Goal: Task Accomplishment & Management: Manage account settings

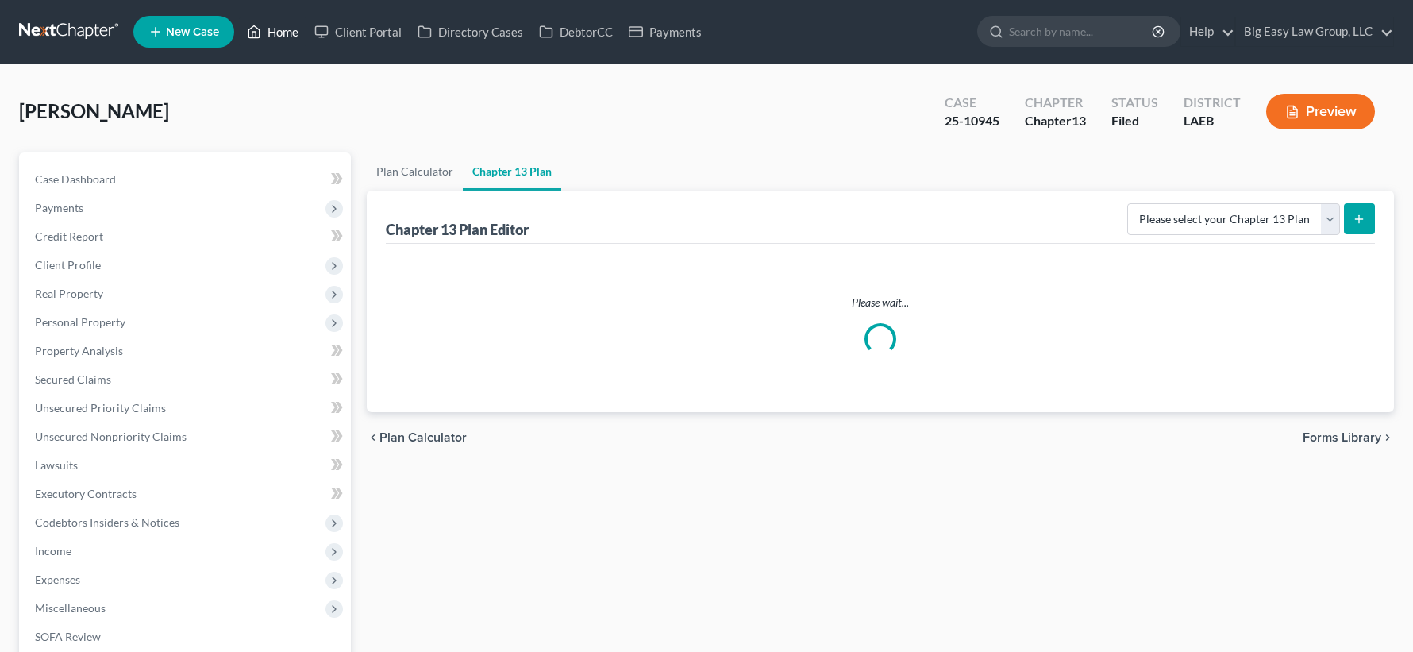
click at [283, 28] on link "Home" at bounding box center [272, 31] width 67 height 29
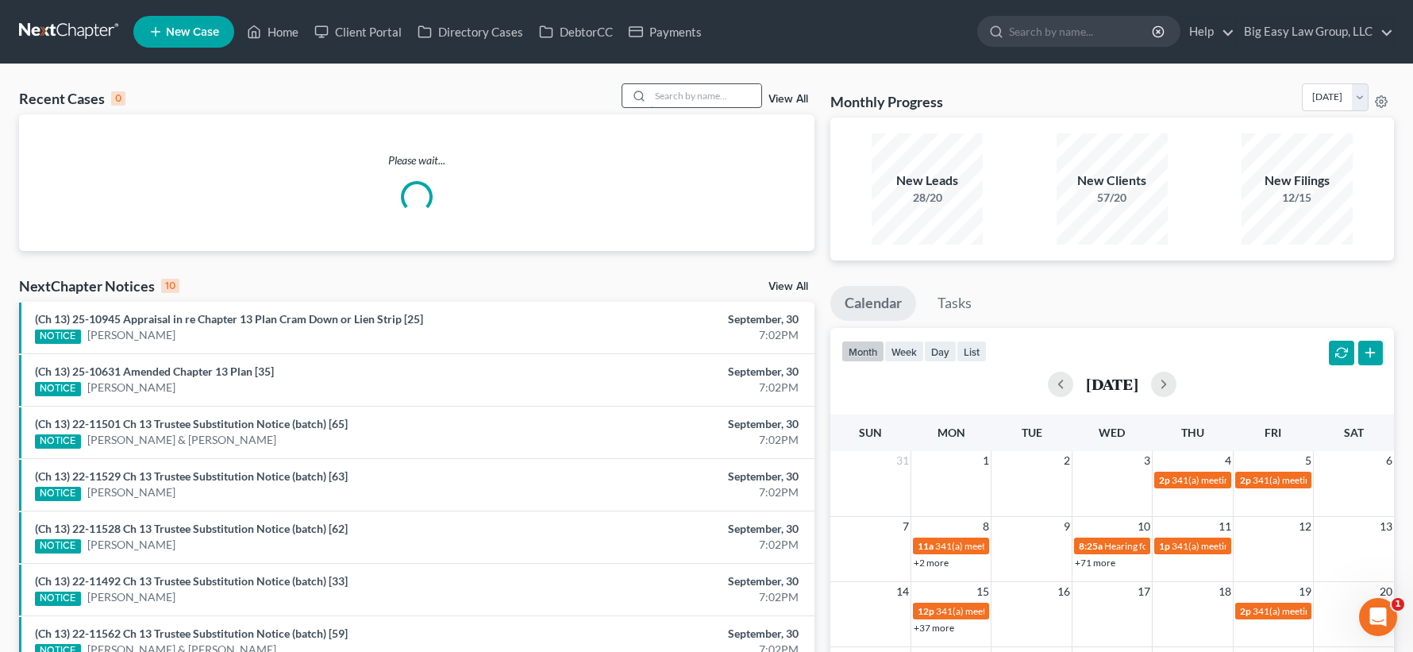
click at [726, 94] on input "search" at bounding box center [705, 95] width 111 height 23
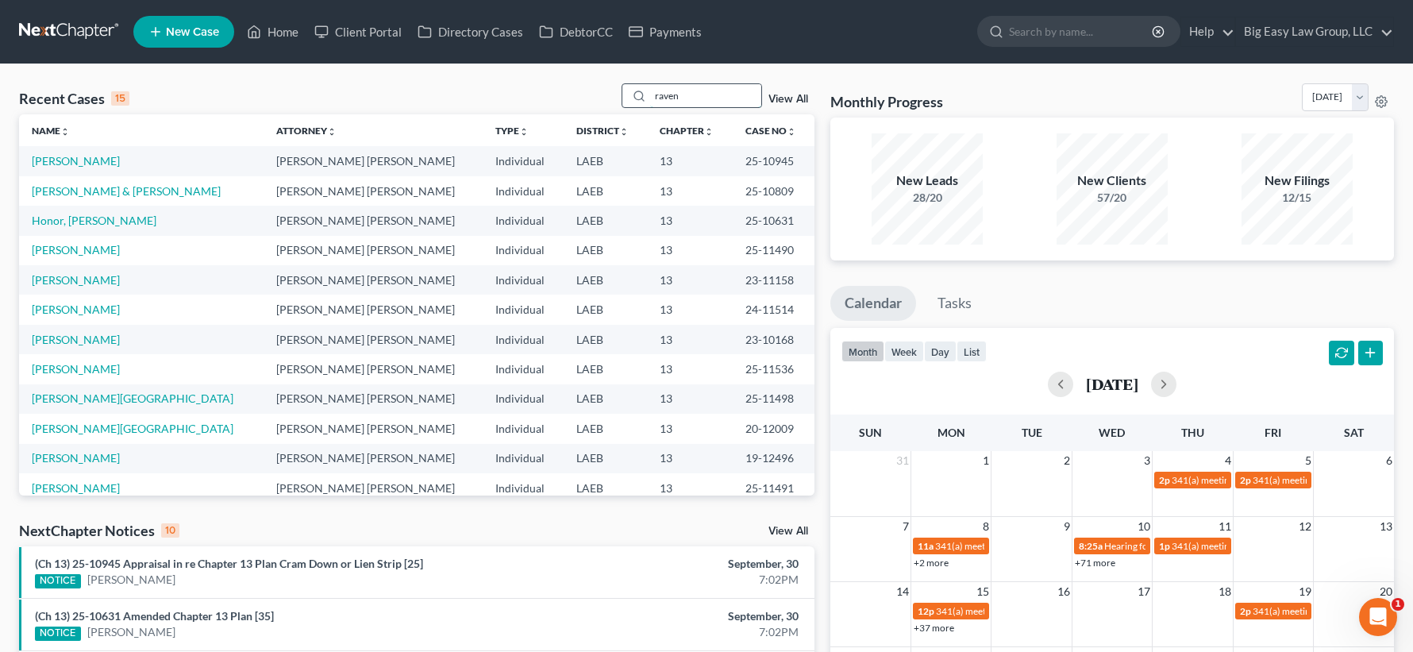
type input "raven"
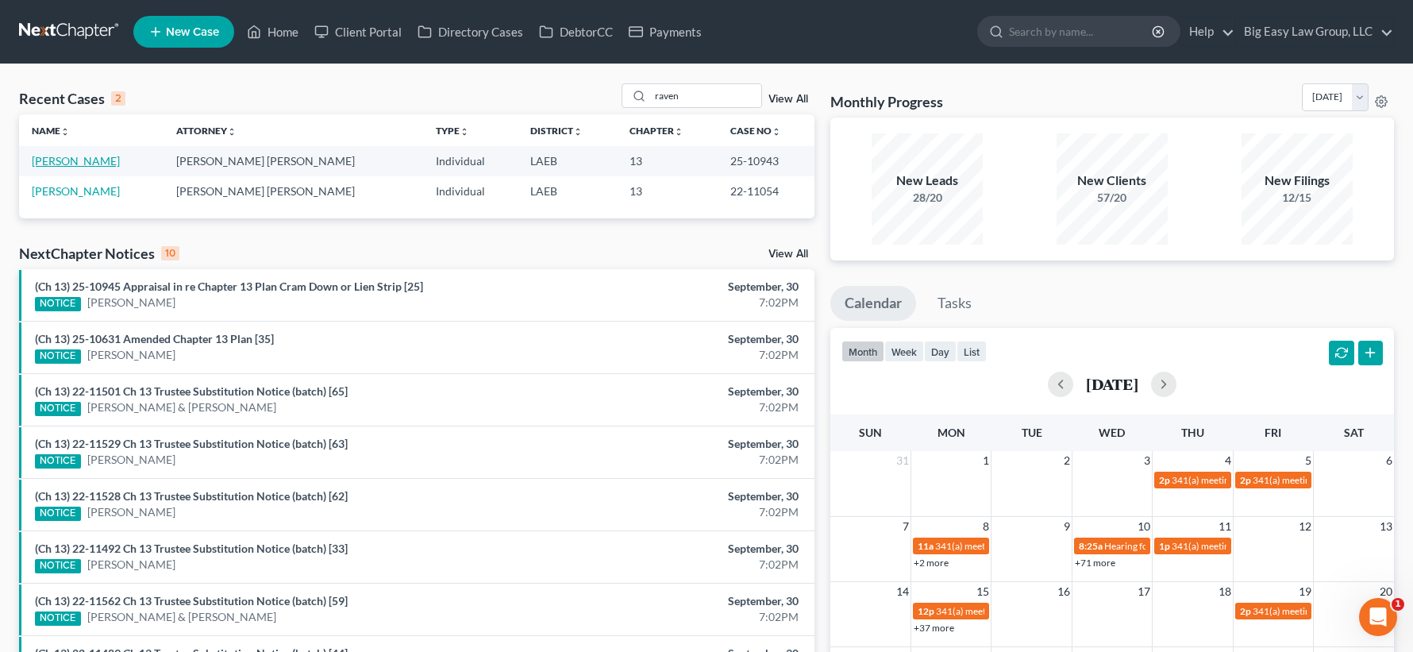
click at [83, 166] on link "[PERSON_NAME]" at bounding box center [76, 160] width 88 height 13
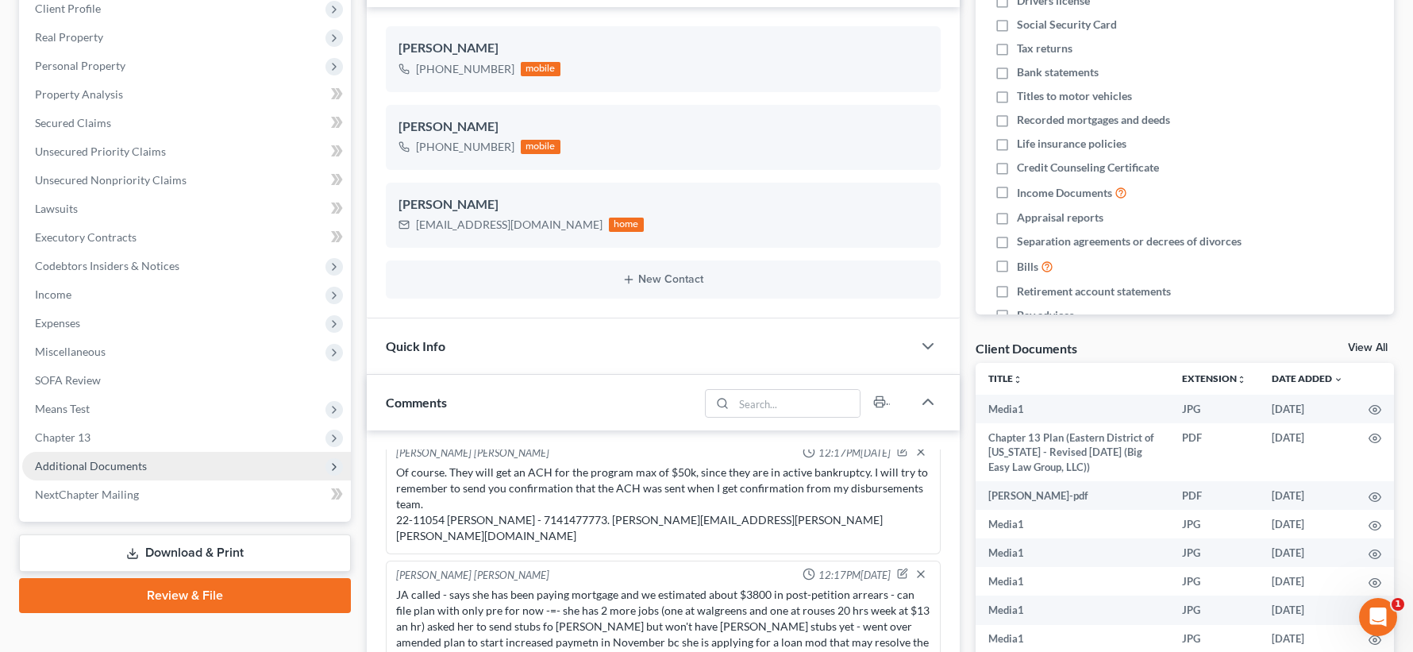
scroll to position [279, 0]
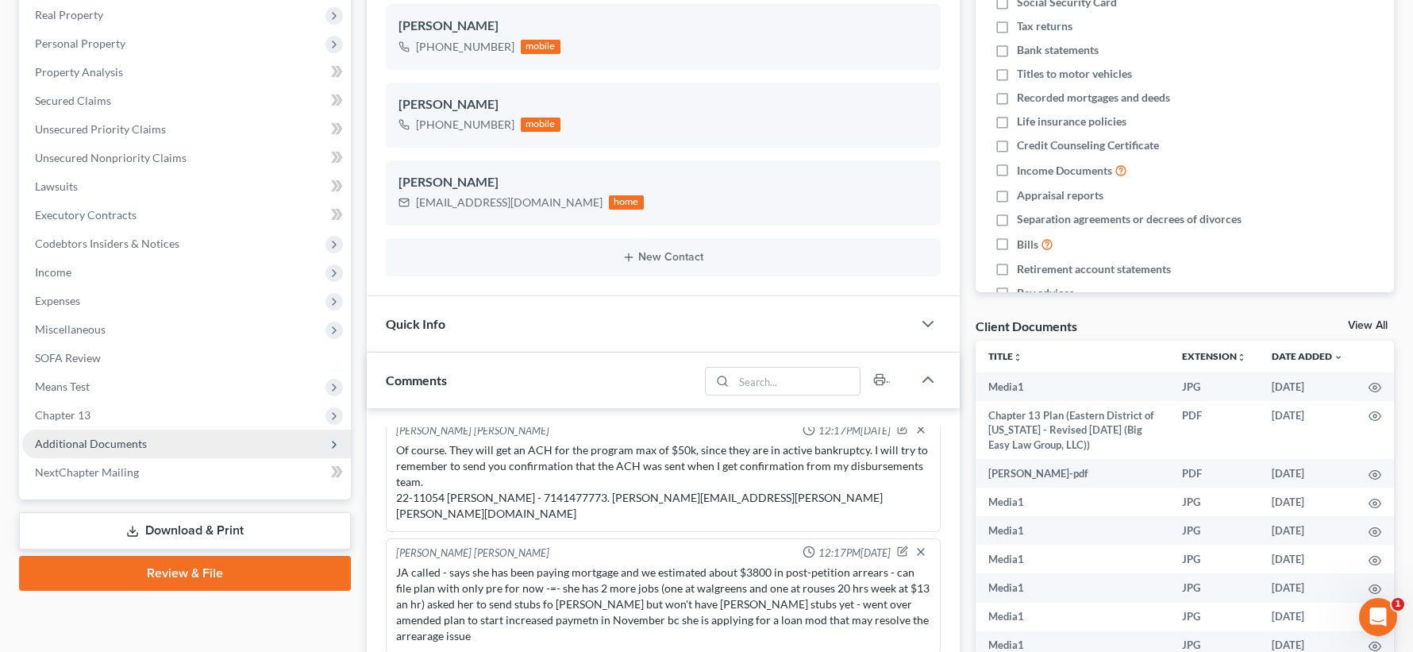
click at [233, 433] on span "Additional Documents" at bounding box center [186, 443] width 329 height 29
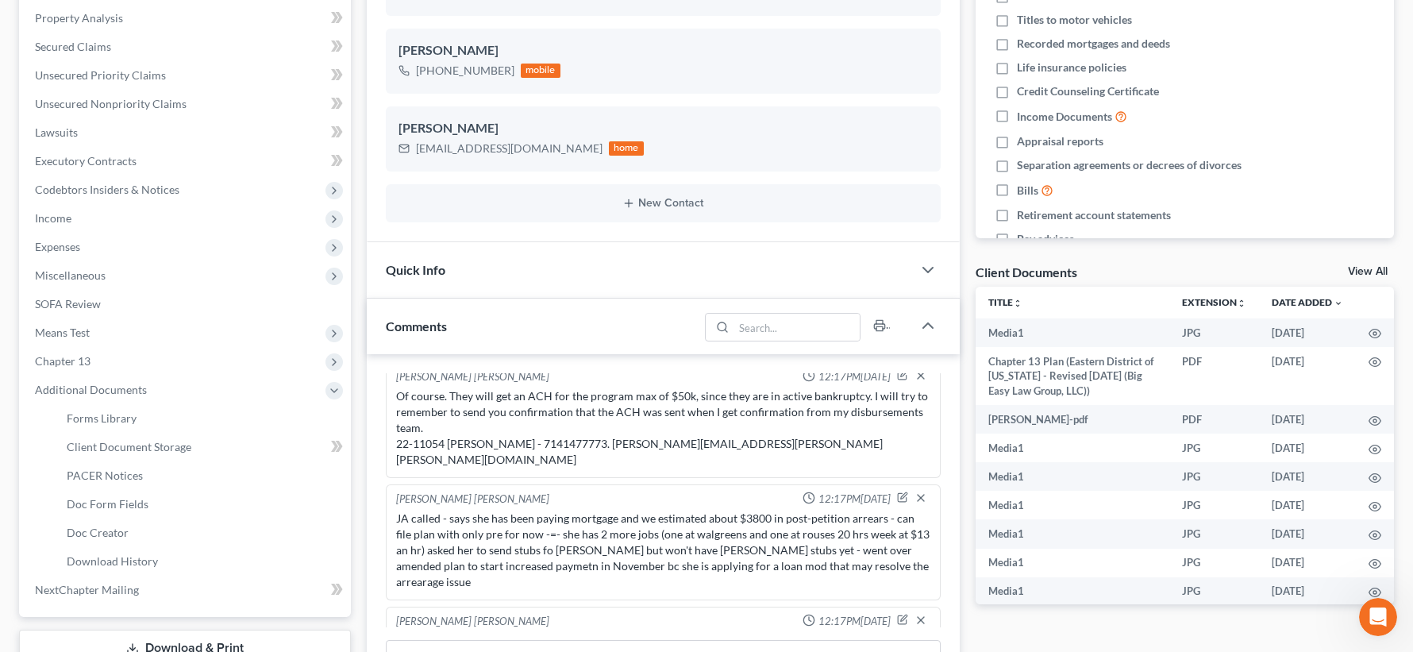
scroll to position [0, 0]
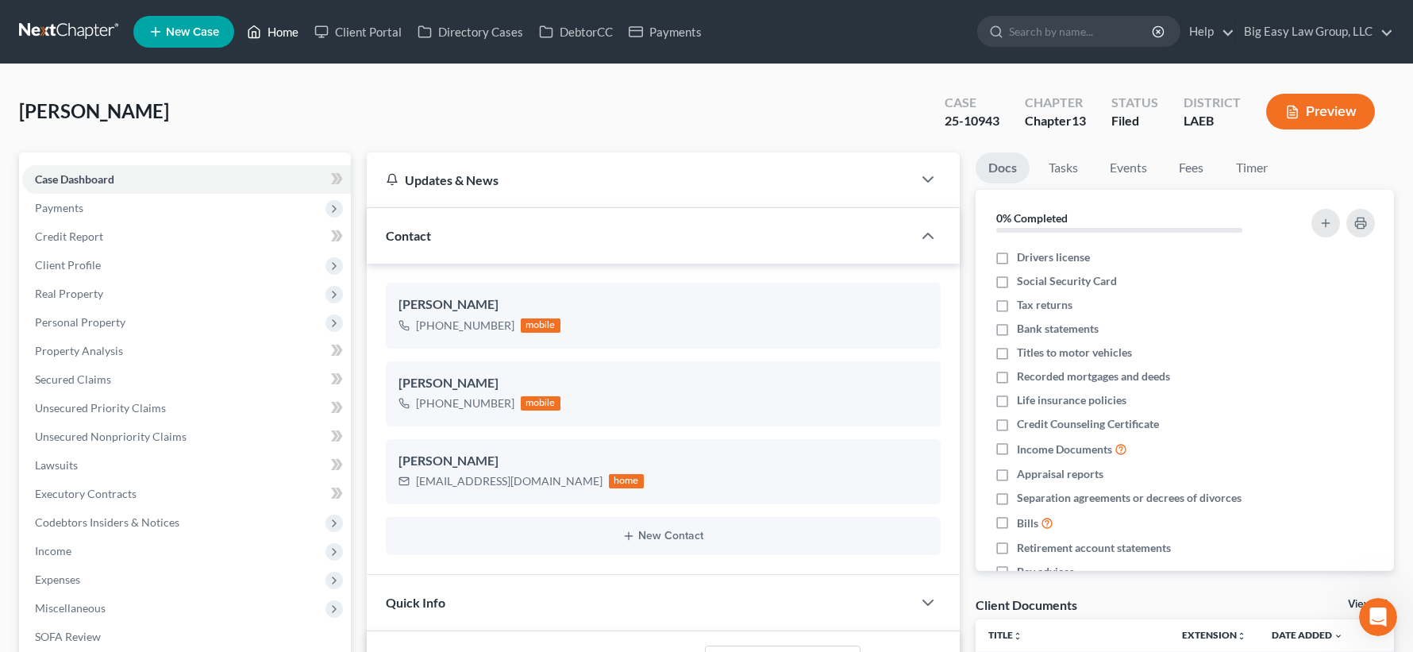
click at [268, 29] on link "Home" at bounding box center [272, 31] width 67 height 29
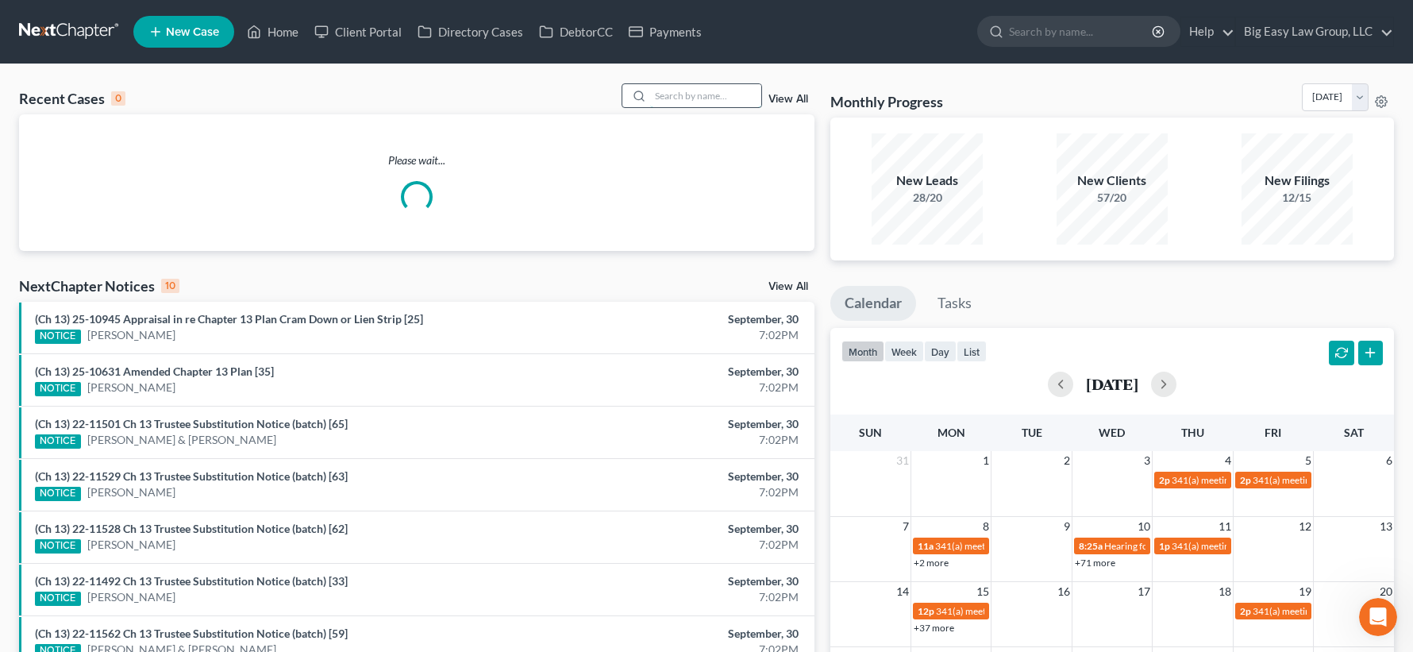
click at [695, 98] on input "search" at bounding box center [705, 95] width 111 height 23
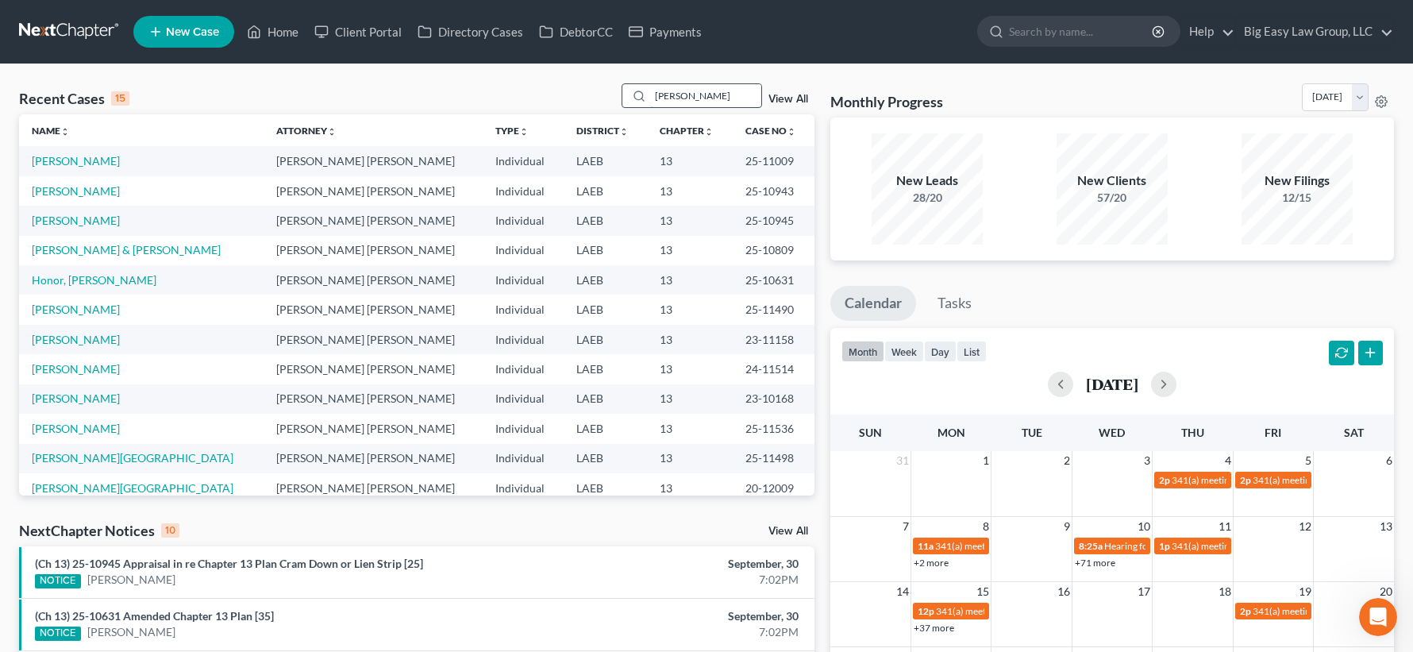
type input "jones"
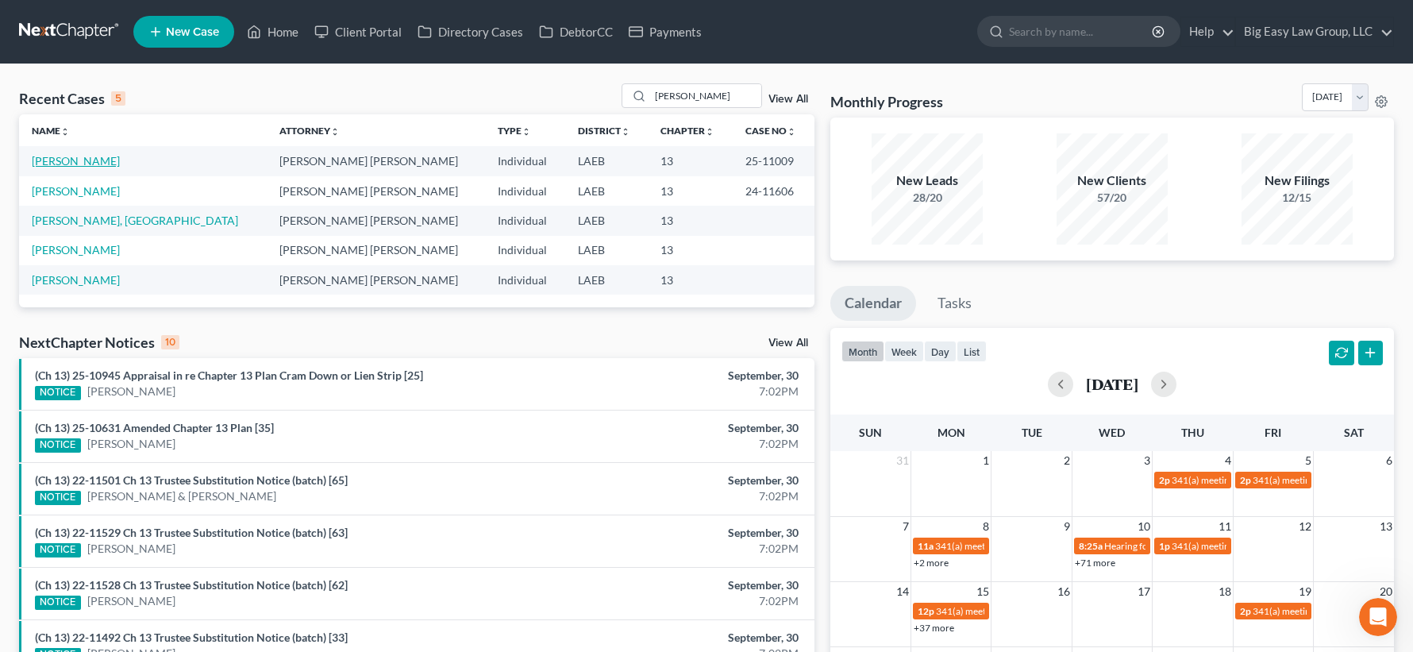
click at [89, 163] on link "[PERSON_NAME]" at bounding box center [76, 160] width 88 height 13
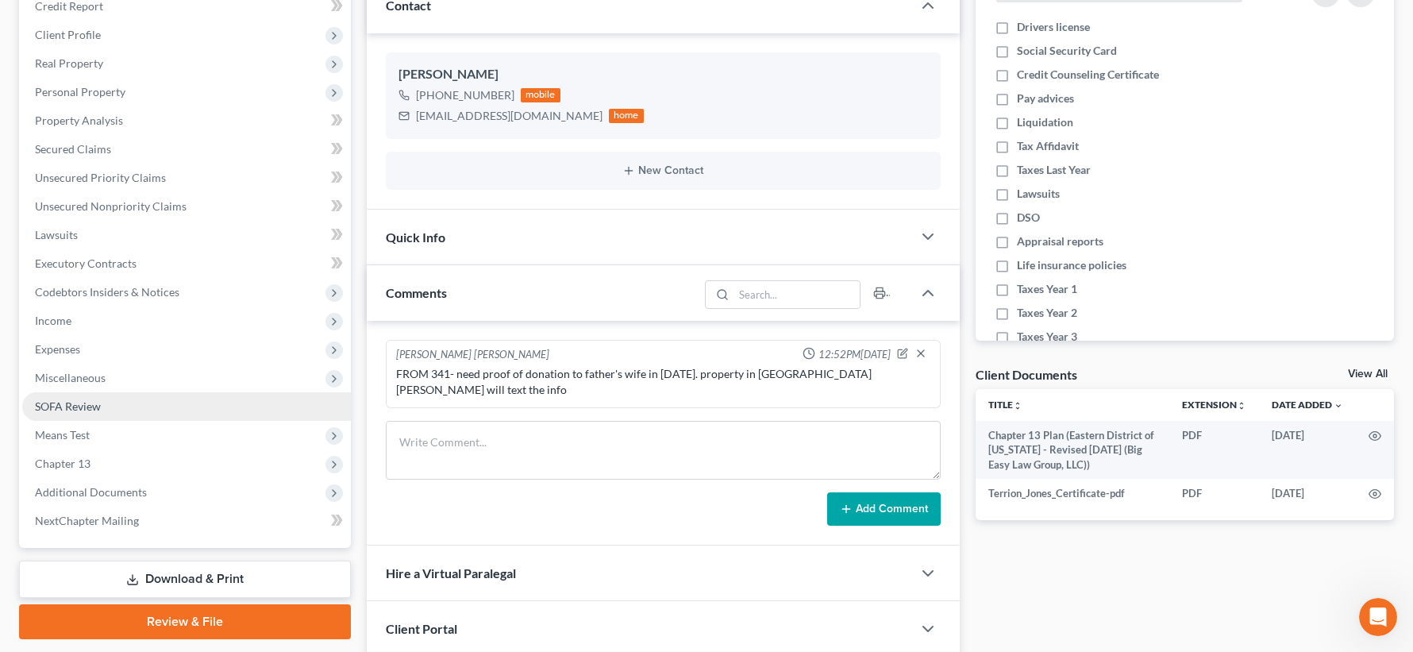
scroll to position [3529, 0]
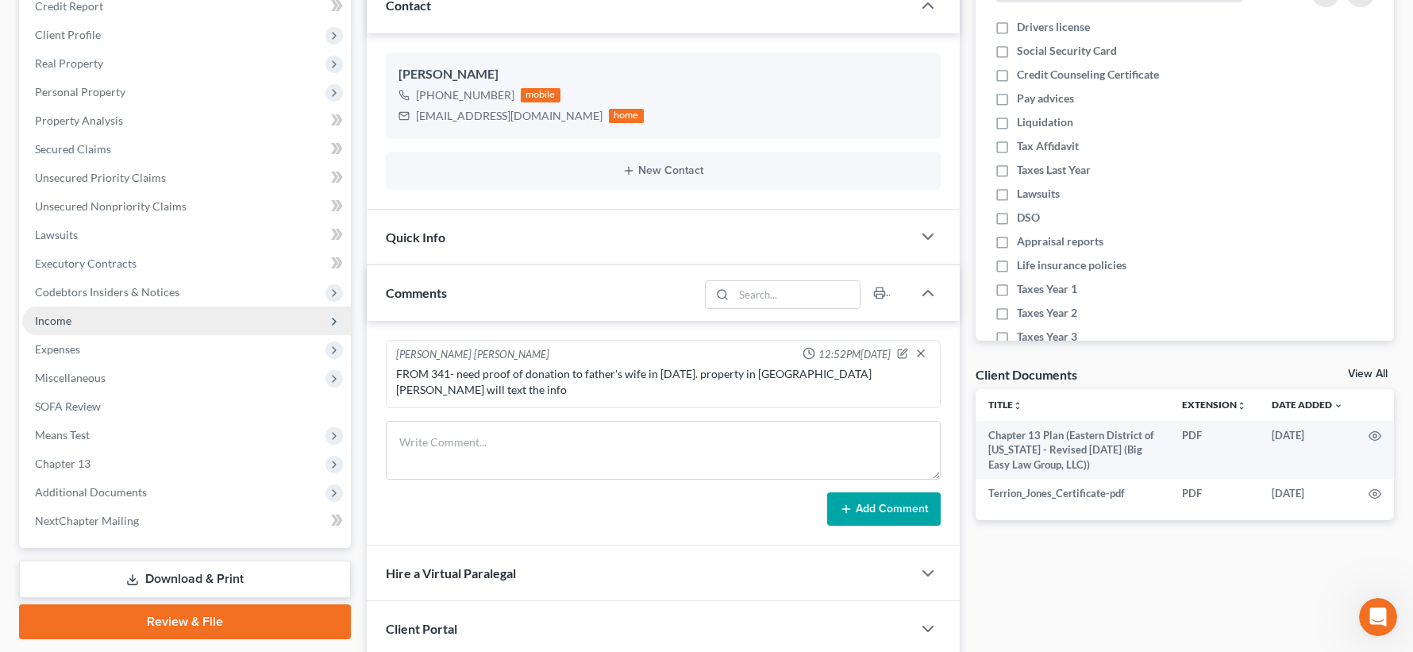
click at [132, 321] on span "Income" at bounding box center [186, 320] width 329 height 29
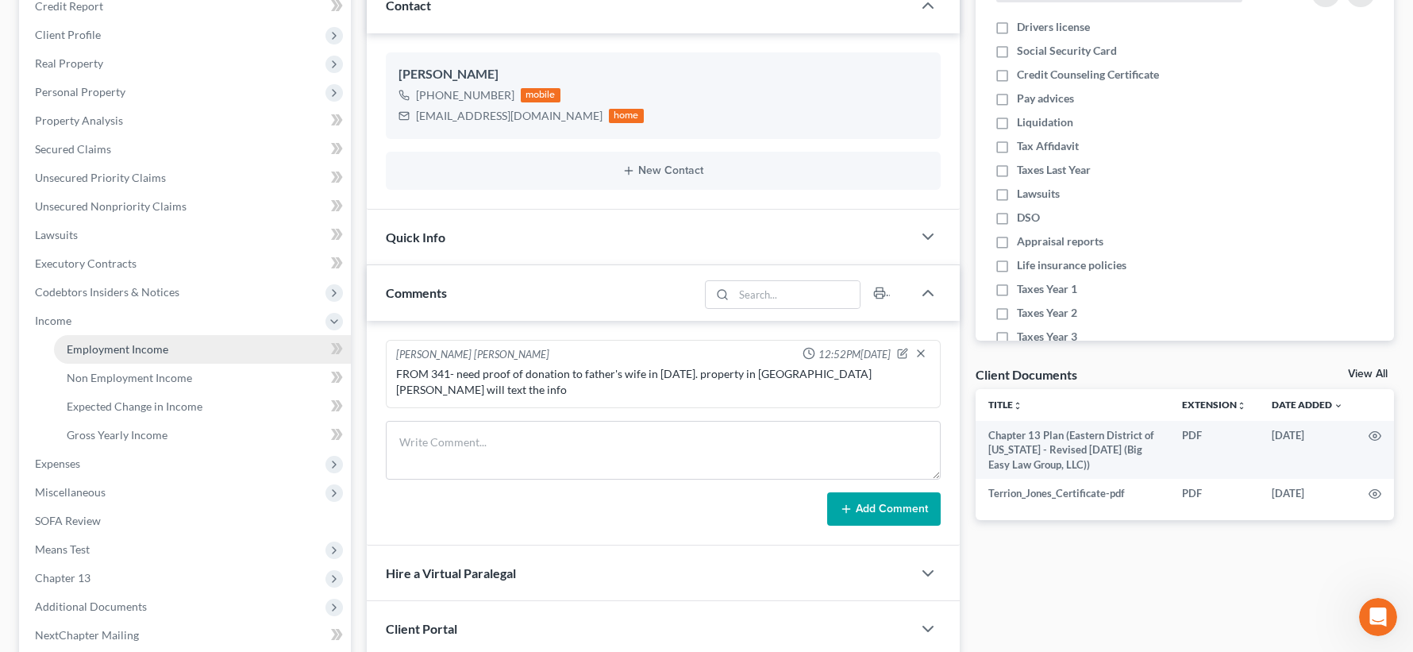
click at [162, 335] on link "Employment Income" at bounding box center [202, 349] width 297 height 29
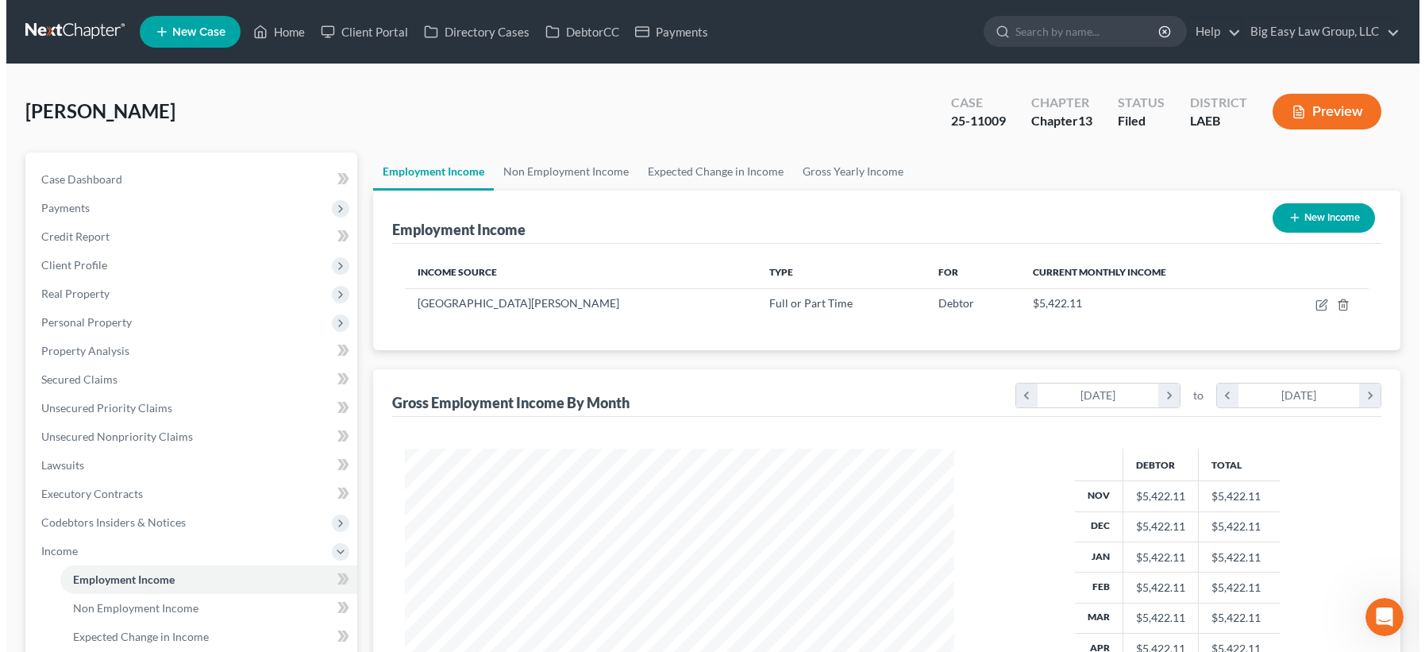
scroll to position [285, 580]
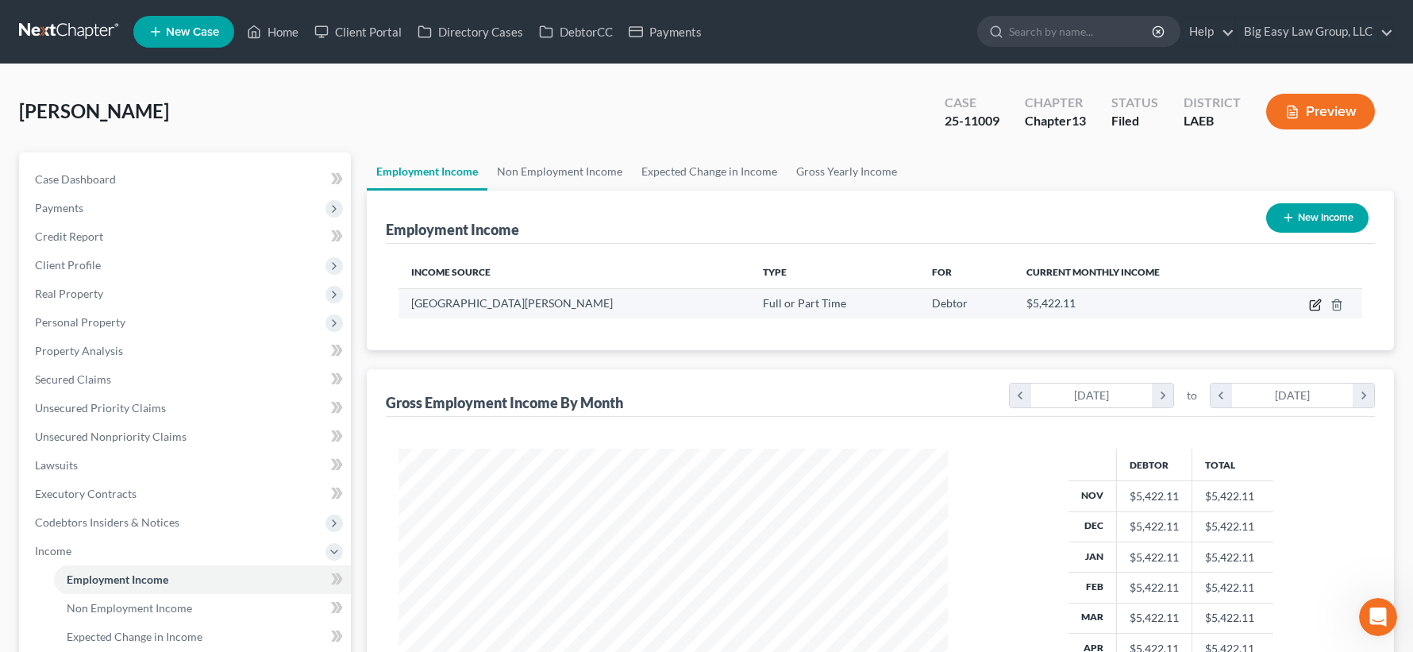
click at [1312, 303] on icon "button" at bounding box center [1315, 304] width 13 height 13
select select "0"
select select "19"
select select "0"
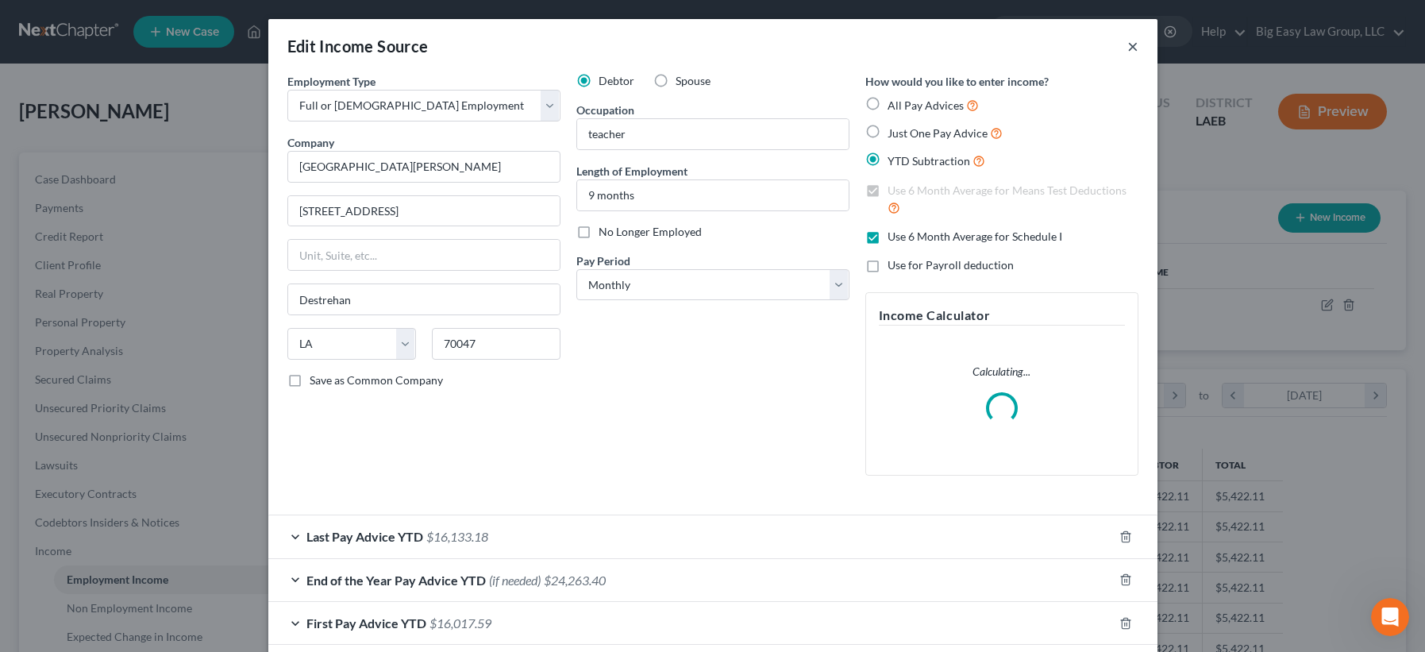
click at [1128, 45] on button "×" at bounding box center [1132, 46] width 11 height 19
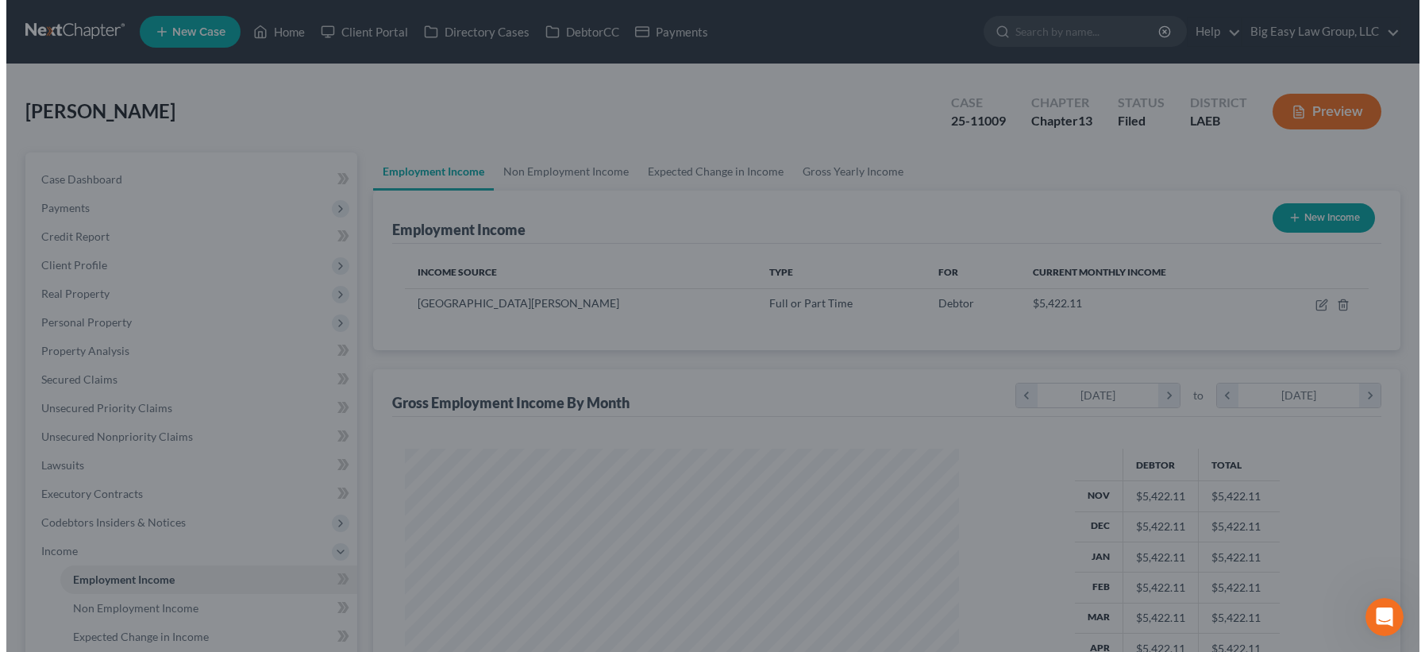
scroll to position [793569, 793272]
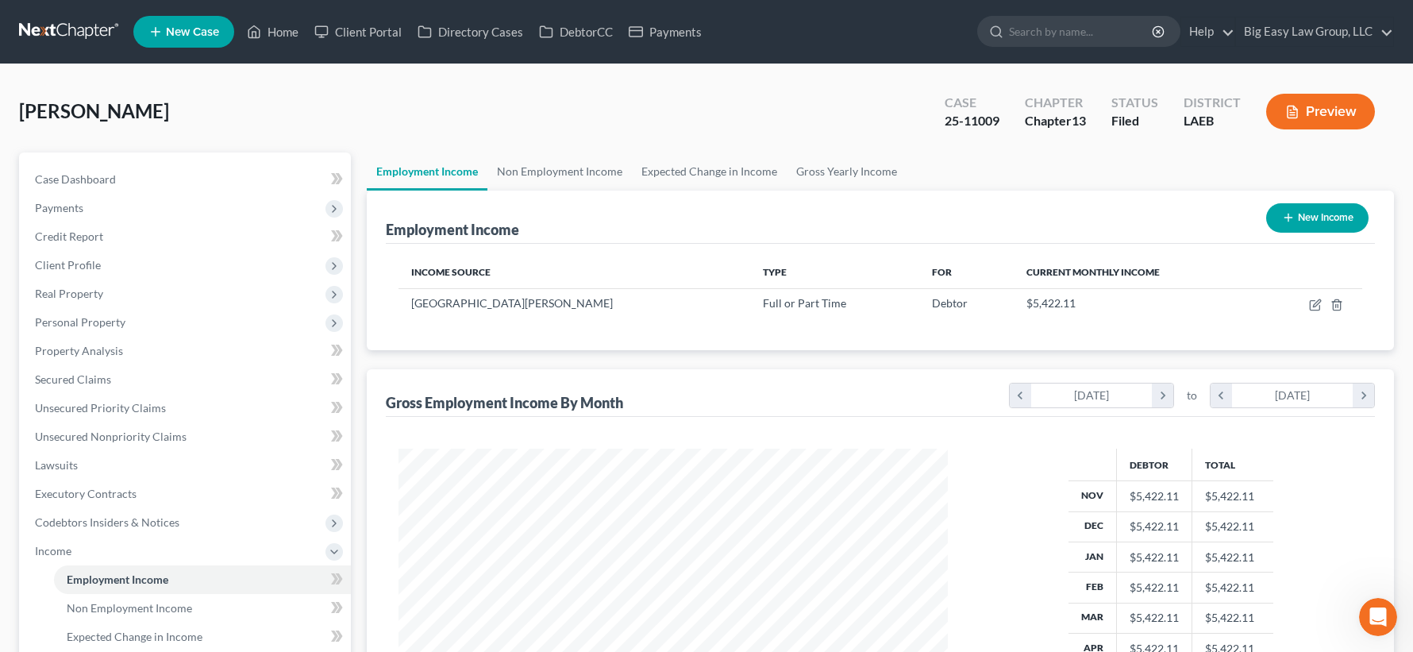
click at [1273, 116] on button "Preview" at bounding box center [1320, 112] width 109 height 36
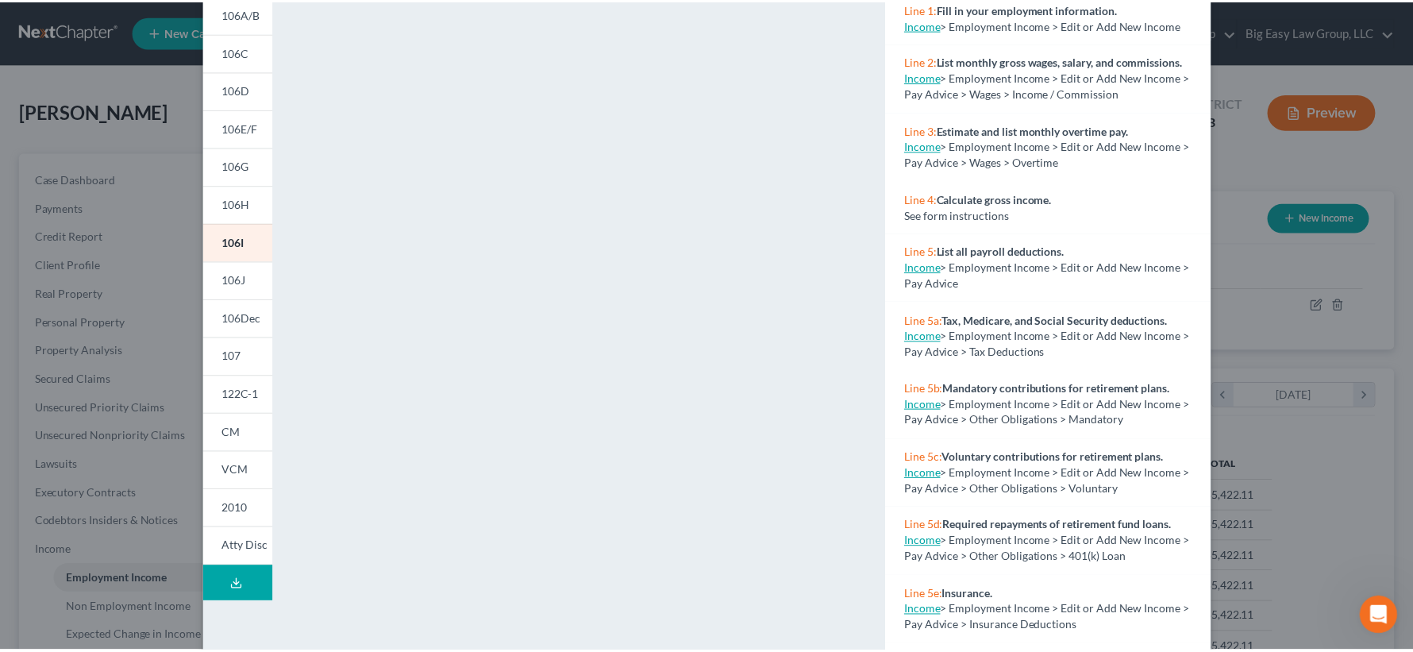
scroll to position [0, 0]
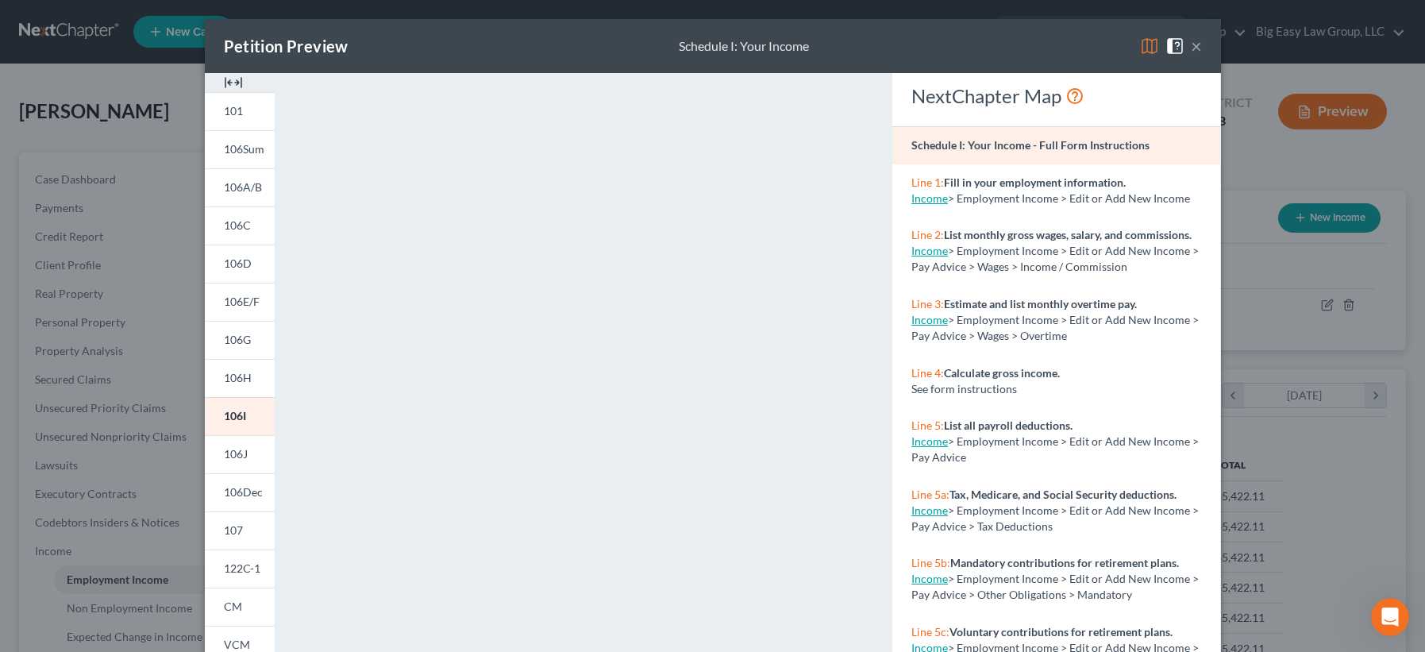
click at [1196, 44] on div "Petition Preview Schedule I: Your Income ×" at bounding box center [713, 46] width 1016 height 54
click at [1194, 45] on button "×" at bounding box center [1196, 46] width 11 height 19
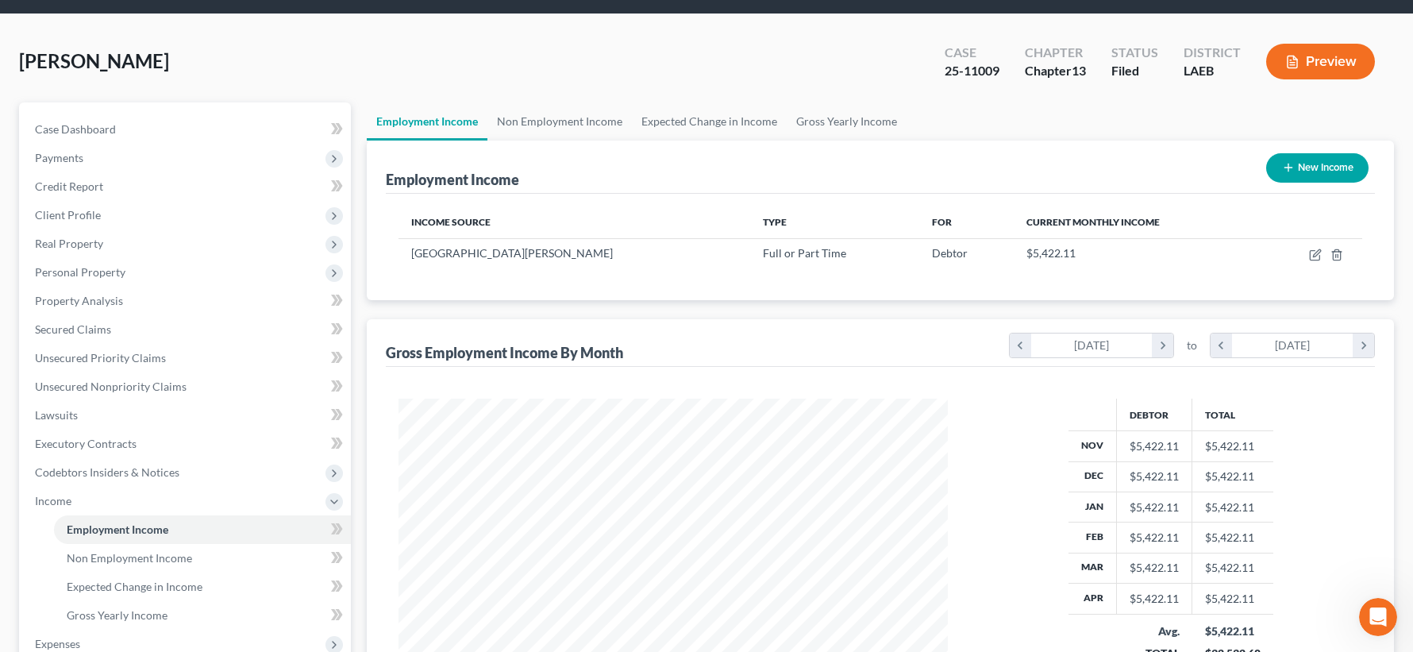
scroll to position [392, 0]
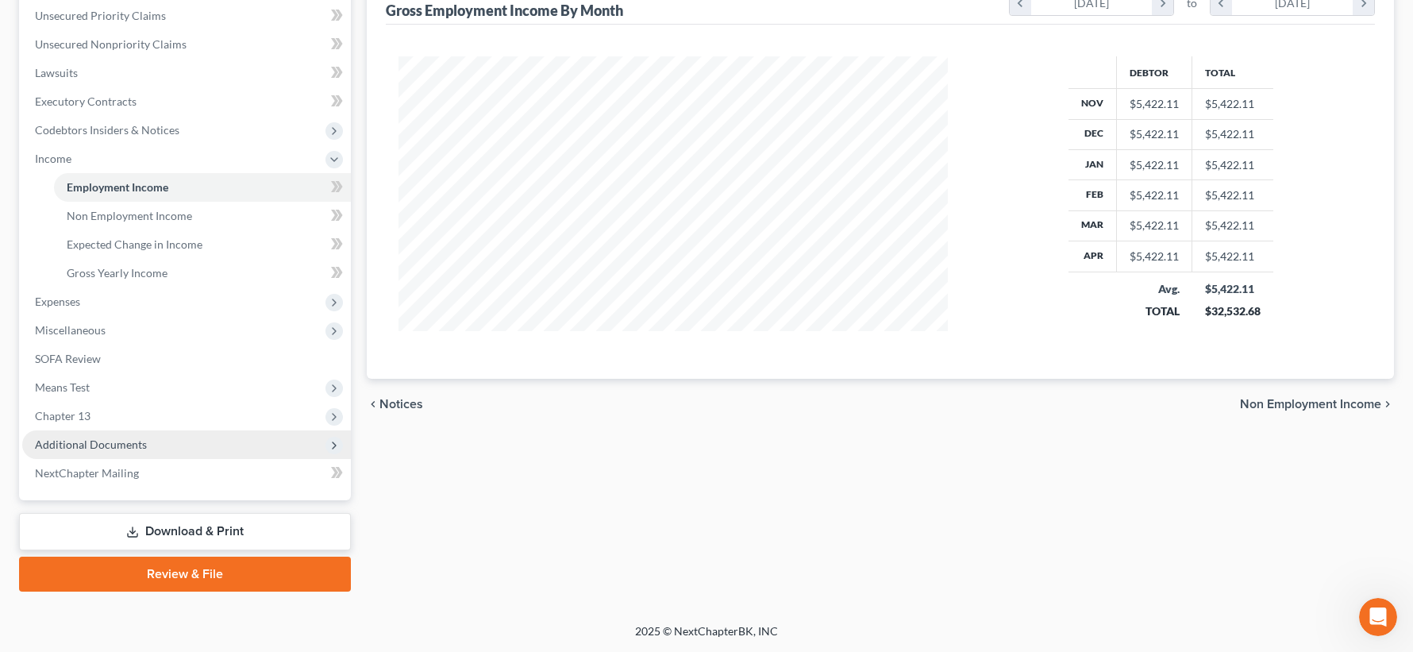
click at [169, 432] on span "Additional Documents" at bounding box center [186, 444] width 329 height 29
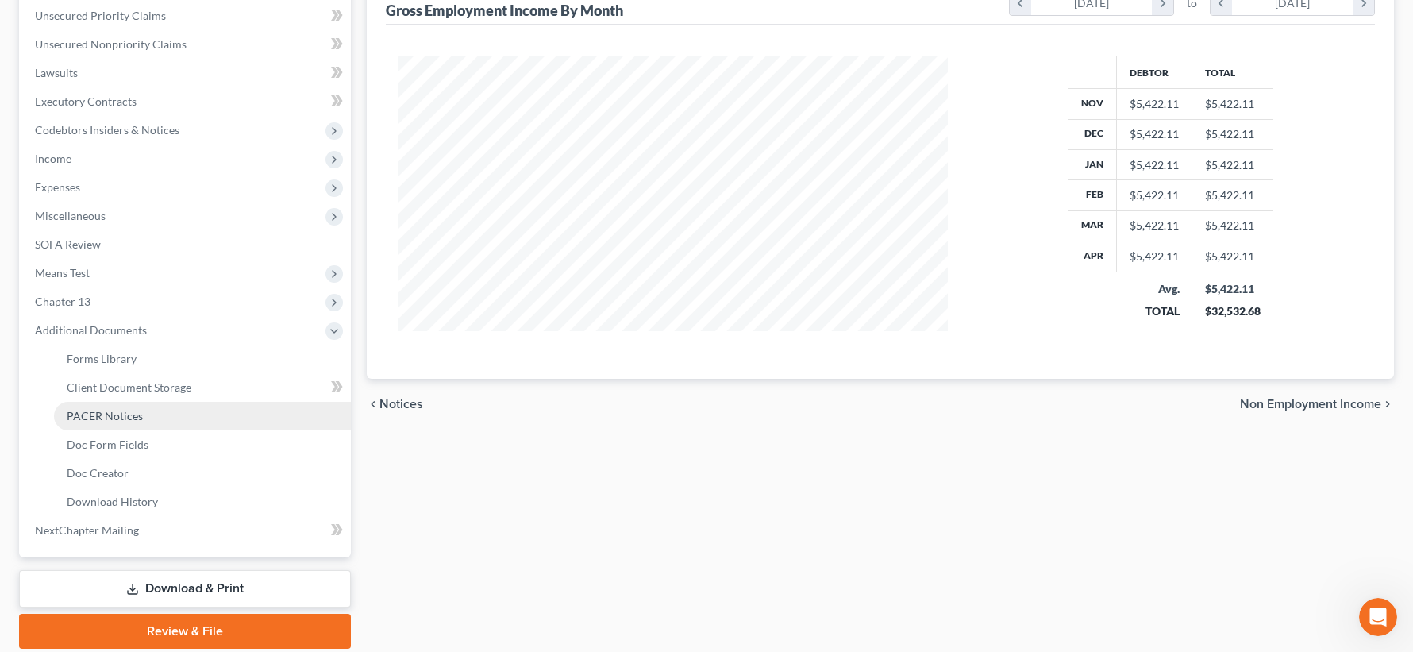
click at [182, 411] on link "PACER Notices" at bounding box center [202, 416] width 297 height 29
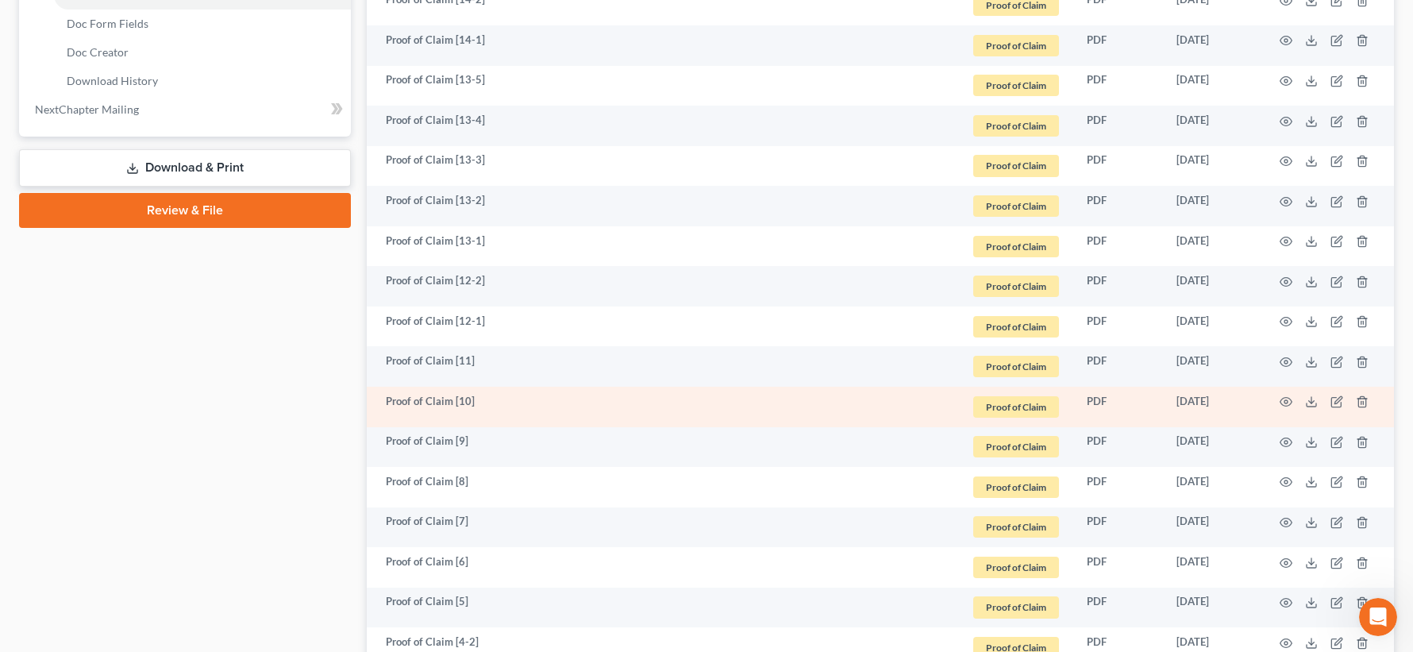
scroll to position [1270, 0]
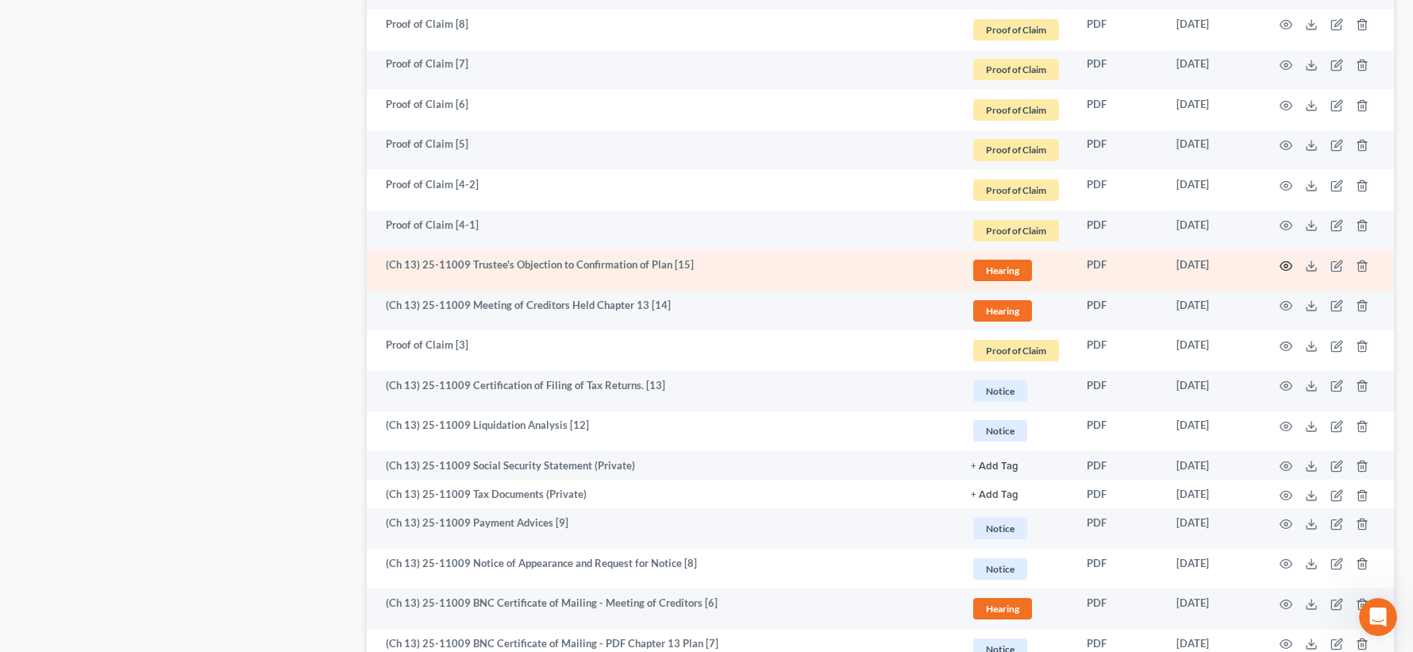
click at [1290, 264] on icon "button" at bounding box center [1286, 266] width 13 height 13
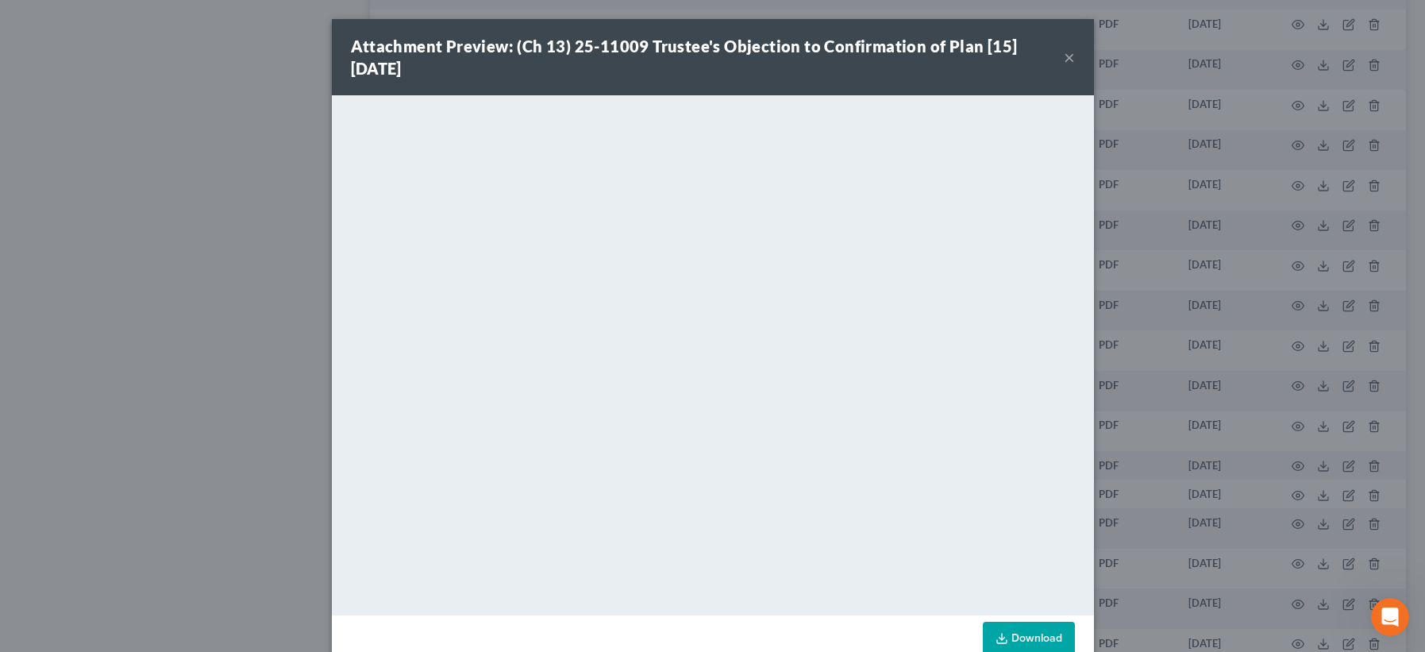
click at [1064, 57] on button "×" at bounding box center [1069, 57] width 11 height 19
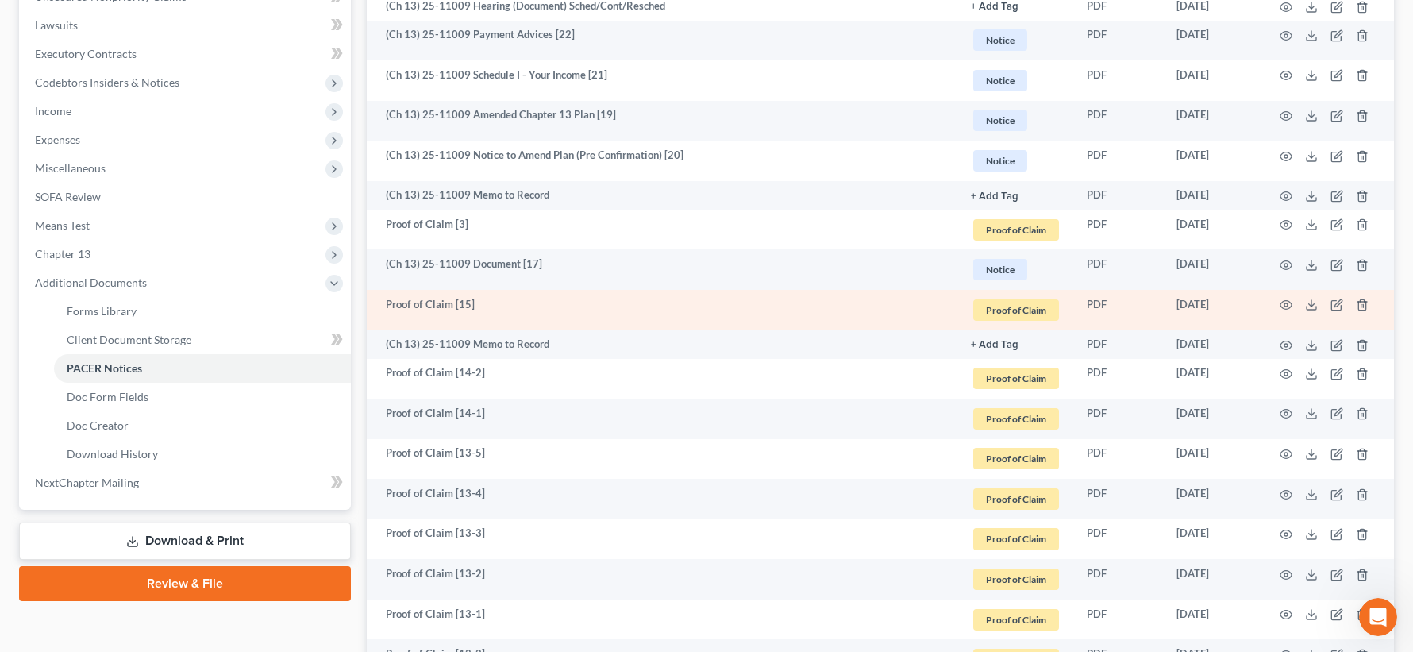
scroll to position [0, 0]
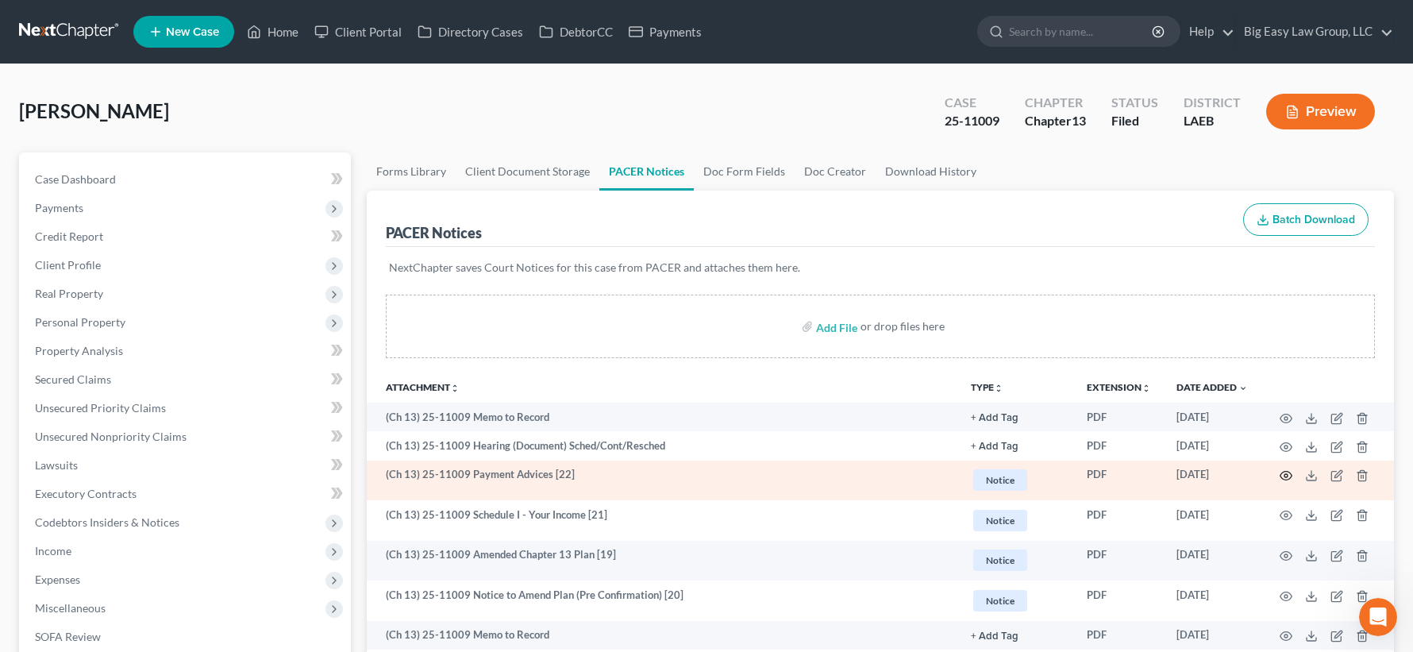
click at [1284, 475] on icon "button" at bounding box center [1286, 475] width 13 height 13
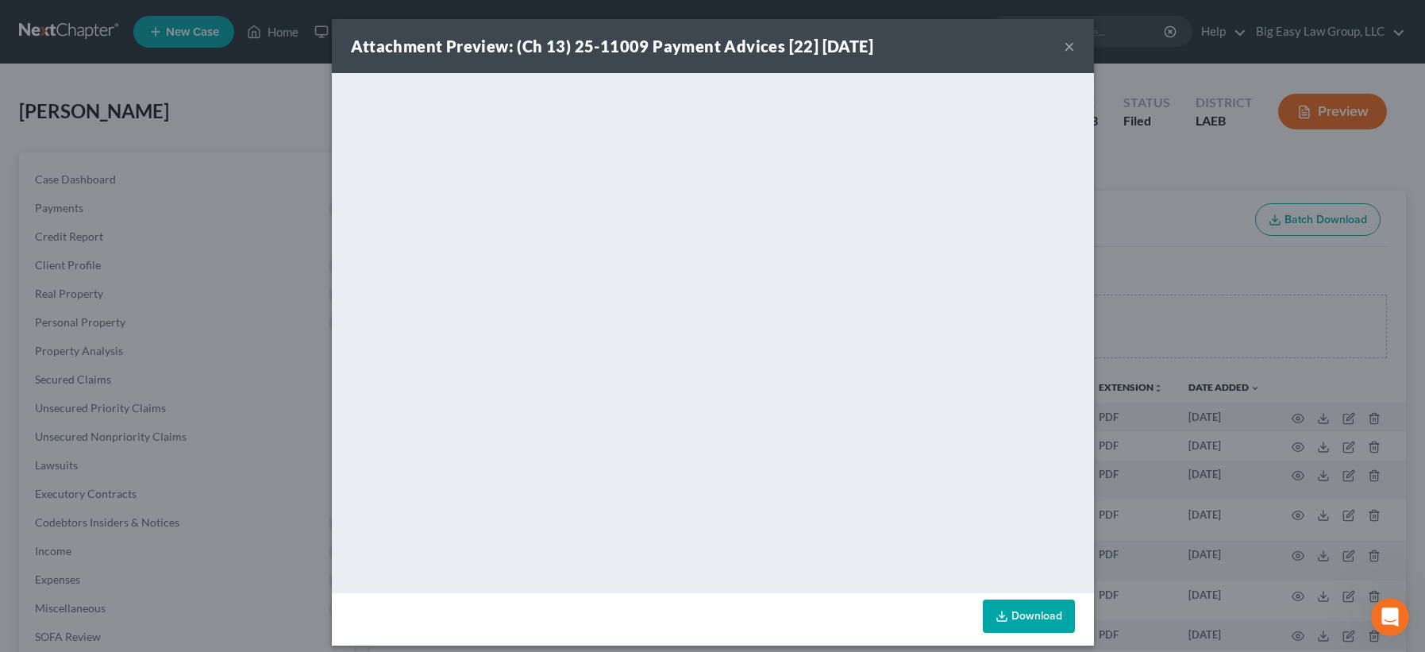
click at [1065, 44] on button "×" at bounding box center [1069, 46] width 11 height 19
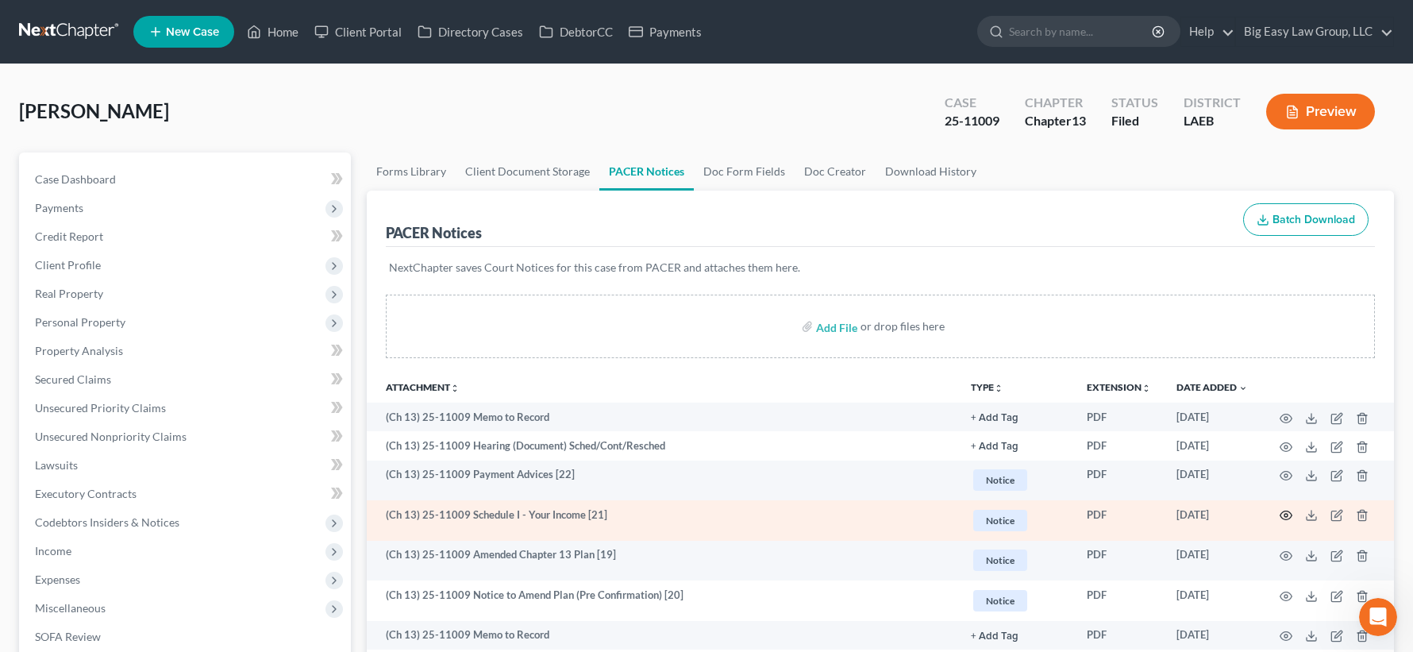
click at [1285, 511] on icon "button" at bounding box center [1286, 515] width 12 height 9
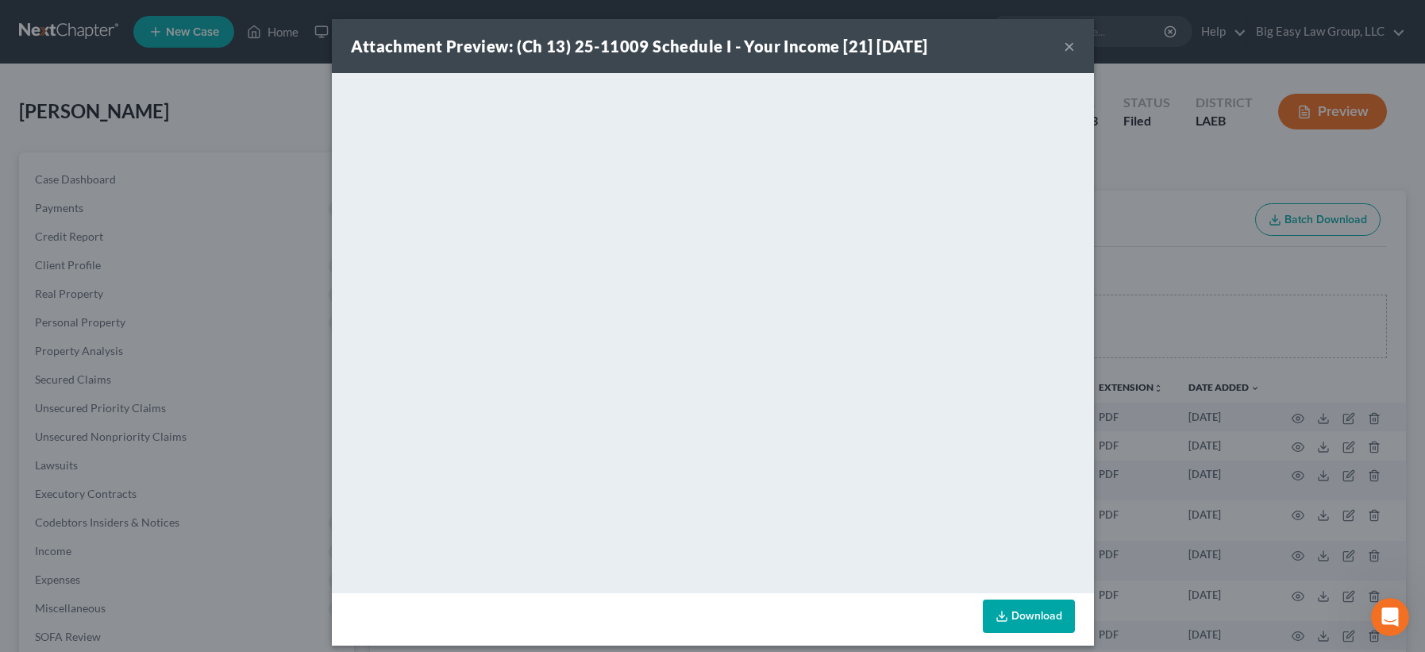
click at [1064, 46] on button "×" at bounding box center [1069, 46] width 11 height 19
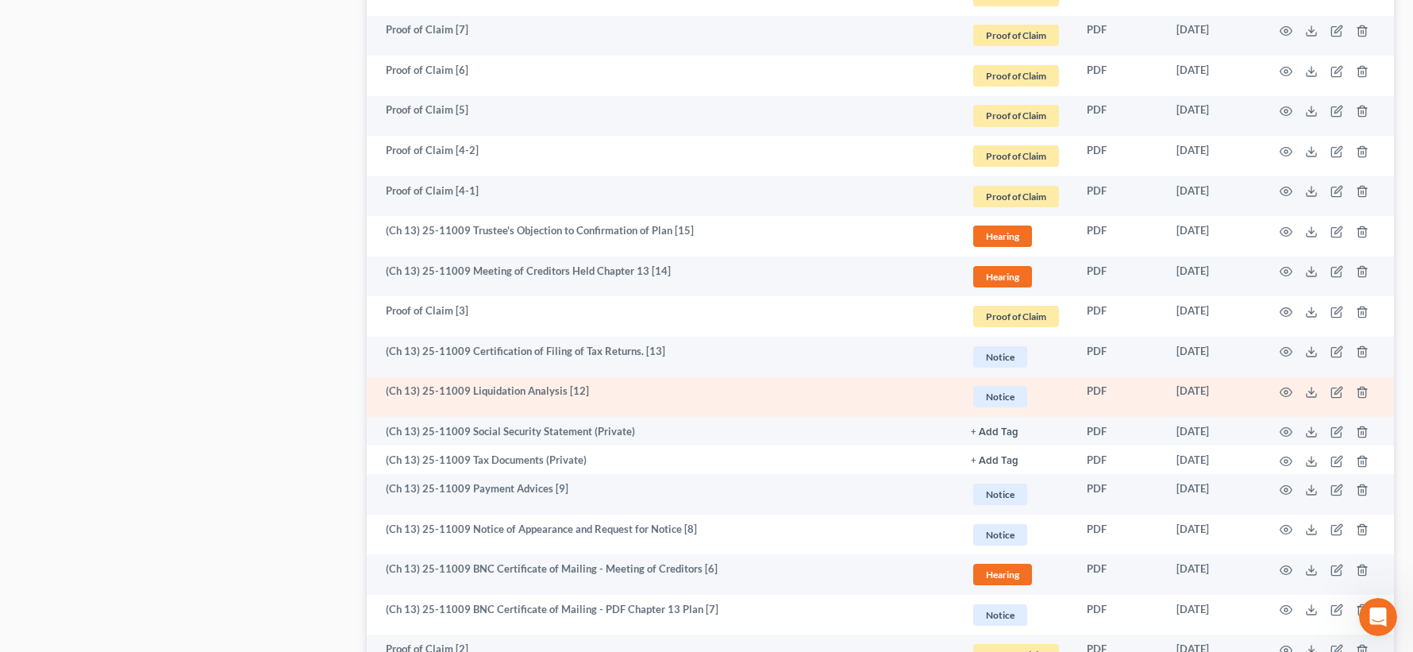
scroll to position [1304, 0]
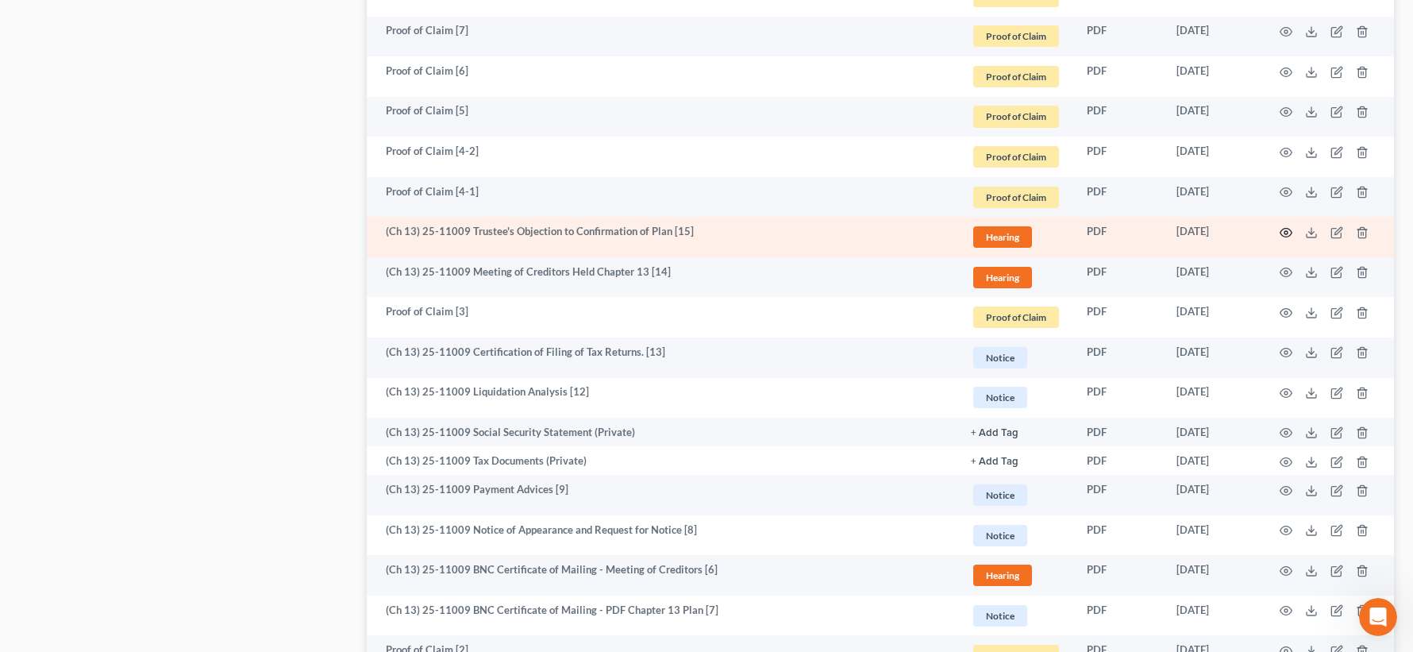
click at [1283, 233] on icon "button" at bounding box center [1286, 232] width 13 height 13
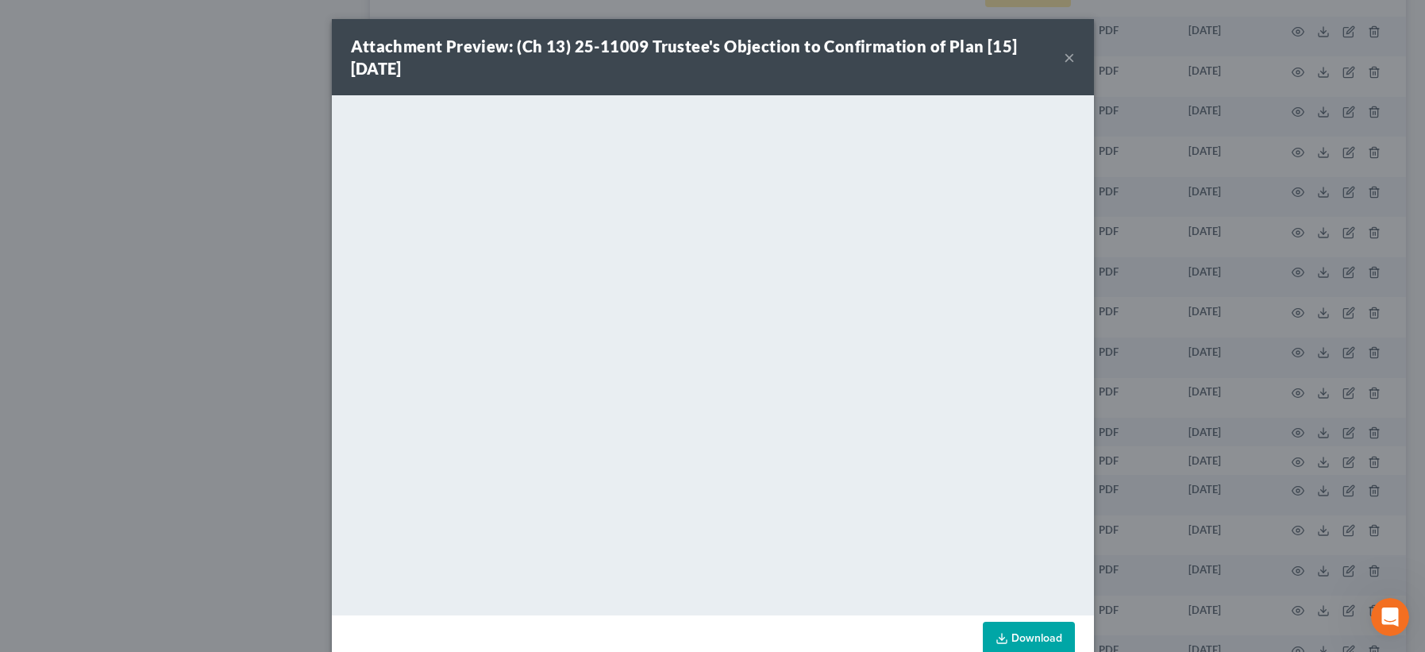
drag, startPoint x: 1061, startPoint y: 59, endPoint x: 1026, endPoint y: 60, distance: 34.1
click at [1064, 59] on button "×" at bounding box center [1069, 57] width 11 height 19
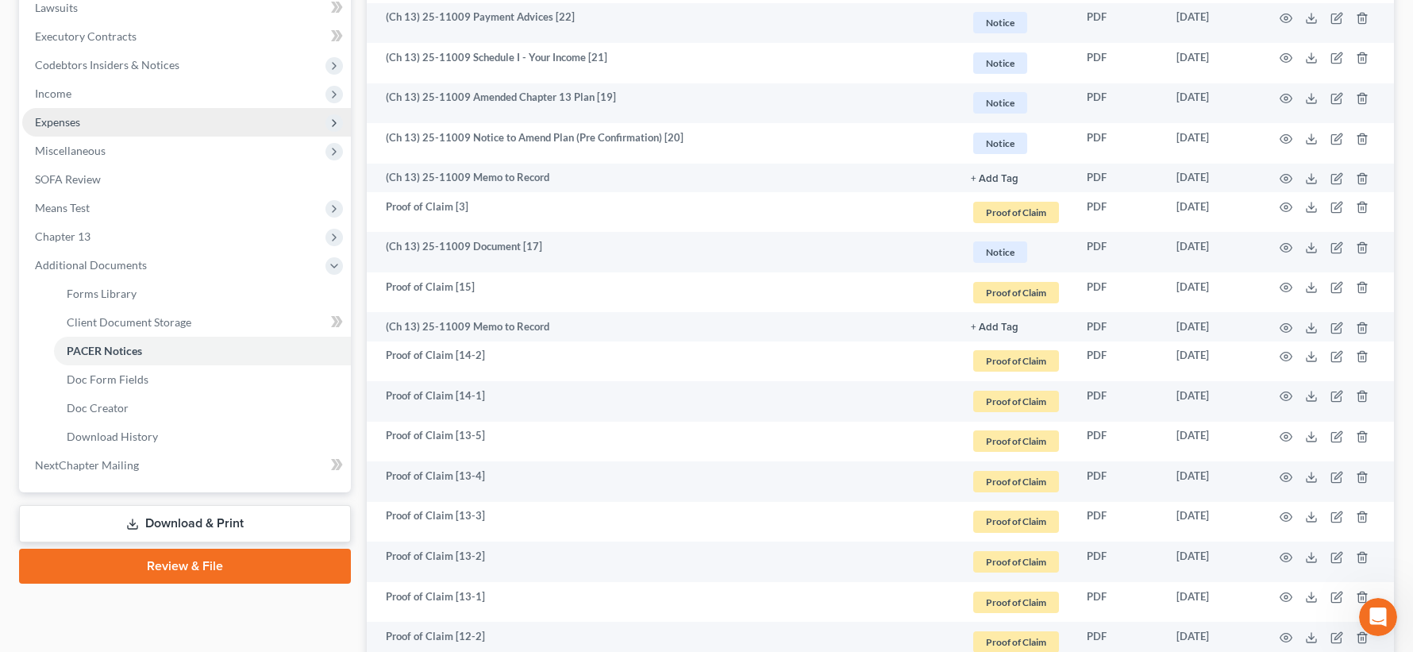
scroll to position [452, 0]
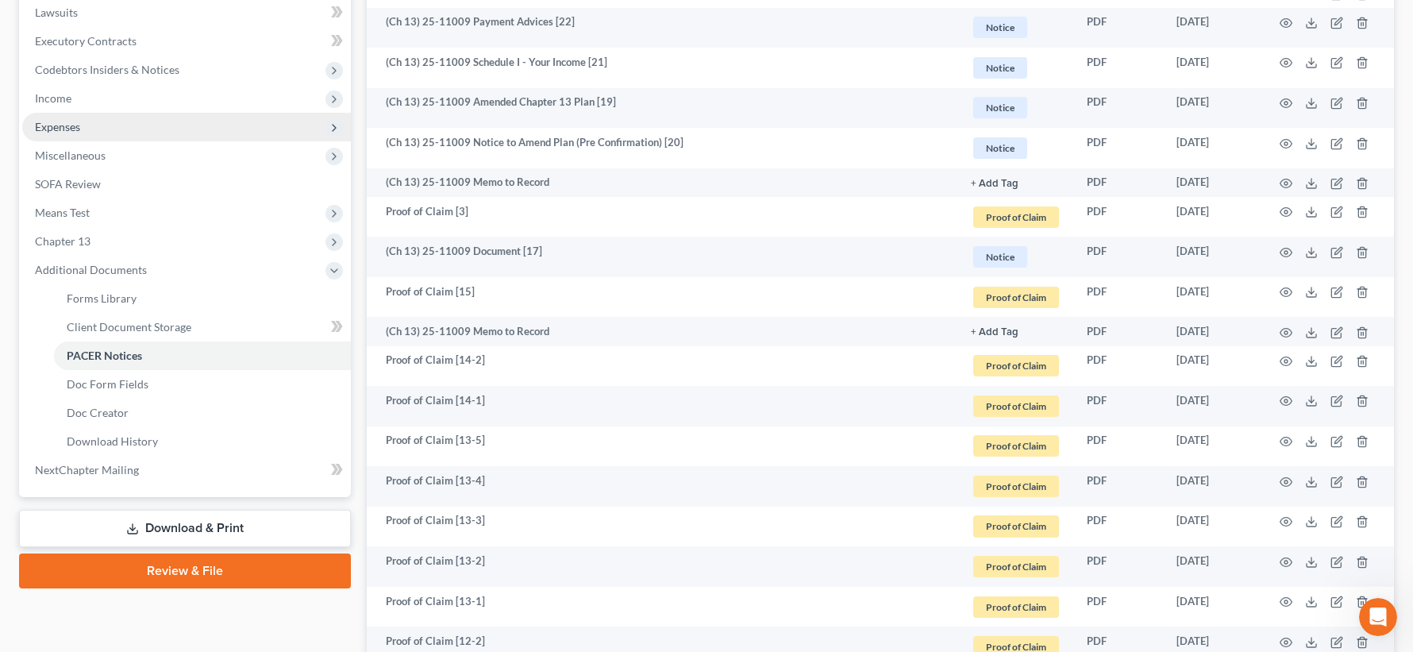
click at [152, 119] on span "Expenses" at bounding box center [186, 127] width 329 height 29
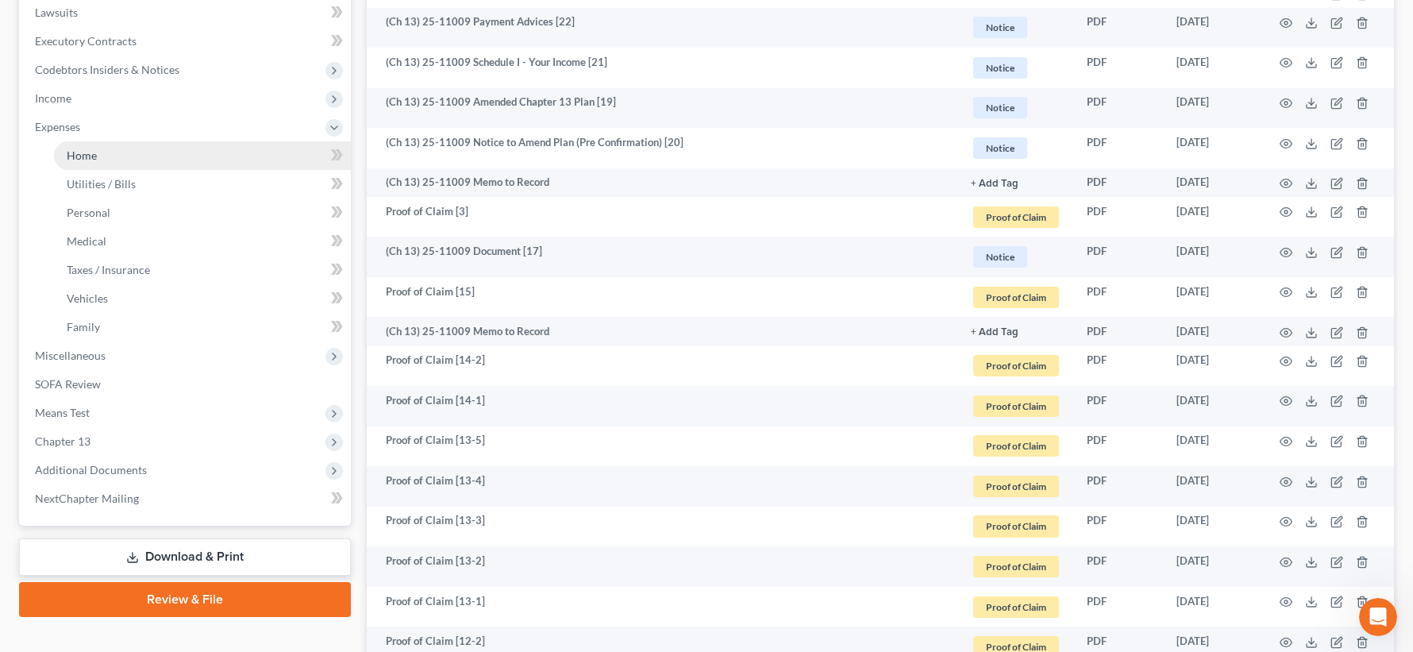
click at [172, 160] on link "Home" at bounding box center [202, 155] width 297 height 29
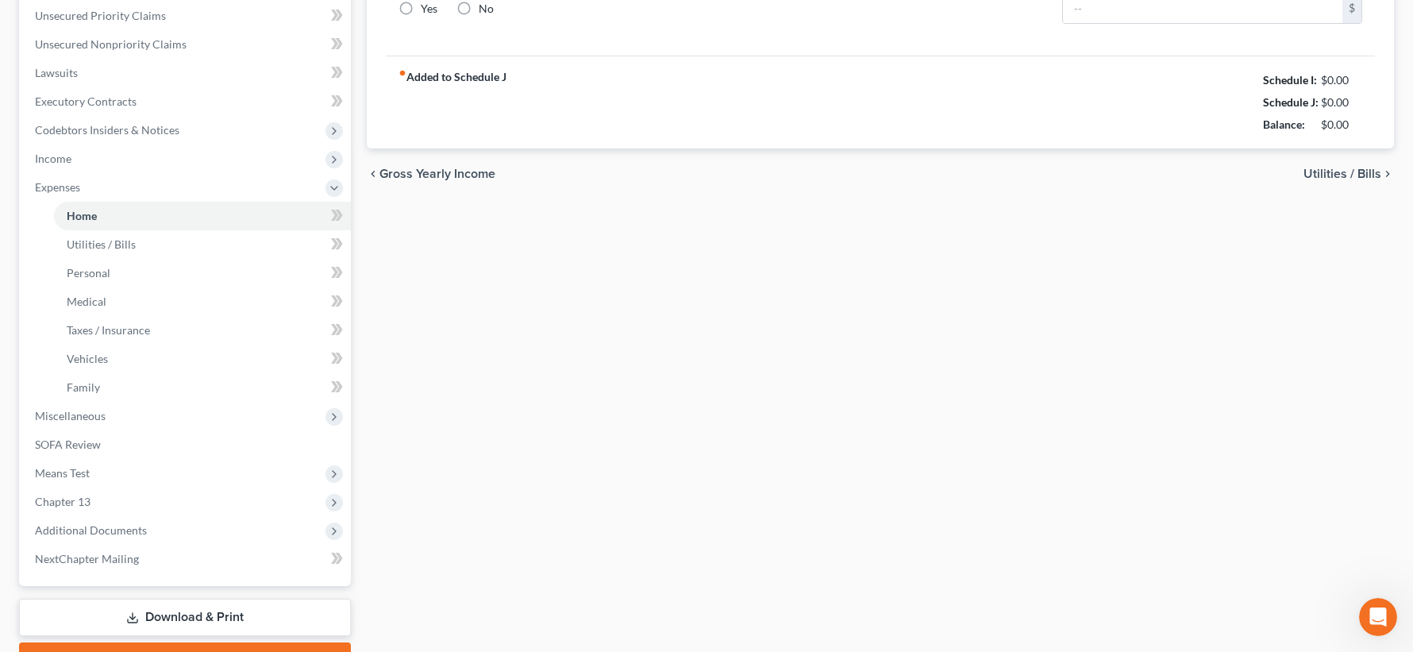
type input "1,100.00"
type input "0.00"
radio input "true"
type input "0.00"
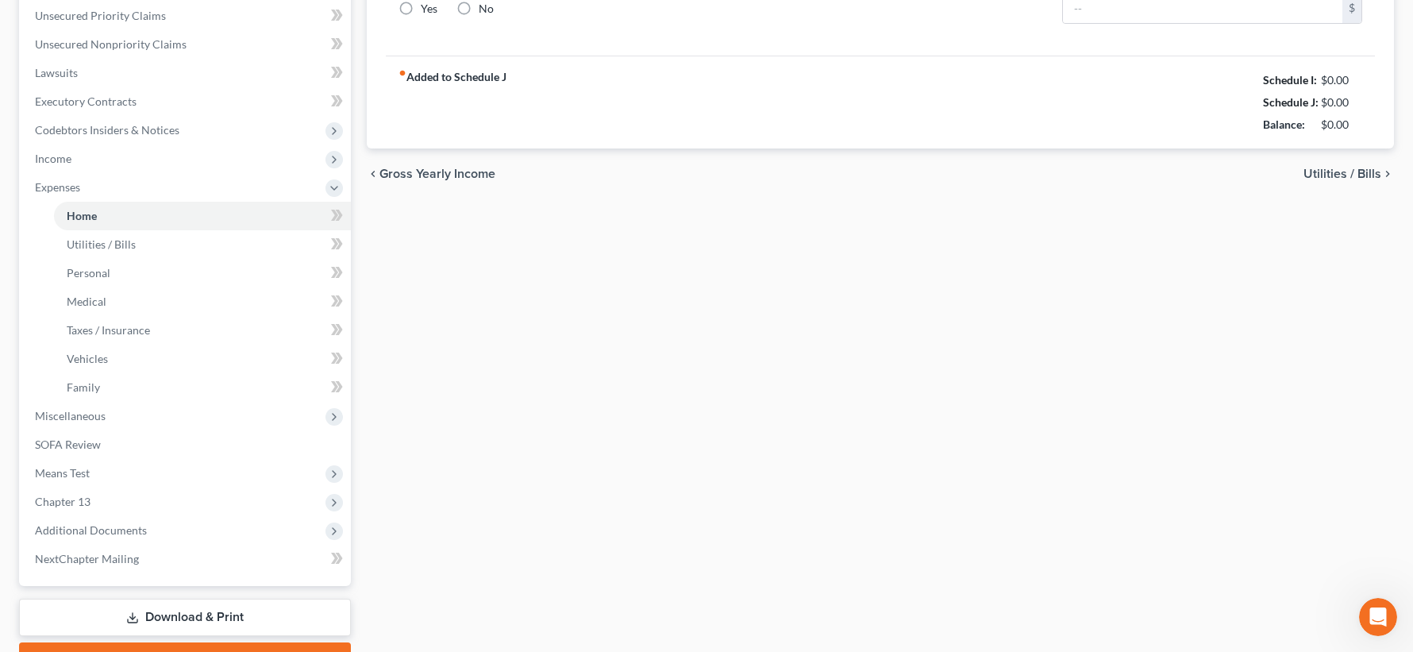
type input "0.00"
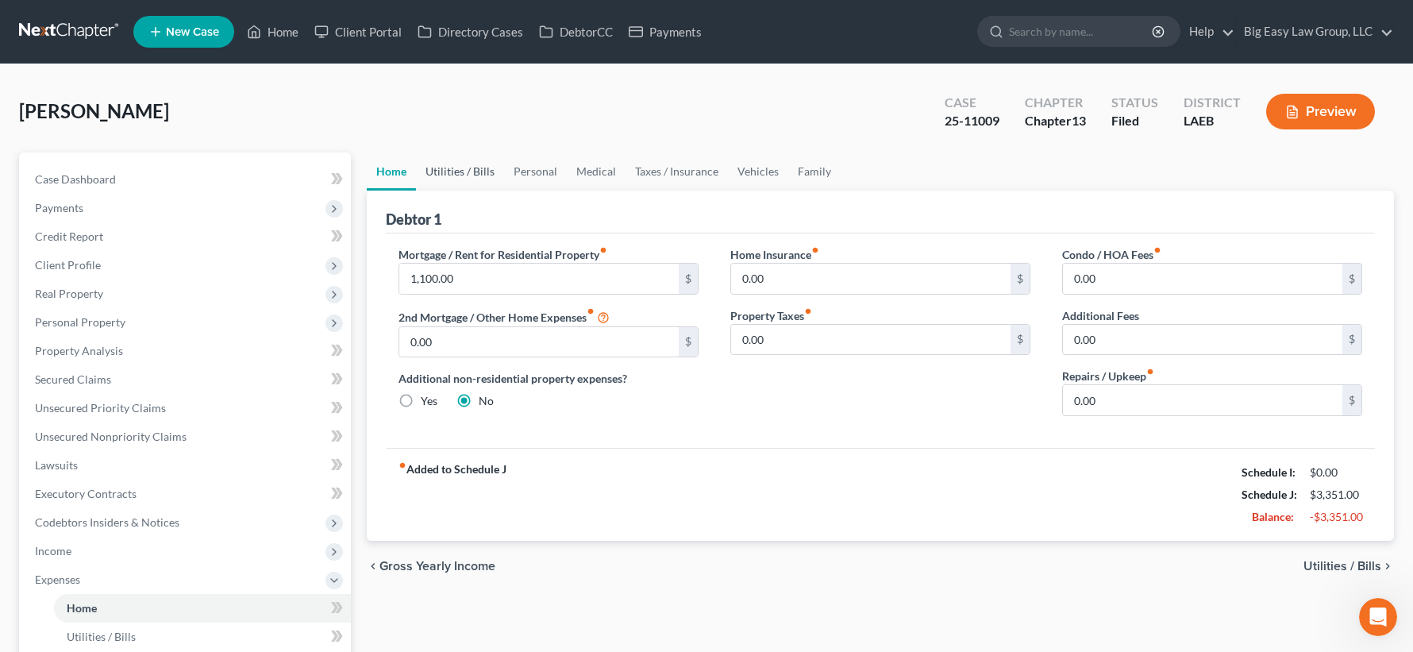
click at [467, 166] on link "Utilities / Bills" at bounding box center [460, 171] width 88 height 38
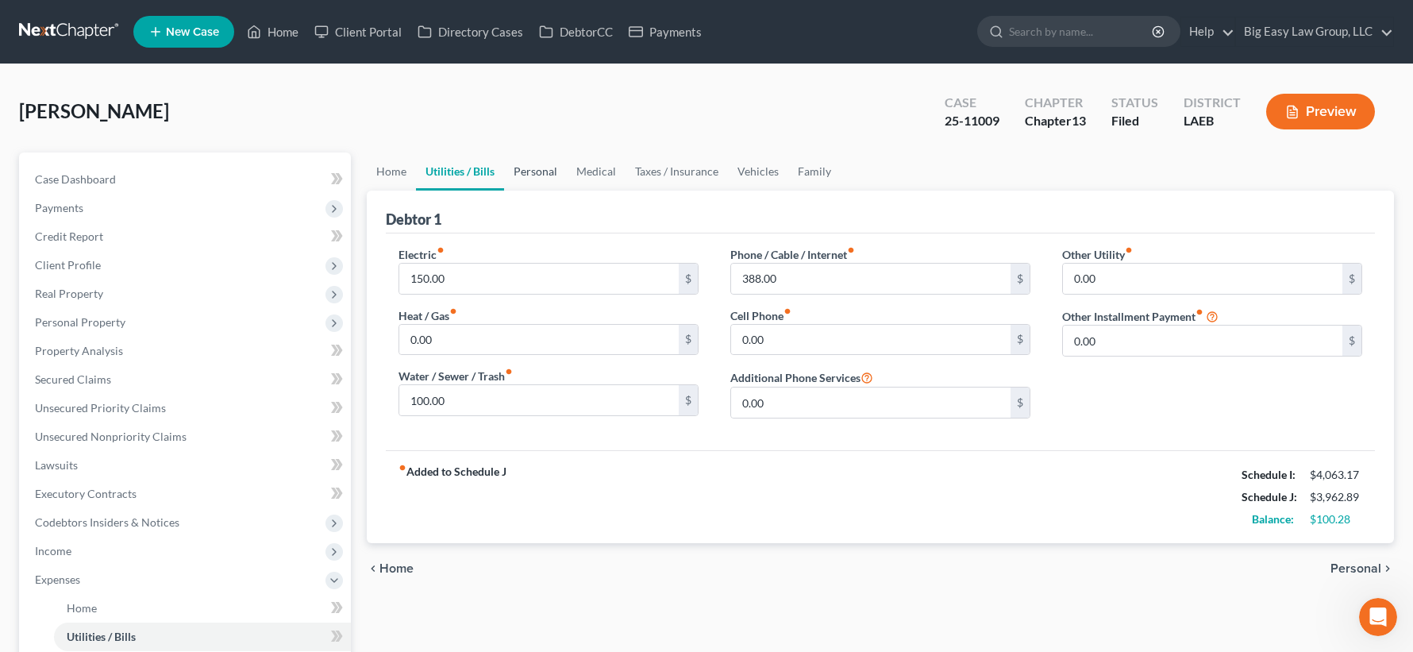
click at [533, 164] on link "Personal" at bounding box center [535, 171] width 63 height 38
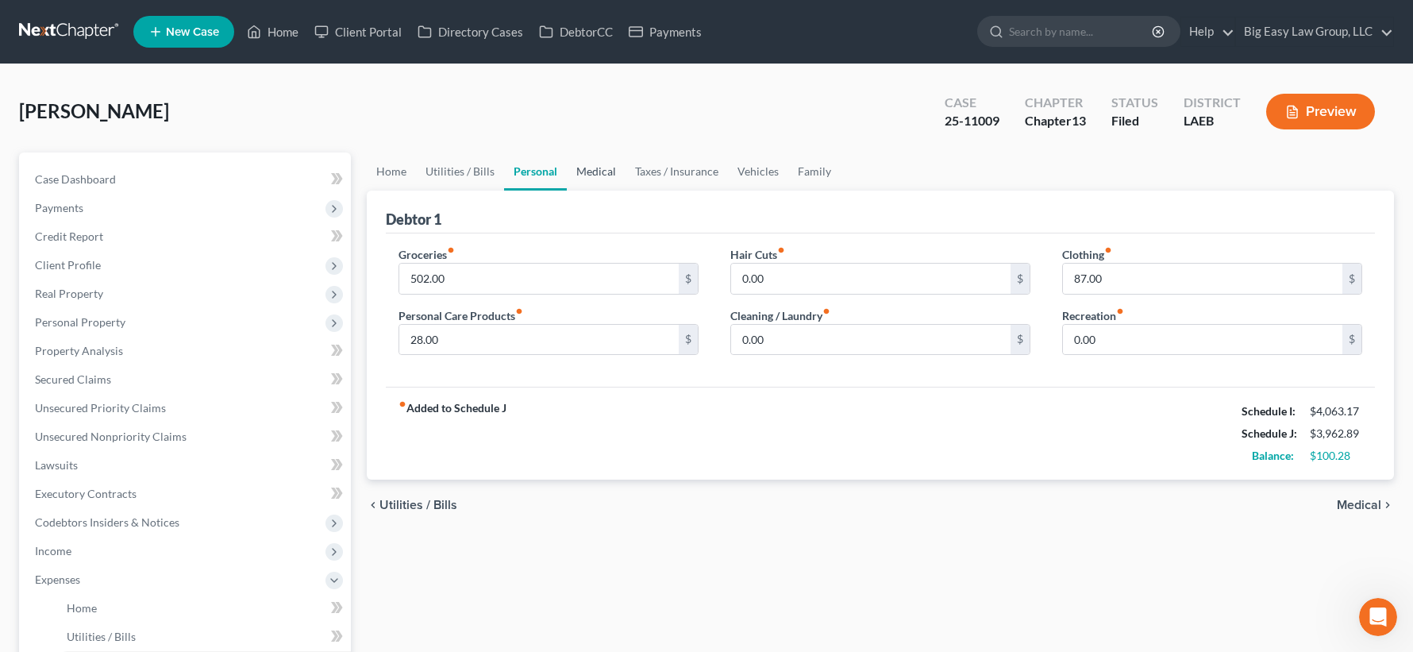
click at [600, 168] on link "Medical" at bounding box center [596, 171] width 59 height 38
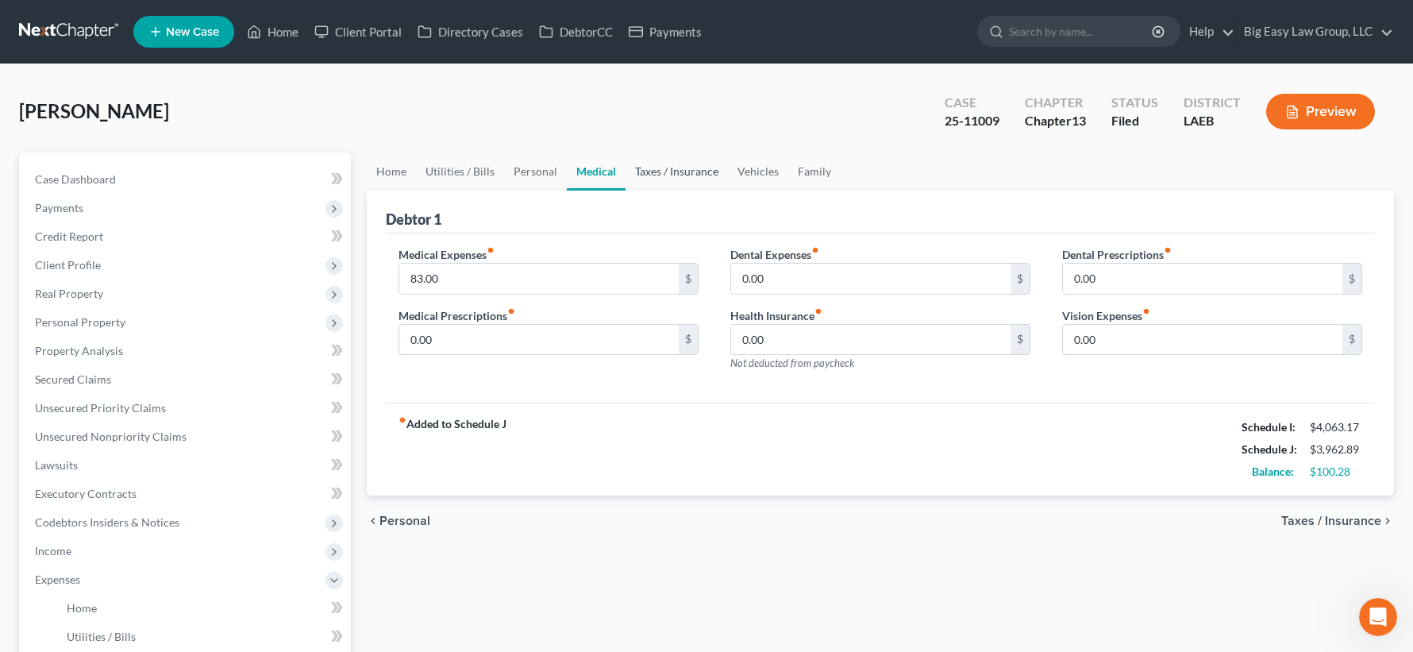
drag, startPoint x: 685, startPoint y: 167, endPoint x: 714, endPoint y: 165, distance: 29.4
click at [685, 167] on link "Taxes / Insurance" at bounding box center [677, 171] width 102 height 38
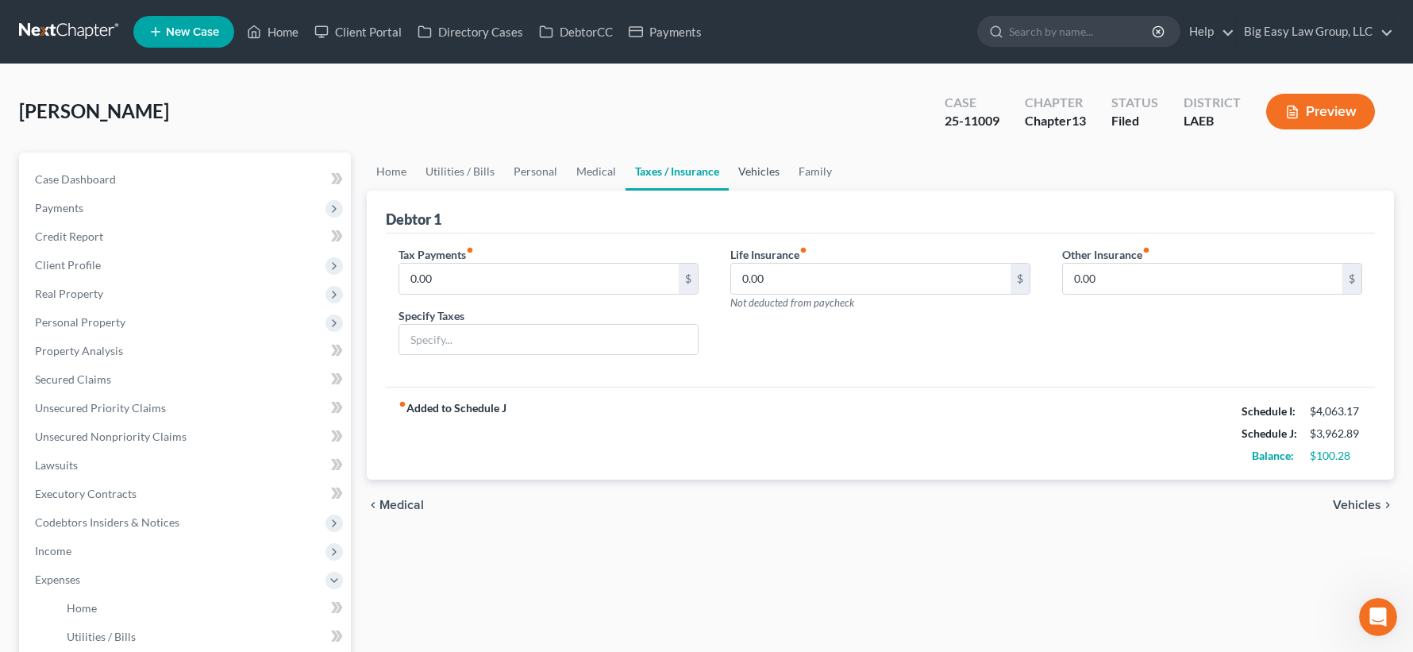
click at [749, 167] on link "Vehicles" at bounding box center [759, 171] width 60 height 38
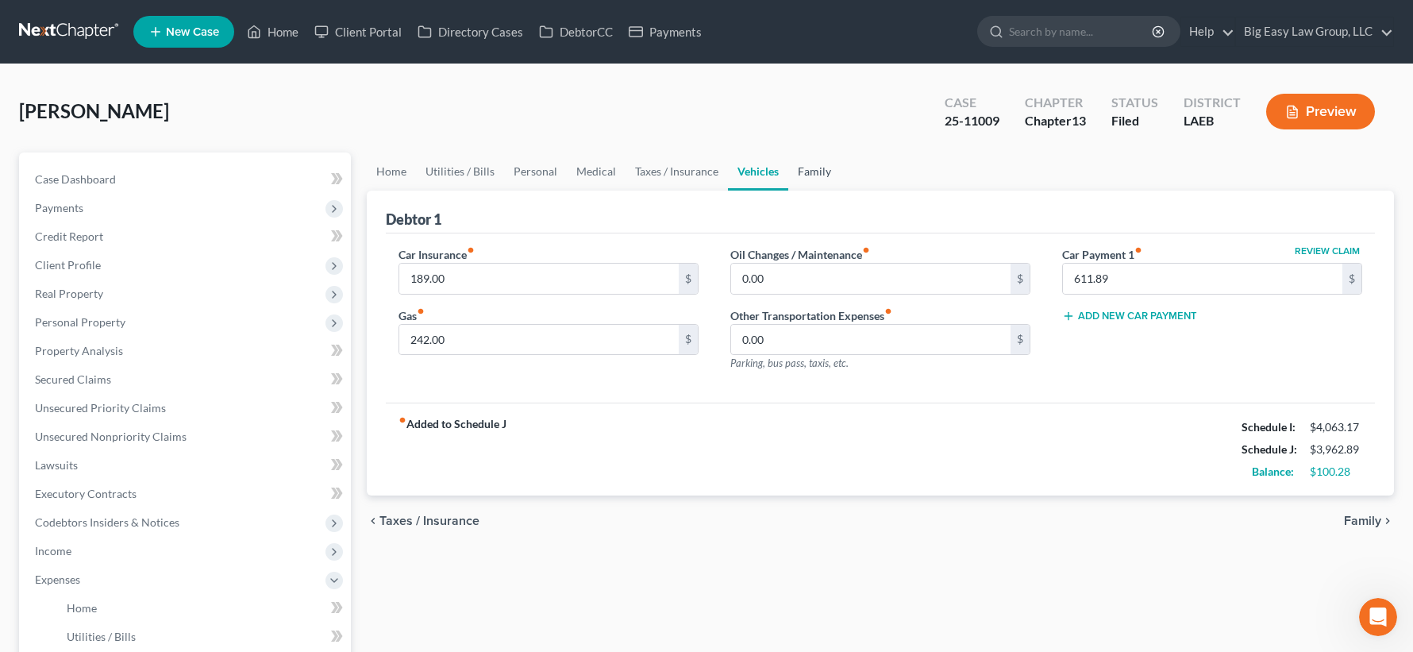
click at [799, 166] on link "Family" at bounding box center [814, 171] width 52 height 38
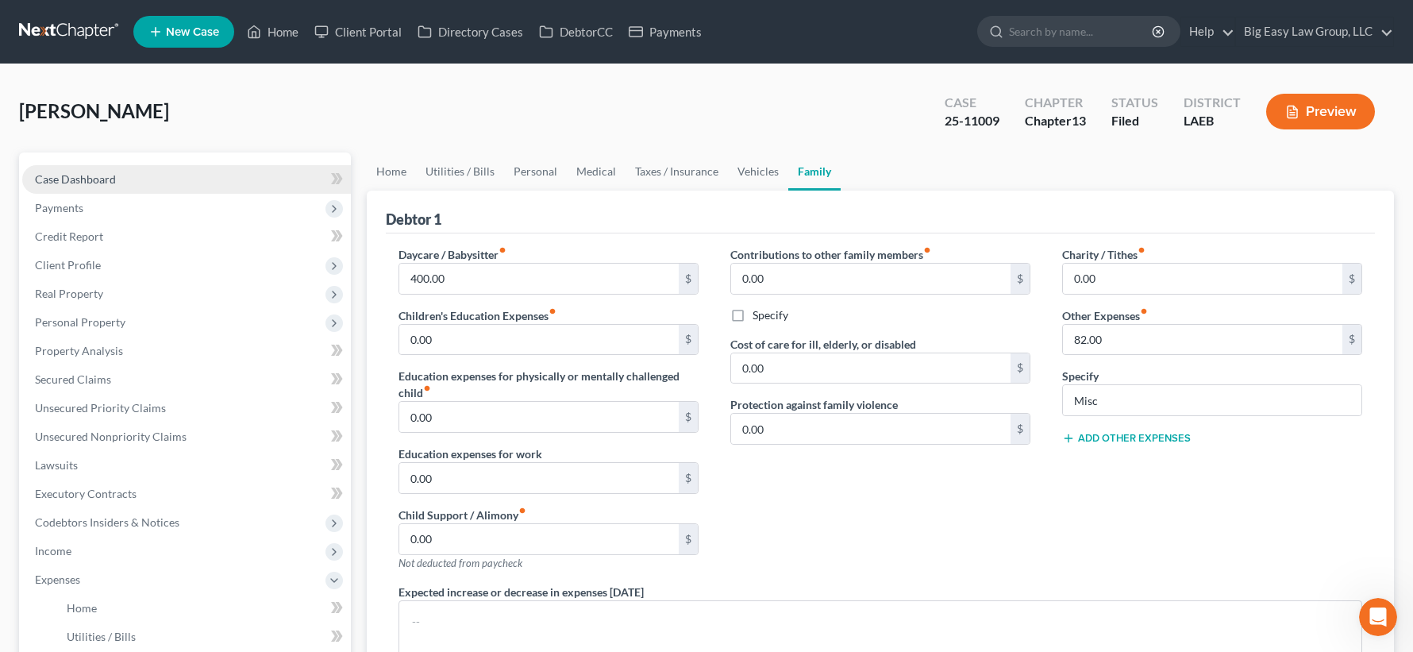
click at [276, 190] on link "Case Dashboard" at bounding box center [186, 179] width 329 height 29
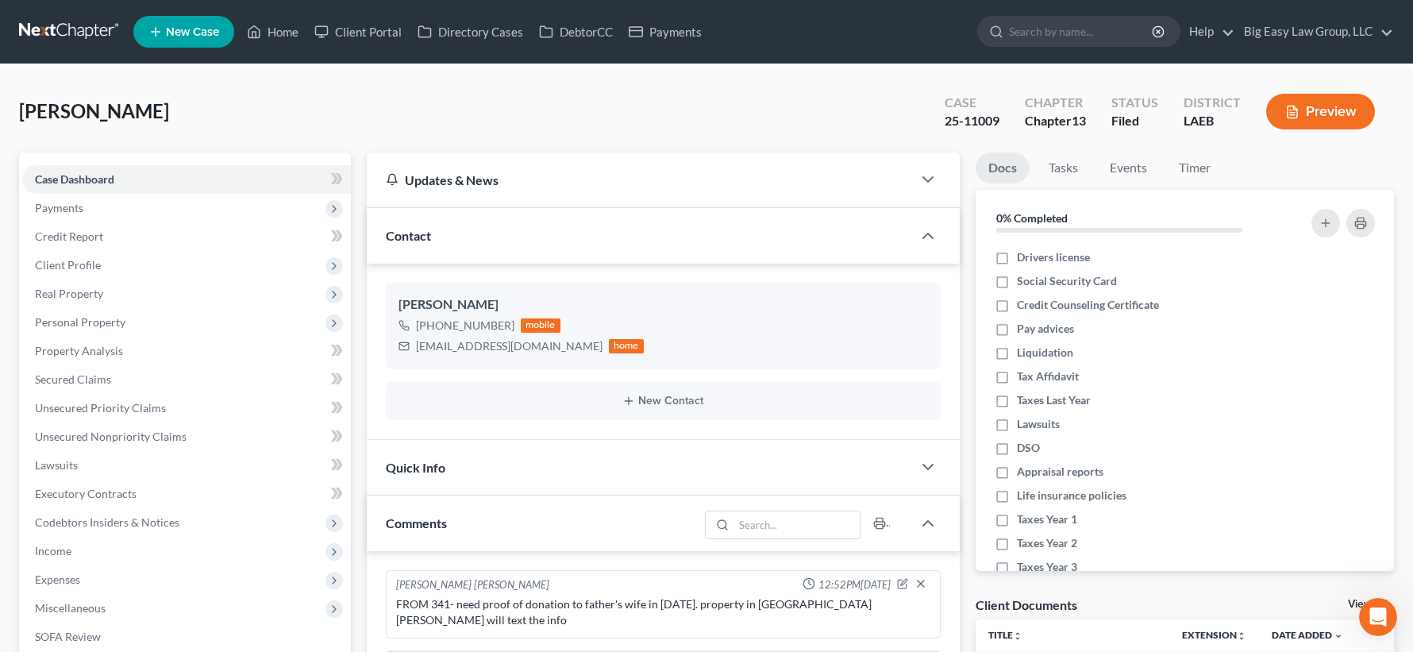
scroll to position [3529, 0]
click at [284, 35] on link "Home" at bounding box center [272, 31] width 67 height 29
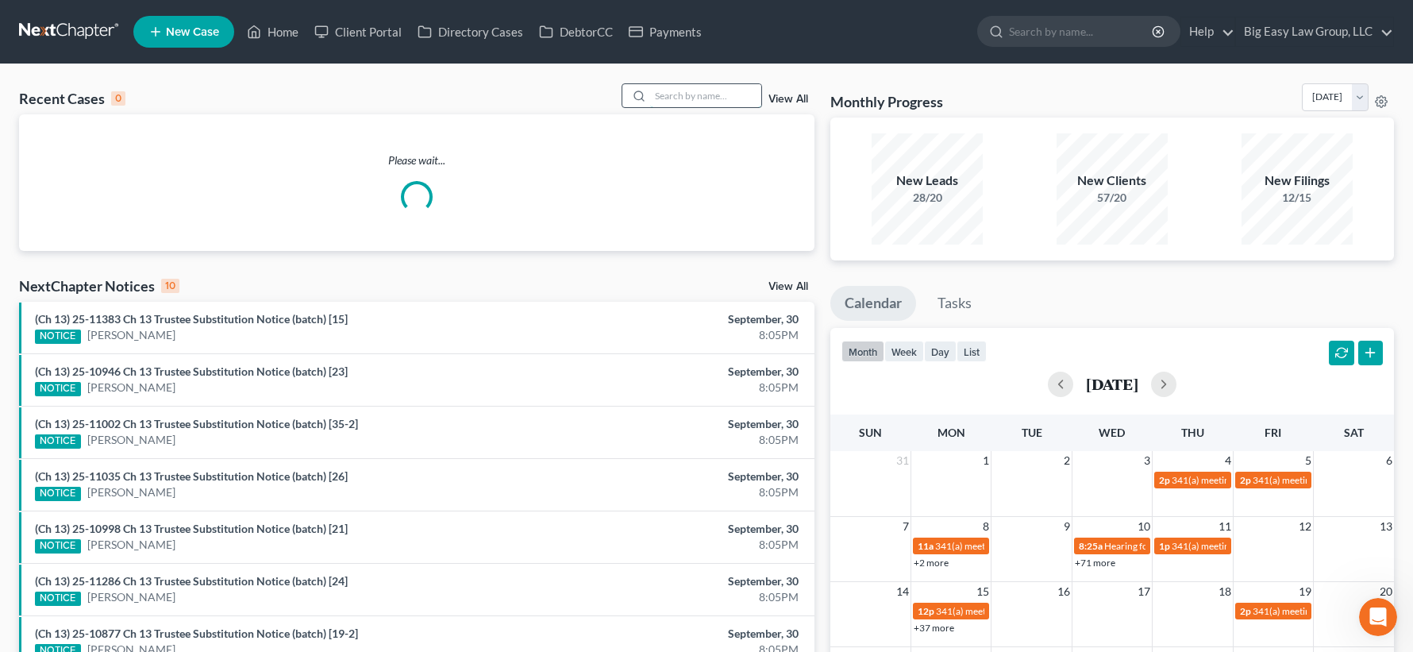
click at [671, 87] on input "search" at bounding box center [705, 95] width 111 height 23
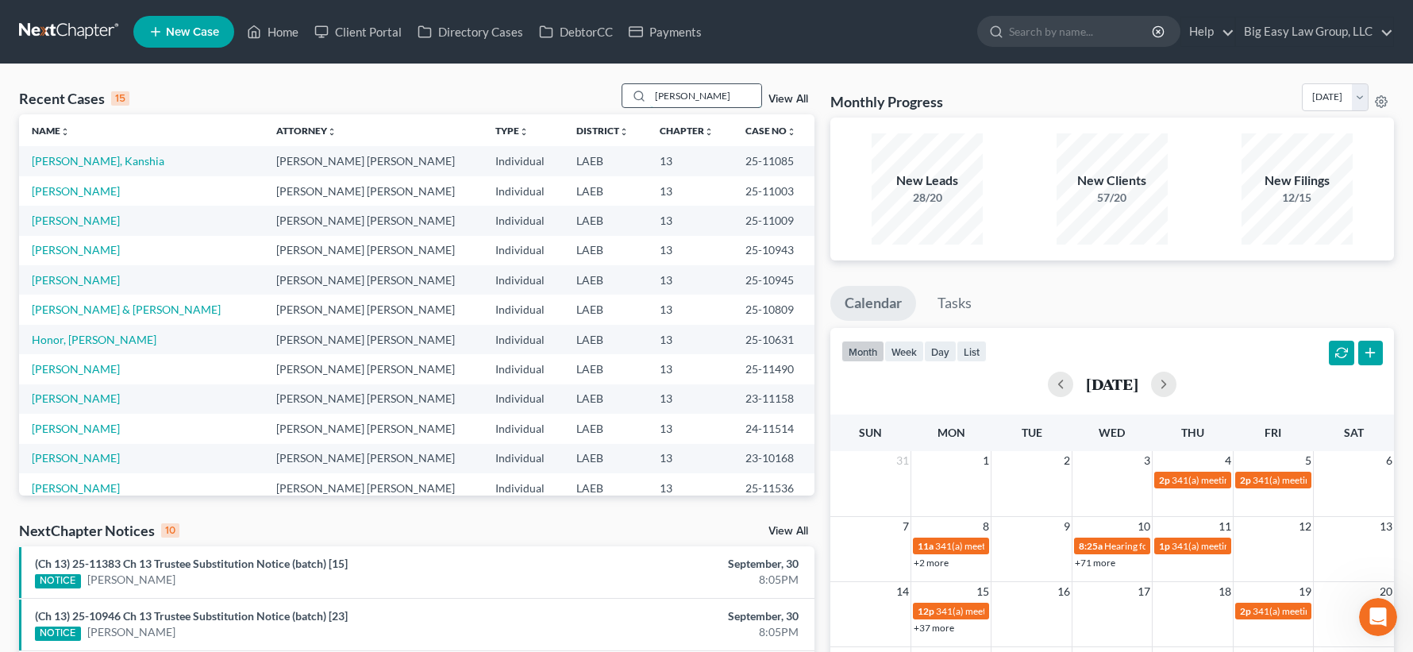
type input "bartek"
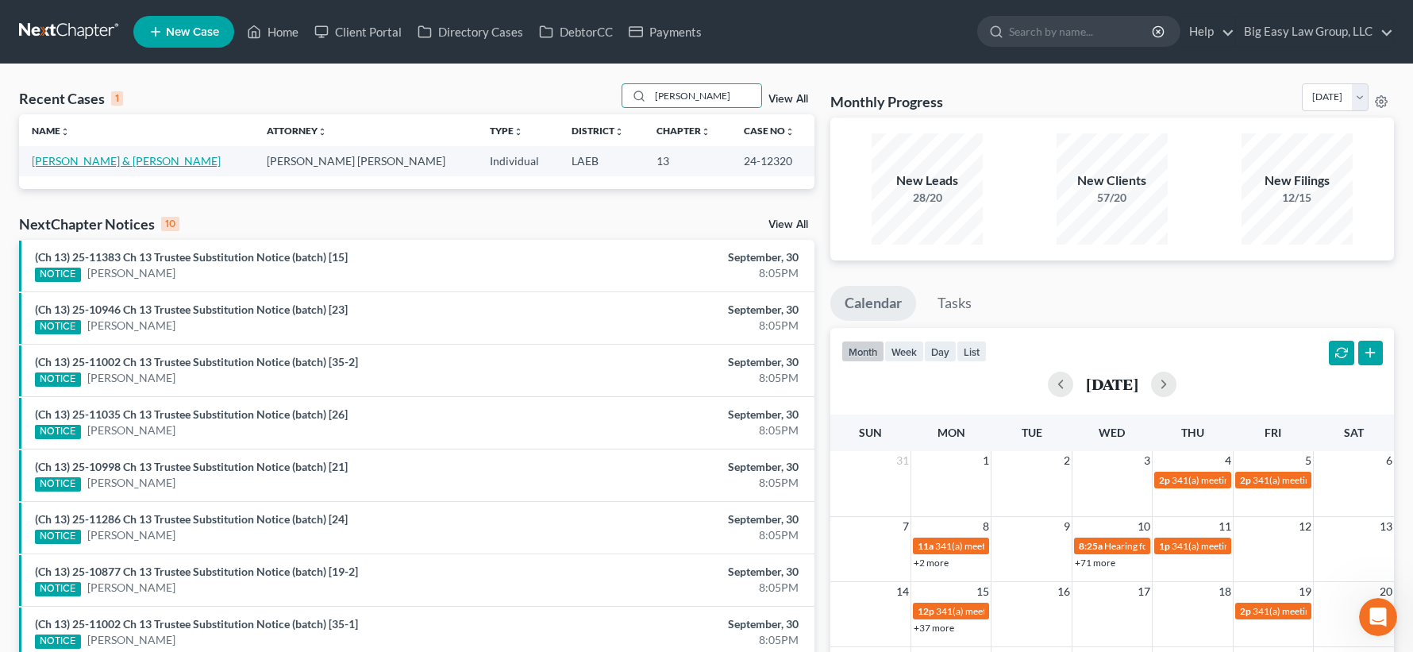
click at [75, 157] on link "[PERSON_NAME] & [PERSON_NAME]" at bounding box center [126, 160] width 189 height 13
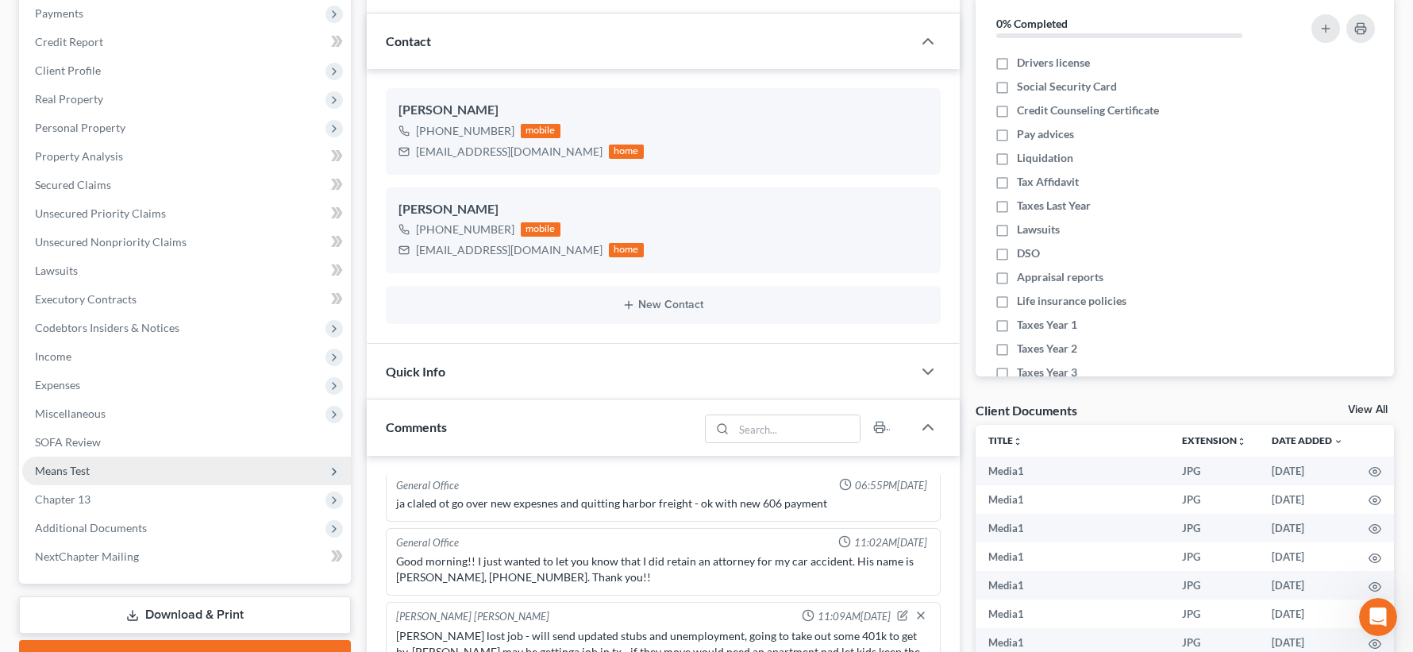
scroll to position [258, 0]
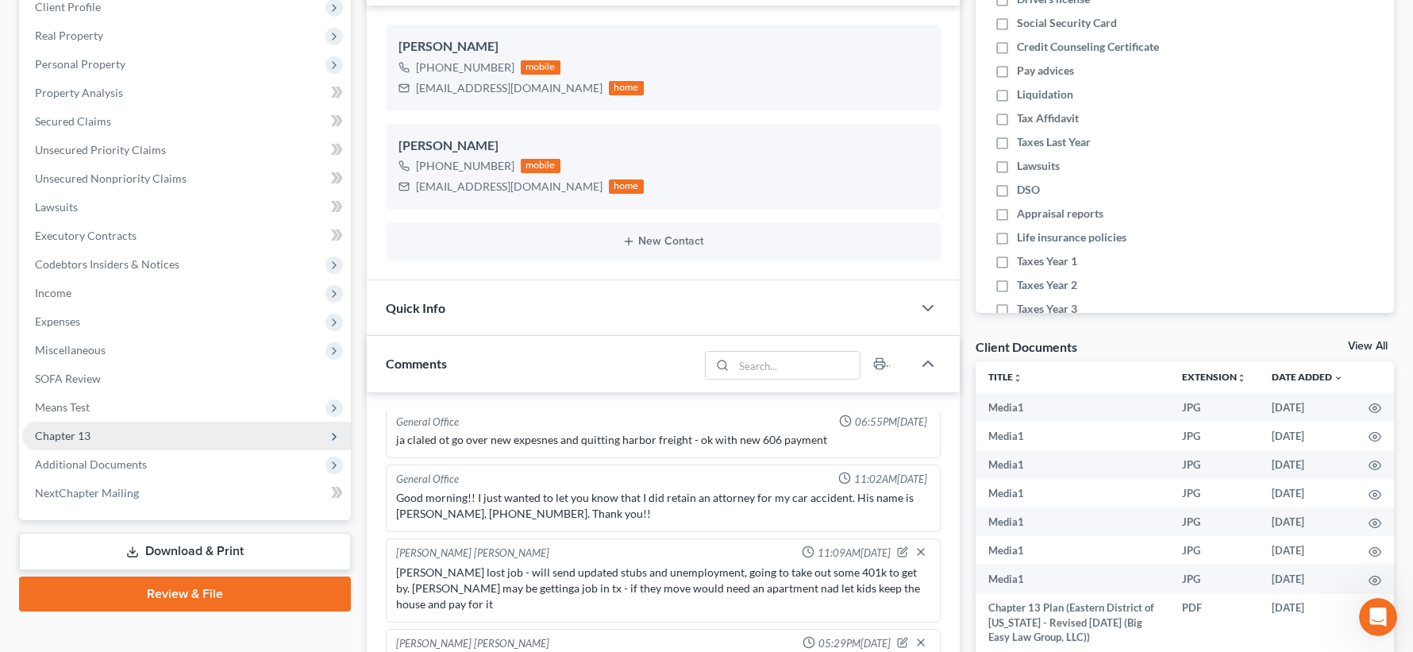
click at [174, 446] on span "Chapter 13" at bounding box center [186, 436] width 329 height 29
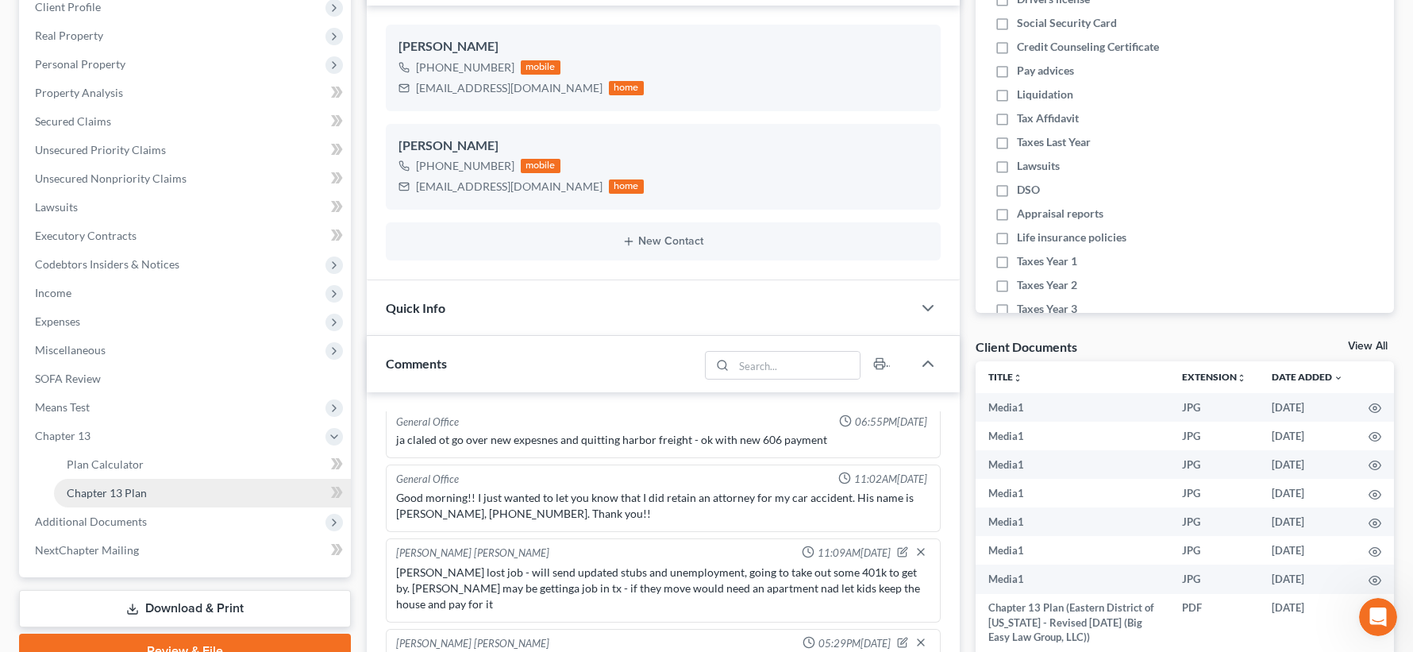
click at [196, 482] on link "Chapter 13 Plan" at bounding box center [202, 493] width 297 height 29
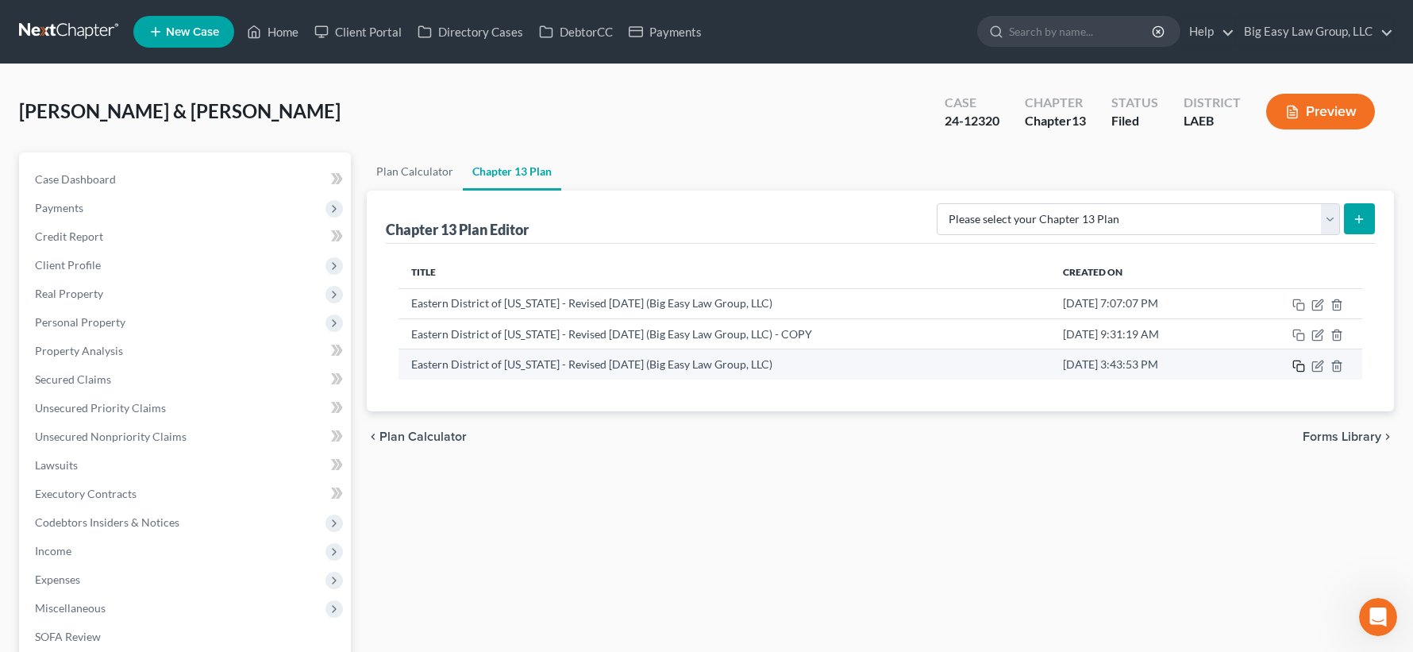
click at [1299, 368] on icon "button" at bounding box center [1298, 366] width 13 height 13
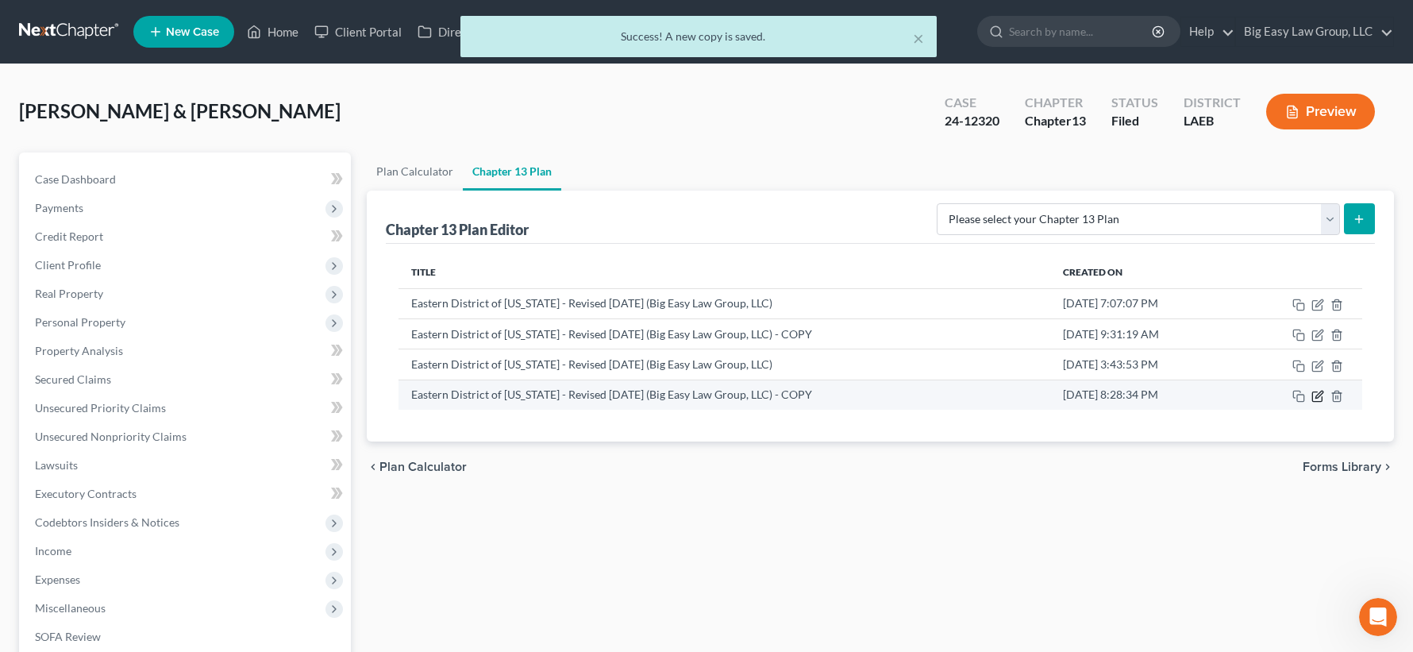
click at [1323, 395] on icon "button" at bounding box center [1317, 396] width 13 height 13
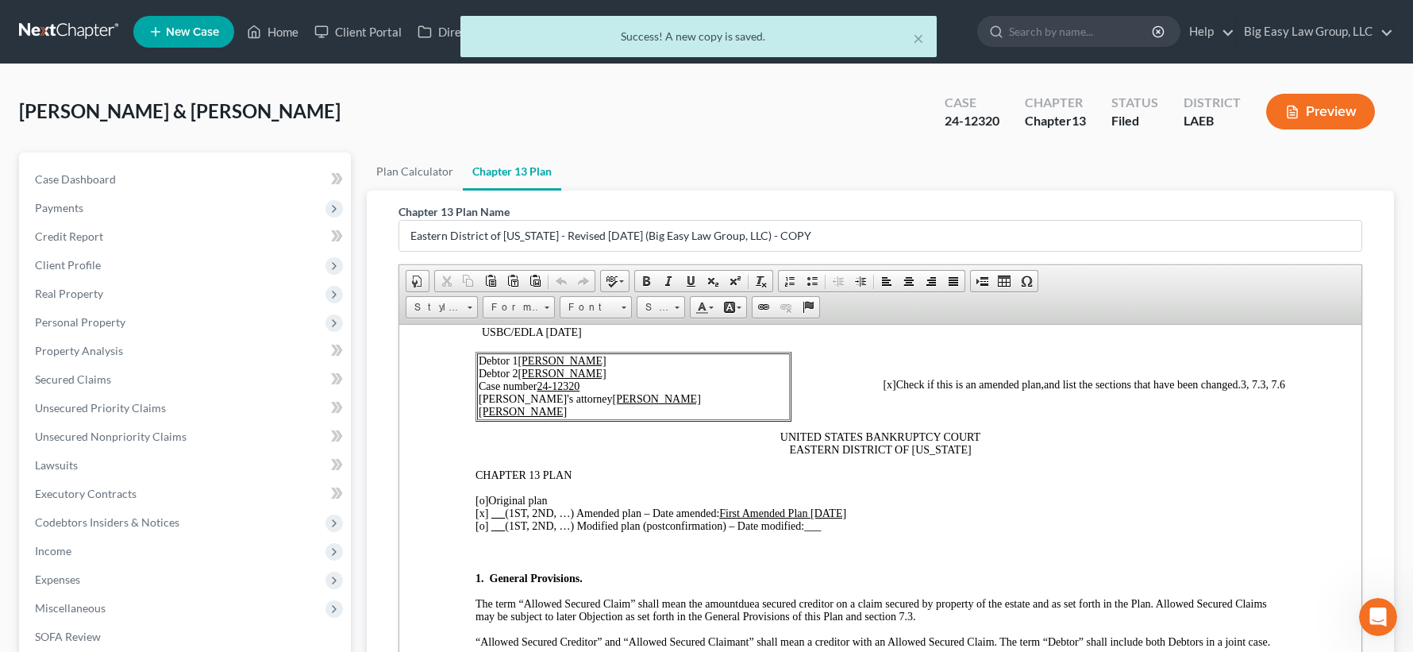
scroll to position [75, 0]
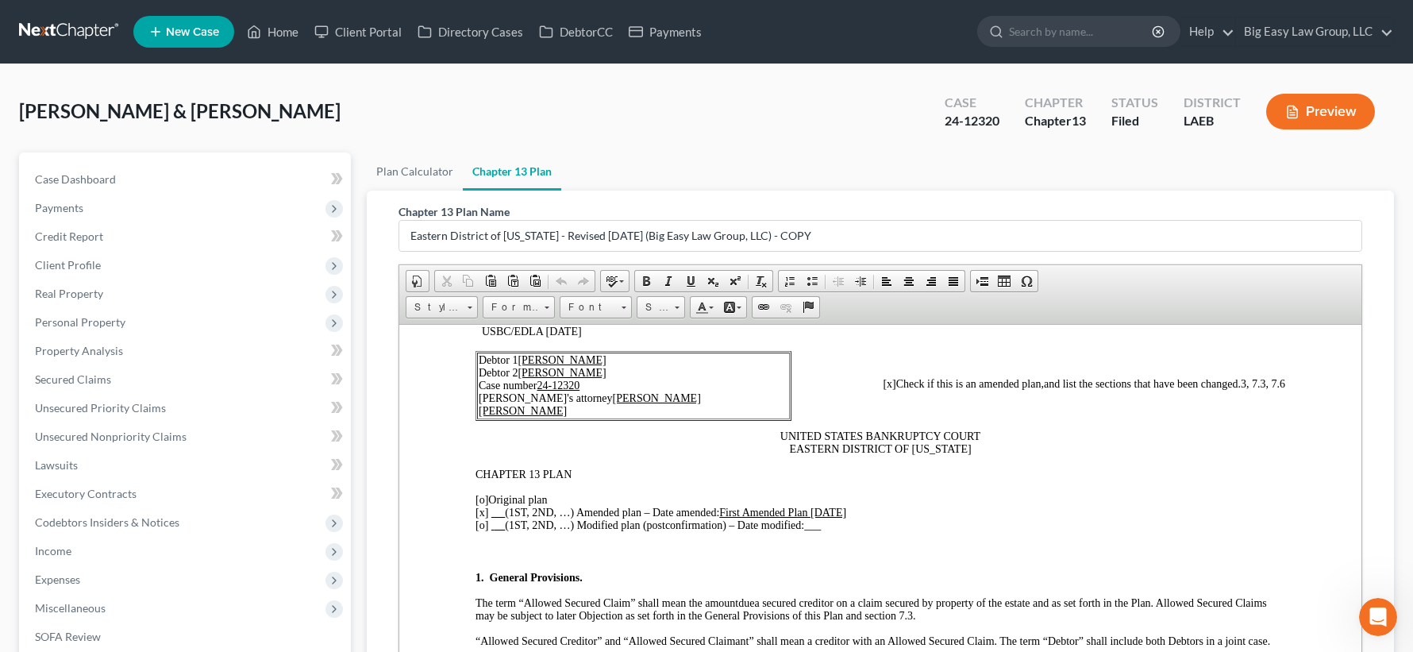
click at [832, 509] on u "First Amended Plan 9/23/2025" at bounding box center [782, 512] width 127 height 12
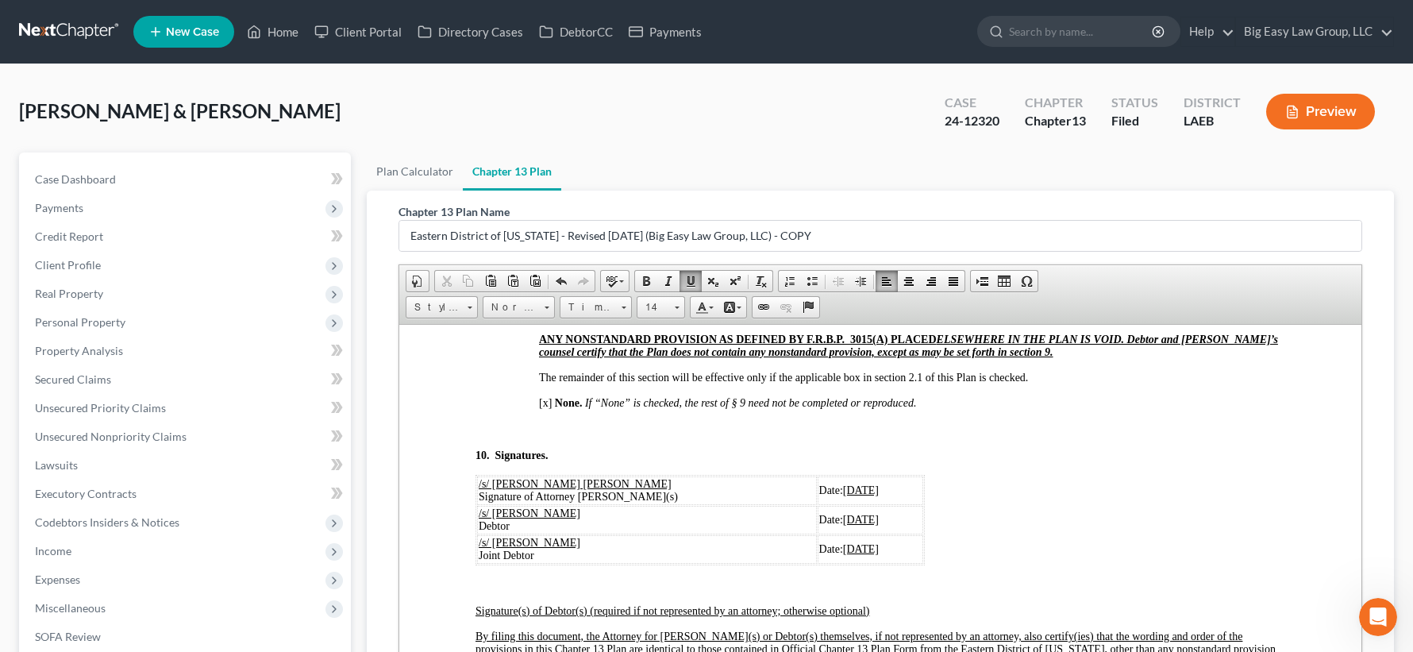
scroll to position [5412, 0]
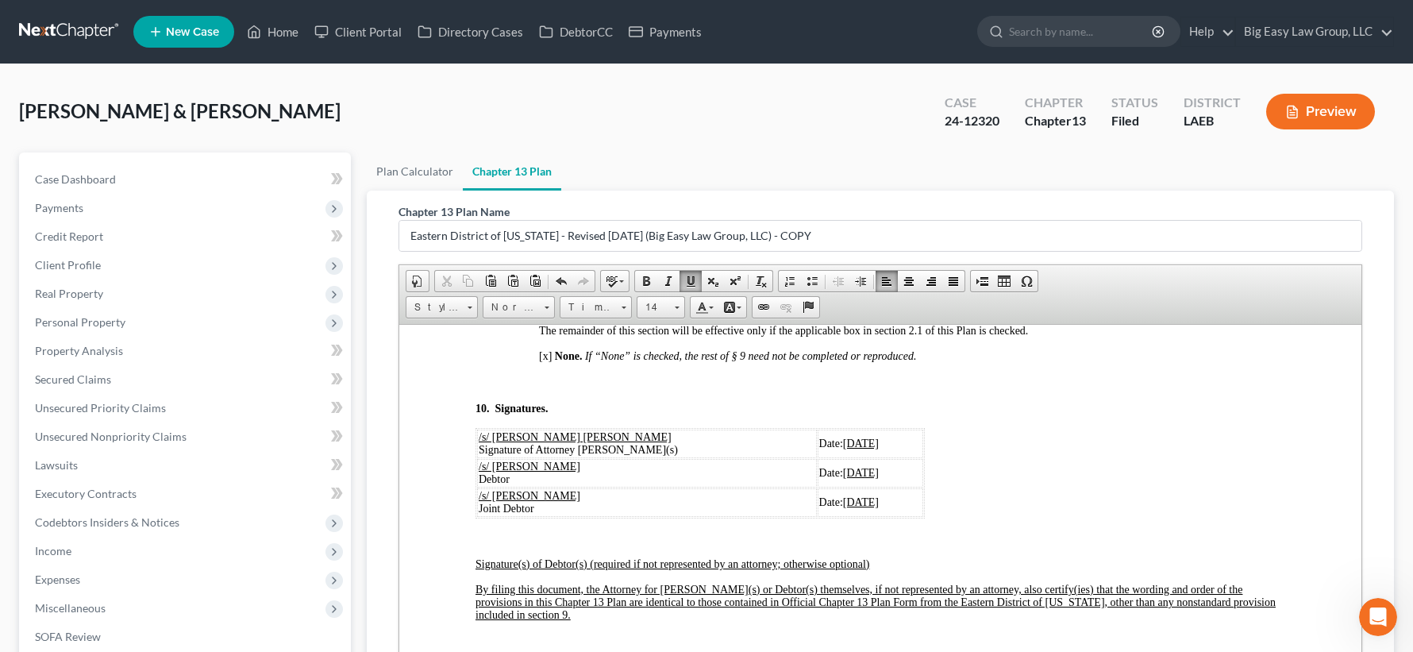
click at [843, 449] on u "[DATE]" at bounding box center [861, 443] width 36 height 12
click at [843, 478] on u "[DATE]" at bounding box center [861, 472] width 36 height 12
click at [843, 507] on u "[DATE]" at bounding box center [861, 501] width 36 height 12
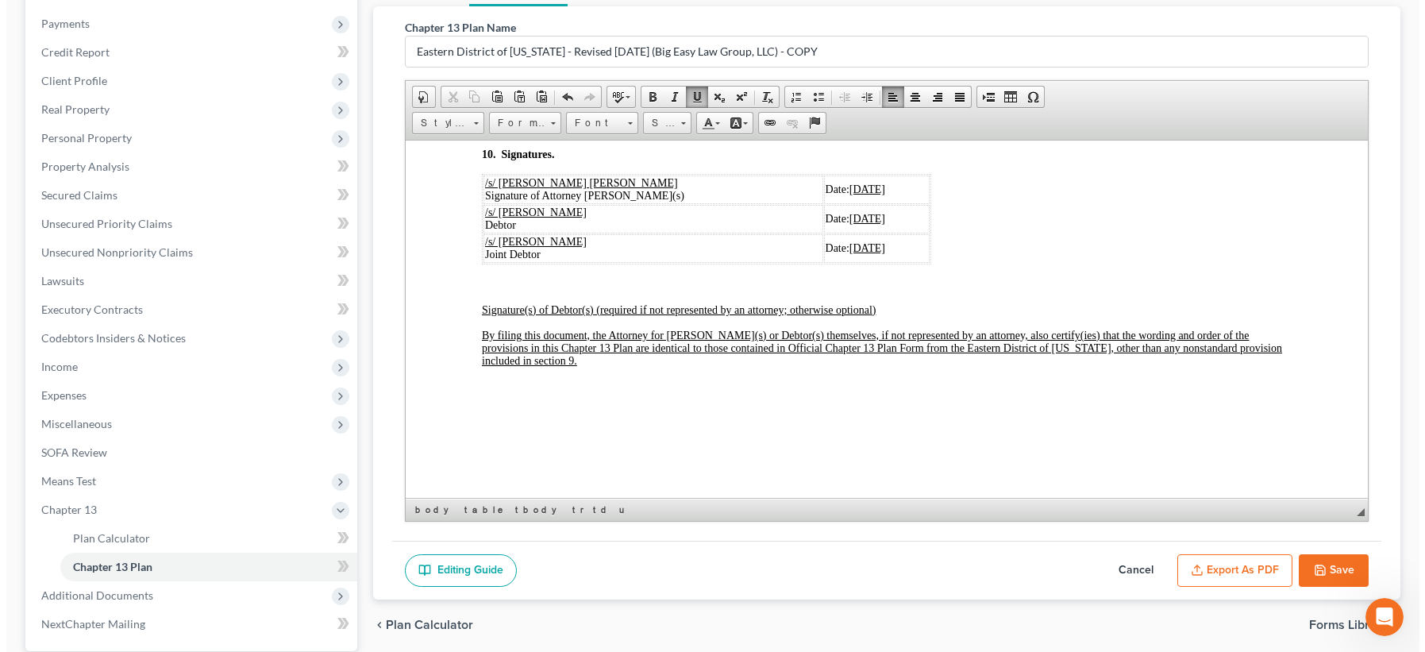
scroll to position [335, 0]
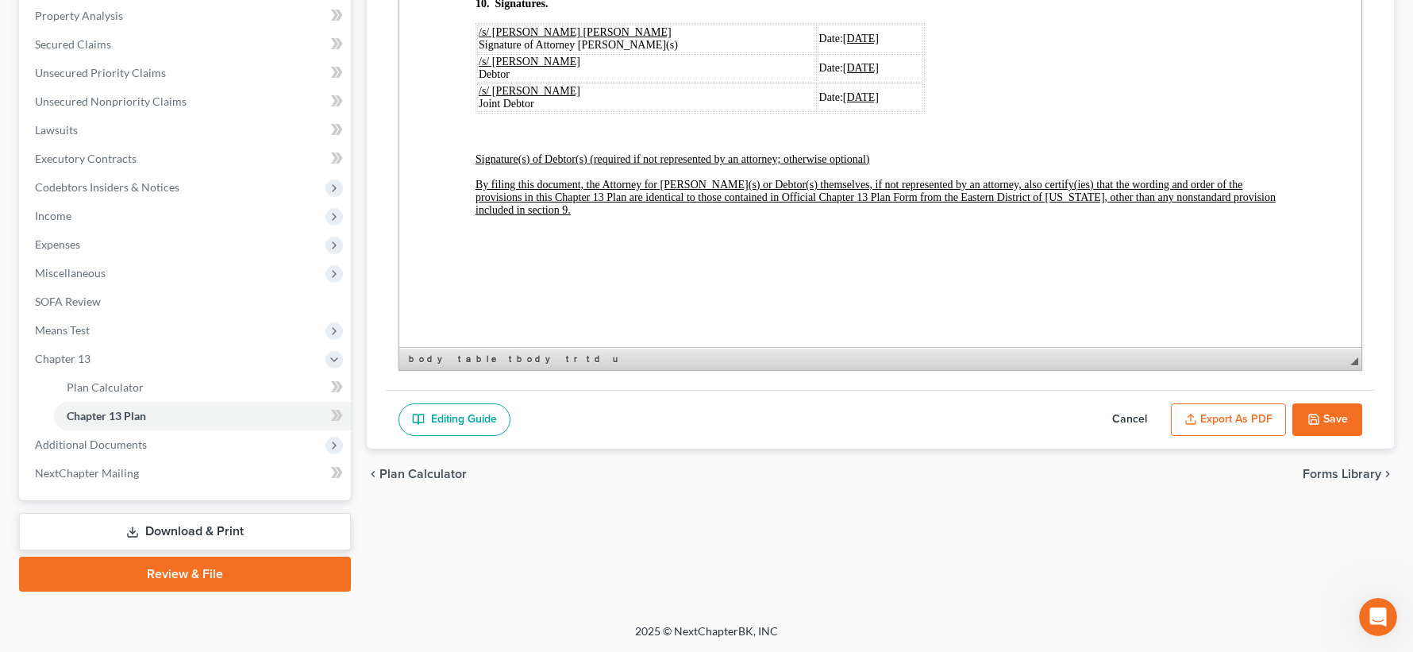
click at [1238, 413] on button "Export as PDF" at bounding box center [1228, 419] width 115 height 33
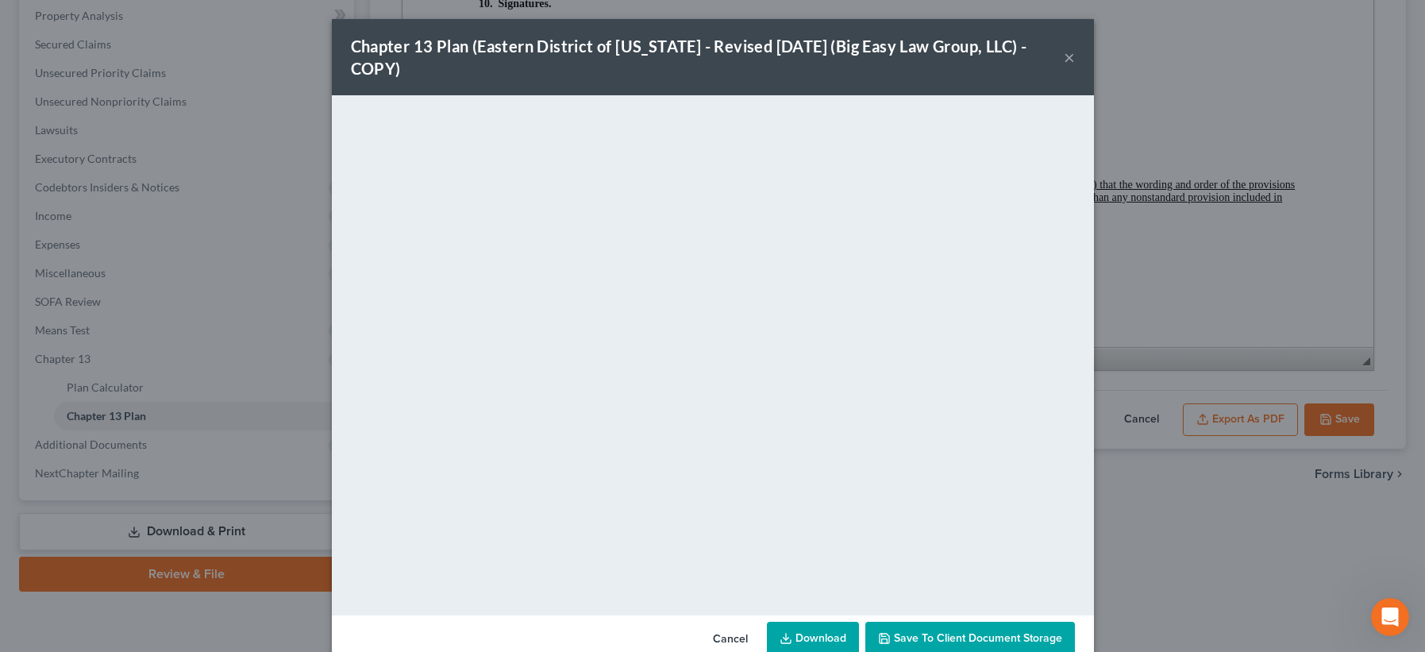
click at [830, 639] on link "Download" at bounding box center [813, 638] width 92 height 33
click at [1064, 56] on button "×" at bounding box center [1069, 57] width 11 height 19
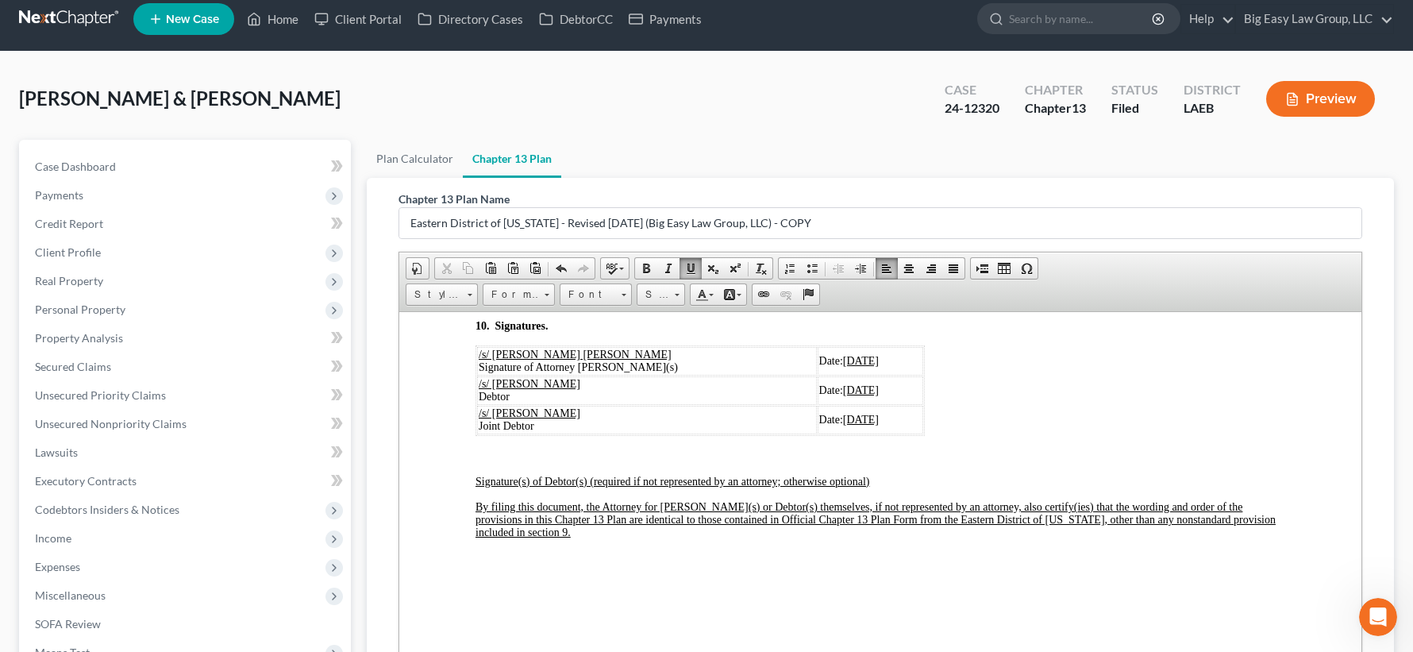
scroll to position [299, 0]
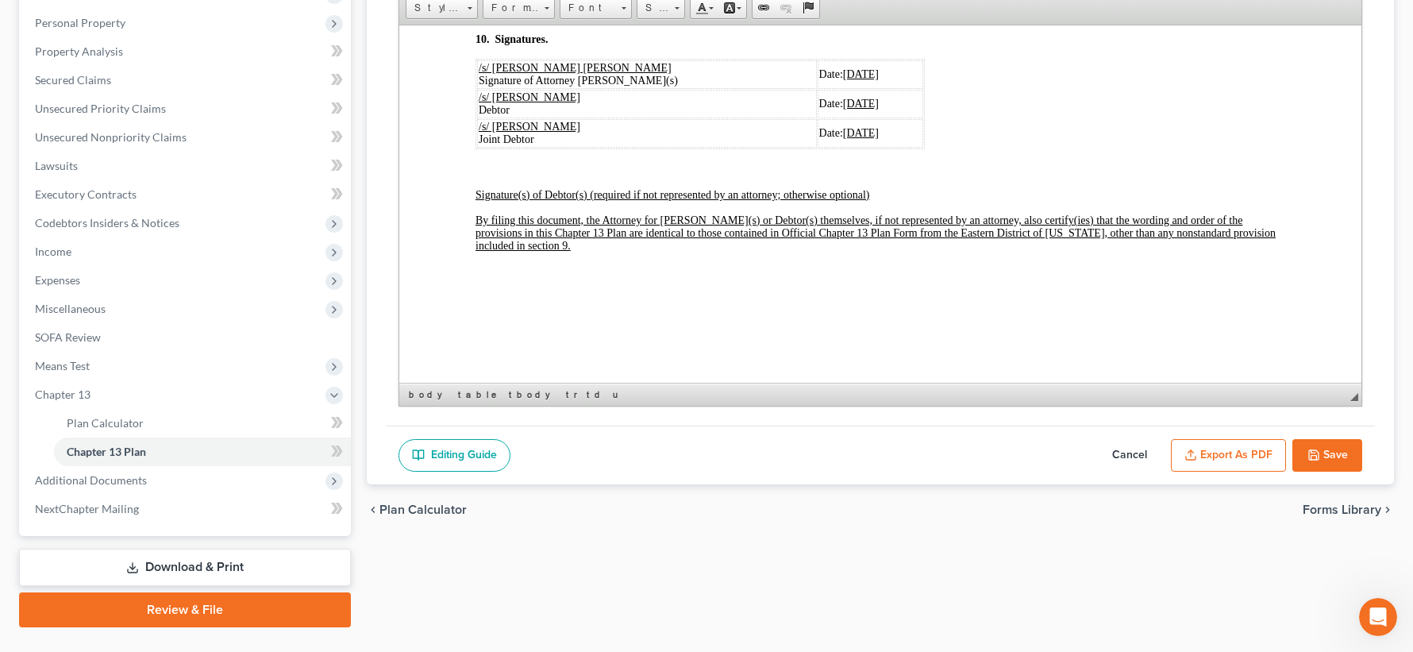
click at [1319, 453] on icon "button" at bounding box center [1313, 455] width 13 height 13
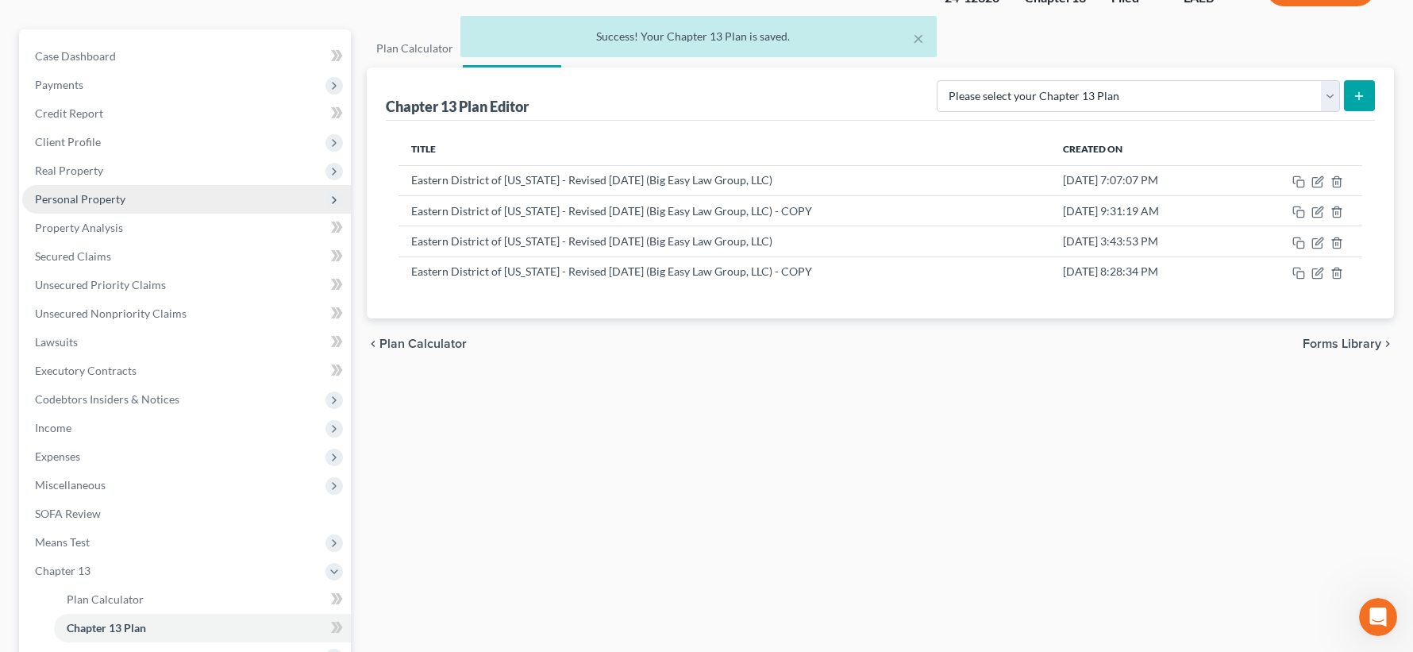
scroll to position [0, 0]
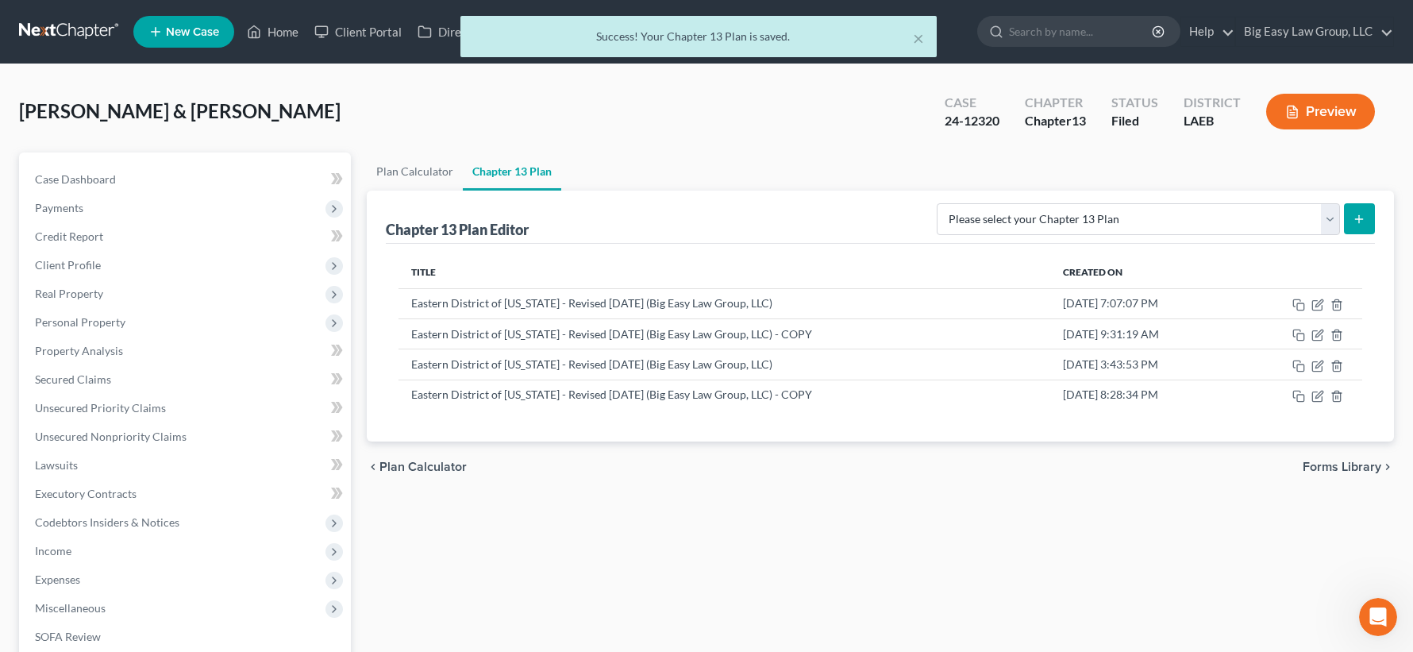
click at [275, 33] on div "× Success! Your Chapter 13 Plan is saved." at bounding box center [698, 40] width 1413 height 49
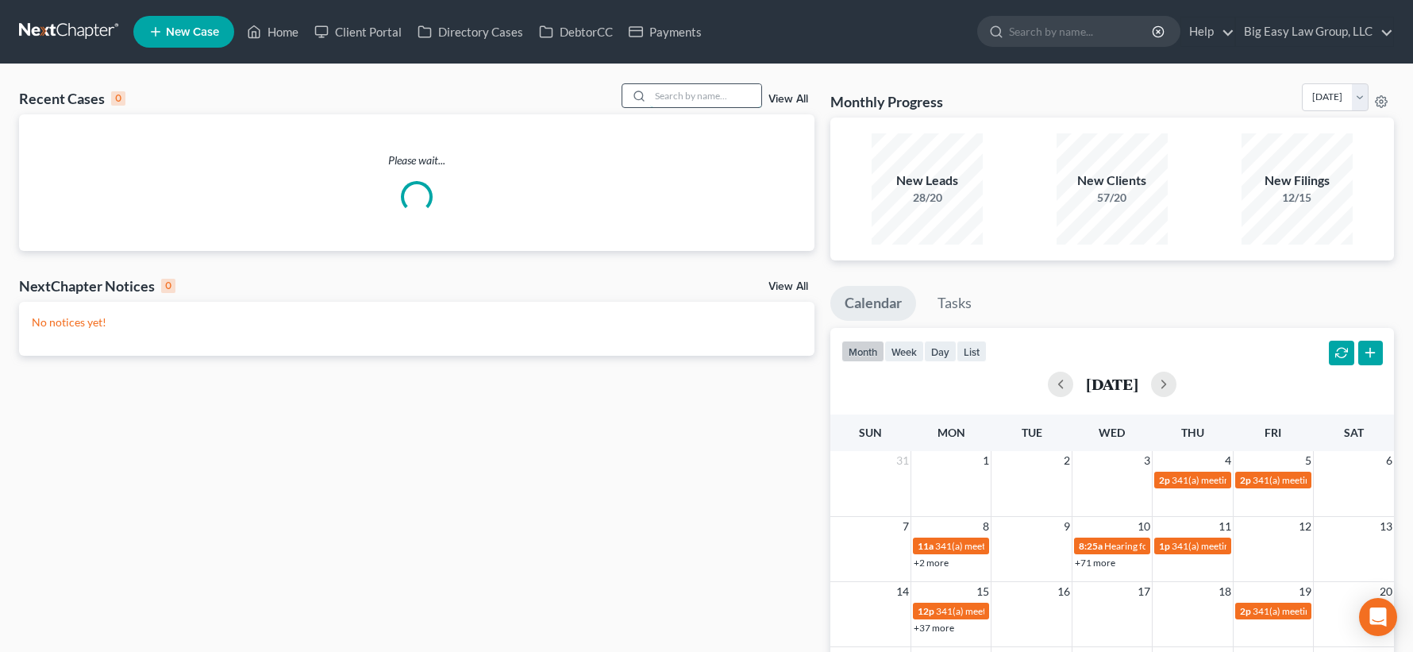
click at [693, 94] on input "search" at bounding box center [705, 95] width 111 height 23
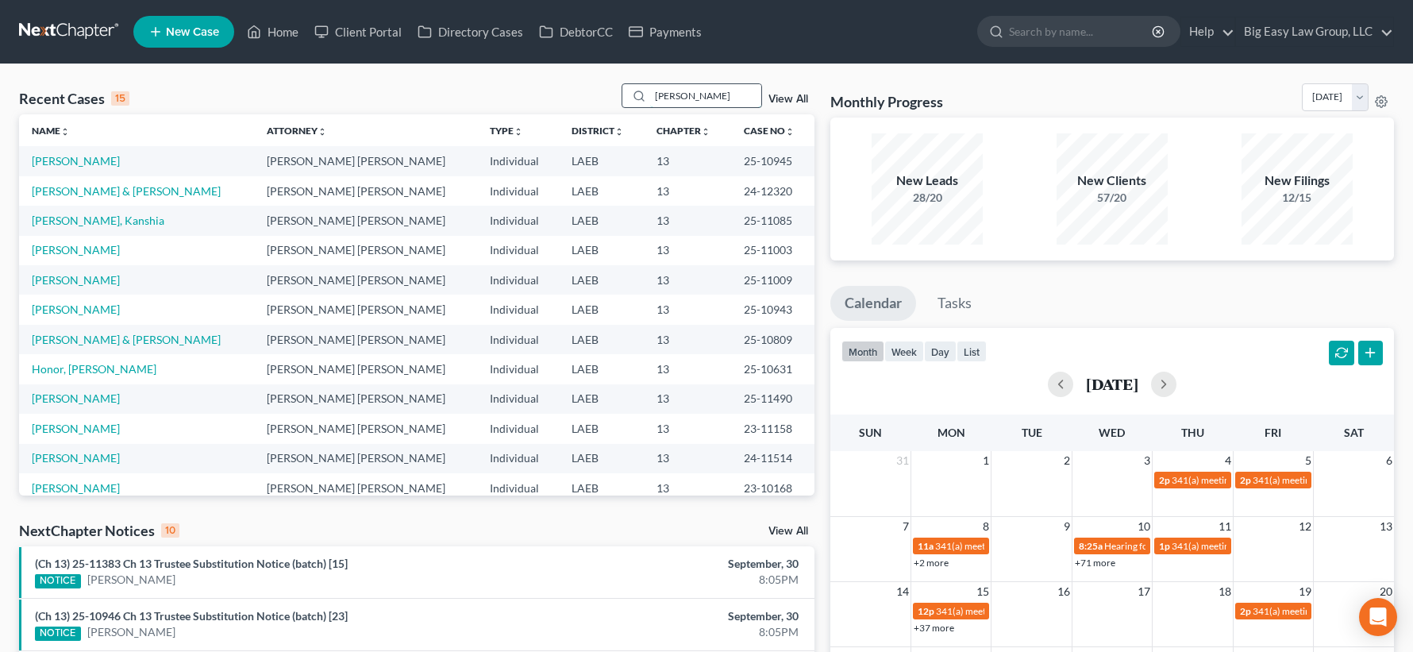
type input "[PERSON_NAME]"
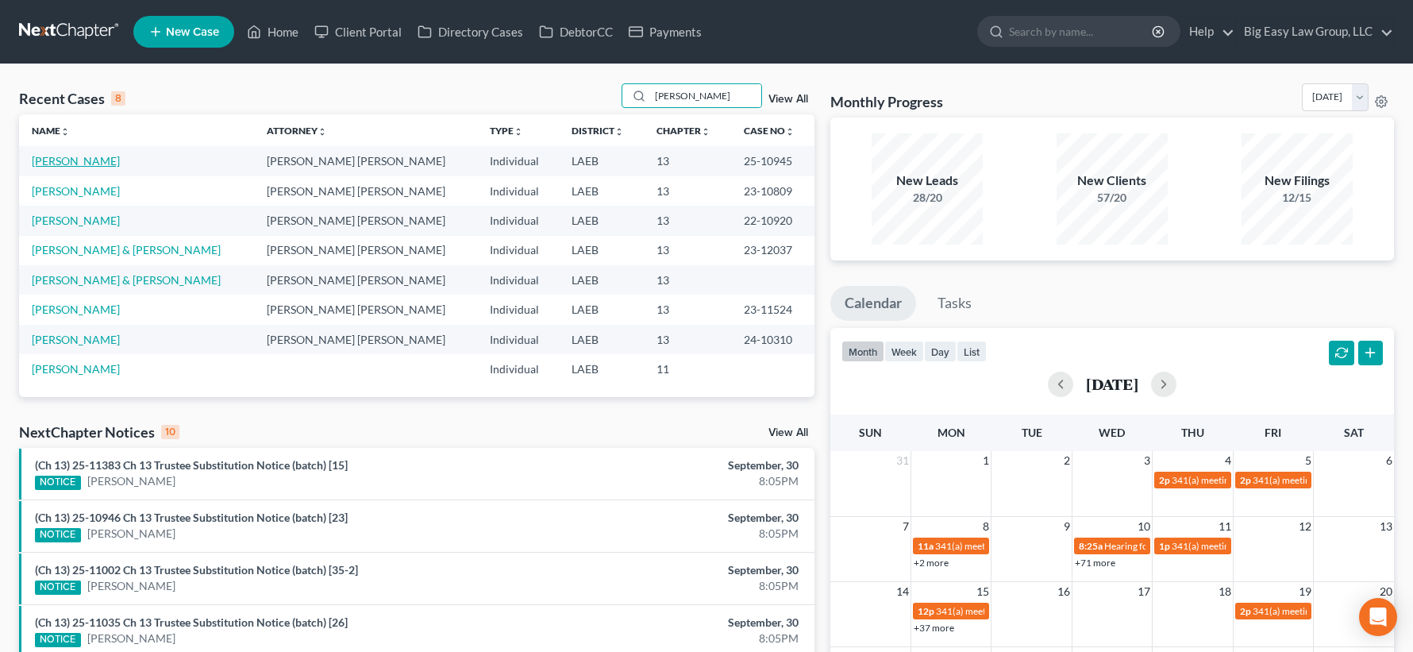
click at [89, 161] on link "[PERSON_NAME]" at bounding box center [76, 160] width 88 height 13
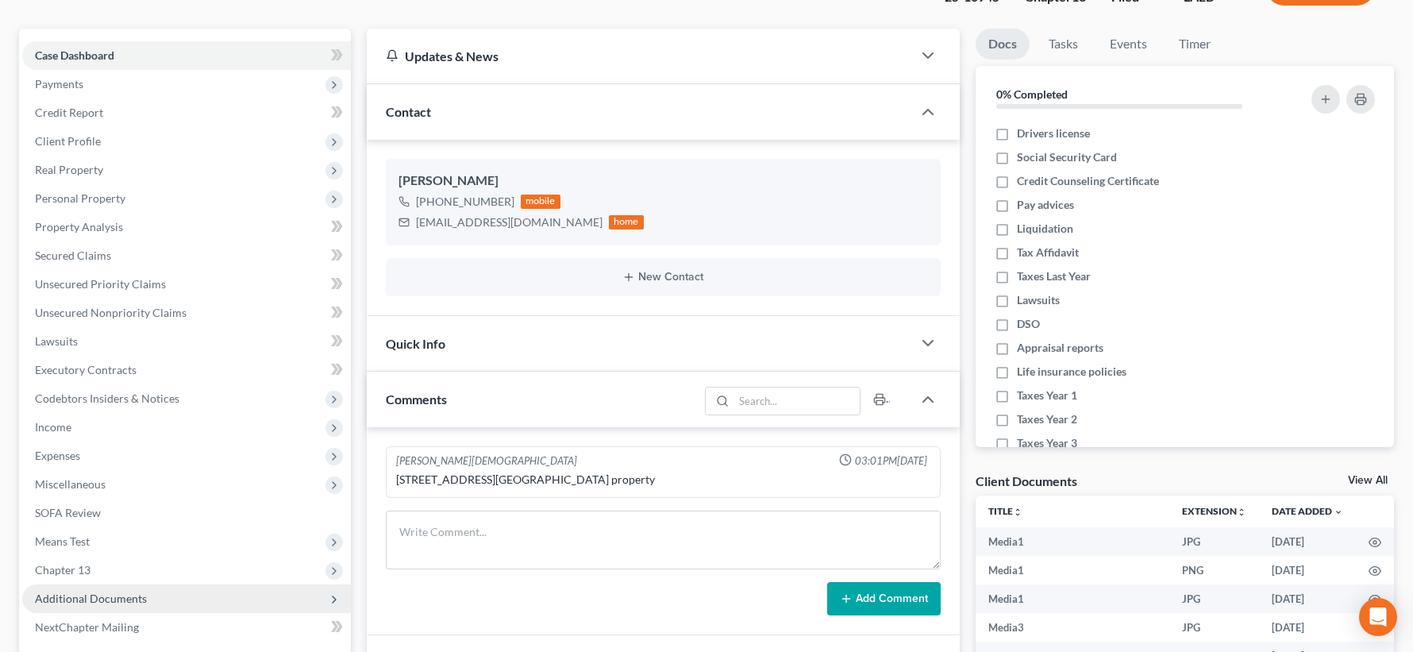
scroll to position [4219, 0]
click at [192, 580] on span "Chapter 13" at bounding box center [186, 570] width 329 height 29
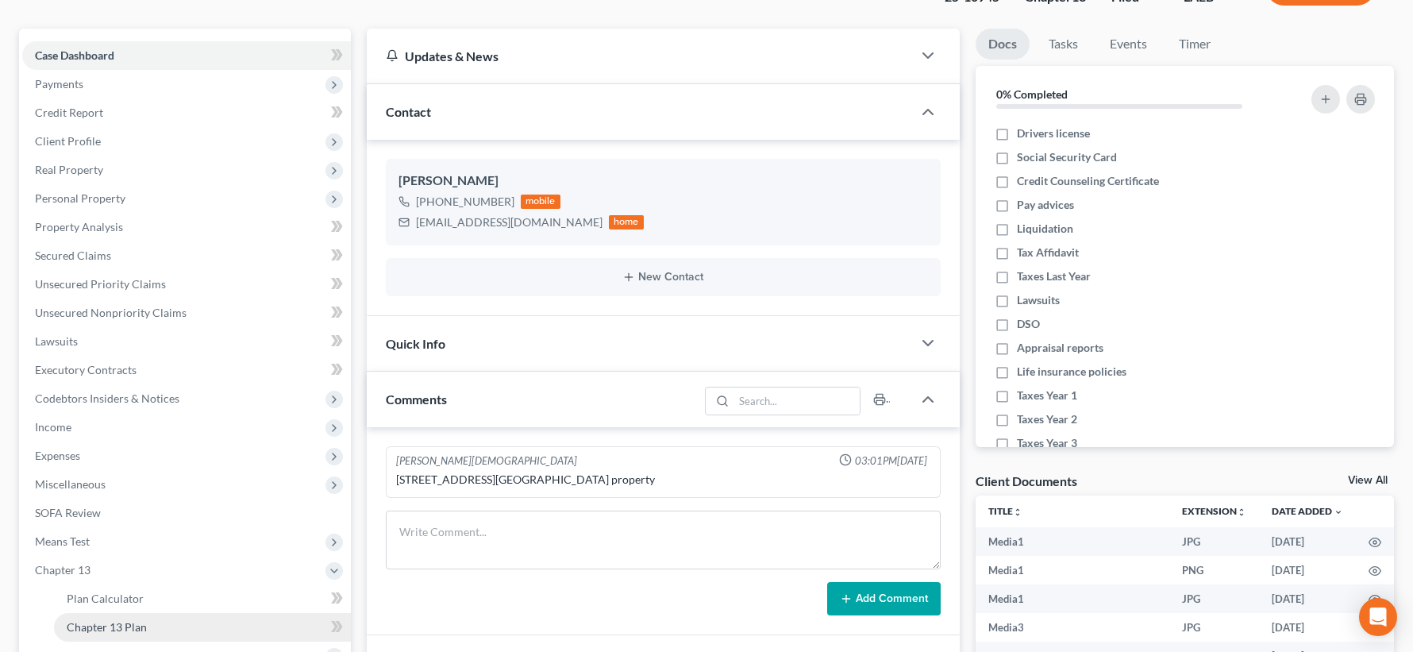
click at [203, 618] on link "Chapter 13 Plan" at bounding box center [202, 627] width 297 height 29
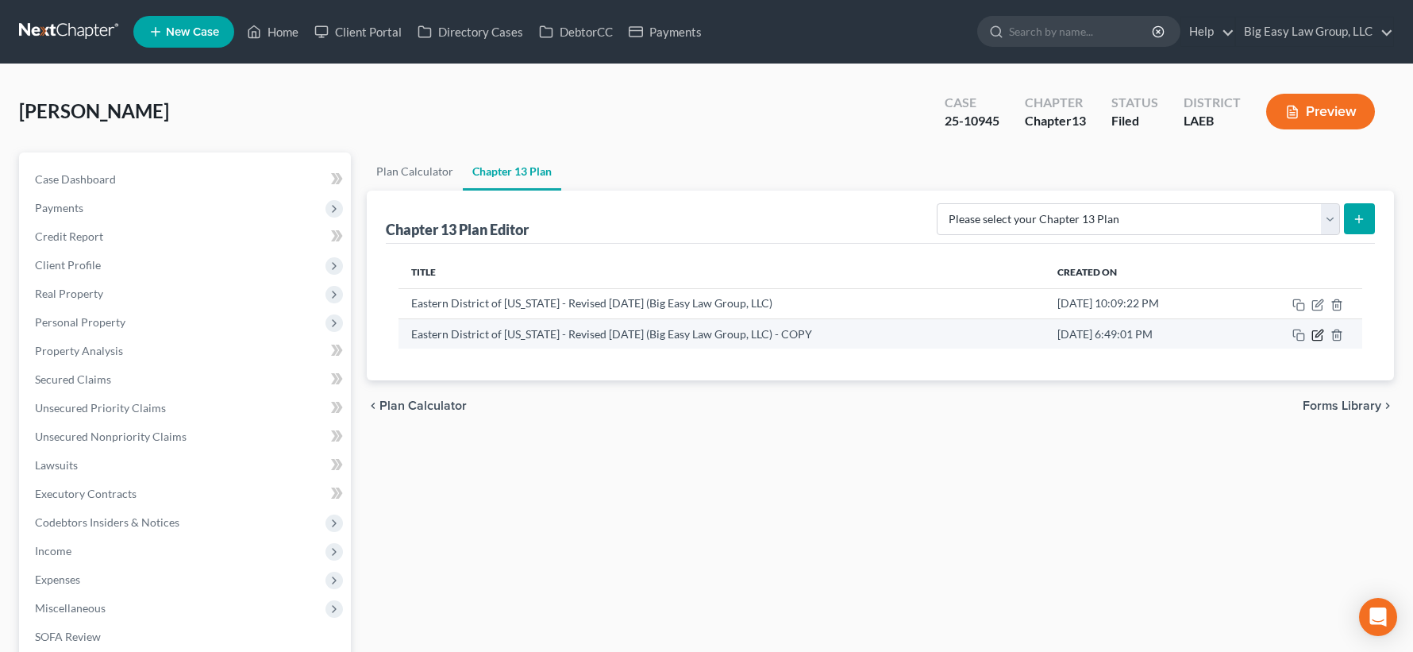
click at [1314, 337] on icon "button" at bounding box center [1317, 335] width 13 height 13
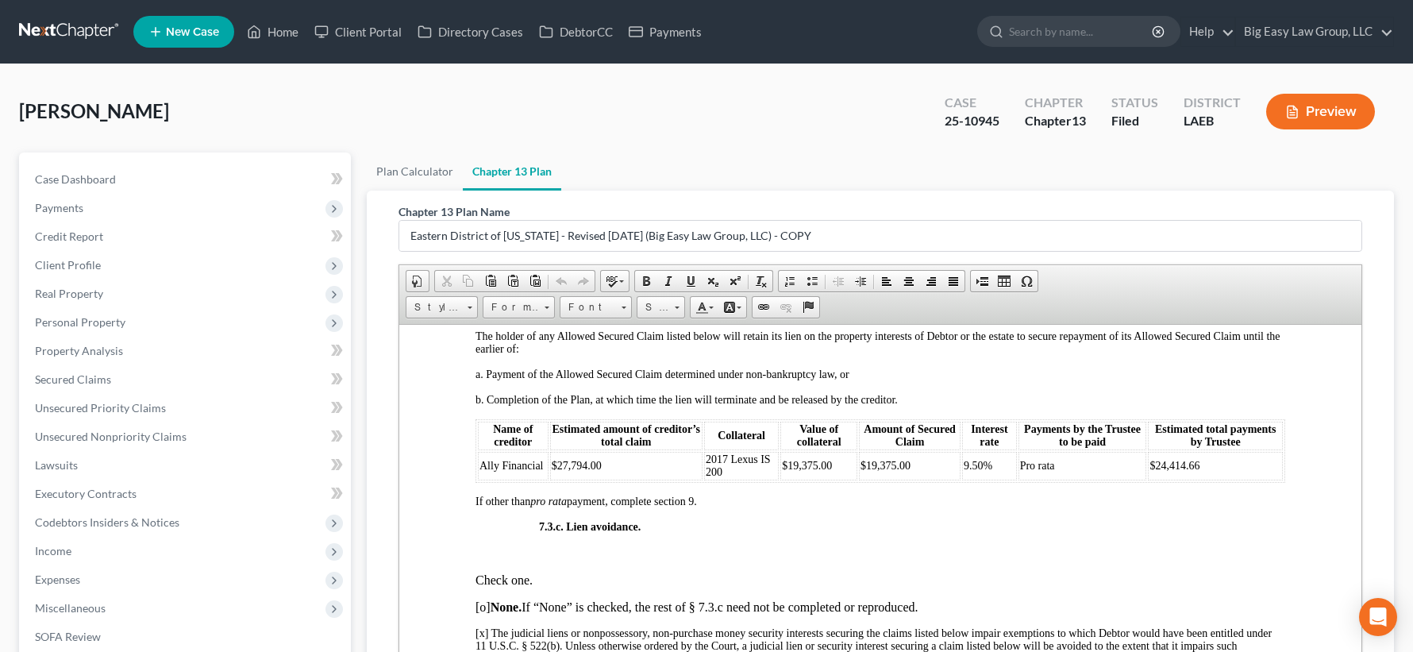
scroll to position [4034, 0]
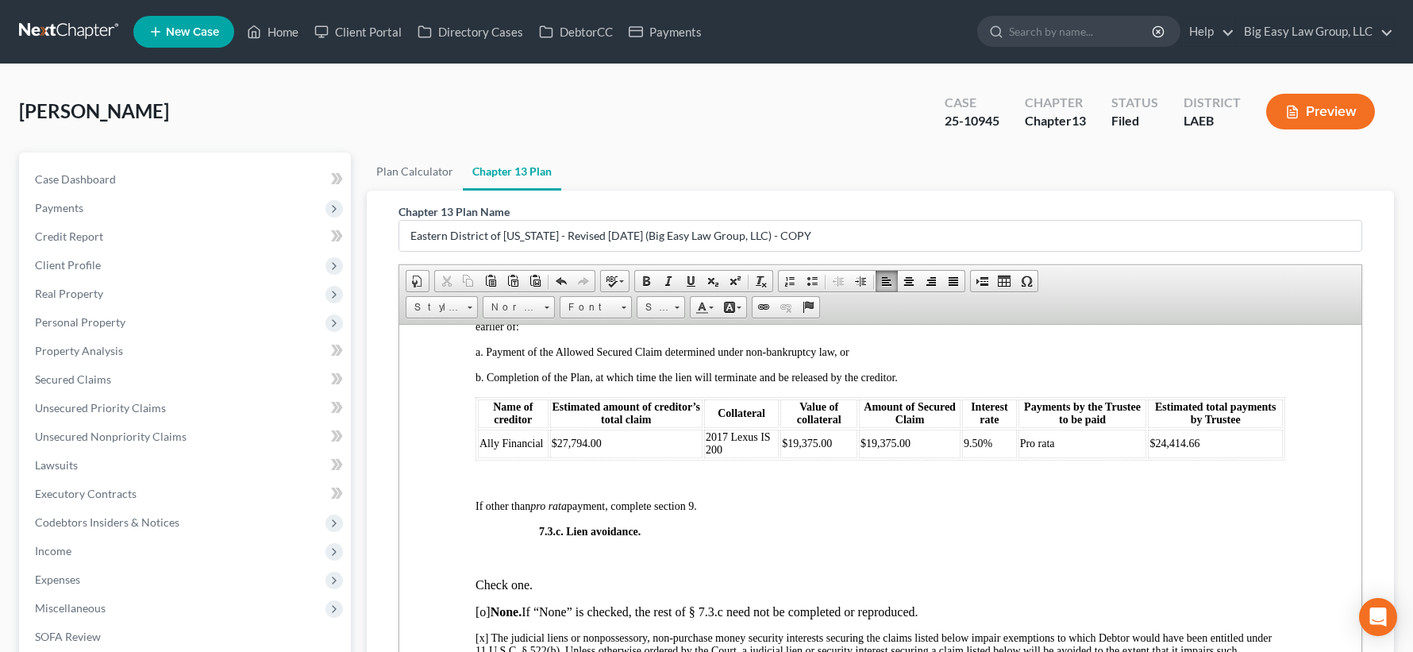
paste body
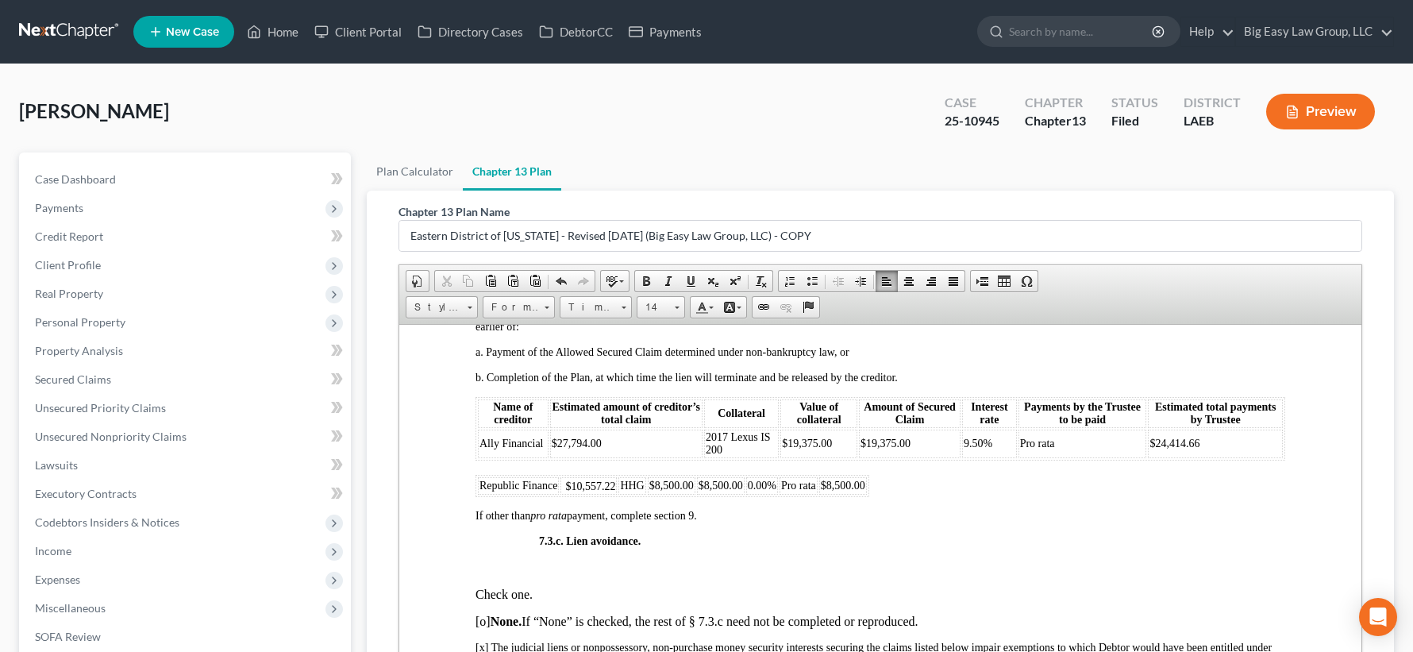
drag, startPoint x: 926, startPoint y: 500, endPoint x: 465, endPoint y: 482, distance: 460.8
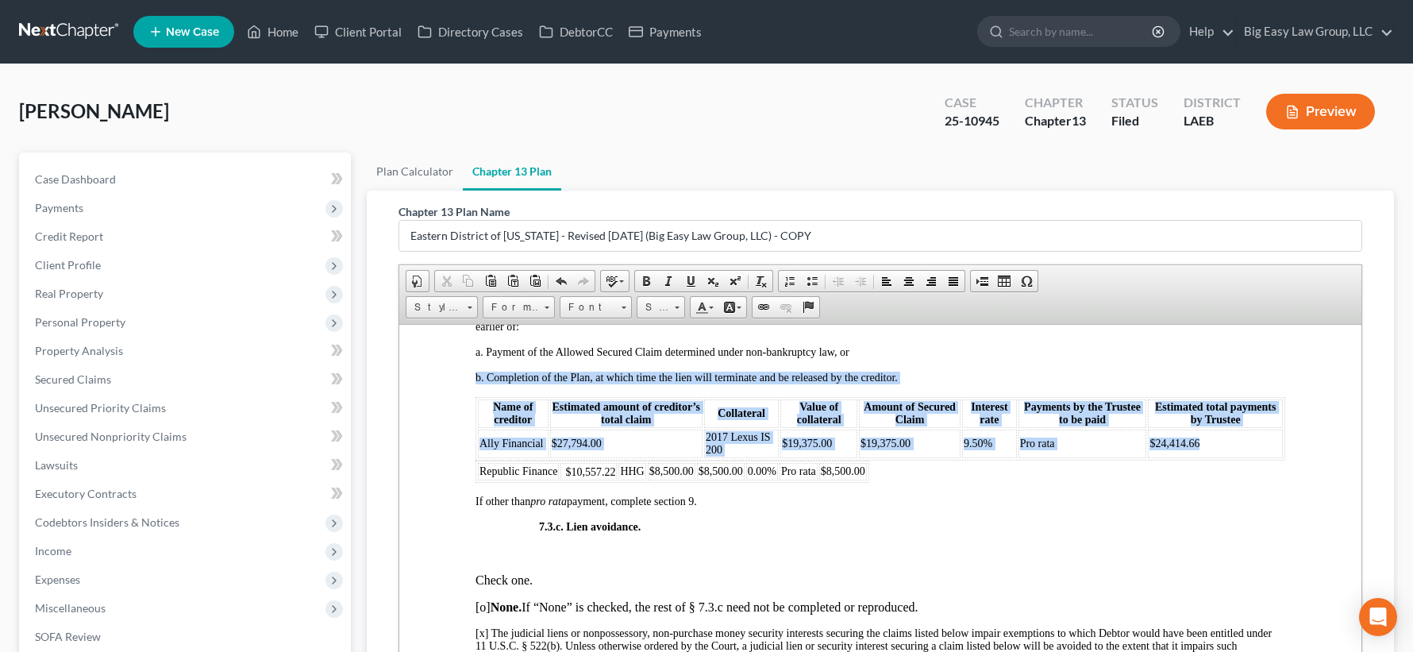
drag, startPoint x: 900, startPoint y: 487, endPoint x: 484, endPoint y: 407, distance: 423.5
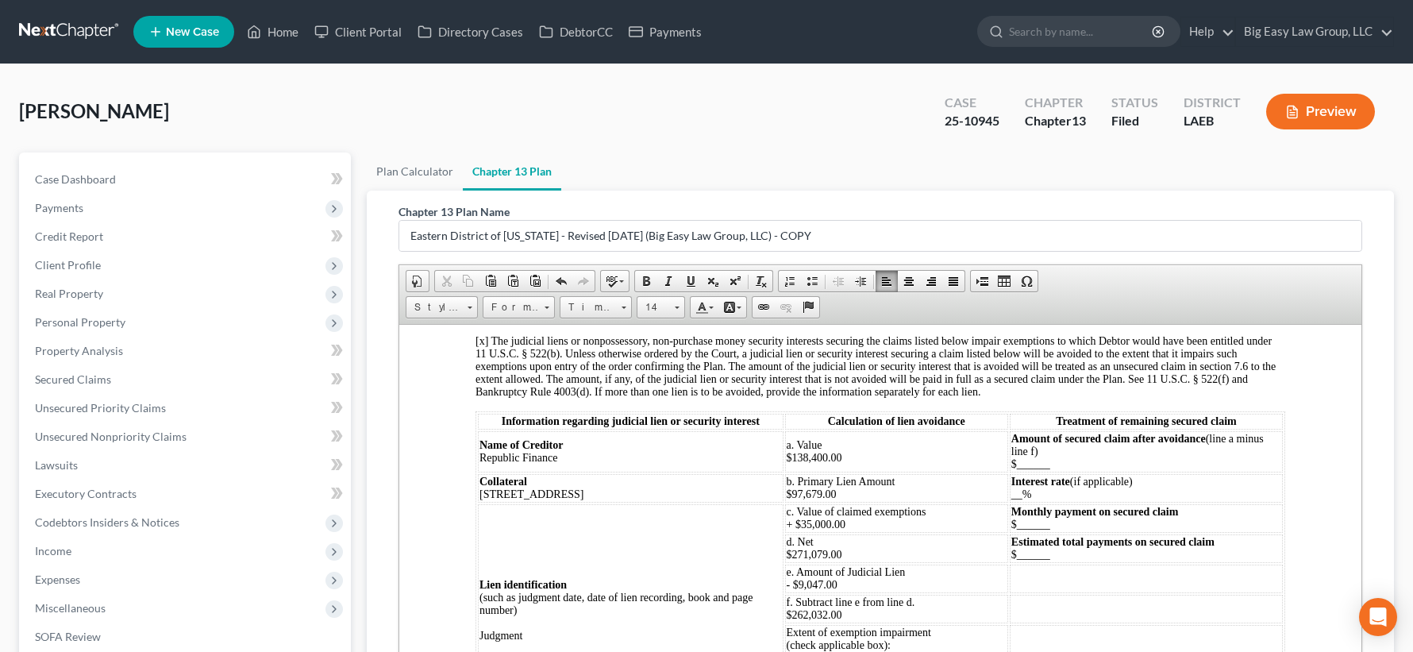
scroll to position [4333, 0]
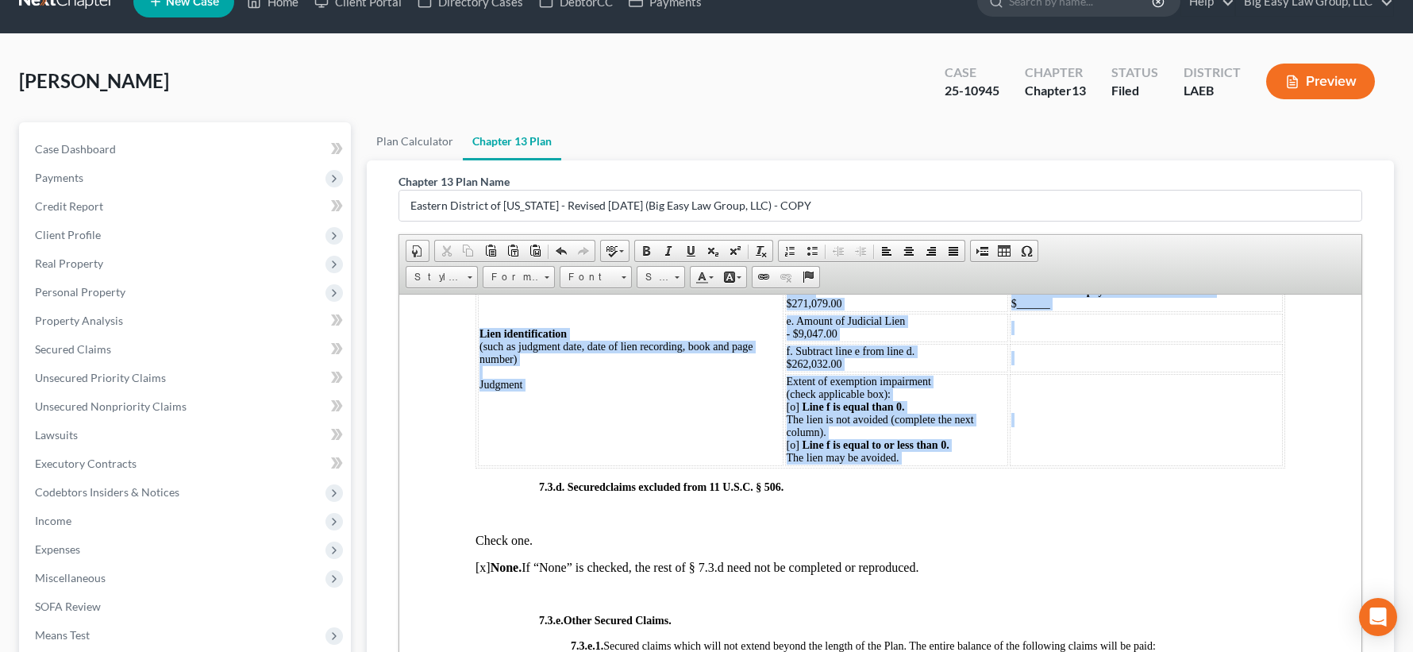
scroll to position [4531, 0]
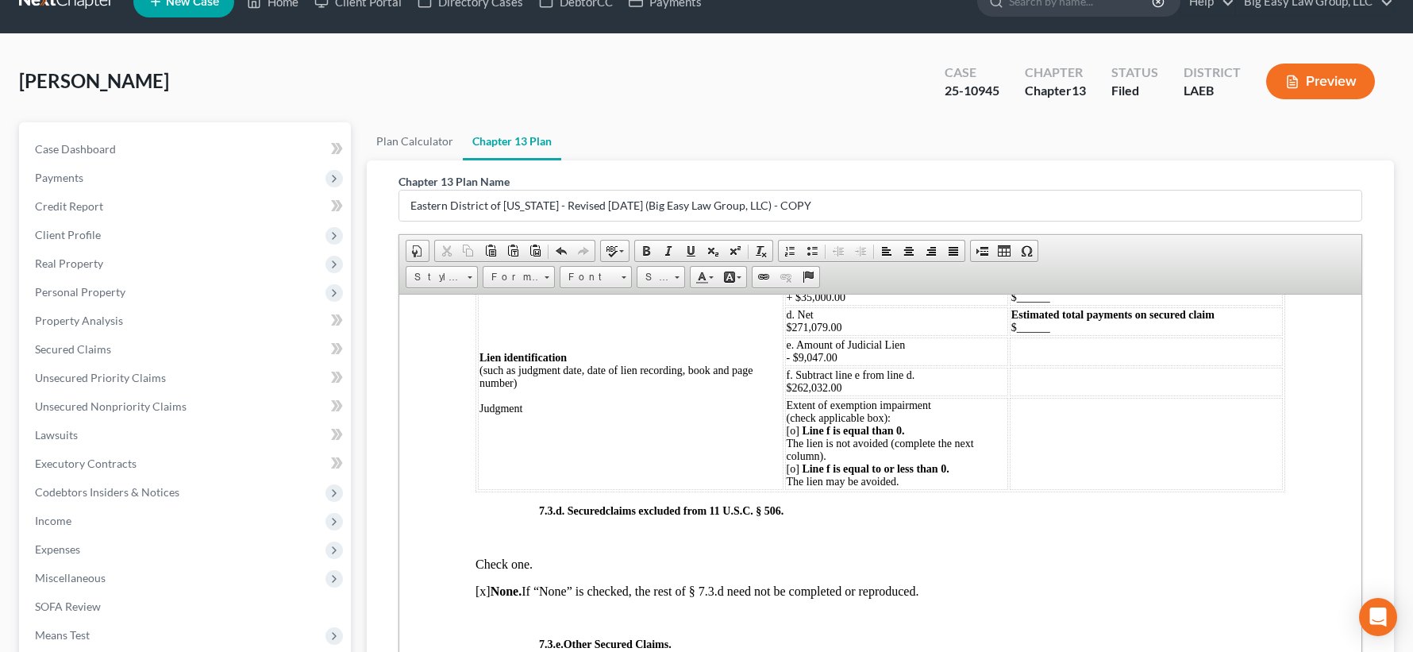
drag, startPoint x: 468, startPoint y: 396, endPoint x: 1299, endPoint y: 496, distance: 837.2
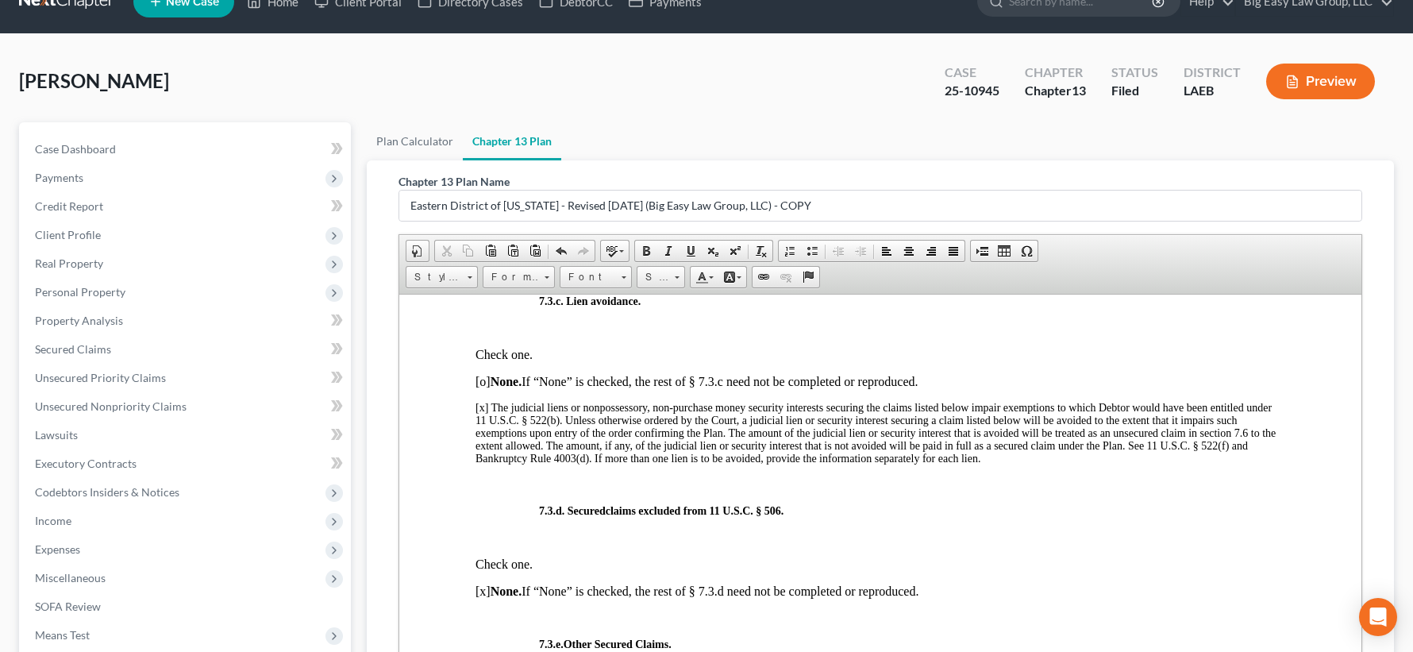
drag, startPoint x: 925, startPoint y: 478, endPoint x: 452, endPoint y: 422, distance: 476.5
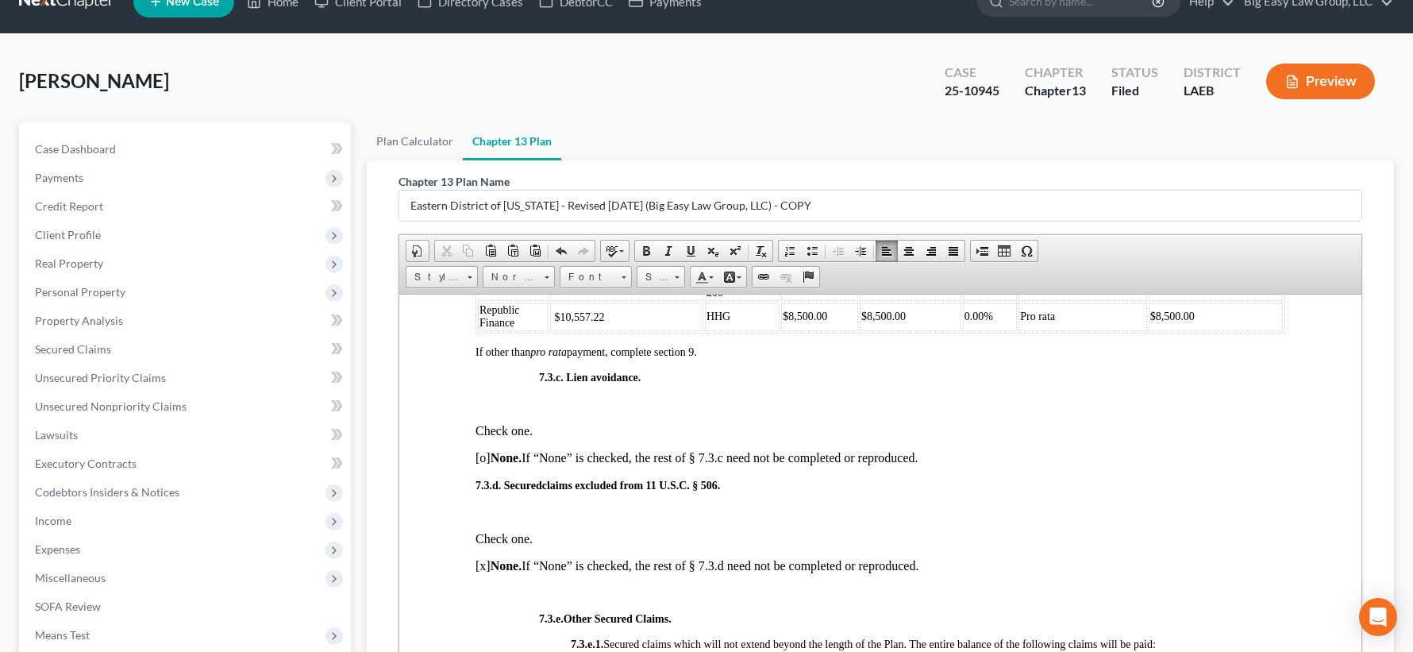
click at [483, 464] on p "[o] None. If “None” is checked, the rest of § 7.3.c need not be completed or re…" at bounding box center [881, 457] width 810 height 14
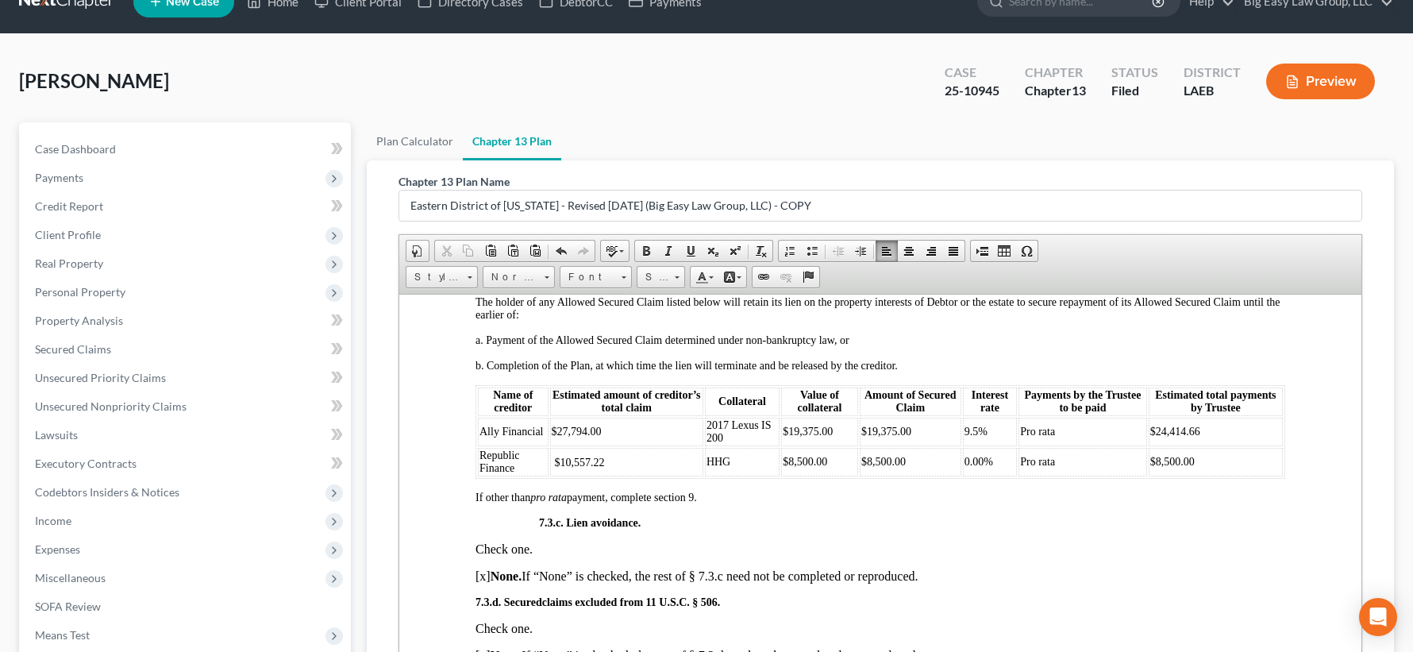
scroll to position [4018, 0]
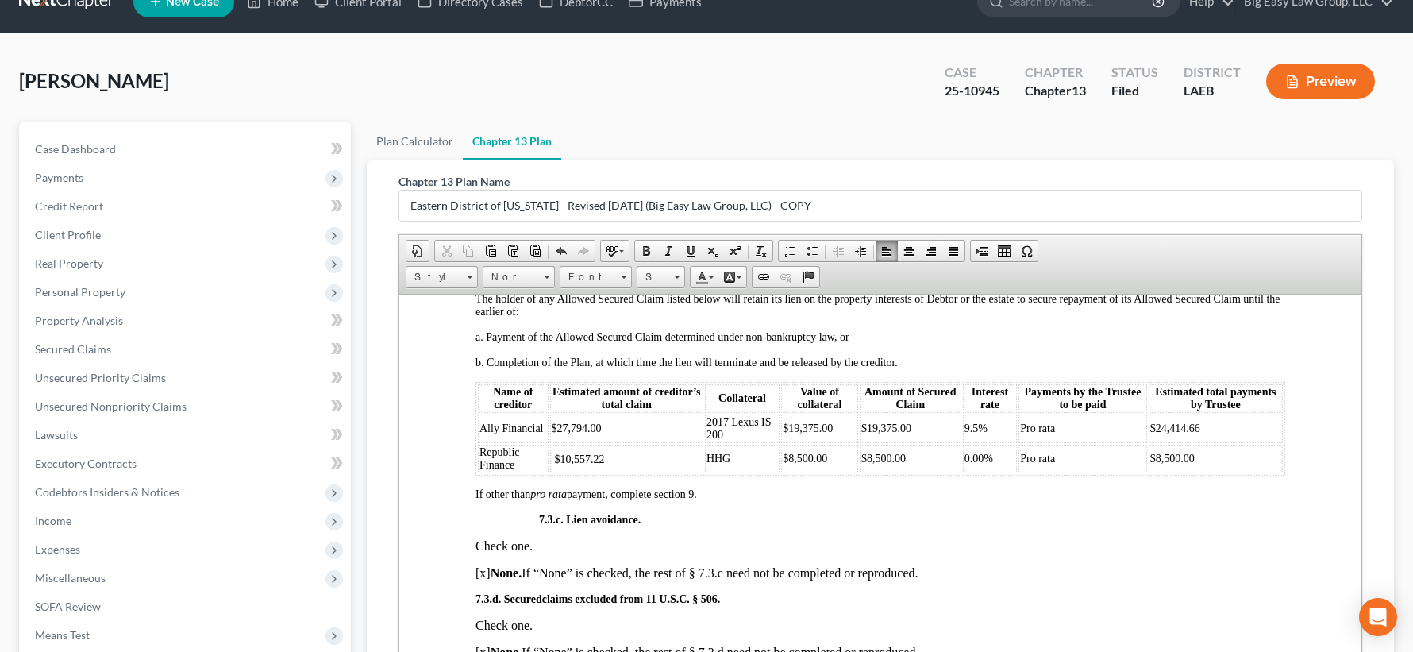
click at [556, 433] on span "$27,794.00" at bounding box center [577, 428] width 50 height 12
click at [550, 440] on td "$ 27,794.00" at bounding box center [626, 428] width 153 height 29
click at [561, 464] on span "$10,557.22" at bounding box center [580, 458] width 50 height 12
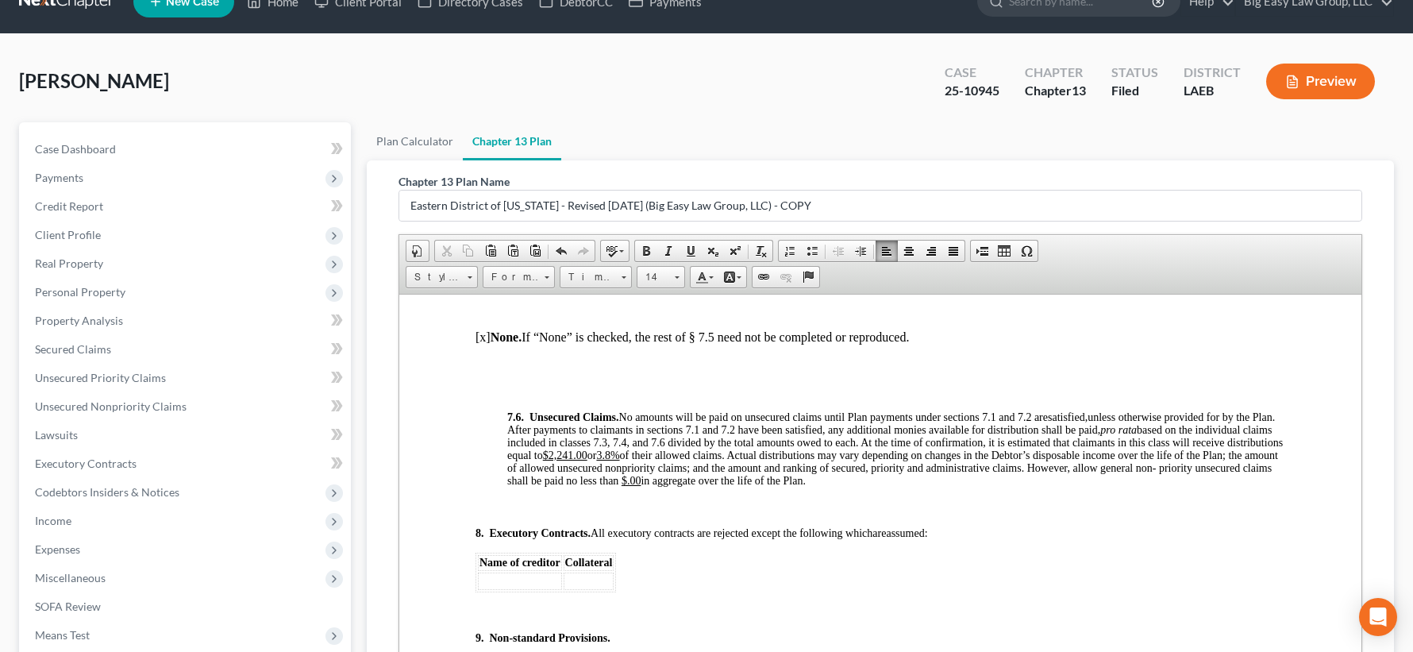
scroll to position [5232, 0]
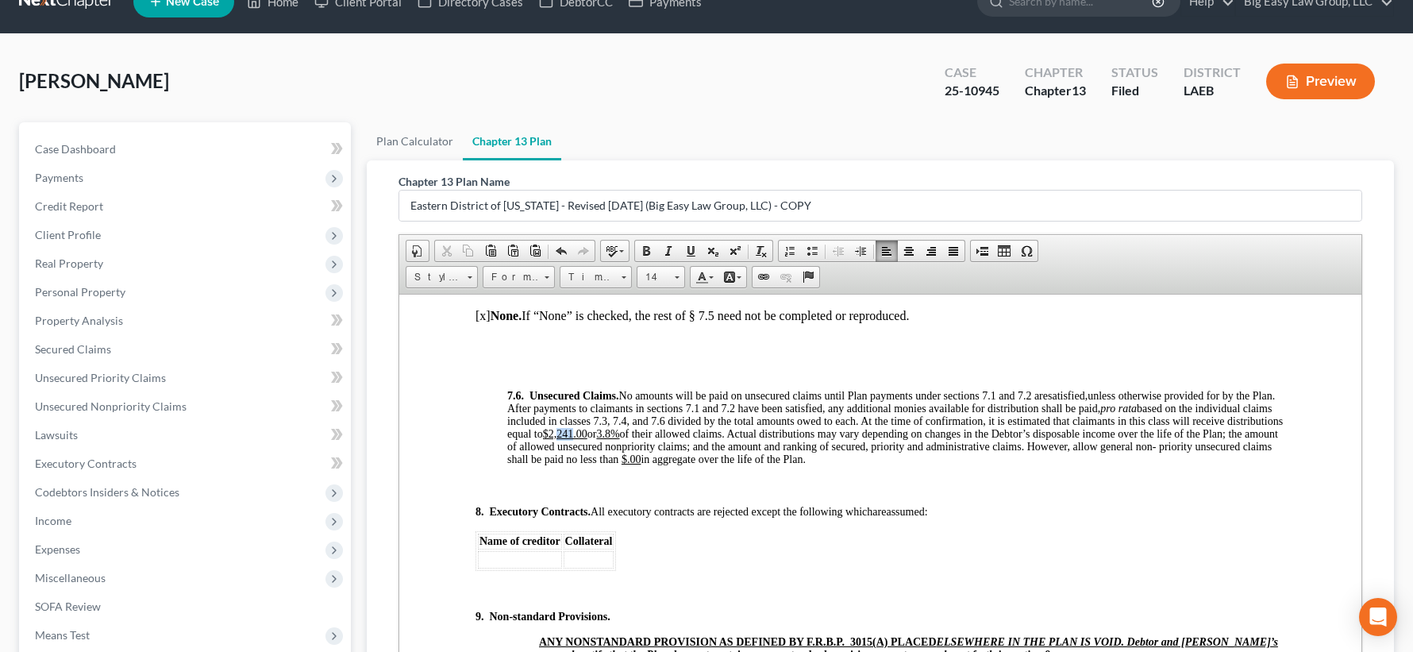
drag, startPoint x: 634, startPoint y: 443, endPoint x: 620, endPoint y: 444, distance: 14.3
click at [587, 439] on u "$2,241.00" at bounding box center [565, 433] width 44 height 12
drag, startPoint x: 676, startPoint y: 445, endPoint x: 663, endPoint y: 445, distance: 12.7
click at [619, 439] on u "3.8%" at bounding box center [607, 433] width 23 height 12
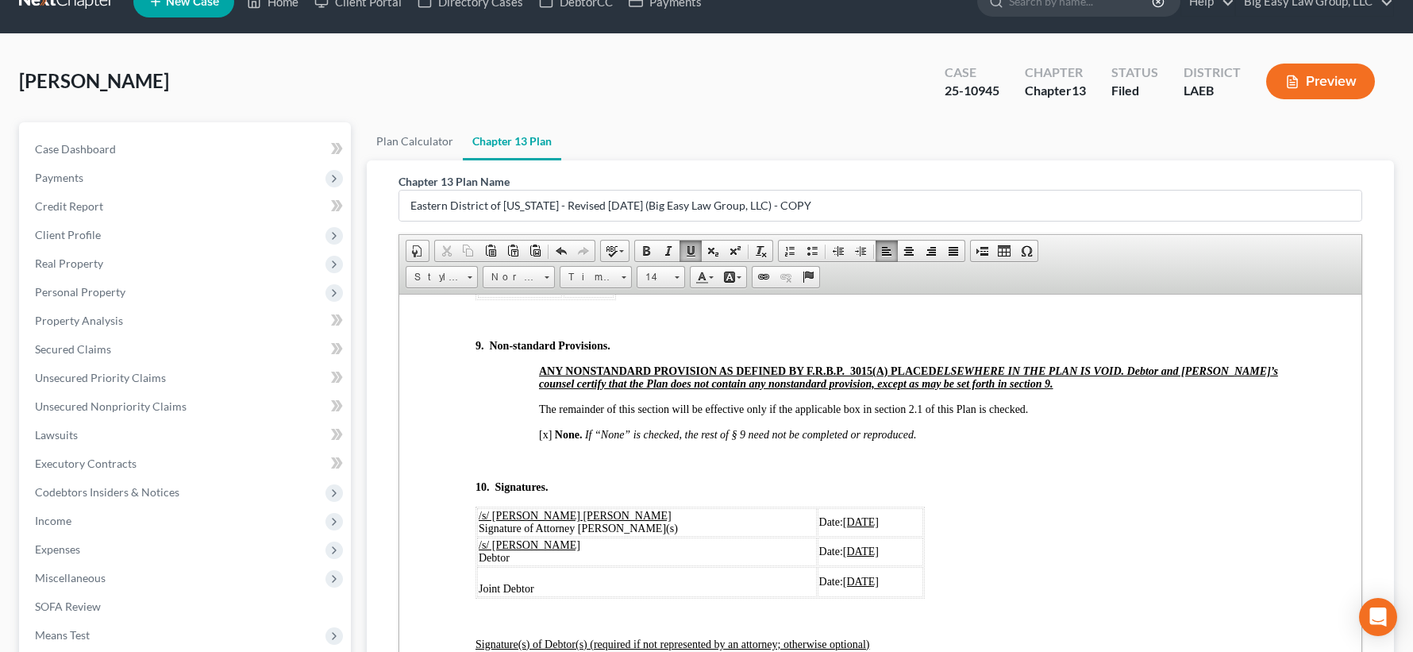
scroll to position [5505, 0]
drag, startPoint x: 815, startPoint y: 529, endPoint x: 798, endPoint y: 528, distance: 17.5
click at [843, 525] on u "[DATE]" at bounding box center [861, 519] width 36 height 12
drag, startPoint x: 842, startPoint y: 532, endPoint x: 794, endPoint y: 533, distance: 48.4
click at [843, 525] on u "[DATE]" at bounding box center [861, 519] width 36 height 12
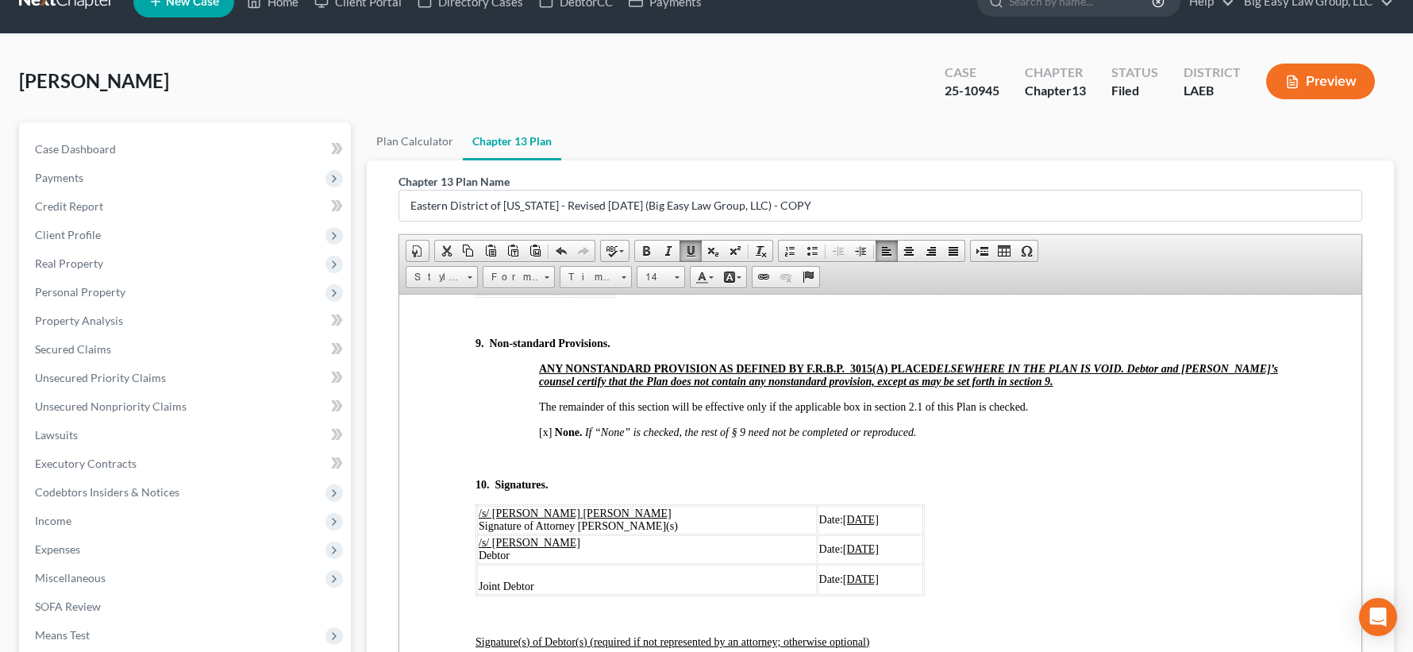
copy u "[DATE]"
click at [843, 554] on span "[DATE]" at bounding box center [861, 548] width 36 height 12
drag, startPoint x: 842, startPoint y: 560, endPoint x: 793, endPoint y: 564, distance: 49.3
click at [818, 563] on td "Date: [DATE]" at bounding box center [871, 548] width 106 height 29
drag, startPoint x: 841, startPoint y: 589, endPoint x: 794, endPoint y: 587, distance: 46.9
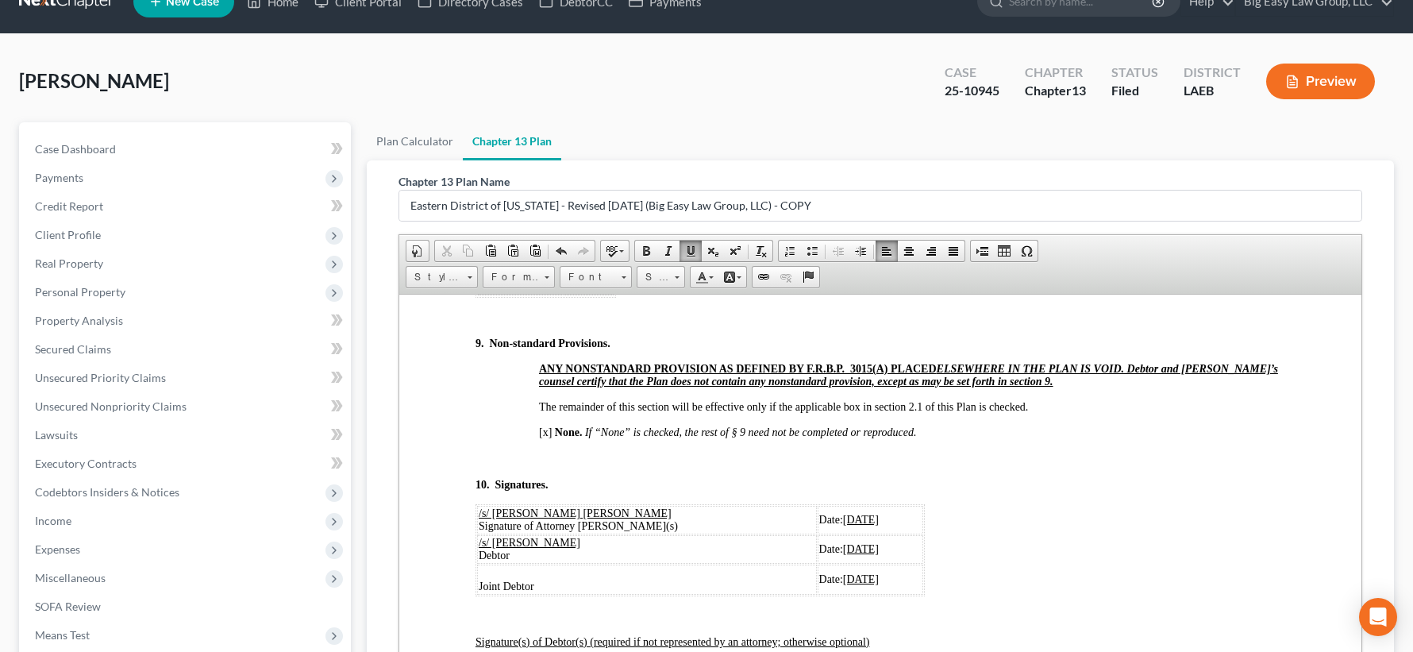
click at [843, 584] on u "[DATE]" at bounding box center [861, 578] width 36 height 12
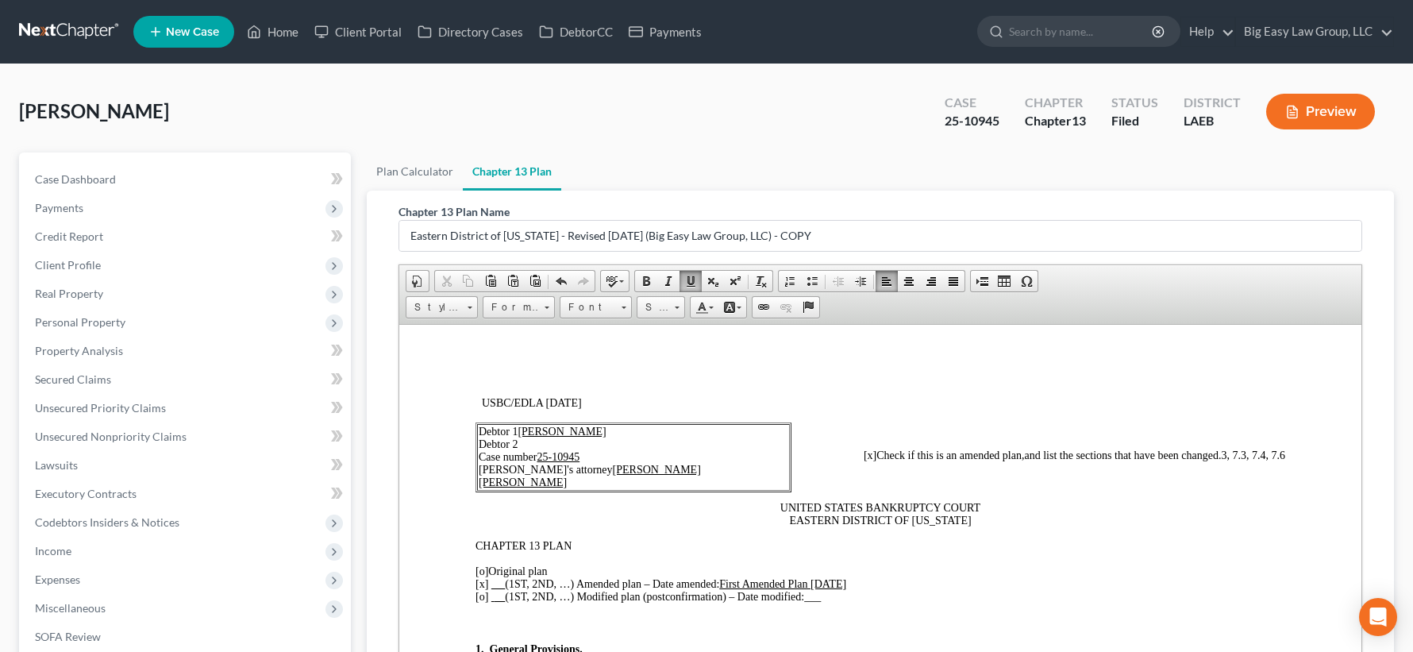
scroll to position [0, 0]
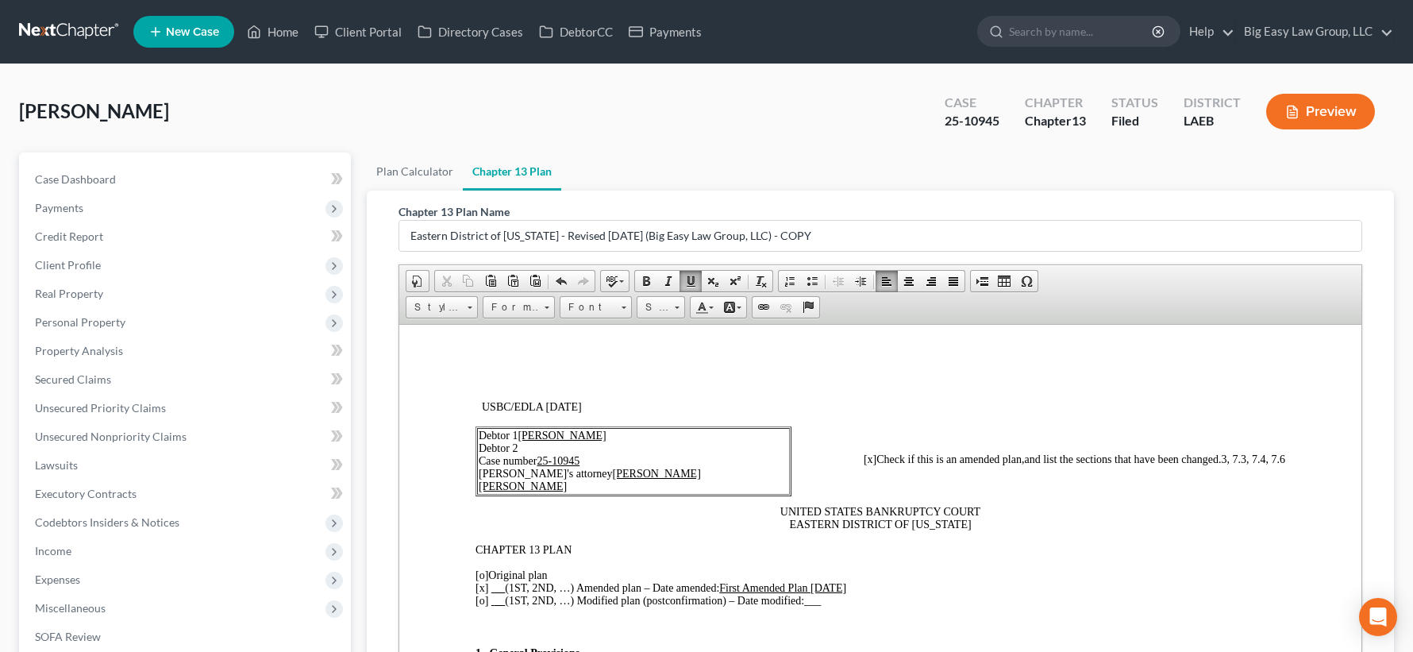
click at [1260, 458] on span "3, 7.3, 7.4, 7.6" at bounding box center [1254, 458] width 64 height 12
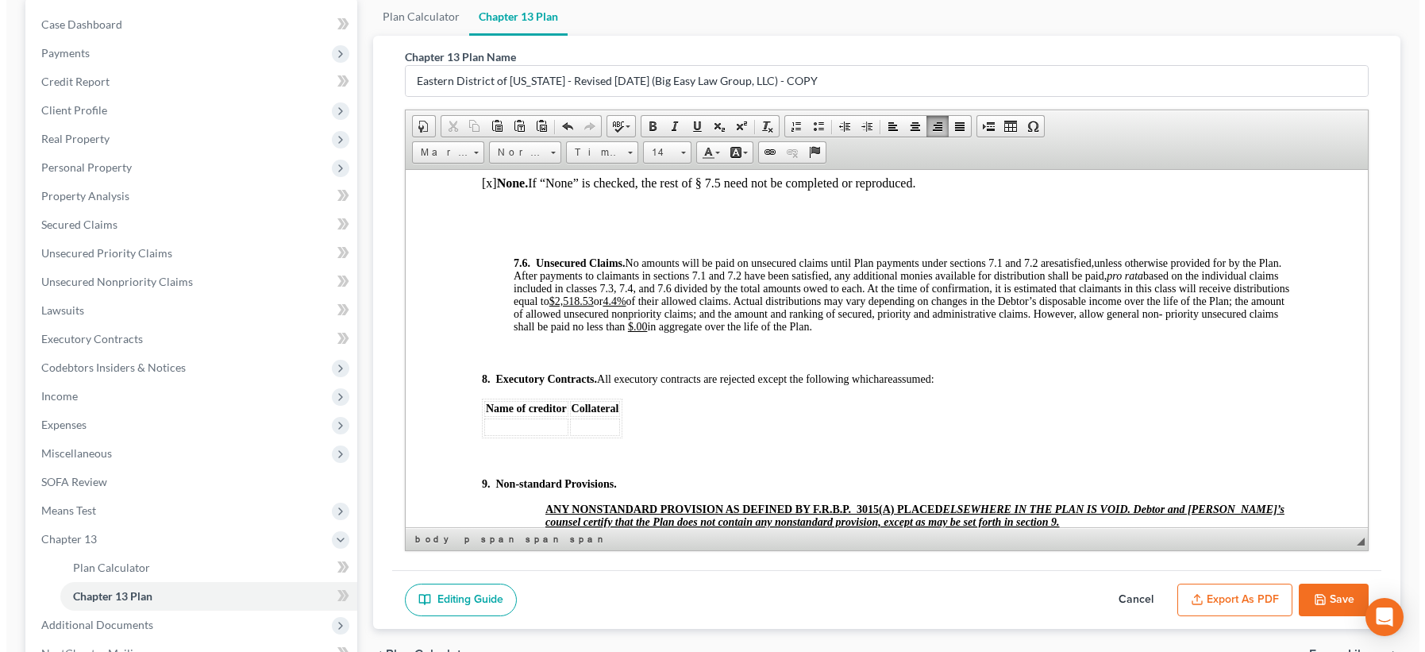
scroll to position [335, 0]
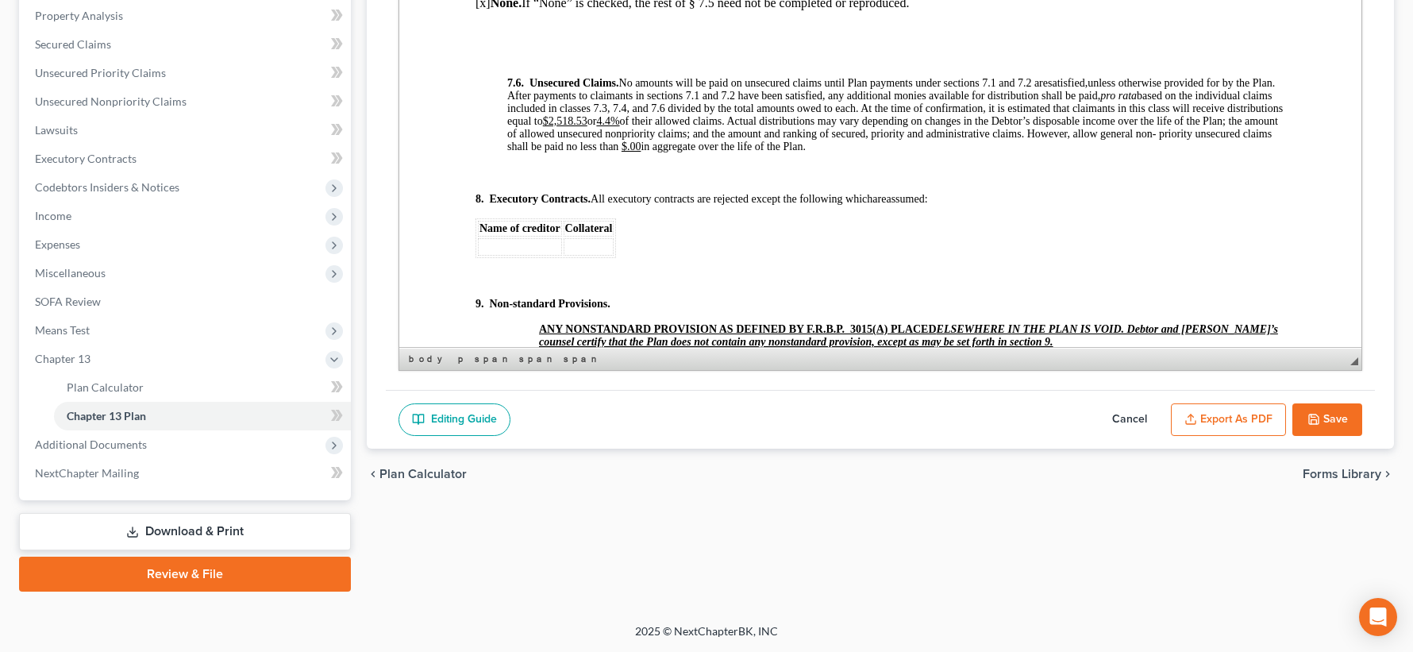
click at [1230, 422] on button "Export as PDF" at bounding box center [1228, 419] width 115 height 33
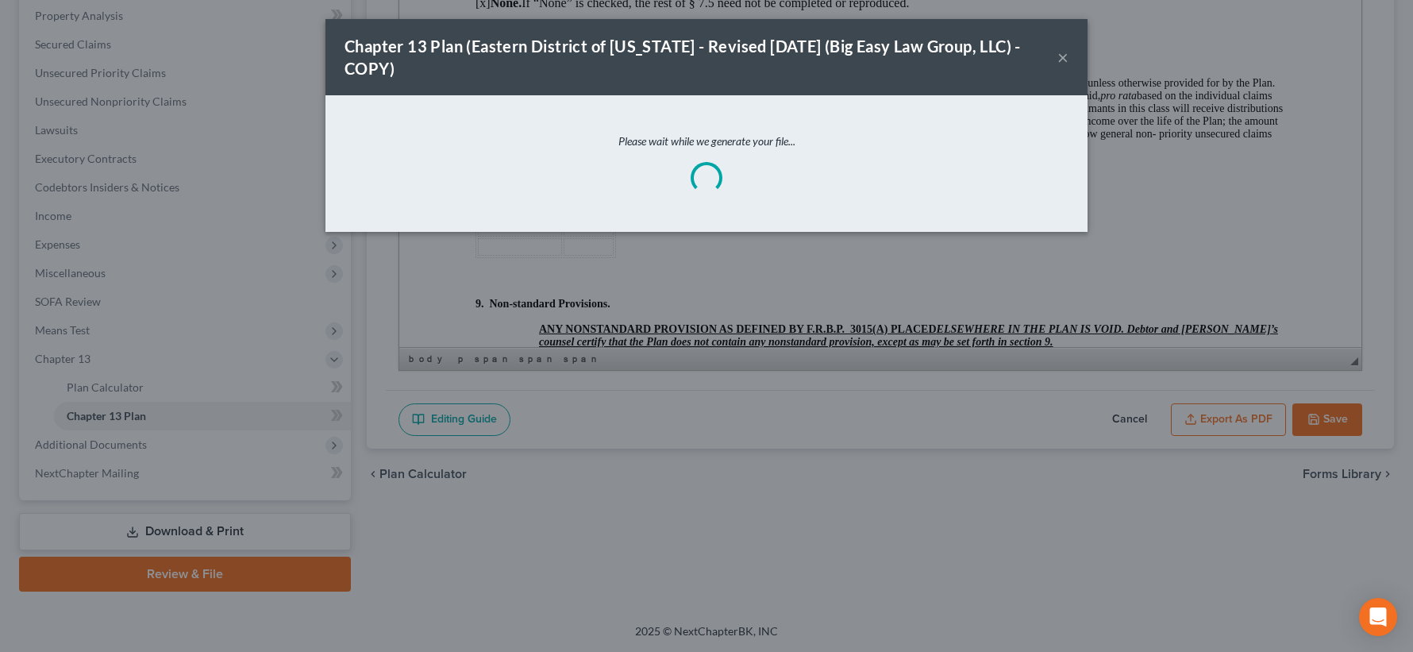
scroll to position [5228, 0]
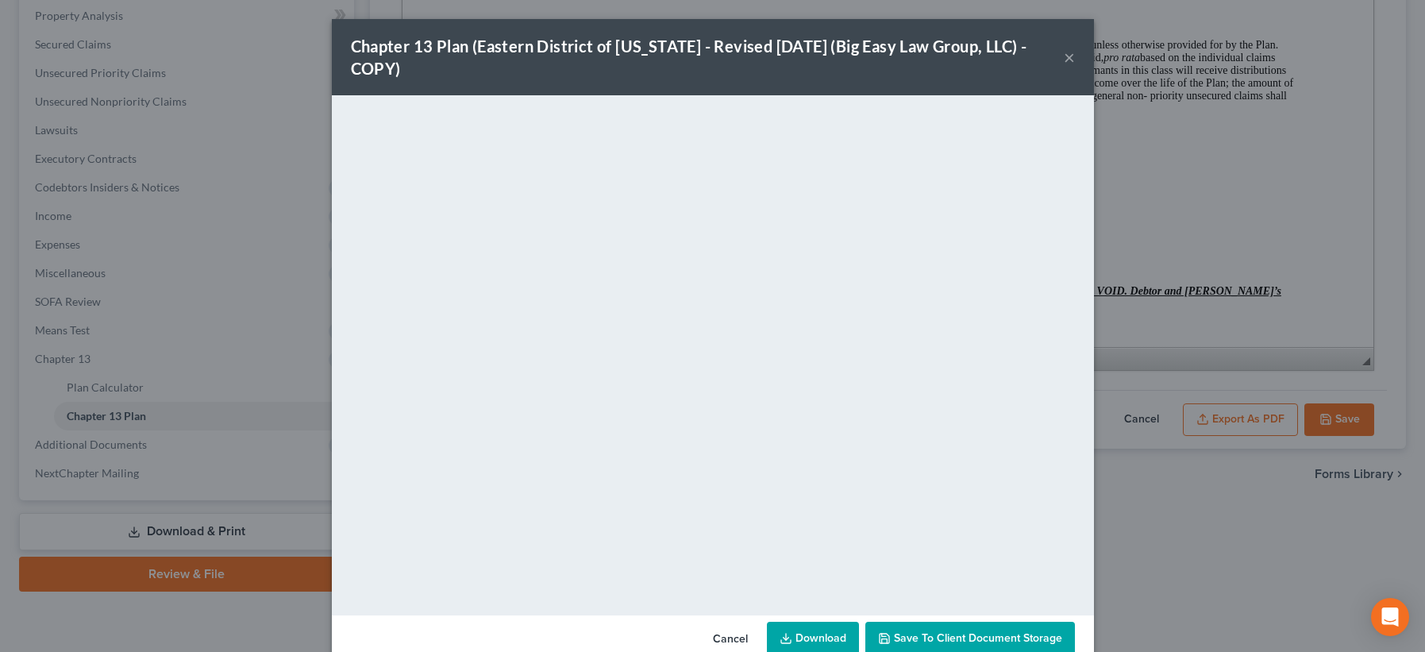
click at [804, 633] on link "Download" at bounding box center [813, 638] width 92 height 33
drag, startPoint x: 1061, startPoint y: 60, endPoint x: 1080, endPoint y: 83, distance: 30.0
click at [1064, 60] on button "×" at bounding box center [1069, 57] width 11 height 19
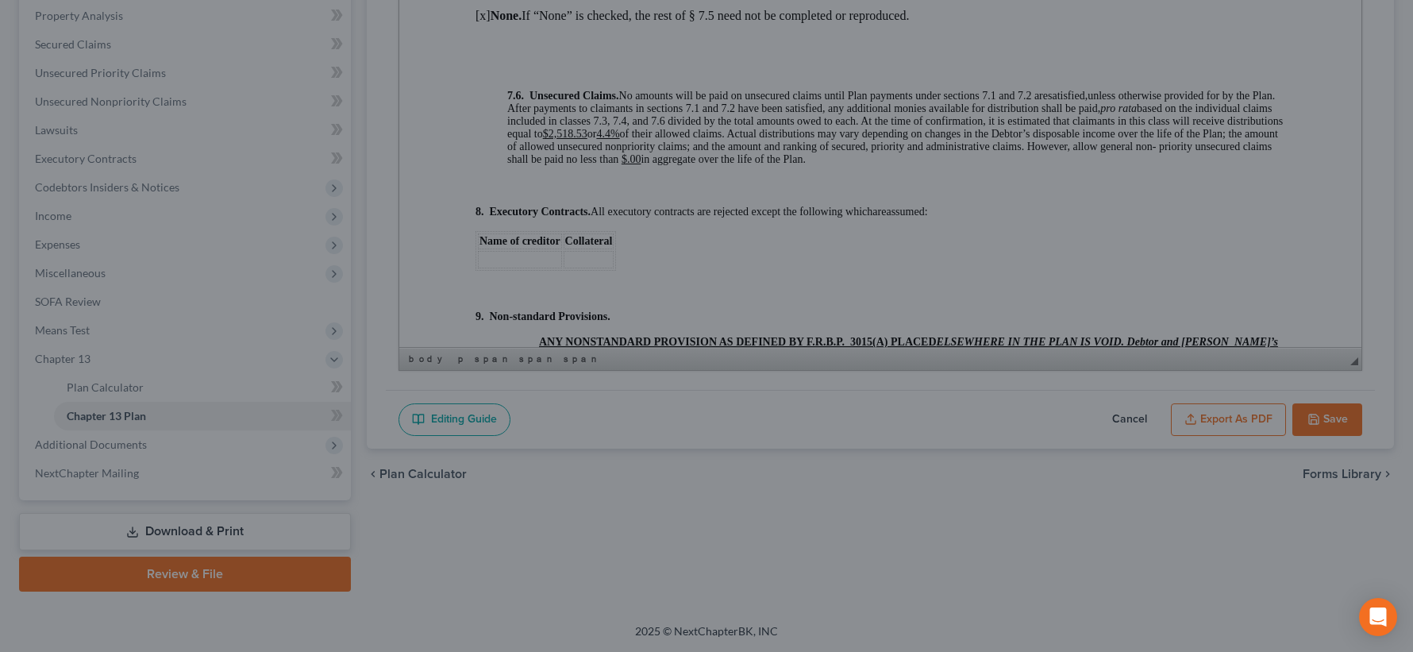
scroll to position [5240, 0]
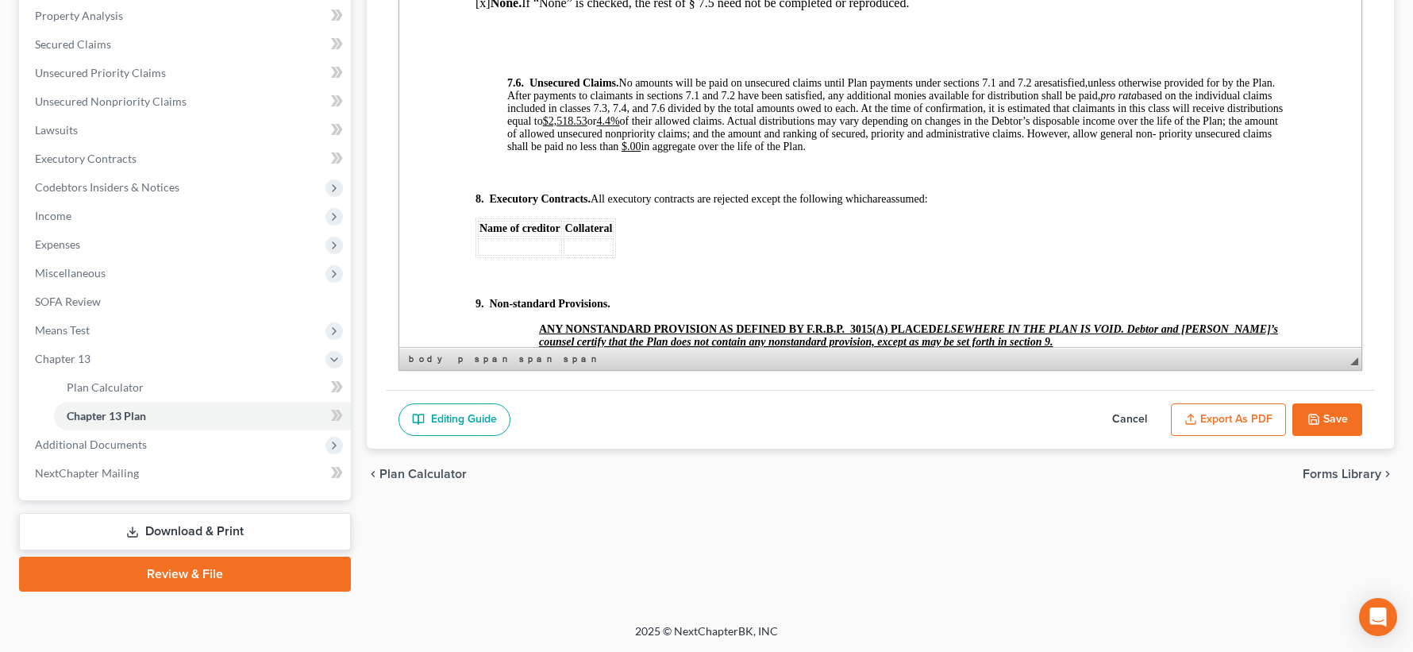
click at [1330, 427] on button "Save" at bounding box center [1327, 419] width 70 height 33
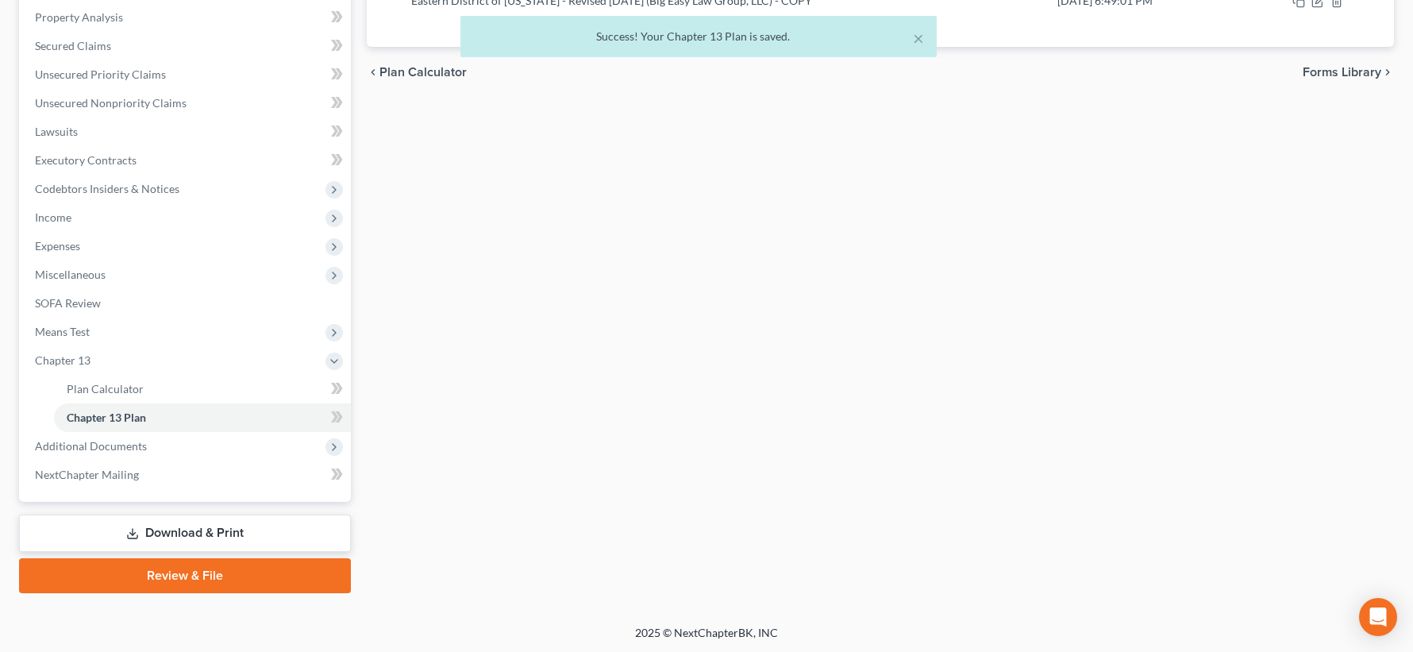
scroll to position [0, 0]
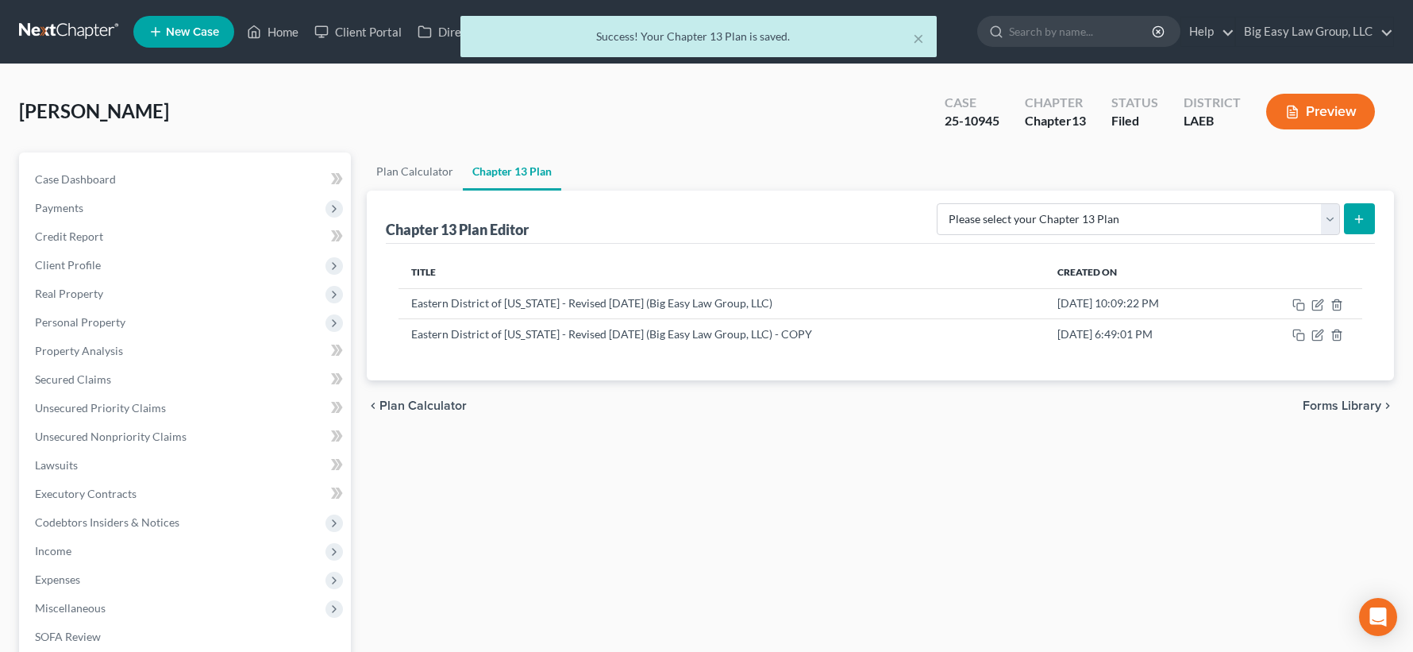
click at [910, 39] on div "Success! Your Chapter 13 Plan is saved." at bounding box center [698, 37] width 451 height 16
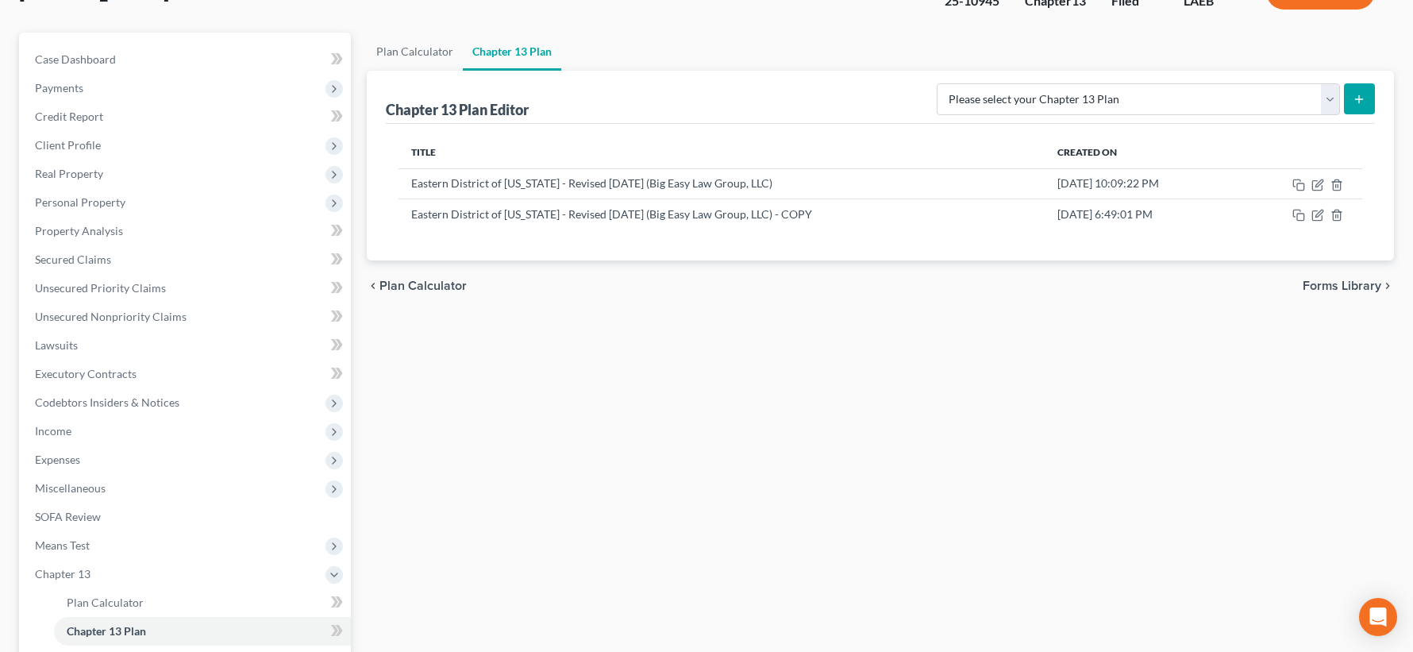
scroll to position [335, 0]
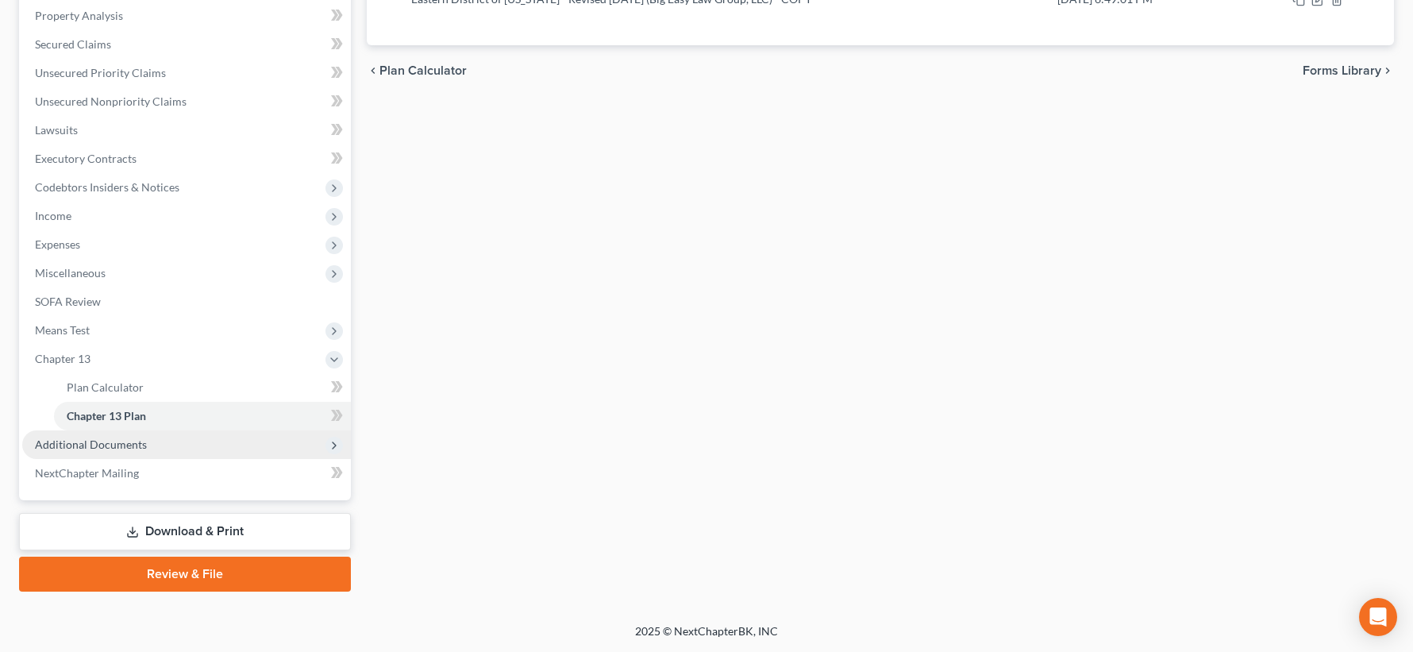
click at [143, 452] on span "Additional Documents" at bounding box center [186, 444] width 329 height 29
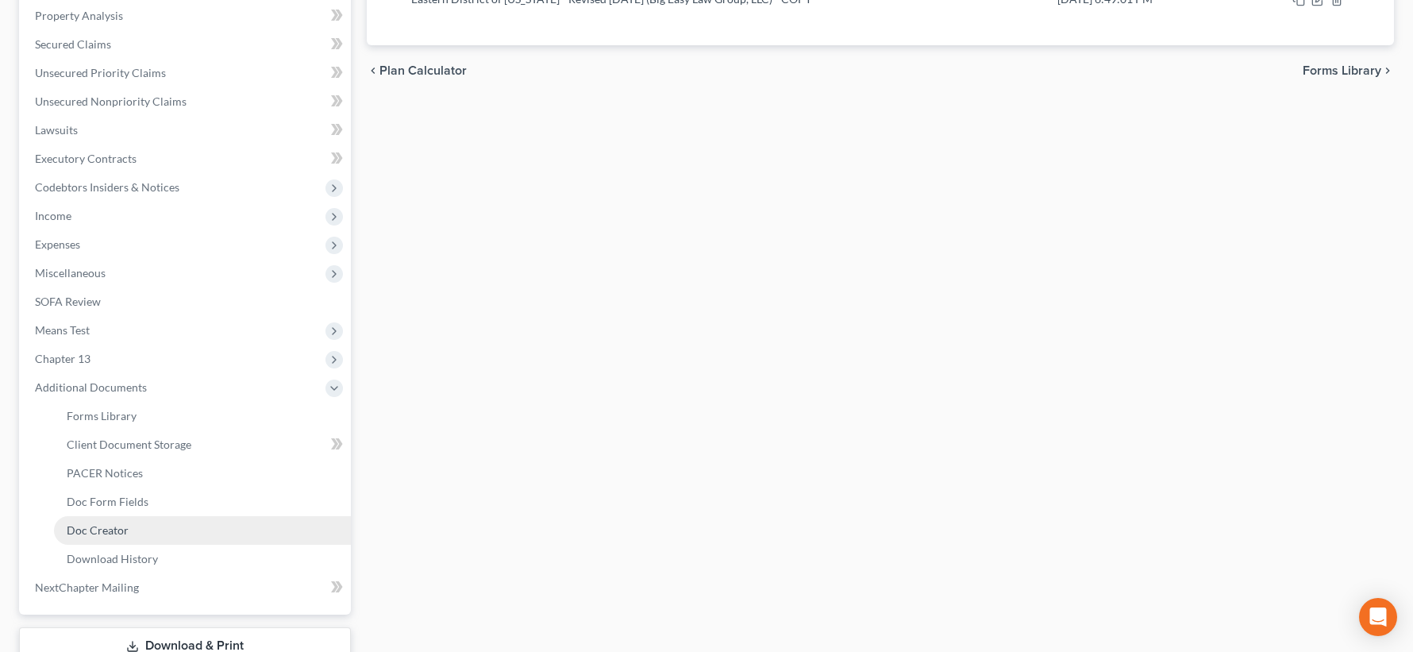
click at [171, 526] on link "Doc Creator" at bounding box center [202, 530] width 297 height 29
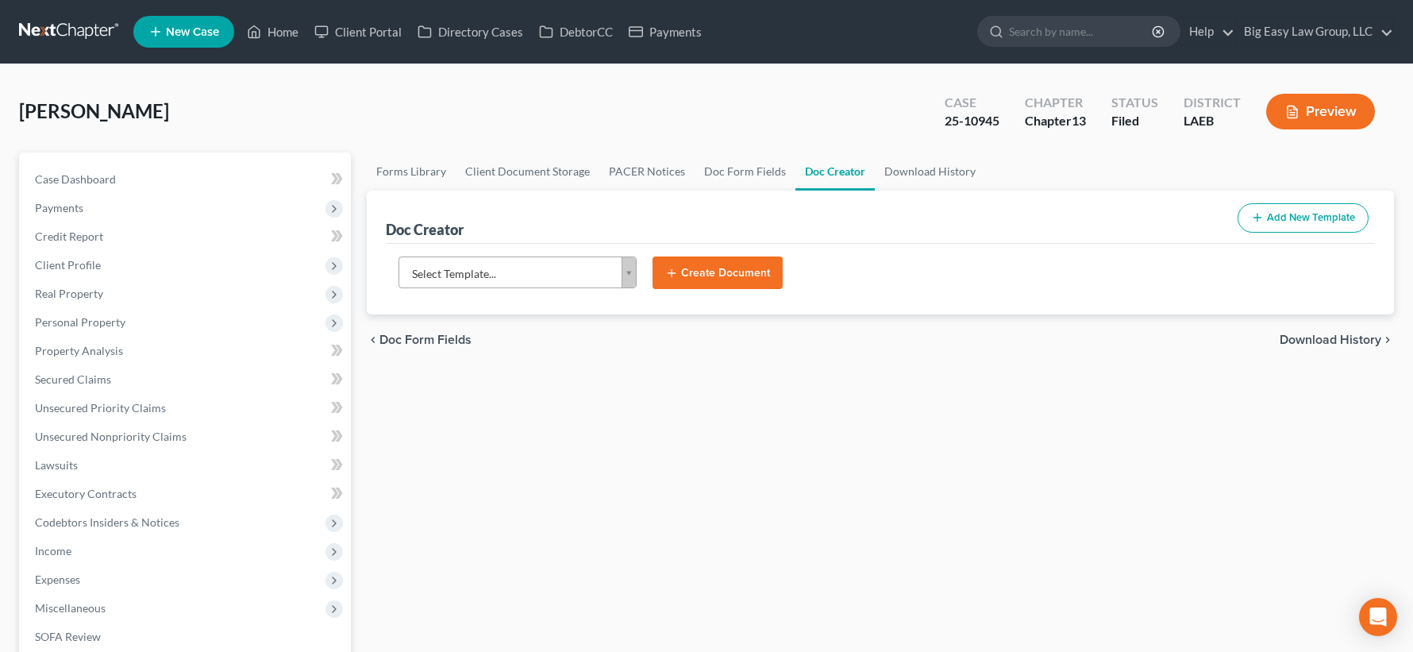
click at [629, 271] on body "Home New Case Client Portal Directory Cases DebtorCC Payments Big Easy Law Grou…" at bounding box center [706, 573] width 1413 height 1146
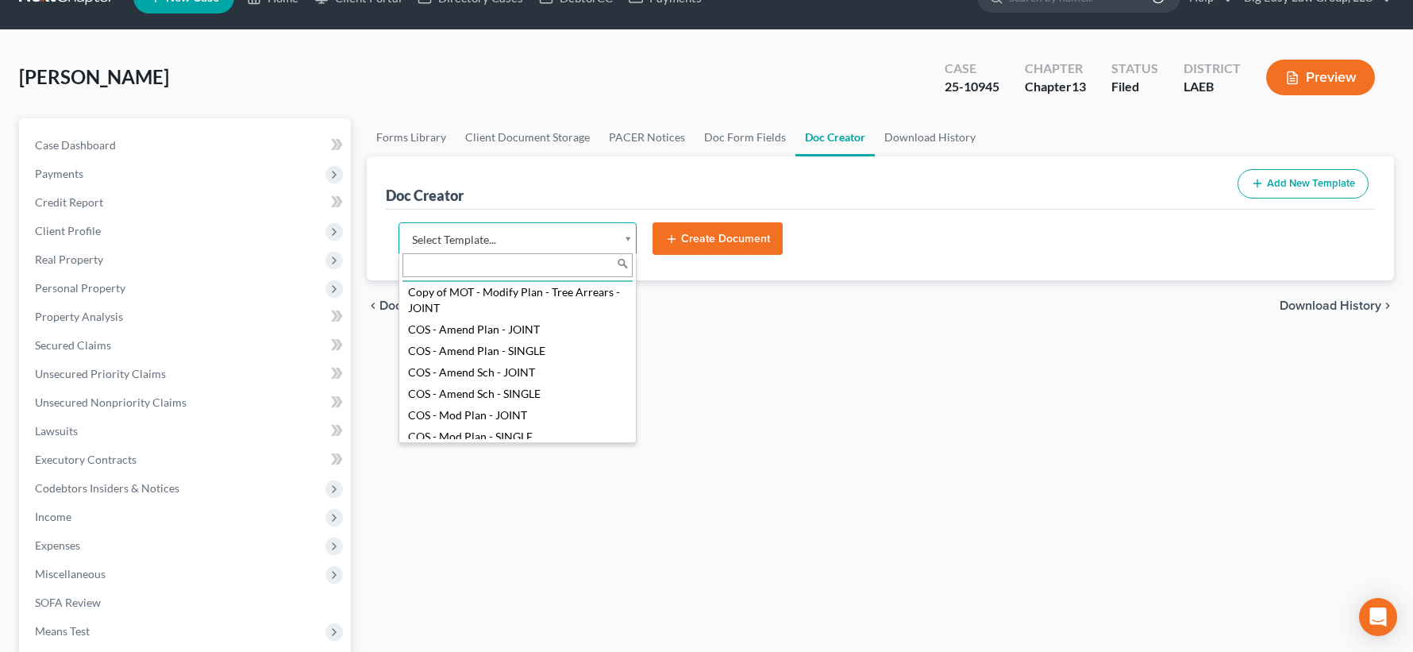
scroll to position [88, 0]
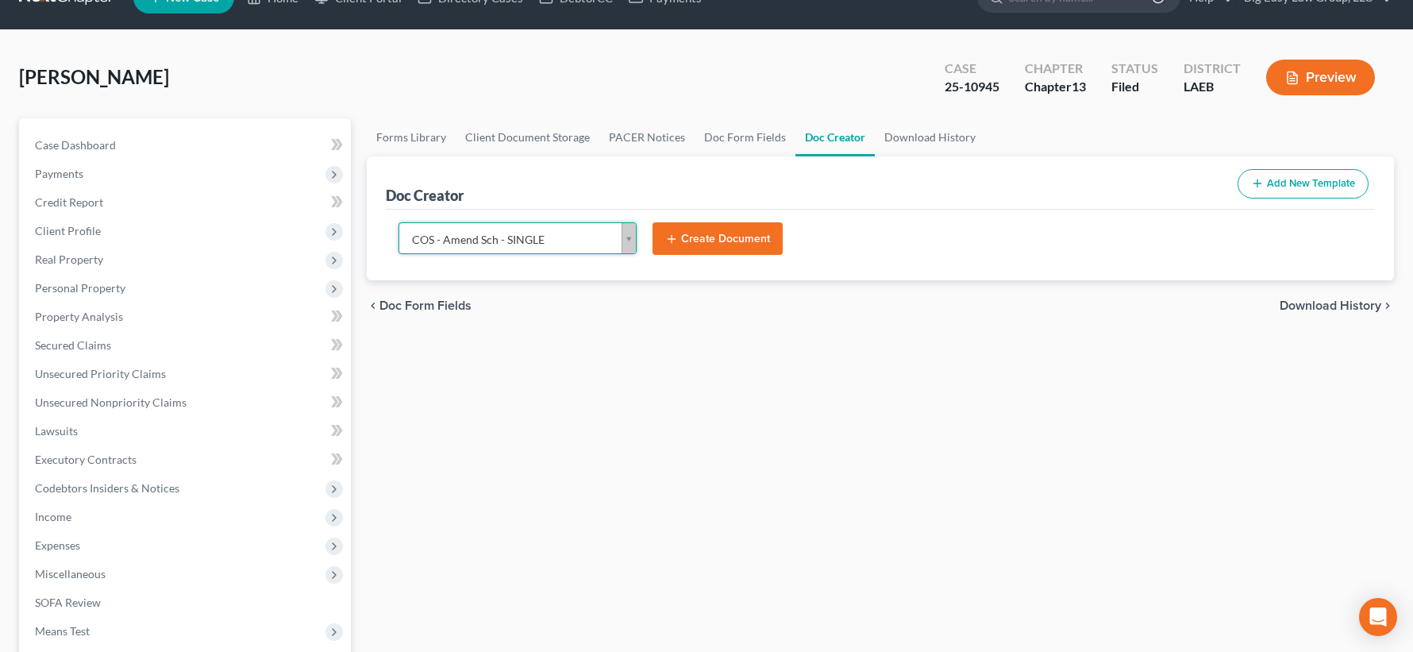
click at [630, 232] on body "Home New Case Client Portal Directory Cases DebtorCC Payments Big Easy Law Grou…" at bounding box center [706, 539] width 1413 height 1146
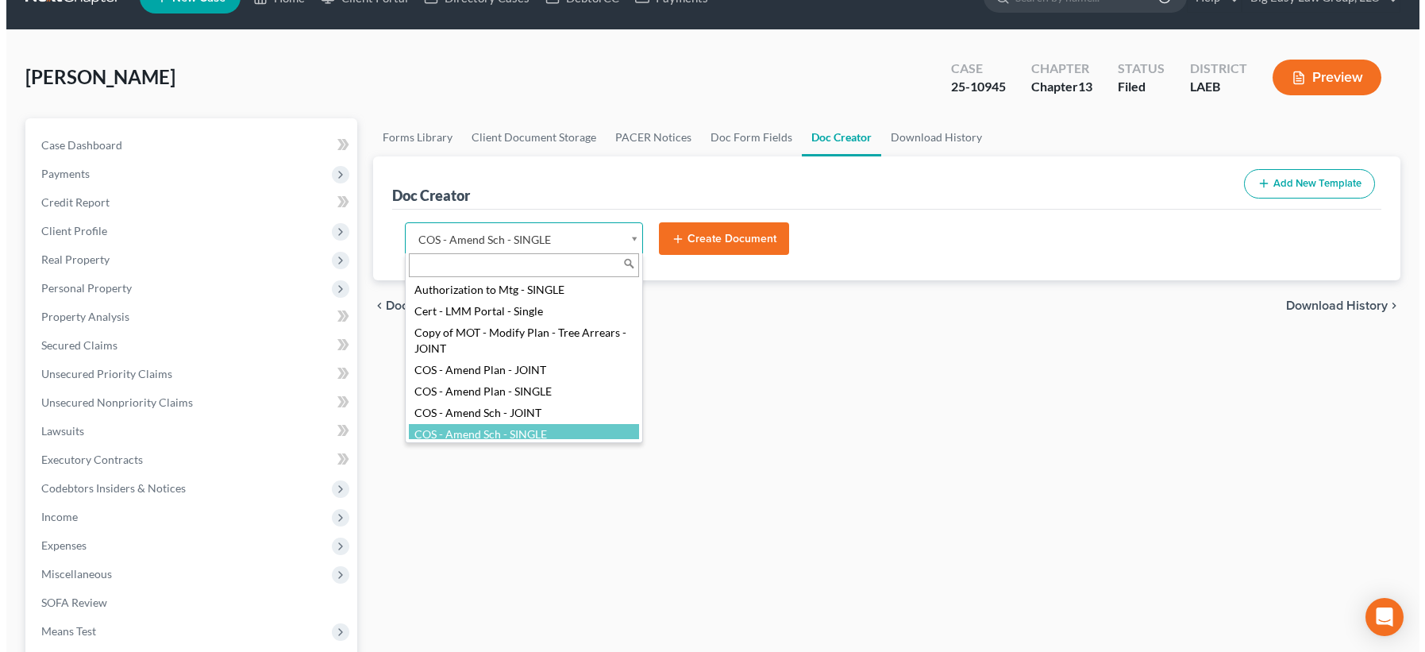
scroll to position [43, 0]
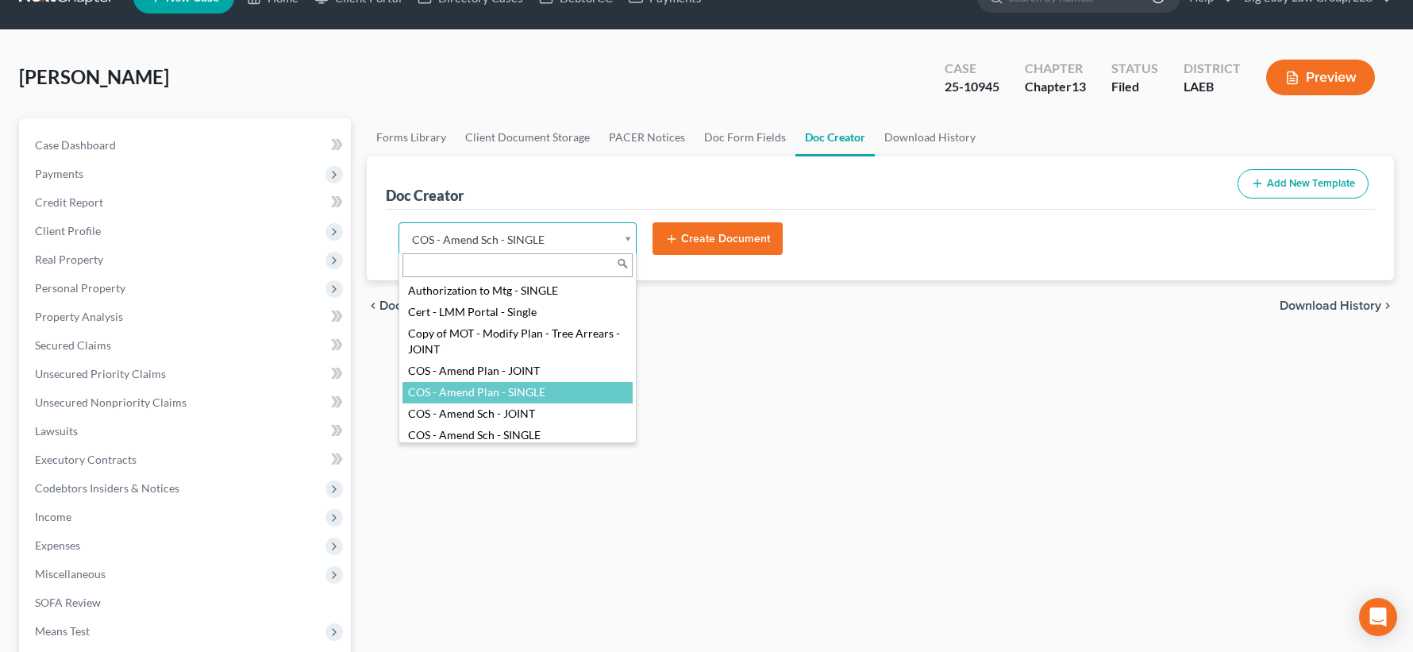
select select "94524"
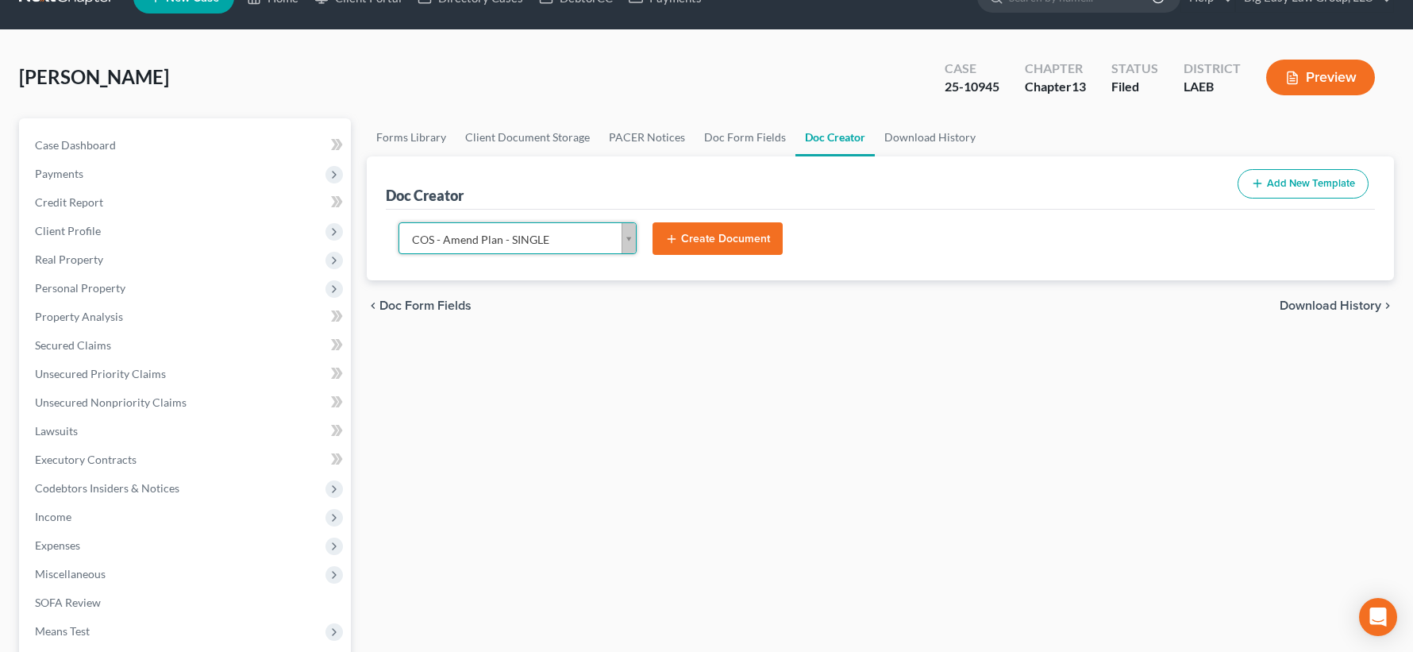
click at [691, 235] on button "Create Document" at bounding box center [718, 238] width 130 height 33
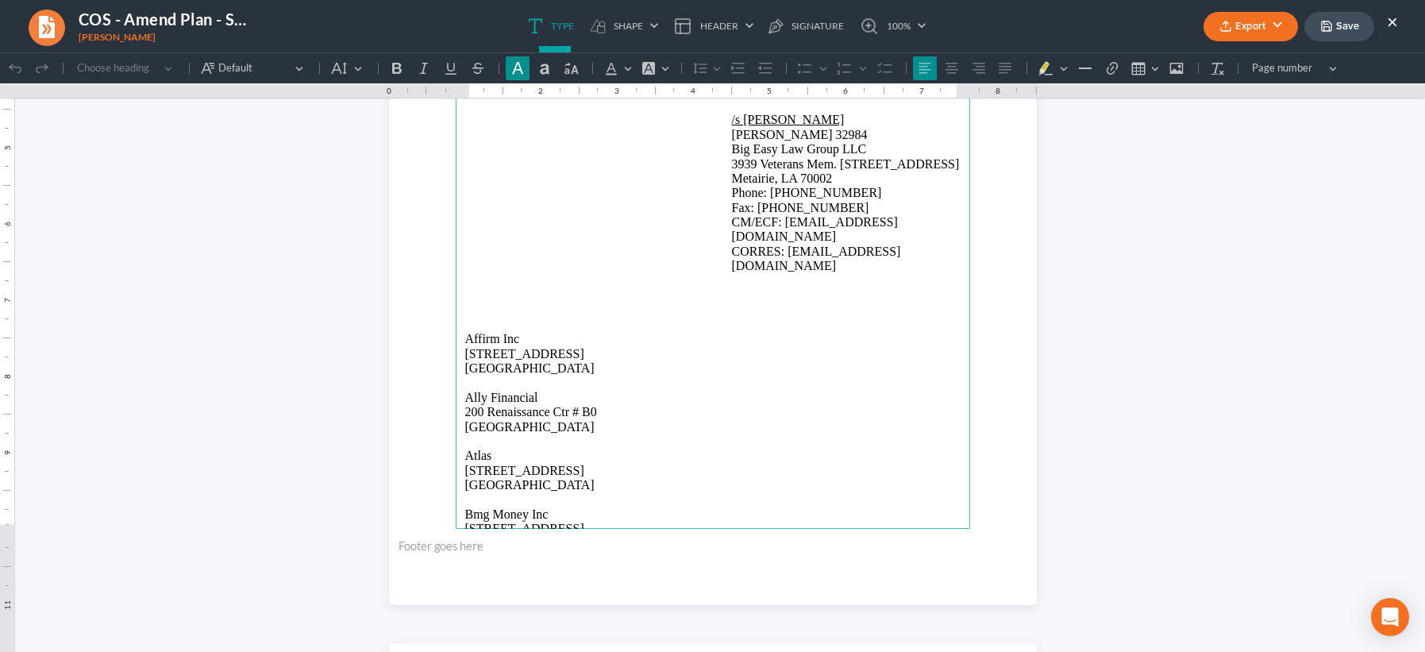
scroll to position [520, 0]
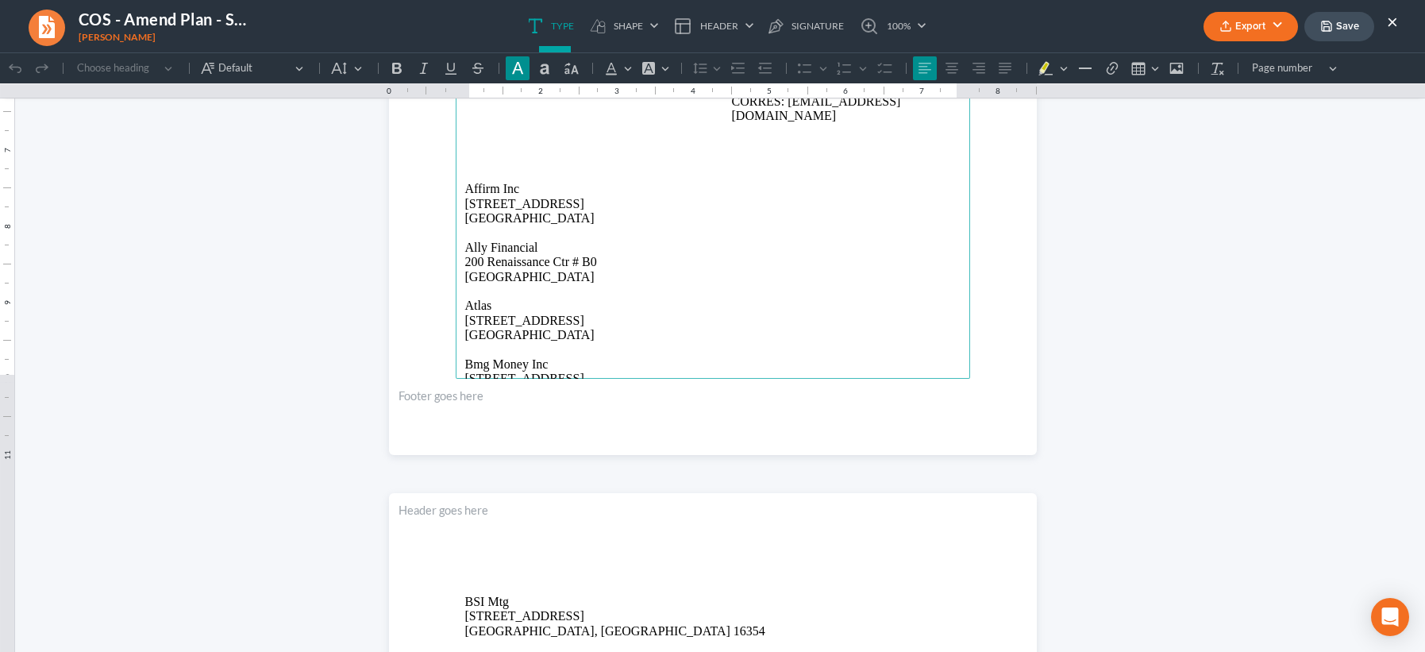
click at [1234, 29] on button "Export" at bounding box center [1250, 26] width 94 height 29
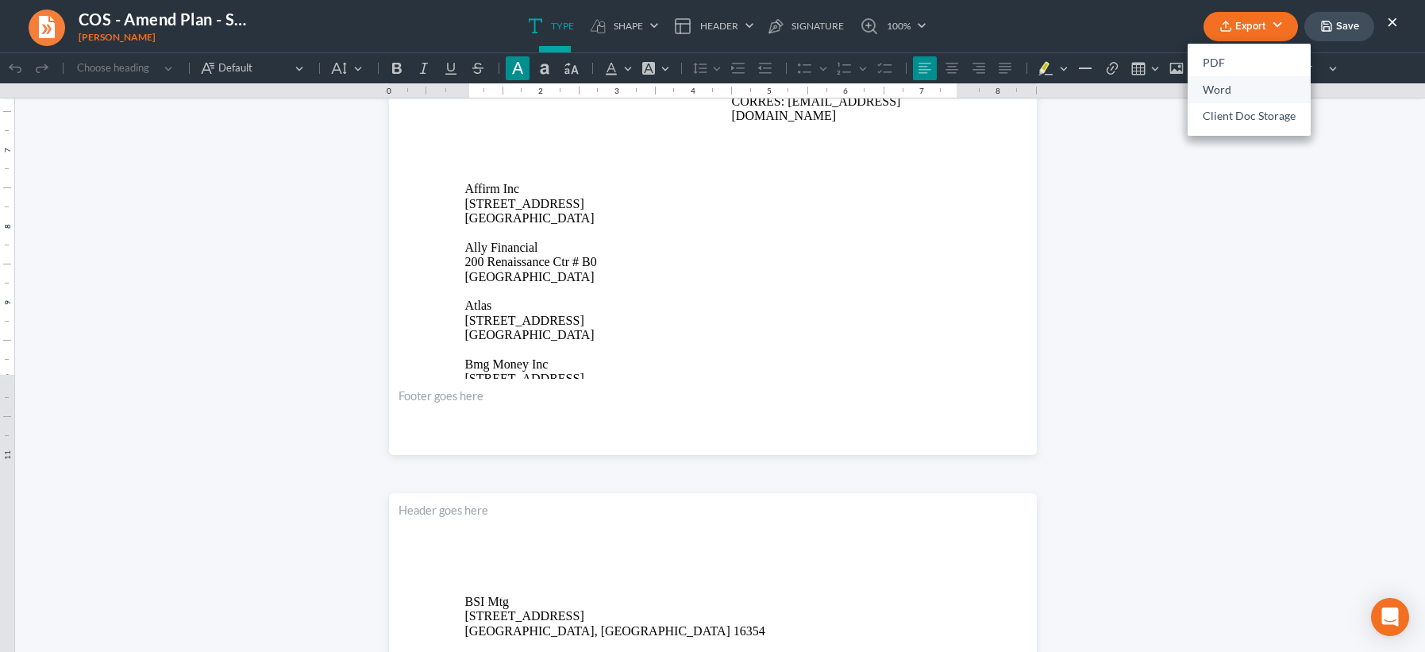
click at [1227, 85] on link "Word" at bounding box center [1249, 89] width 123 height 27
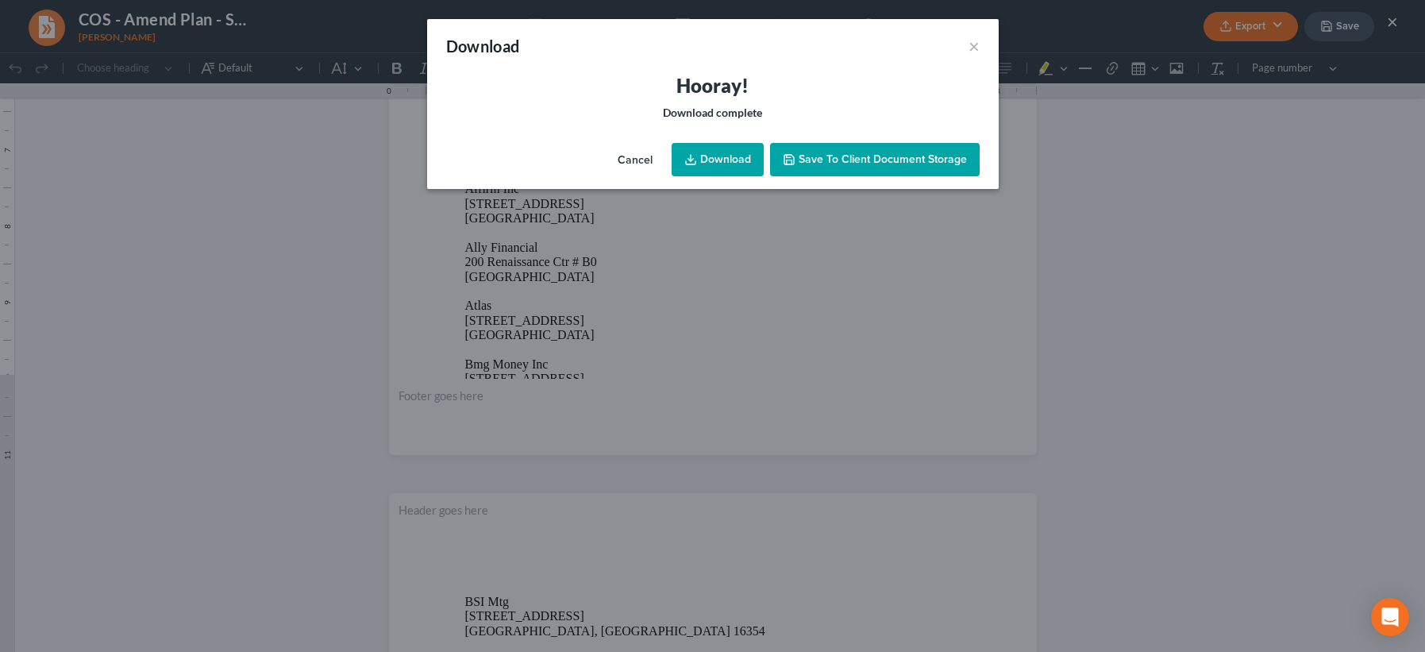
click at [715, 152] on link "Download" at bounding box center [718, 159] width 92 height 33
drag, startPoint x: 851, startPoint y: 70, endPoint x: 934, endPoint y: 60, distance: 83.2
click at [853, 68] on div "Download ×" at bounding box center [713, 46] width 572 height 54
click at [973, 41] on button "×" at bounding box center [974, 46] width 11 height 19
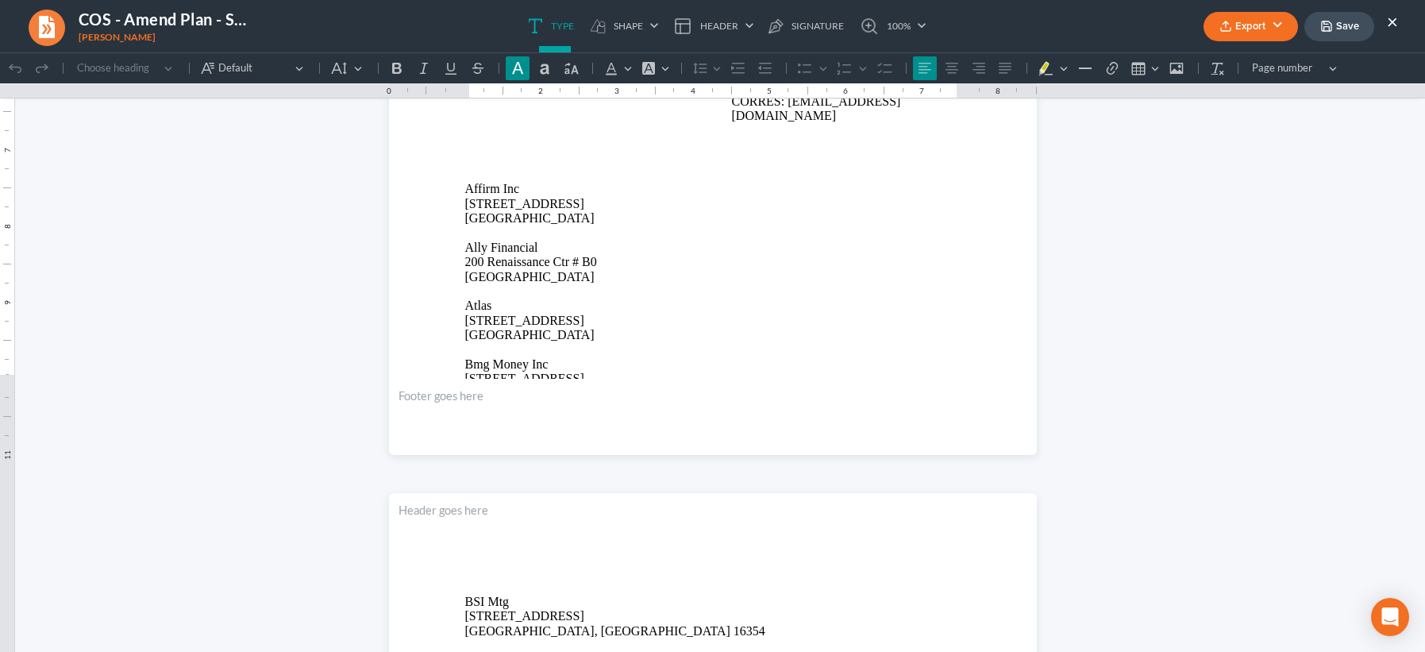
drag, startPoint x: 1341, startPoint y: 27, endPoint x: 1271, endPoint y: 39, distance: 70.9
click at [1341, 27] on button "Save" at bounding box center [1339, 26] width 70 height 29
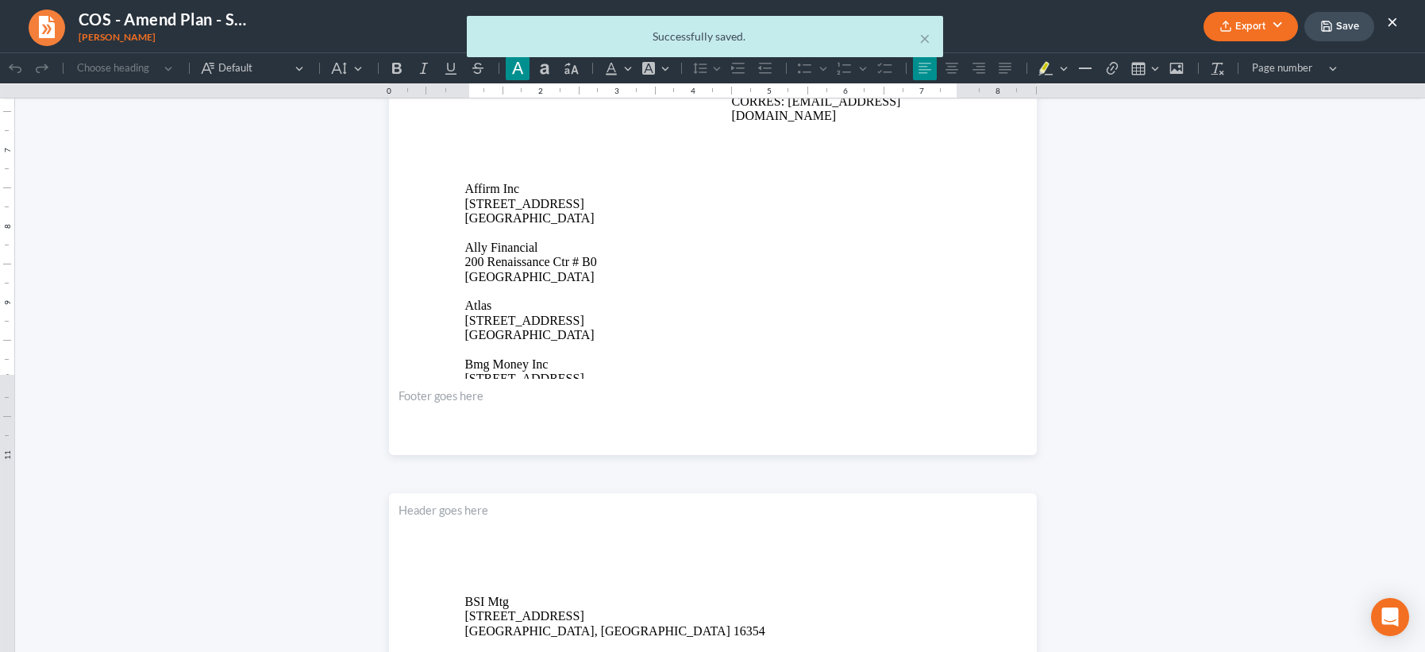
click at [1399, 20] on div "× Successfully saved." at bounding box center [704, 40] width 1425 height 49
click at [1393, 22] on body "Home New Case Client Portal Directory Cases DebtorCC Payments Big Easy Law Grou…" at bounding box center [712, 539] width 1425 height 1146
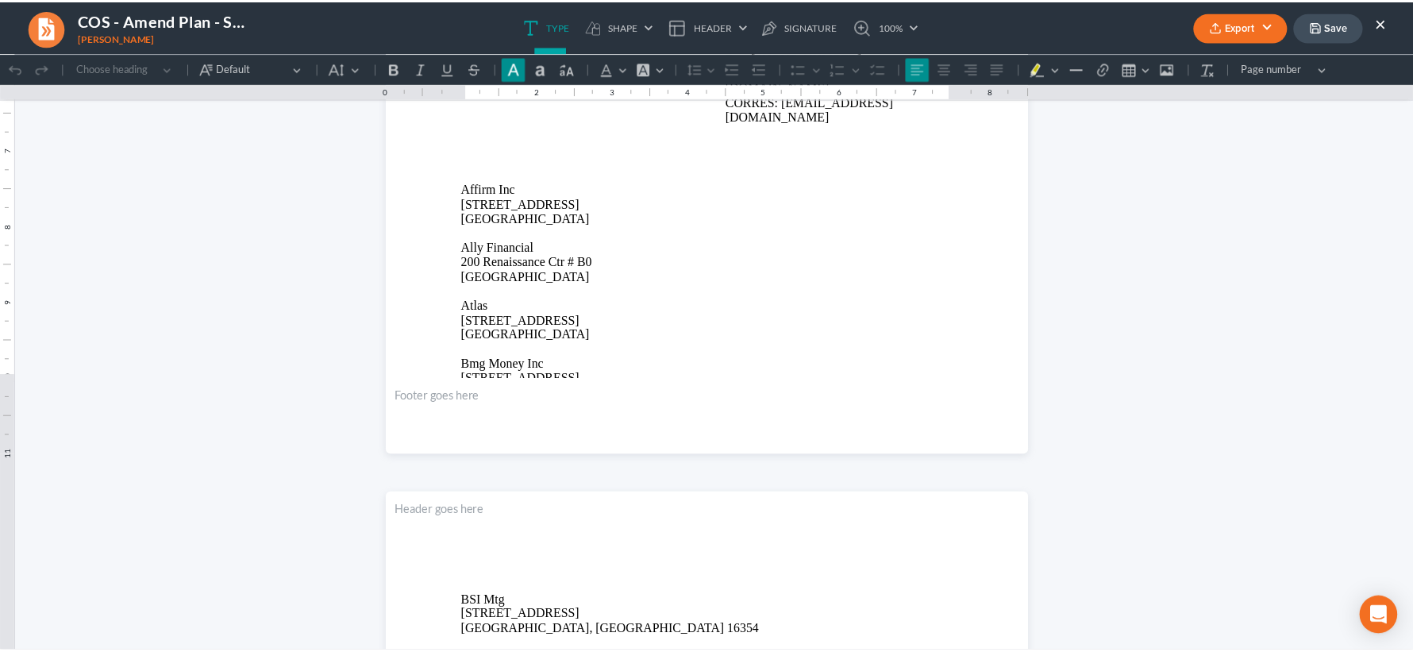
scroll to position [0, 0]
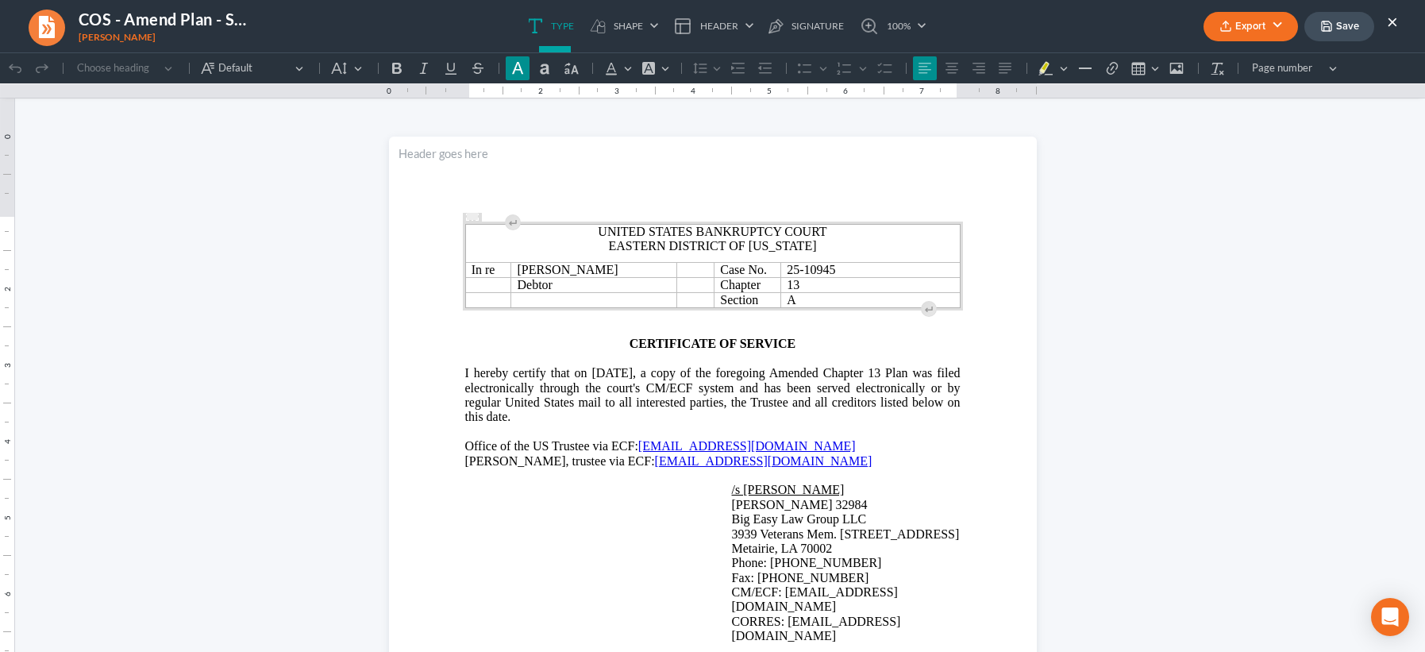
click at [1394, 23] on button "×" at bounding box center [1392, 21] width 11 height 19
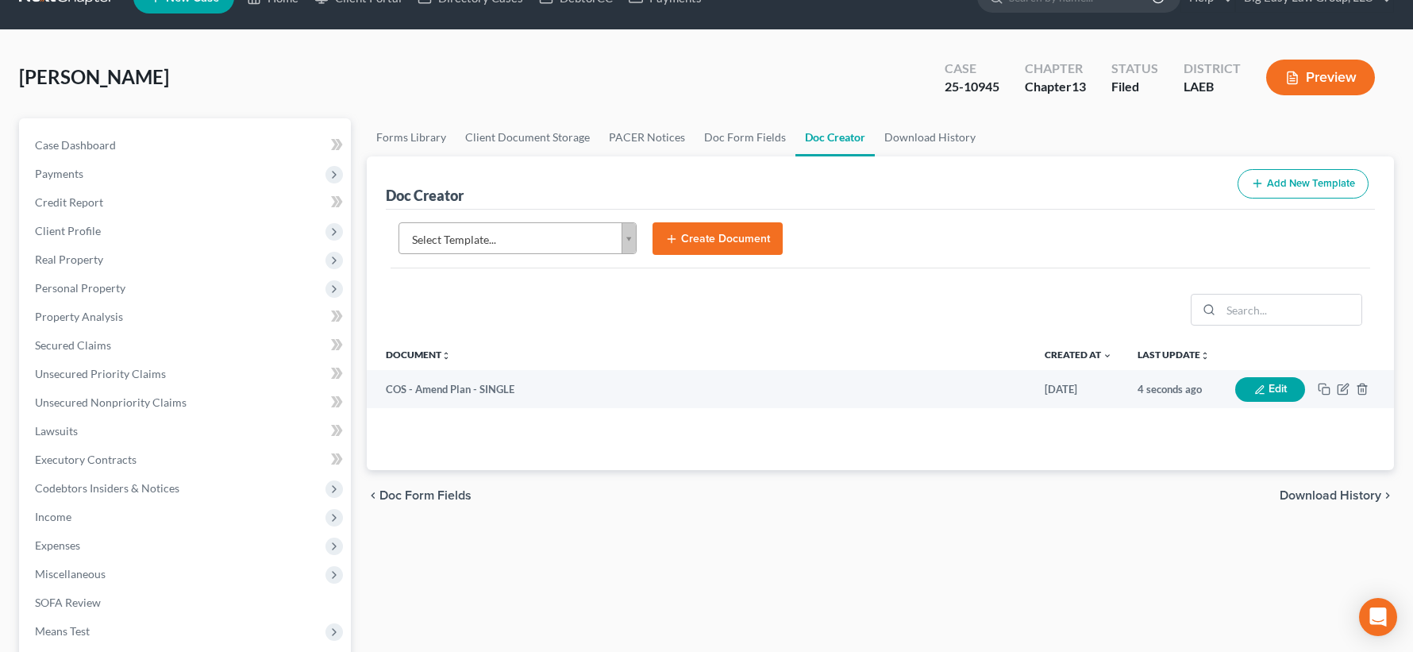
click at [554, 246] on body "Home New Case Client Portal Directory Cases DebtorCC Payments Big Easy Law Grou…" at bounding box center [706, 539] width 1413 height 1146
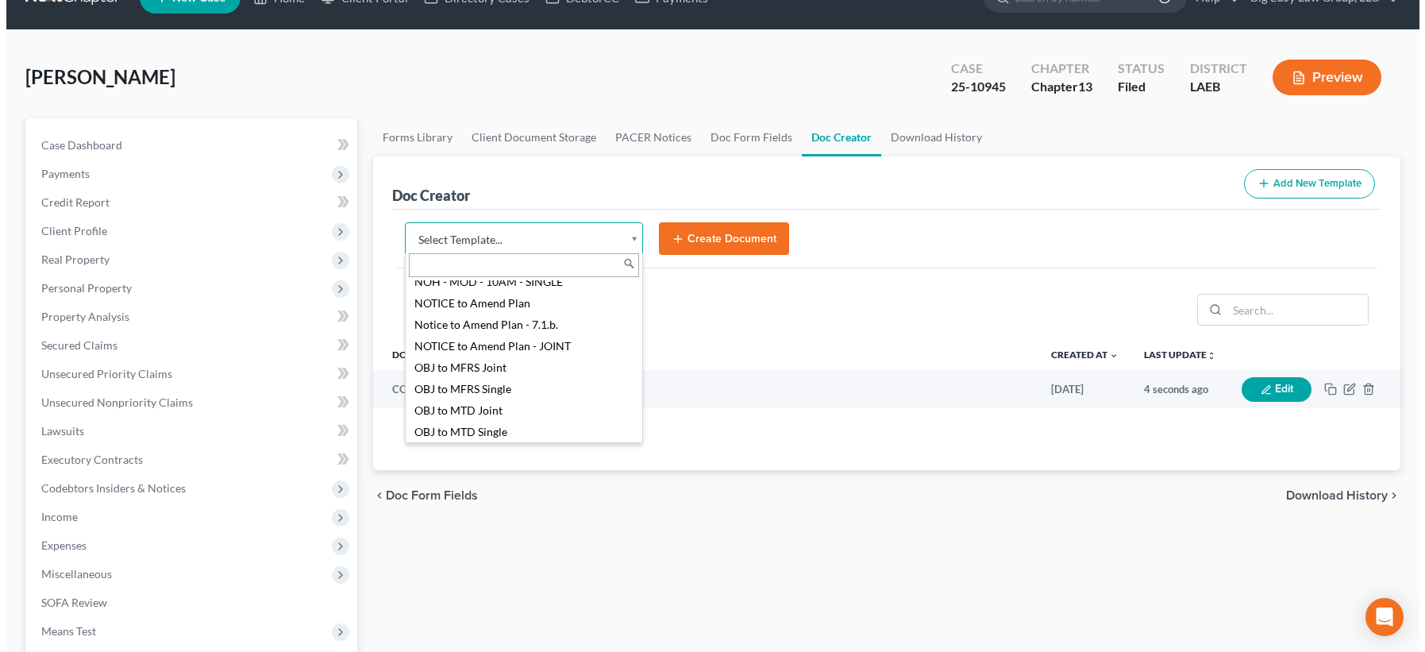
scroll to position [1649, 0]
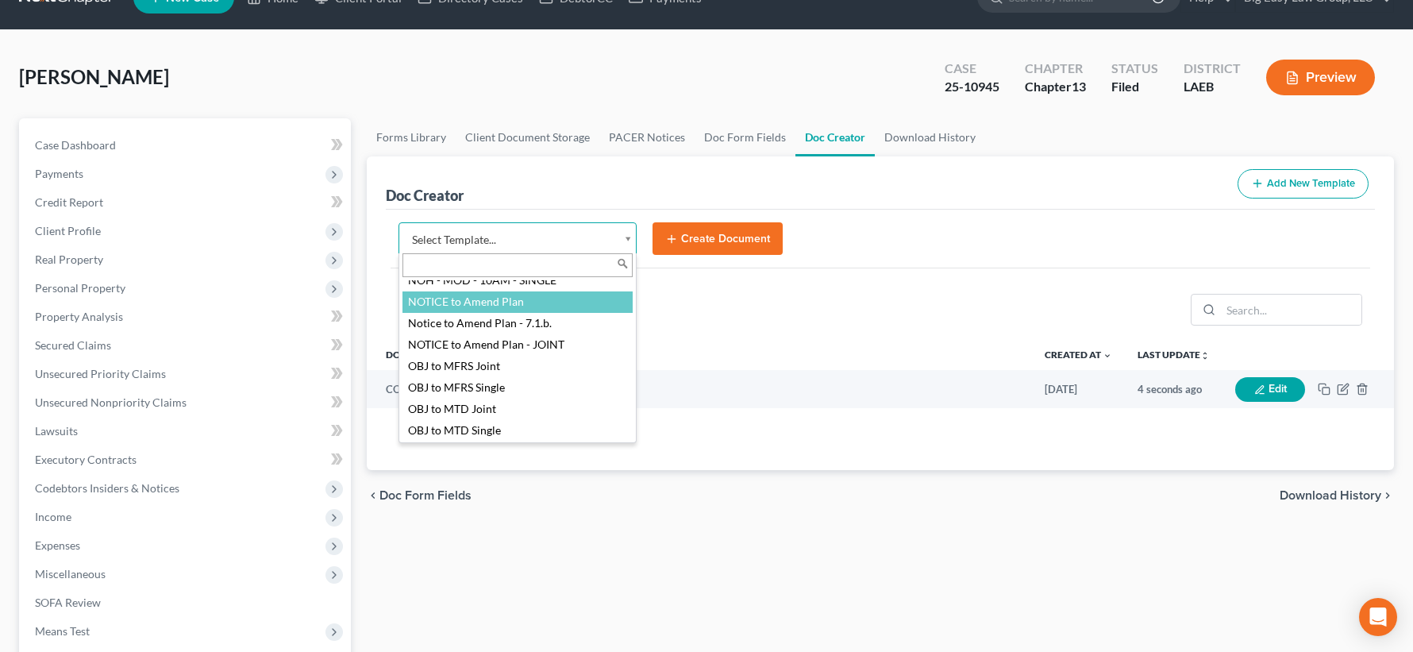
select select "94523"
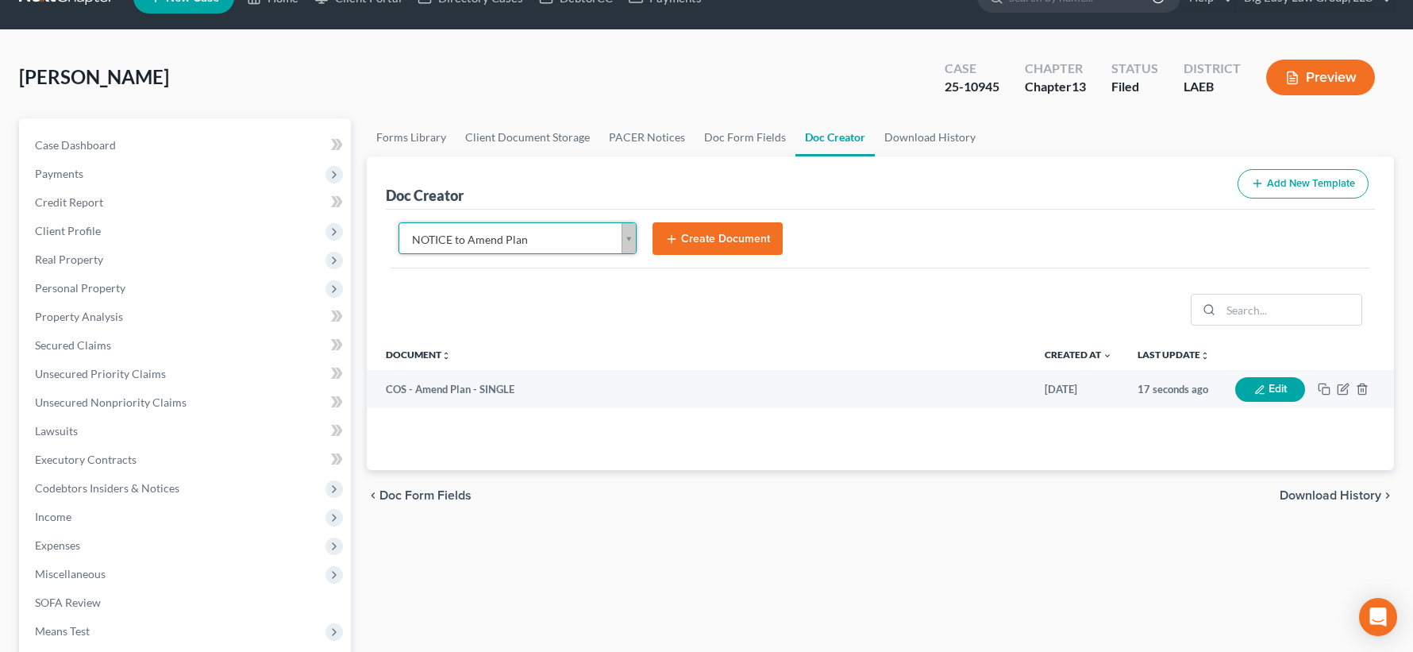
click at [683, 240] on button "Create Document" at bounding box center [718, 238] width 130 height 33
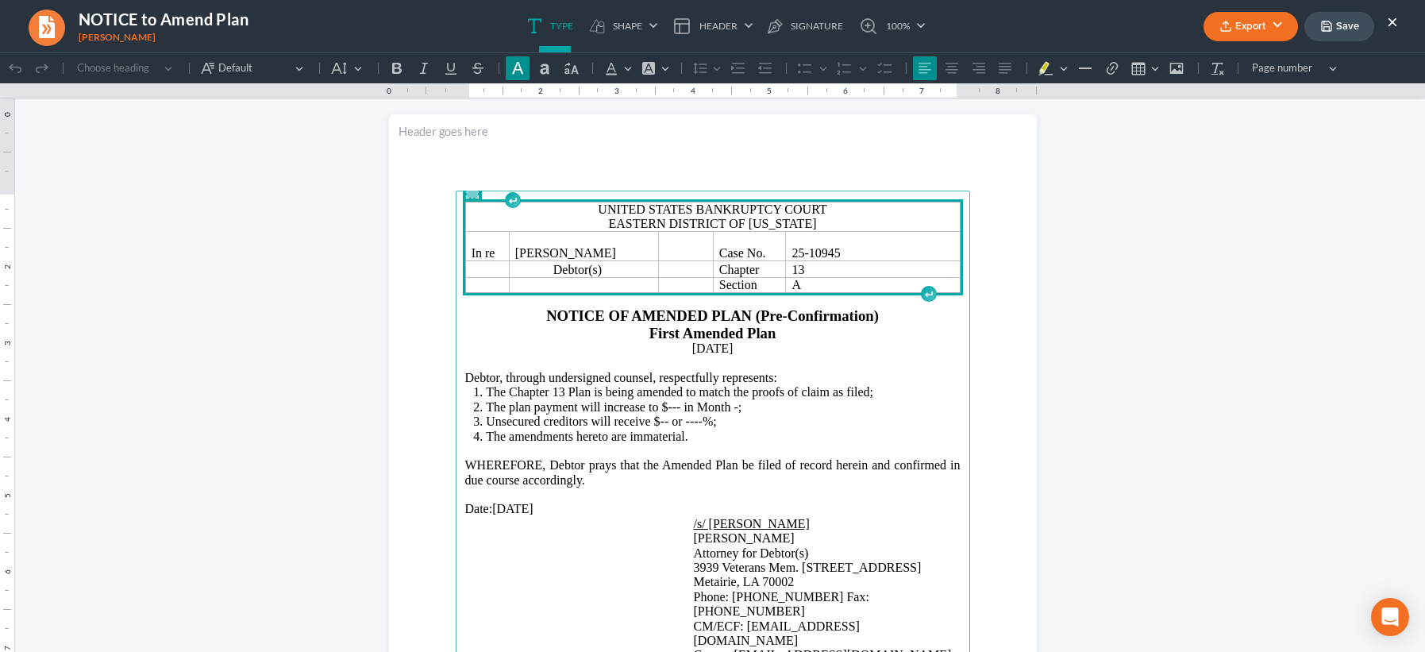
scroll to position [24, 0]
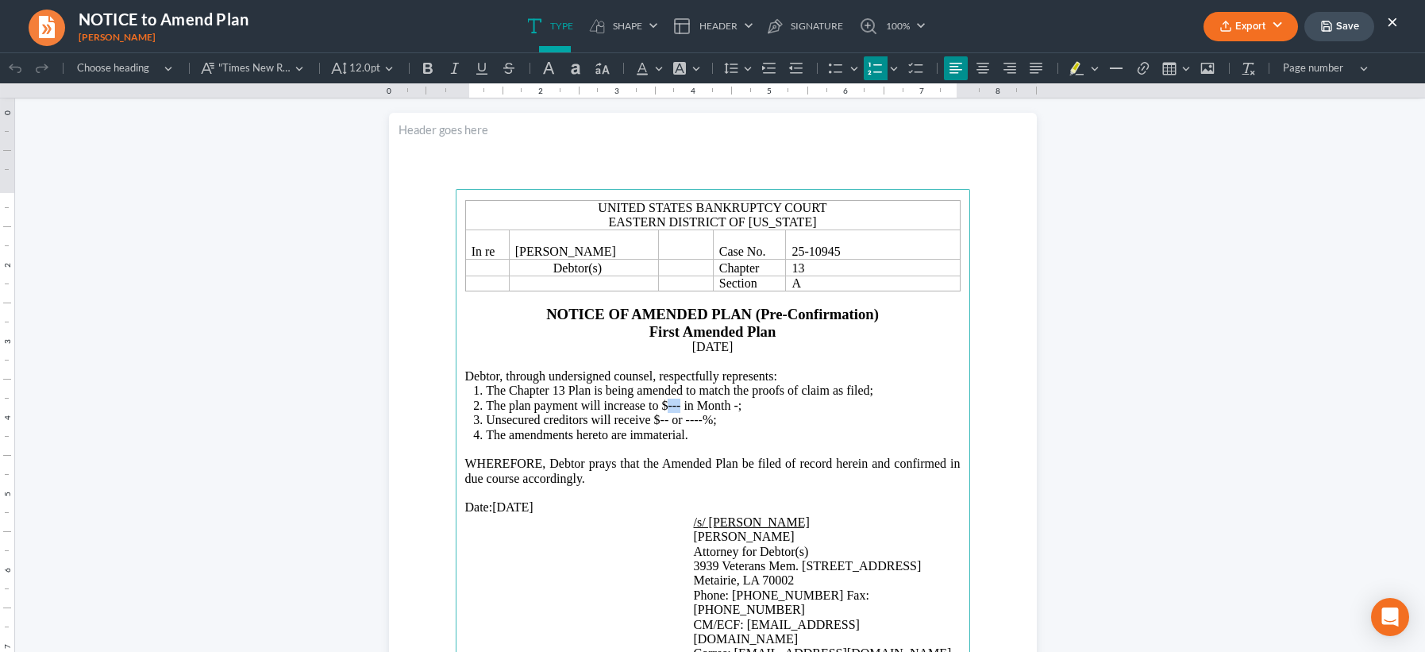
drag, startPoint x: 671, startPoint y: 402, endPoint x: 662, endPoint y: 401, distance: 8.8
click at [662, 401] on span "The plan payment will increase to $--- in Month -;" at bounding box center [614, 405] width 256 height 13
click at [751, 403] on span "The plan payment will increase to $940.00 in Month -;" at bounding box center [625, 405] width 278 height 13
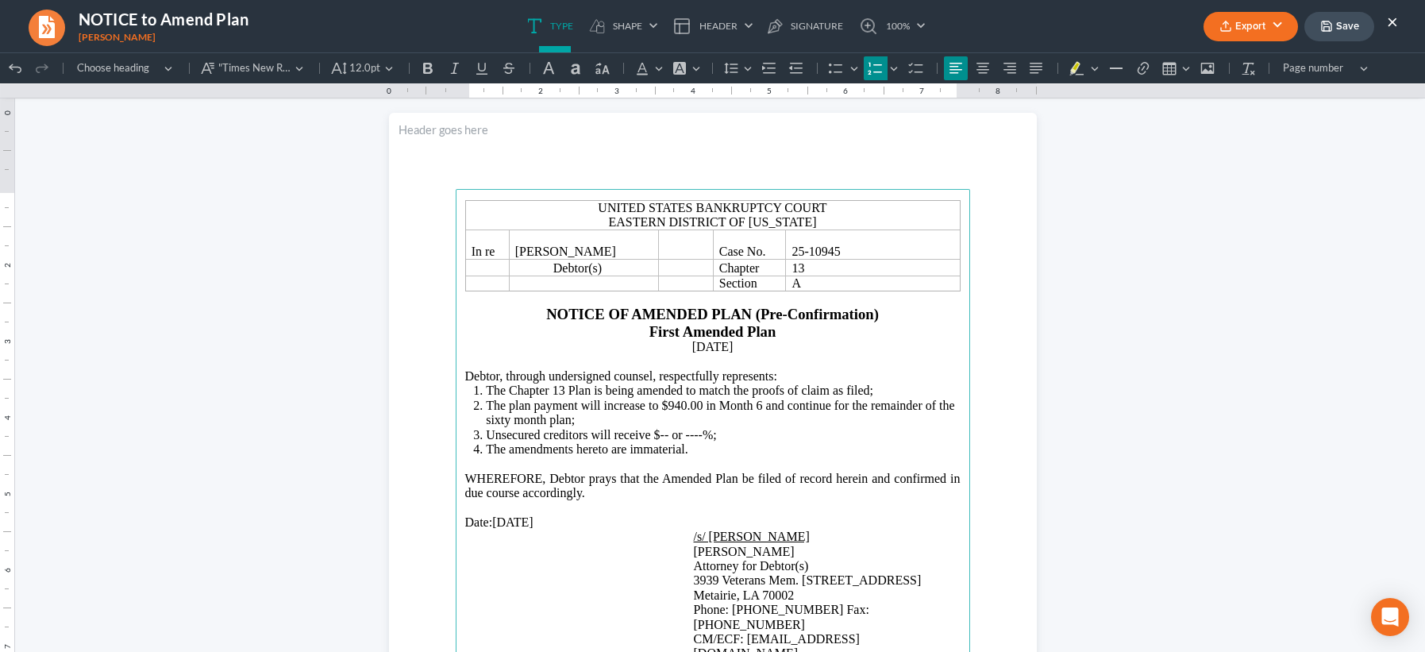
click at [506, 418] on span "The plan payment will increase to $940.00 in Month 6 and continue for the remai…" at bounding box center [720, 413] width 469 height 28
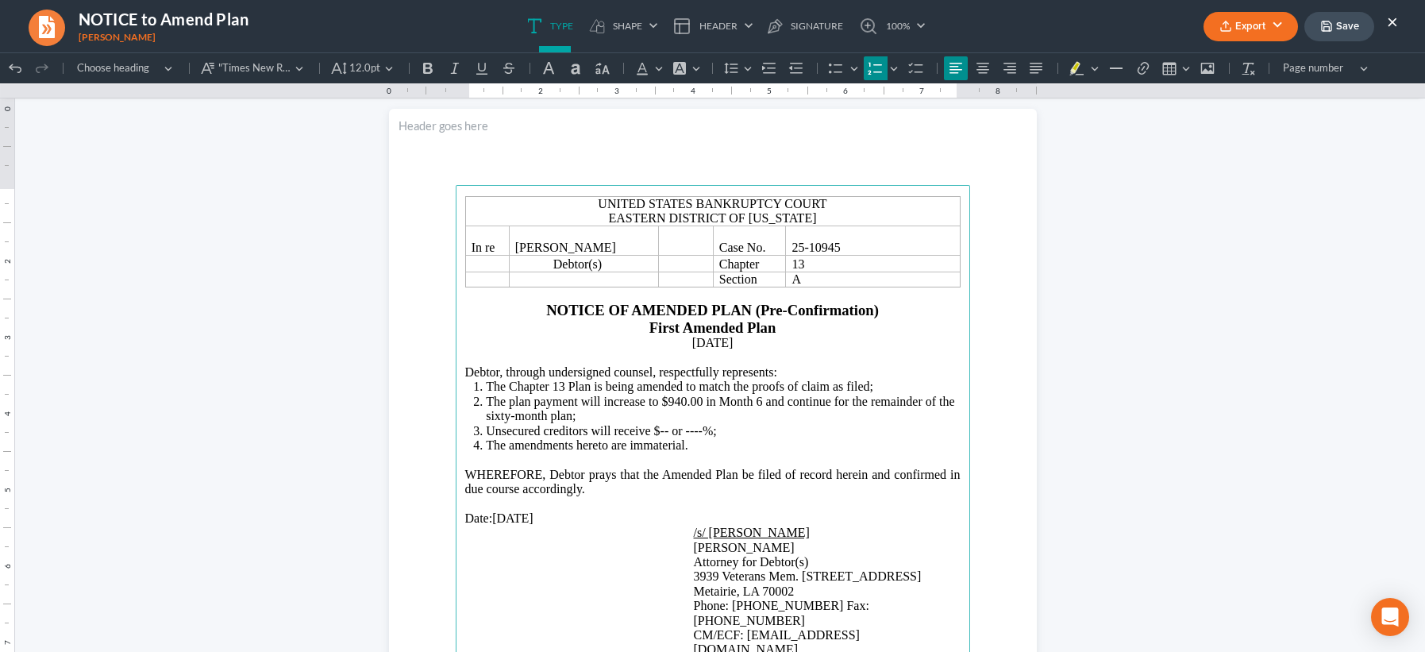
scroll to position [41, 0]
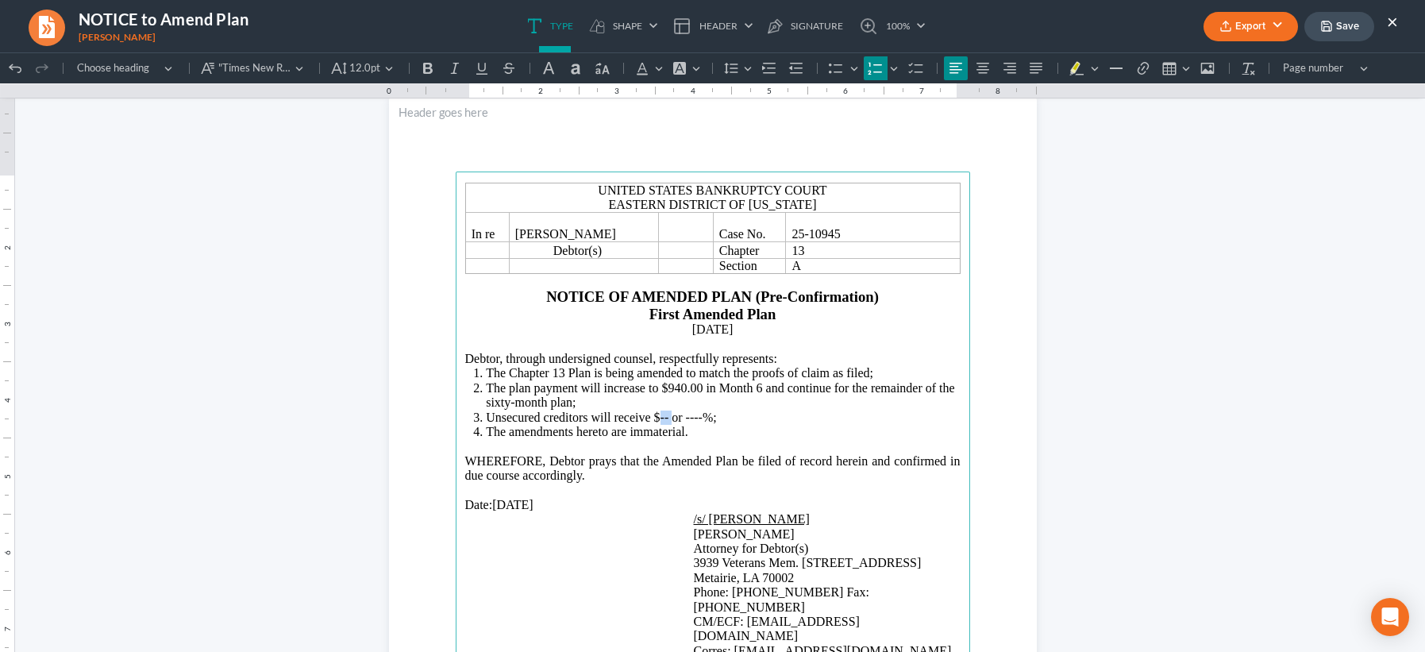
drag, startPoint x: 664, startPoint y: 418, endPoint x: 655, endPoint y: 415, distance: 9.8
click at [655, 415] on span "Unsecured creditors will receive $-- or ----%;" at bounding box center [601, 416] width 231 height 13
drag, startPoint x: 733, startPoint y: 416, endPoint x: 717, endPoint y: 415, distance: 15.9
click at [717, 415] on span "Unsecured creditors will receive $2,518.53 or ----%;" at bounding box center [619, 416] width 267 height 13
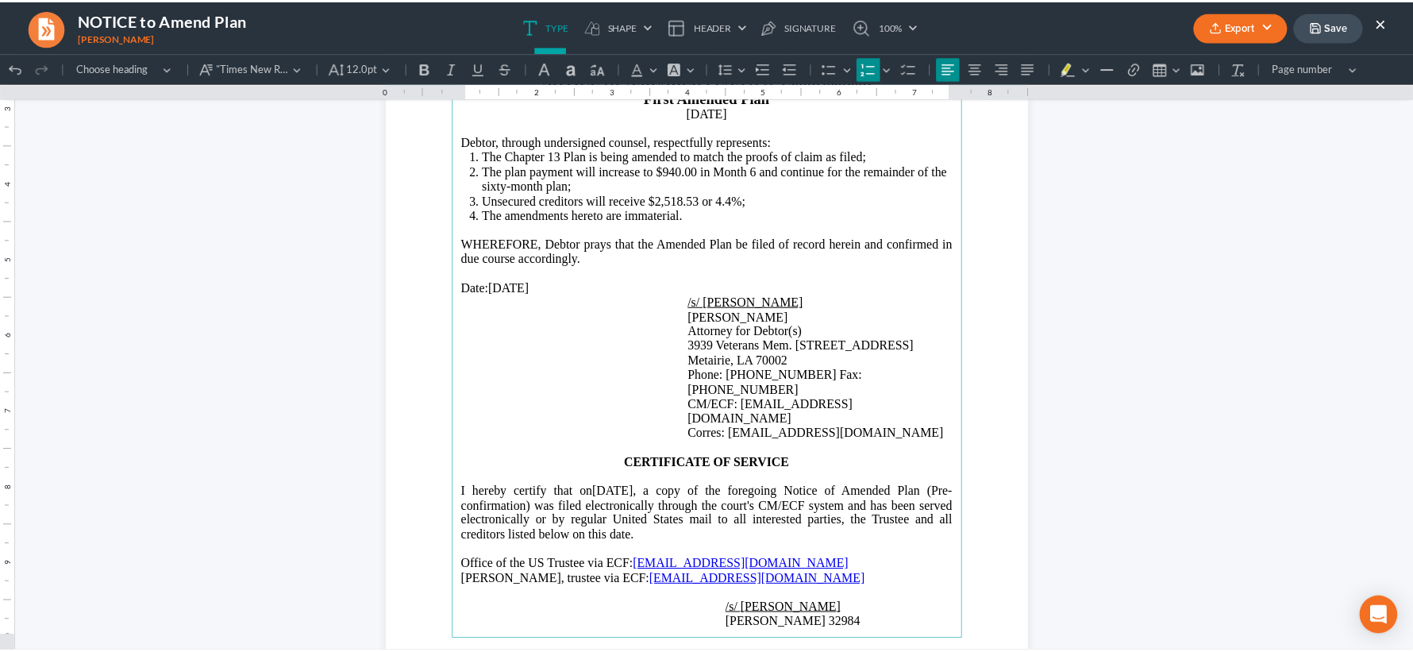
scroll to position [259, 0]
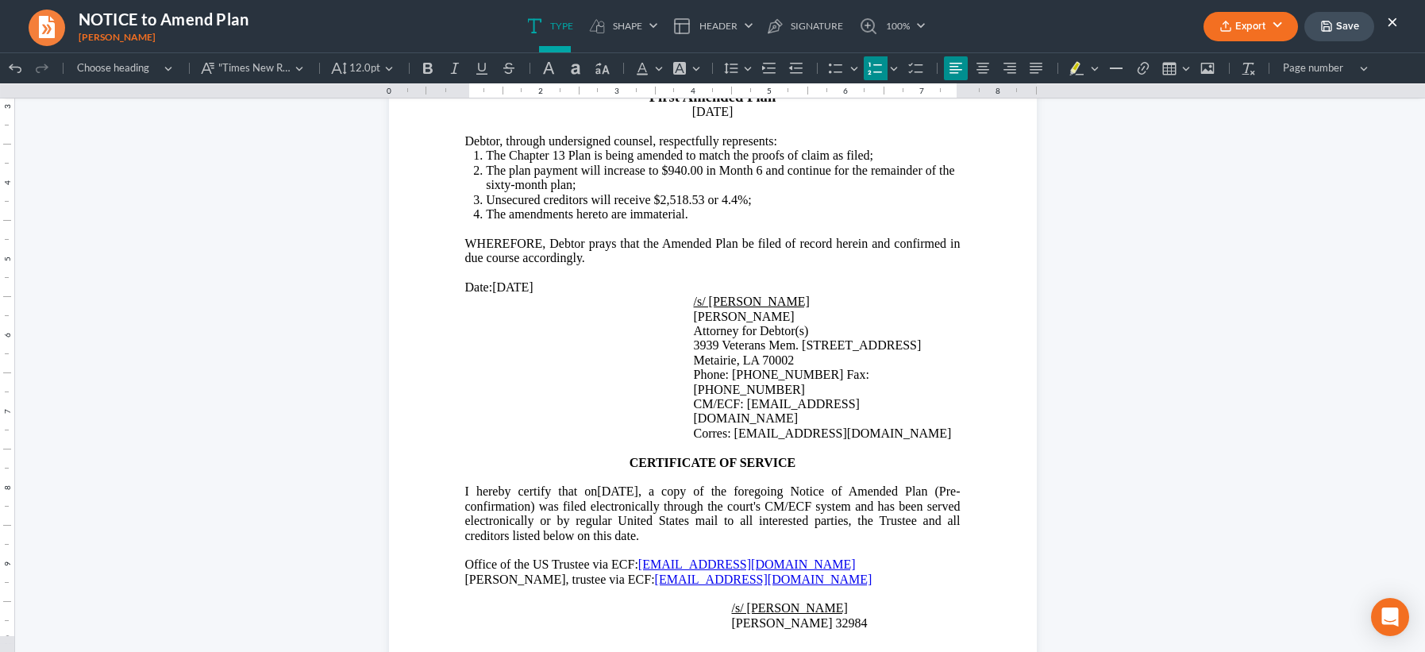
click at [1267, 21] on button "Export" at bounding box center [1250, 26] width 94 height 29
click at [1213, 93] on link "Word" at bounding box center [1249, 89] width 123 height 27
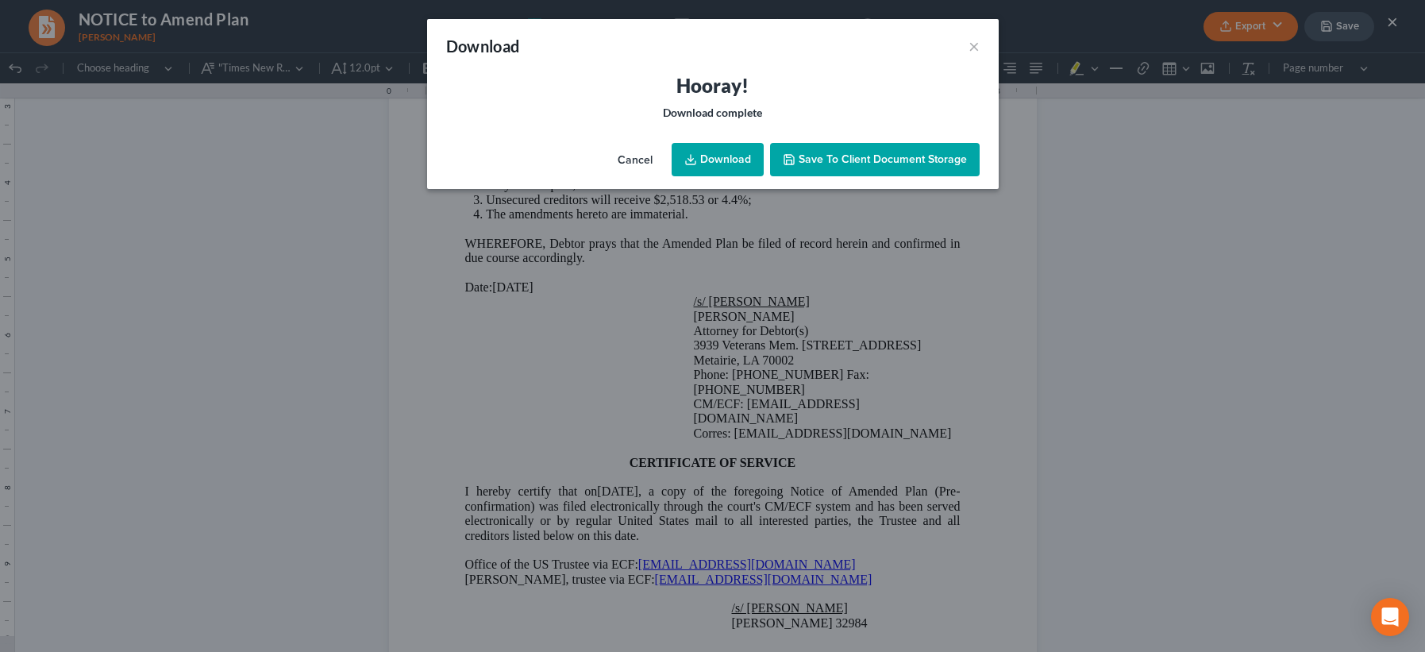
click at [734, 136] on div "Download × Hooray! Download complete Cancel Download Save to Client Document St…" at bounding box center [713, 104] width 572 height 170
click at [737, 152] on link "Download" at bounding box center [718, 159] width 92 height 33
click at [869, 48] on div "Download ×" at bounding box center [713, 46] width 572 height 54
drag, startPoint x: 969, startPoint y: 45, endPoint x: 1012, endPoint y: 46, distance: 43.7
click at [969, 45] on button "×" at bounding box center [974, 46] width 11 height 19
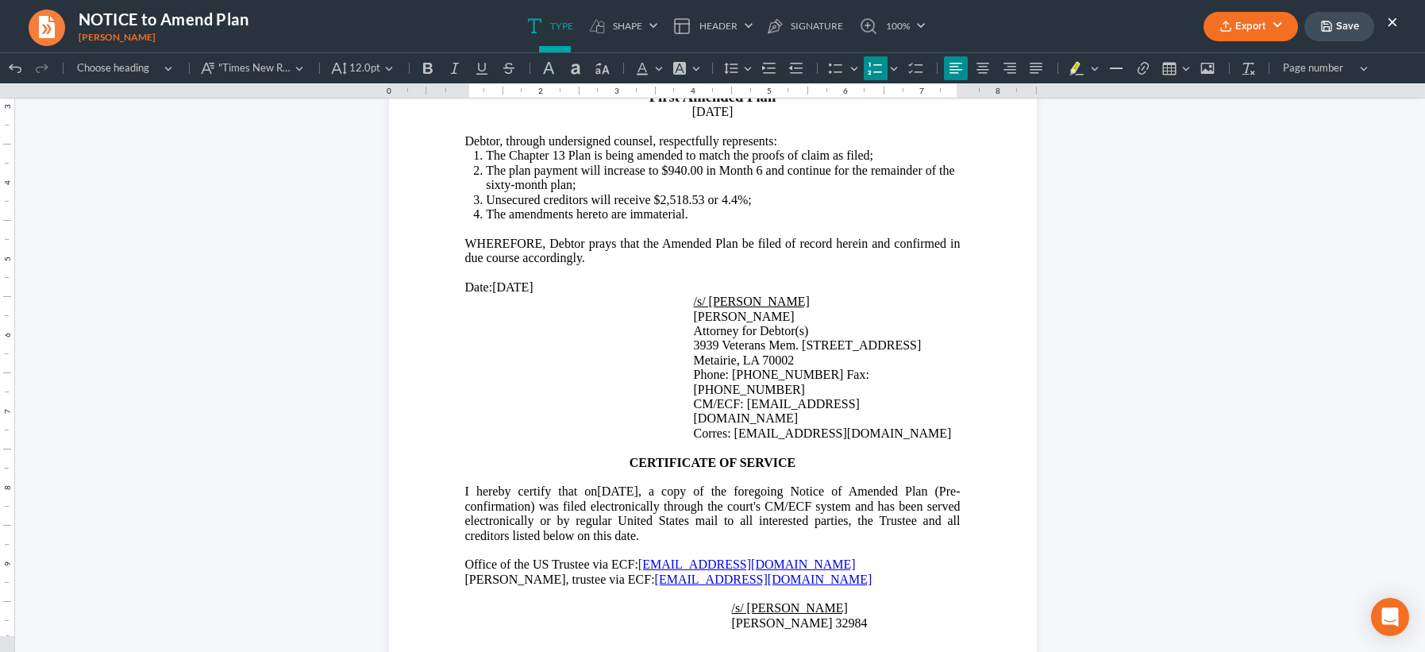
click at [1350, 36] on button "Save" at bounding box center [1339, 26] width 70 height 29
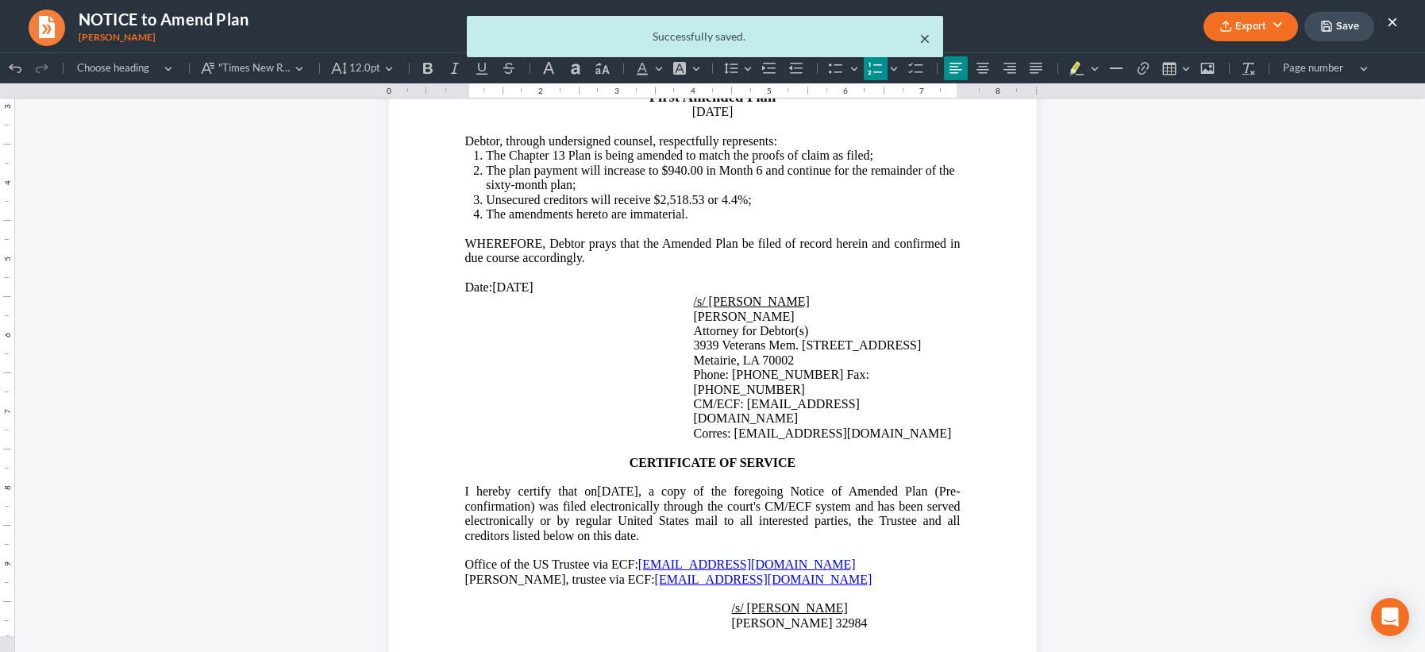
click at [925, 33] on button "×" at bounding box center [924, 38] width 11 height 19
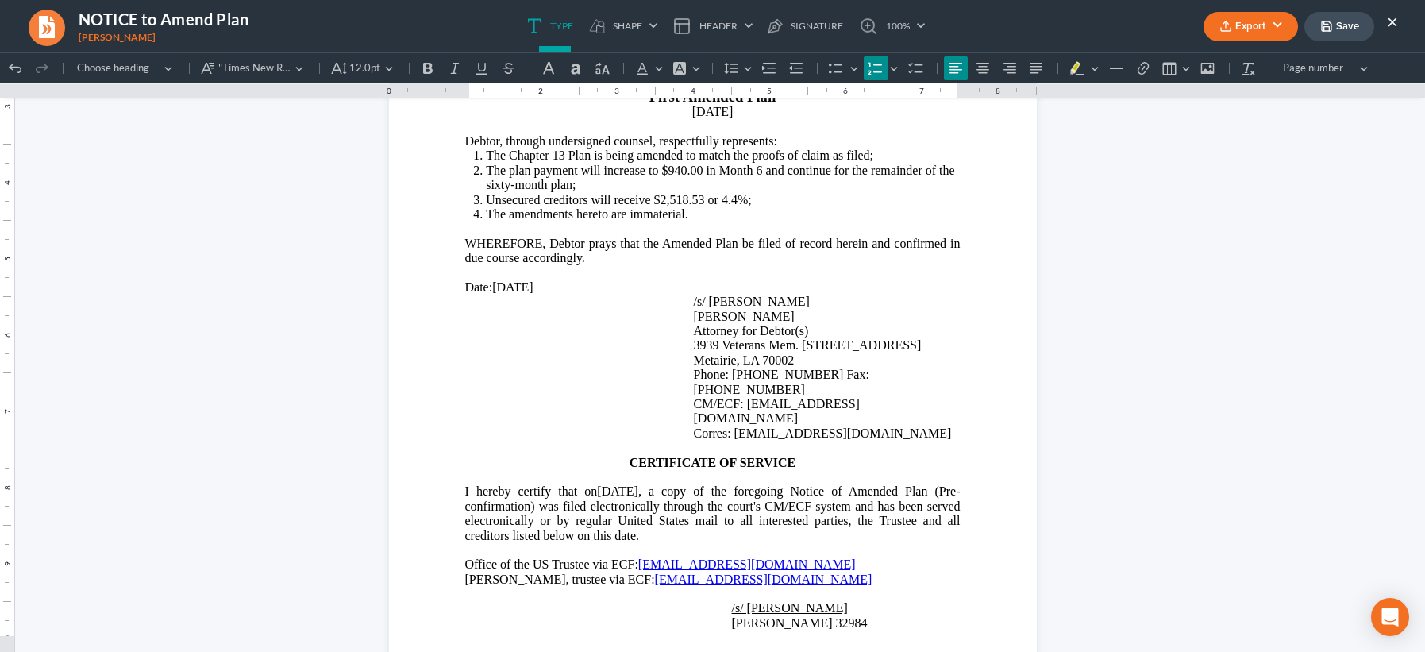
click at [1391, 17] on button "×" at bounding box center [1392, 21] width 11 height 19
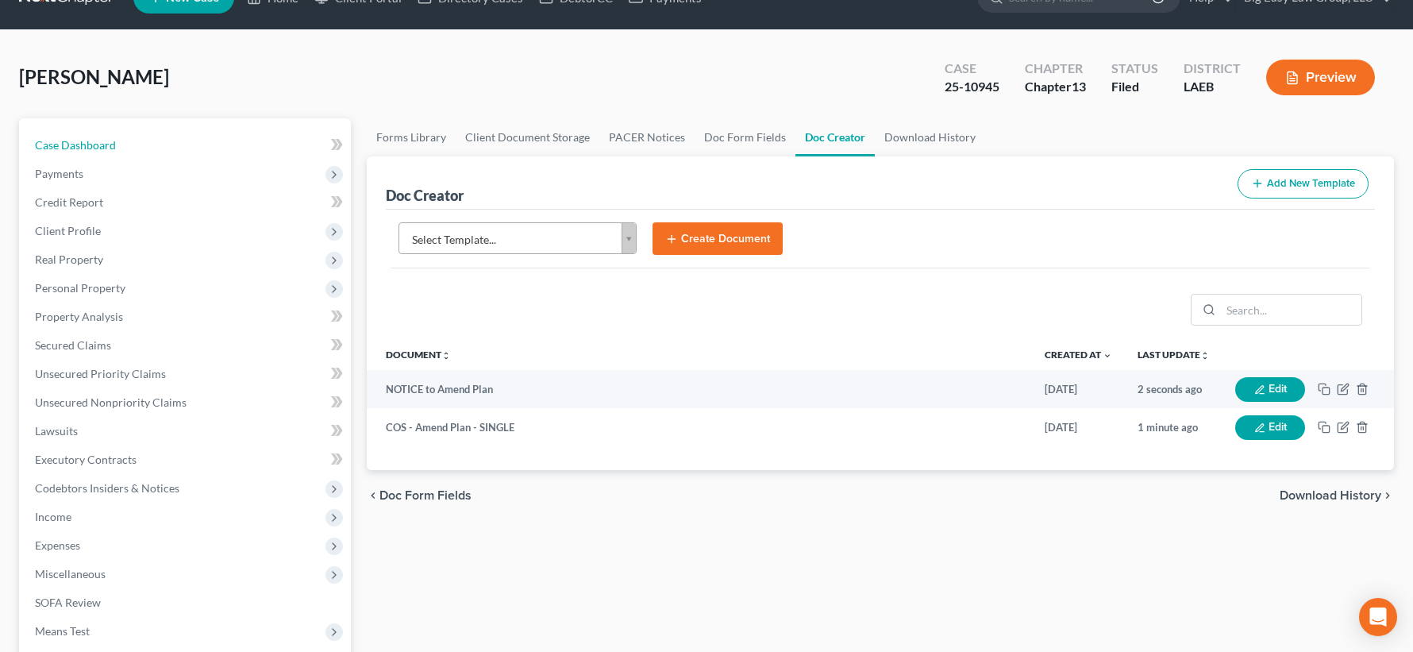
drag, startPoint x: 191, startPoint y: 141, endPoint x: 242, endPoint y: 116, distance: 57.5
click at [191, 141] on link "Case Dashboard" at bounding box center [186, 145] width 329 height 29
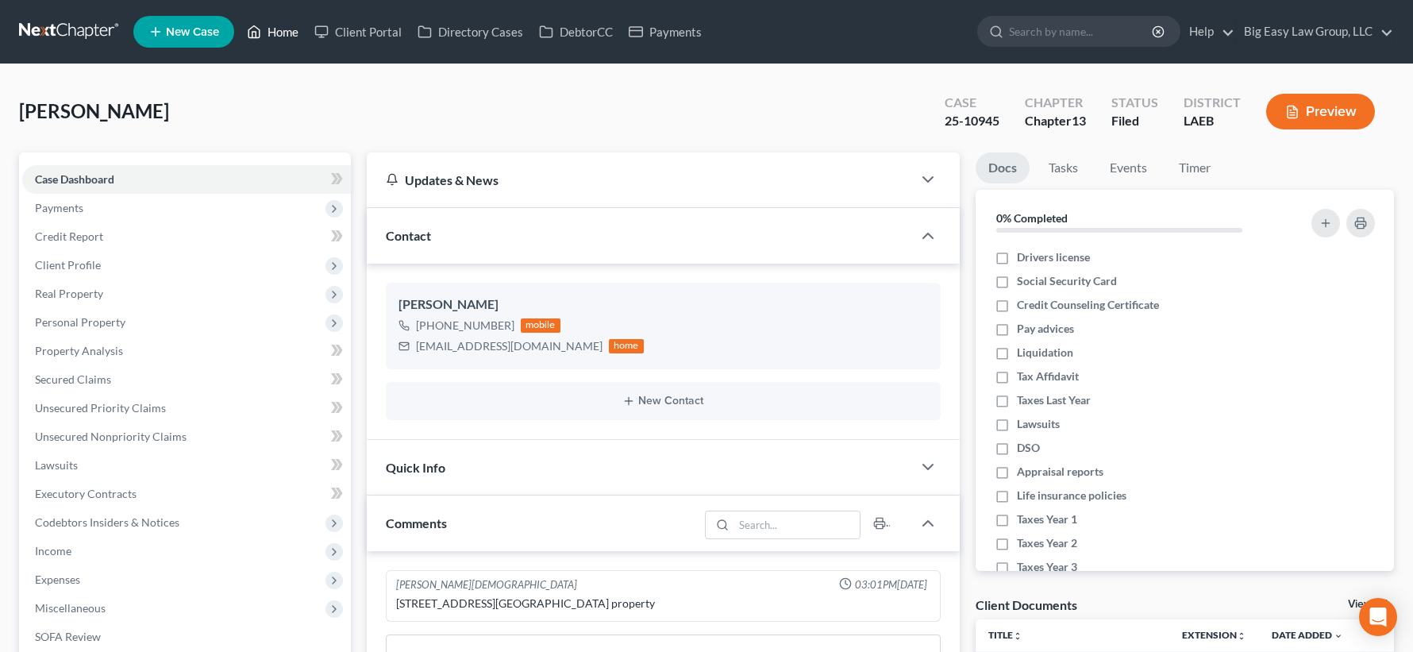
click at [296, 26] on link "Home" at bounding box center [272, 31] width 67 height 29
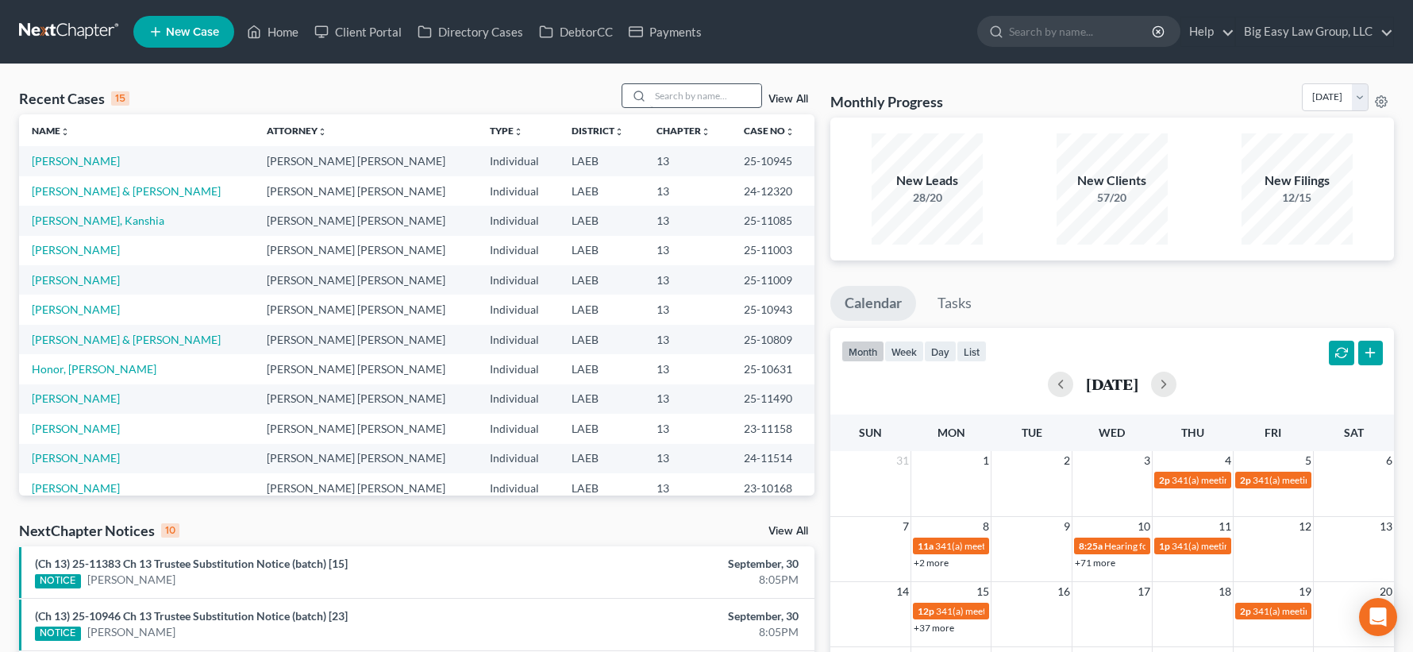
drag, startPoint x: 676, startPoint y: 83, endPoint x: 691, endPoint y: 98, distance: 21.9
click at [676, 83] on div at bounding box center [692, 95] width 141 height 25
click at [704, 106] on input "search" at bounding box center [705, 95] width 111 height 23
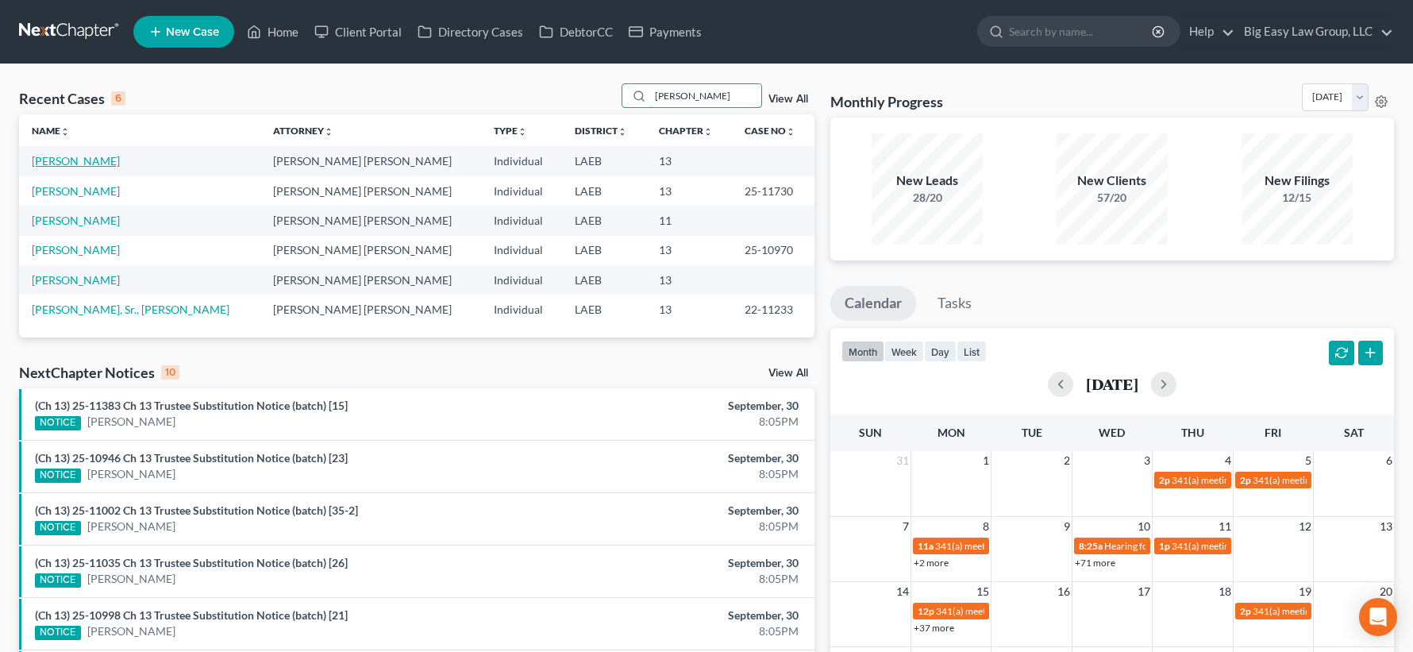
type input "[PERSON_NAME]"
click at [86, 160] on link "[PERSON_NAME]" at bounding box center [76, 160] width 88 height 13
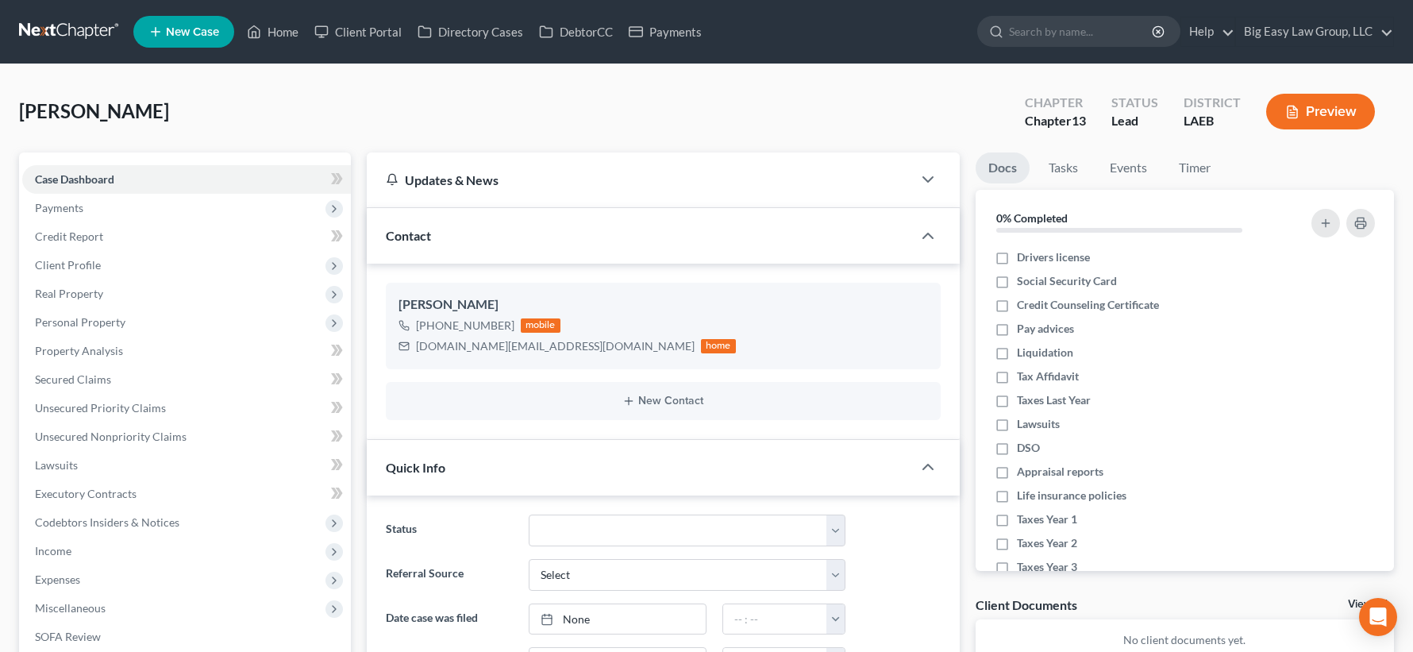
scroll to position [452, 0]
click at [206, 266] on span "Client Profile" at bounding box center [186, 265] width 329 height 29
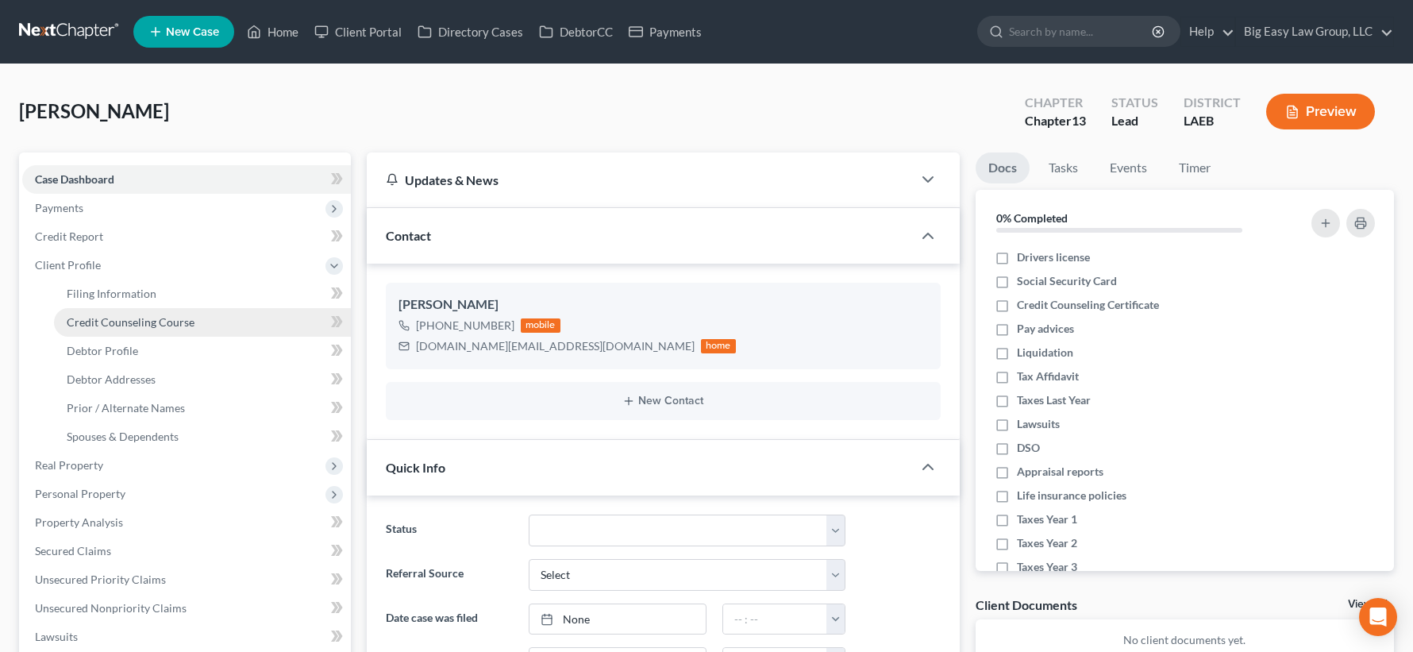
click at [217, 318] on link "Credit Counseling Course" at bounding box center [202, 322] width 297 height 29
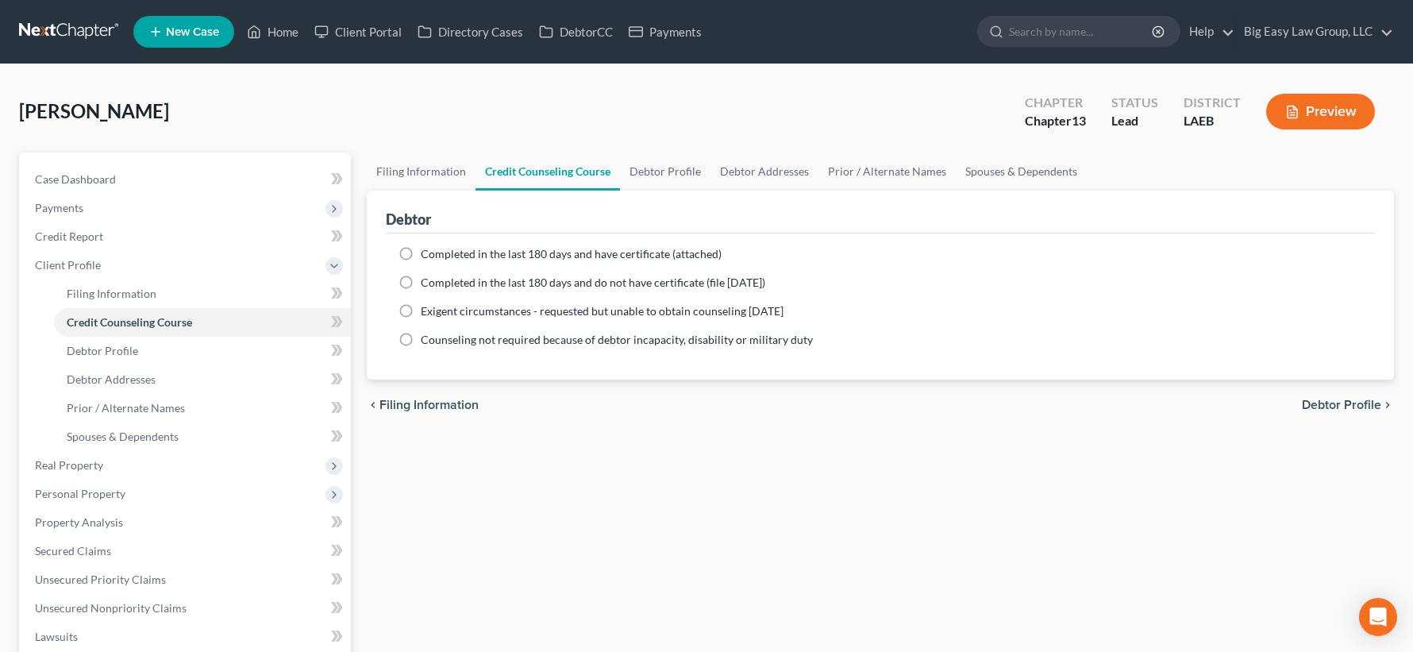
click at [421, 248] on label "Completed in the last 180 days and have certificate (attached)" at bounding box center [571, 254] width 301 height 16
click at [427, 248] on input "Completed in the last 180 days and have certificate (attached)" at bounding box center [432, 251] width 10 height 10
radio input "true"
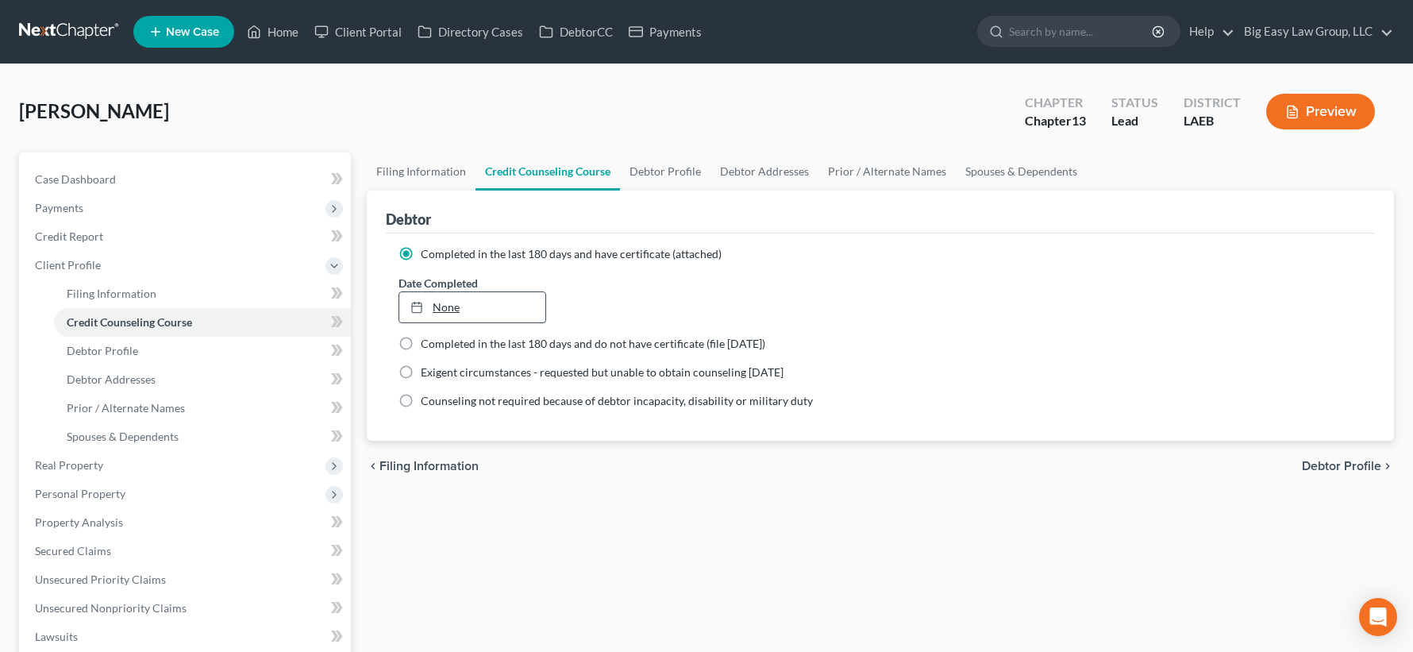
type input "[DATE]"
click at [460, 306] on link "[DATE]" at bounding box center [472, 307] width 146 height 30
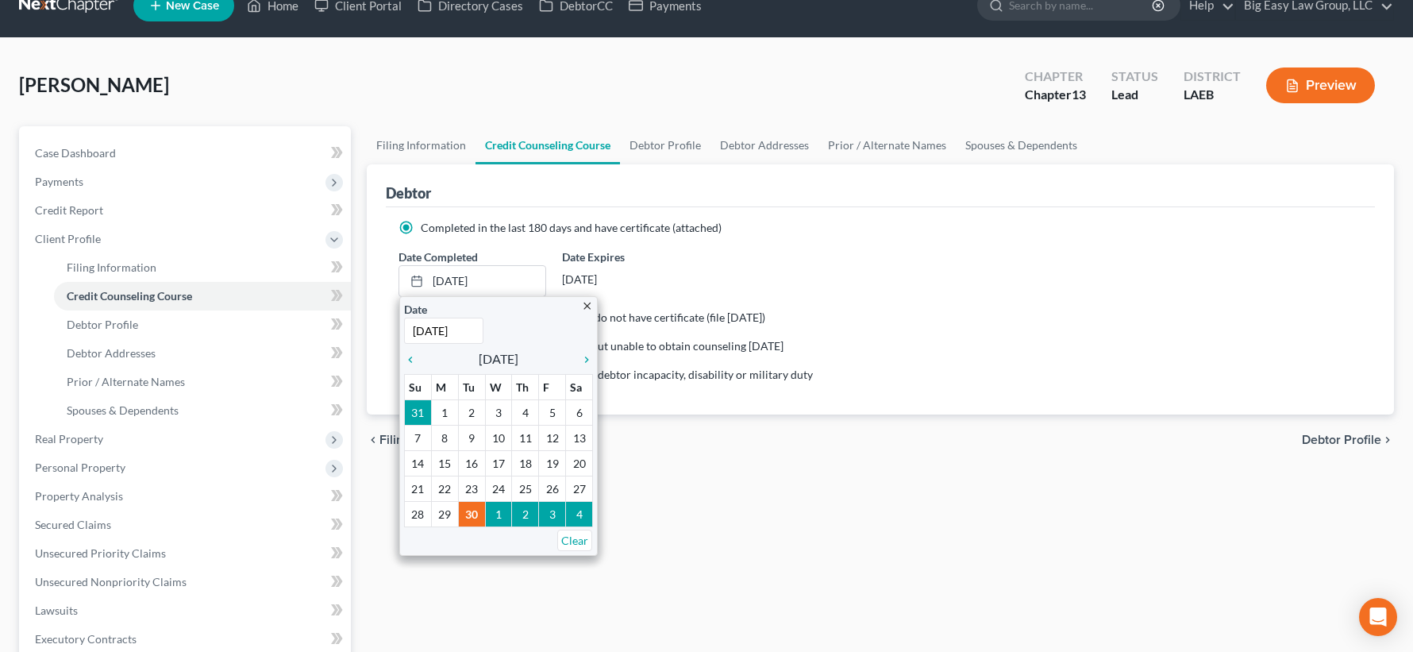
scroll to position [28, 0]
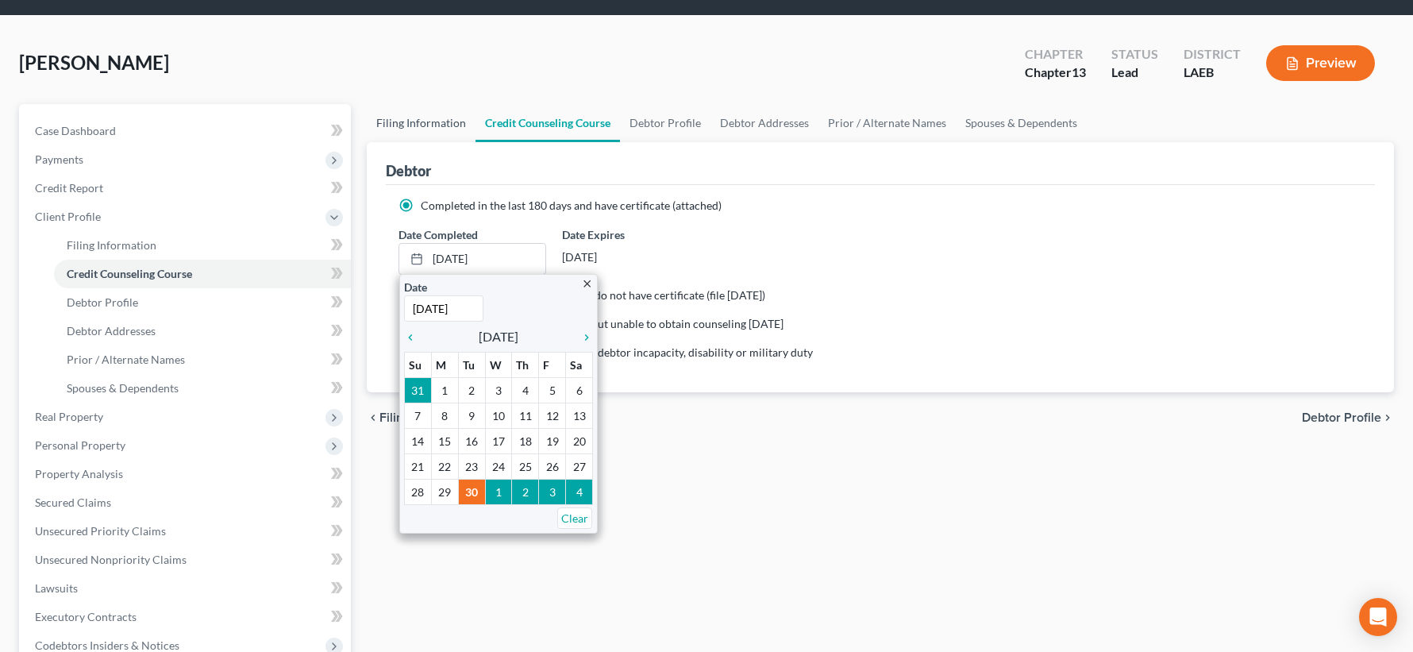
click at [385, 104] on link "Filing Information" at bounding box center [421, 123] width 109 height 38
select select "1"
select select "0"
select select "3"
select select "19"
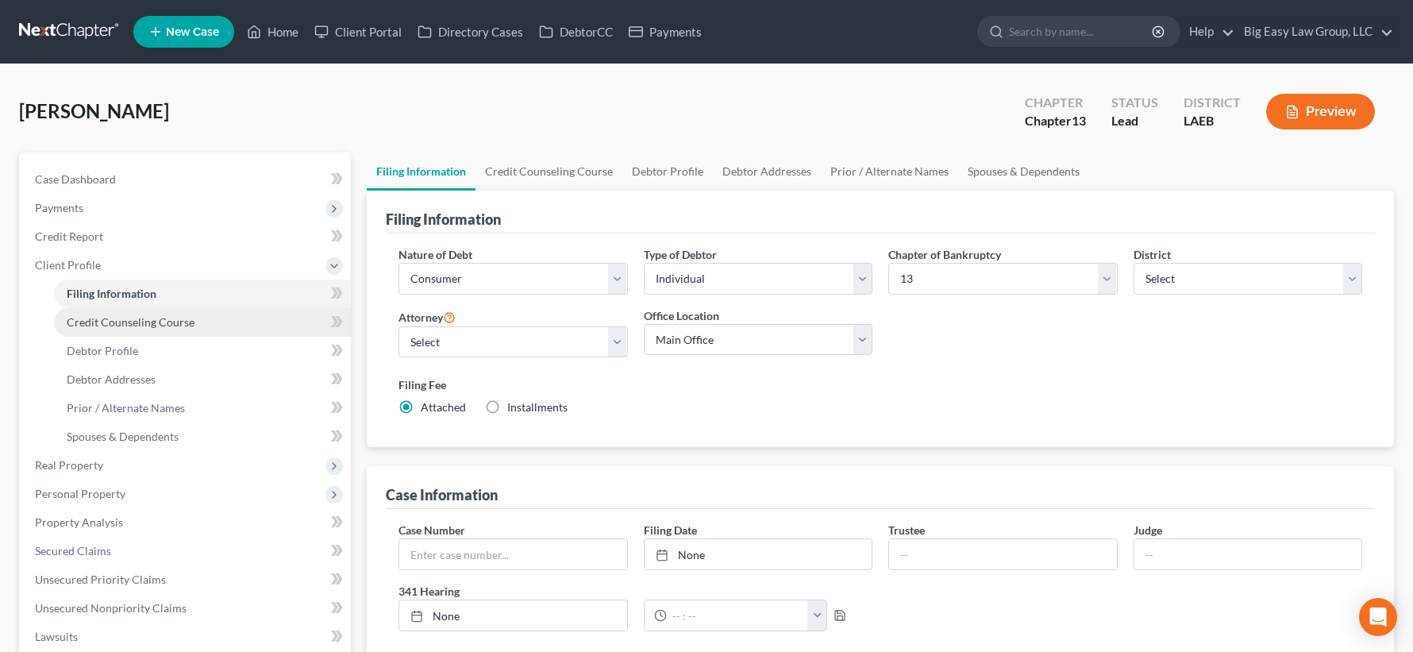
click at [221, 317] on link "Credit Counseling Course" at bounding box center [202, 322] width 297 height 29
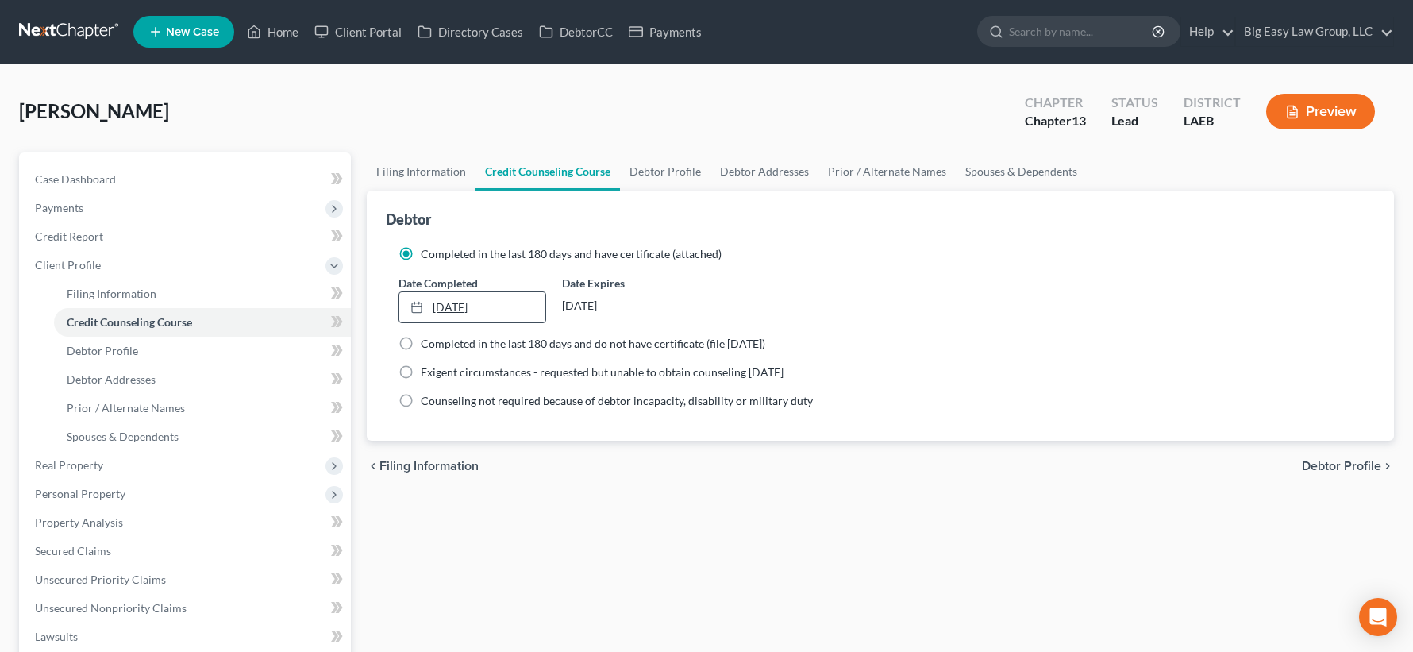
click at [473, 306] on link "[DATE]" at bounding box center [472, 307] width 146 height 30
click at [387, 124] on div "[PERSON_NAME] Upgraded Chapter Chapter 13 Status Lead District LAEB Preview" at bounding box center [706, 117] width 1375 height 69
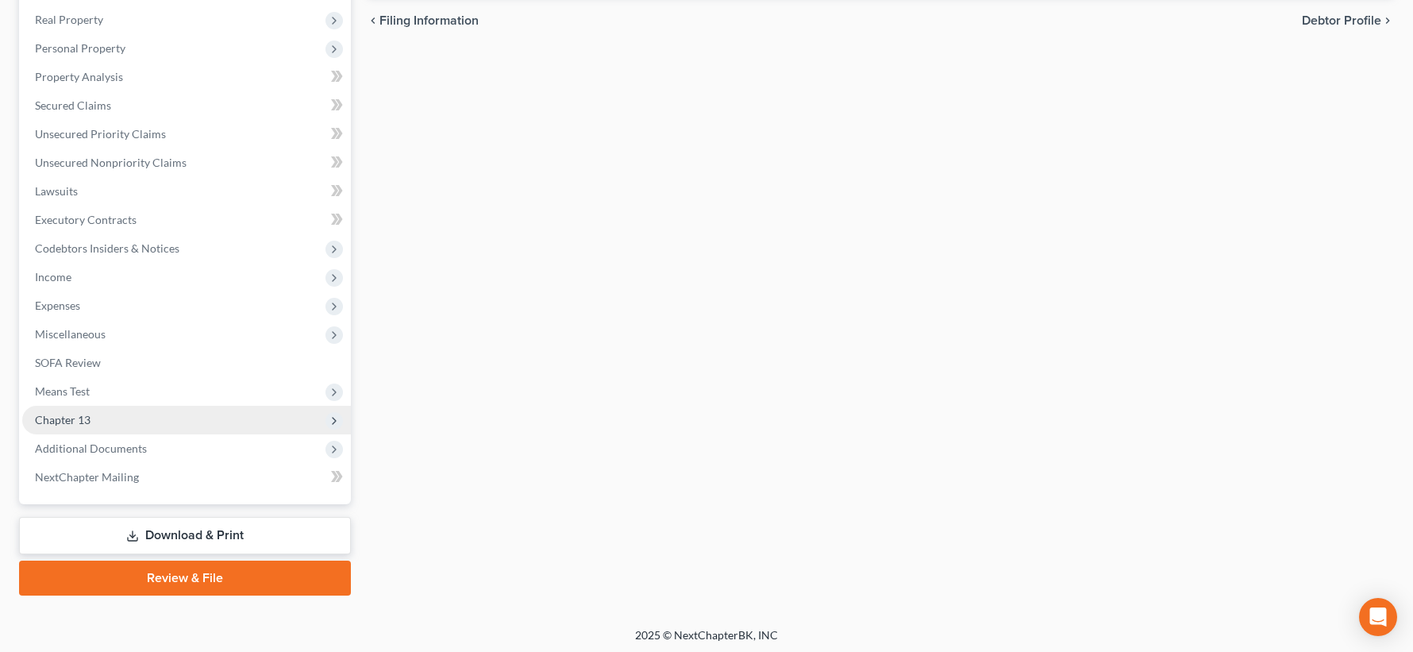
scroll to position [449, 0]
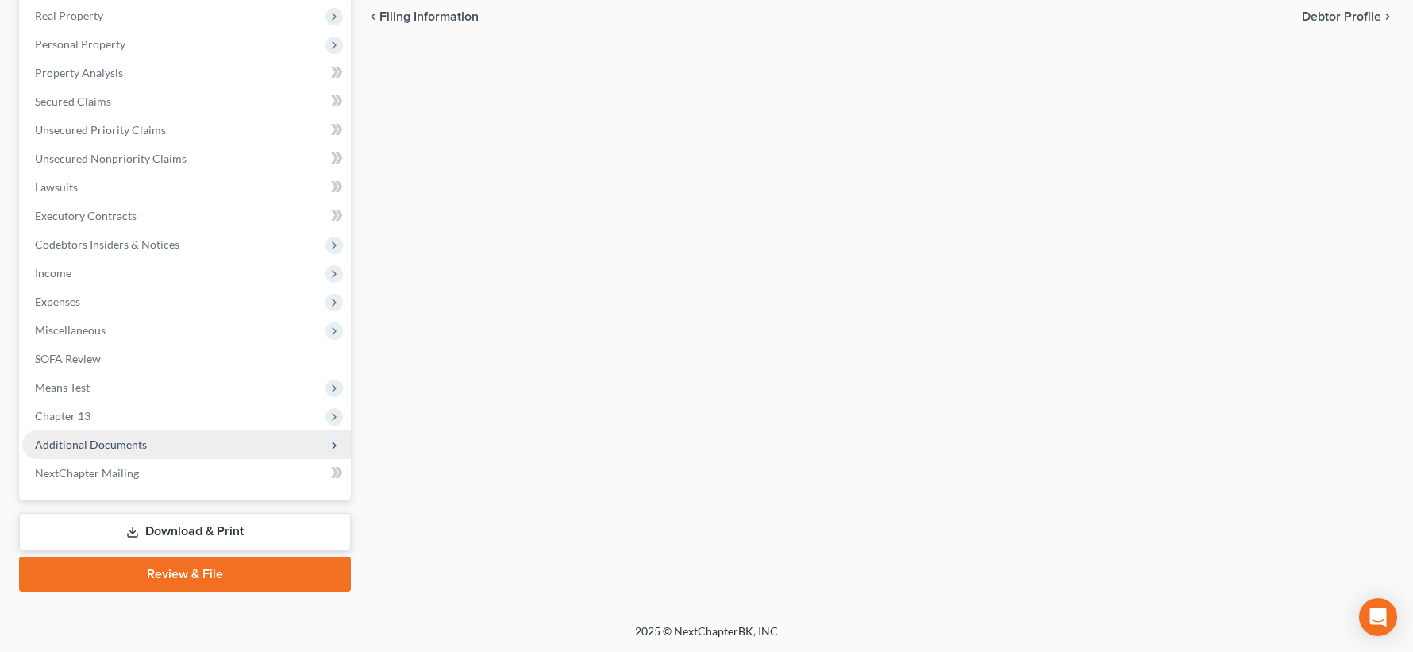
click at [214, 438] on span "Additional Documents" at bounding box center [186, 444] width 329 height 29
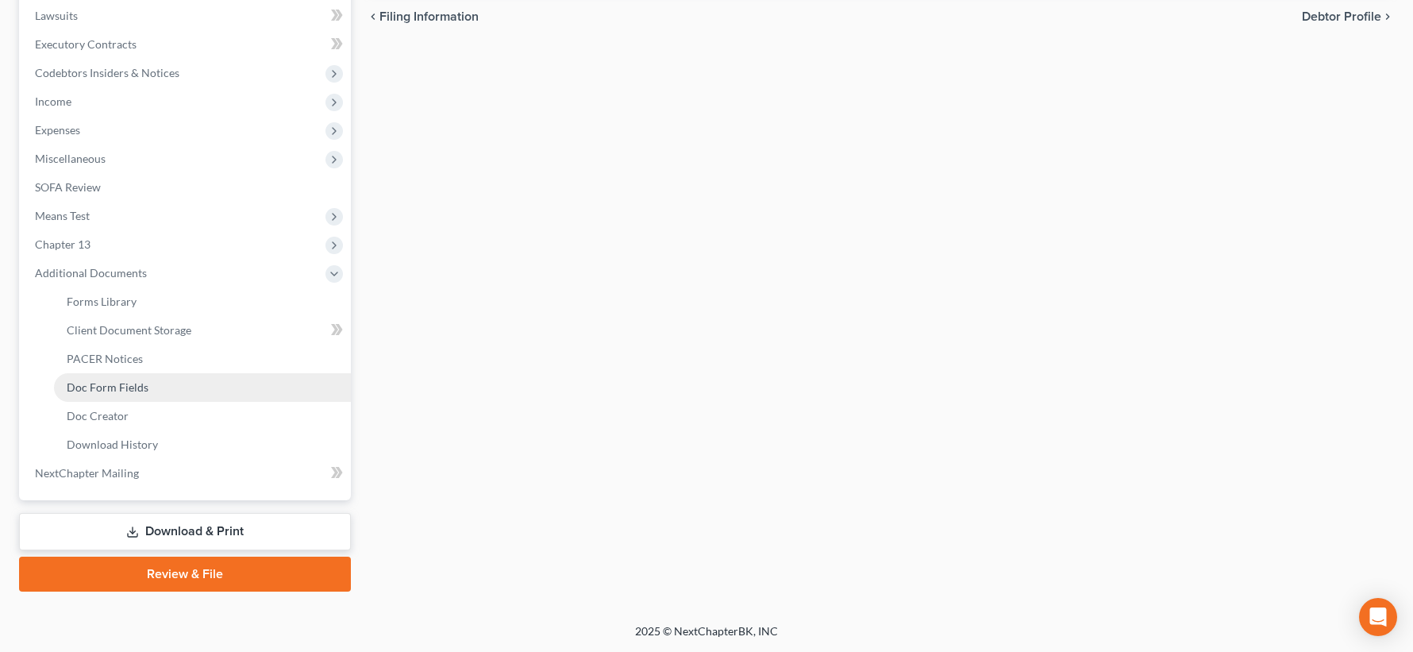
click at [183, 381] on link "Doc Form Fields" at bounding box center [202, 387] width 297 height 29
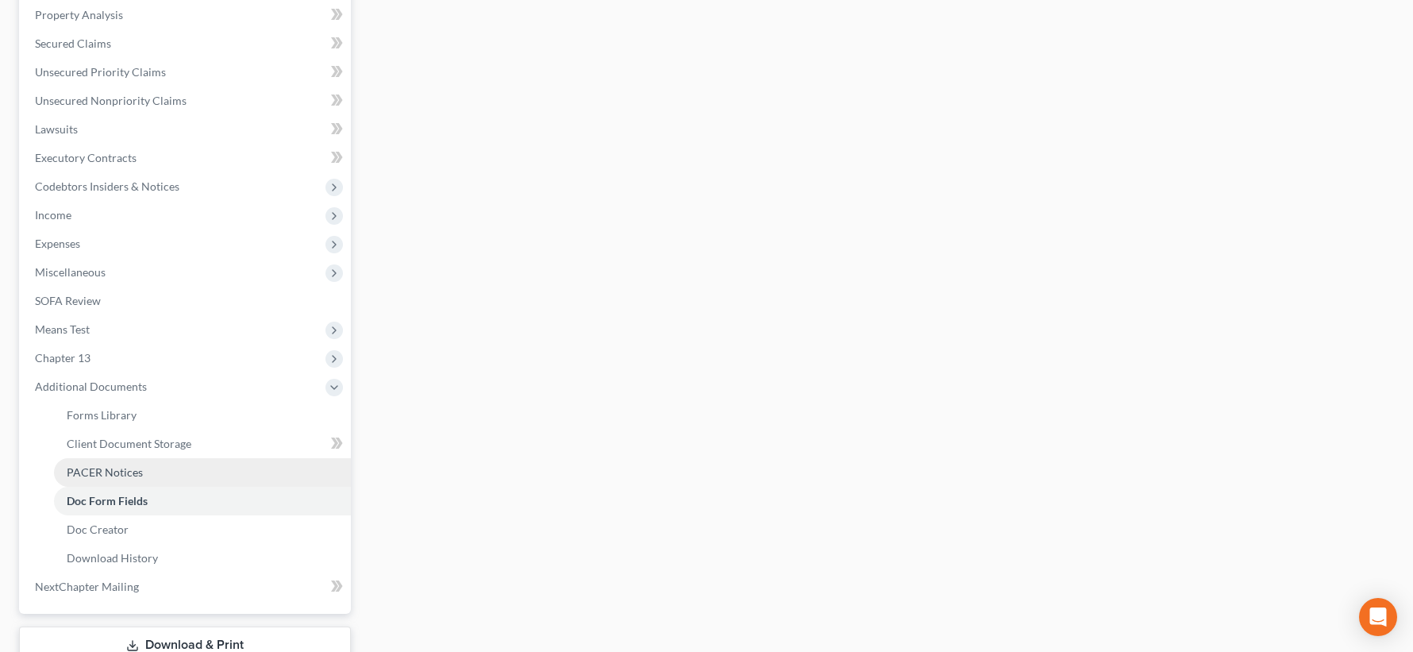
click at [185, 478] on link "PACER Notices" at bounding box center [202, 472] width 297 height 29
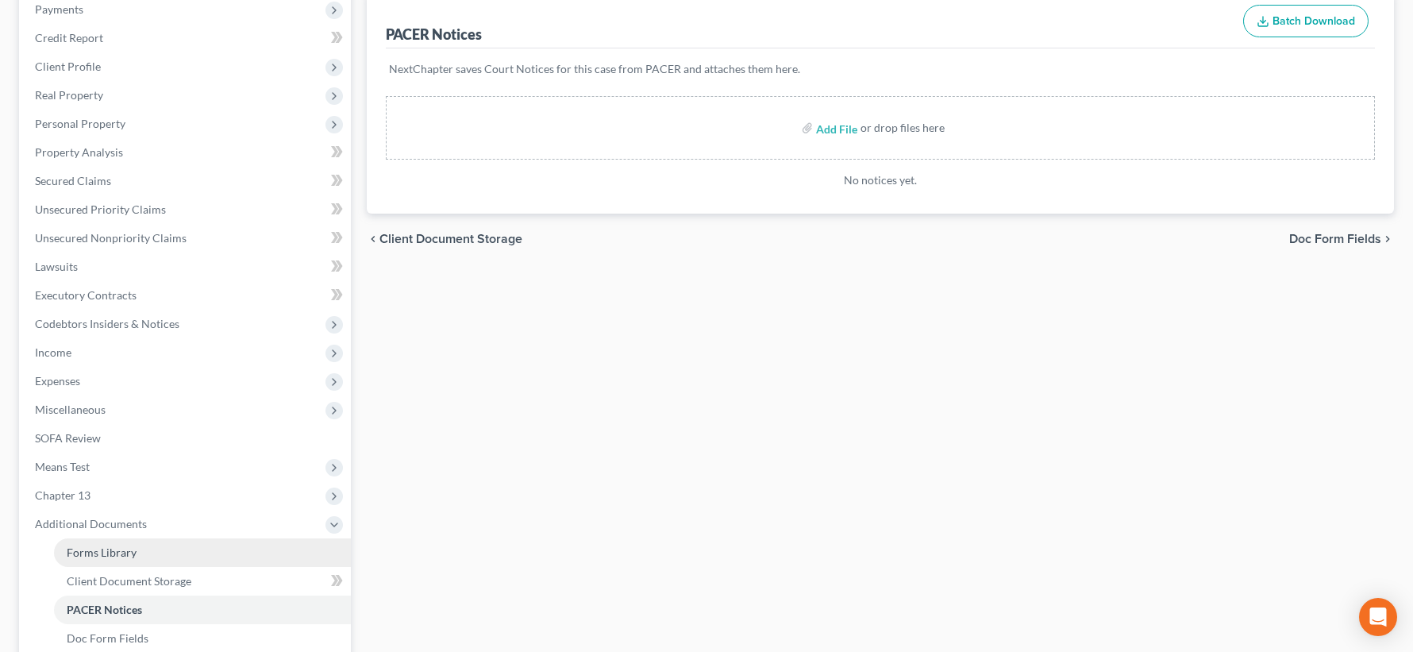
scroll to position [221, 0]
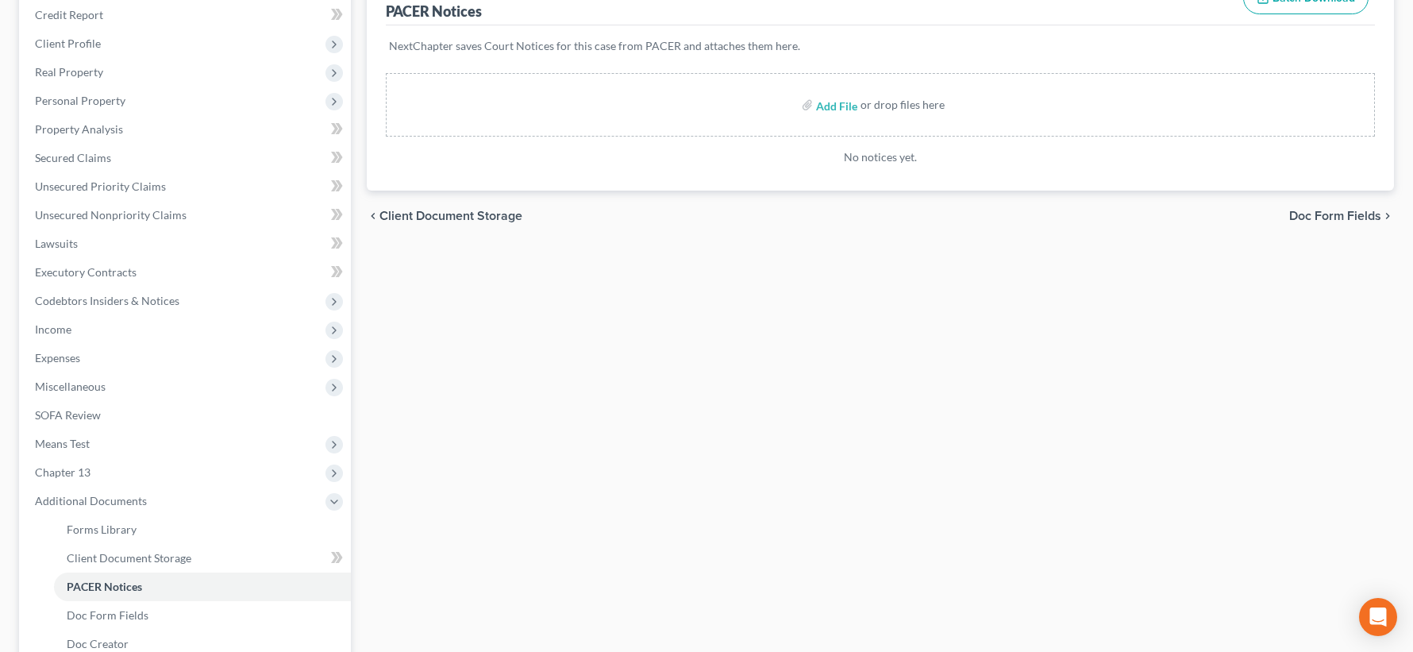
click at [167, 544] on li "Client Document Storage" at bounding box center [202, 558] width 297 height 29
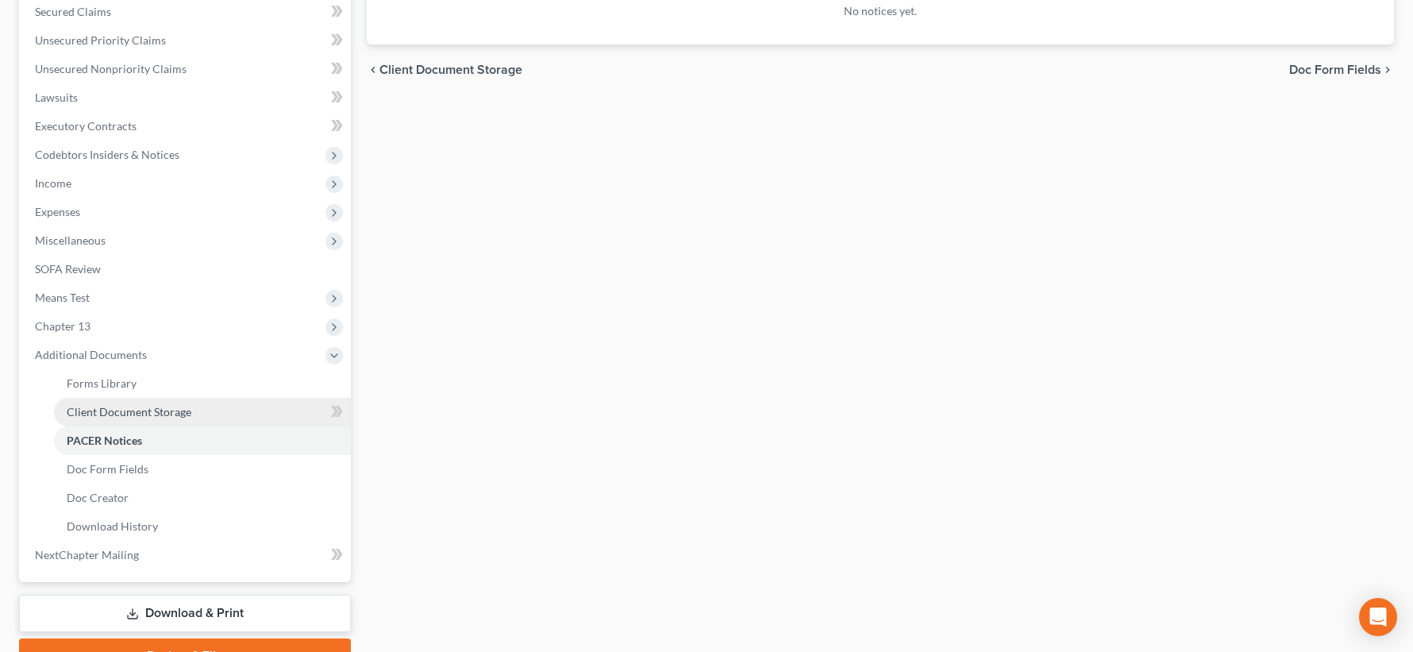
click at [181, 412] on span "Client Document Storage" at bounding box center [129, 411] width 125 height 13
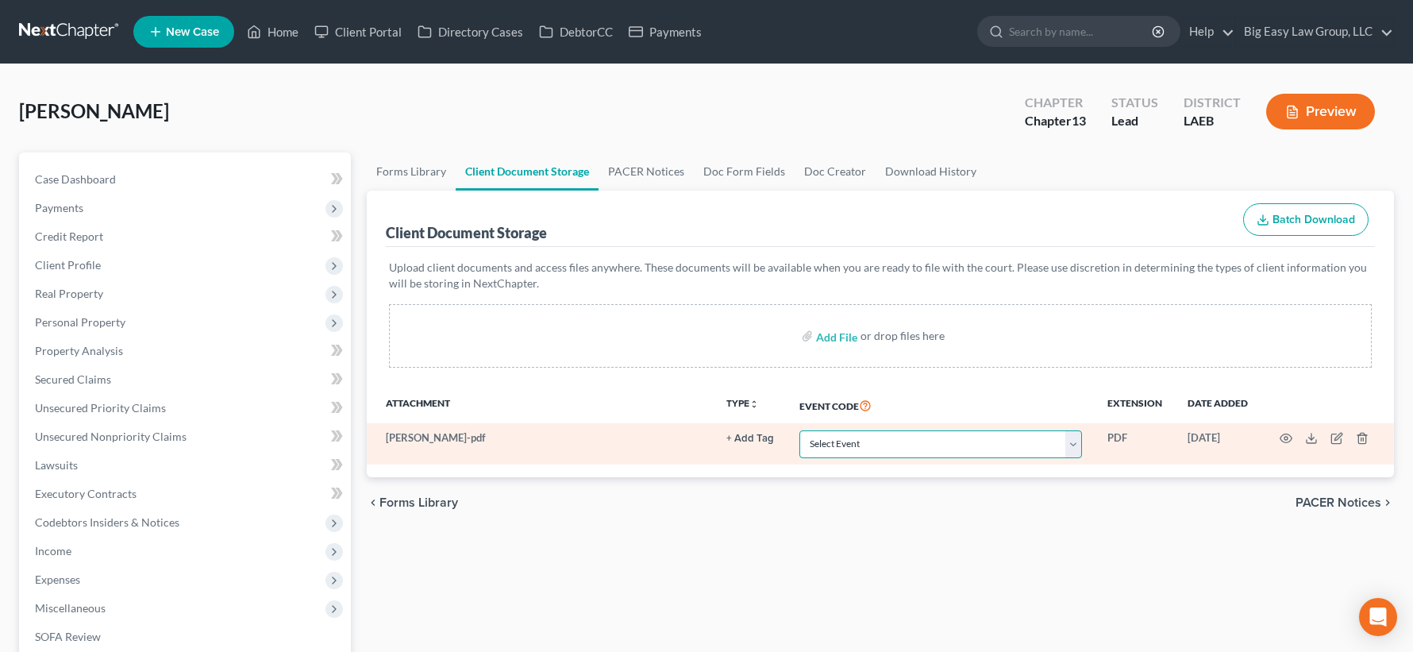
click at [869, 437] on select "Select Event Certificate of Credit Counseling Db (PF) Certificate of Credit Cou…" at bounding box center [940, 444] width 283 height 28
select select "0"
click at [799, 430] on select "Select Event Certificate of Credit Counseling Db (PF) Certificate of Credit Cou…" at bounding box center [940, 444] width 283 height 28
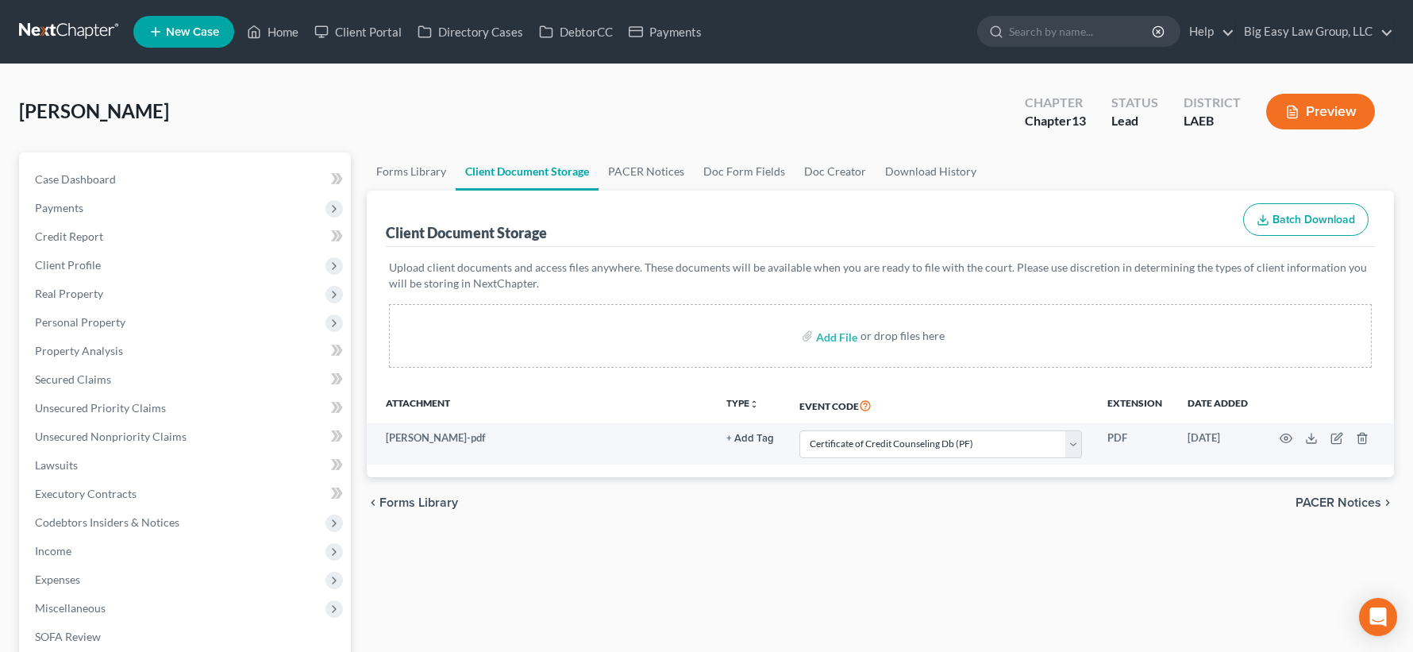
click at [757, 486] on div "chevron_left Forms Library PACER Notices chevron_right" at bounding box center [880, 502] width 1027 height 51
click at [178, 275] on span "Client Profile" at bounding box center [186, 265] width 329 height 29
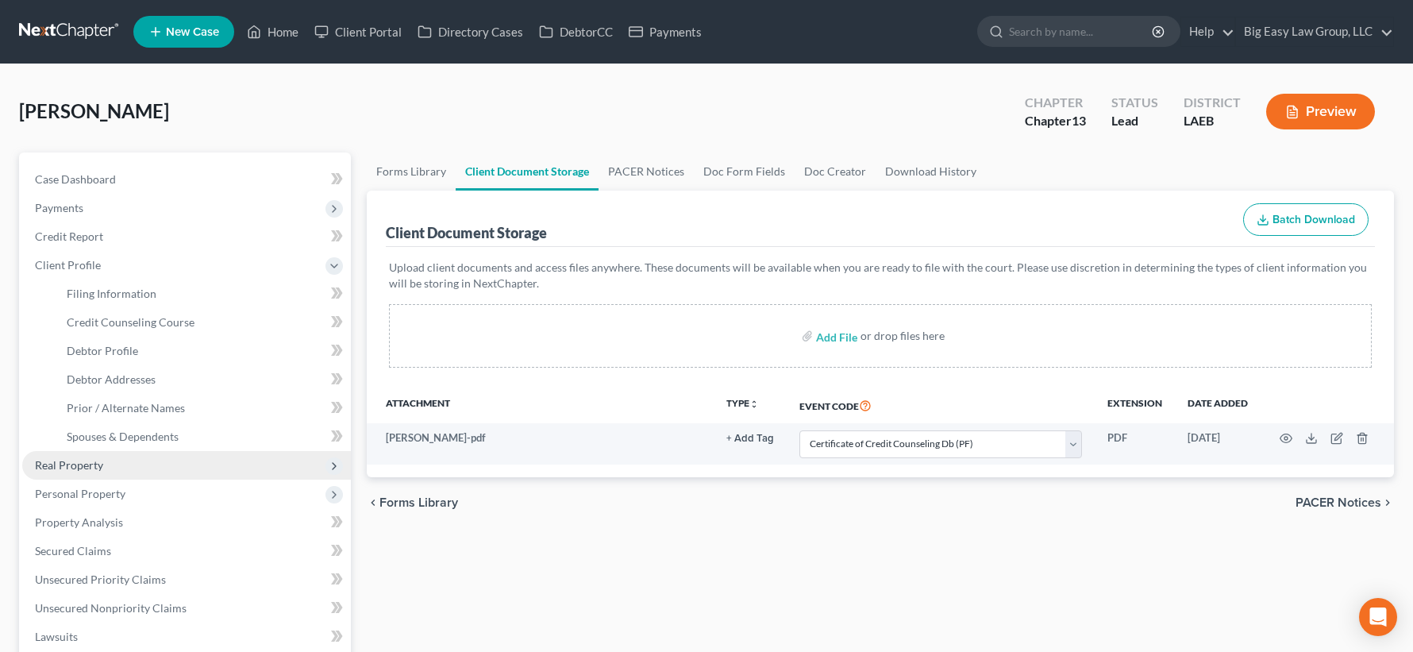
click at [245, 466] on span "Real Property" at bounding box center [186, 465] width 329 height 29
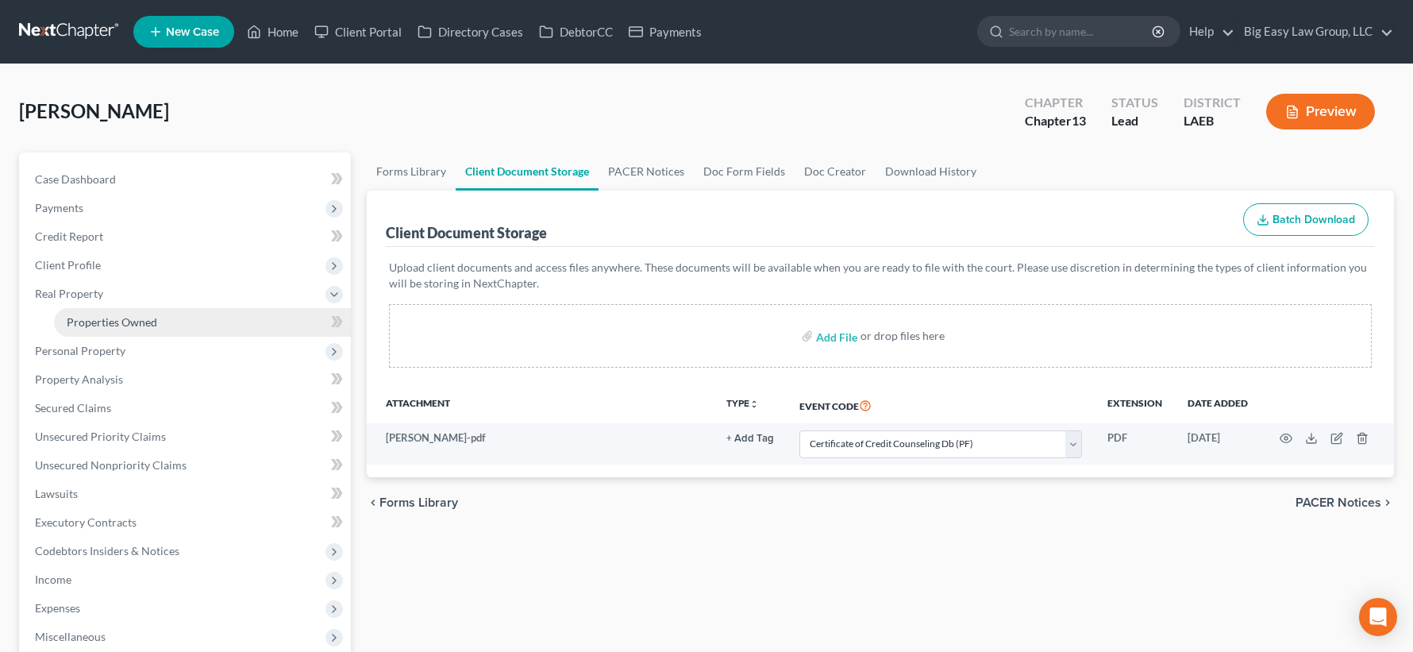
click at [203, 315] on link "Properties Owned" at bounding box center [202, 322] width 297 height 29
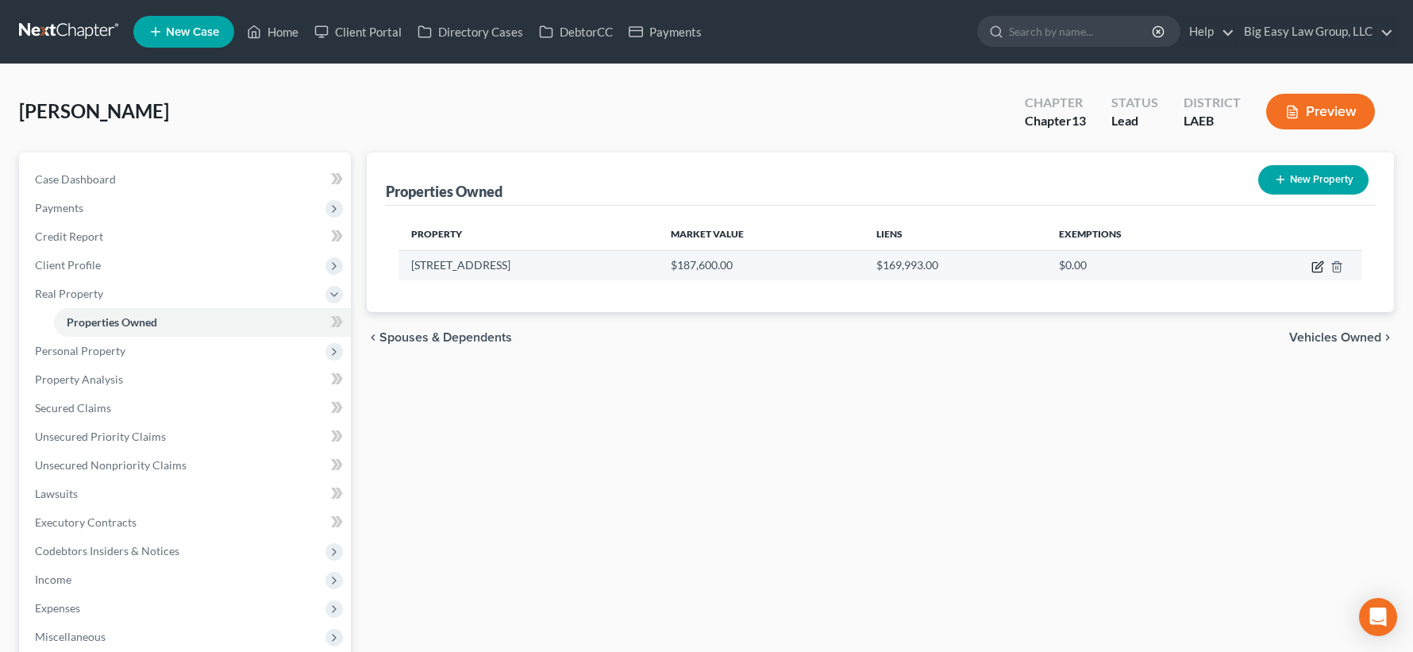
click at [1314, 267] on icon "button" at bounding box center [1317, 266] width 13 height 13
select select "19"
select select "35"
select select "0"
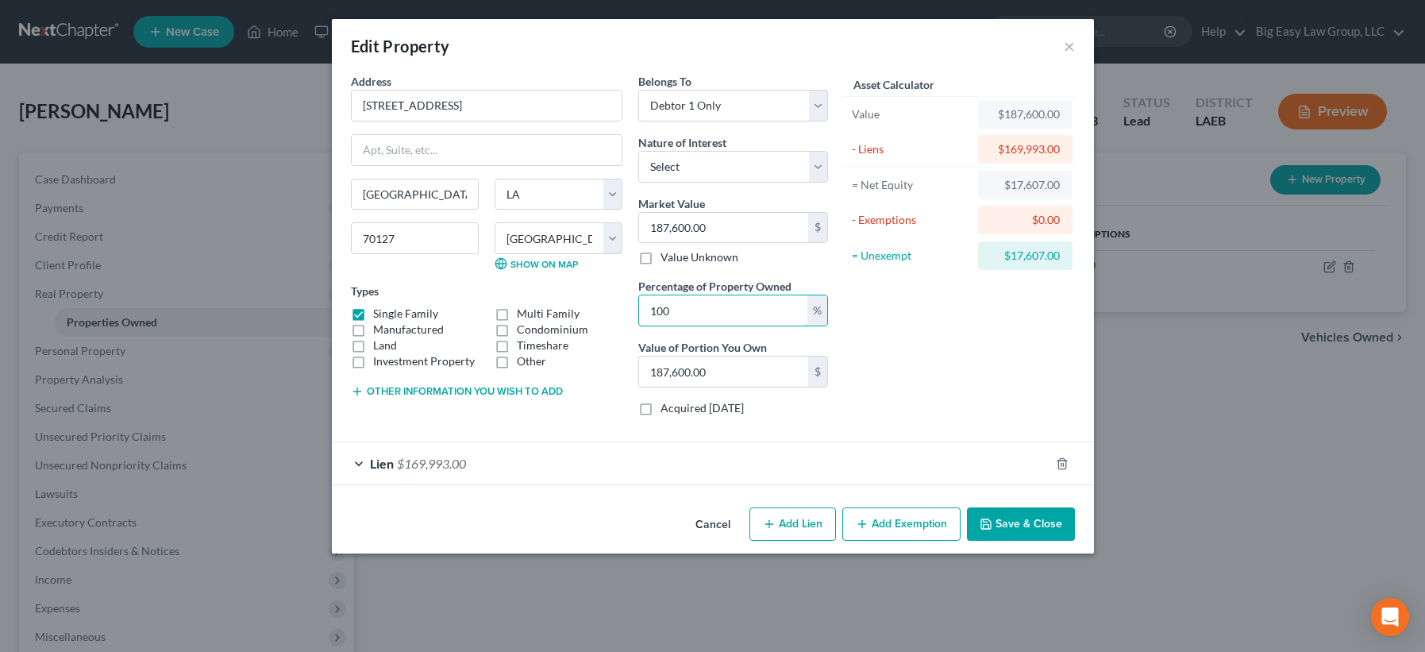
drag, startPoint x: 710, startPoint y: 320, endPoint x: 489, endPoint y: 275, distance: 226.1
click at [503, 280] on div "Address * [GEOGRAPHIC_DATA] [GEOGRAPHIC_DATA] [US_STATE][GEOGRAPHIC_DATA] [GEOG…" at bounding box center [589, 251] width 493 height 356
type input "7"
type input "13,132.00"
type input "75"
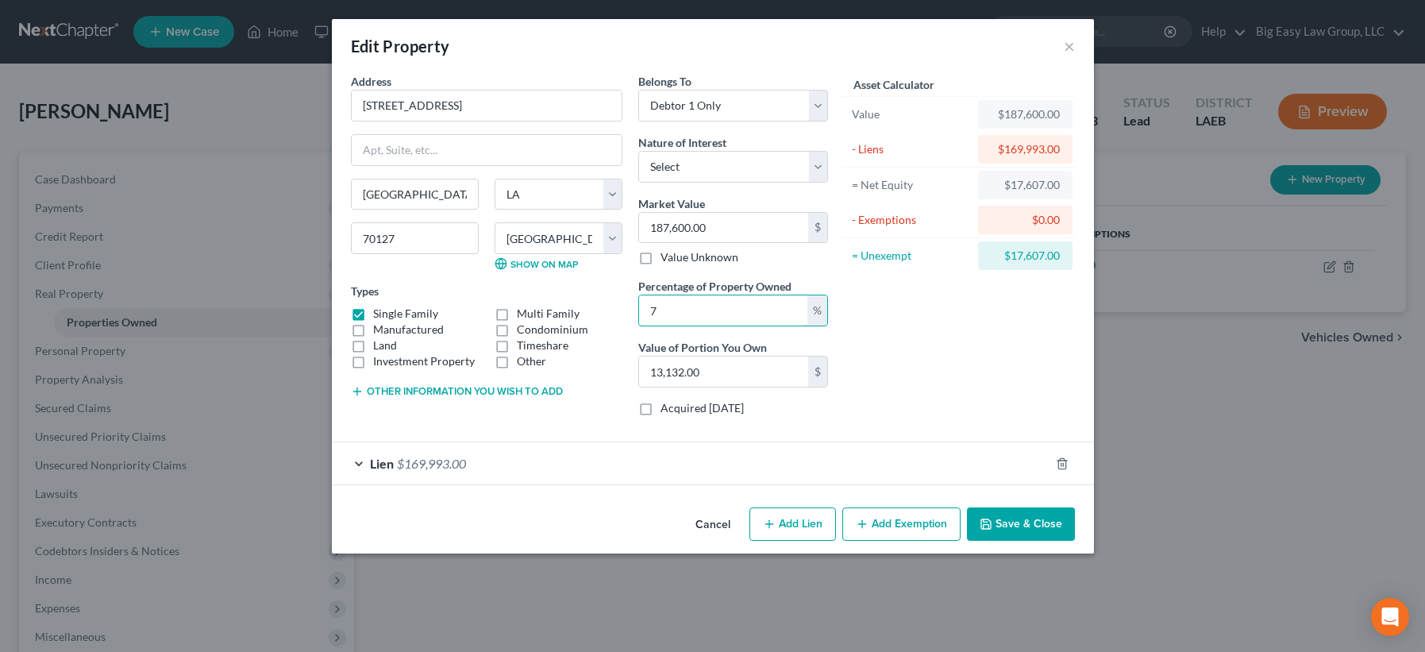
type input "140,700.00"
type input "75"
click at [754, 90] on select "Select Debtor 1 Only Debtor 2 Only Debtor 1 And Debtor 2 Only At Least One Of T…" at bounding box center [733, 106] width 190 height 32
select select "3"
click at [638, 90] on select "Select Debtor 1 Only Debtor 2 Only Debtor 1 And Debtor 2 Only At Least One Of T…" at bounding box center [733, 106] width 190 height 32
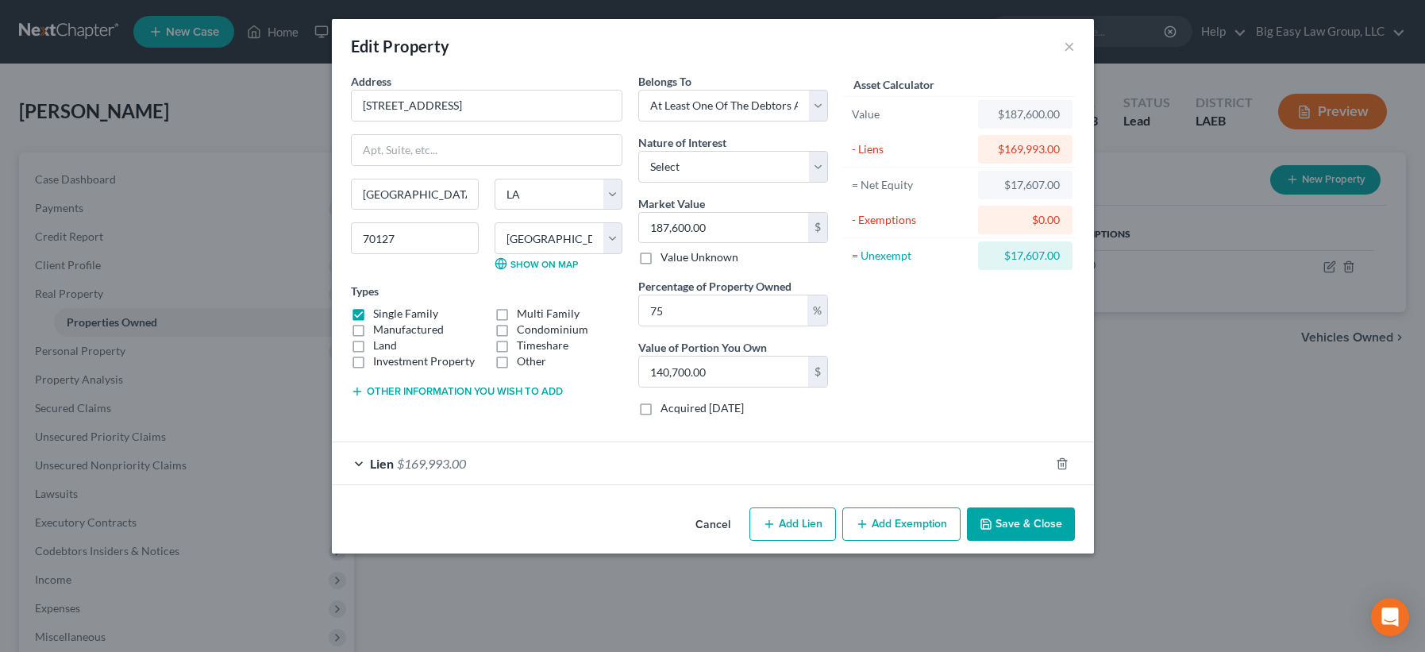
click at [491, 392] on button "Other information you wish to add" at bounding box center [457, 391] width 212 height 13
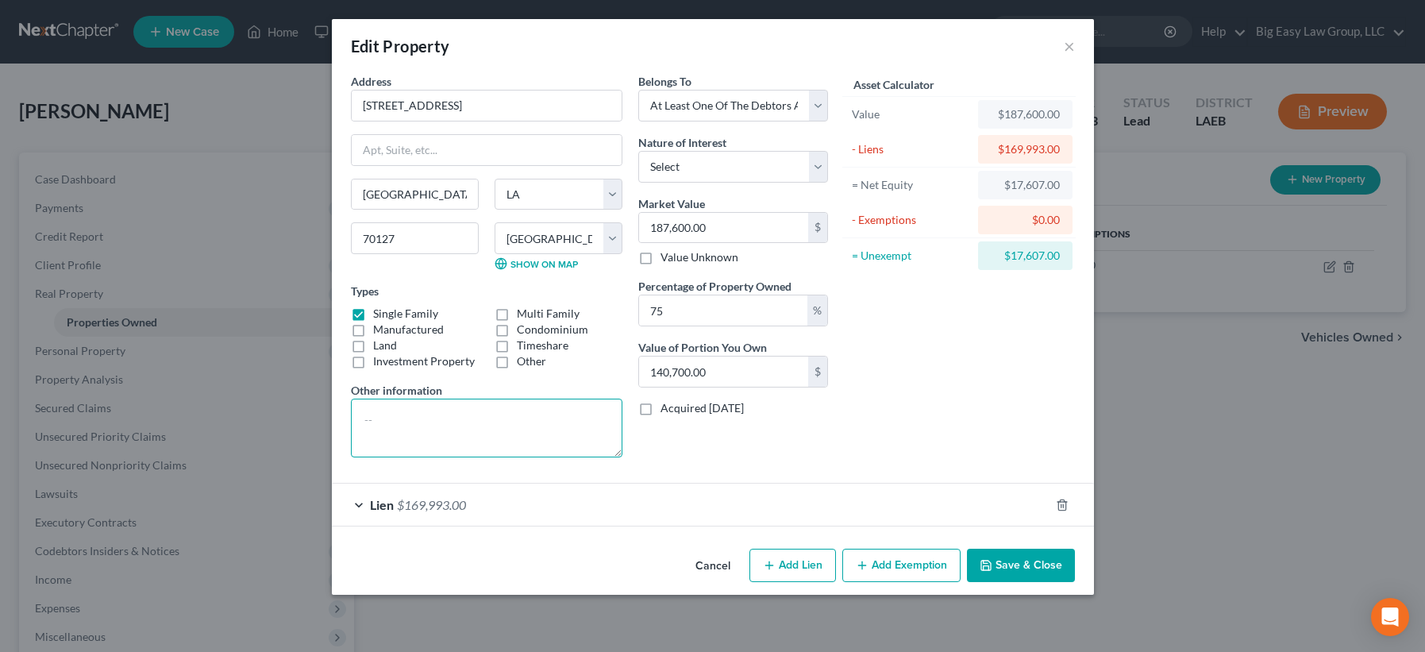
click at [460, 428] on textarea at bounding box center [486, 428] width 271 height 59
click at [545, 417] on textarea "This property was inherited and dontaed ot hte debtor by other heirs. One heir …" at bounding box center [486, 428] width 271 height 59
click at [564, 413] on textarea "This property was inherited and donated ot hte debtor by other heirs. One heir …" at bounding box center [486, 428] width 271 height 59
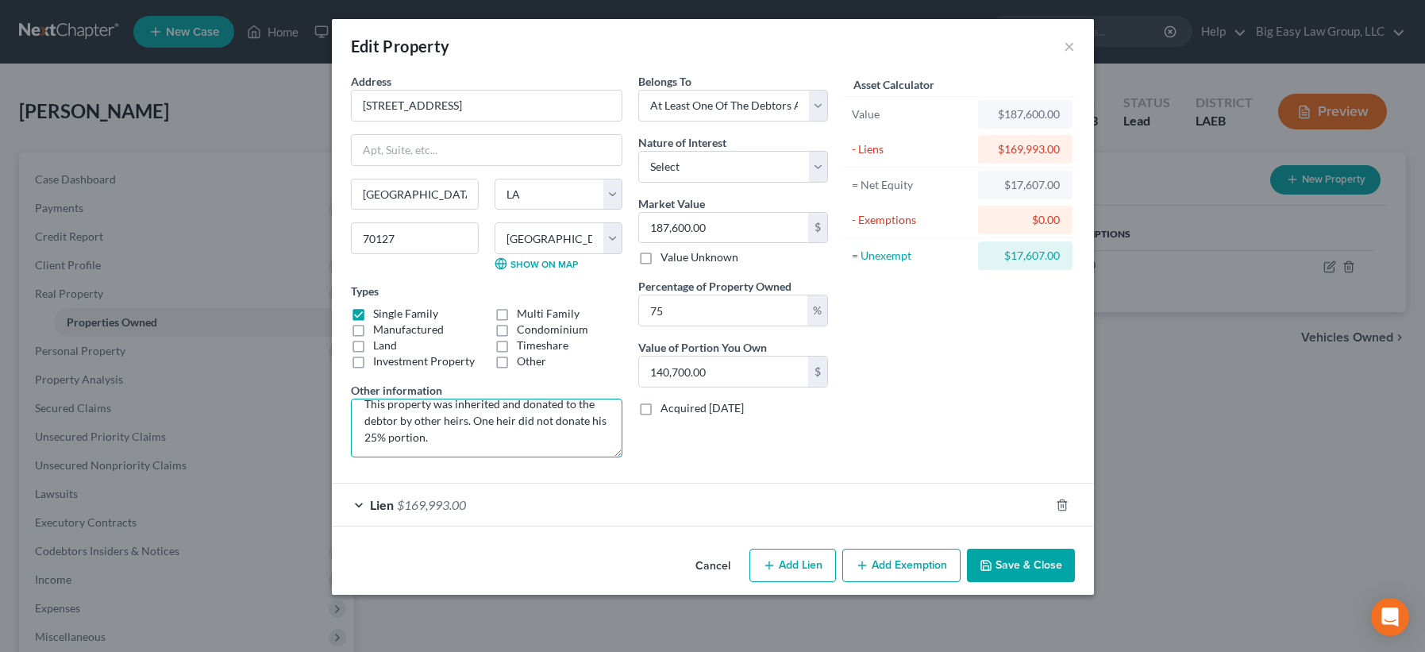
scroll to position [17, 0]
click at [500, 406] on textarea "This property was inherited and donated to the debtor by other heirs. One heir …" at bounding box center [486, 428] width 271 height 59
click at [458, 418] on textarea "This property was inherited by the debtor and his three siblings. @ other heirs…" at bounding box center [486, 428] width 271 height 59
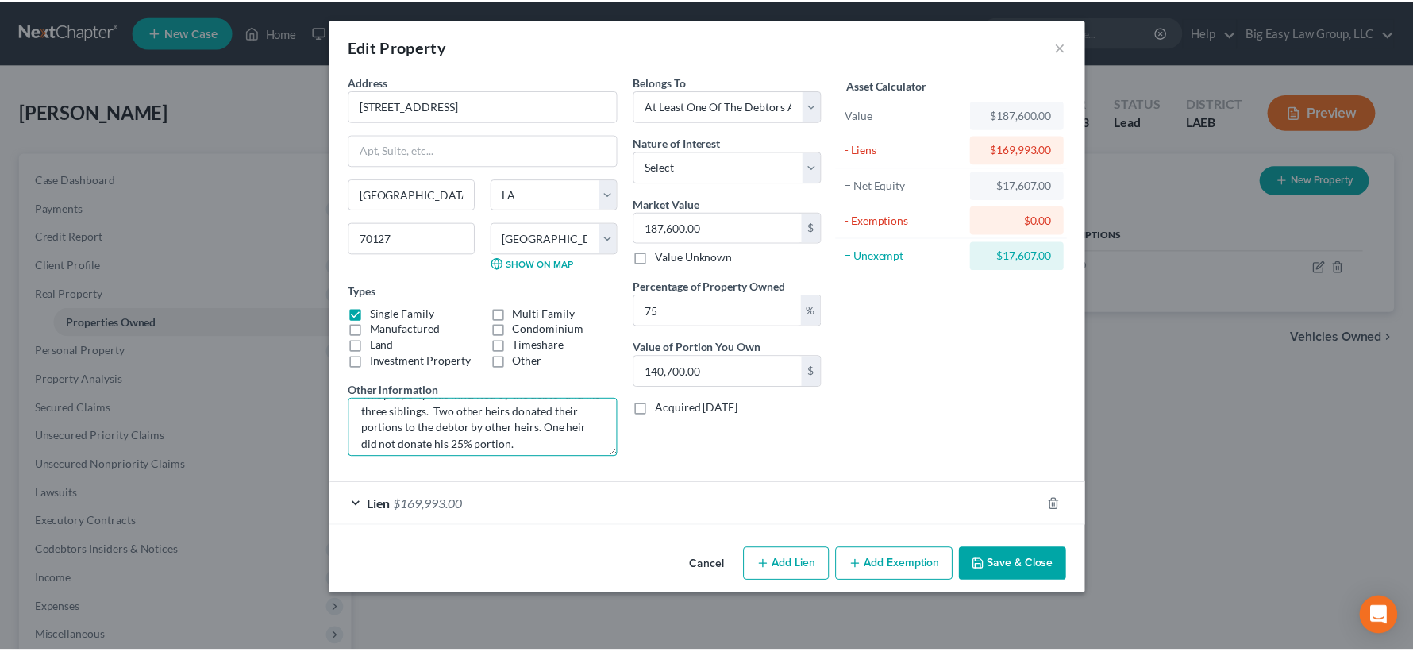
scroll to position [25, 0]
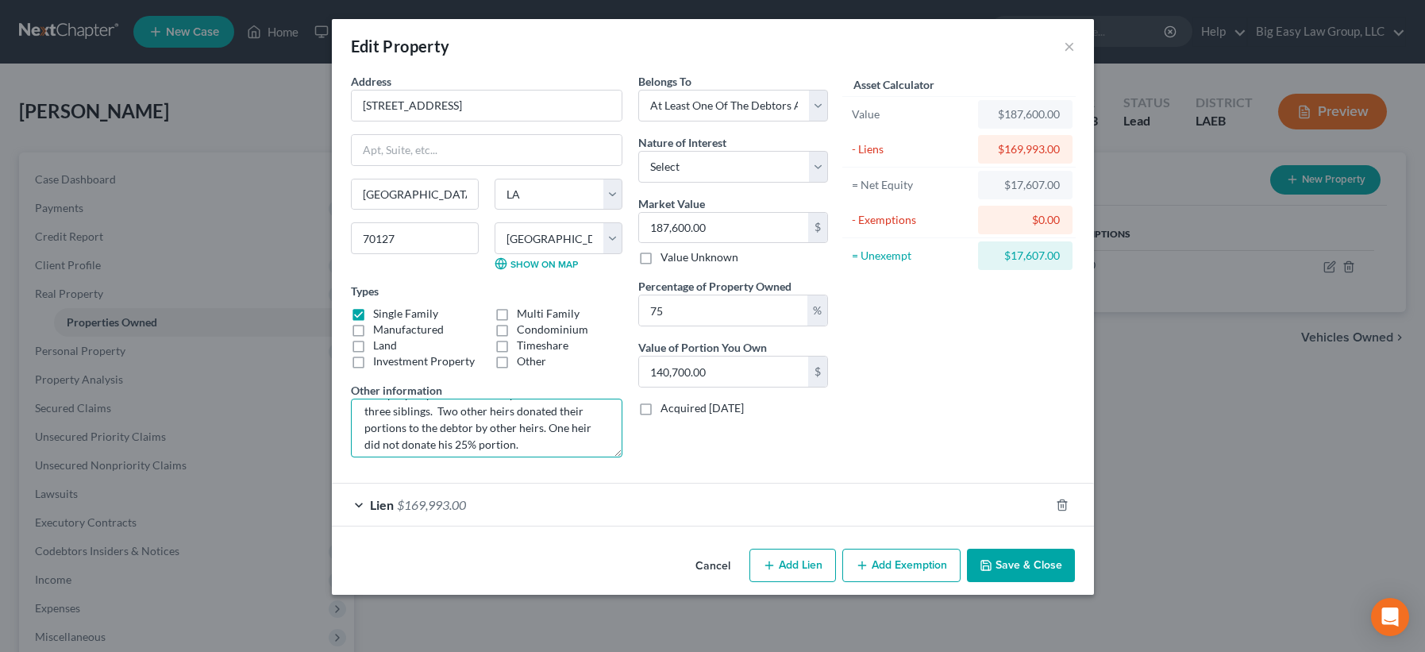
drag, startPoint x: 539, startPoint y: 427, endPoint x: 470, endPoint y: 424, distance: 69.1
click at [470, 424] on textarea "This property was inherited by the debtor and his three siblings. Two other hei…" at bounding box center [486, 428] width 271 height 59
click at [452, 440] on textarea "This property was inherited by the debtor and his three siblings. Two other hei…" at bounding box center [486, 428] width 271 height 59
type textarea "This property was inherited by the debtor and his three siblings. Two other hei…"
click at [1022, 554] on button "Save & Close" at bounding box center [1021, 565] width 108 height 33
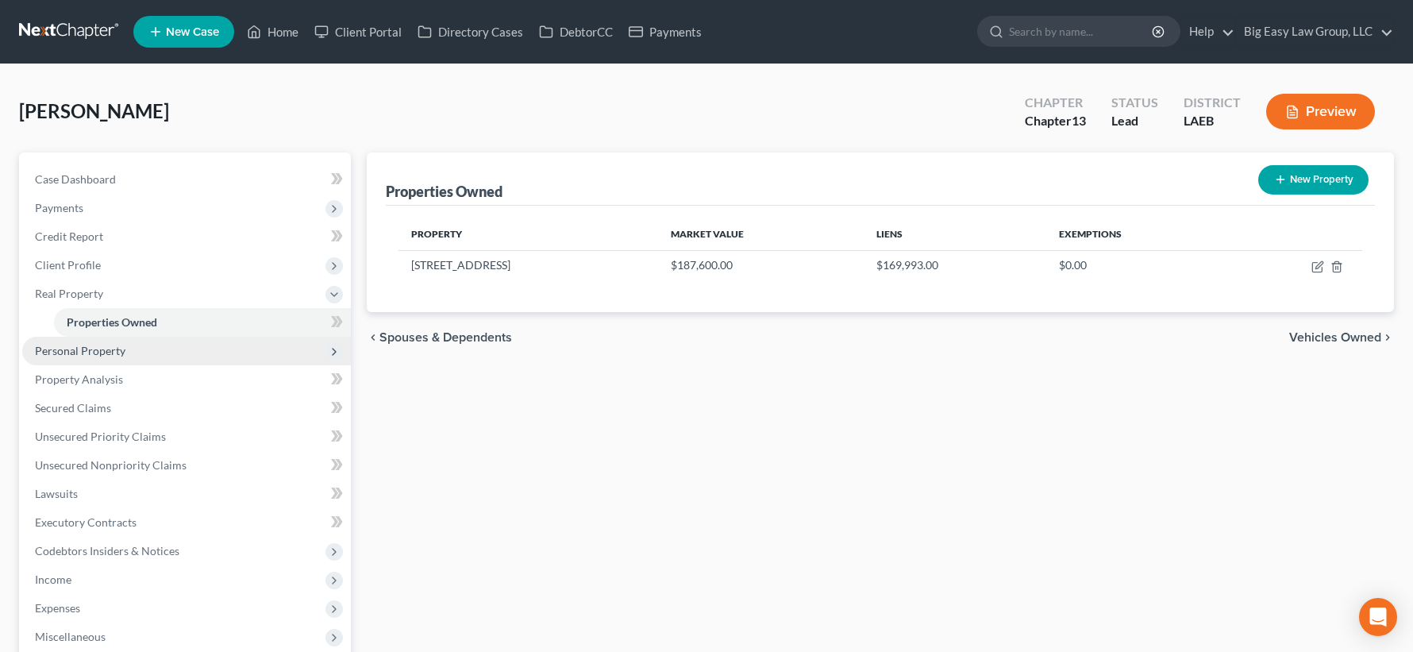
click at [193, 348] on span "Personal Property" at bounding box center [186, 351] width 329 height 29
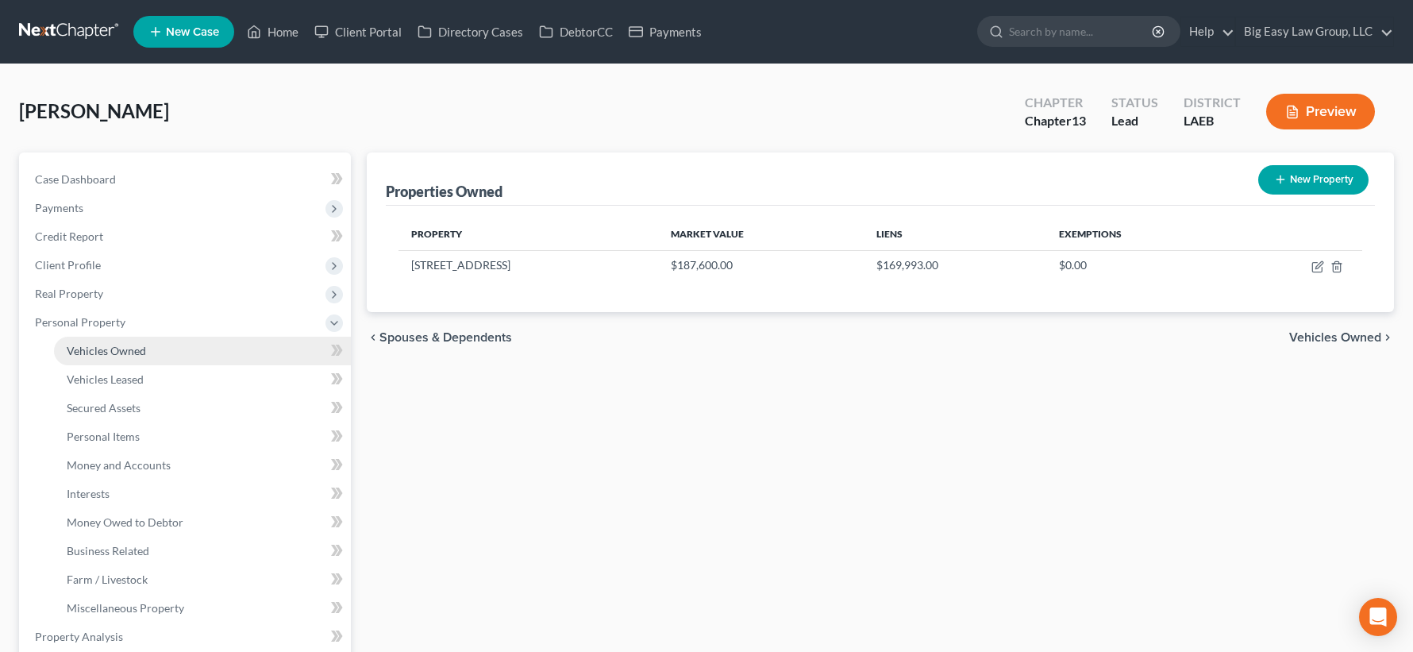
click at [187, 350] on link "Vehicles Owned" at bounding box center [202, 351] width 297 height 29
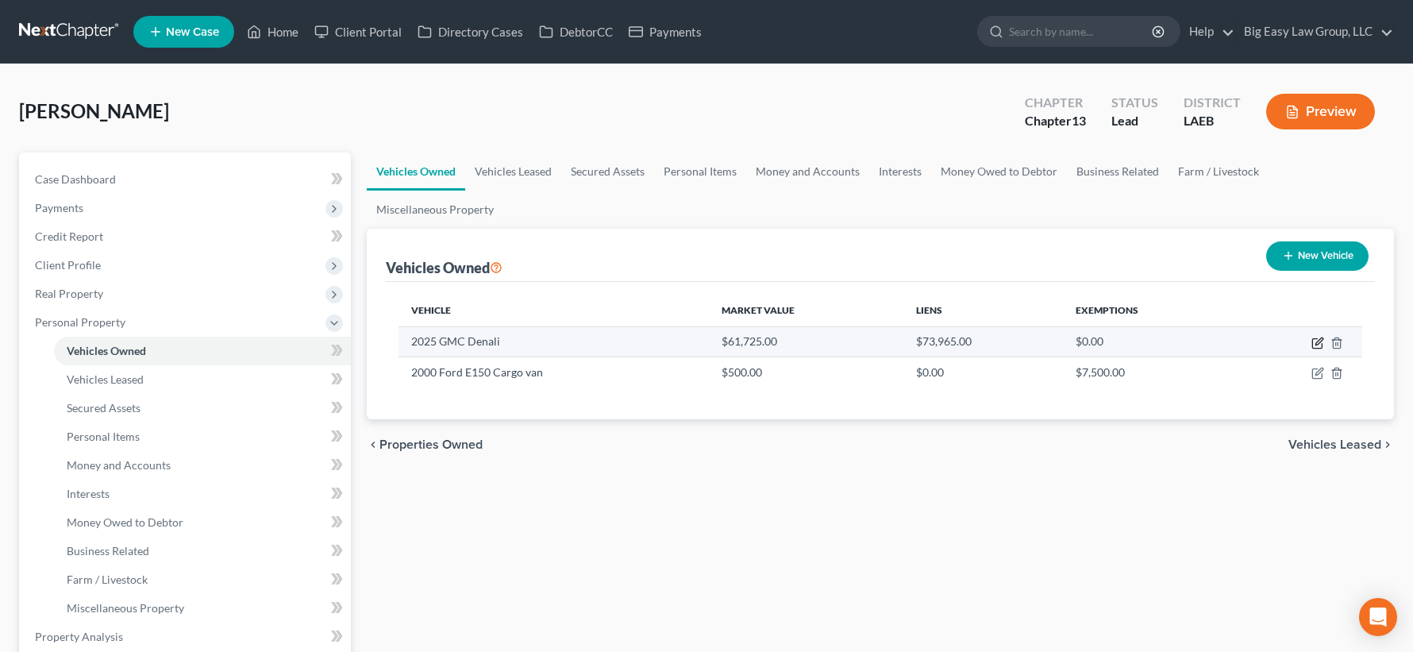
click at [1318, 340] on icon "button" at bounding box center [1318, 340] width 7 height 7
select select "0"
select select "1"
select select "0"
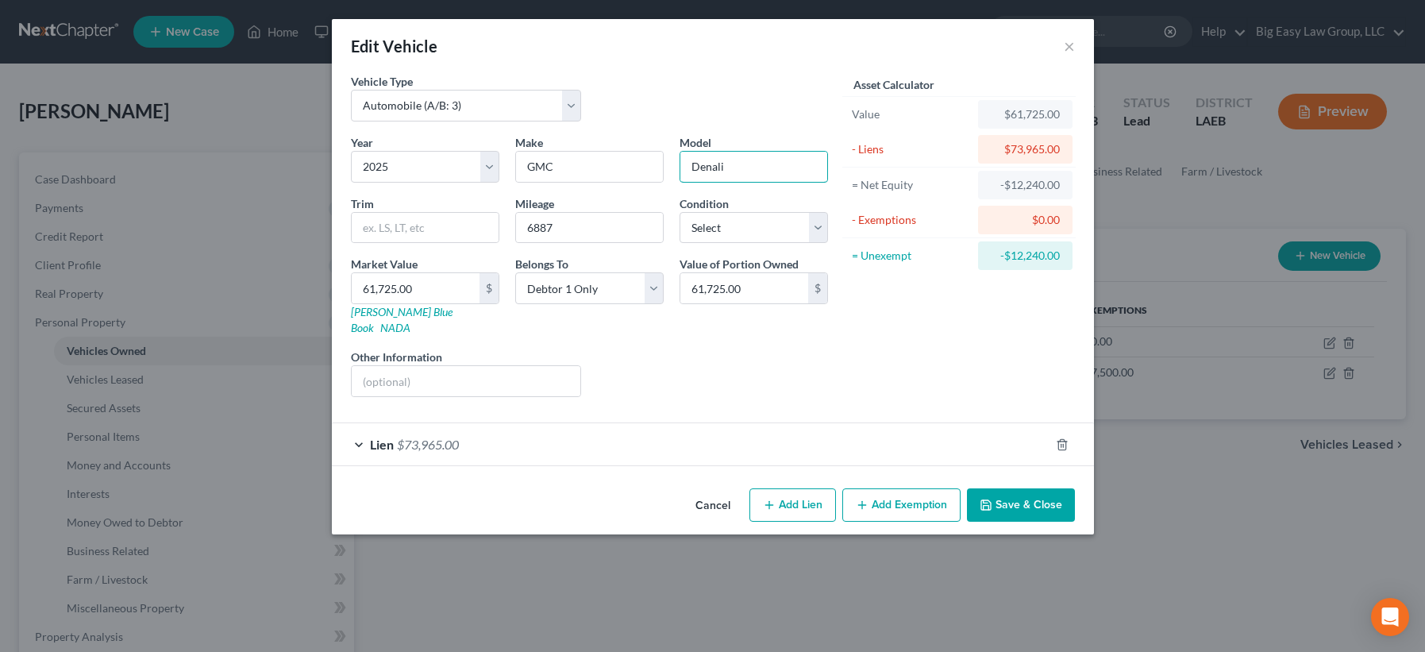
drag, startPoint x: 727, startPoint y: 165, endPoint x: 776, endPoint y: 192, distance: 55.4
click at [735, 171] on input "Denali" at bounding box center [753, 167] width 147 height 30
drag, startPoint x: 748, startPoint y: 165, endPoint x: 607, endPoint y: 145, distance: 142.7
click at [607, 145] on div "Year Select 2026 2025 2024 2023 2022 2021 2020 2019 2018 2017 2016 2015 2014 20…" at bounding box center [589, 271] width 493 height 275
click at [1019, 488] on button "Save & Close" at bounding box center [1021, 504] width 108 height 33
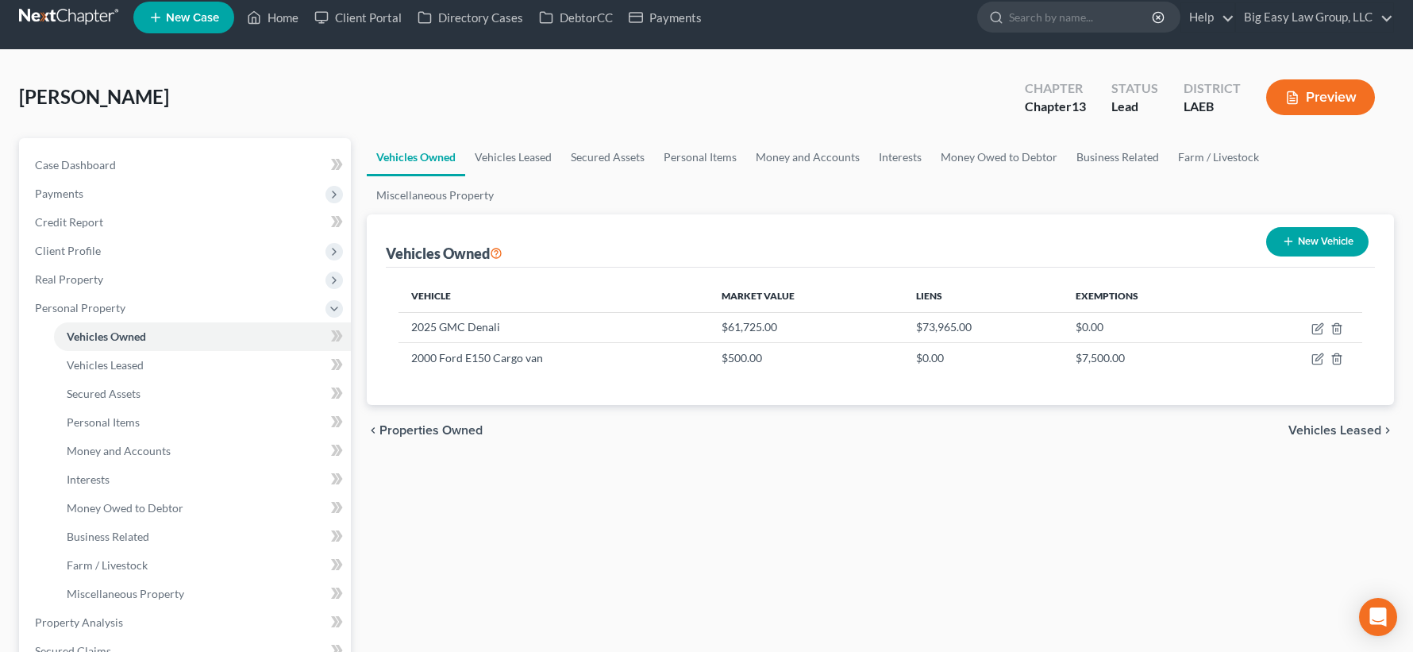
scroll to position [17, 0]
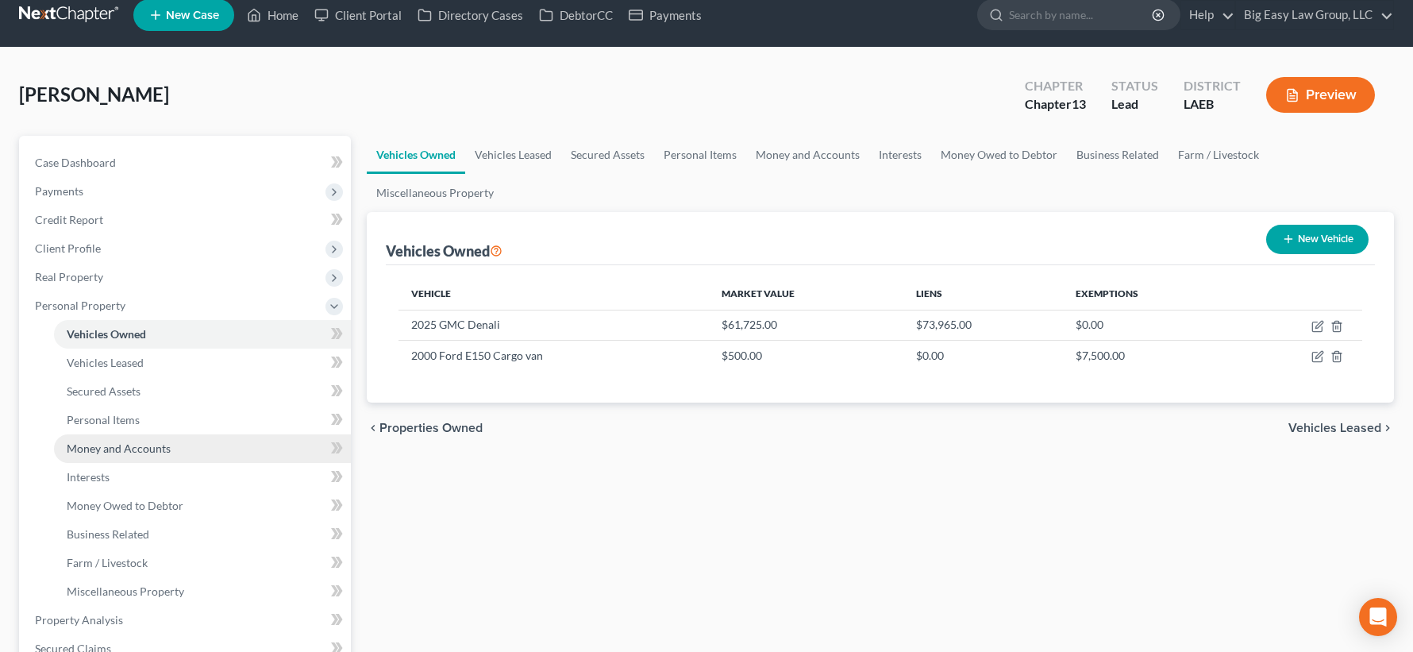
click at [201, 449] on link "Money and Accounts" at bounding box center [202, 448] width 297 height 29
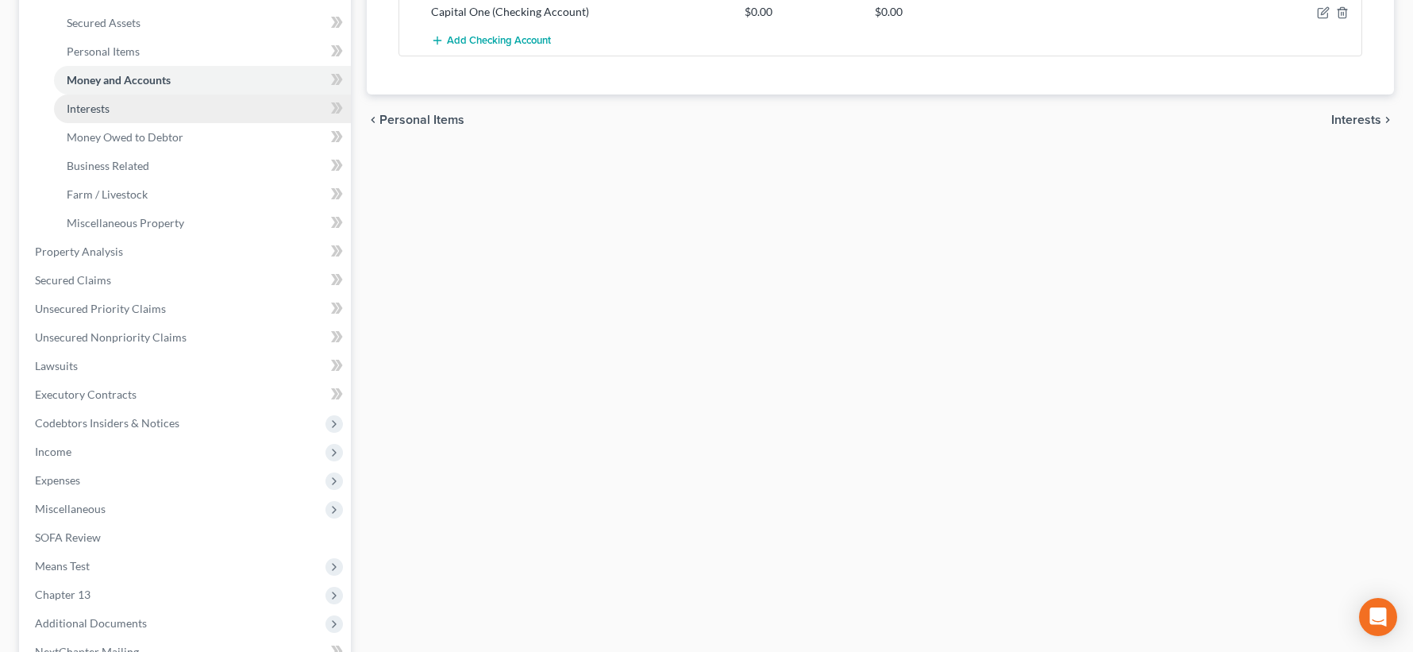
scroll to position [352, 0]
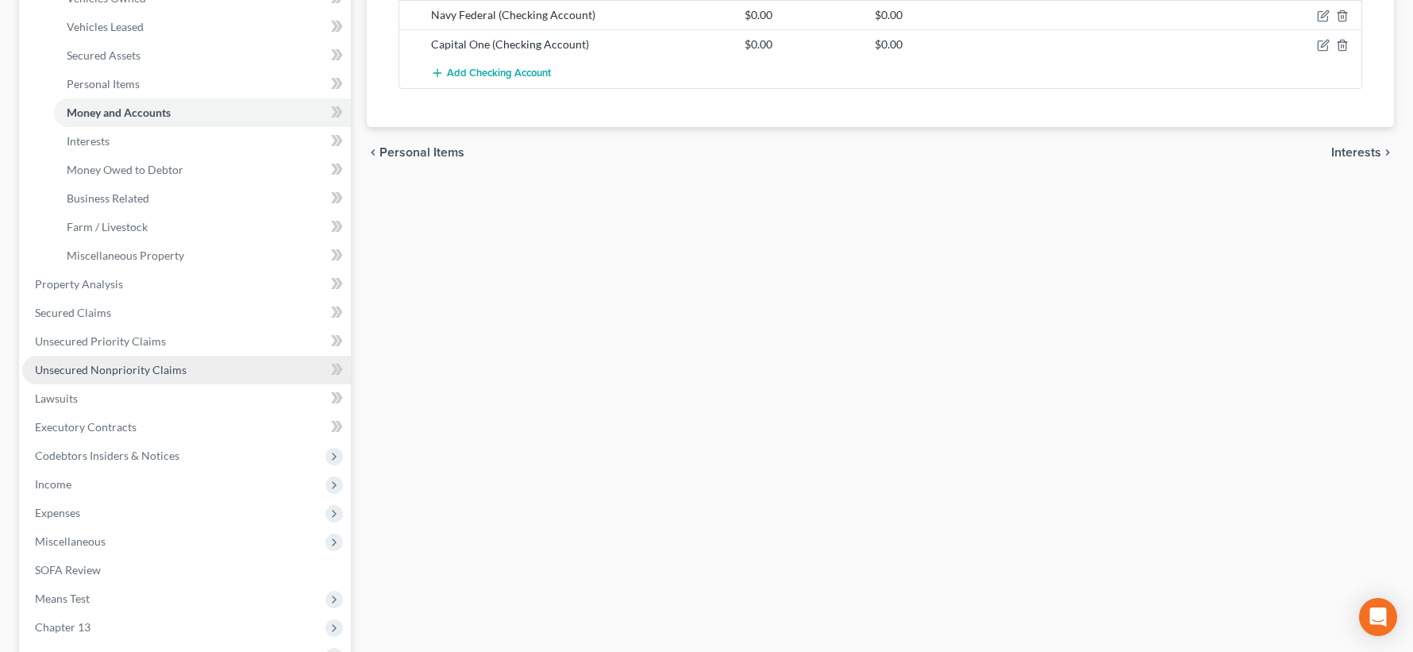
click at [251, 366] on link "Unsecured Nonpriority Claims" at bounding box center [186, 370] width 329 height 29
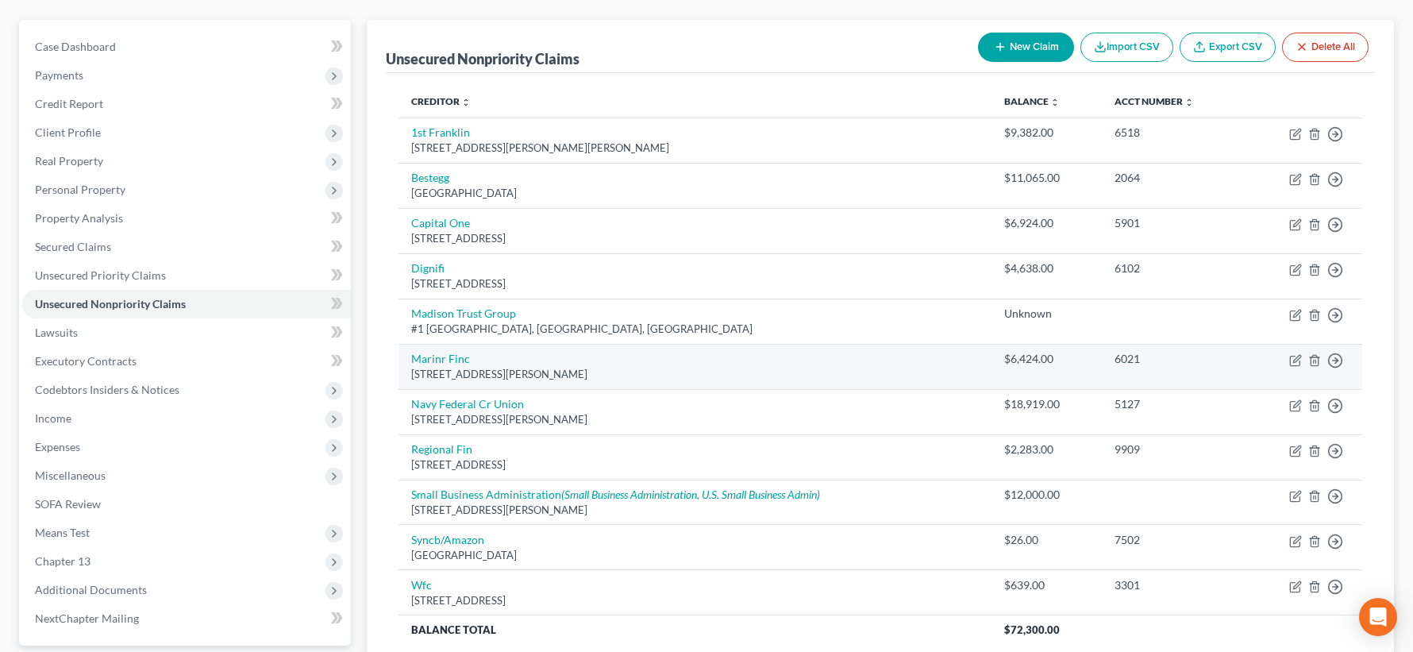
scroll to position [133, 0]
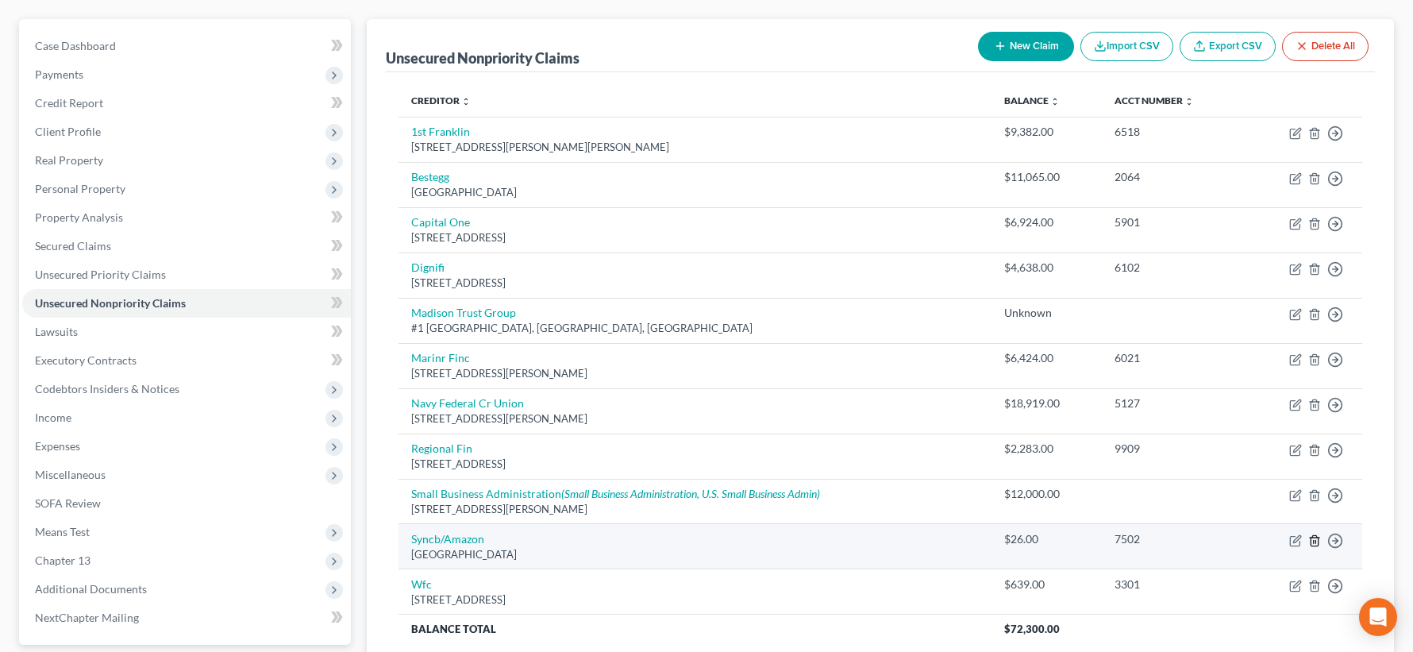
click at [1312, 537] on icon "button" at bounding box center [1314, 540] width 7 height 10
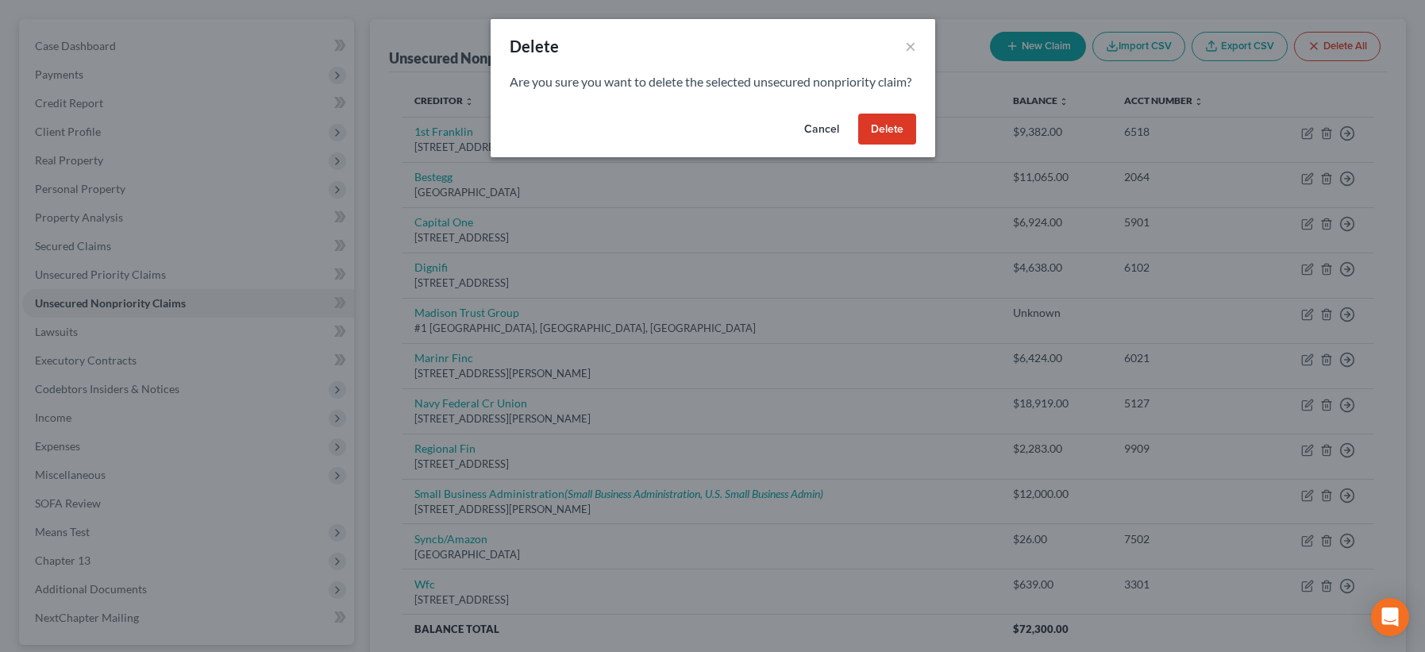
click at [899, 145] on button "Delete" at bounding box center [887, 130] width 58 height 32
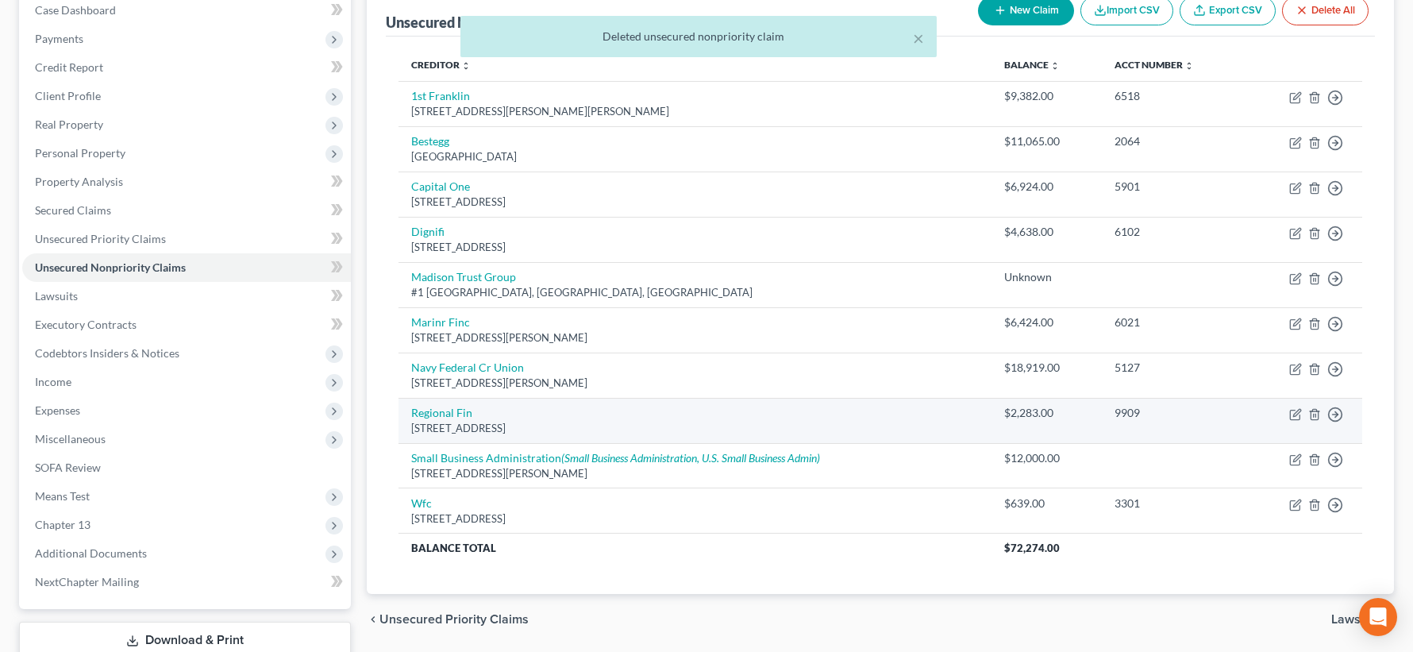
scroll to position [193, 0]
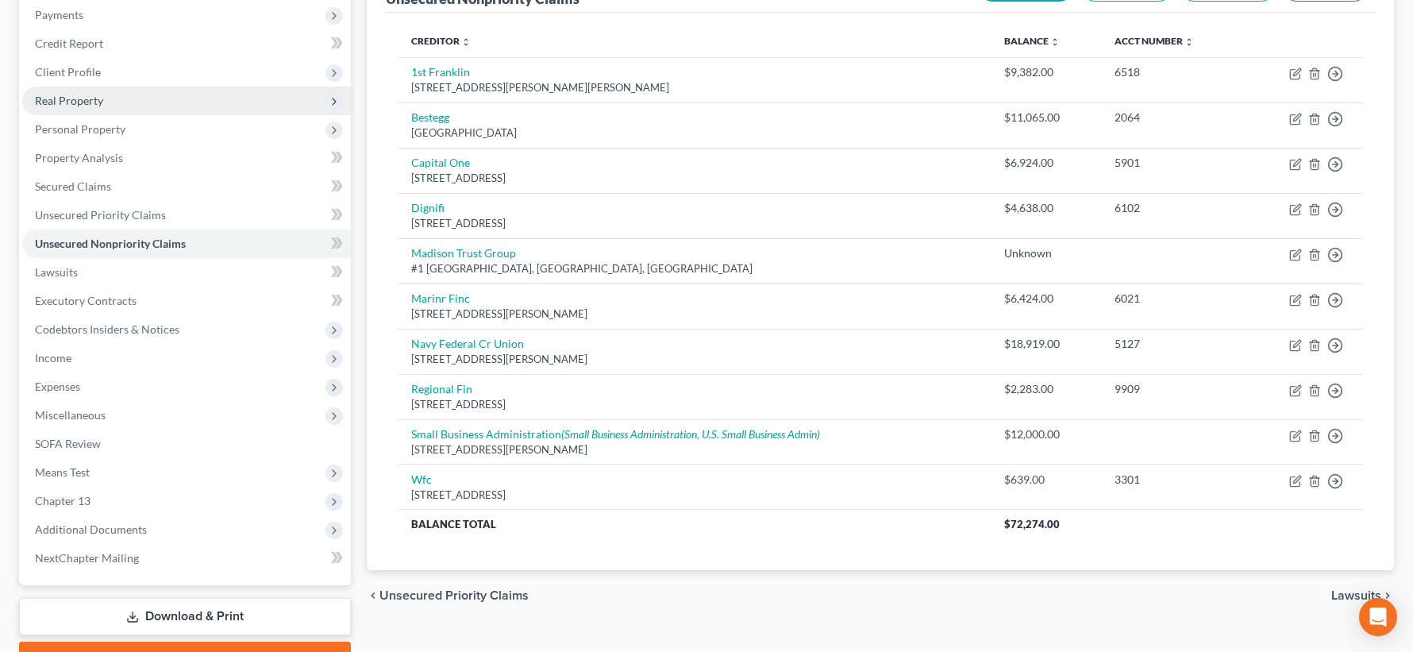
click at [182, 91] on span "Real Property" at bounding box center [186, 101] width 329 height 29
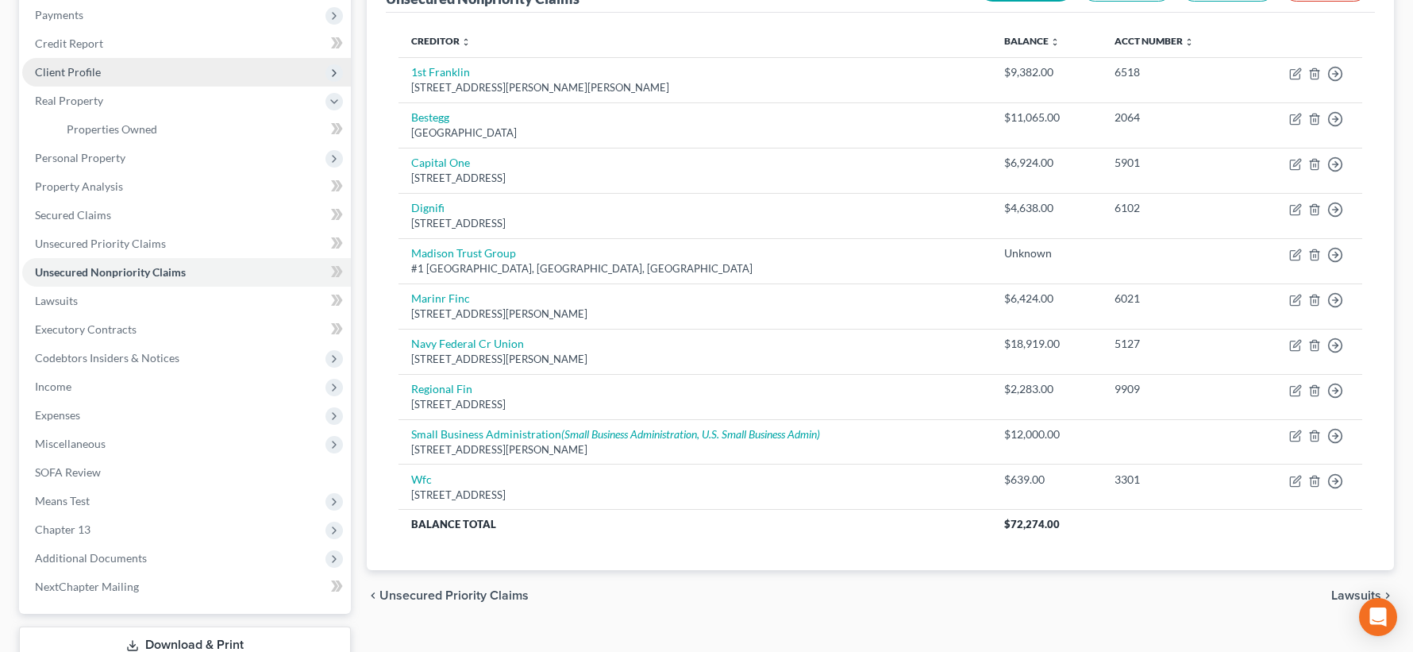
click at [190, 79] on span "Client Profile" at bounding box center [186, 72] width 329 height 29
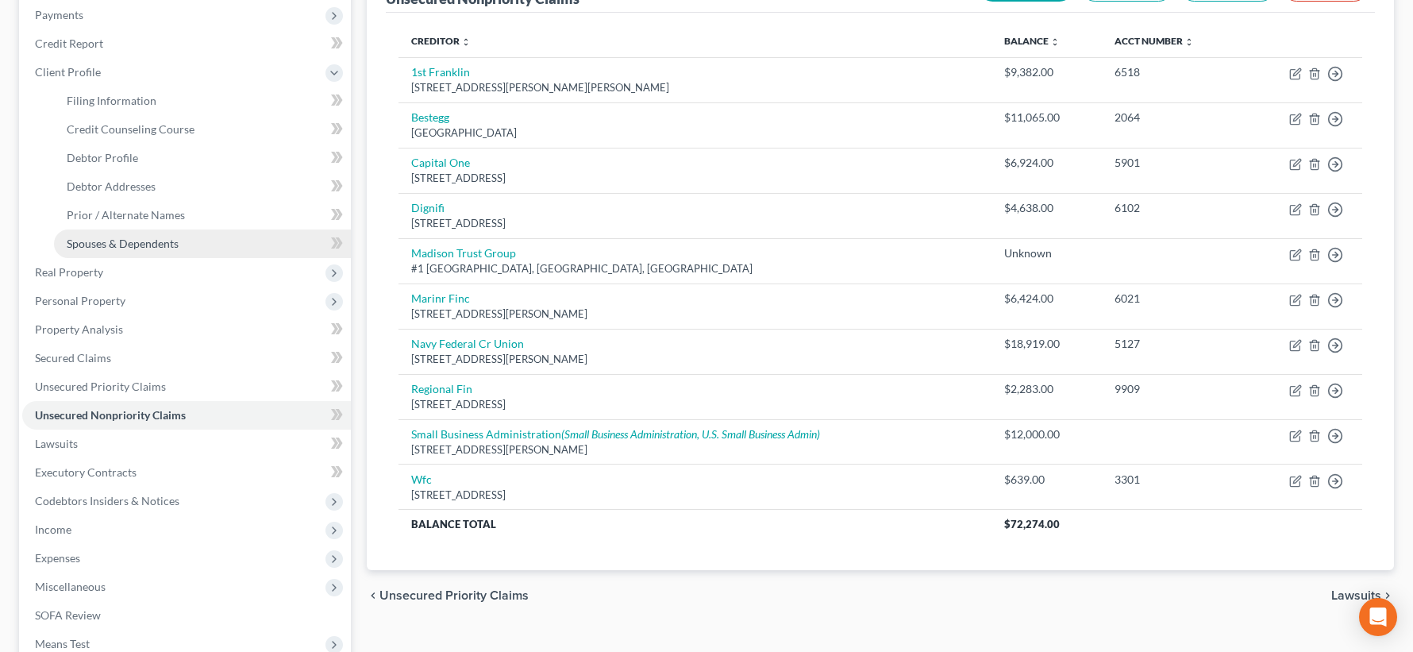
click at [264, 237] on link "Spouses & Dependents" at bounding box center [202, 243] width 297 height 29
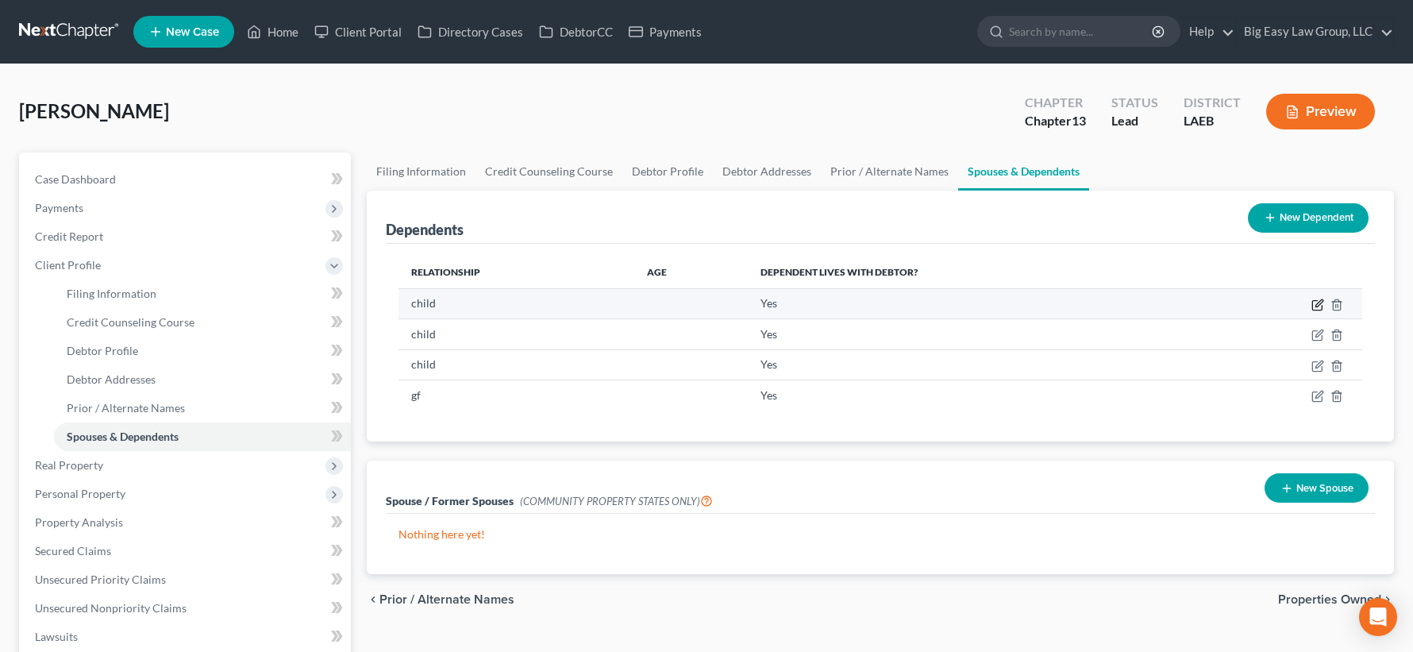
click at [1323, 303] on icon "button" at bounding box center [1317, 304] width 13 height 13
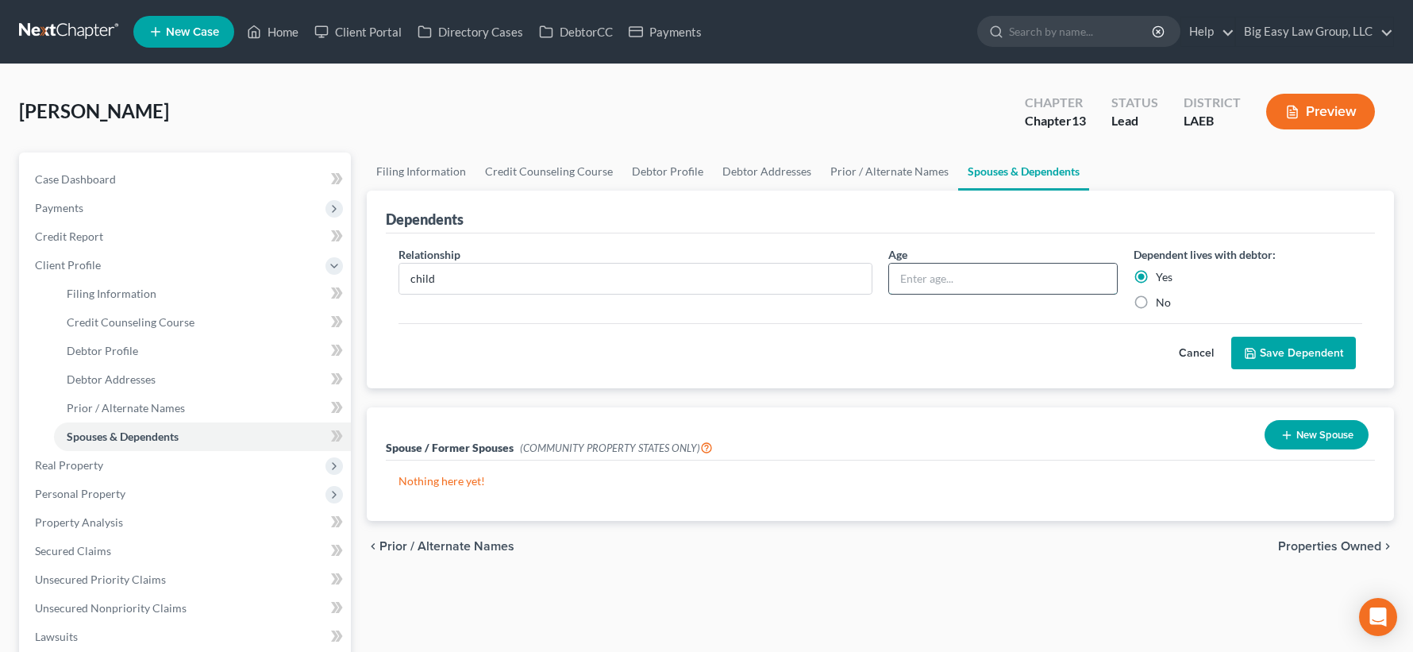
click at [970, 268] on input "text" at bounding box center [1003, 279] width 228 height 30
type input "2"
click at [1270, 355] on button "Save Dependent" at bounding box center [1293, 353] width 125 height 33
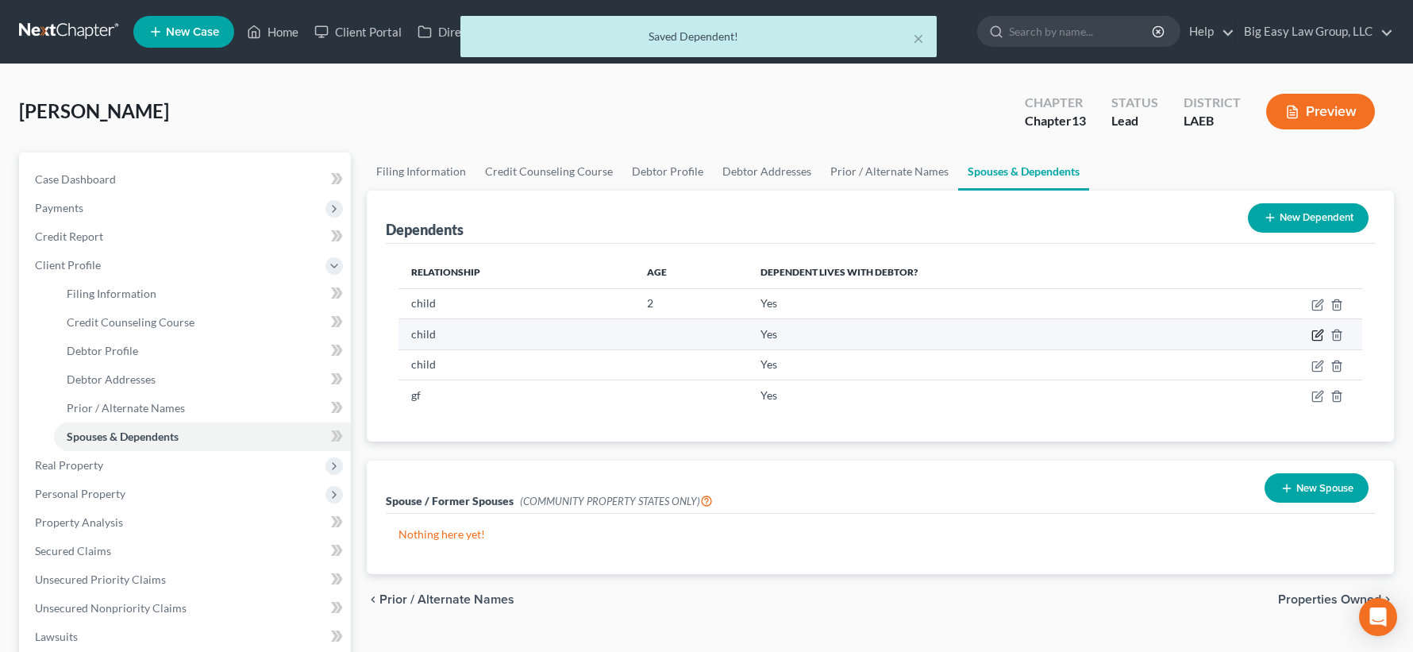
click at [1318, 337] on icon "button" at bounding box center [1317, 335] width 13 height 13
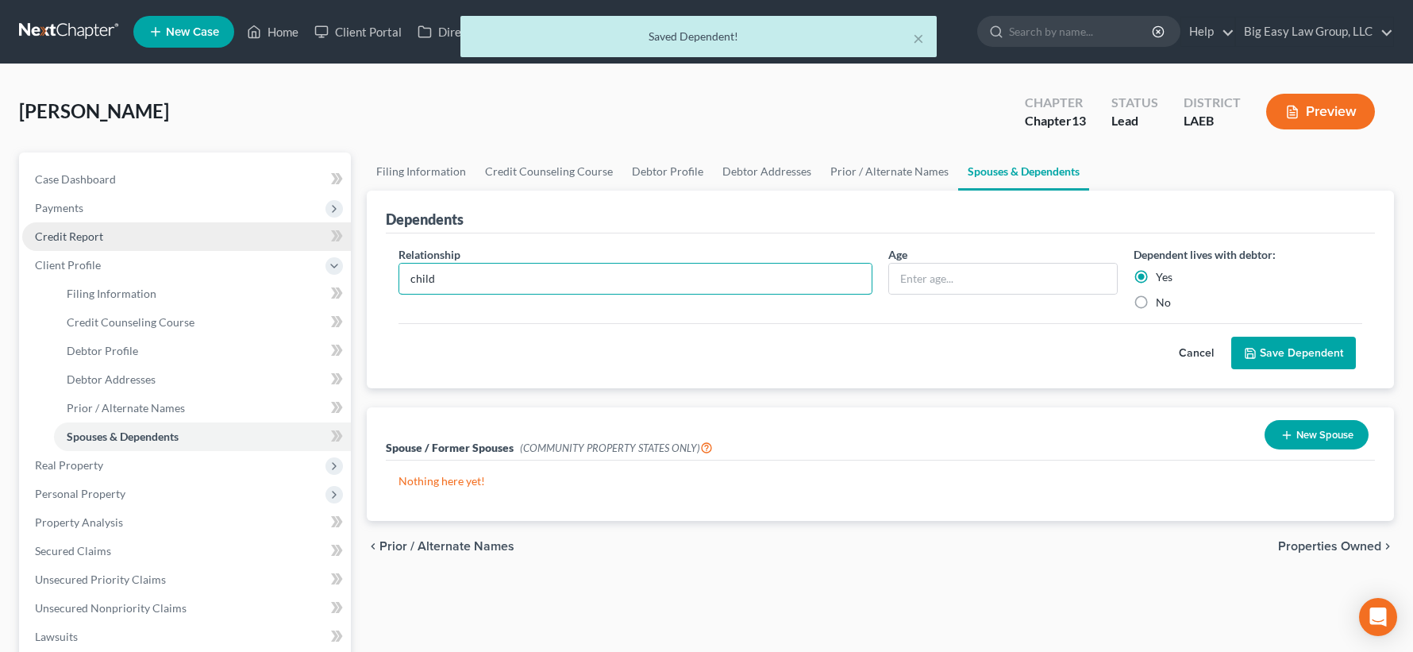
drag, startPoint x: 577, startPoint y: 289, endPoint x: 307, endPoint y: 238, distance: 274.7
click at [325, 248] on div "Petition Navigation Case Dashboard Payments Invoices Payments Payments Credit R…" at bounding box center [706, 596] width 1391 height 888
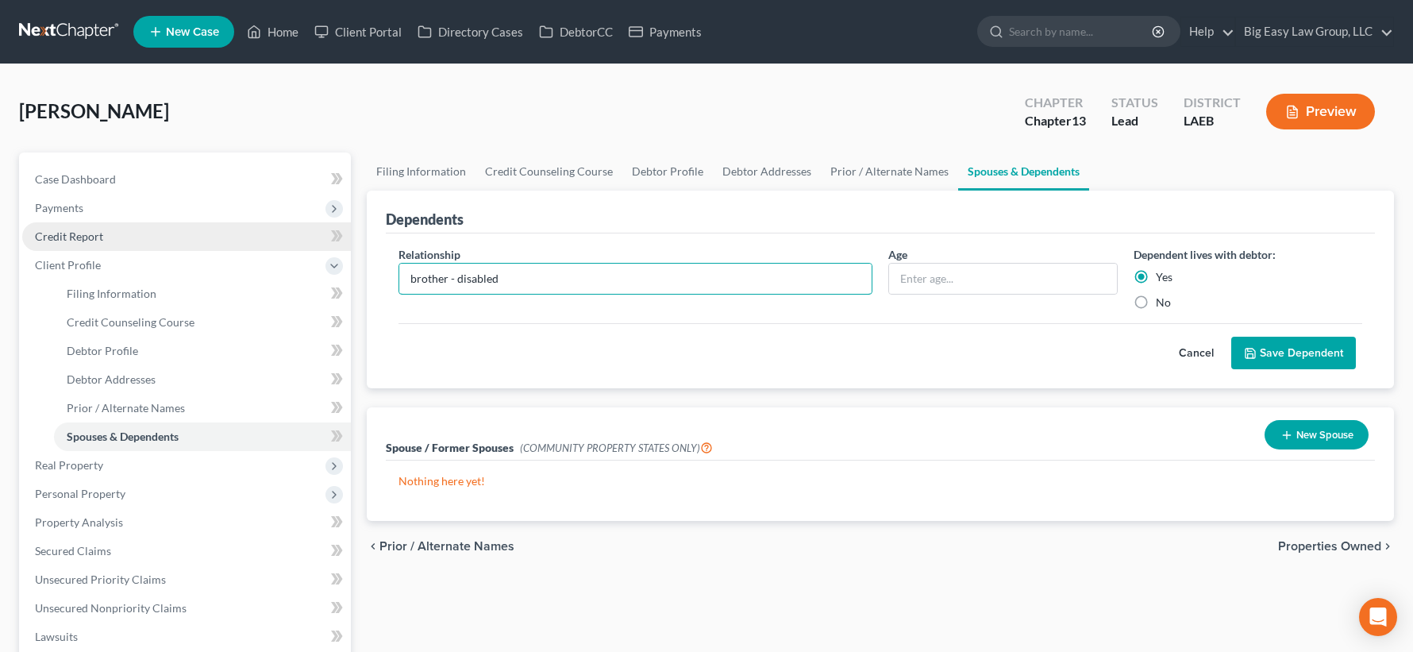
type input "brother - disabled"
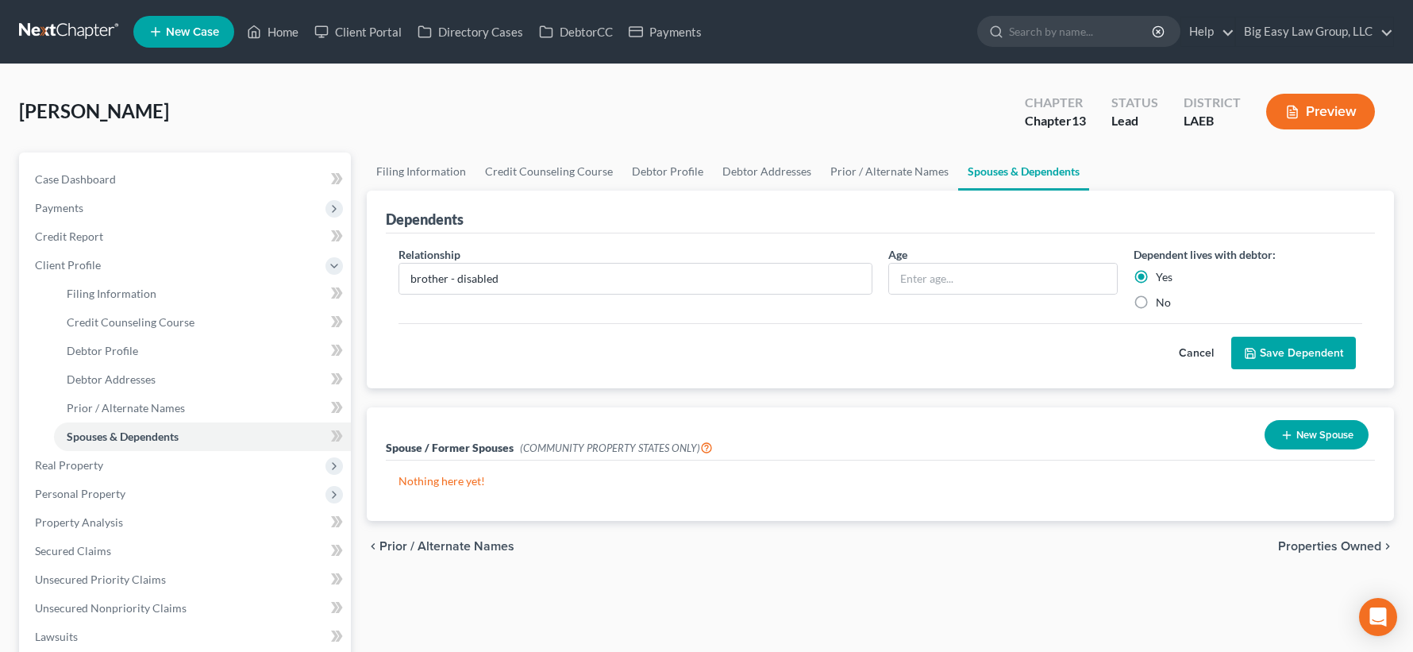
click at [1269, 356] on button "Save Dependent" at bounding box center [1293, 353] width 125 height 33
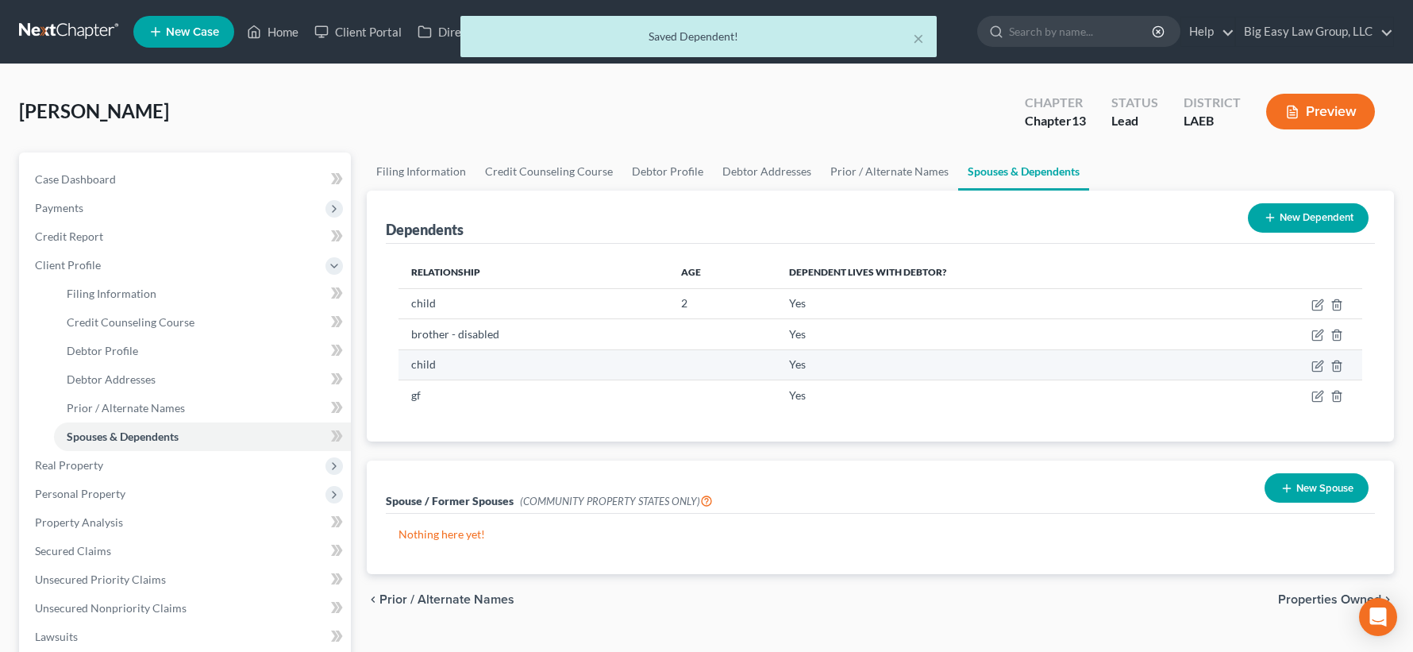
click at [573, 364] on td "child" at bounding box center [534, 364] width 270 height 30
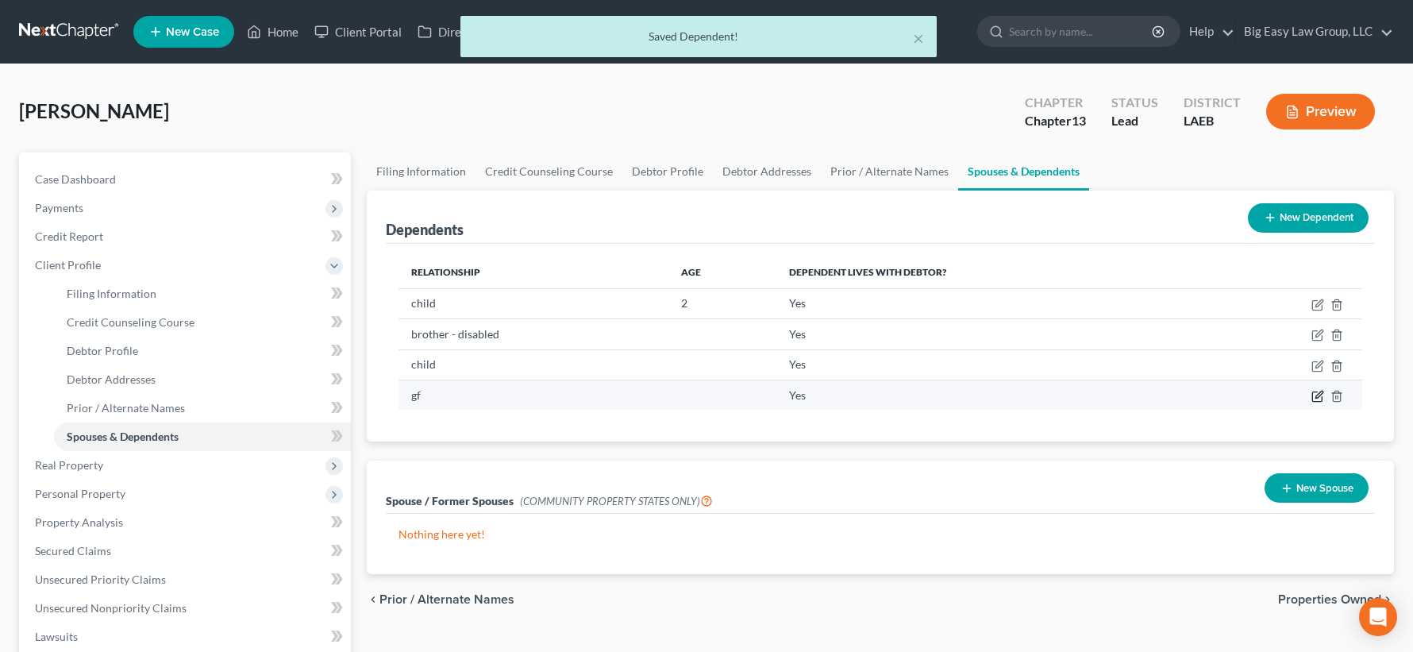
click at [1319, 391] on icon "button" at bounding box center [1318, 394] width 7 height 7
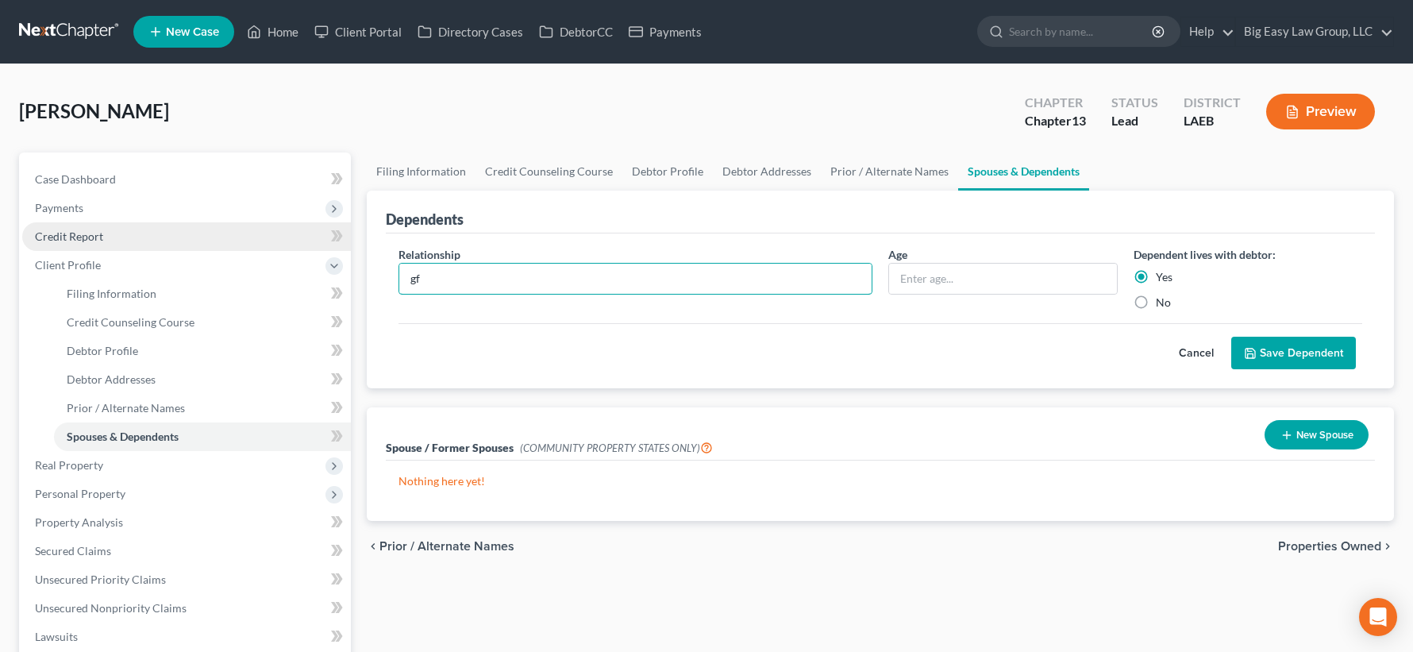
drag, startPoint x: 515, startPoint y: 283, endPoint x: 307, endPoint y: 242, distance: 212.0
click at [307, 242] on div "Petition Navigation Case Dashboard Payments Invoices Payments Payments Credit R…" at bounding box center [706, 596] width 1391 height 888
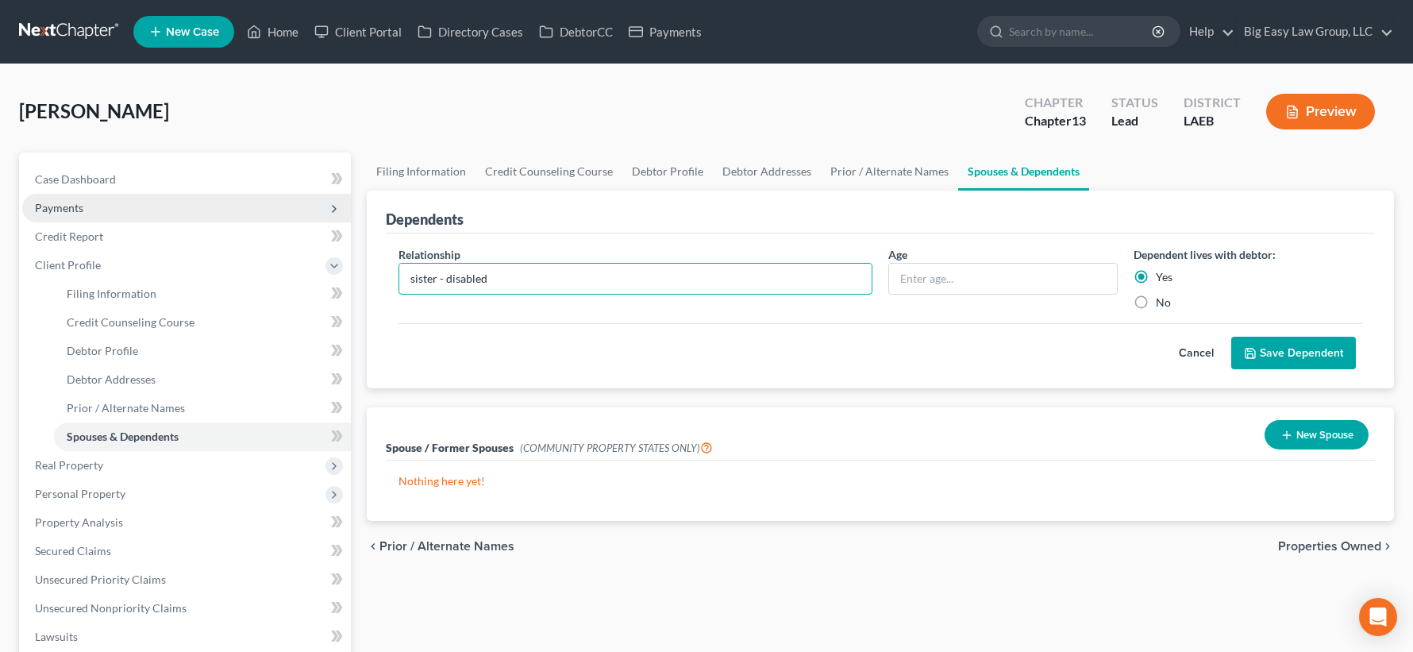
type input "sister - disabled"
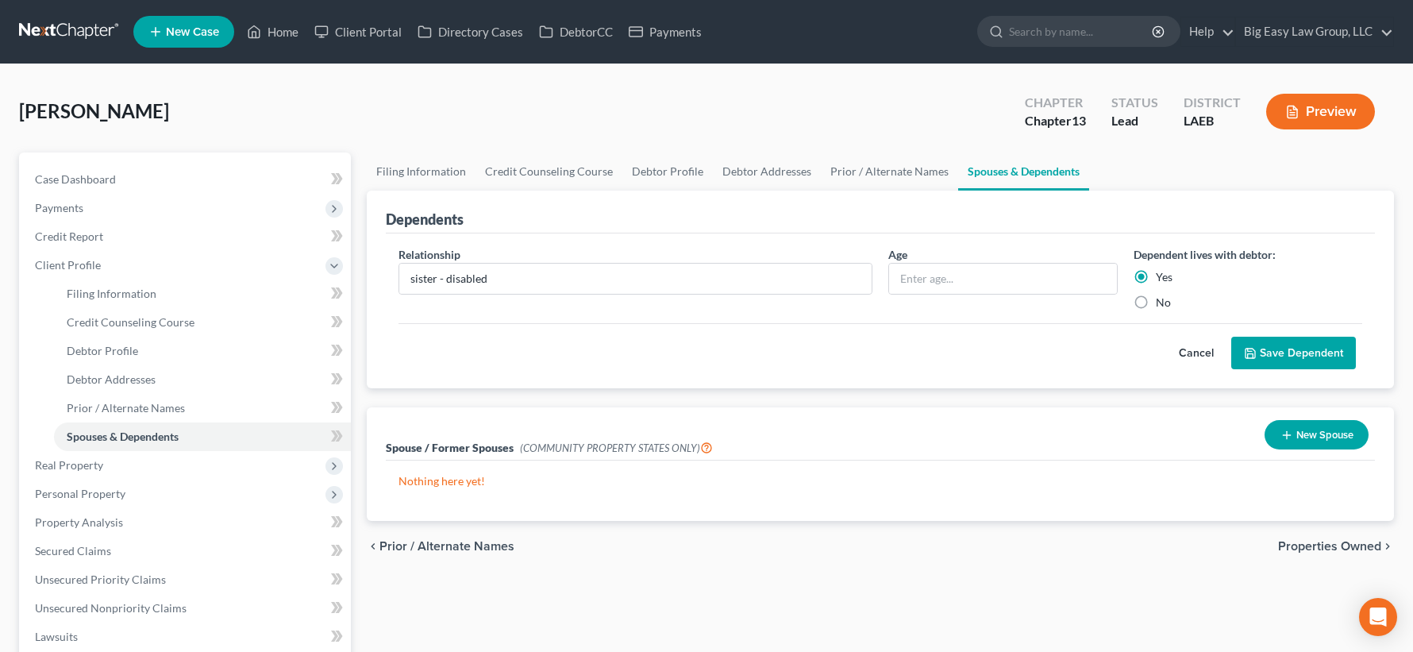
click at [1278, 342] on button "Save Dependent" at bounding box center [1293, 353] width 125 height 33
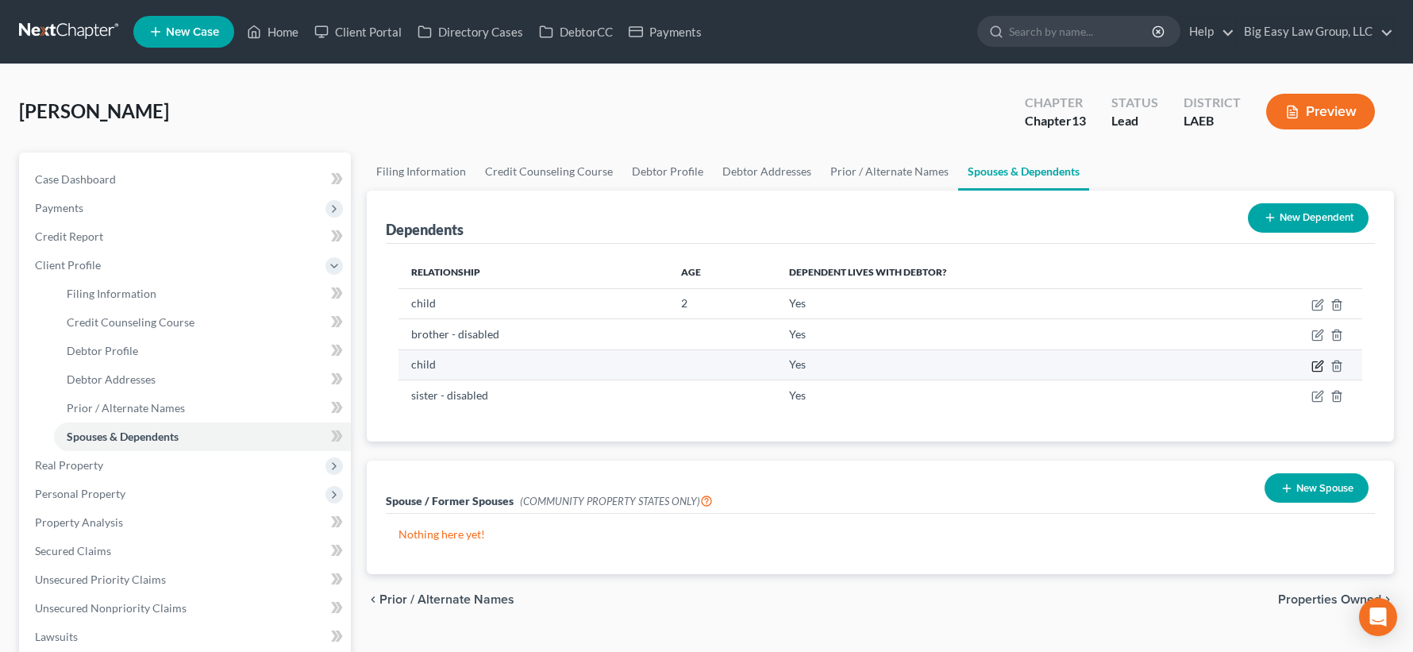
click at [1315, 361] on icon "button" at bounding box center [1317, 366] width 10 height 10
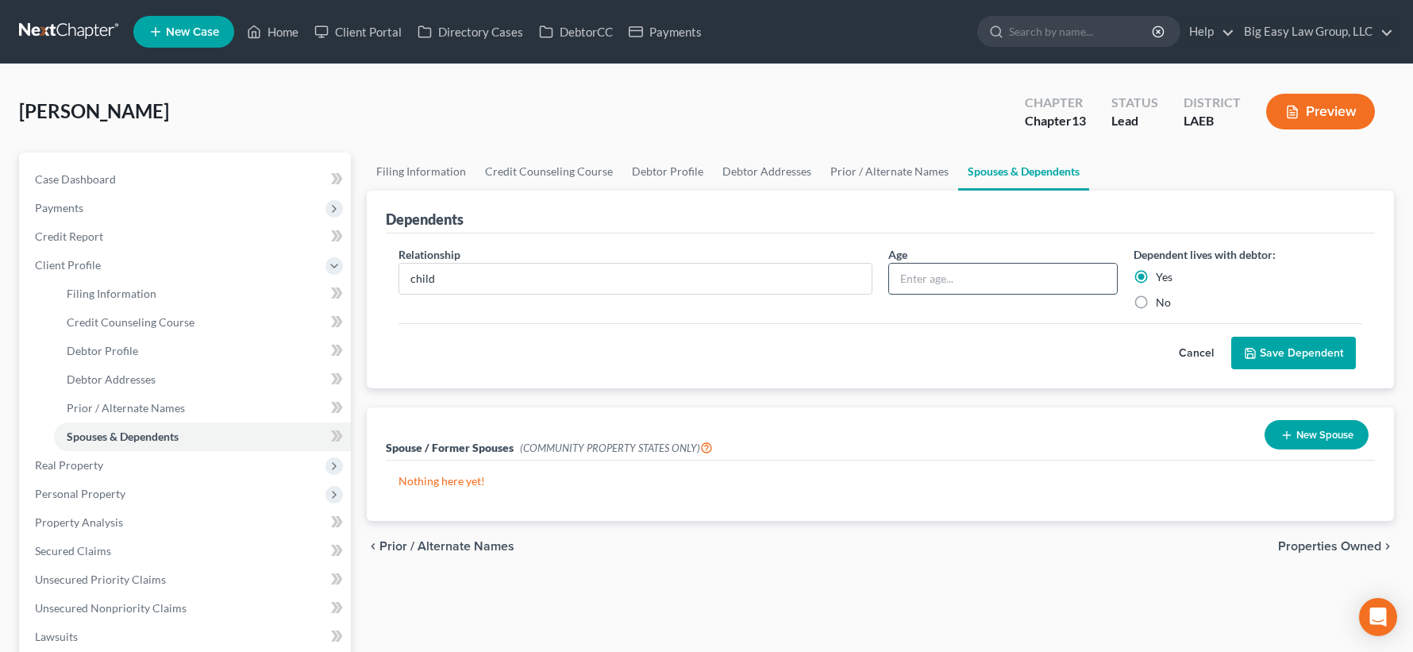
click at [905, 277] on input "text" at bounding box center [1003, 279] width 228 height 30
type input "4"
click at [1293, 362] on button "Save Dependent" at bounding box center [1293, 353] width 125 height 33
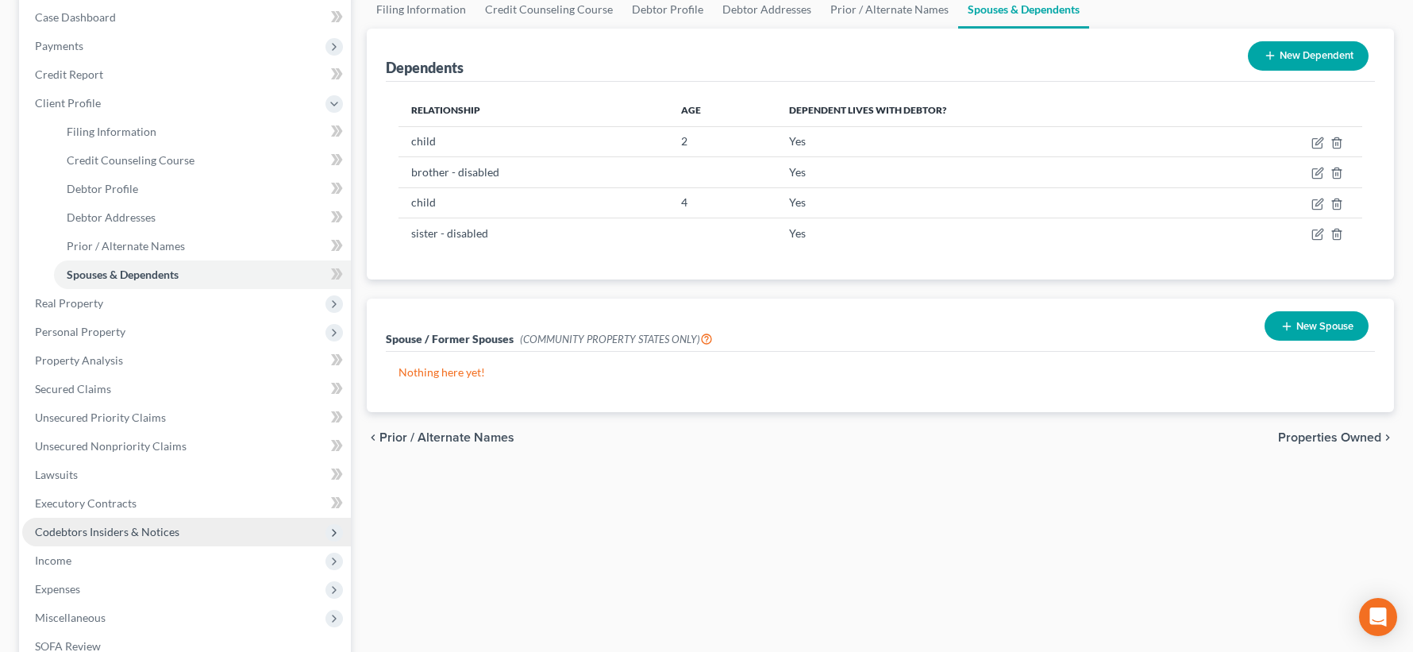
scroll to position [163, 0]
click at [260, 543] on span "Codebtors Insiders & Notices" at bounding box center [186, 531] width 329 height 29
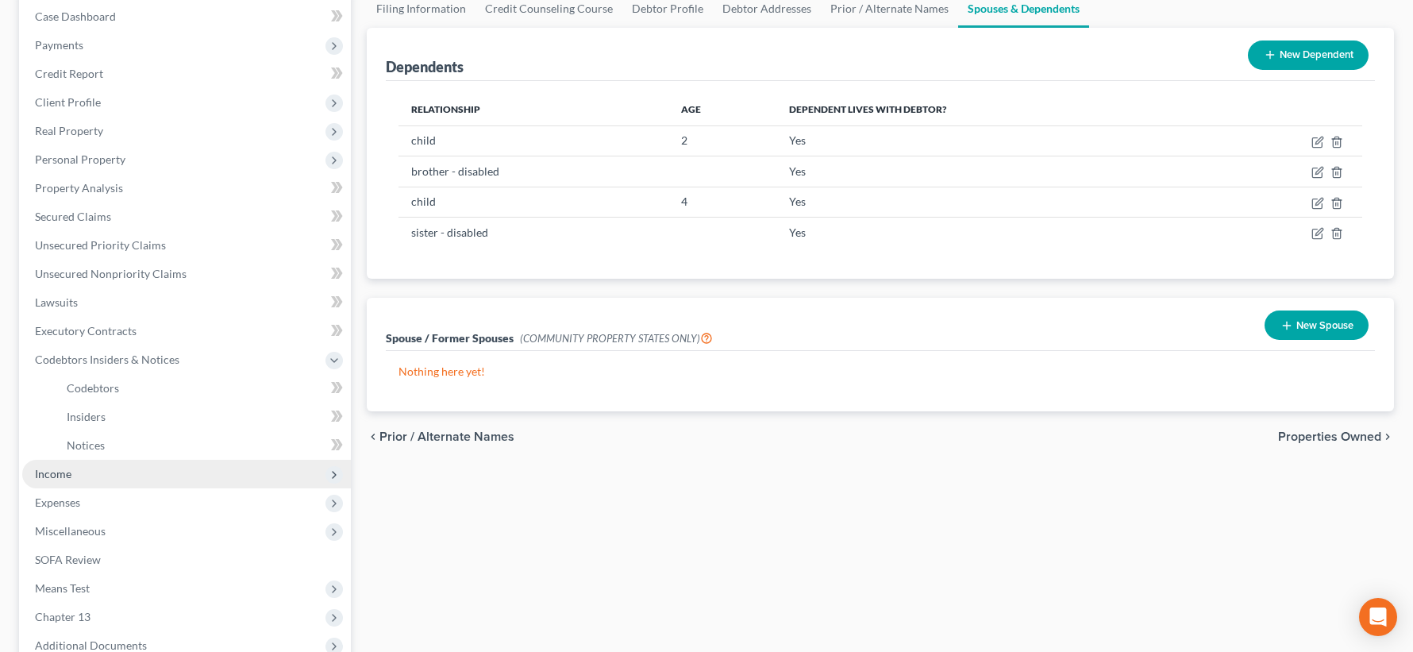
click at [233, 476] on span "Income" at bounding box center [186, 474] width 329 height 29
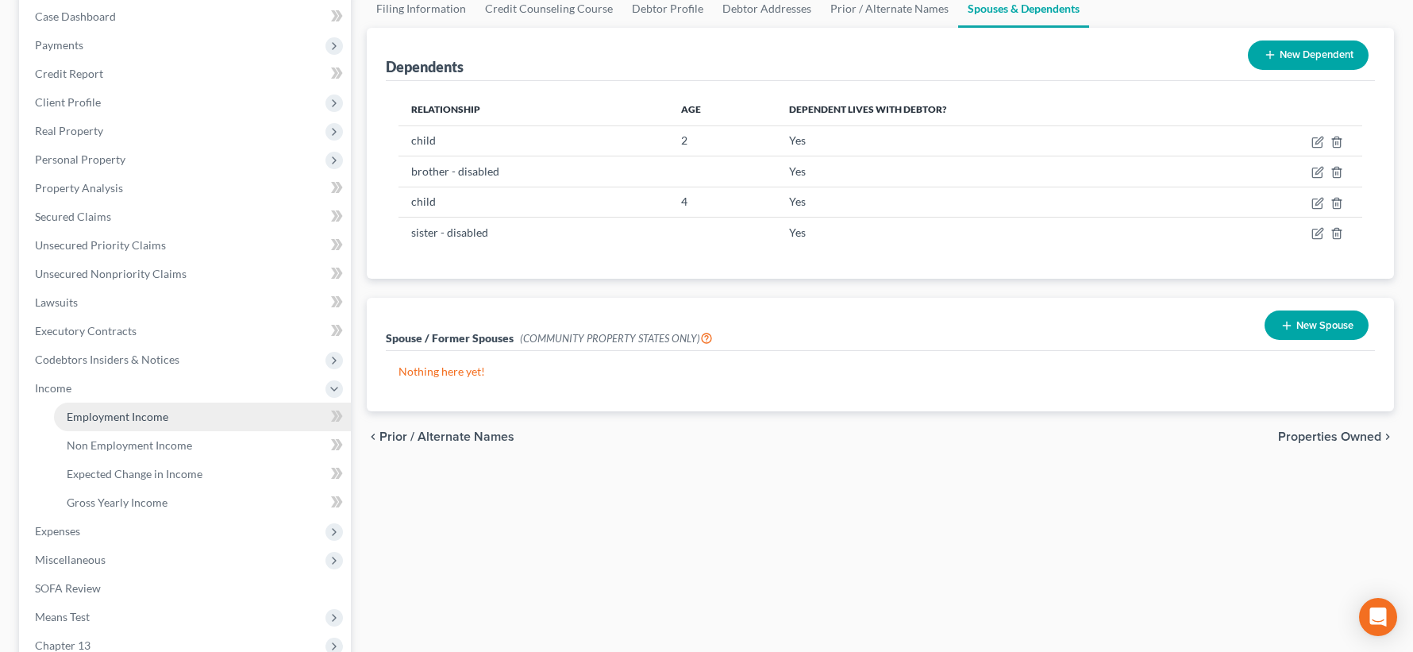
click at [229, 423] on link "Employment Income" at bounding box center [202, 416] width 297 height 29
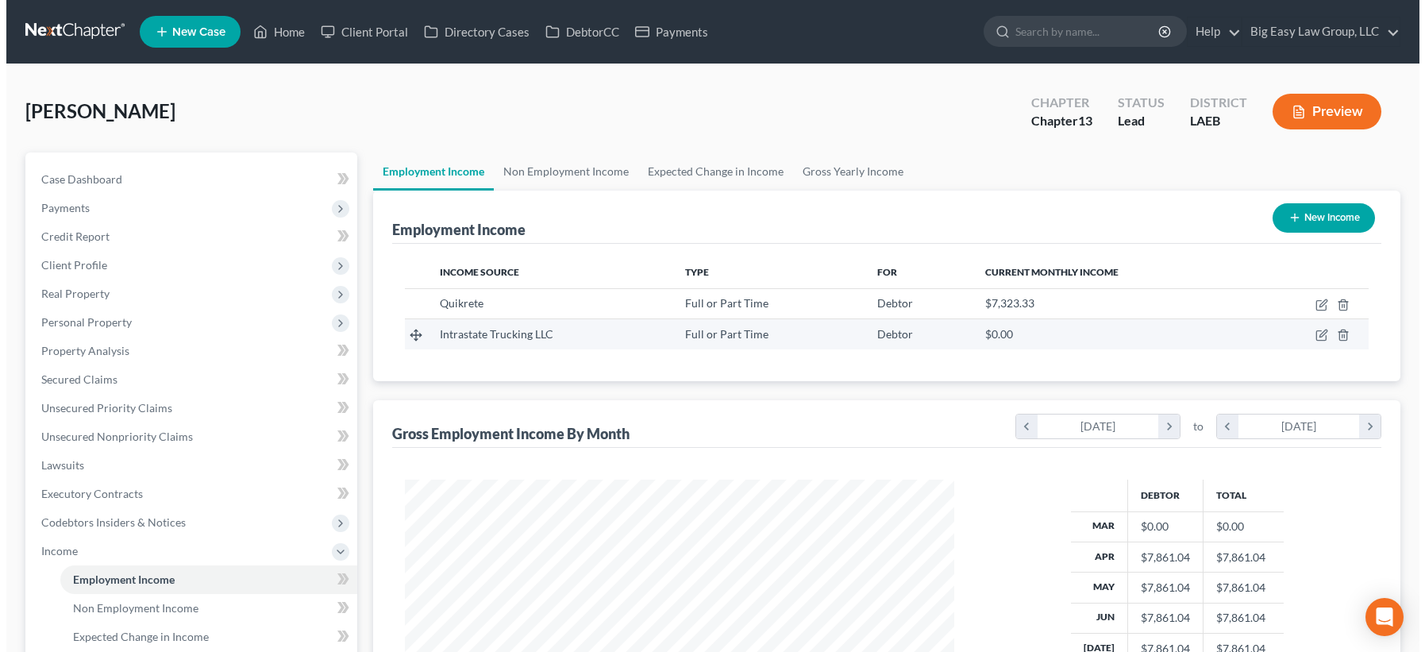
scroll to position [285, 580]
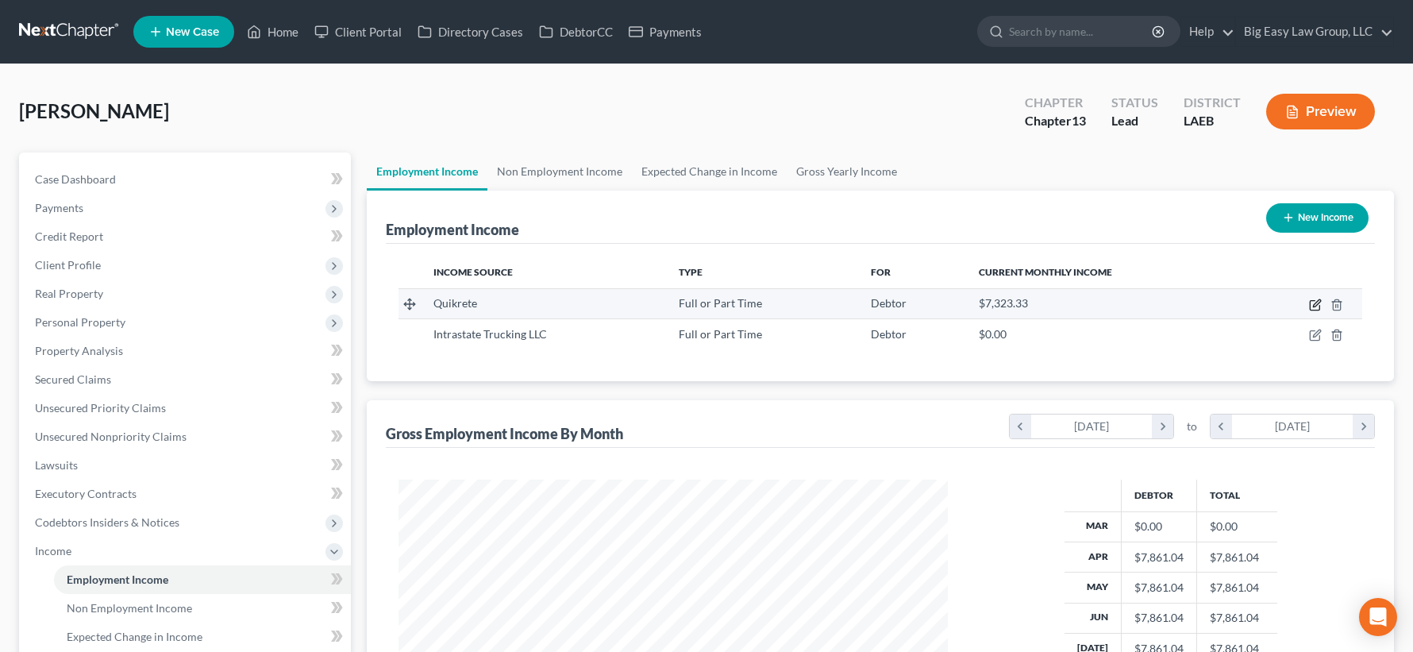
click at [1319, 302] on icon "button" at bounding box center [1316, 302] width 7 height 7
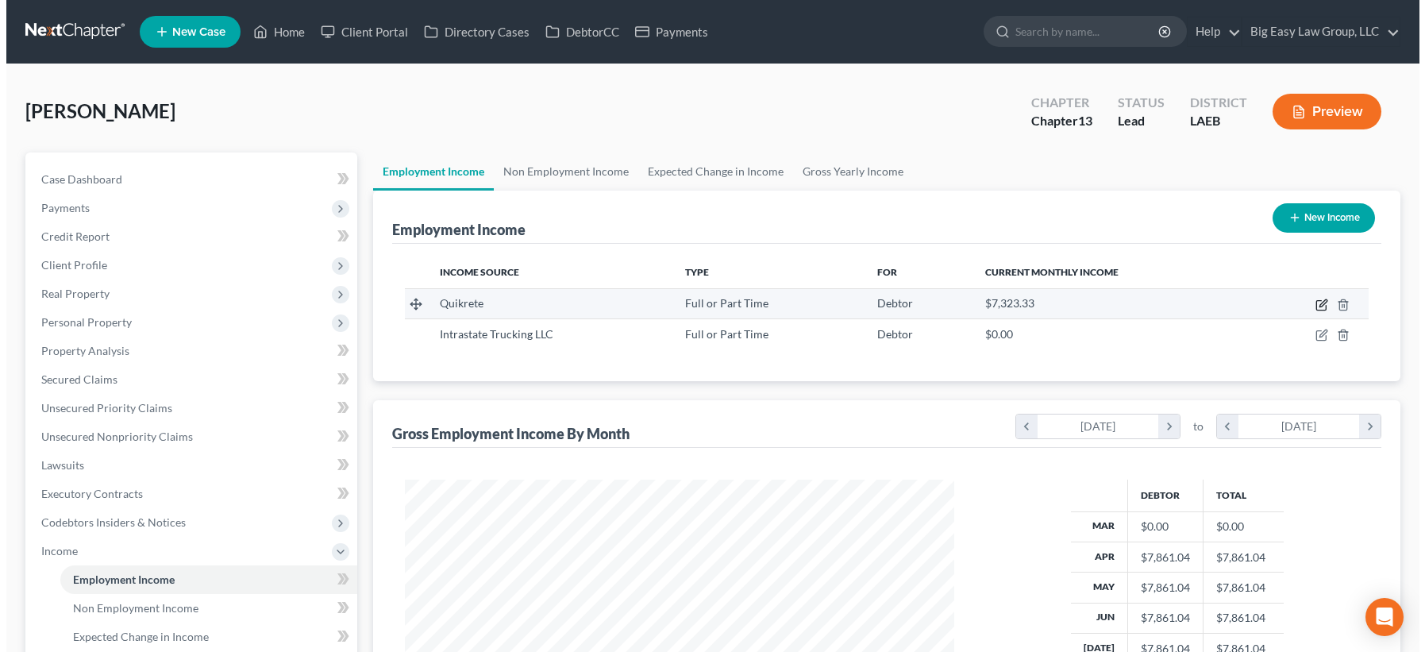
scroll to position [285, 586]
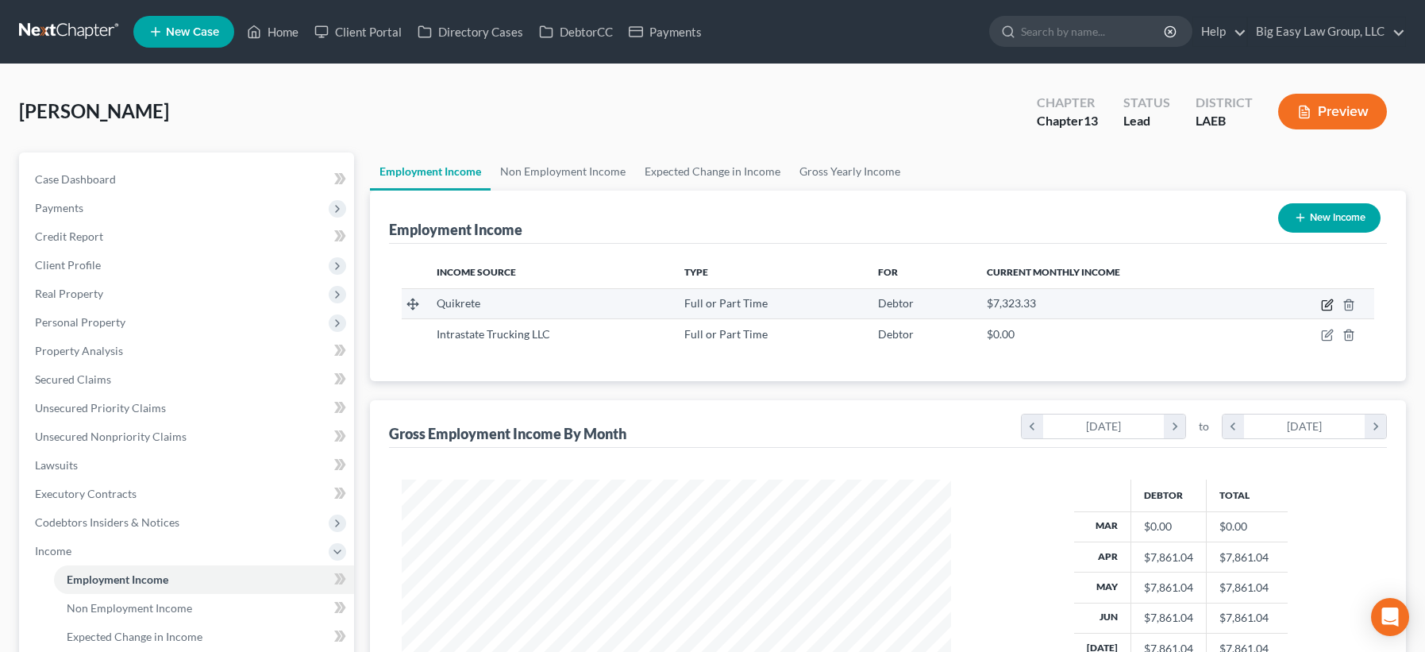
select select "0"
select select "10"
select select "3"
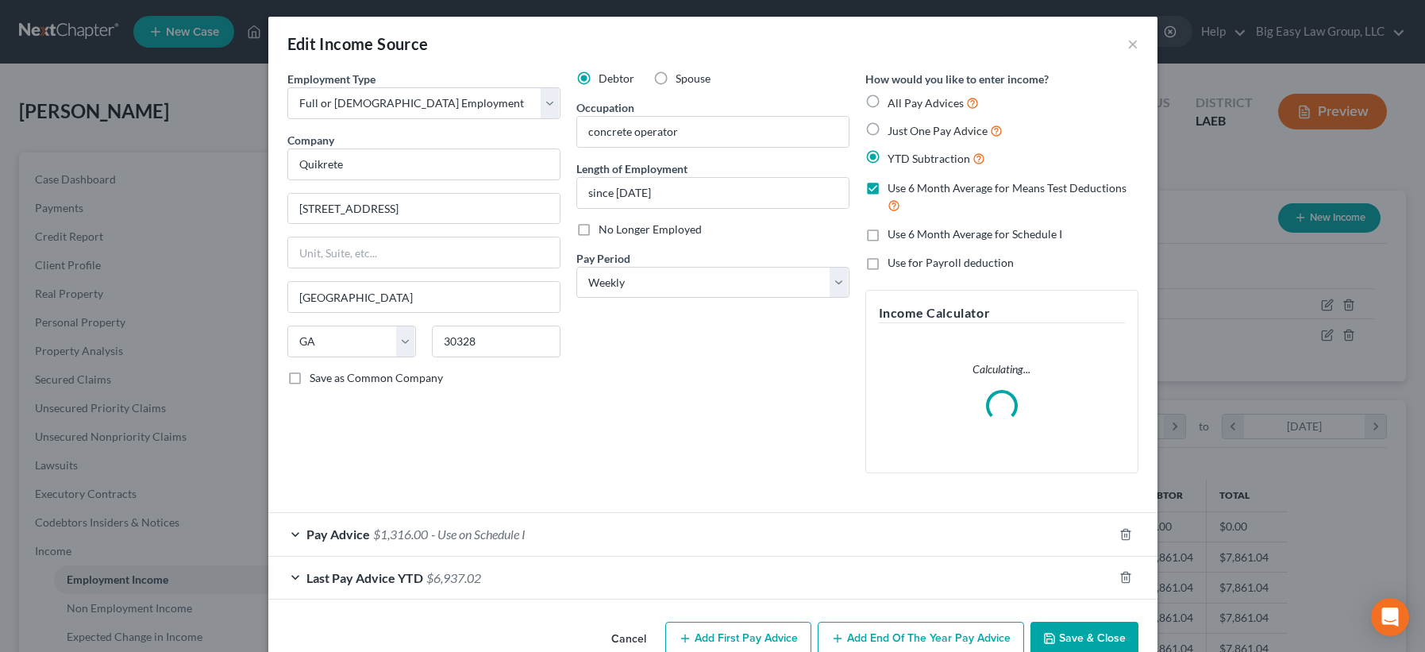
scroll to position [3, 0]
drag, startPoint x: 568, startPoint y: 566, endPoint x: 576, endPoint y: 504, distance: 62.3
click at [568, 566] on div "Last Pay Advice YTD $6,937.02" at bounding box center [690, 577] width 845 height 42
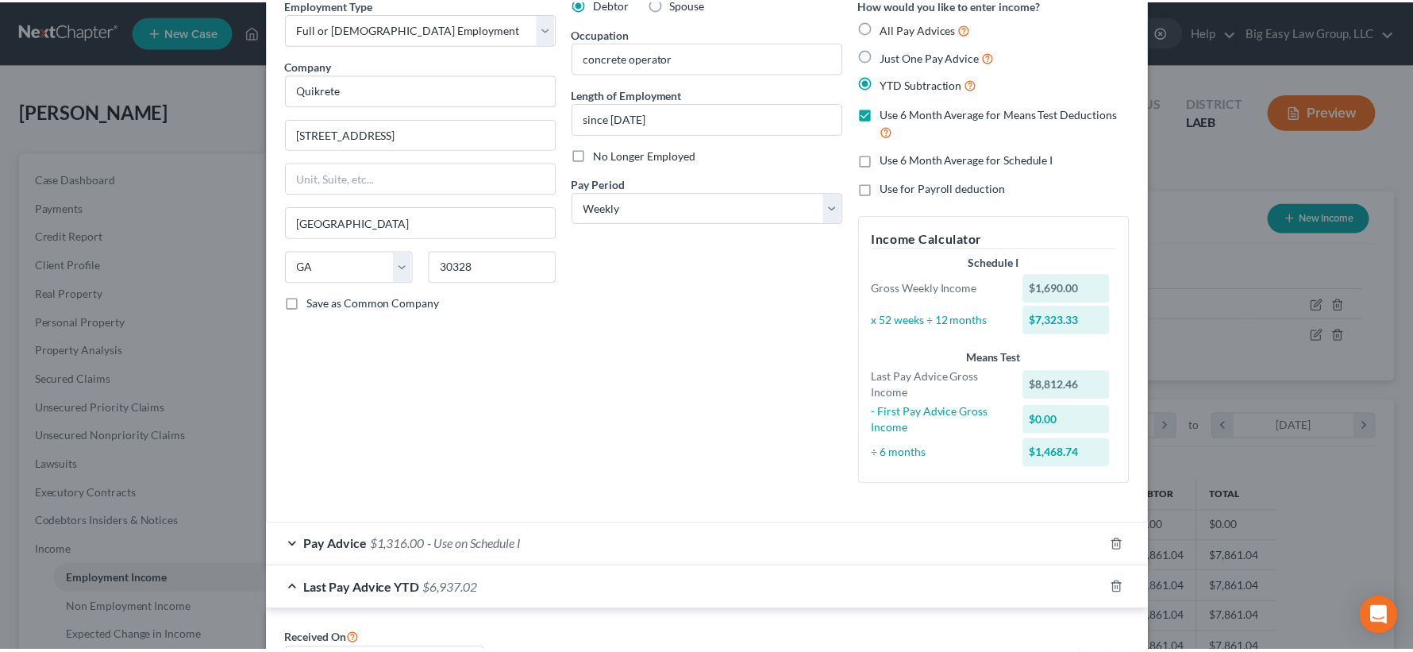
scroll to position [0, 0]
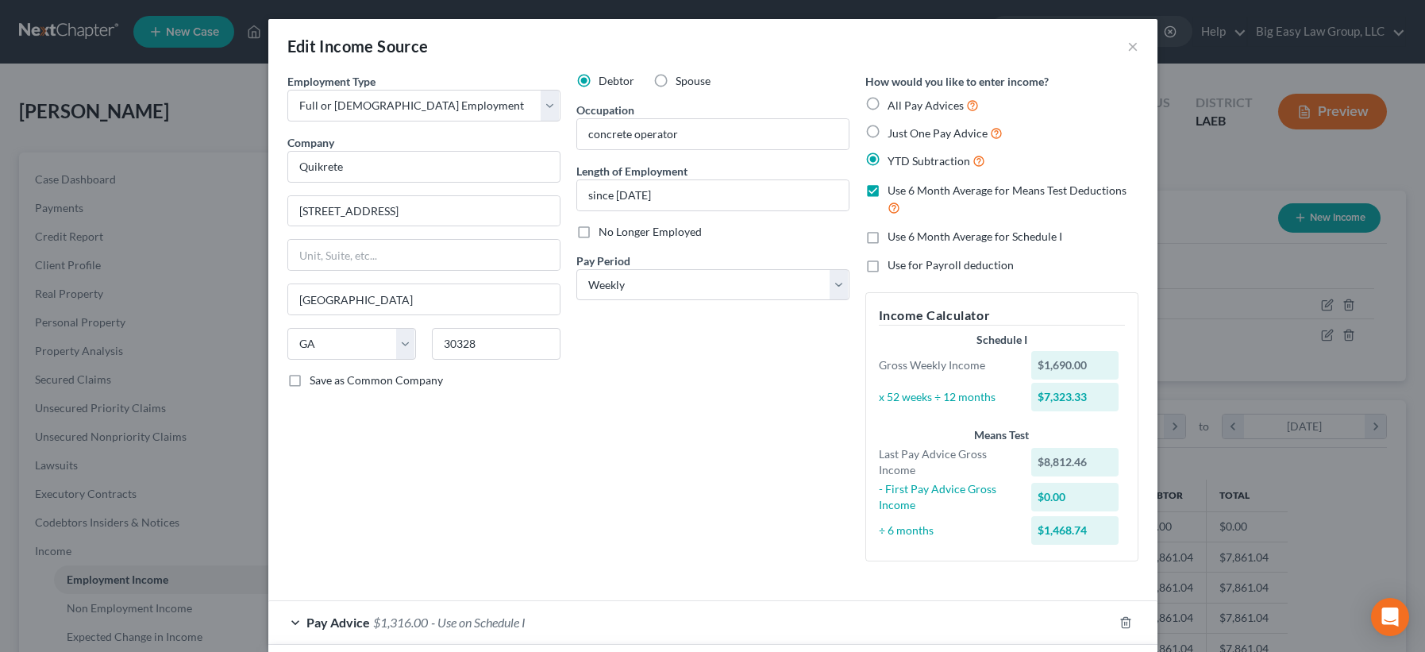
click at [1118, 44] on div "Edit Income Source ×" at bounding box center [712, 46] width 889 height 54
click at [1127, 46] on button "×" at bounding box center [1132, 46] width 11 height 19
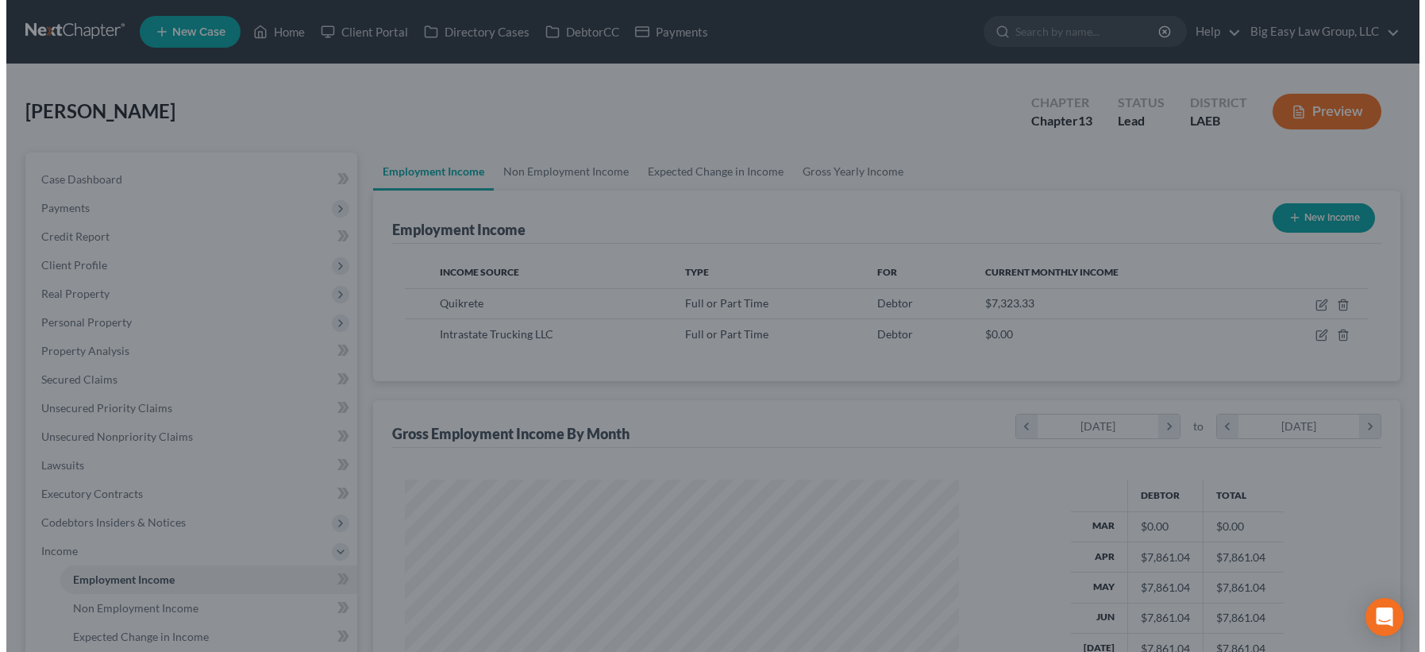
scroll to position [793569, 793272]
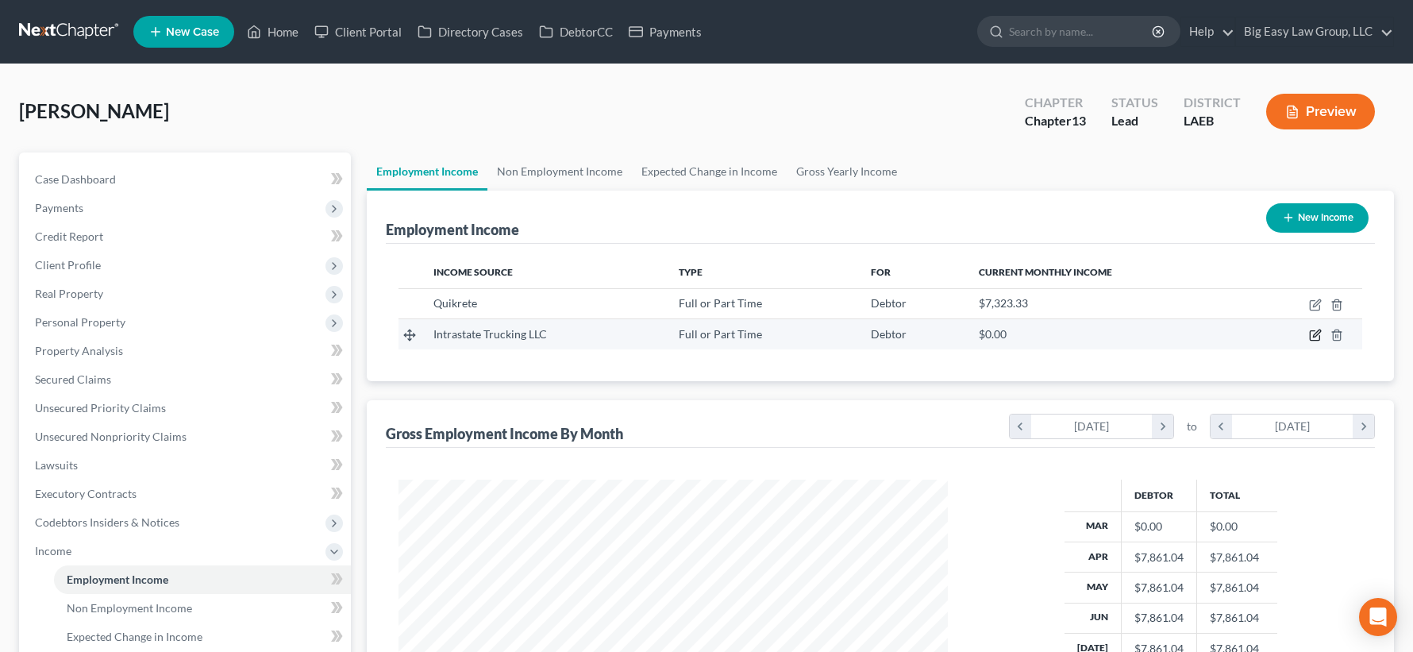
click at [1309, 333] on icon "button" at bounding box center [1315, 335] width 13 height 13
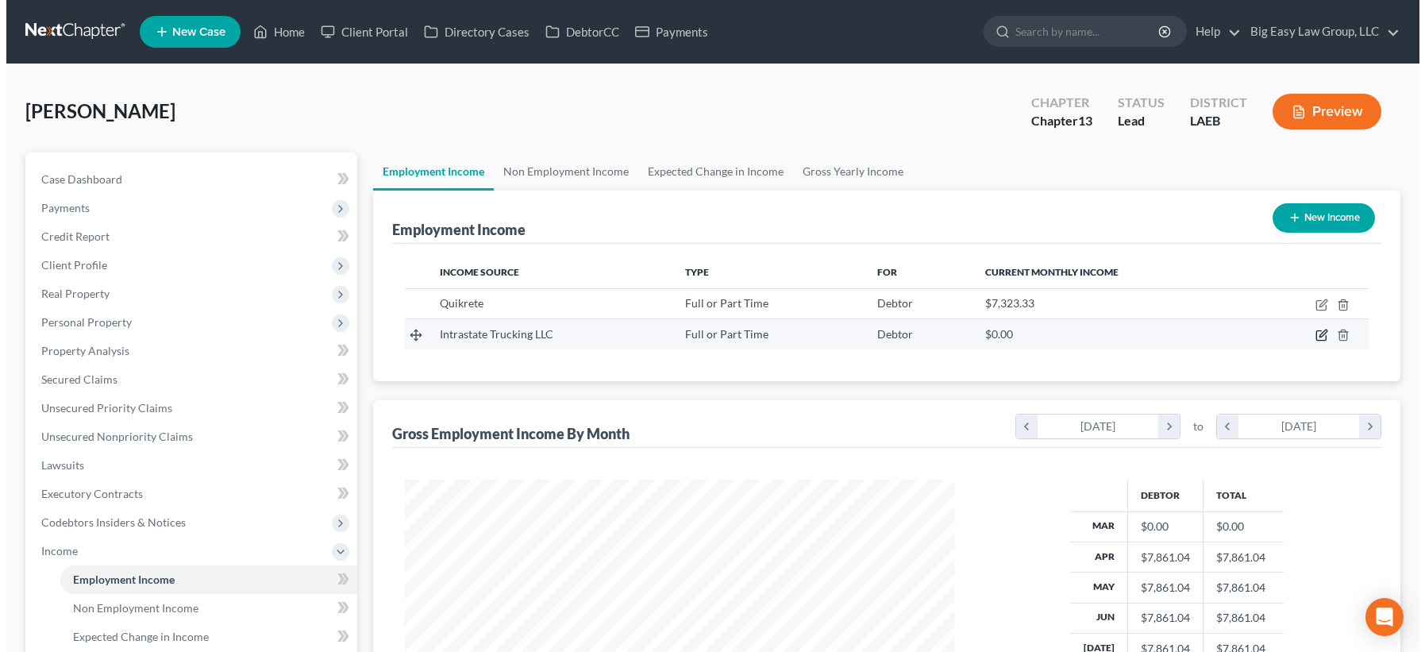
scroll to position [285, 586]
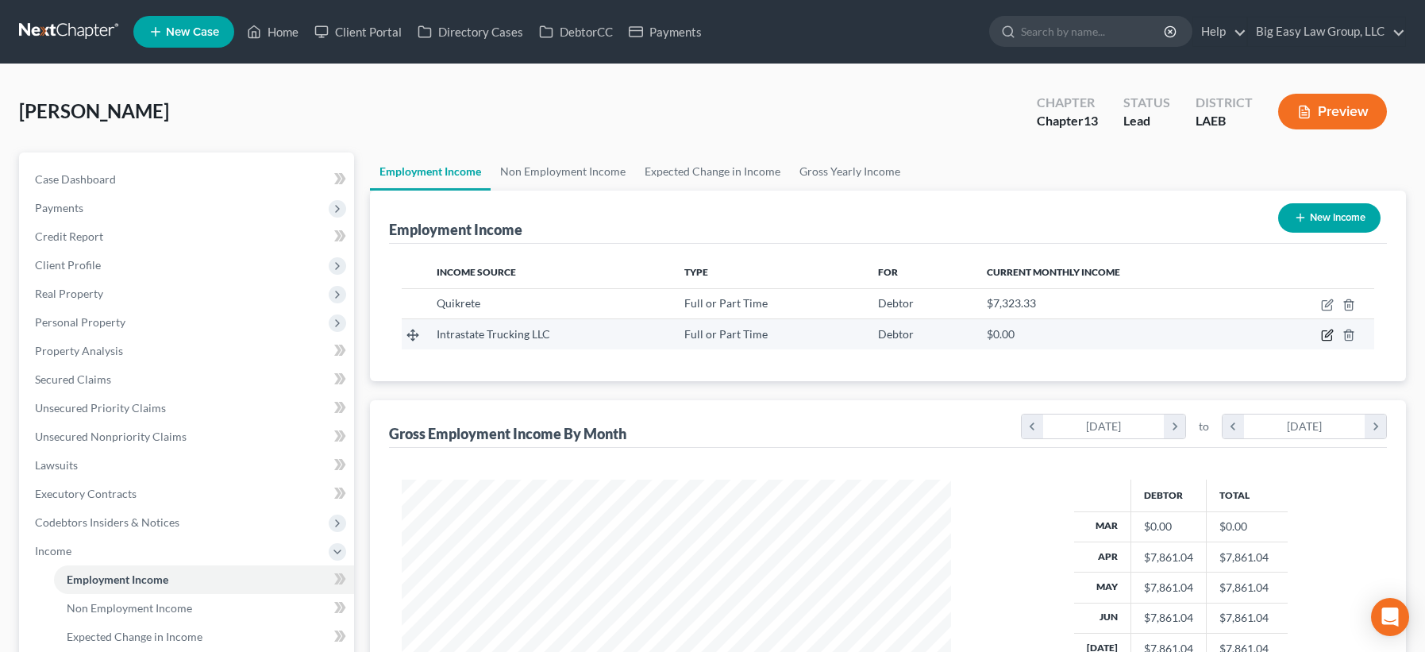
select select "0"
select select "19"
select select "3"
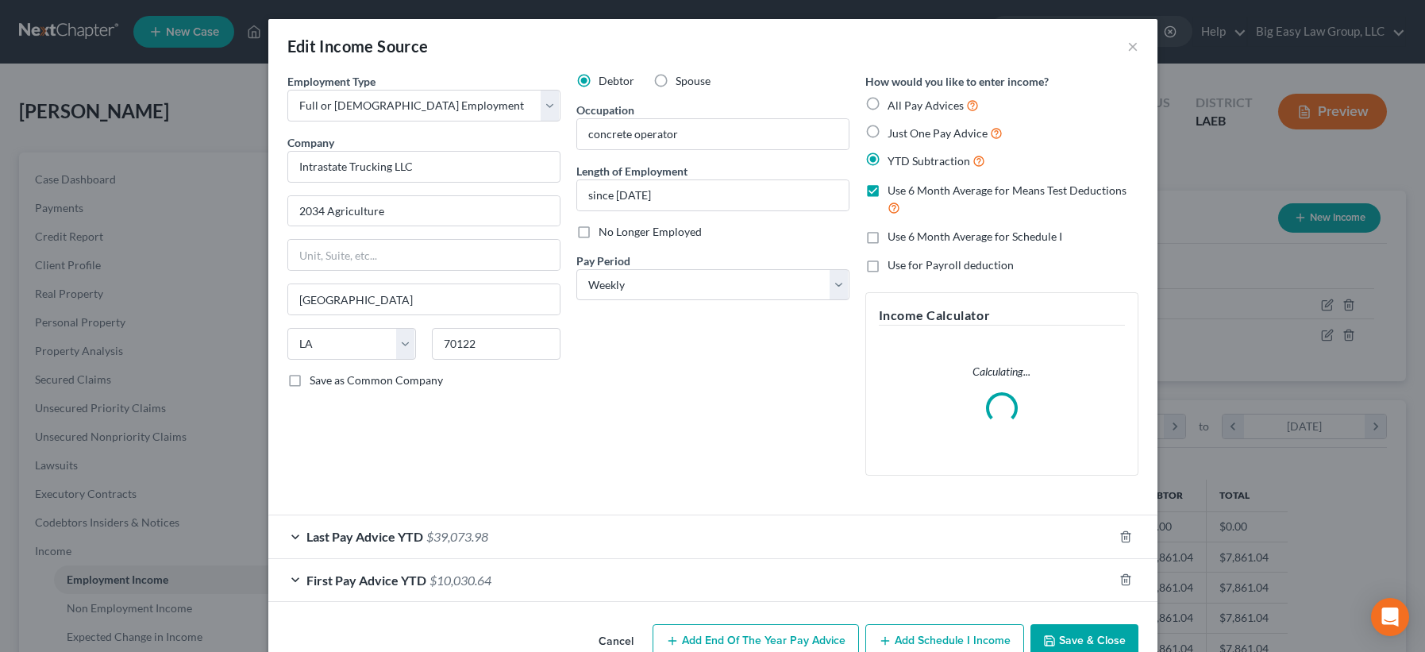
click at [510, 536] on div "Last Pay Advice YTD $39,073.98" at bounding box center [690, 536] width 845 height 42
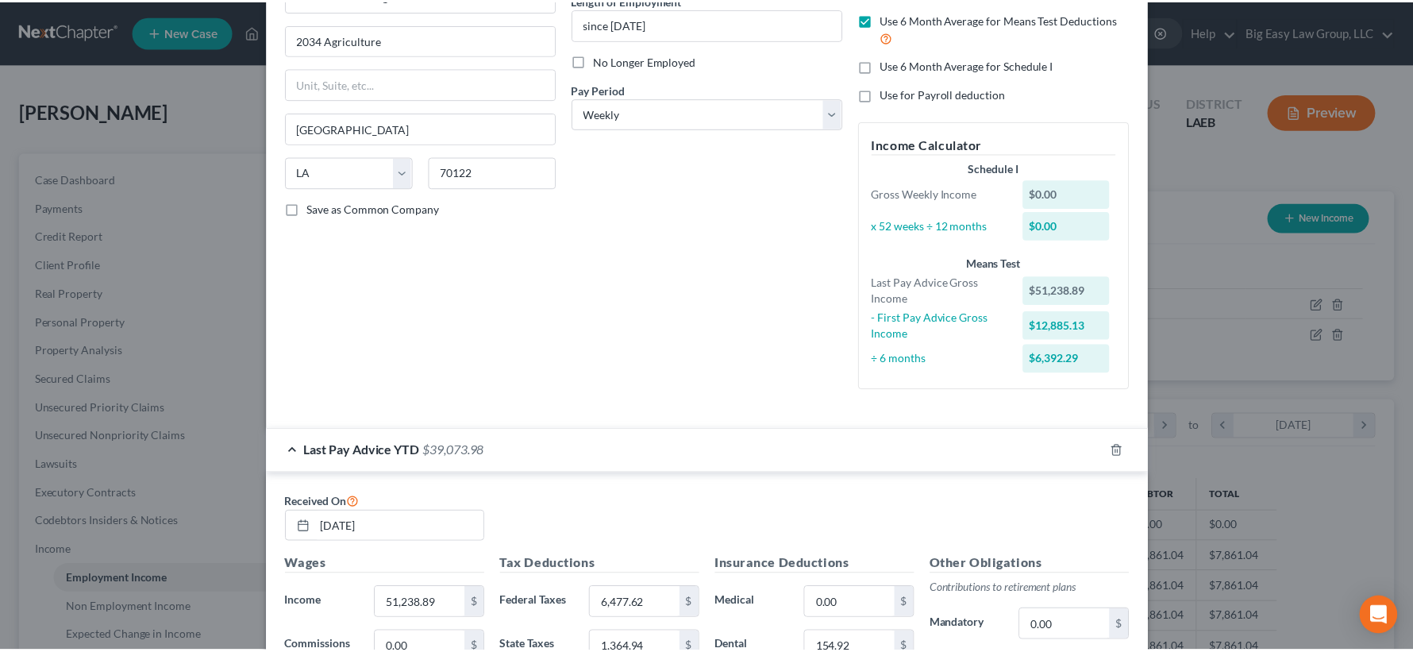
scroll to position [0, 0]
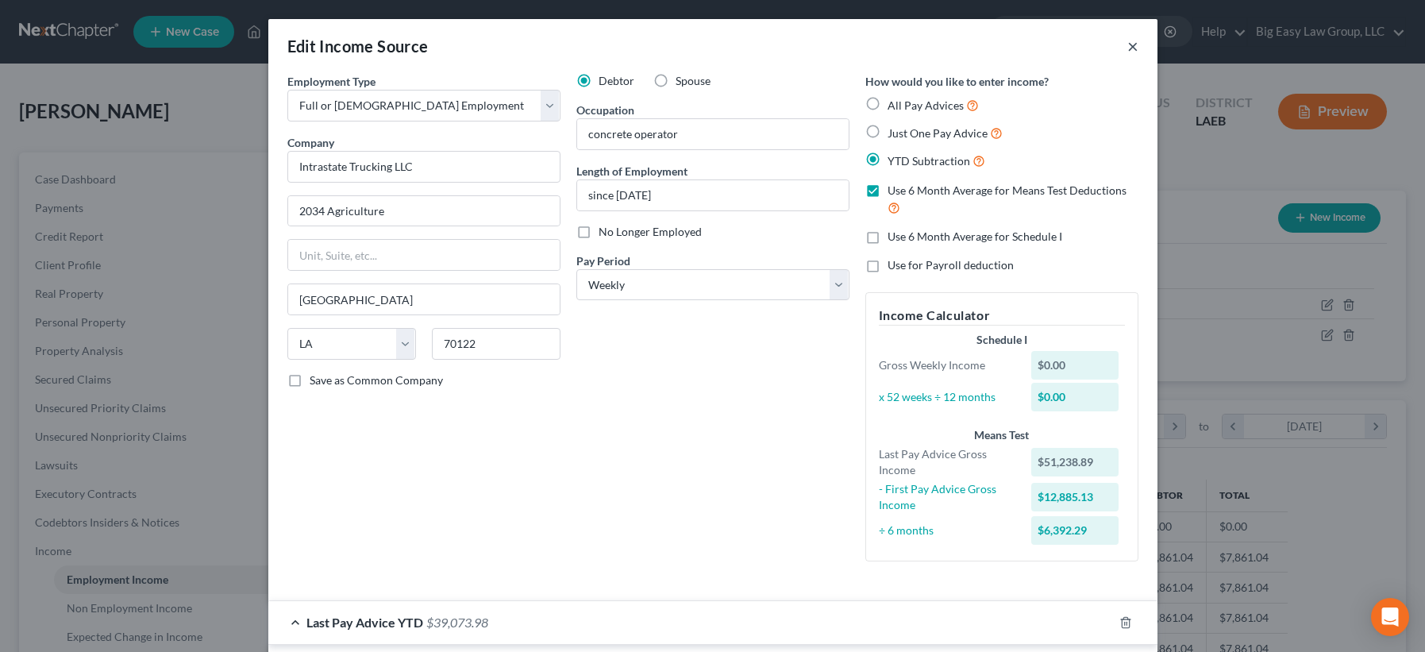
click at [1130, 46] on button "×" at bounding box center [1132, 46] width 11 height 19
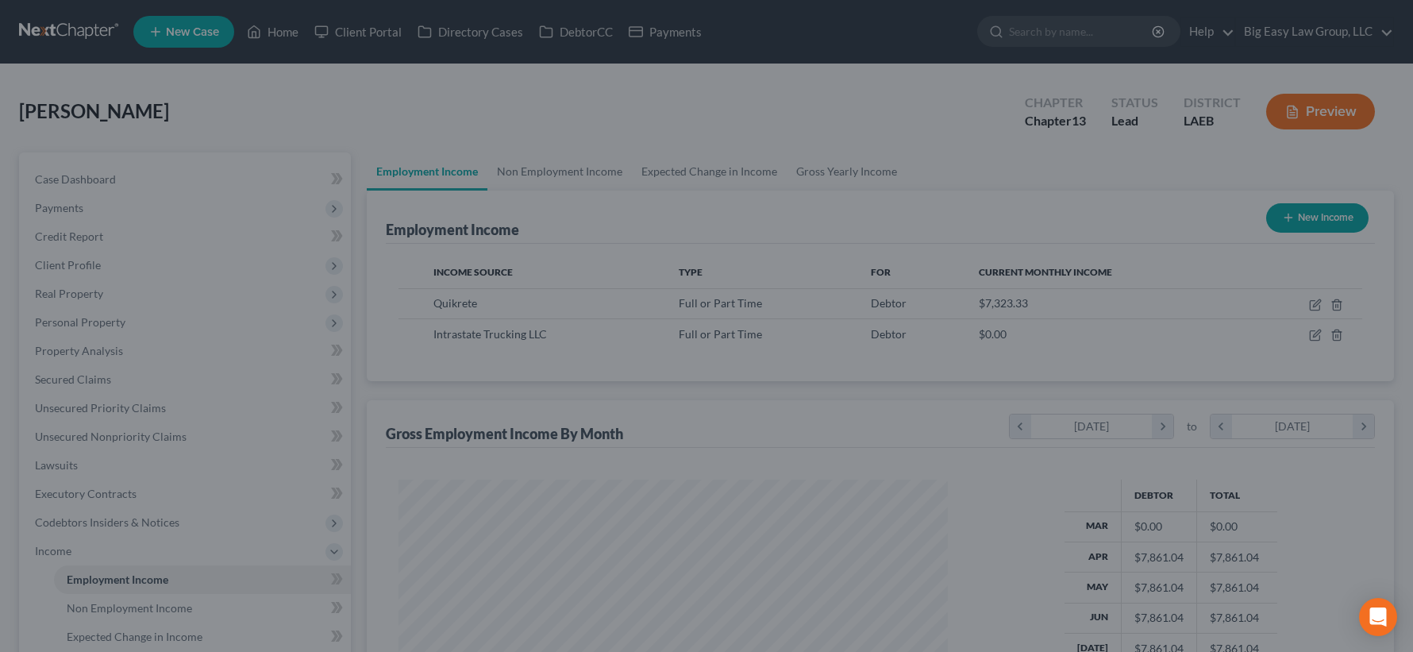
scroll to position [793569, 793272]
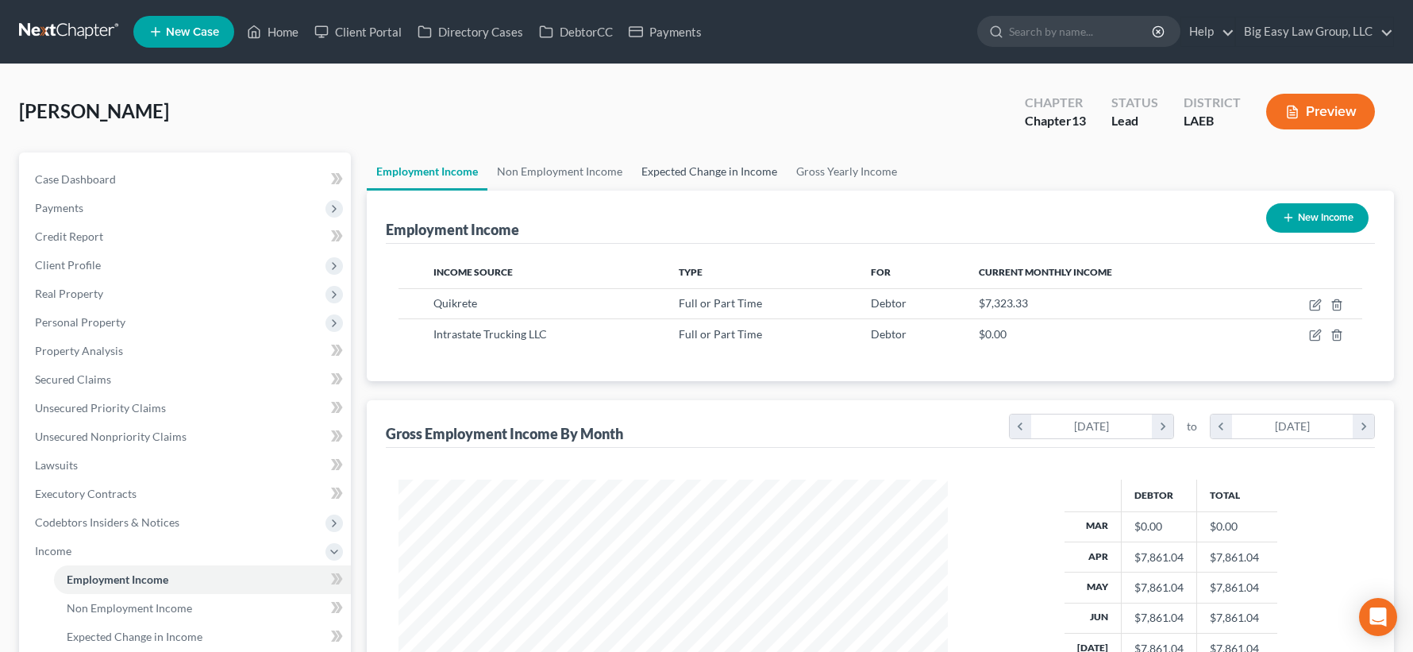
click at [755, 176] on link "Expected Change in Income" at bounding box center [709, 171] width 155 height 38
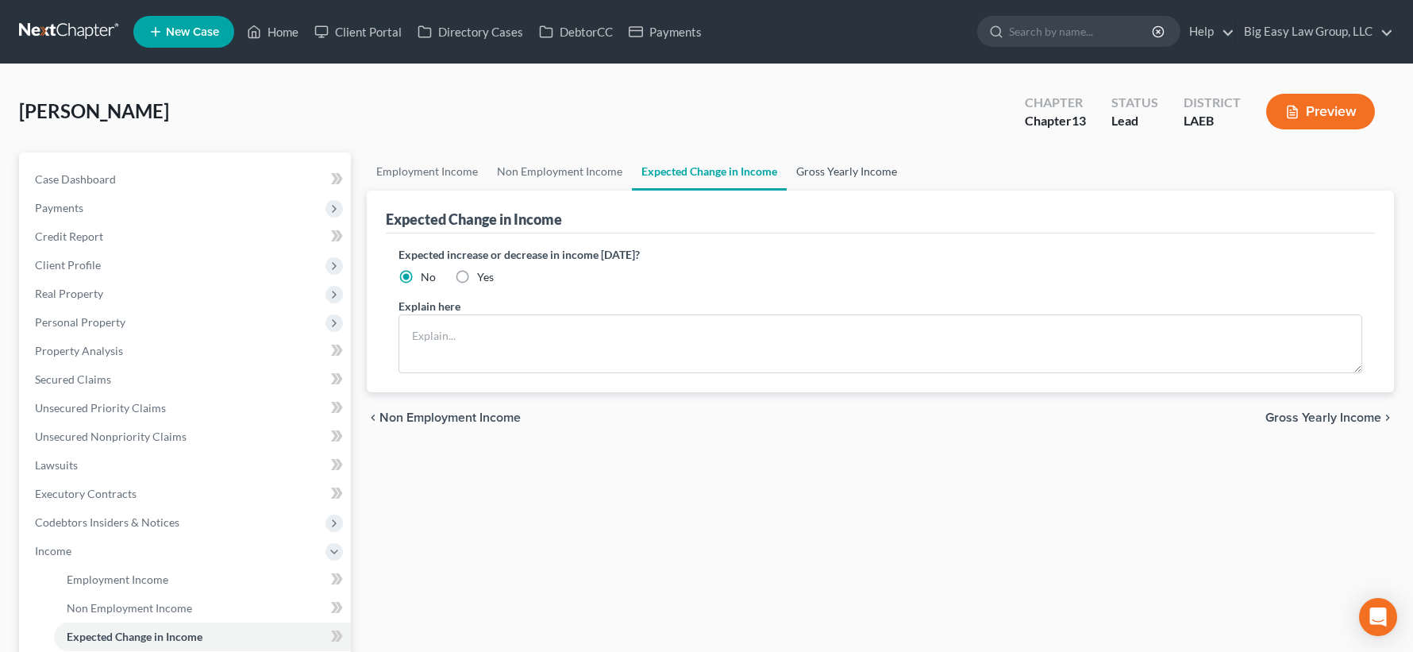
click at [830, 168] on link "Gross Yearly Income" at bounding box center [847, 171] width 120 height 38
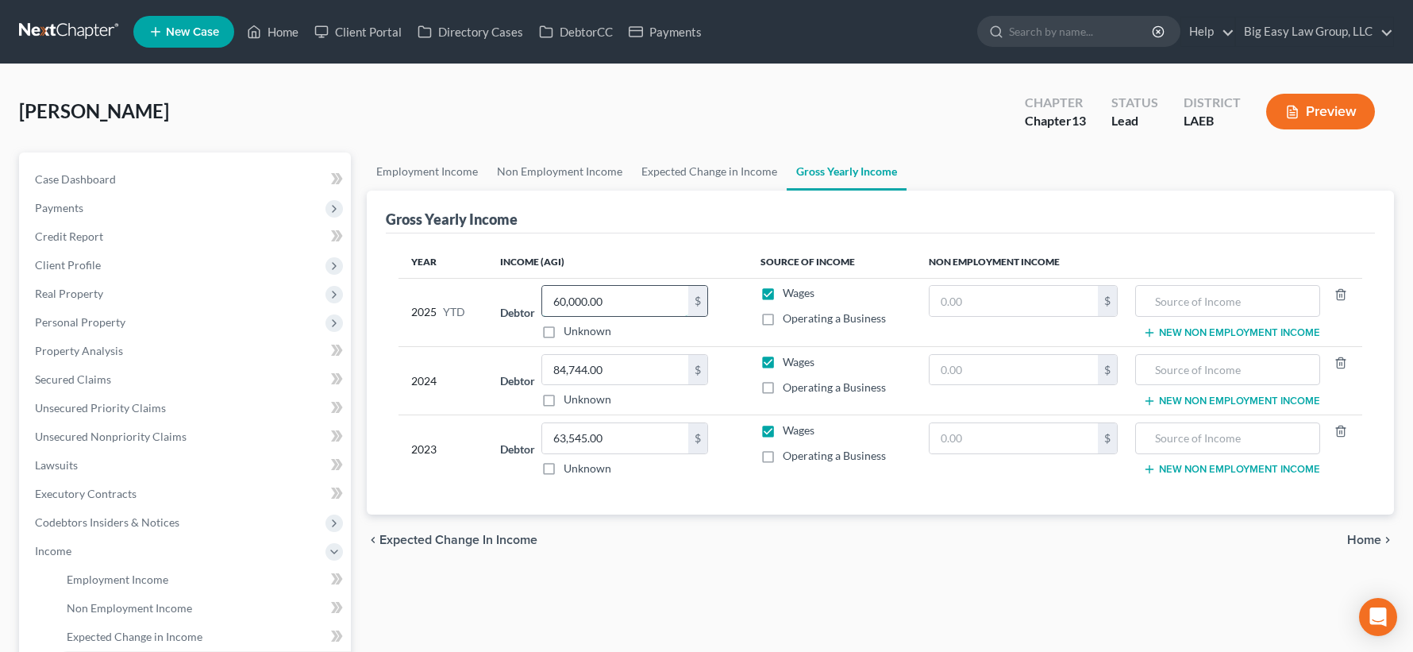
click at [619, 305] on input "60,000.00" at bounding box center [615, 301] width 146 height 30
click at [618, 302] on input "60,000.00" at bounding box center [615, 301] width 146 height 30
type input "60,050"
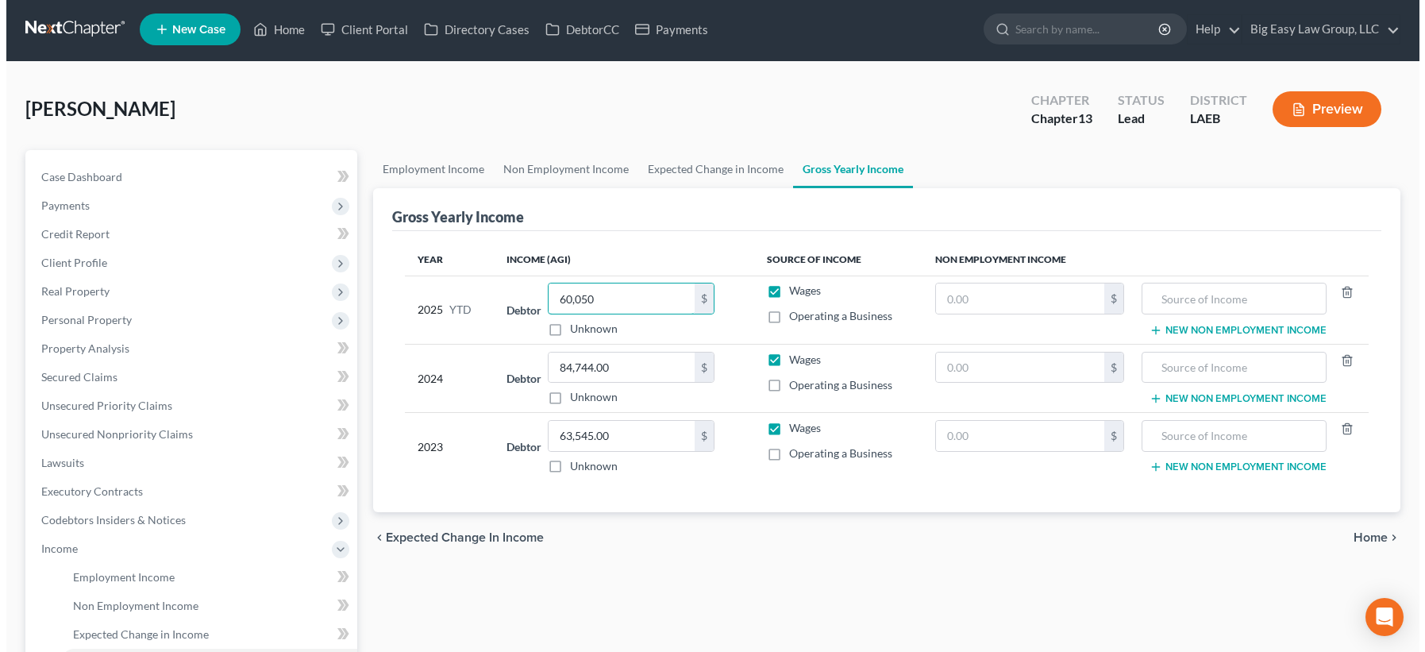
scroll to position [3, 0]
click at [661, 366] on input "84,744.00" at bounding box center [615, 367] width 146 height 30
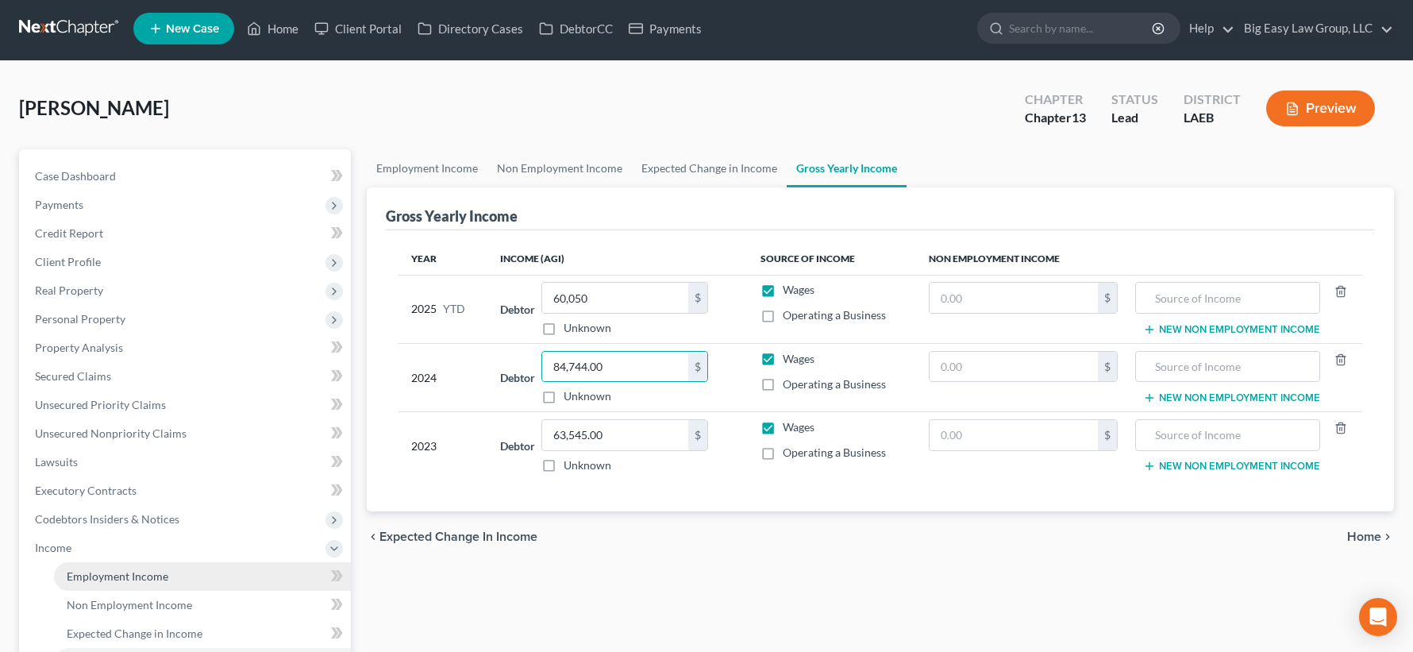
click at [171, 563] on link "Employment Income" at bounding box center [202, 576] width 297 height 29
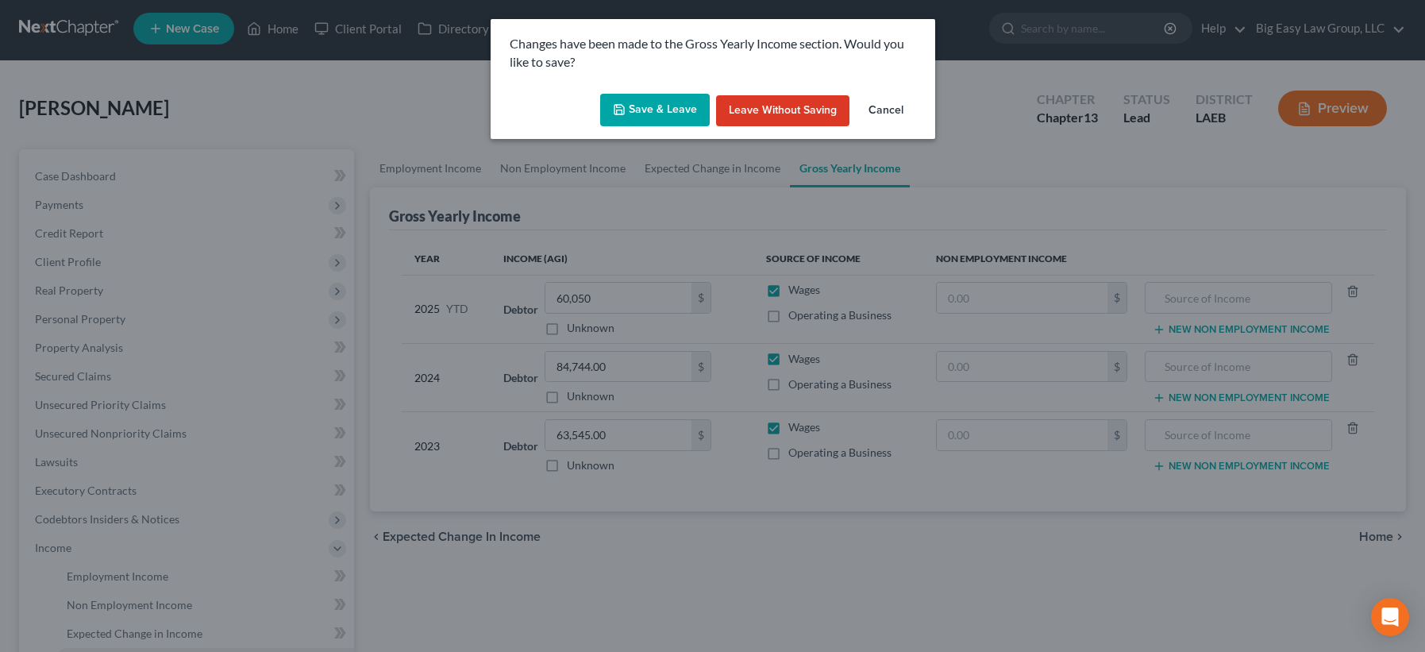
click at [635, 118] on button "Save & Leave" at bounding box center [655, 110] width 110 height 33
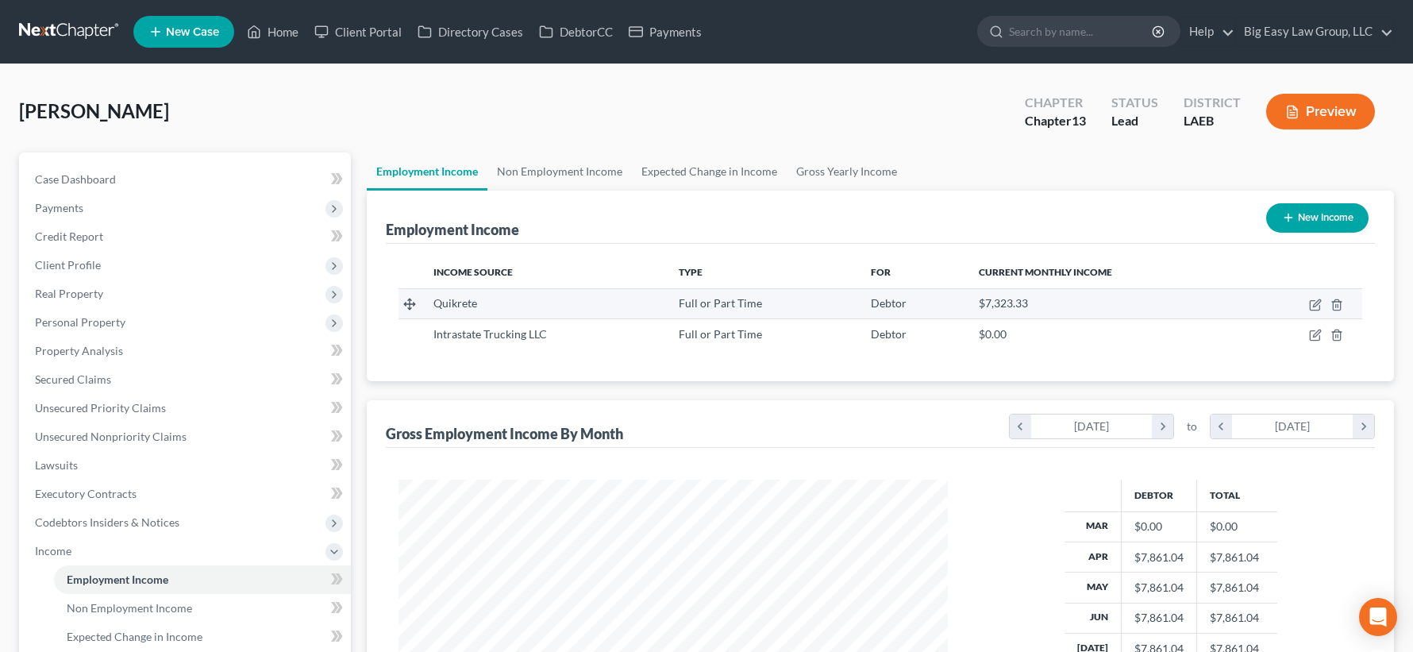
scroll to position [285, 580]
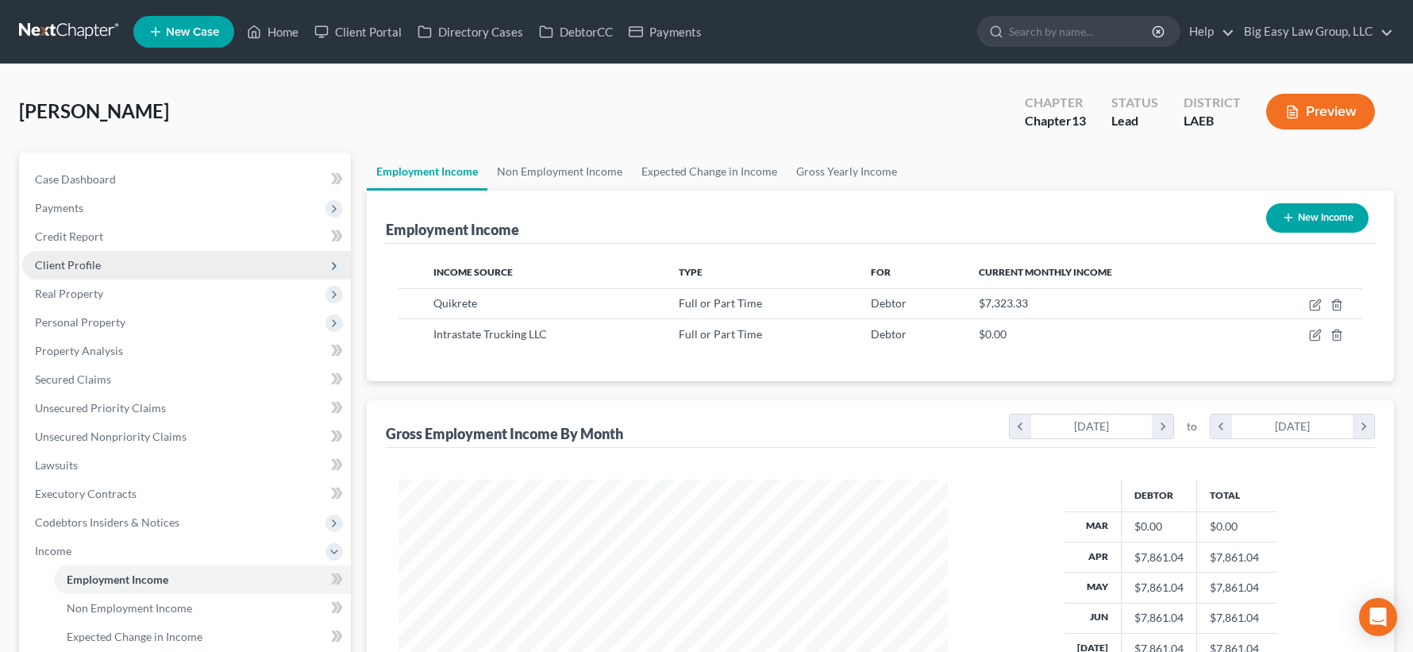
click at [190, 265] on span "Client Profile" at bounding box center [186, 265] width 329 height 29
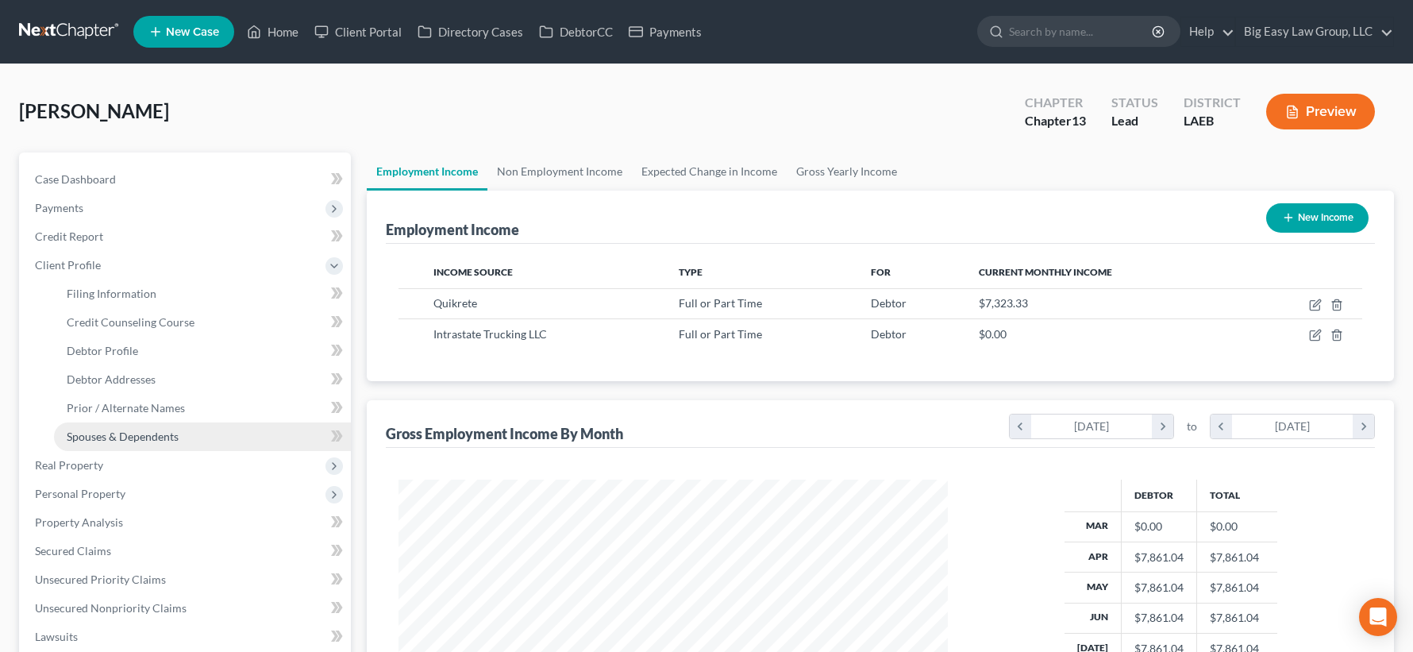
click at [233, 434] on link "Spouses & Dependents" at bounding box center [202, 436] width 297 height 29
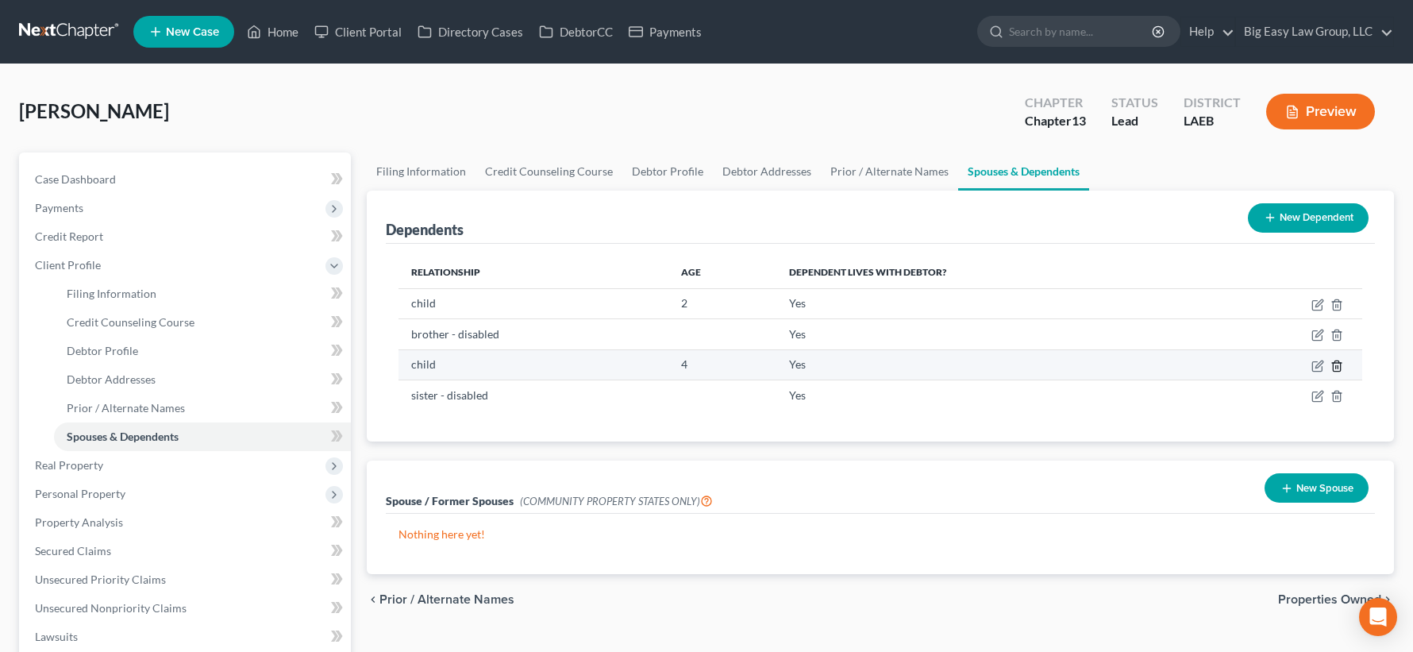
click at [1333, 365] on icon "button" at bounding box center [1336, 365] width 7 height 10
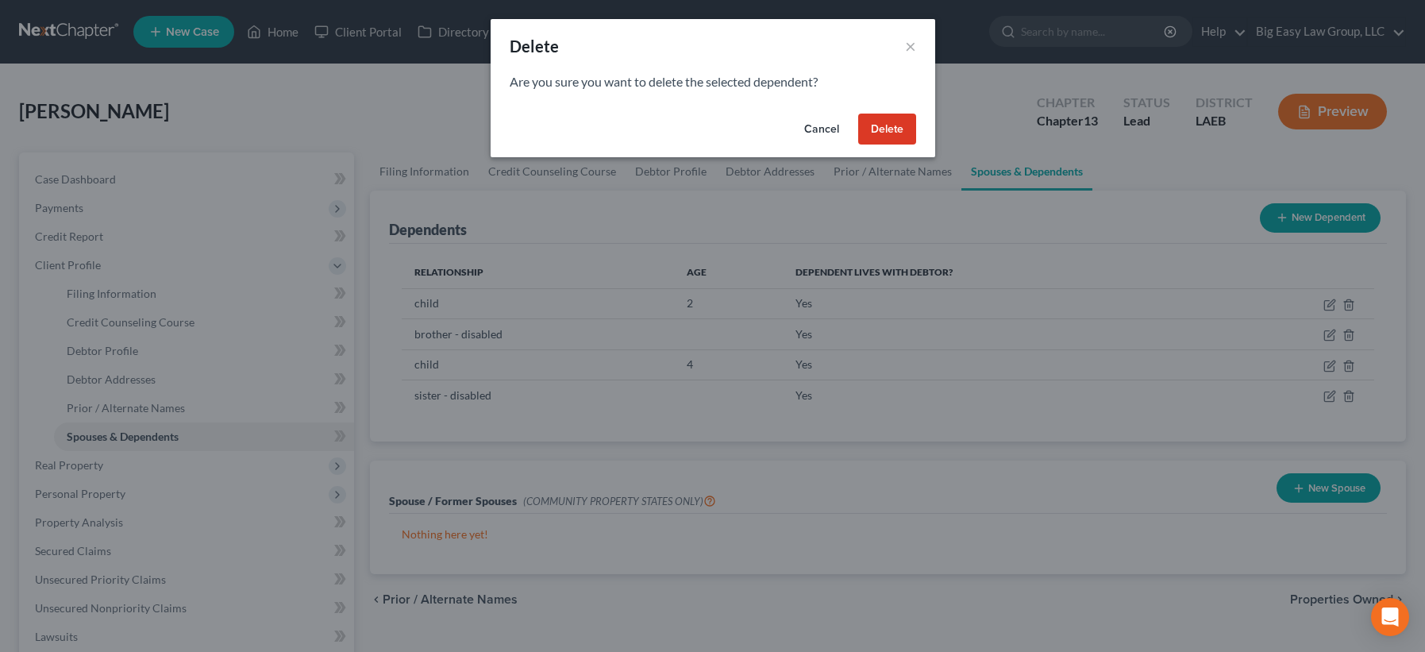
click at [886, 129] on button "Delete" at bounding box center [887, 130] width 58 height 32
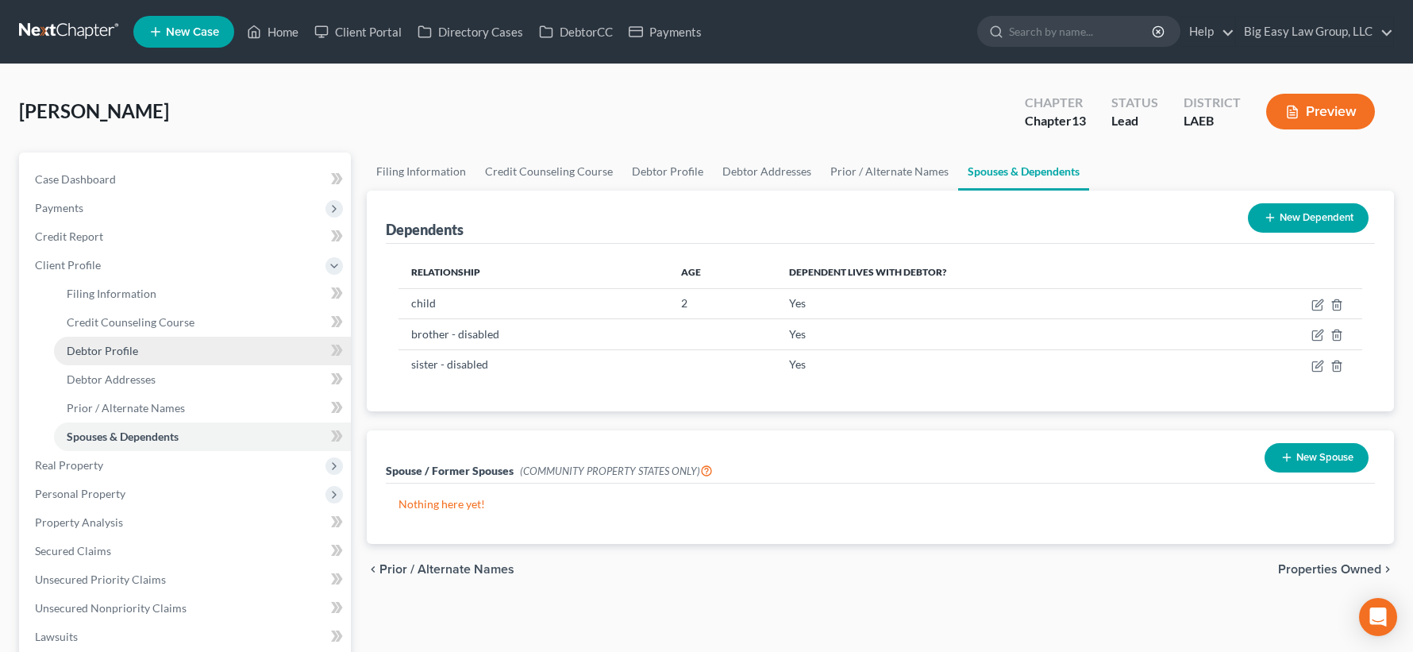
click at [156, 358] on link "Debtor Profile" at bounding box center [202, 351] width 297 height 29
select select "0"
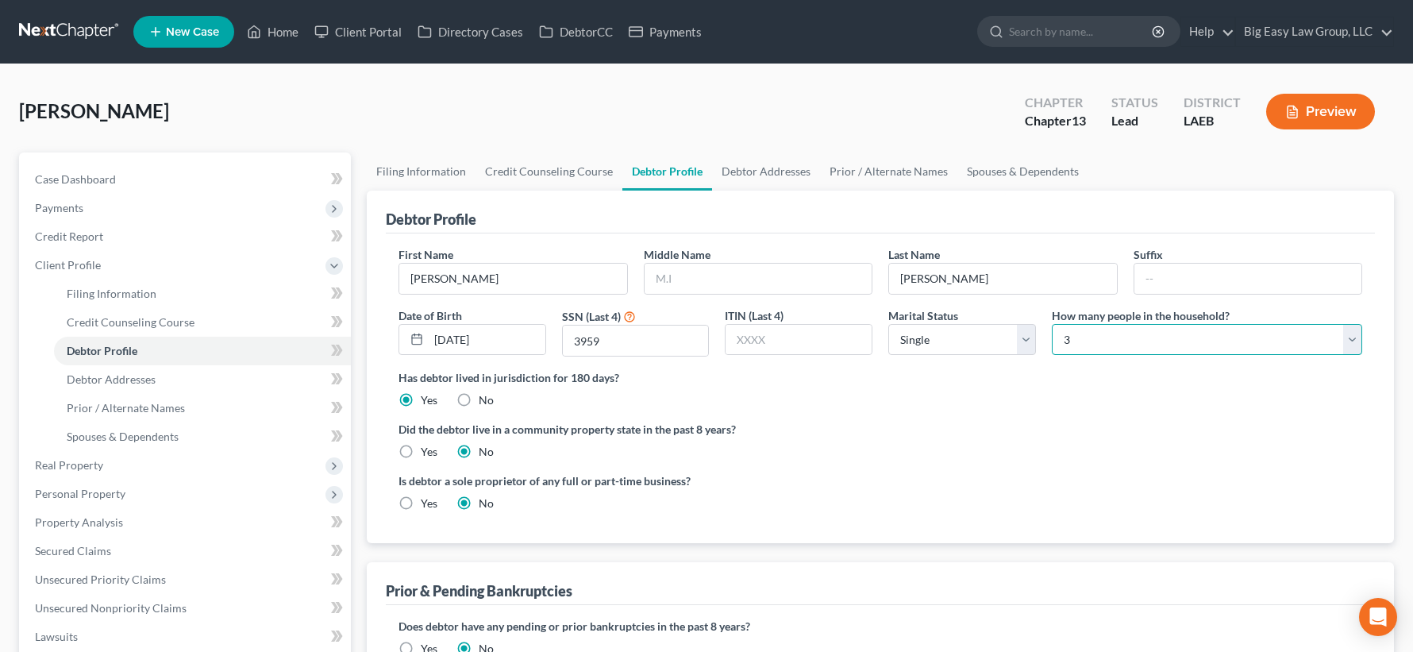
click at [1092, 337] on select "Select 1 2 3 4 5 6 7 8 9 10 11 12 13 14 15 16 17 18 19 20" at bounding box center [1207, 340] width 310 height 32
select select "3"
click at [1052, 324] on select "Select 1 2 3 4 5 6 7 8 9 10 11 12 13 14 15 16 17 18 19 20" at bounding box center [1207, 340] width 310 height 32
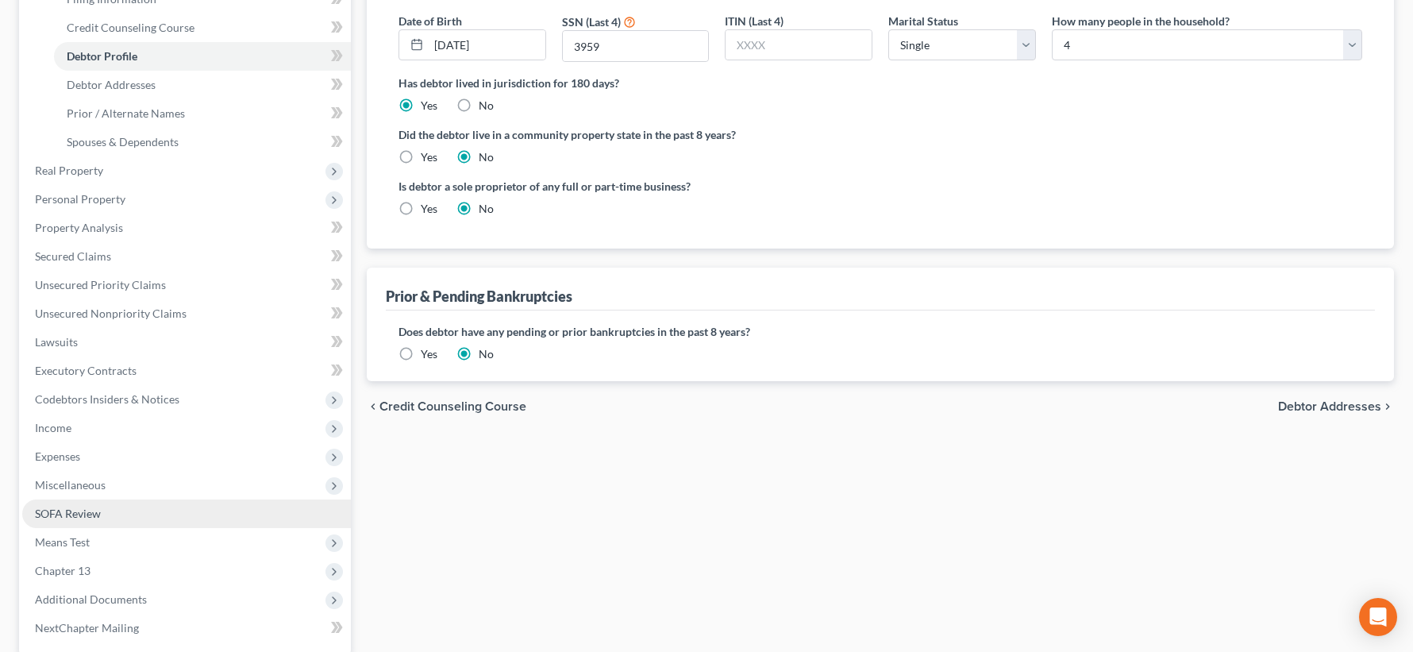
click at [229, 523] on link "SOFA Review" at bounding box center [186, 513] width 329 height 29
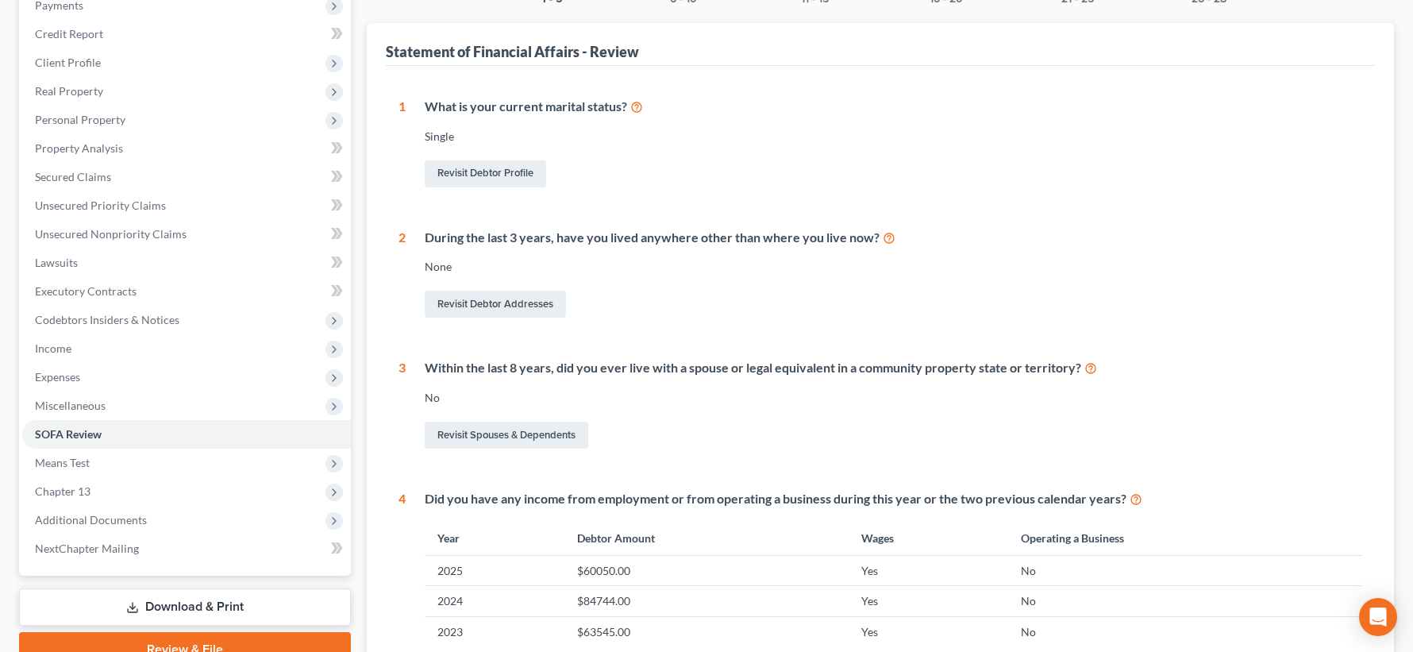
scroll to position [527, 0]
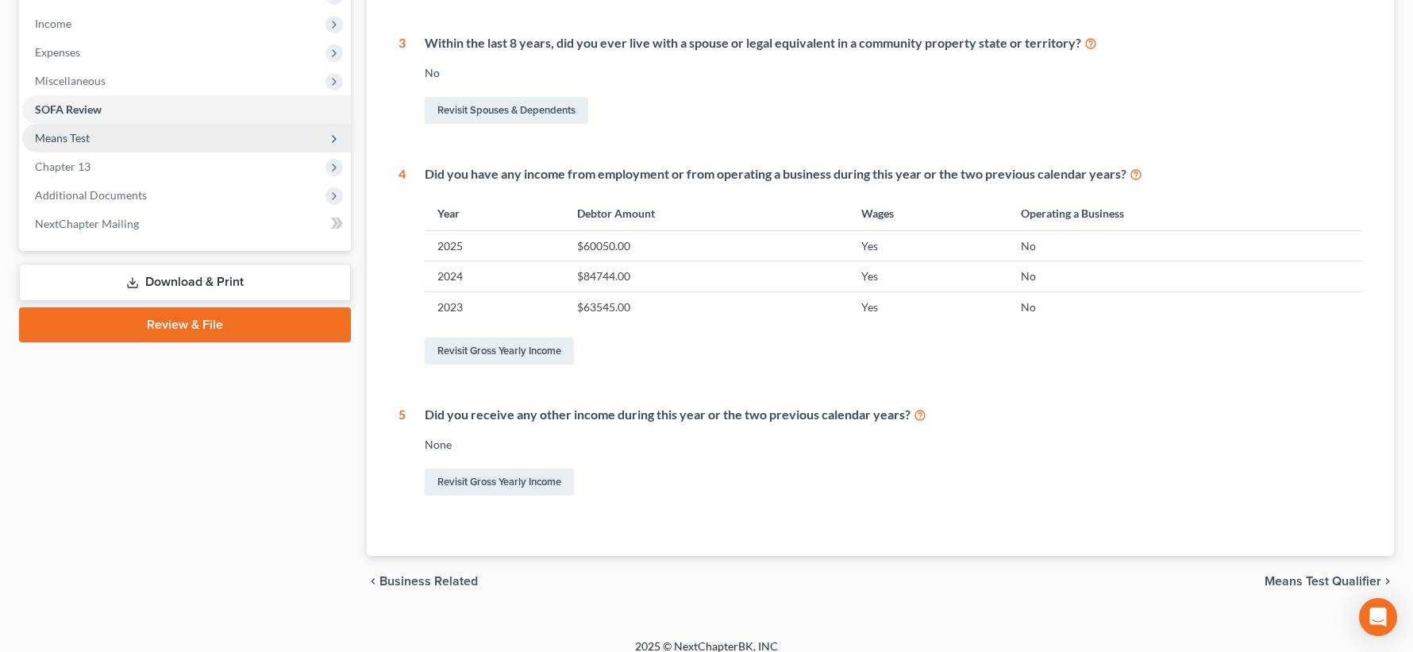
click at [256, 127] on span "Means Test" at bounding box center [186, 138] width 329 height 29
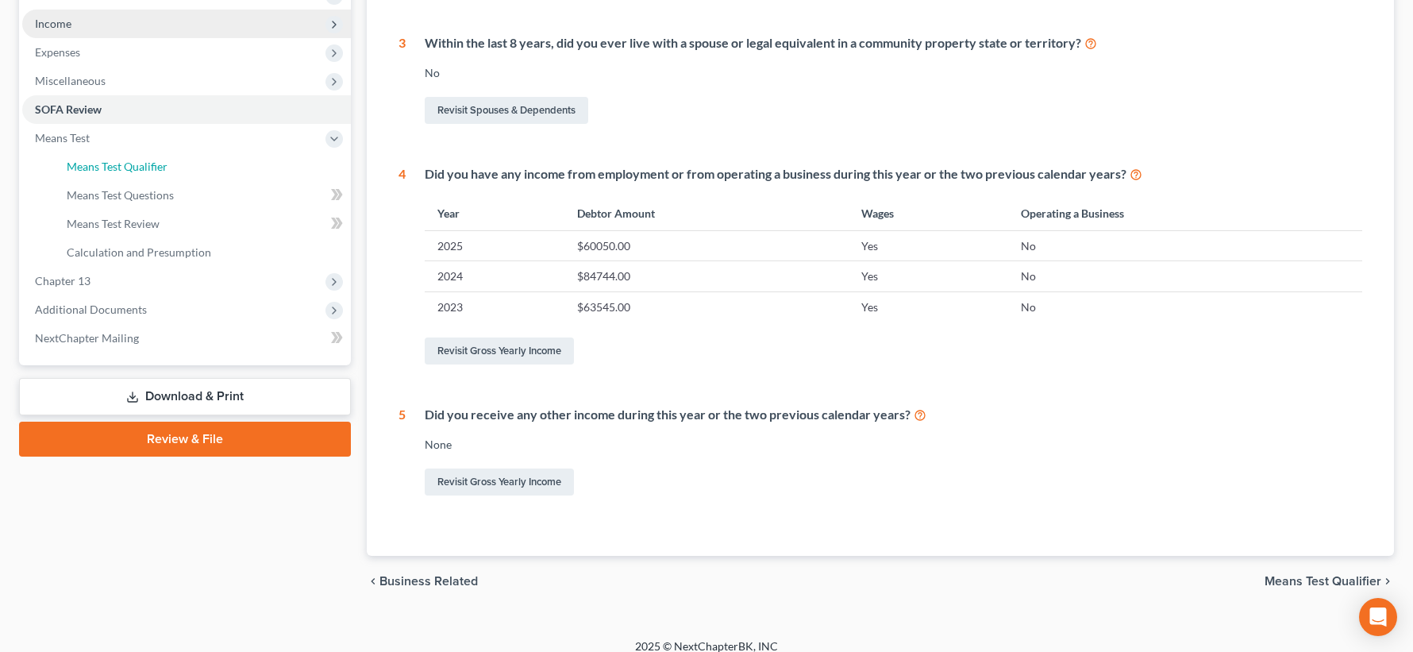
click at [227, 168] on link "Means Test Qualifier" at bounding box center [202, 166] width 297 height 29
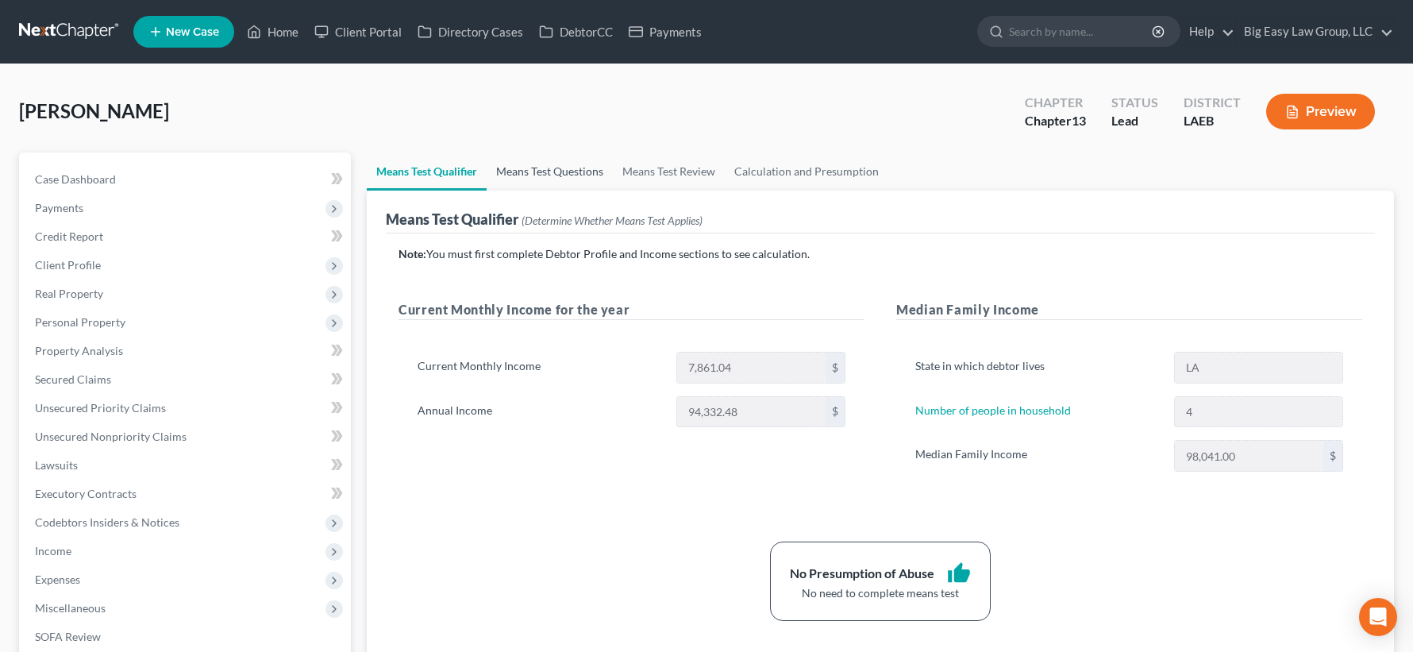
click at [564, 160] on link "Means Test Questions" at bounding box center [550, 171] width 126 height 38
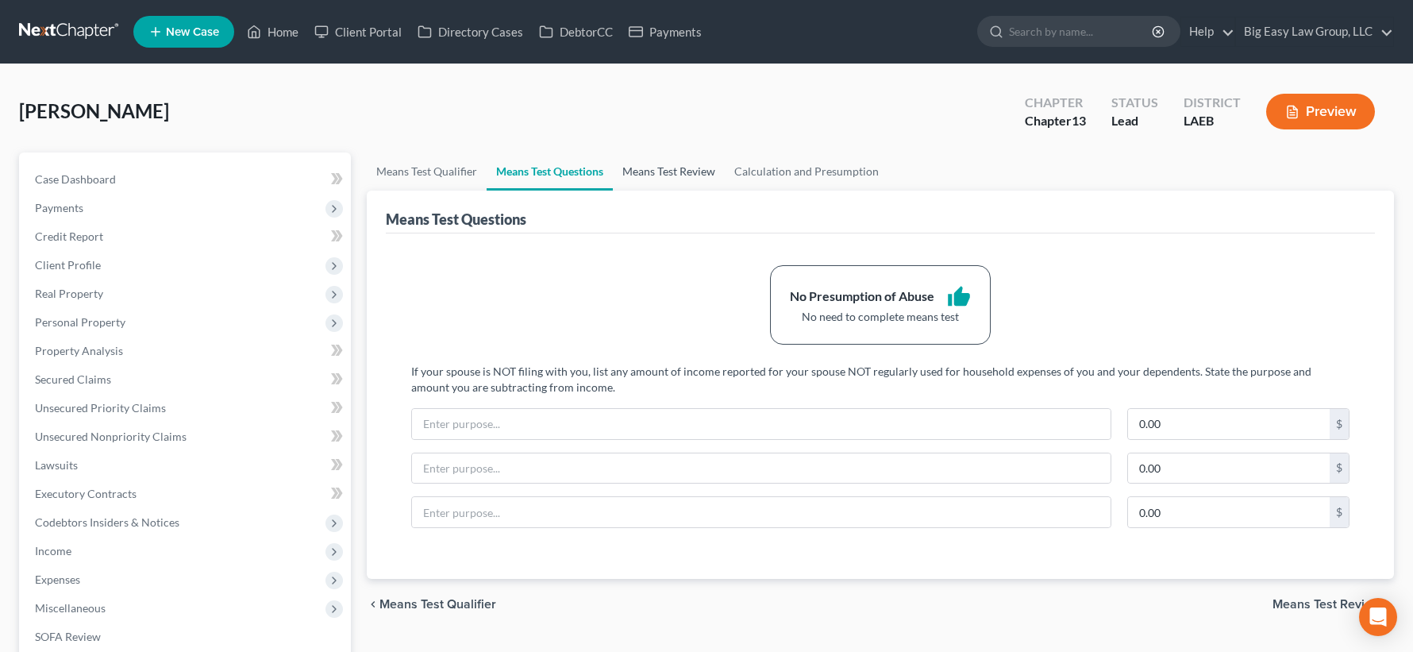
click at [656, 163] on link "Means Test Review" at bounding box center [669, 171] width 112 height 38
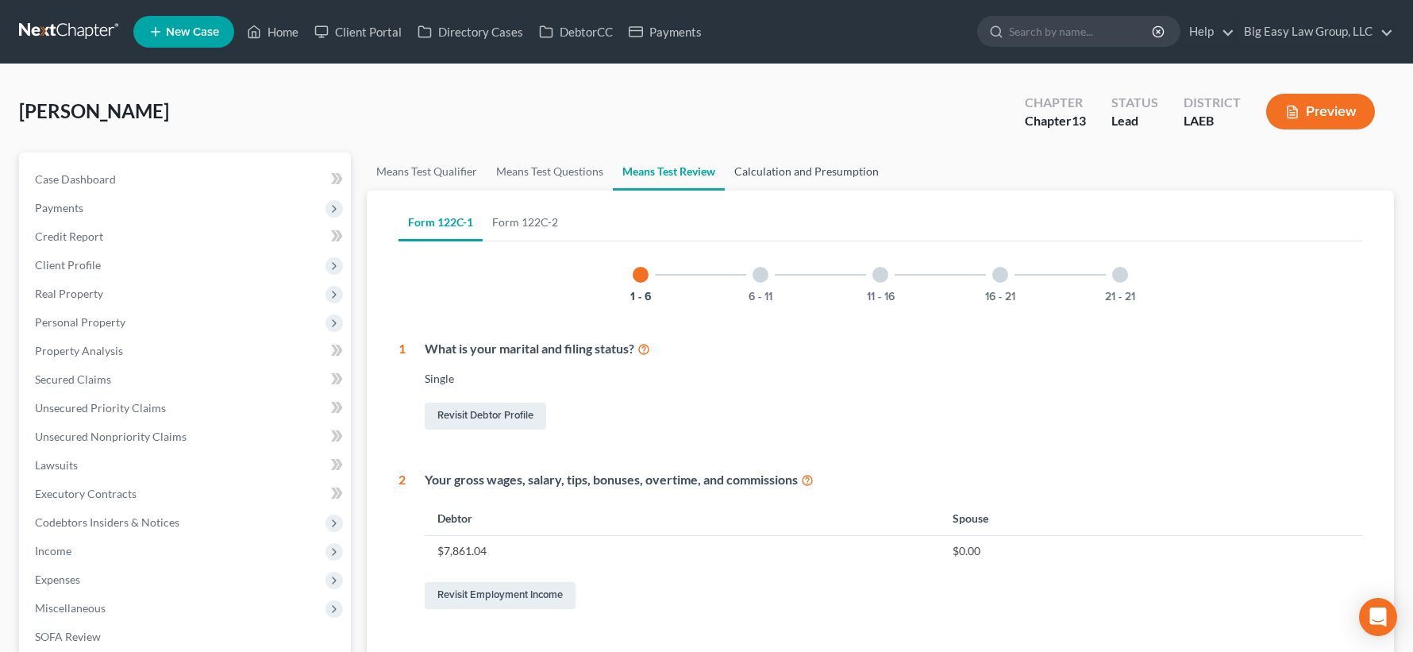
click at [772, 167] on link "Calculation and Presumption" at bounding box center [807, 171] width 164 height 38
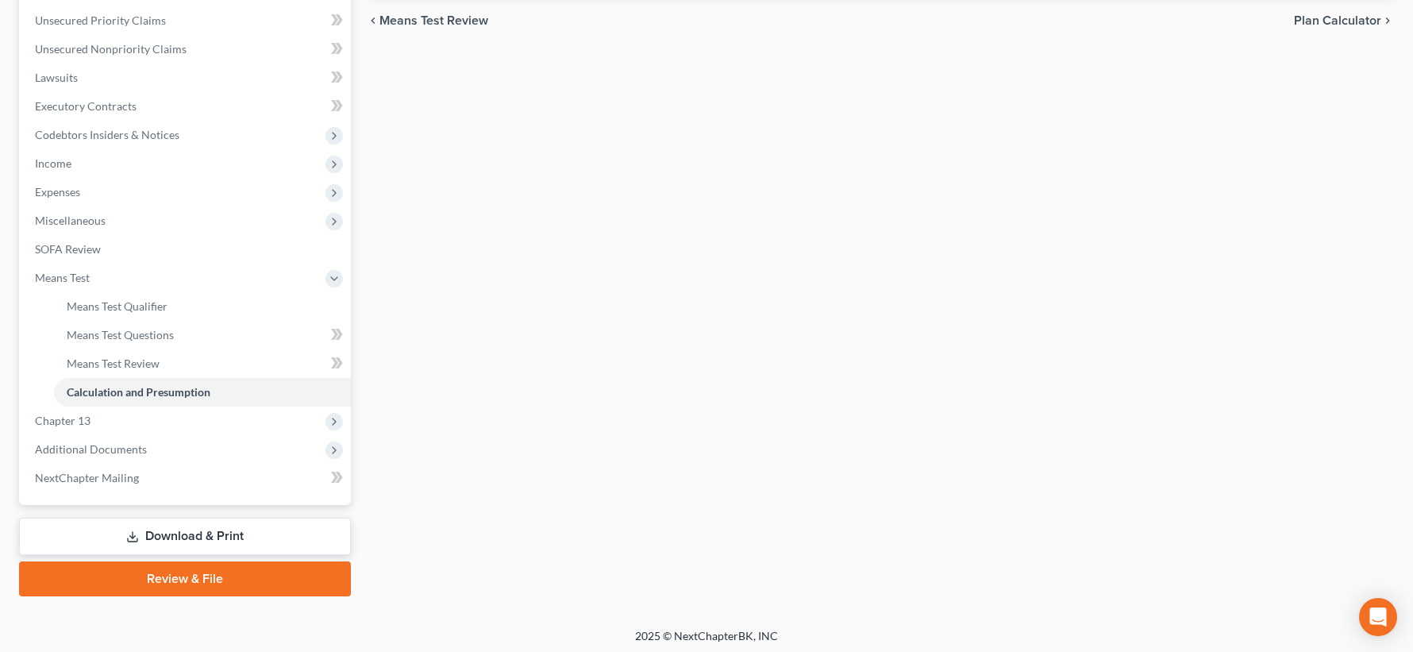
scroll to position [392, 0]
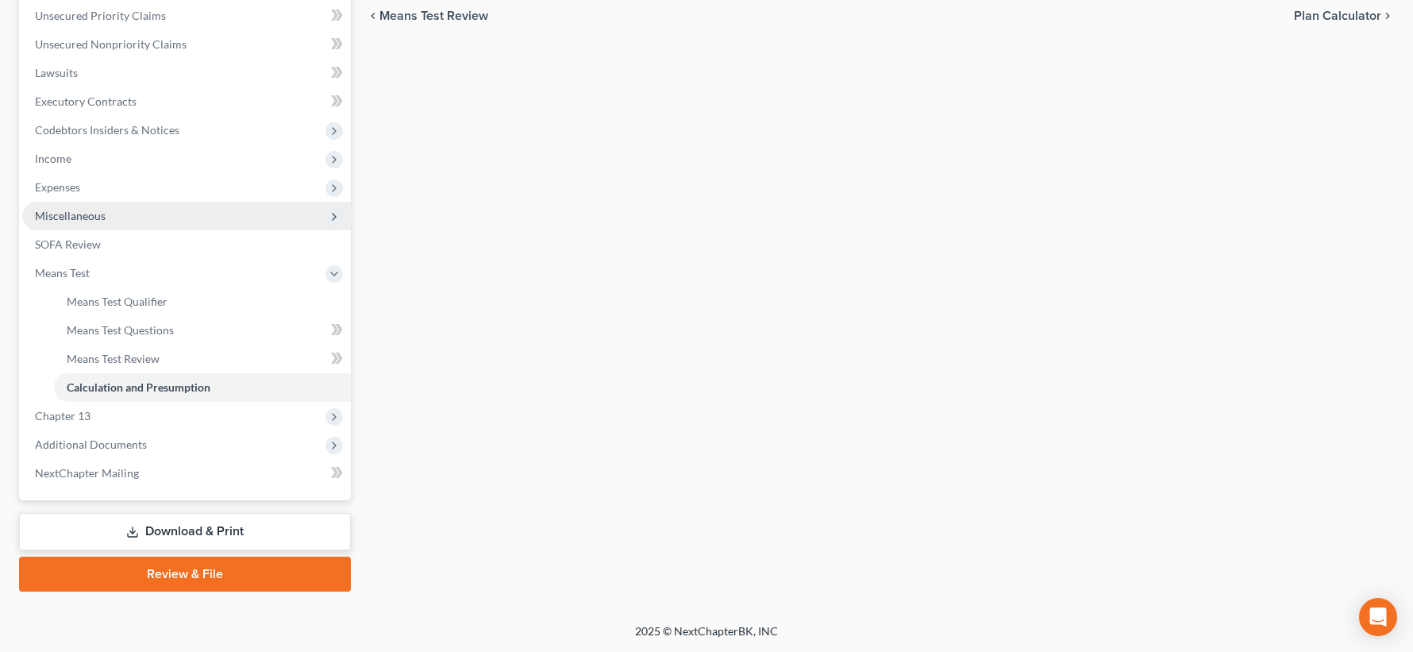
click at [259, 225] on span "Miscellaneous" at bounding box center [186, 216] width 329 height 29
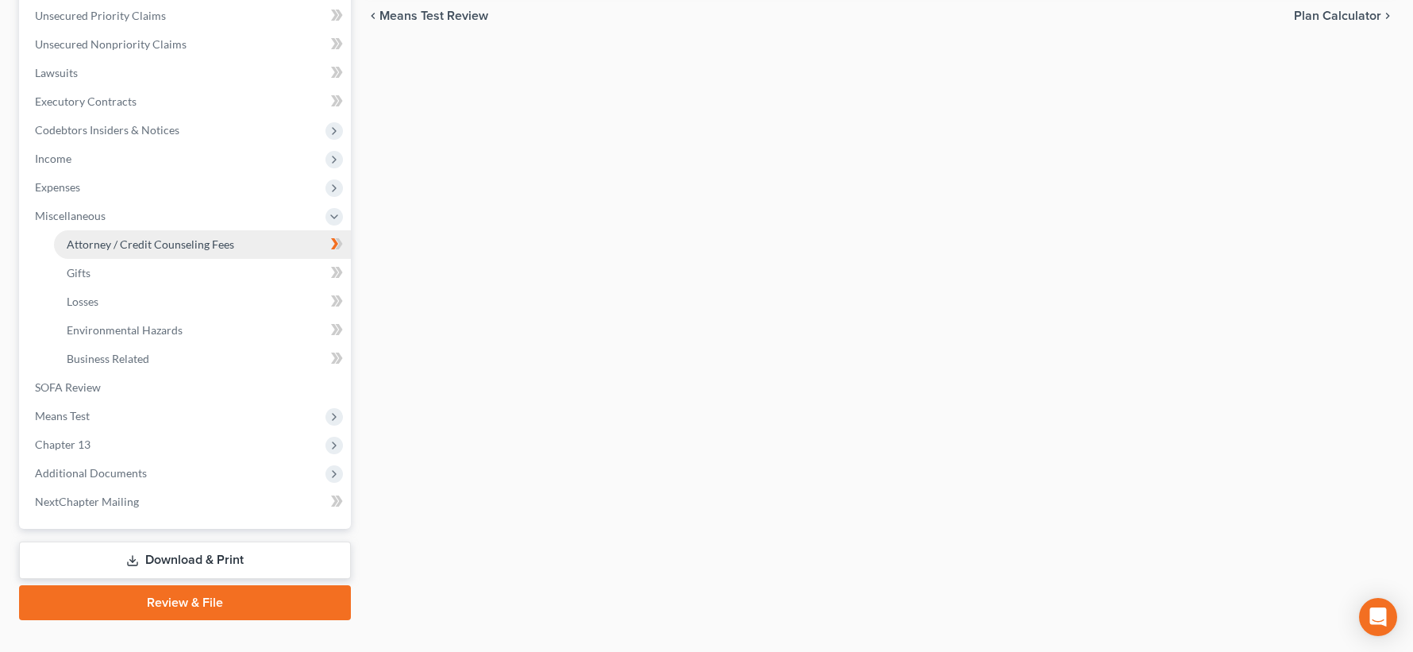
click at [255, 237] on link "Attorney / Credit Counseling Fees" at bounding box center [202, 244] width 297 height 29
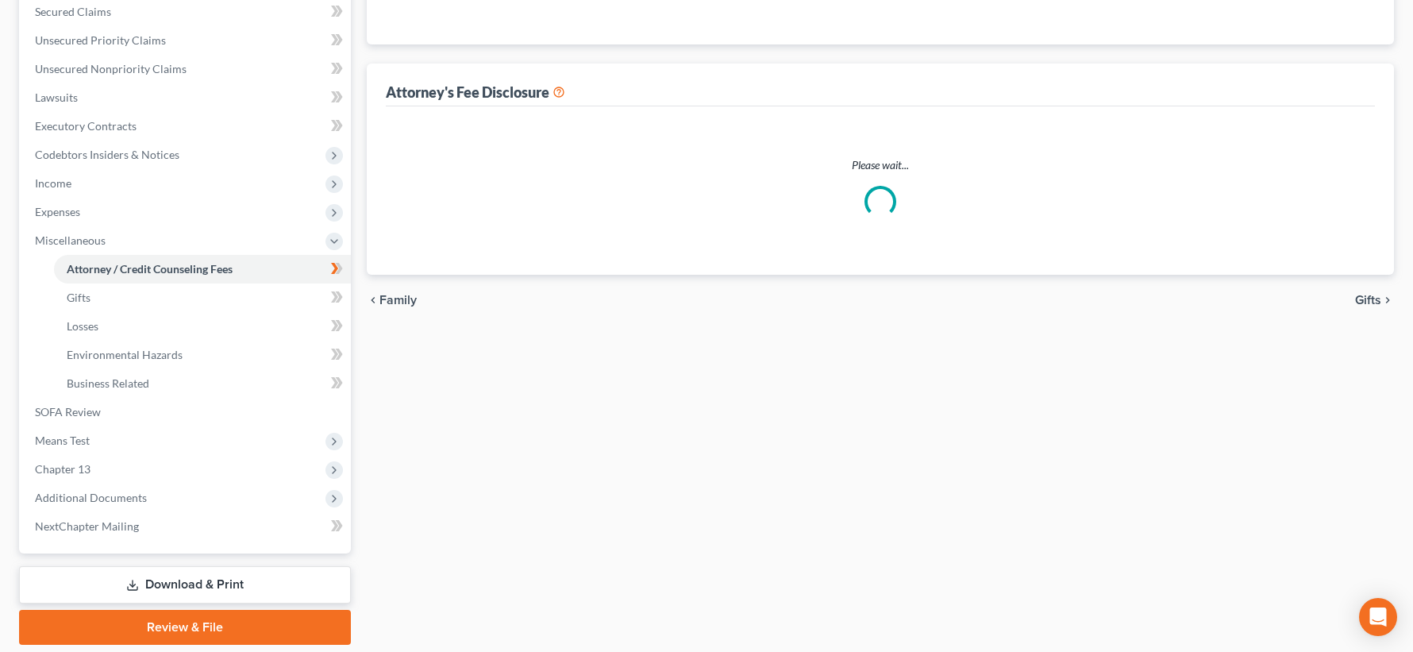
scroll to position [22, 0]
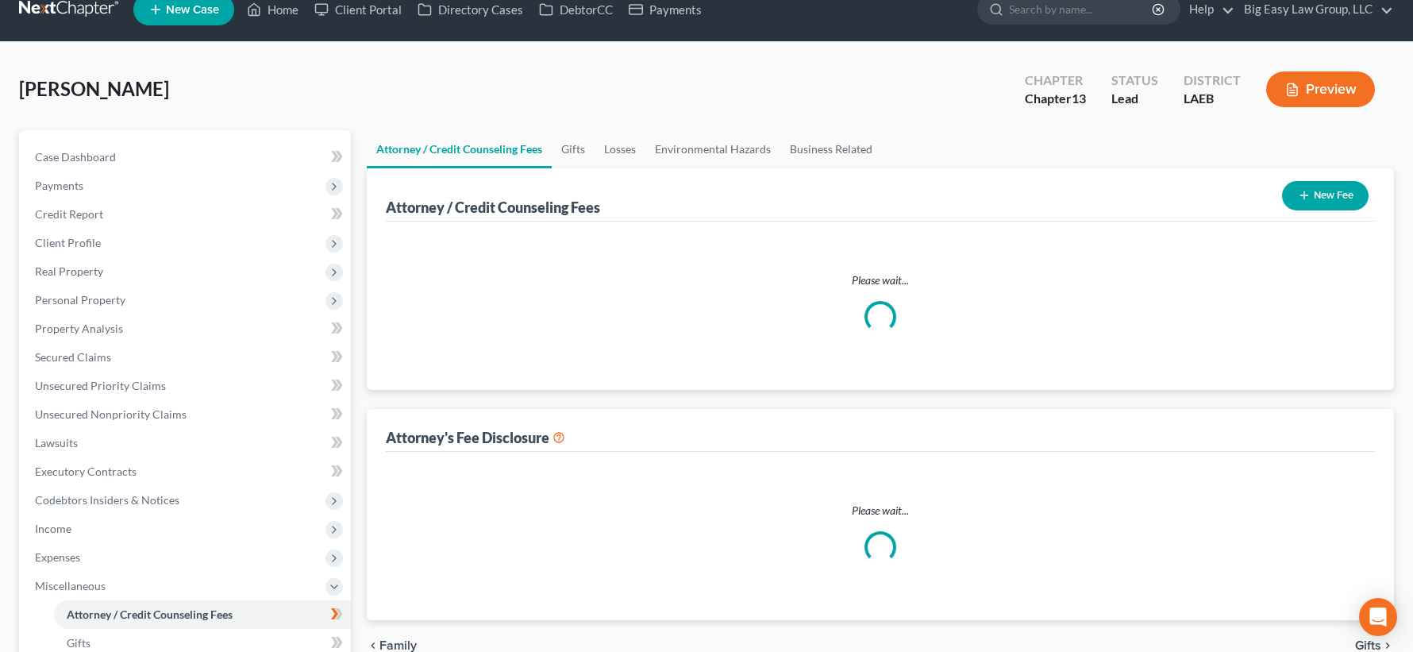
select select "0"
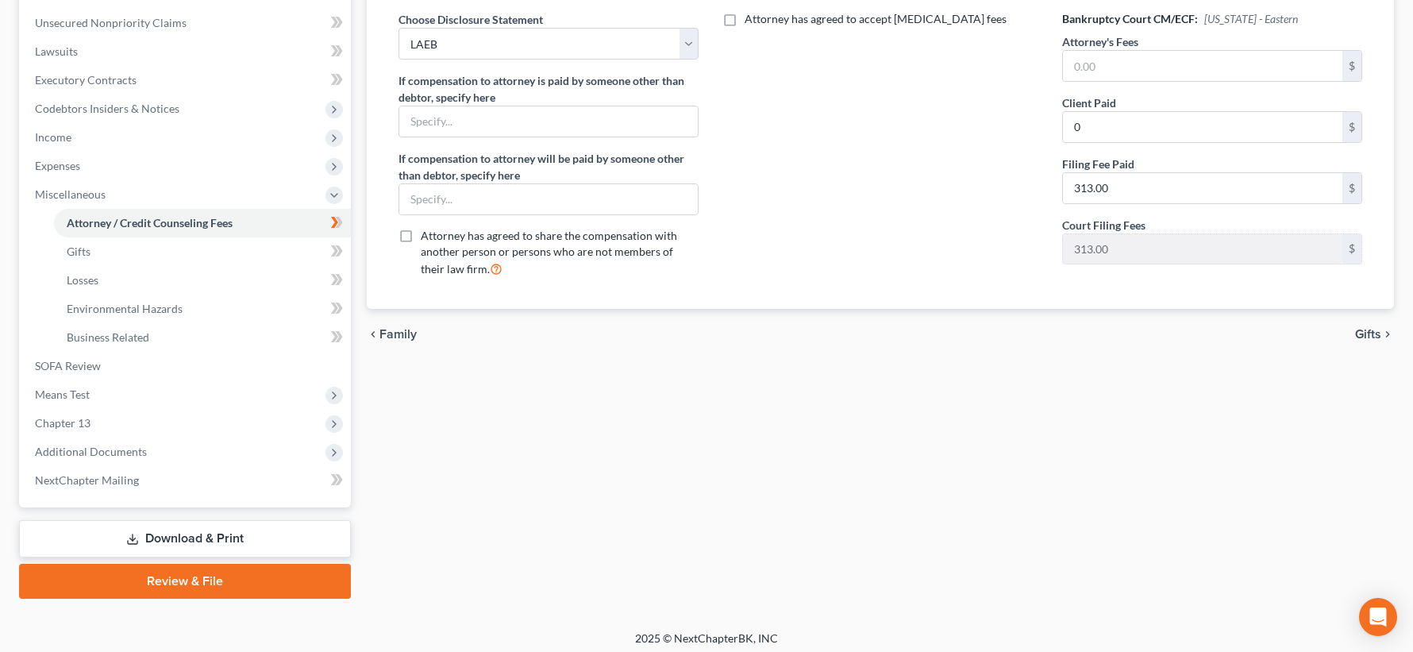
scroll to position [421, 0]
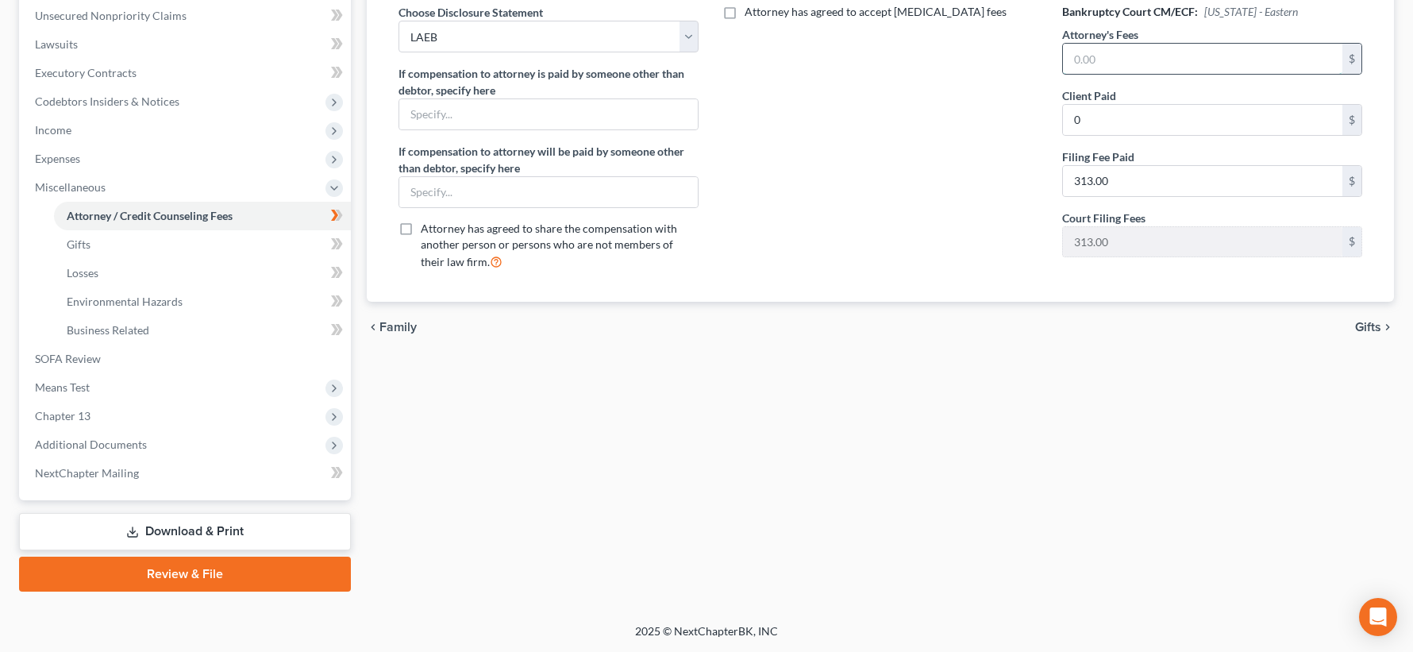
click at [1134, 59] on input "text" at bounding box center [1202, 59] width 279 height 30
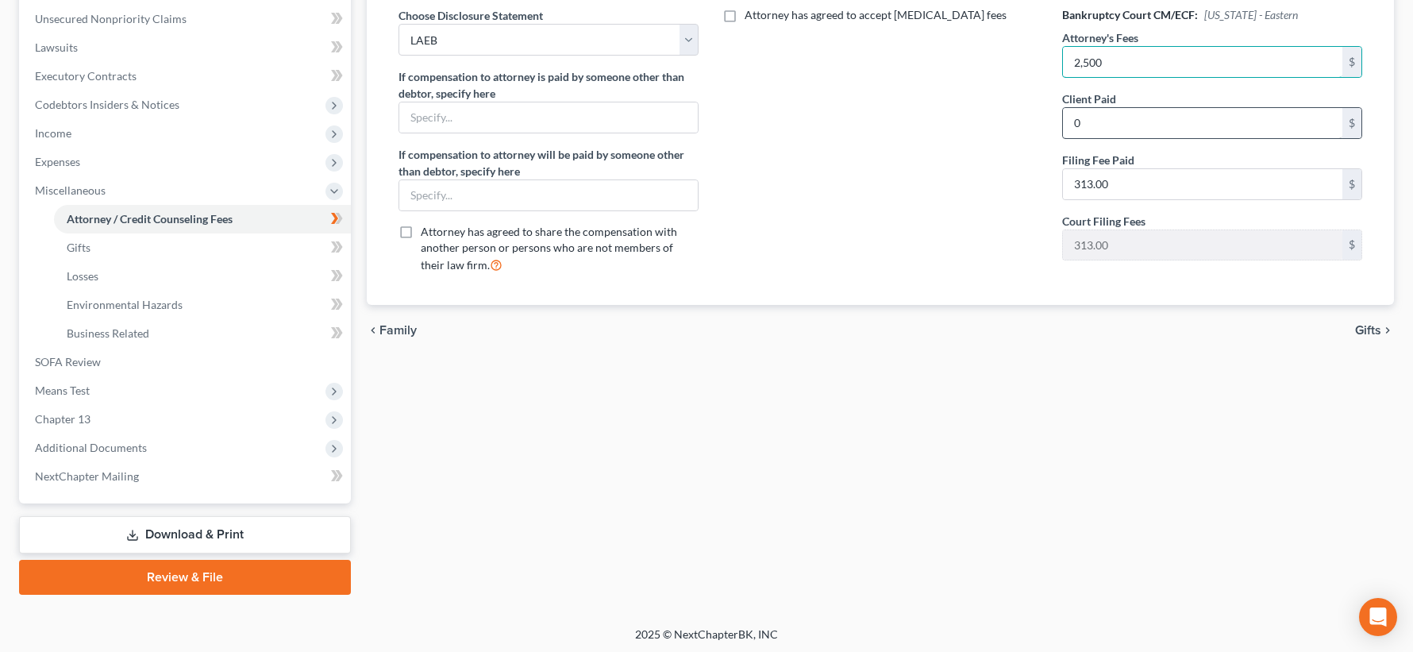
type input "2,500"
click at [1157, 125] on input "0" at bounding box center [1202, 123] width 279 height 30
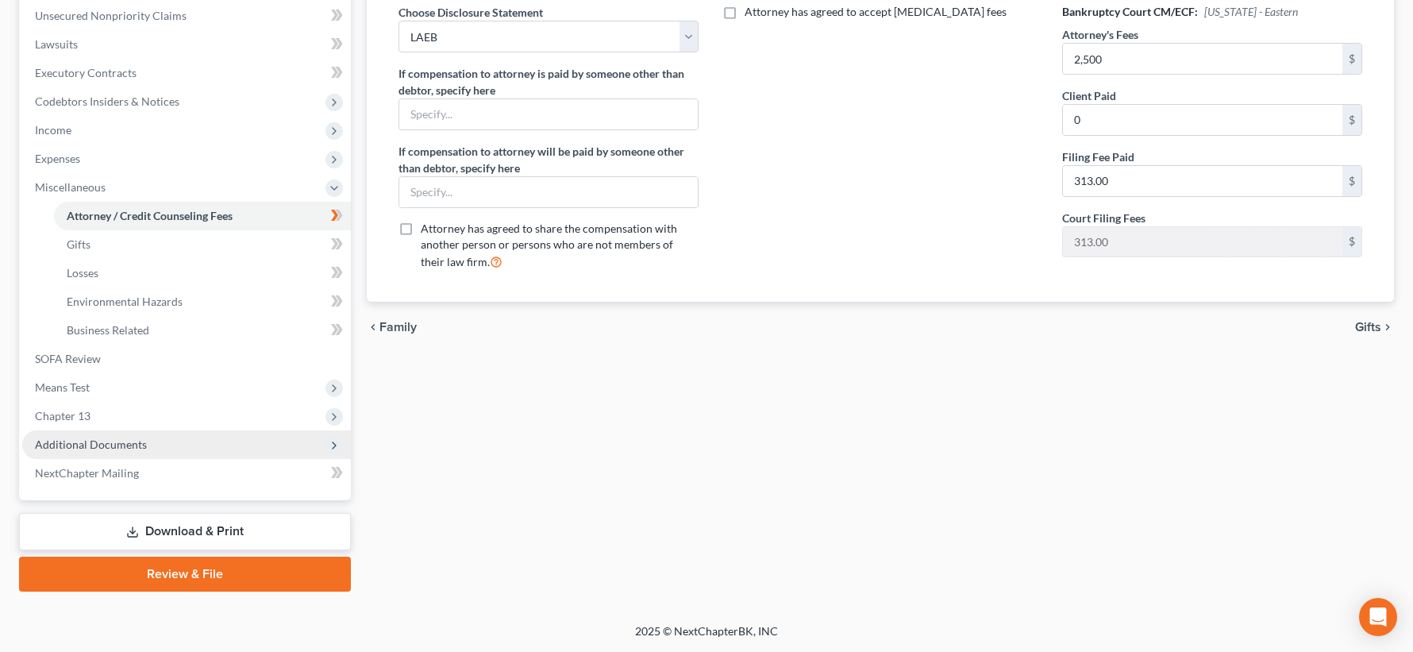
click at [188, 440] on span "Additional Documents" at bounding box center [186, 444] width 329 height 29
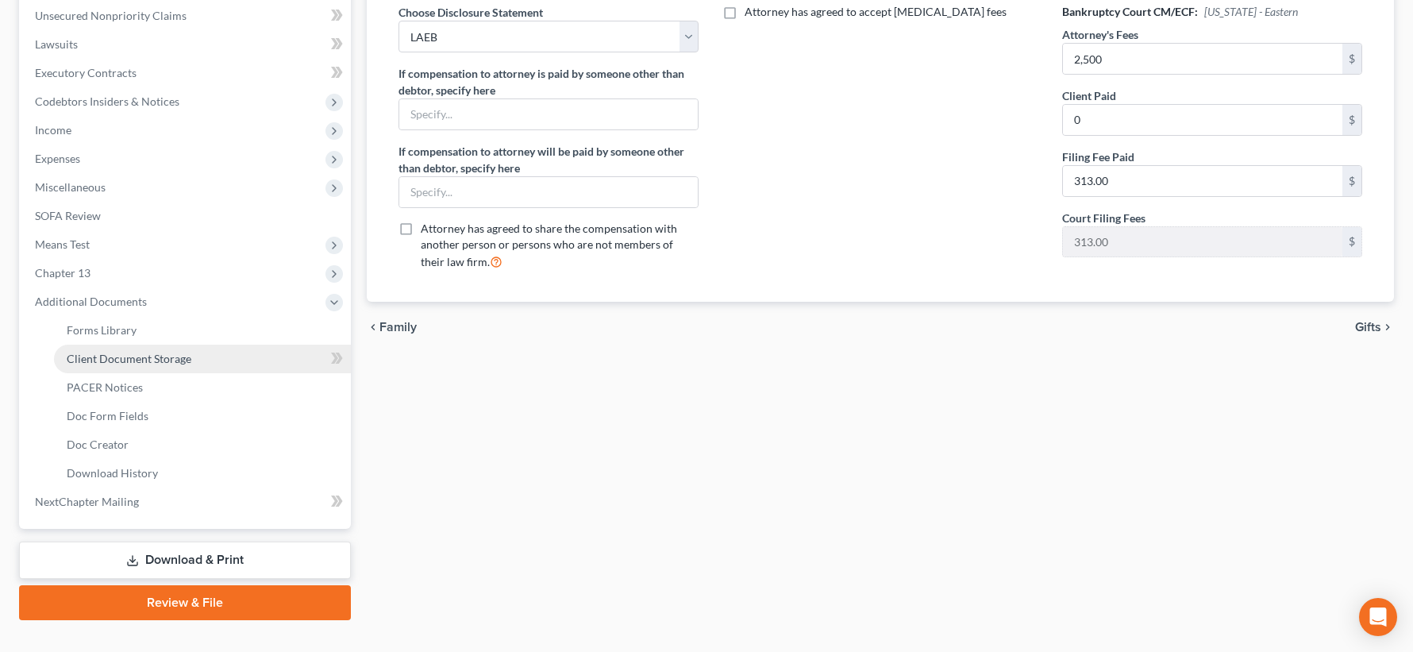
click at [206, 369] on link "Client Document Storage" at bounding box center [202, 359] width 297 height 29
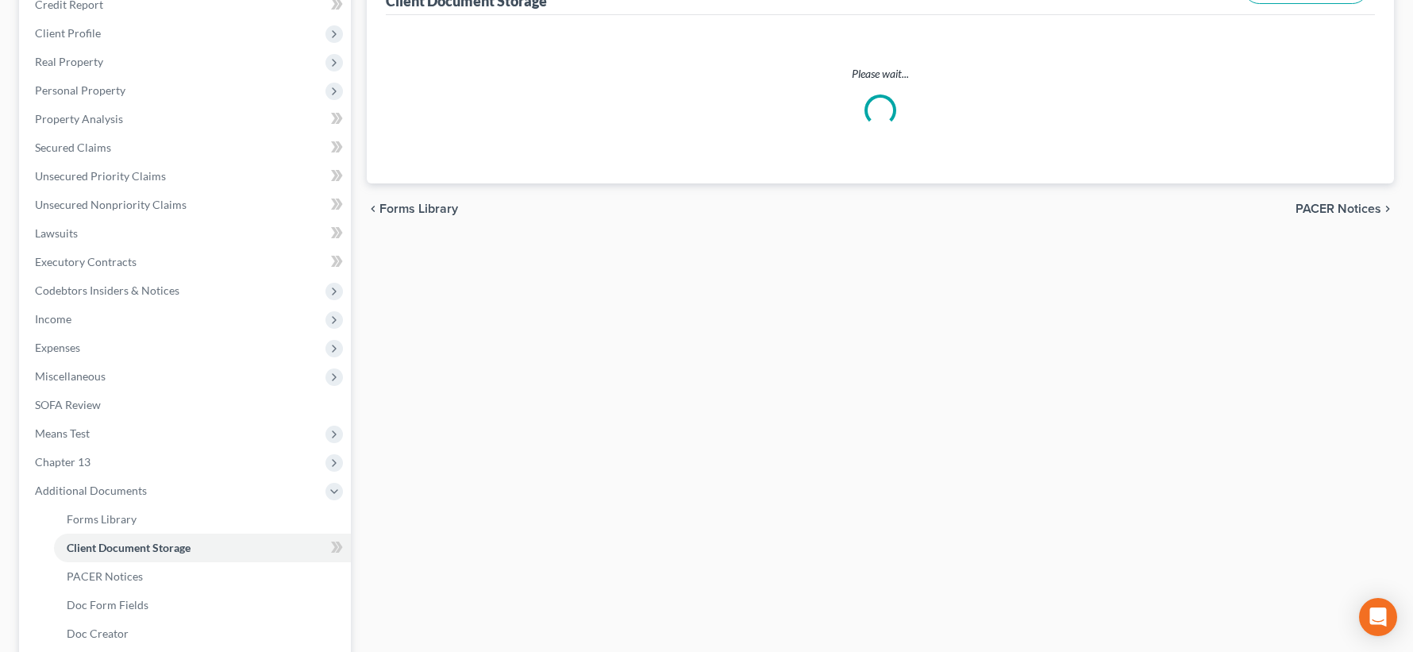
select select "0"
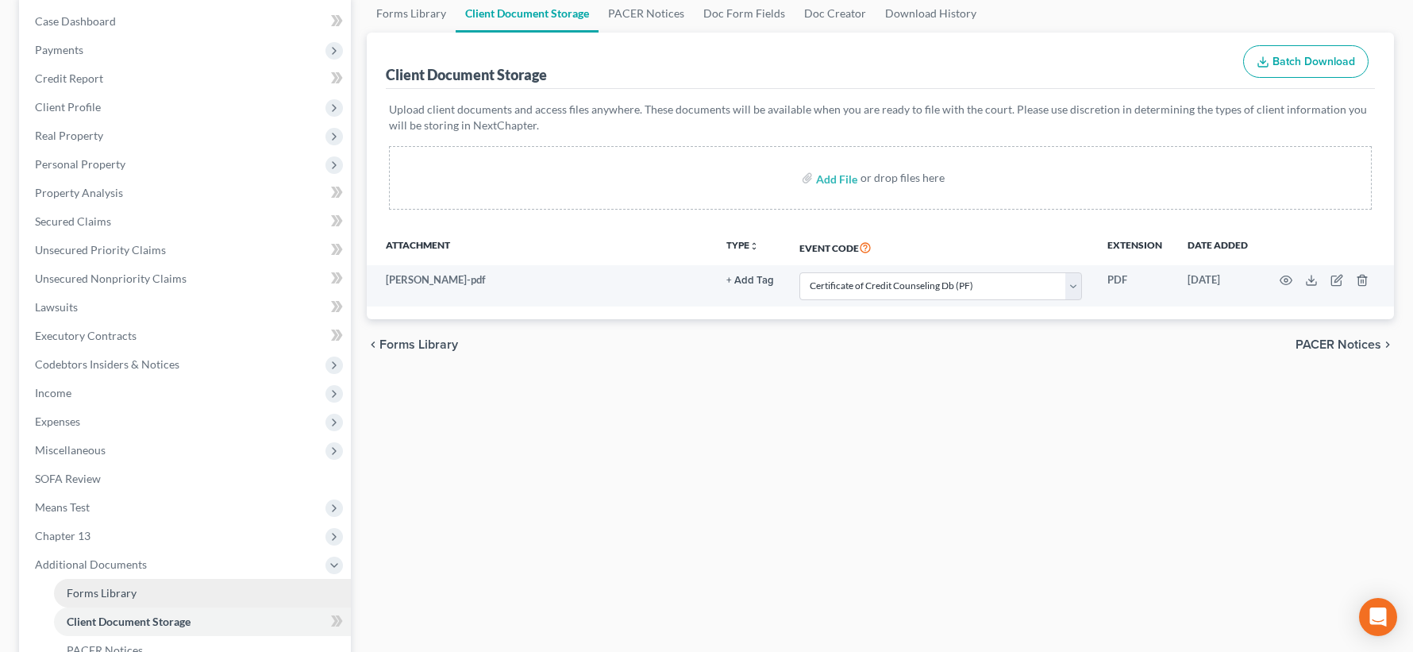
scroll to position [271, 0]
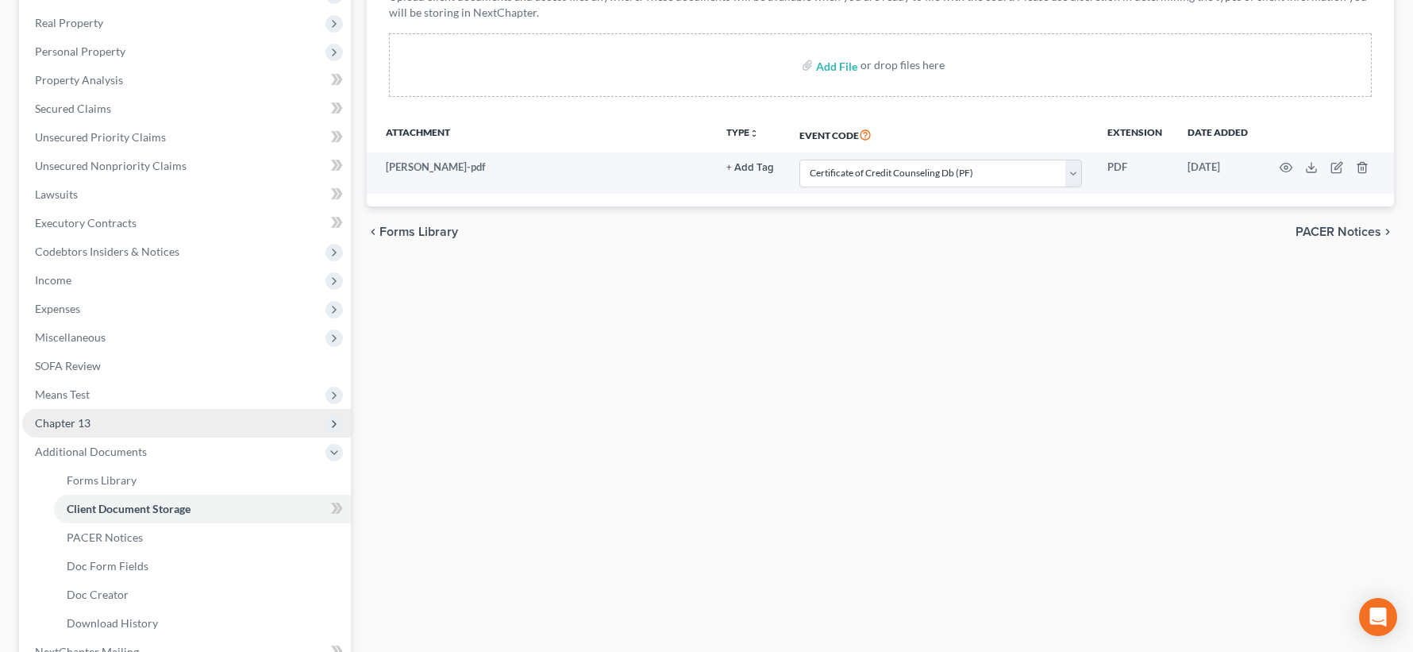
click at [155, 427] on span "Chapter 13" at bounding box center [186, 423] width 329 height 29
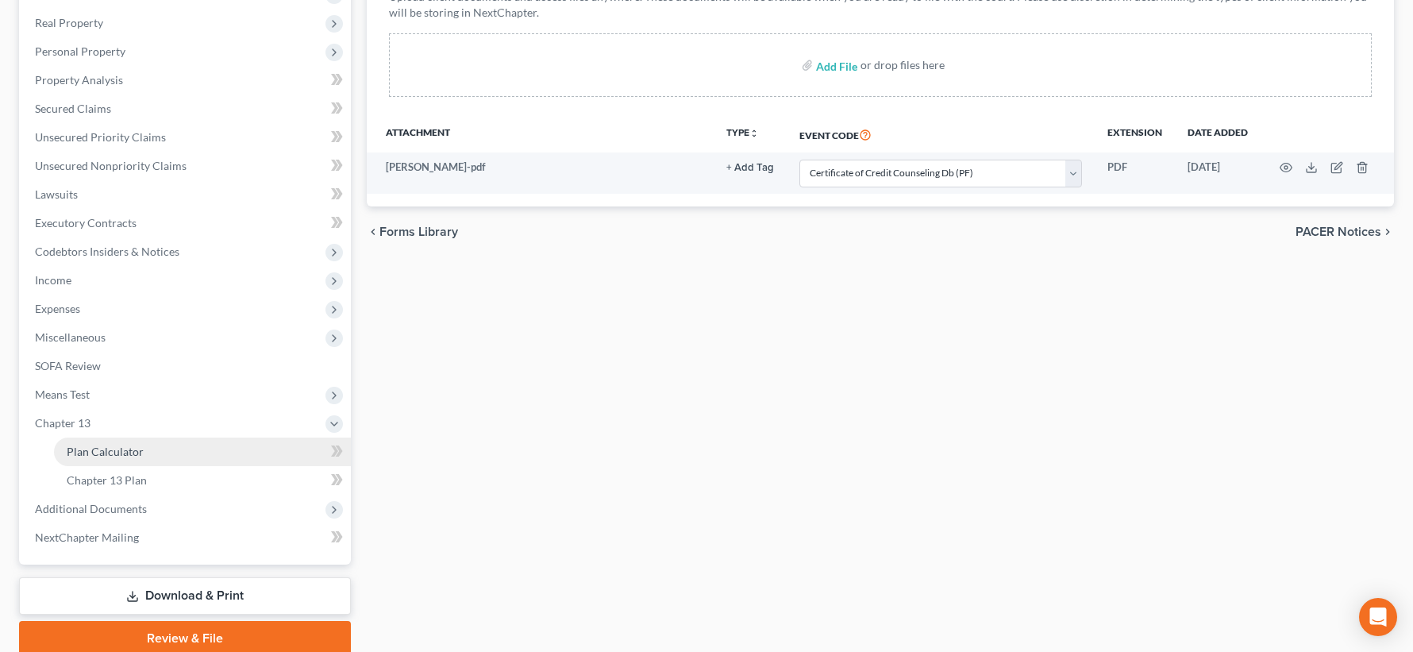
click at [182, 451] on link "Plan Calculator" at bounding box center [202, 451] width 297 height 29
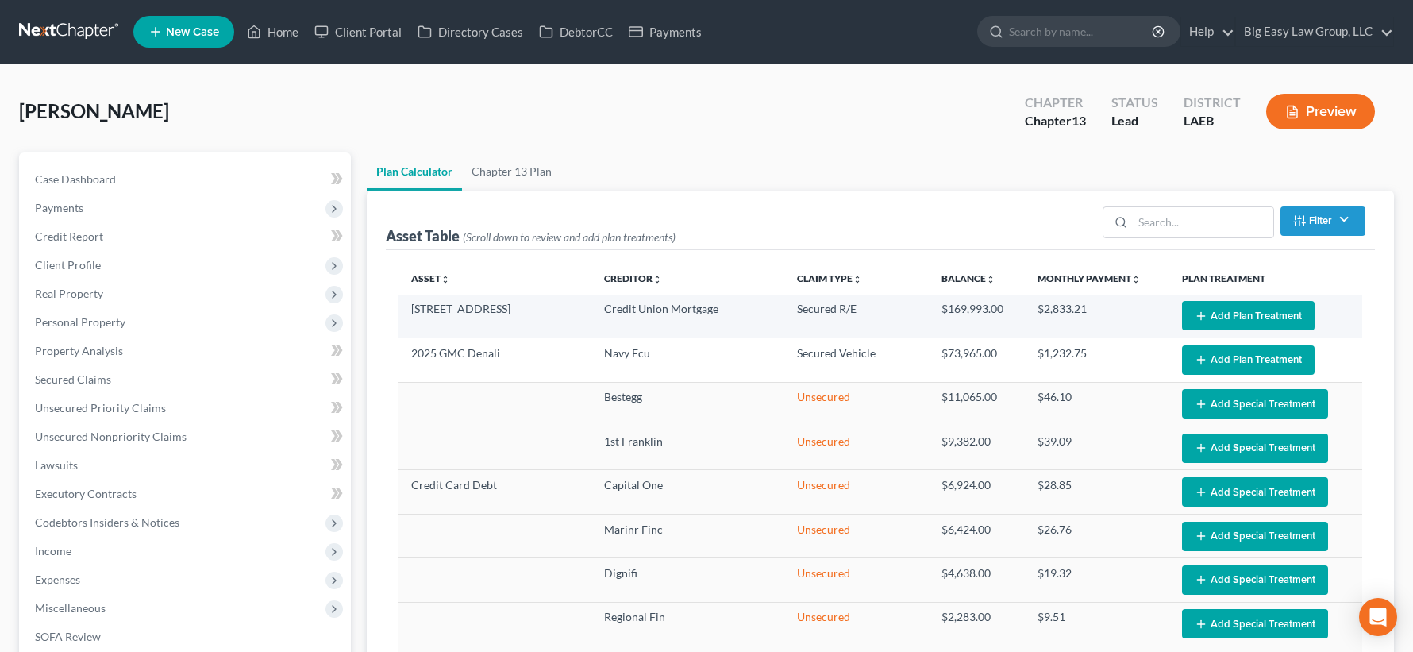
select select "59"
click at [1206, 316] on button "Add Plan Treatment" at bounding box center [1248, 315] width 133 height 29
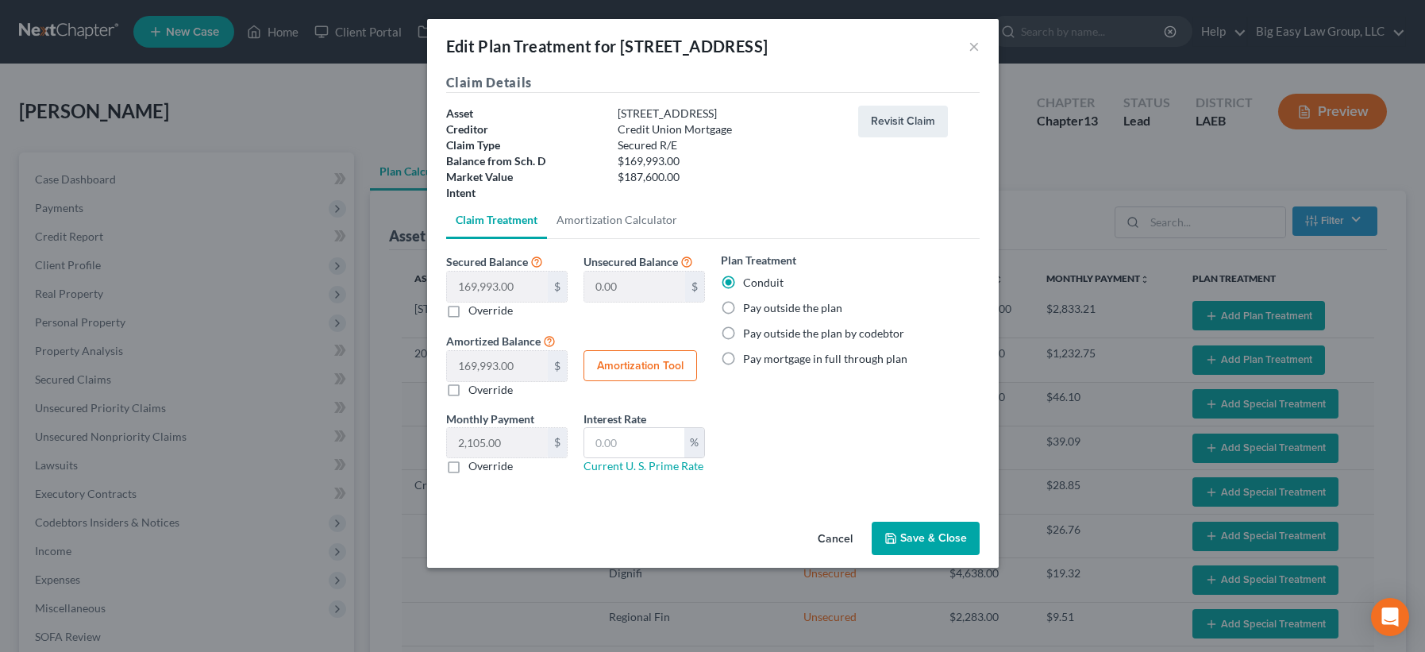
click at [786, 301] on label "Pay outside the plan" at bounding box center [792, 308] width 99 height 16
click at [760, 301] on input "Pay outside the plan" at bounding box center [754, 305] width 10 height 10
radio input "true"
click at [942, 537] on button "Save & Close" at bounding box center [926, 538] width 108 height 33
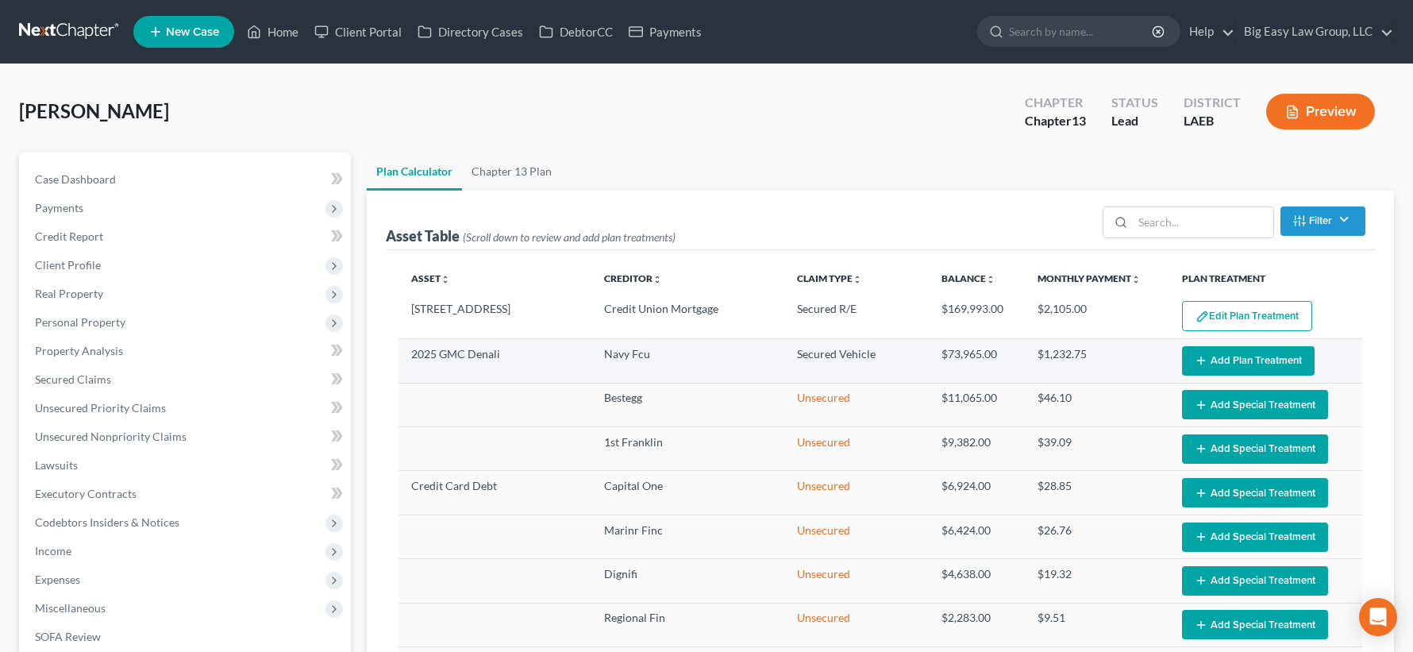
click at [1221, 368] on button "Add Plan Treatment" at bounding box center [1248, 360] width 133 height 29
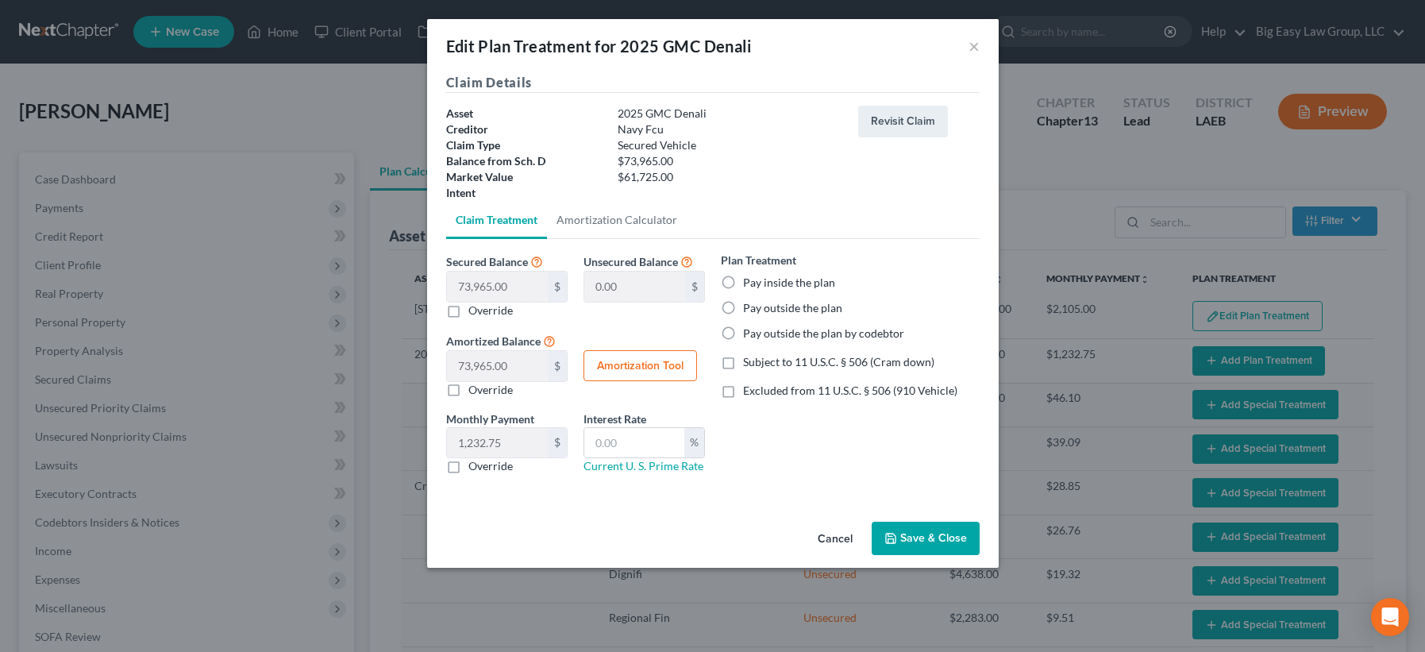
select select "59"
click at [767, 325] on label "Pay outside the plan by codebtor" at bounding box center [823, 333] width 161 height 16
click at [760, 325] on input "Pay outside the plan by codebtor" at bounding box center [754, 330] width 10 height 10
radio input "true"
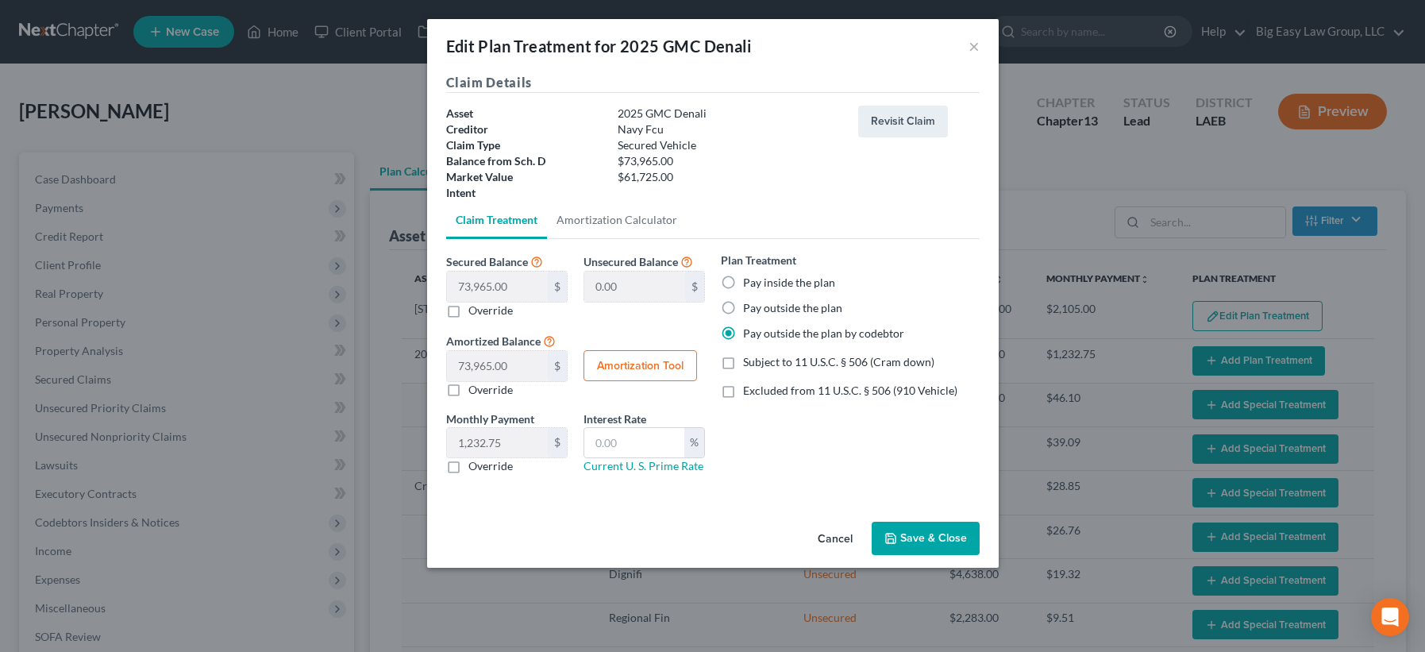
click at [760, 312] on label "Pay outside the plan" at bounding box center [792, 308] width 99 height 16
click at [760, 310] on input "Pay outside the plan" at bounding box center [754, 305] width 10 height 10
radio input "true"
drag, startPoint x: 880, startPoint y: 392, endPoint x: 890, endPoint y: 452, distance: 60.3
click at [880, 392] on span "Excluded from 11 U.S.C. § 506 (910 Vehicle)" at bounding box center [850, 389] width 214 height 13
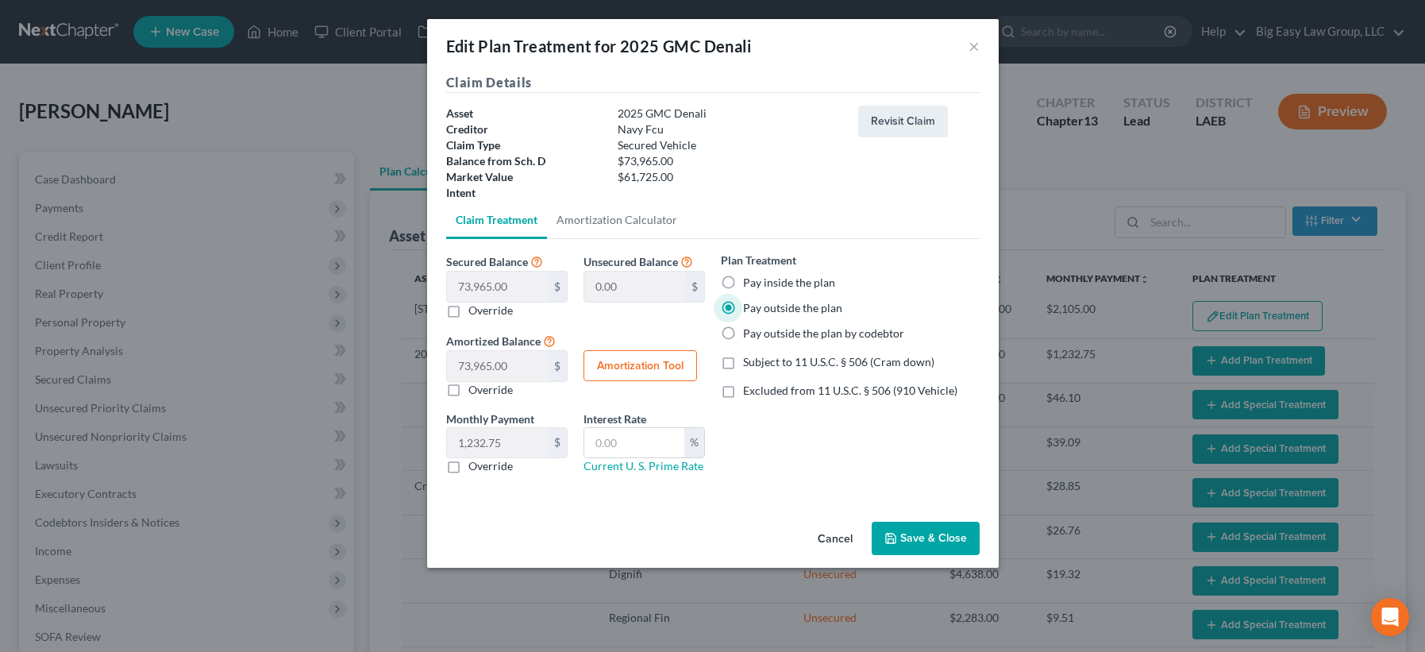
click at [760, 392] on input "Excluded from 11 U.S.C. § 506 (910 Vehicle)" at bounding box center [754, 388] width 10 height 10
checkbox input "true"
drag, startPoint x: 924, startPoint y: 529, endPoint x: 980, endPoint y: 496, distance: 65.5
click at [924, 528] on button "Save & Close" at bounding box center [926, 538] width 108 height 33
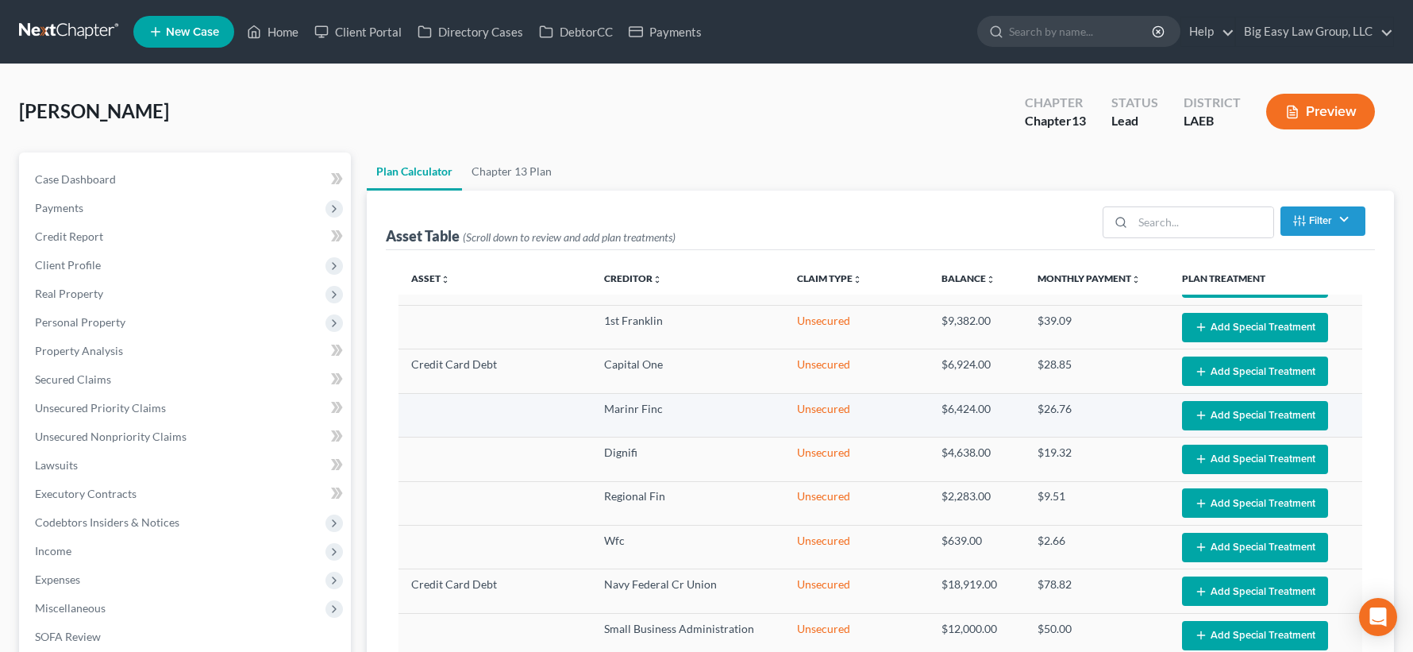
select select "59"
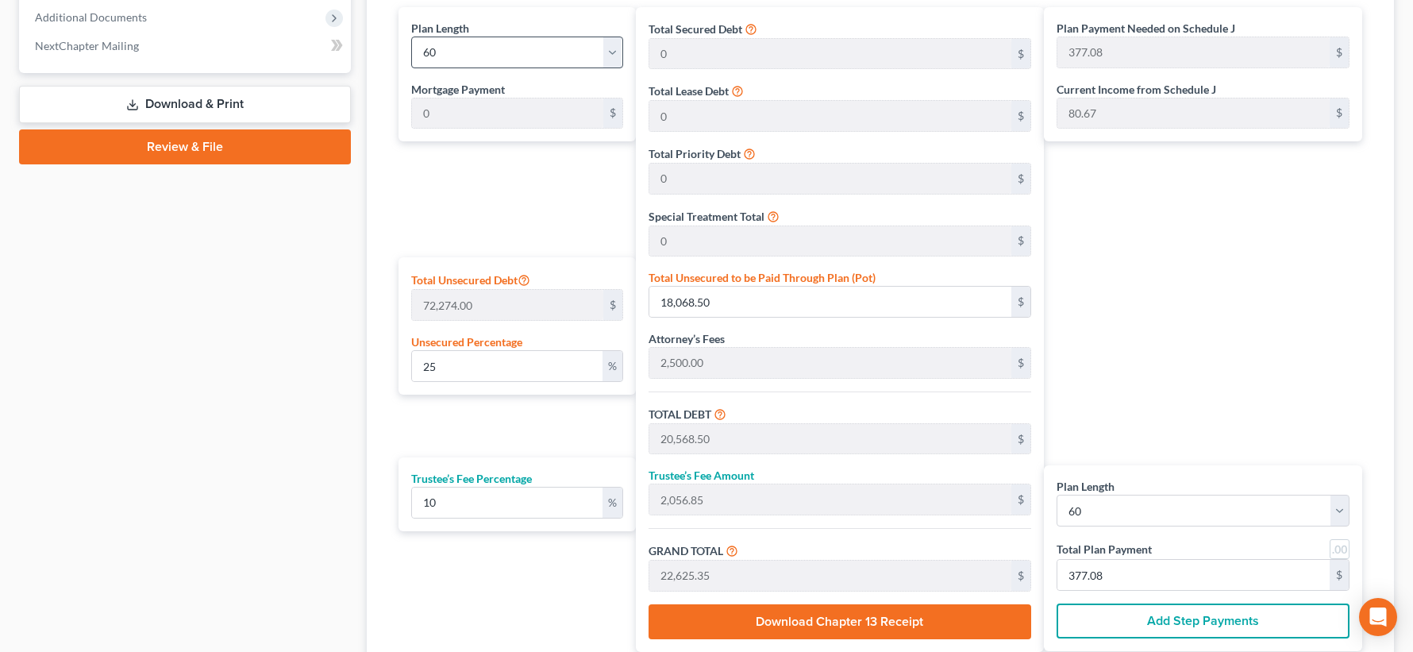
scroll to position [761, 0]
click at [611, 47] on select "1 2 3 4 5 6 7 8 9 10 11 12 13 14 15 16 17 18 19 20 21 22 23 24 25 26 27 28 29 3…" at bounding box center [517, 53] width 212 height 32
select select "35"
click at [411, 37] on select "1 2 3 4 5 6 7 8 9 10 11 12 13 14 15 16 17 18 19 20 21 22 23 24 25 26 27 28 29 3…" at bounding box center [517, 53] width 212 height 32
type input "628.48"
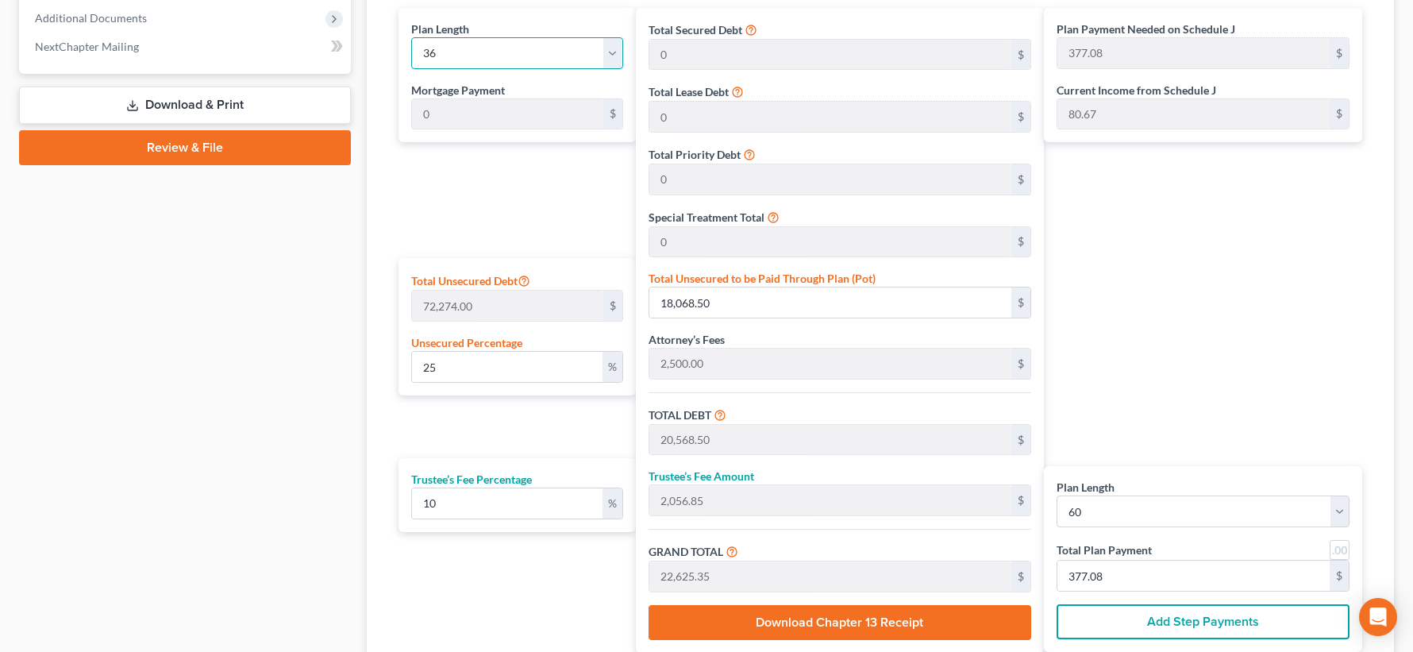
select select "35"
type input "628.48"
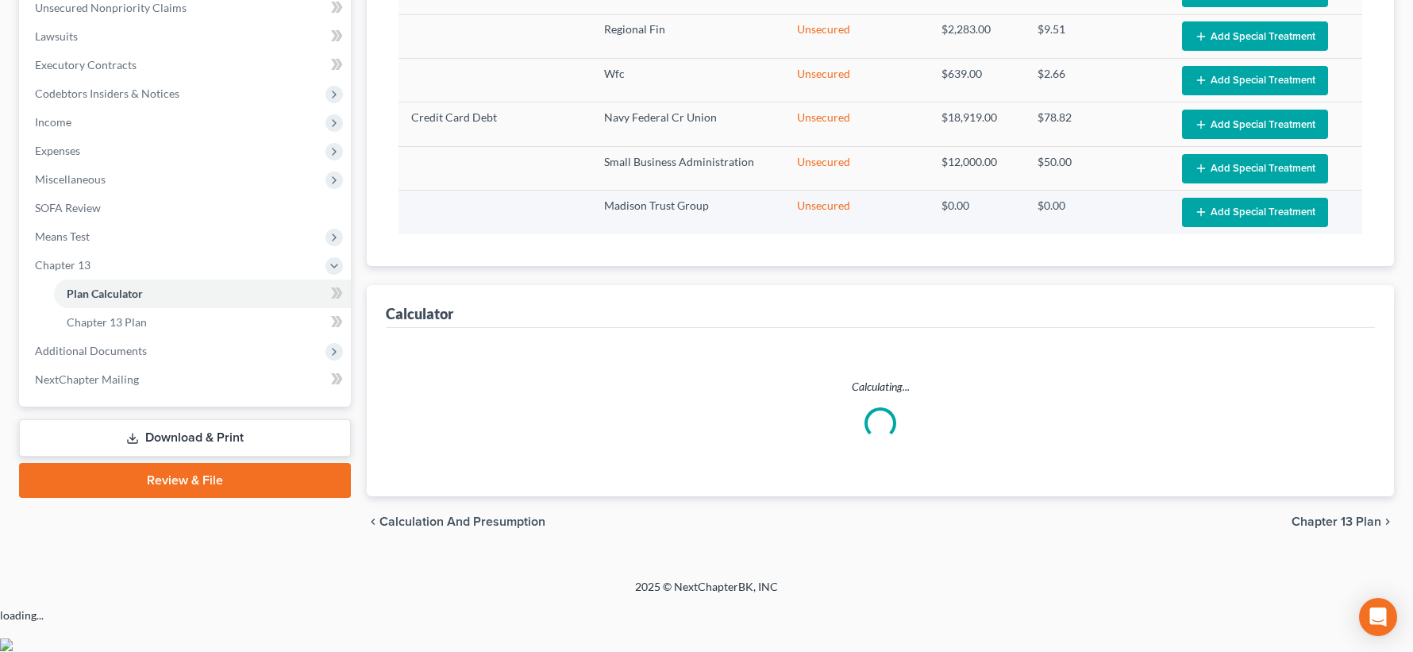
scroll to position [384, 0]
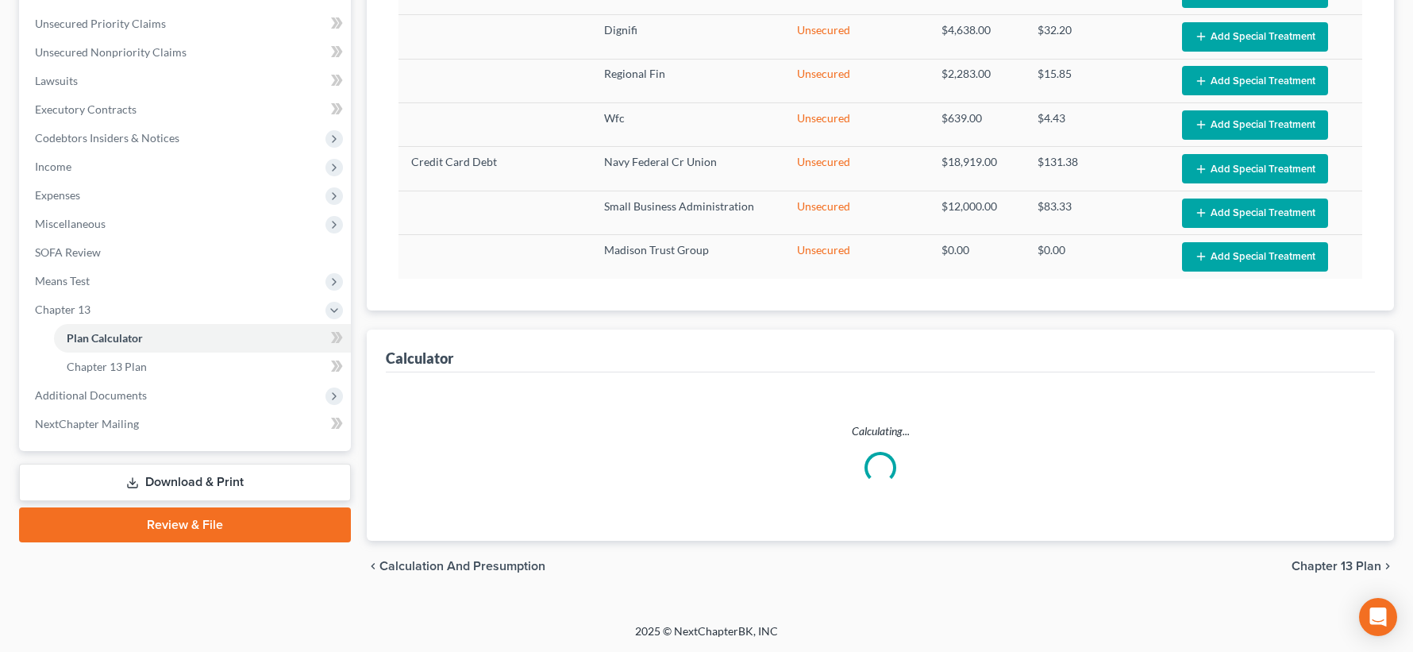
select select "35"
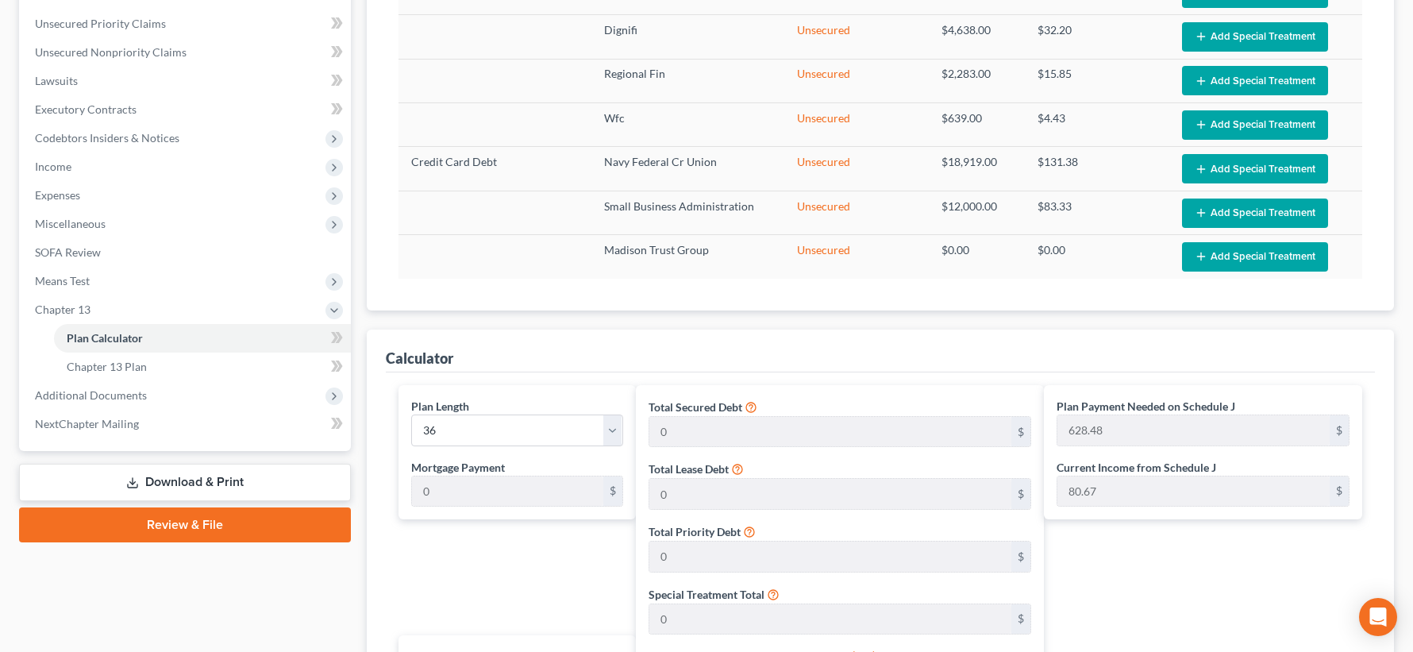
scroll to position [761, 0]
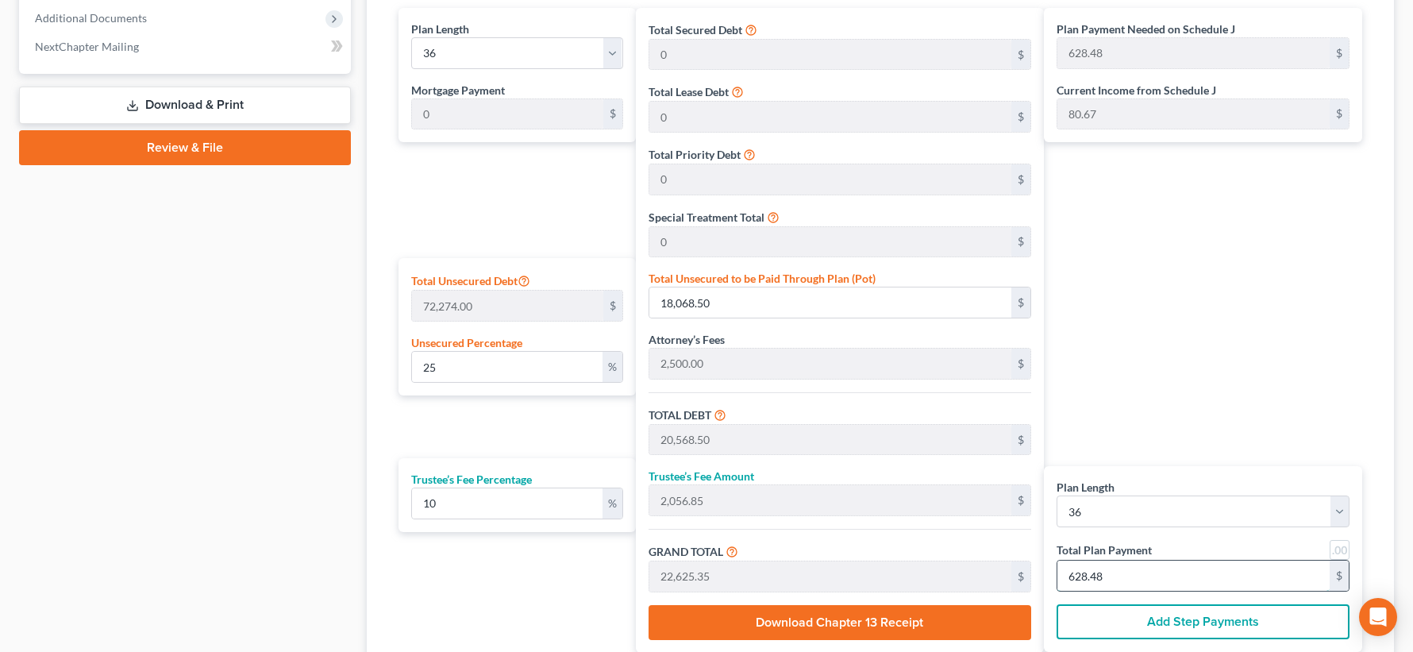
click at [1178, 576] on input "628.48" at bounding box center [1193, 575] width 272 height 30
type input "0"
type input "261.81"
type input "26.18"
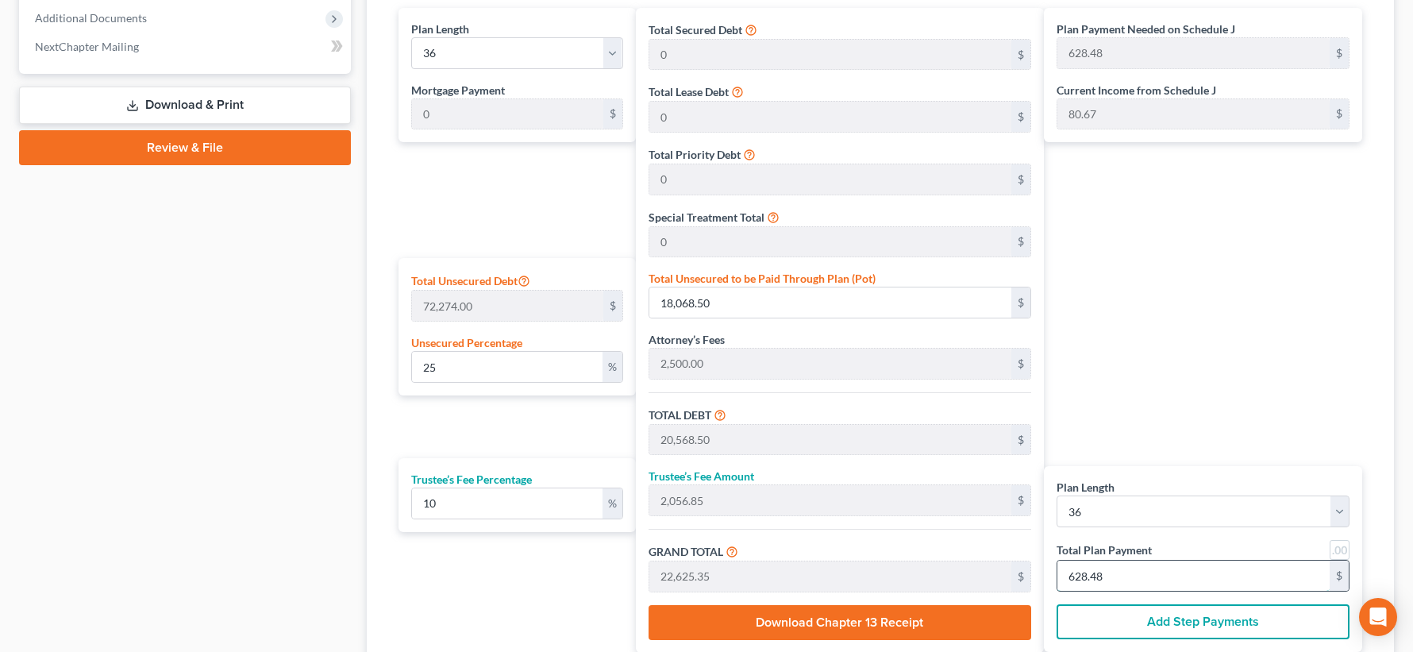
type input "288.00"
type input "8"
type input "0.16"
type input "118.18"
type input "2,618.18"
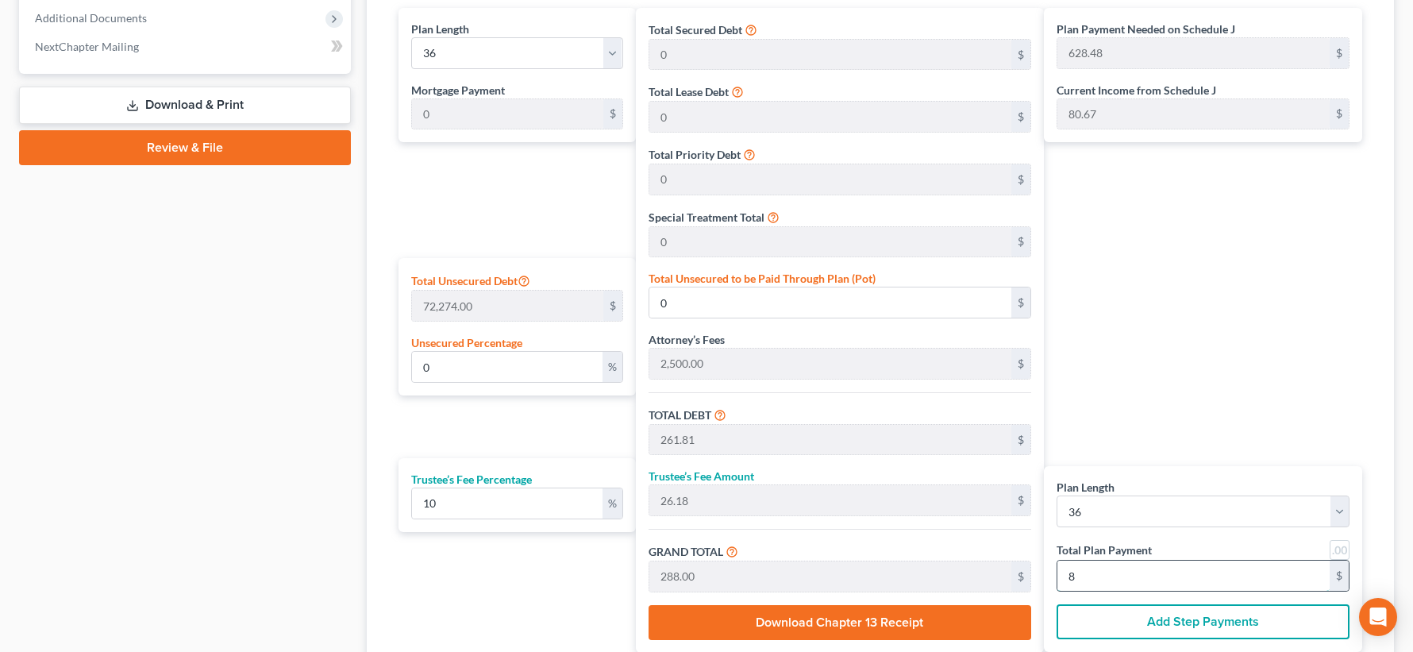
type input "261.81"
type input "2,880.00"
type input "80.00"
click at [1338, 545] on link at bounding box center [1340, 550] width 20 height 20
type input "80.00"
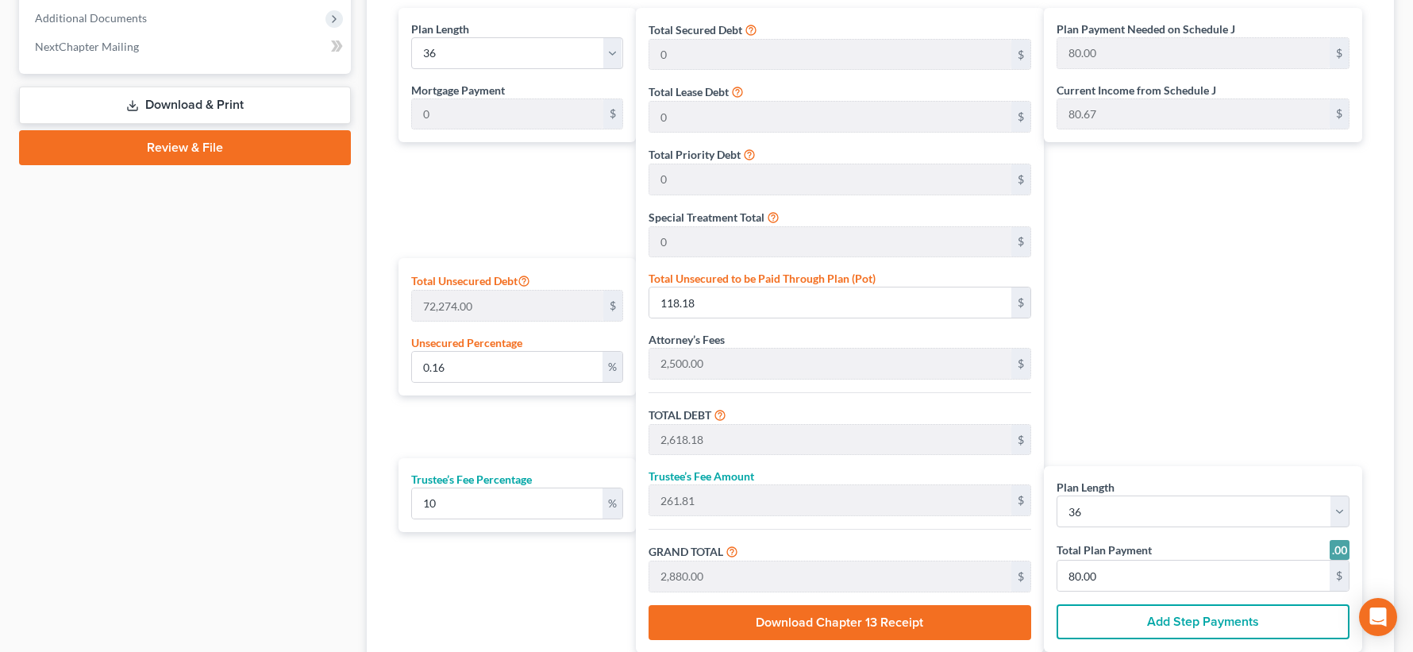
scroll to position [764, 0]
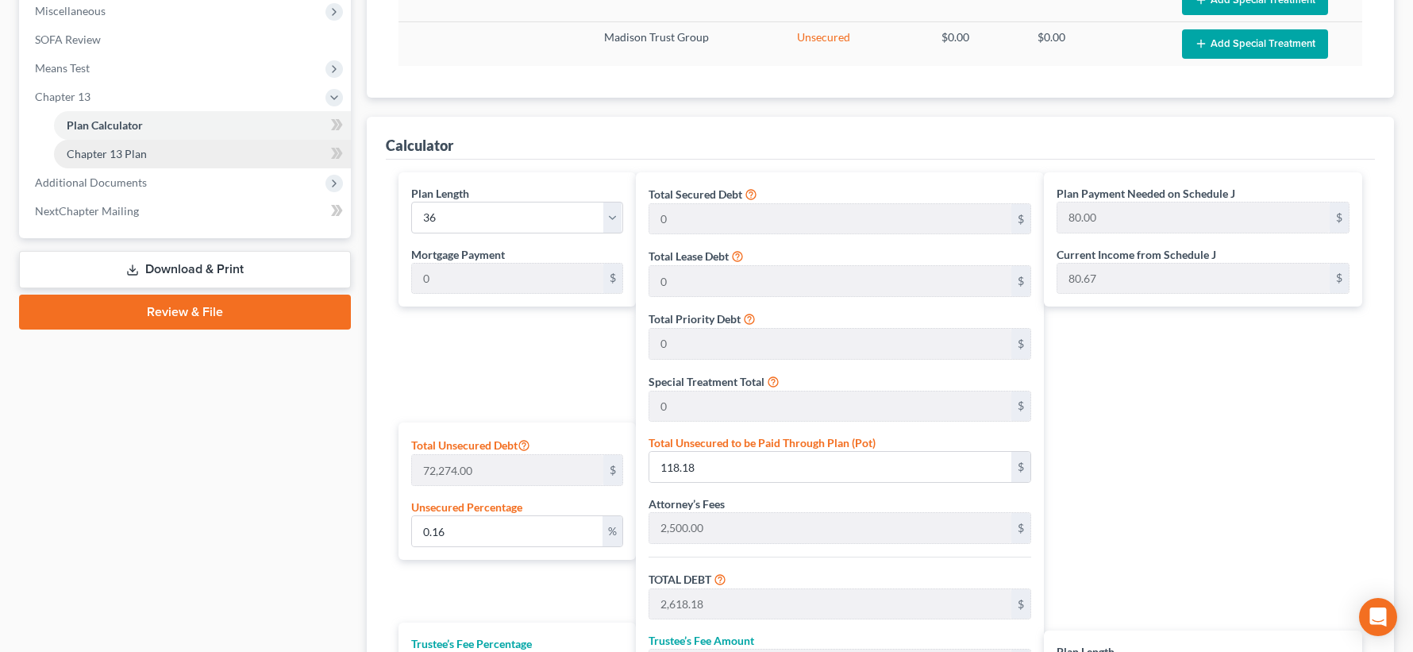
click at [260, 160] on link "Chapter 13 Plan" at bounding box center [202, 154] width 297 height 29
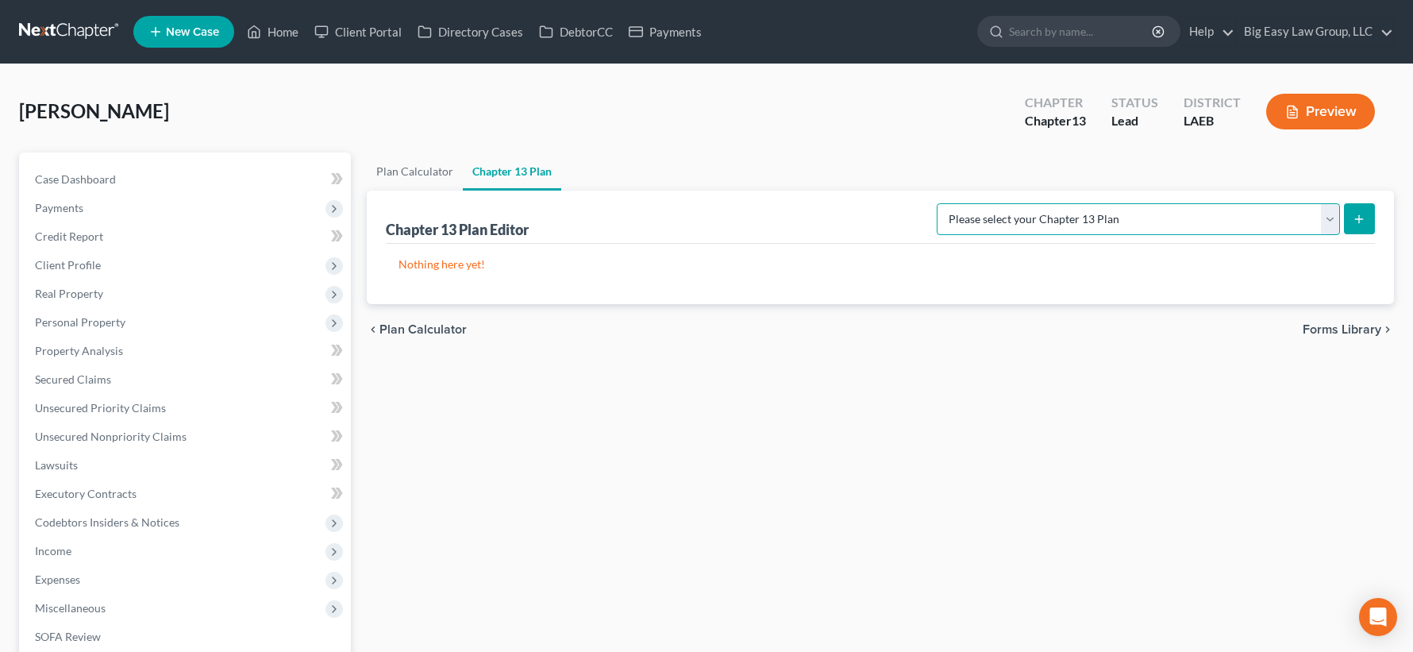
click at [1208, 228] on select "Please select your Chapter 13 Plan Eastern District of [US_STATE] Eastern Distr…" at bounding box center [1138, 219] width 403 height 32
select select "3"
click at [937, 203] on select "Please select your Chapter 13 Plan Eastern District of [US_STATE] Eastern Distr…" at bounding box center [1138, 219] width 403 height 32
click at [1352, 219] on button "submit" at bounding box center [1359, 218] width 31 height 31
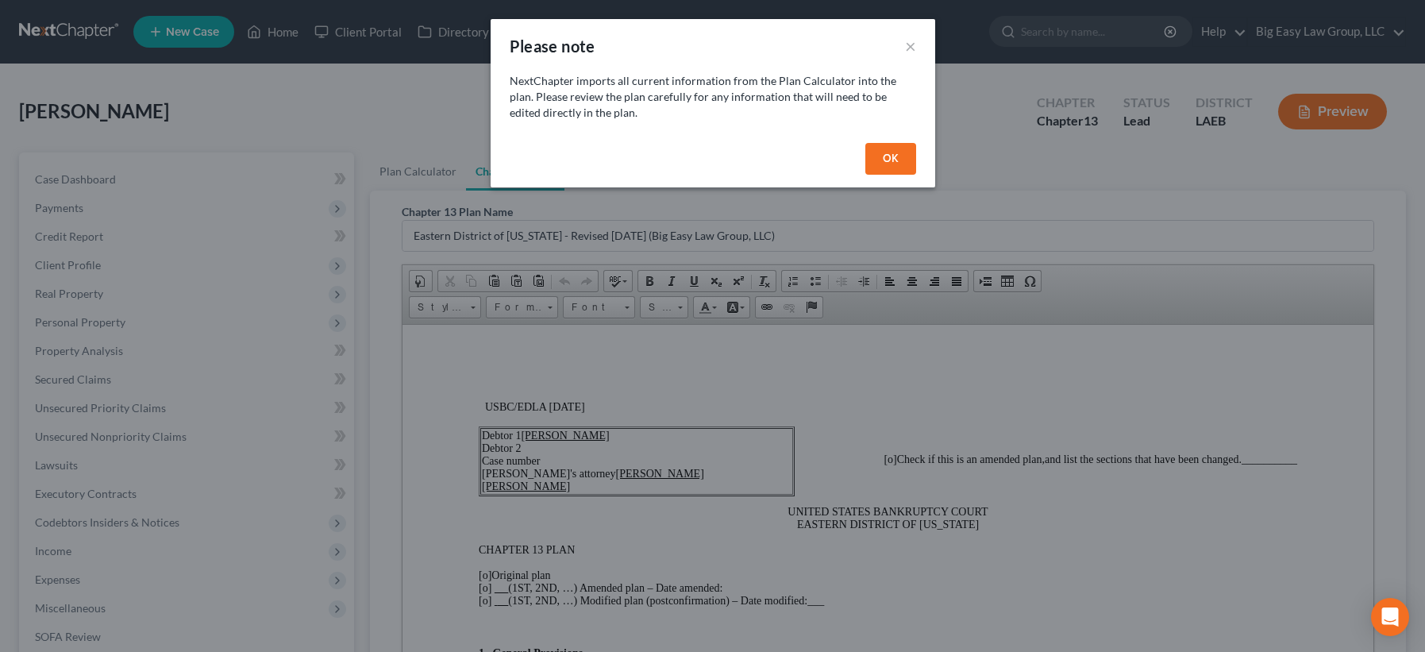
click at [886, 156] on button "OK" at bounding box center [890, 159] width 51 height 32
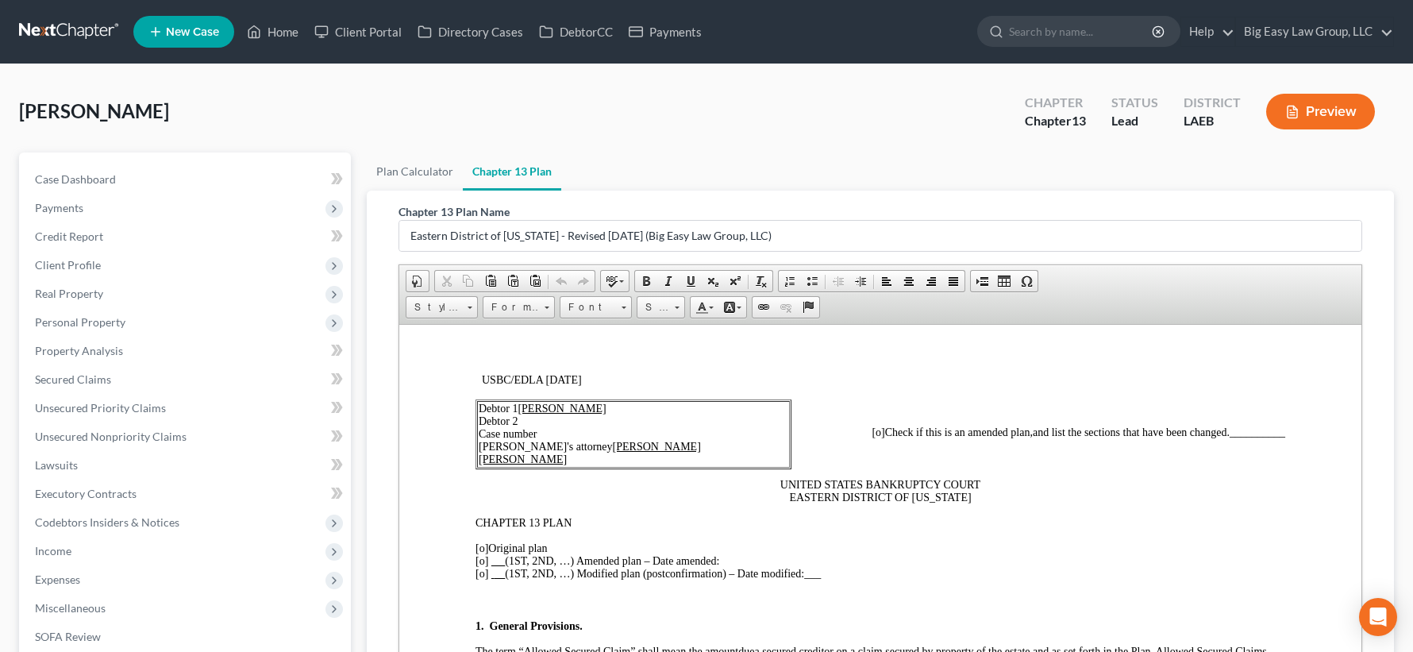
scroll to position [125, 0]
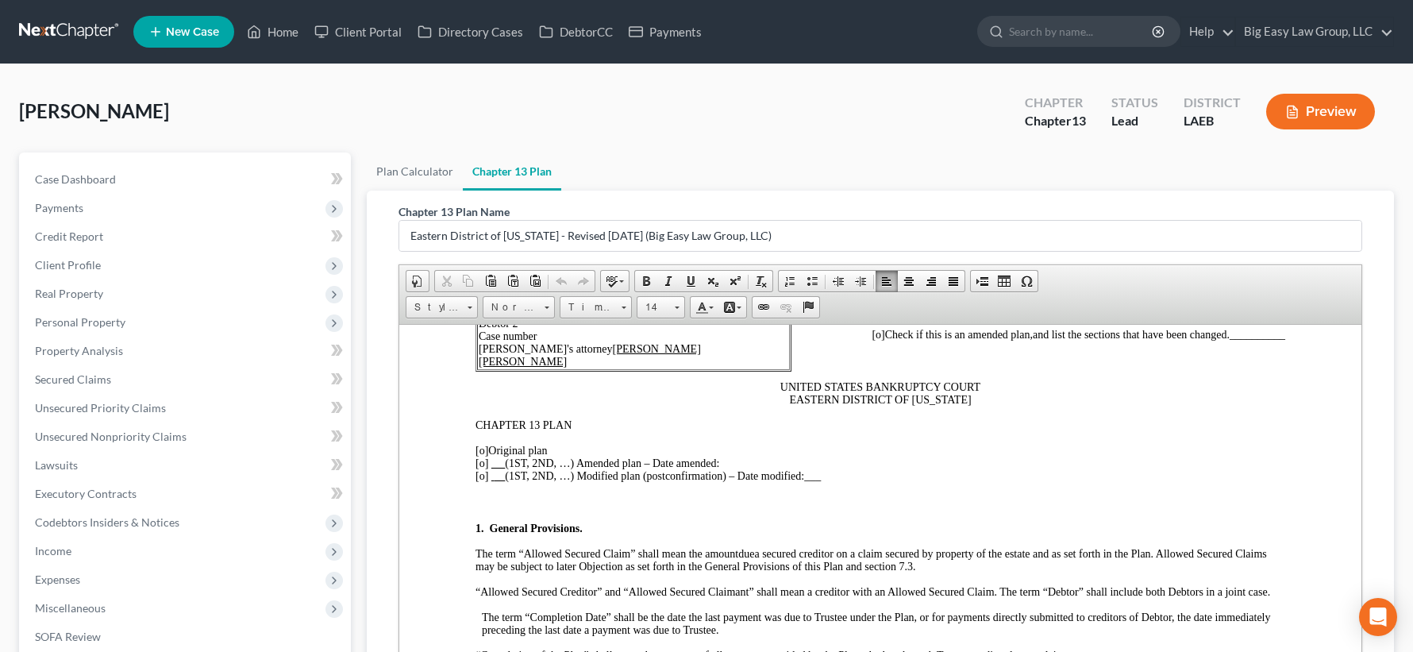
click at [482, 450] on span "[o]" at bounding box center [482, 450] width 13 height 12
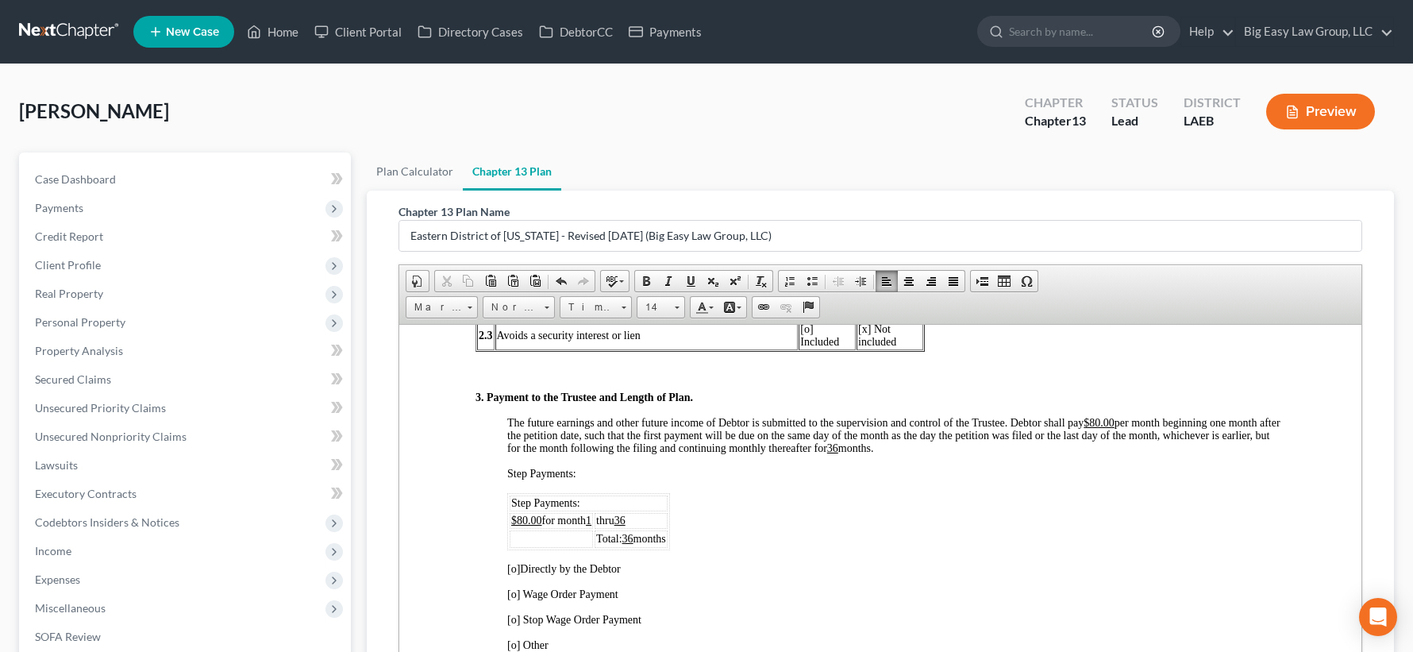
scroll to position [918, 0]
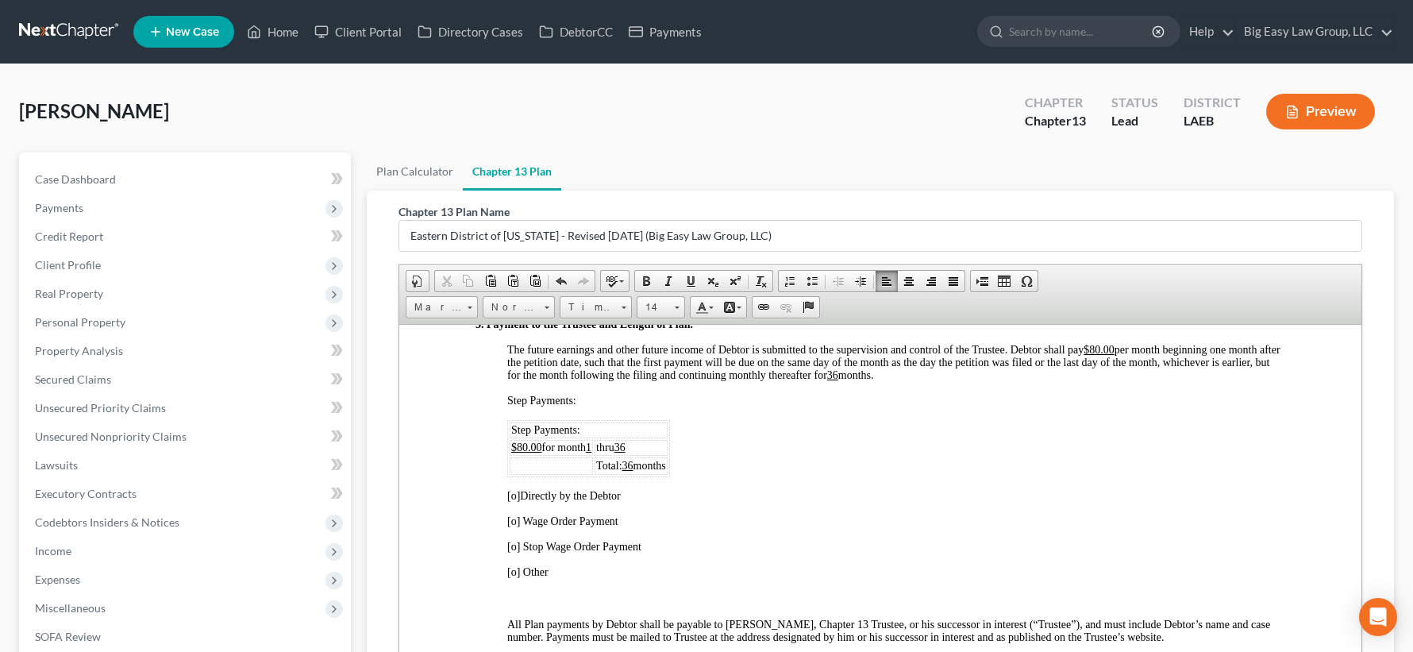
click at [518, 501] on span "[o]" at bounding box center [513, 495] width 13 height 12
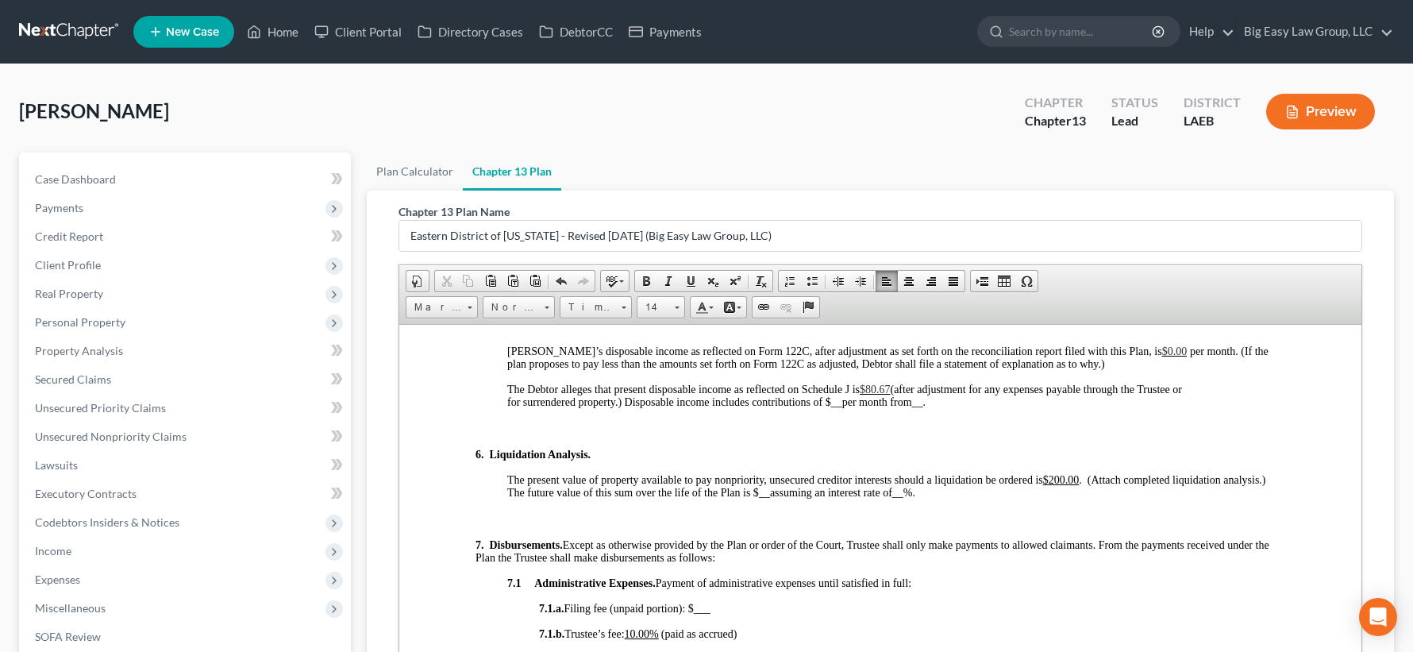
scroll to position [1631, 0]
click at [1057, 484] on u "$200.00" at bounding box center [1061, 478] width 37 height 12
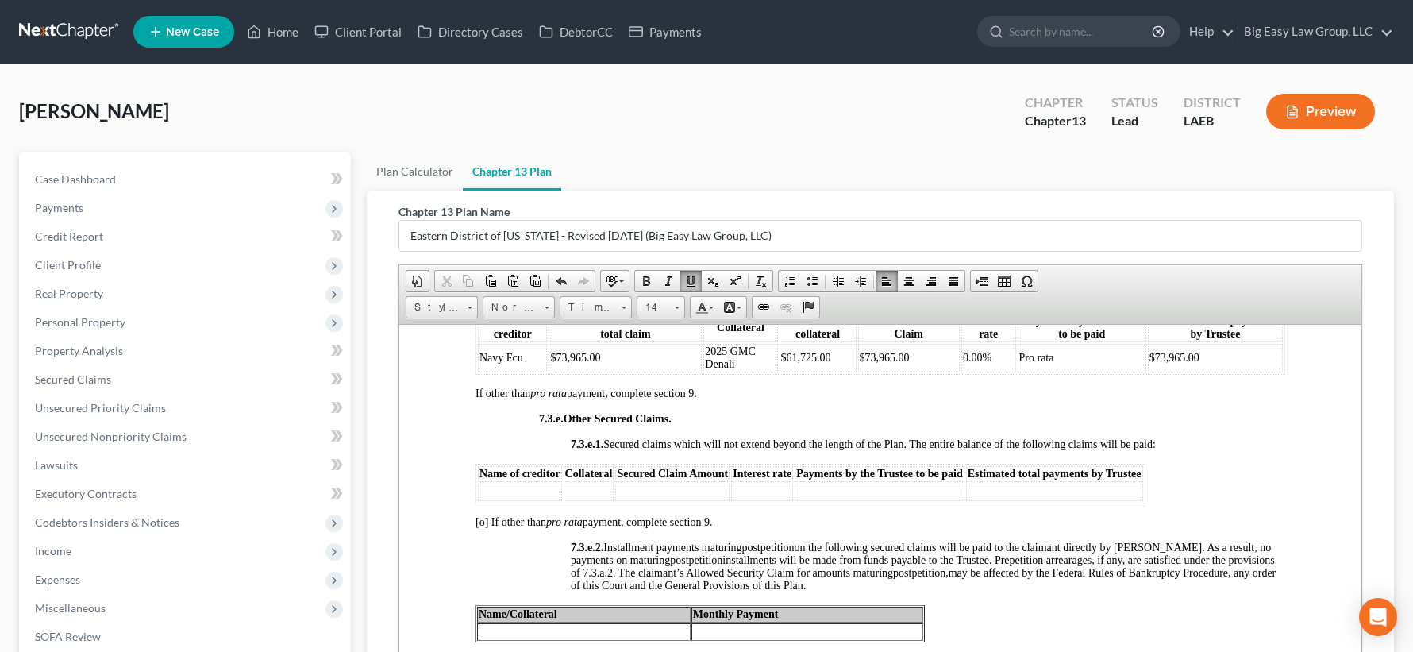
scroll to position [4170, 0]
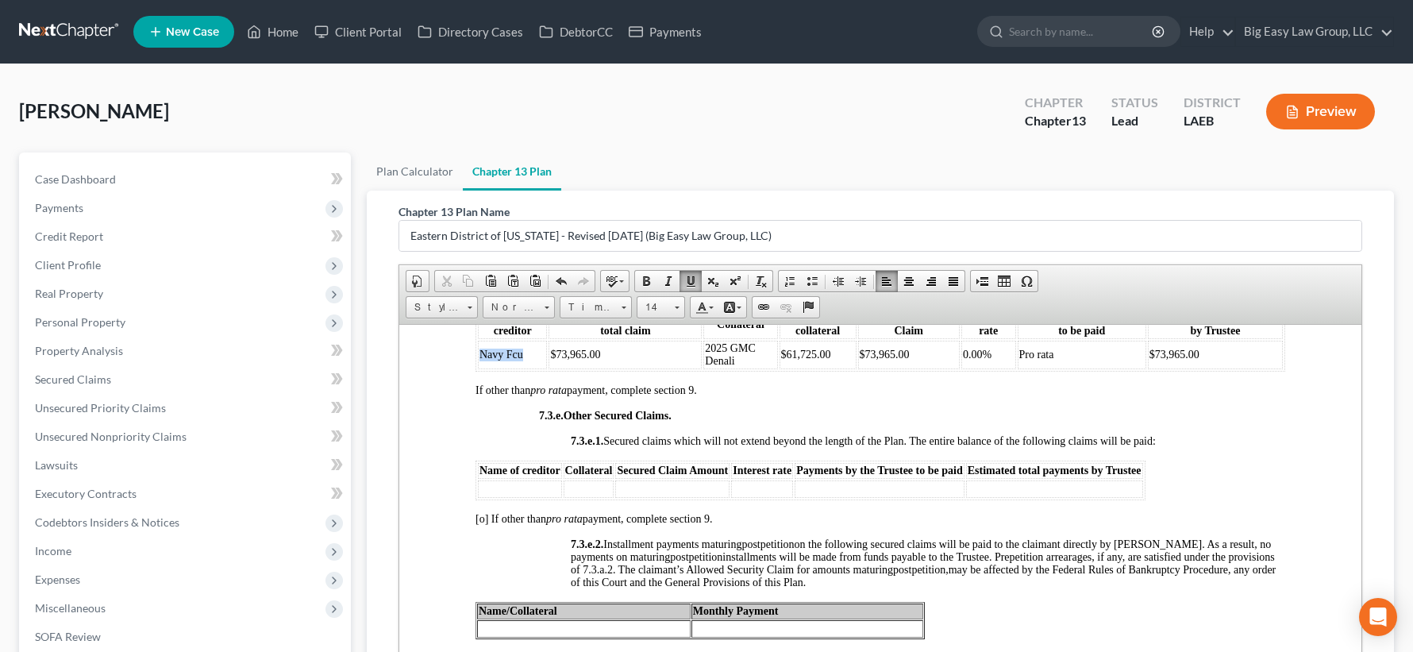
drag, startPoint x: 518, startPoint y: 365, endPoint x: 481, endPoint y: 362, distance: 36.7
click at [481, 362] on td "Navy Fcu" at bounding box center [512, 354] width 69 height 29
copy span "Navy Fcu"
click at [514, 637] on td at bounding box center [584, 627] width 214 height 17
drag, startPoint x: 742, startPoint y: 373, endPoint x: 703, endPoint y: 360, distance: 41.2
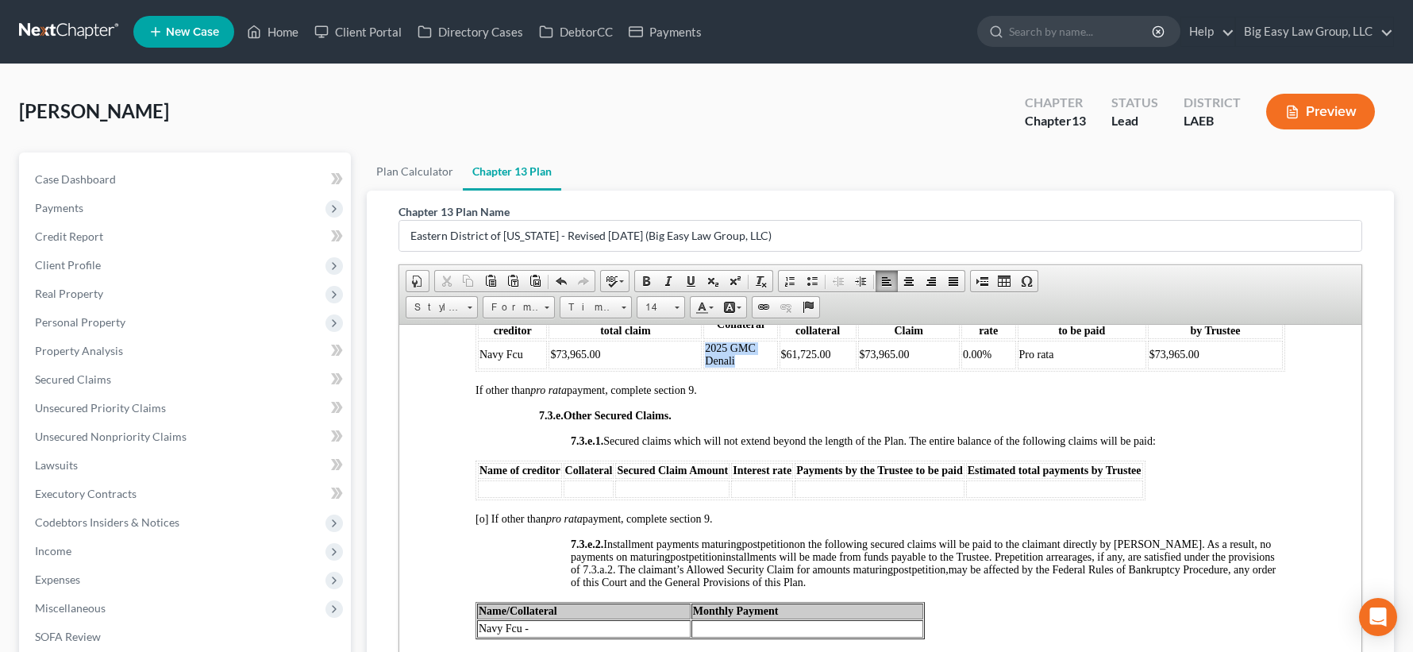
click at [703, 360] on td "2025 GMC Denali" at bounding box center [740, 354] width 74 height 29
copy span "2025 GMC Denali"
click at [645, 637] on td "Navy Fcu -" at bounding box center [584, 627] width 214 height 17
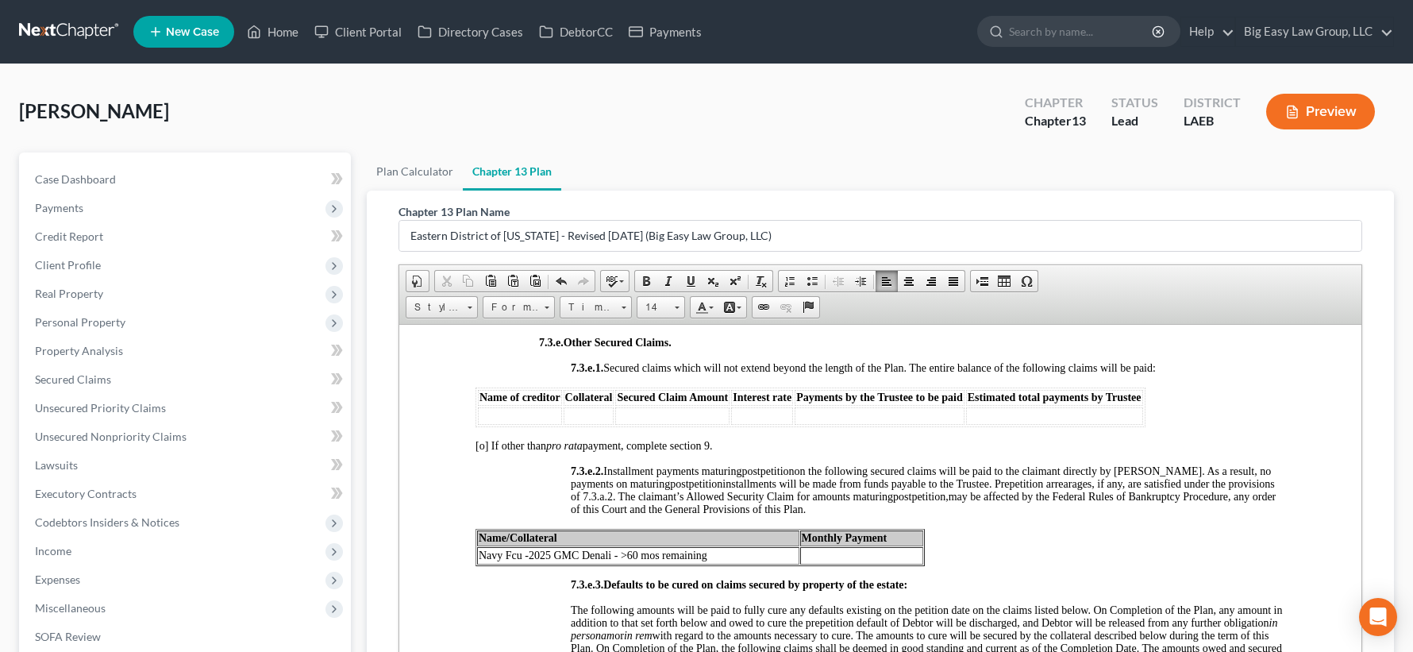
scroll to position [4349, 0]
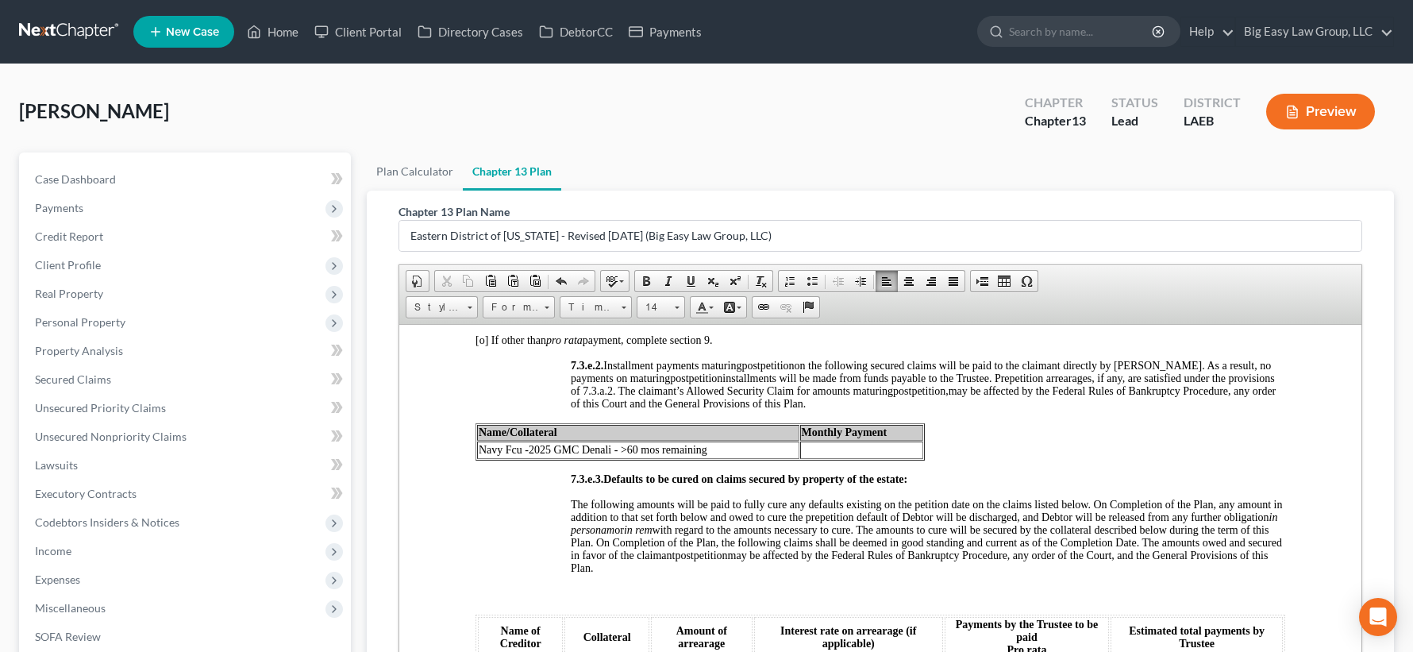
click at [849, 458] on td at bounding box center [861, 449] width 123 height 17
drag, startPoint x: 640, startPoint y: 461, endPoint x: 626, endPoint y: 460, distance: 13.5
click at [626, 455] on span "Navy Fcu - 2025 GMC Denali - >60 mos remaining" at bounding box center [593, 449] width 229 height 12
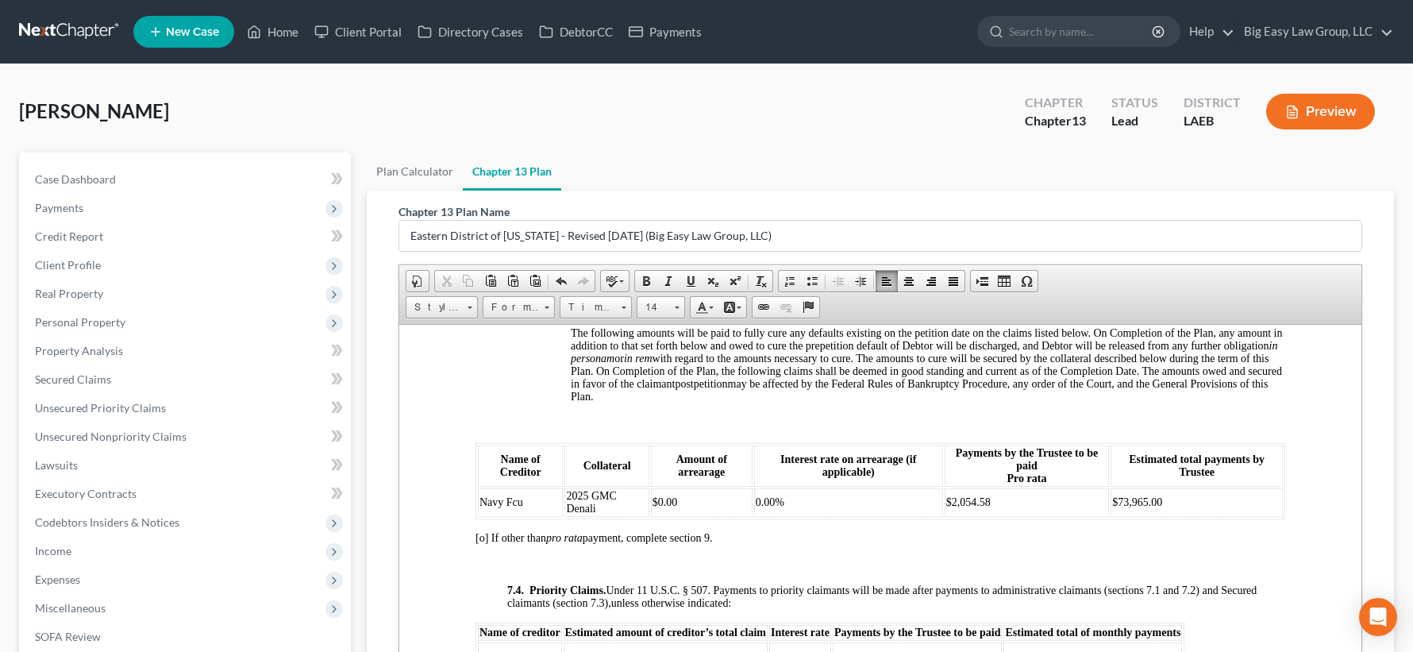
scroll to position [4619, 0]
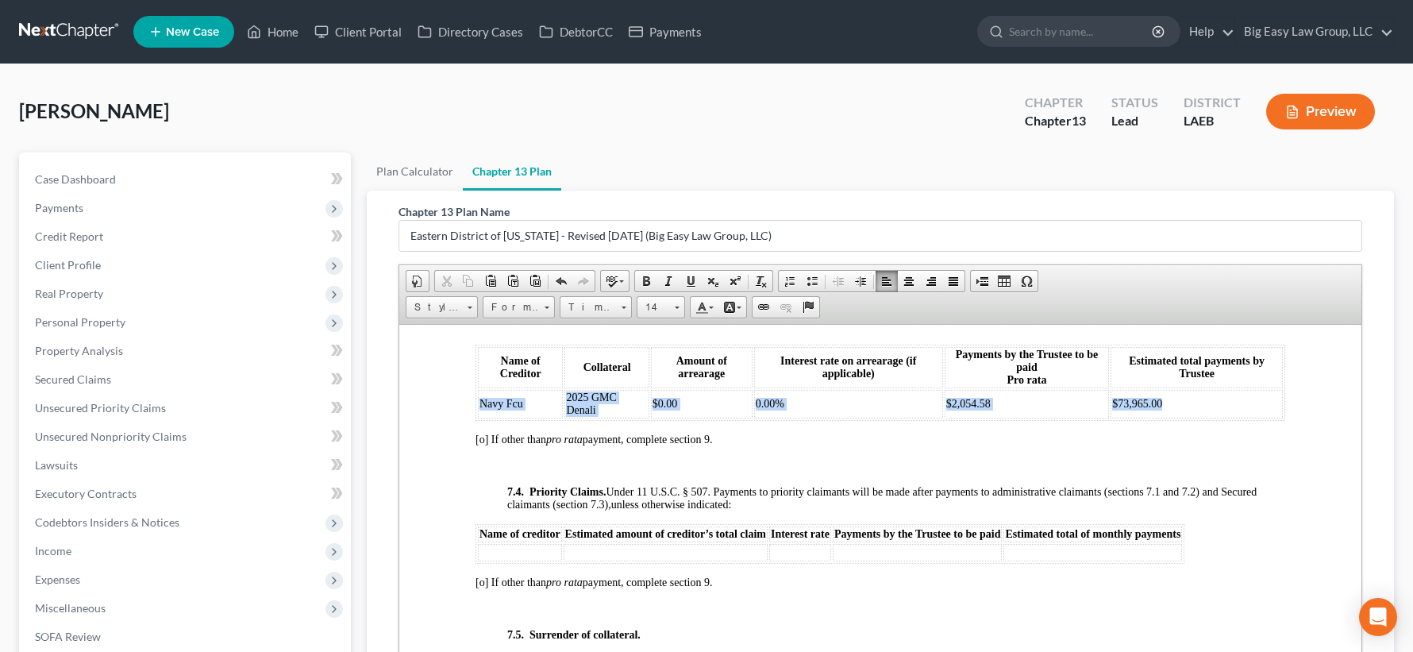
drag, startPoint x: 1164, startPoint y: 414, endPoint x: 479, endPoint y: 425, distance: 684.4
click at [482, 418] on tr "Navy Fcu 2025 GMC Denali $0.00 0.00% $2,054.58 $73,965.00" at bounding box center [880, 403] width 805 height 29
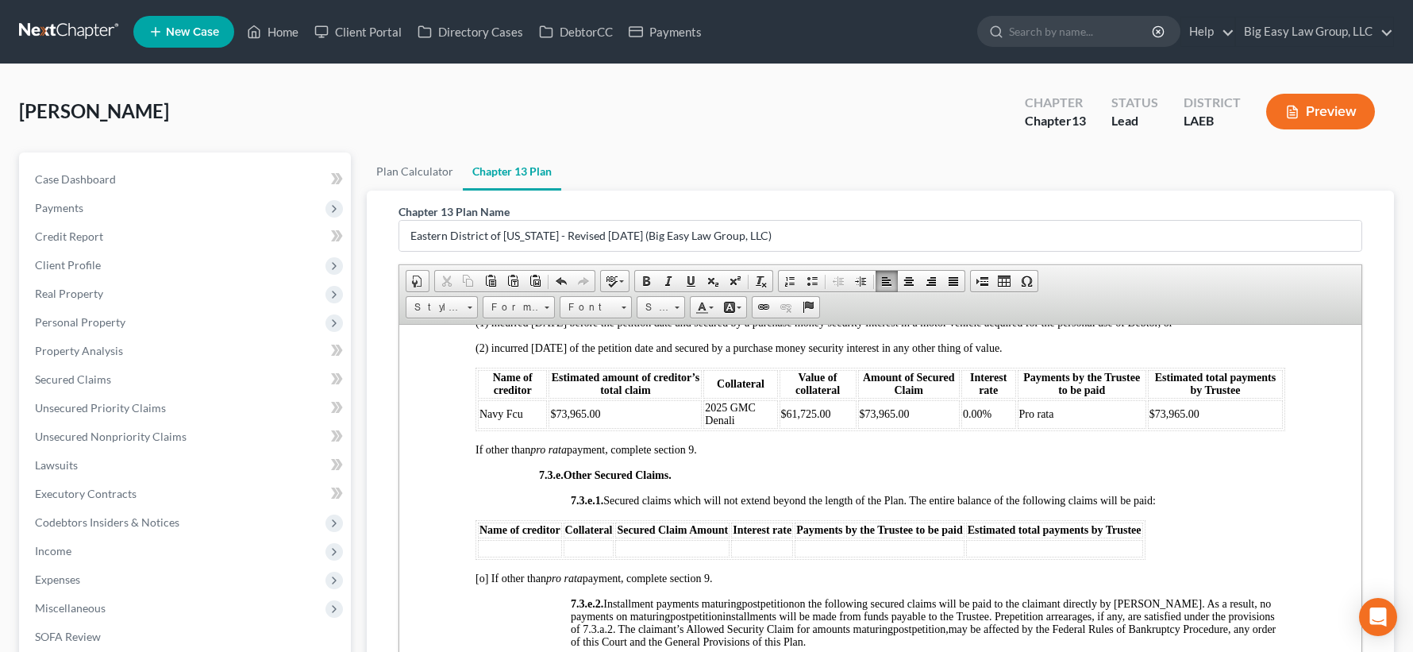
scroll to position [4108, 0]
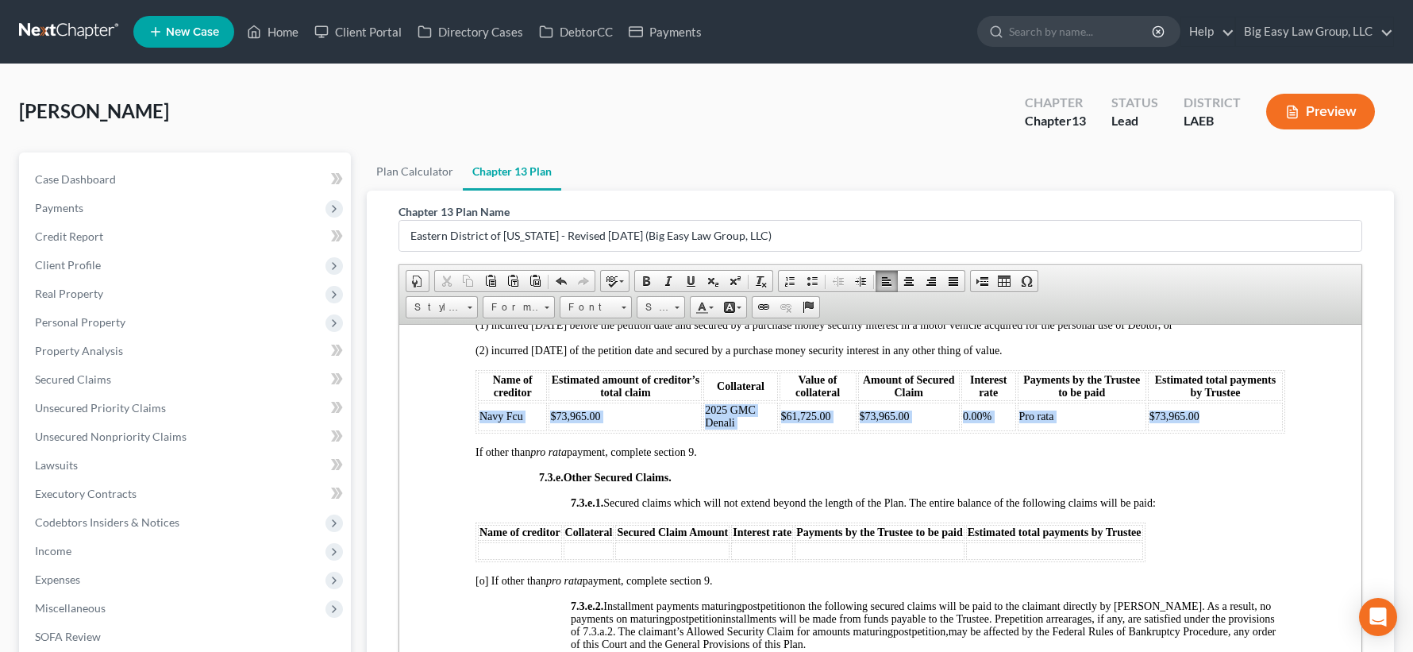
drag, startPoint x: 1184, startPoint y: 433, endPoint x: 479, endPoint y: 426, distance: 705.0
click at [479, 426] on tr "Navy Fcu $73,965.00 2025 GMC Denali $61,725.00 $73,965.00 0.00% Pro rata $73,96…" at bounding box center [880, 416] width 805 height 29
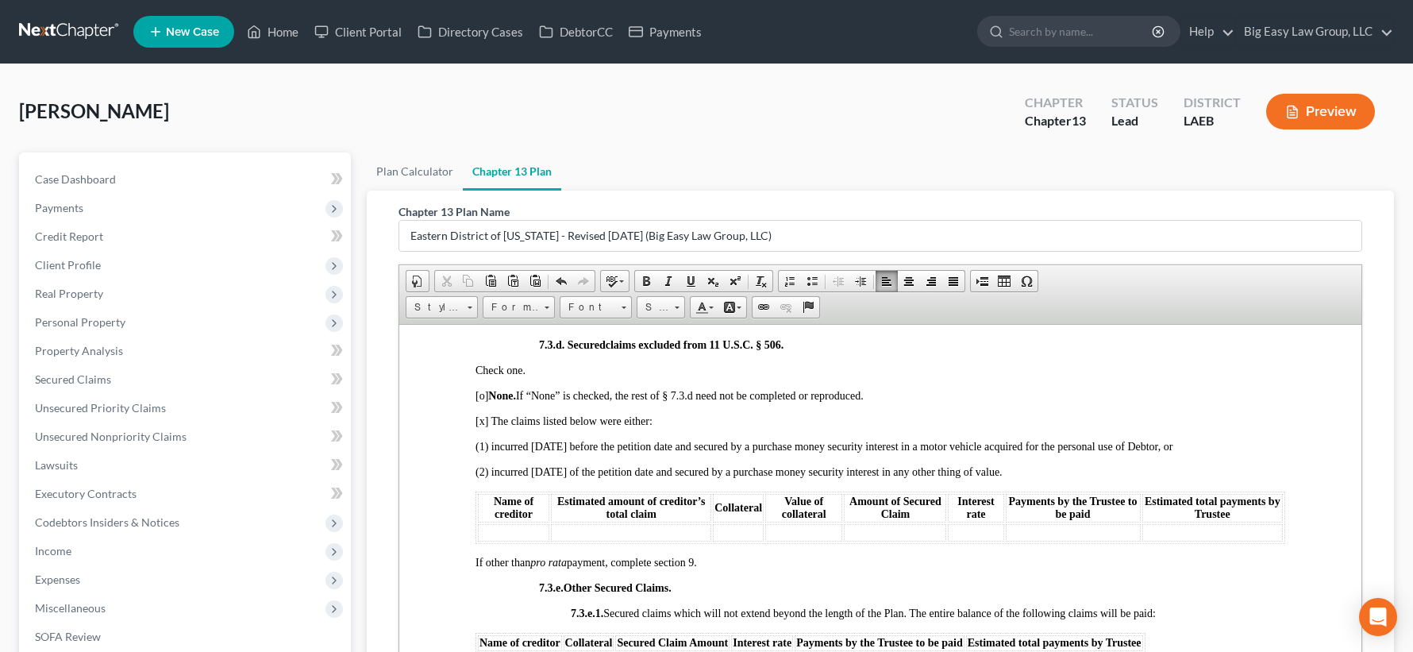
scroll to position [3981, 0]
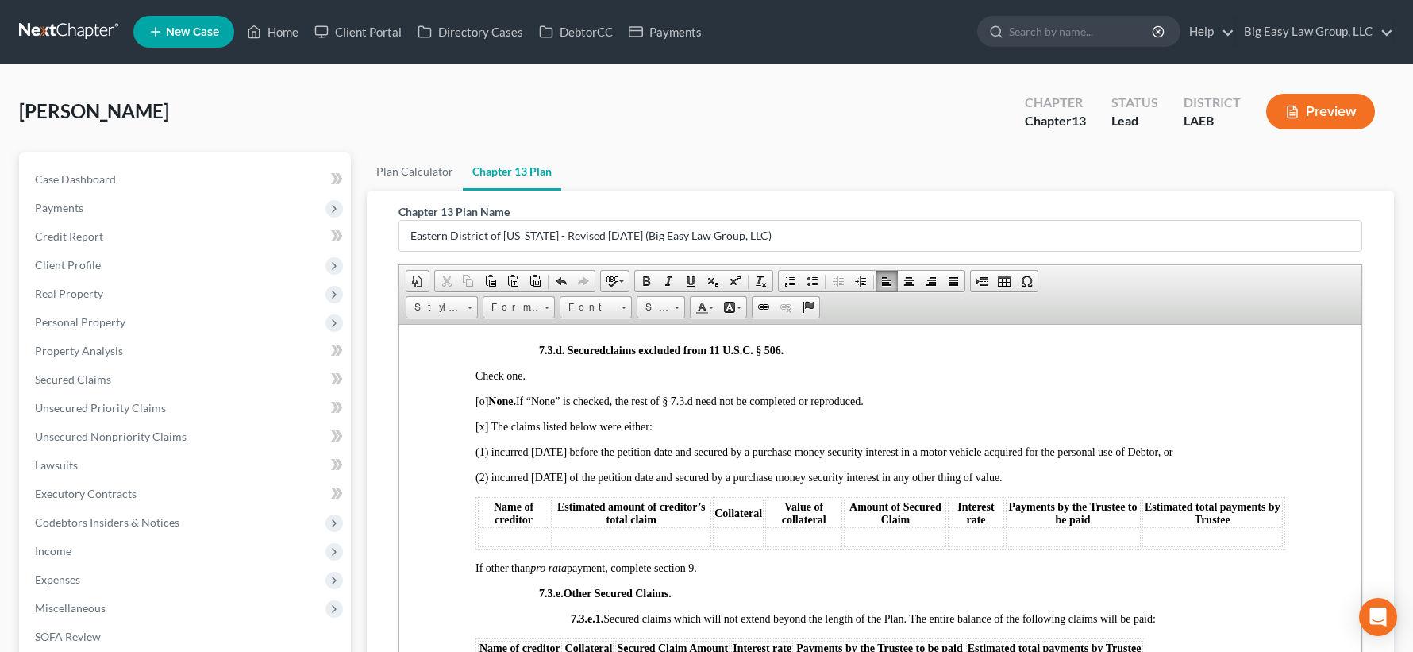
click at [483, 406] on span "[o] None. If “None” is checked, the rest of § 7.3.d need not be completed or re…" at bounding box center [670, 401] width 388 height 12
click at [482, 432] on span "[x] The claims listed below were either:" at bounding box center [564, 426] width 177 height 12
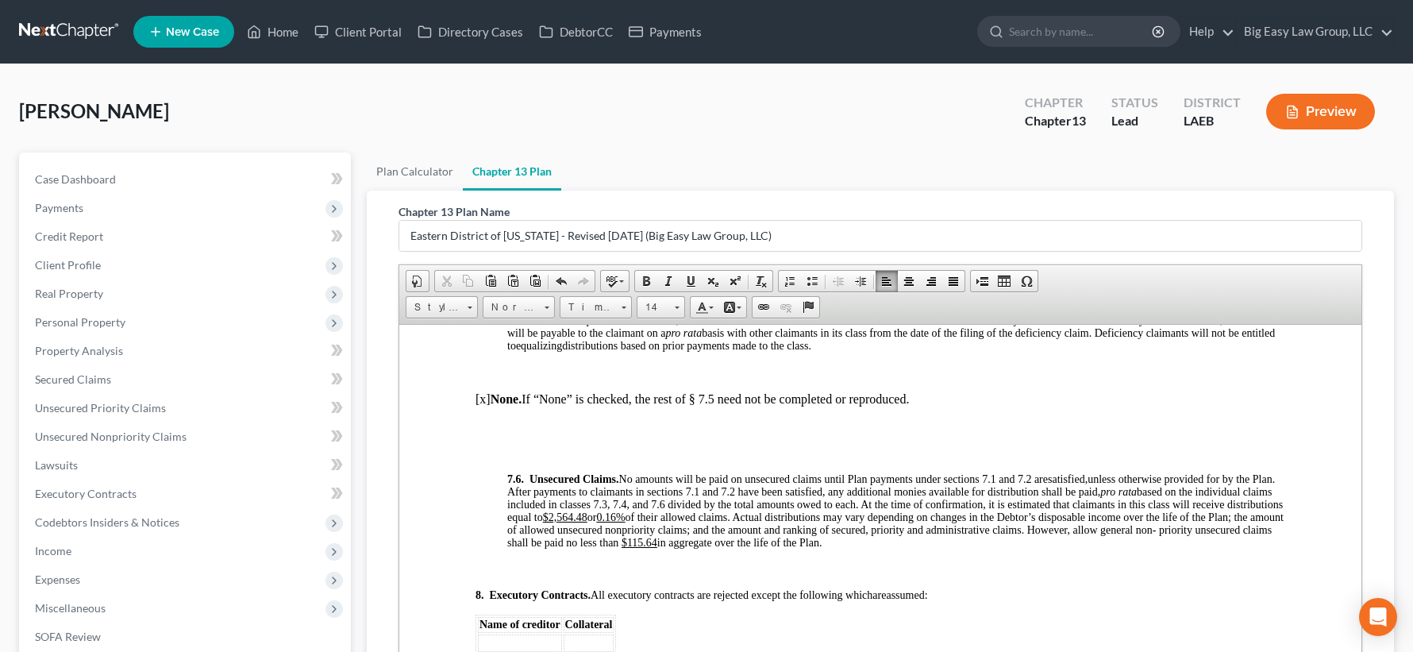
scroll to position [5006, 0]
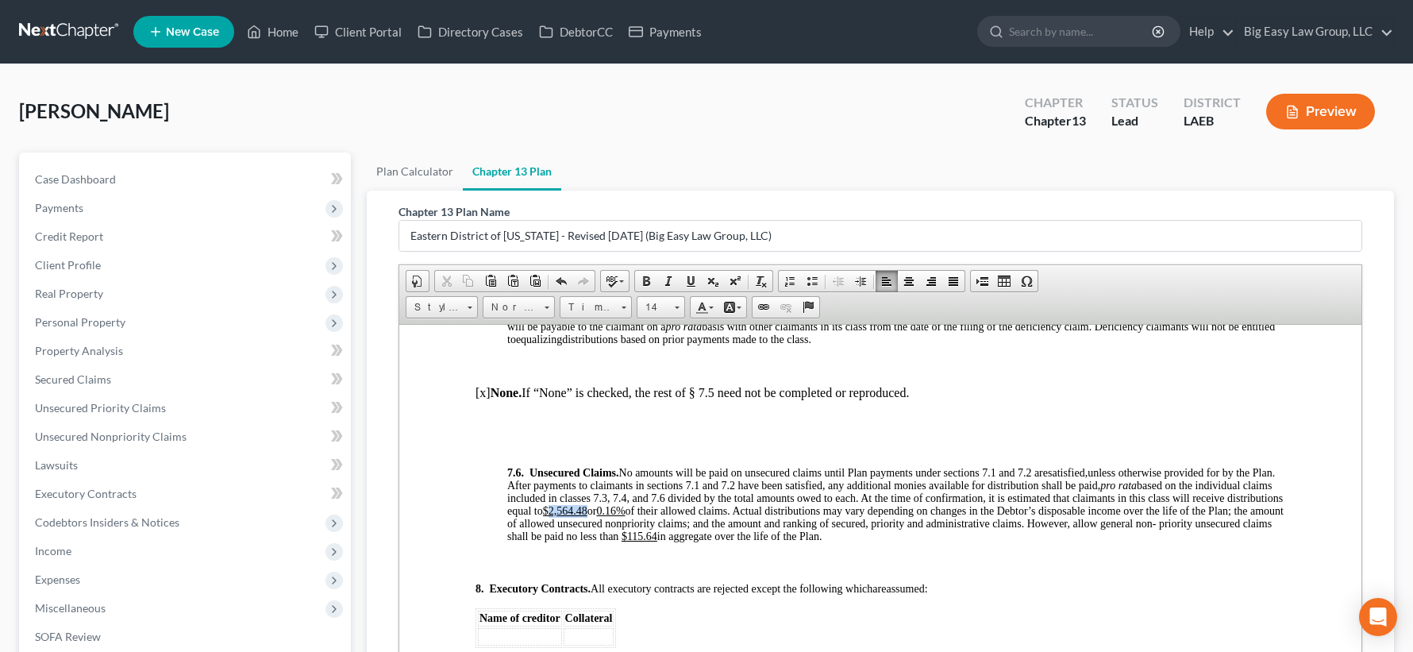
drag, startPoint x: 630, startPoint y: 522, endPoint x: 611, endPoint y: 523, distance: 19.1
click at [611, 523] on span "unless otherwise provided for by the Plan. After payments to claimants in secti…" at bounding box center [895, 503] width 776 height 75
click at [611, 516] on u "0.16%" at bounding box center [597, 510] width 29 height 12
click at [633, 541] on u "$115.64" at bounding box center [616, 535] width 36 height 12
drag, startPoint x: 737, startPoint y: 548, endPoint x: 715, endPoint y: 547, distance: 21.4
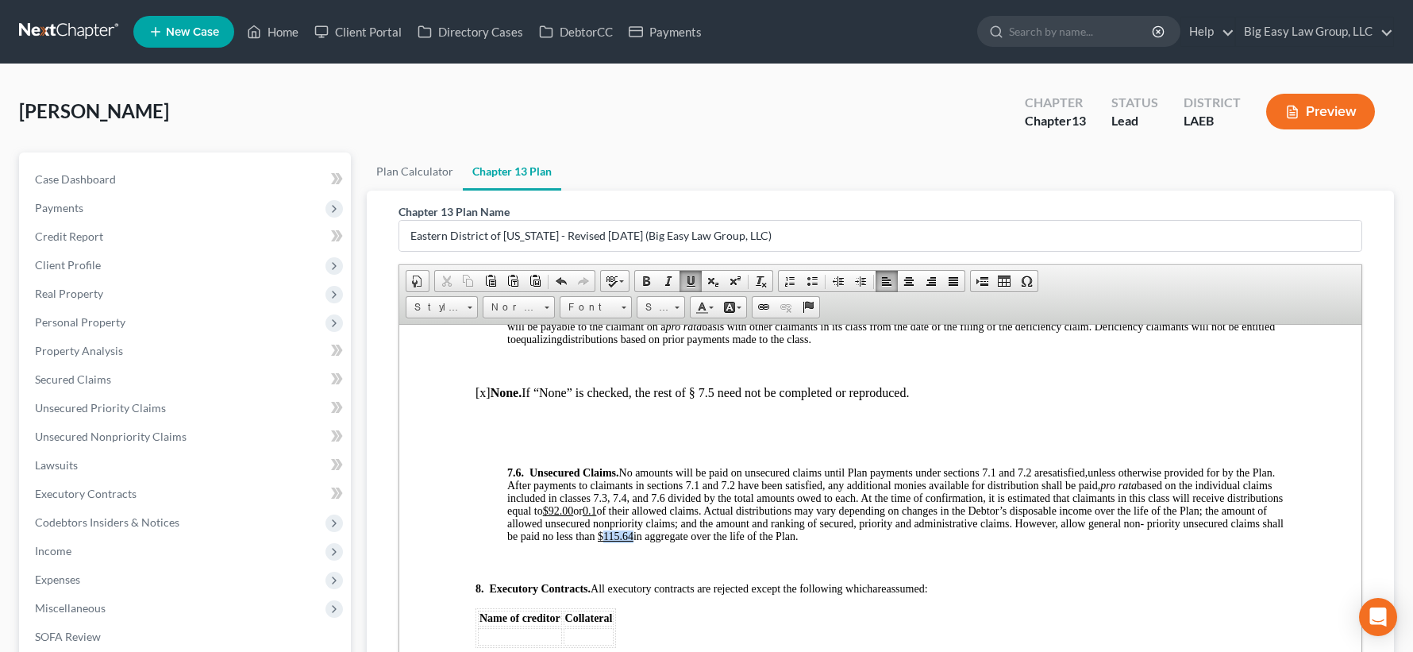
click at [711, 542] on p "7.6. Unsecured Claims. No amounts will be paid on unsecured claims until Plan p…" at bounding box center [896, 504] width 778 height 76
click at [867, 506] on span "unless otherwise provided for by the Plan. After payments to claimants in secti…" at bounding box center [895, 503] width 776 height 75
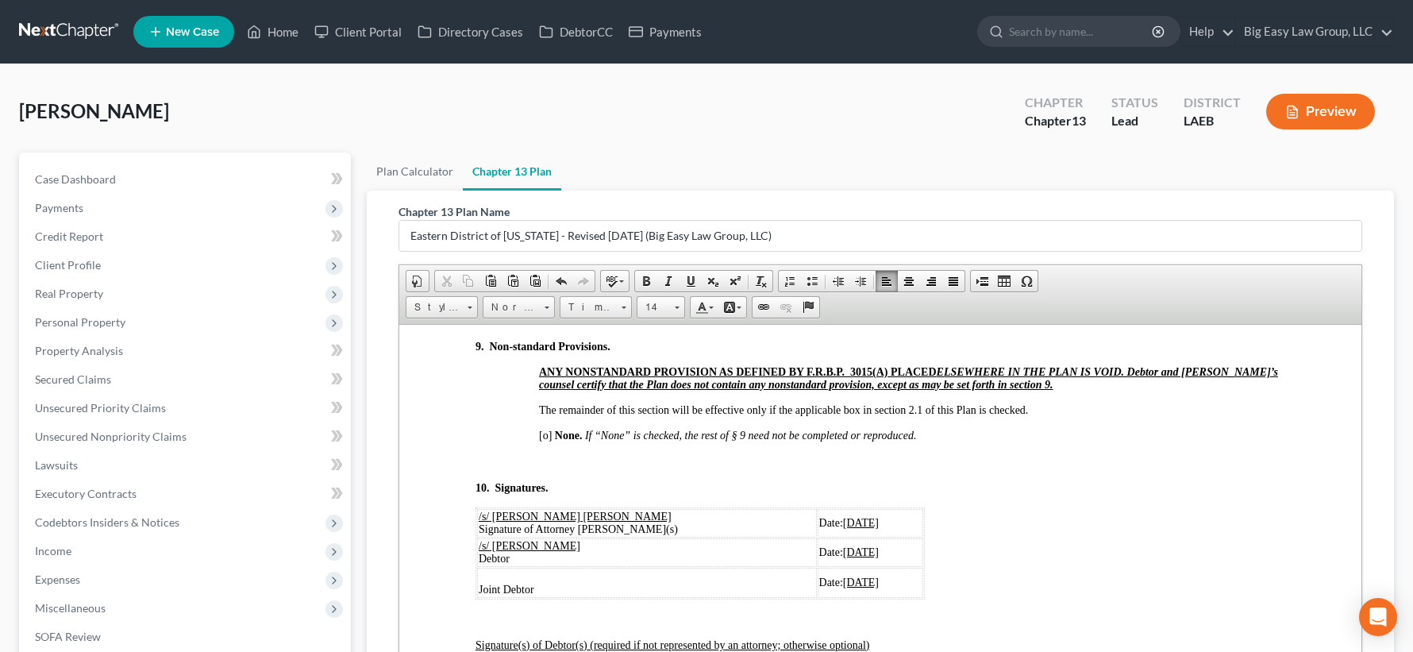
scroll to position [5354, 0]
drag, startPoint x: 841, startPoint y: 529, endPoint x: 795, endPoint y: 530, distance: 46.1
click at [843, 527] on u "[DATE]" at bounding box center [861, 521] width 36 height 12
drag, startPoint x: 806, startPoint y: 532, endPoint x: 795, endPoint y: 532, distance: 11.1
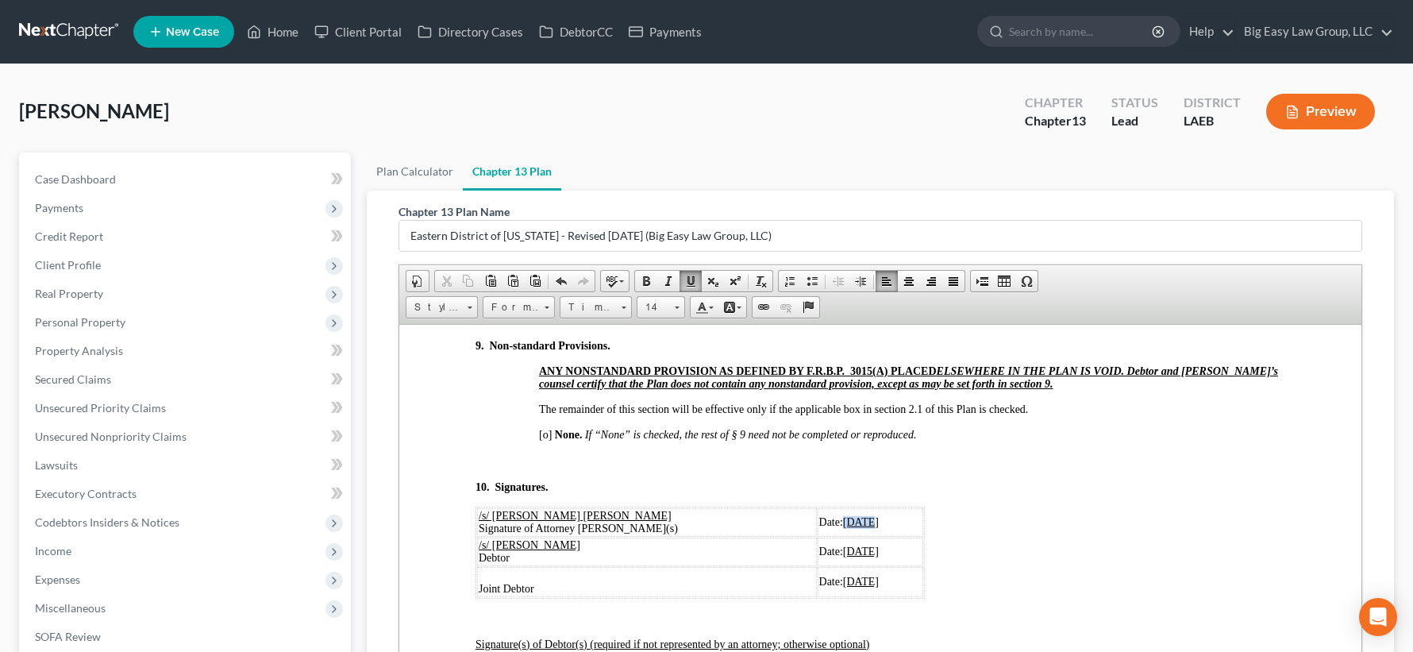
click at [843, 527] on u "[DATE]" at bounding box center [861, 521] width 36 height 12
drag, startPoint x: 842, startPoint y: 532, endPoint x: 795, endPoint y: 531, distance: 47.6
click at [843, 527] on u "[DATE]" at bounding box center [861, 521] width 36 height 12
copy u "[DATE]"
drag, startPoint x: 837, startPoint y: 565, endPoint x: 822, endPoint y: 566, distance: 15.1
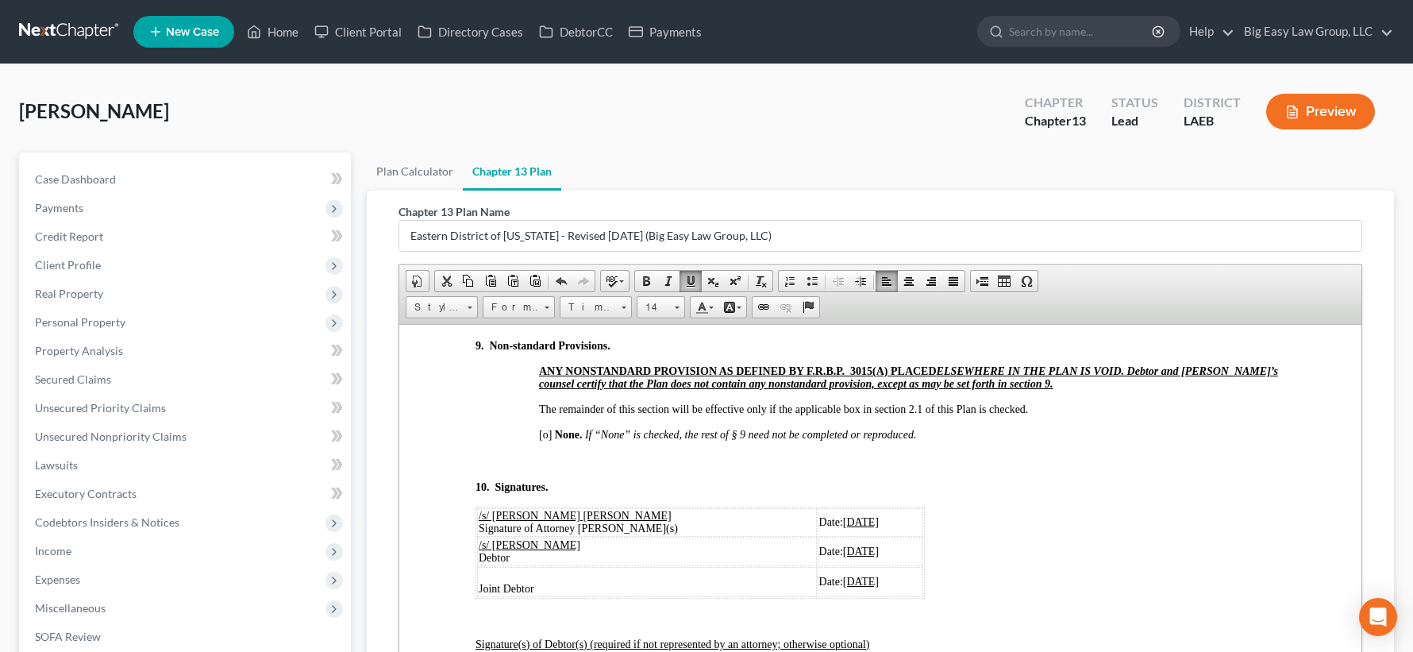
click at [843, 556] on span "[DATE]" at bounding box center [861, 551] width 36 height 12
copy span "0/01/202"
click at [845, 562] on td "Date: [DATE]" at bounding box center [871, 551] width 106 height 29
drag, startPoint x: 841, startPoint y: 531, endPoint x: 794, endPoint y: 531, distance: 47.6
click at [843, 527] on u "[DATE]" at bounding box center [861, 521] width 36 height 12
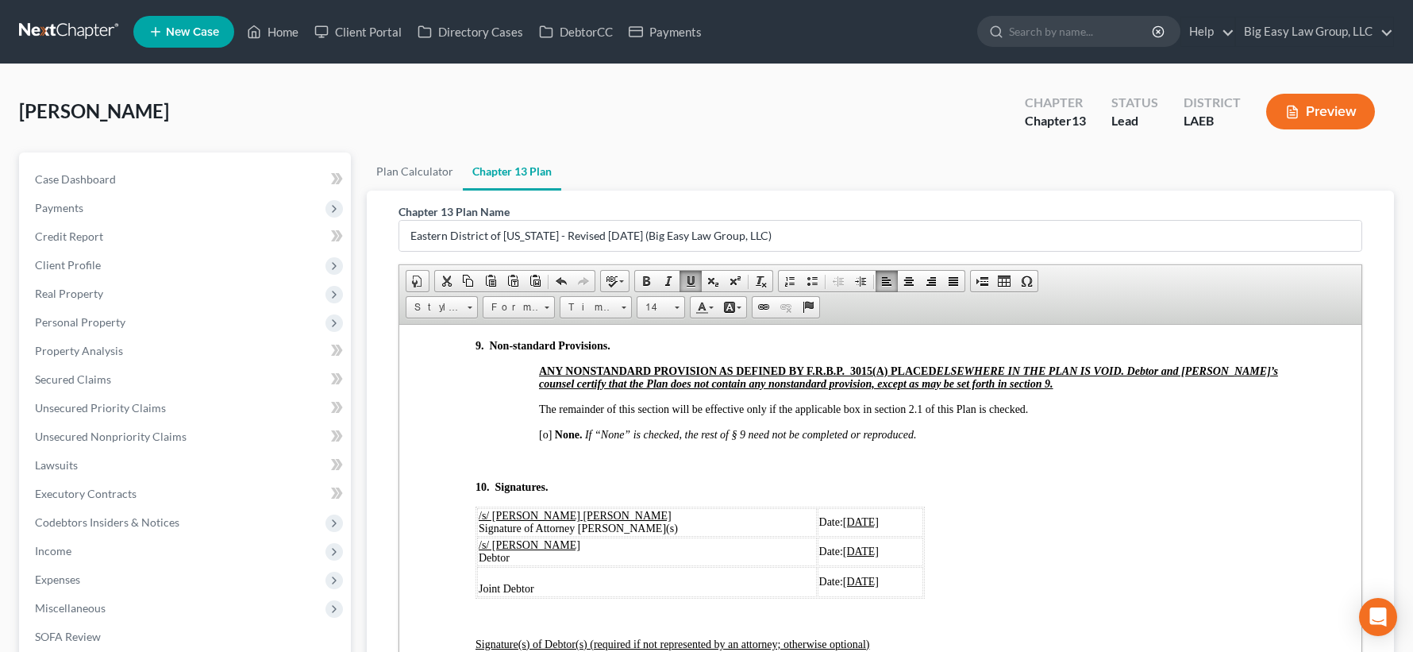
copy u "[DATE]"
drag, startPoint x: 842, startPoint y: 561, endPoint x: 794, endPoint y: 561, distance: 48.4
click at [843, 556] on span "[DATE]" at bounding box center [861, 551] width 36 height 12
drag, startPoint x: 841, startPoint y: 593, endPoint x: 793, endPoint y: 591, distance: 48.5
click at [843, 587] on u "[DATE]" at bounding box center [861, 581] width 36 height 12
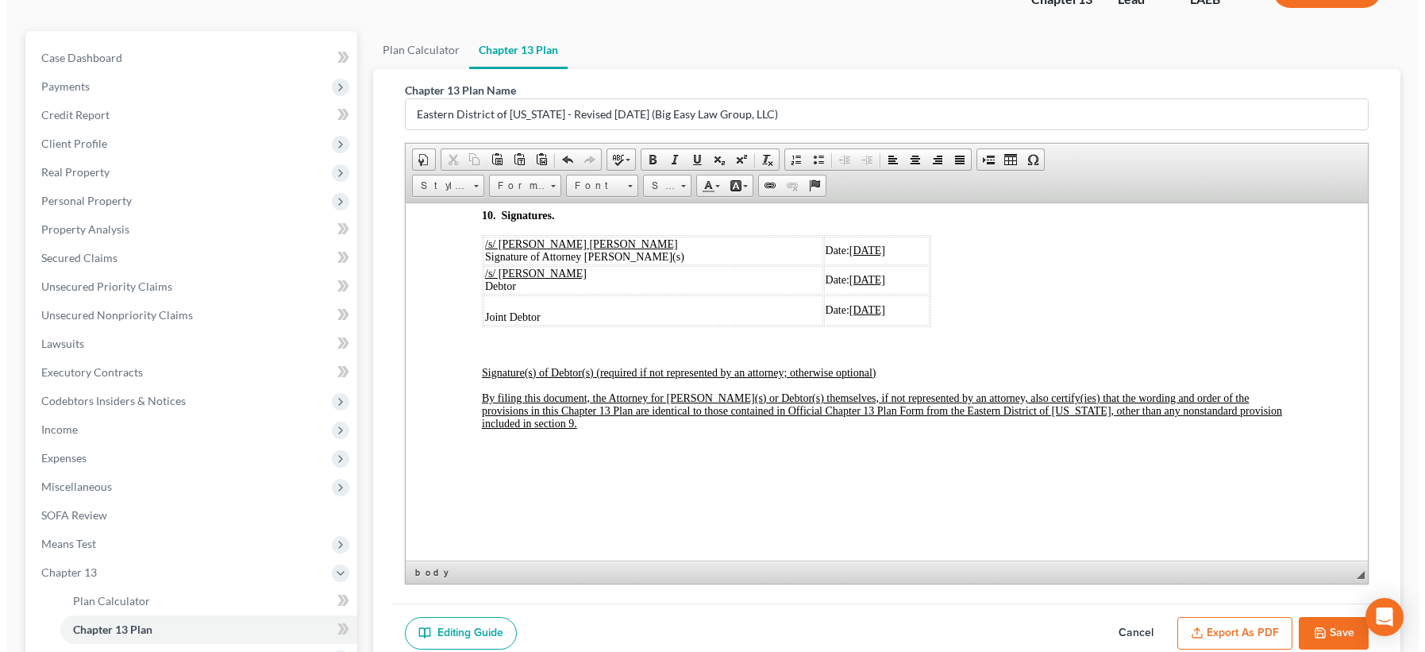
scroll to position [335, 0]
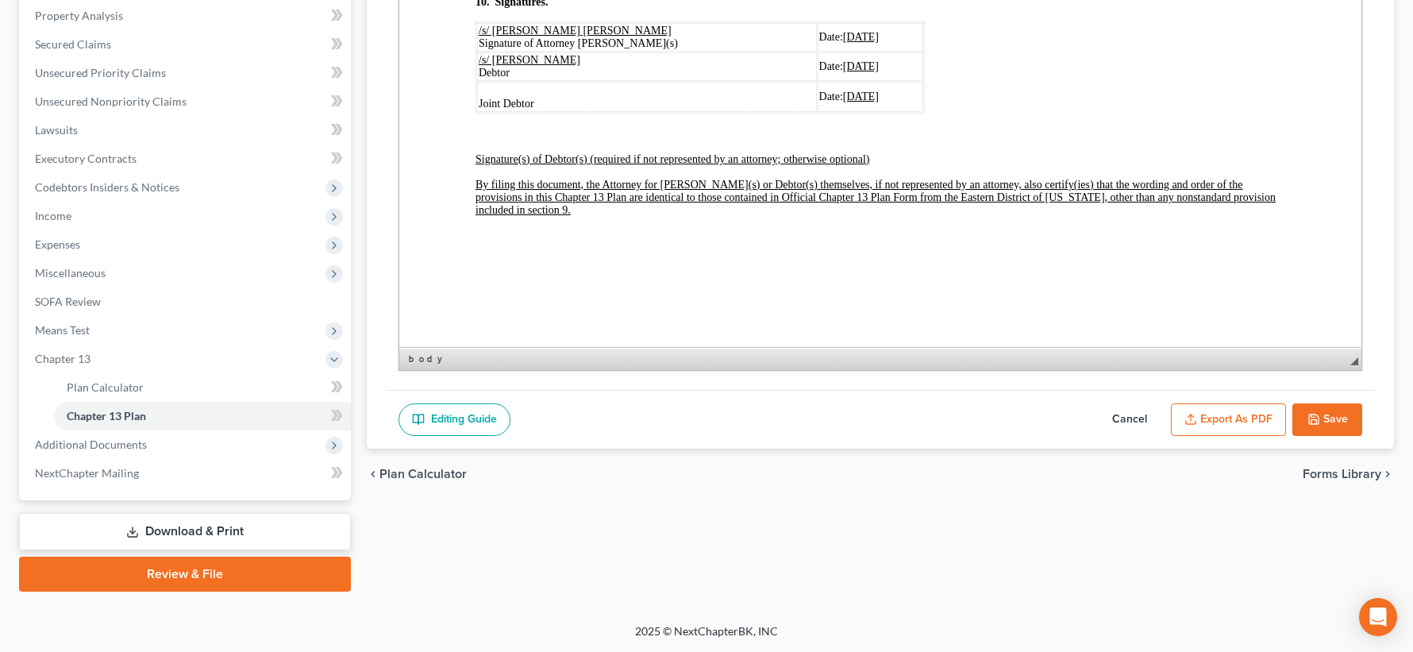
click at [1249, 423] on button "Export as PDF" at bounding box center [1228, 419] width 115 height 33
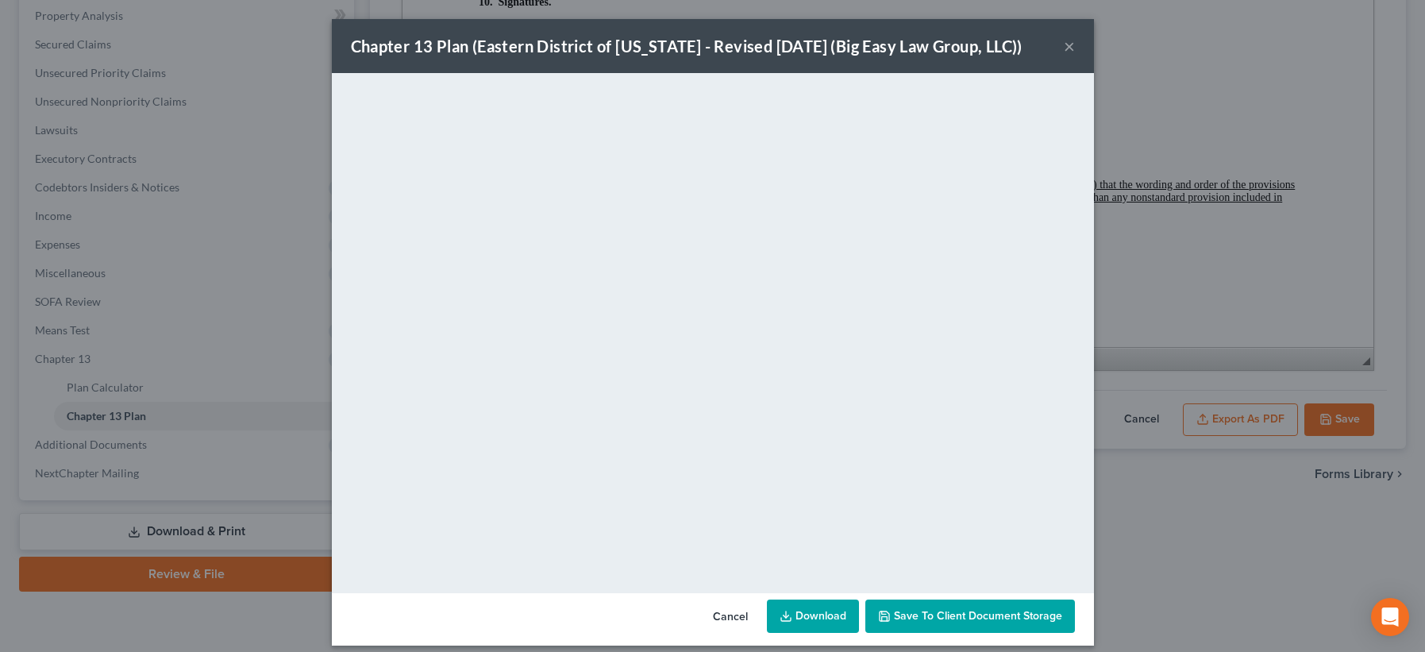
click at [901, 617] on span "Save to Client Document Storage" at bounding box center [978, 615] width 168 height 13
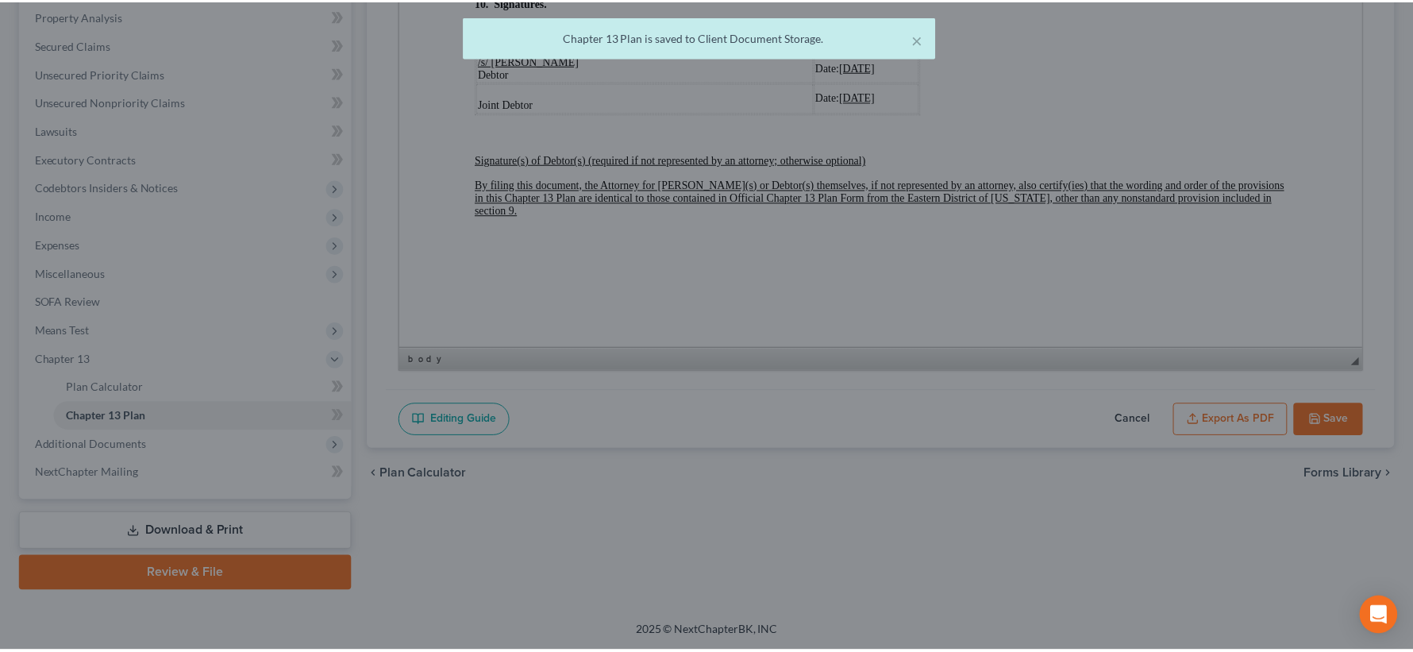
scroll to position [5516, 0]
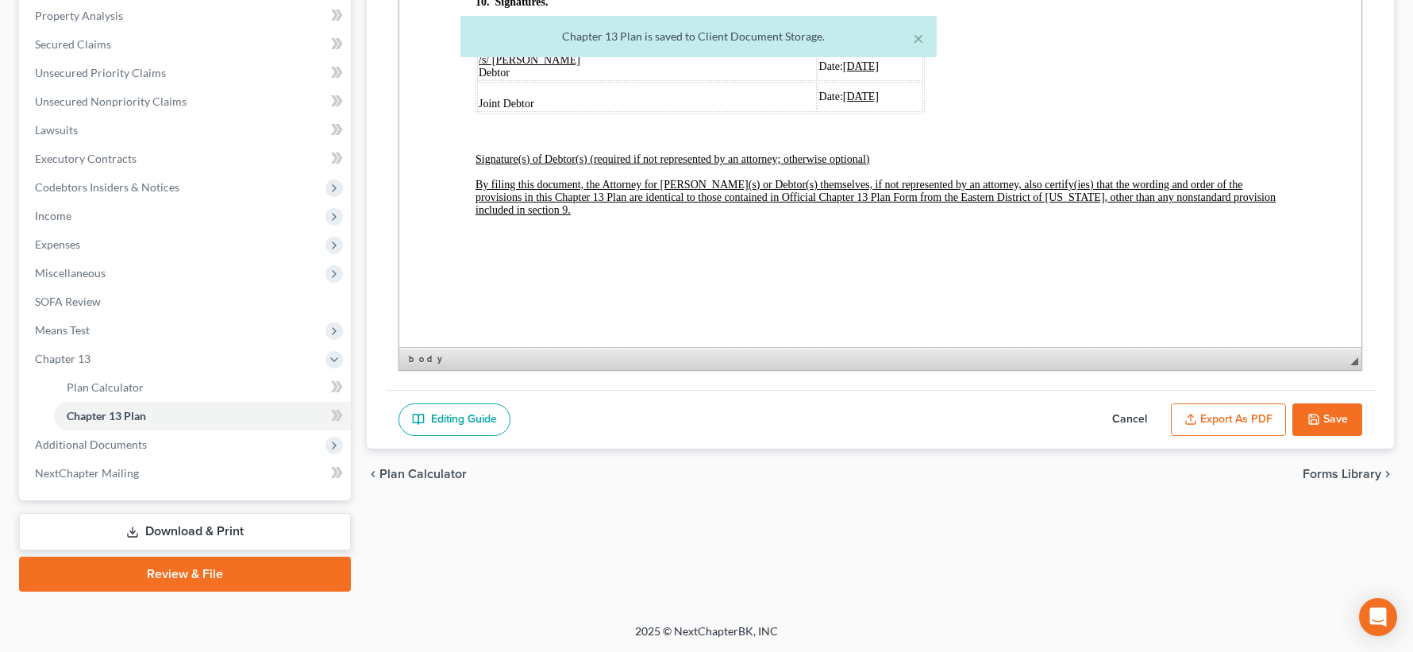
click at [1315, 421] on icon "button" at bounding box center [1313, 419] width 13 height 13
select select "3"
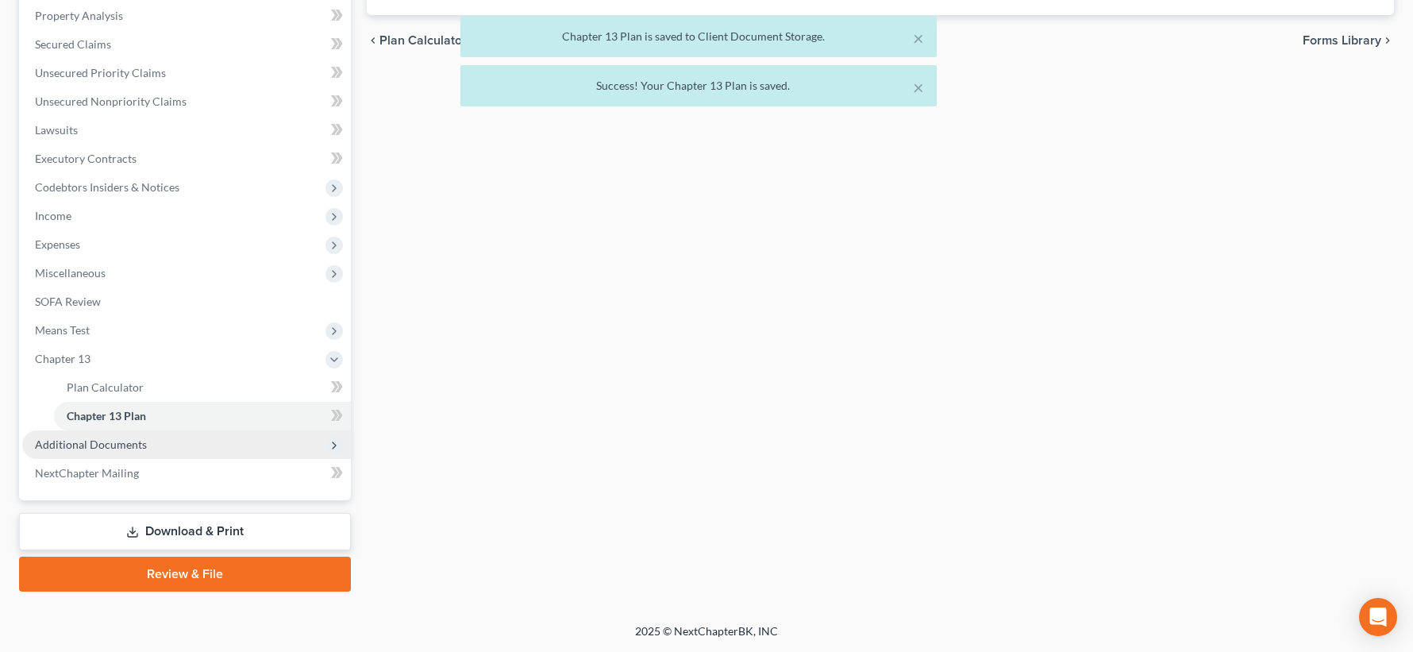
click at [233, 444] on span "Additional Documents" at bounding box center [186, 444] width 329 height 29
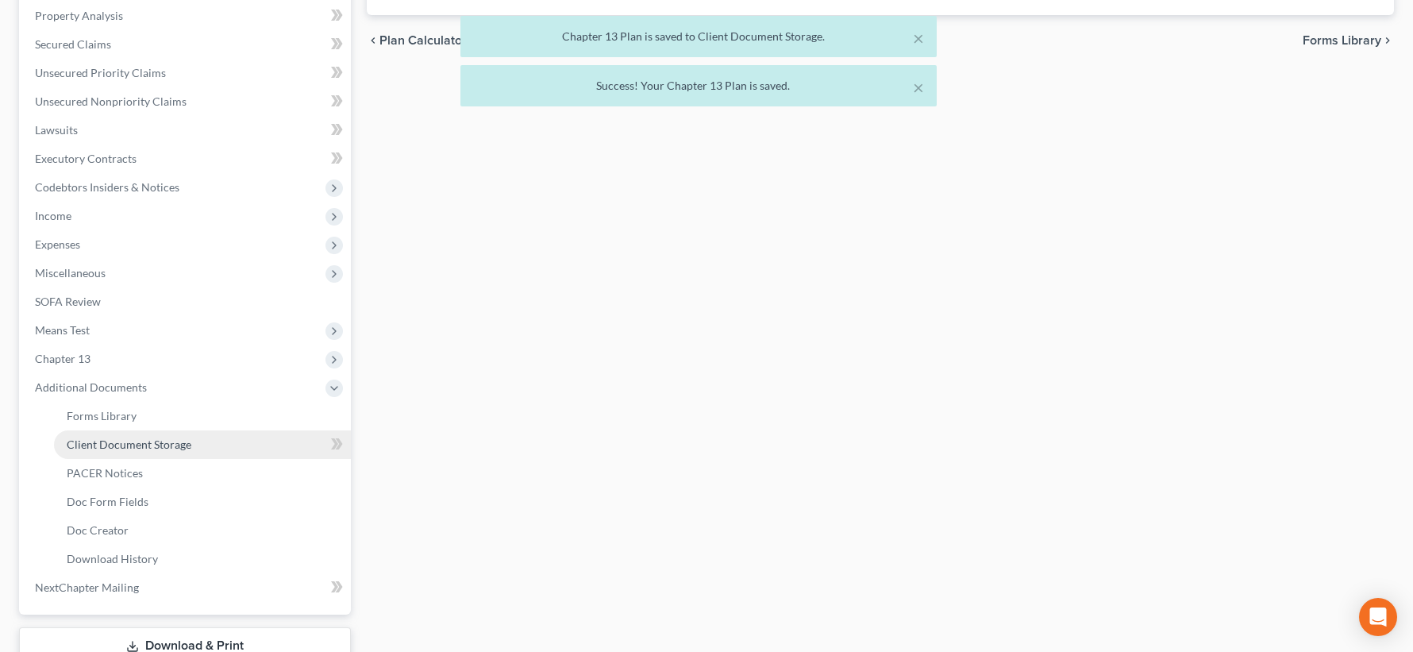
click at [227, 445] on link "Client Document Storage" at bounding box center [202, 444] width 297 height 29
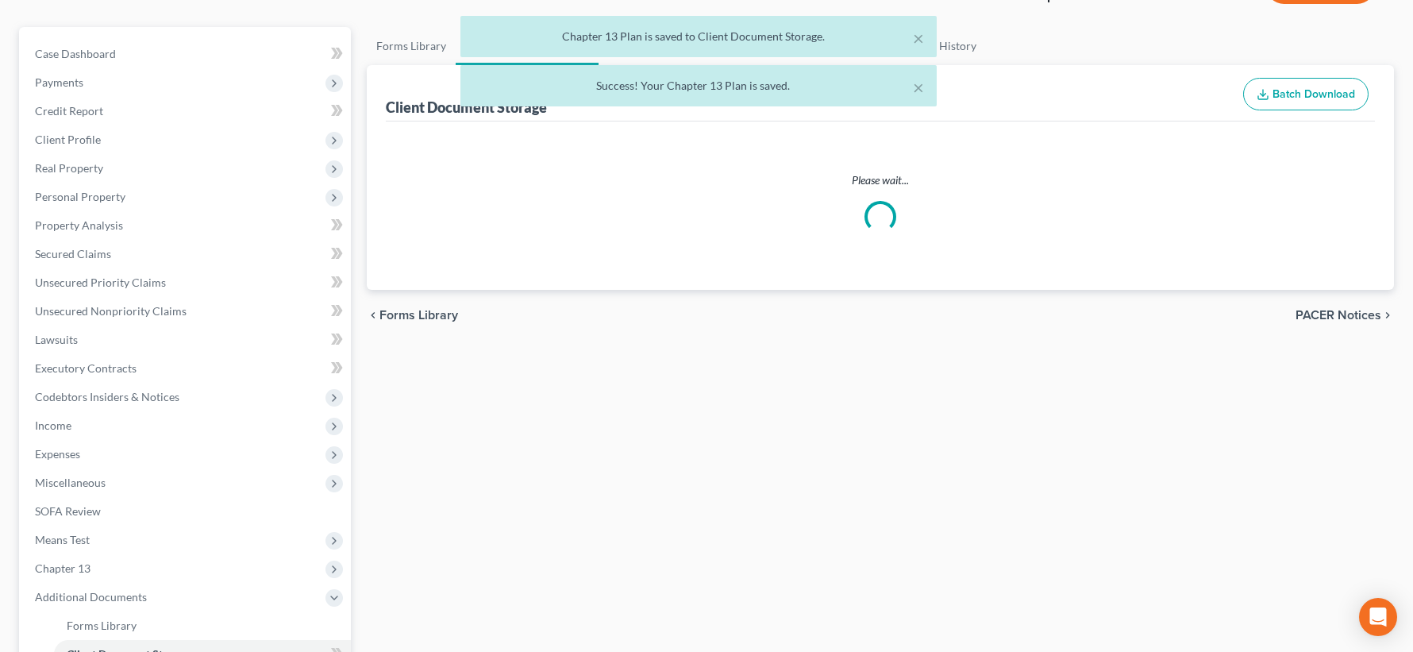
select select "0"
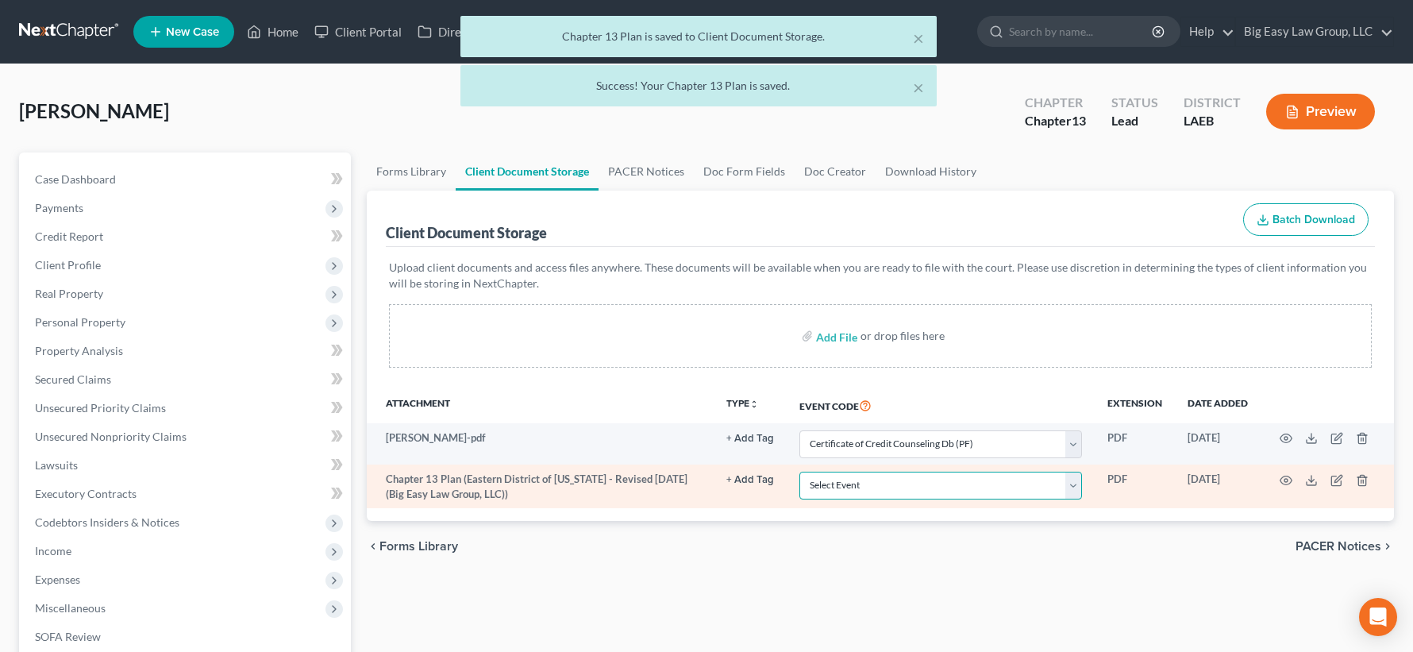
click at [872, 491] on select "Select Event Certificate of Credit Counseling Db (PF) Certificate of Credit Cou…" at bounding box center [940, 486] width 283 height 28
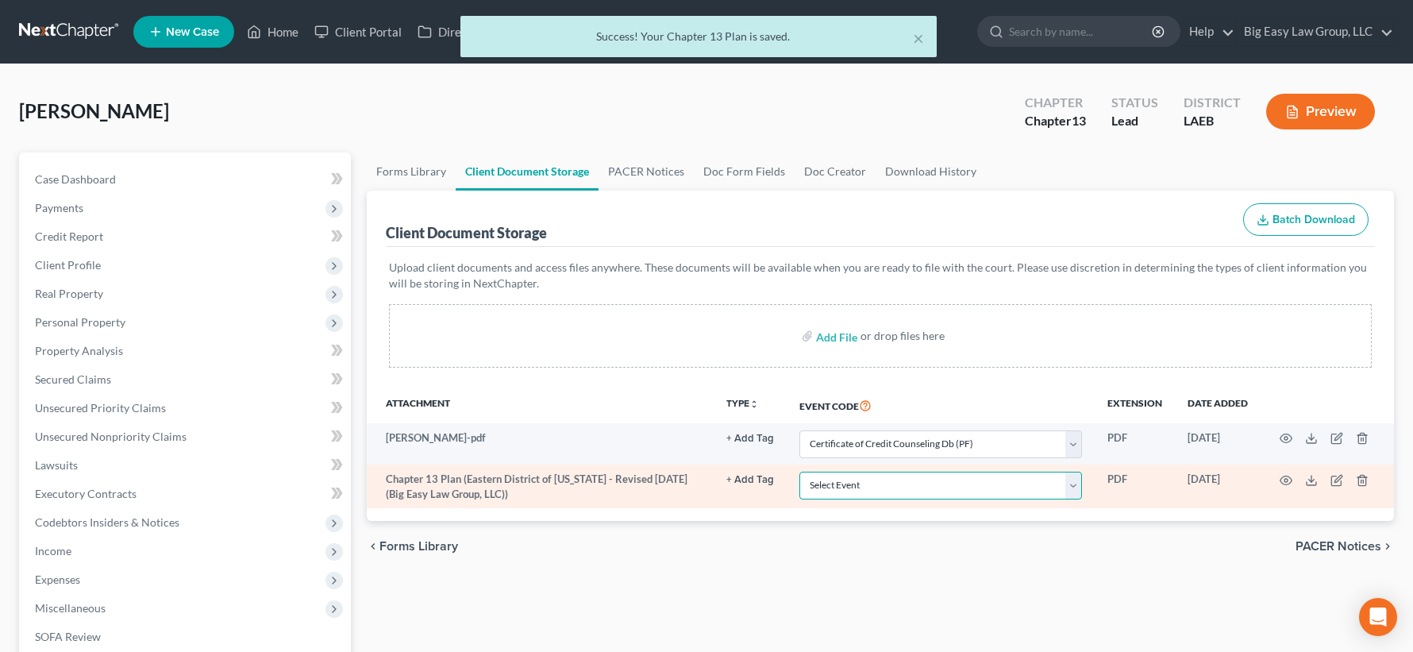
select select "3"
click at [799, 472] on select "Select Event Certificate of Credit Counseling Db (PF) Certificate of Credit Cou…" at bounding box center [940, 486] width 283 height 28
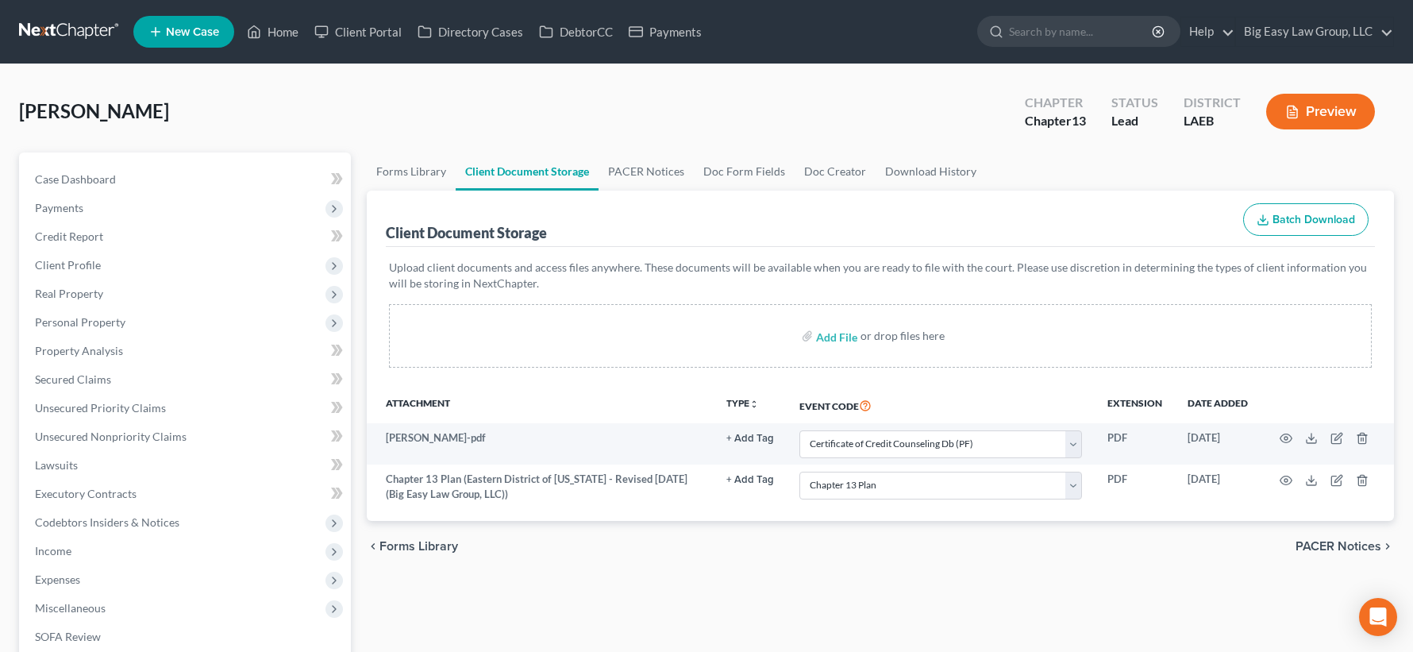
click at [610, 553] on div "chevron_left Forms Library PACER Notices chevron_right" at bounding box center [880, 546] width 1027 height 51
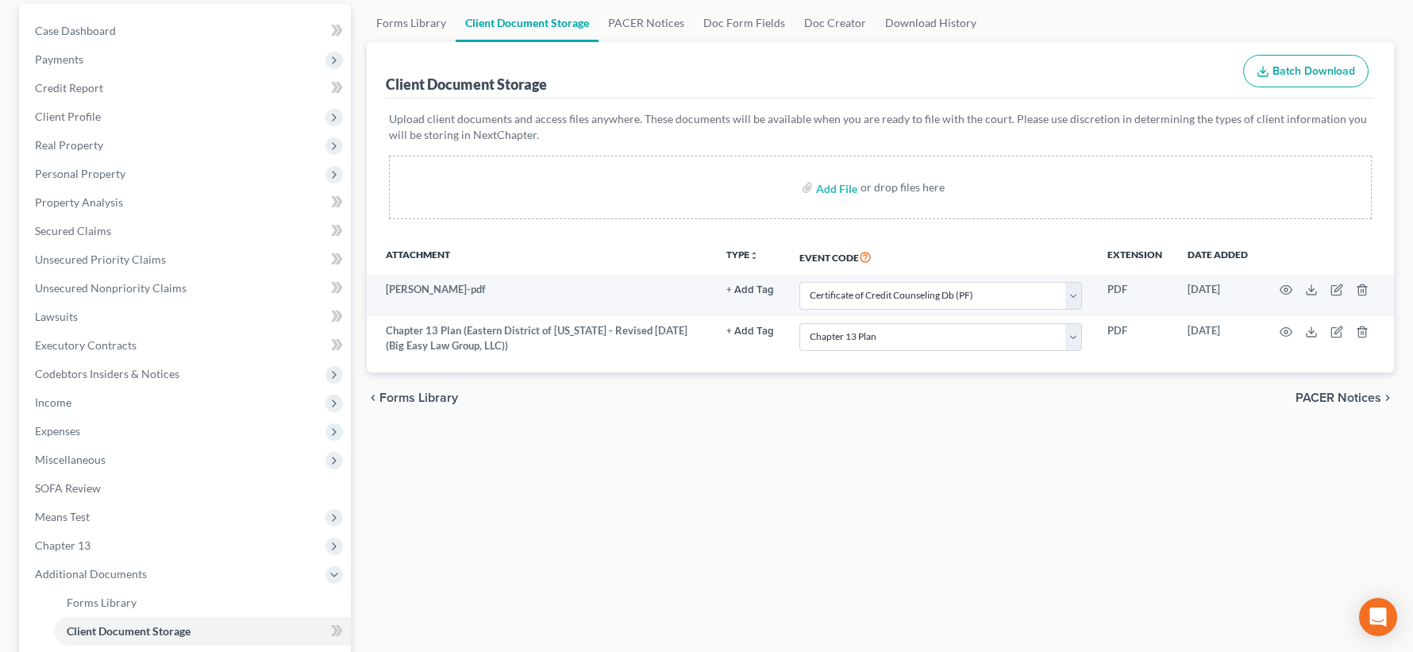
scroll to position [449, 0]
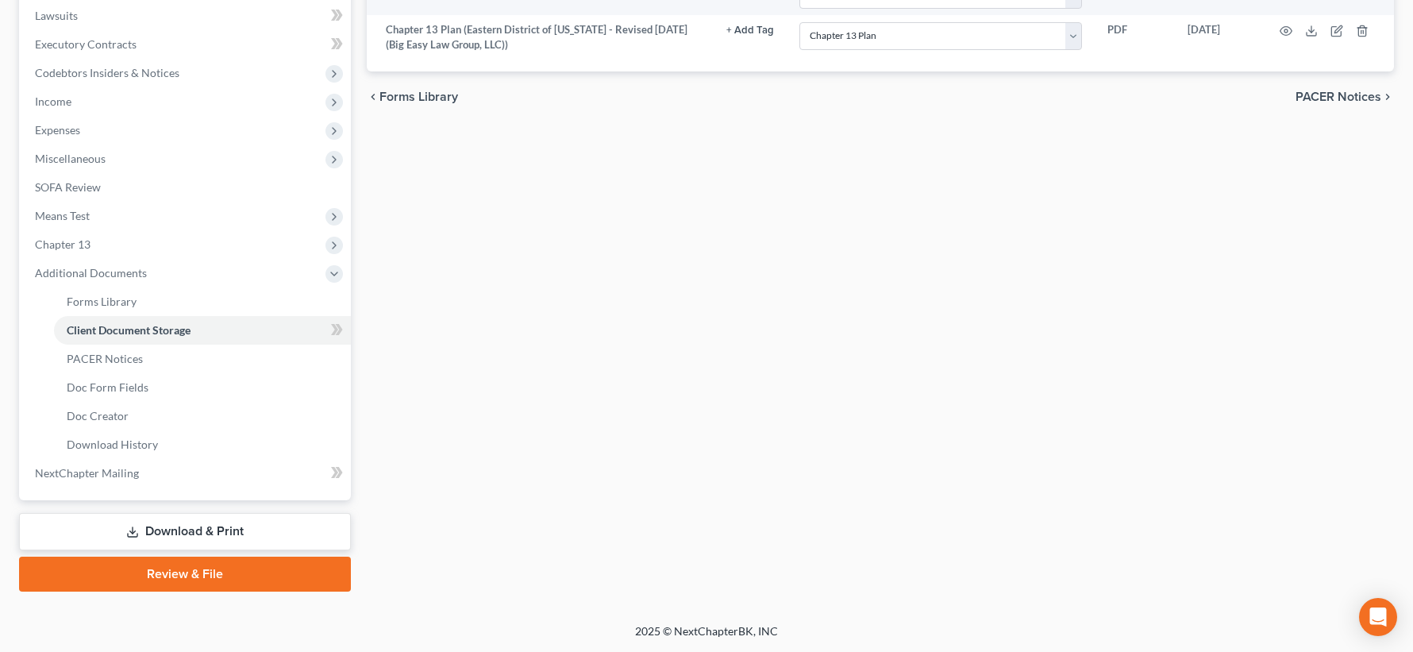
click at [304, 528] on link "Download & Print" at bounding box center [185, 531] width 332 height 37
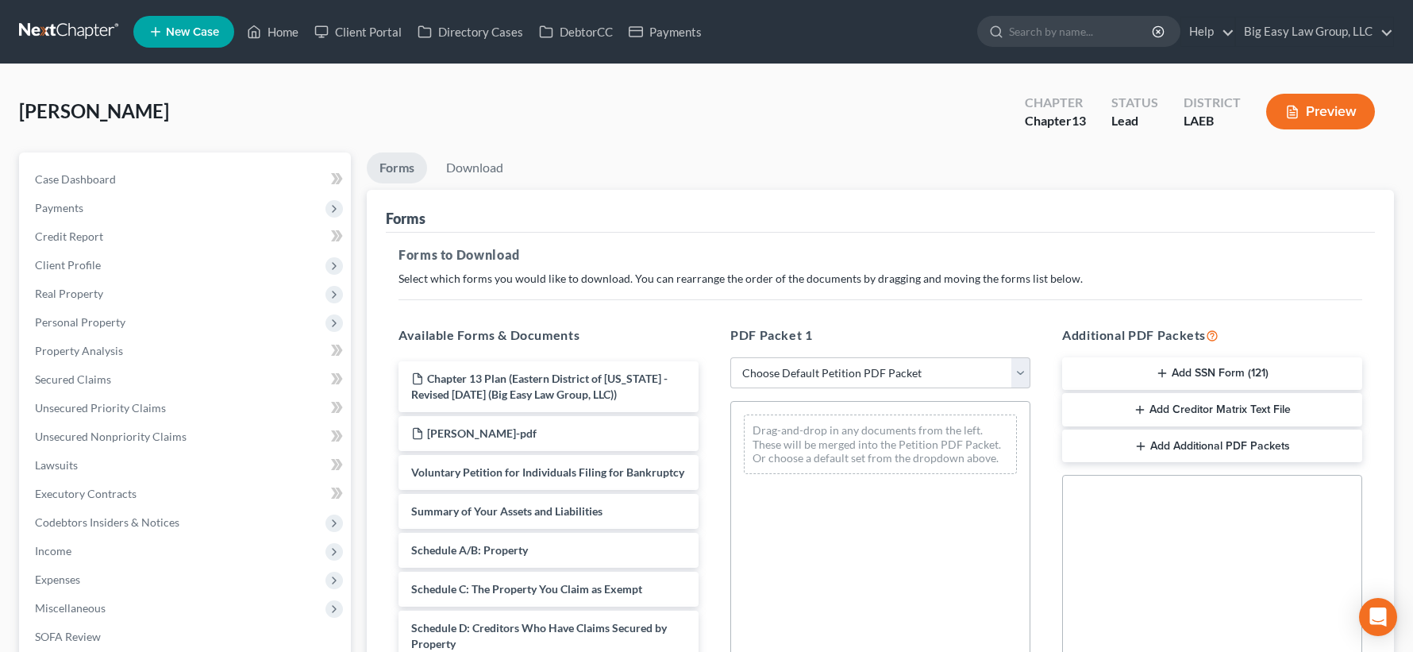
click at [1265, 383] on button "Add SSN Form (121)" at bounding box center [1212, 373] width 300 height 33
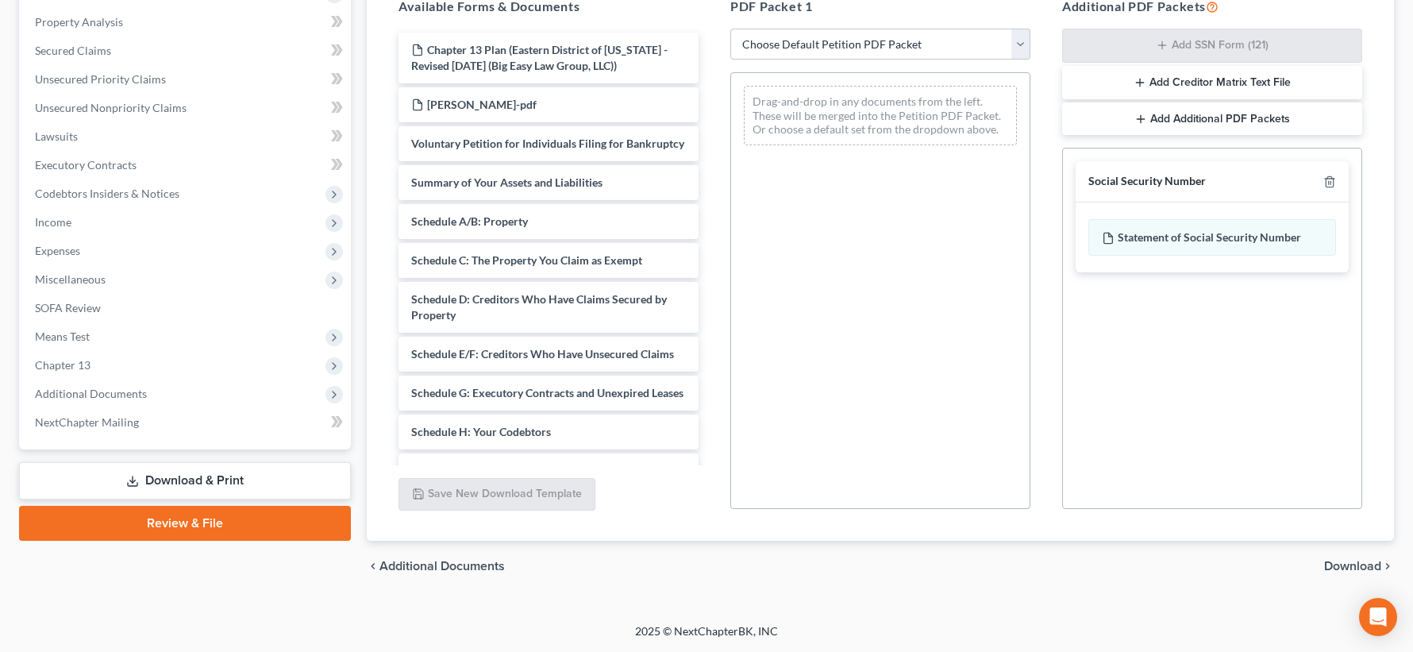
click at [1334, 560] on span "Download" at bounding box center [1352, 566] width 57 height 13
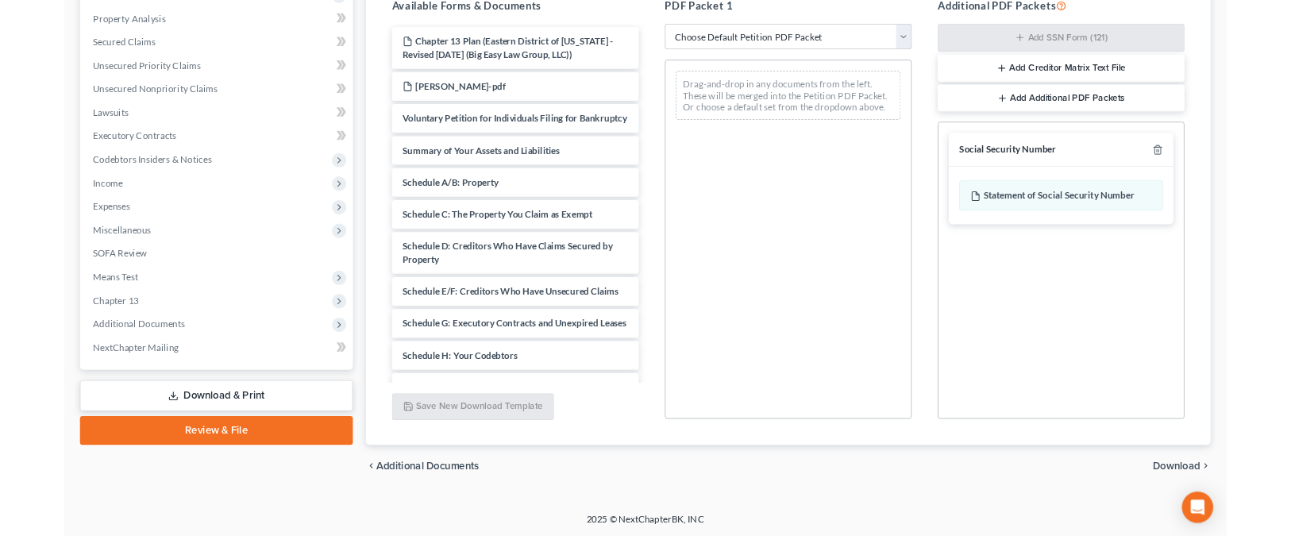
scroll to position [278, 0]
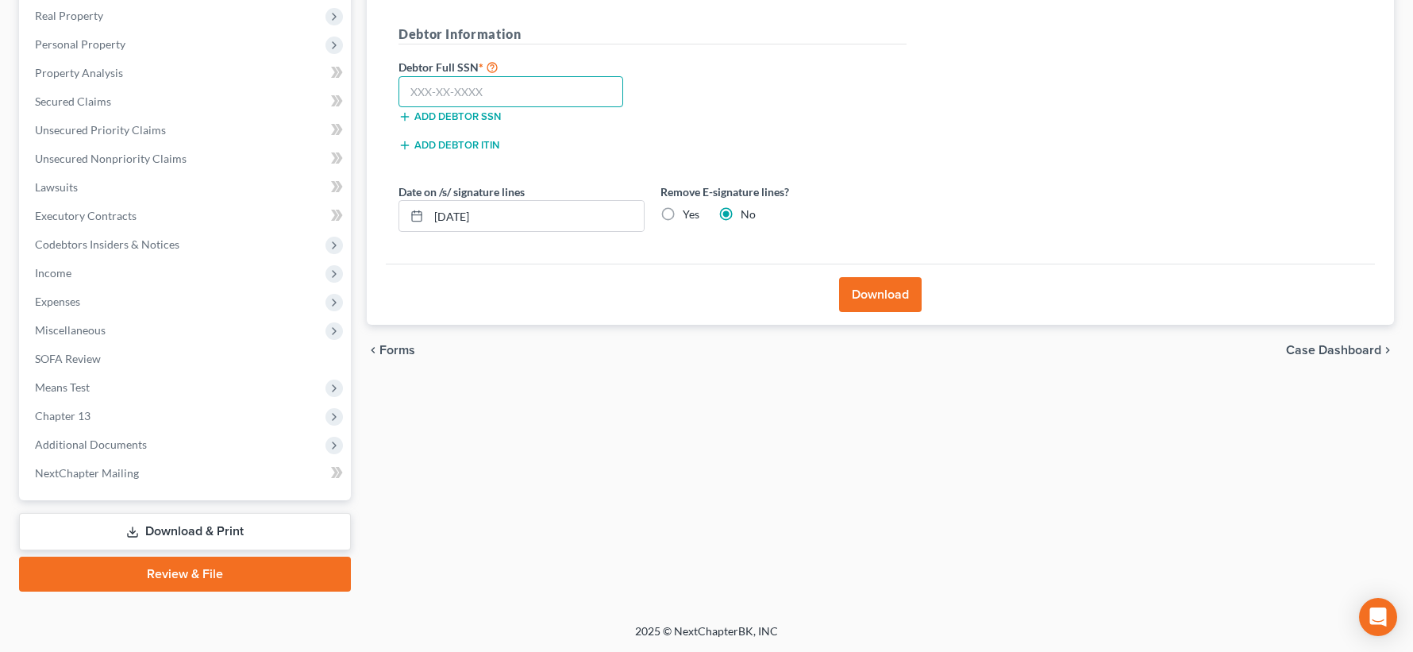
click at [521, 95] on input "text" at bounding box center [511, 92] width 225 height 32
type input "433-37-3959"
click at [864, 298] on button "Download" at bounding box center [880, 294] width 83 height 35
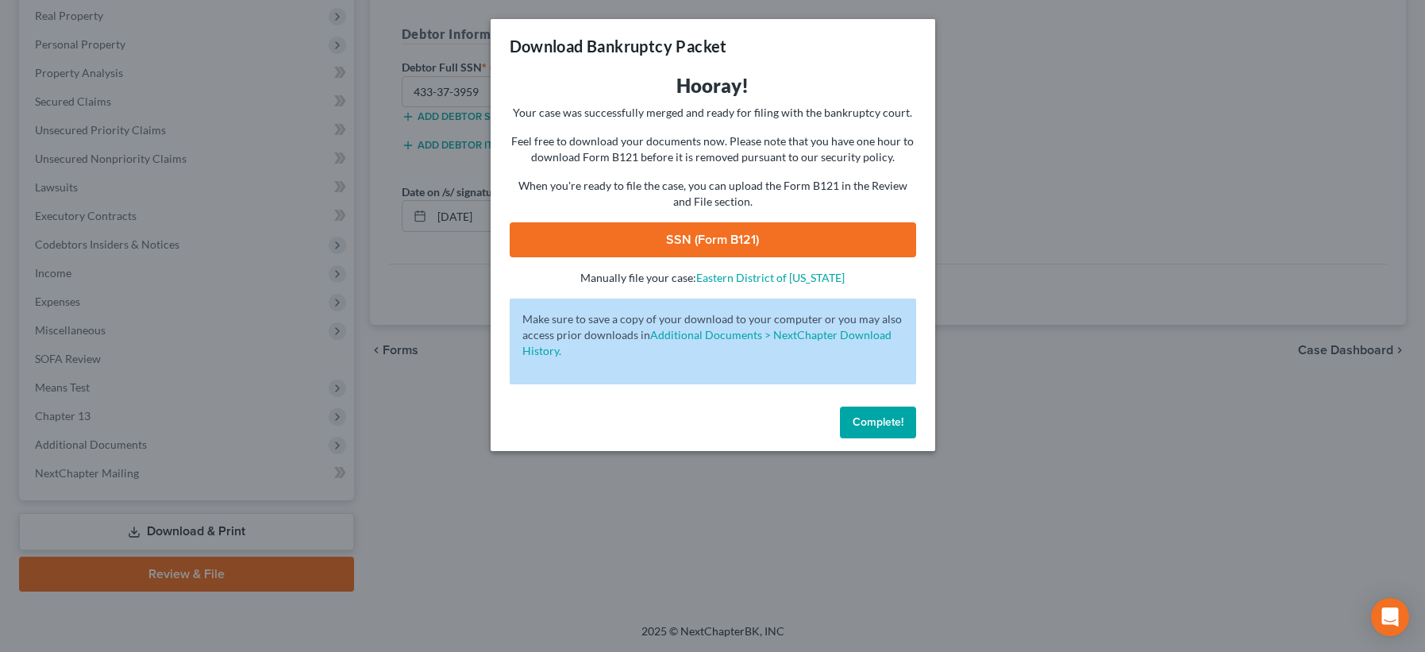
click at [753, 231] on link "SSN (Form B121)" at bounding box center [713, 239] width 406 height 35
click at [886, 421] on span "Complete!" at bounding box center [878, 421] width 51 height 13
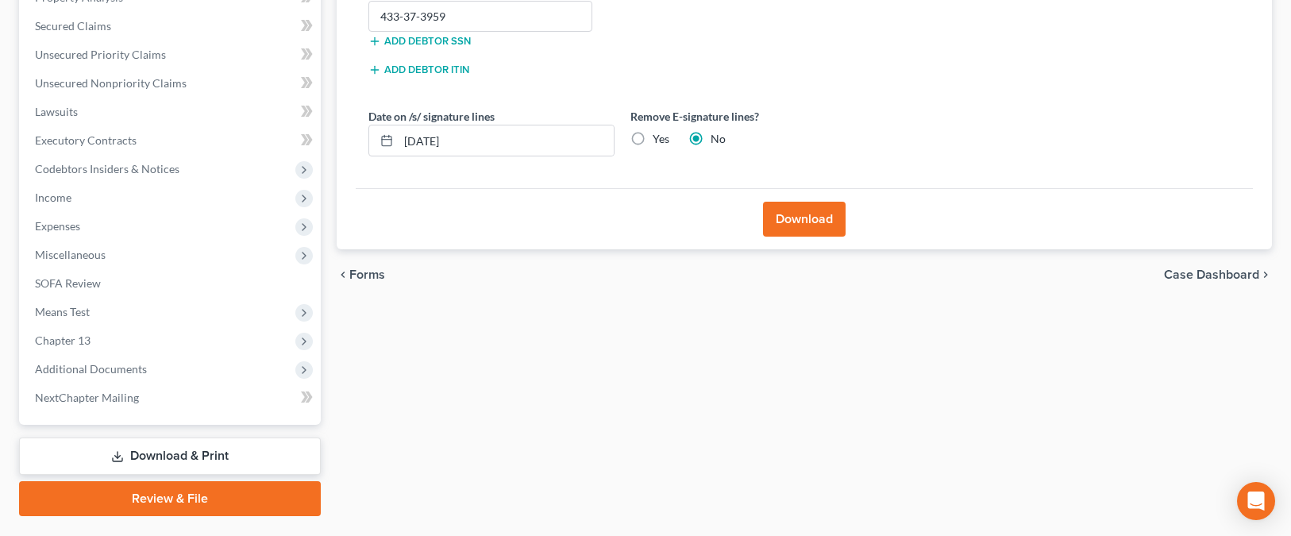
scroll to position [394, 0]
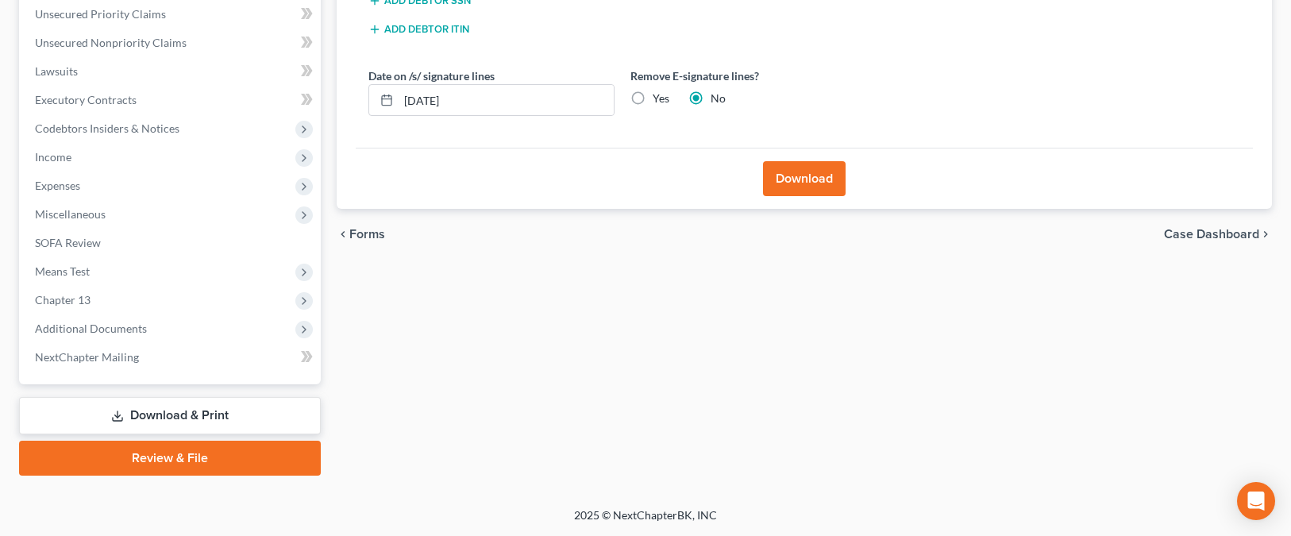
click at [225, 456] on link "Review & File" at bounding box center [170, 458] width 302 height 35
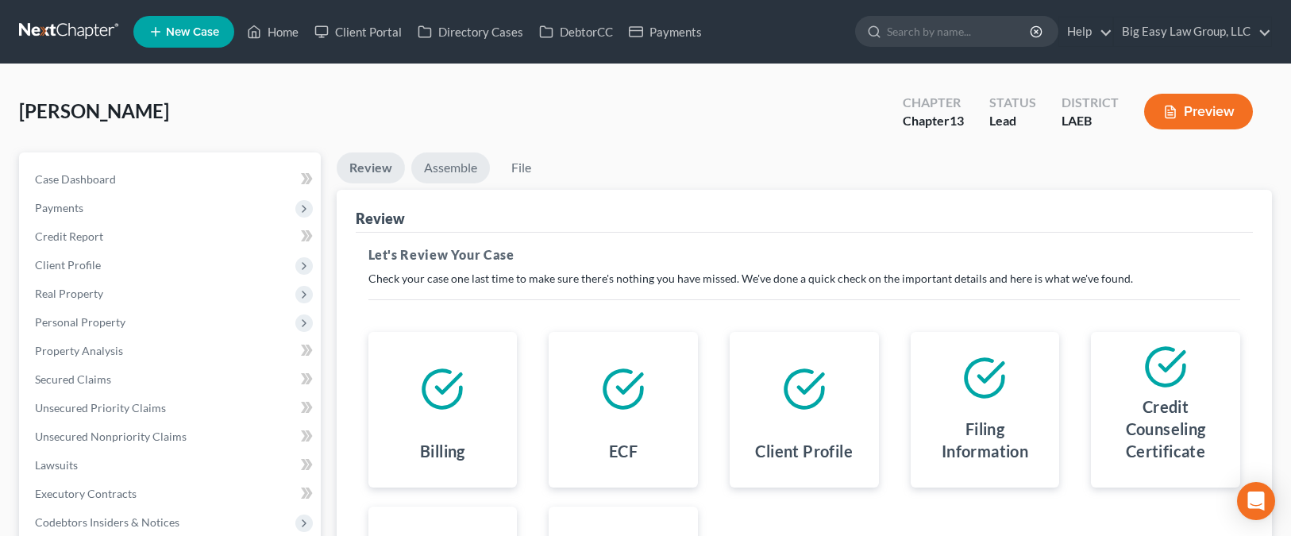
click at [452, 176] on link "Assemble" at bounding box center [450, 167] width 79 height 31
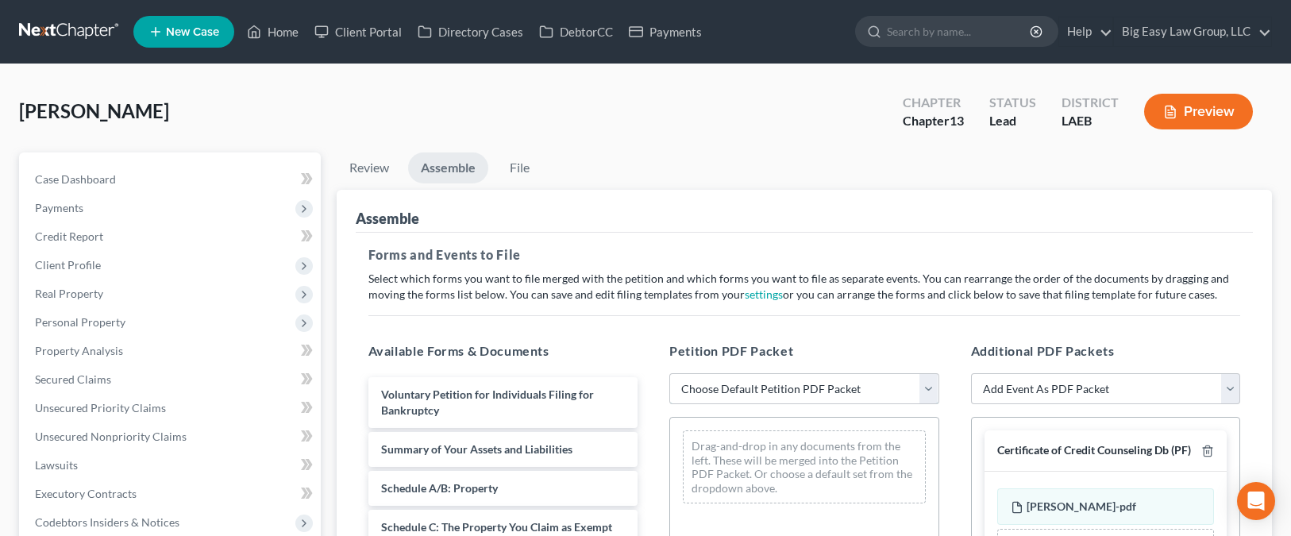
click at [749, 391] on select "Choose Default Petition PDF Packet Complete Bankruptcy Petition (all forms and …" at bounding box center [804, 389] width 270 height 32
select select "0"
click at [669, 373] on select "Choose Default Petition PDF Packet Complete Bankruptcy Petition (all forms and …" at bounding box center [804, 389] width 270 height 32
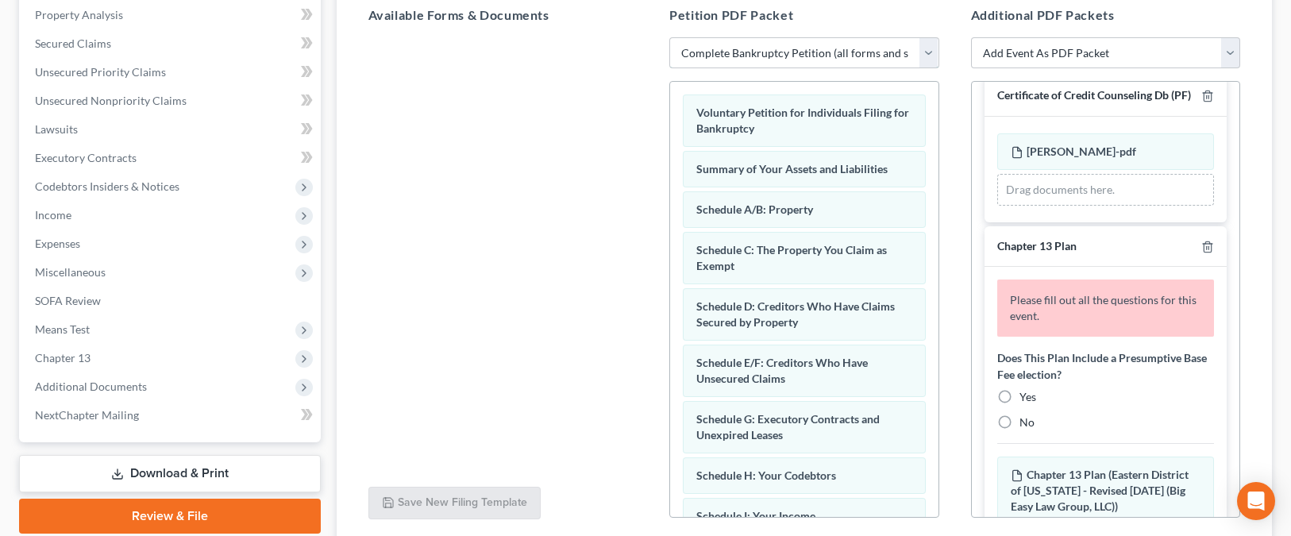
scroll to position [115, 0]
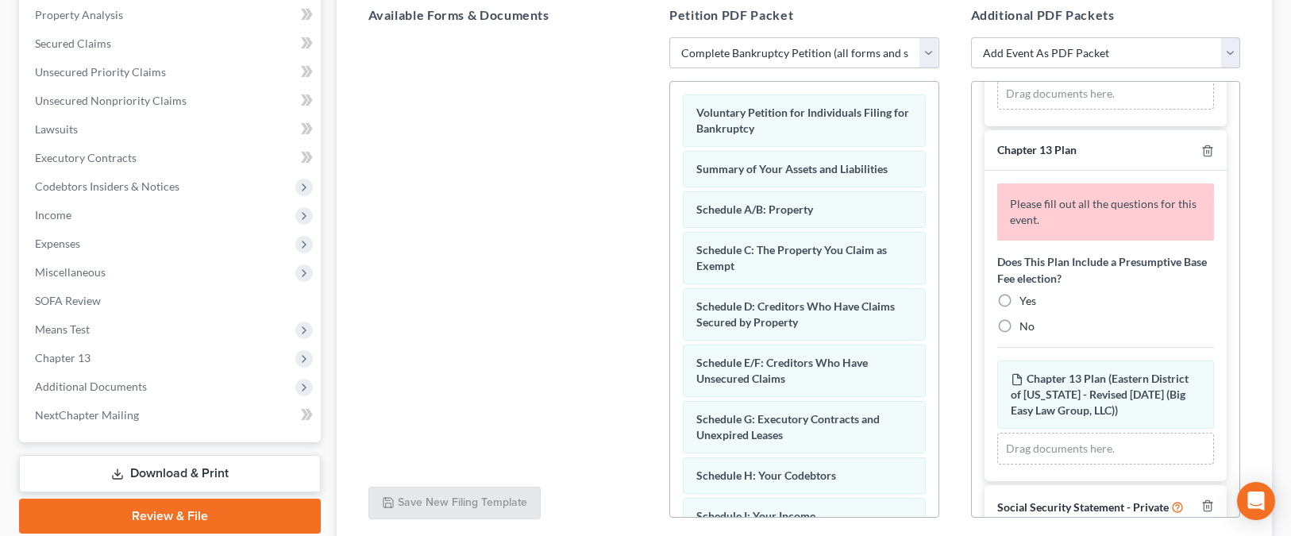
click at [1016, 309] on div "Yes" at bounding box center [1106, 301] width 218 height 16
click at [1019, 309] on label "Yes" at bounding box center [1027, 301] width 17 height 16
click at [1026, 303] on input "Yes" at bounding box center [1031, 298] width 10 height 10
radio input "true"
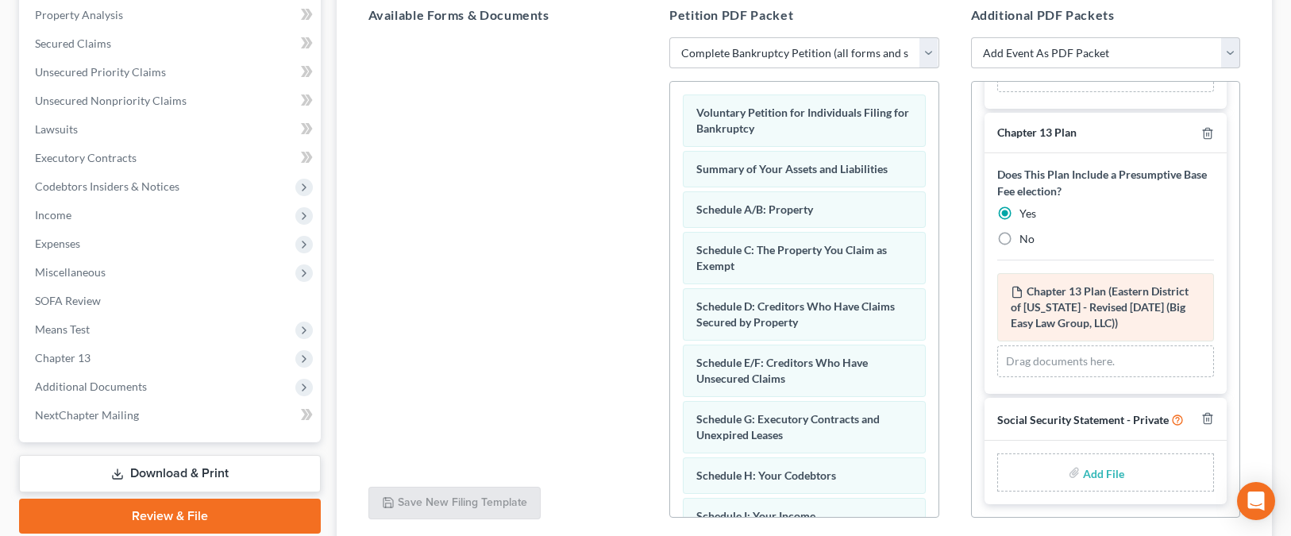
scroll to position [178, 0]
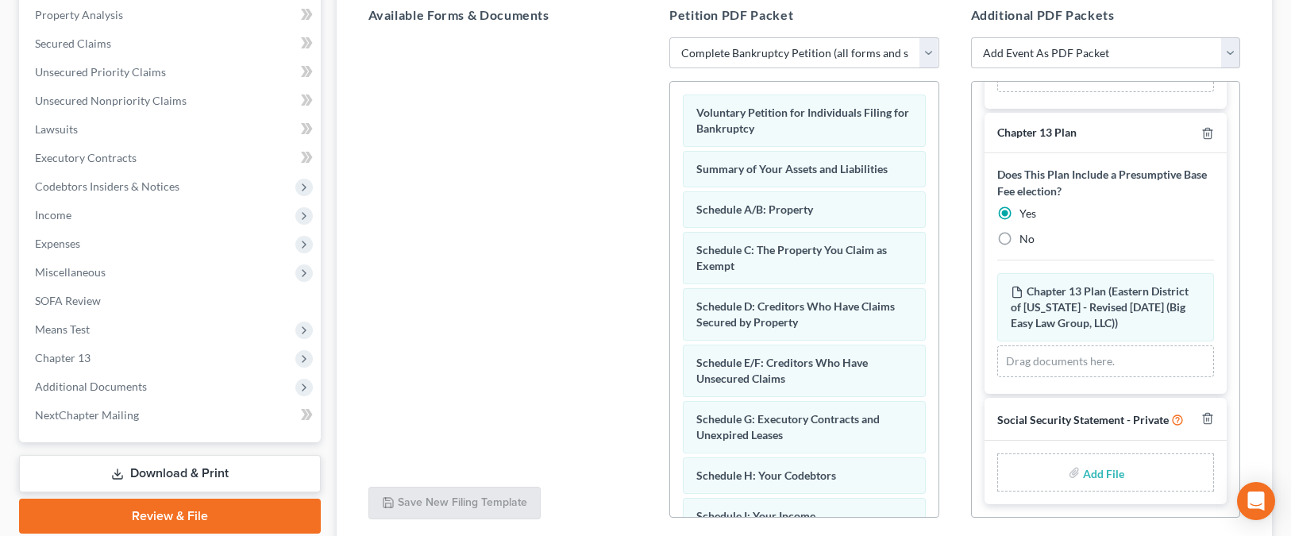
click at [1087, 475] on input "file" at bounding box center [1102, 472] width 38 height 29
type input "C:\fakepath\SSN.pdf"
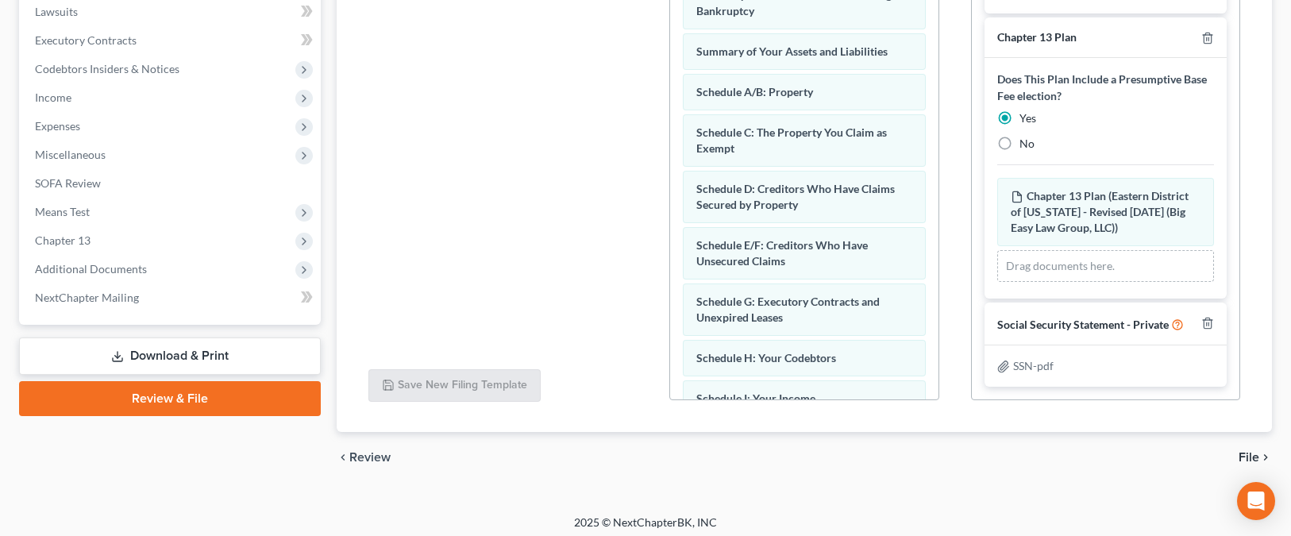
scroll to position [460, 0]
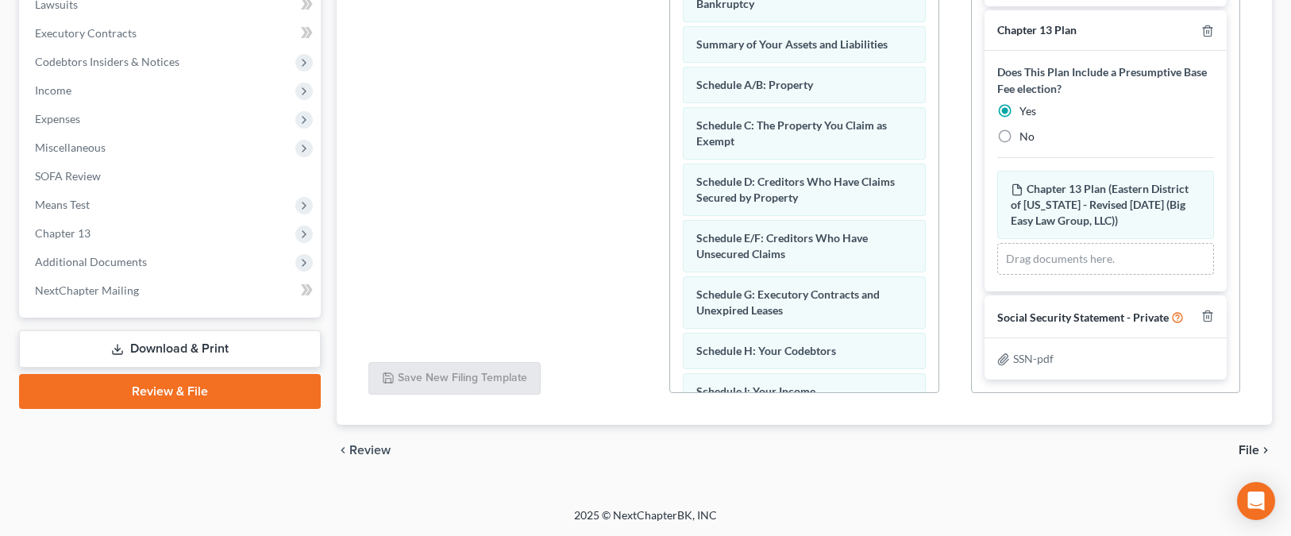
click at [1255, 452] on span "File" at bounding box center [1248, 450] width 21 height 13
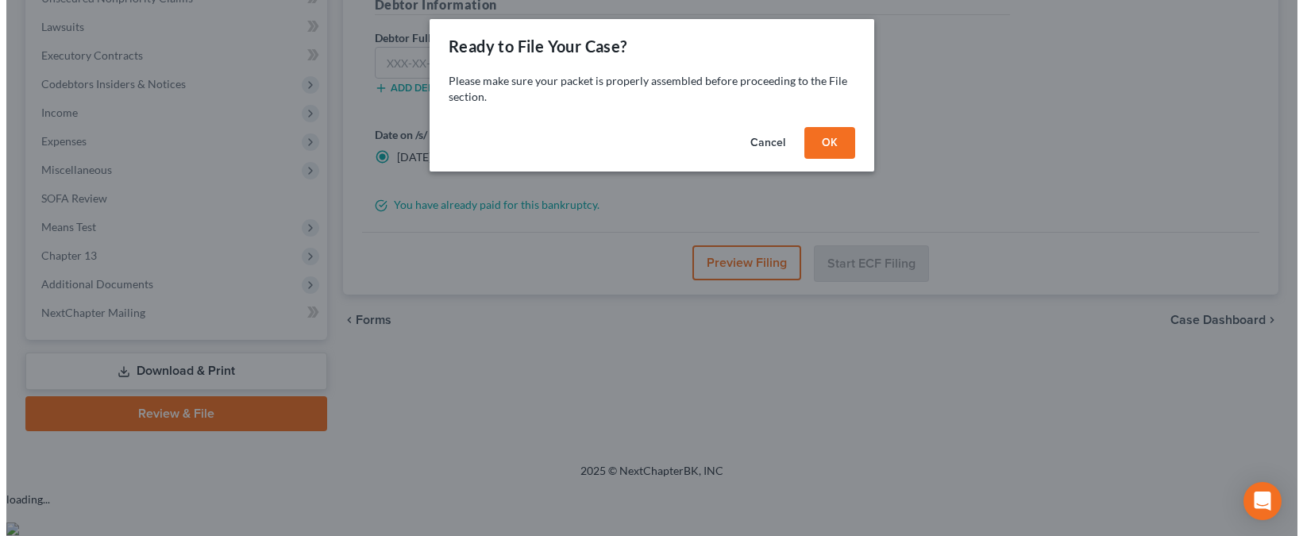
scroll to position [394, 0]
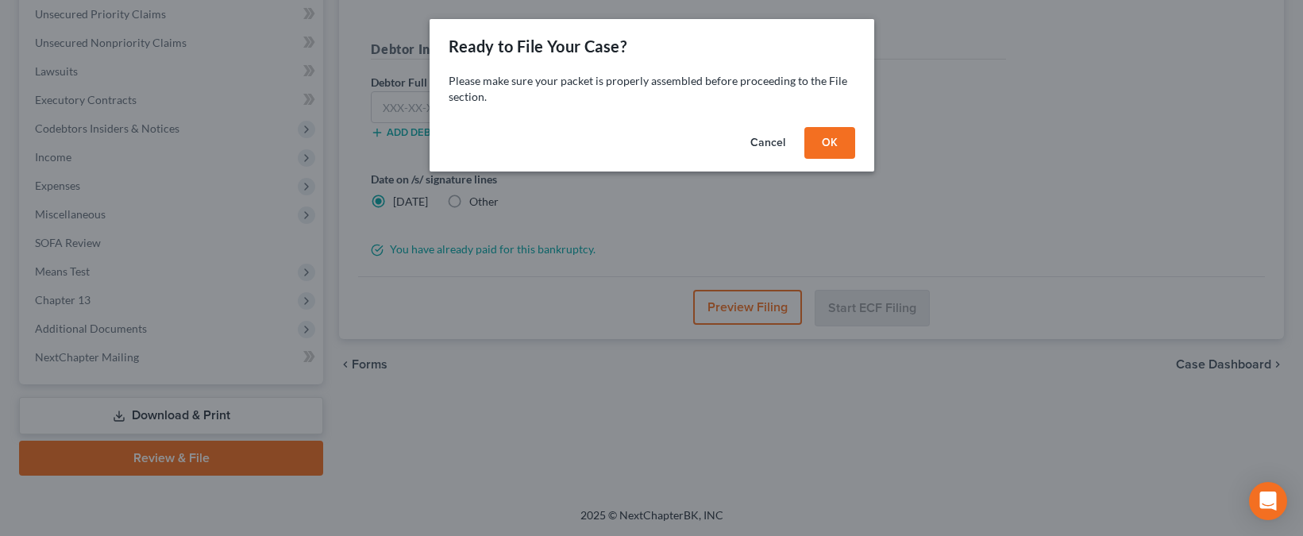
click at [829, 141] on button "OK" at bounding box center [829, 143] width 51 height 32
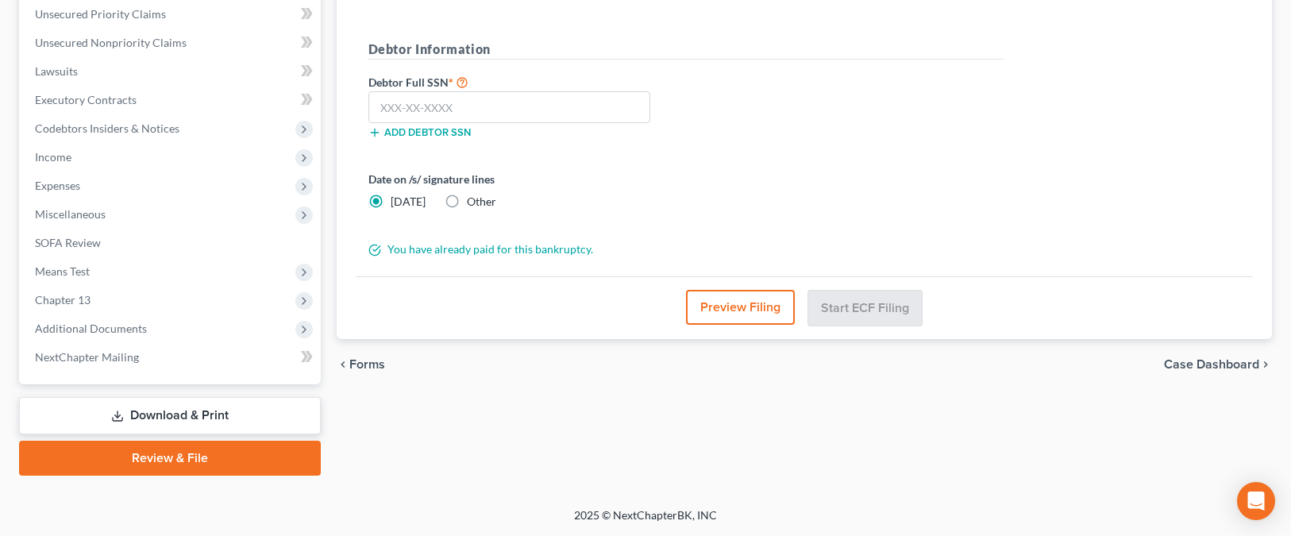
click at [768, 297] on button "Preview Filing" at bounding box center [740, 307] width 109 height 35
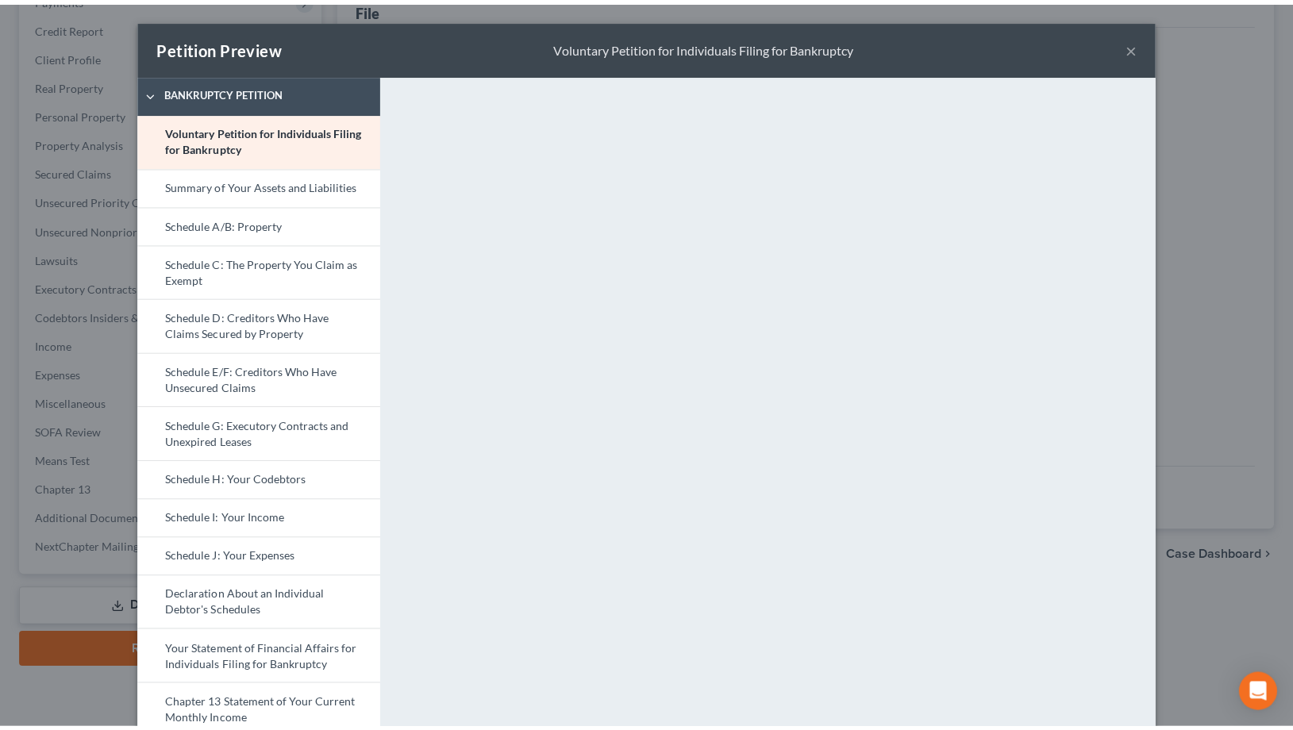
scroll to position [197, 0]
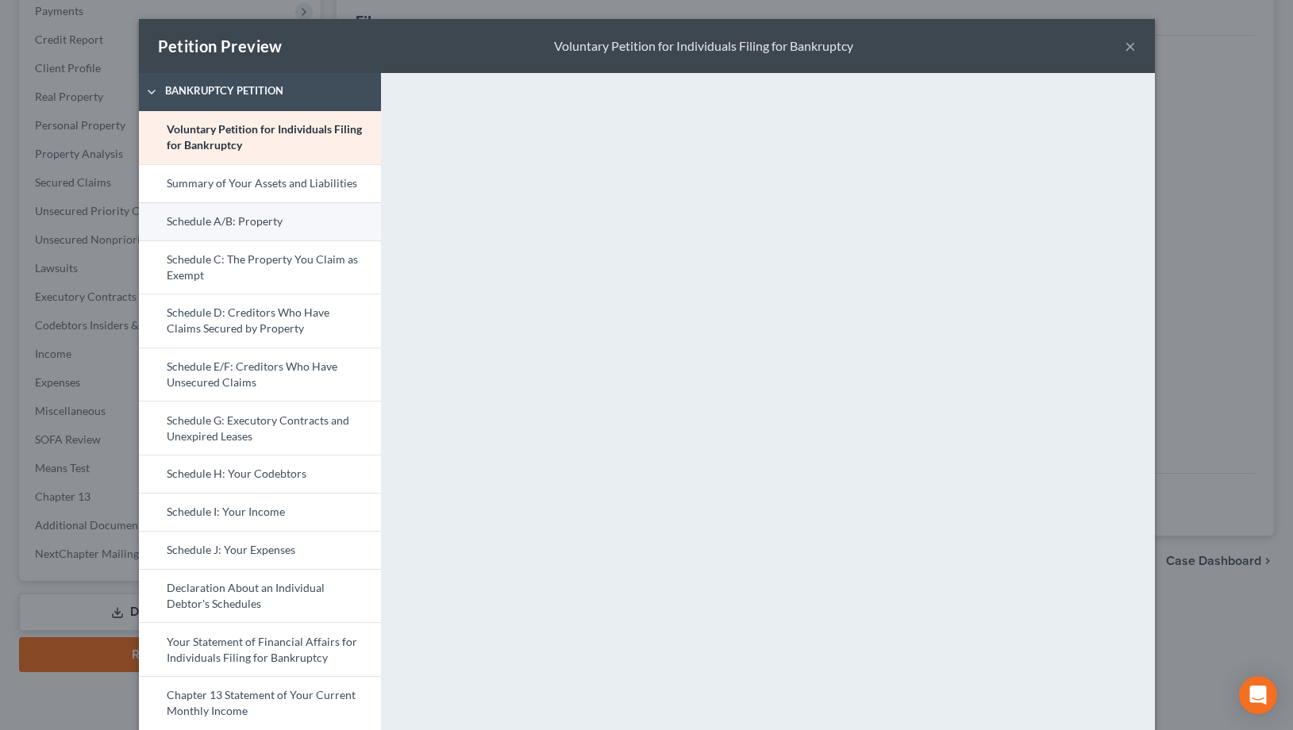
click at [327, 237] on link "Schedule A/B: Property" at bounding box center [260, 221] width 242 height 38
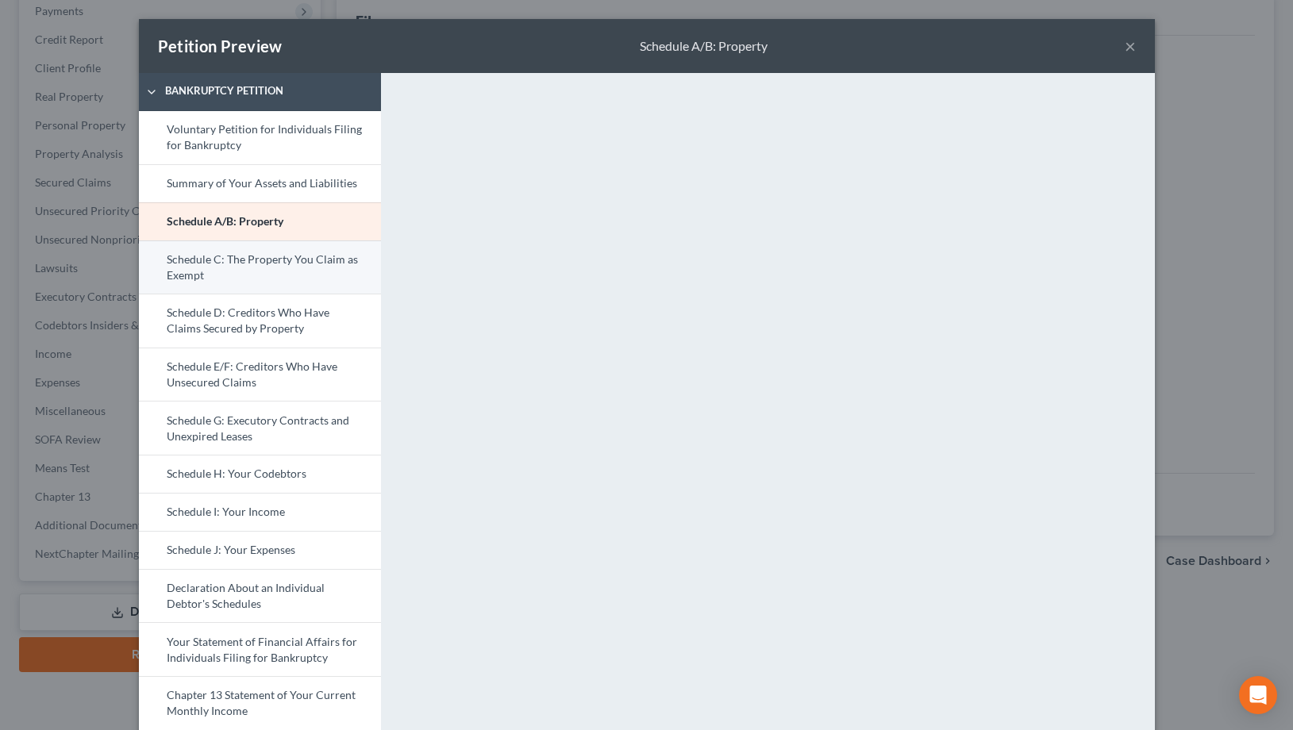
click at [293, 260] on link "Schedule C: The Property You Claim as Exempt" at bounding box center [260, 268] width 242 height 54
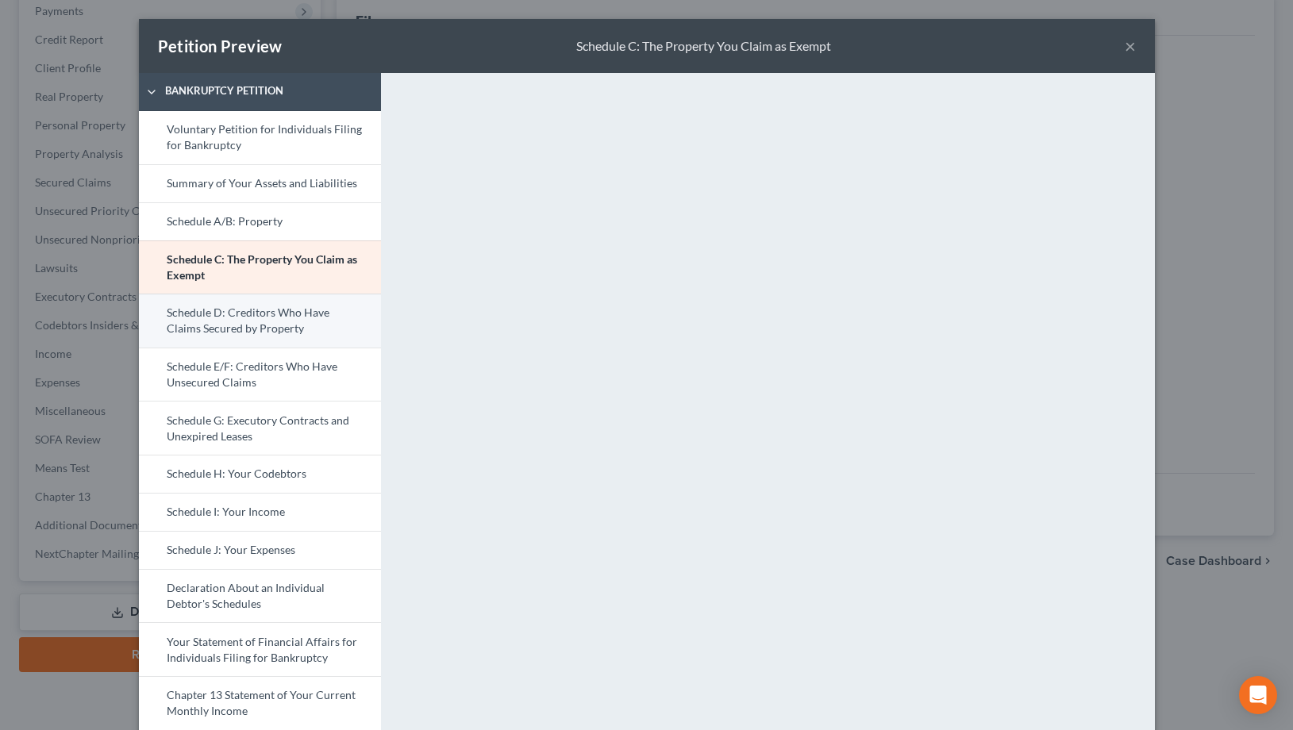
click at [256, 314] on link "Schedule D: Creditors Who Have Claims Secured by Property" at bounding box center [260, 321] width 242 height 54
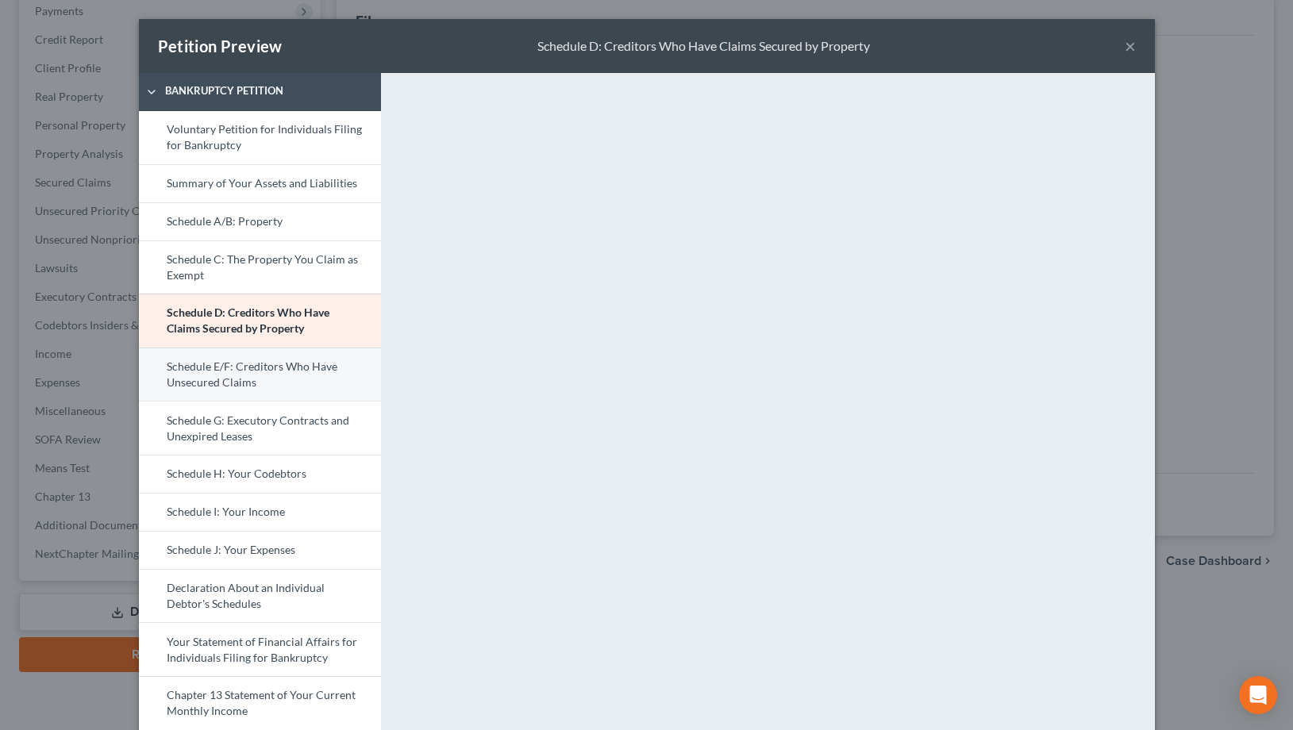
click at [198, 383] on link "Schedule E/F: Creditors Who Have Unsecured Claims" at bounding box center [260, 375] width 242 height 54
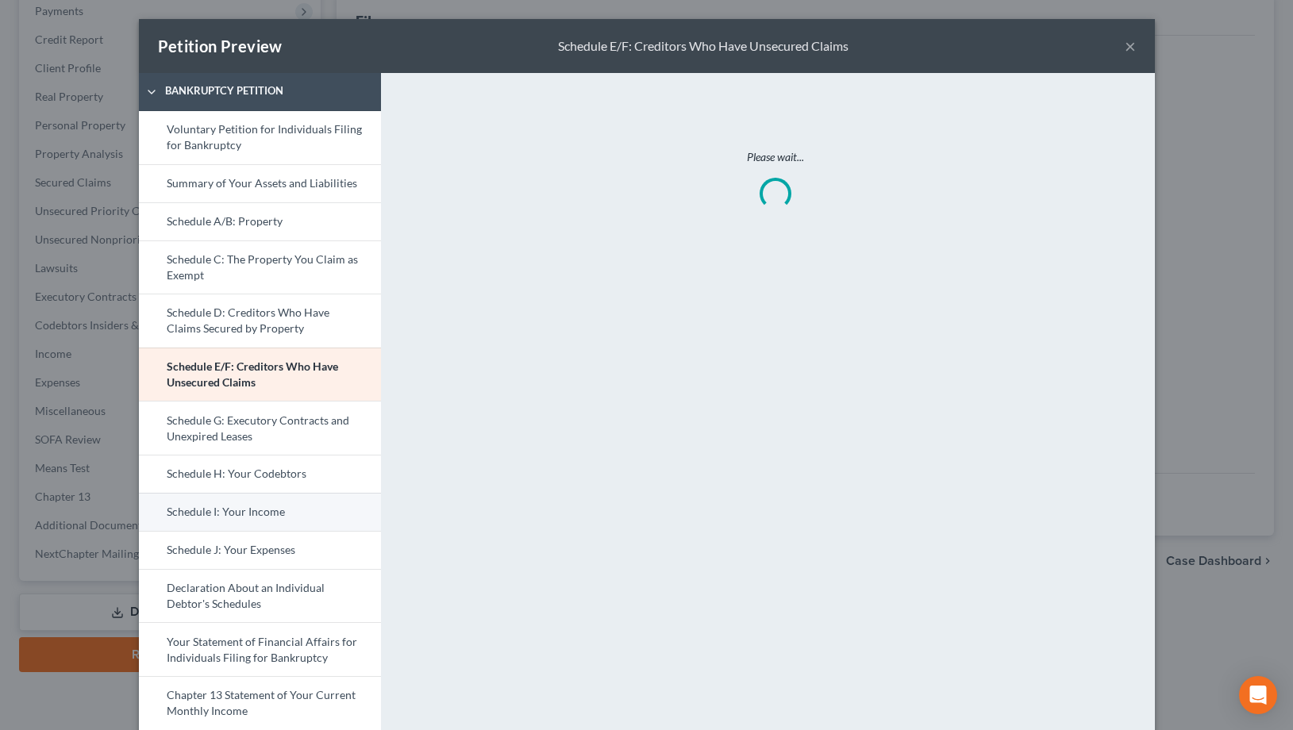
click at [298, 513] on link "Schedule I: Your Income" at bounding box center [260, 512] width 242 height 38
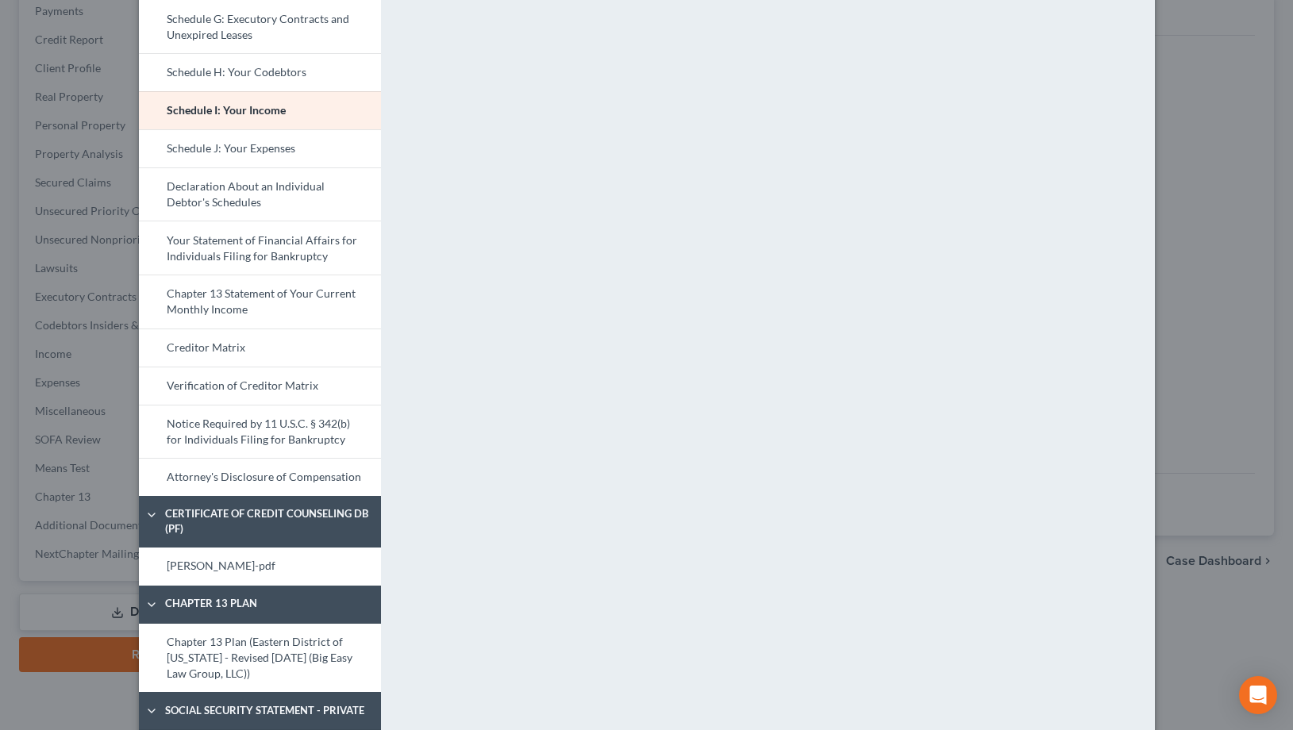
scroll to position [165, 0]
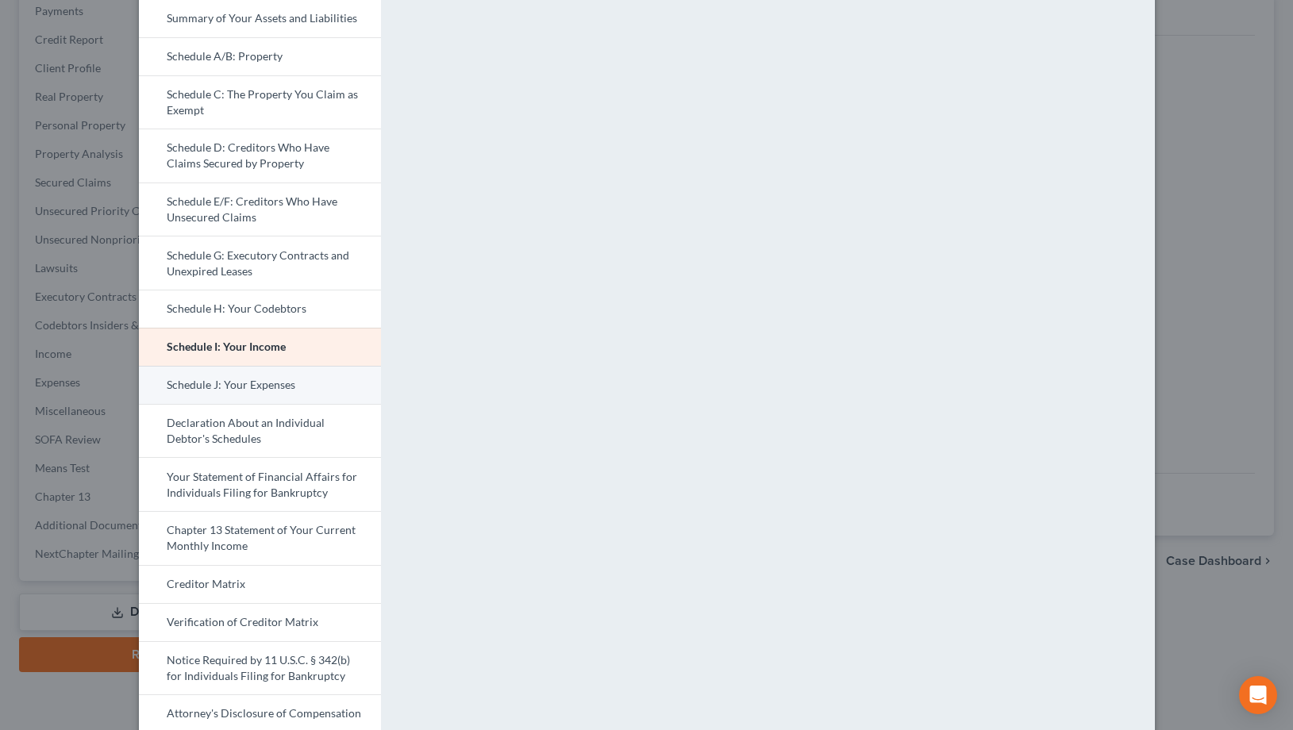
click at [289, 381] on link "Schedule J: Your Expenses" at bounding box center [260, 385] width 242 height 38
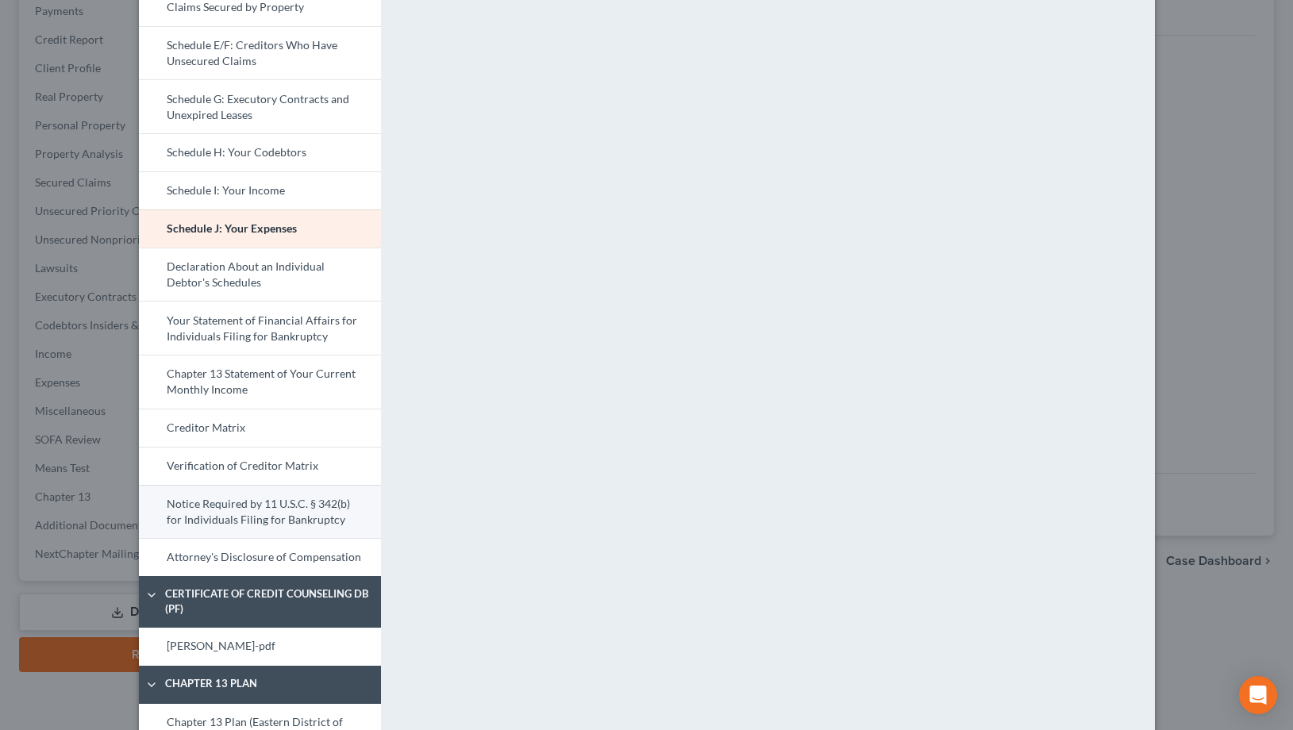
scroll to position [410, 0]
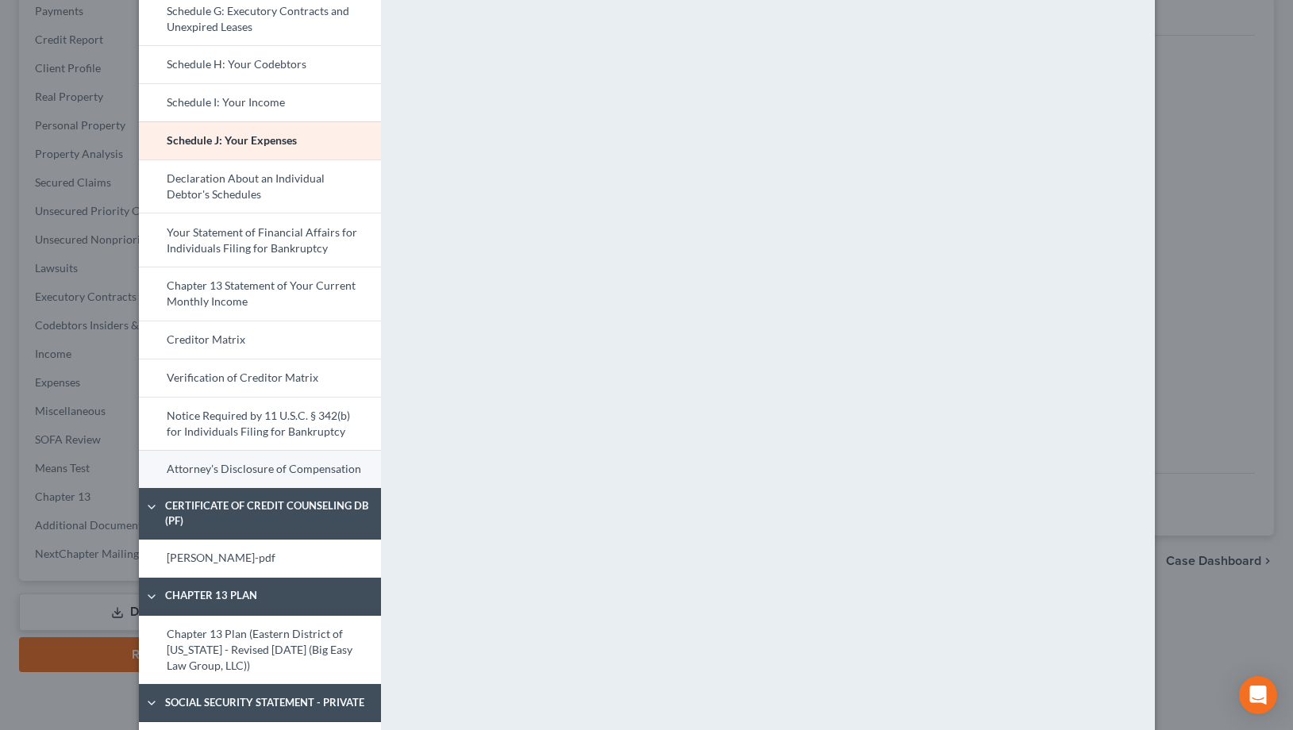
click at [351, 478] on link "Attorney's Disclosure of Compensation" at bounding box center [260, 469] width 242 height 38
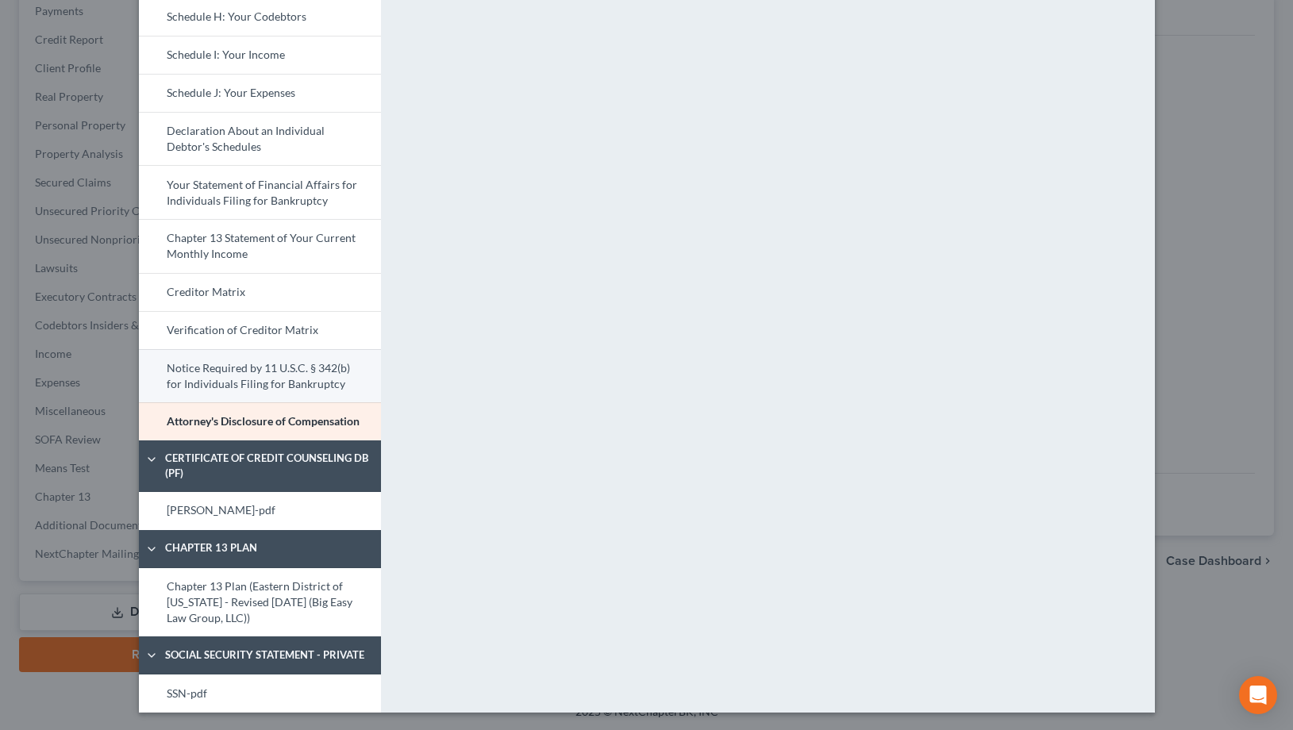
scroll to position [459, 0]
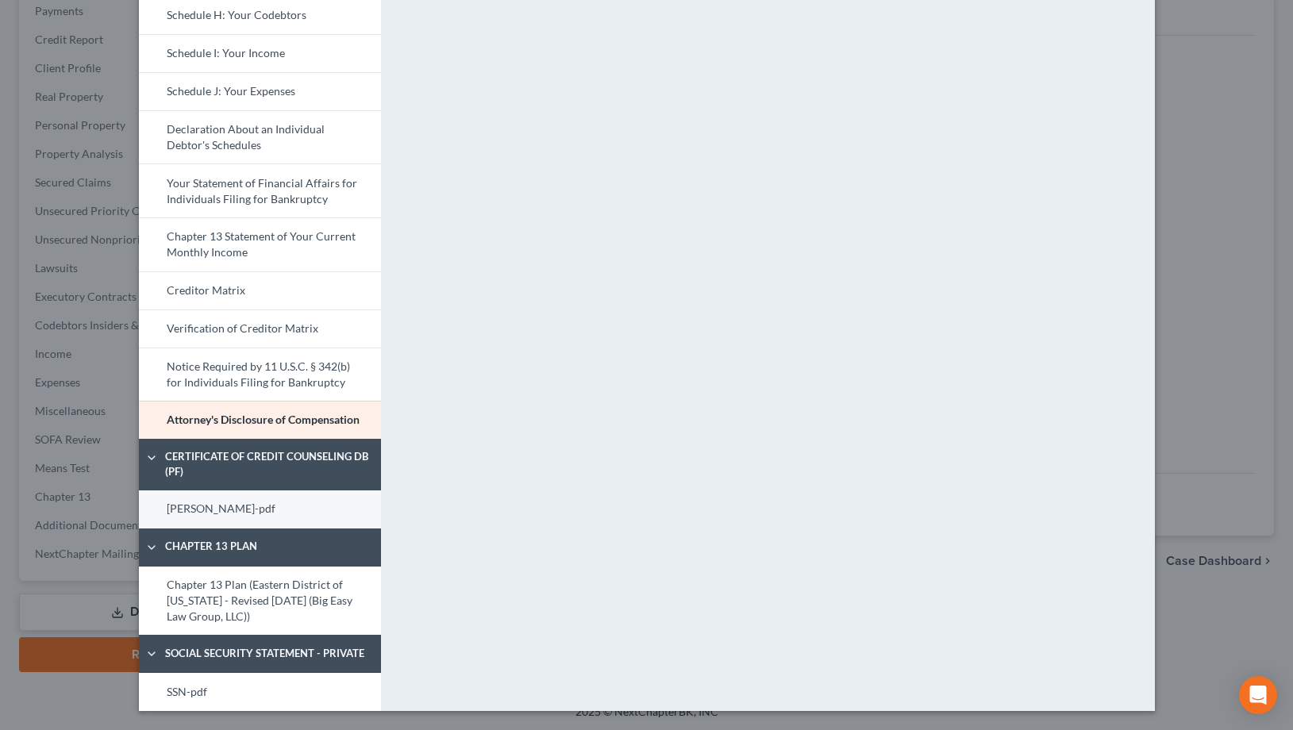
drag, startPoint x: 311, startPoint y: 499, endPoint x: 311, endPoint y: 491, distance: 8.7
click at [312, 499] on link "[PERSON_NAME]-pdf" at bounding box center [260, 510] width 242 height 38
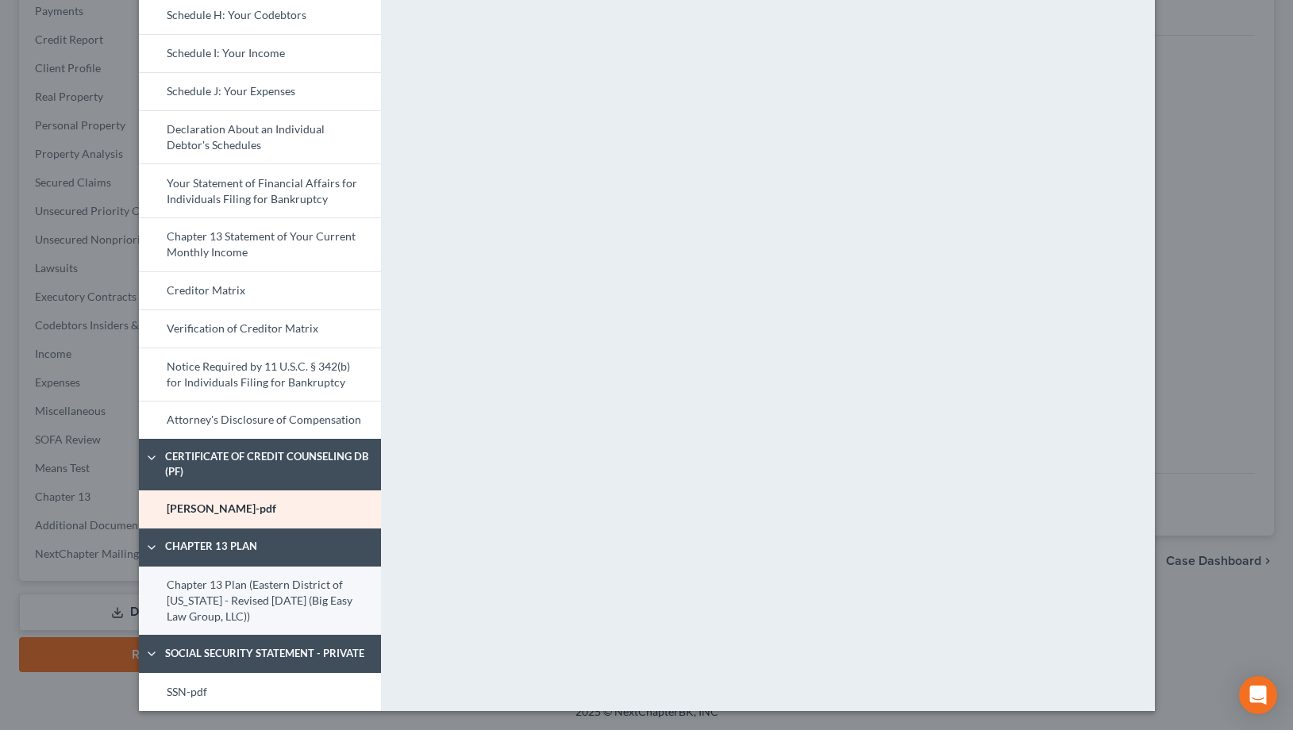
click at [318, 621] on link "Chapter 13 Plan (Eastern District of [US_STATE] - Revised [DATE] (Big Easy Law …" at bounding box center [260, 601] width 242 height 69
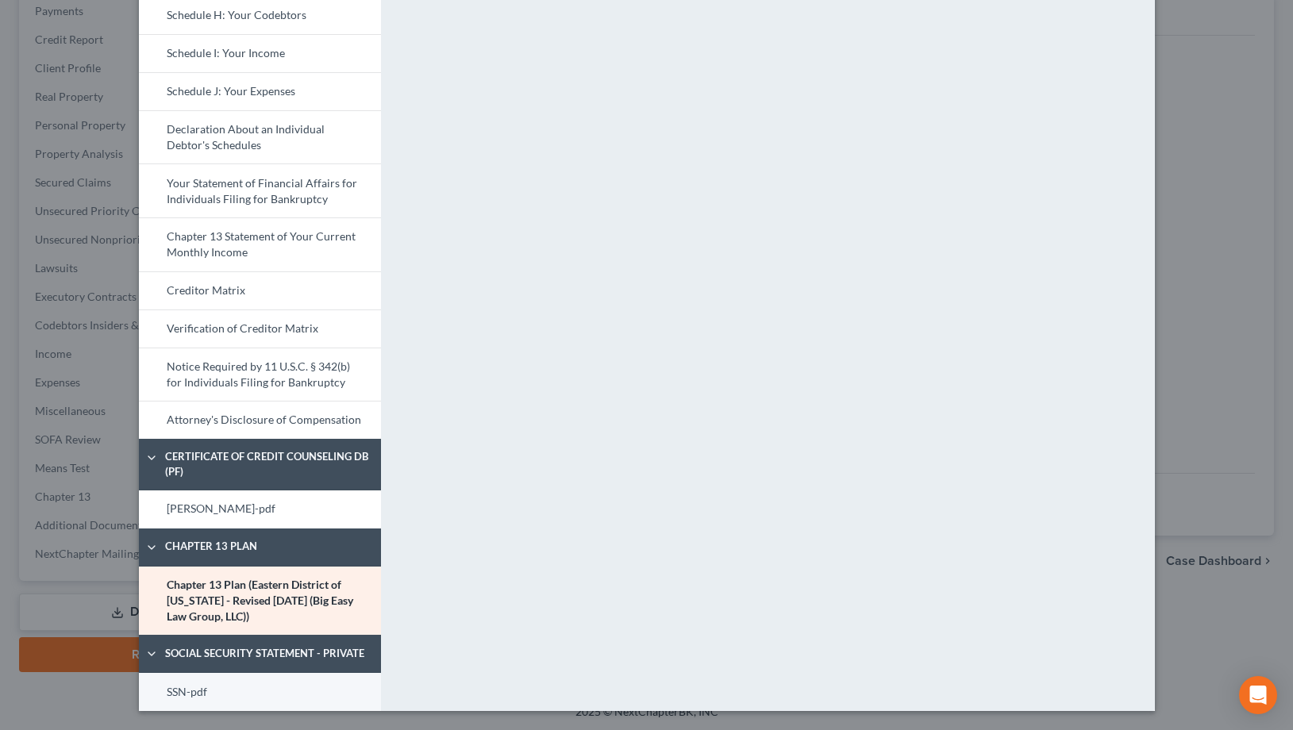
drag, startPoint x: 302, startPoint y: 691, endPoint x: 301, endPoint y: 675, distance: 15.9
click at [302, 651] on link "SSN-pdf" at bounding box center [260, 692] width 242 height 38
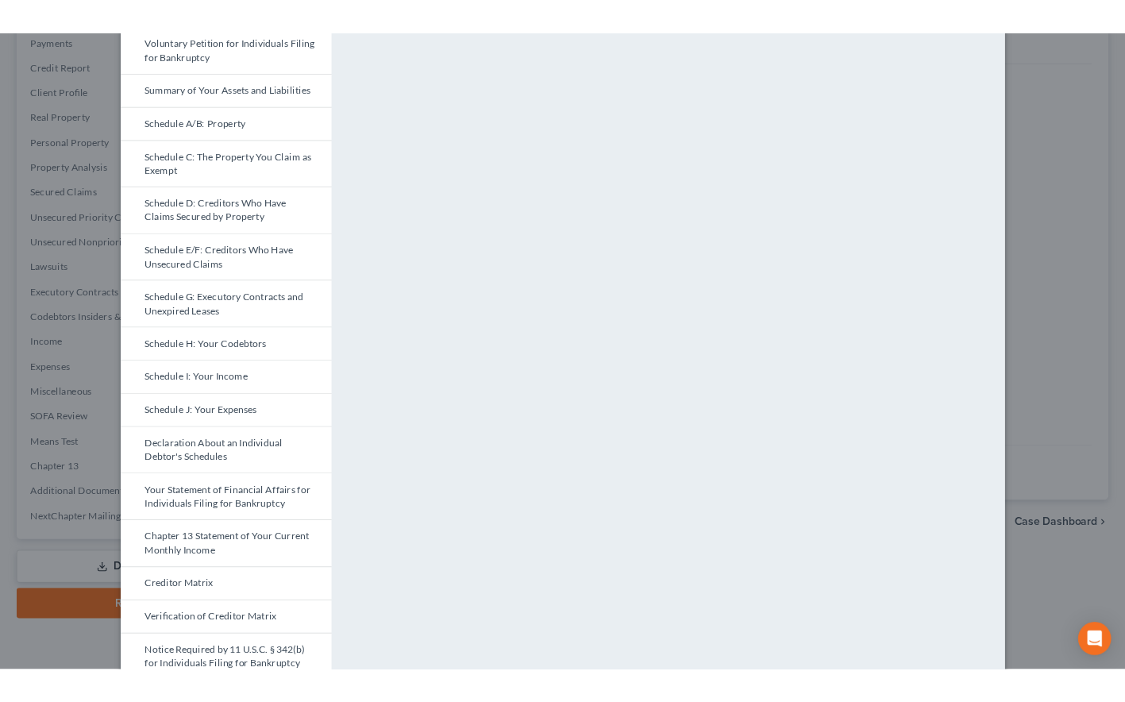
scroll to position [0, 0]
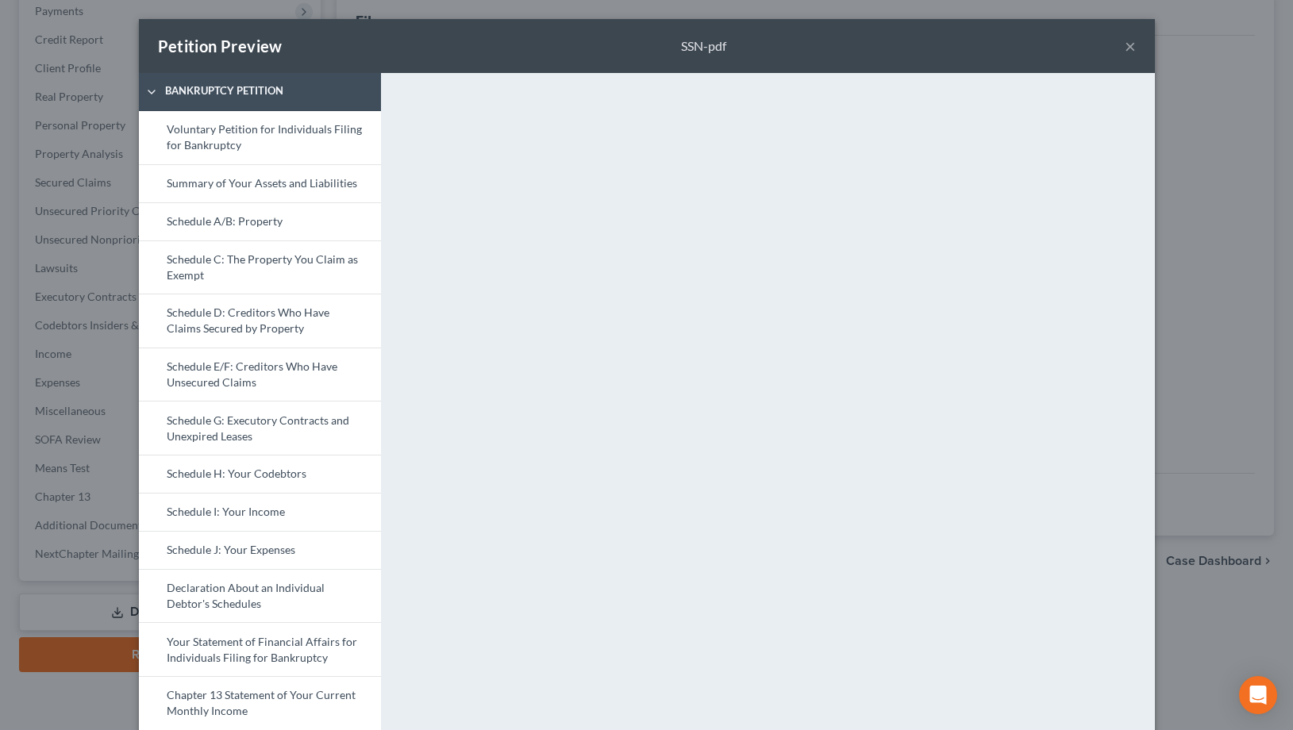
click at [1125, 42] on button "×" at bounding box center [1130, 46] width 11 height 19
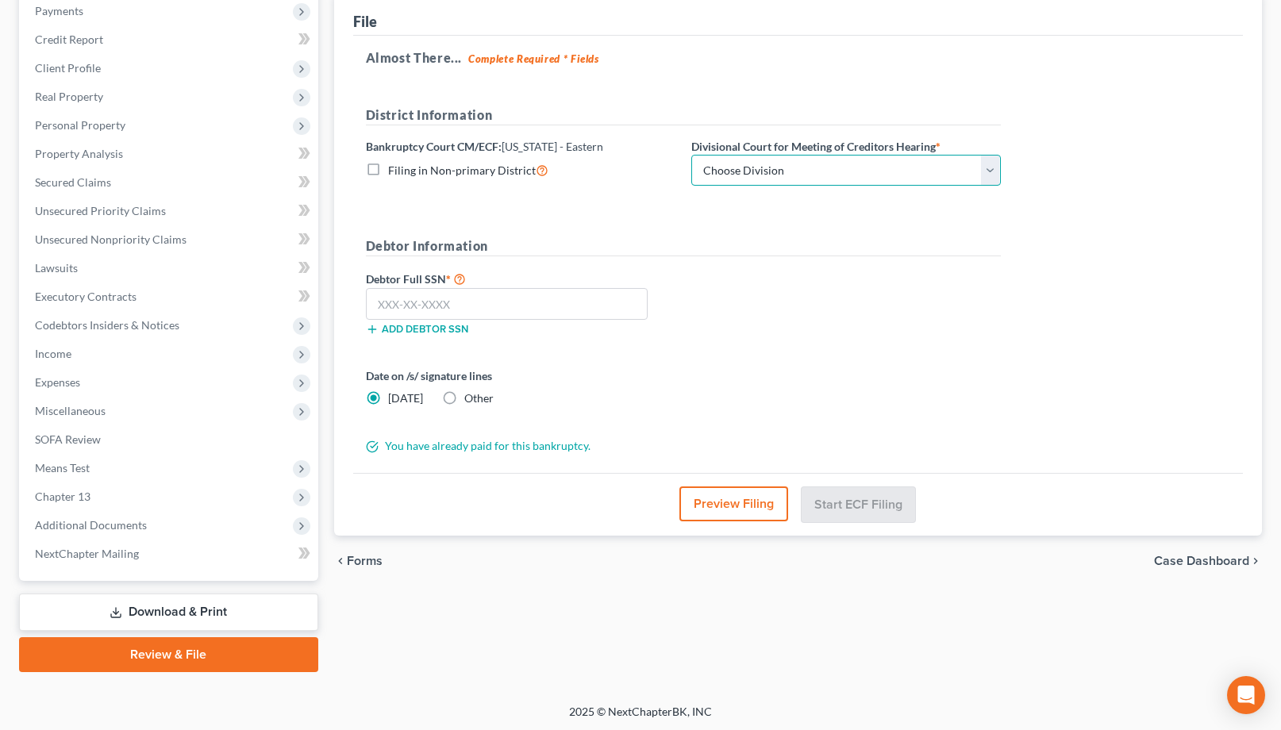
click at [853, 166] on select "Choose Division [GEOGRAPHIC_DATA]" at bounding box center [846, 171] width 310 height 32
select select "0"
click at [691, 155] on select "Choose Division [GEOGRAPHIC_DATA]" at bounding box center [846, 171] width 310 height 32
click at [573, 301] on input "text" at bounding box center [507, 304] width 283 height 32
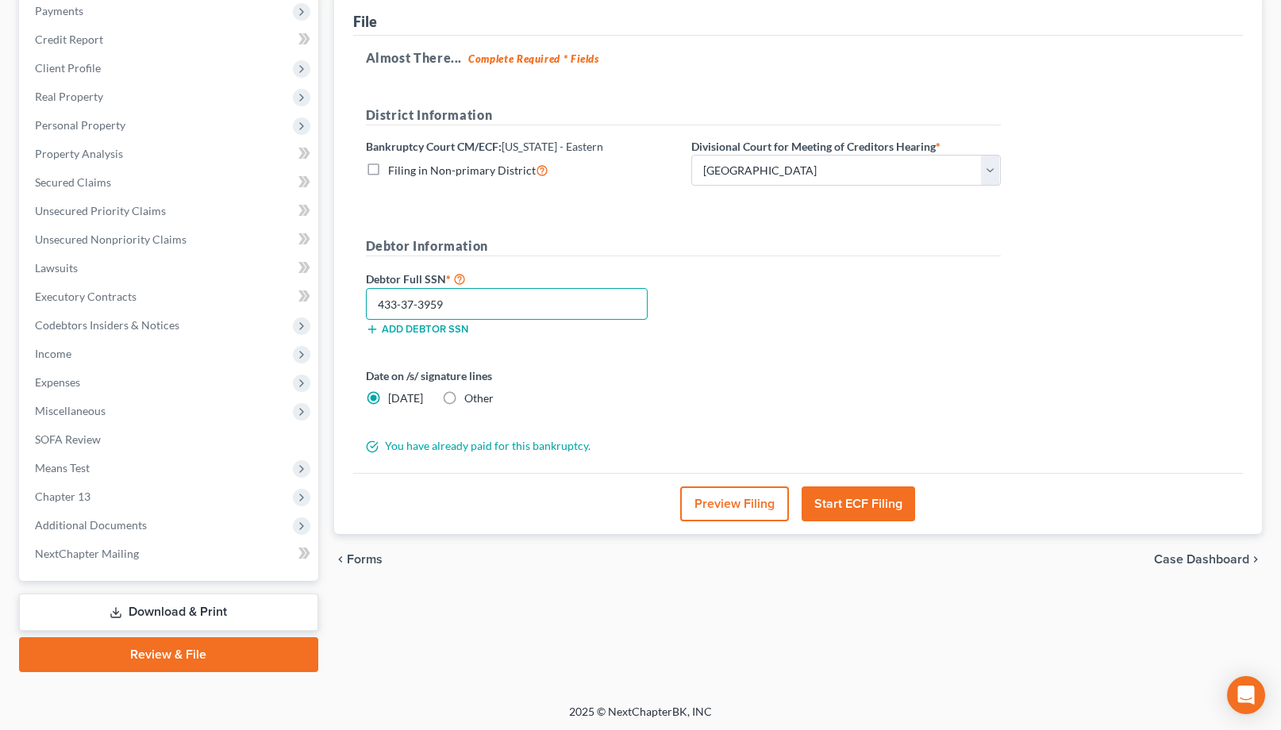
type input "433-37-3959"
click at [829, 510] on button "Start ECF Filing" at bounding box center [859, 504] width 114 height 35
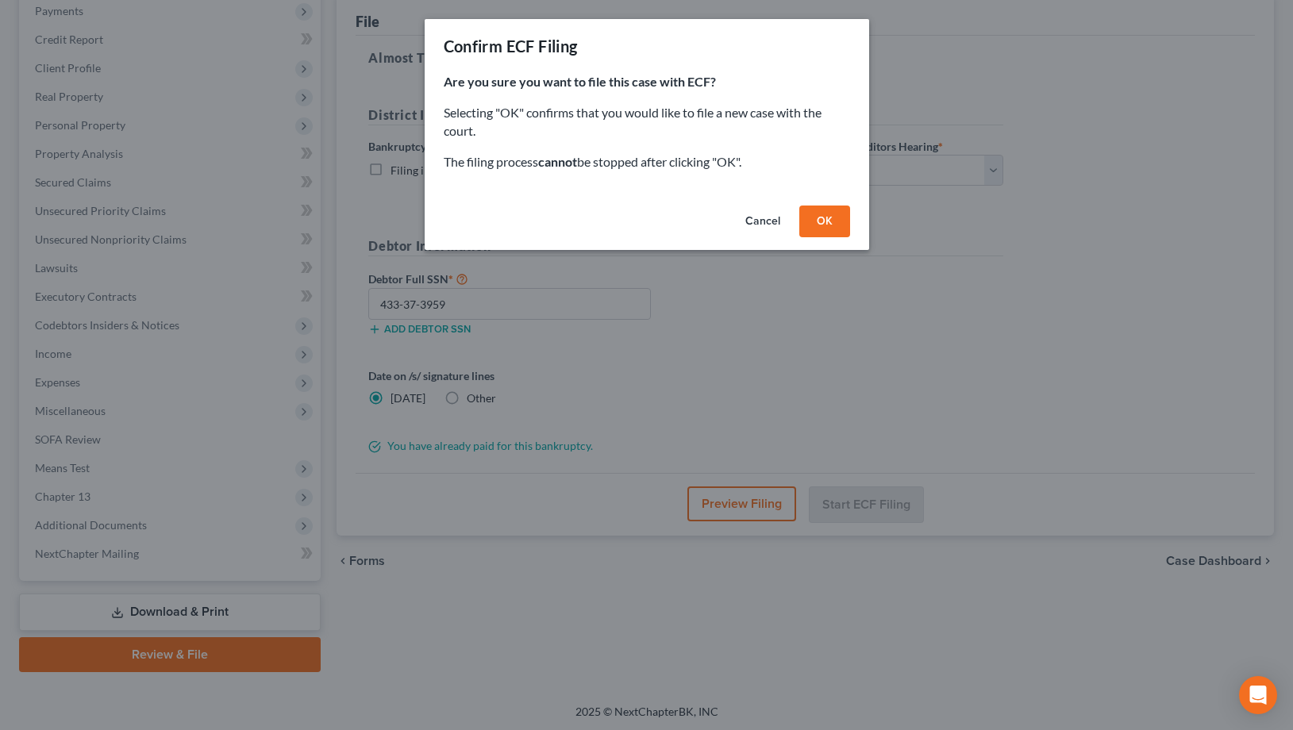
click at [800, 226] on button "OK" at bounding box center [824, 222] width 51 height 32
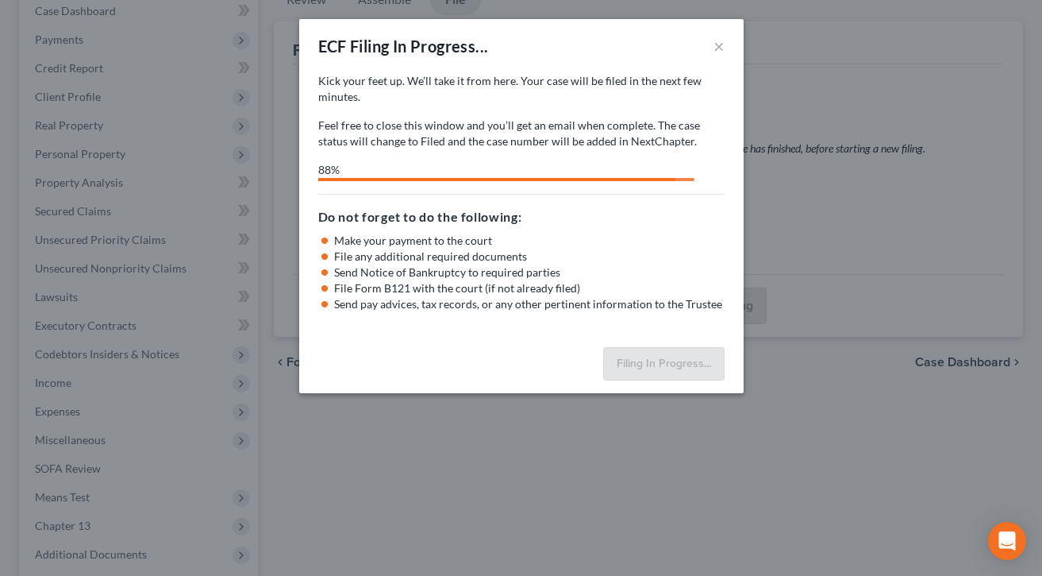
select select "0"
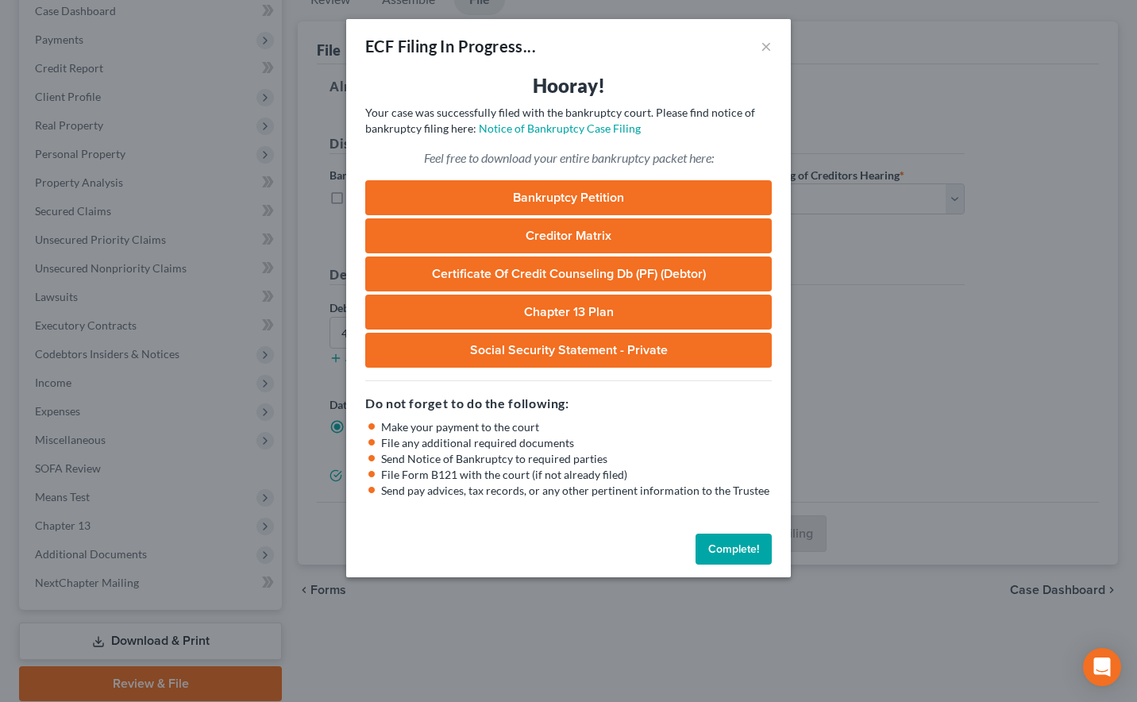
click at [736, 549] on button "Complete!" at bounding box center [733, 549] width 76 height 32
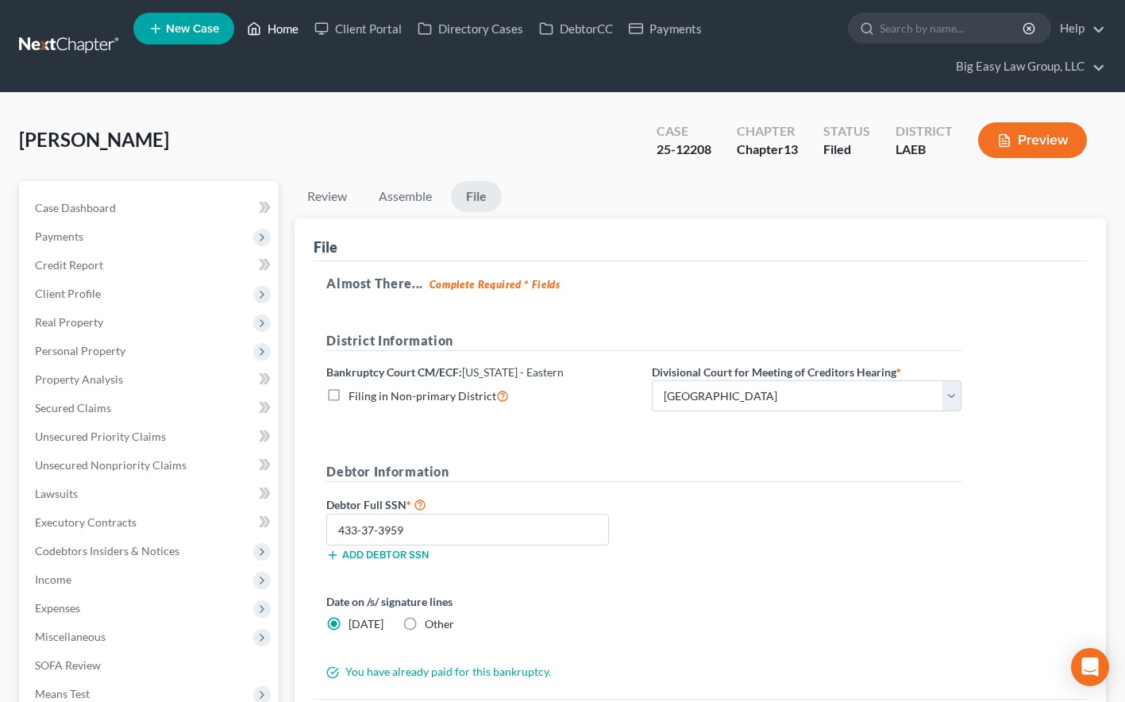
click at [286, 35] on link "Home" at bounding box center [272, 28] width 67 height 29
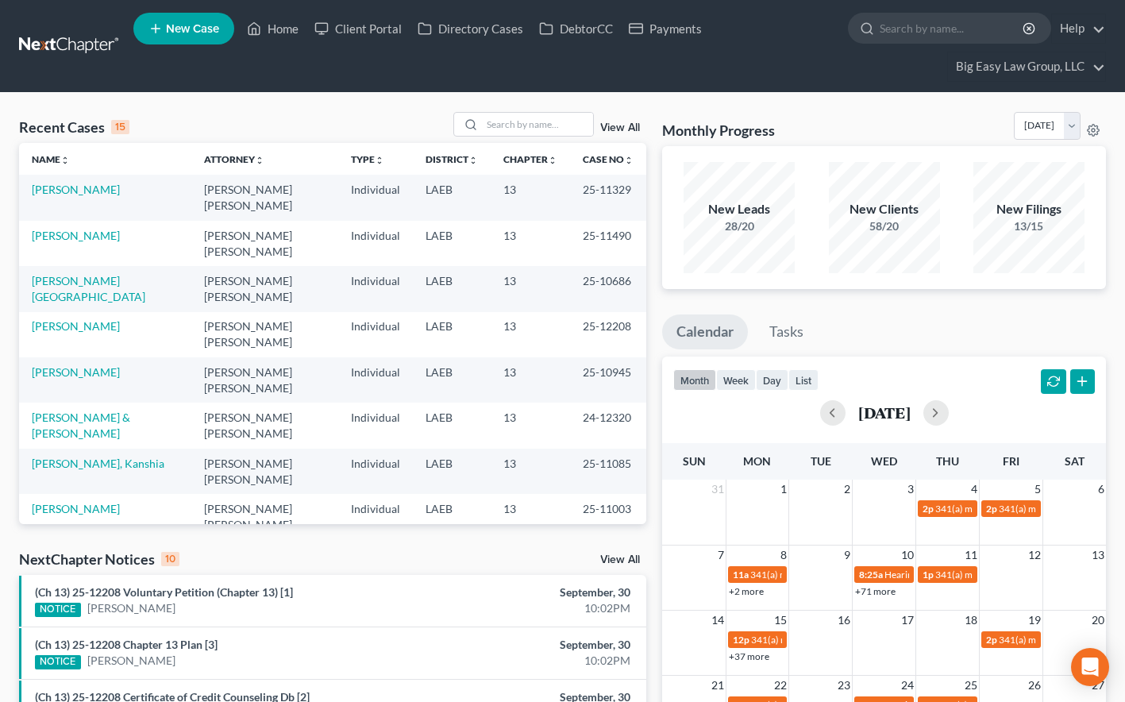
click at [84, 183] on td "[PERSON_NAME]" at bounding box center [105, 197] width 172 height 45
drag, startPoint x: 78, startPoint y: 186, endPoint x: 90, endPoint y: 179, distance: 14.6
click at [78, 186] on link "[PERSON_NAME]" at bounding box center [76, 189] width 88 height 13
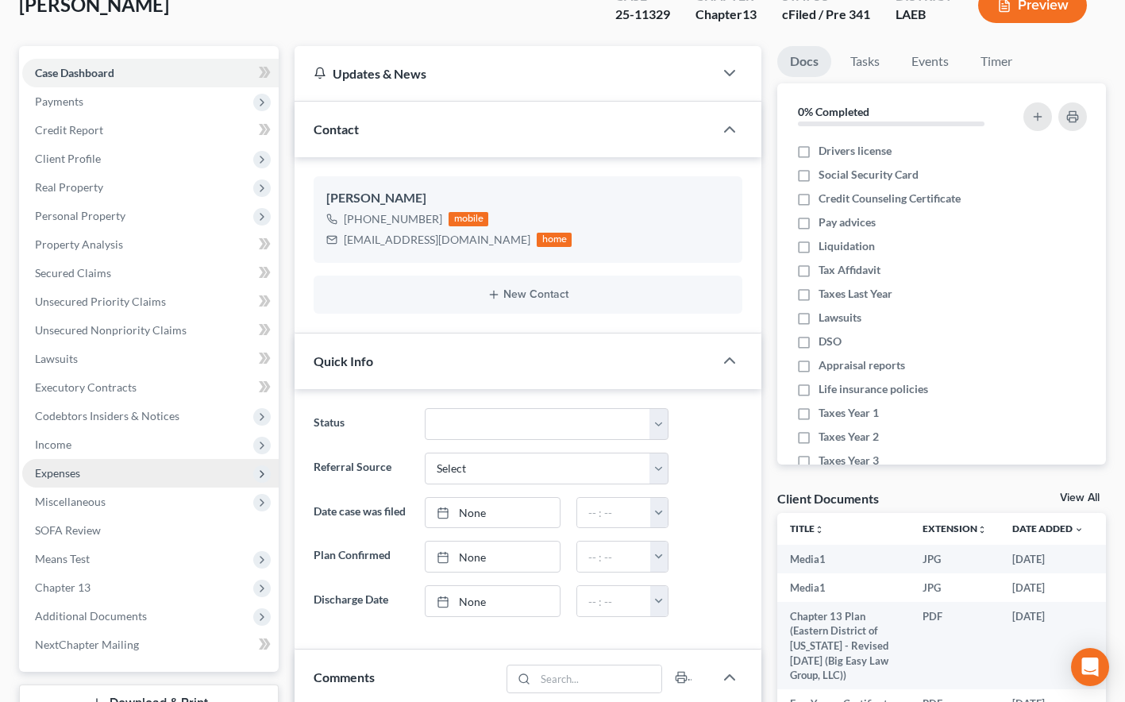
scroll to position [145, 0]
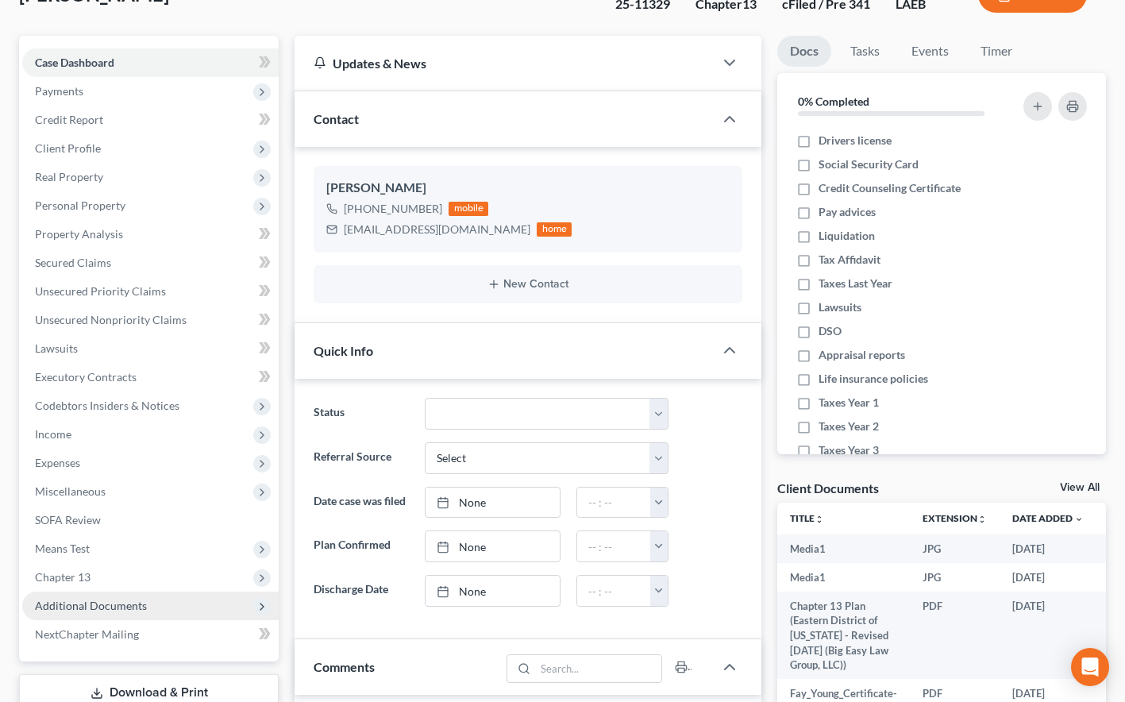
click at [167, 603] on span "Additional Documents" at bounding box center [150, 605] width 256 height 29
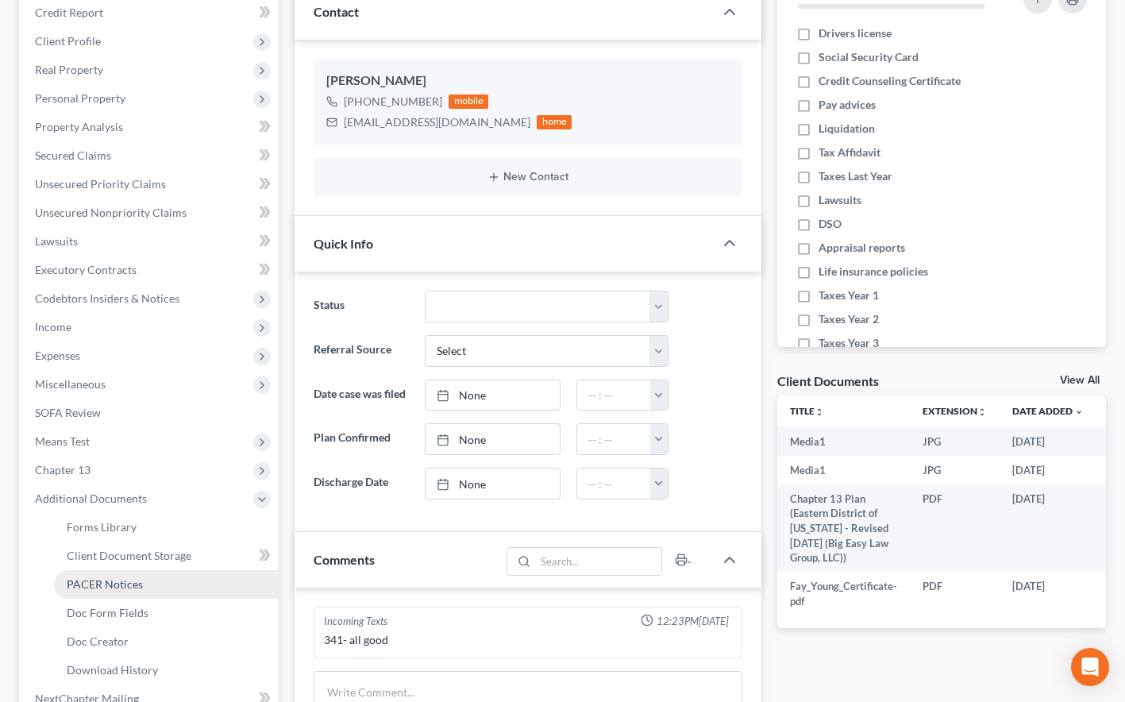
click at [193, 592] on link "PACER Notices" at bounding box center [166, 584] width 225 height 29
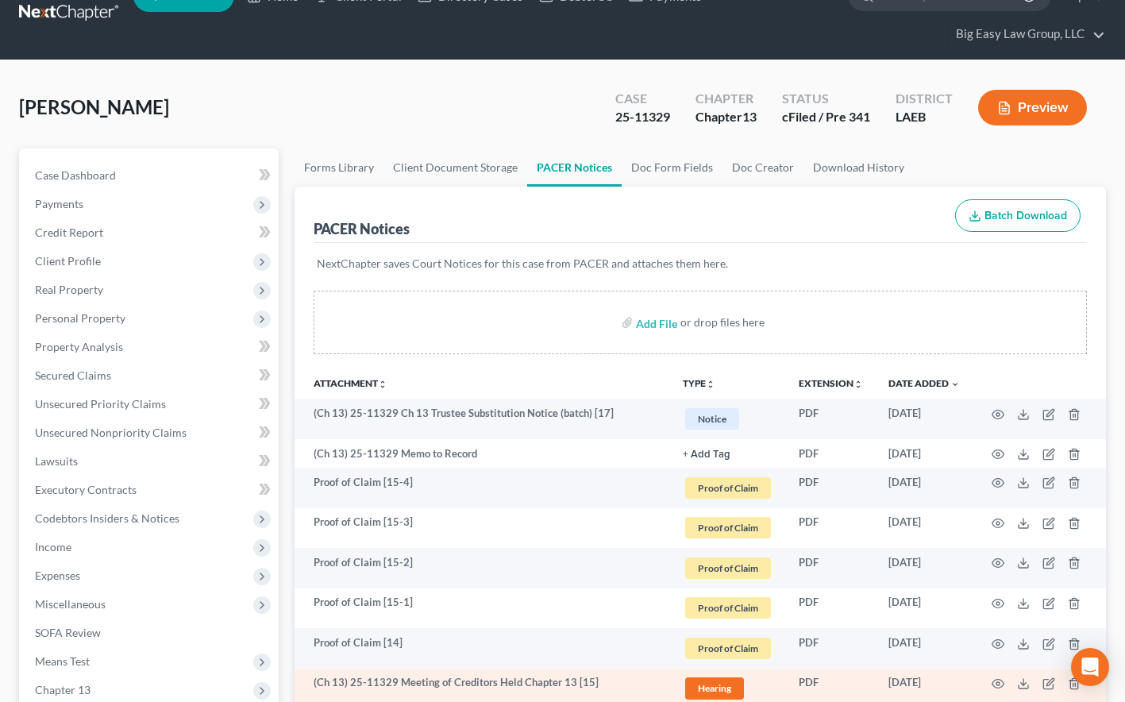
scroll to position [33, 0]
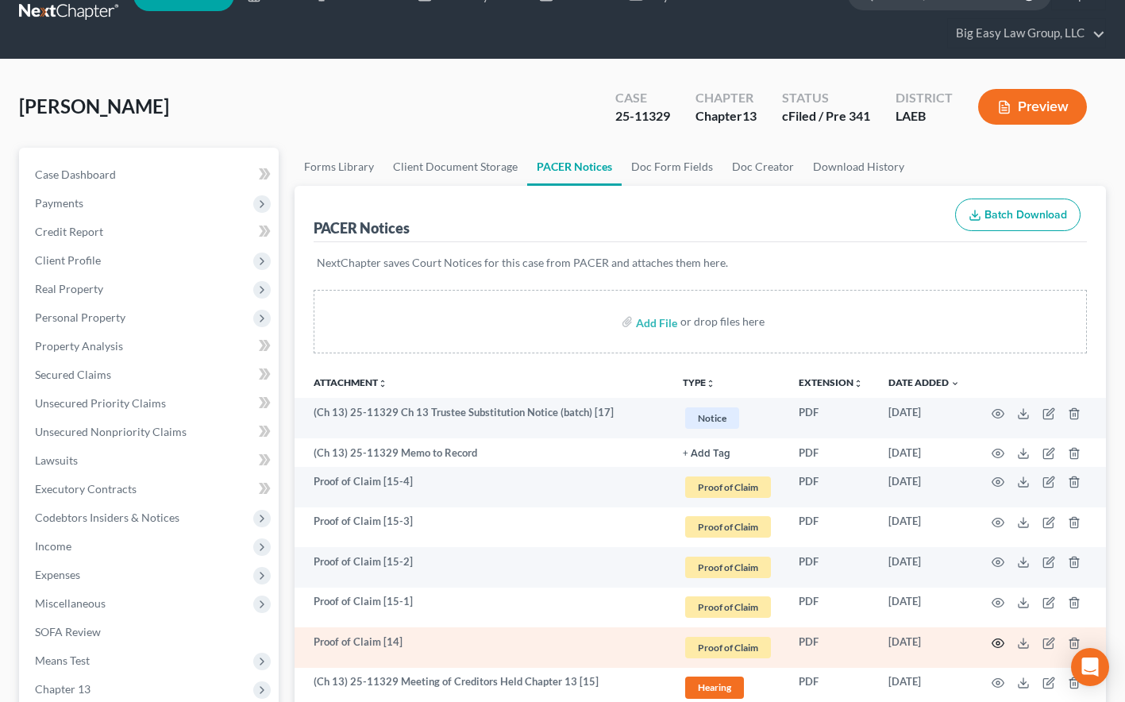
click at [1002, 637] on icon "button" at bounding box center [998, 643] width 13 height 13
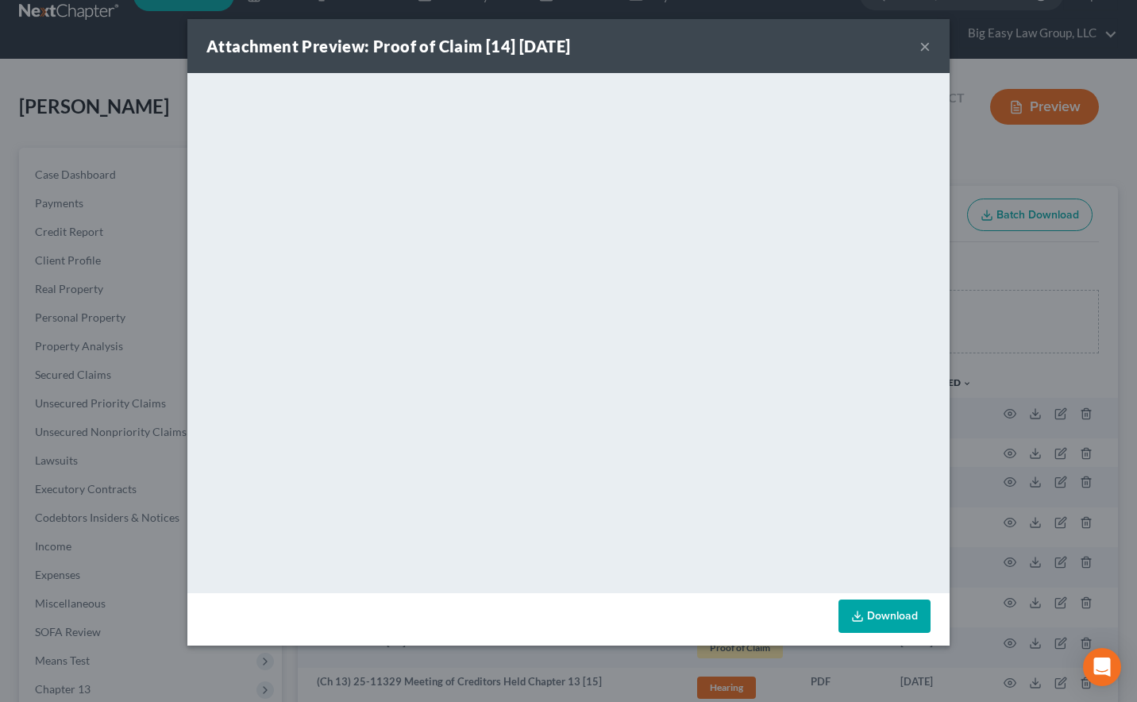
click at [922, 51] on button "×" at bounding box center [924, 46] width 11 height 19
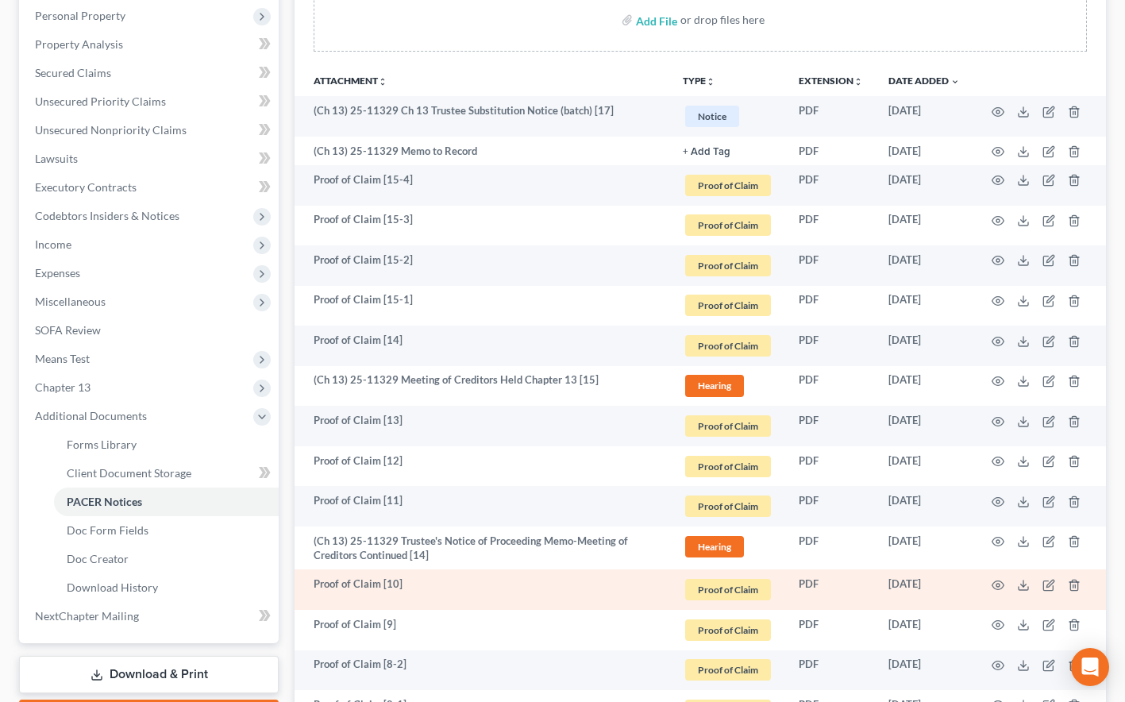
scroll to position [426, 0]
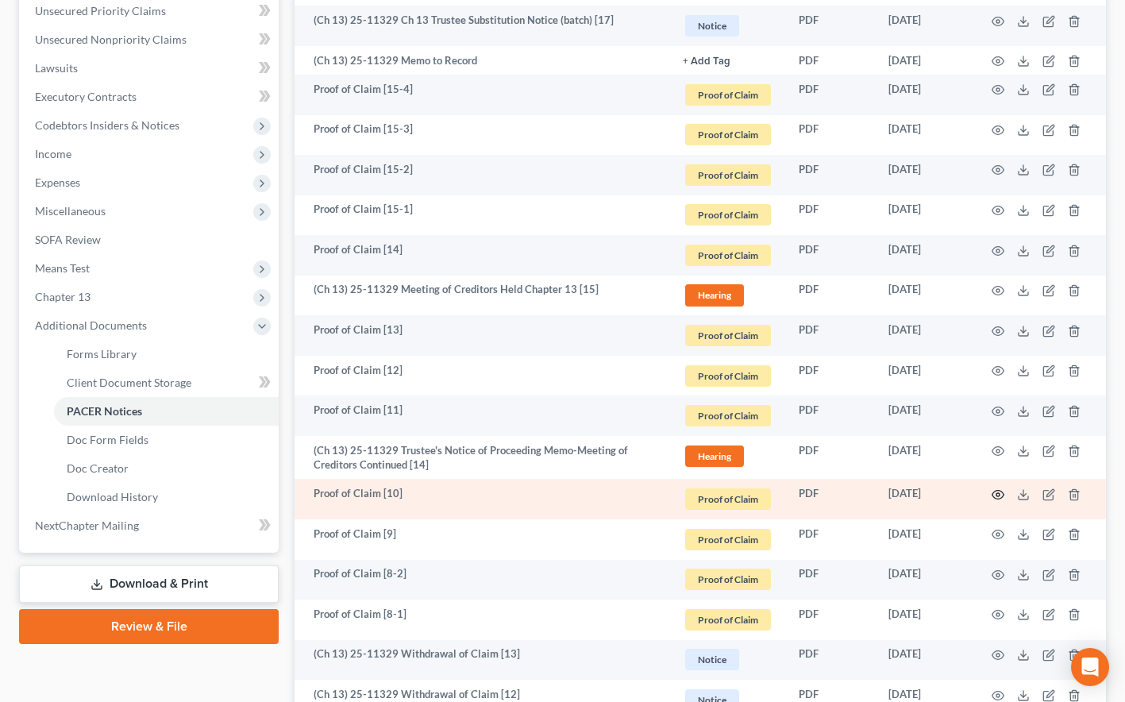
click at [995, 495] on icon "button" at bounding box center [998, 494] width 13 height 13
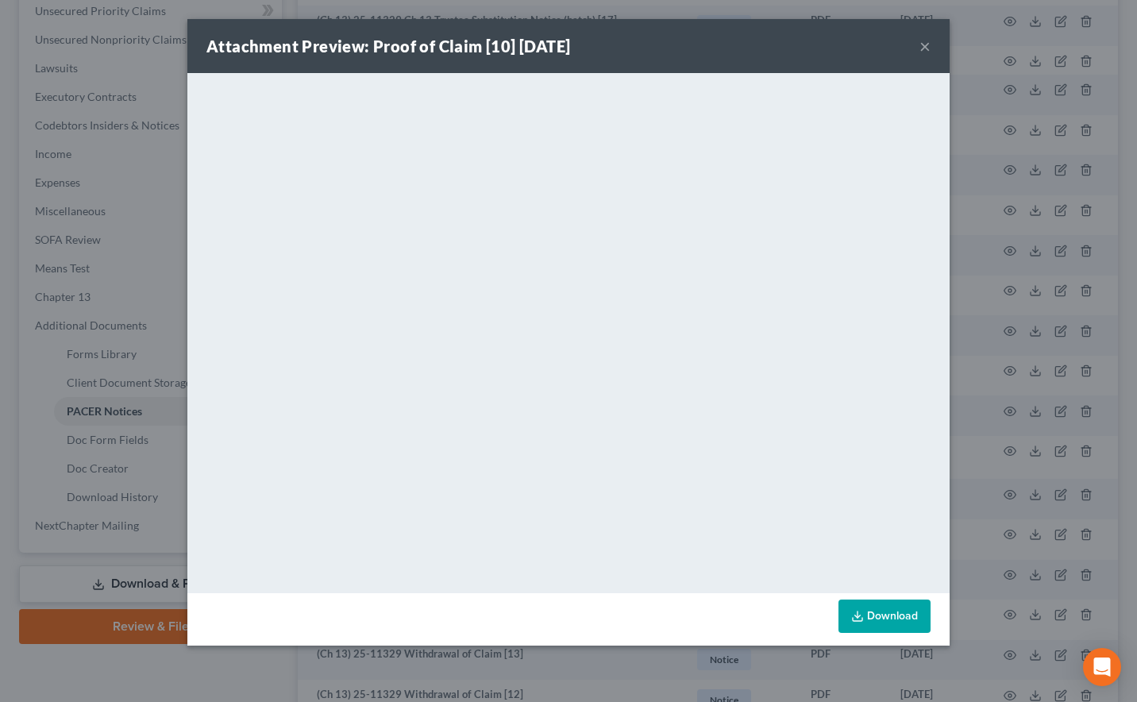
click at [924, 45] on button "×" at bounding box center [924, 46] width 11 height 19
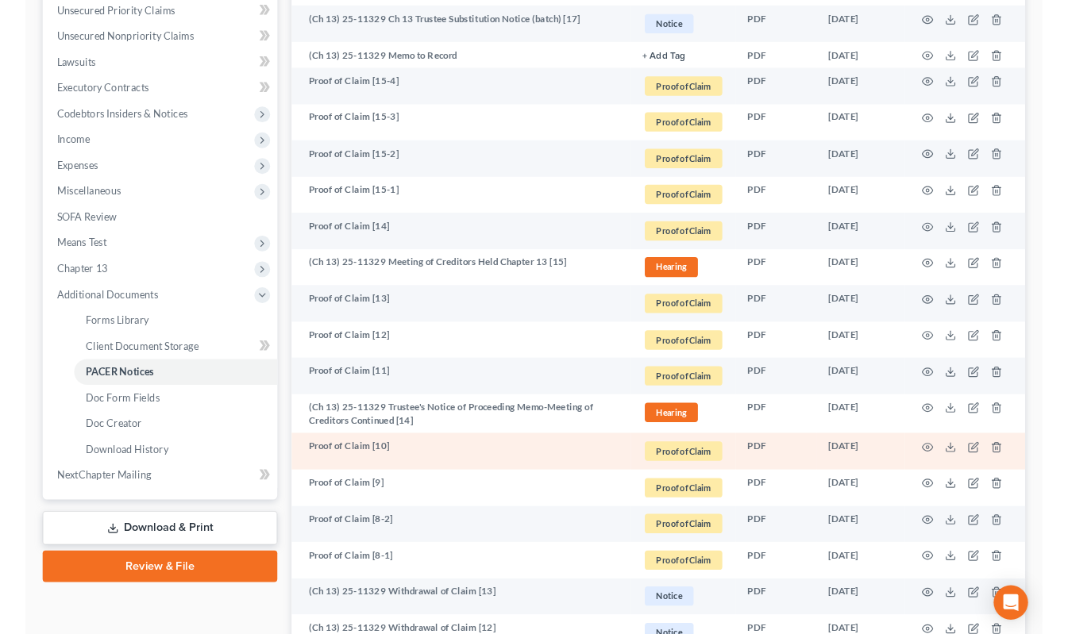
scroll to position [0, 0]
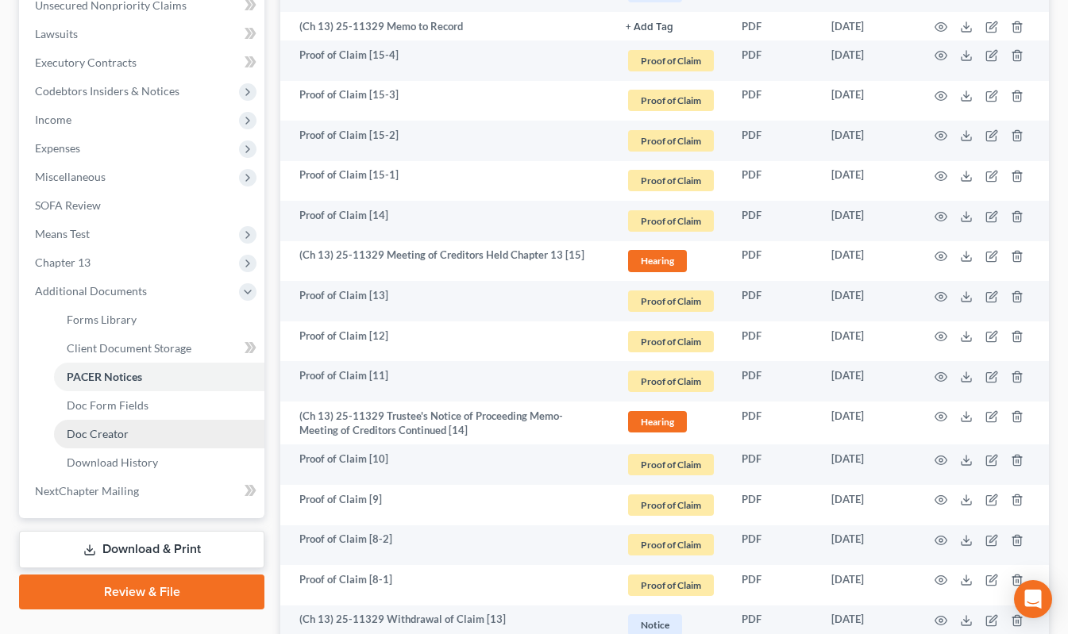
click at [137, 435] on link "Doc Creator" at bounding box center [159, 434] width 210 height 29
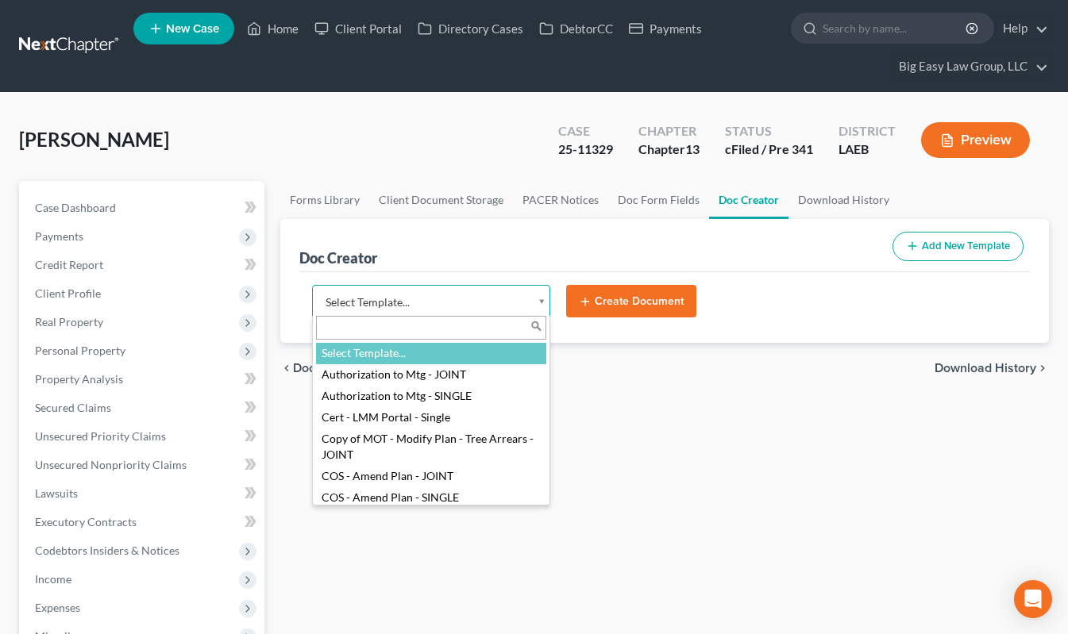
click at [437, 300] on body "Home New Case Client Portal Directory Cases DebtorCC Payments Big Easy Law Grou…" at bounding box center [534, 587] width 1068 height 1174
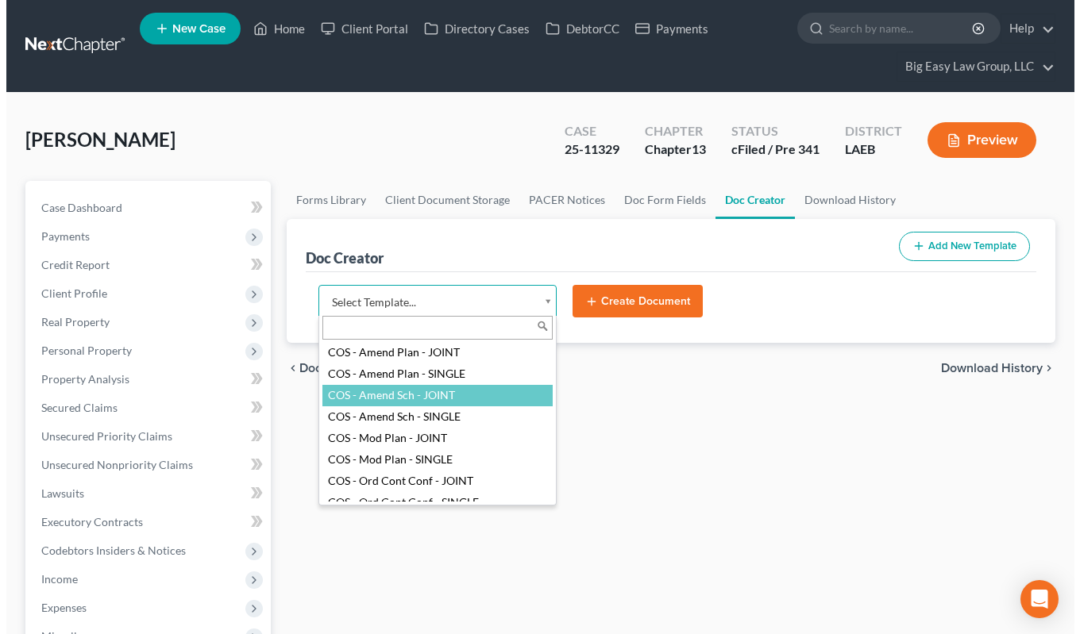
scroll to position [121, 0]
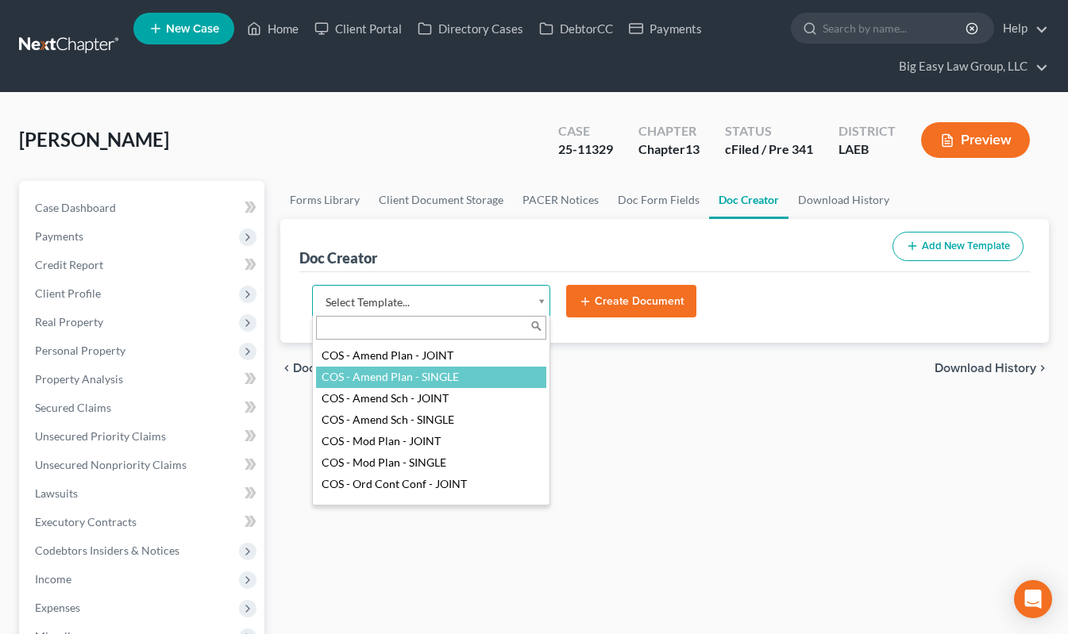
select select "94524"
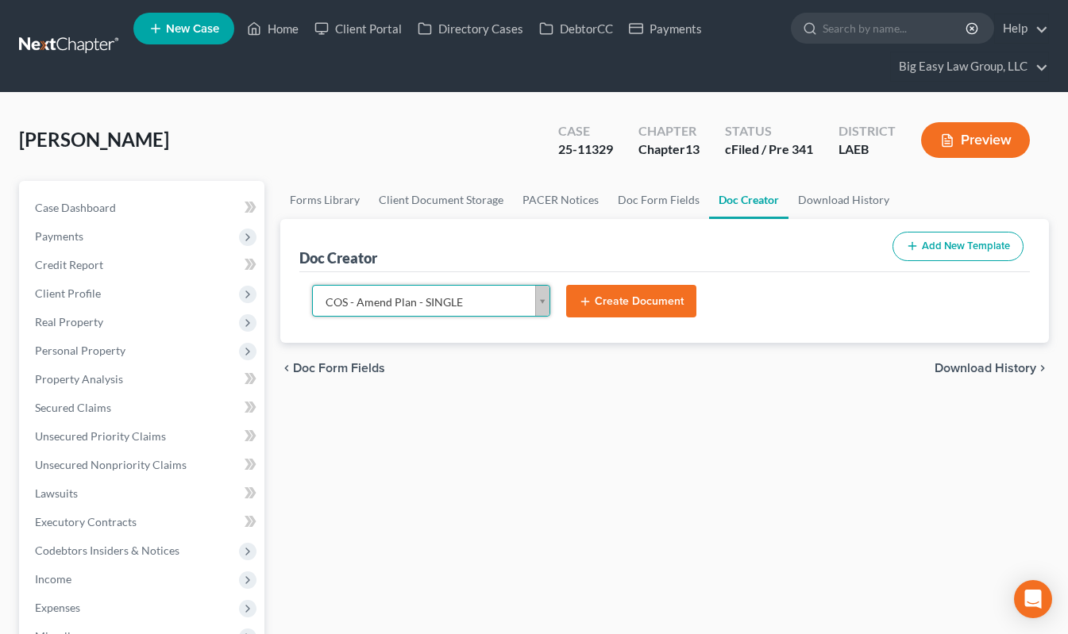
click at [614, 308] on button "Create Document" at bounding box center [631, 301] width 130 height 33
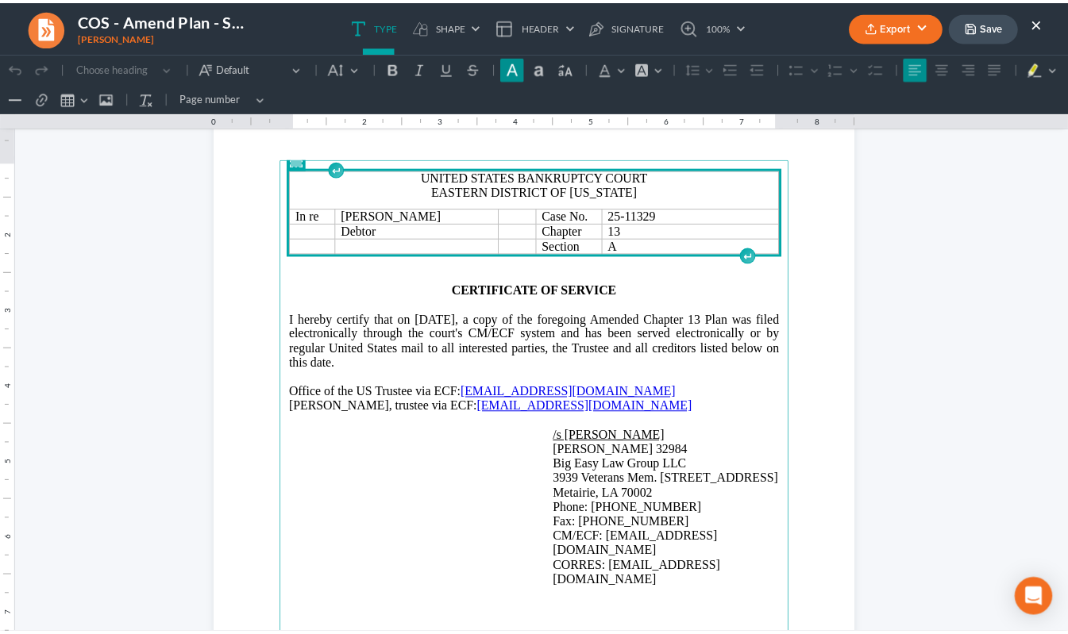
scroll to position [106, 0]
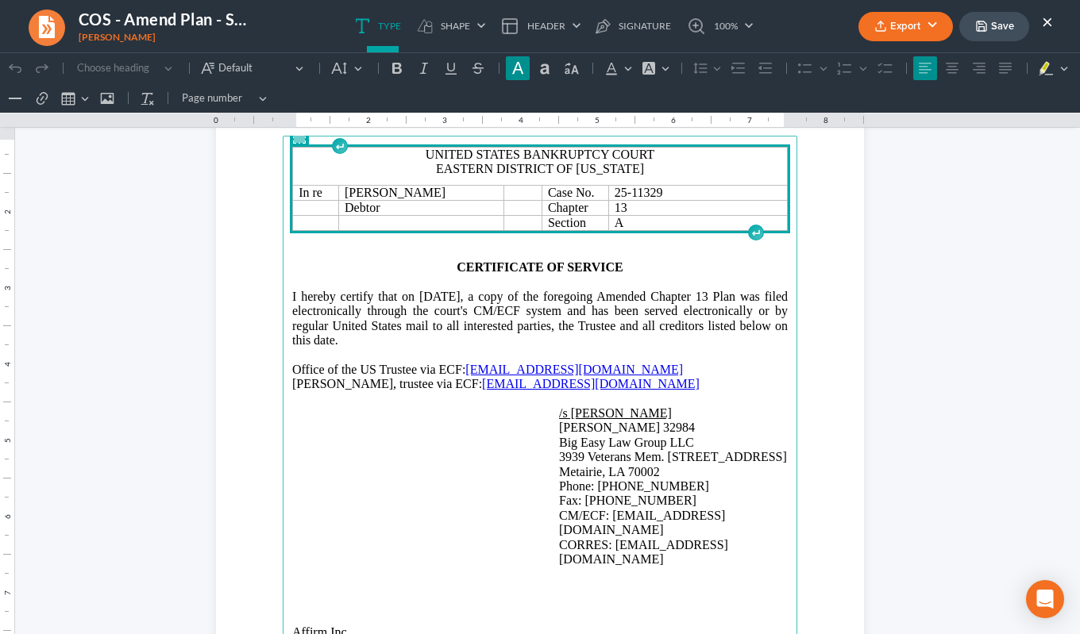
click at [876, 45] on nav "COS - Amend Plan - SINGLE [PERSON_NAME] Export PDF Word Client Doc Storage Save…" at bounding box center [540, 26] width 1096 height 52
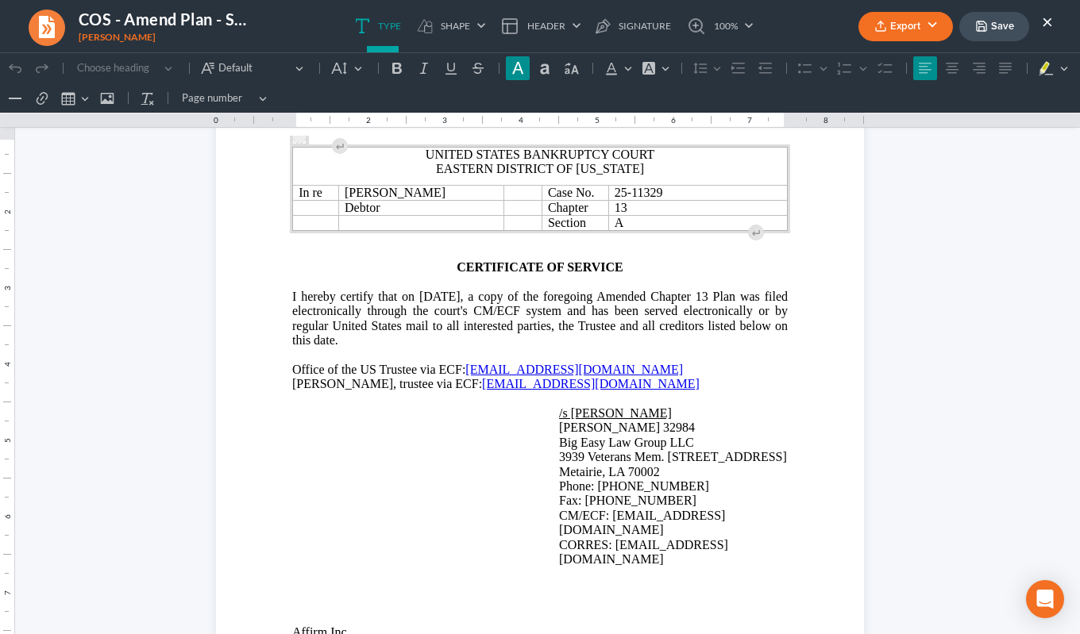
click at [879, 37] on button "Export" at bounding box center [905, 26] width 94 height 29
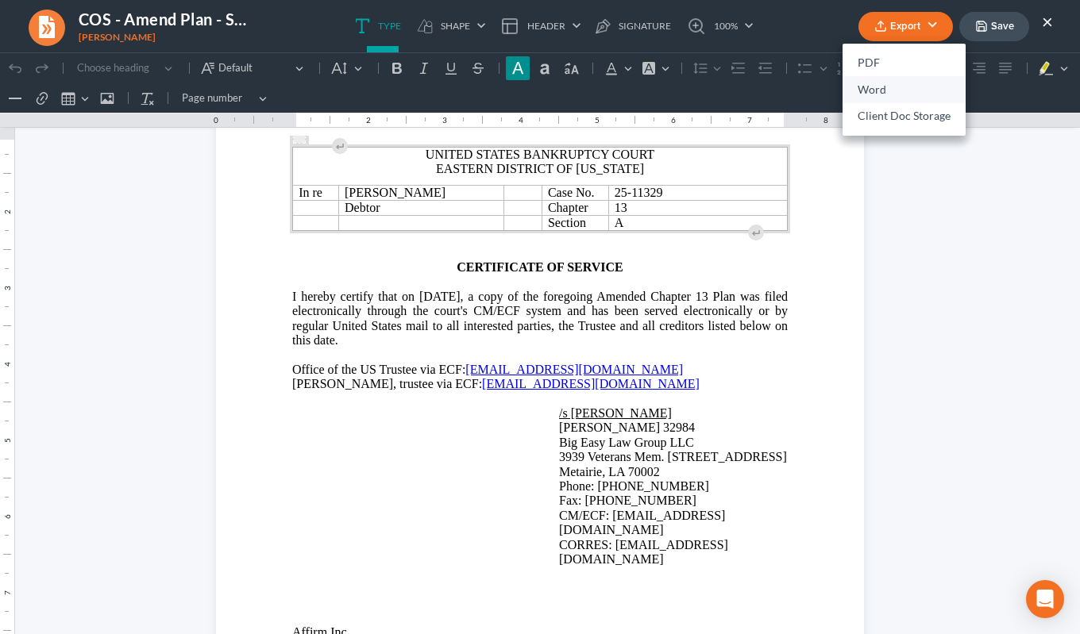
click at [888, 87] on link "Word" at bounding box center [903, 89] width 123 height 27
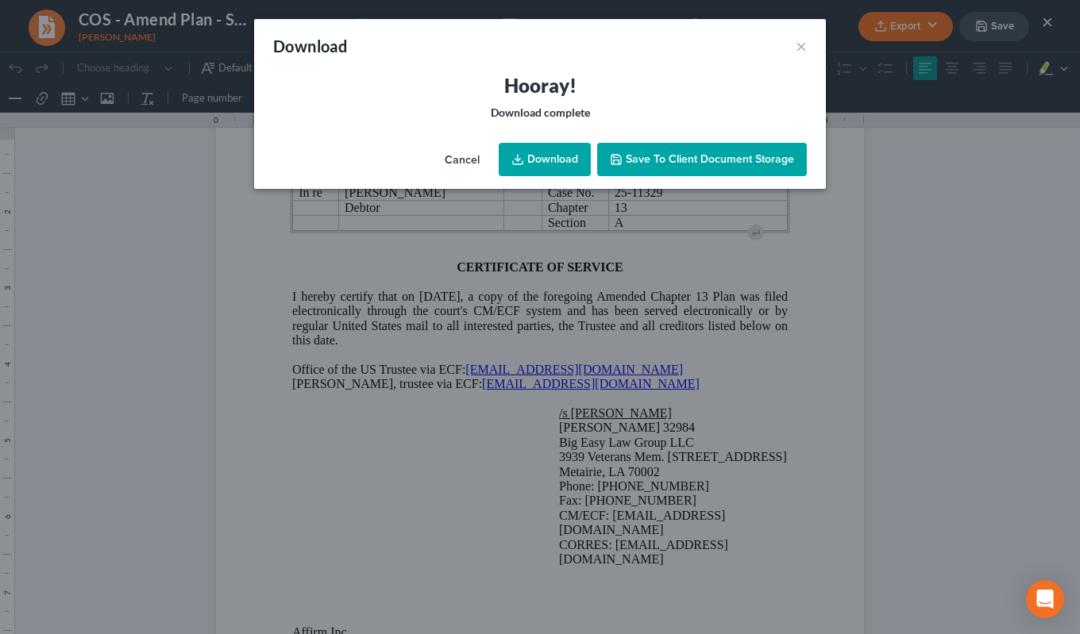
click at [537, 164] on link "Download" at bounding box center [545, 159] width 92 height 33
click at [533, 60] on div "Download ×" at bounding box center [540, 46] width 572 height 54
click at [800, 44] on button "×" at bounding box center [800, 46] width 11 height 19
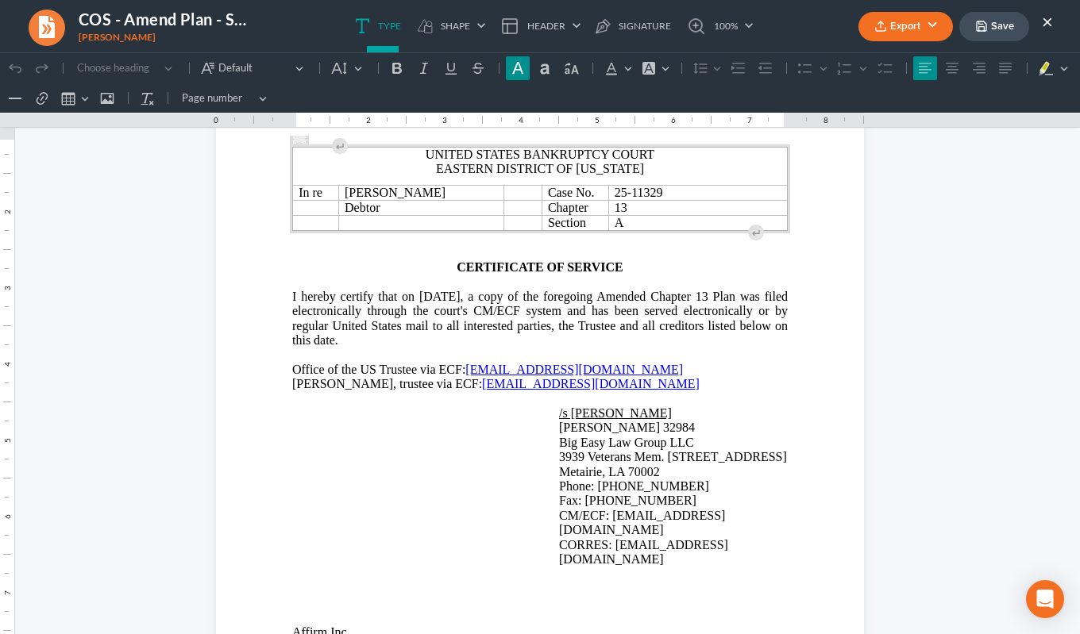
click at [999, 37] on button "Save" at bounding box center [994, 26] width 70 height 29
click at [756, 40] on ul "Type shapes Shape Line Check Arrow Circle Rectangle Header Show on first page S…" at bounding box center [554, 26] width 518 height 52
click at [1046, 22] on button "×" at bounding box center [1047, 21] width 11 height 19
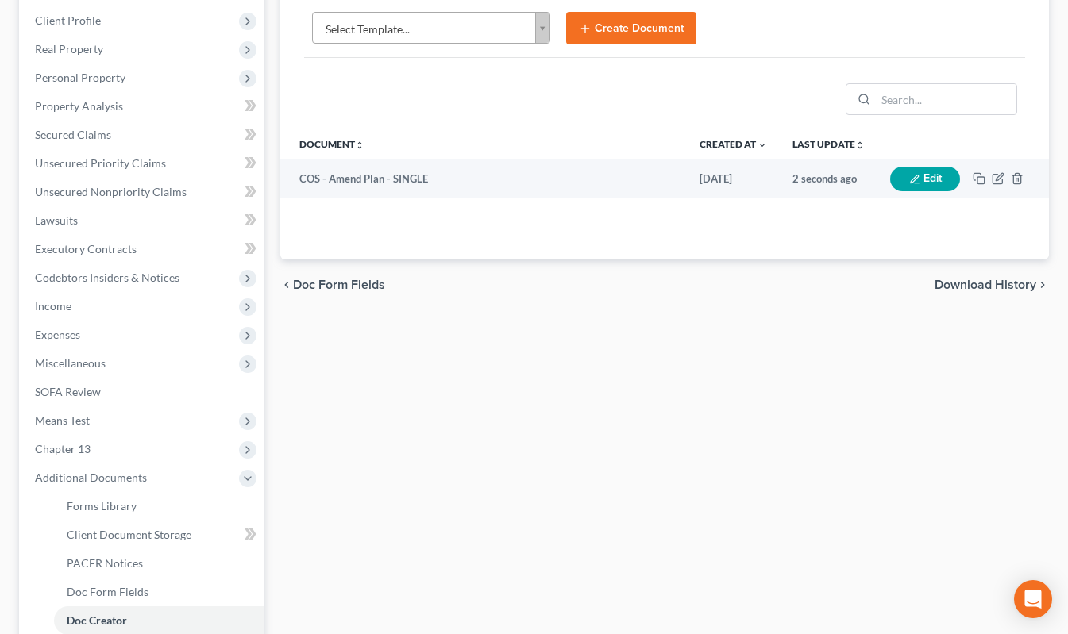
scroll to position [0, 0]
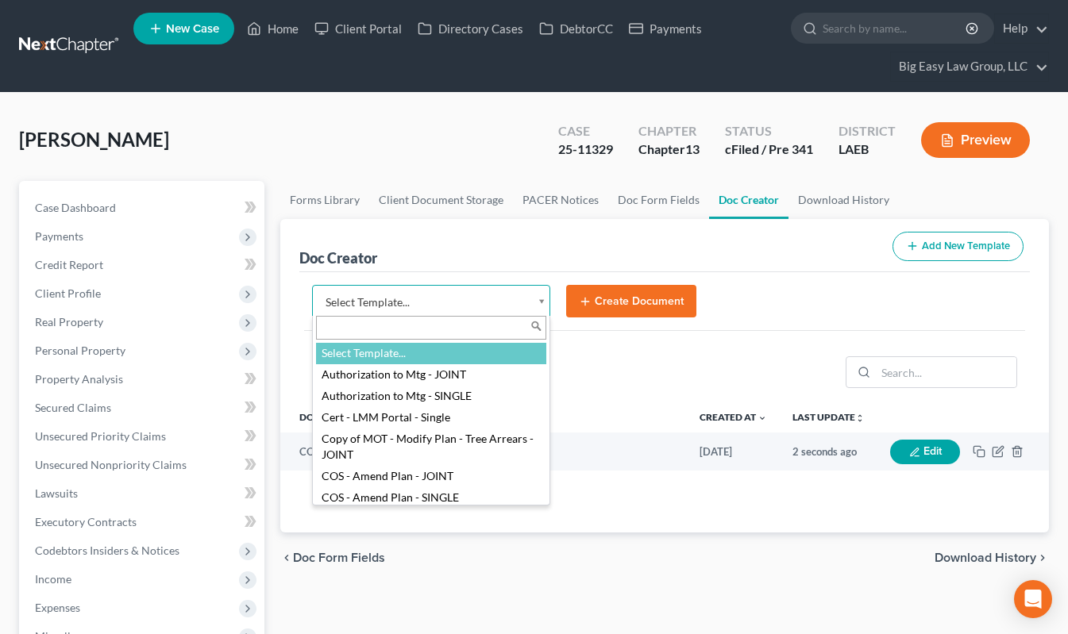
click at [502, 308] on body "Home New Case Client Portal Directory Cases DebtorCC Payments Big Easy Law Grou…" at bounding box center [534, 587] width 1068 height 1174
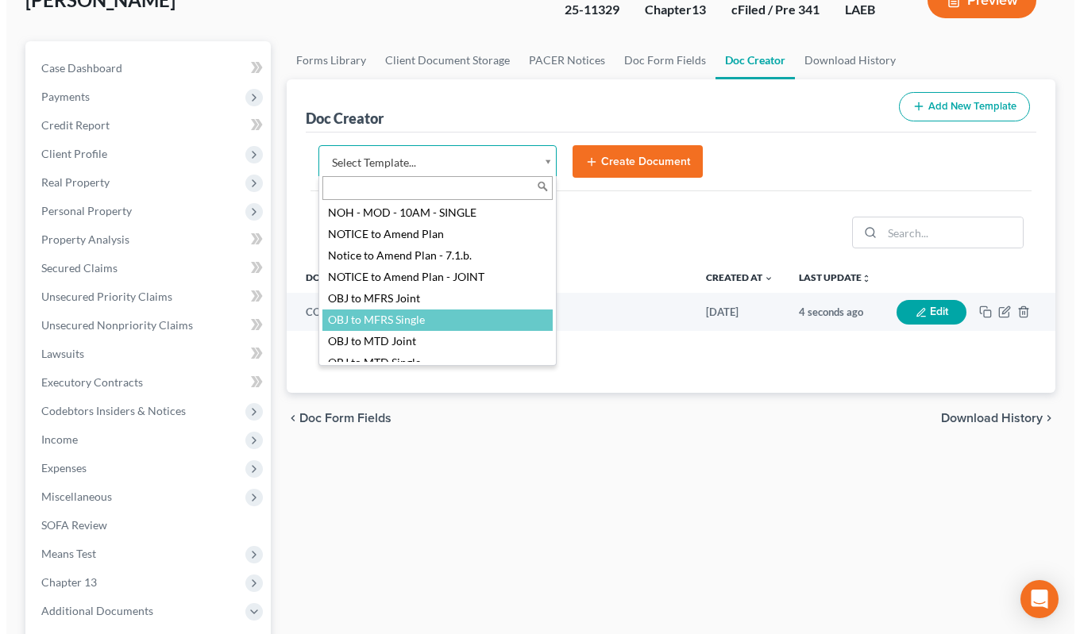
scroll to position [1608, 0]
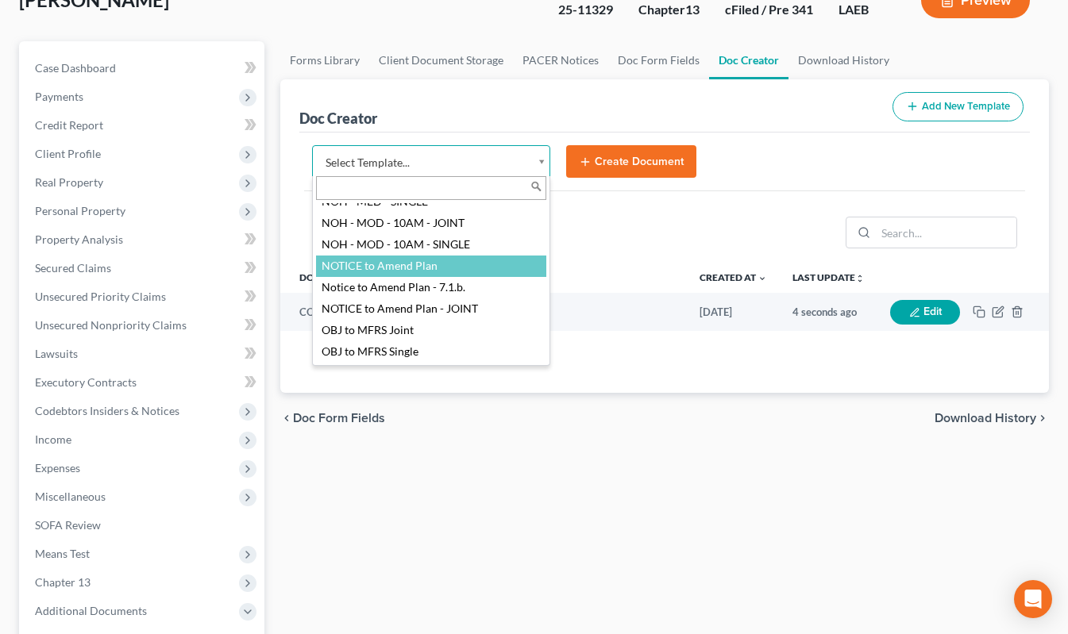
drag, startPoint x: 469, startPoint y: 266, endPoint x: 537, endPoint y: 223, distance: 80.6
select select "94523"
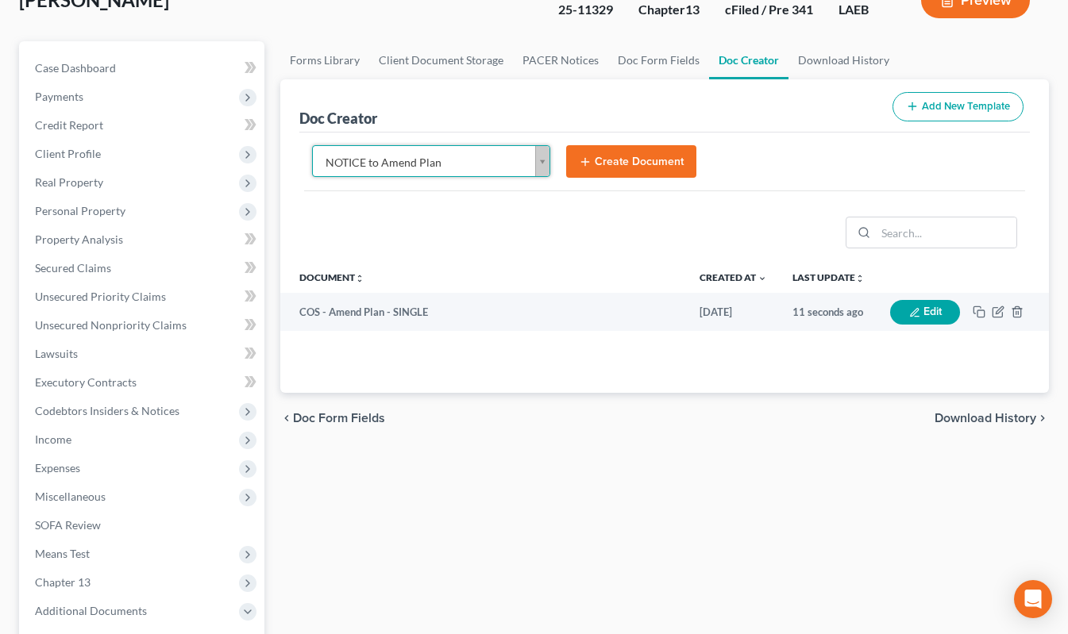
click at [615, 168] on button "Create Document" at bounding box center [631, 161] width 130 height 33
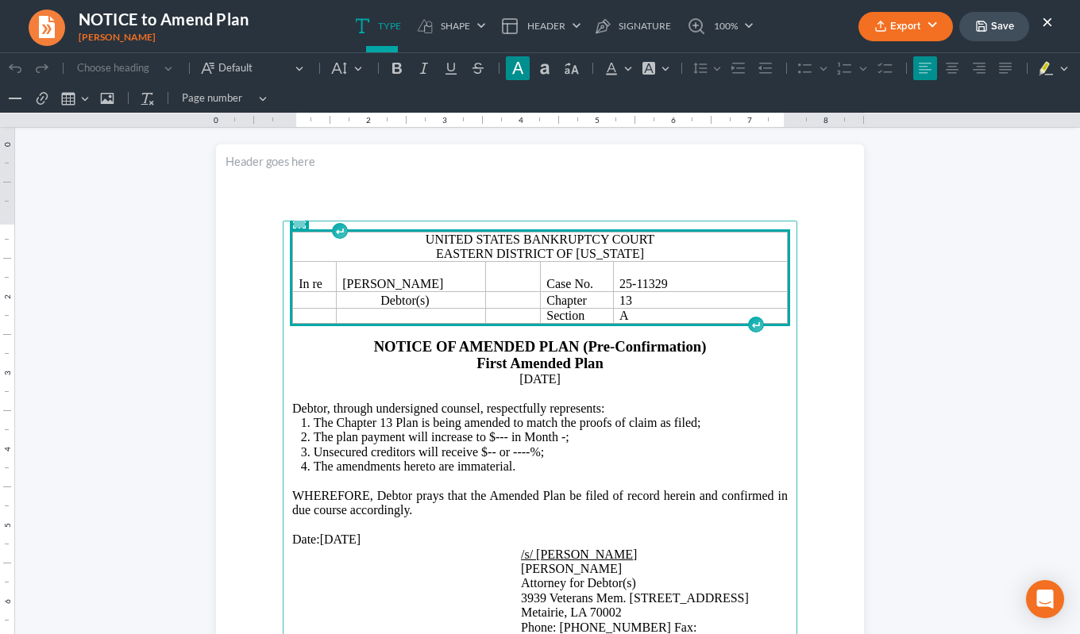
scroll to position [24, 0]
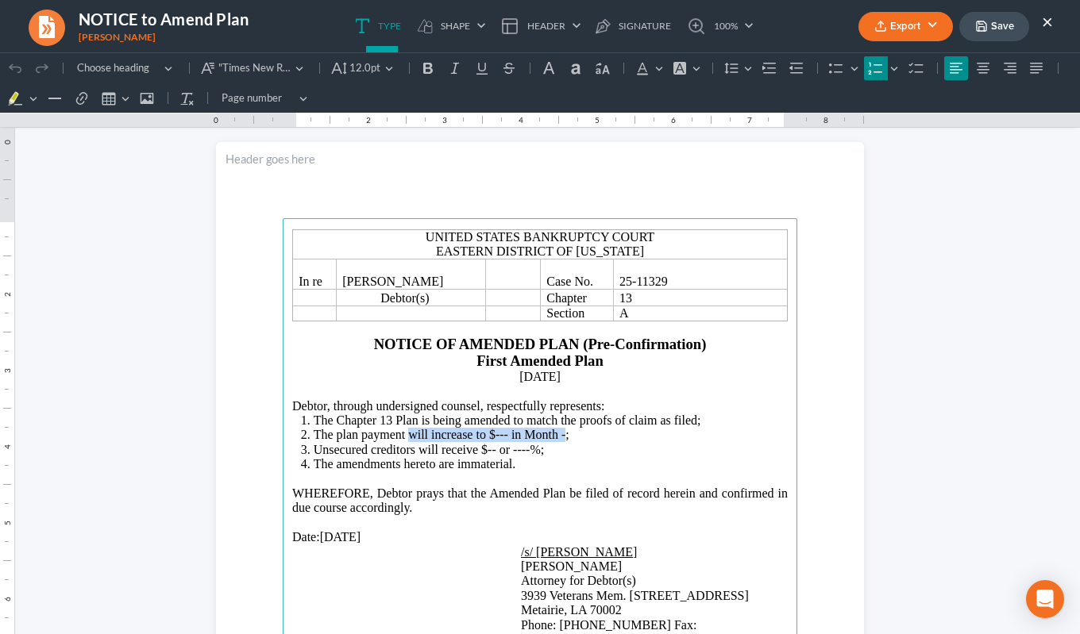
drag, startPoint x: 561, startPoint y: 434, endPoint x: 401, endPoint y: 435, distance: 160.4
click at [401, 435] on span "The plan payment will increase to $--- in Month -;" at bounding box center [442, 434] width 256 height 13
drag, startPoint x: 493, startPoint y: 448, endPoint x: 483, endPoint y: 446, distance: 9.7
click at [483, 446] on span "Unsecured creditors will receive $-- or ----%;" at bounding box center [429, 449] width 231 height 13
drag, startPoint x: 566, startPoint y: 448, endPoint x: 551, endPoint y: 449, distance: 15.2
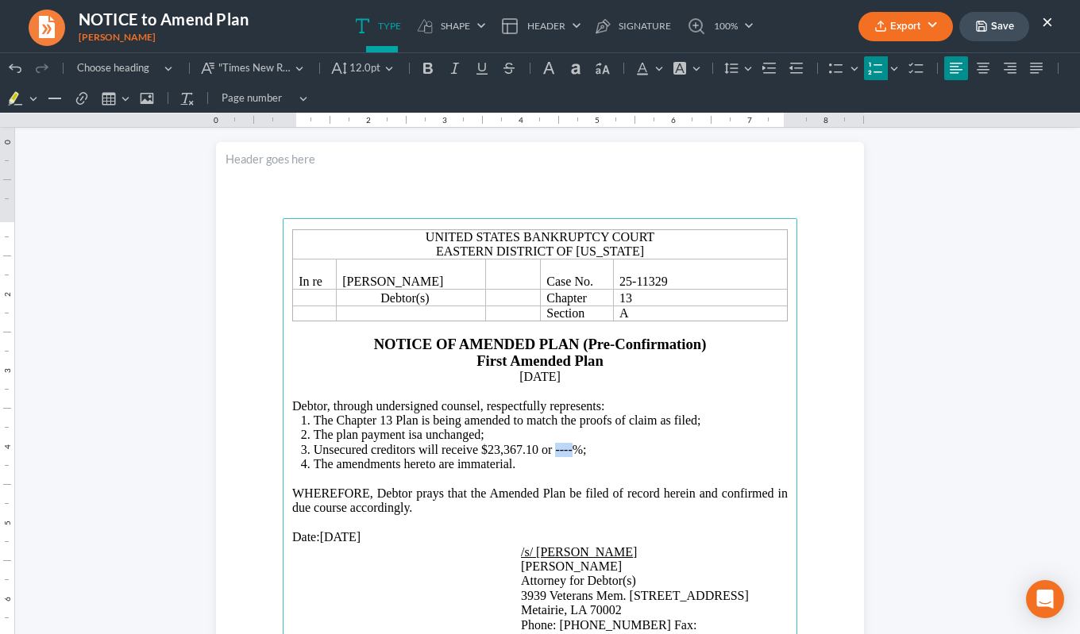
click at [551, 449] on span "Unsecured creditors will receive $23,367.10 or ----%;" at bounding box center [450, 449] width 273 height 13
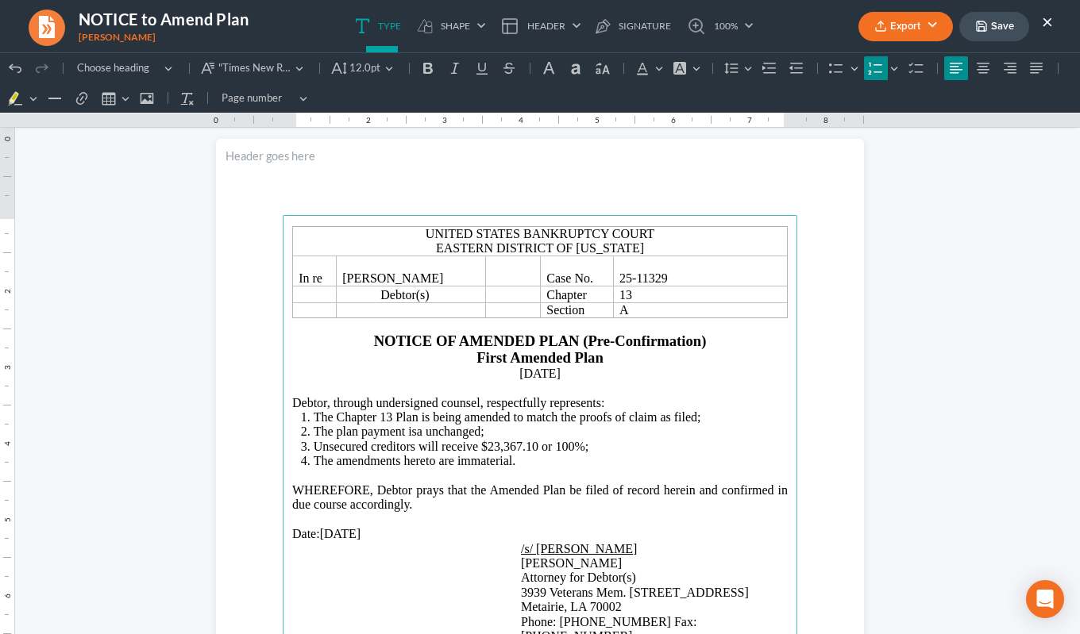
scroll to position [30, 0]
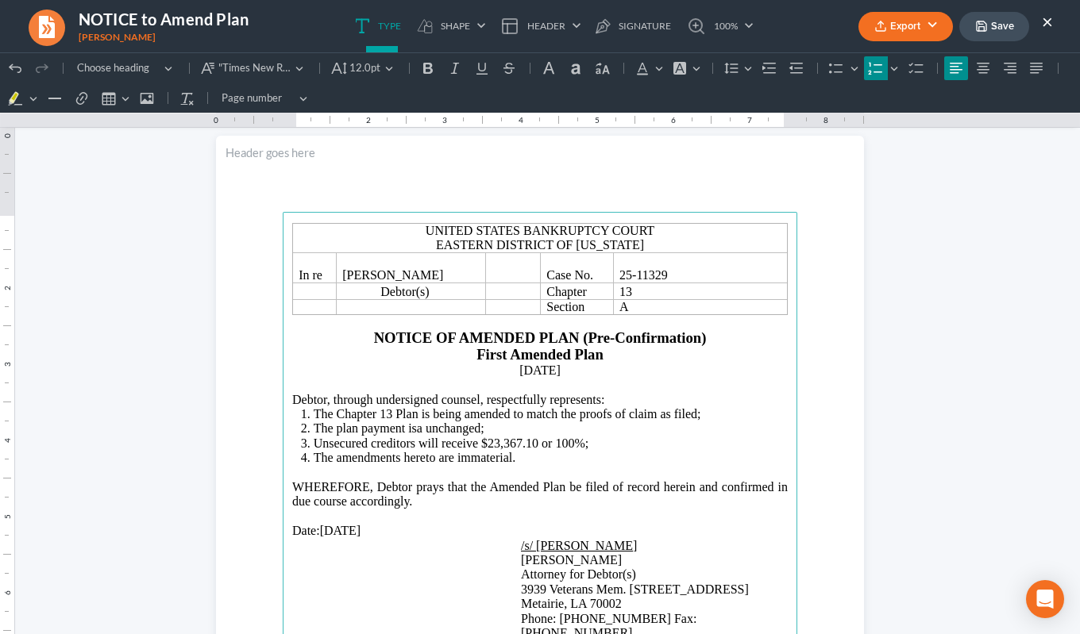
click at [414, 429] on span "The plan payment isa unchanged;" at bounding box center [399, 428] width 171 height 13
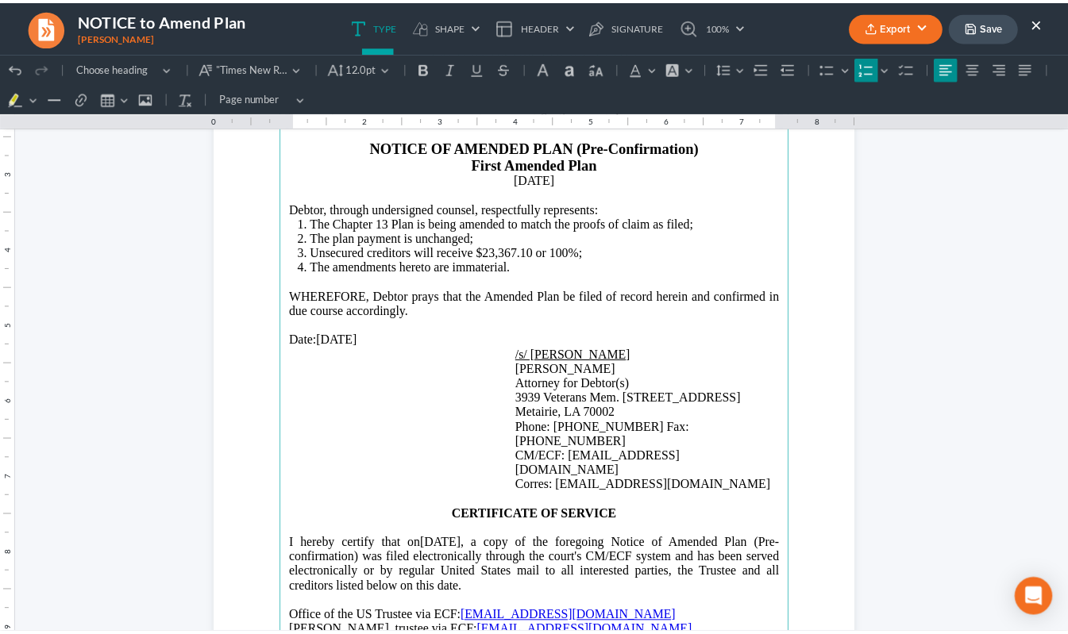
scroll to position [237, 0]
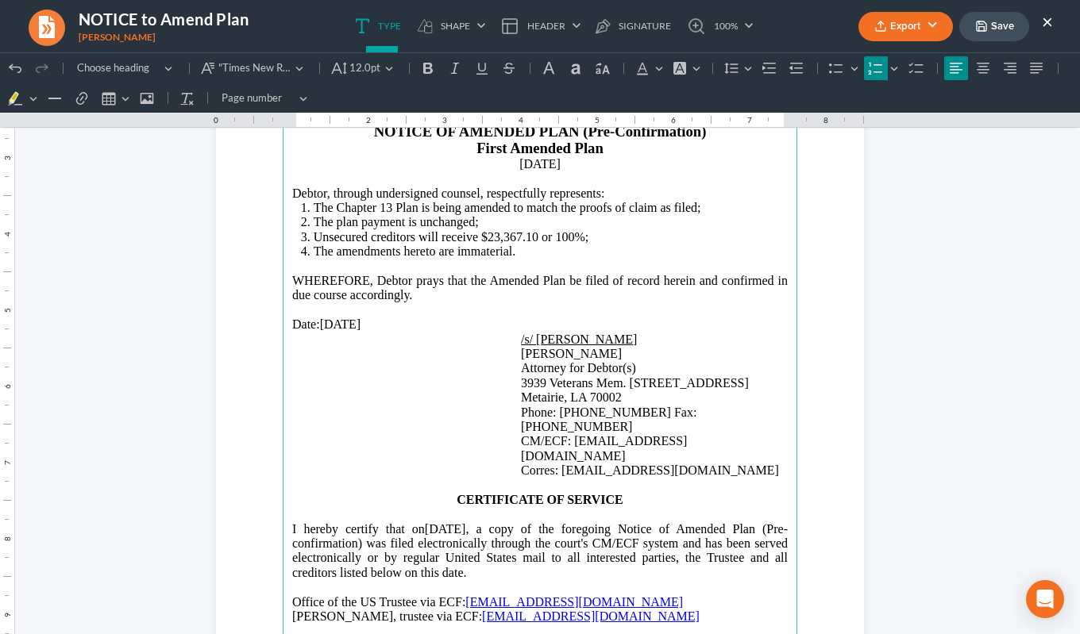
click at [877, 29] on icon "button" at bounding box center [880, 26] width 13 height 13
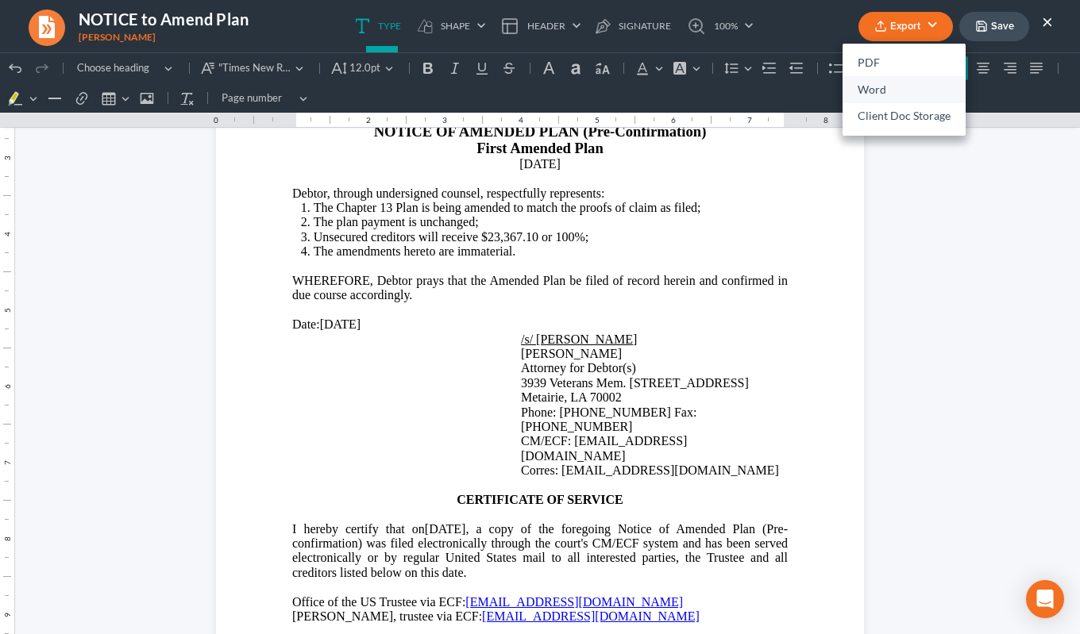
click at [859, 85] on link "Word" at bounding box center [903, 89] width 123 height 27
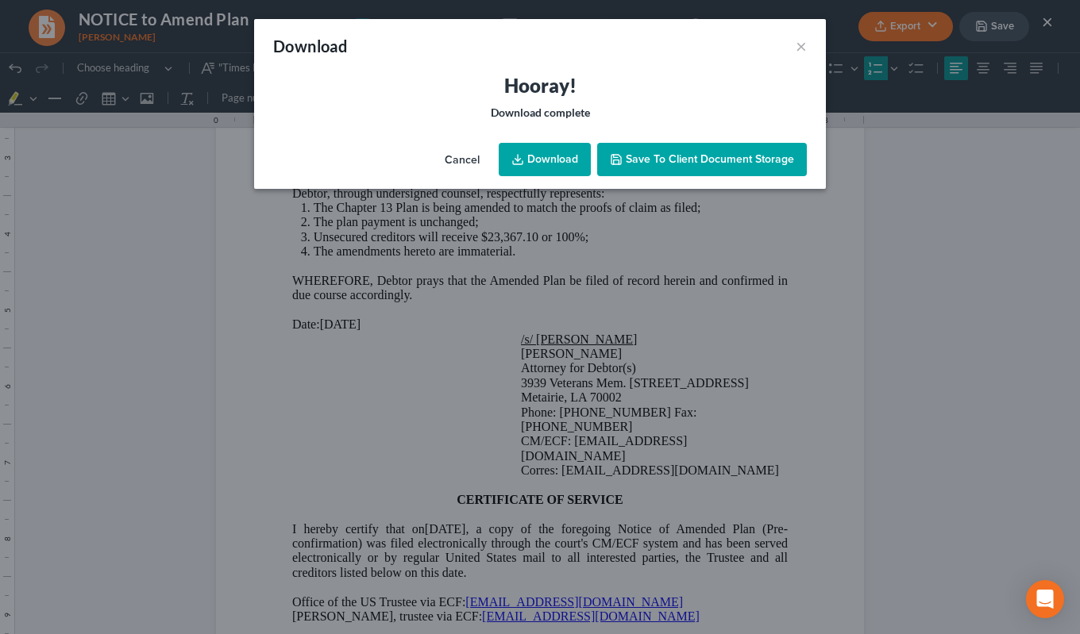
click at [535, 160] on link "Download" at bounding box center [545, 159] width 92 height 33
click at [564, 35] on div "Download ×" at bounding box center [540, 46] width 572 height 54
click at [806, 40] on button "×" at bounding box center [800, 46] width 11 height 19
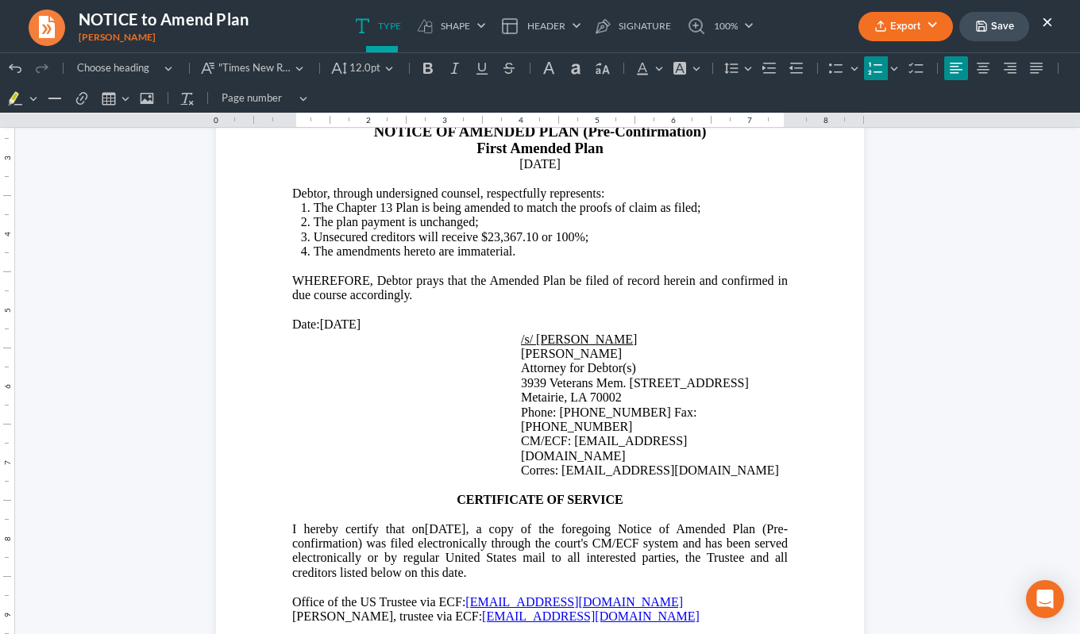
click at [993, 28] on button "Save" at bounding box center [994, 26] width 70 height 29
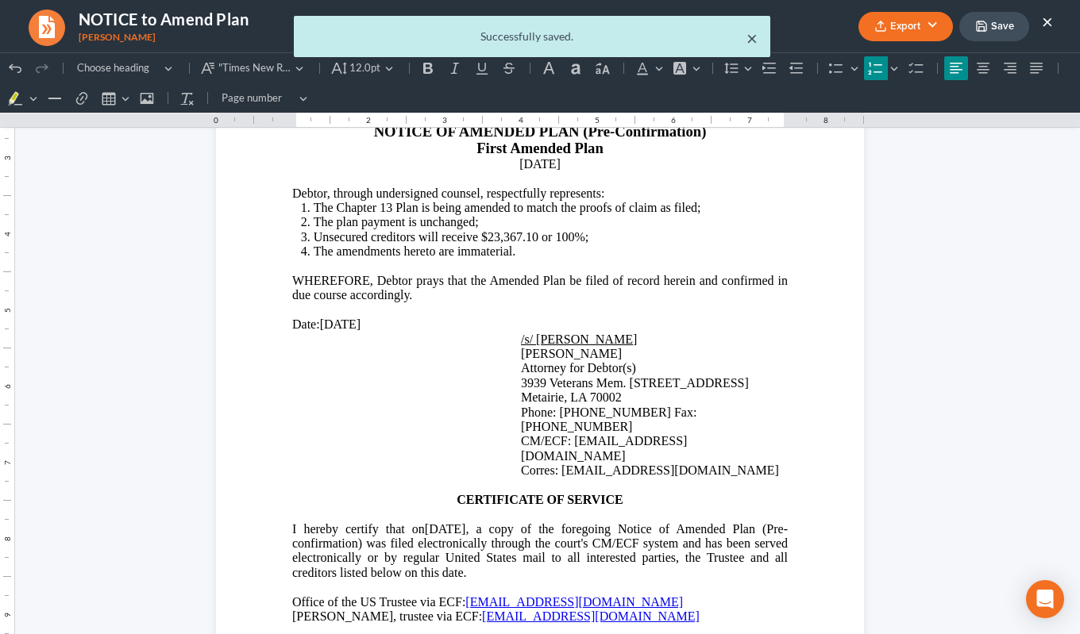
click at [749, 33] on button "×" at bounding box center [751, 38] width 11 height 19
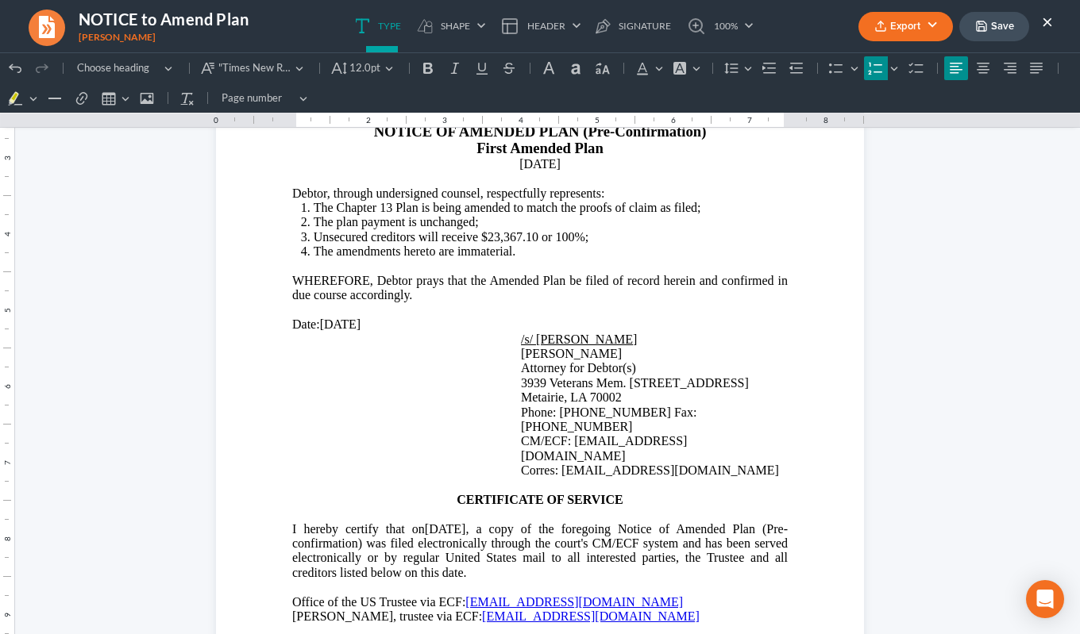
click at [1049, 21] on button "×" at bounding box center [1047, 21] width 11 height 19
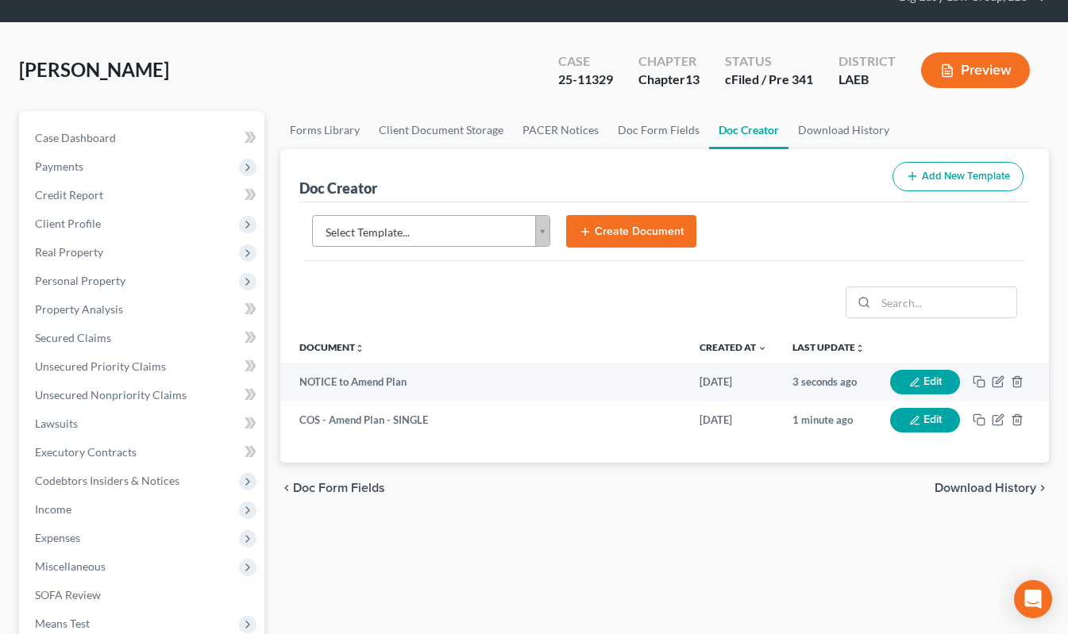
scroll to position [0, 0]
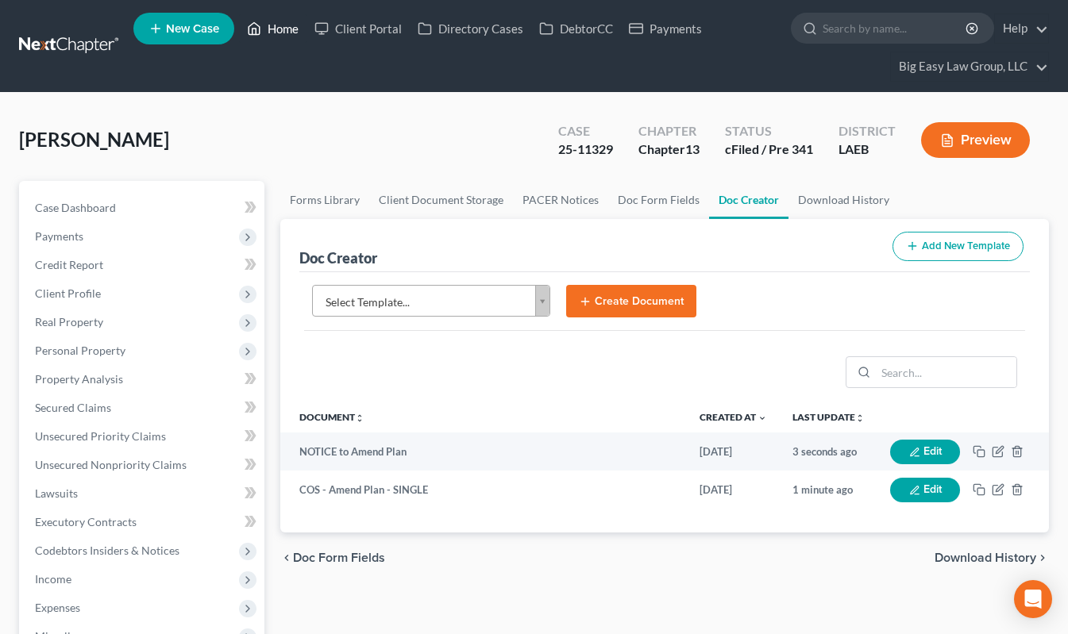
click at [278, 25] on link "Home" at bounding box center [272, 28] width 67 height 29
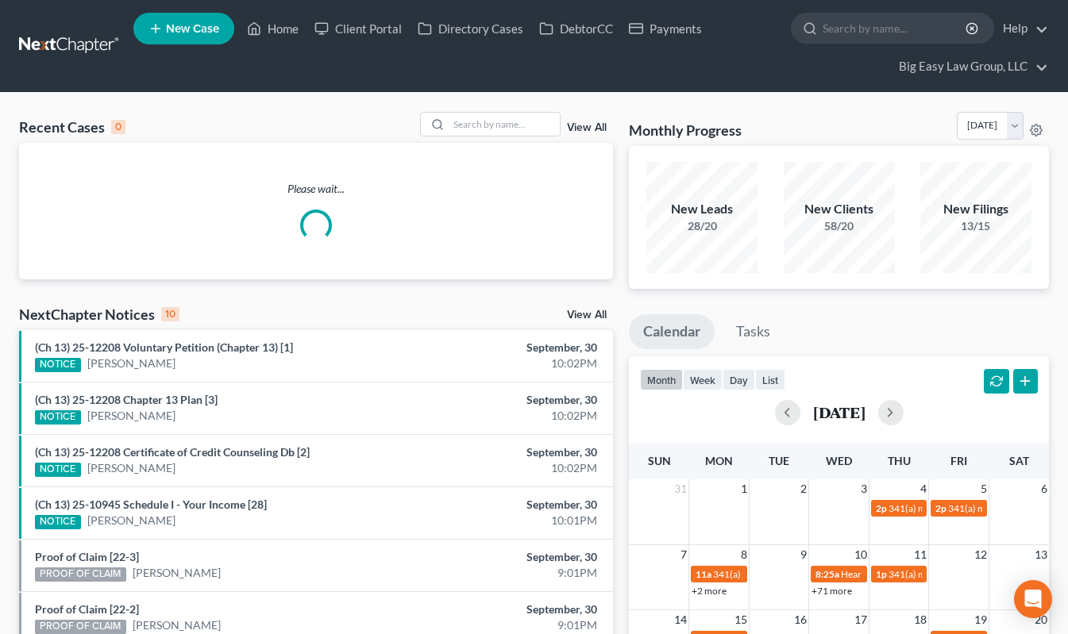
click at [579, 129] on link "View All" at bounding box center [587, 127] width 40 height 11
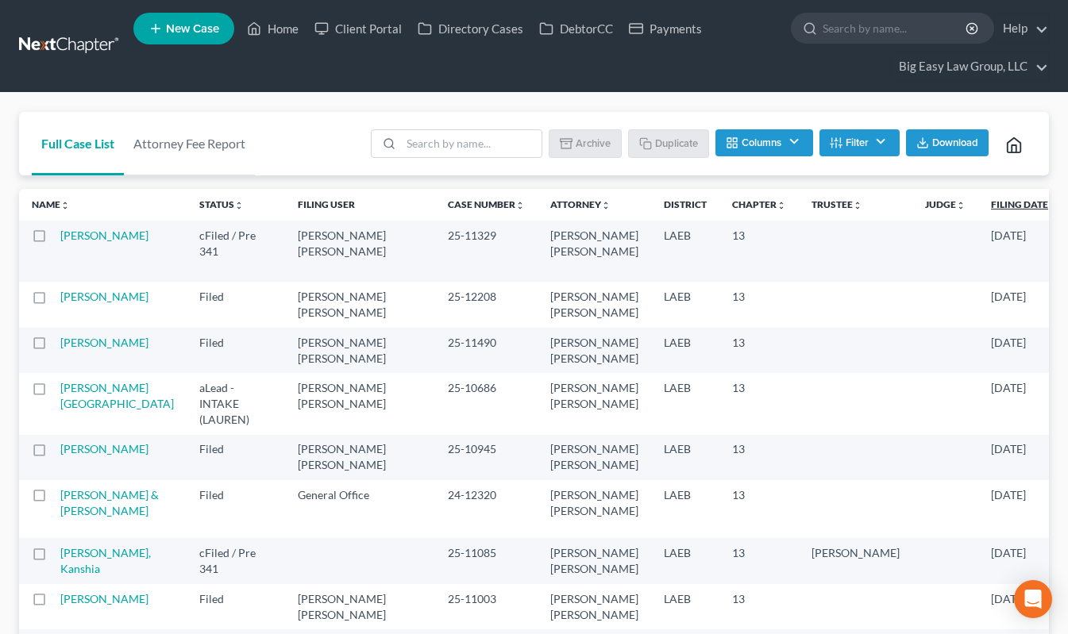
click at [1048, 206] on icon "unfold_more" at bounding box center [1053, 206] width 10 height 10
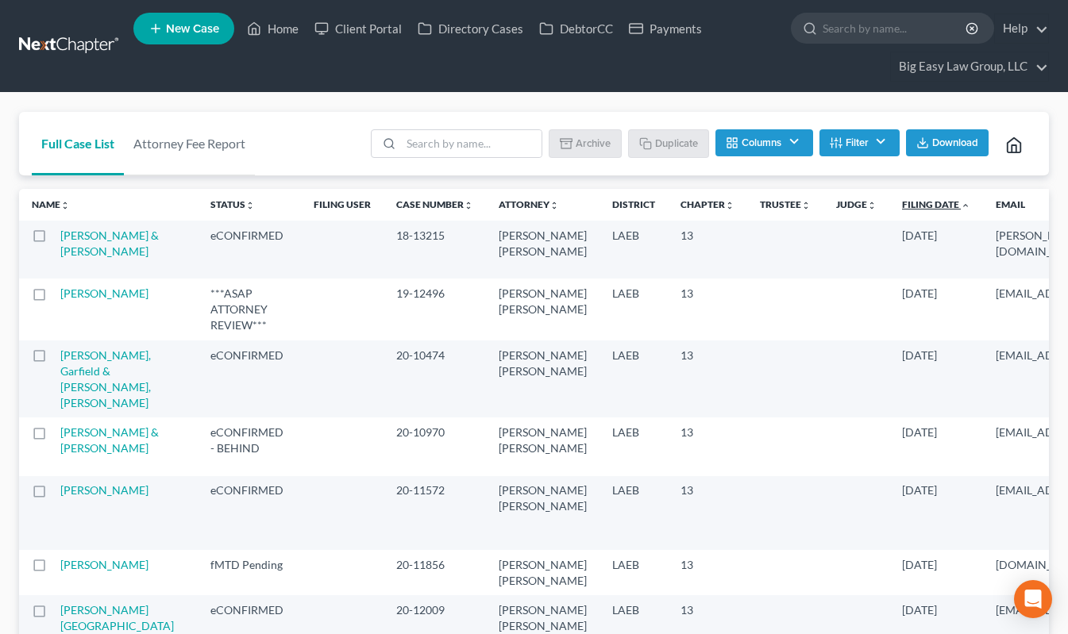
click at [902, 206] on link "Filing Date unfold_more expand_more expand_less" at bounding box center [936, 204] width 68 height 12
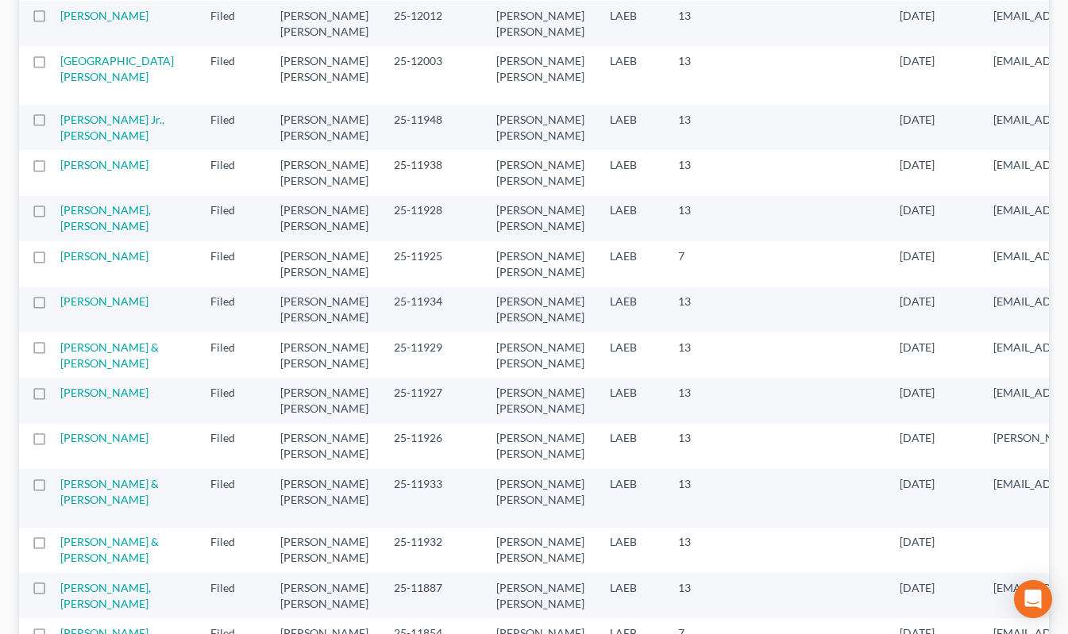
scroll to position [737, 0]
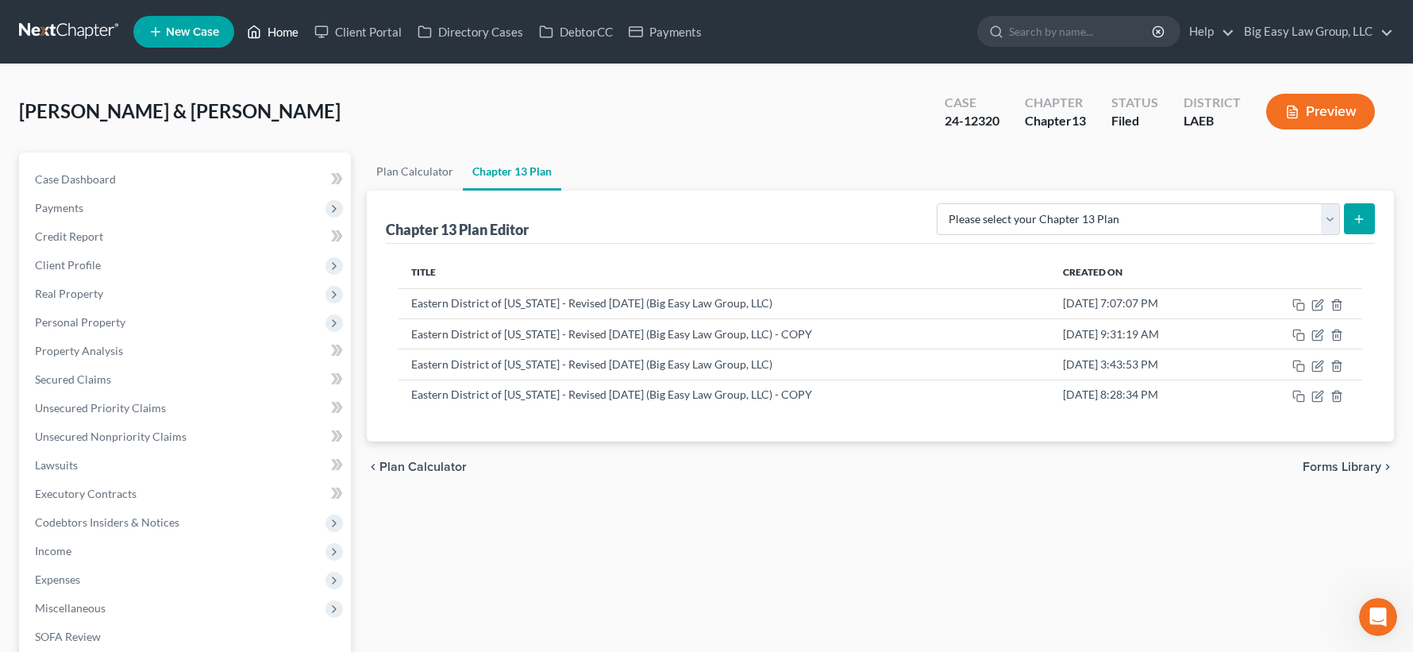
click at [292, 32] on link "Home" at bounding box center [272, 31] width 67 height 29
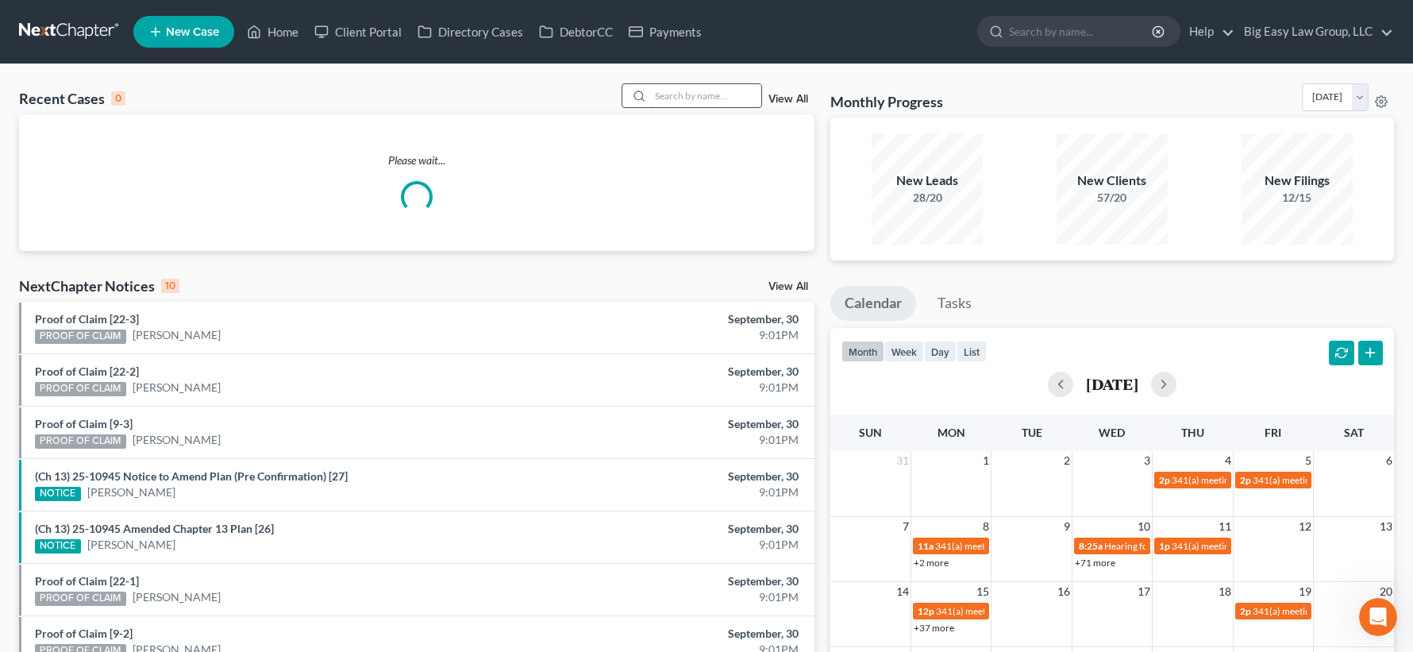
click at [676, 99] on input "search" at bounding box center [705, 95] width 111 height 23
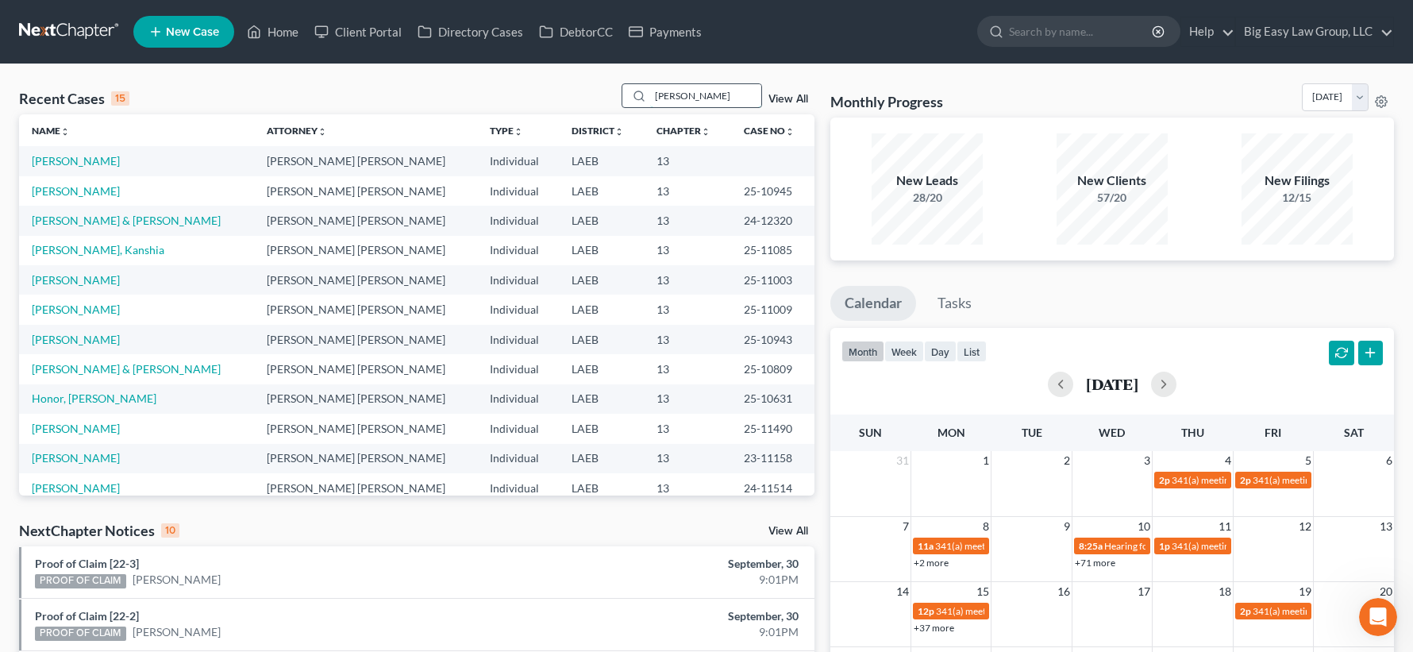
type input "[PERSON_NAME]"
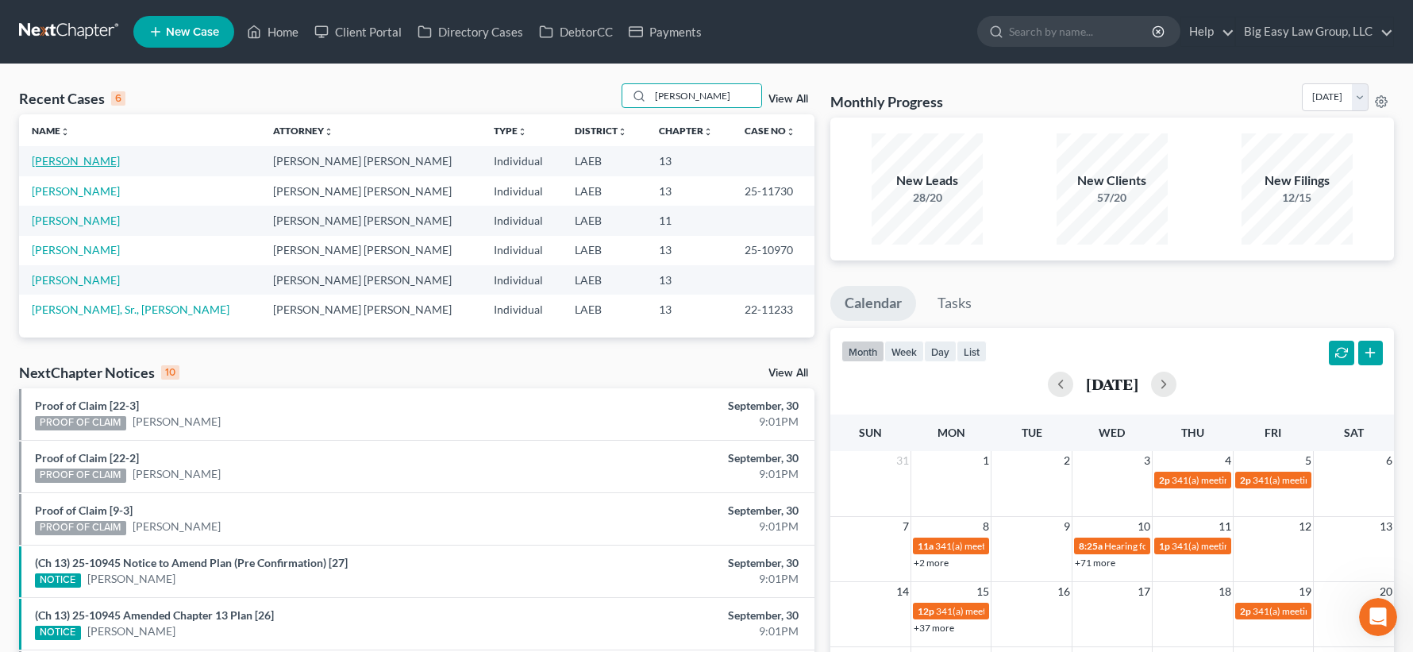
click at [76, 160] on link "[PERSON_NAME]" at bounding box center [76, 160] width 88 height 13
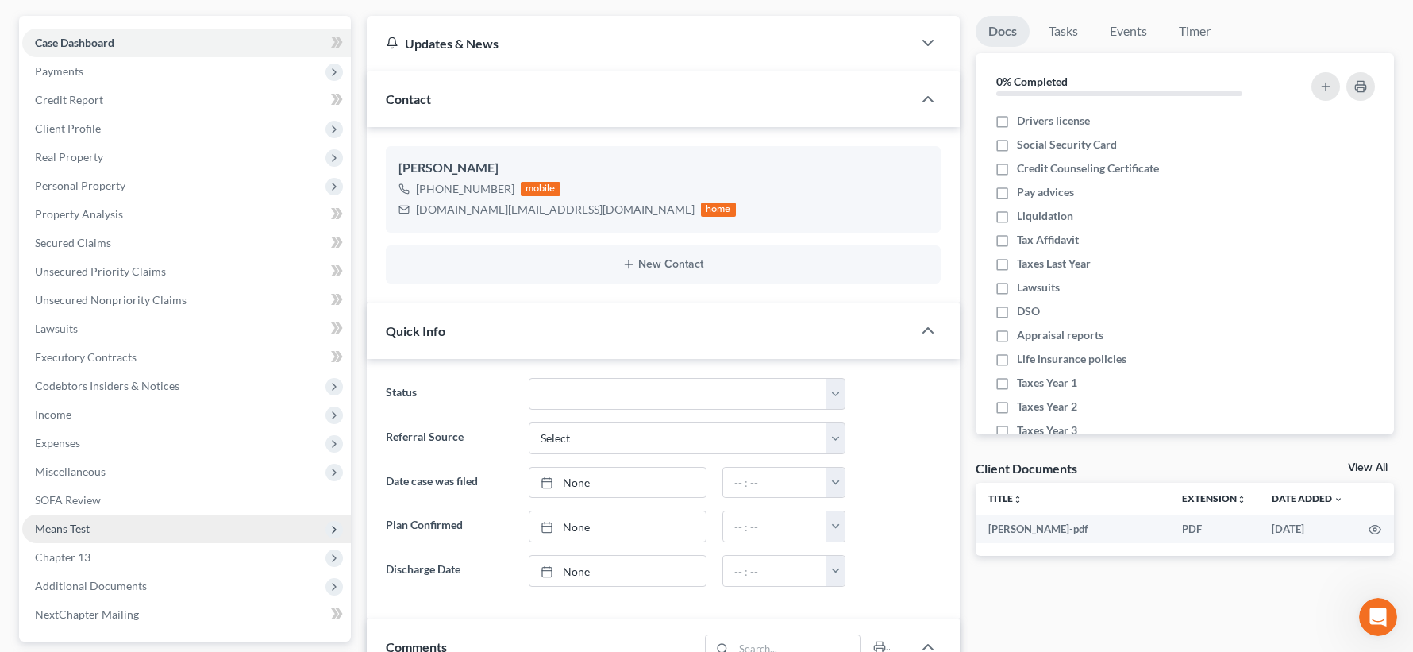
scroll to position [240, 0]
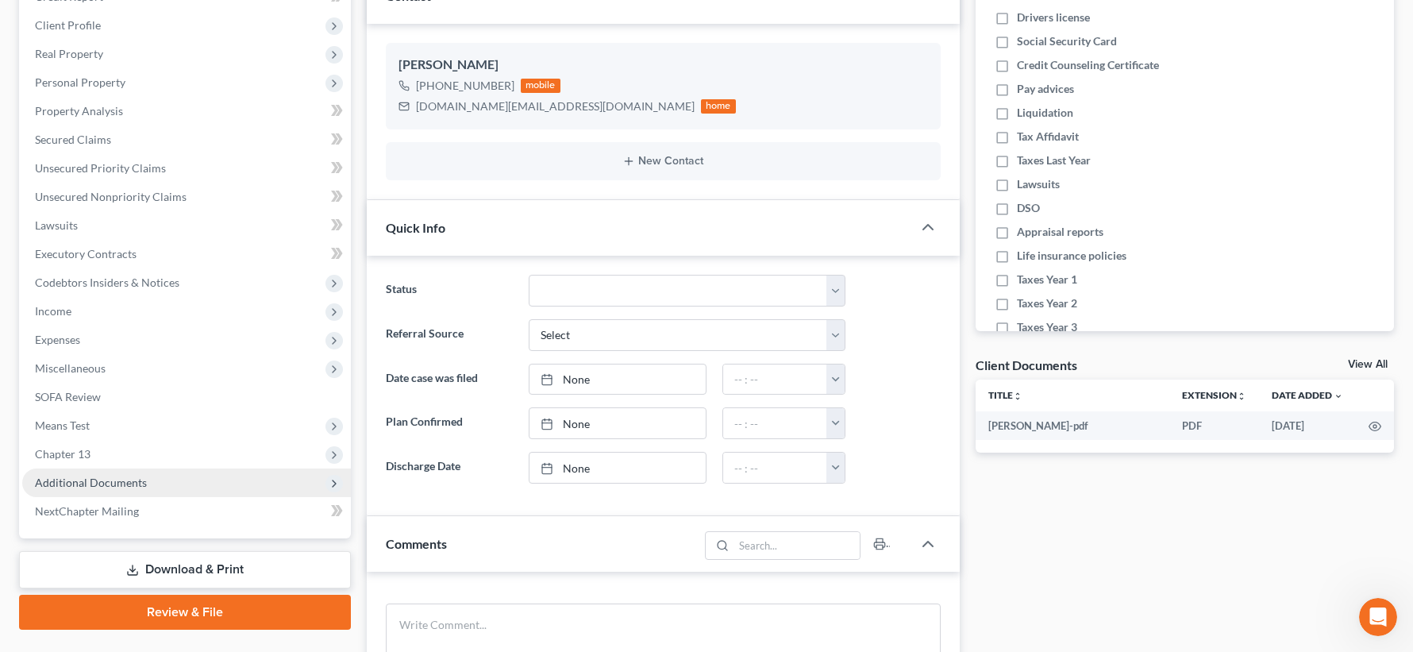
click at [142, 478] on span "Additional Documents" at bounding box center [91, 482] width 112 height 13
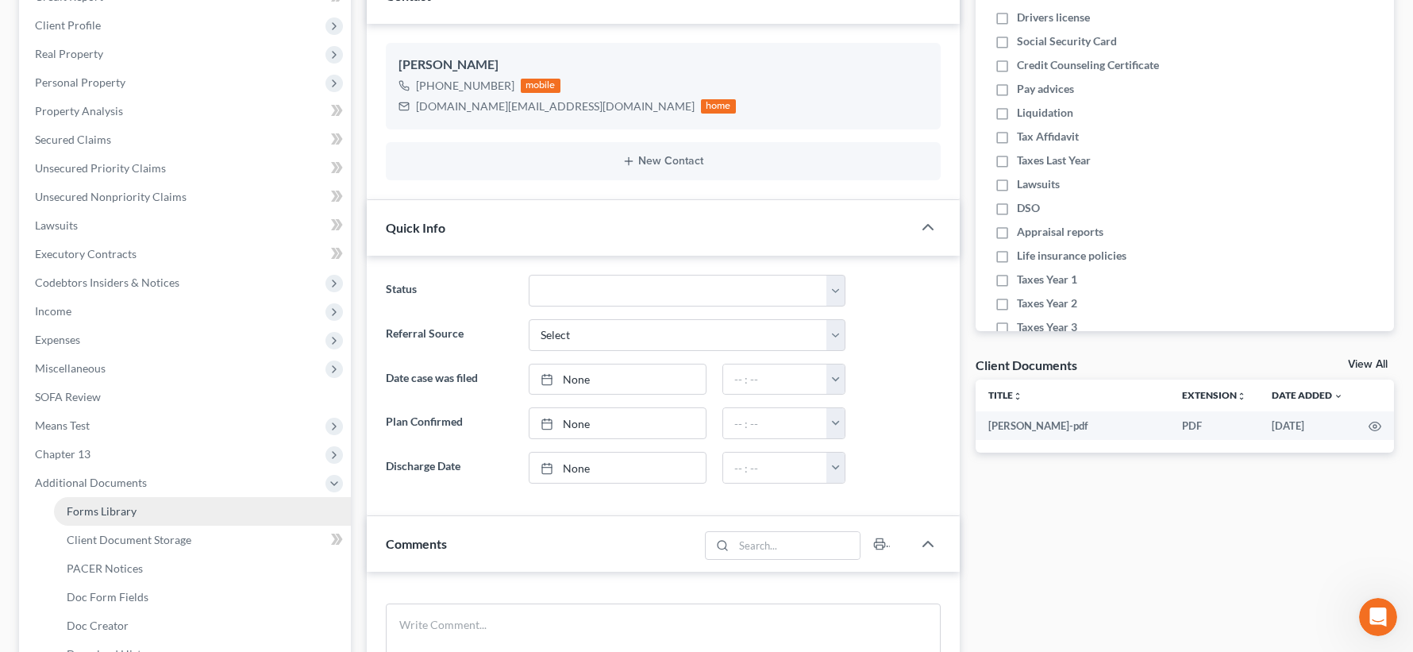
scroll to position [452, 0]
click at [189, 559] on link "PACER Notices" at bounding box center [202, 568] width 297 height 29
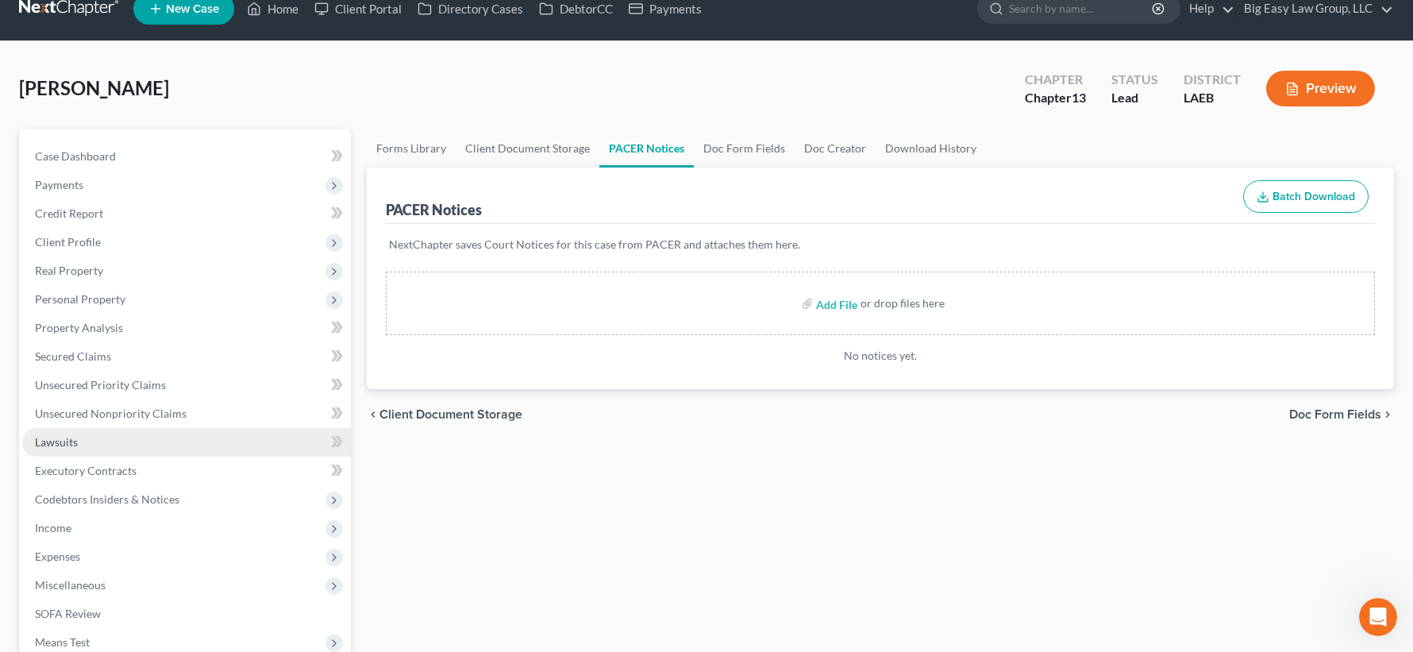
scroll to position [129, 0]
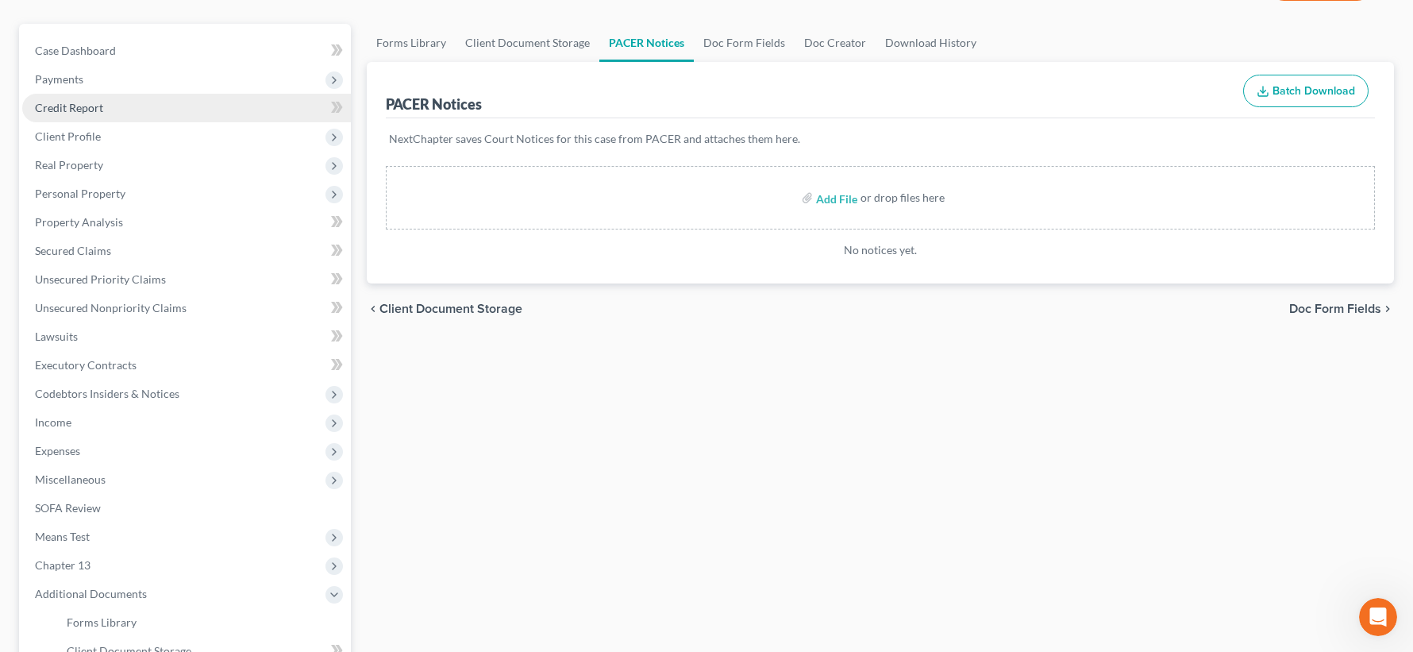
click at [208, 97] on link "Credit Report" at bounding box center [186, 108] width 329 height 29
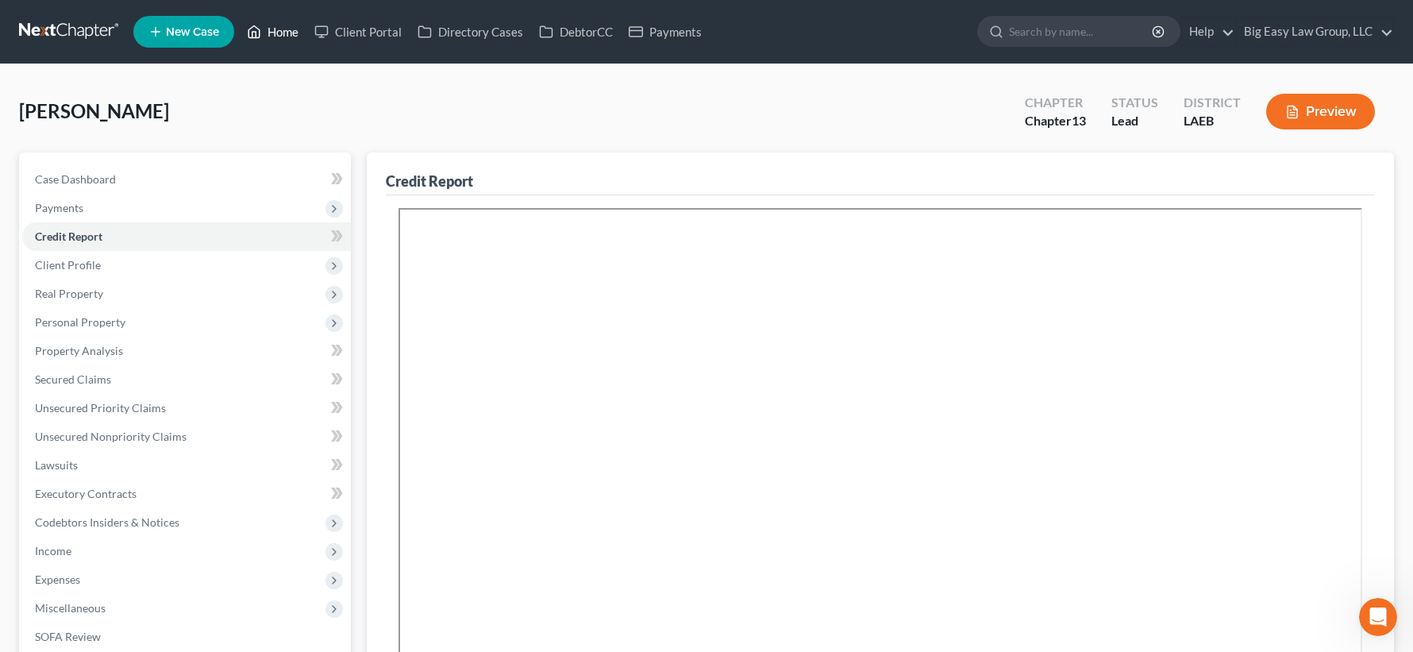
click at [291, 36] on link "Home" at bounding box center [272, 31] width 67 height 29
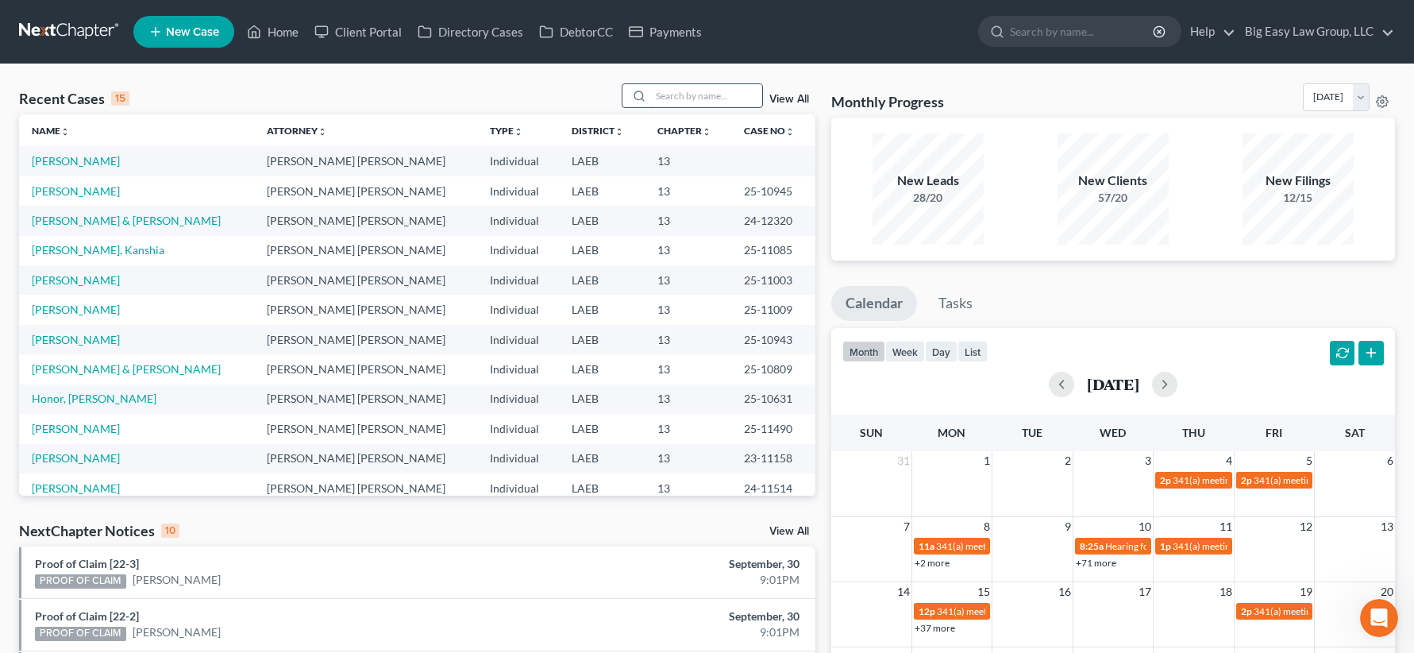
click at [727, 94] on input "search" at bounding box center [706, 95] width 111 height 23
type input "griffin"
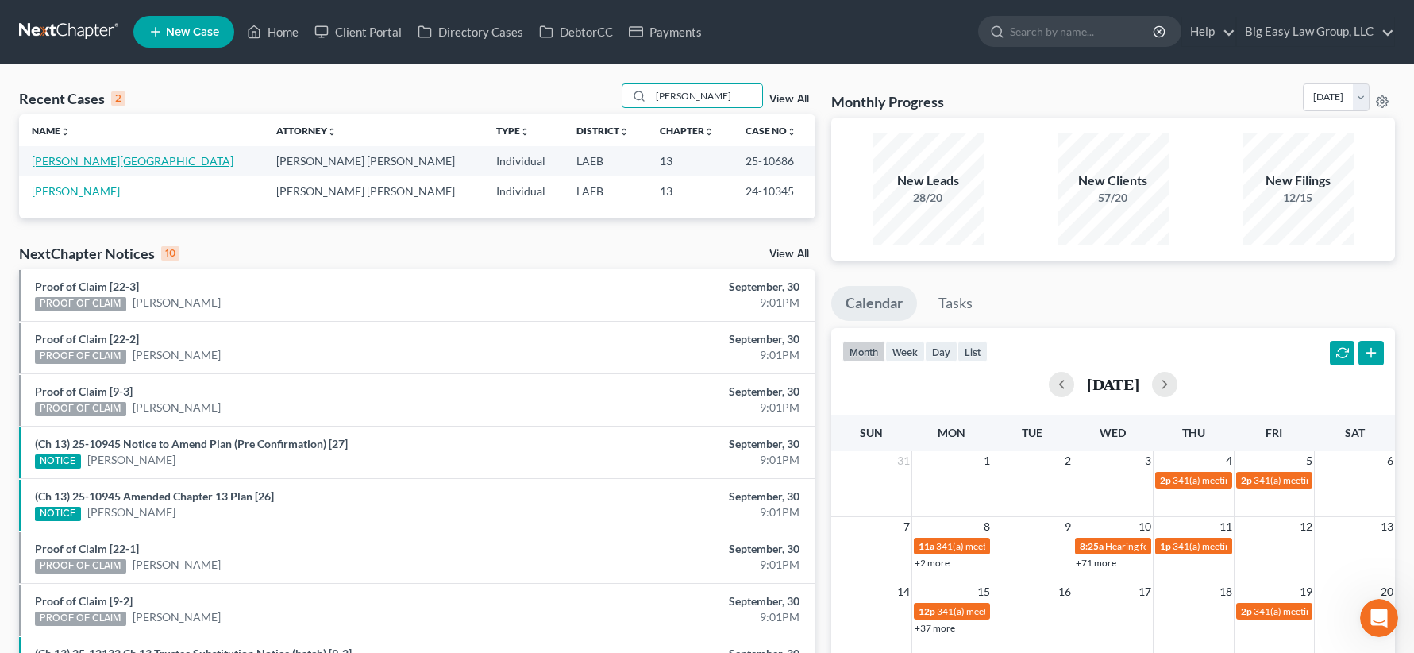
drag, startPoint x: 83, startPoint y: 158, endPoint x: 139, endPoint y: 147, distance: 57.4
click at [83, 158] on link "[PERSON_NAME][GEOGRAPHIC_DATA]" at bounding box center [133, 160] width 202 height 13
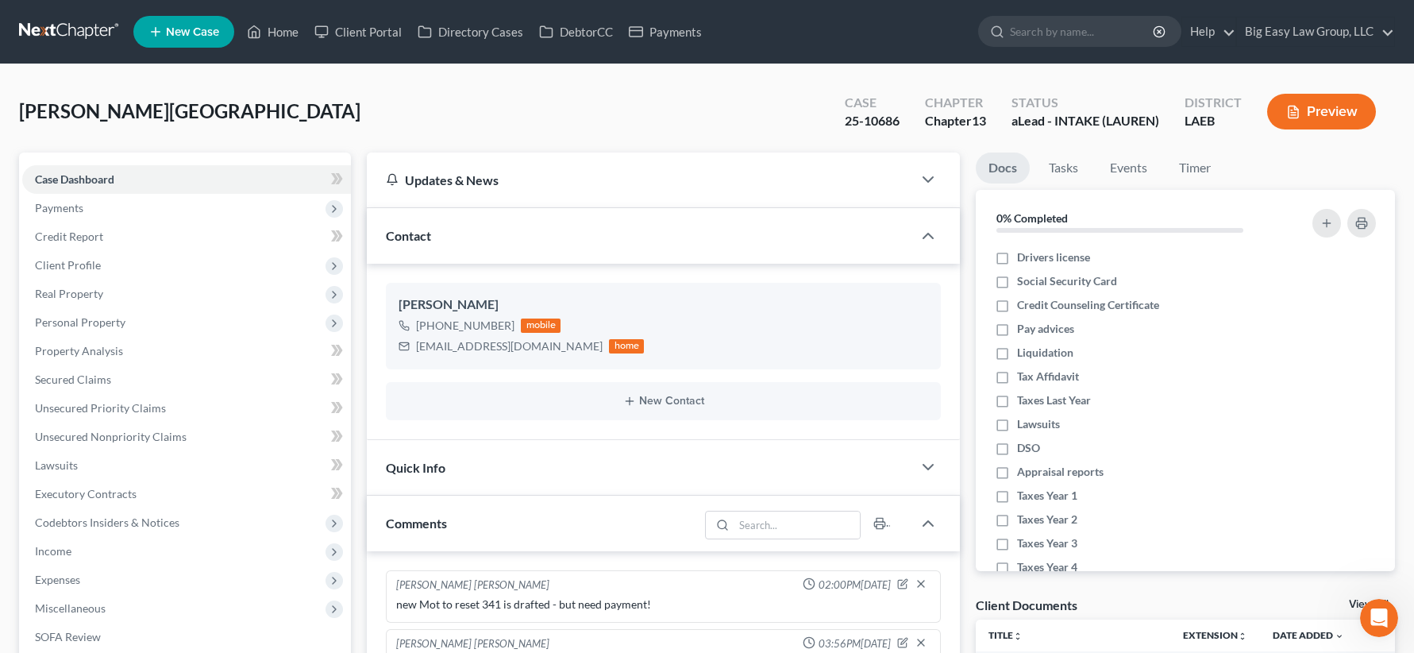
scroll to position [5476, 0]
click at [286, 31] on link "Home" at bounding box center [272, 31] width 67 height 29
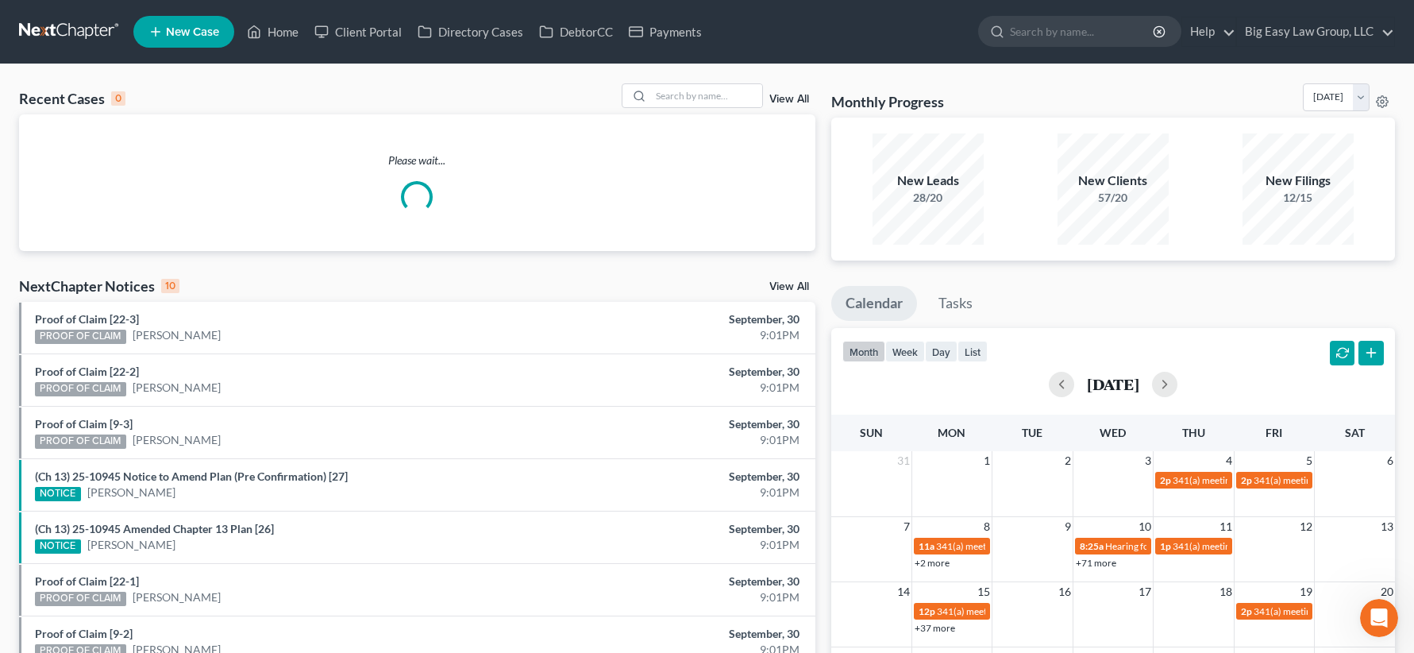
click at [741, 109] on div "Recent Cases 0 View All" at bounding box center [417, 98] width 796 height 31
click at [736, 98] on input "search" at bounding box center [706, 95] width 111 height 23
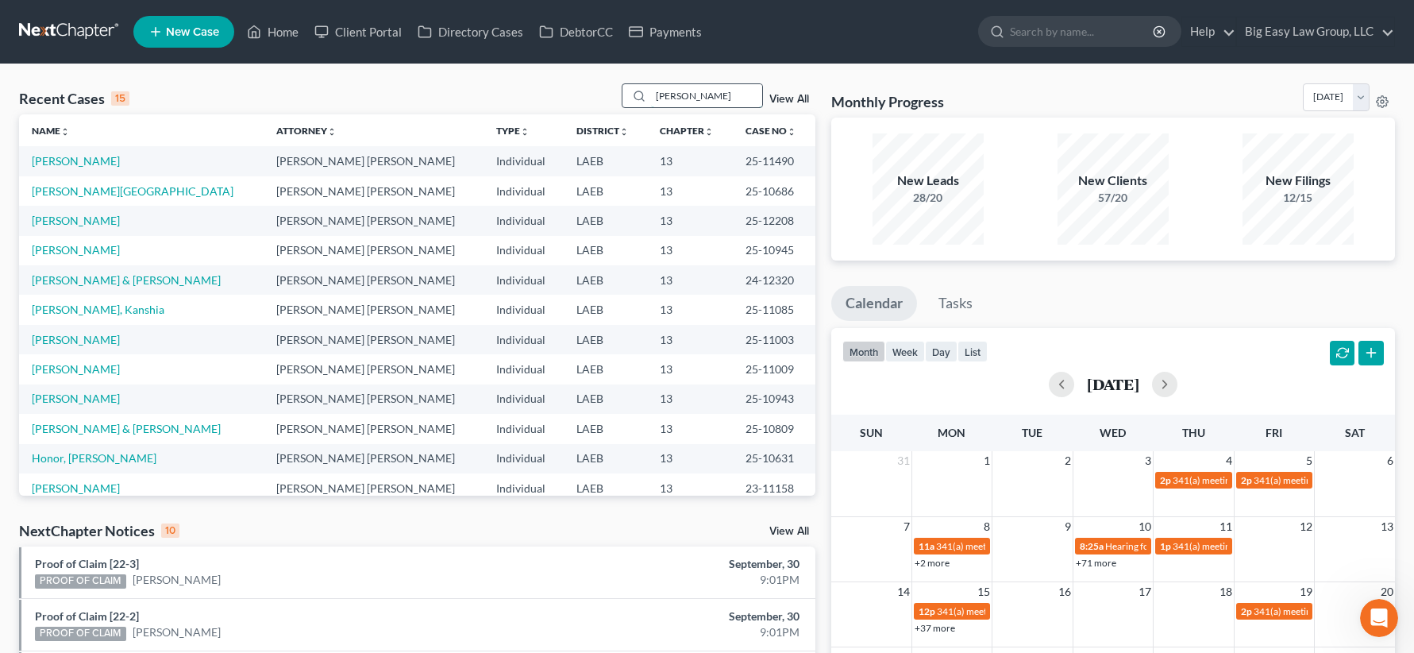
type input "rednour"
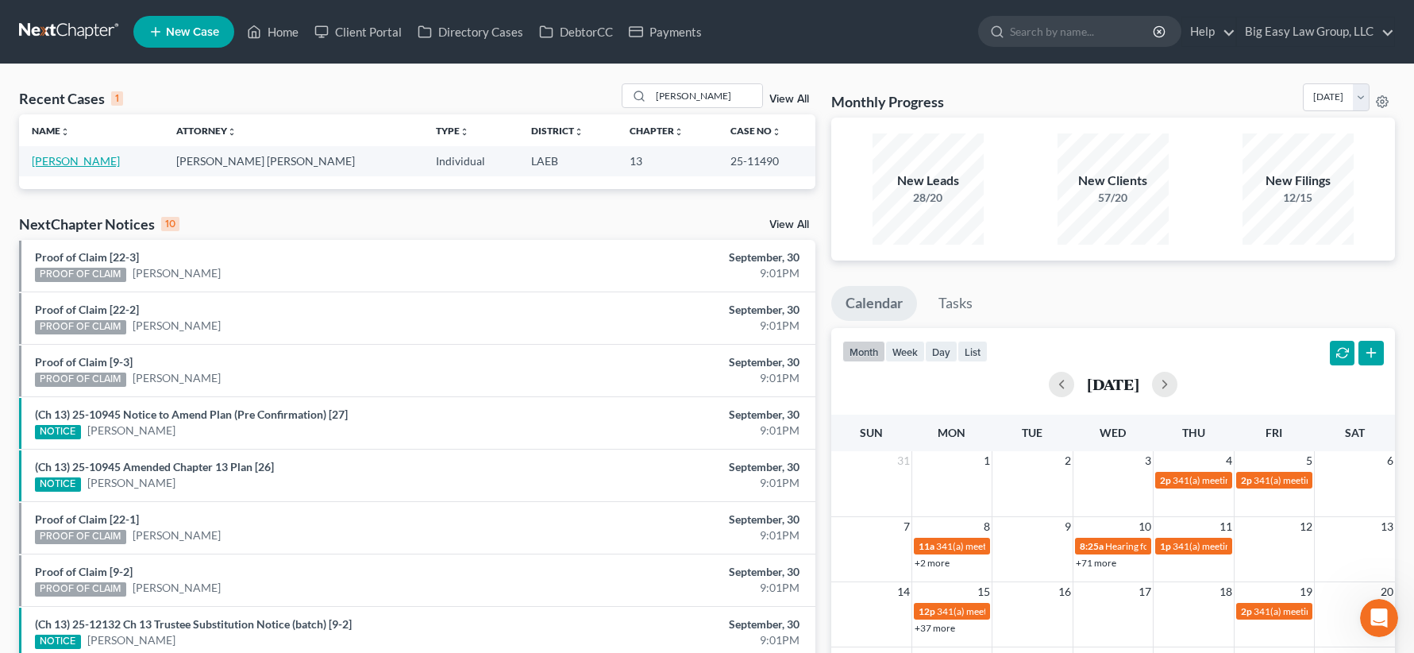
click at [113, 160] on link "[PERSON_NAME]" at bounding box center [76, 160] width 88 height 13
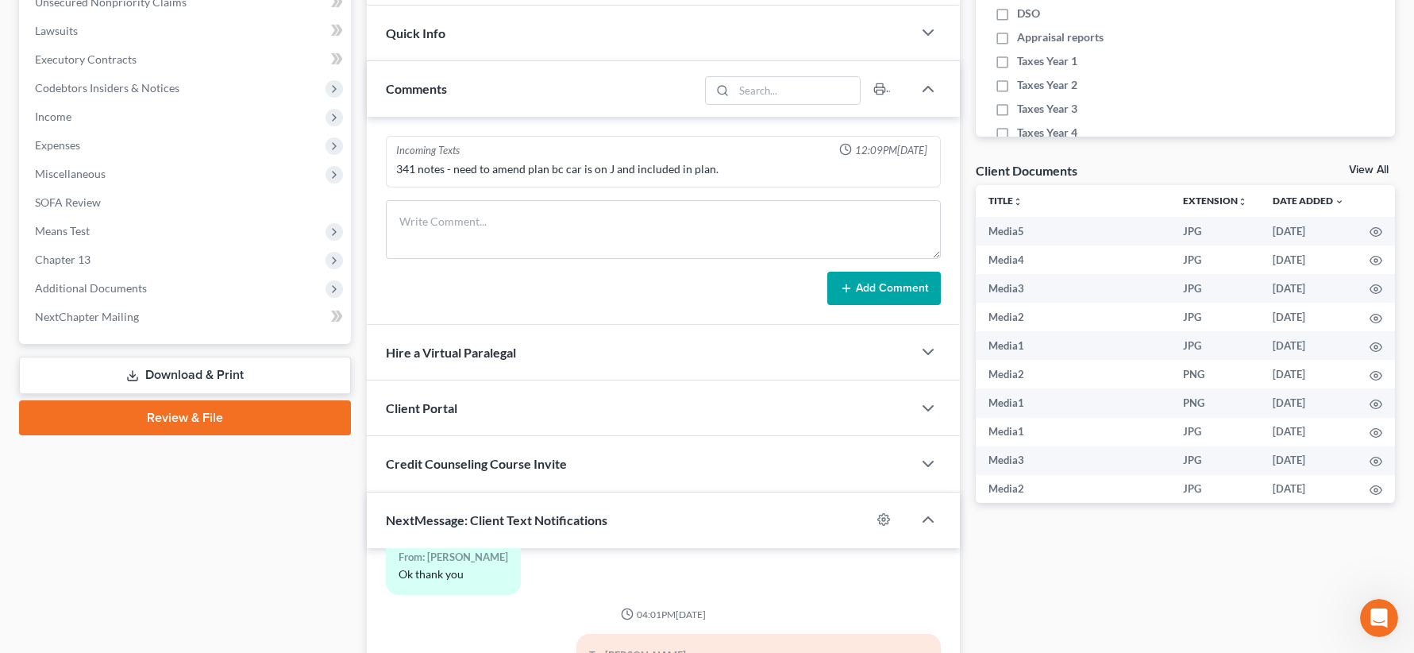
scroll to position [480, 0]
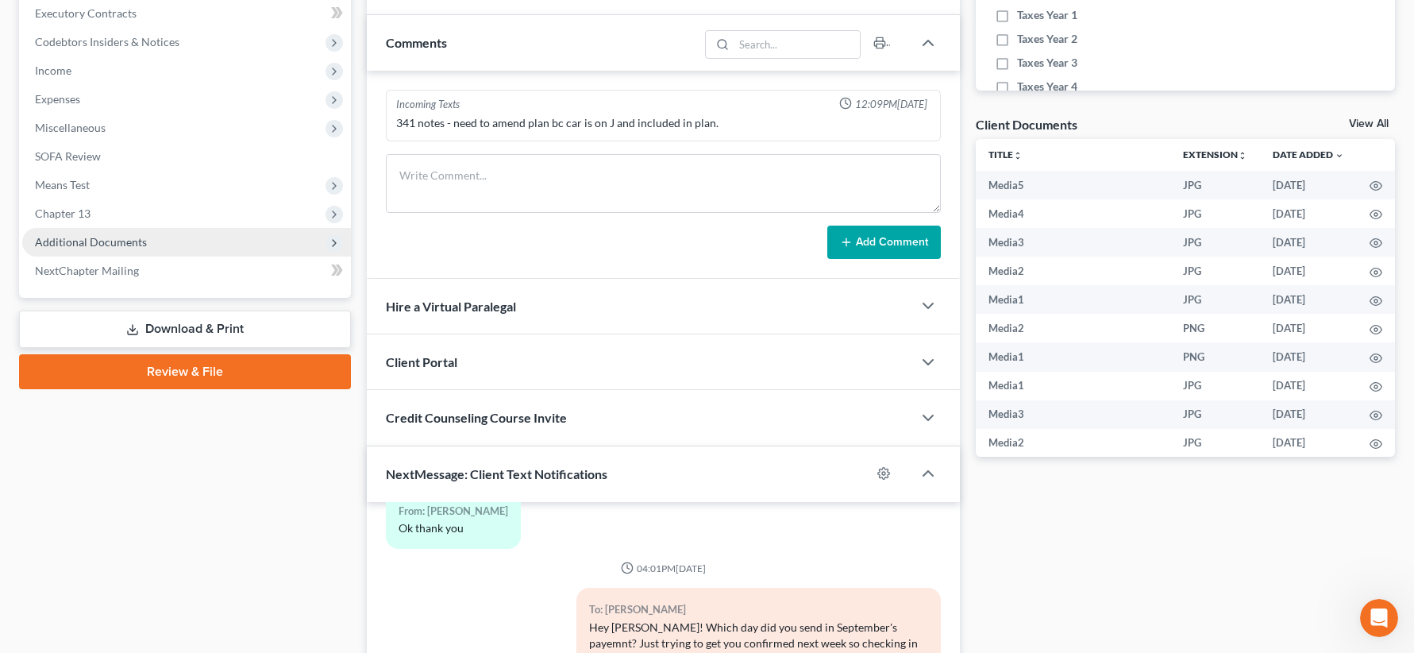
click at [163, 255] on span "Additional Documents" at bounding box center [186, 242] width 329 height 29
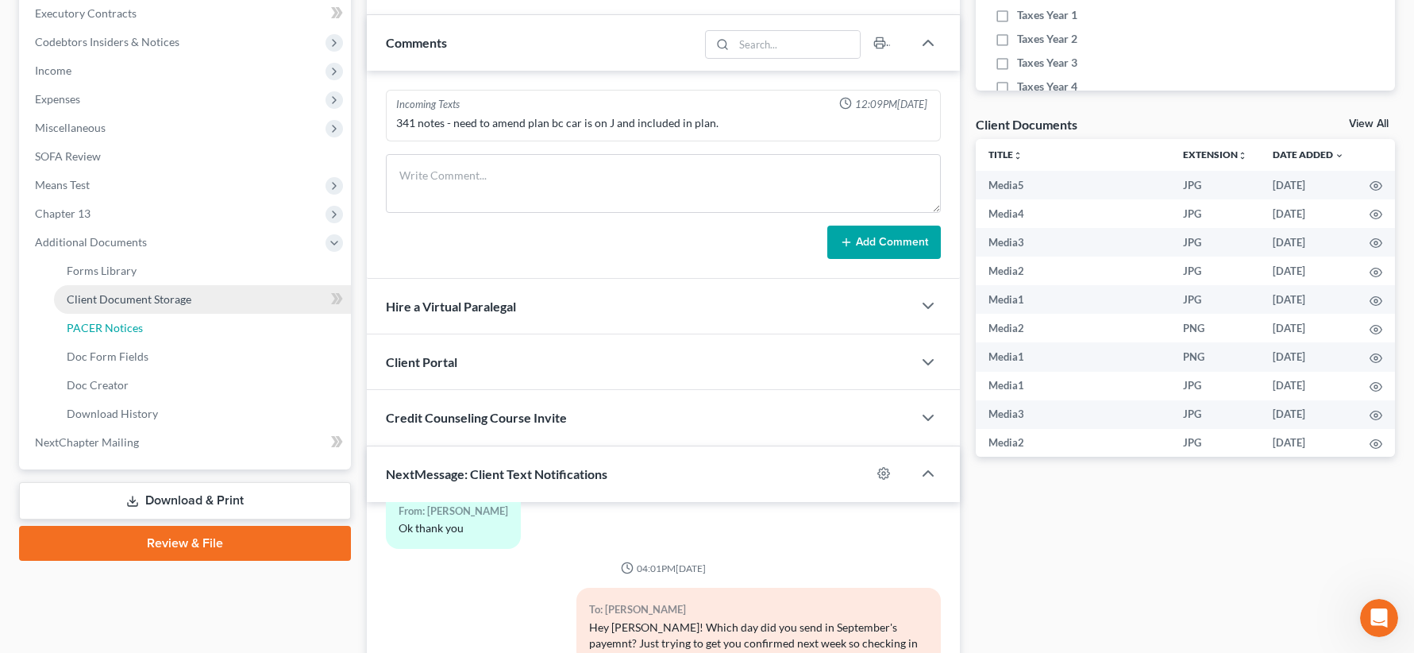
click at [163, 319] on link "PACER Notices" at bounding box center [202, 328] width 297 height 29
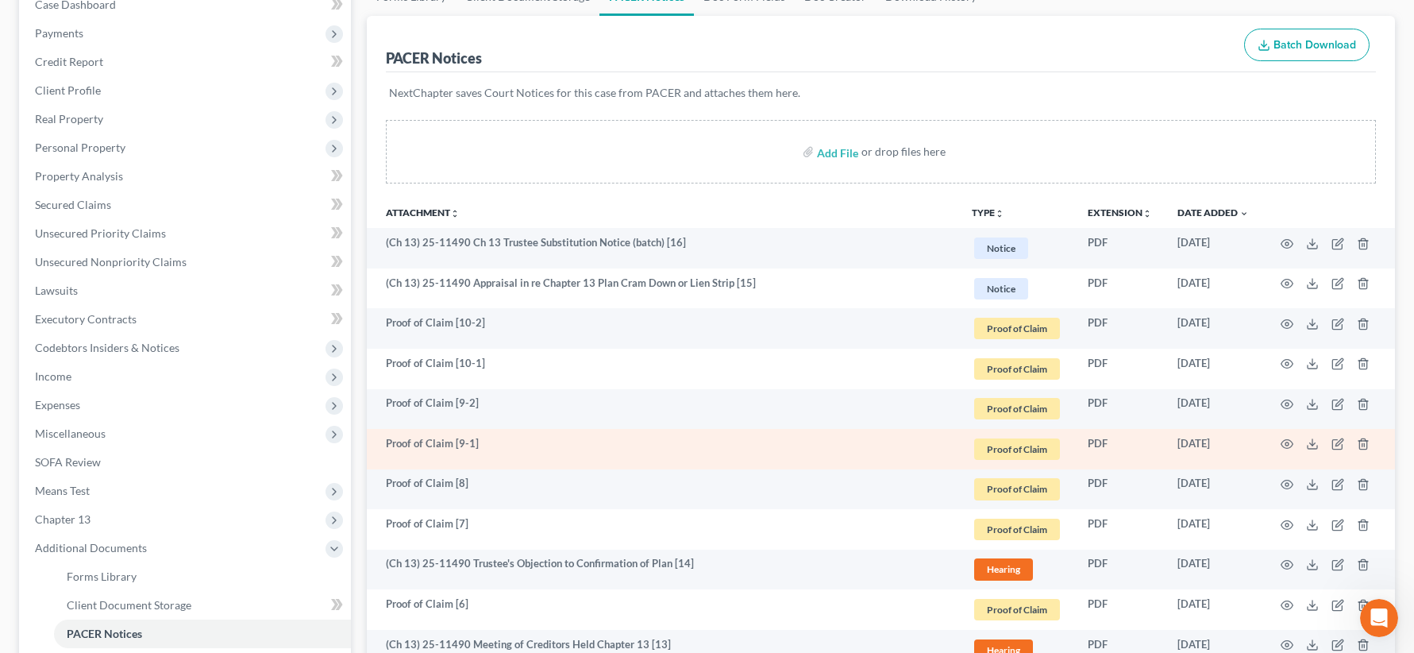
scroll to position [275, 0]
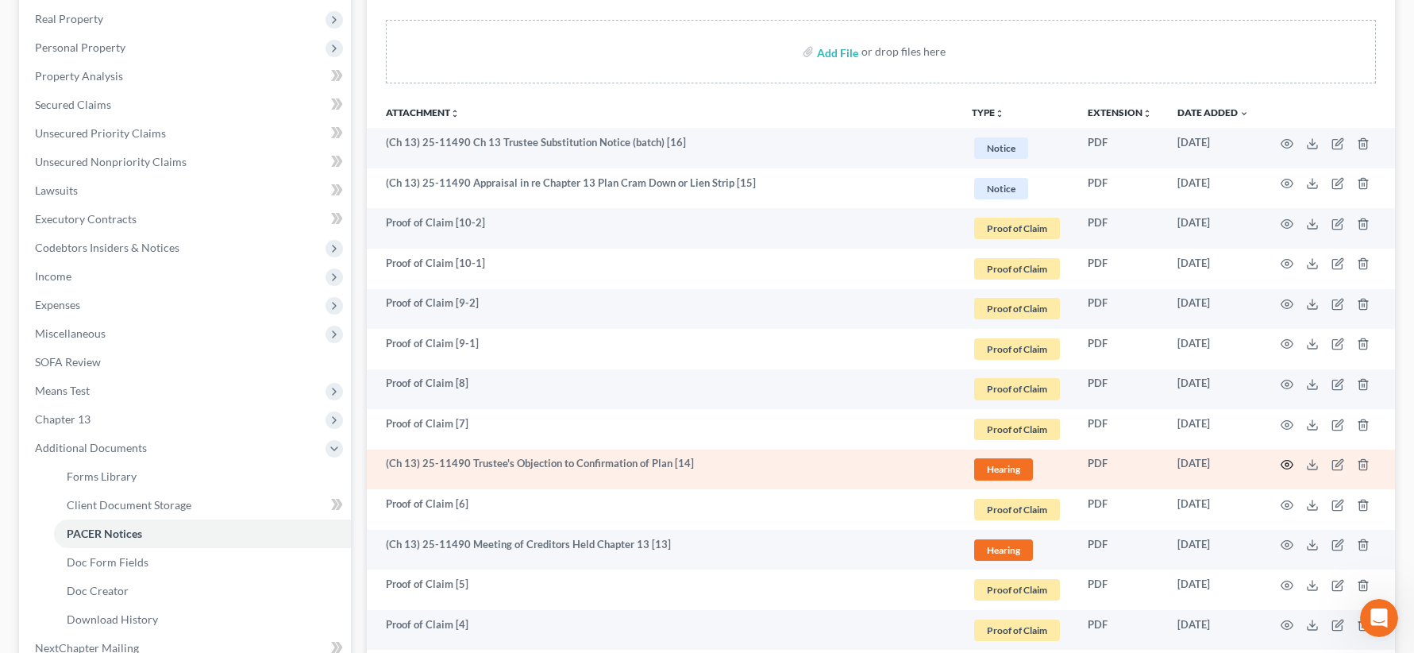
click at [1288, 460] on icon "button" at bounding box center [1287, 464] width 12 height 9
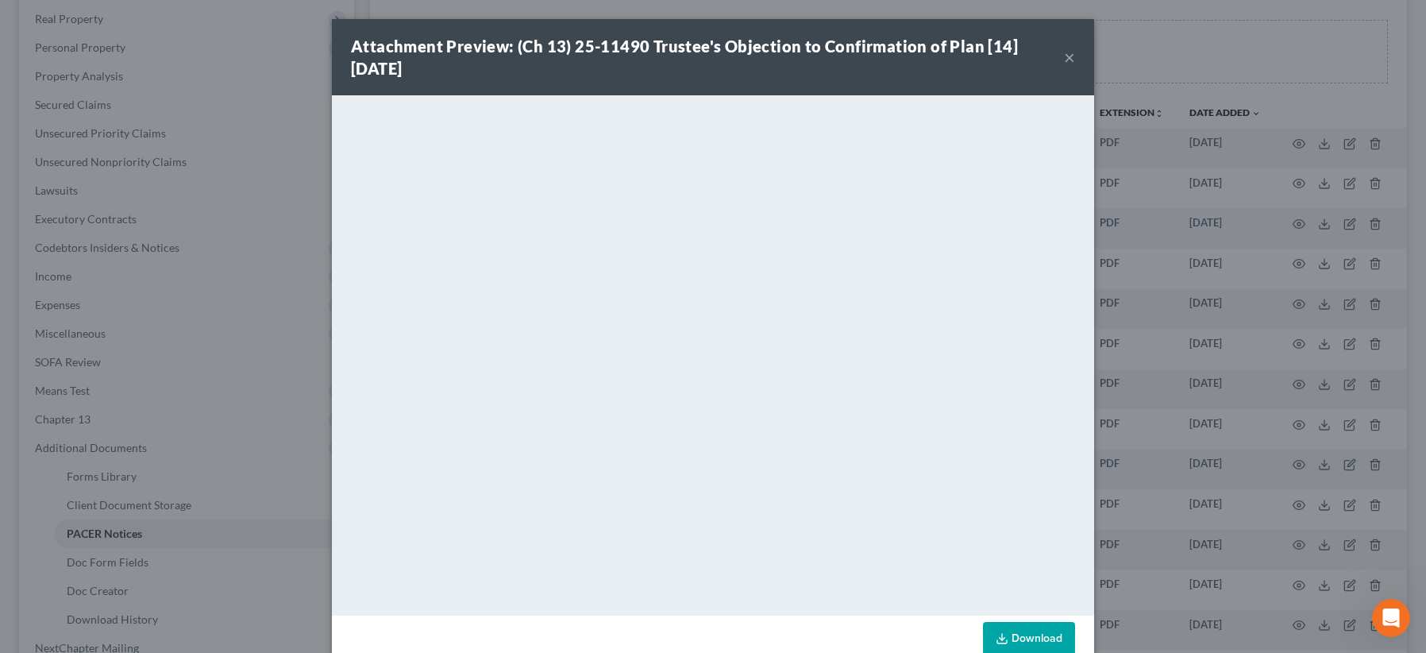
click at [1064, 59] on button "×" at bounding box center [1069, 57] width 11 height 19
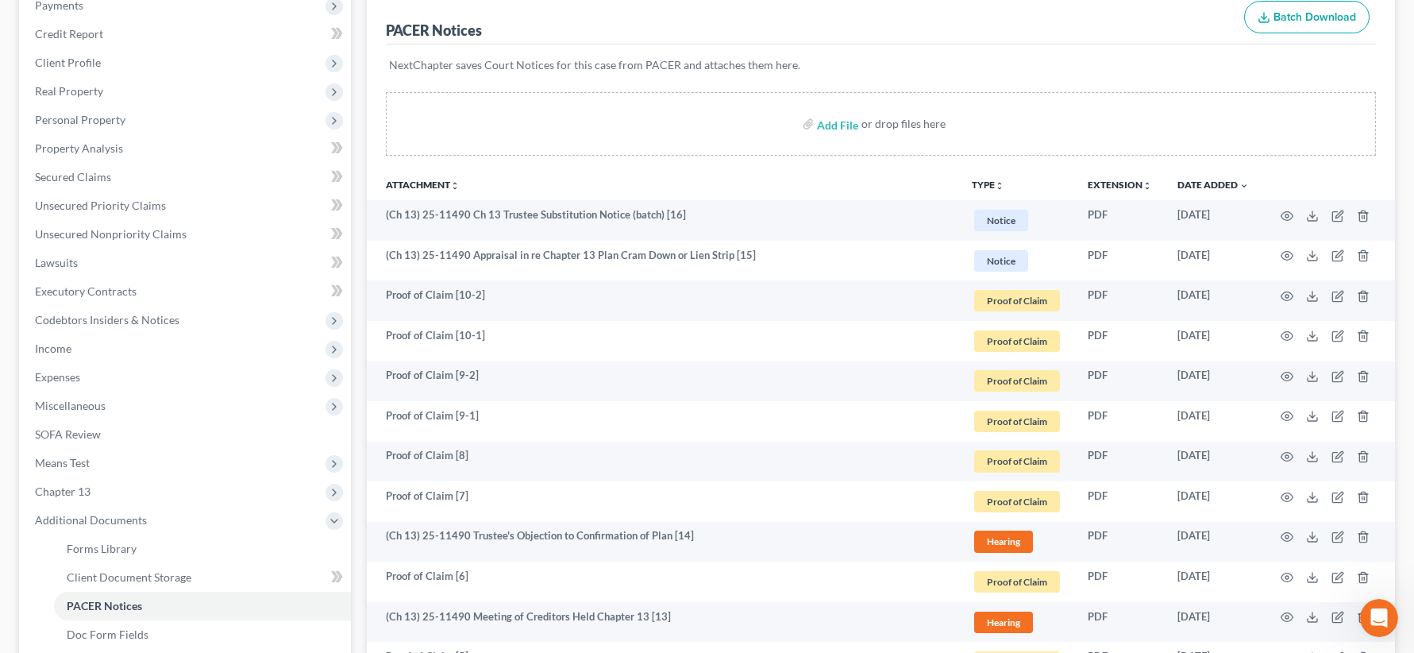
scroll to position [74, 0]
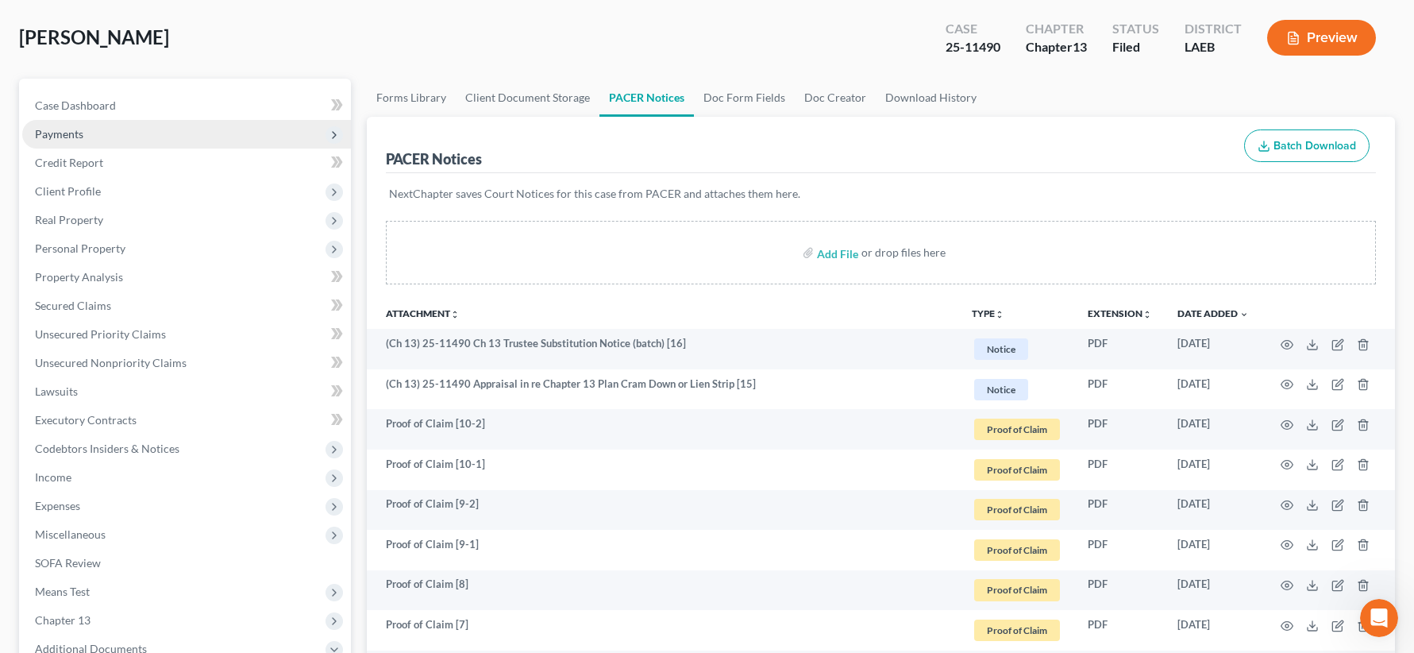
click at [118, 146] on span "Payments" at bounding box center [186, 134] width 329 height 29
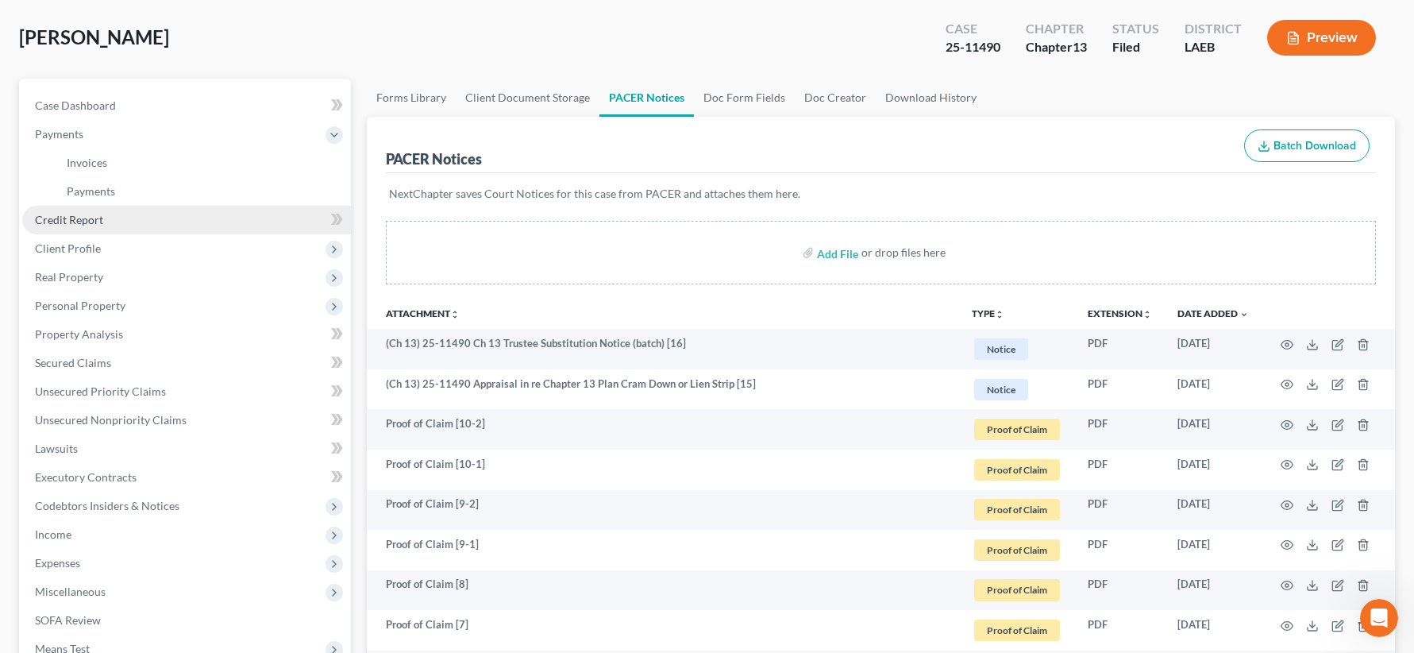
click at [181, 218] on link "Credit Report" at bounding box center [186, 220] width 329 height 29
click at [183, 225] on link "Credit Report" at bounding box center [186, 220] width 329 height 29
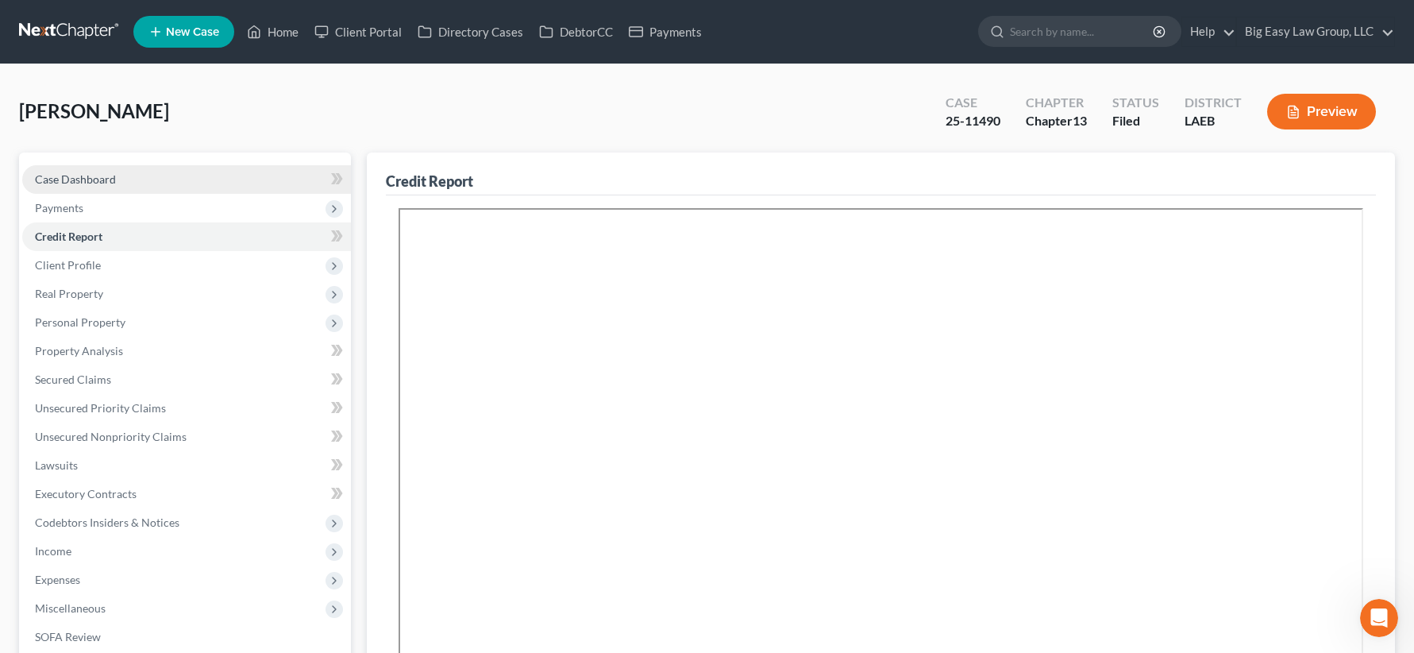
click at [117, 177] on link "Case Dashboard" at bounding box center [186, 179] width 329 height 29
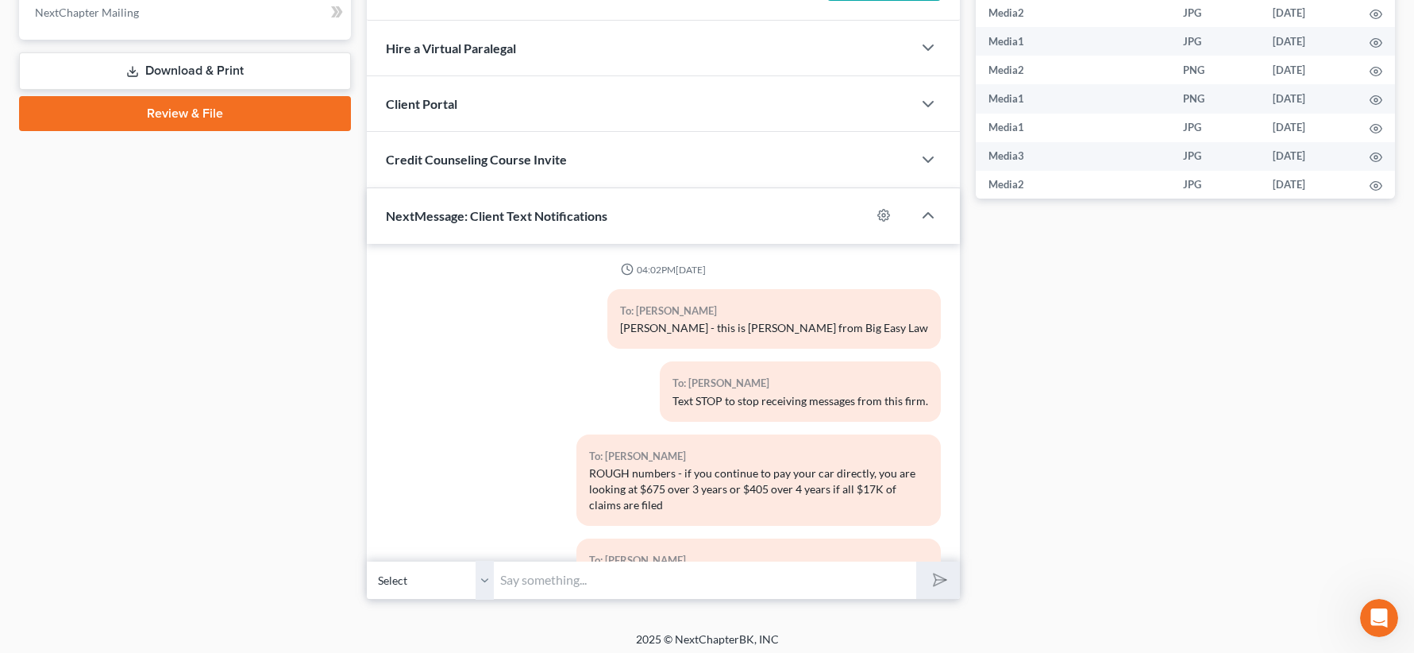
scroll to position [7125, 0]
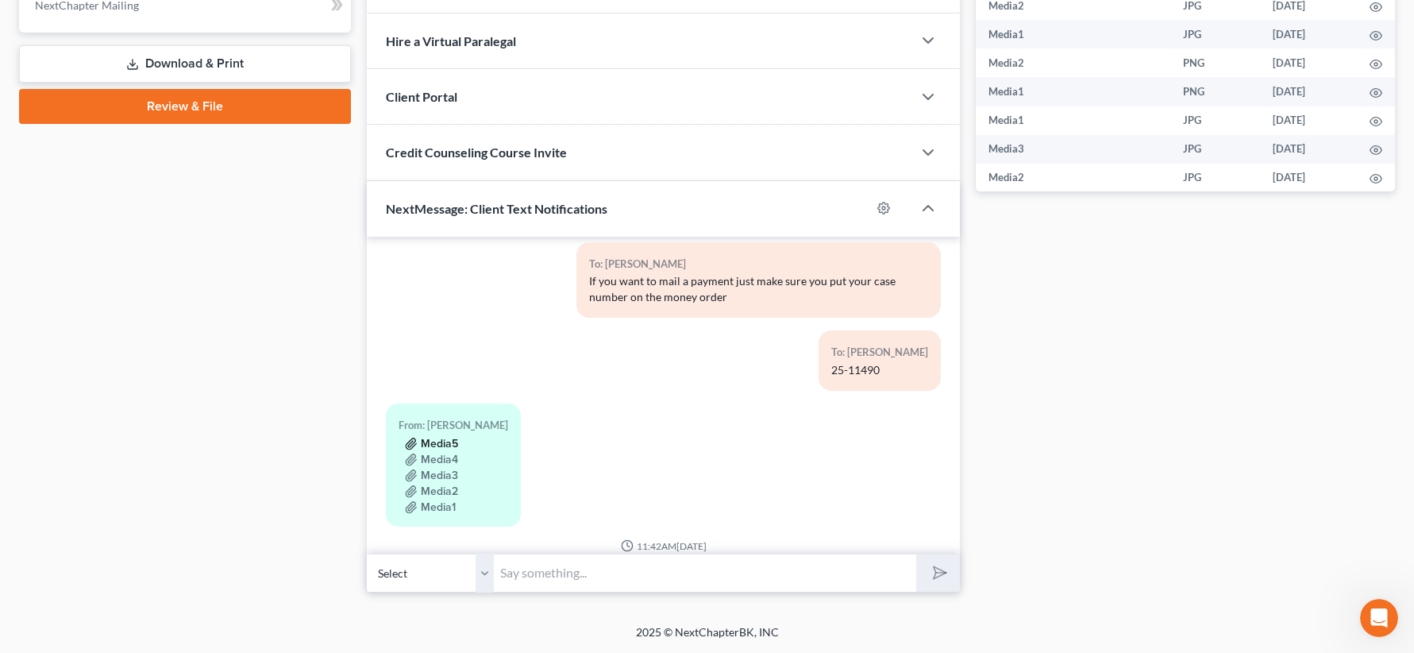
click at [449, 437] on button "Media5" at bounding box center [431, 443] width 53 height 13
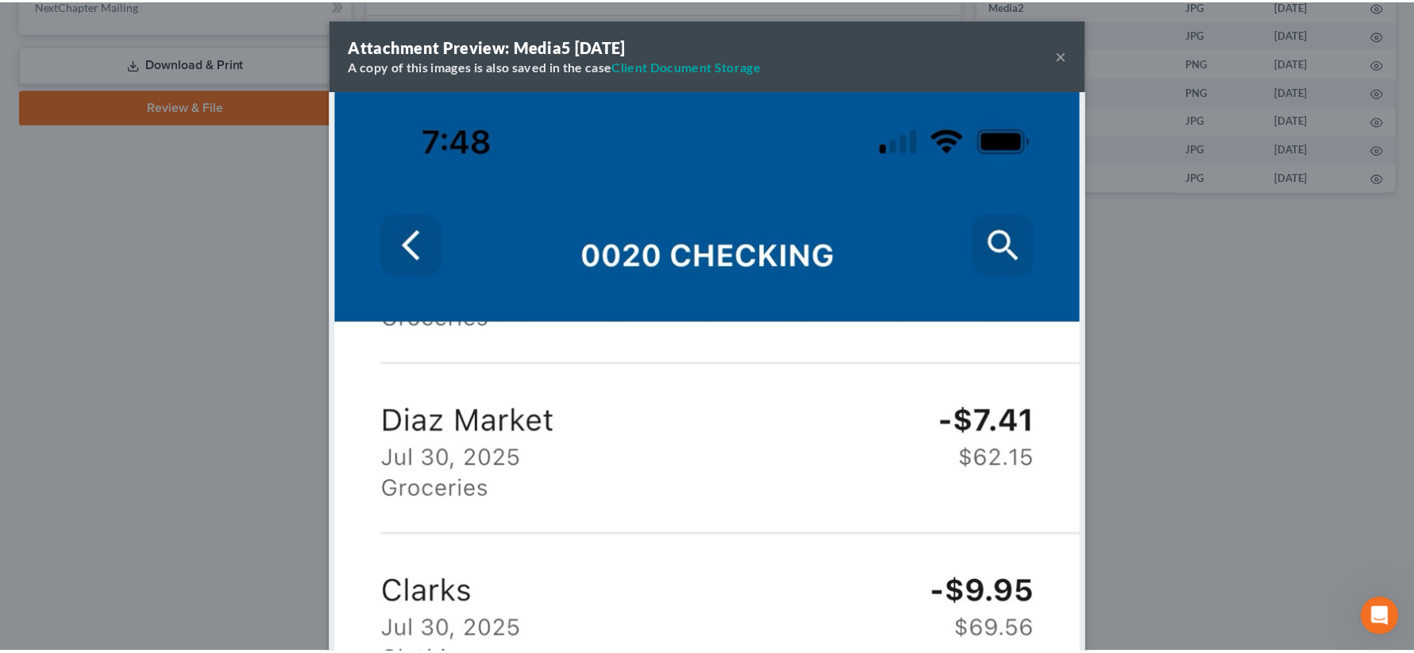
scroll to position [5873, 0]
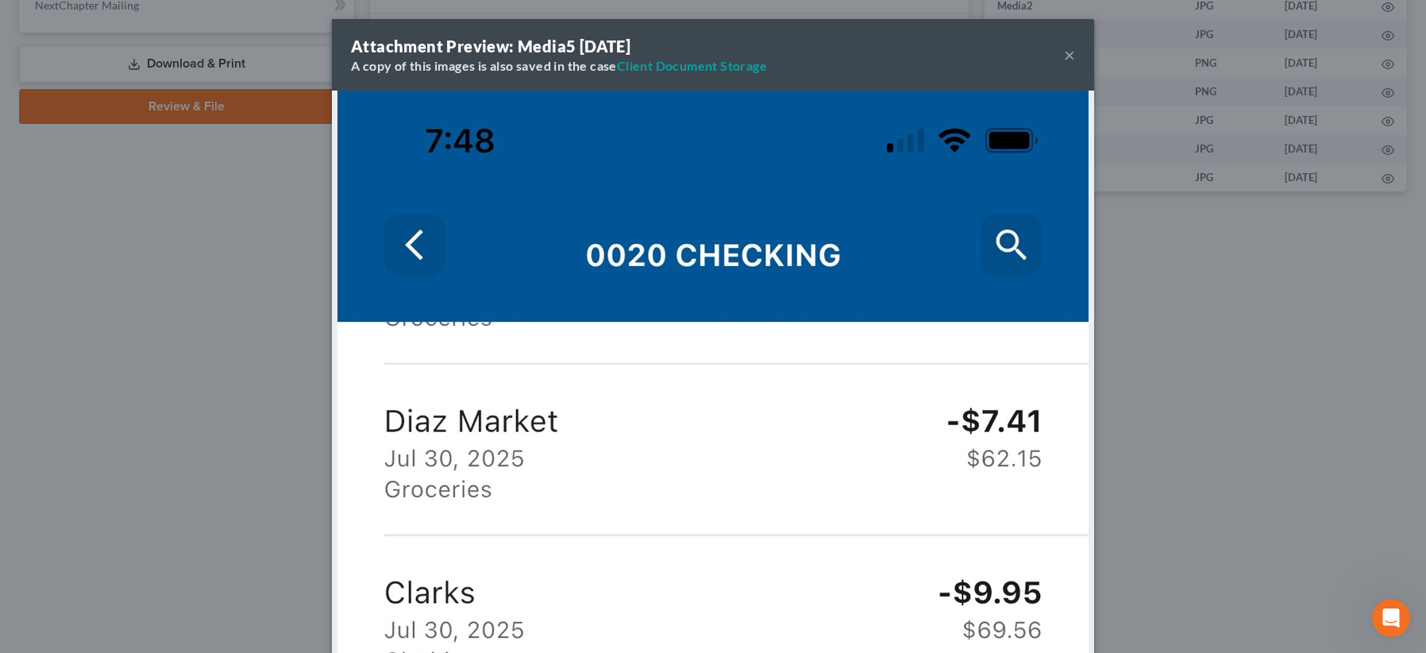
click at [1056, 59] on div "Attachment Preview: Media5 08/18/2025 A copy of this images is also saved in th…" at bounding box center [713, 54] width 762 height 71
click at [1064, 52] on button "×" at bounding box center [1069, 54] width 11 height 19
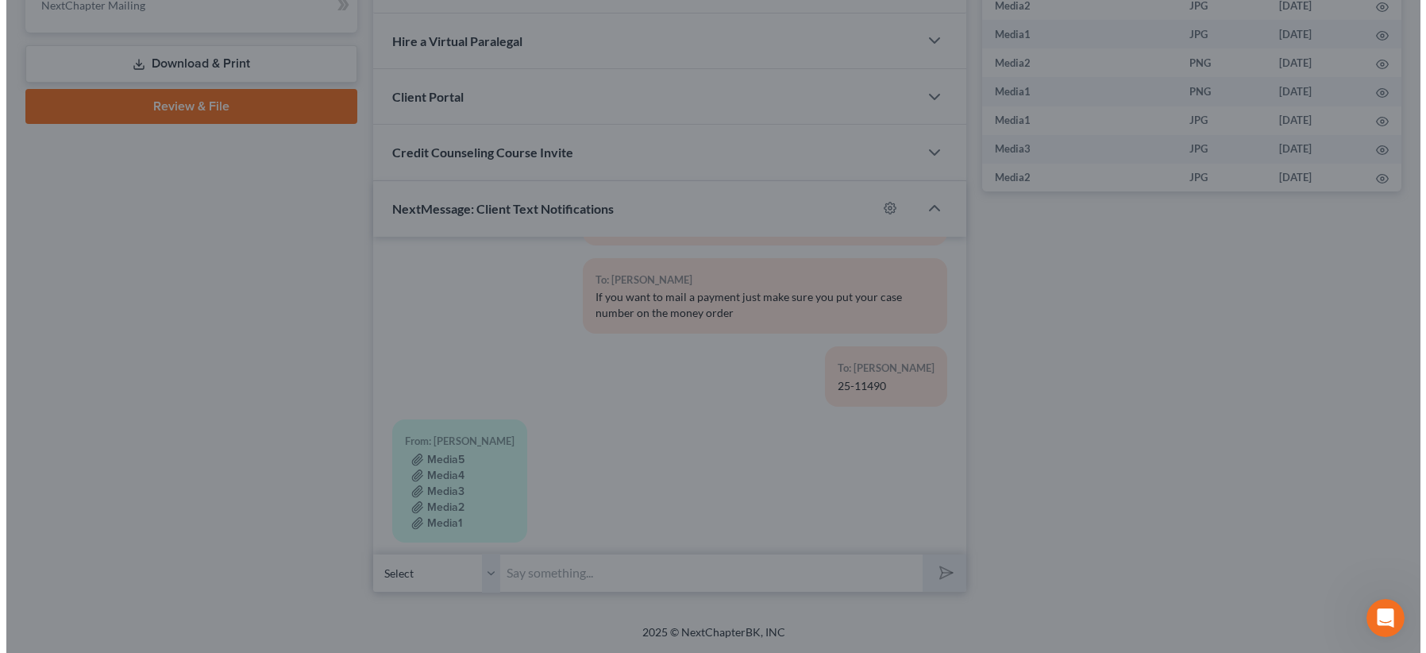
scroll to position [5889, 0]
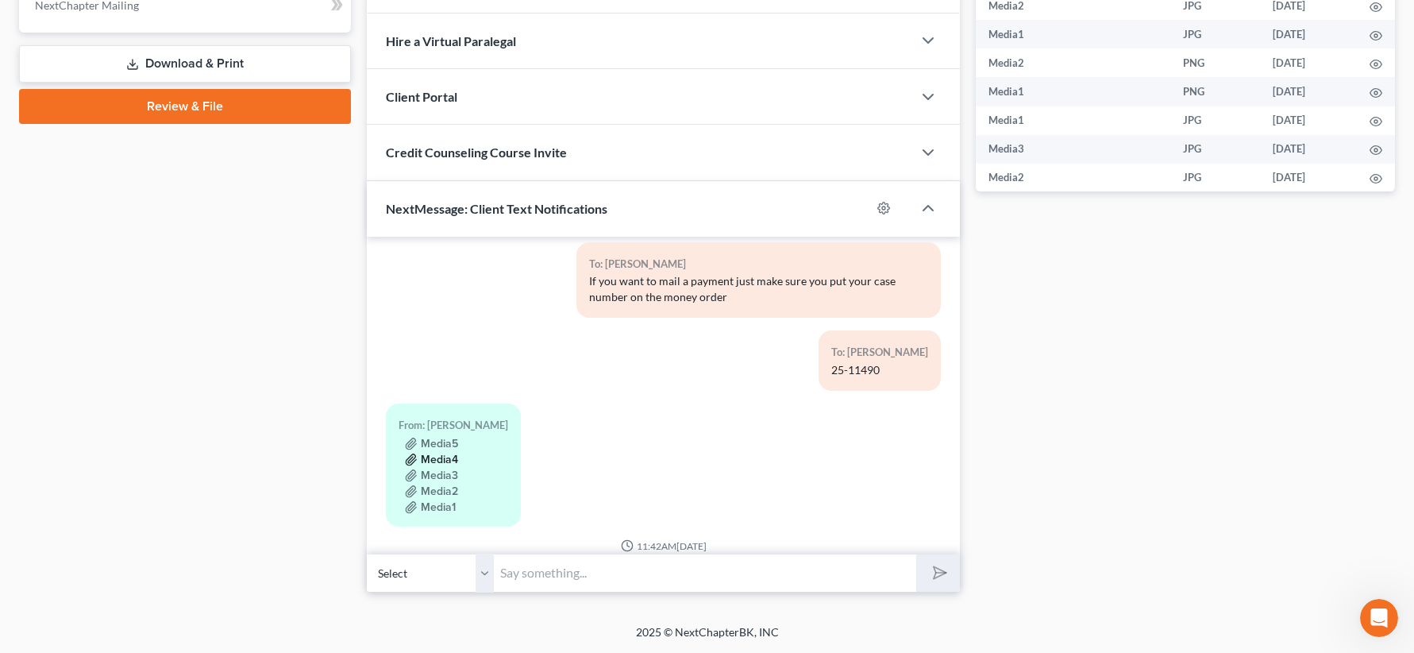
click at [453, 453] on button "Media4" at bounding box center [431, 459] width 53 height 13
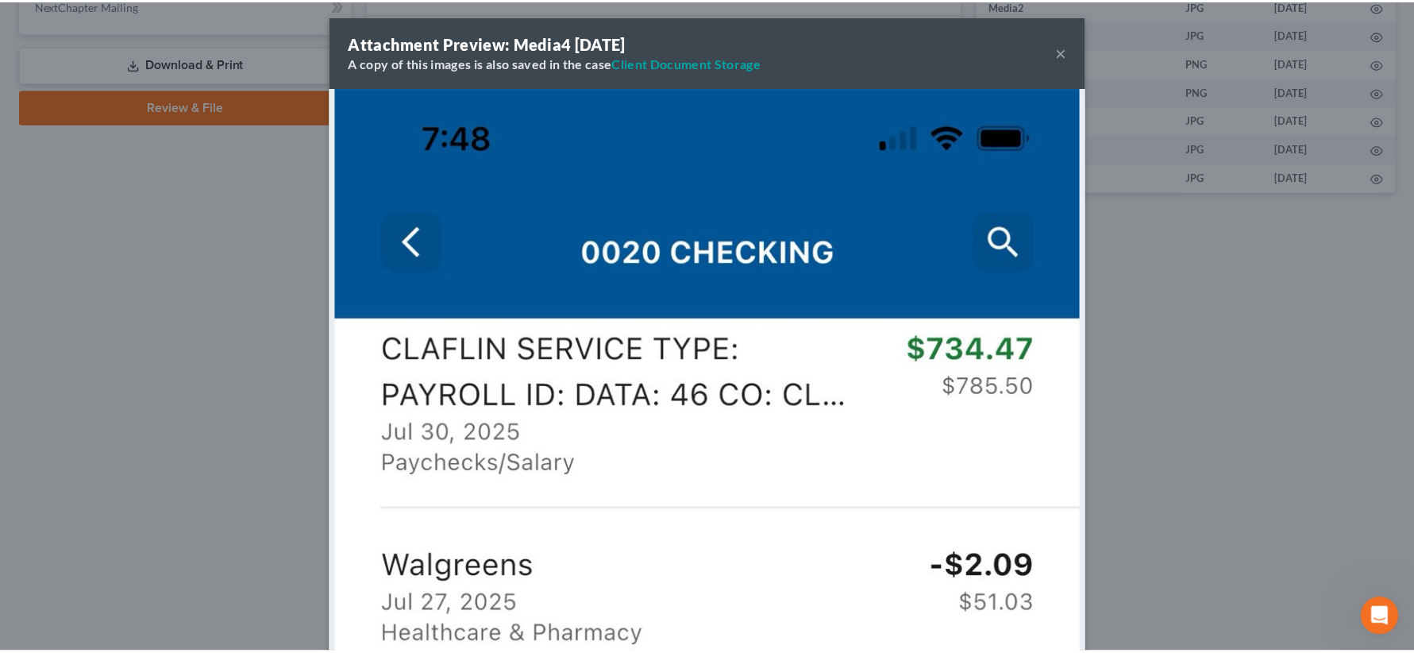
scroll to position [0, 0]
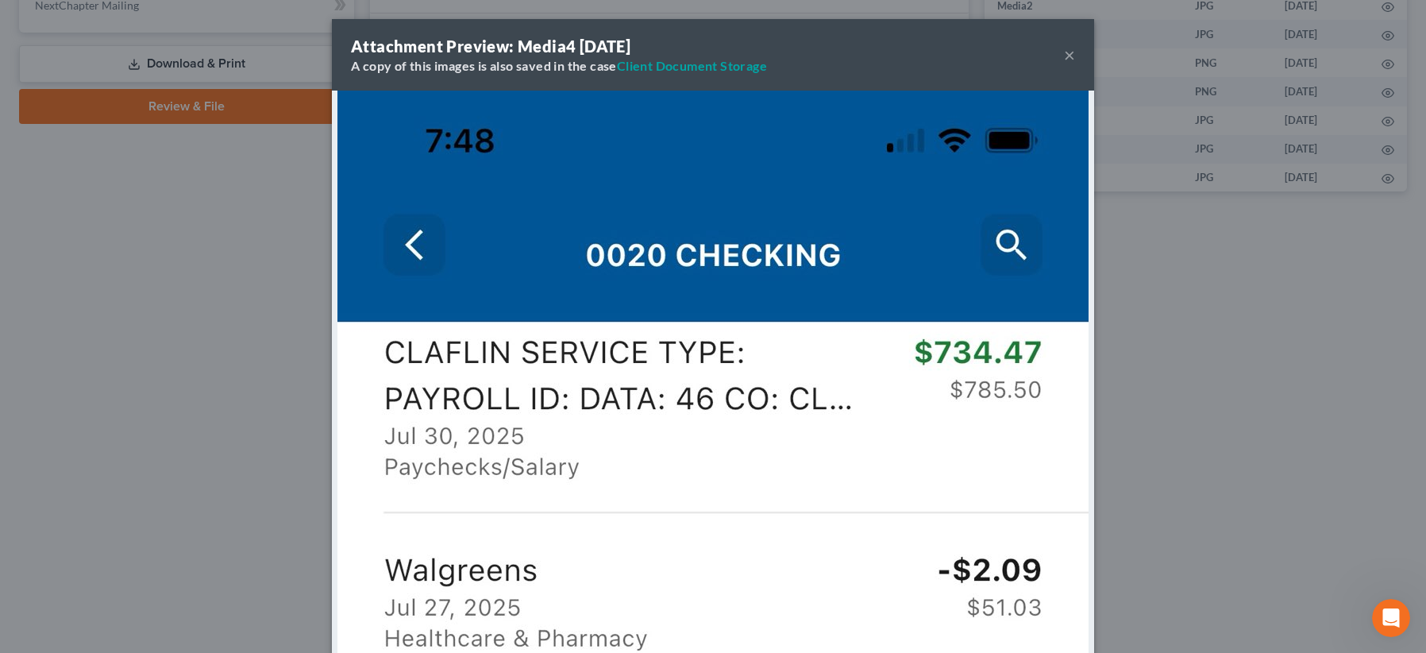
click at [1064, 51] on button "×" at bounding box center [1069, 54] width 11 height 19
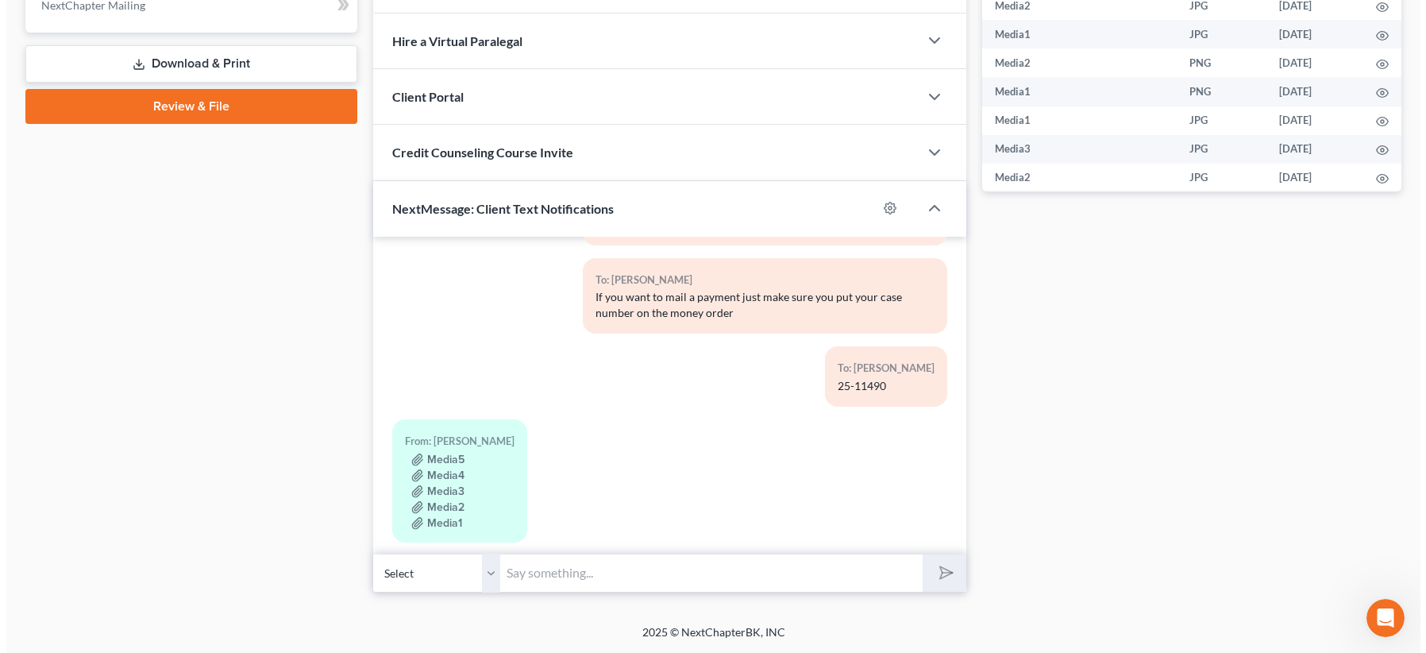
scroll to position [5889, 0]
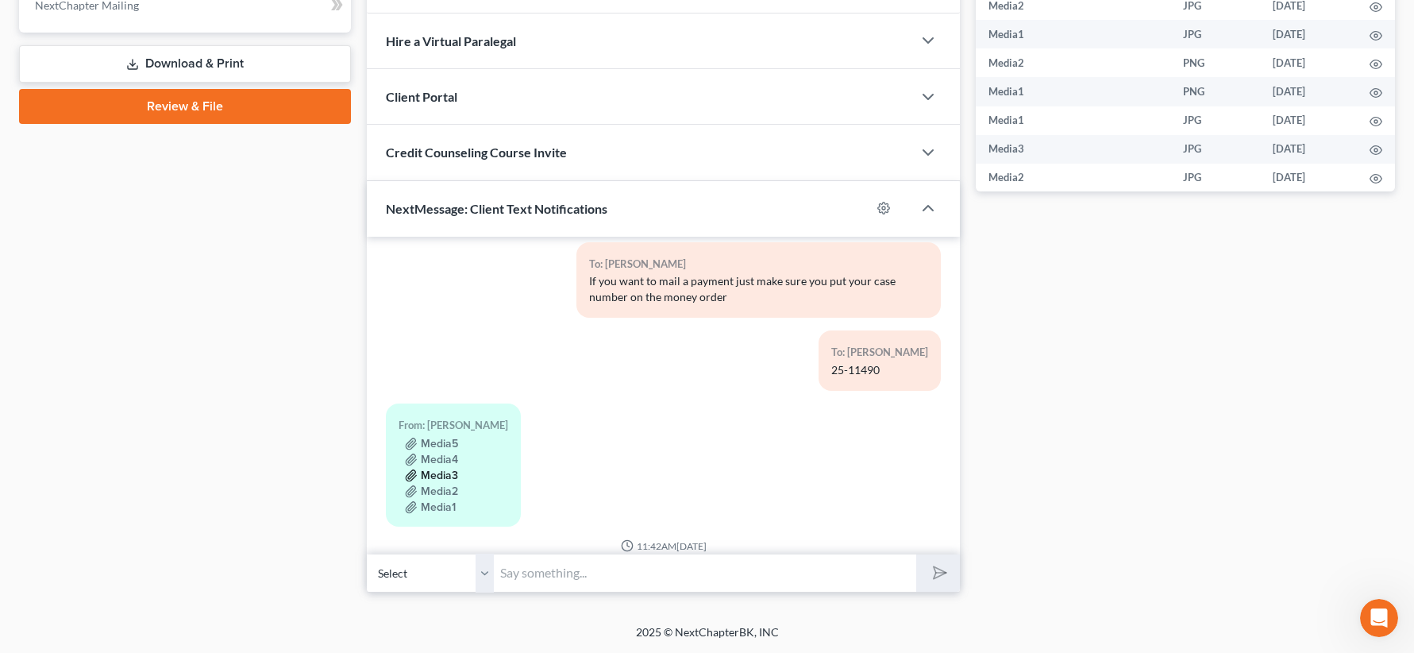
click at [452, 469] on button "Media3" at bounding box center [431, 475] width 53 height 13
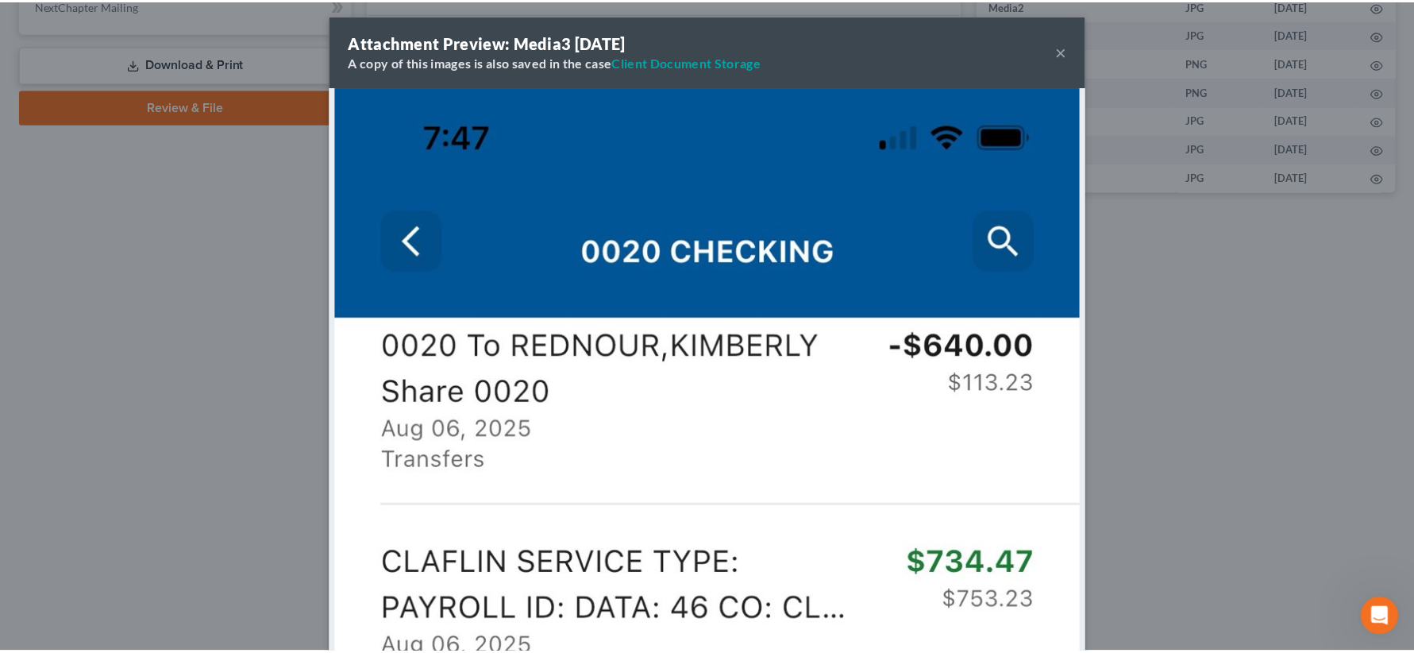
scroll to position [0, 0]
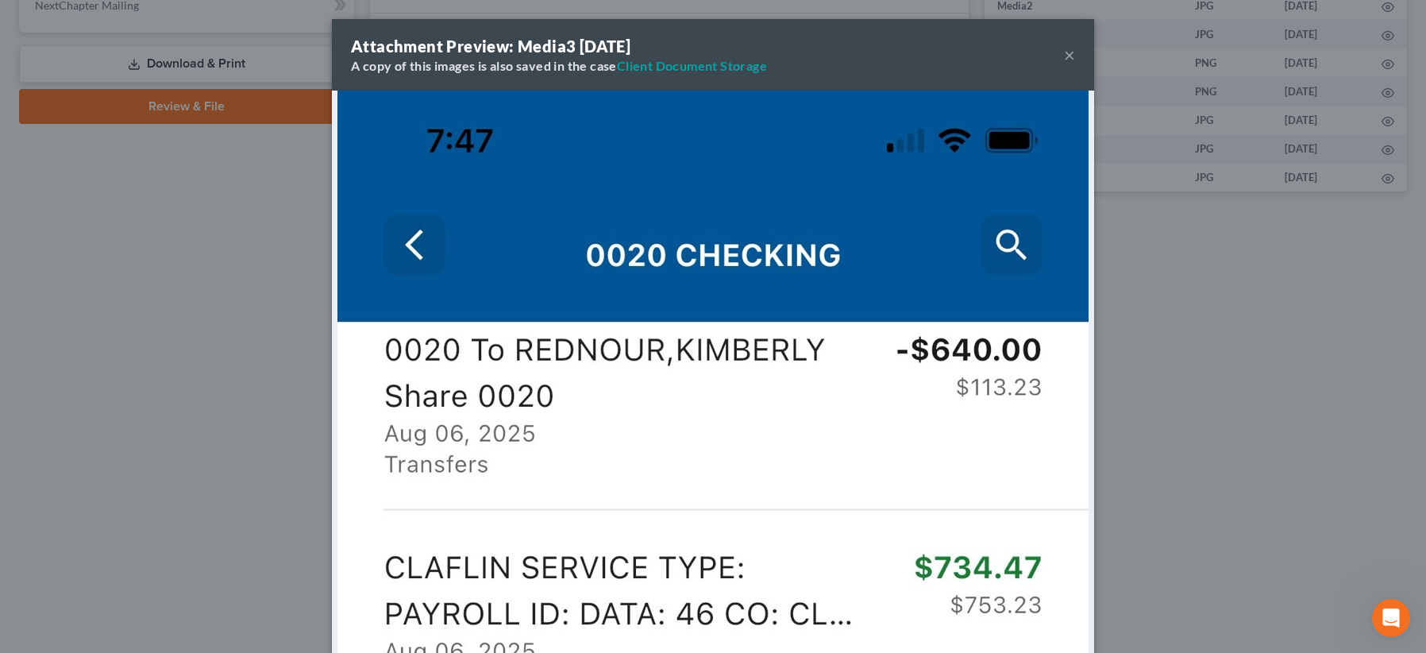
click at [1064, 49] on button "×" at bounding box center [1069, 54] width 11 height 19
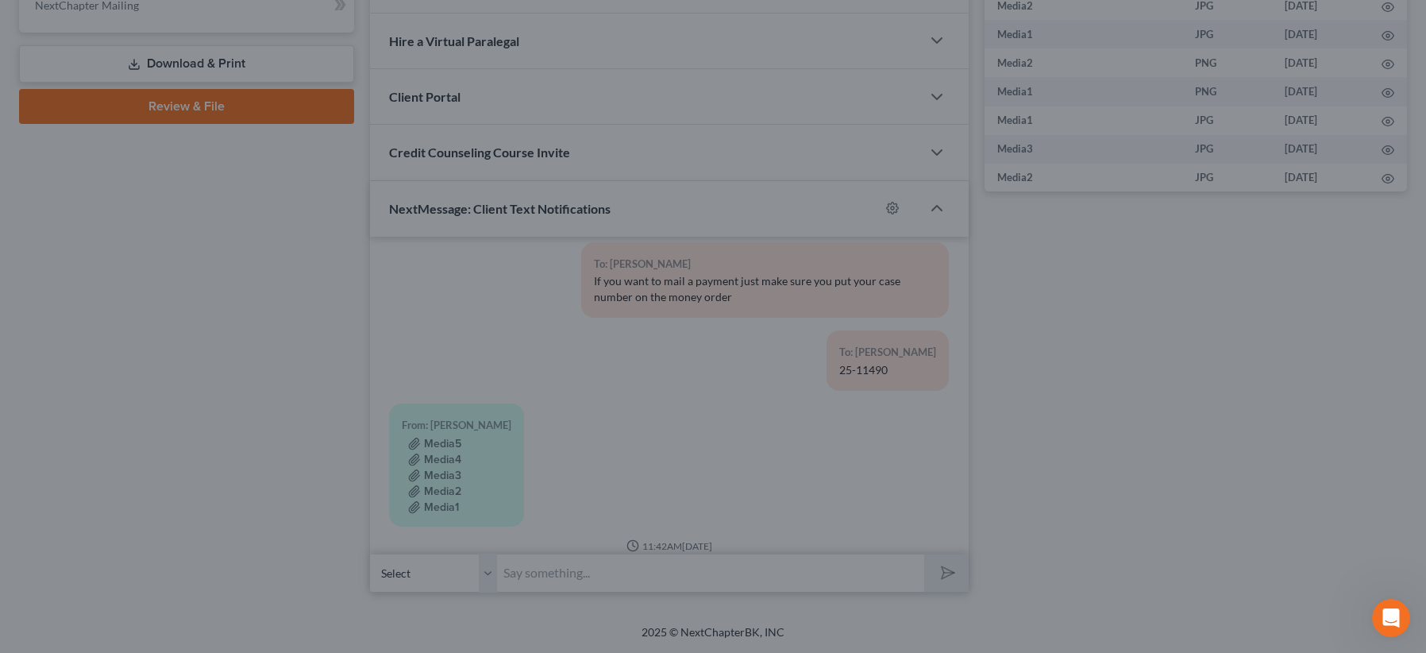
scroll to position [5889, 0]
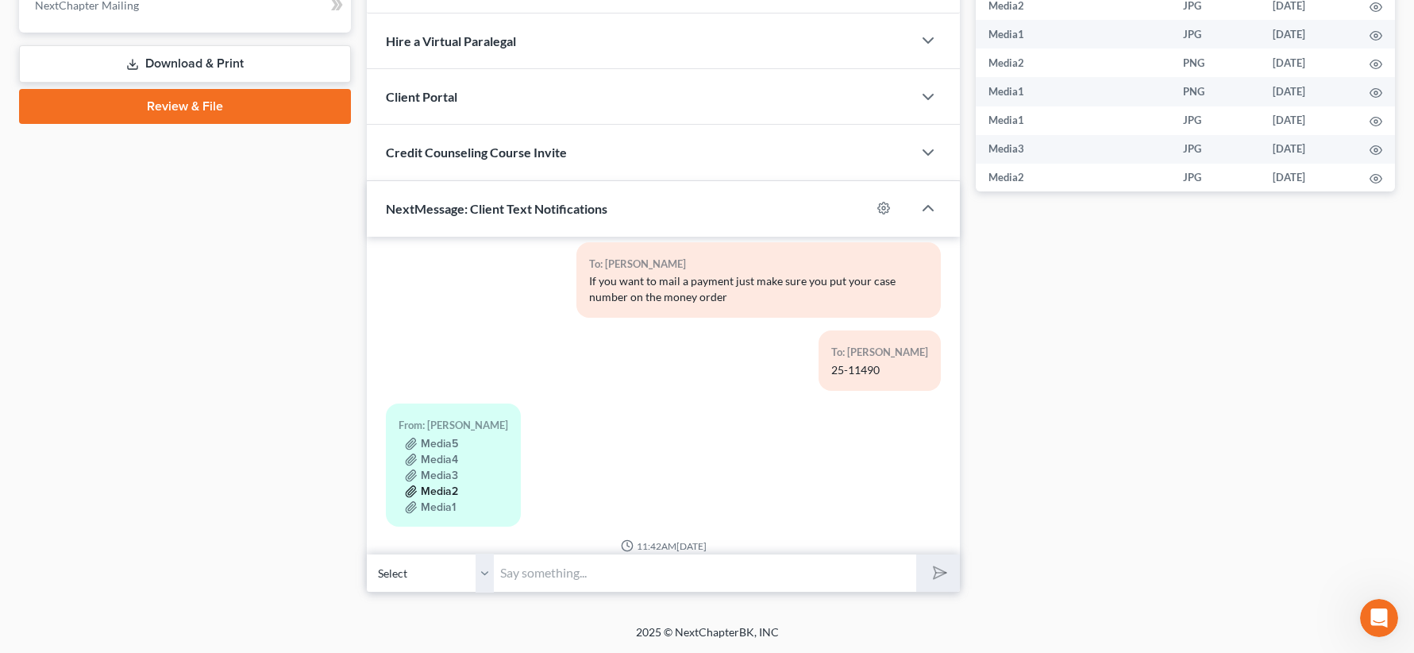
click at [448, 485] on button "Media2" at bounding box center [431, 491] width 53 height 13
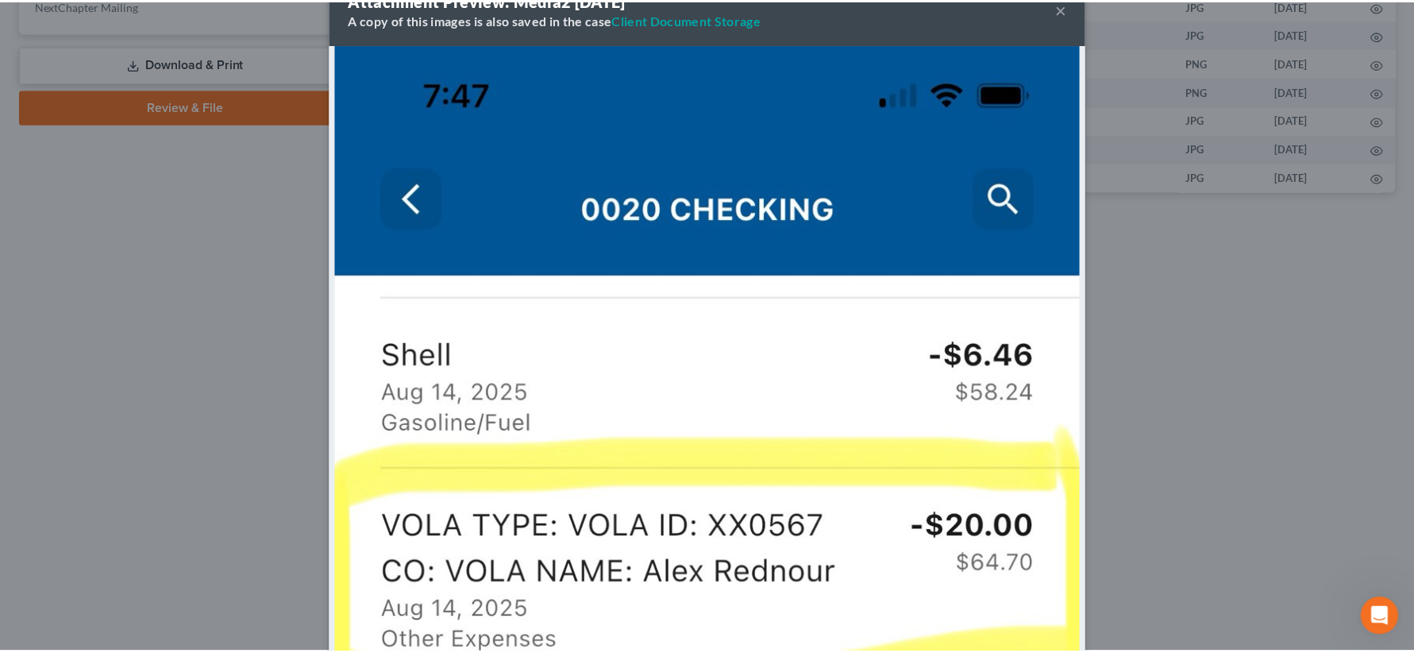
scroll to position [0, 0]
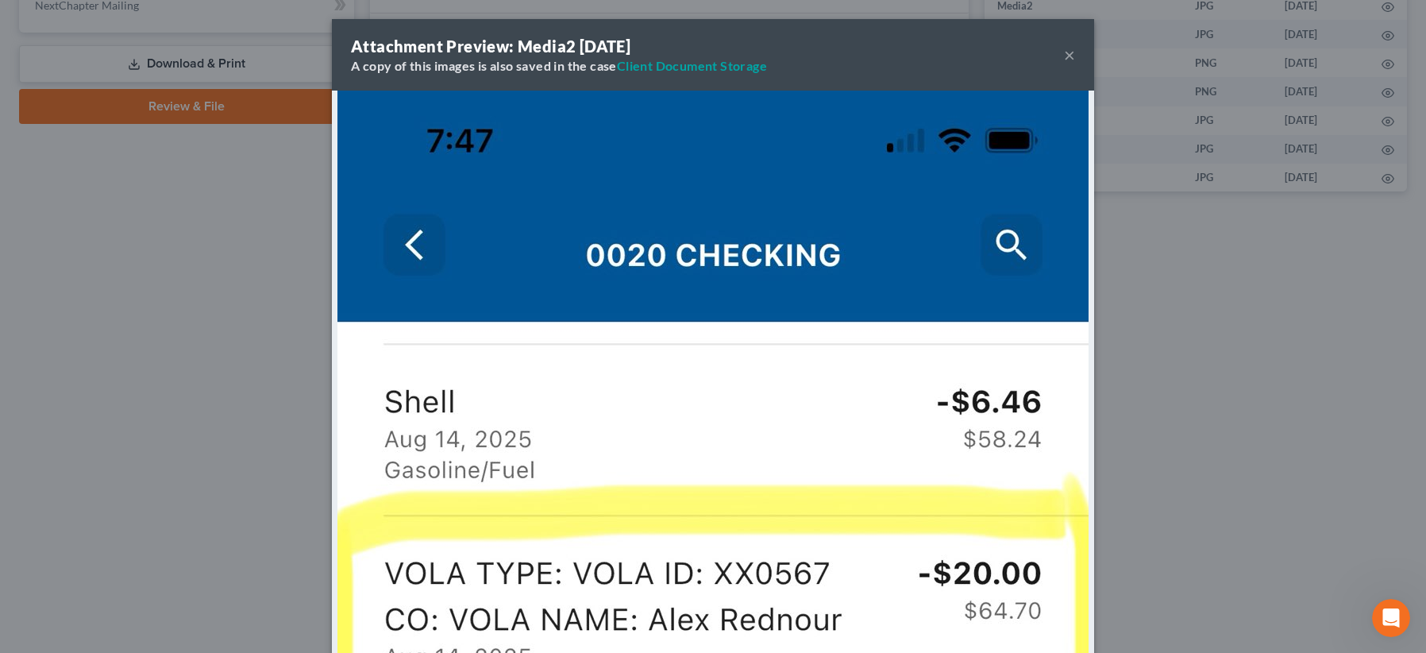
click at [1068, 54] on button "×" at bounding box center [1069, 54] width 11 height 19
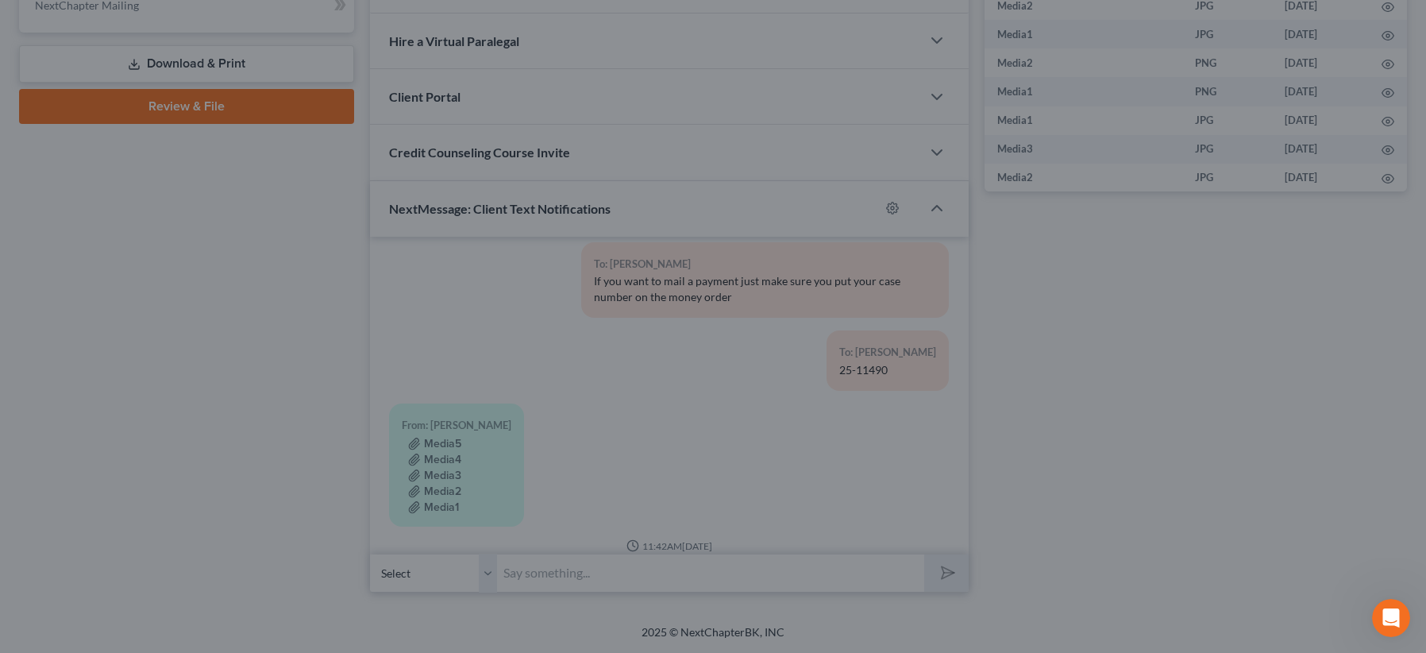
scroll to position [5889, 0]
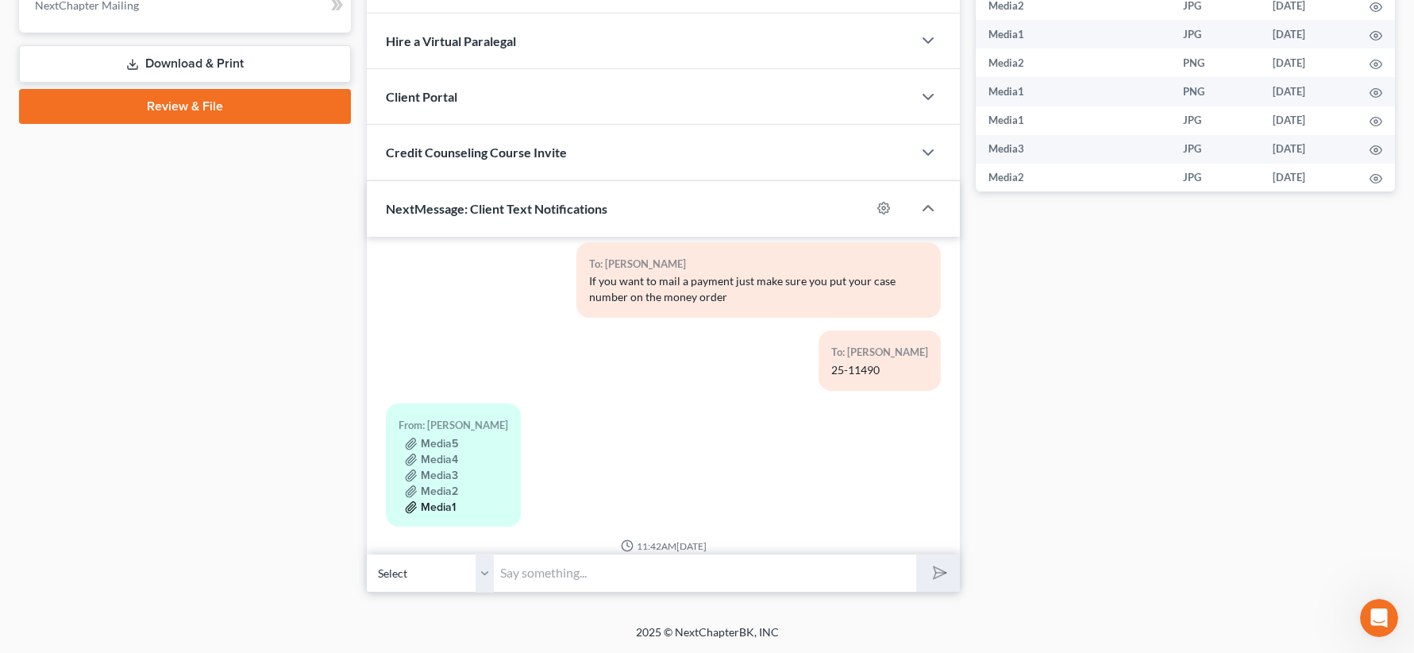
click at [441, 501] on button "Media1" at bounding box center [430, 507] width 51 height 13
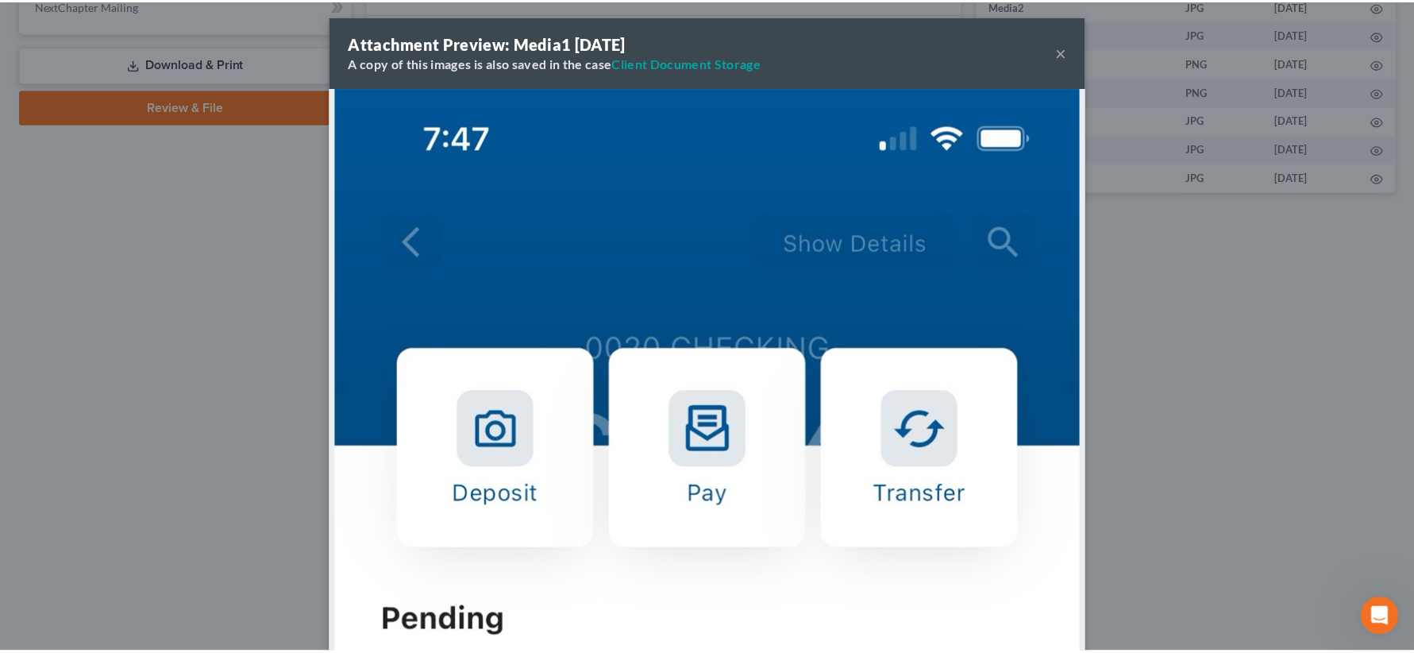
scroll to position [0, 0]
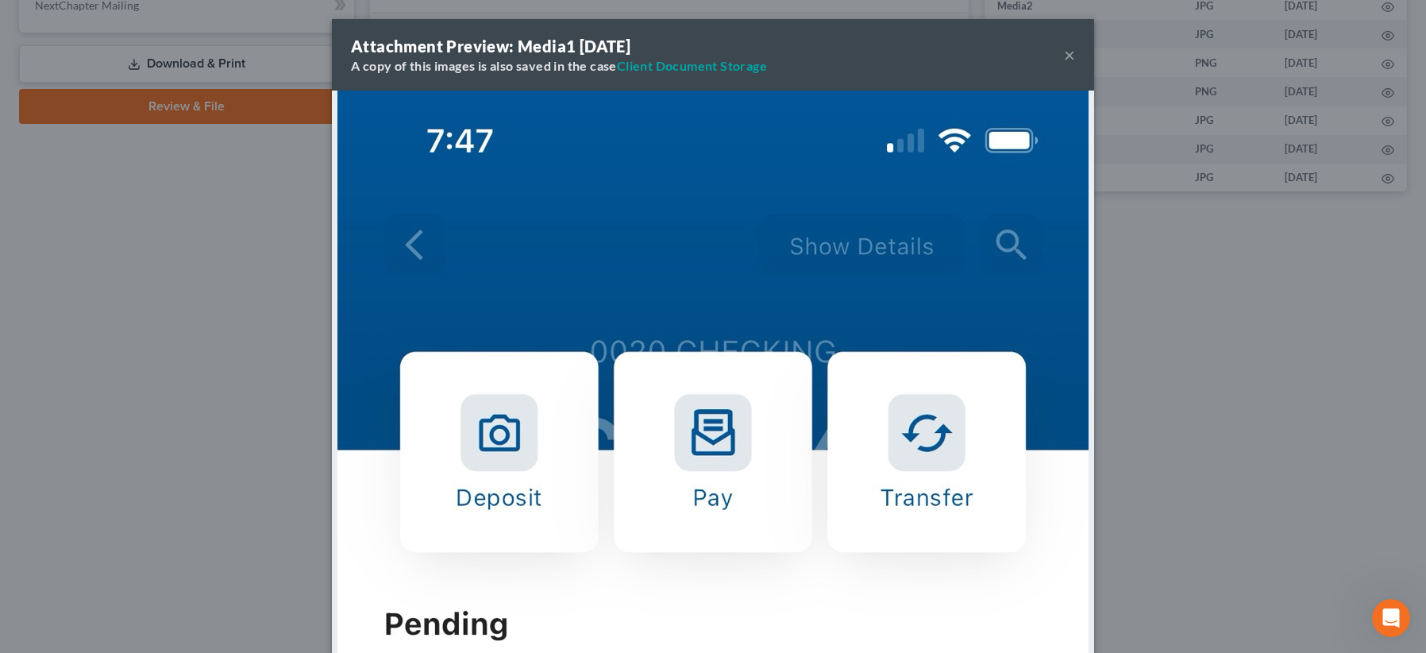
click at [1066, 37] on div "Attachment Preview: Media1 08/18/2025 A copy of this images is also saved in th…" at bounding box center [713, 54] width 762 height 71
click at [1065, 51] on button "×" at bounding box center [1069, 54] width 11 height 19
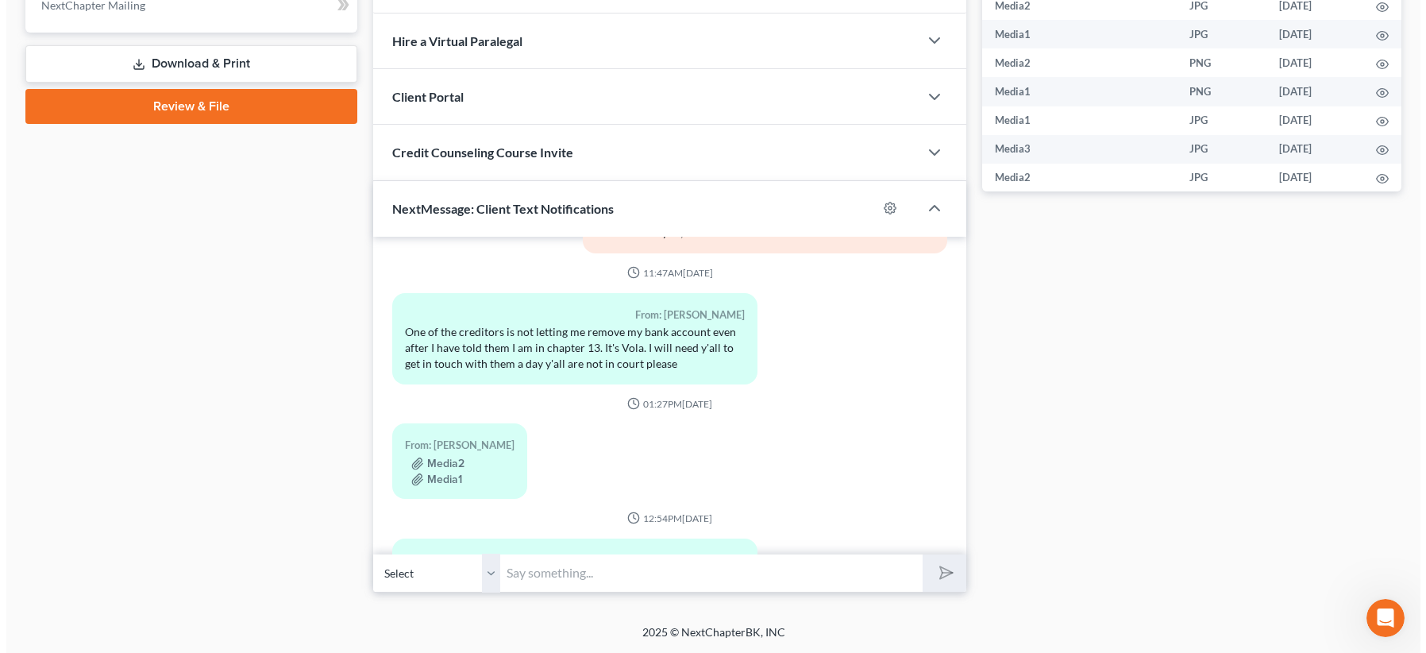
scroll to position [5192, 0]
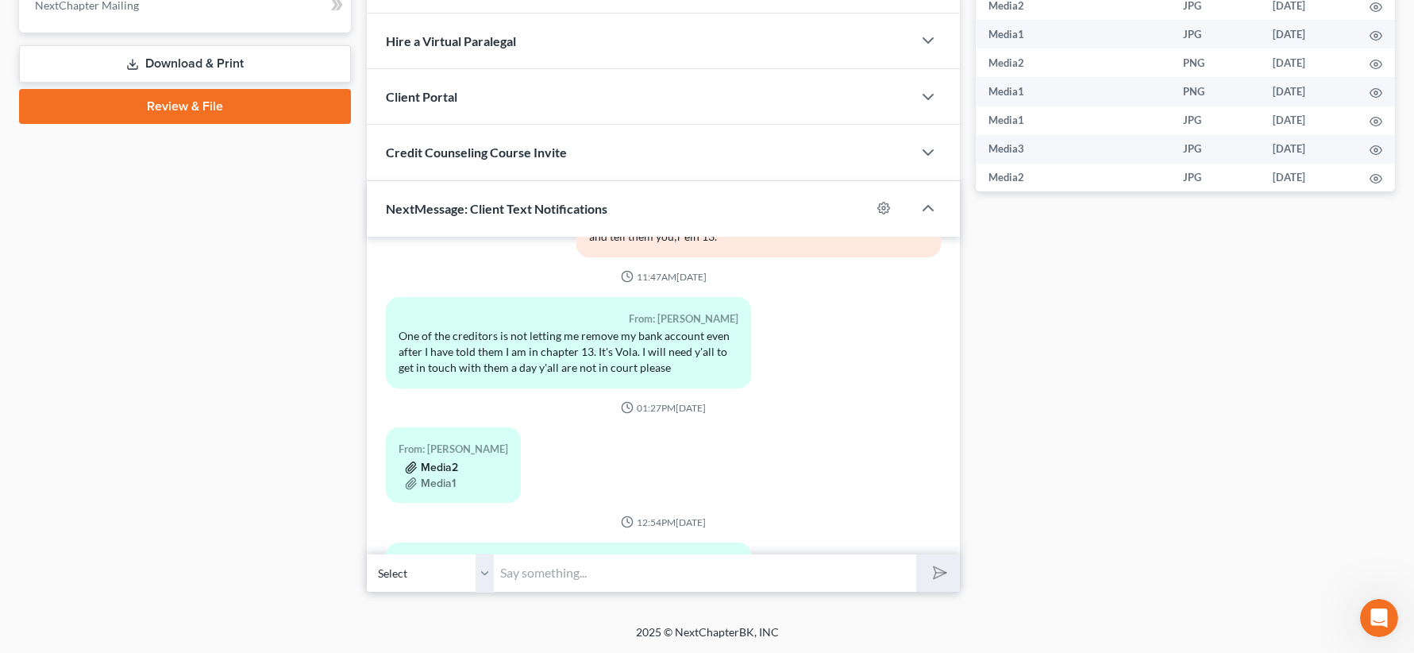
click at [434, 461] on button "Media2" at bounding box center [431, 467] width 53 height 13
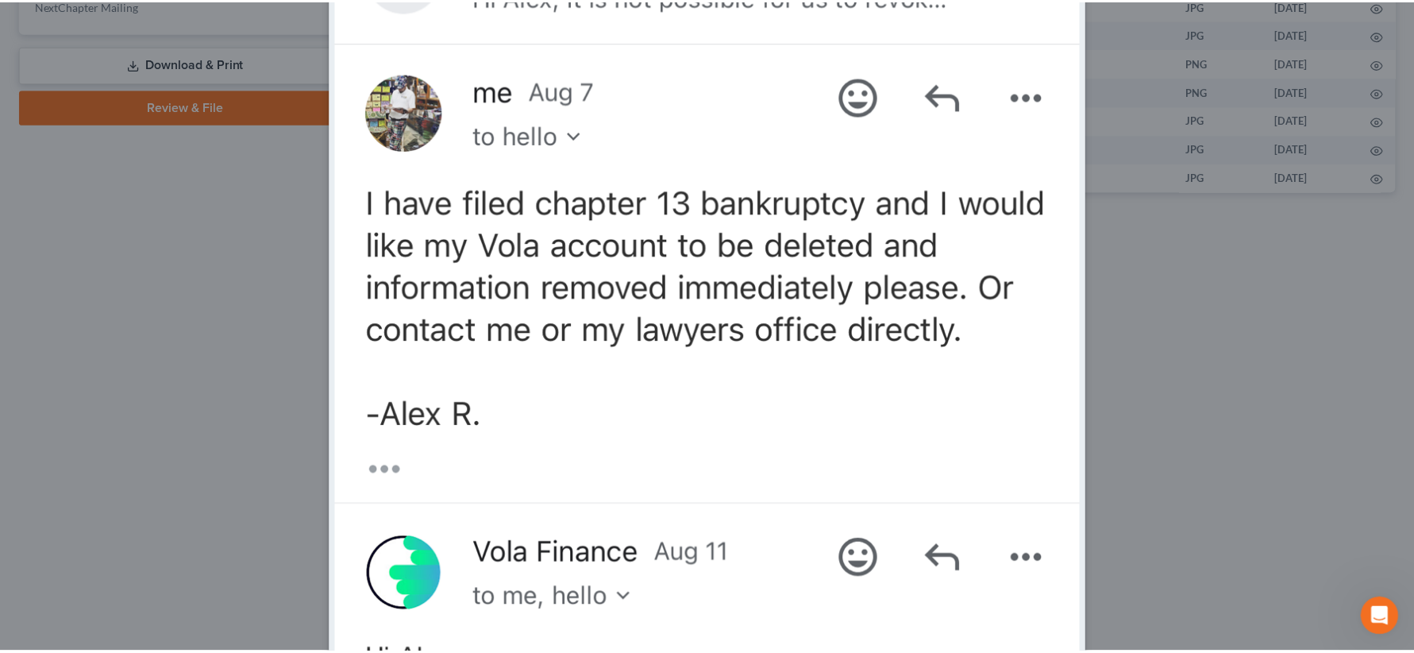
scroll to position [0, 0]
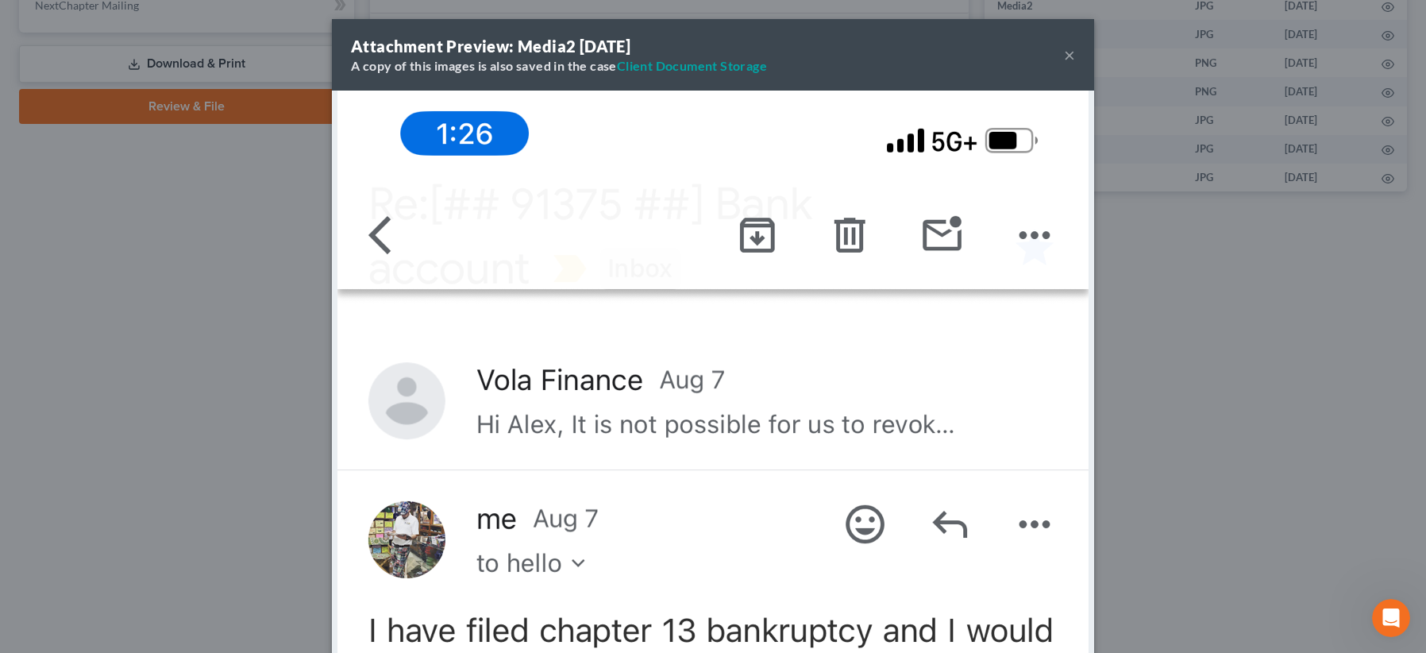
click at [1064, 56] on button "×" at bounding box center [1069, 54] width 11 height 19
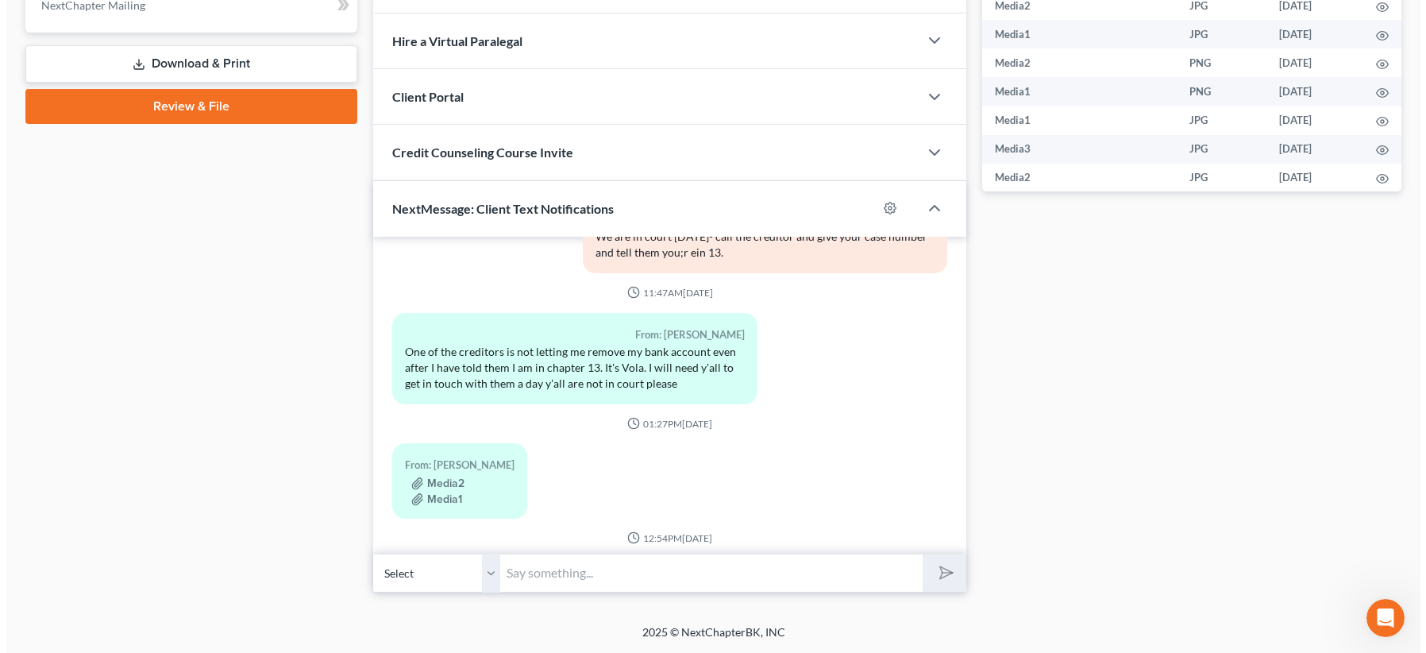
scroll to position [5192, 0]
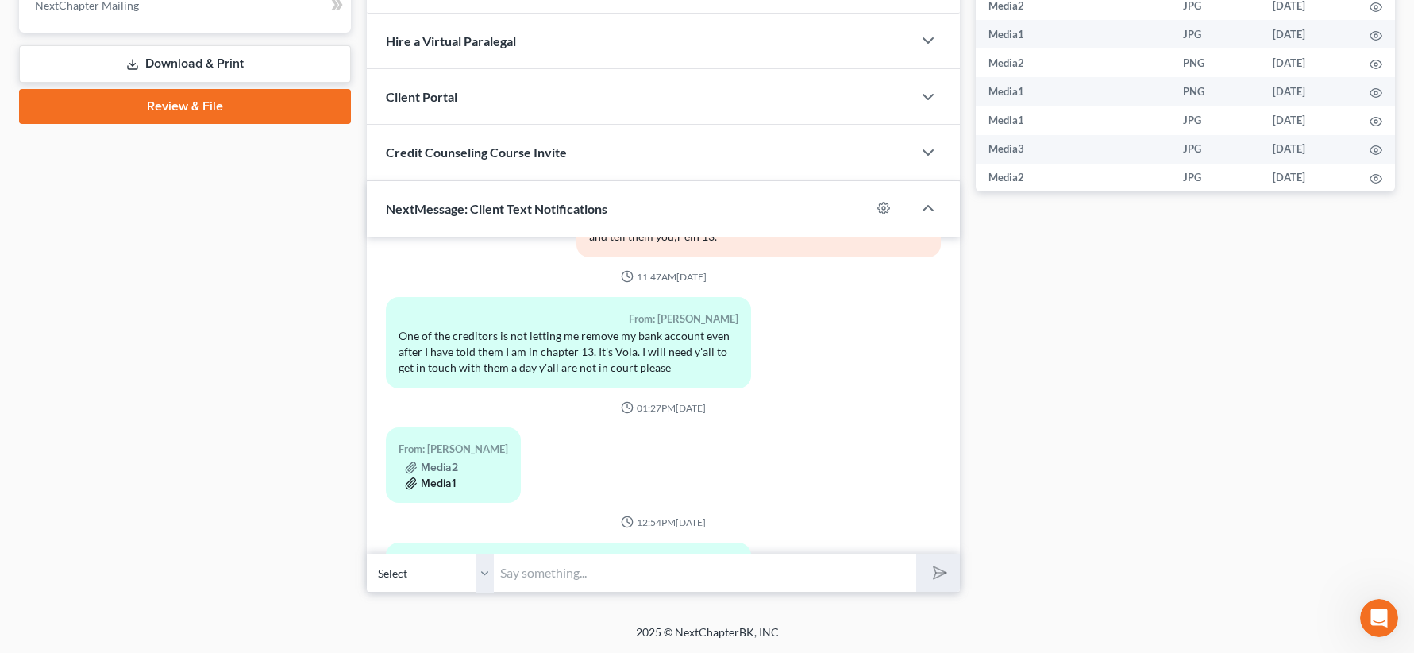
click at [438, 477] on button "Media1" at bounding box center [430, 483] width 51 height 13
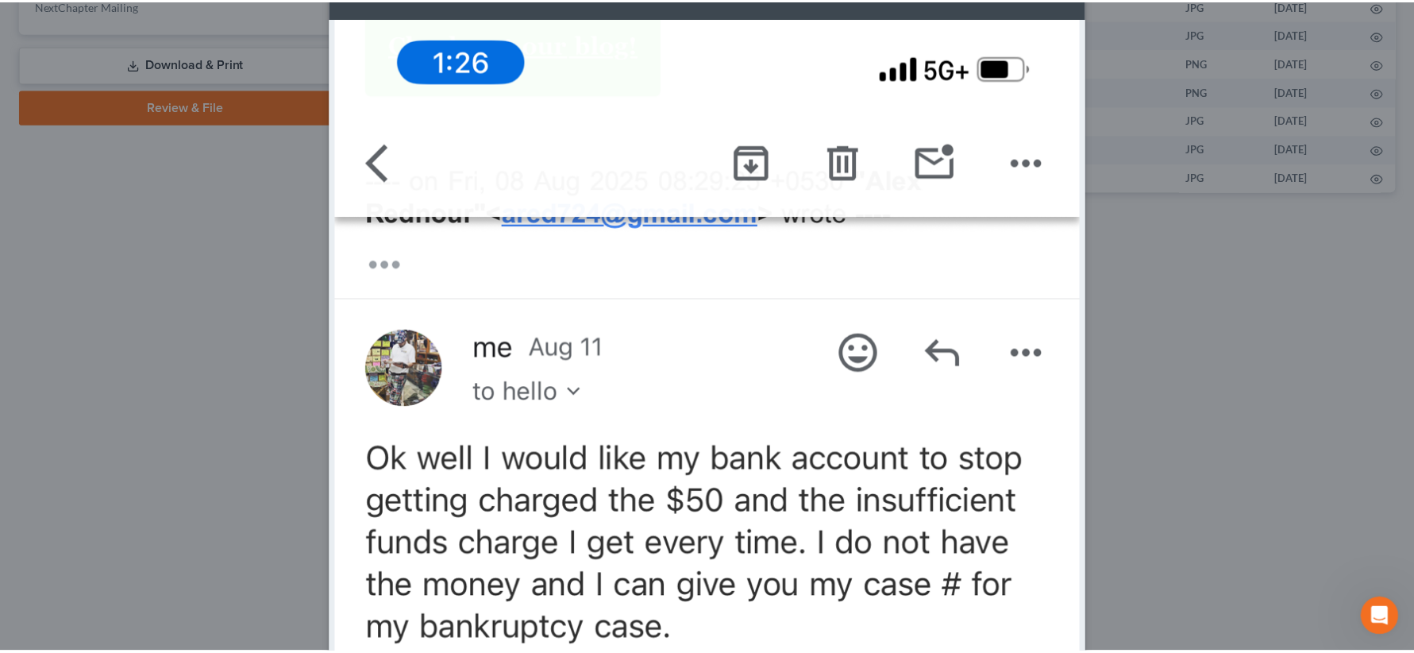
scroll to position [0, 0]
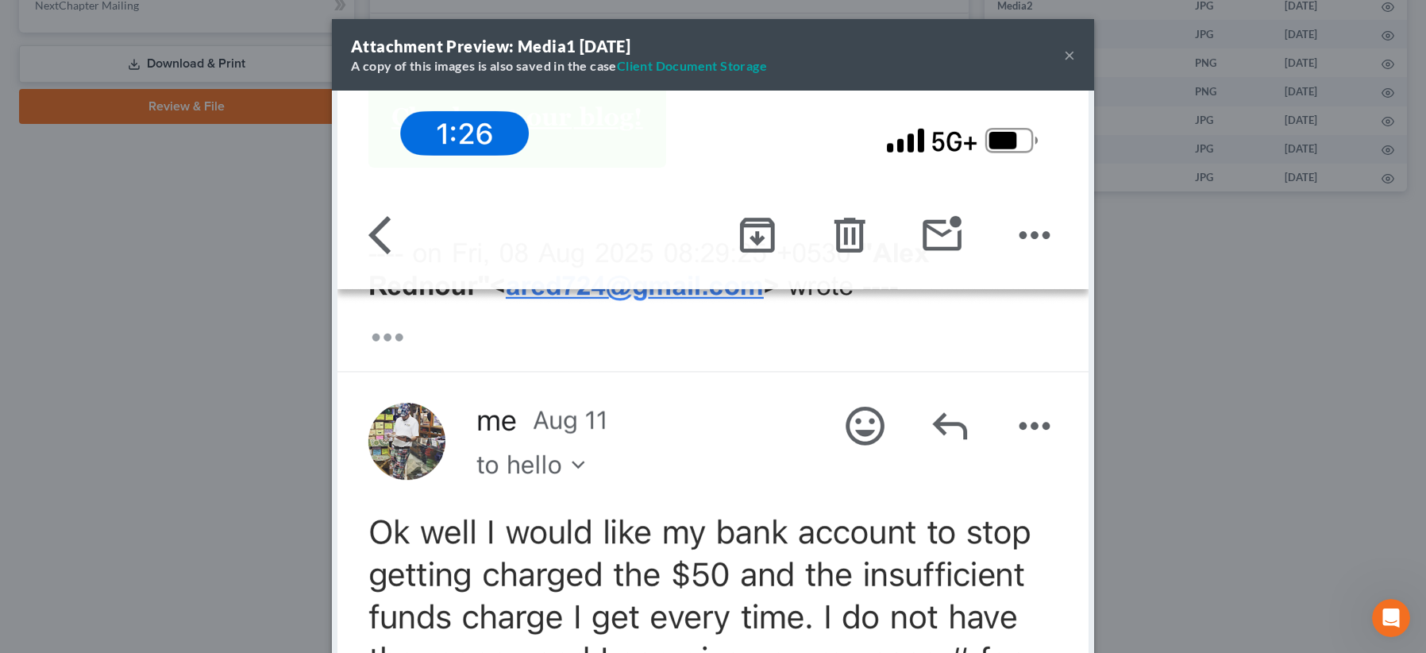
click at [1065, 59] on button "×" at bounding box center [1069, 54] width 11 height 19
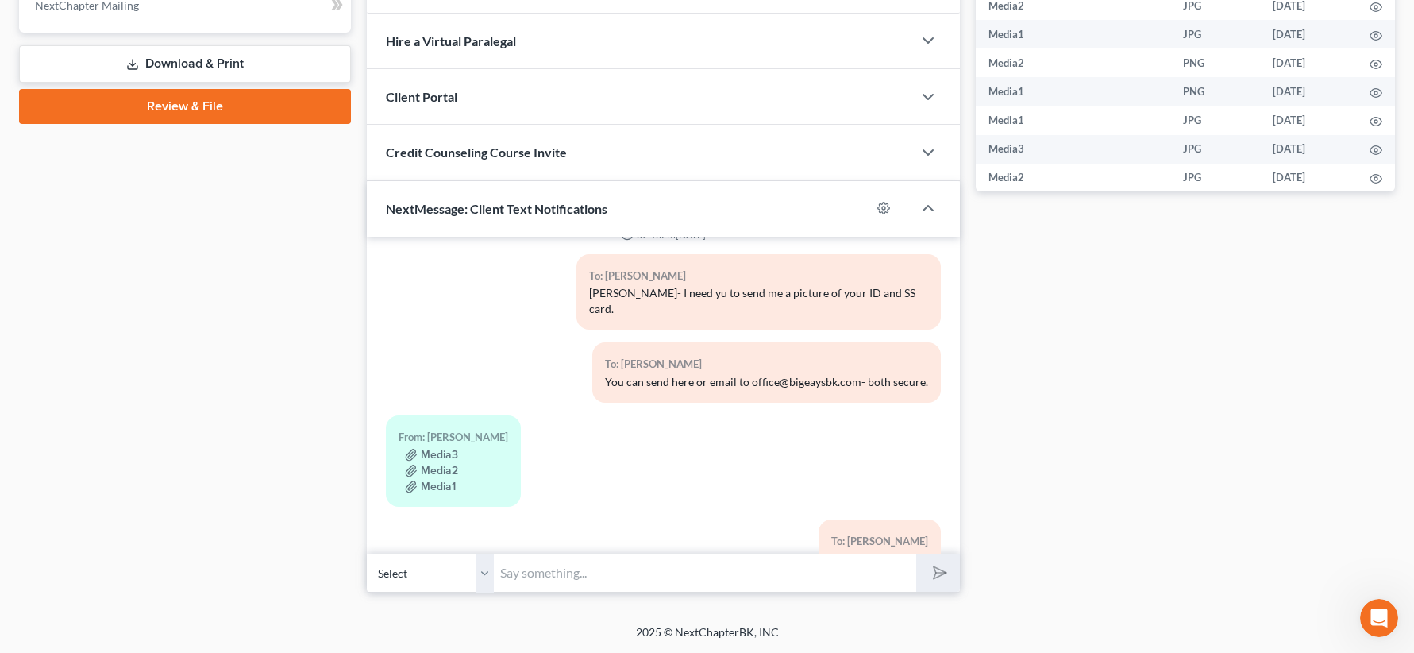
scroll to position [2921, 0]
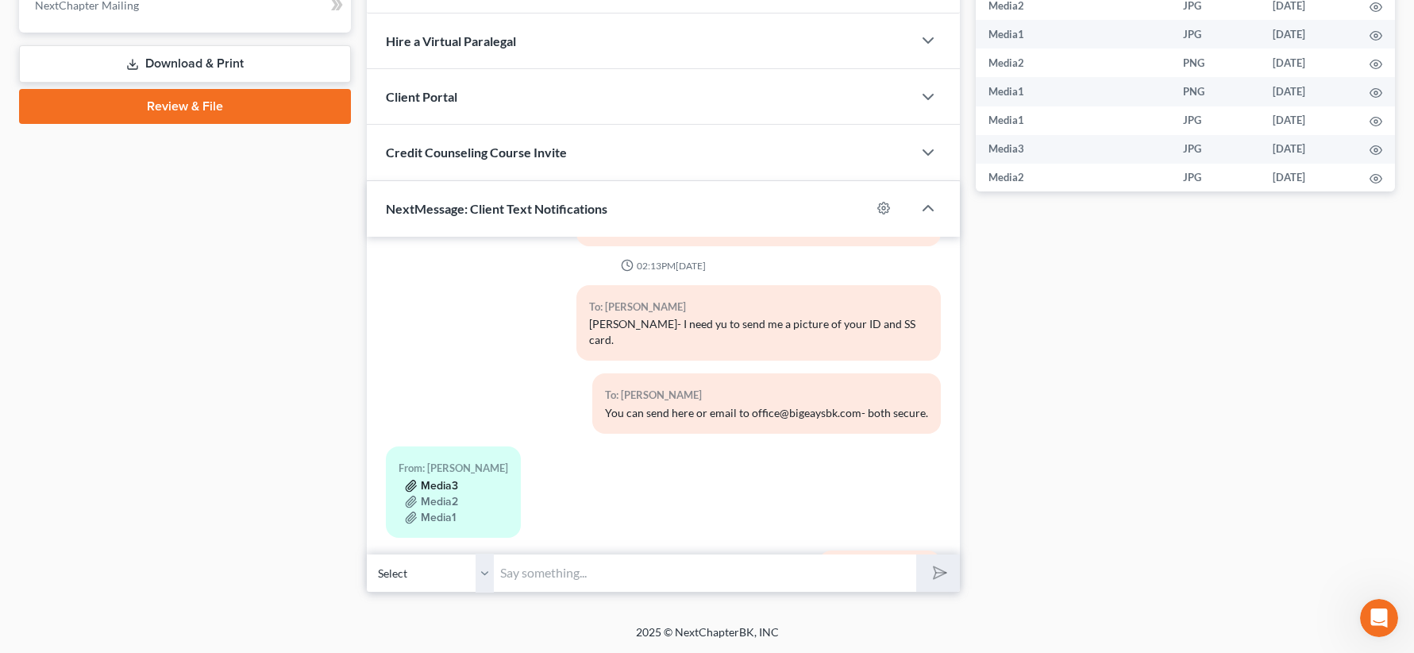
click at [452, 479] on button "Media3" at bounding box center [431, 485] width 53 height 13
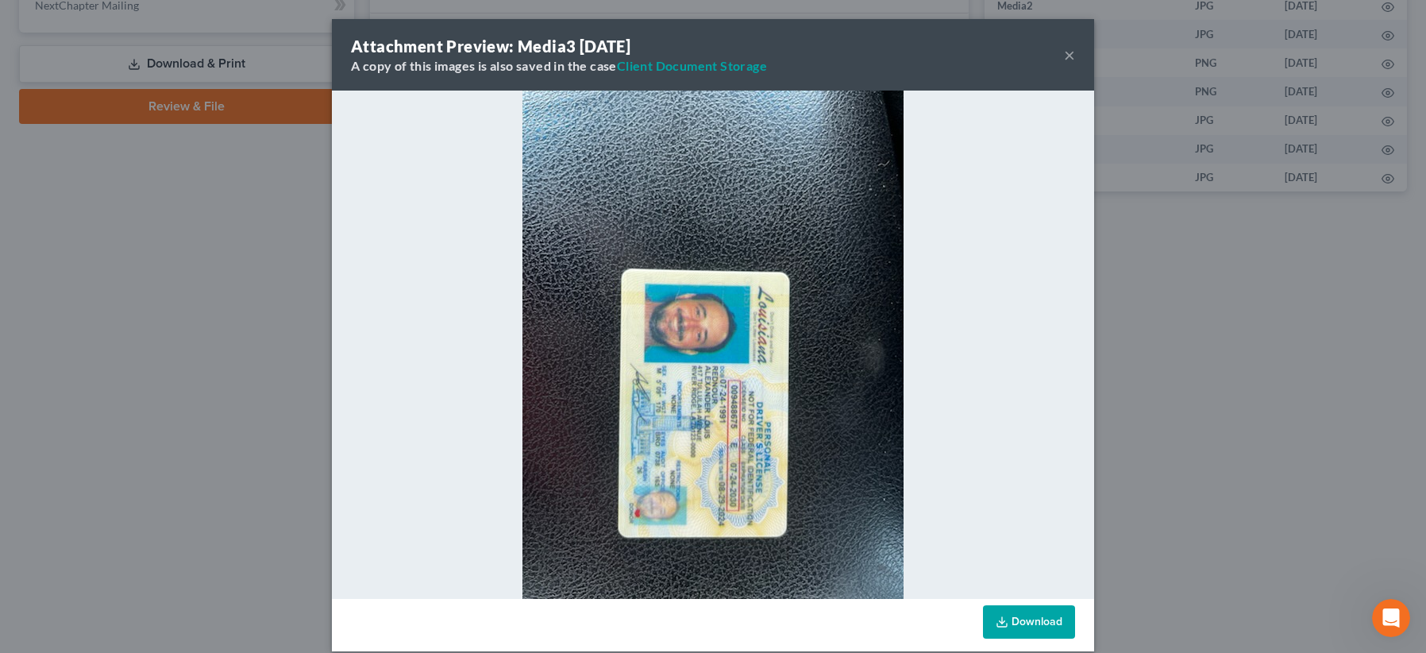
click at [1070, 48] on div "Attachment Preview: Media3 07/24/2025 A copy of this images is also saved in th…" at bounding box center [713, 54] width 762 height 71
click at [1069, 49] on div "Attachment Preview: Media3 07/24/2025 A copy of this images is also saved in th…" at bounding box center [713, 54] width 762 height 71
click at [1064, 59] on button "×" at bounding box center [1069, 54] width 11 height 19
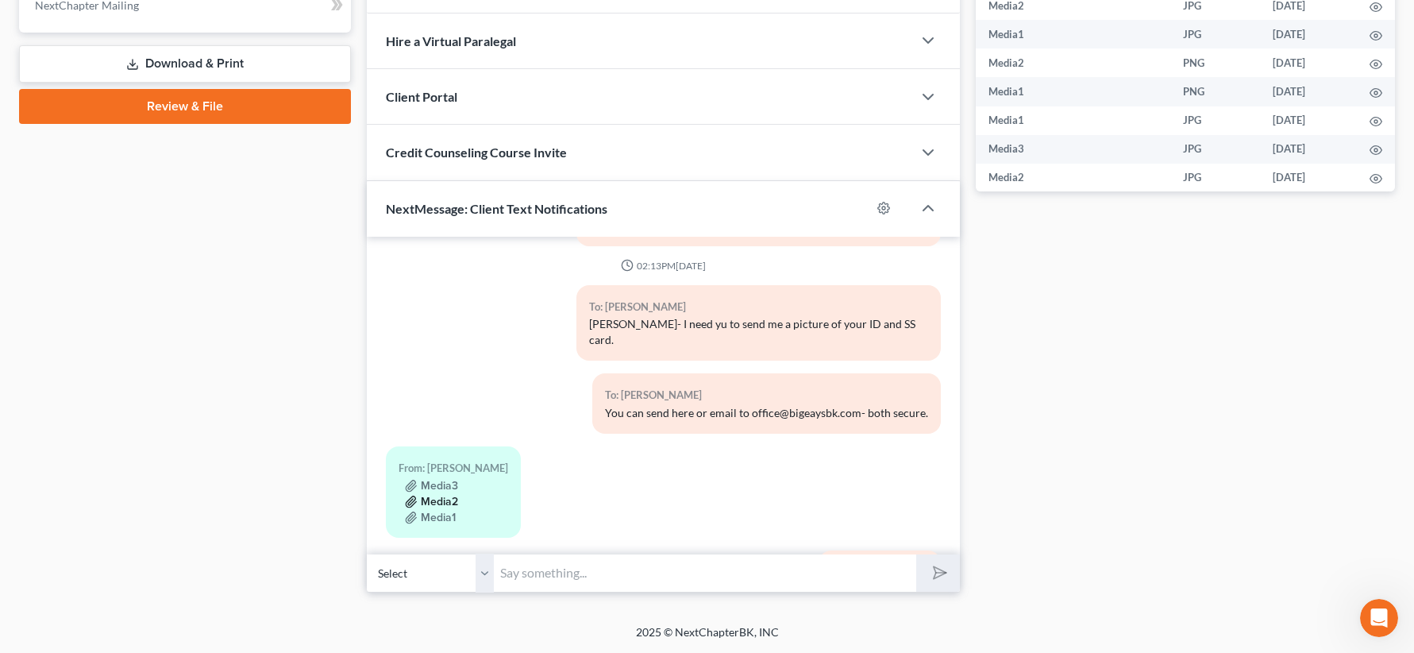
click at [422, 495] on button "Media2" at bounding box center [431, 501] width 53 height 13
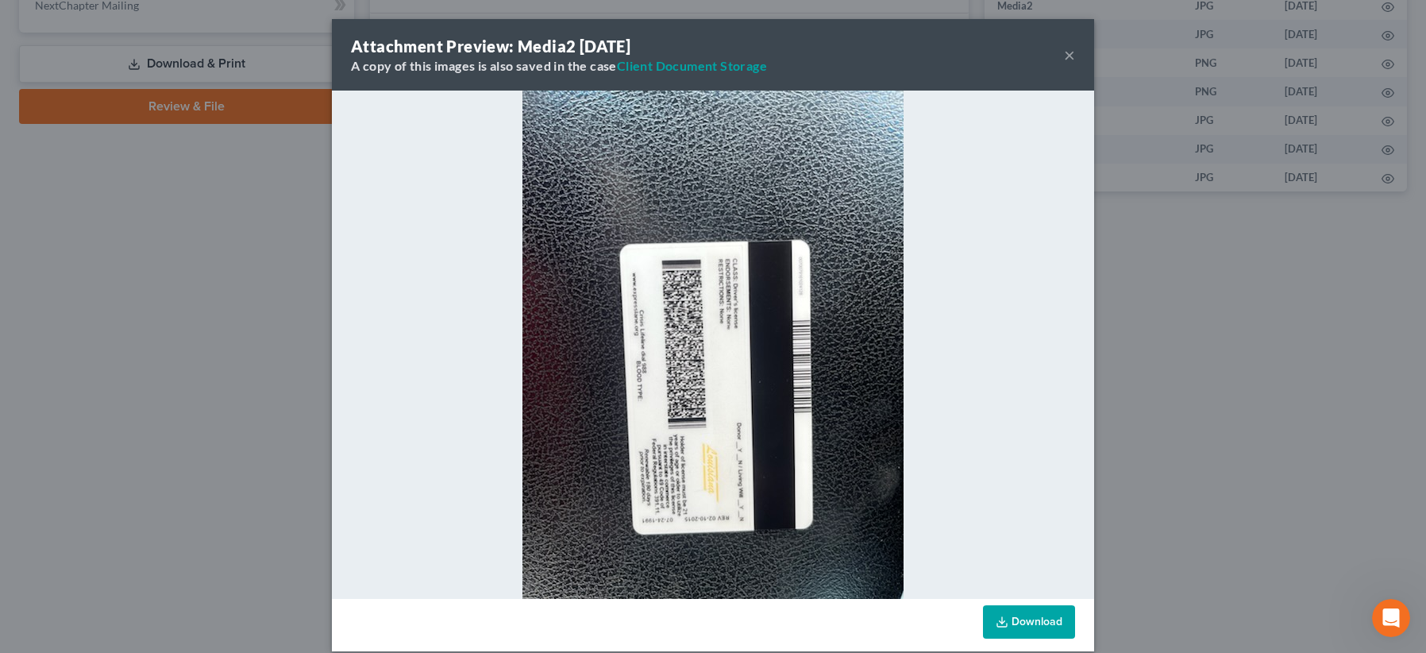
click at [1057, 62] on div "Attachment Preview: Media2 07/24/2025 A copy of this images is also saved in th…" at bounding box center [713, 54] width 762 height 71
click at [1057, 60] on div "Attachment Preview: Media2 07/24/2025 A copy of this images is also saved in th…" at bounding box center [713, 54] width 762 height 71
drag, startPoint x: 1058, startPoint y: 56, endPoint x: 988, endPoint y: 58, distance: 70.7
click at [1064, 56] on button "×" at bounding box center [1069, 54] width 11 height 19
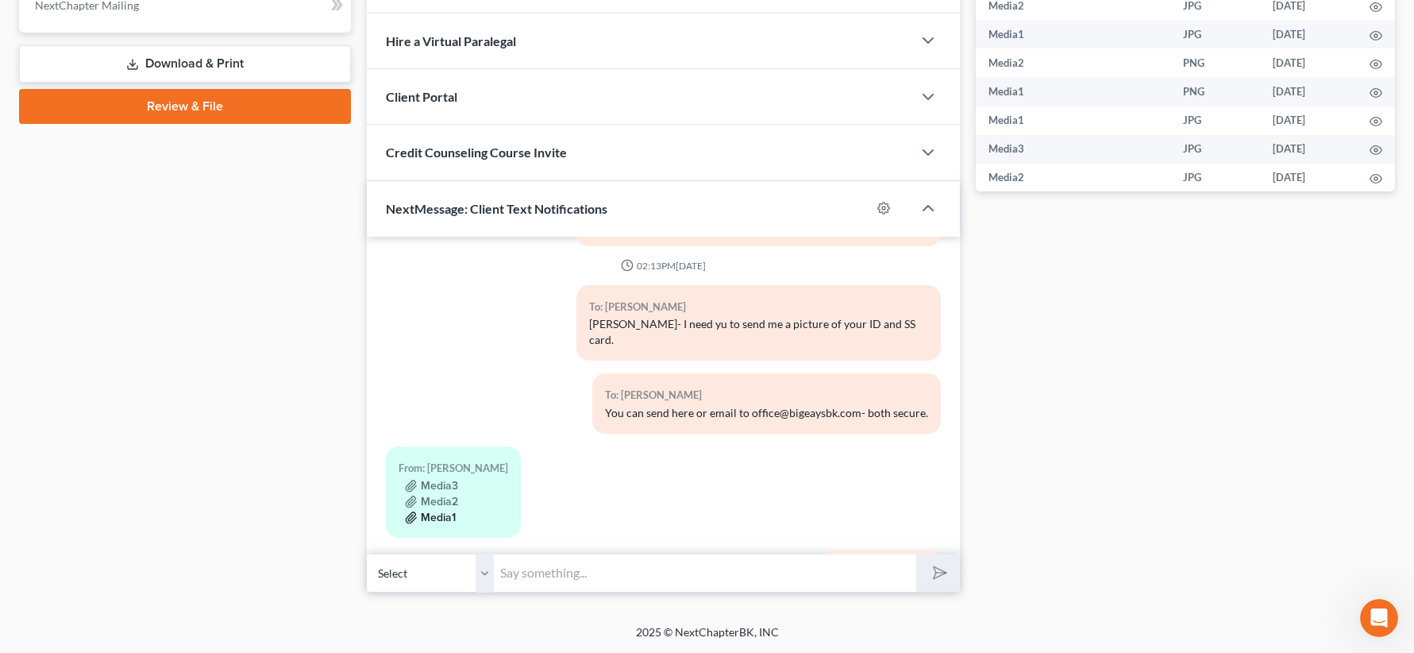
click at [448, 511] on button "Media1" at bounding box center [430, 517] width 51 height 13
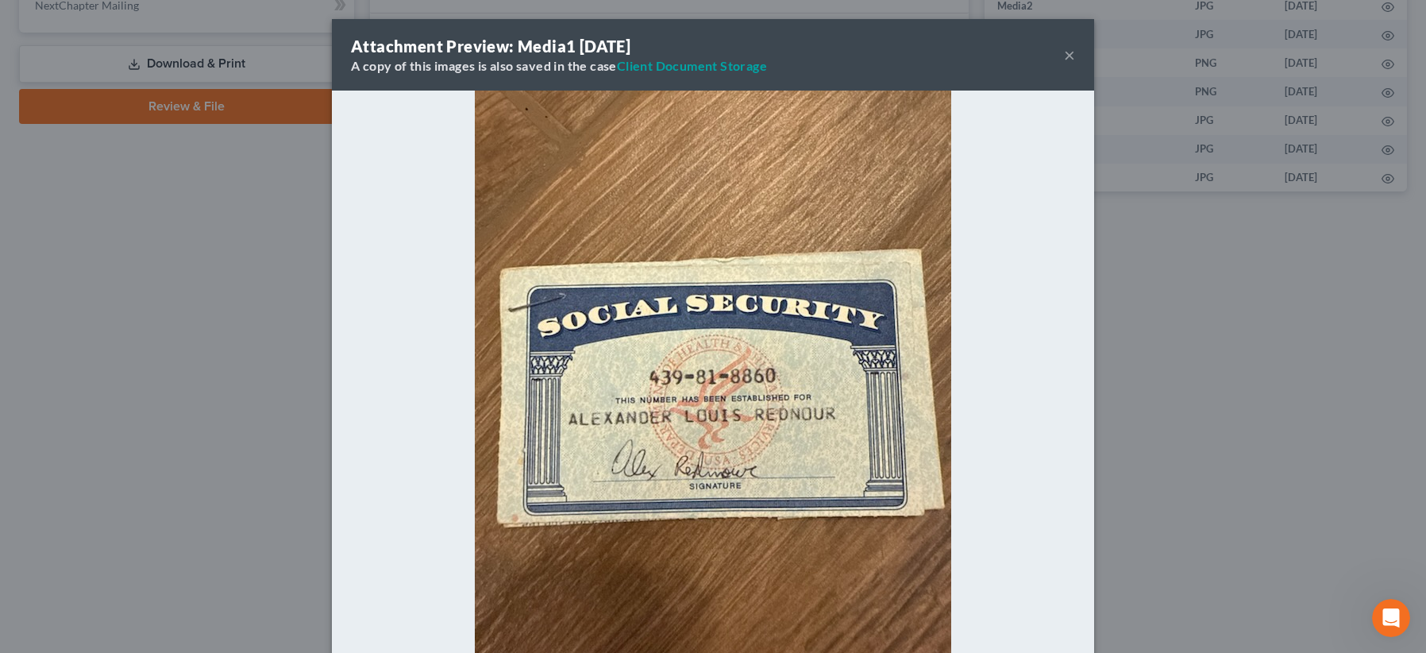
drag, startPoint x: 1069, startPoint y: 56, endPoint x: 1060, endPoint y: 69, distance: 16.1
click at [1069, 55] on div "Attachment Preview: Media1 07/24/2025 A copy of this images is also saved in th…" at bounding box center [713, 54] width 762 height 71
click at [1069, 52] on button "×" at bounding box center [1069, 54] width 11 height 19
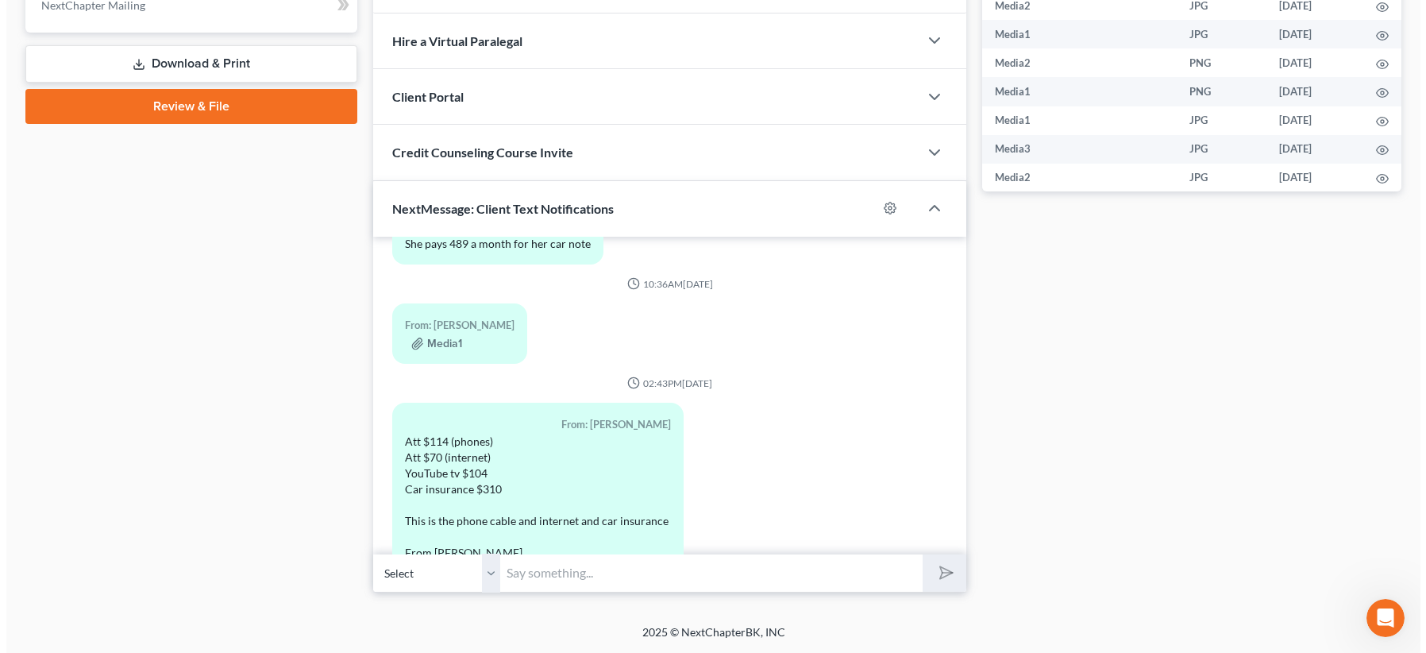
scroll to position [2200, 0]
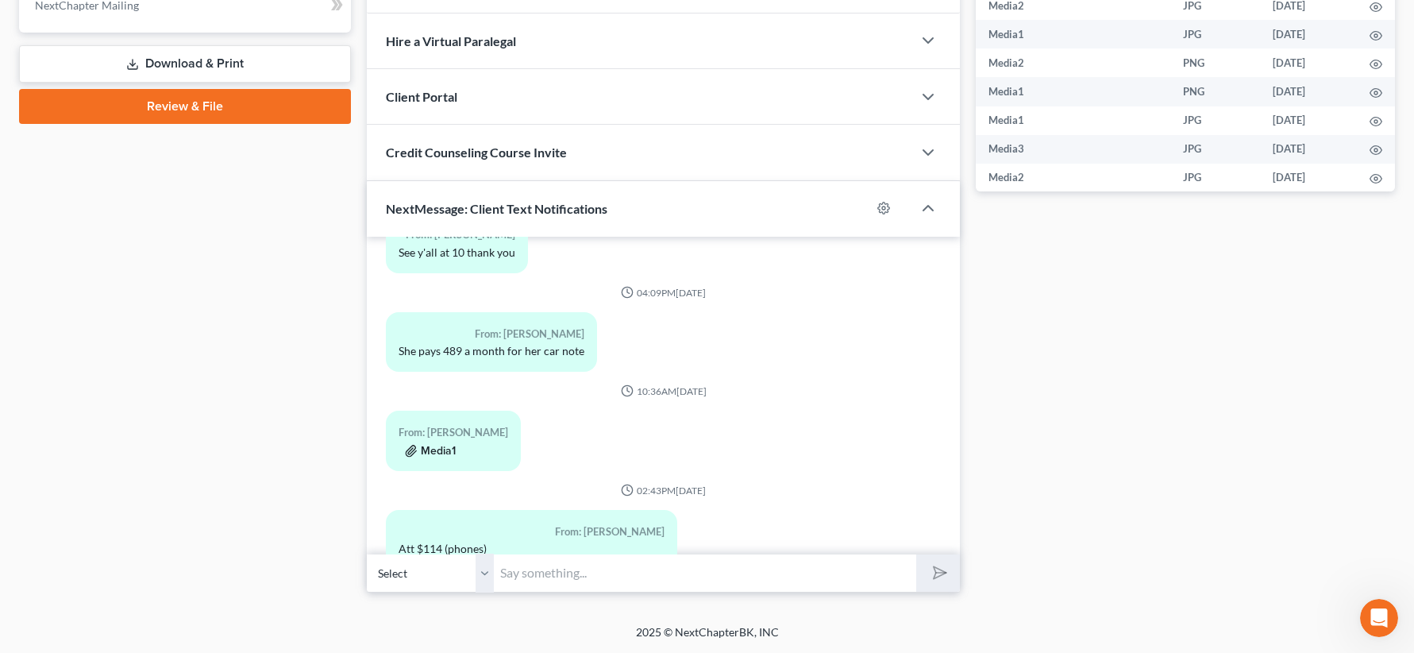
click at [433, 449] on button "Media1" at bounding box center [430, 451] width 51 height 13
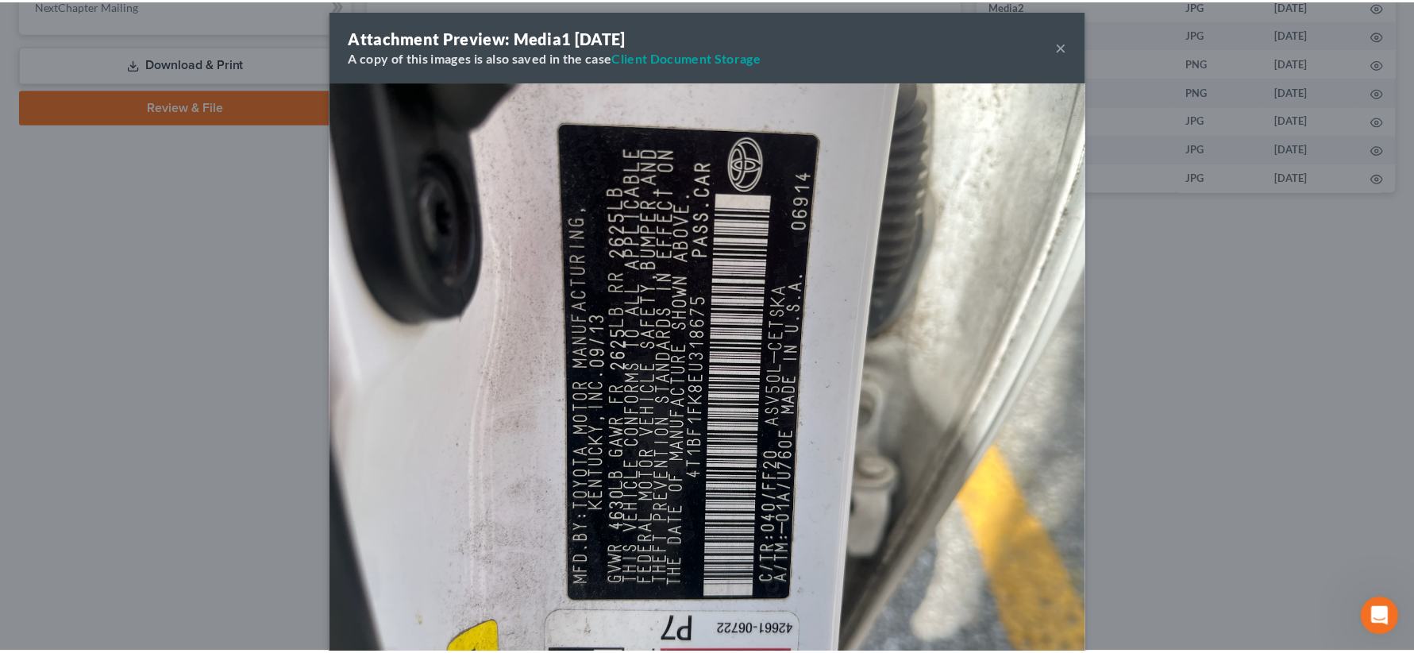
scroll to position [0, 0]
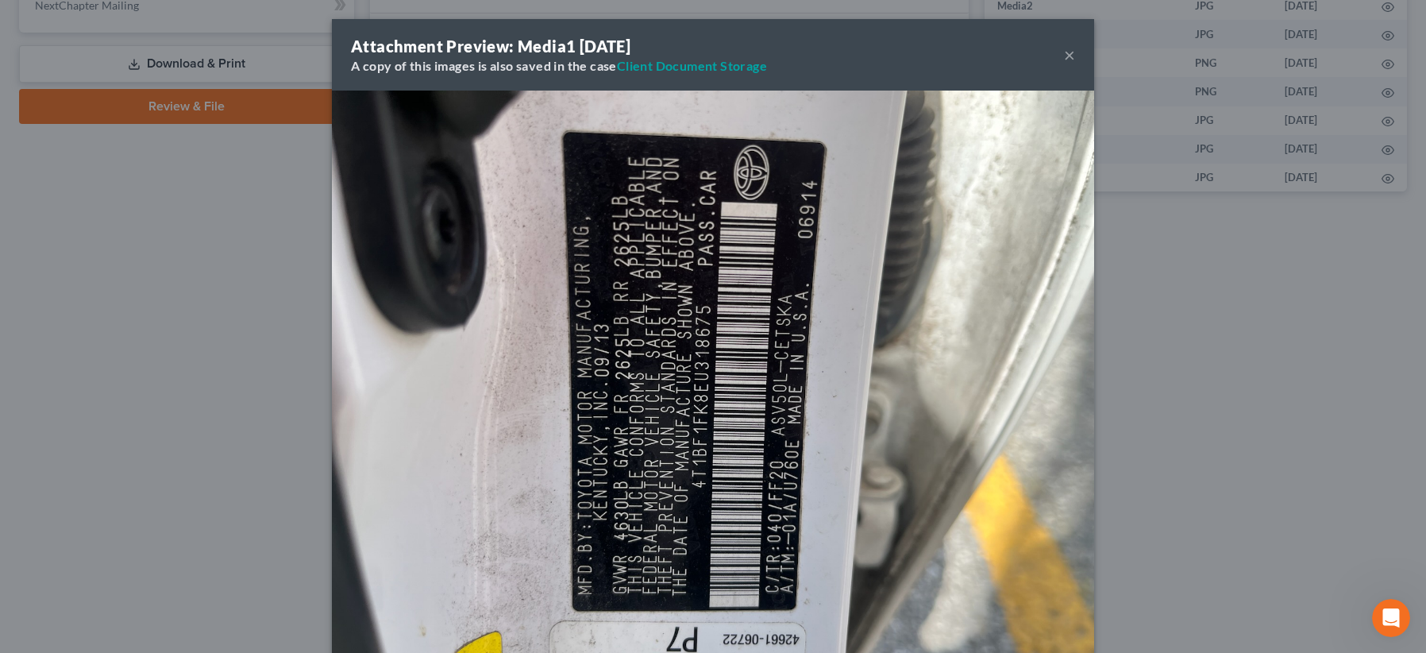
click at [1064, 49] on button "×" at bounding box center [1069, 54] width 11 height 19
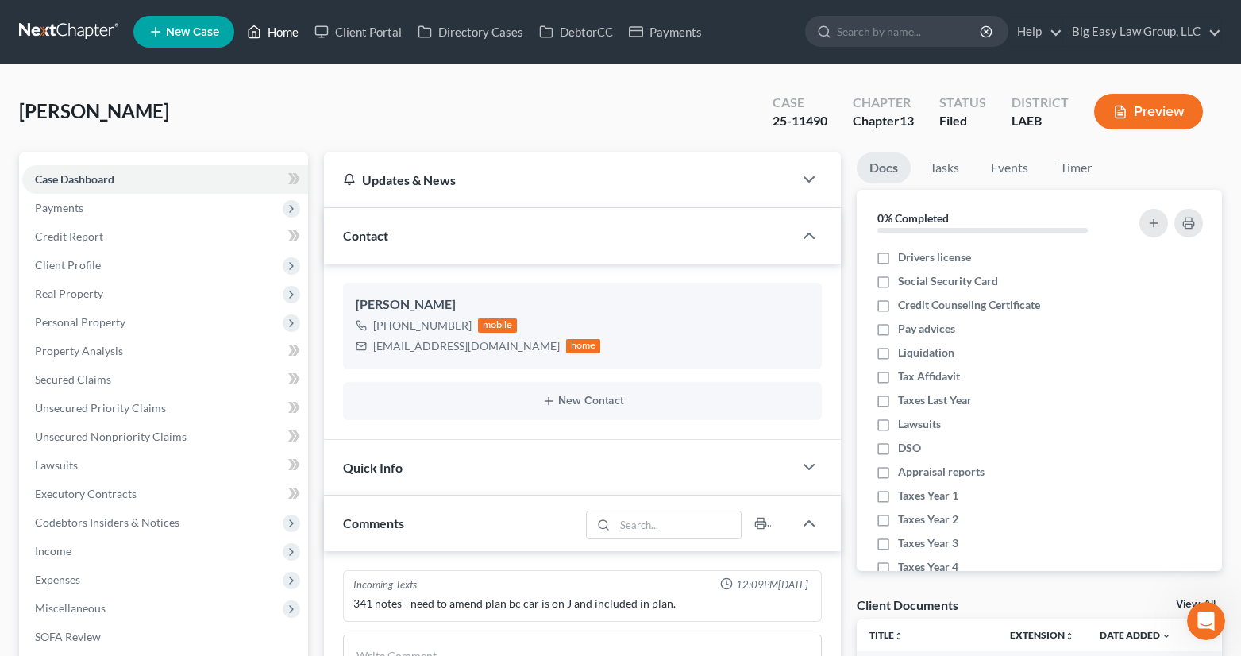
click at [291, 29] on link "Home" at bounding box center [272, 31] width 67 height 29
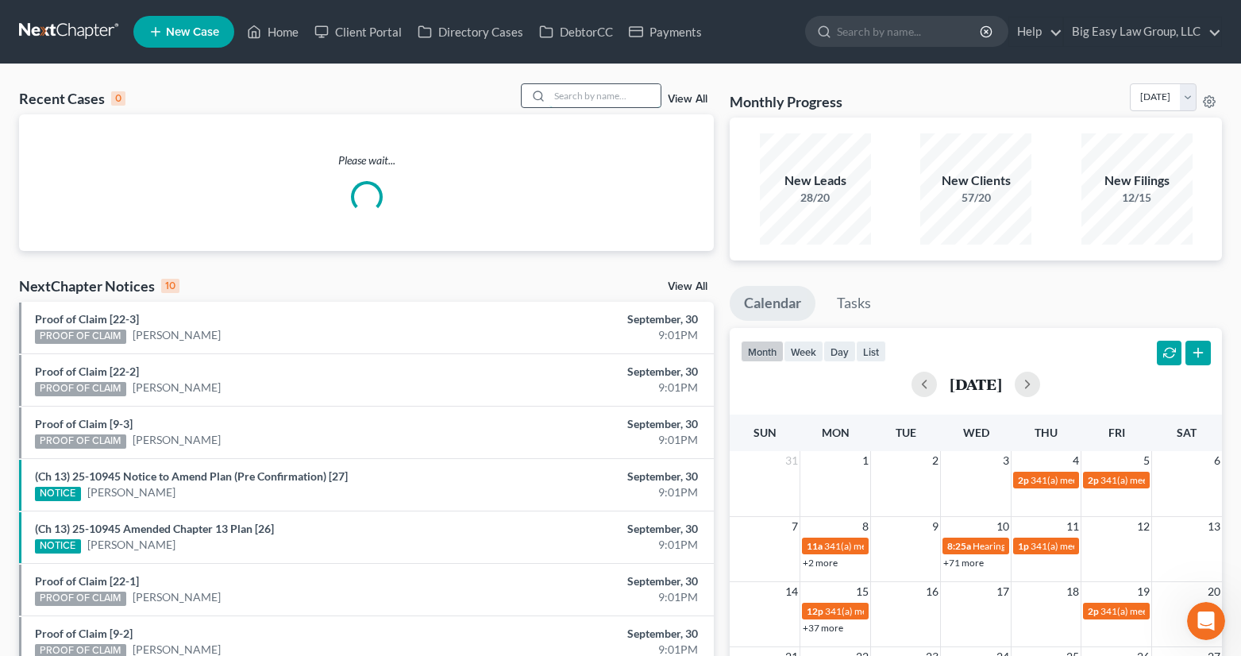
click at [575, 93] on input "search" at bounding box center [604, 95] width 111 height 23
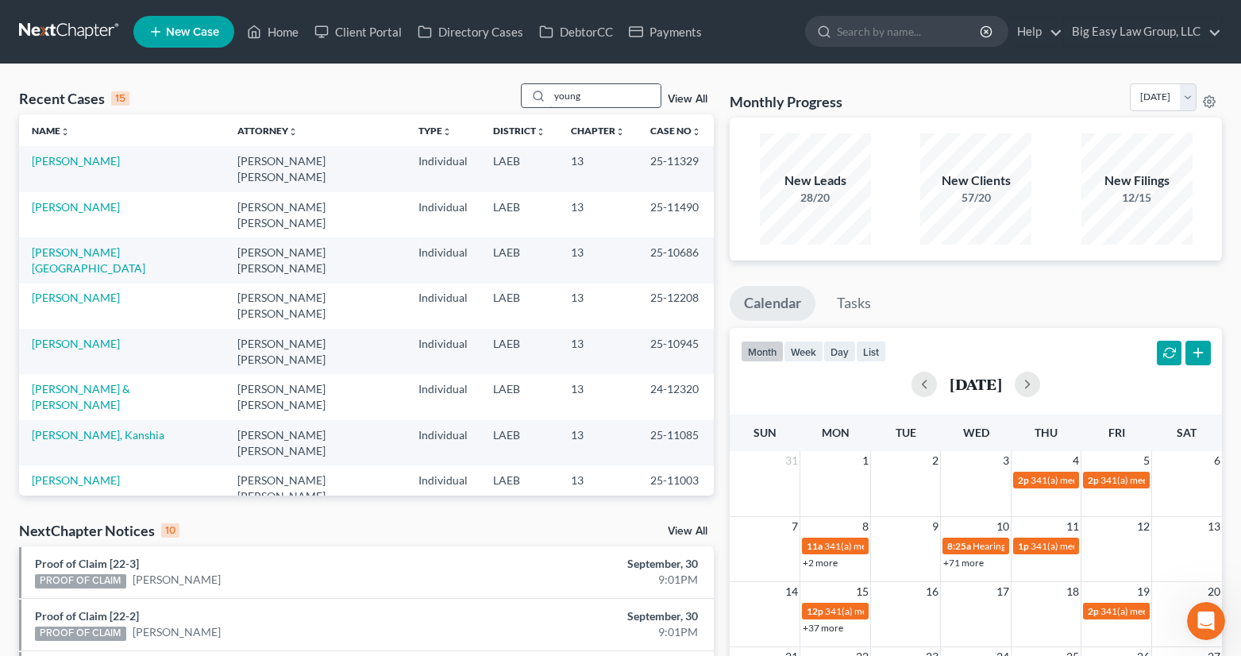
type input "young"
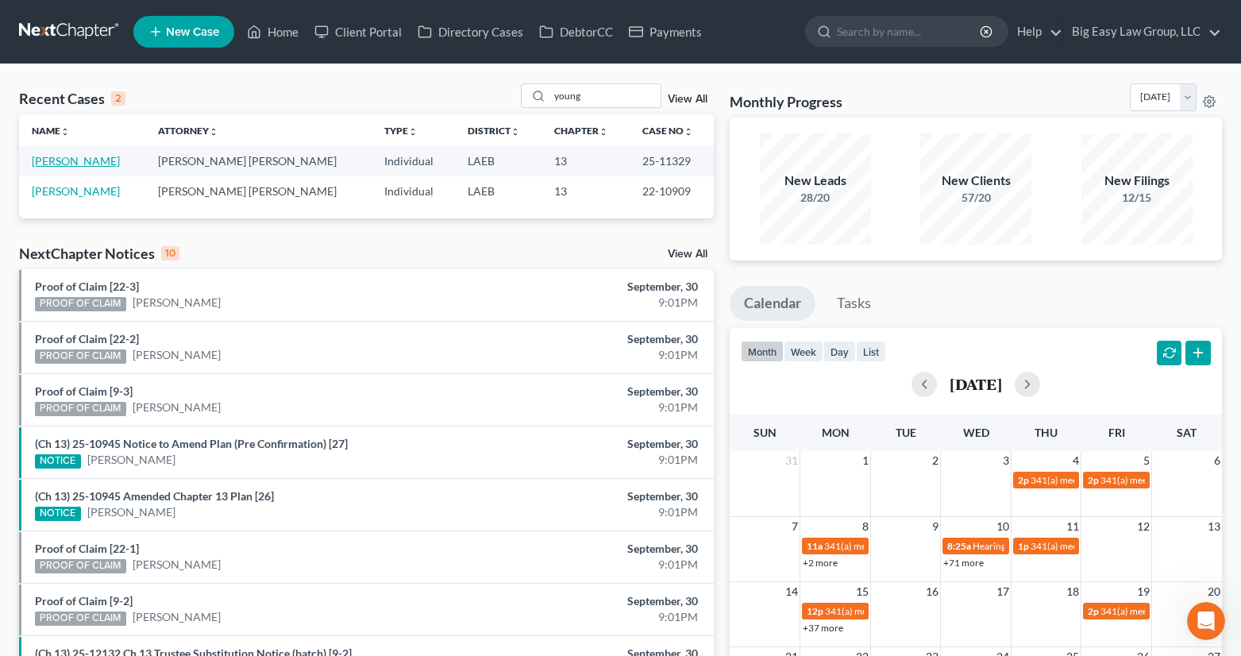
click at [81, 164] on link "[PERSON_NAME]" at bounding box center [76, 160] width 88 height 13
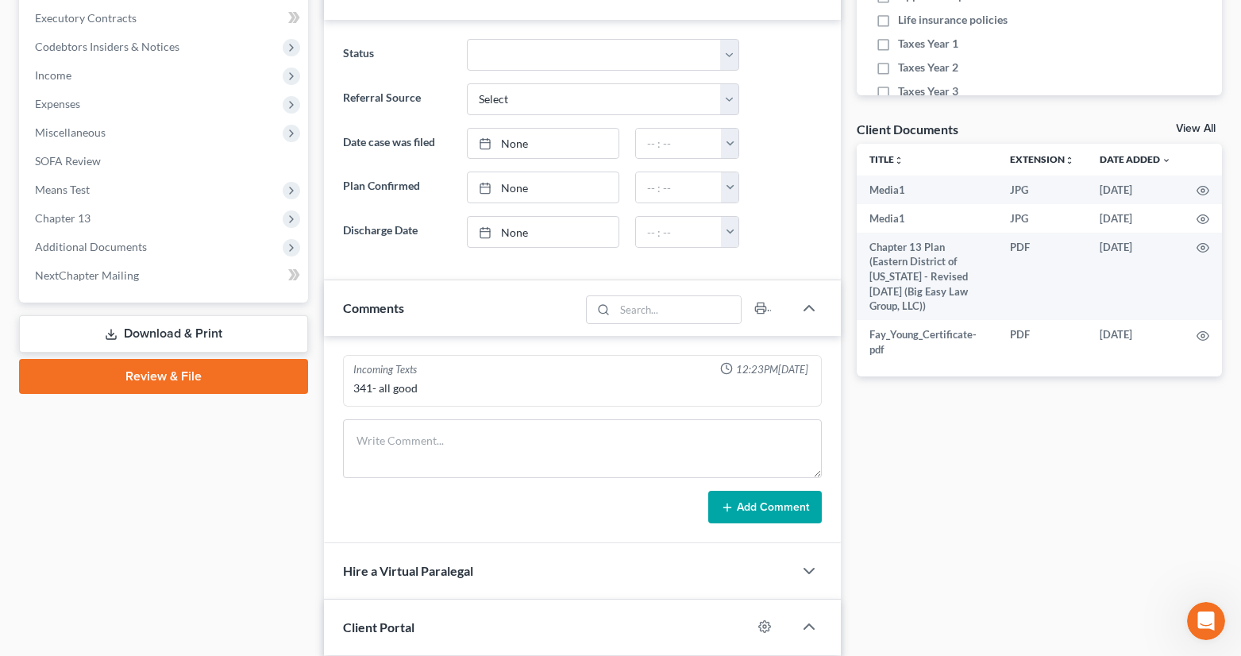
scroll to position [3814, 0]
click at [129, 219] on span "Chapter 13" at bounding box center [165, 218] width 286 height 29
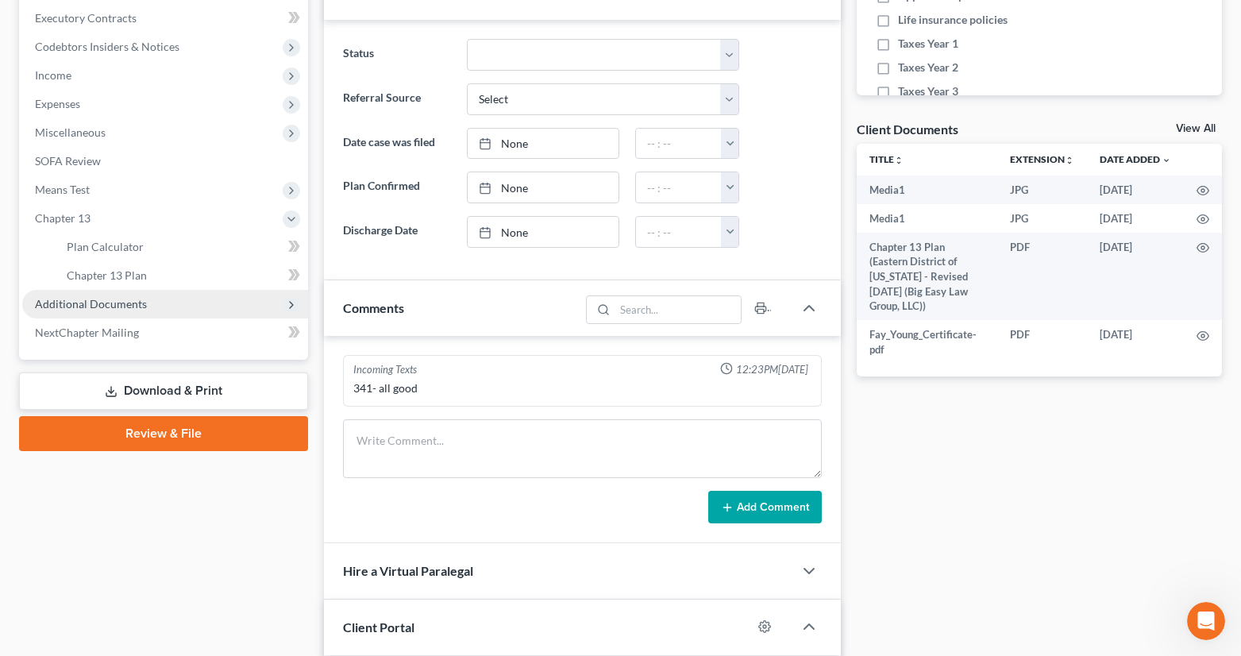
click at [175, 304] on span "Additional Documents" at bounding box center [165, 304] width 286 height 29
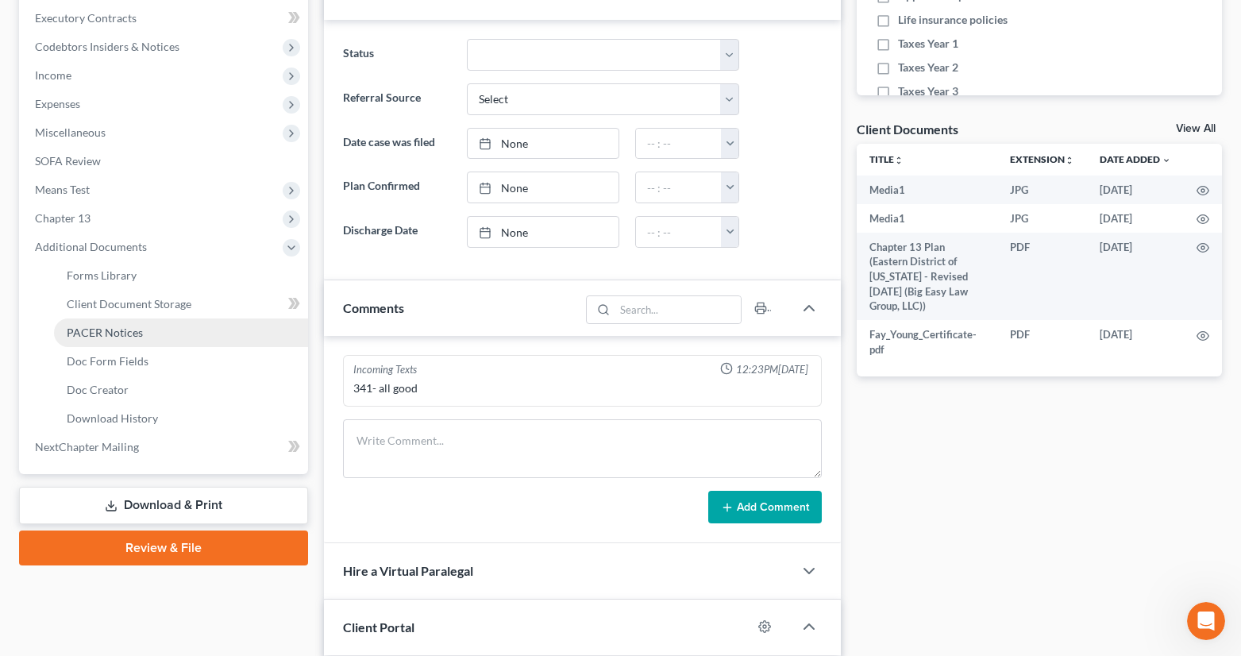
click at [140, 325] on span "PACER Notices" at bounding box center [105, 331] width 76 height 13
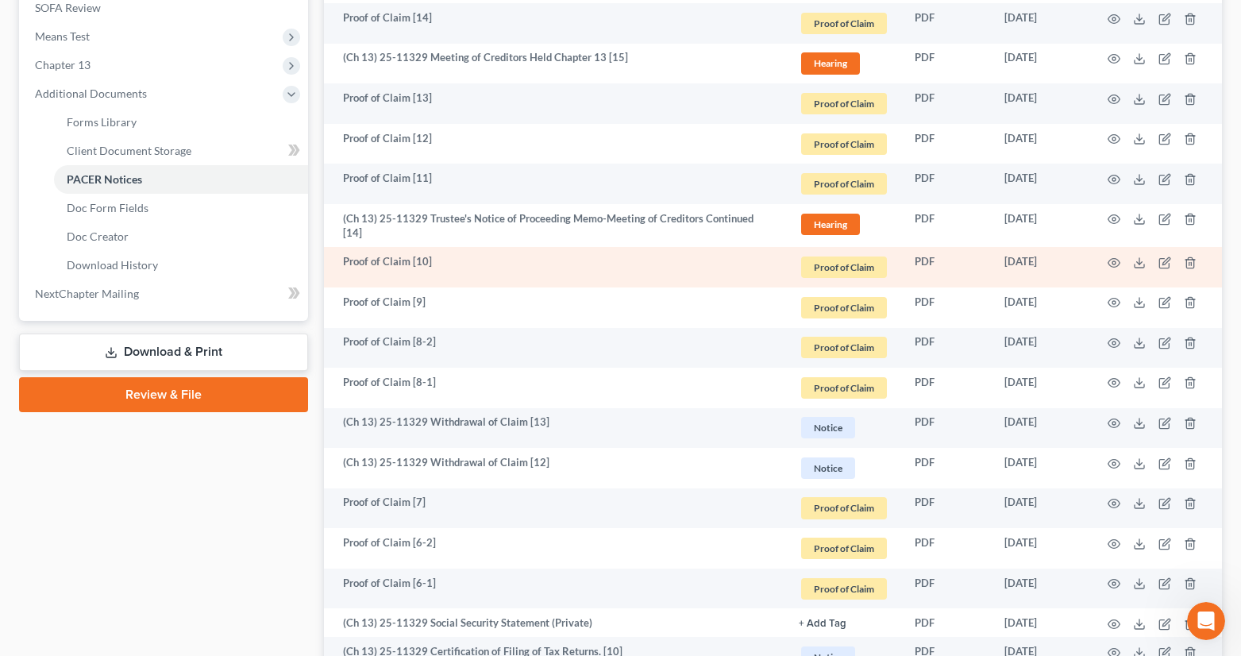
scroll to position [587, 0]
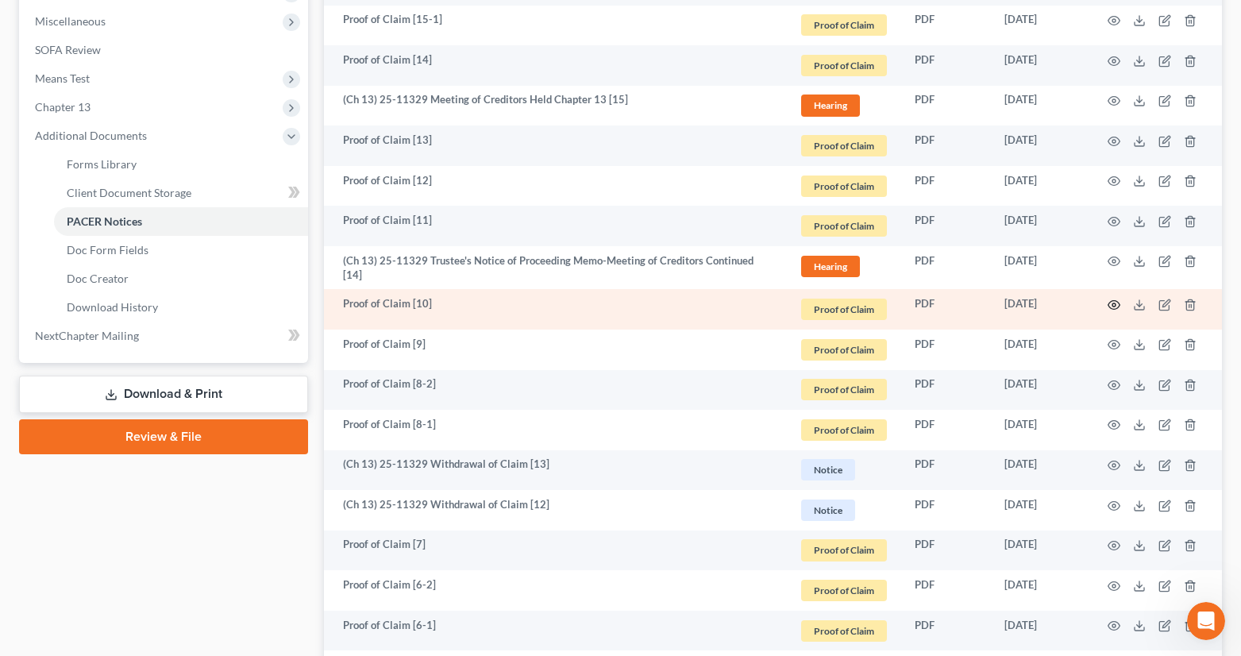
click at [1109, 301] on icon "button" at bounding box center [1113, 304] width 13 height 13
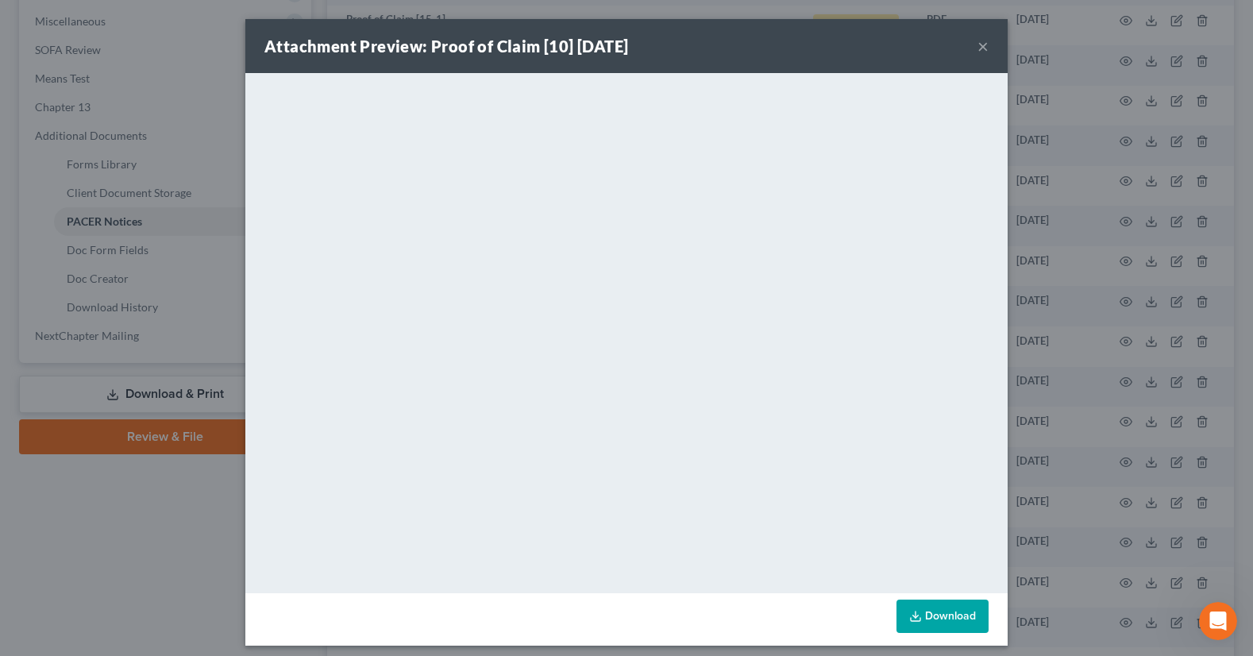
click at [977, 52] on button "×" at bounding box center [982, 46] width 11 height 19
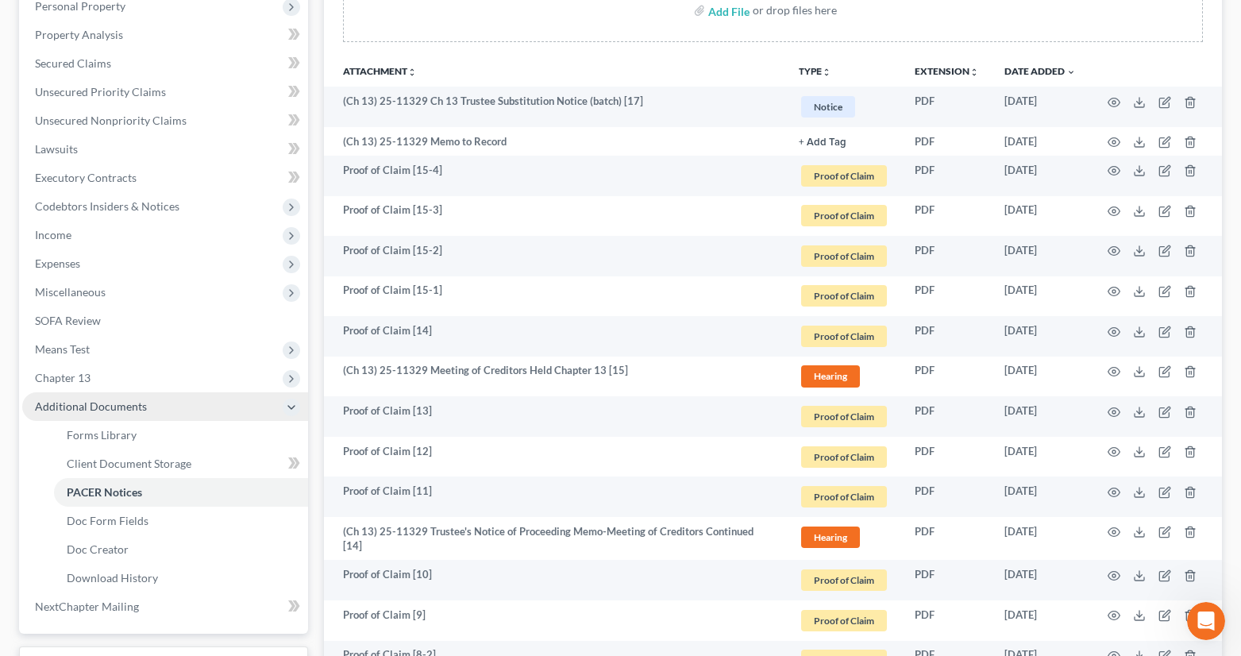
scroll to position [317, 0]
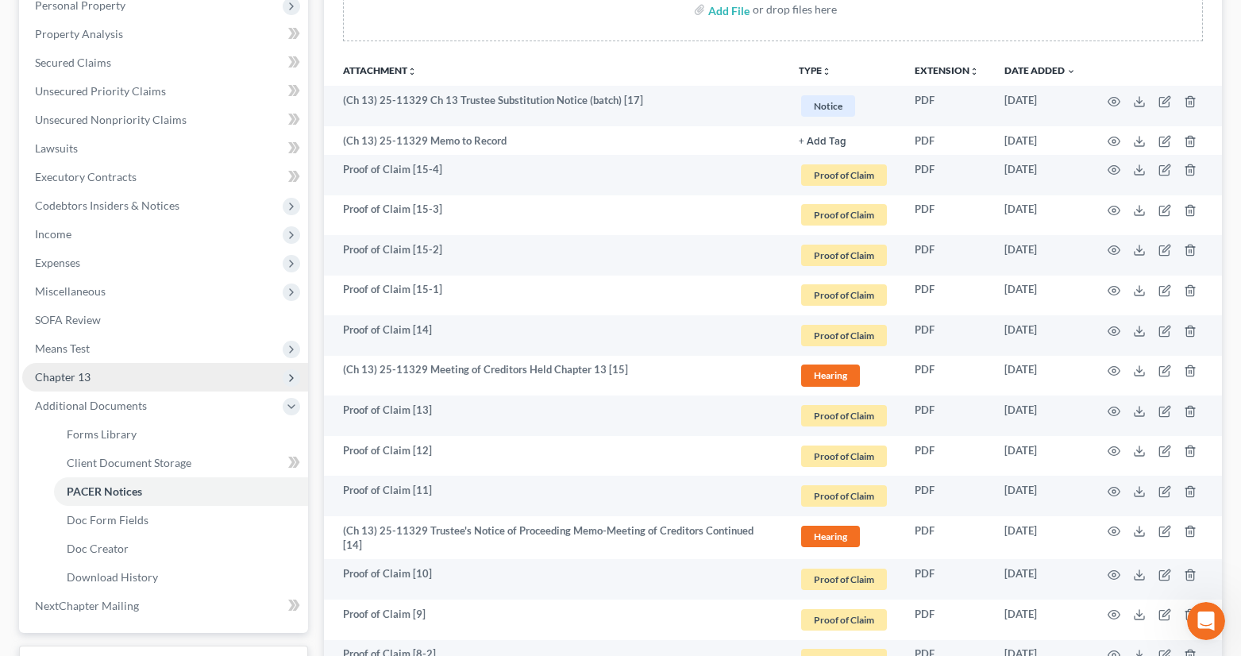
click at [158, 379] on span "Chapter 13" at bounding box center [165, 377] width 286 height 29
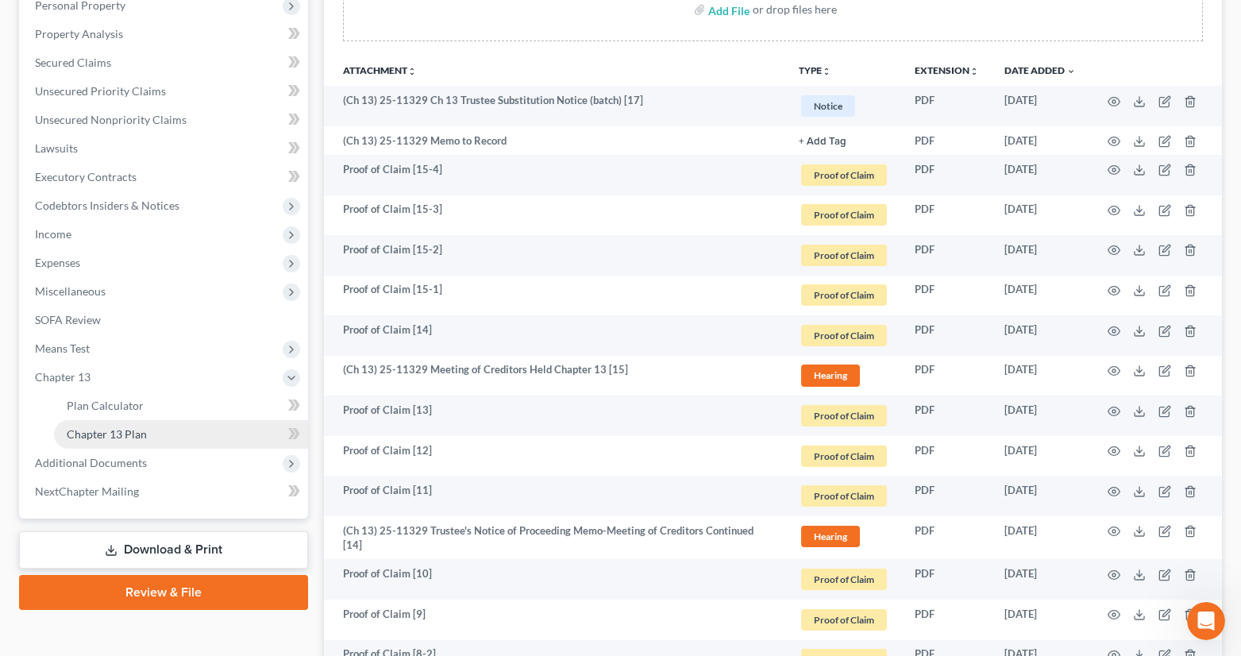
click at [206, 424] on link "Chapter 13 Plan" at bounding box center [181, 434] width 254 height 29
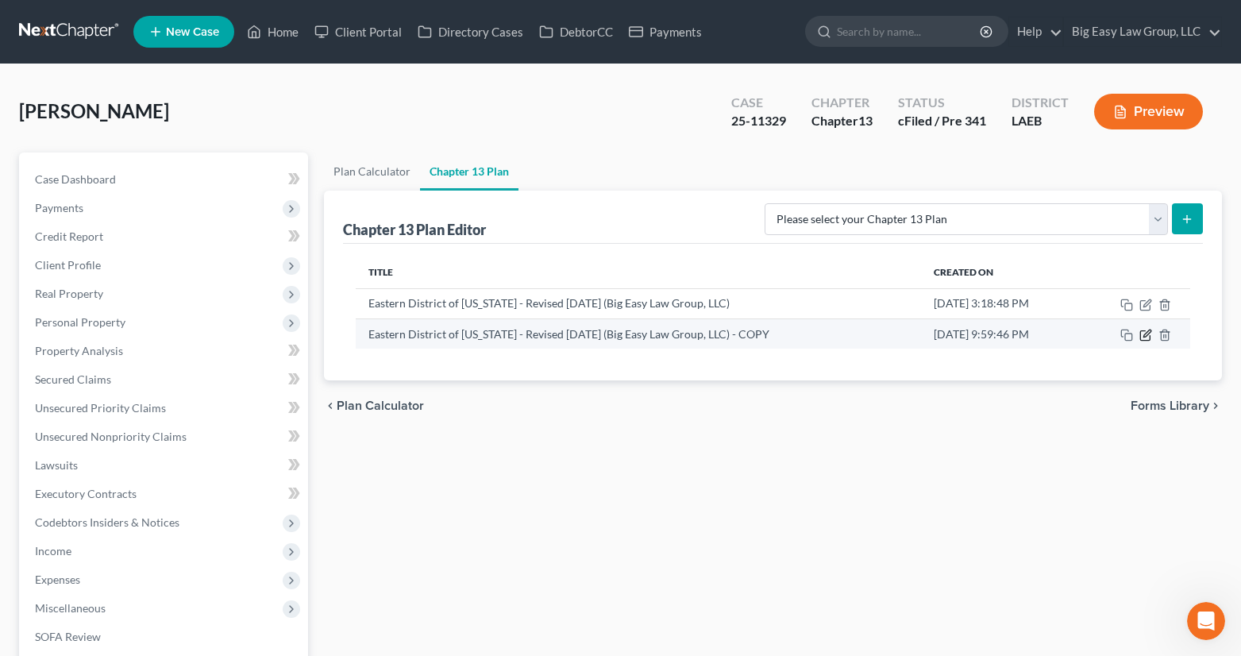
click at [1141, 337] on icon "button" at bounding box center [1145, 335] width 13 height 13
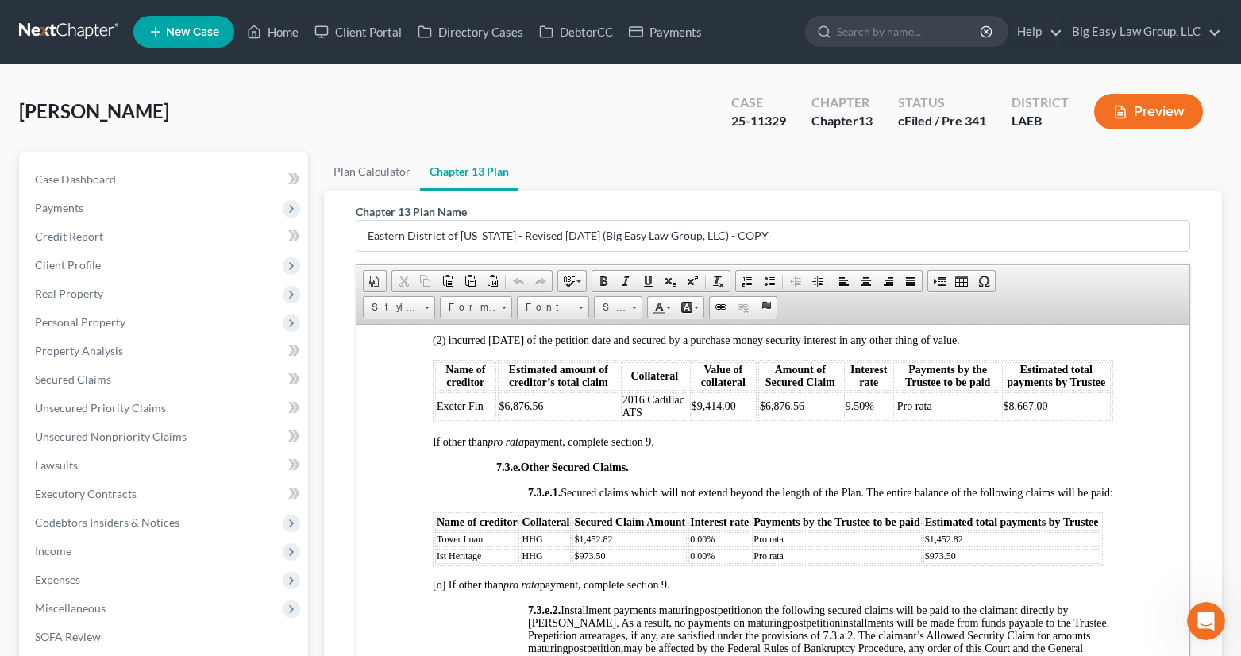
scroll to position [4375, 0]
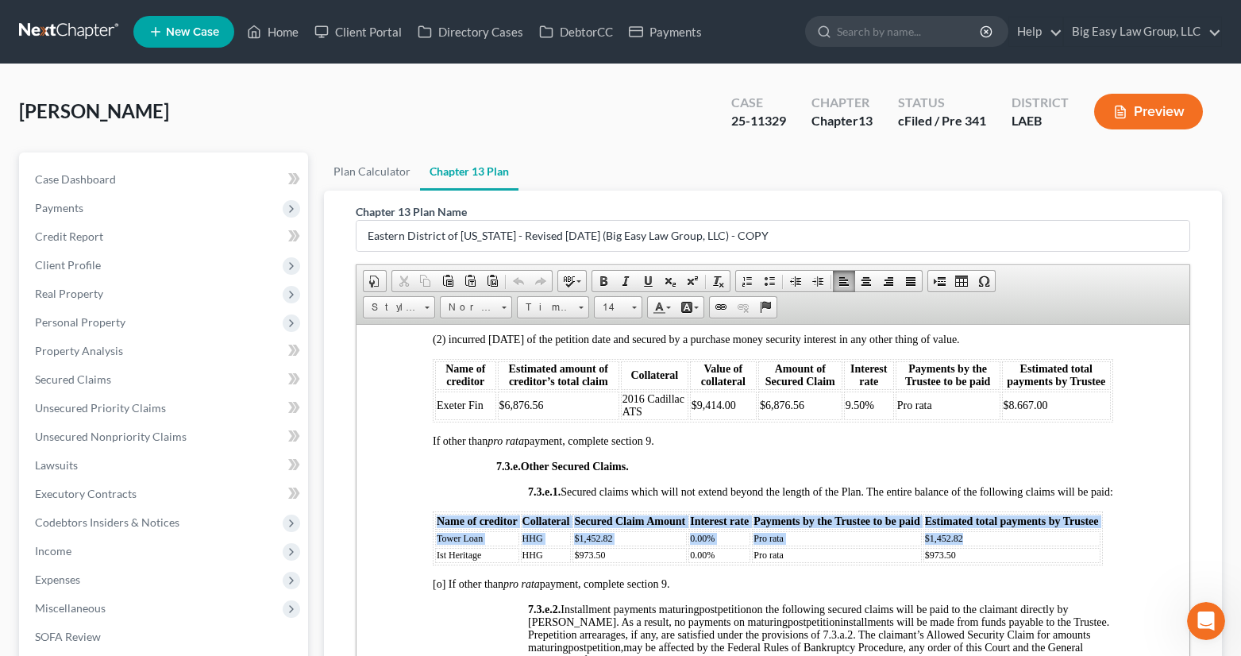
drag, startPoint x: 1005, startPoint y: 575, endPoint x: 452, endPoint y: 549, distance: 553.9
click at [452, 549] on table "Name of creditor Collateral Secured Claim Amount Interest rate Payments by the …" at bounding box center [767, 537] width 670 height 54
copy table "Name of creditor Collateral Secured Claim Amount Interest rate Payments by the …"
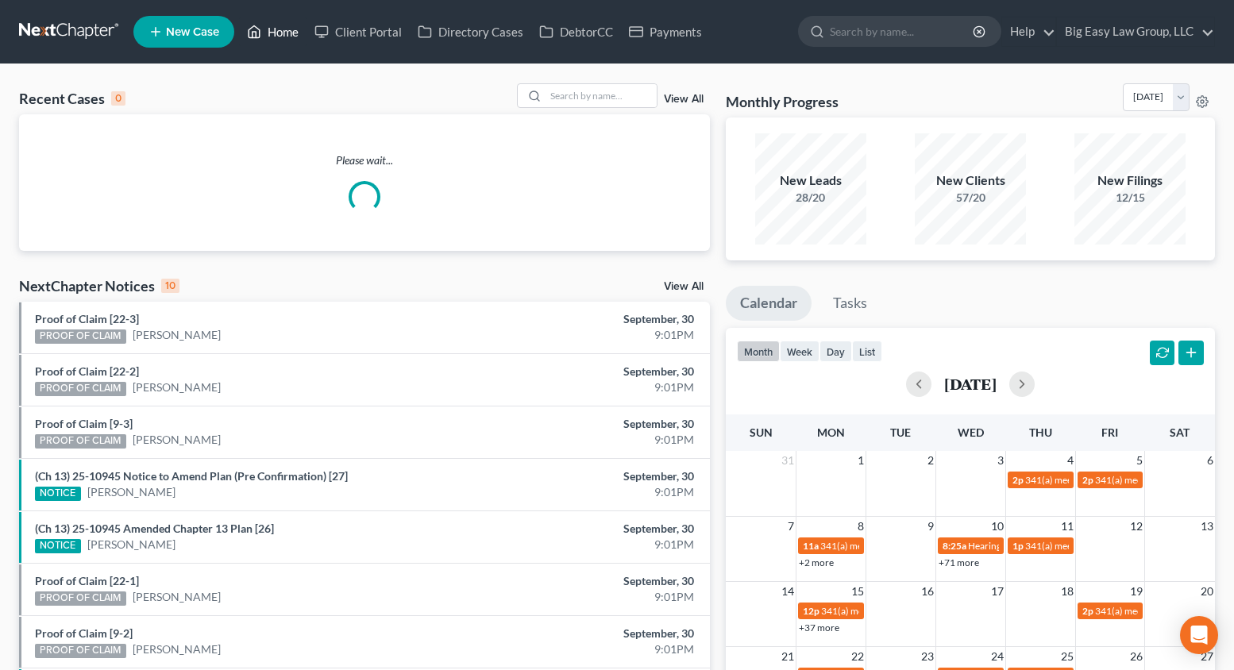
click at [295, 24] on link "Home" at bounding box center [272, 31] width 67 height 29
click at [582, 99] on input "search" at bounding box center [600, 95] width 111 height 23
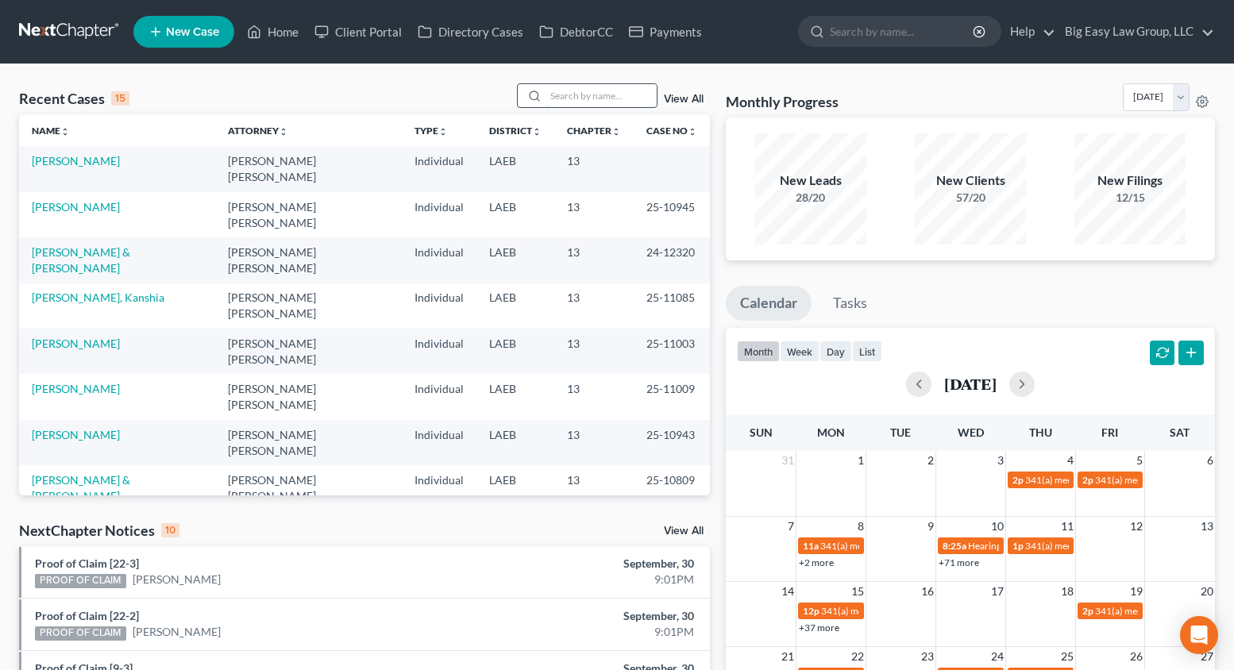
type input "f"
type input "griffin"
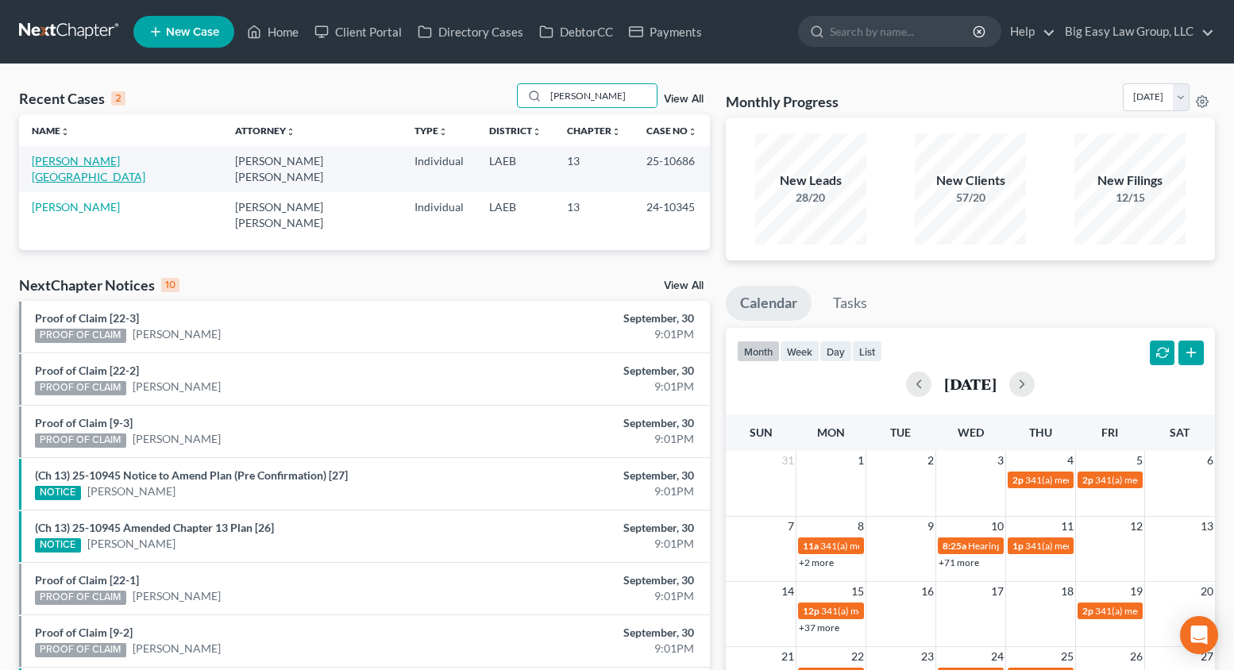
click at [90, 164] on link "[PERSON_NAME][GEOGRAPHIC_DATA]" at bounding box center [89, 168] width 114 height 29
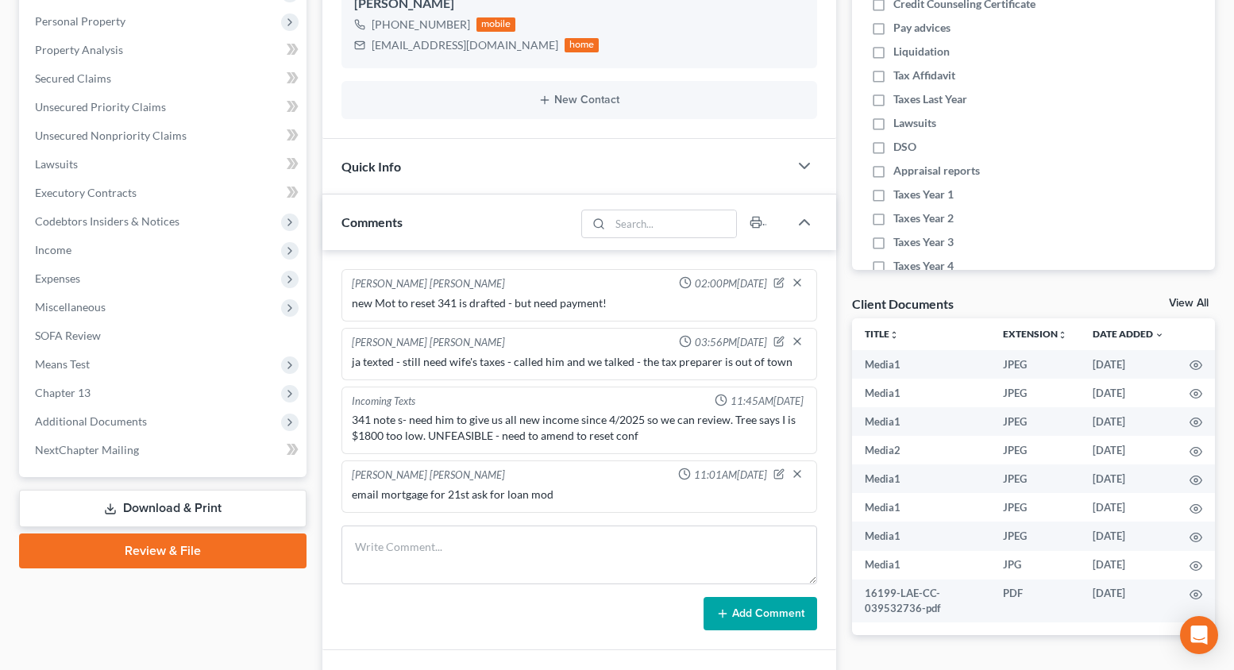
scroll to position [5524, 0]
click at [220, 412] on span "Additional Documents" at bounding box center [164, 420] width 284 height 29
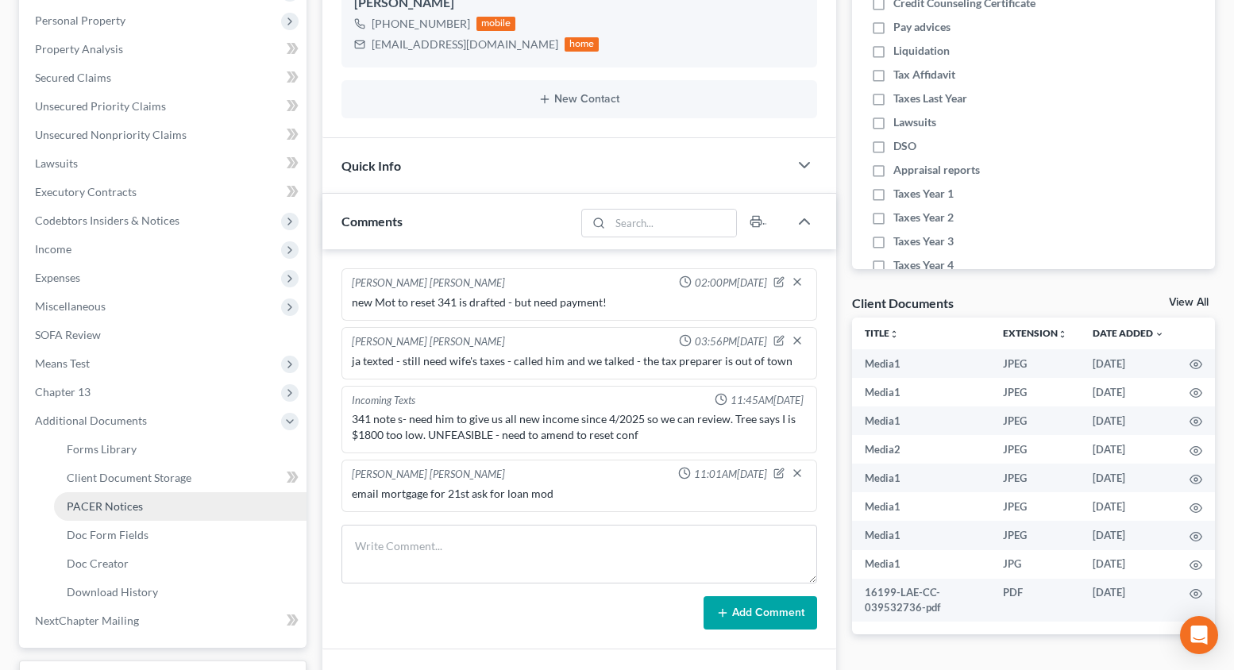
click at [243, 505] on link "PACER Notices" at bounding box center [180, 506] width 252 height 29
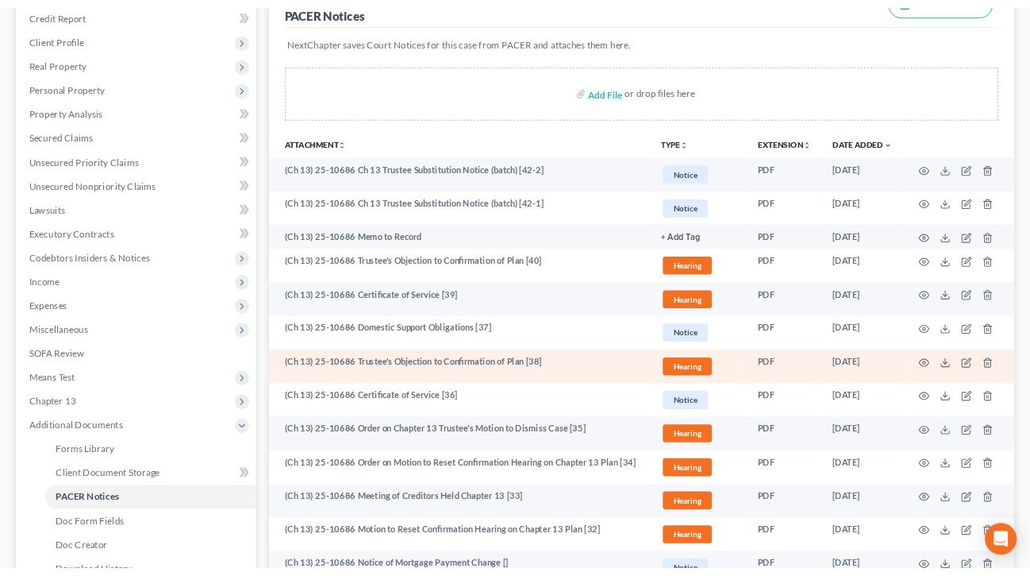
scroll to position [208, 0]
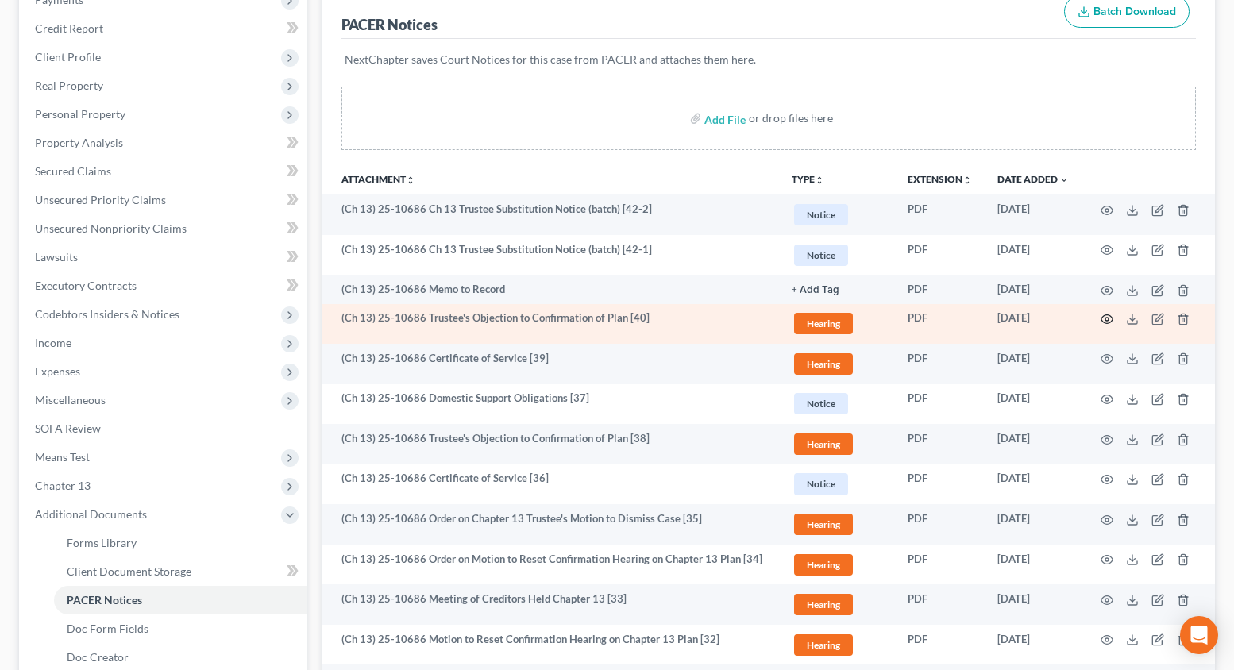
click at [1101, 319] on icon "button" at bounding box center [1107, 319] width 12 height 9
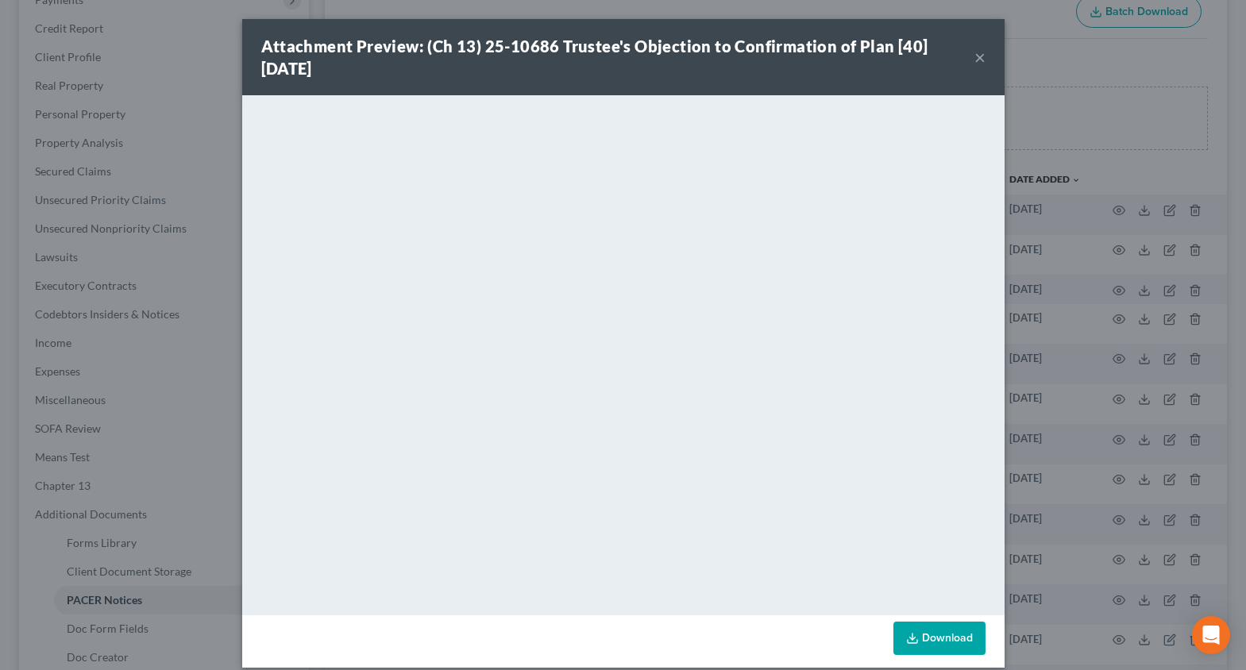
click at [974, 57] on button "×" at bounding box center [979, 57] width 11 height 19
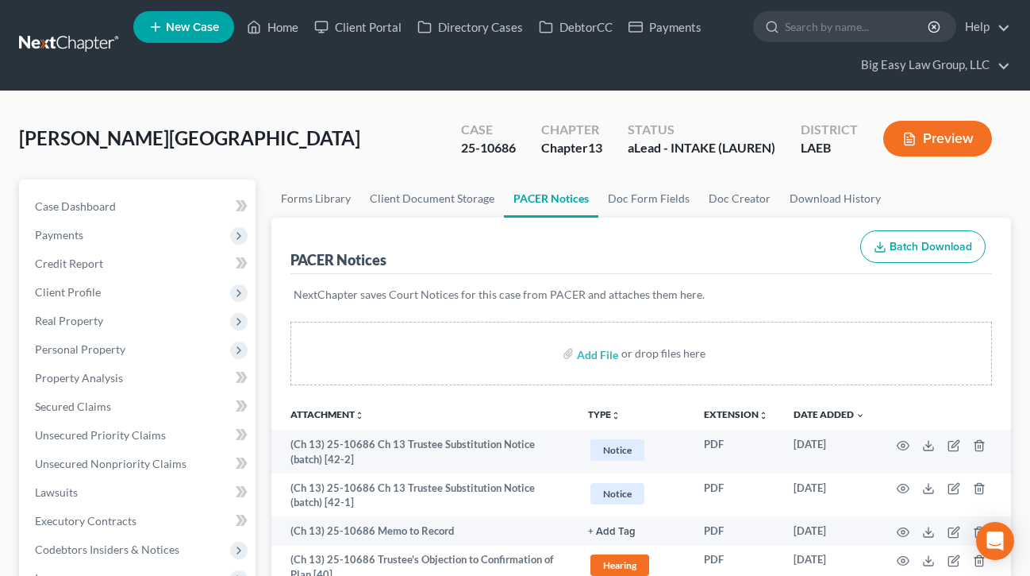
scroll to position [0, 0]
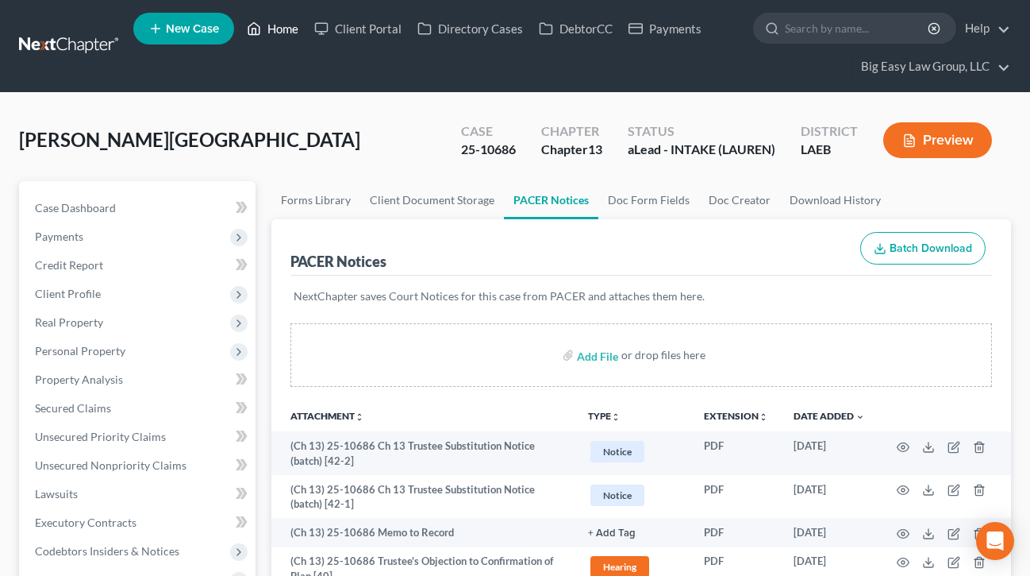
click at [271, 32] on link "Home" at bounding box center [272, 28] width 67 height 29
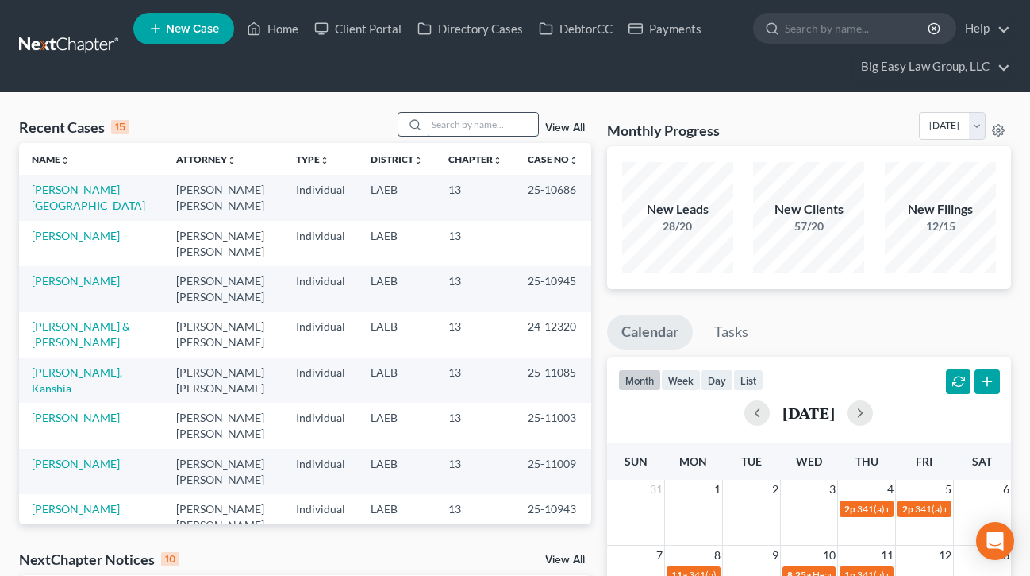
click at [460, 125] on input "search" at bounding box center [482, 124] width 111 height 23
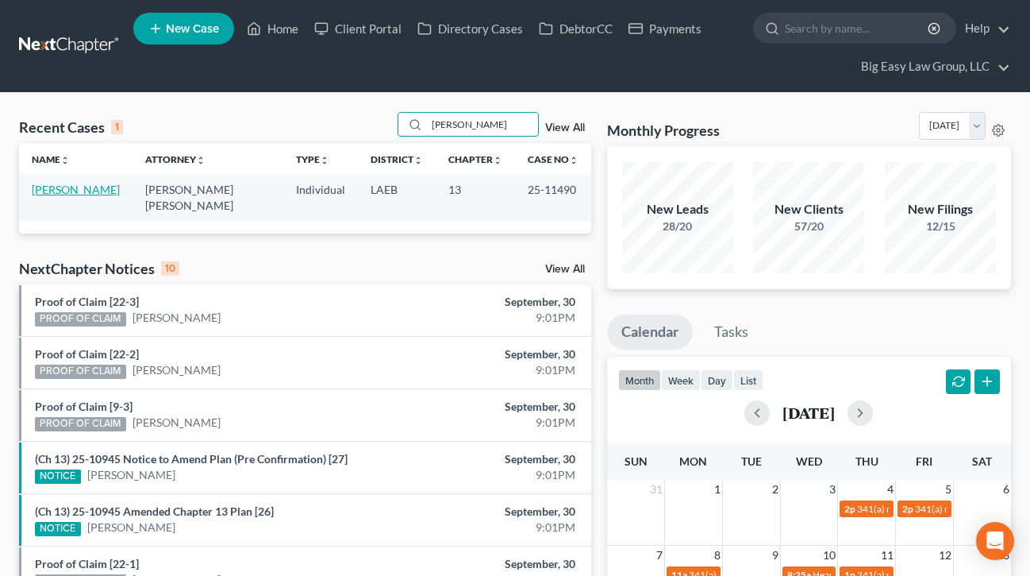
type input "rednour"
drag, startPoint x: 48, startPoint y: 187, endPoint x: 52, endPoint y: 178, distance: 9.9
click at [48, 187] on link "[PERSON_NAME]" at bounding box center [76, 189] width 88 height 13
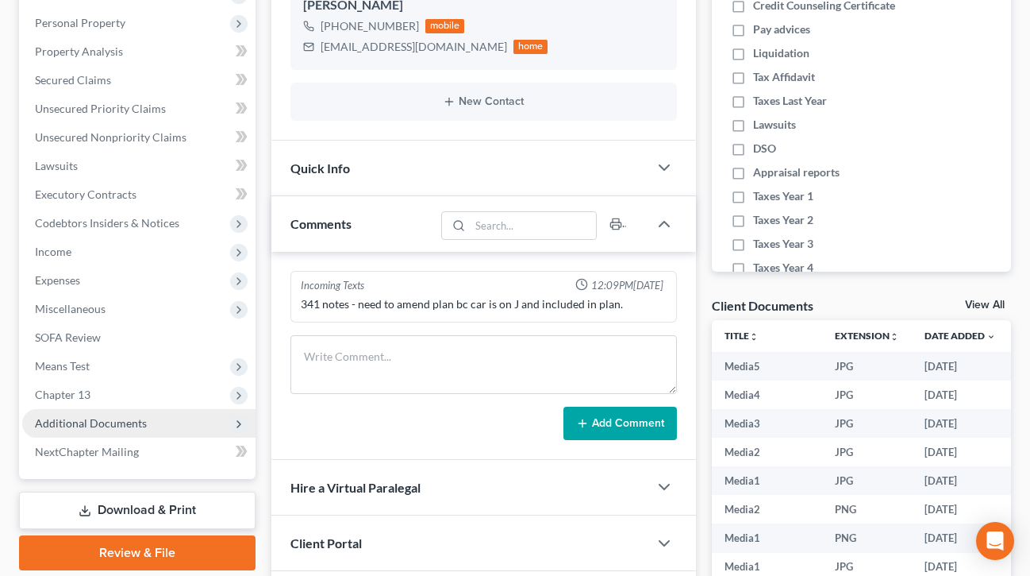
scroll to position [7744, 0]
click at [164, 429] on span "Additional Documents" at bounding box center [138, 423] width 233 height 29
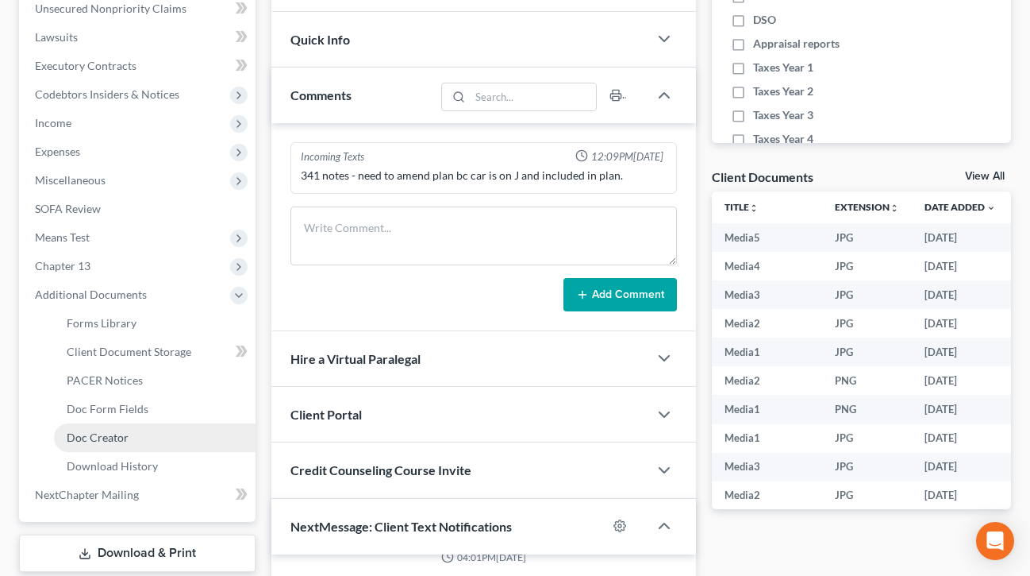
click at [144, 443] on link "Doc Creator" at bounding box center [155, 437] width 202 height 29
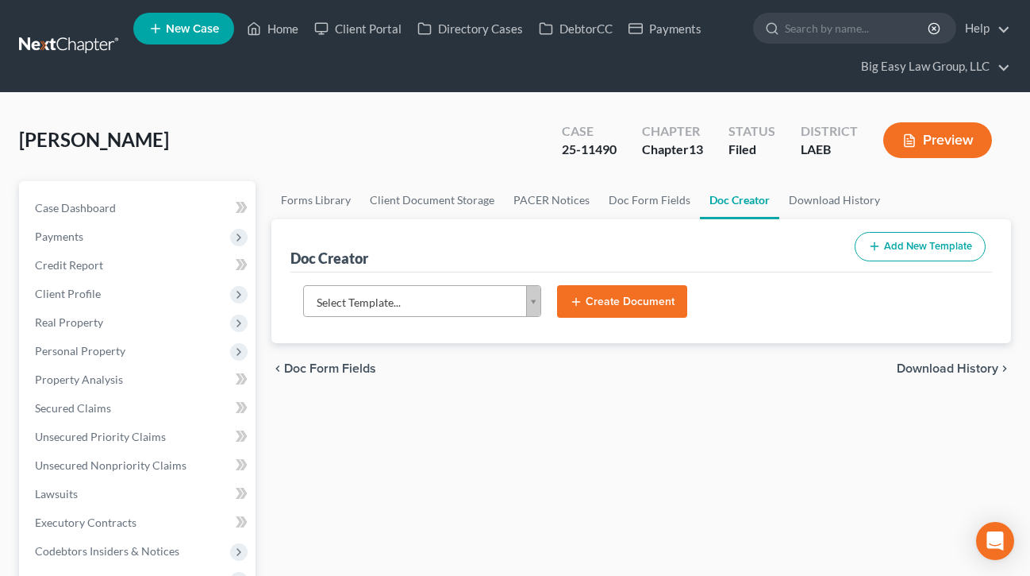
click at [537, 295] on body "Home New Case Client Portal Directory Cases DebtorCC Payments Big Easy Law Grou…" at bounding box center [515, 587] width 1030 height 1174
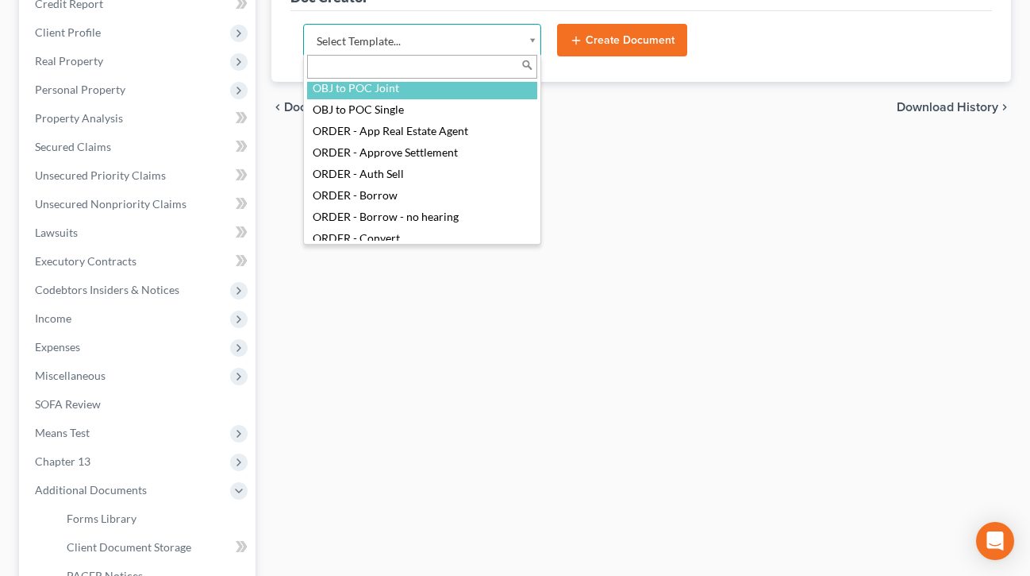
scroll to position [1810, 0]
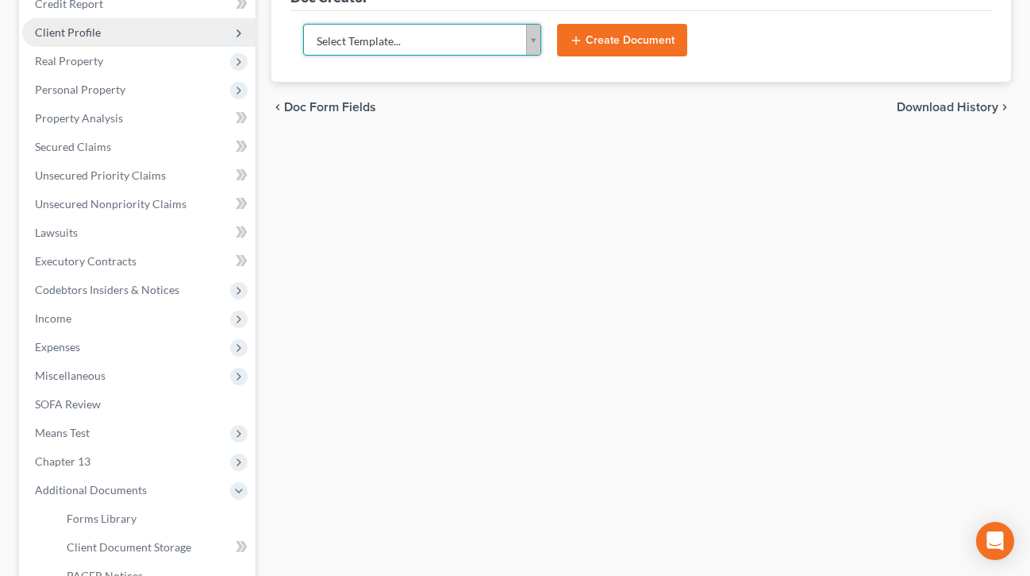
drag, startPoint x: 640, startPoint y: 253, endPoint x: 229, endPoint y: 30, distance: 467.8
click at [640, 252] on body "Home New Case Client Portal Directory Cases DebtorCC Payments Big Easy Law Grou…" at bounding box center [515, 326] width 1030 height 1174
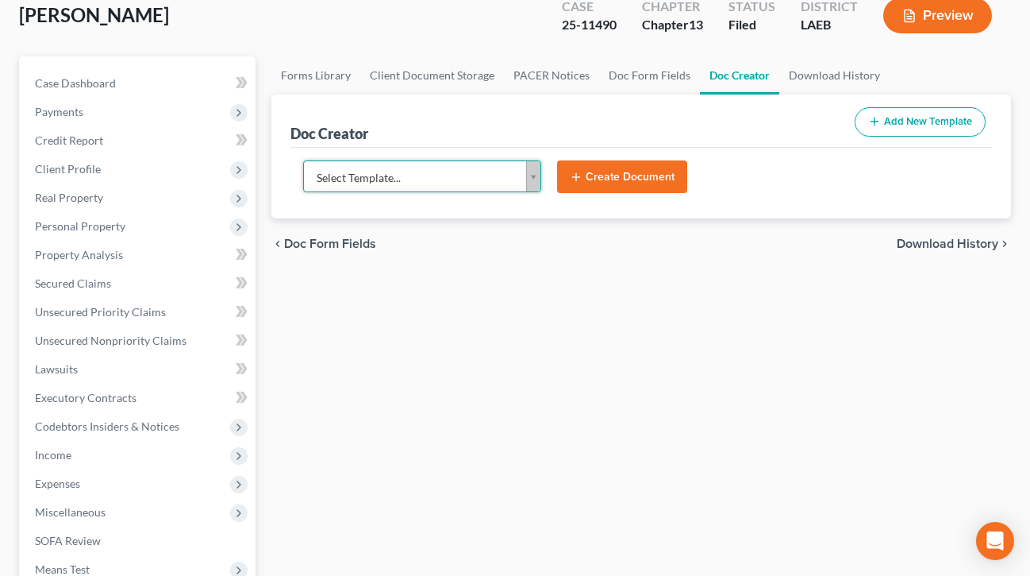
scroll to position [0, 0]
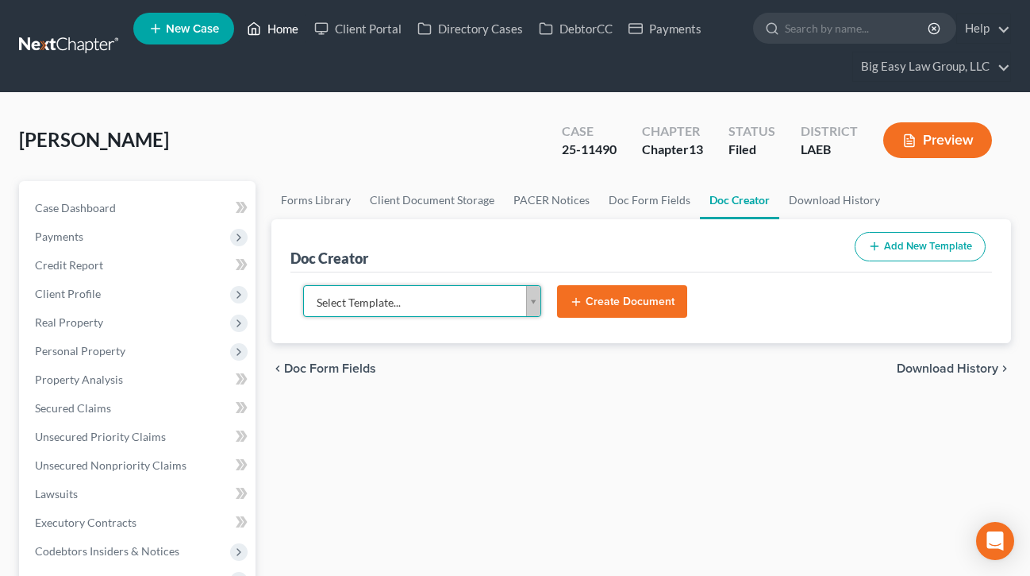
click at [275, 24] on link "Home" at bounding box center [272, 28] width 67 height 29
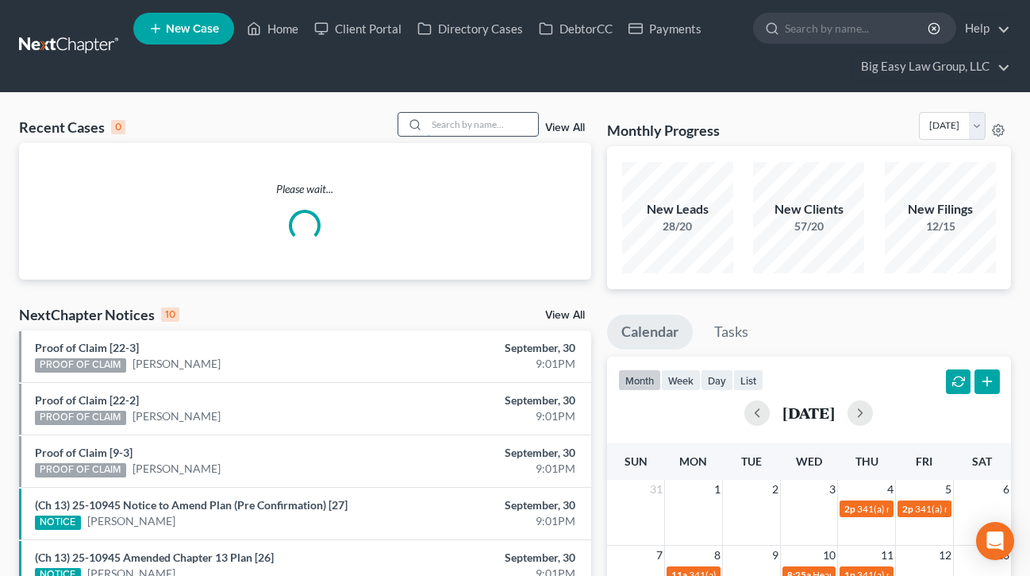
click at [477, 125] on input "search" at bounding box center [482, 124] width 111 height 23
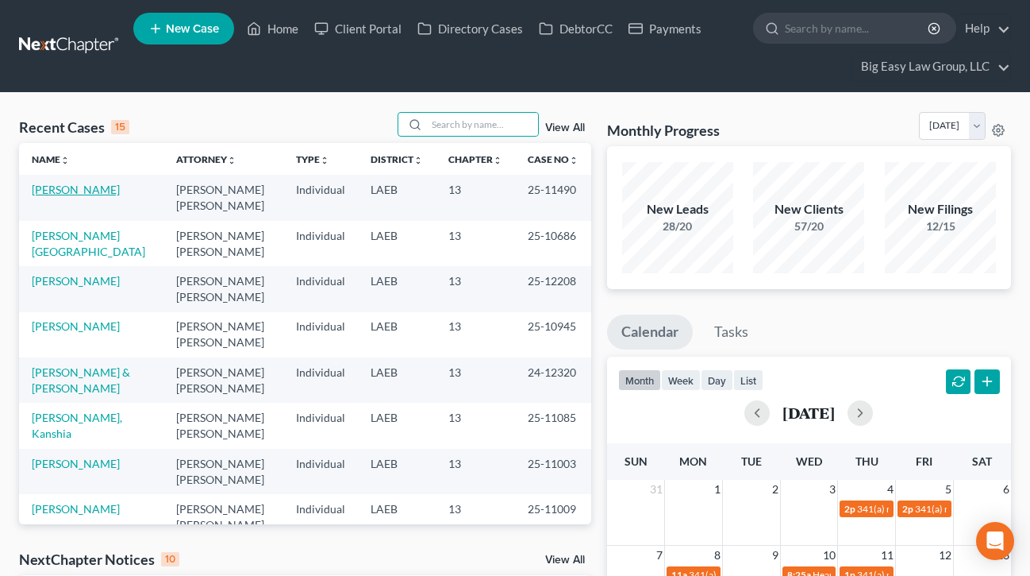
click at [52, 196] on link "[PERSON_NAME]" at bounding box center [76, 189] width 88 height 13
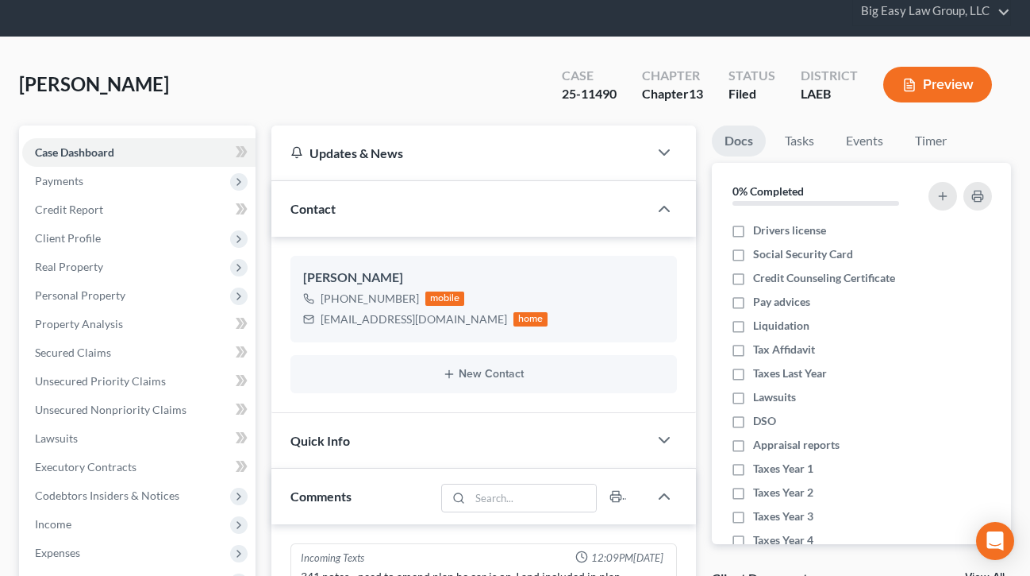
scroll to position [295, 0]
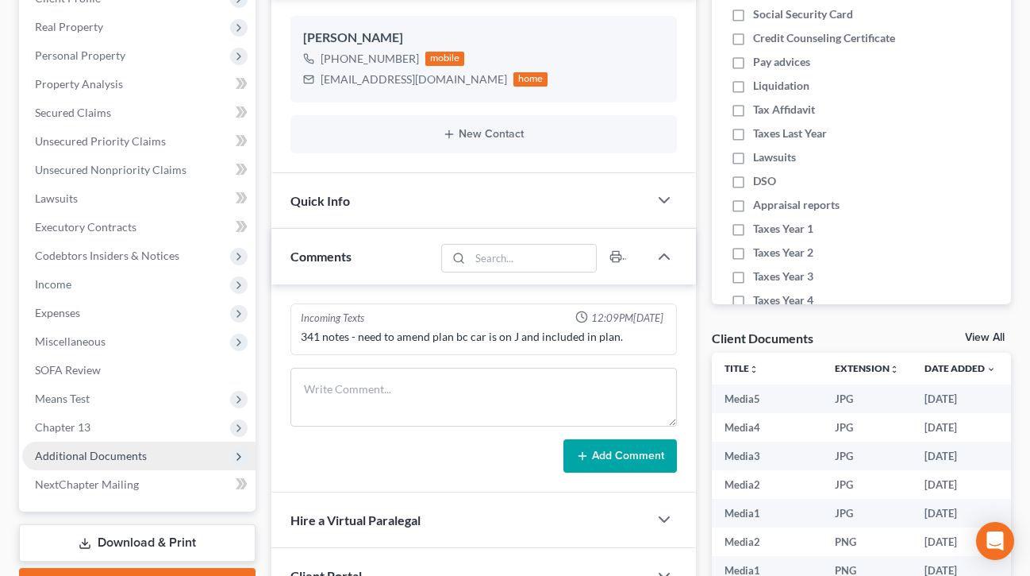
click at [118, 453] on span "Additional Documents" at bounding box center [91, 455] width 112 height 13
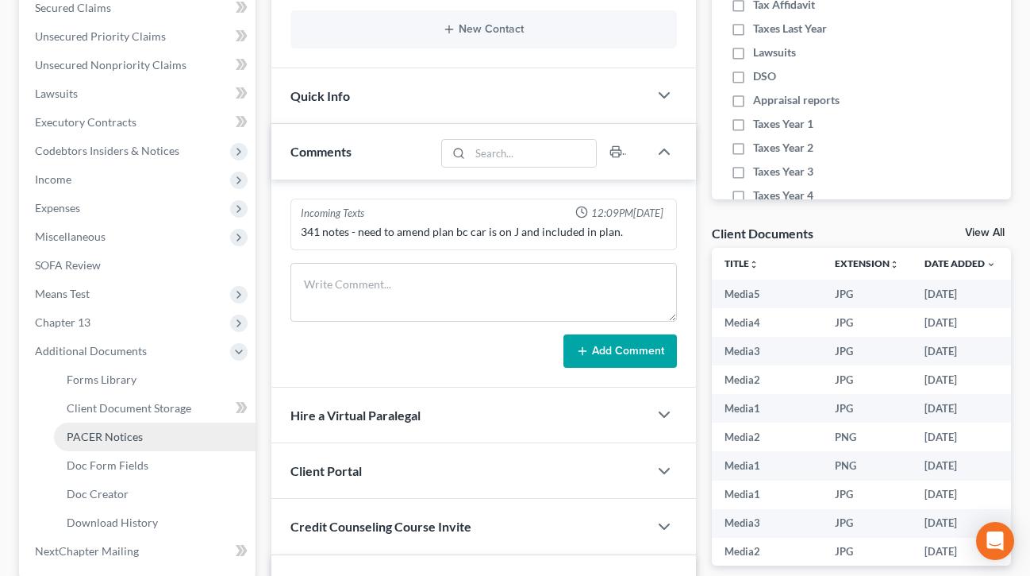
click at [129, 433] on span "PACER Notices" at bounding box center [105, 435] width 76 height 13
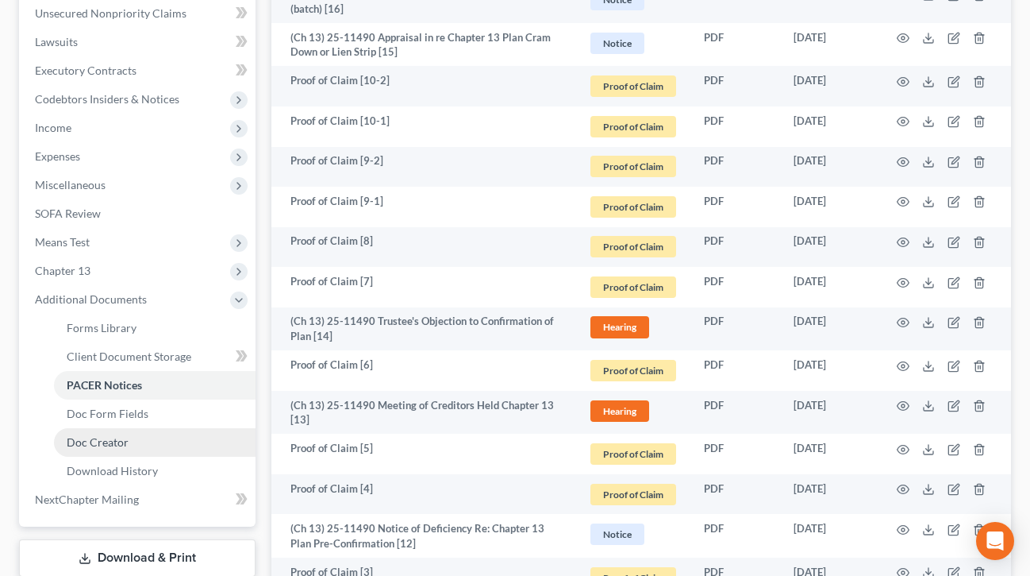
click at [143, 443] on link "Doc Creator" at bounding box center [155, 442] width 202 height 29
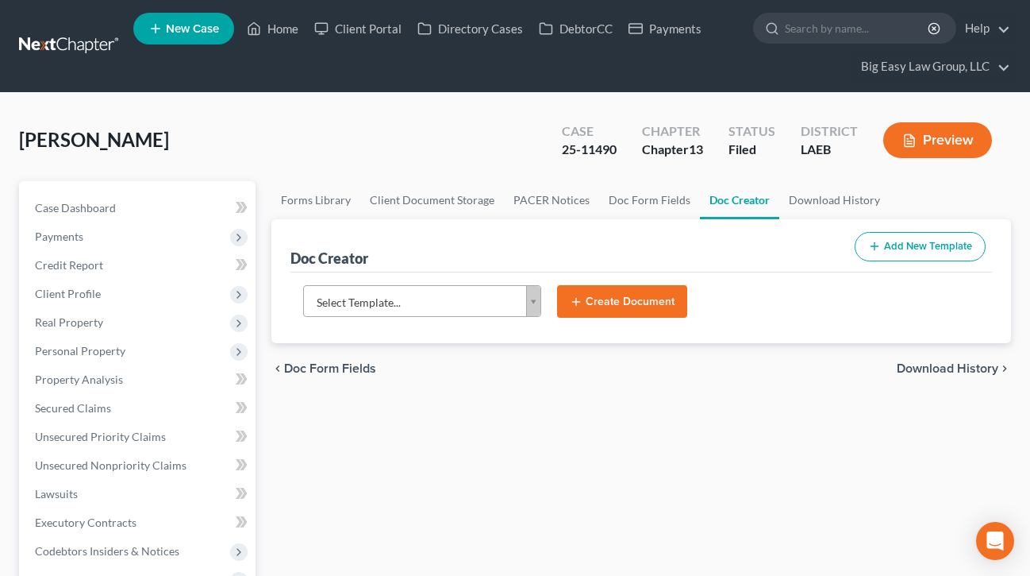
click at [529, 295] on body "Home New Case Client Portal Directory Cases DebtorCC Payments Big Easy Law Grou…" at bounding box center [515, 587] width 1030 height 1174
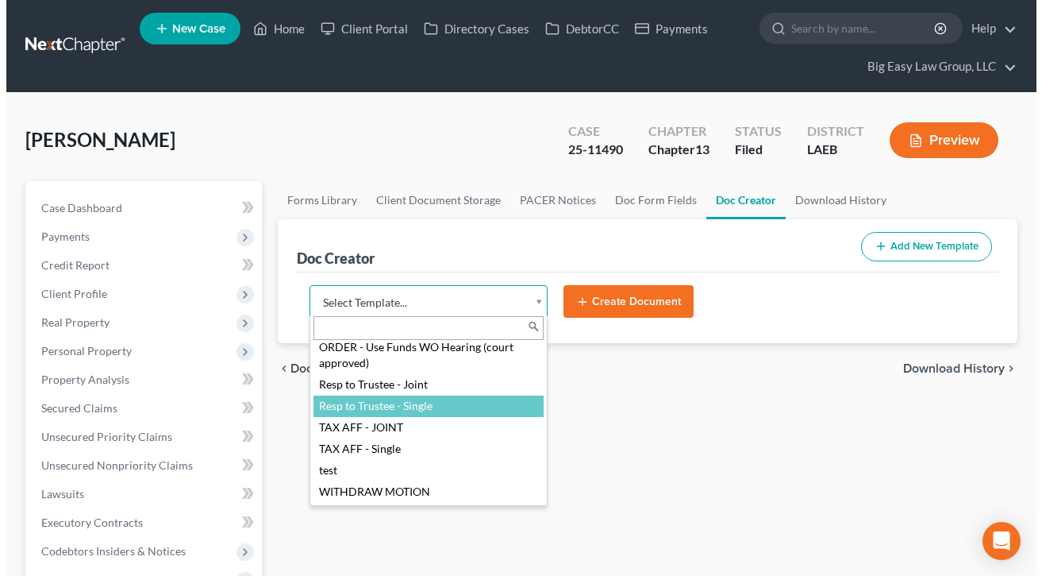
scroll to position [2574, 0]
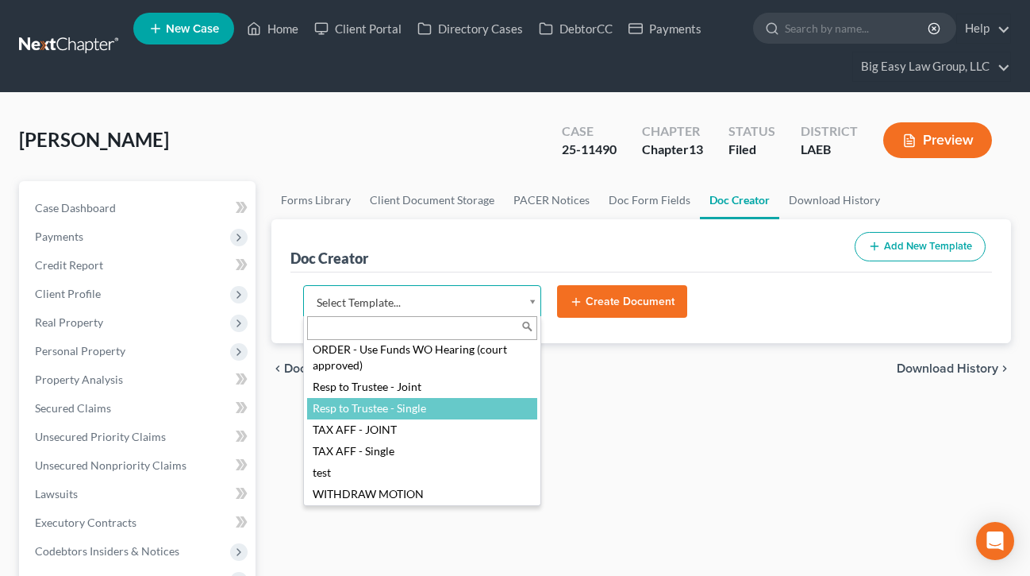
select select "107027"
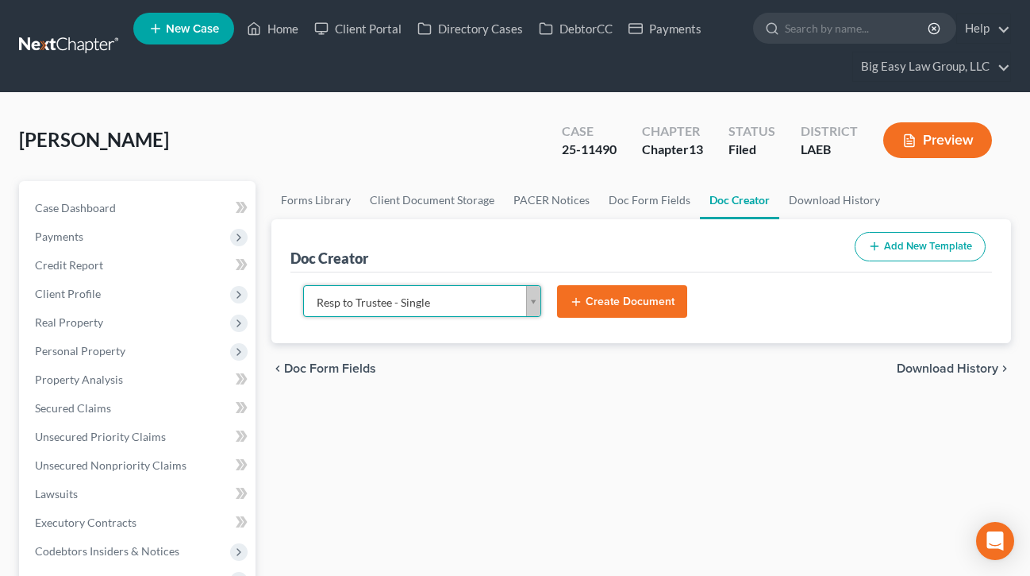
click at [587, 302] on button "Create Document" at bounding box center [622, 301] width 130 height 33
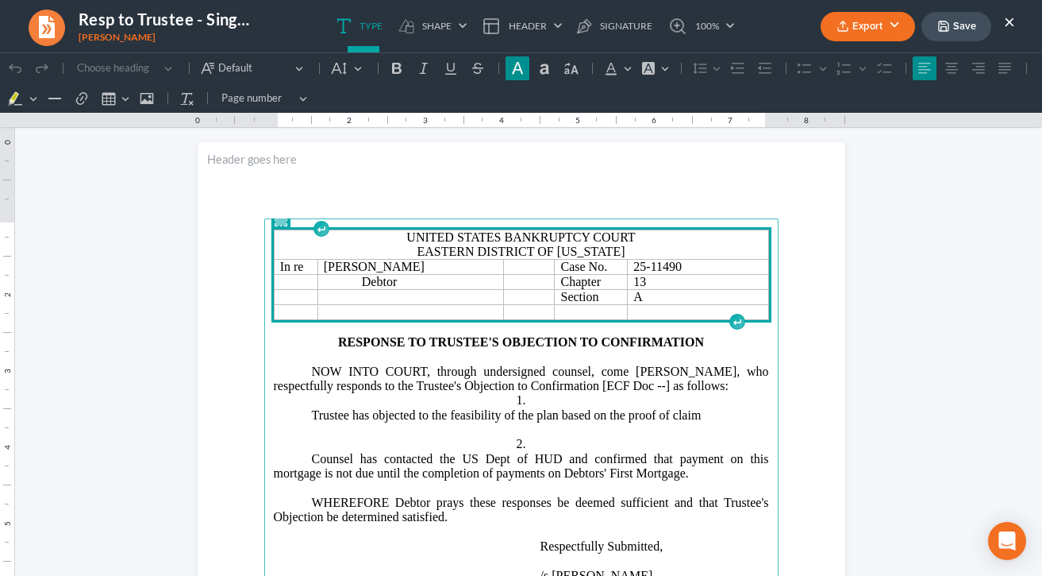
scroll to position [40, 0]
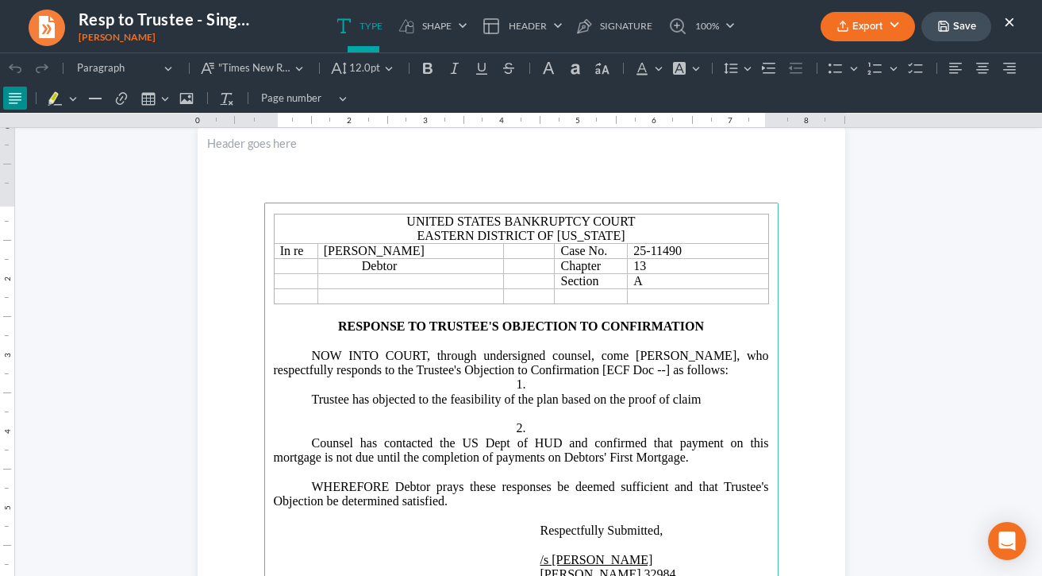
click at [657, 368] on span "NOW INTO COURT, through undersigned counsel, come Alexander Rednour, who respec…" at bounding box center [521, 363] width 495 height 28
drag, startPoint x: 702, startPoint y: 402, endPoint x: 414, endPoint y: 402, distance: 287.4
click at [414, 402] on p "Trustee has objected to the feasibility of the plan based on the proof of claim" at bounding box center [521, 399] width 495 height 14
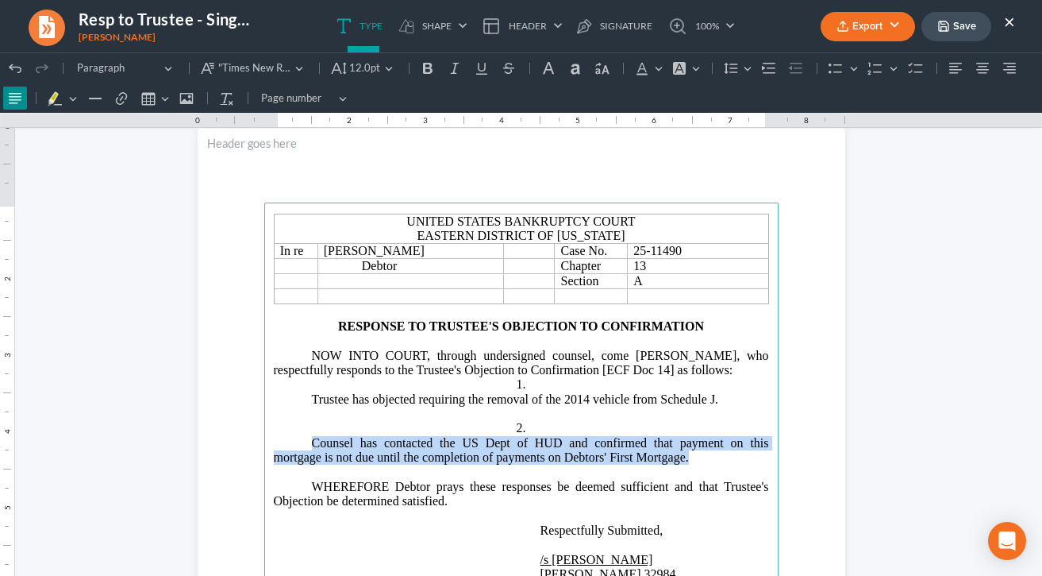
drag, startPoint x: 683, startPoint y: 456, endPoint x: 307, endPoint y: 442, distance: 375.8
click at [307, 442] on span "Counsel has contacted the US Dept of HUD and confirmed that payment on this mor…" at bounding box center [521, 450] width 495 height 28
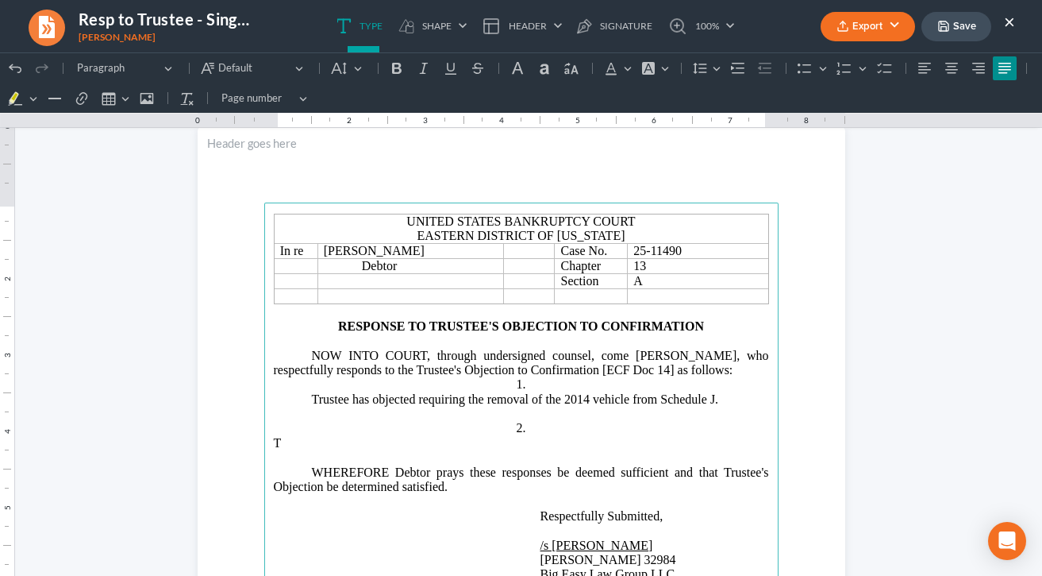
click at [494, 449] on p "⁠⁠⁠⁠⁠⁠⁠ T" at bounding box center [521, 443] width 495 height 14
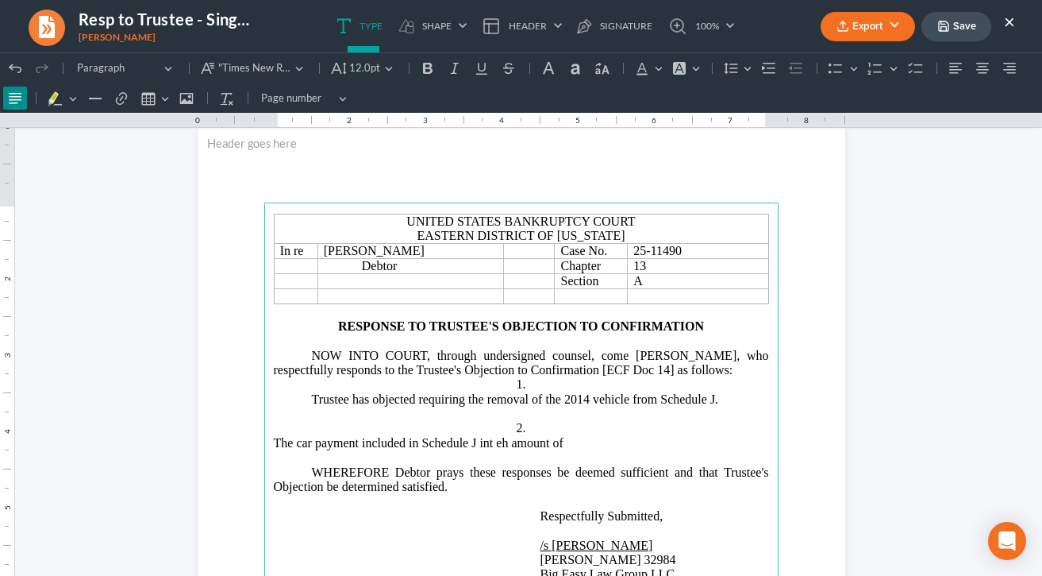
click at [538, 441] on span "he car payment included in Schedule J int eh amount of" at bounding box center [422, 442] width 282 height 13
click at [608, 443] on p "T he car payment included in Schedule J in the amount of" at bounding box center [521, 443] width 495 height 14
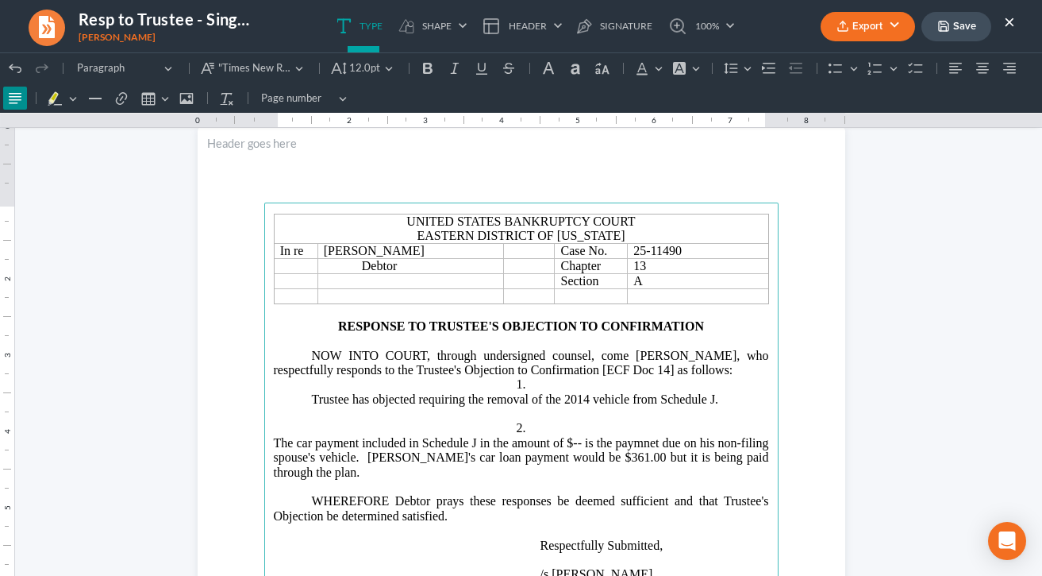
drag, startPoint x: 317, startPoint y: 439, endPoint x: 407, endPoint y: 466, distance: 94.4
click at [317, 439] on span "he car payment included in Schedule J in the amount of $-- is the paymnet due o…" at bounding box center [521, 457] width 495 height 43
click at [703, 443] on span "he car payment included in Schedule J in the amount of $-- is the paymnet due o…" at bounding box center [521, 457] width 495 height 43
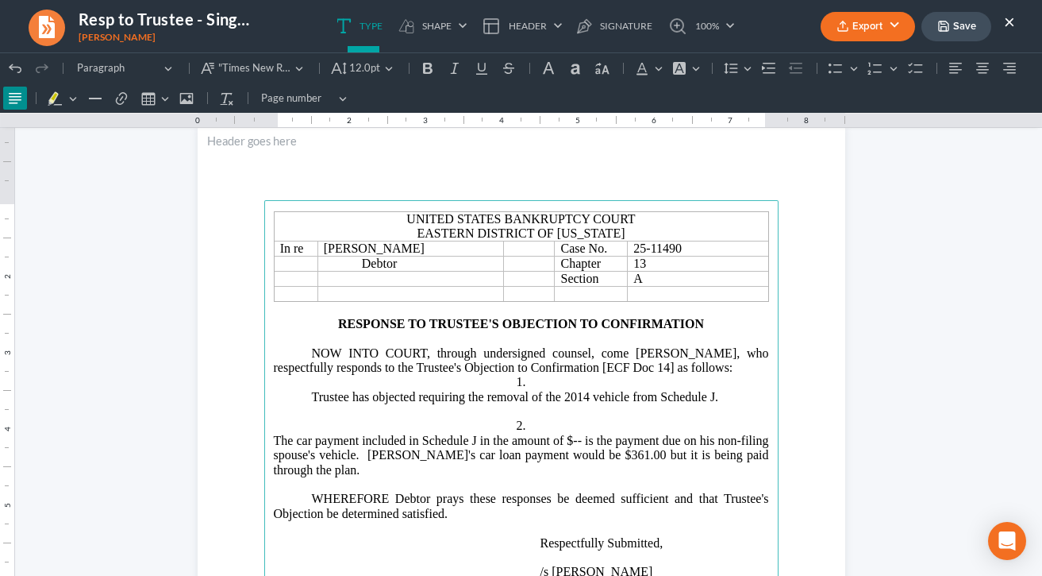
scroll to position [43, 0]
drag, startPoint x: 626, startPoint y: 441, endPoint x: 617, endPoint y: 440, distance: 9.7
click at [617, 440] on span "he car payment included in Schedule J in the amount of $-- is the payment due o…" at bounding box center [521, 454] width 495 height 43
click at [662, 452] on span "he car payment included in Schedule J in the amount of $489.00 is the payment d…" at bounding box center [521, 454] width 495 height 43
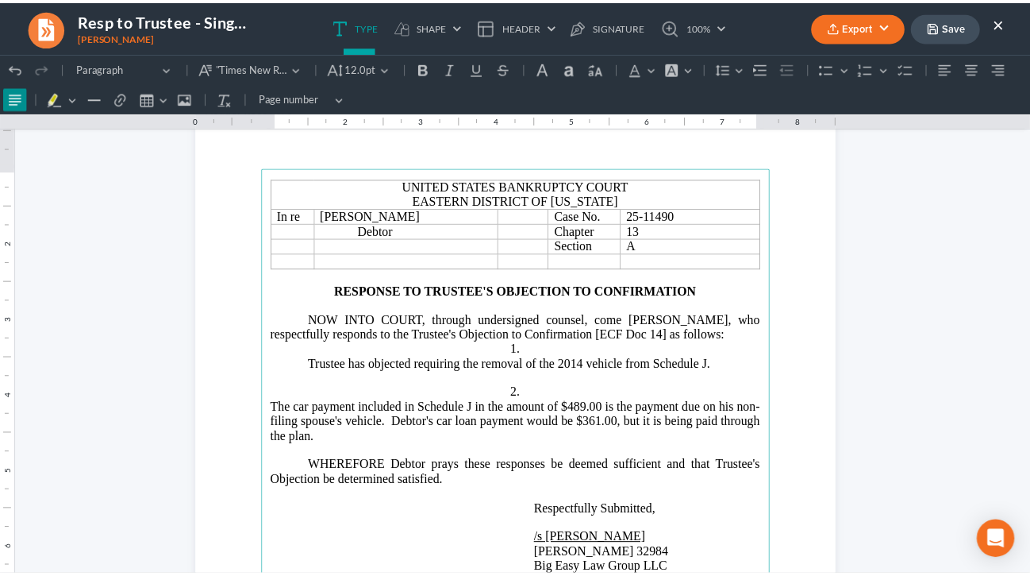
scroll to position [75, 0]
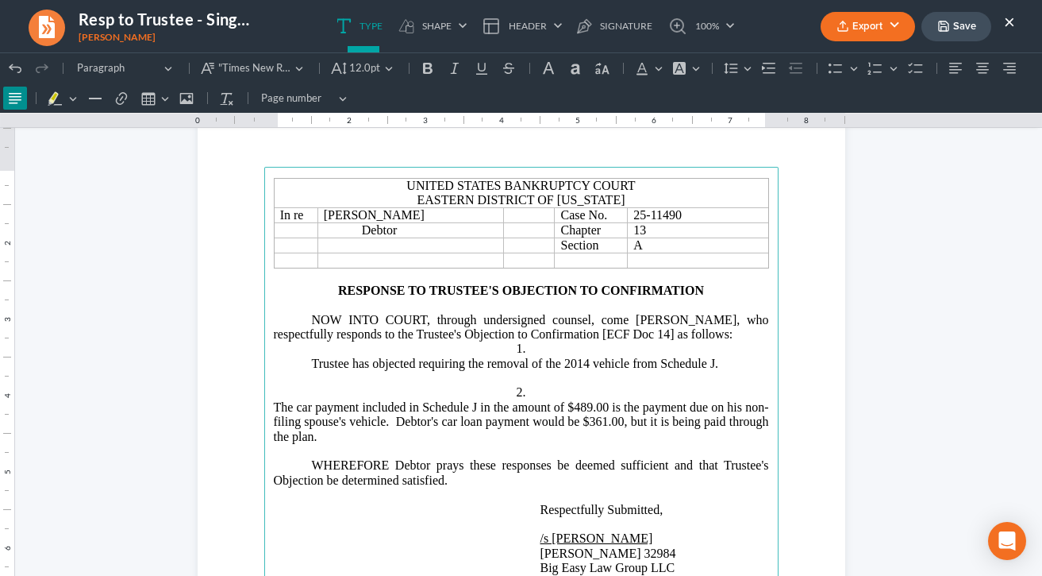
click at [971, 18] on button "Save" at bounding box center [957, 26] width 70 height 29
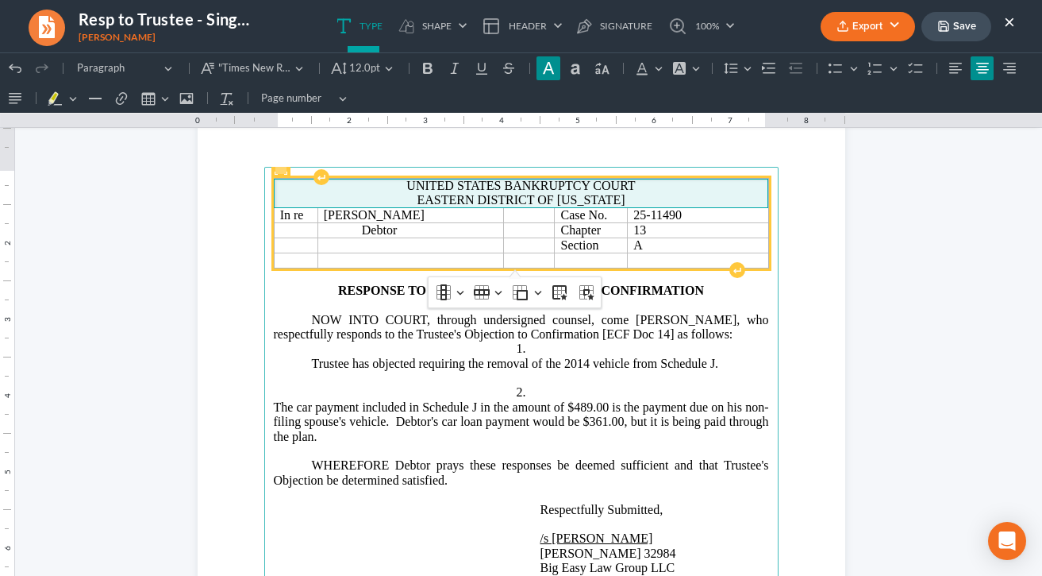
click at [630, 202] on p "Eastern District of [US_STATE]" at bounding box center [521, 200] width 483 height 14
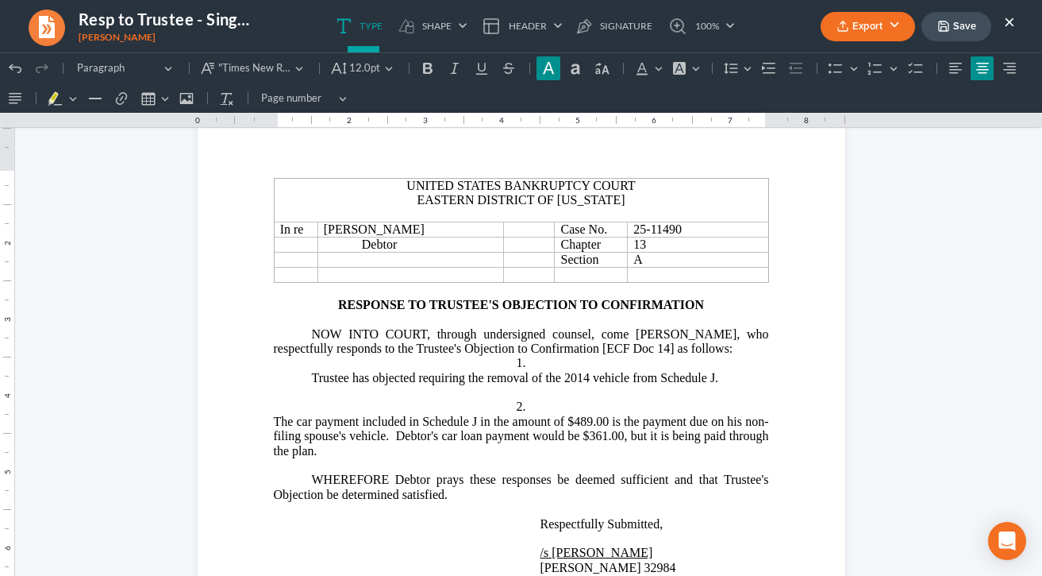
click at [977, 32] on button "Save" at bounding box center [957, 26] width 70 height 29
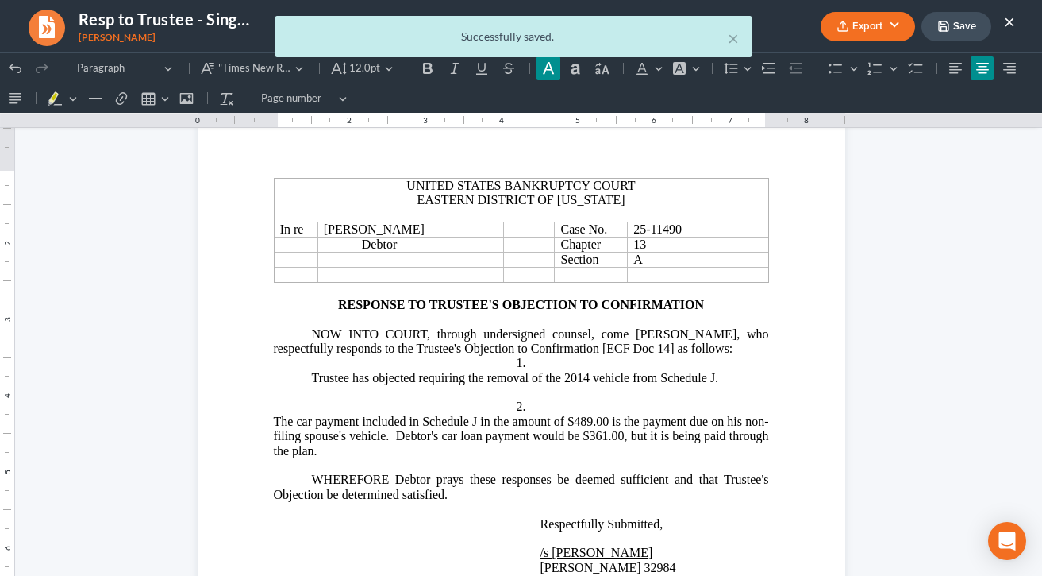
click at [732, 40] on link "100%" at bounding box center [697, 26] width 75 height 52
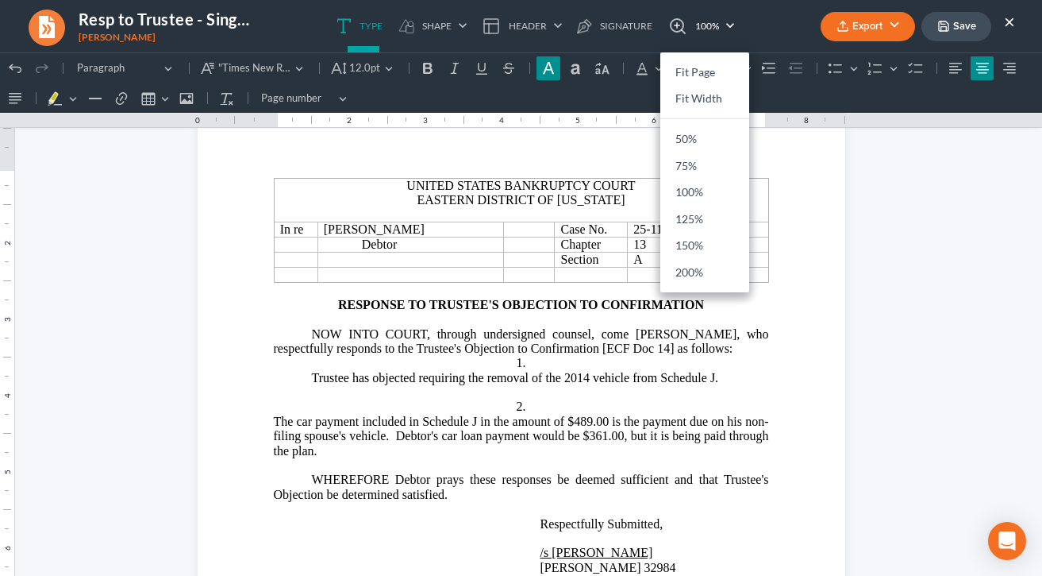
click at [1005, 19] on button "×" at bounding box center [1009, 21] width 11 height 19
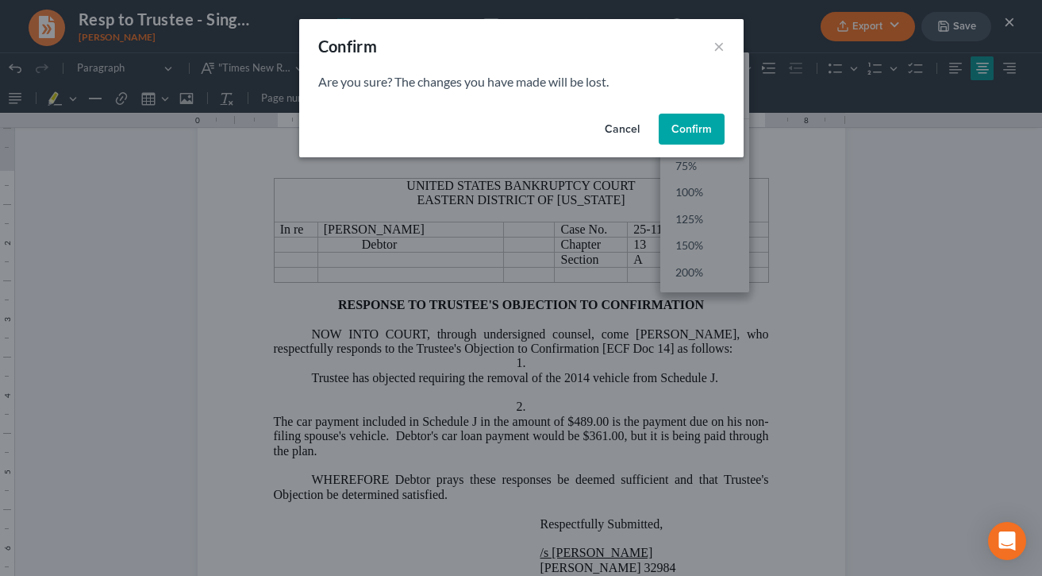
drag, startPoint x: 689, startPoint y: 120, endPoint x: 699, endPoint y: 59, distance: 61.9
click at [699, 59] on div "Confirm × Are you sure? The changes you have made will be lost. Cancel Confirm" at bounding box center [521, 88] width 445 height 138
click at [722, 38] on button "×" at bounding box center [719, 46] width 11 height 19
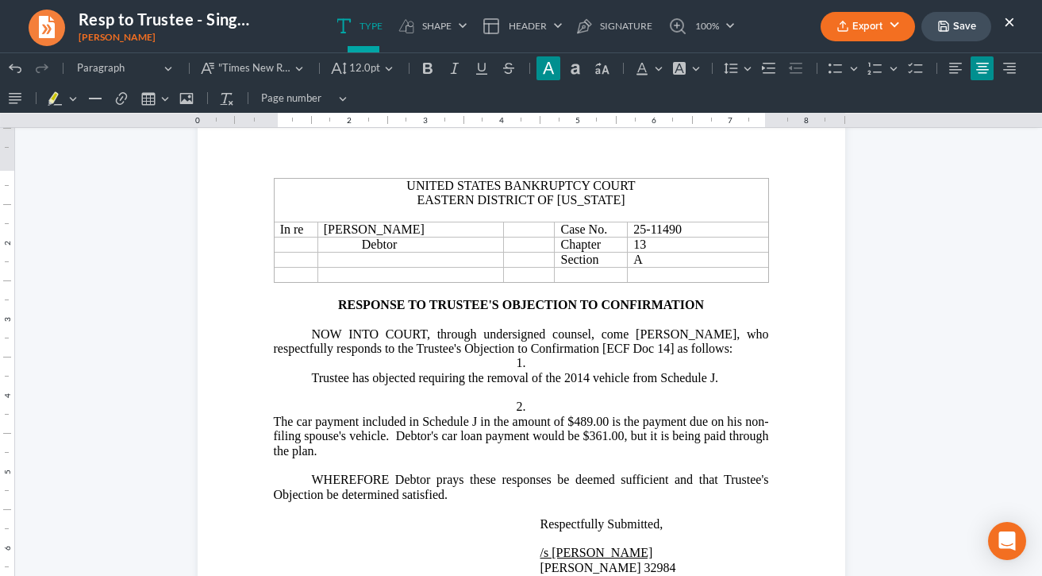
click at [943, 23] on icon "button" at bounding box center [944, 26] width 13 height 13
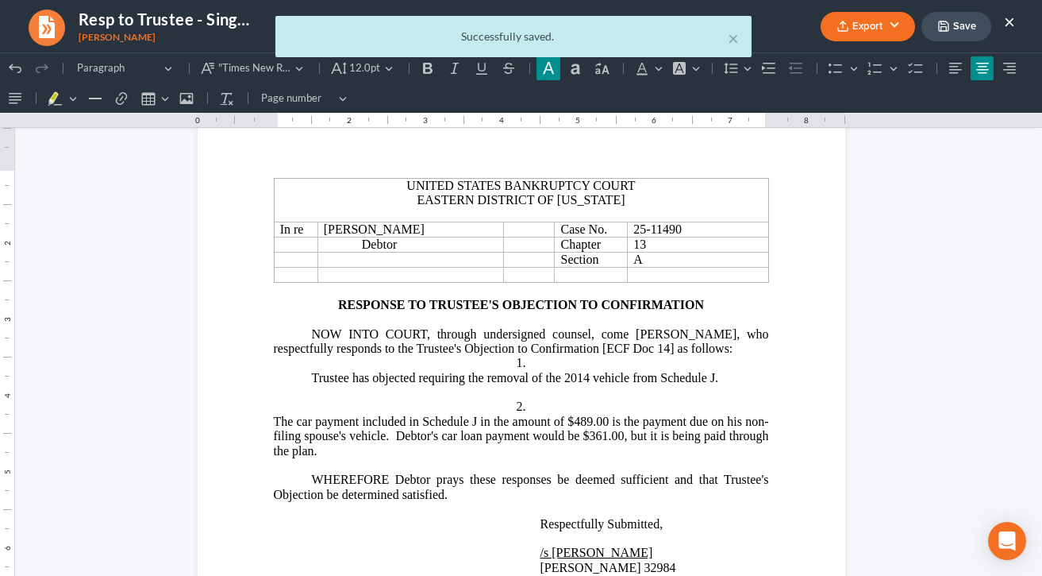
click at [741, 43] on div "× Successfully saved." at bounding box center [513, 36] width 476 height 41
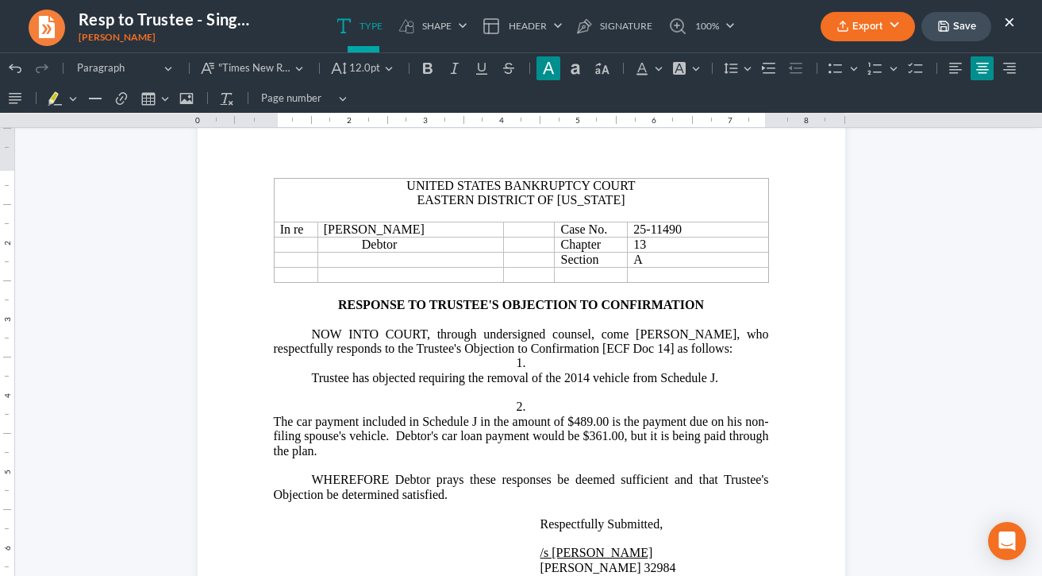
click at [737, 40] on ul "Type shapes Shape Line Check Arrow Circle Rectangle Header Show on first page S…" at bounding box center [535, 26] width 480 height 52
drag, startPoint x: 1000, startPoint y: 14, endPoint x: 1007, endPoint y: 25, distance: 12.1
click at [1000, 14] on ul "Export PDF Word Client Doc Storage Save ×" at bounding box center [918, 27] width 194 height 34
click at [1007, 24] on button "×" at bounding box center [1009, 21] width 11 height 19
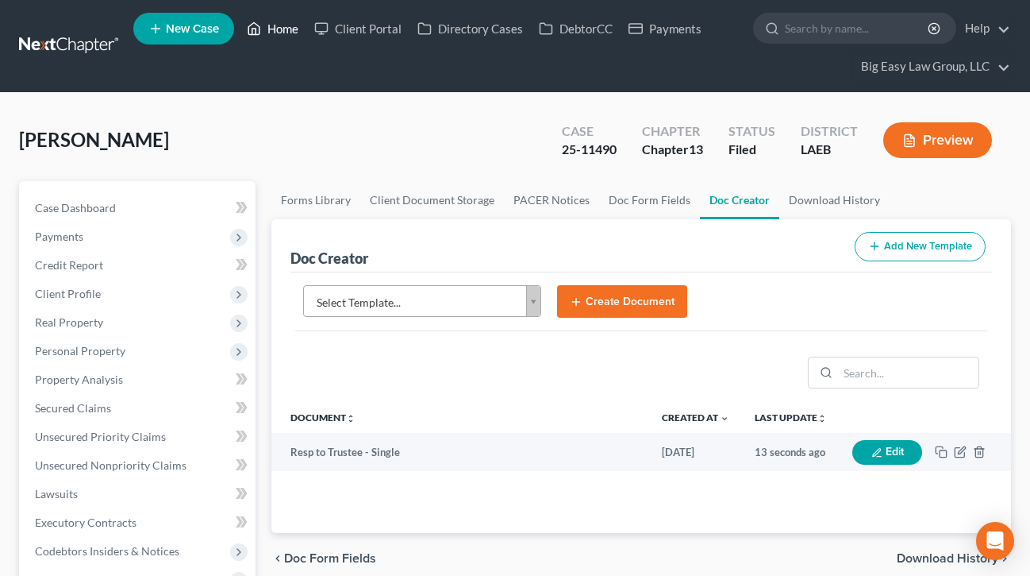
click at [257, 26] on icon at bounding box center [254, 28] width 14 height 19
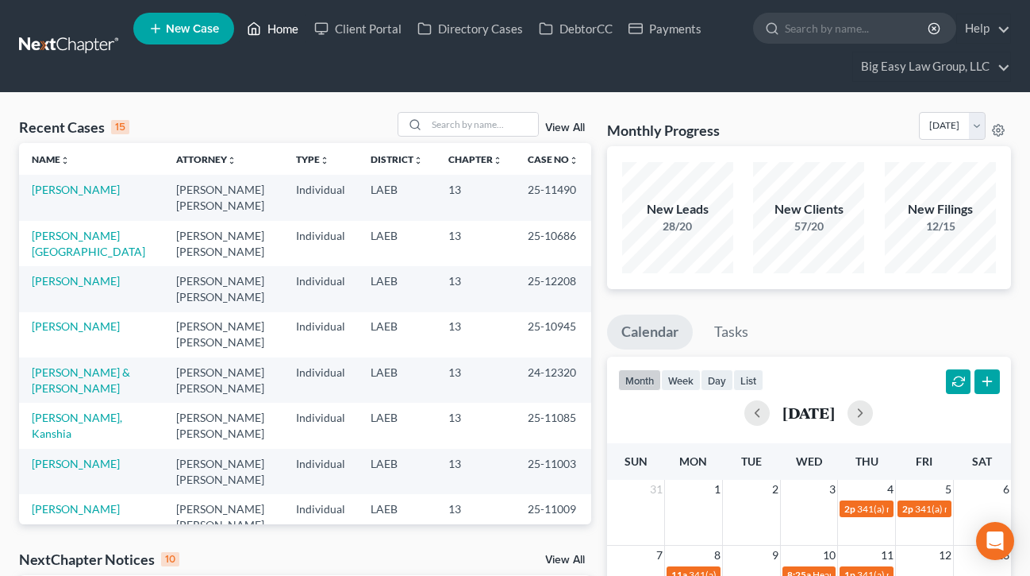
click at [283, 24] on link "Home" at bounding box center [272, 28] width 67 height 29
click at [438, 121] on input "search" at bounding box center [482, 124] width 111 height 23
type input "young"
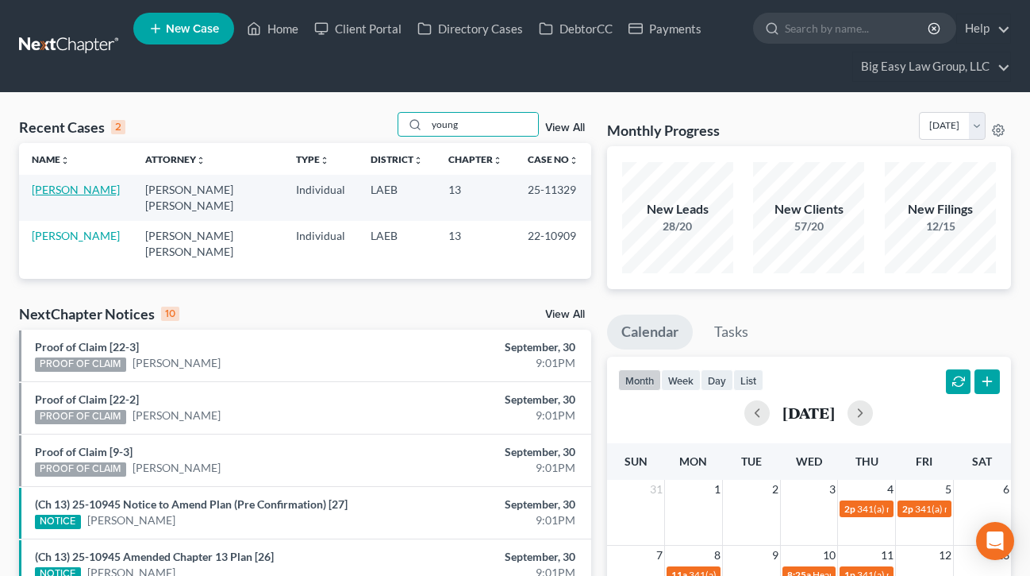
click at [68, 188] on link "[PERSON_NAME]" at bounding box center [76, 189] width 88 height 13
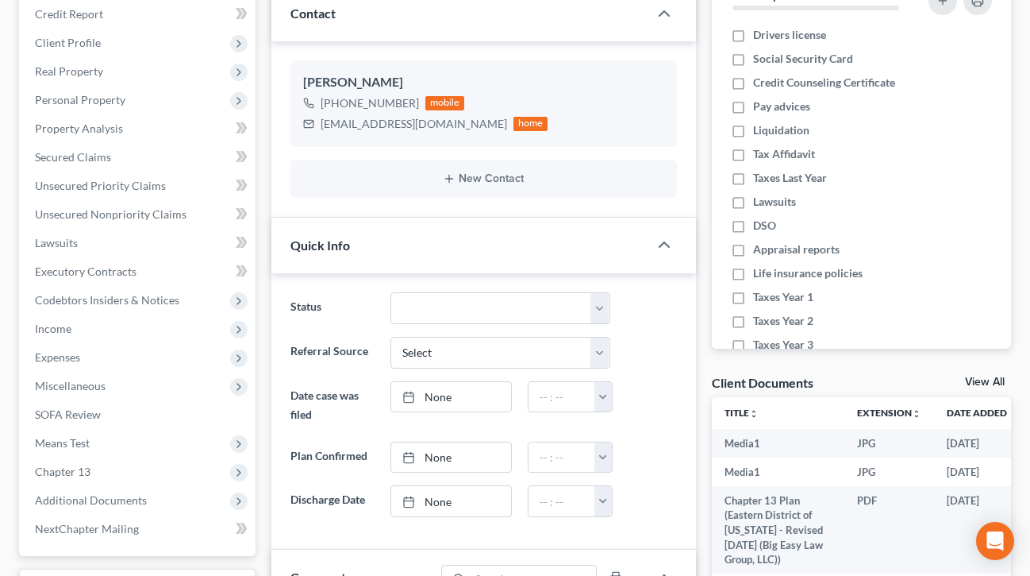
scroll to position [370, 0]
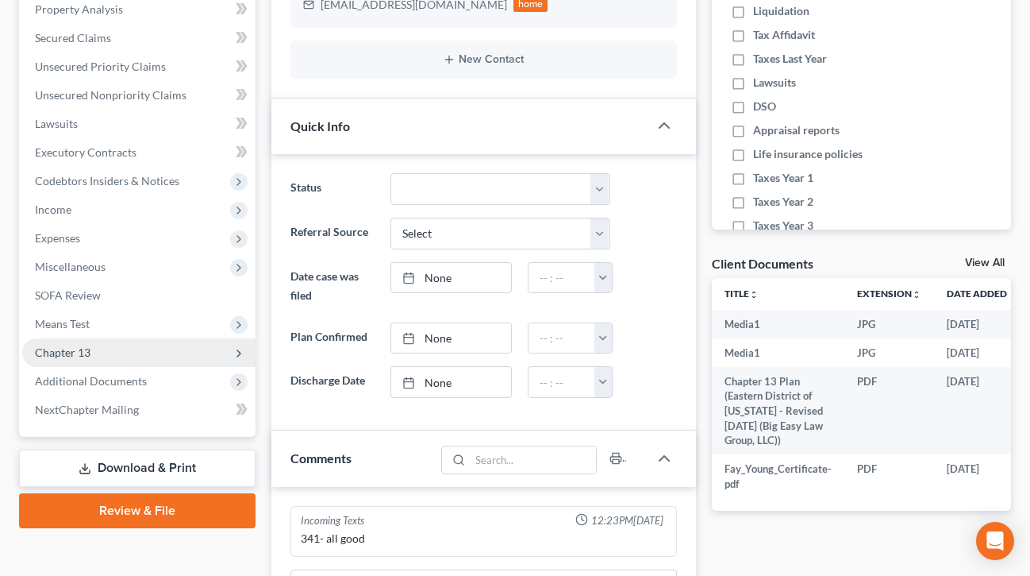
click at [123, 353] on span "Chapter 13" at bounding box center [138, 352] width 233 height 29
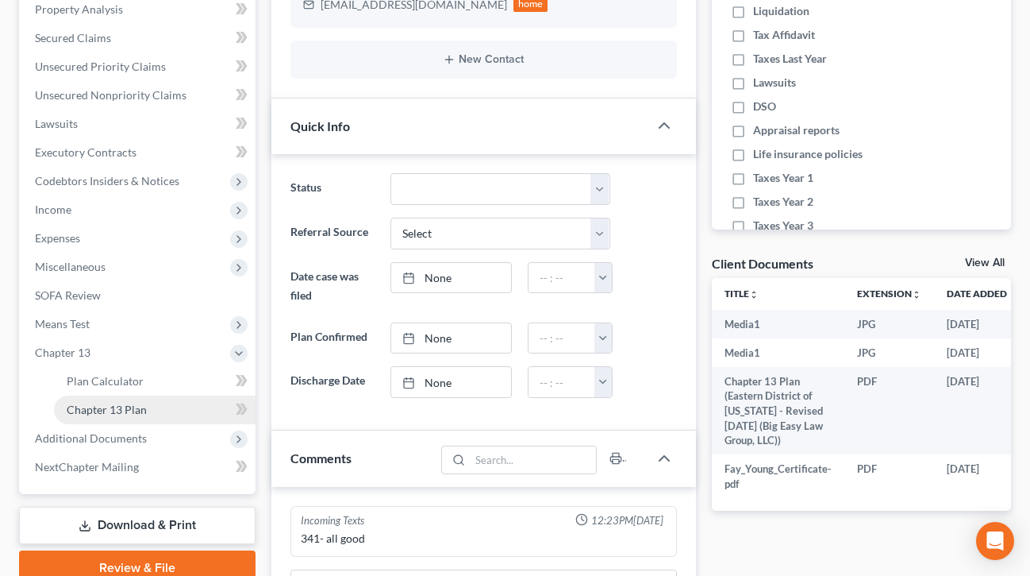
click at [212, 412] on link "Chapter 13 Plan" at bounding box center [155, 409] width 202 height 29
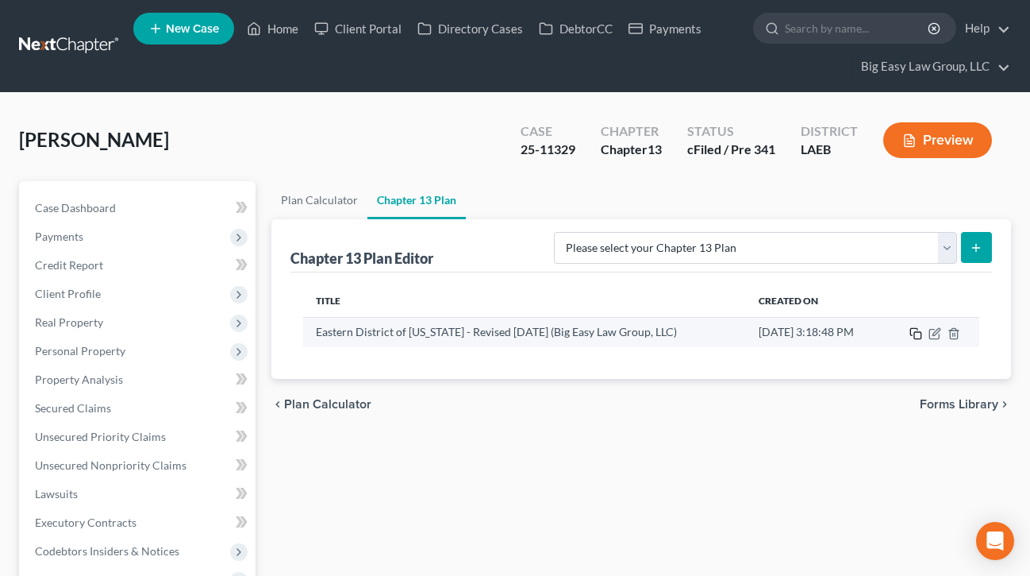
click at [914, 332] on icon "button" at bounding box center [916, 333] width 13 height 13
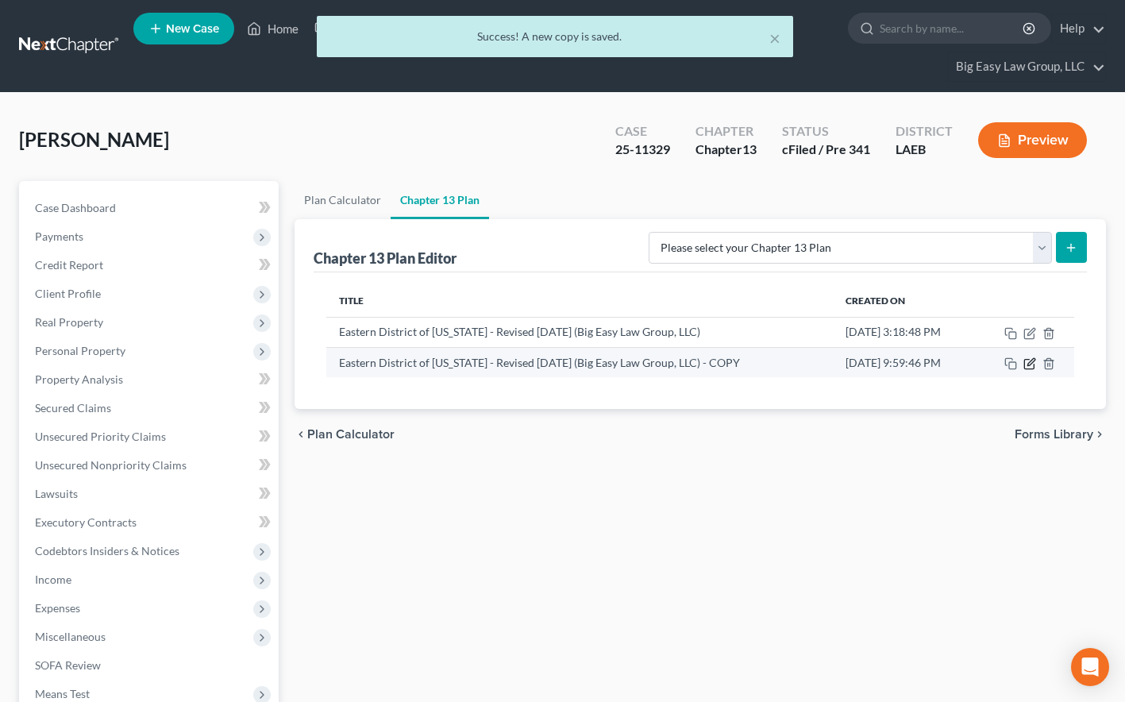
click at [1028, 360] on icon "button" at bounding box center [1029, 363] width 13 height 13
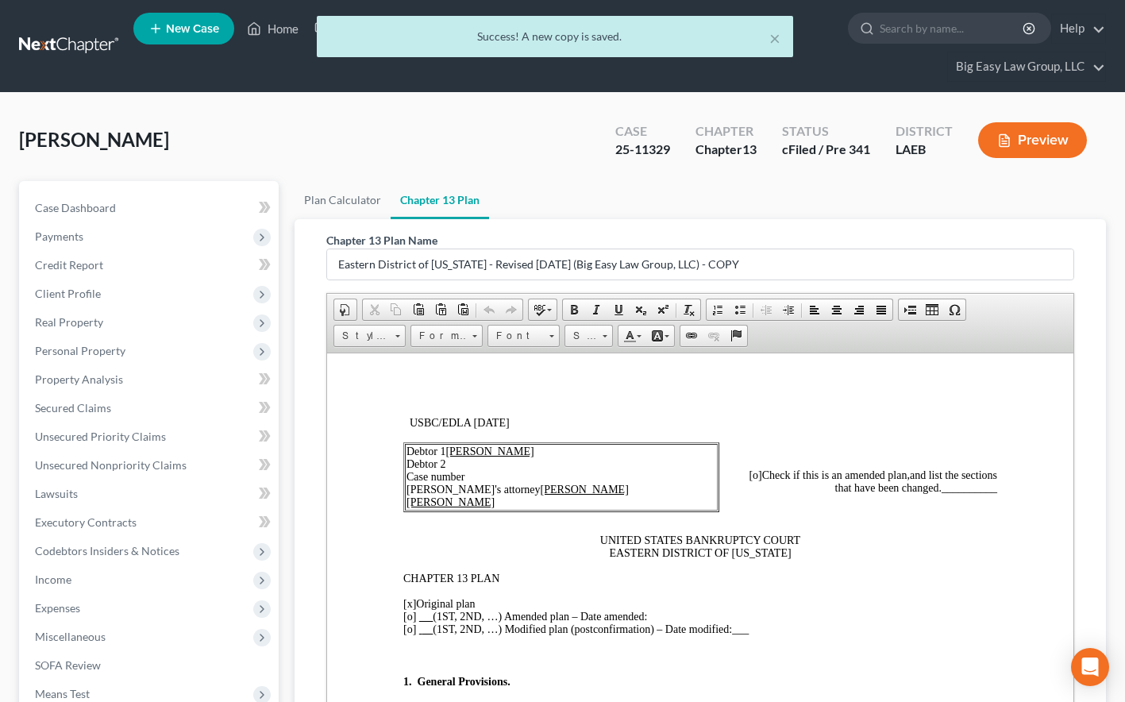
scroll to position [28, 0]
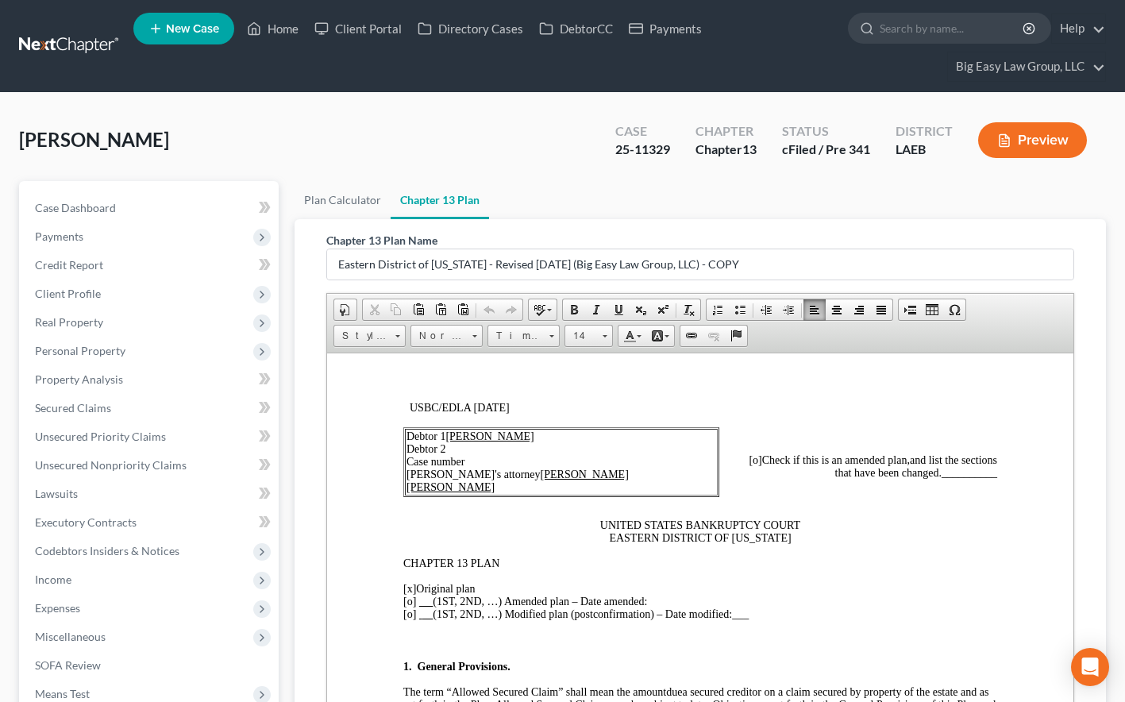
click at [411, 587] on span "[x]" at bounding box center [409, 588] width 13 height 12
click at [411, 599] on span "[o]" at bounding box center [409, 601] width 13 height 12
click at [691, 594] on p "[o ] Original plan [x ] (1ST, 2ND, …) Amended plan – Date amended: [o] (1ST, 2N…" at bounding box center [700, 601] width 594 height 38
click at [691, 599] on p "[o ] Original plan [x ] (1ST, 2ND, …) Amended plan – Date amended: [o] (1ST, 2N…" at bounding box center [700, 601] width 594 height 38
drag, startPoint x: 793, startPoint y: 598, endPoint x: 664, endPoint y: 595, distance: 128.6
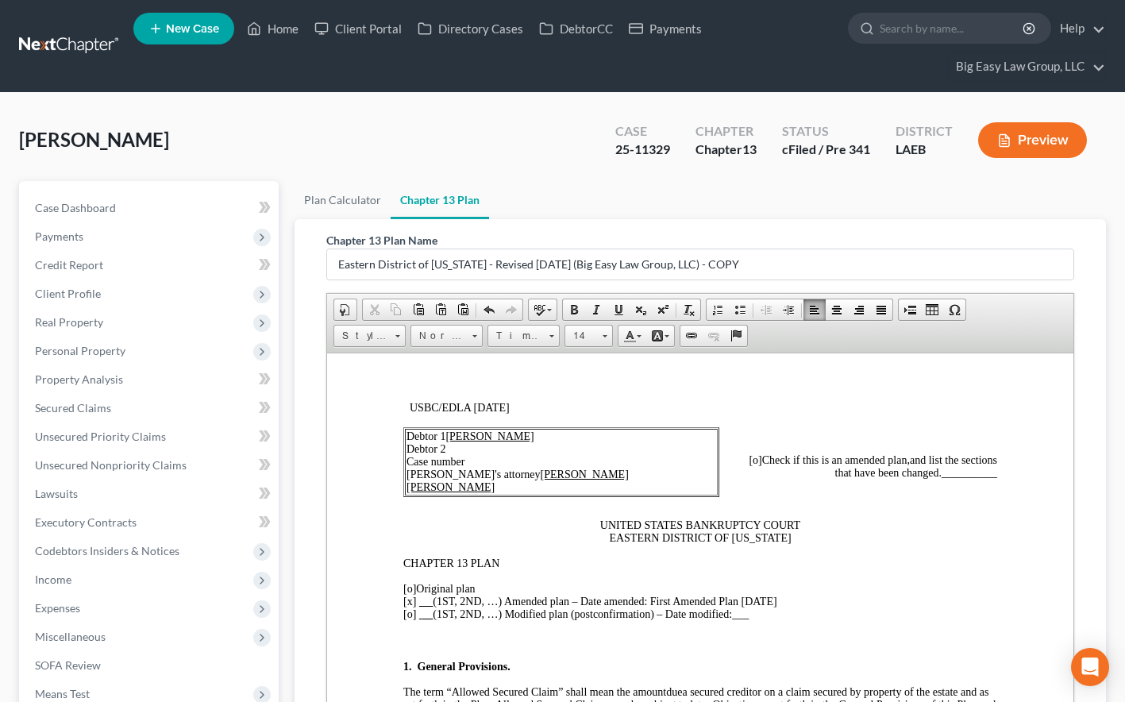
click at [661, 598] on p "[o ] Original plan [x ] (1ST, 2ND, …) Amended plan – Date amended: First Amende…" at bounding box center [700, 601] width 594 height 38
click at [622, 309] on span at bounding box center [618, 309] width 13 height 13
click at [749, 458] on span "[o]" at bounding box center [755, 459] width 13 height 12
drag, startPoint x: 992, startPoint y: 476, endPoint x: 930, endPoint y: 471, distance: 62.1
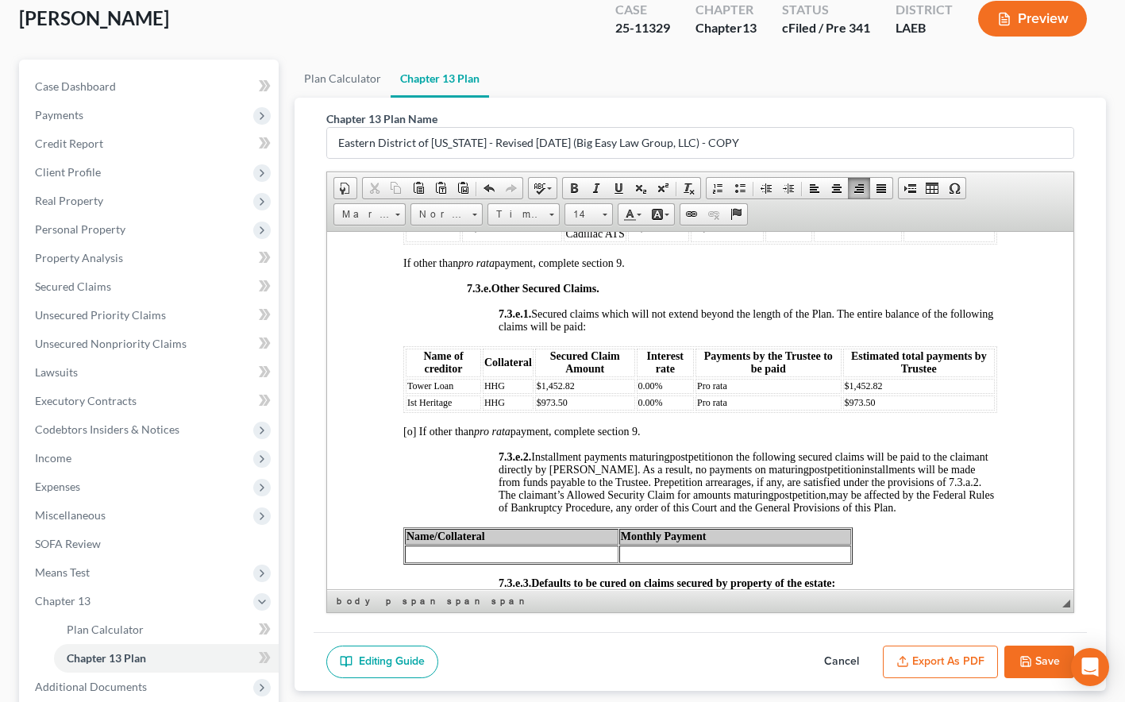
scroll to position [131, 0]
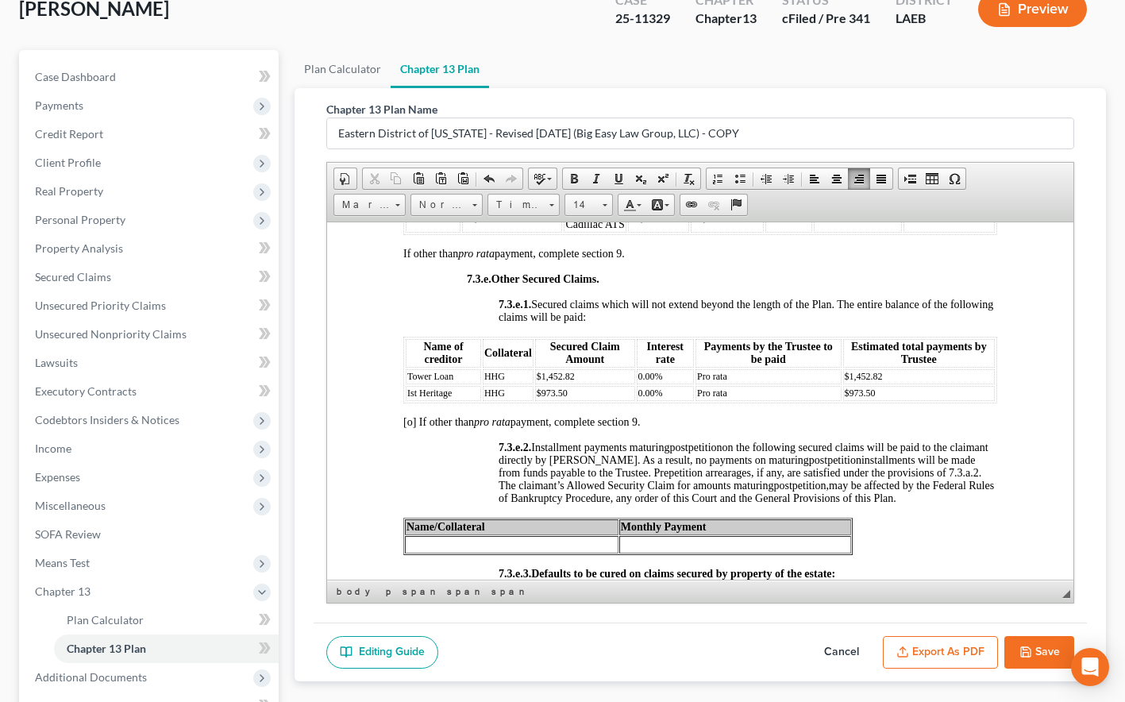
click at [850, 650] on button "Cancel" at bounding box center [842, 652] width 70 height 33
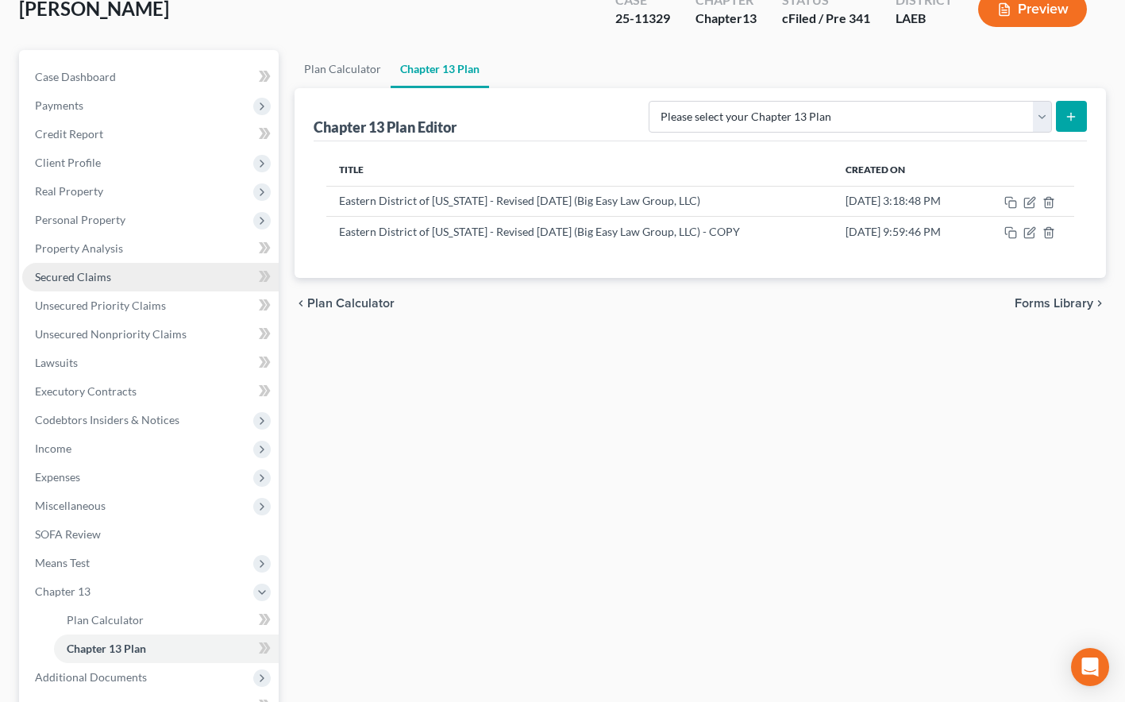
click at [111, 263] on link "Secured Claims" at bounding box center [150, 277] width 256 height 29
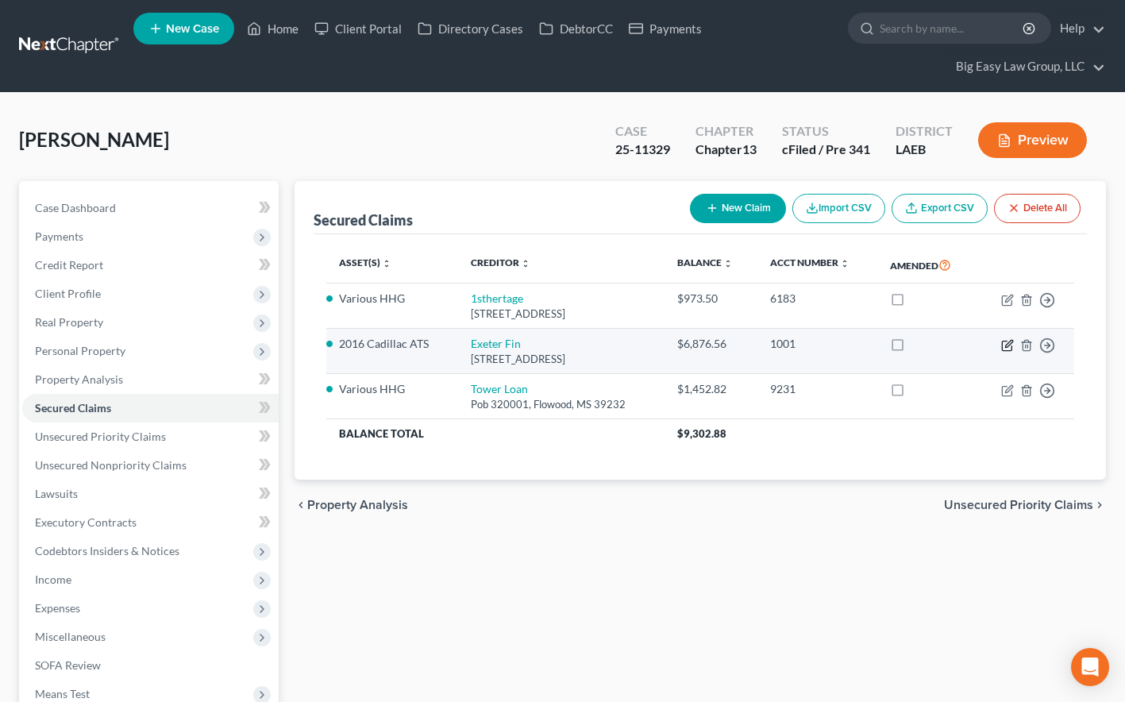
click at [1004, 343] on icon "button" at bounding box center [1007, 345] width 13 height 13
select select "45"
select select "10"
select select "0"
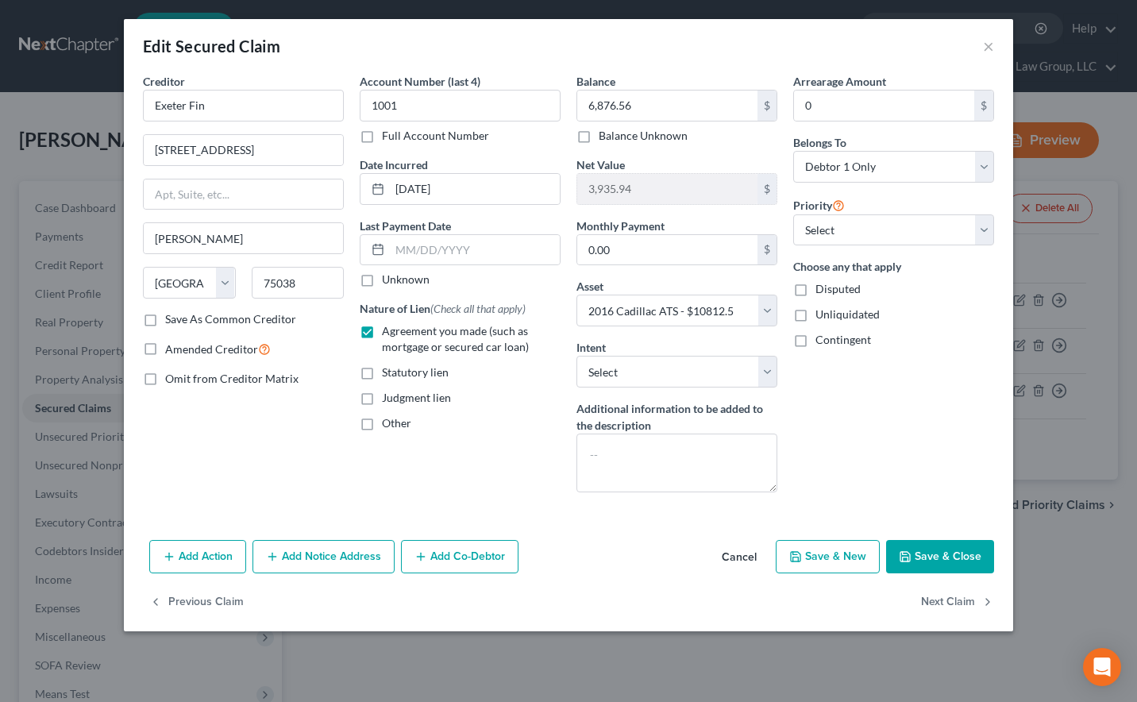
click at [956, 564] on button "Save & Close" at bounding box center [940, 556] width 108 height 33
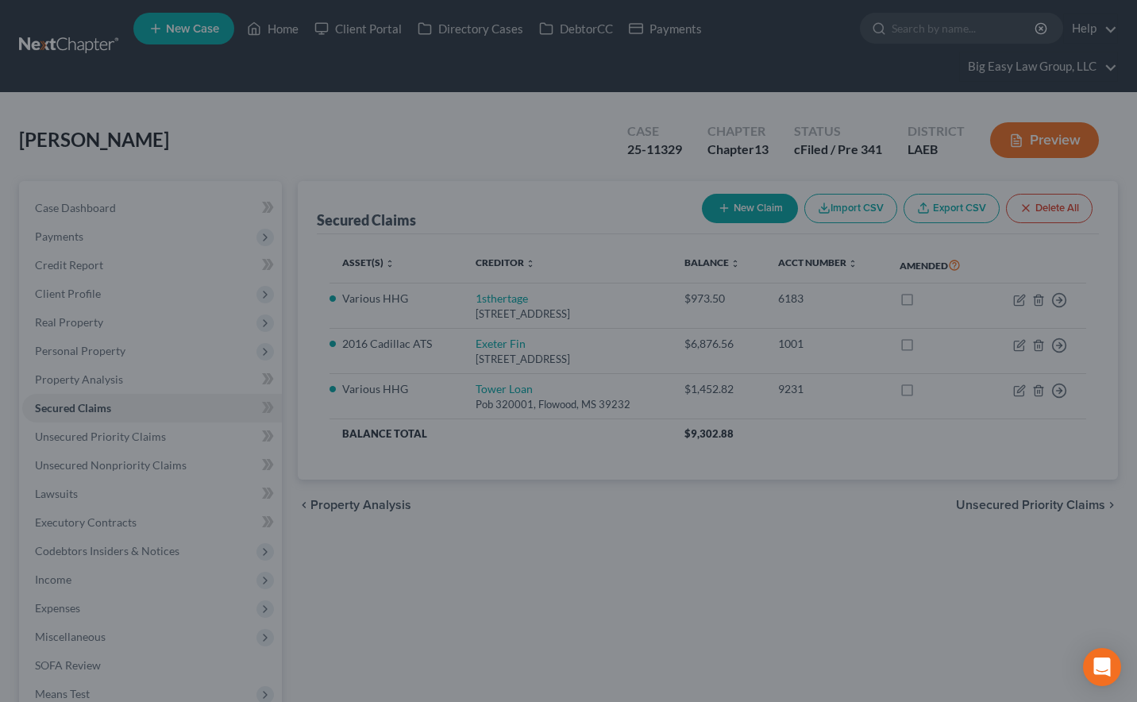
select select "10"
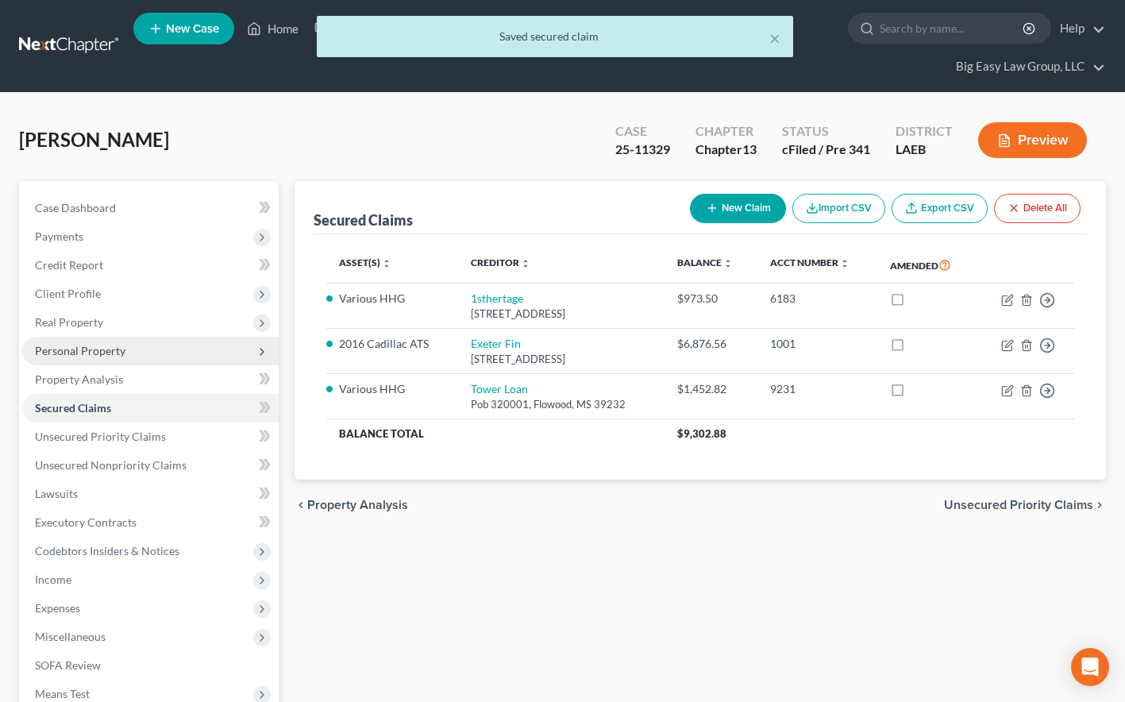
click at [144, 353] on span "Personal Property" at bounding box center [150, 351] width 256 height 29
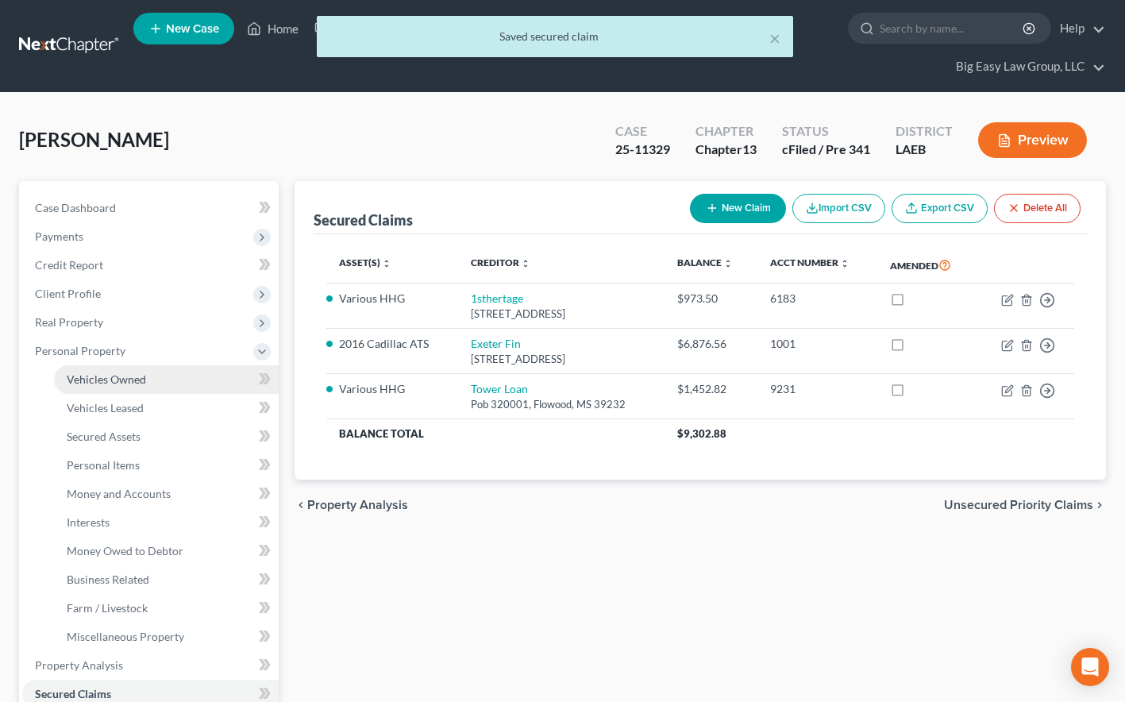
click at [160, 383] on link "Vehicles Owned" at bounding box center [166, 379] width 225 height 29
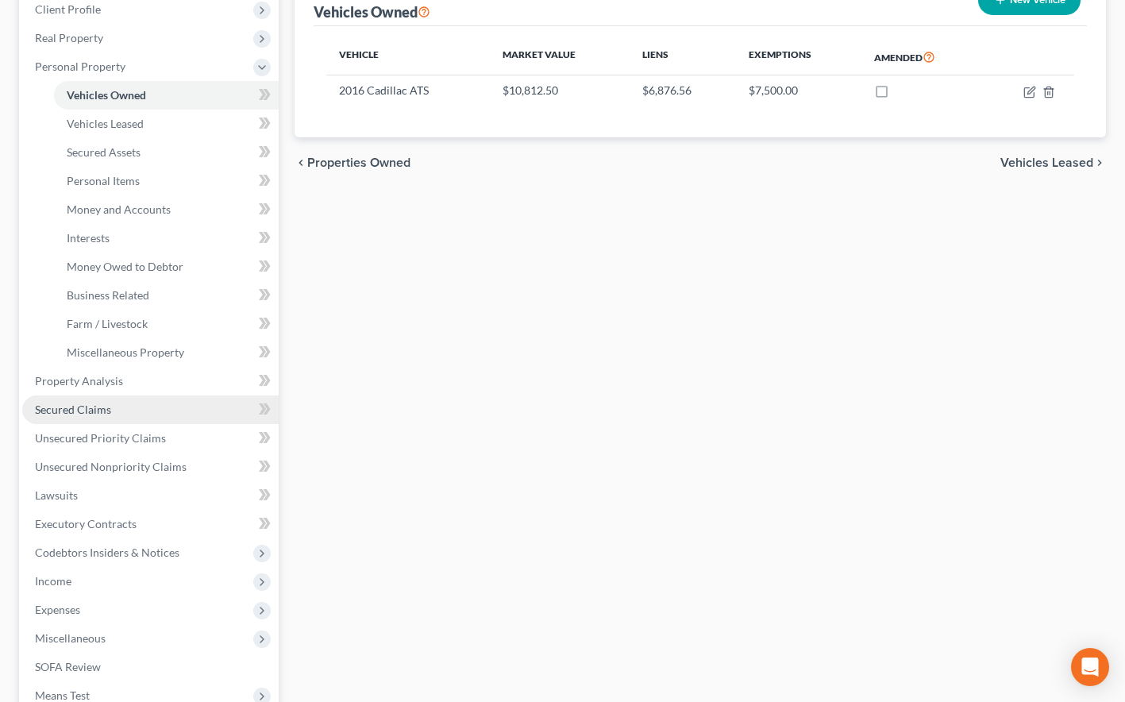
scroll to position [290, 0]
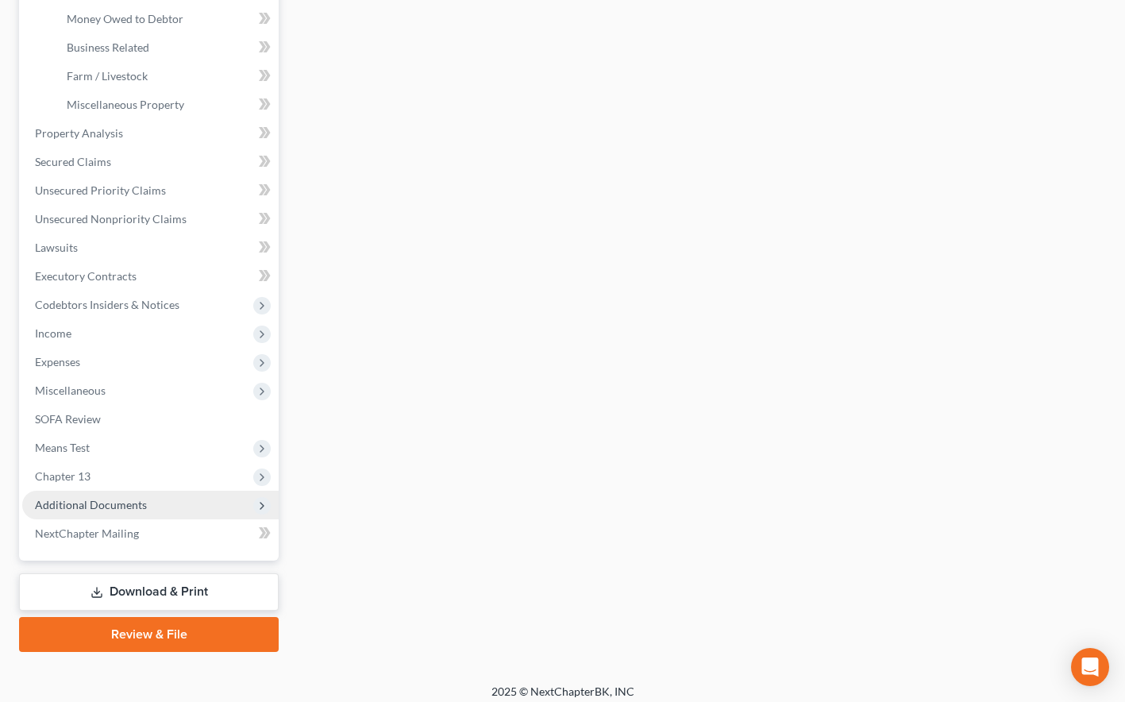
click at [132, 495] on span "Additional Documents" at bounding box center [150, 505] width 256 height 29
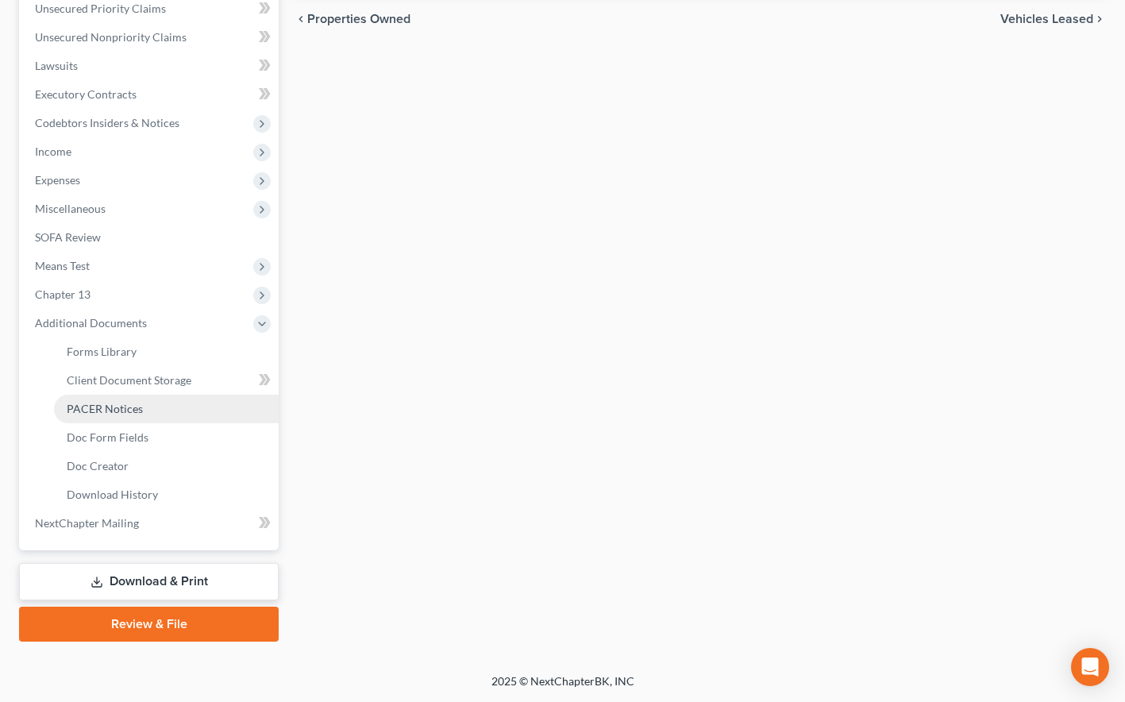
click at [127, 416] on link "PACER Notices" at bounding box center [166, 409] width 225 height 29
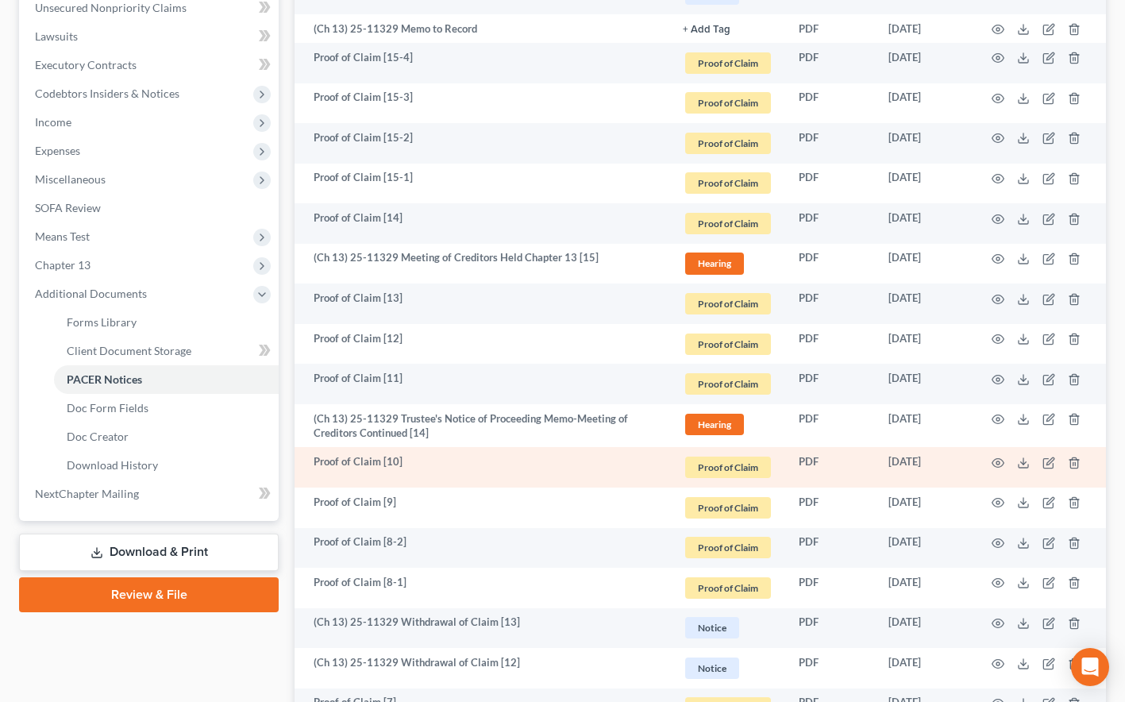
scroll to position [478, 0]
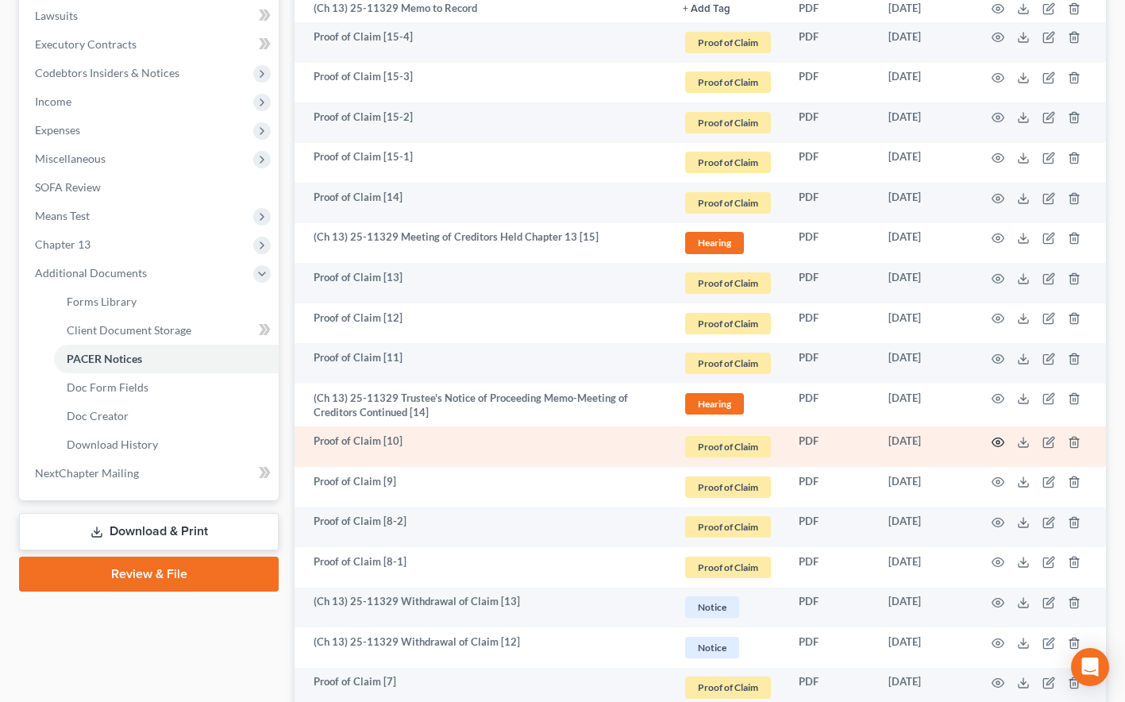
click at [997, 441] on circle "button" at bounding box center [997, 442] width 3 height 3
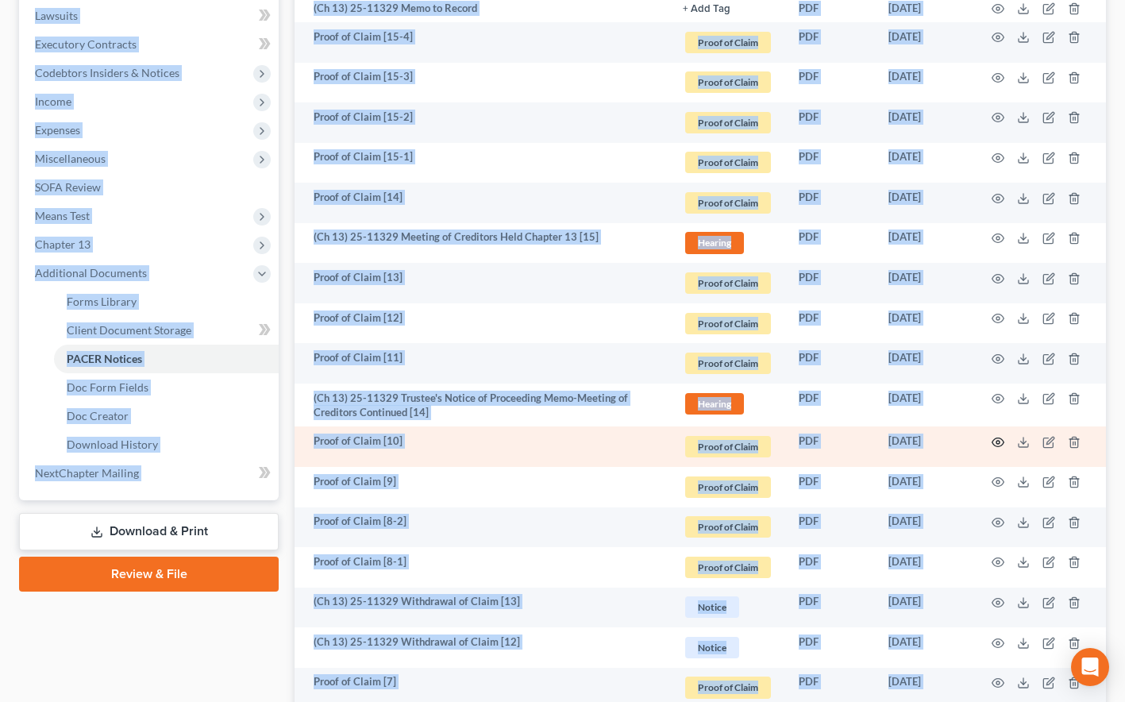
click at [1002, 438] on icon "button" at bounding box center [998, 442] width 13 height 13
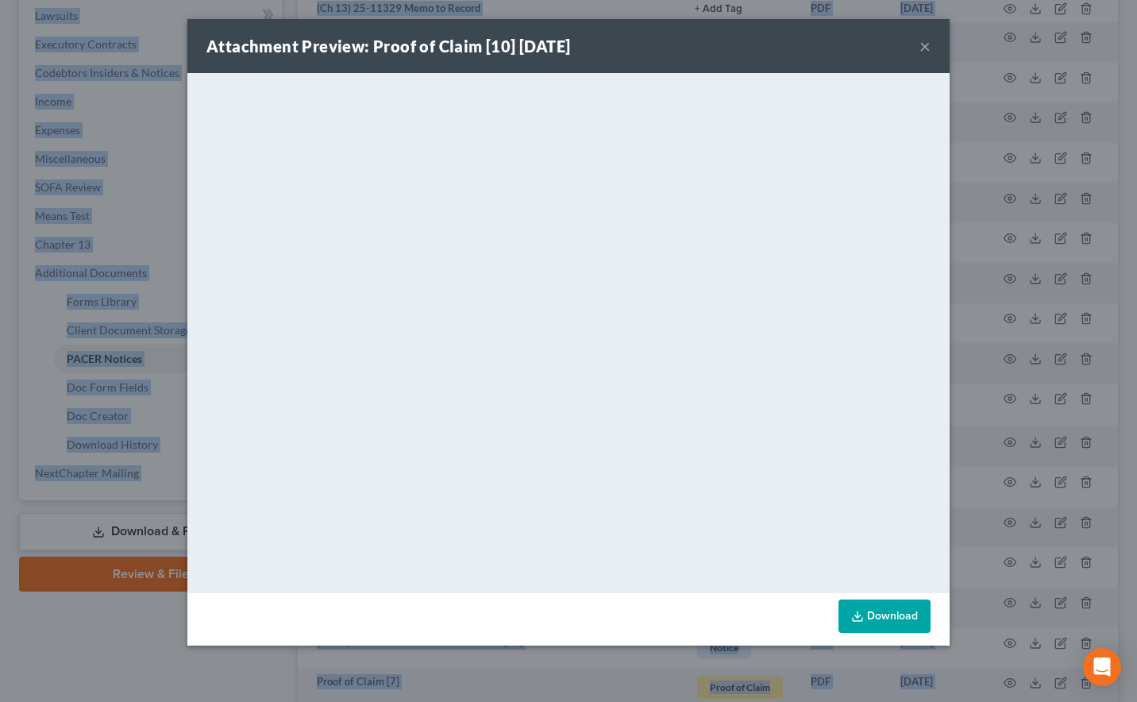
click at [928, 40] on button "×" at bounding box center [924, 46] width 11 height 19
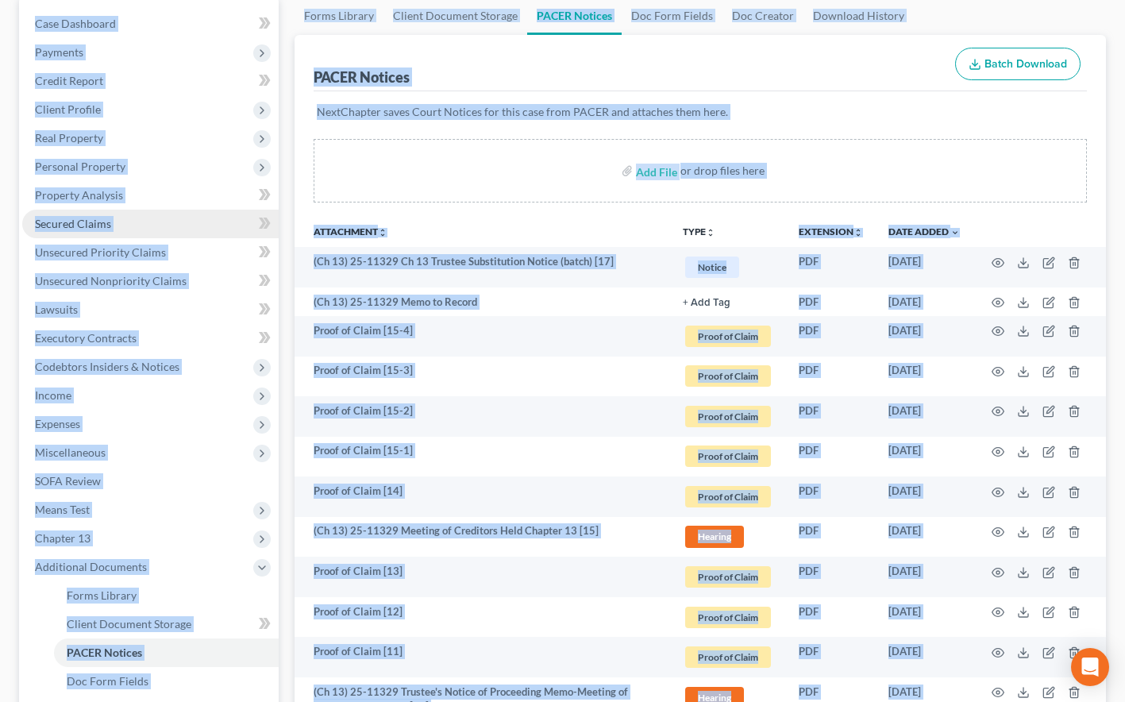
click at [133, 213] on link "Secured Claims" at bounding box center [150, 224] width 256 height 29
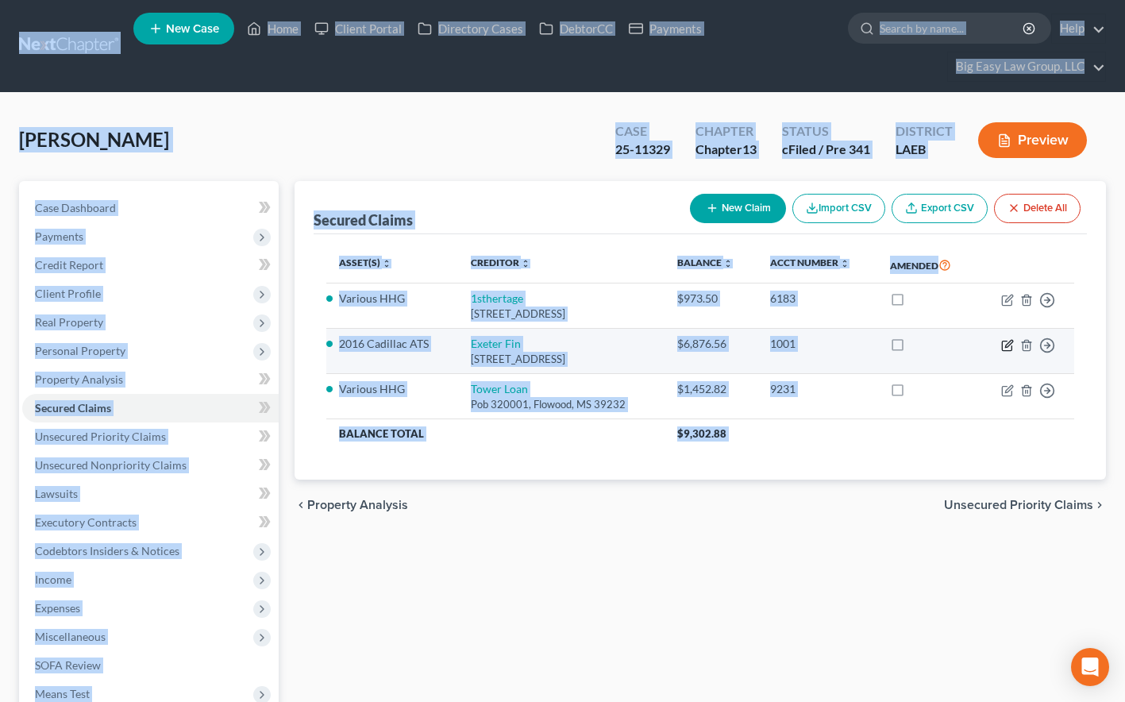
click at [1004, 344] on icon "button" at bounding box center [1007, 345] width 13 height 13
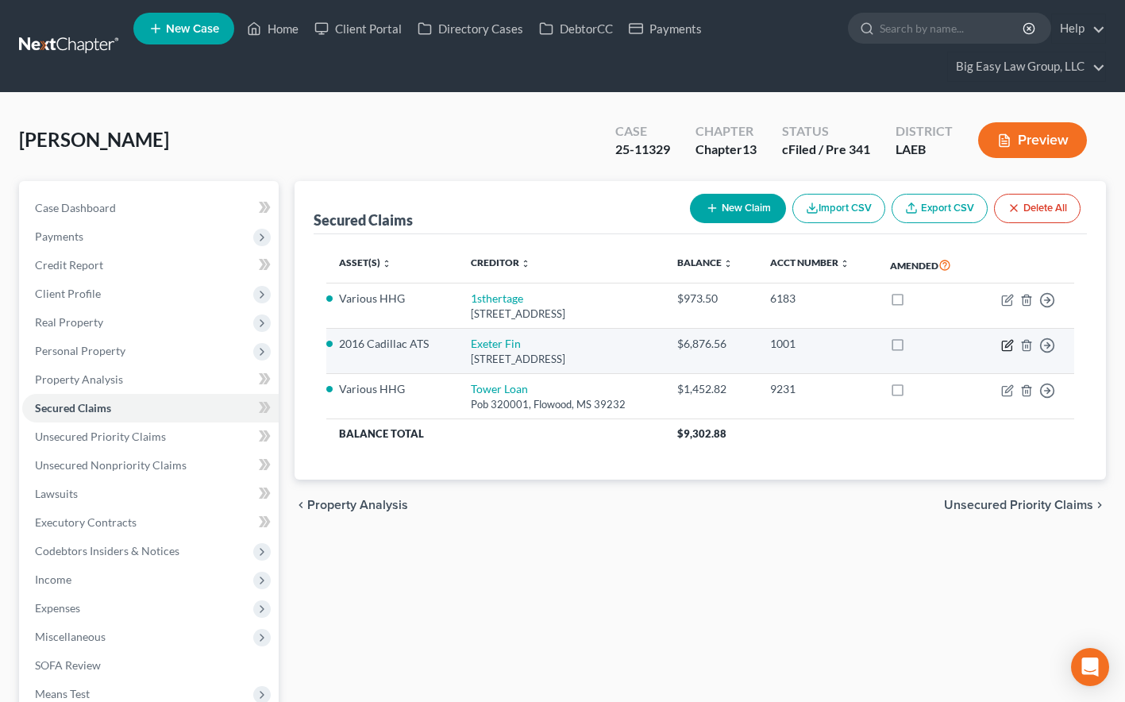
select select "45"
select select "0"
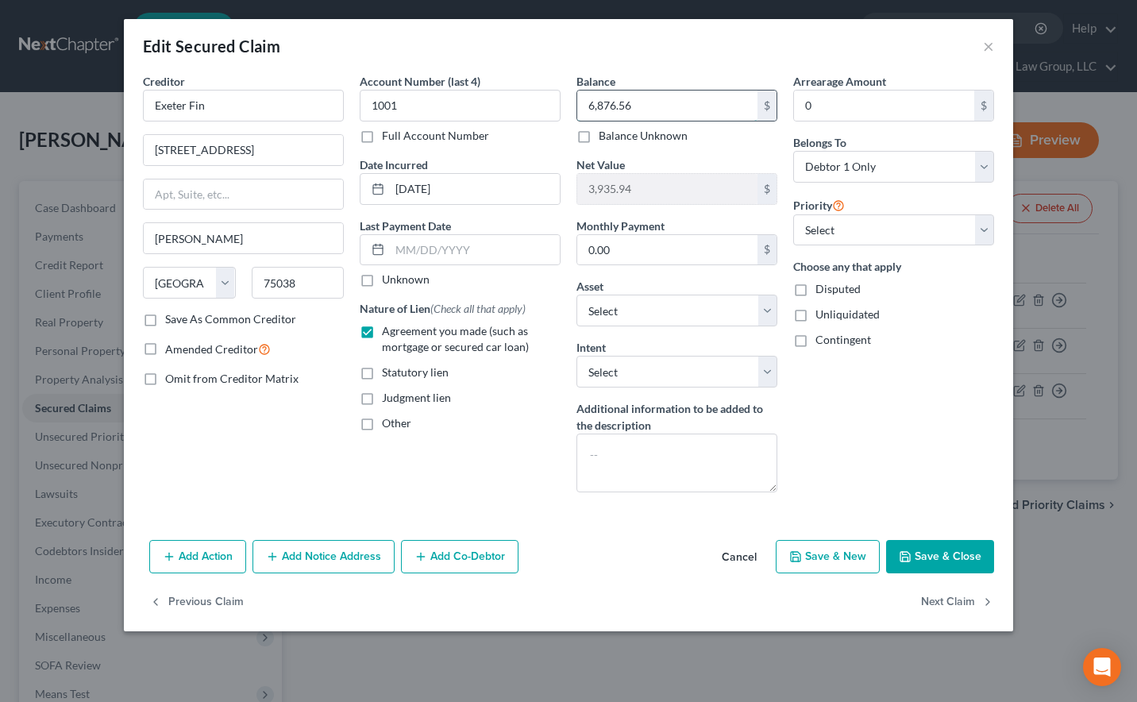
click at [705, 114] on input "6,876.56" at bounding box center [667, 105] width 180 height 30
type input "9,737.56"
click at [945, 545] on button "Save & Close" at bounding box center [940, 556] width 108 height 33
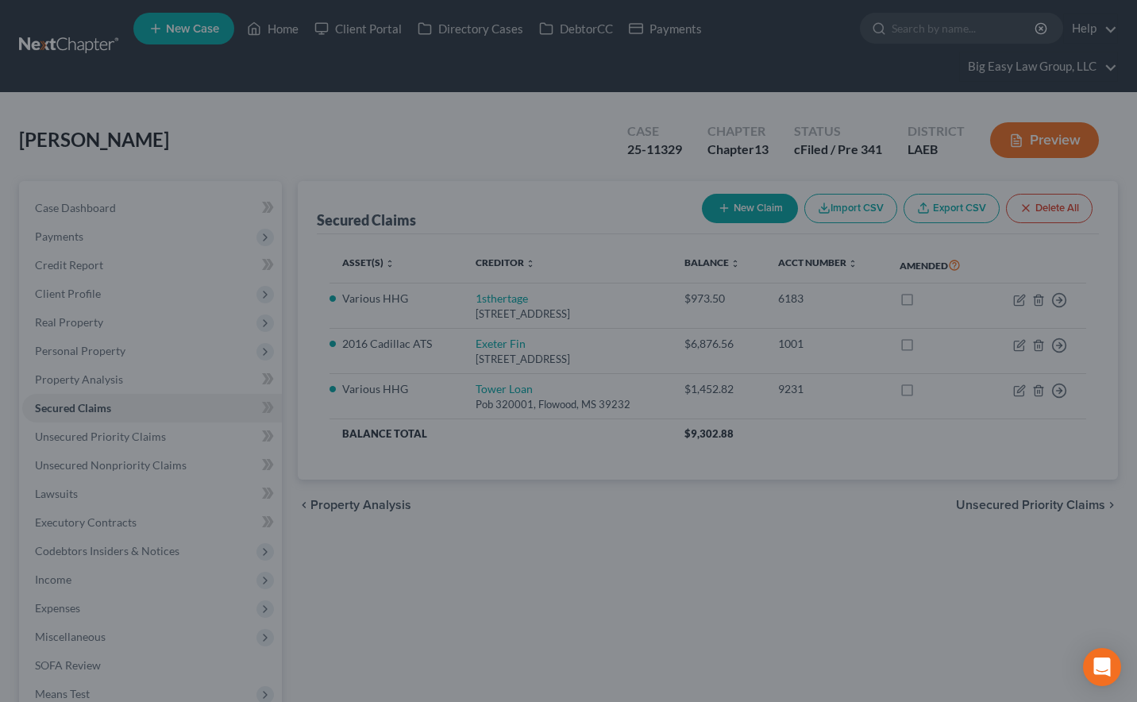
type input "1,074.94"
select select "10"
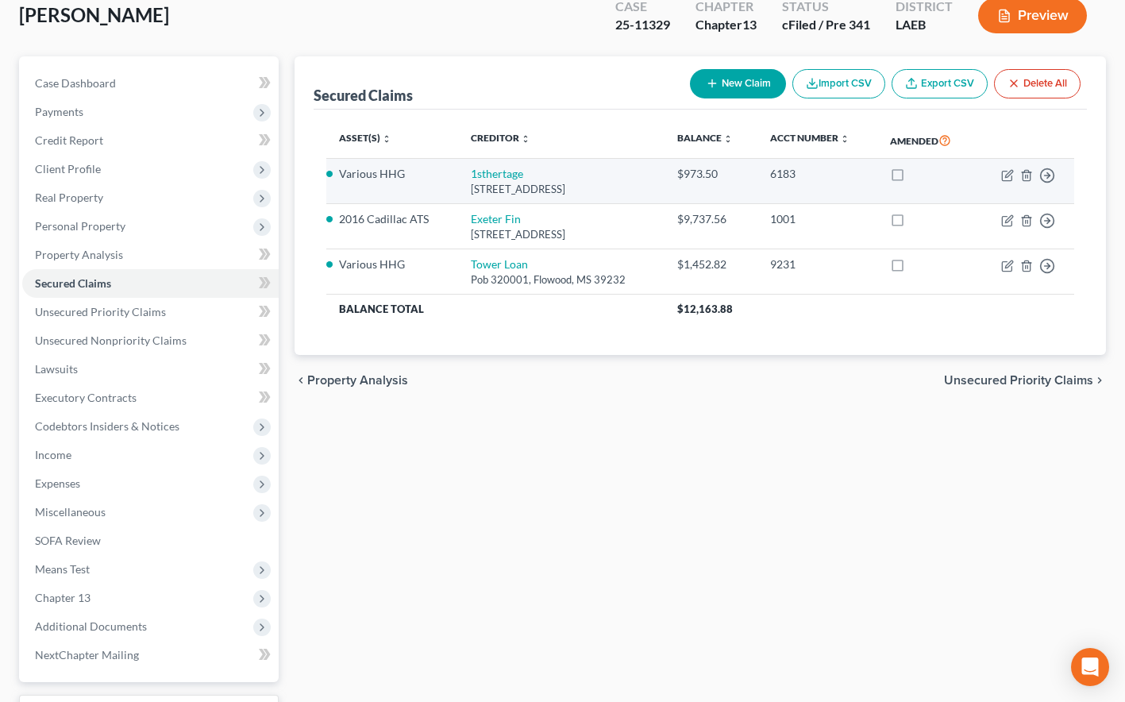
scroll to position [117, 0]
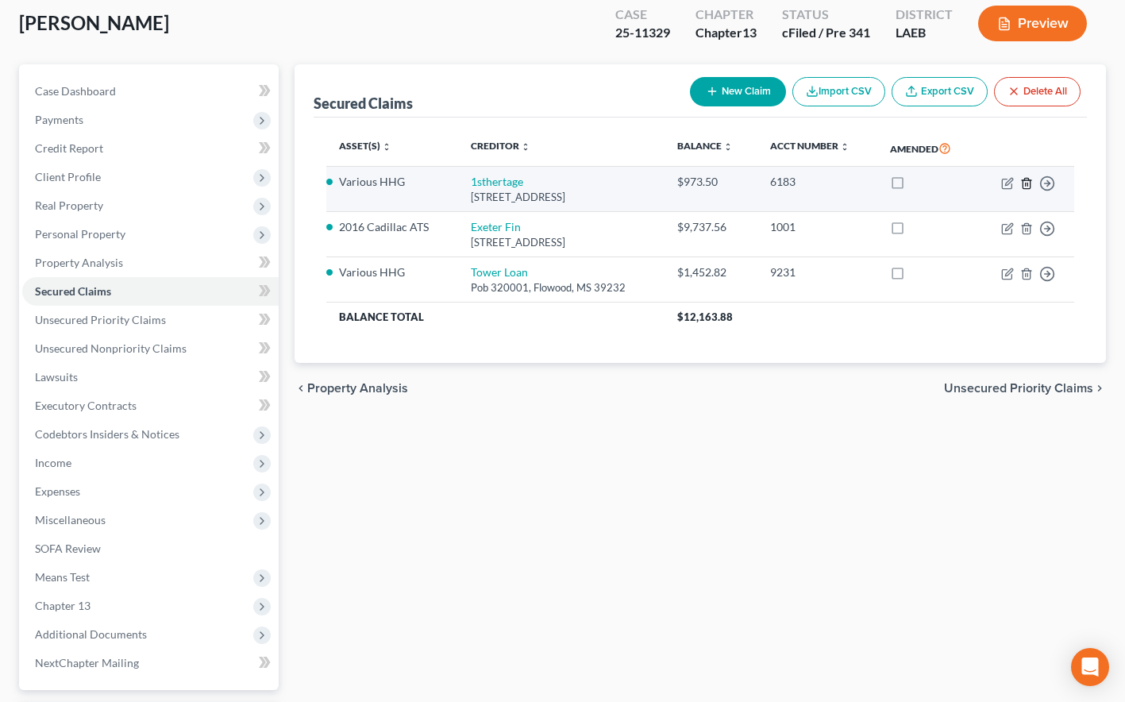
click at [1028, 184] on icon "button" at bounding box center [1026, 183] width 13 height 13
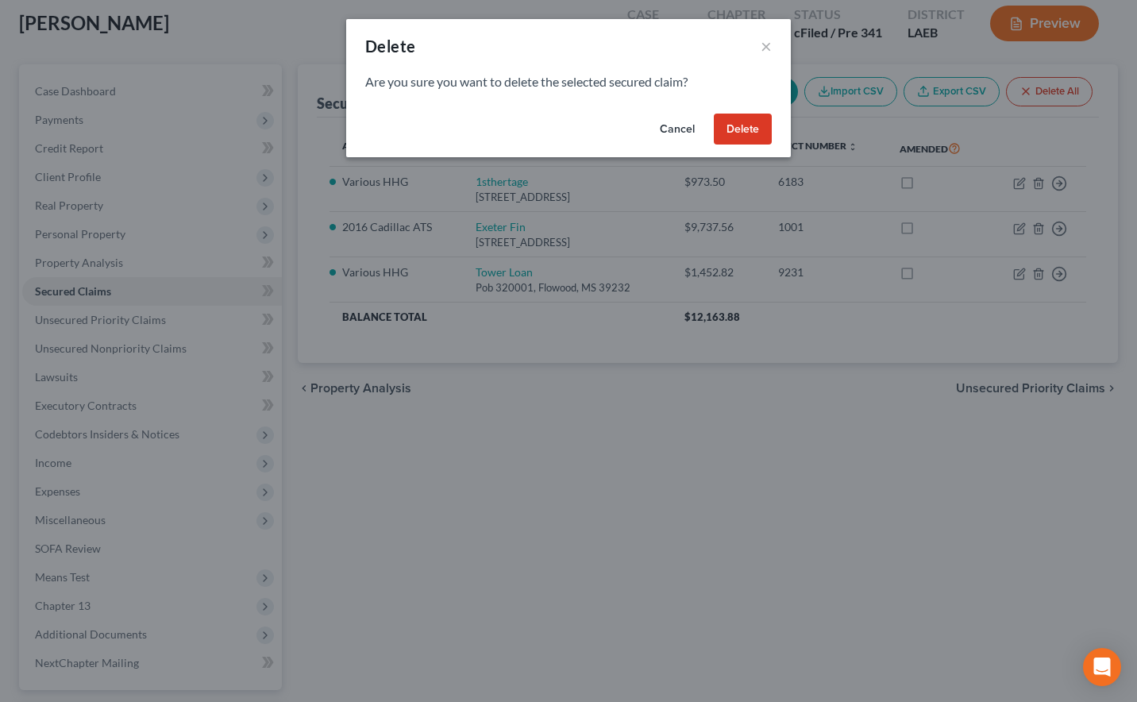
click at [732, 133] on button "Delete" at bounding box center [743, 130] width 58 height 32
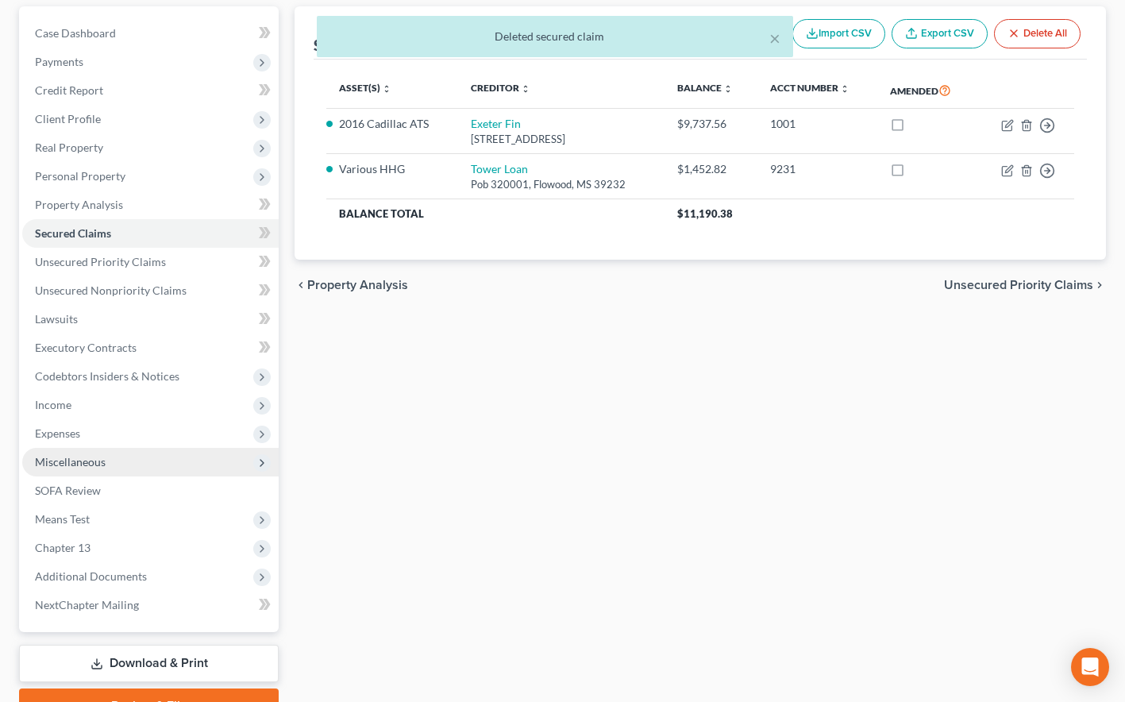
scroll to position [256, 0]
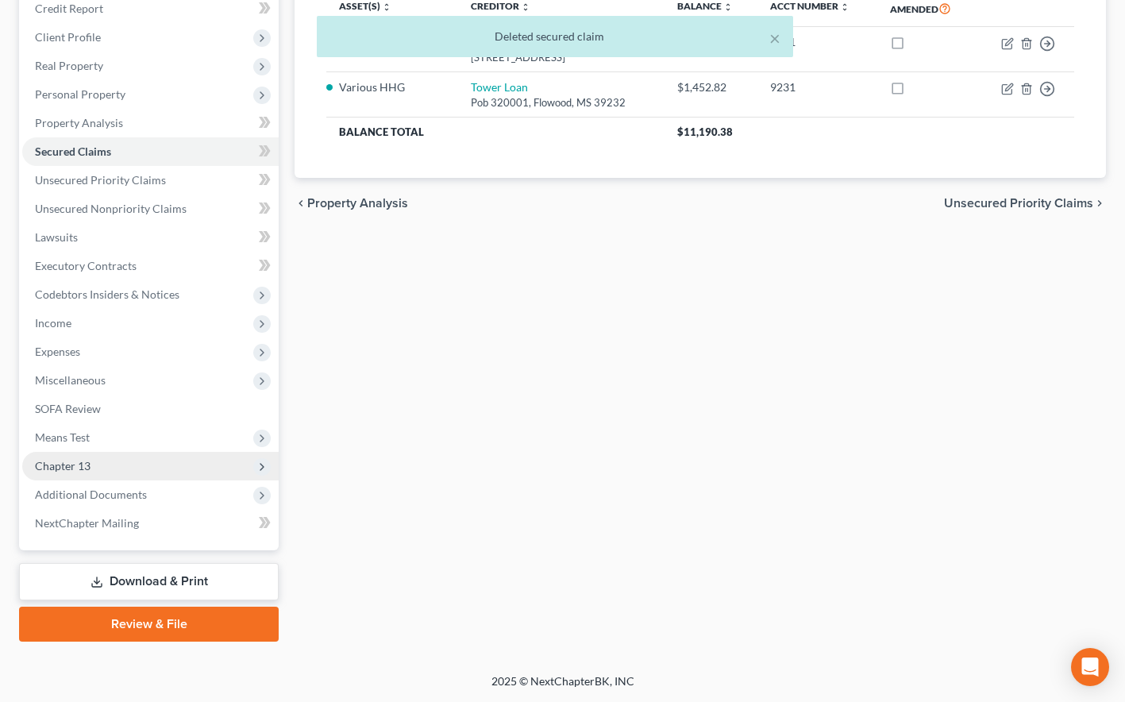
click at [189, 466] on span "Chapter 13" at bounding box center [150, 466] width 256 height 29
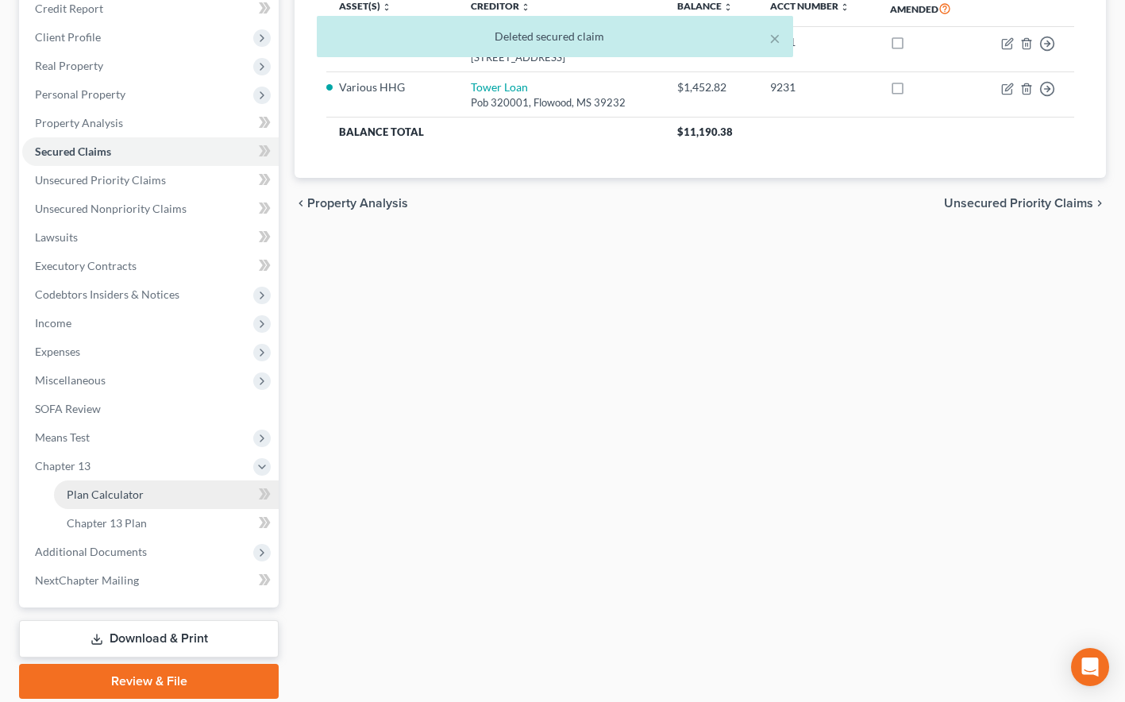
click at [201, 501] on link "Plan Calculator" at bounding box center [166, 494] width 225 height 29
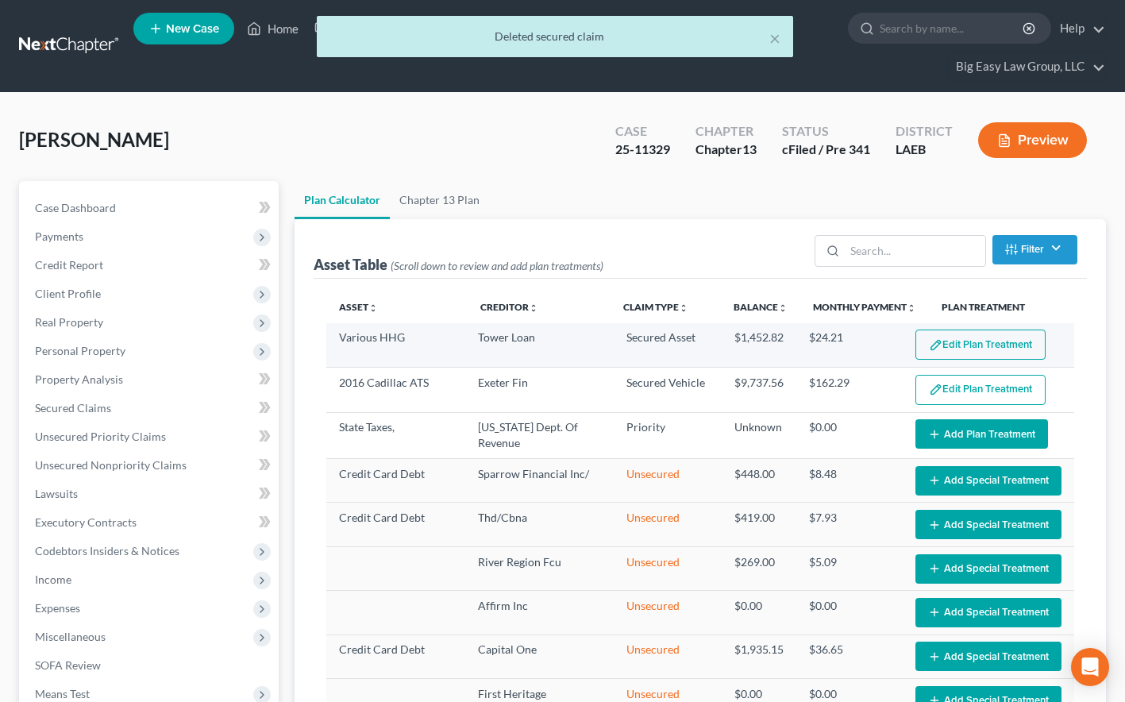
select select "59"
click at [936, 353] on button "Edit Plan Treatment" at bounding box center [980, 344] width 130 height 30
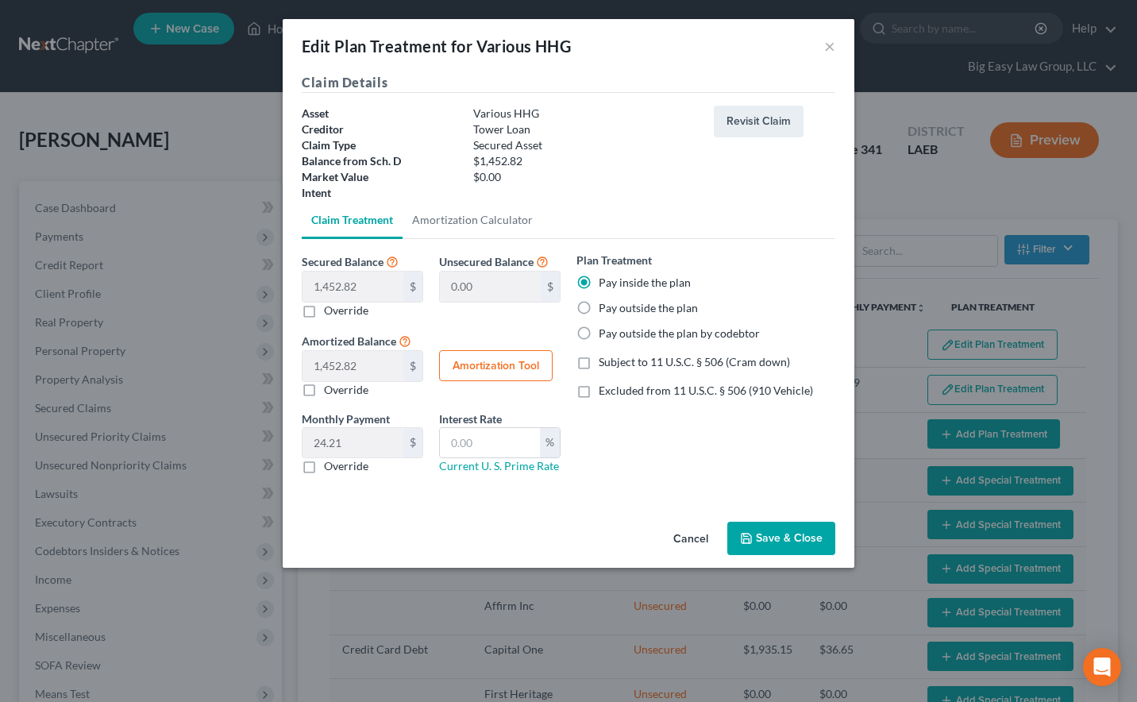
drag, startPoint x: 804, startPoint y: 535, endPoint x: 794, endPoint y: 512, distance: 25.2
click at [803, 534] on button "Save & Close" at bounding box center [781, 538] width 108 height 33
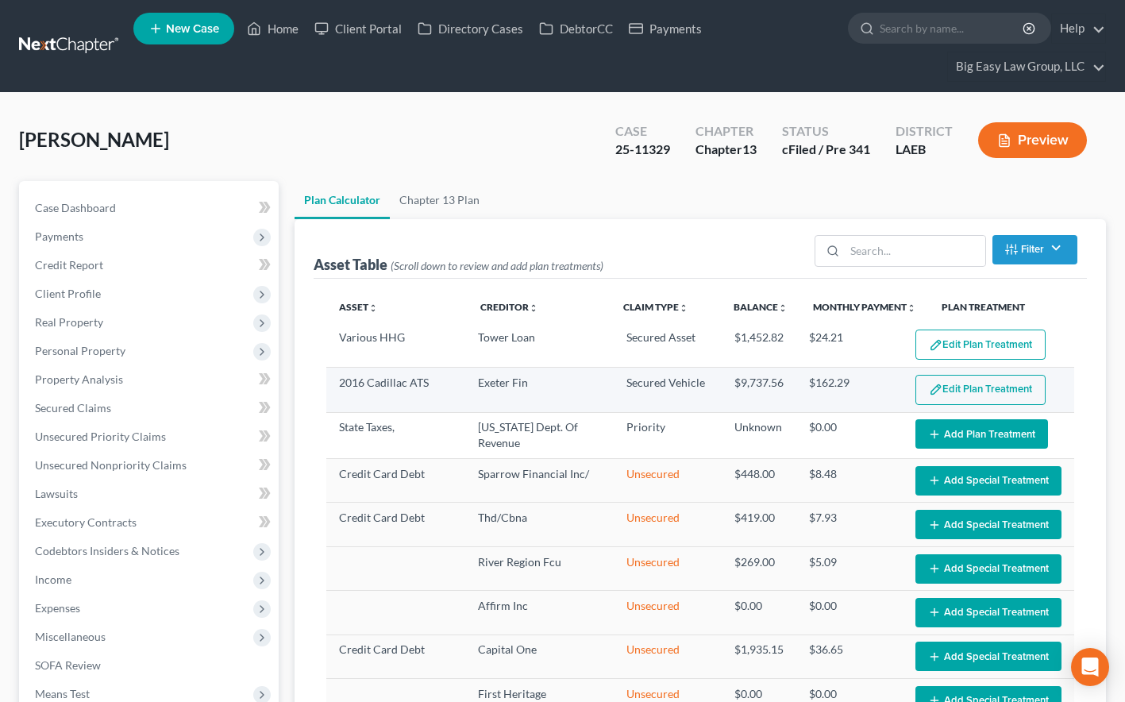
select select "59"
click at [946, 385] on button "Edit Plan Treatment" at bounding box center [980, 390] width 130 height 30
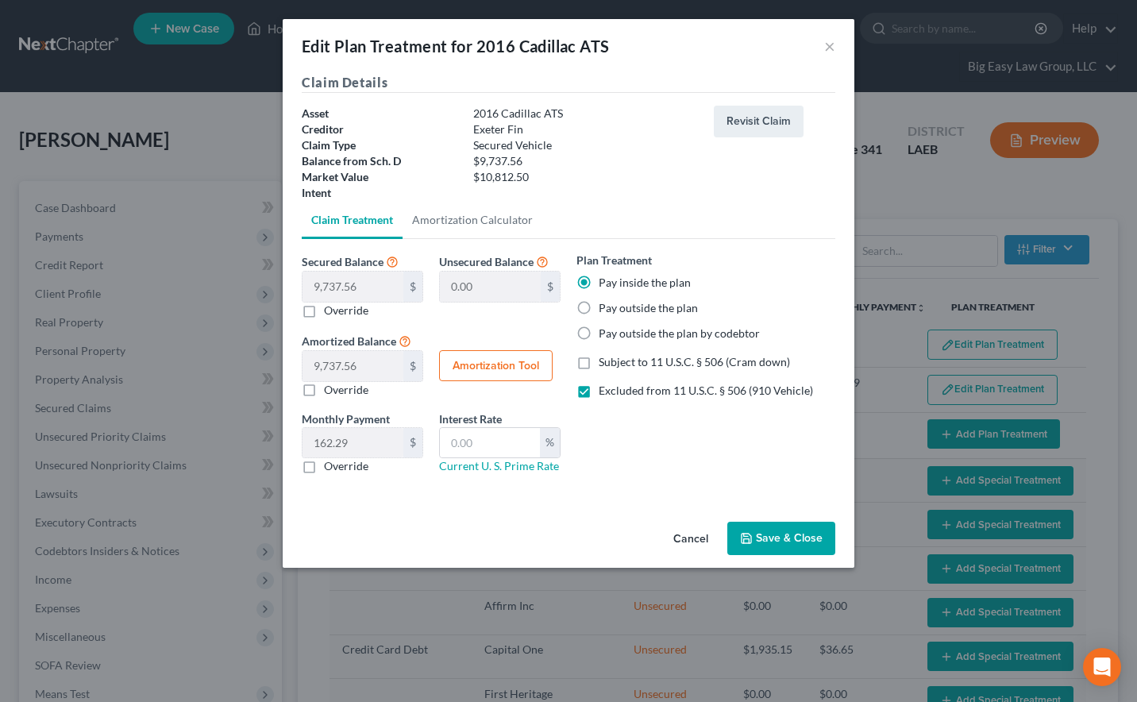
click at [529, 366] on button "Amortization Tool" at bounding box center [496, 366] width 114 height 32
type input "9,737.56"
type input "60"
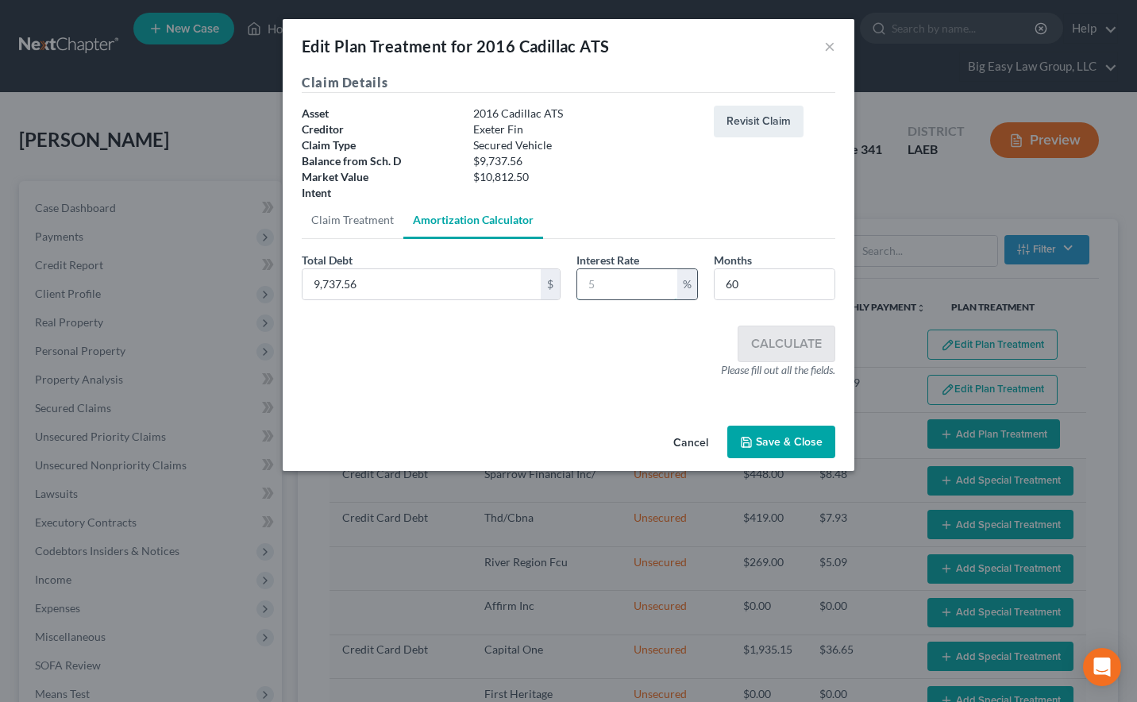
click at [640, 291] on input "text" at bounding box center [627, 284] width 100 height 30
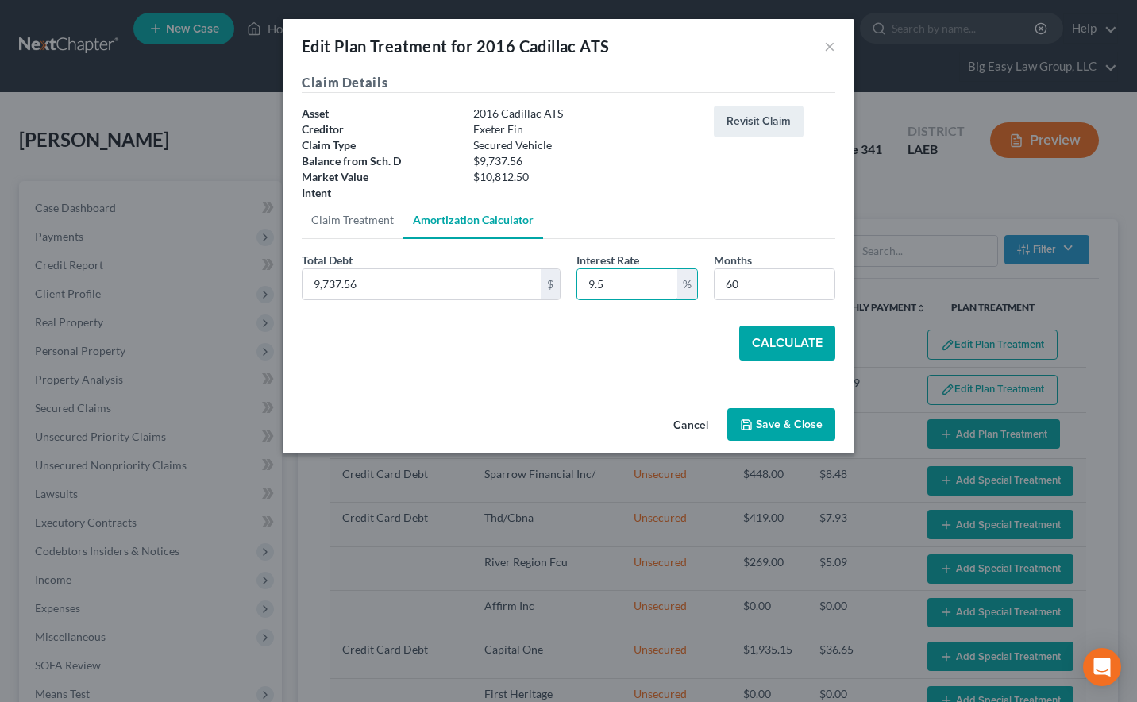
type input "9.5"
click at [772, 350] on button "Calculate" at bounding box center [787, 342] width 96 height 35
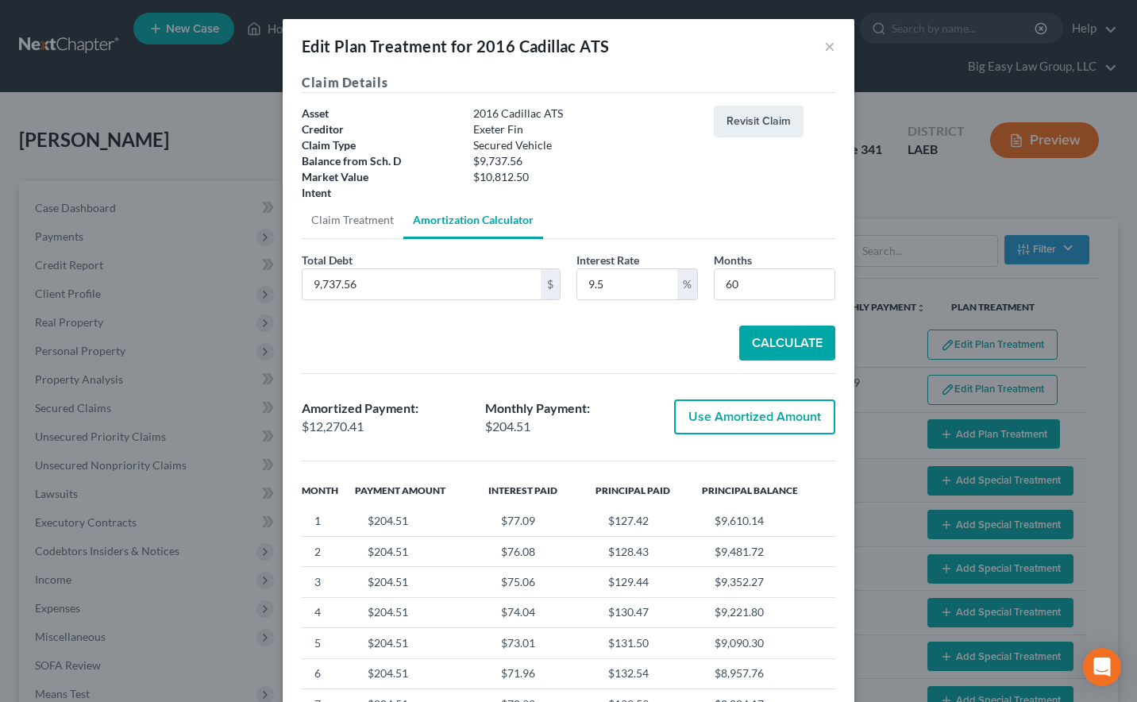
click at [737, 422] on button "Use Amortized Amount" at bounding box center [754, 416] width 161 height 35
type input "12,270.41"
checkbox input "true"
type input "204.50"
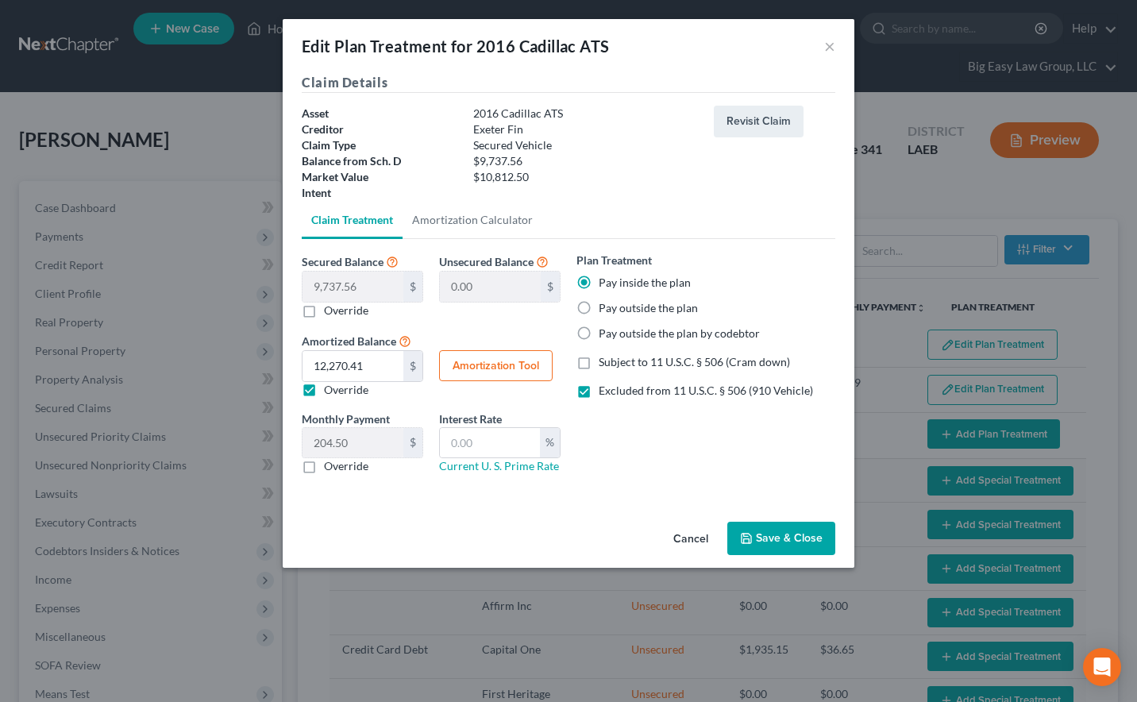
drag, startPoint x: 583, startPoint y: 365, endPoint x: 585, endPoint y: 376, distance: 11.4
click at [599, 365] on label "Subject to 11 U.S.C. § 506 (Cram down)" at bounding box center [694, 362] width 191 height 16
click at [605, 364] on input "Subject to 11 U.S.C. § 506 (Cram down)" at bounding box center [610, 359] width 10 height 10
checkbox input "true"
click at [599, 390] on label "Excluded from 11 U.S.C. § 506 (910 Vehicle)" at bounding box center [706, 391] width 214 height 16
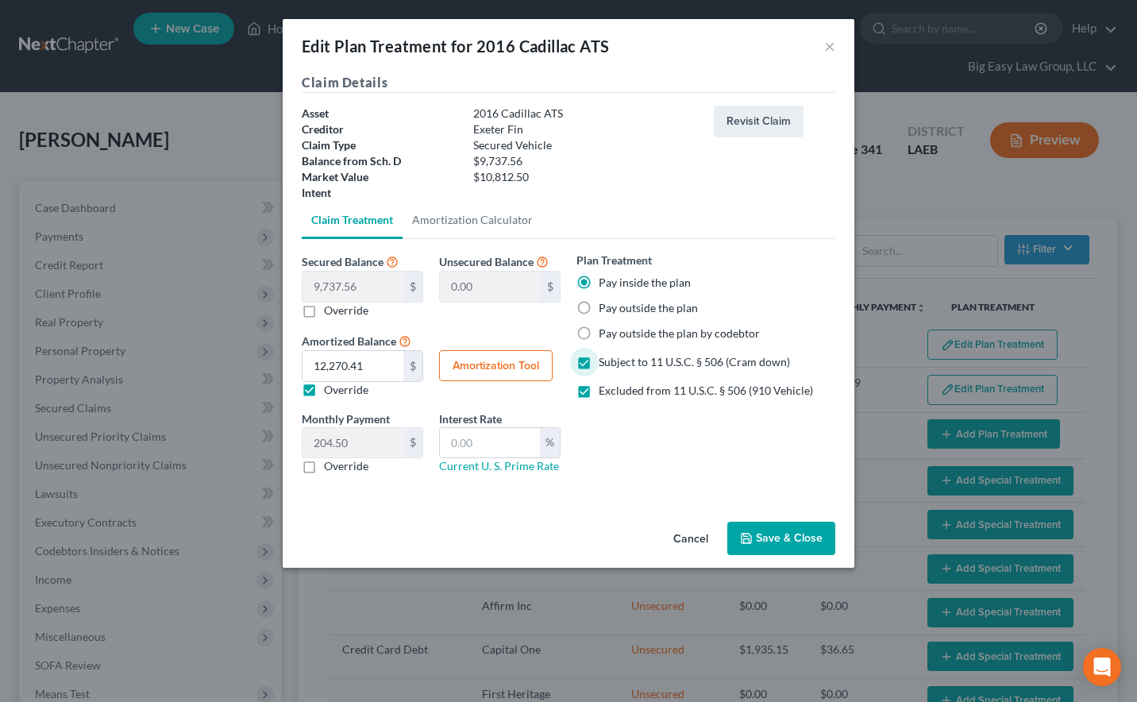
click at [605, 390] on input "Excluded from 11 U.S.C. § 506 (910 Vehicle)" at bounding box center [610, 388] width 10 height 10
checkbox input "false"
drag, startPoint x: 752, startPoint y: 529, endPoint x: 715, endPoint y: 524, distance: 36.8
click at [752, 528] on button "Save & Close" at bounding box center [781, 538] width 108 height 33
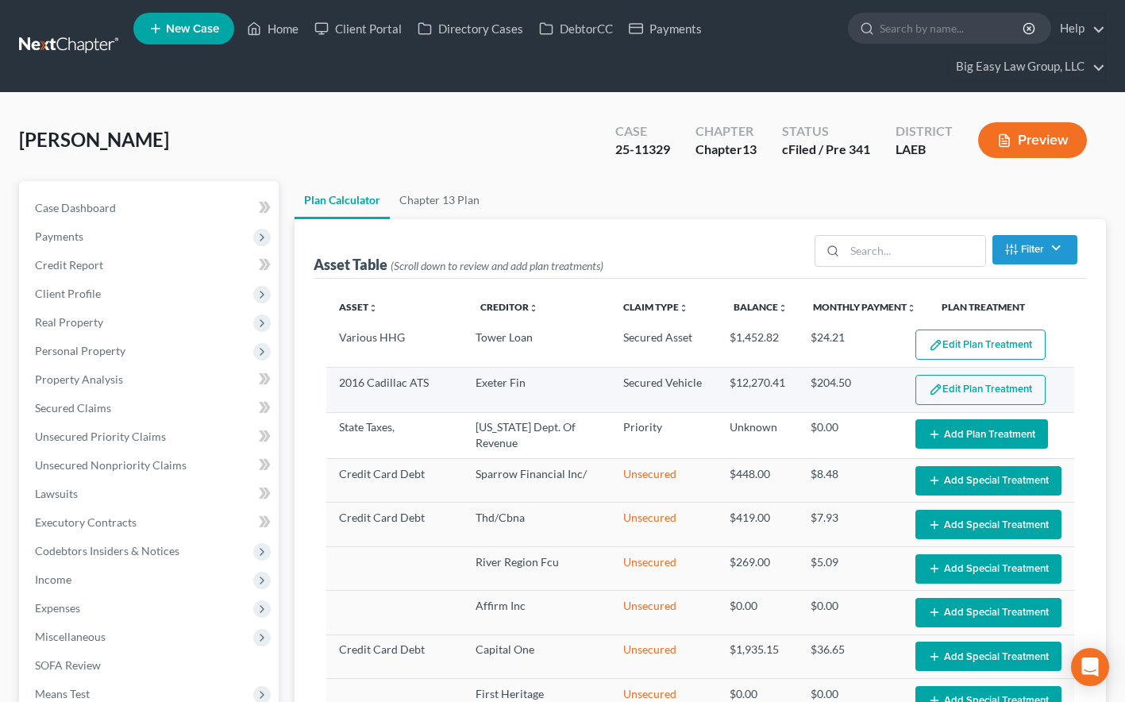
select select "59"
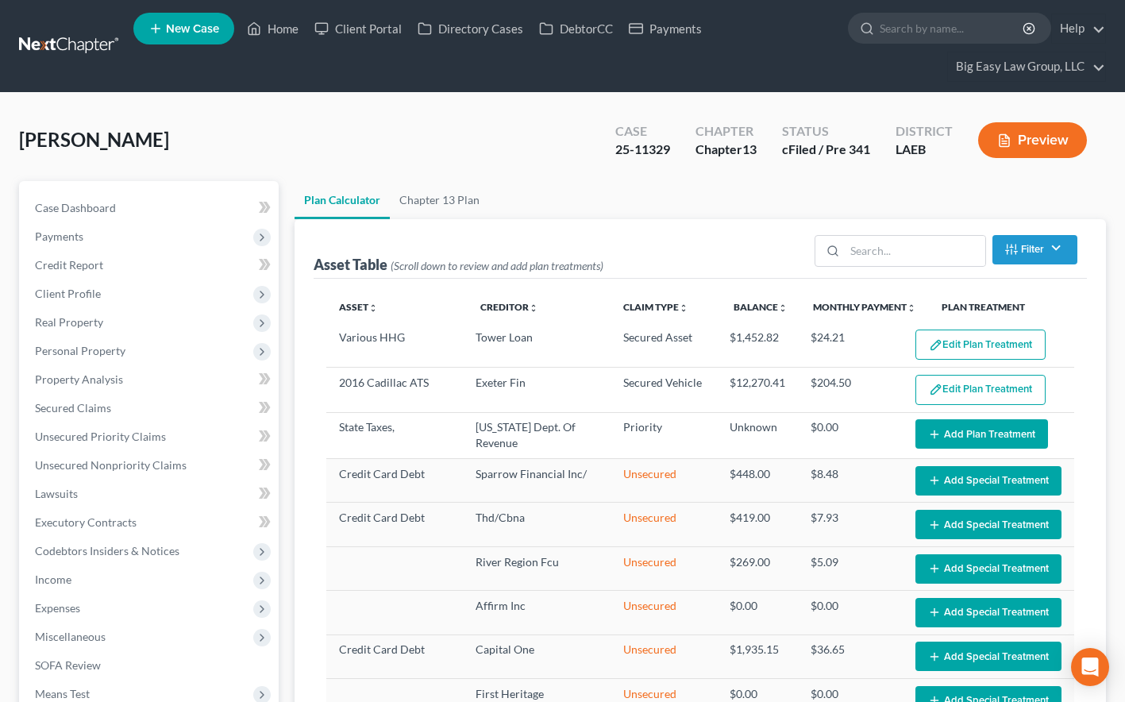
click at [953, 387] on button "Edit Plan Treatment" at bounding box center [980, 390] width 130 height 30
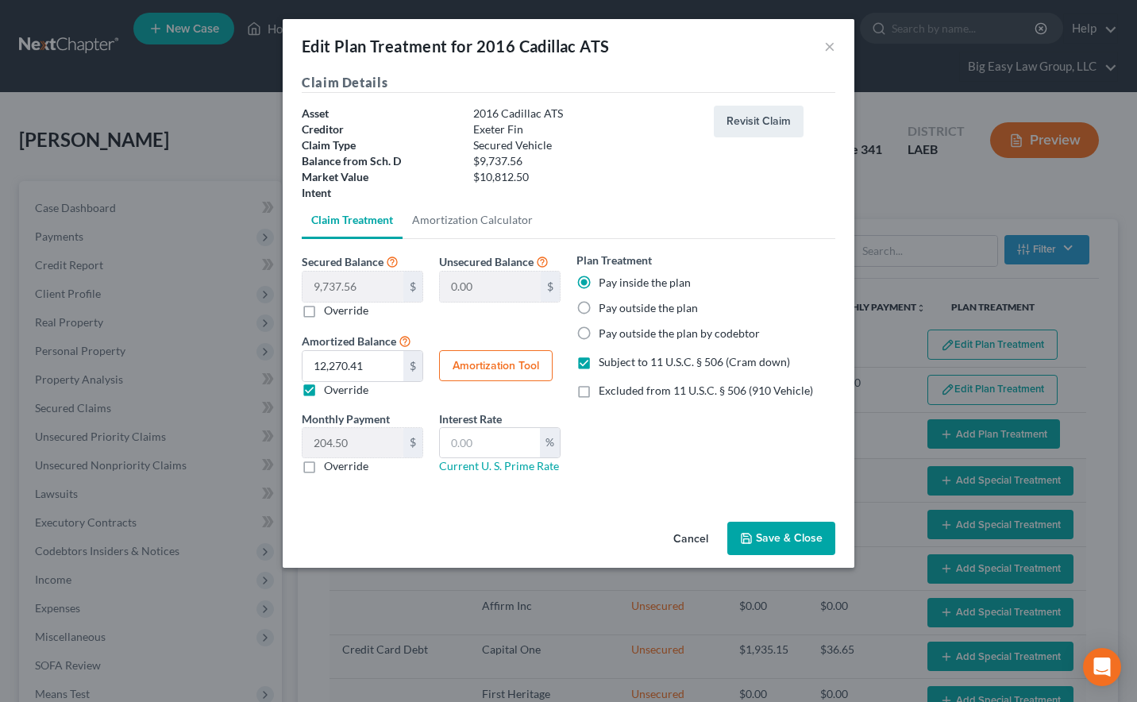
drag, startPoint x: 794, startPoint y: 534, endPoint x: 761, endPoint y: 523, distance: 35.1
click at [795, 534] on button "Save & Close" at bounding box center [781, 538] width 108 height 33
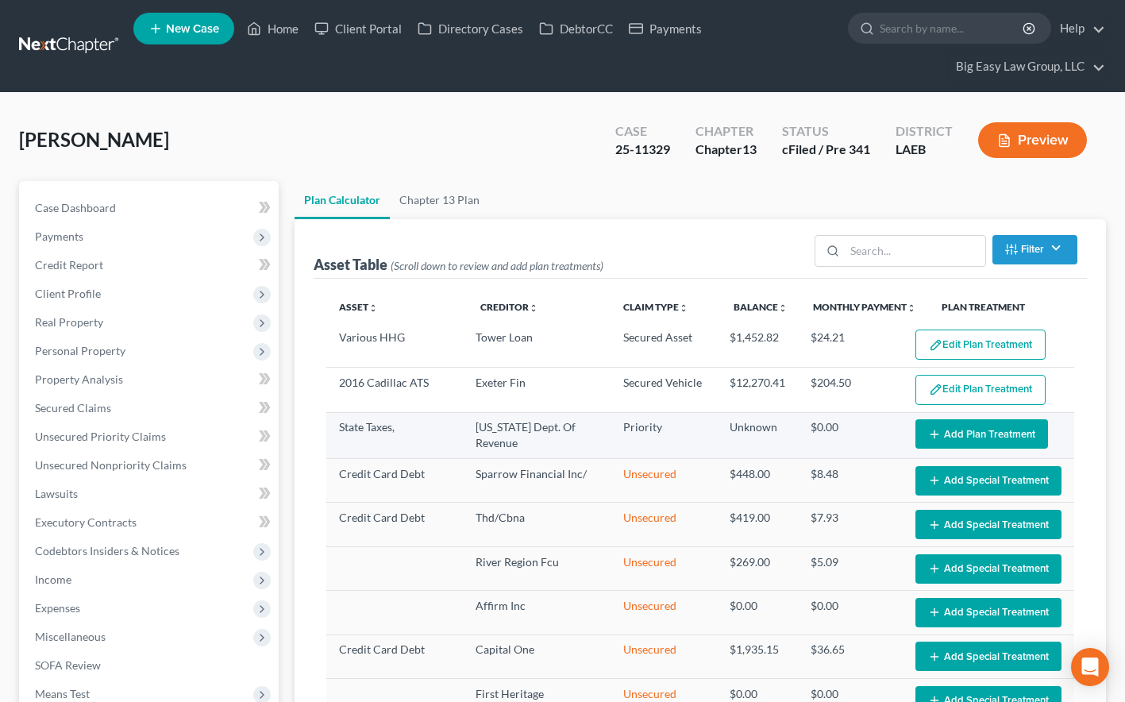
select select "59"
drag, startPoint x: 993, startPoint y: 429, endPoint x: 1011, endPoint y: 436, distance: 18.6
click at [1011, 436] on button "Add Plan Treatment" at bounding box center [981, 433] width 133 height 29
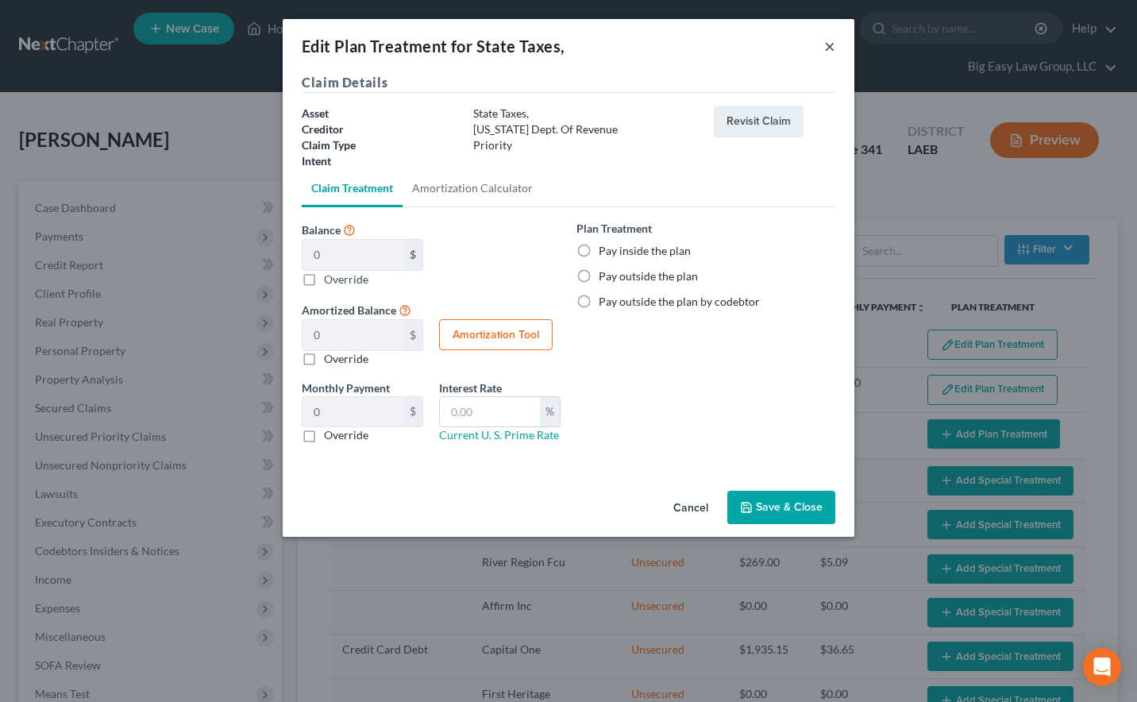
click at [828, 42] on button "×" at bounding box center [829, 46] width 11 height 19
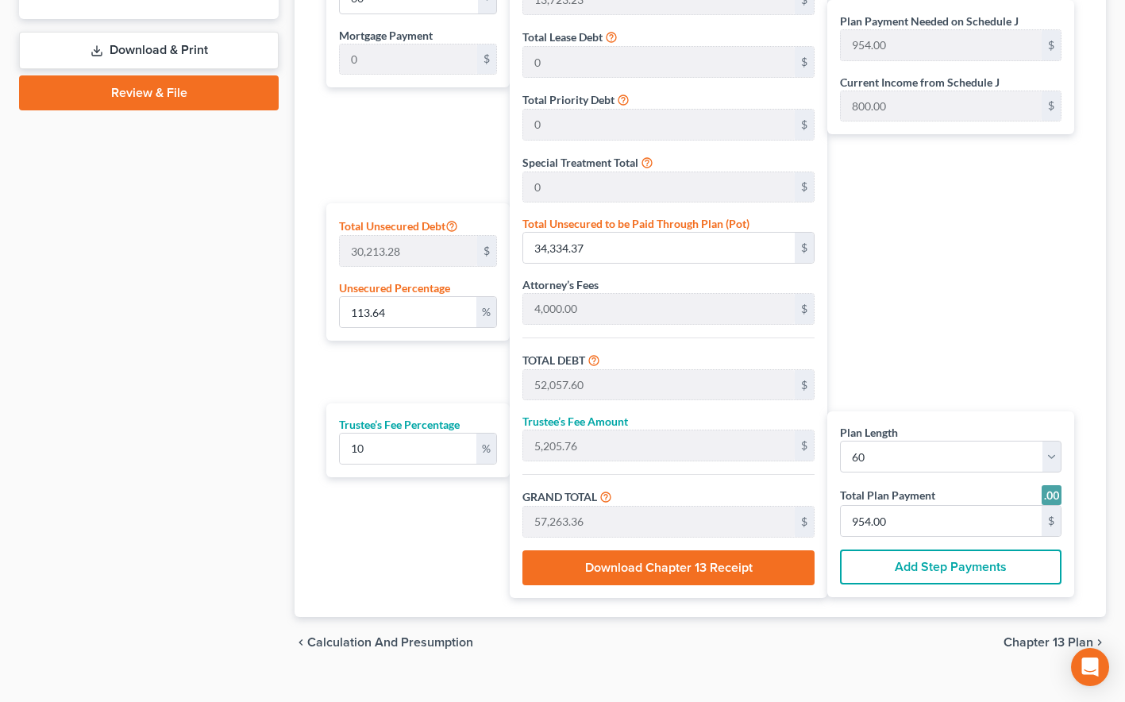
scroll to position [871, 0]
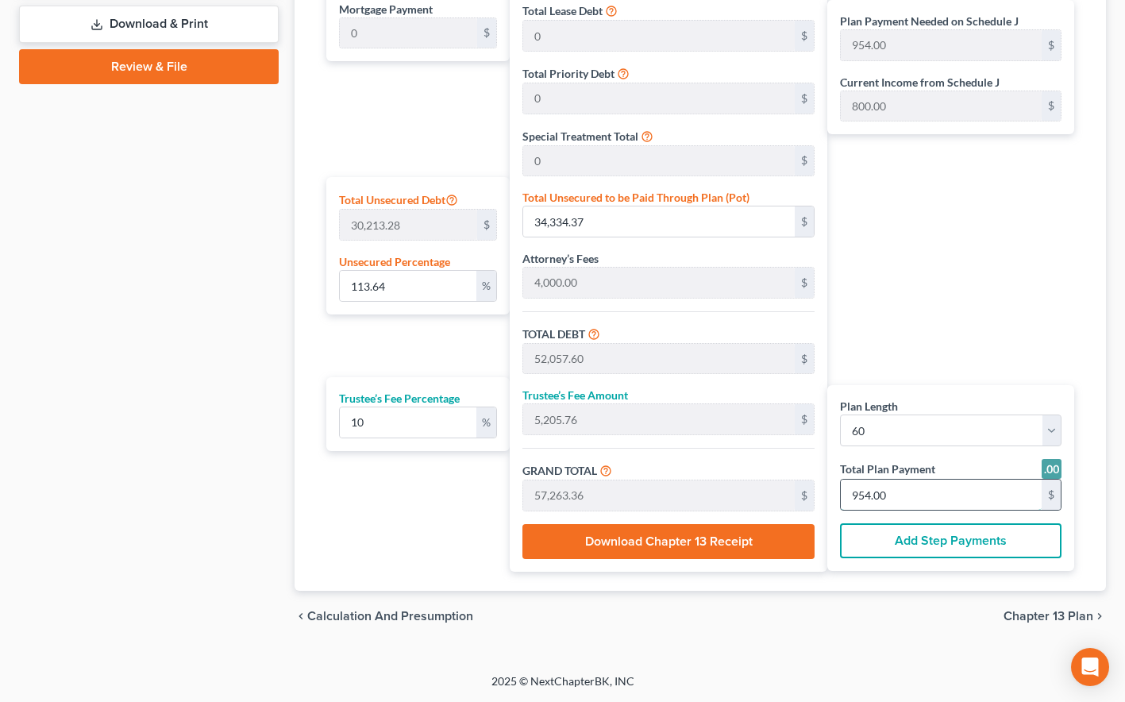
click at [911, 490] on input "954.00" at bounding box center [941, 494] width 201 height 30
type input "0"
type input "436.36"
type input "43.63"
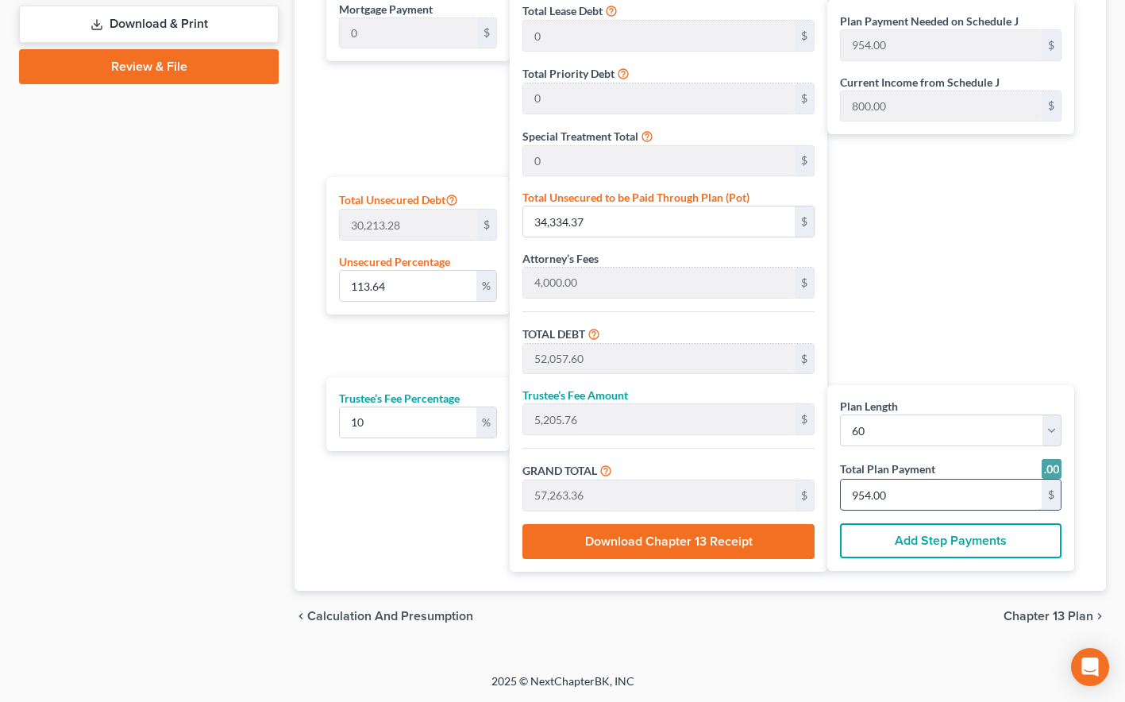
type input "480.00"
type input "8"
type input "4,363.63"
type input "436.36"
type input "4,800.00"
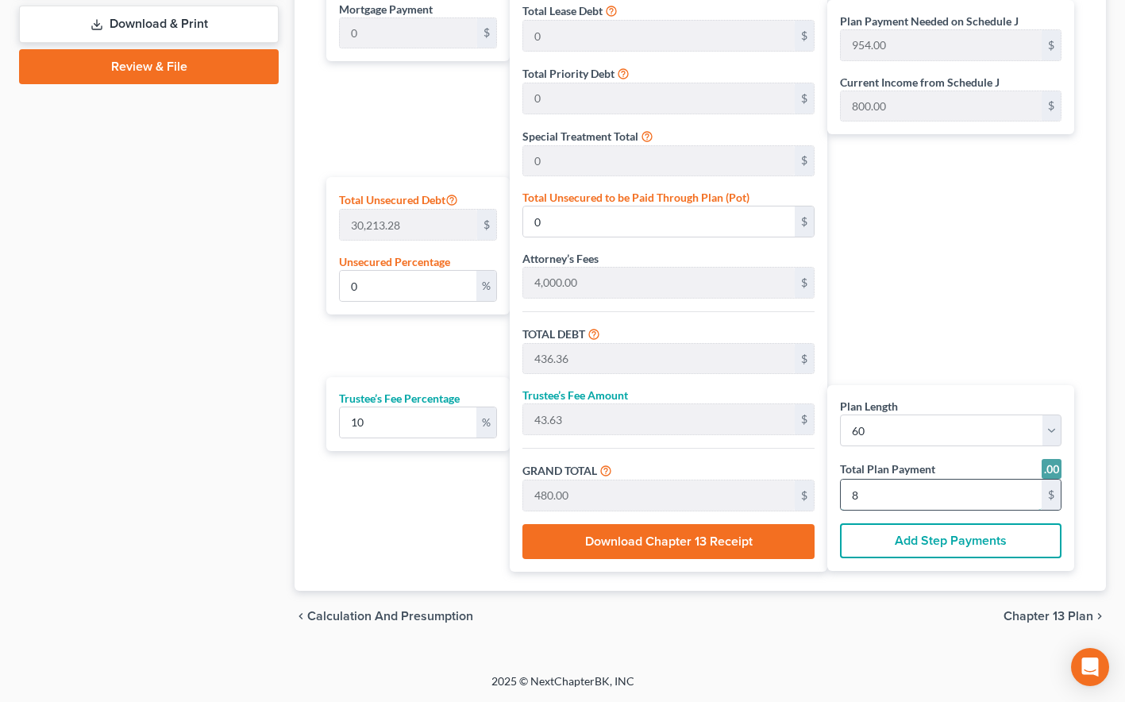
type input "80"
type input "85.77"
type input "25,913.13"
type input "43,636.36"
type input "4,363.63"
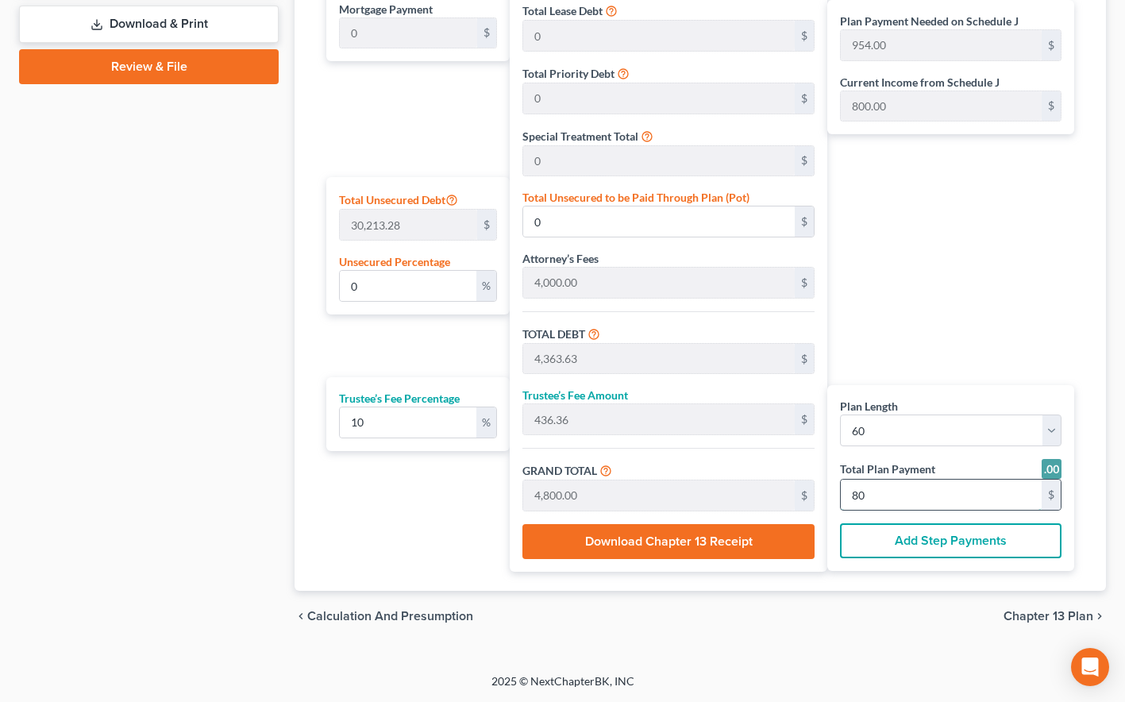
type input "48,000.00"
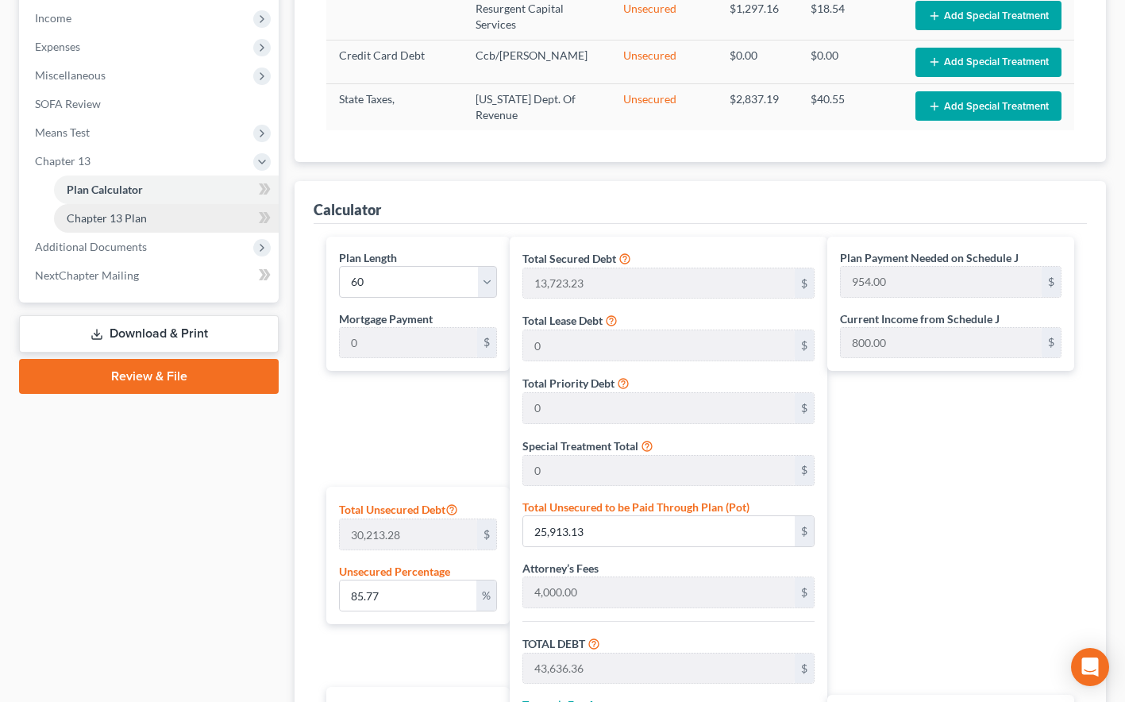
type input "800.00"
click at [135, 222] on span "Chapter 13 Plan" at bounding box center [107, 217] width 80 height 13
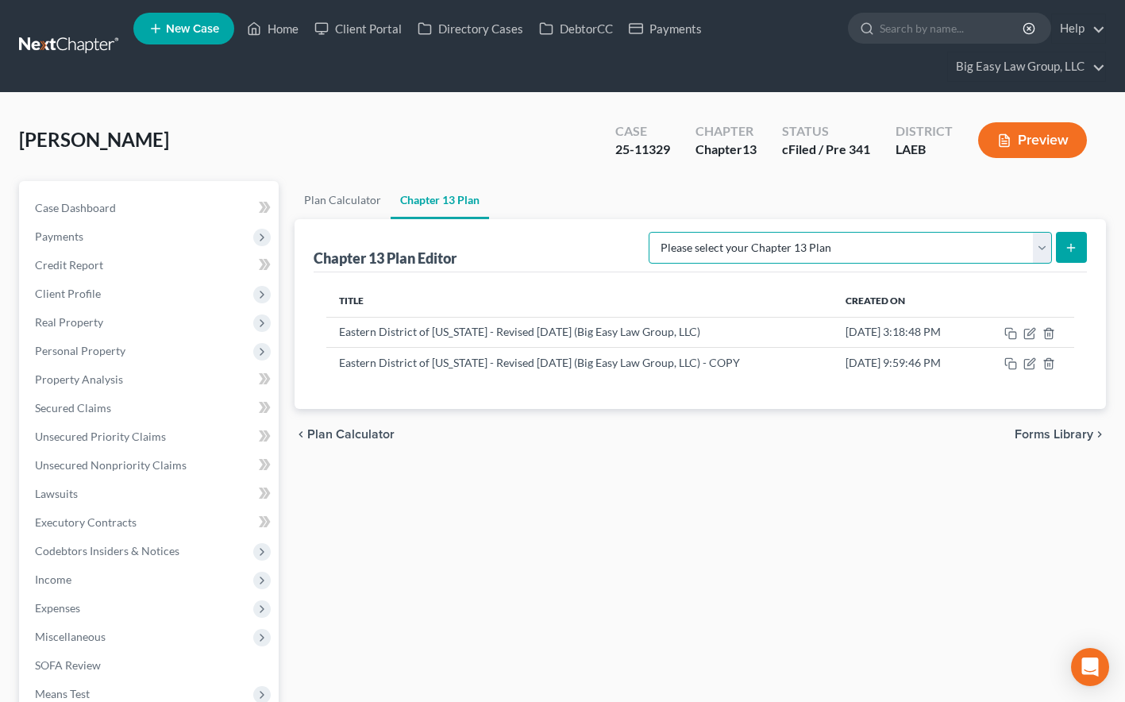
click at [1032, 250] on select "Please select your Chapter 13 Plan Eastern District of [US_STATE] Eastern Distr…" at bounding box center [850, 248] width 403 height 32
select select "3"
click at [649, 232] on select "Please select your Chapter 13 Plan Eastern District of [US_STATE] Eastern Distr…" at bounding box center [850, 248] width 403 height 32
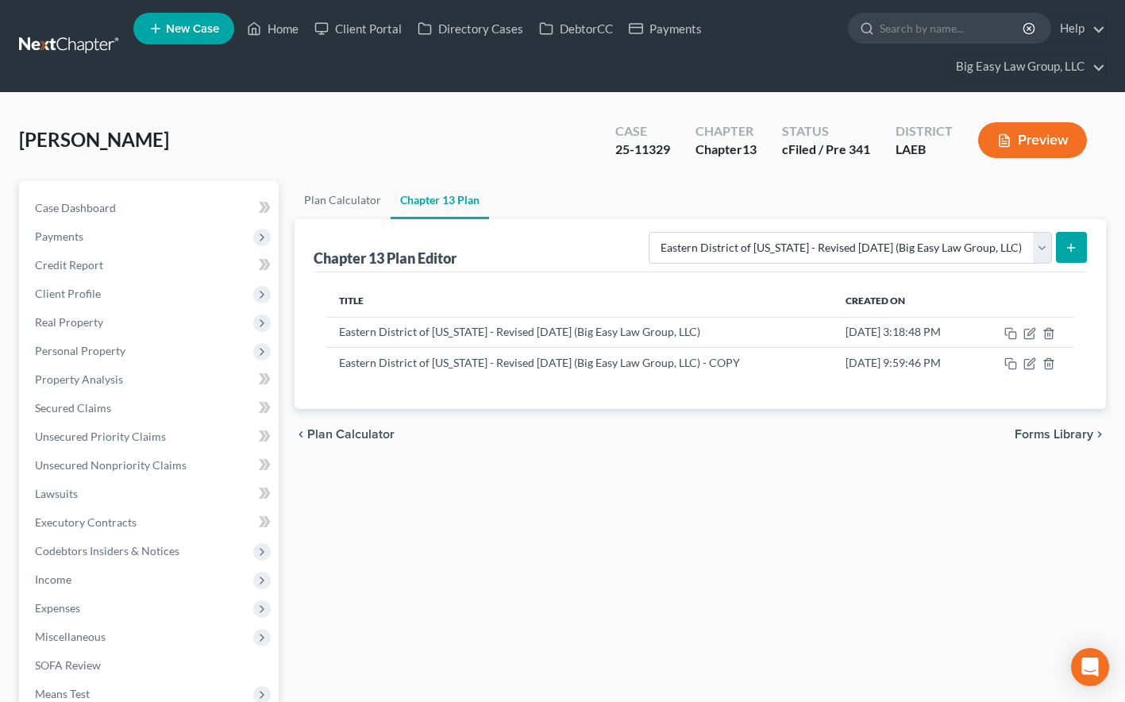
click at [1062, 246] on button "submit" at bounding box center [1071, 247] width 31 height 31
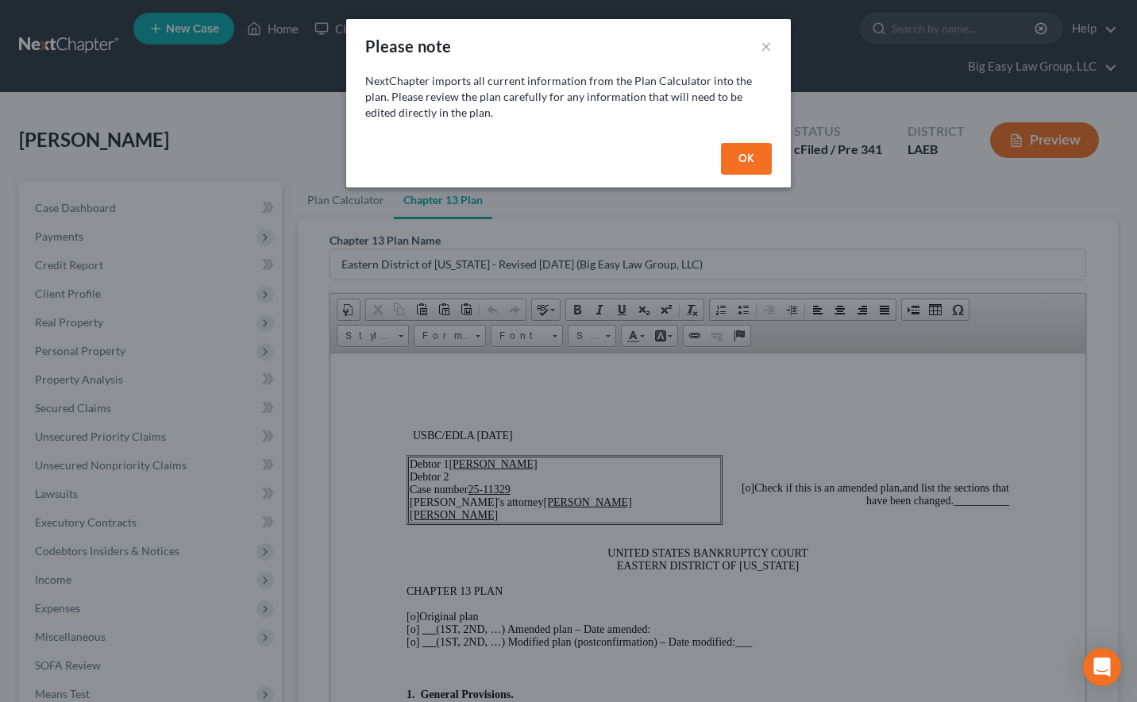
click at [747, 155] on button "OK" at bounding box center [746, 159] width 51 height 32
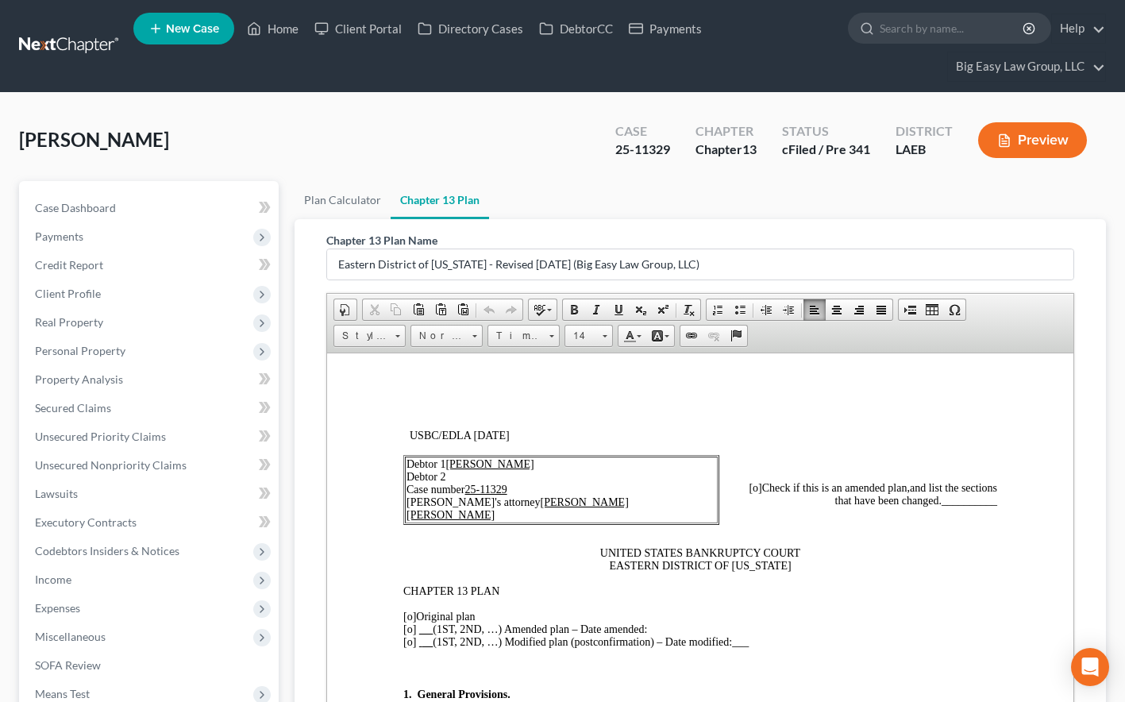
click at [749, 485] on span "[o]" at bounding box center [755, 487] width 13 height 12
drag, startPoint x: 984, startPoint y: 502, endPoint x: 931, endPoint y: 502, distance: 53.2
click at [942, 502] on span "__________" at bounding box center [970, 500] width 56 height 12
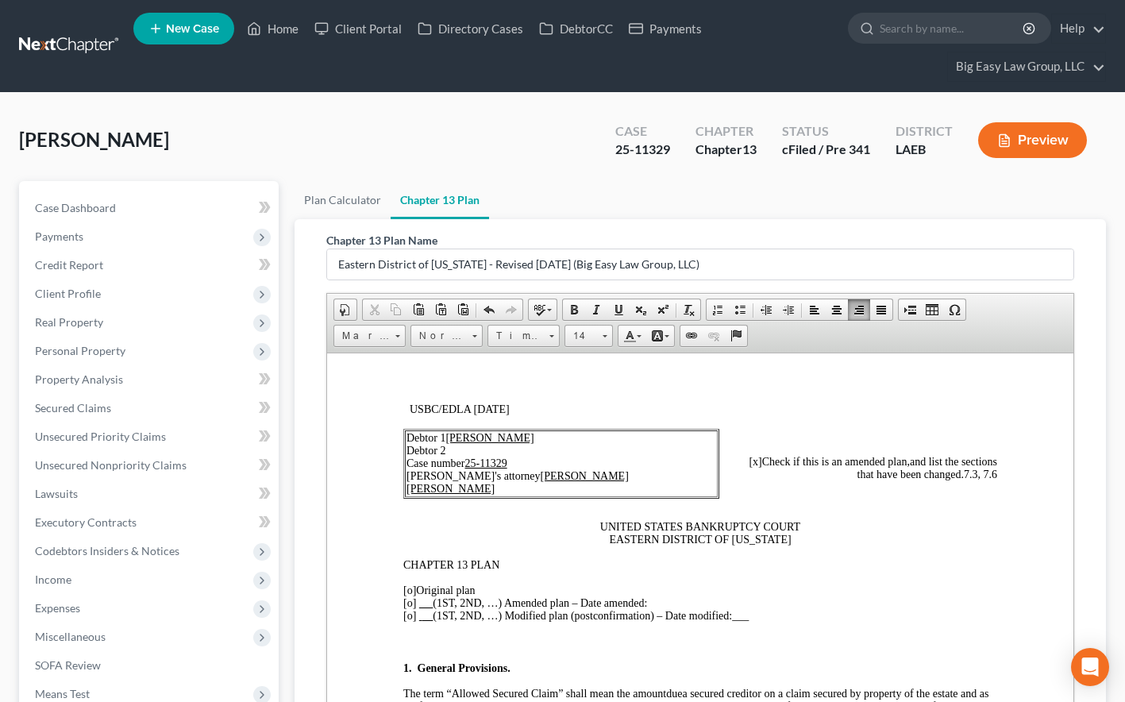
scroll to position [28, 0]
click at [413, 603] on span "[o]" at bounding box center [409, 601] width 13 height 12
drag, startPoint x: 649, startPoint y: 594, endPoint x: 657, endPoint y: 598, distance: 8.9
click at [647, 595] on span "[x ] (1ST, 2ND, …) Amended plan – Date amended:" at bounding box center [525, 601] width 244 height 12
click at [657, 598] on p "[o] Original plan [x ] (1ST, 2ND, …) Amended plan – Date amended: [o] (1ST, 2ND…" at bounding box center [700, 601] width 594 height 38
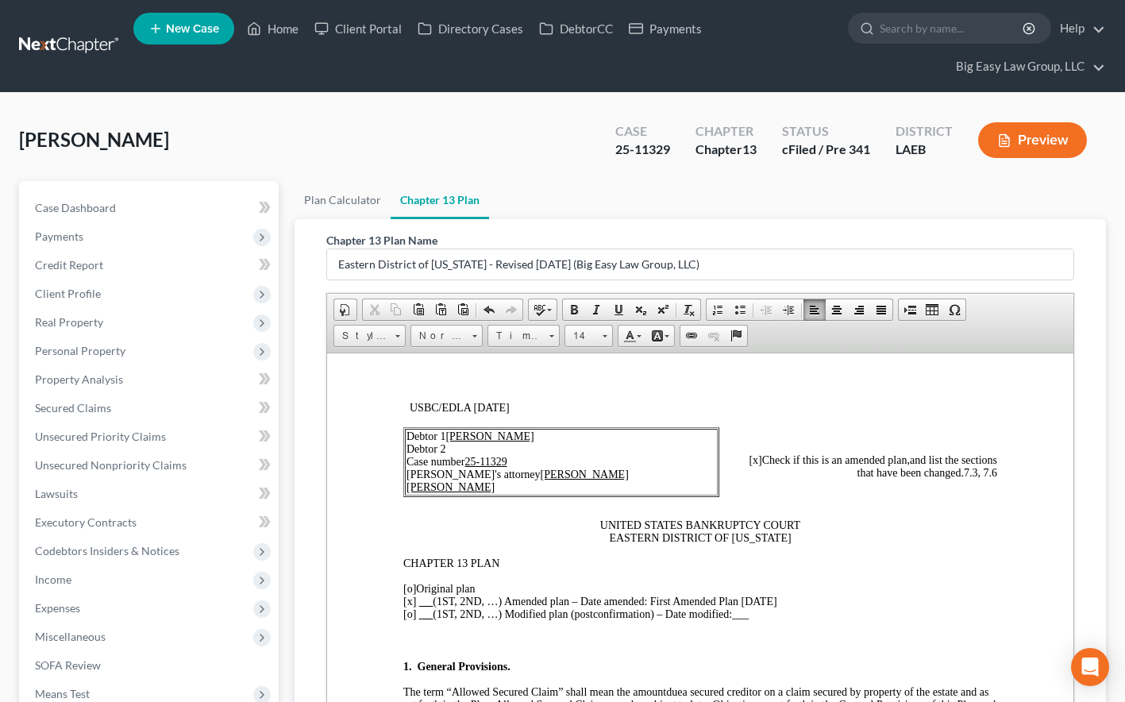
drag, startPoint x: 789, startPoint y: 599, endPoint x: 657, endPoint y: 587, distance: 133.1
click at [653, 599] on p "[o] Original plan [x ] (1ST, 2ND, …) Amended plan – Date amended: First Amended…" at bounding box center [700, 601] width 594 height 38
click at [623, 307] on span at bounding box center [618, 309] width 13 height 13
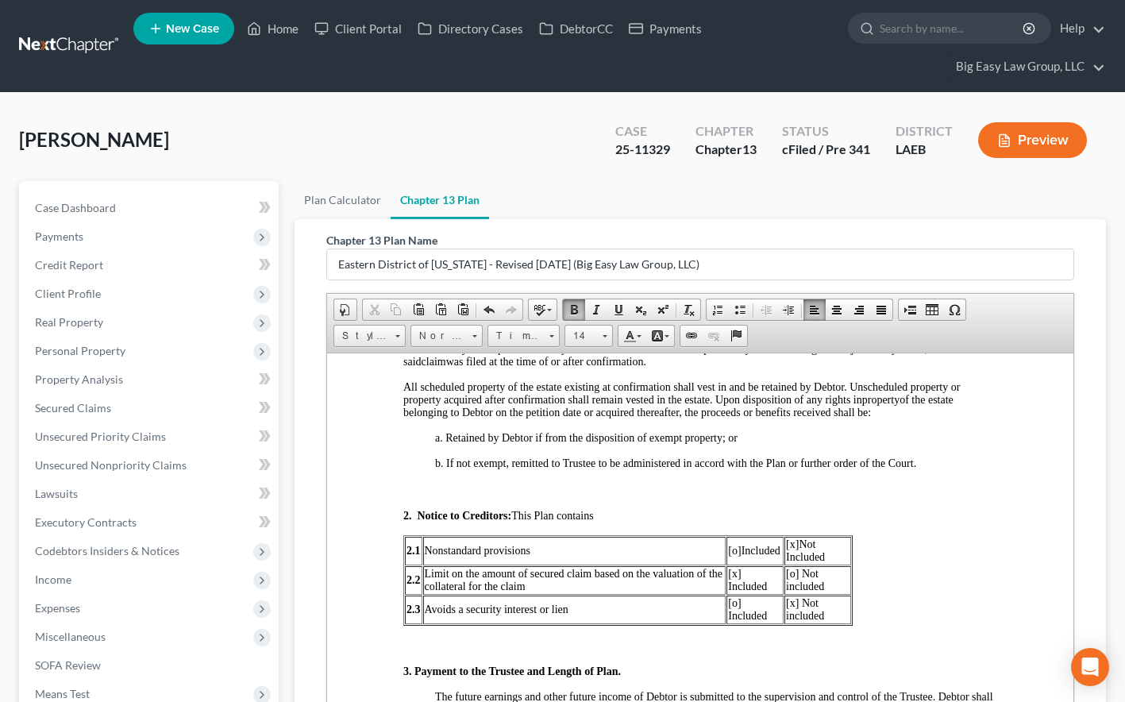
scroll to position [705, 0]
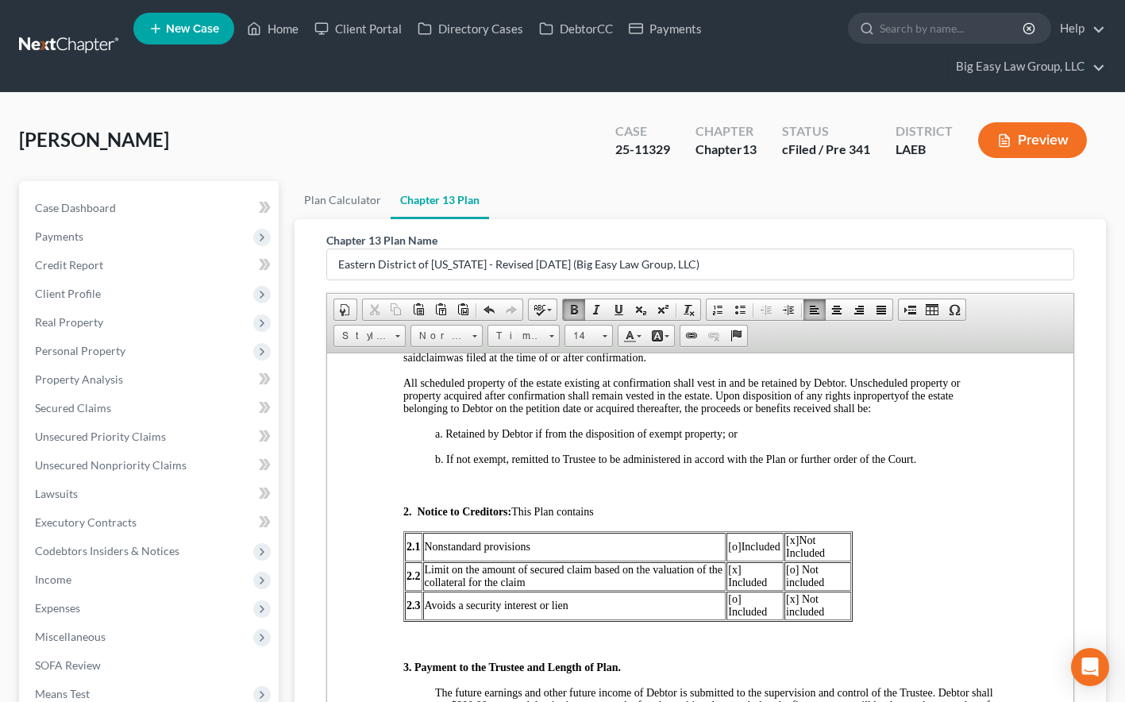
click at [734, 574] on span "[x] Included" at bounding box center [747, 575] width 39 height 25
click at [794, 568] on span "[o] Not included" at bounding box center [805, 575] width 38 height 25
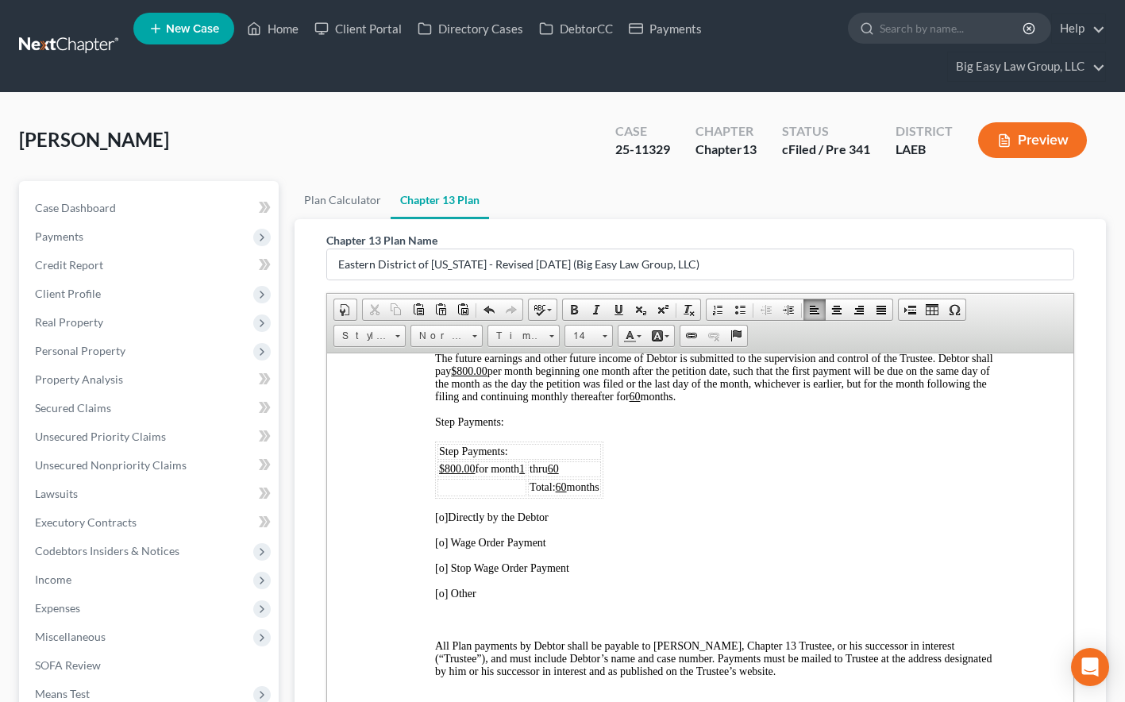
scroll to position [1041, 0]
click at [441, 517] on span "[o]" at bounding box center [441, 515] width 13 height 12
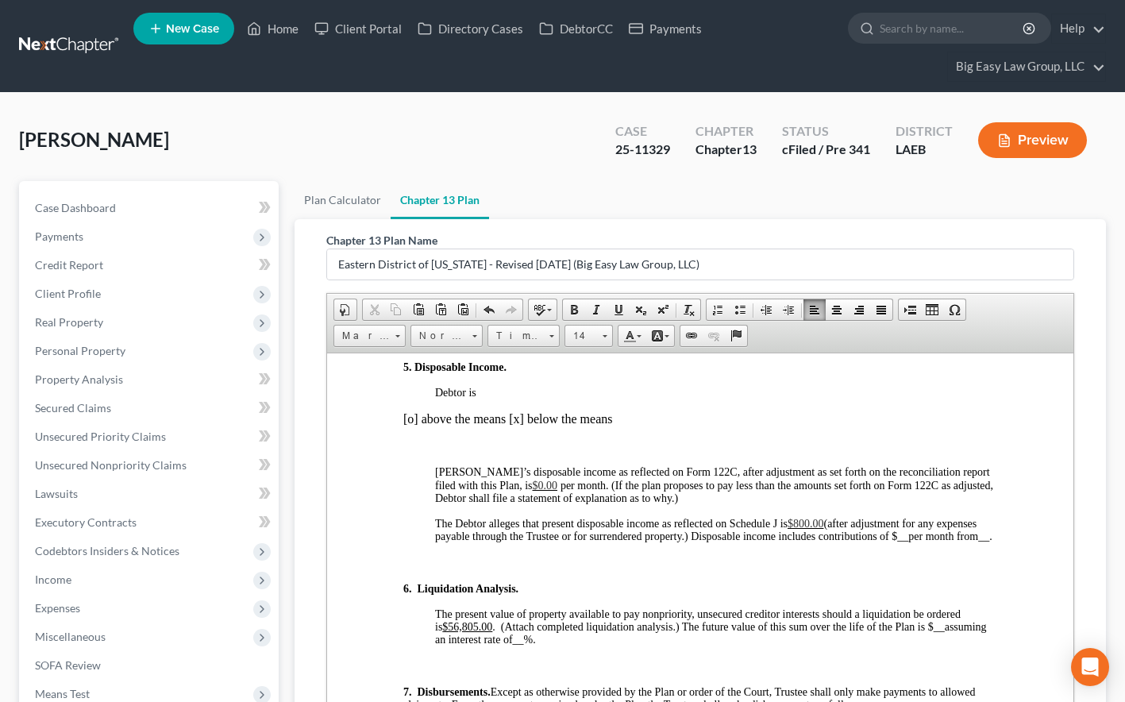
scroll to position [1704, 0]
drag, startPoint x: 495, startPoint y: 649, endPoint x: 452, endPoint y: 651, distance: 42.9
click at [452, 630] on u "$56,805.00" at bounding box center [467, 624] width 50 height 12
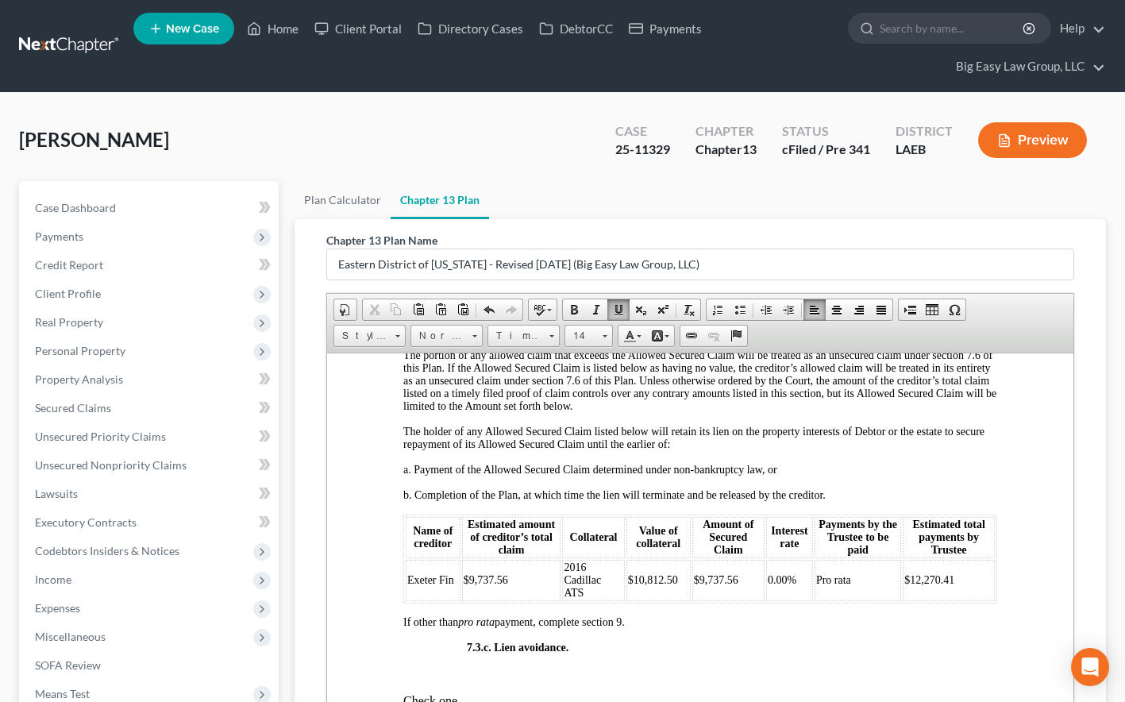
scroll to position [4415, 0]
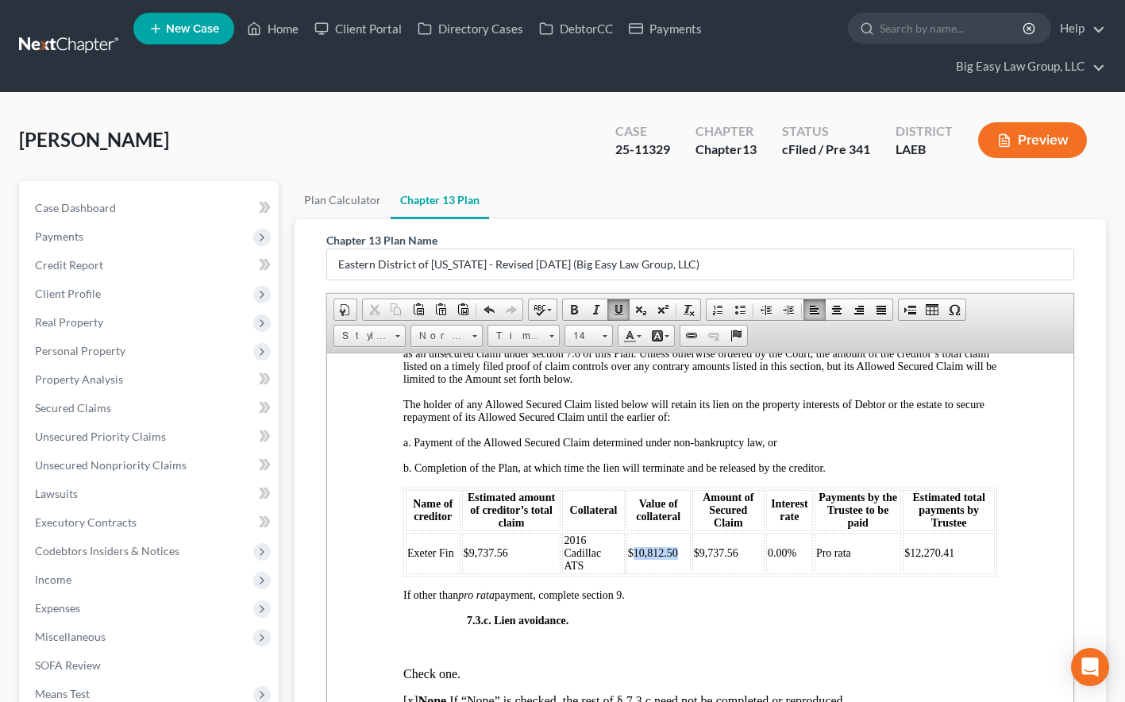
drag, startPoint x: 675, startPoint y: 617, endPoint x: 630, endPoint y: 615, distance: 44.5
click at [630, 573] on td "$10,812.50" at bounding box center [658, 552] width 64 height 41
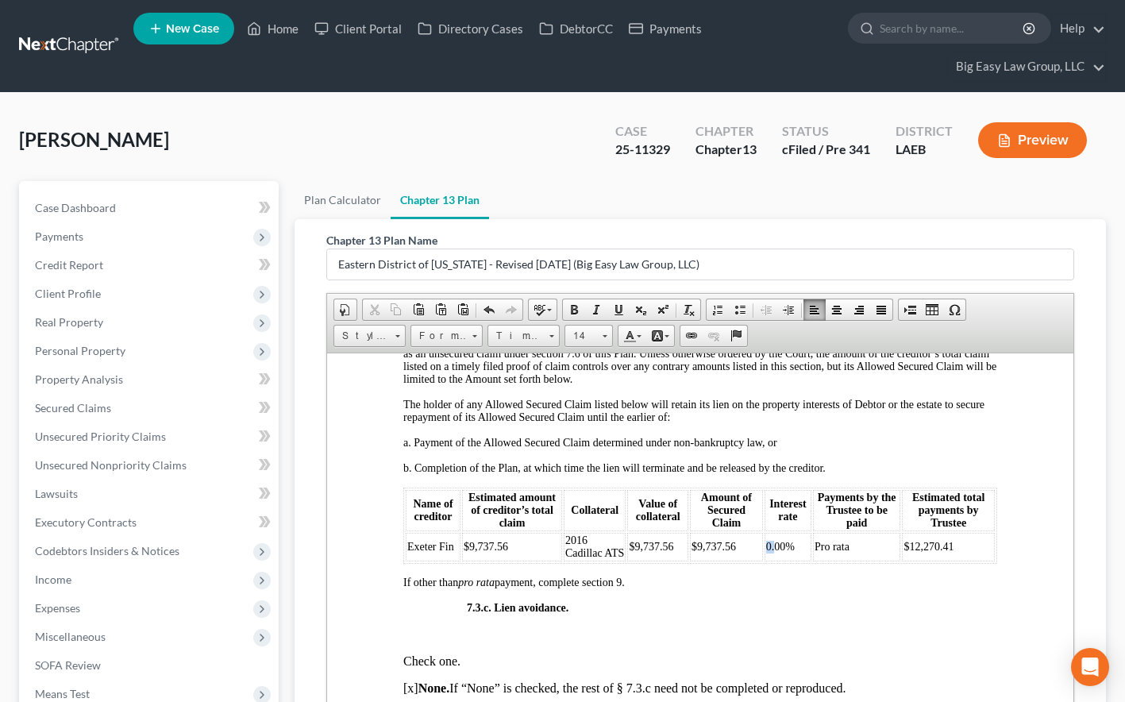
drag, startPoint x: 770, startPoint y: 618, endPoint x: 757, endPoint y: 618, distance: 13.5
click at [764, 560] on td "0.00%" at bounding box center [787, 546] width 47 height 29
click at [771, 552] on span "0.00%" at bounding box center [780, 546] width 29 height 12
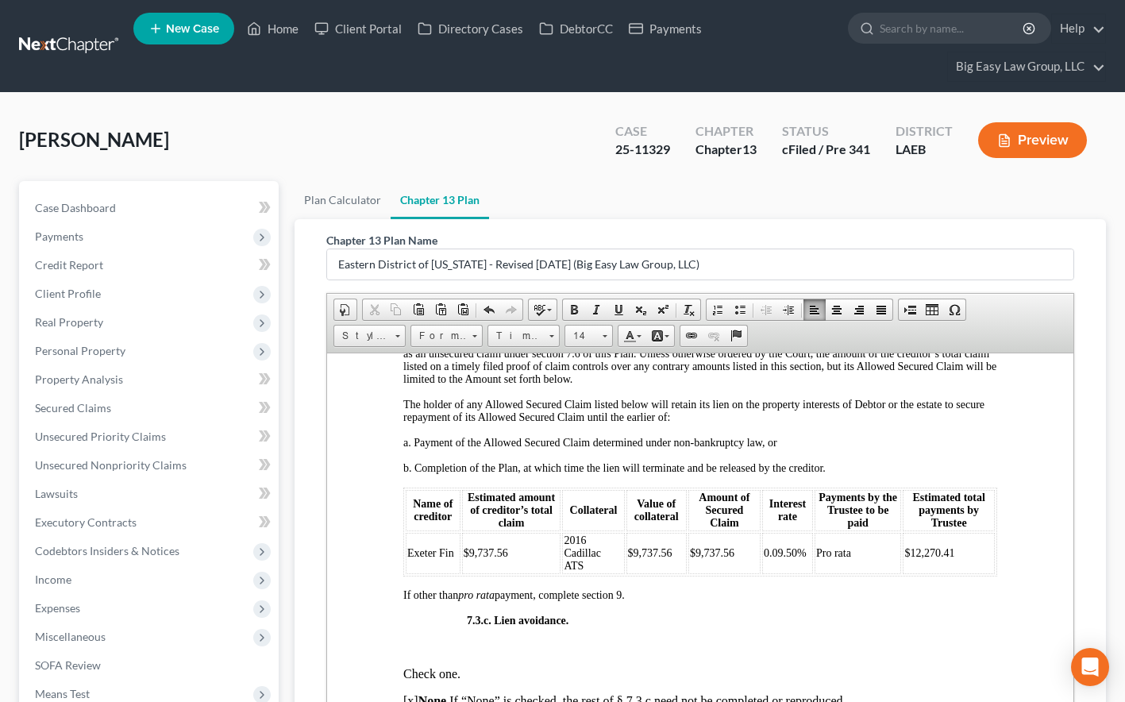
click at [768, 558] on span "0.09.50%" at bounding box center [785, 552] width 43 height 12
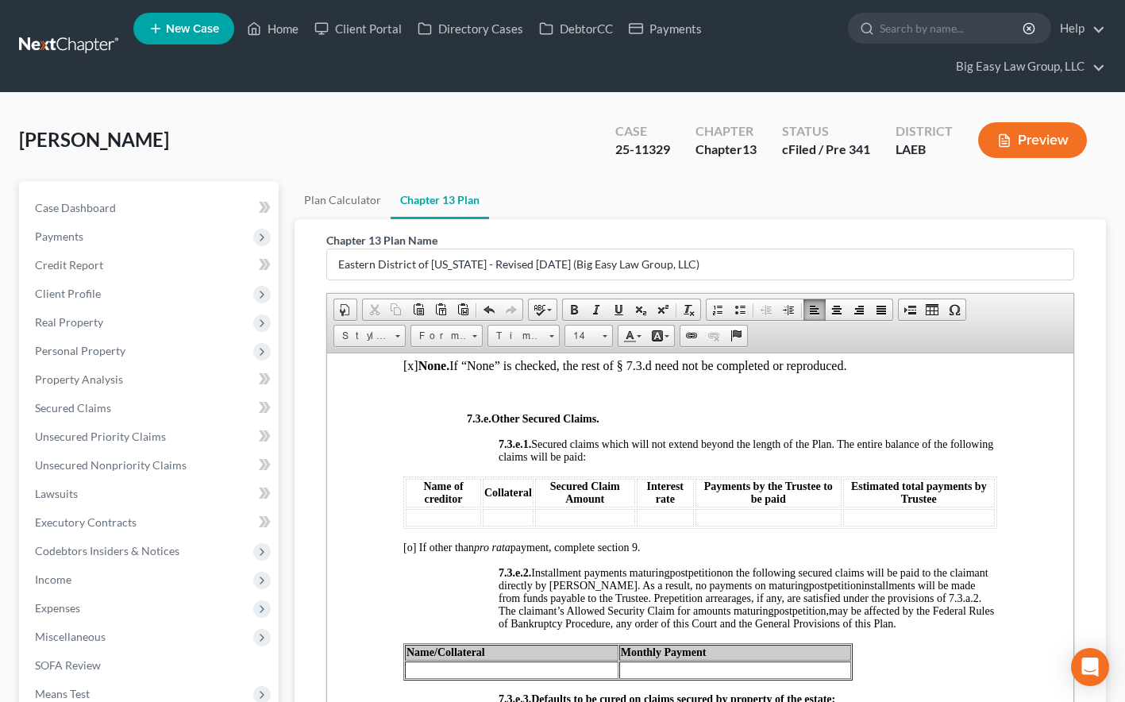
scroll to position [4869, 0]
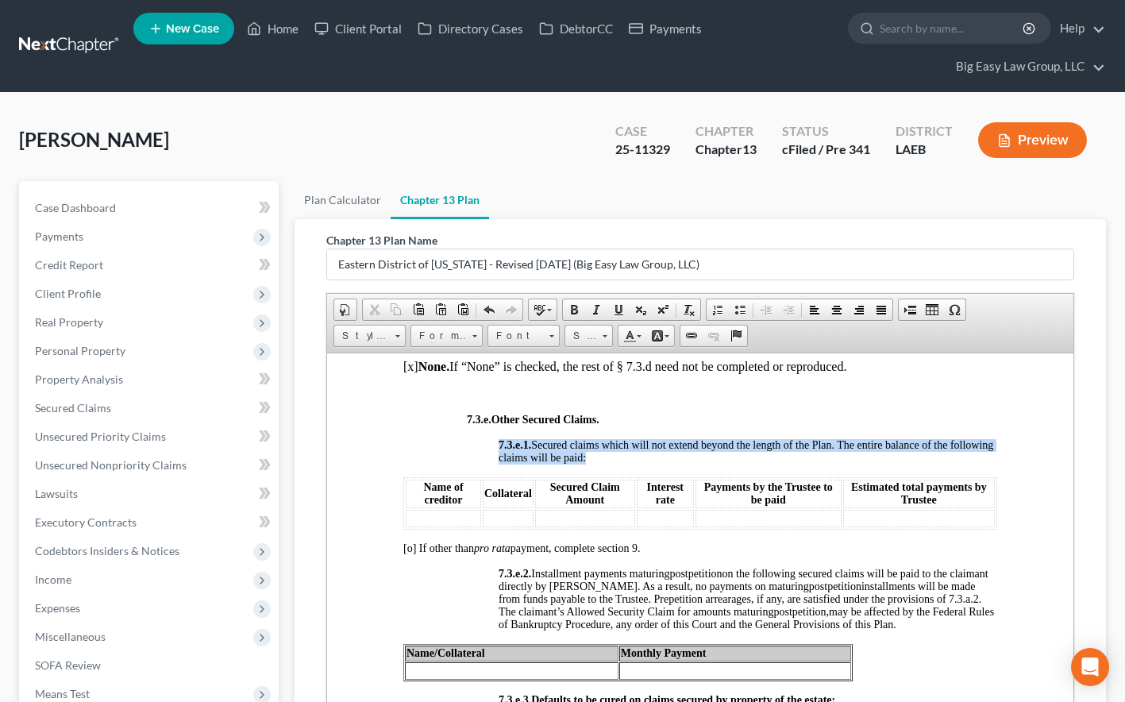
drag, startPoint x: 997, startPoint y: 603, endPoint x: 402, endPoint y: 556, distance: 597.2
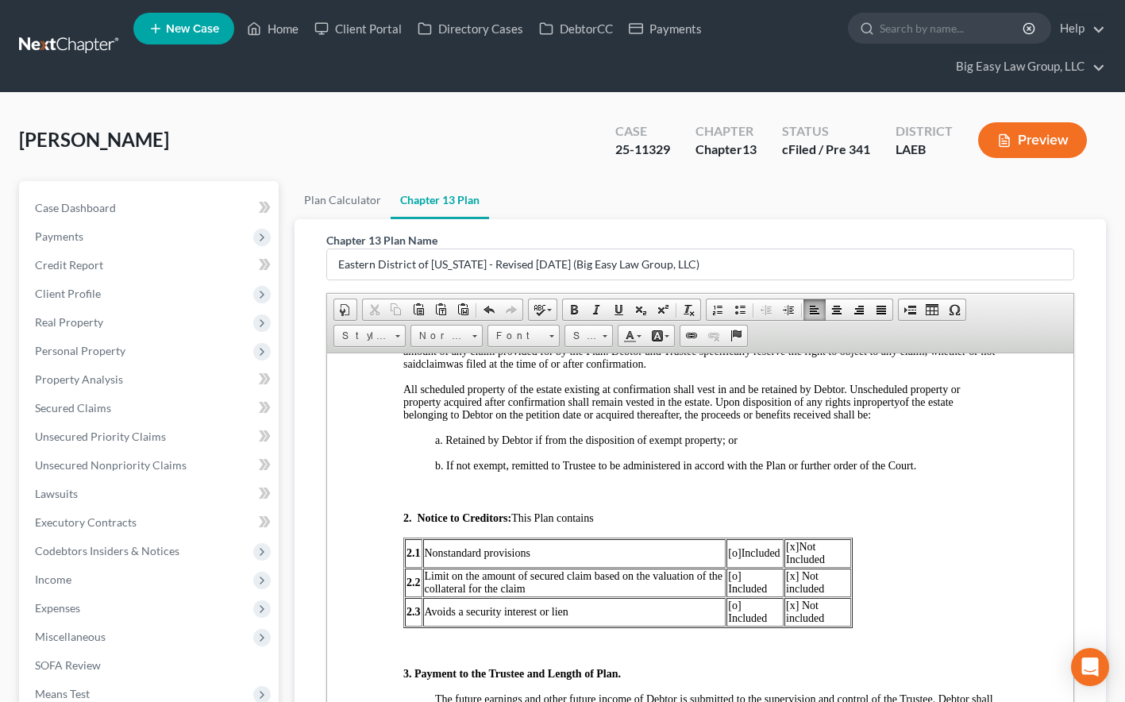
scroll to position [731, 0]
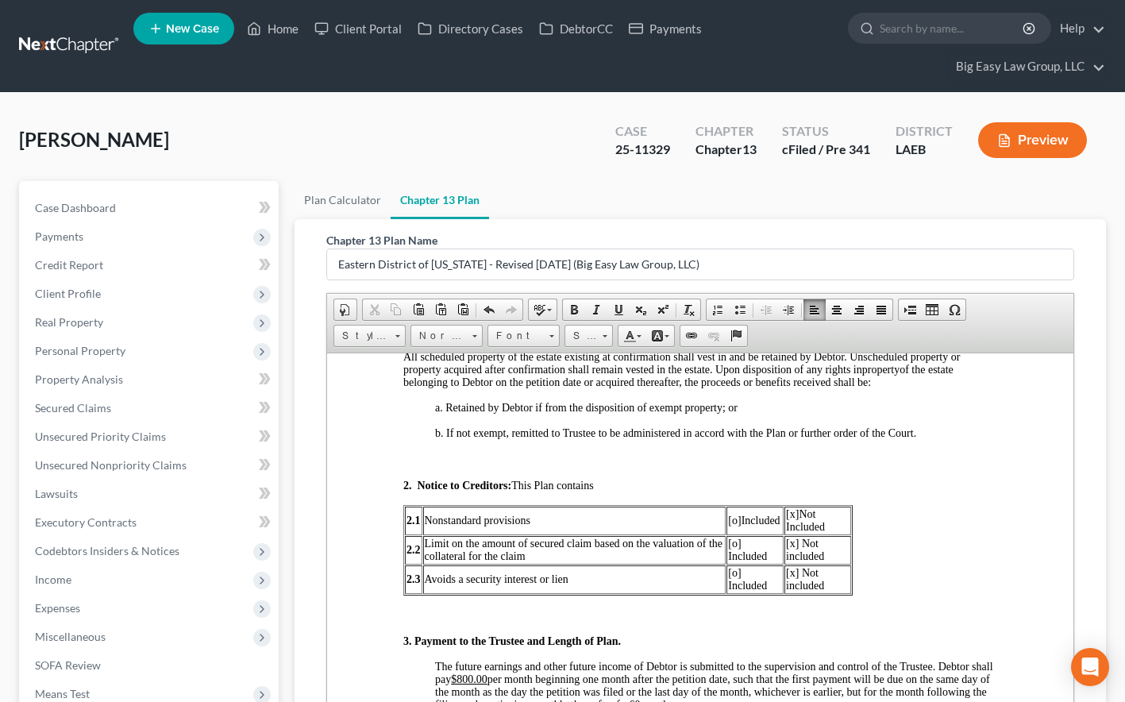
click at [735, 548] on span "[o ] Included" at bounding box center [747, 549] width 39 height 25
click at [791, 542] on span "[x ] Not included" at bounding box center [805, 549] width 38 height 25
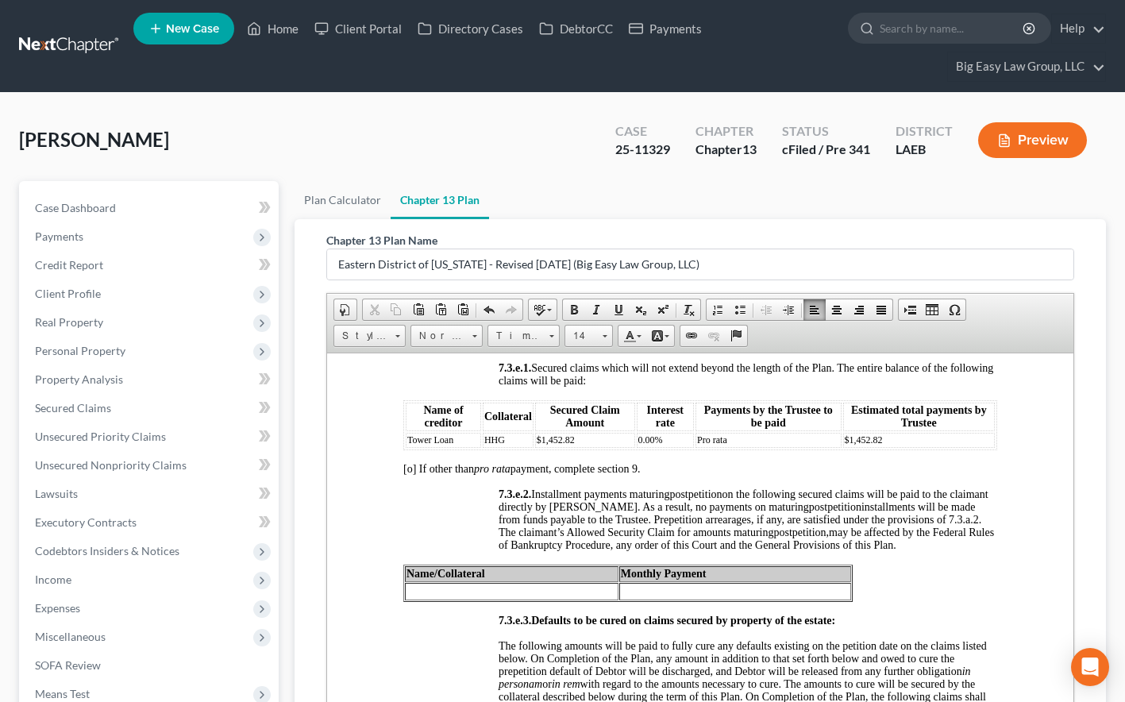
scroll to position [4968, 0]
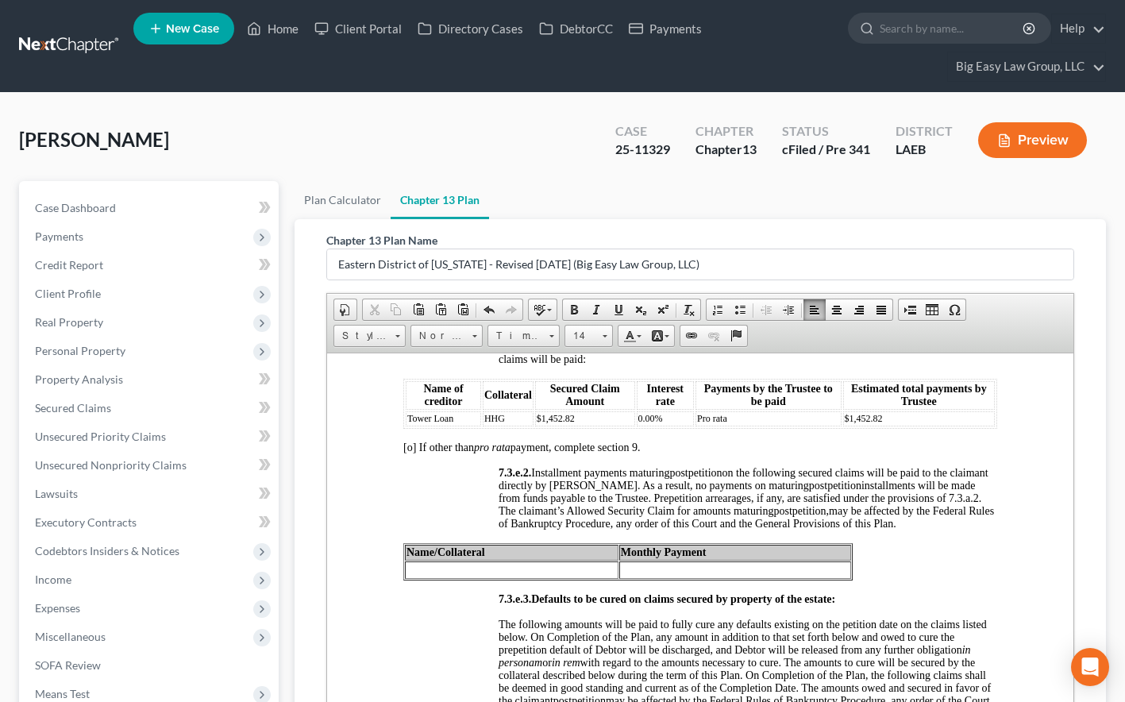
click at [932, 426] on td "$1,452.82" at bounding box center [919, 417] width 152 height 15
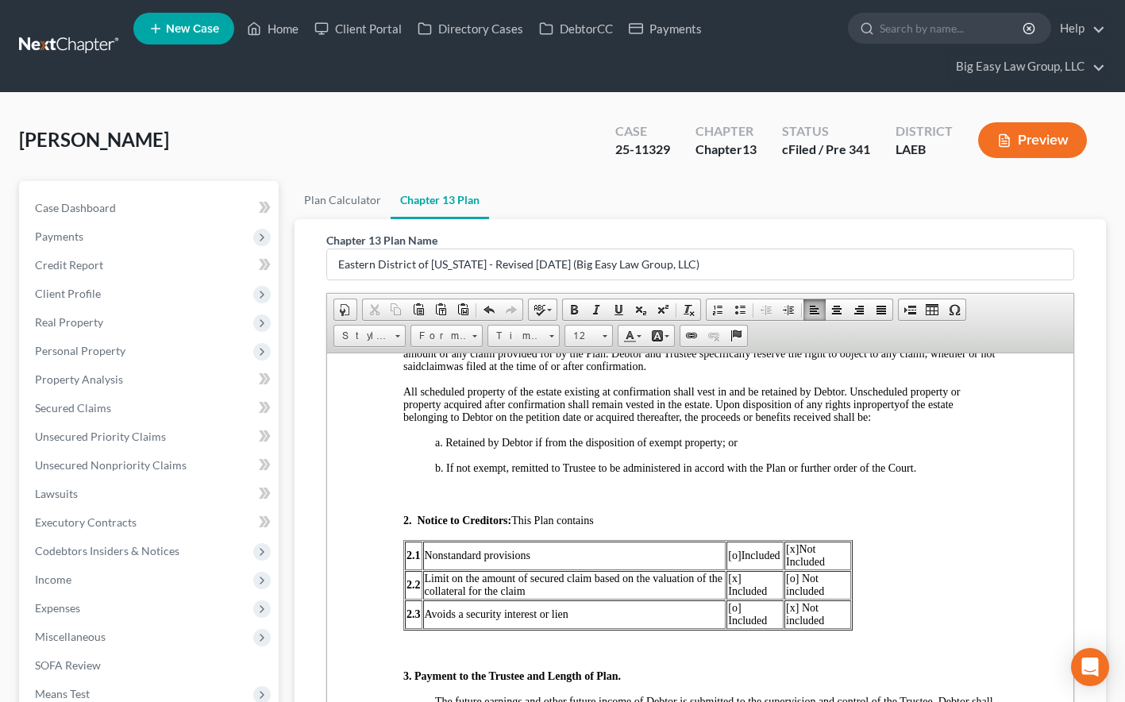
scroll to position [719, 0]
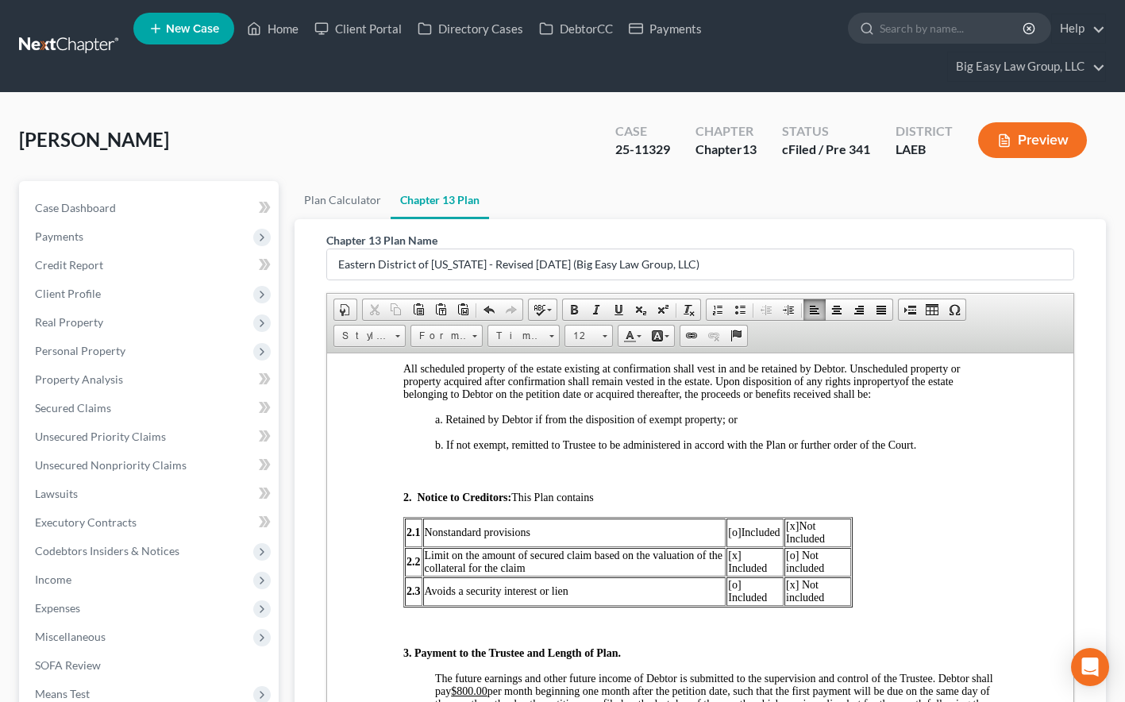
click at [735, 560] on span "[x ] Included" at bounding box center [747, 561] width 39 height 25
click at [795, 560] on span "[o ] Not included" at bounding box center [805, 561] width 38 height 25
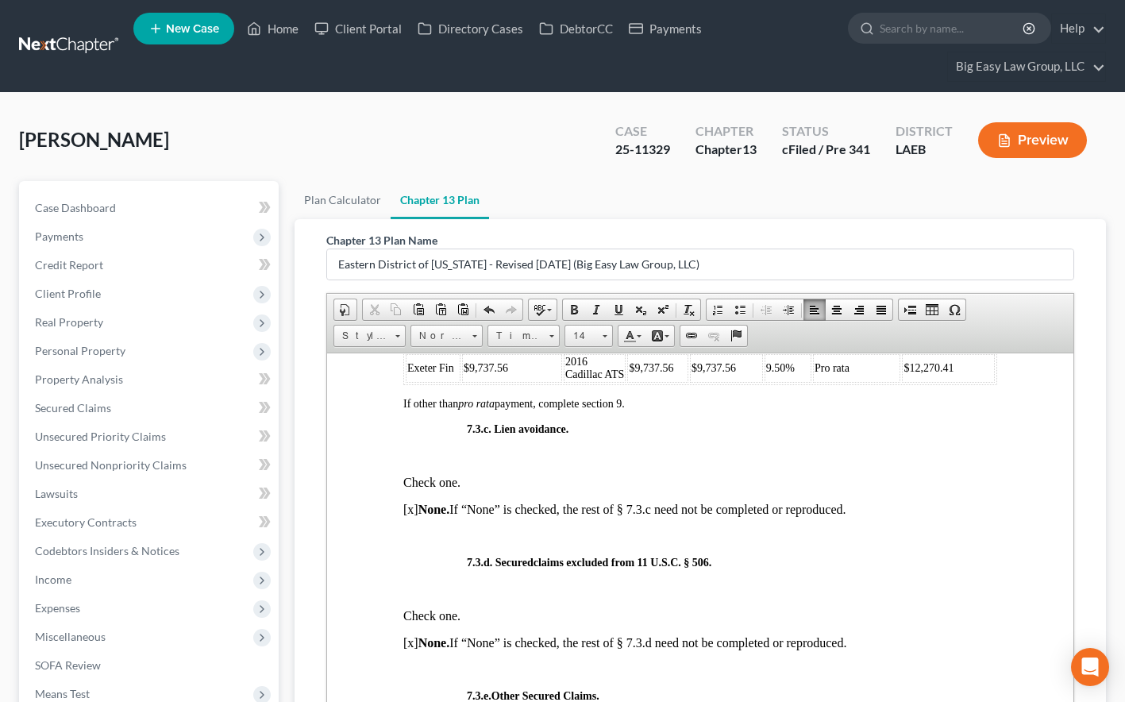
scroll to position [4597, 0]
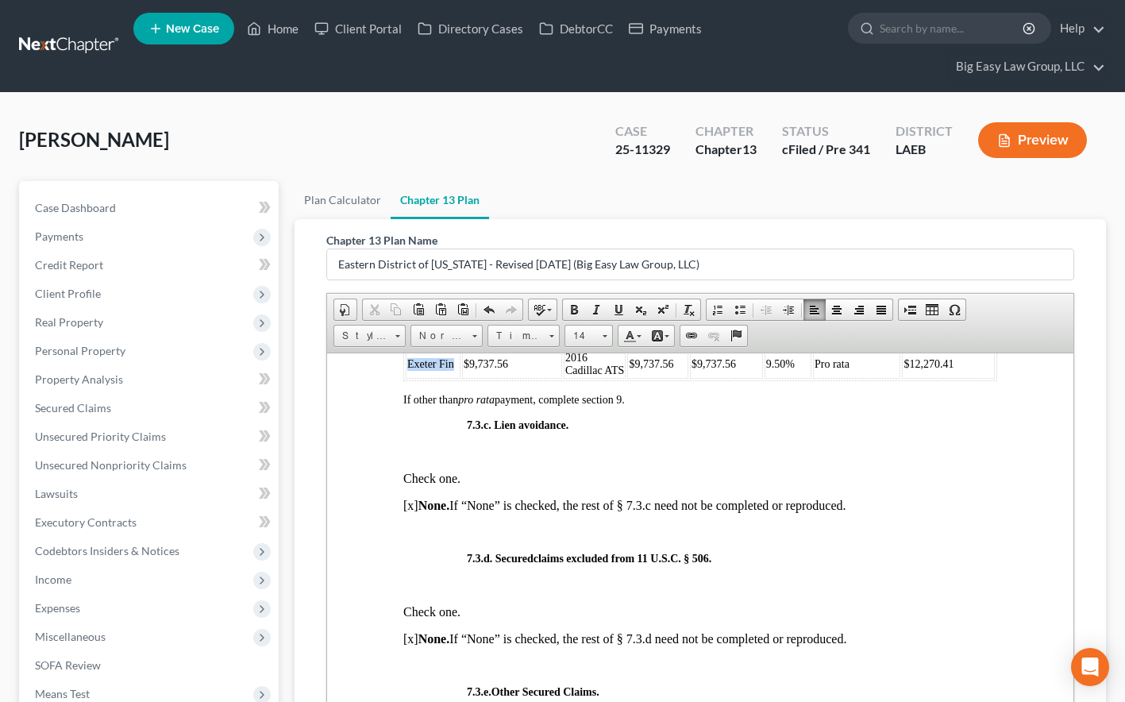
drag, startPoint x: 455, startPoint y: 432, endPoint x: 410, endPoint y: 430, distance: 44.5
click at [409, 378] on td "Exeter Fin" at bounding box center [433, 363] width 55 height 29
copy span "Exeter Fin"
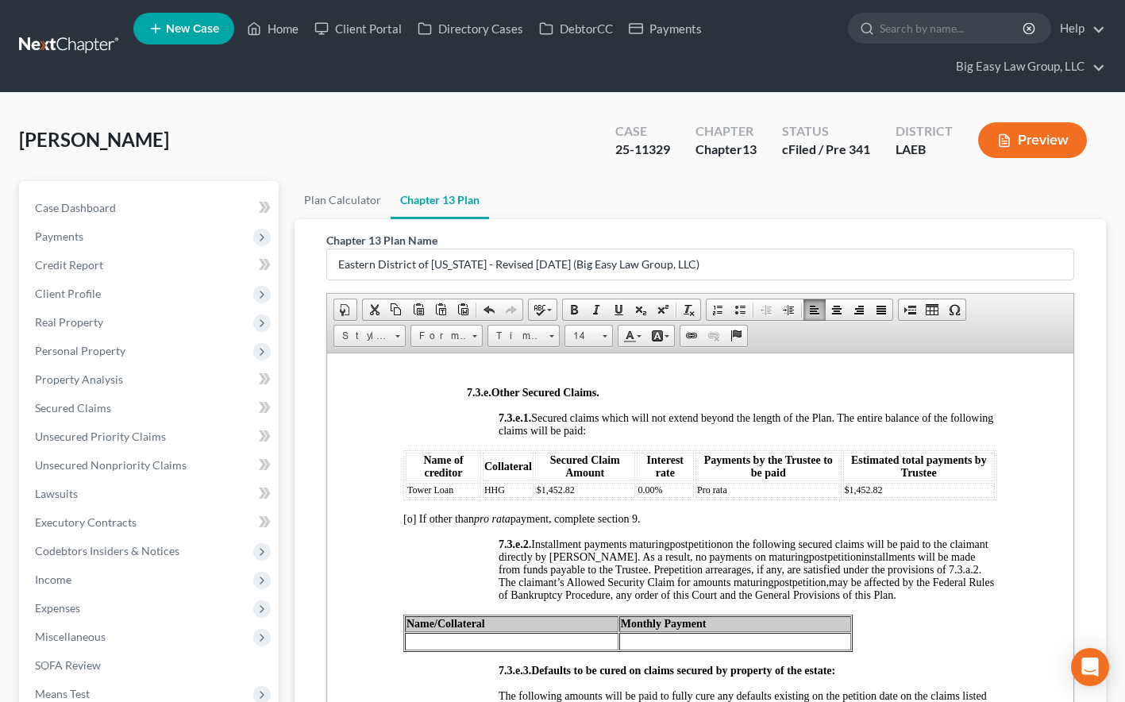
scroll to position [4900, 0]
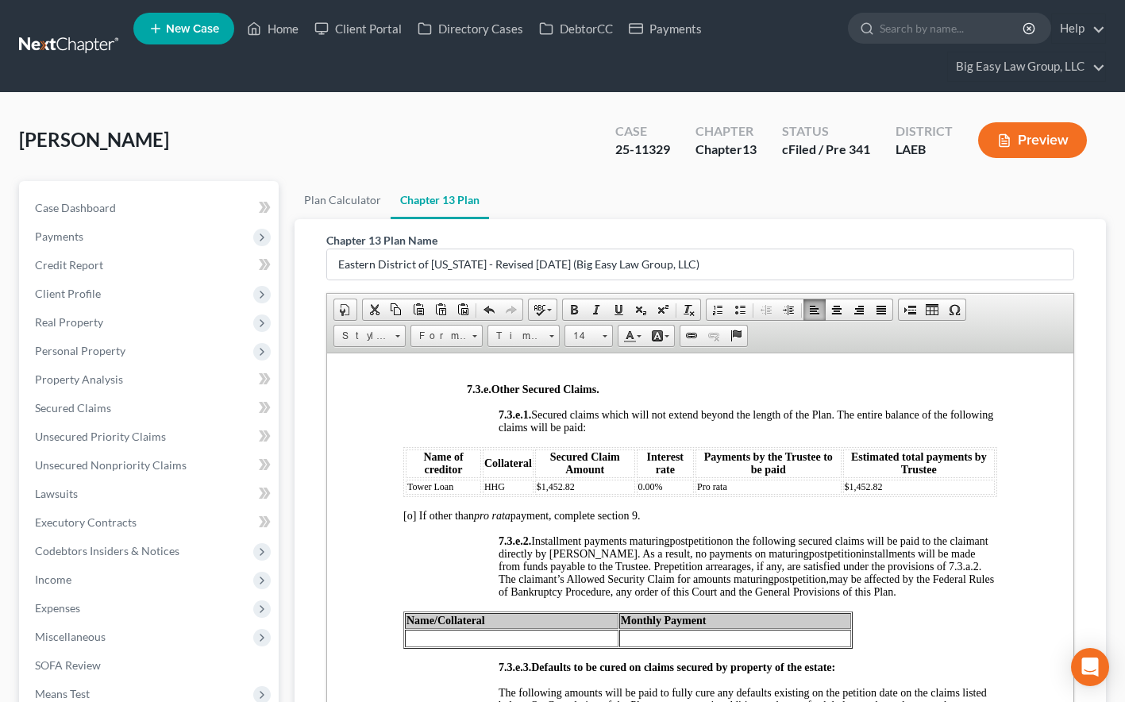
click at [458, 494] on td "Tower Loan" at bounding box center [443, 486] width 75 height 15
click at [498, 607] on span "Row" at bounding box center [516, 616] width 77 height 20
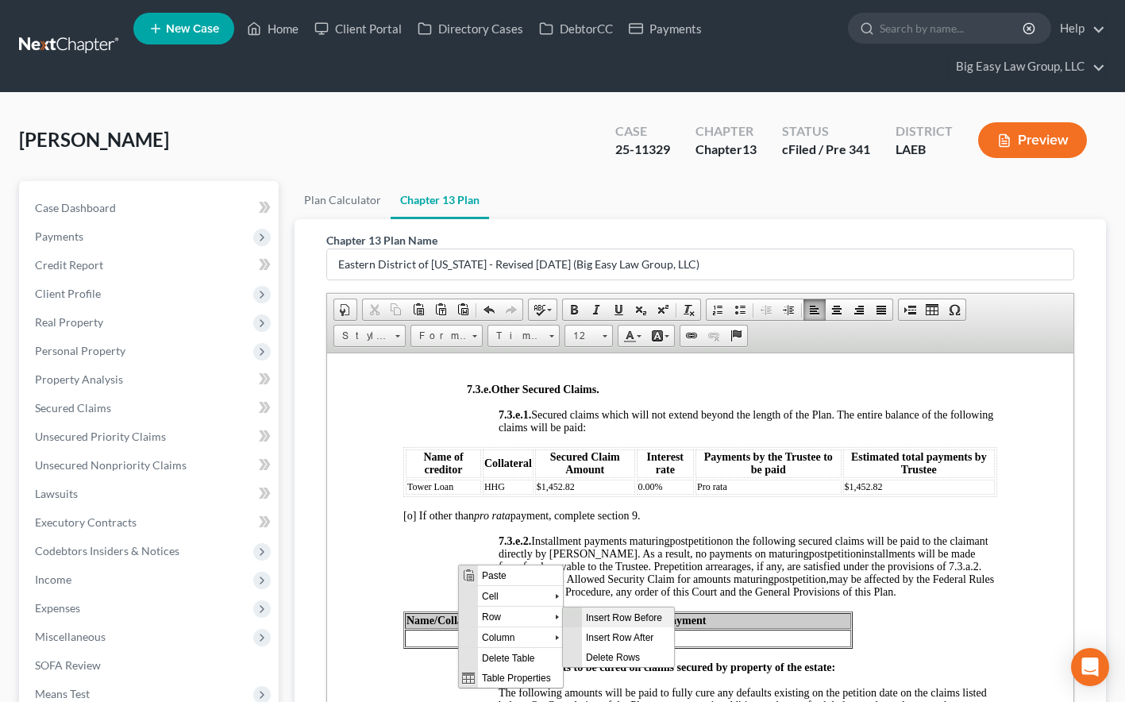
click at [609, 619] on span "Insert Row Before" at bounding box center [628, 617] width 92 height 20
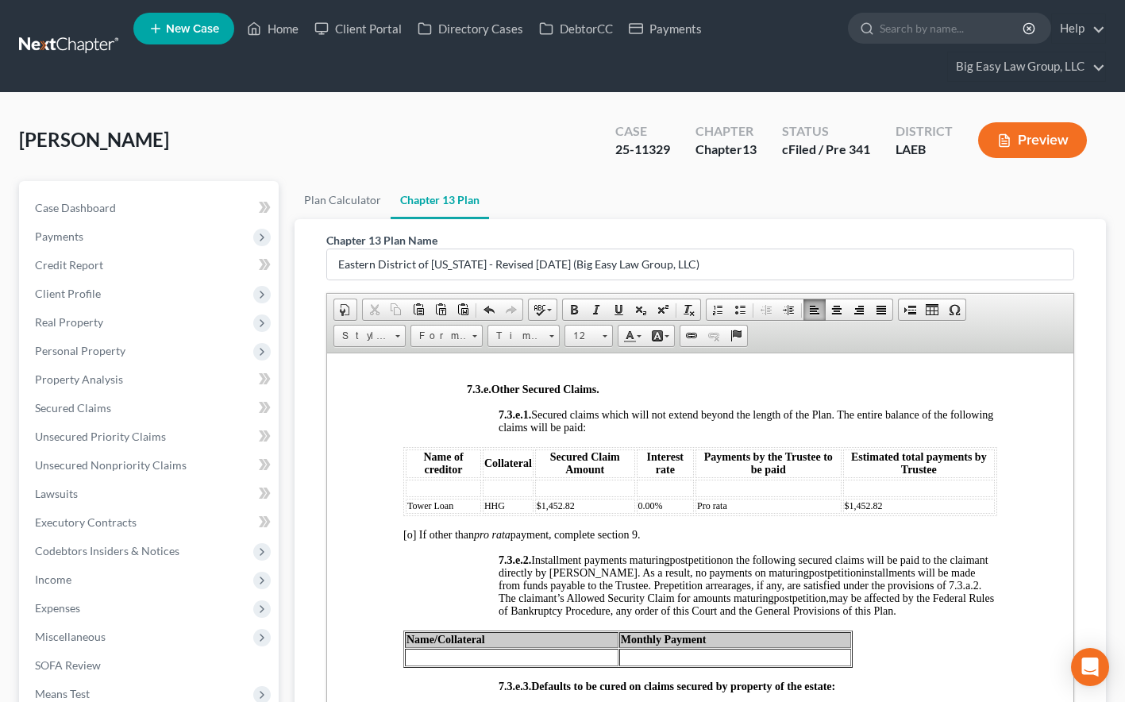
click at [465, 496] on td at bounding box center [443, 487] width 75 height 17
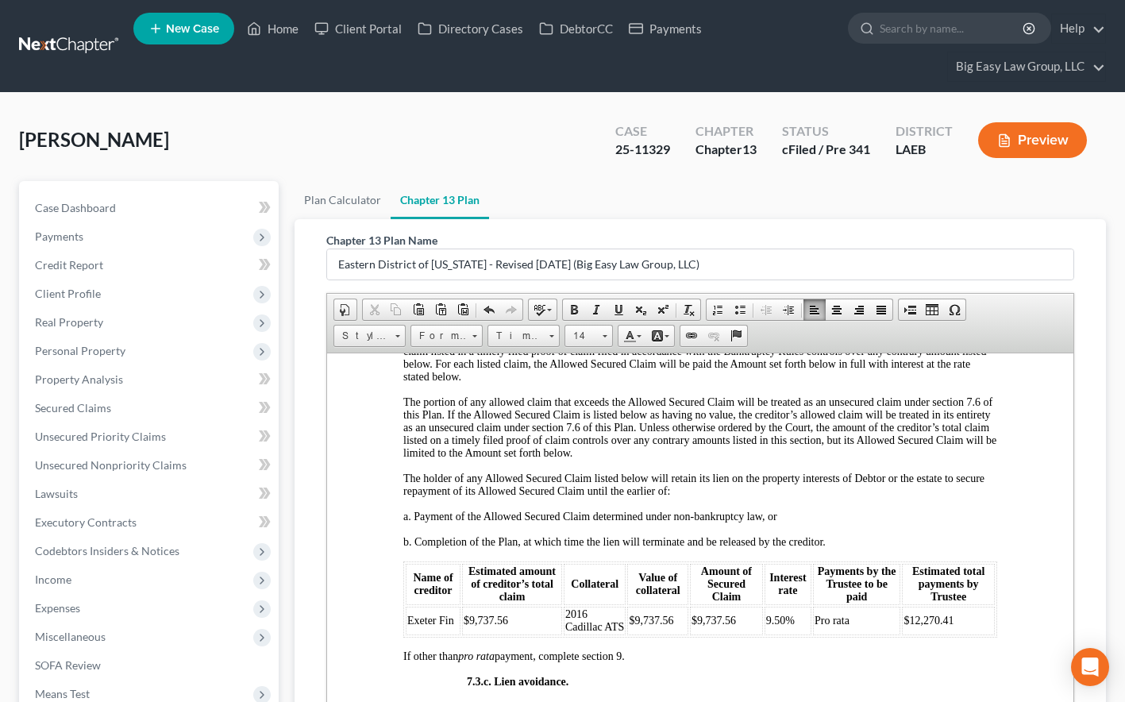
scroll to position [4357, 0]
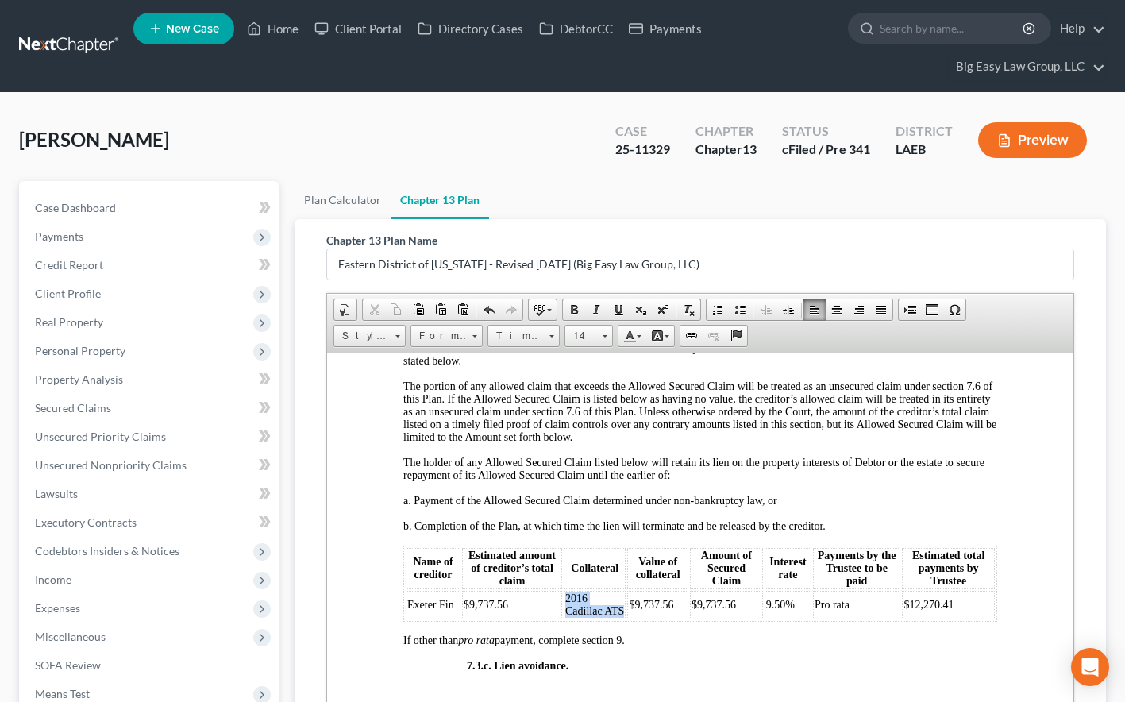
drag, startPoint x: 585, startPoint y: 685, endPoint x: 563, endPoint y: 663, distance: 31.4
click at [564, 618] on td "2016 Cadillac ATS" at bounding box center [595, 604] width 62 height 29
copy span "2016 Cadillac ATS"
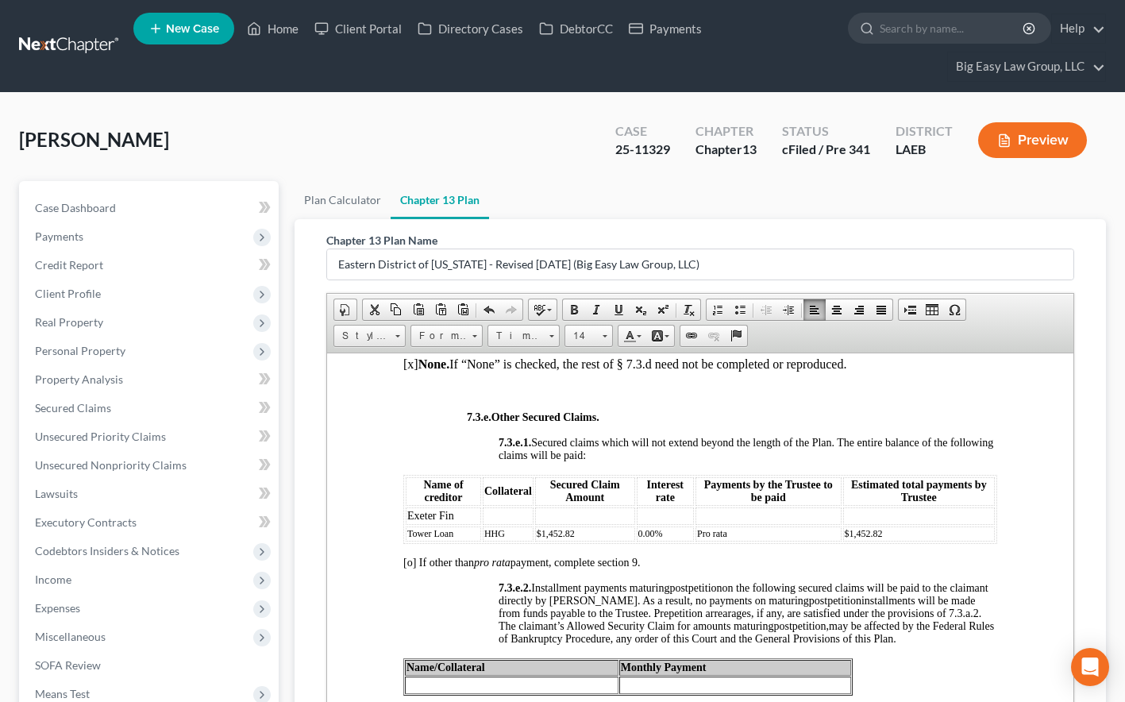
scroll to position [4873, 0]
drag, startPoint x: 516, startPoint y: 594, endPoint x: 524, endPoint y: 592, distance: 8.1
click at [516, 523] on td at bounding box center [508, 514] width 51 height 17
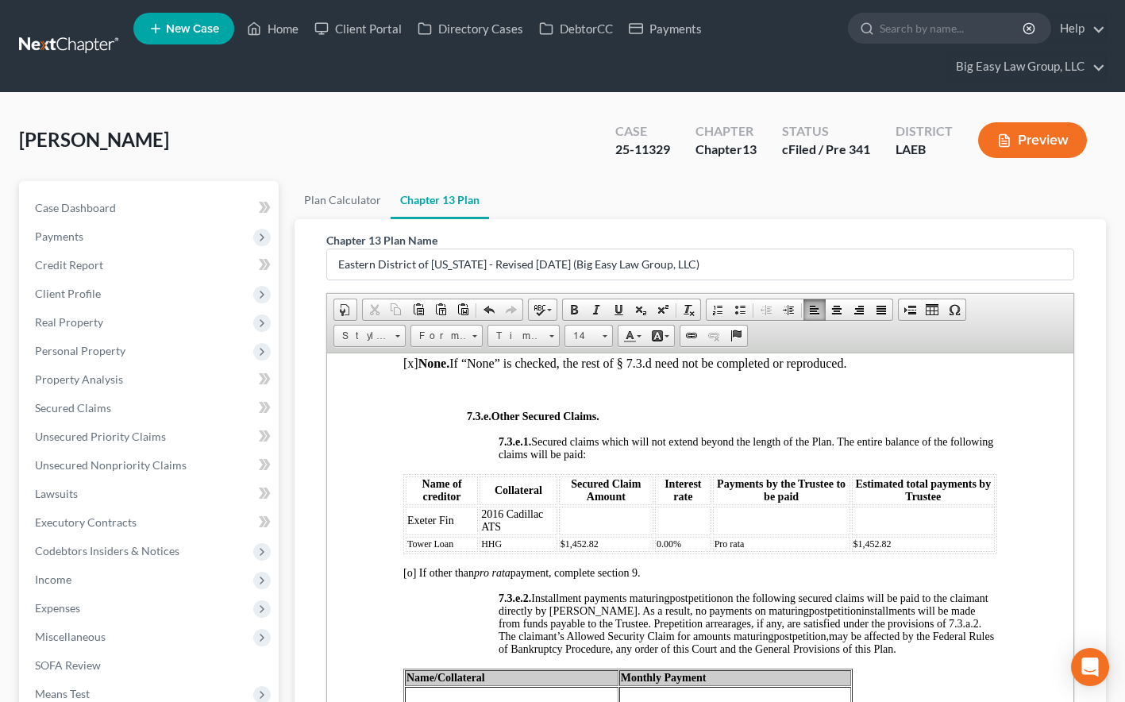
click at [621, 534] on td at bounding box center [606, 520] width 94 height 29
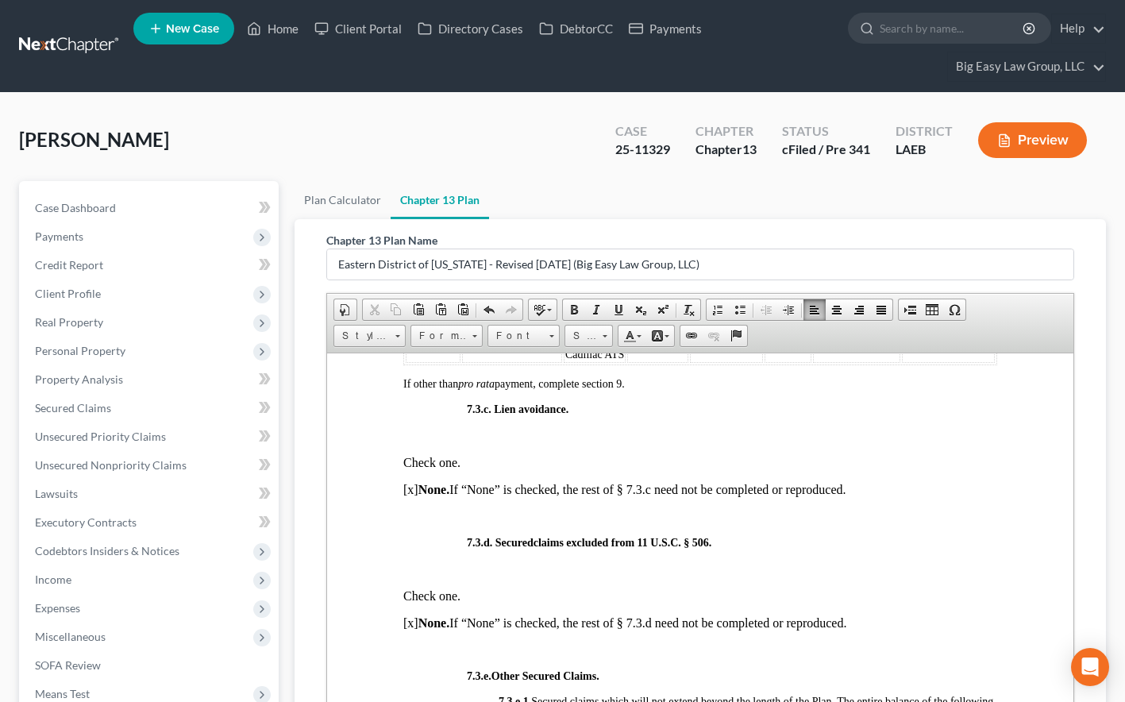
scroll to position [4612, 0]
drag, startPoint x: 668, startPoint y: 418, endPoint x: 626, endPoint y: 417, distance: 42.1
click at [629, 354] on span "$9,737.56" at bounding box center [651, 348] width 44 height 12
copy span "$9,737.56"
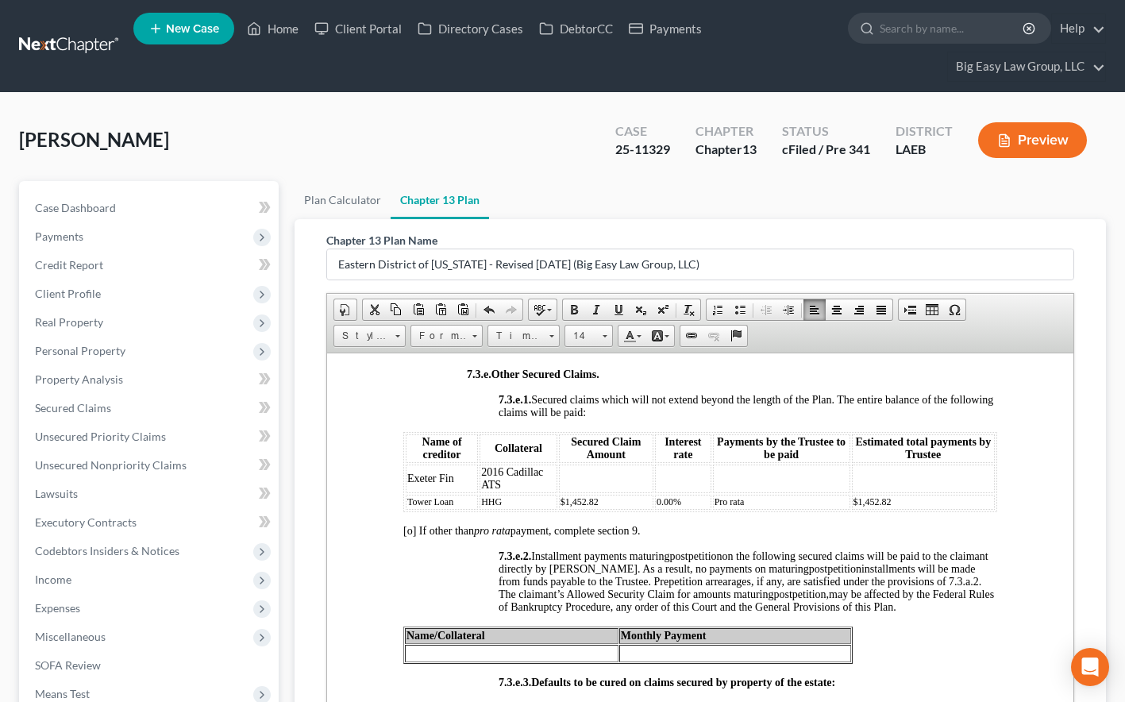
scroll to position [4914, 0]
click at [603, 493] on td at bounding box center [606, 478] width 94 height 29
click at [682, 493] on td at bounding box center [684, 478] width 56 height 29
click at [750, 493] on td at bounding box center [782, 478] width 137 height 29
click at [954, 493] on td at bounding box center [923, 478] width 143 height 29
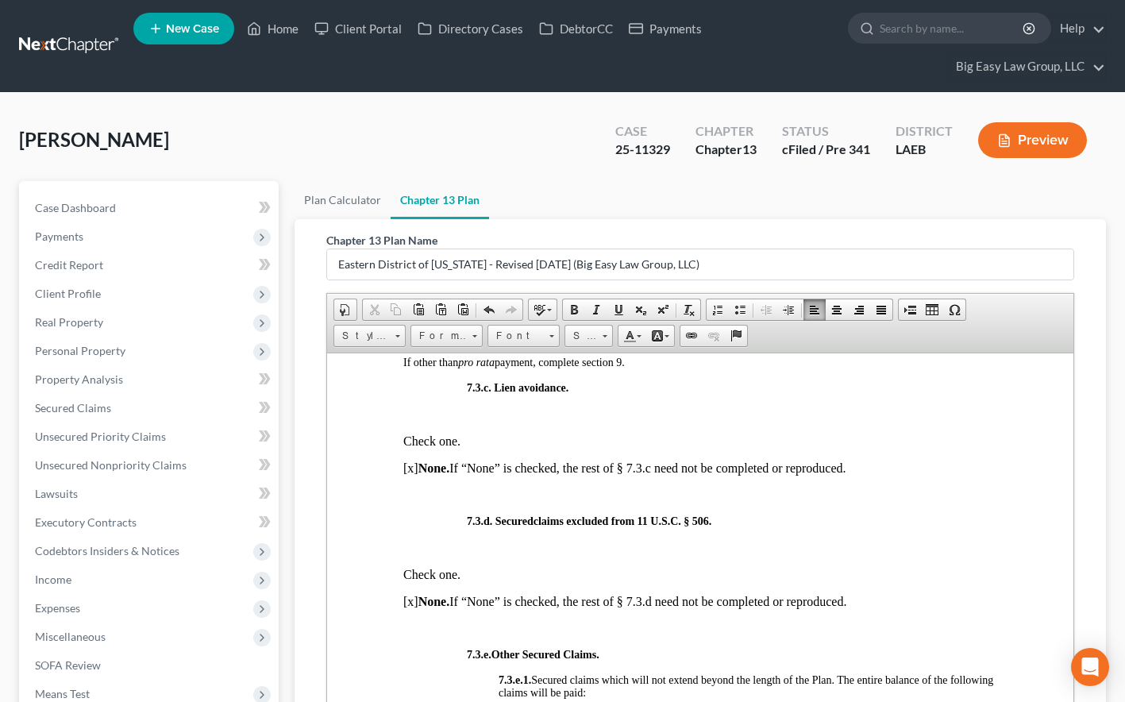
scroll to position [4631, 0]
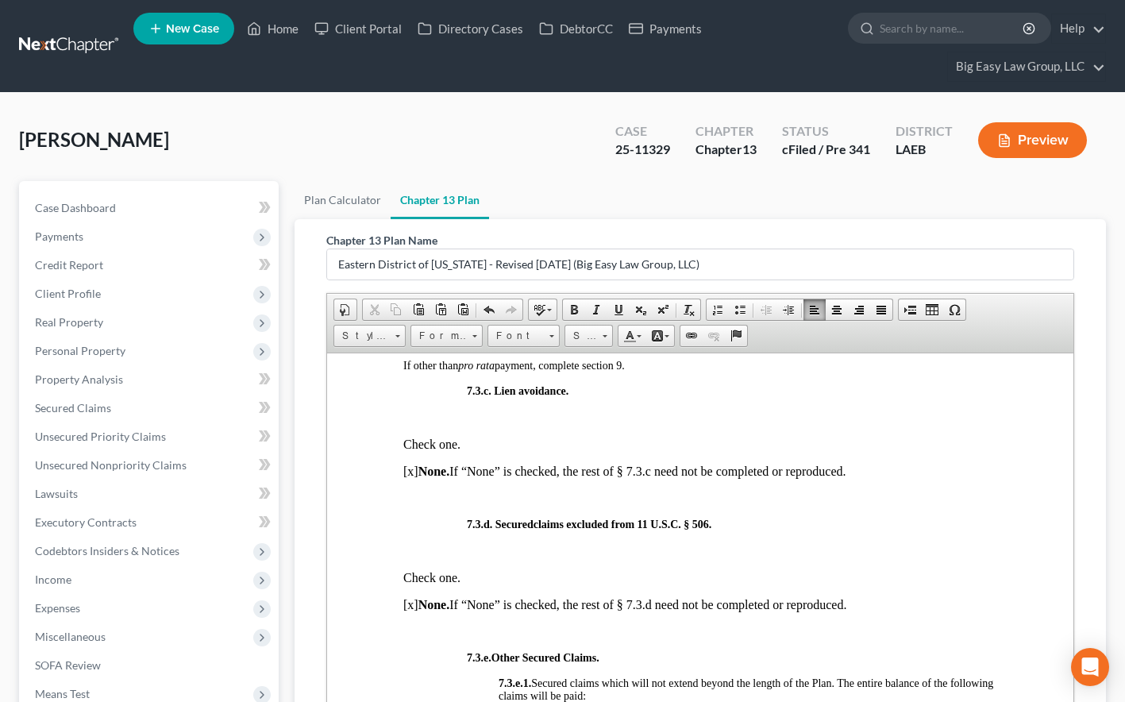
drag, startPoint x: 961, startPoint y: 396, endPoint x: 899, endPoint y: 400, distance: 62.0
click at [902, 344] on td "$12,270.41" at bounding box center [948, 329] width 93 height 29
copy span "$12,270.41"
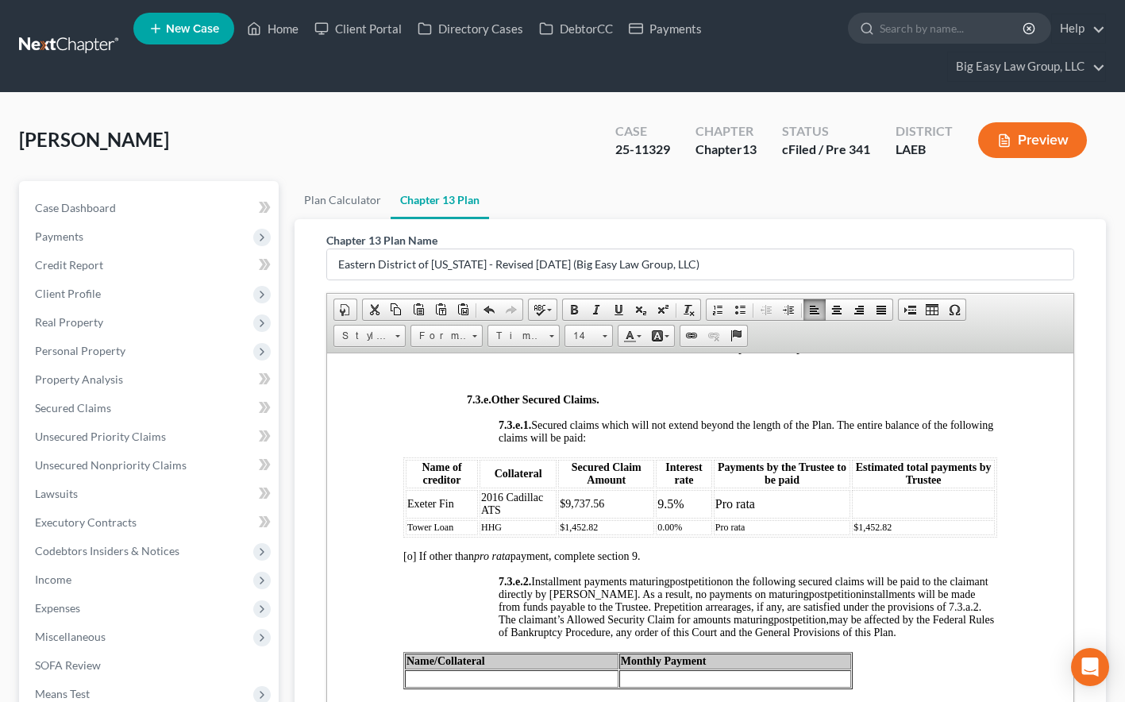
scroll to position [4891, 0]
drag, startPoint x: 898, startPoint y: 589, endPoint x: 890, endPoint y: 577, distance: 14.3
click at [897, 516] on td at bounding box center [923, 501] width 143 height 29
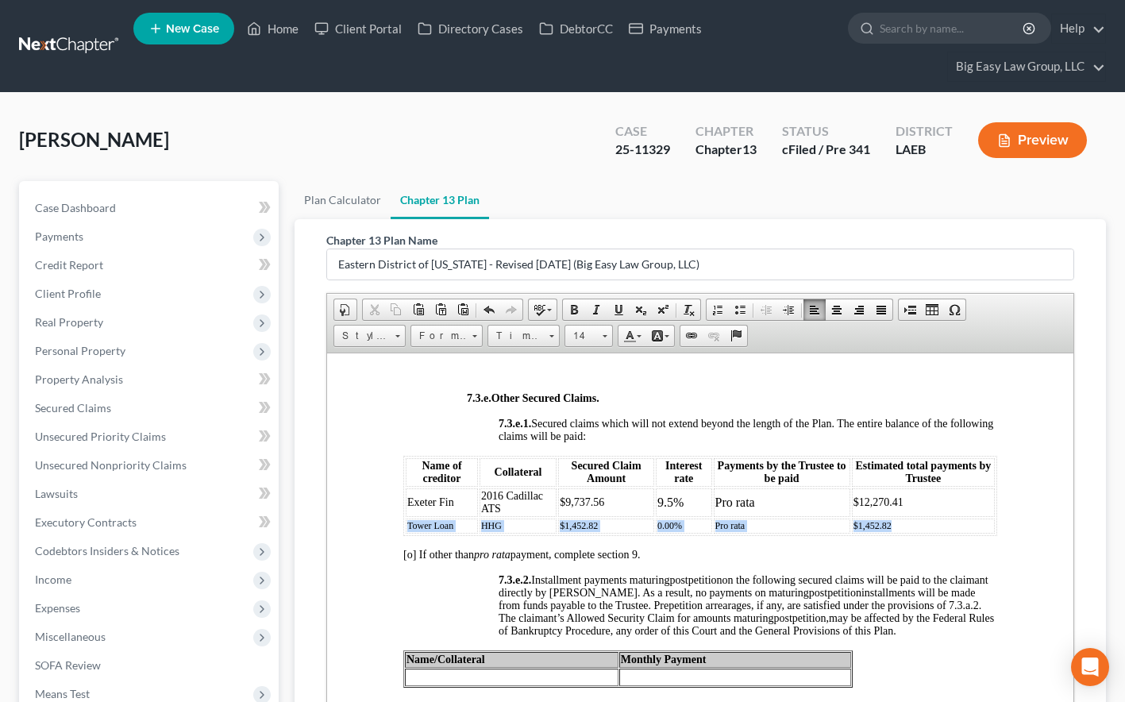
drag, startPoint x: 907, startPoint y: 603, endPoint x: 408, endPoint y: 605, distance: 499.3
click at [408, 533] on tr "Tower Loan HHG $1,452.82 0.00% Pro rata $1,452.82" at bounding box center [700, 525] width 589 height 15
click at [604, 339] on span at bounding box center [605, 333] width 4 height 15
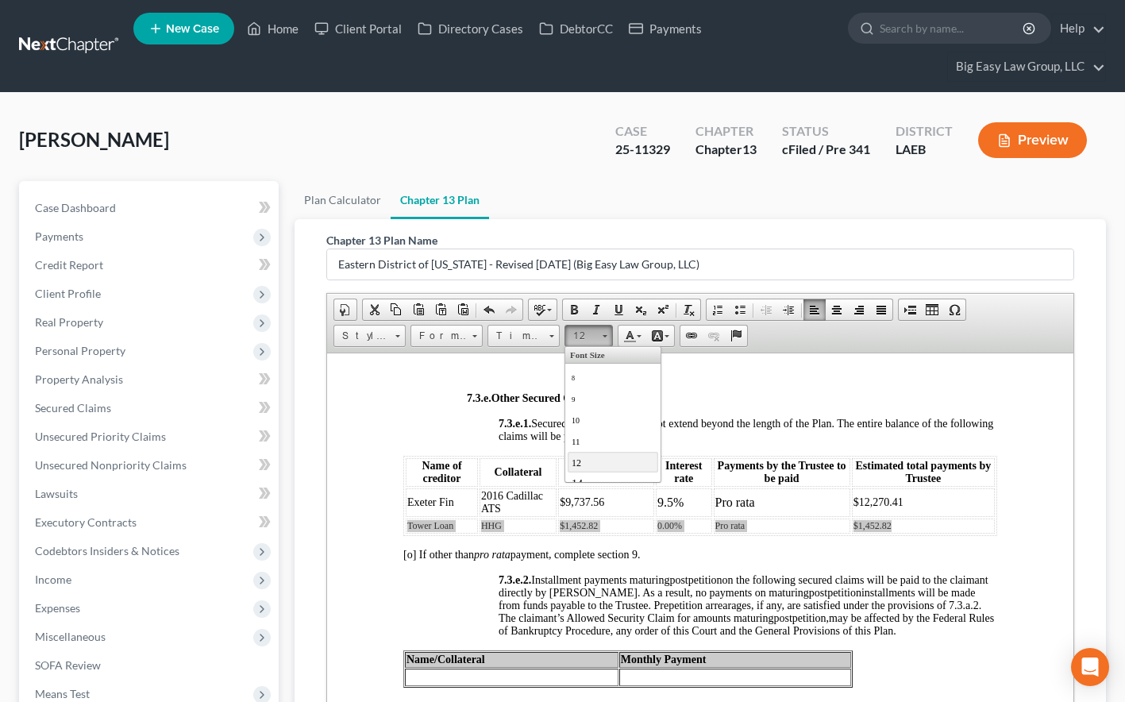
scroll to position [0, 0]
click at [583, 458] on link "12" at bounding box center [613, 461] width 90 height 21
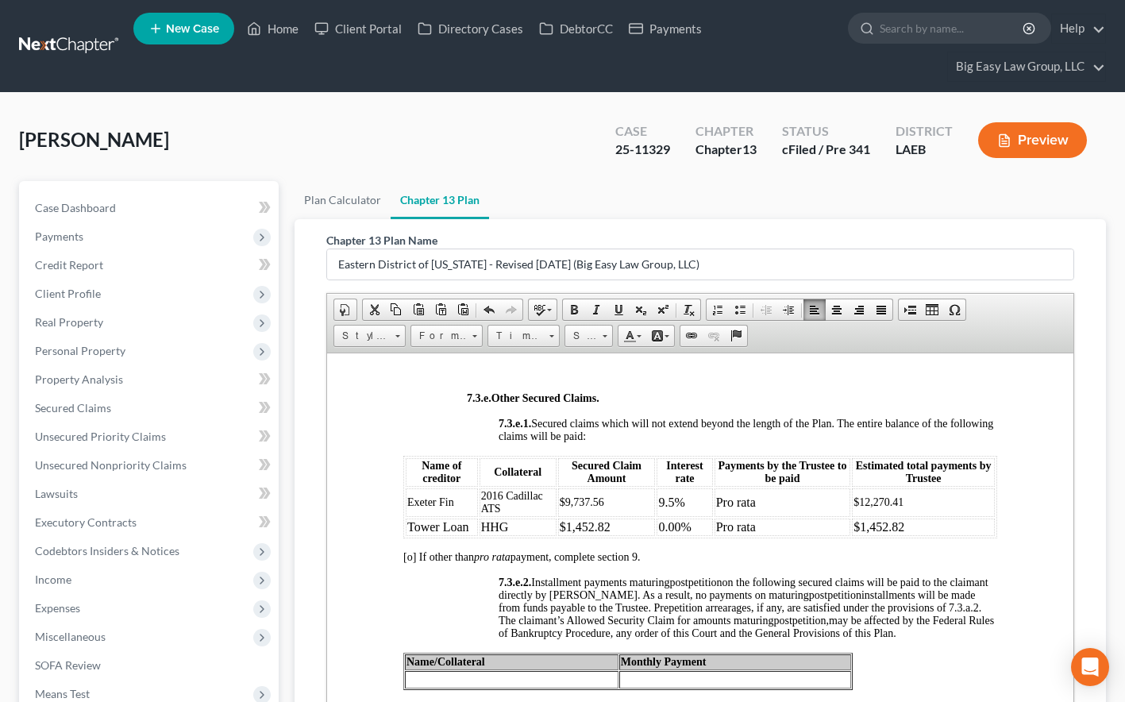
click at [508, 516] on td "2016 Cadillac ATS" at bounding box center [517, 501] width 77 height 29
drag, startPoint x: 429, startPoint y: 573, endPoint x: 722, endPoint y: 398, distance: 341.5
click at [899, 516] on tr "Exeter Fin 2016 Cadillac ATS $9,737.56 9.5% Pro rata $12,270.41" at bounding box center [700, 501] width 589 height 29
click at [600, 337] on link "14" at bounding box center [588, 336] width 48 height 22
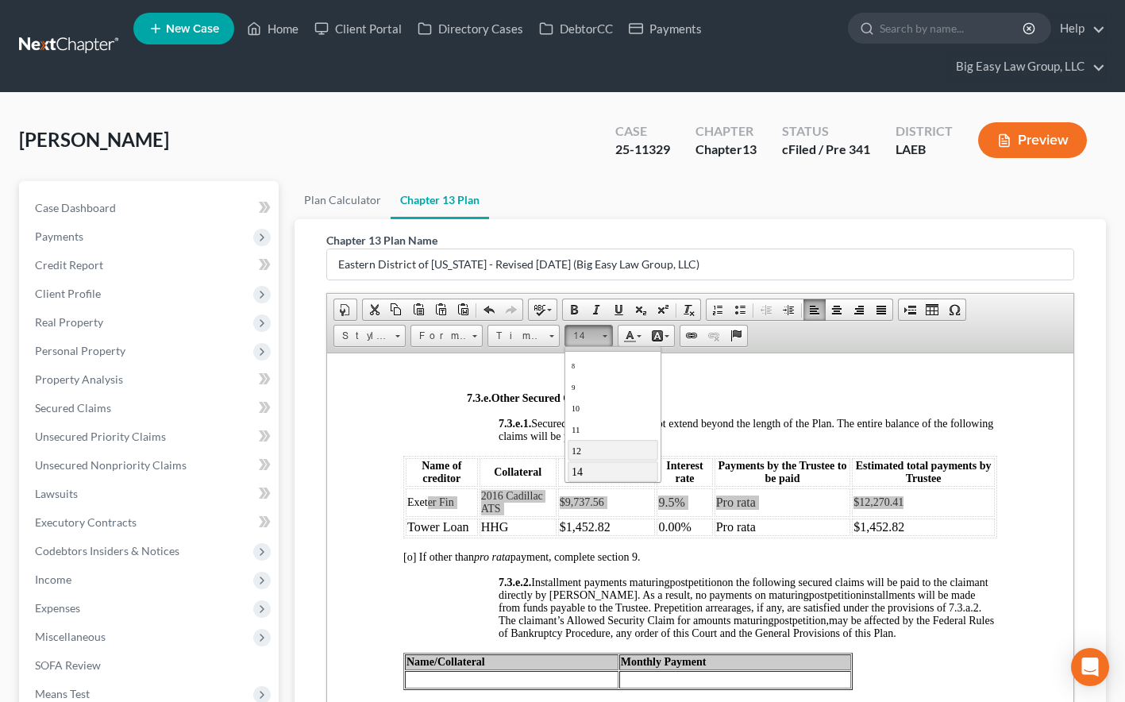
click at [579, 445] on span "12" at bounding box center [577, 450] width 10 height 11
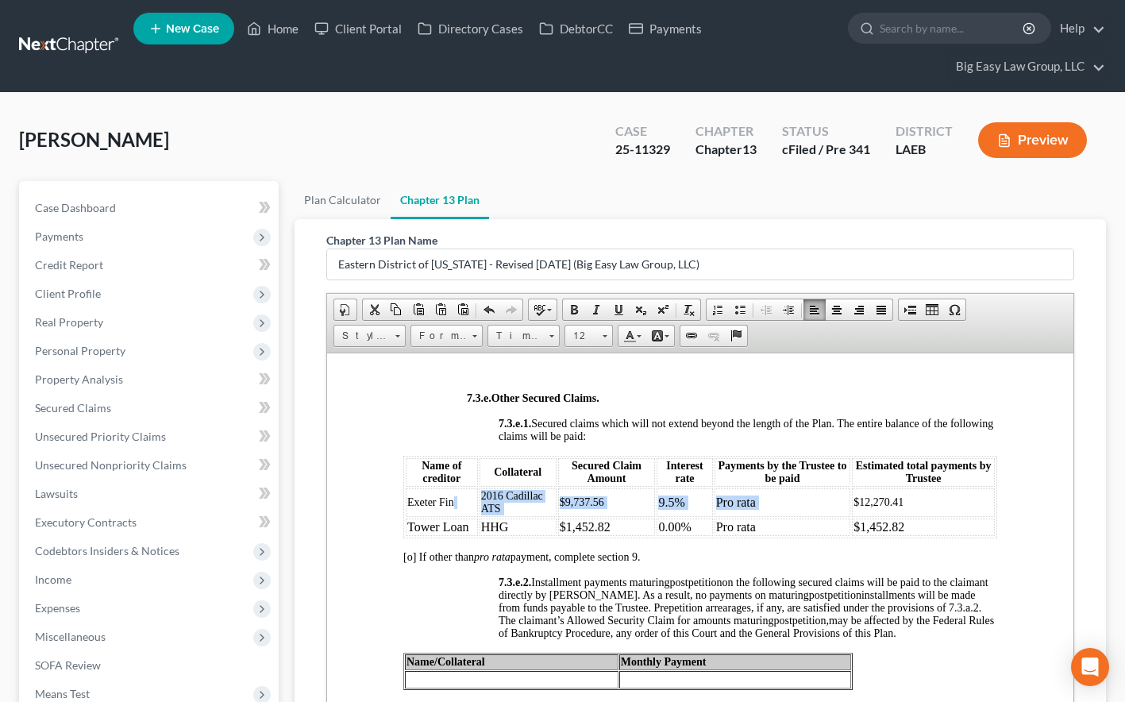
scroll to position [0, 0]
drag, startPoint x: 664, startPoint y: 578, endPoint x: 758, endPoint y: 570, distance: 94.0
click at [665, 506] on span "9.5%" at bounding box center [663, 500] width 20 height 11
drag, startPoint x: 891, startPoint y: 580, endPoint x: 408, endPoint y: 578, distance: 483.5
click at [408, 514] on tr "Exet er Fin 2016 Cadillac ATS $9,737.56 9.5% Pro rata $12,270.41" at bounding box center [700, 500] width 589 height 27
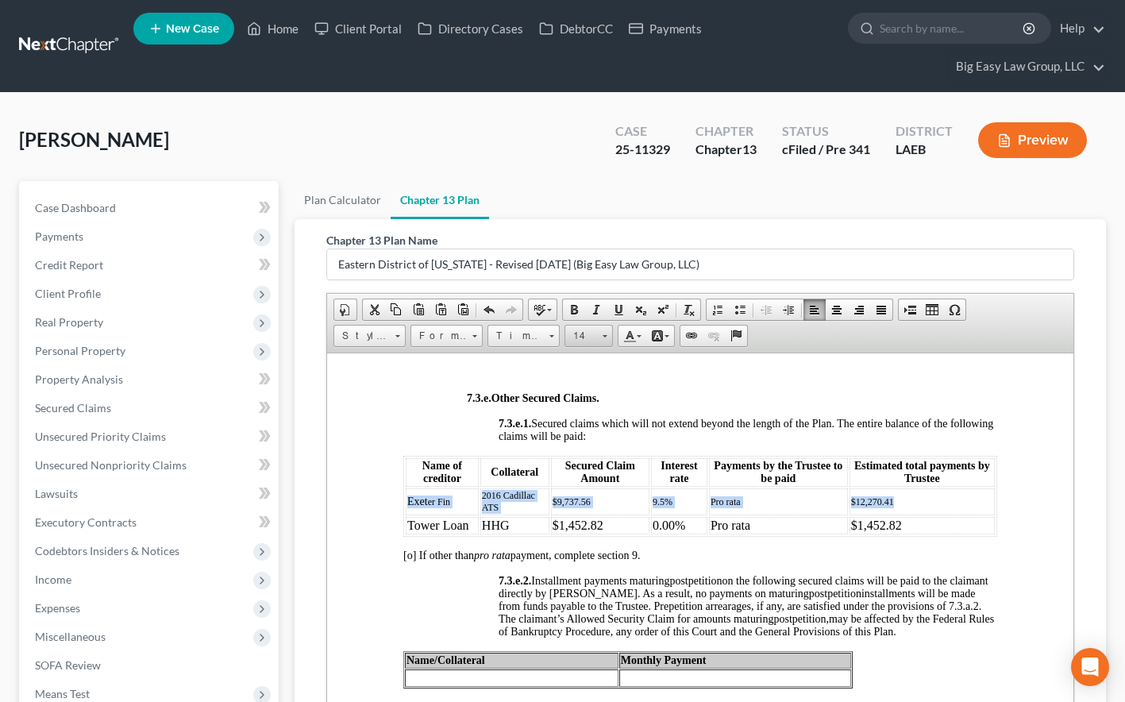
click at [601, 335] on link "14" at bounding box center [588, 336] width 48 height 22
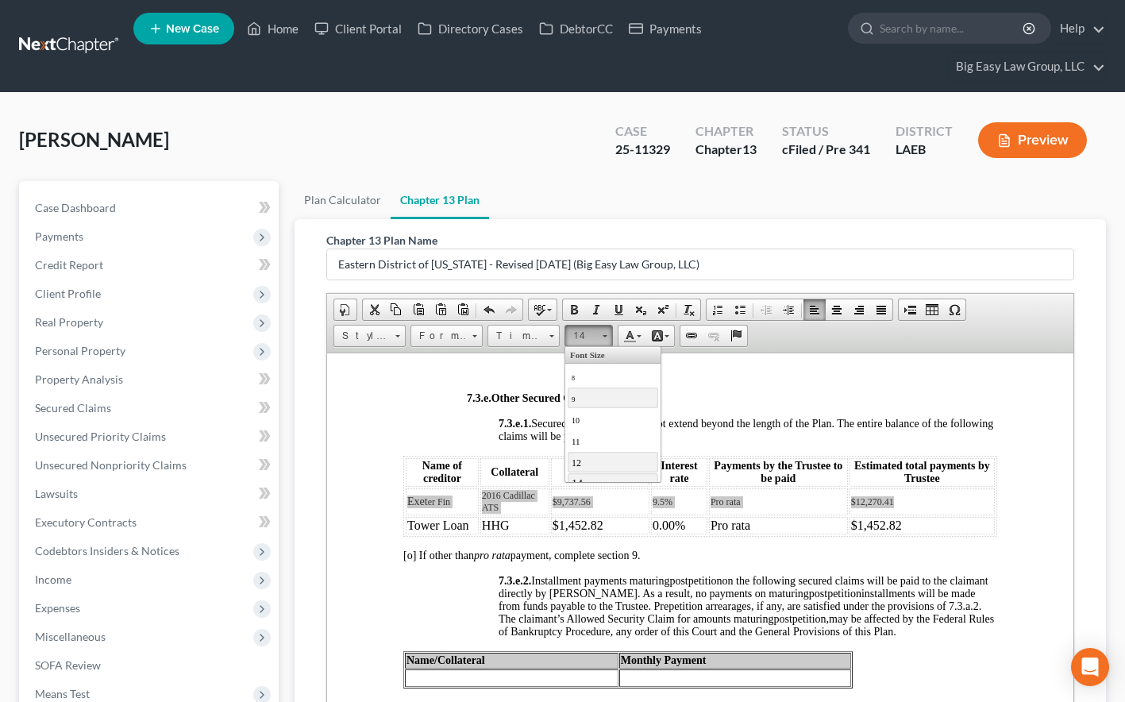
scroll to position [12, 0]
click at [591, 468] on link "14" at bounding box center [613, 470] width 90 height 21
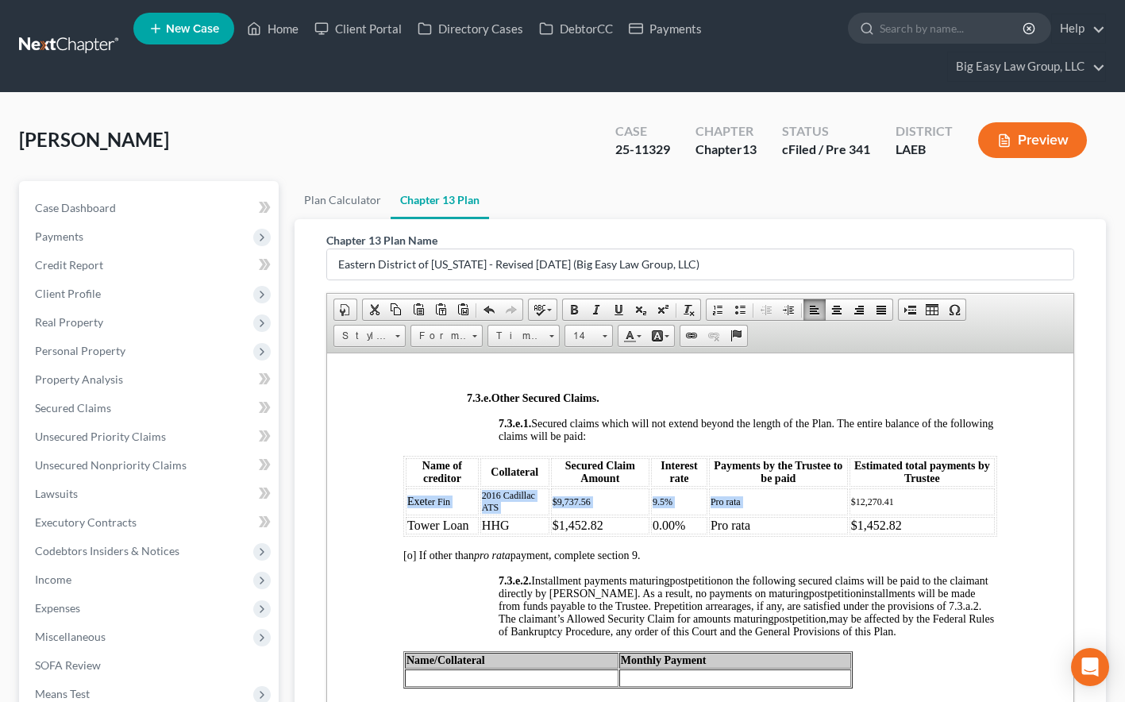
scroll to position [0, 0]
click at [668, 506] on span "9.5%" at bounding box center [663, 500] width 20 height 11
drag, startPoint x: 922, startPoint y: 576, endPoint x: 417, endPoint y: 545, distance: 505.8
click at [406, 514] on tr "Exet er Fin 2016 Cadillac ATS $9,737.56 9.5% Pro rata $12,270.41" at bounding box center [700, 500] width 589 height 27
drag, startPoint x: 607, startPoint y: 333, endPoint x: 596, endPoint y: 333, distance: 11.1
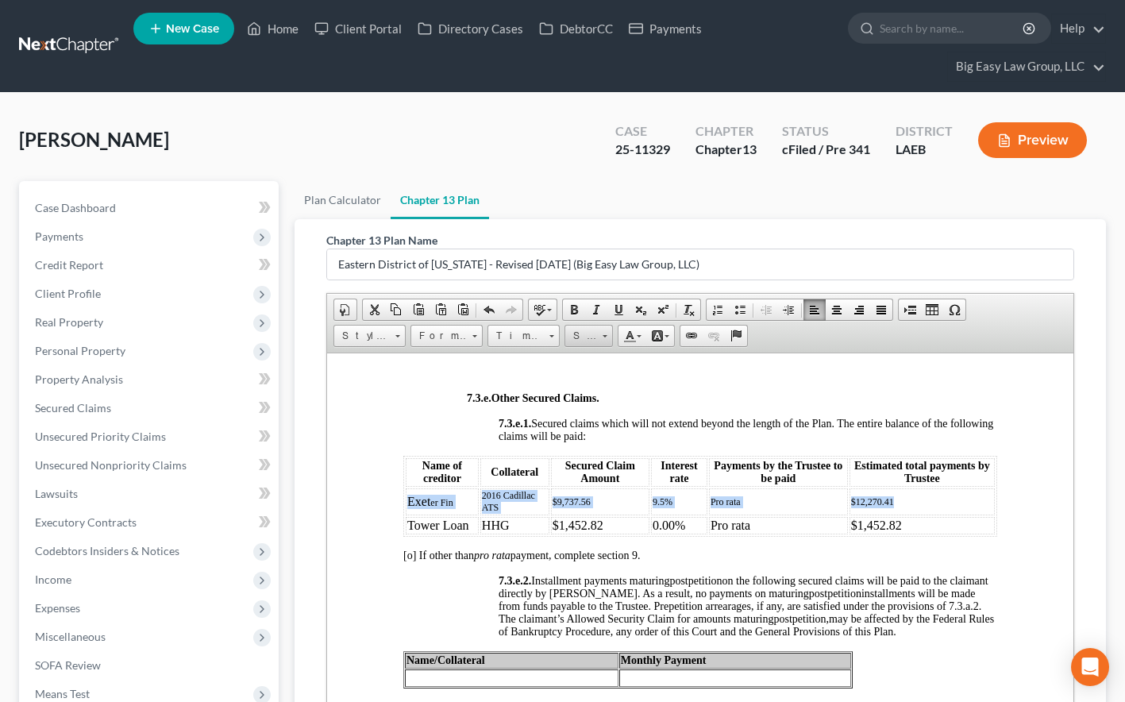
click at [607, 333] on link "Size" at bounding box center [588, 336] width 48 height 22
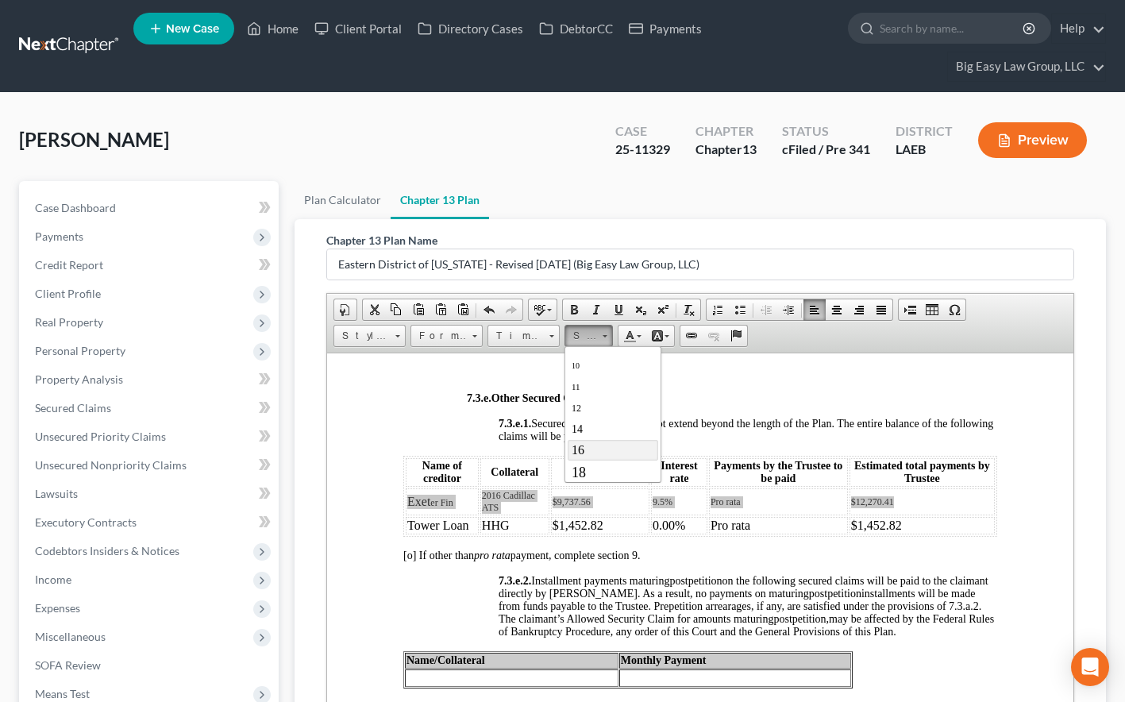
scroll to position [58, 0]
click at [594, 418] on link "14" at bounding box center [613, 424] width 90 height 21
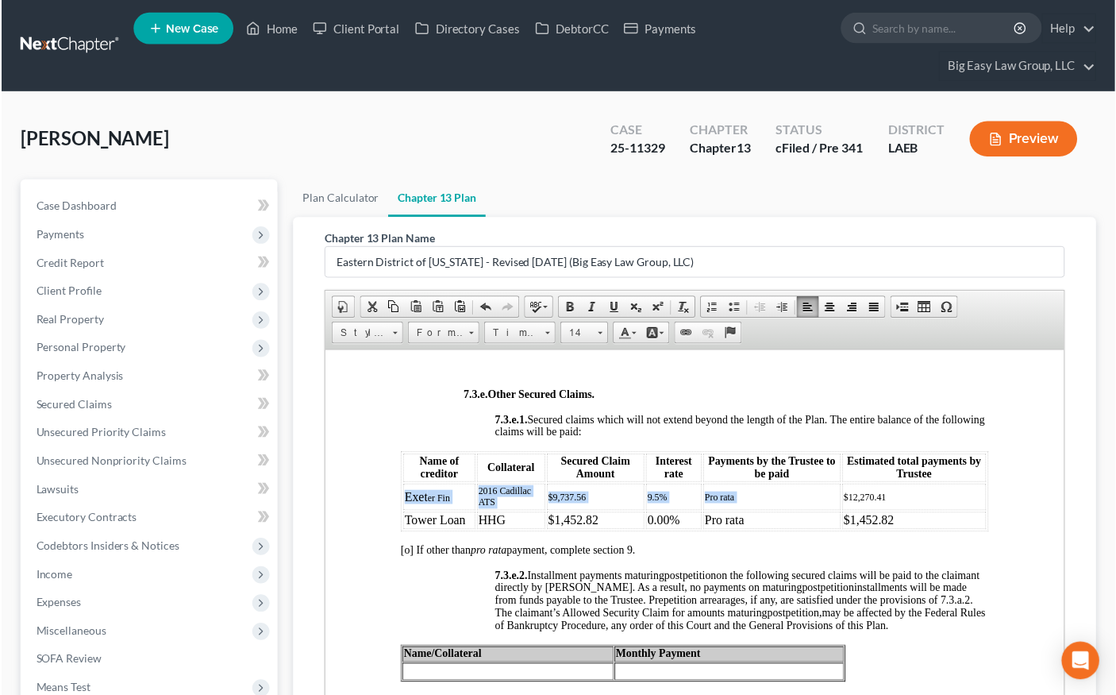
scroll to position [0, 0]
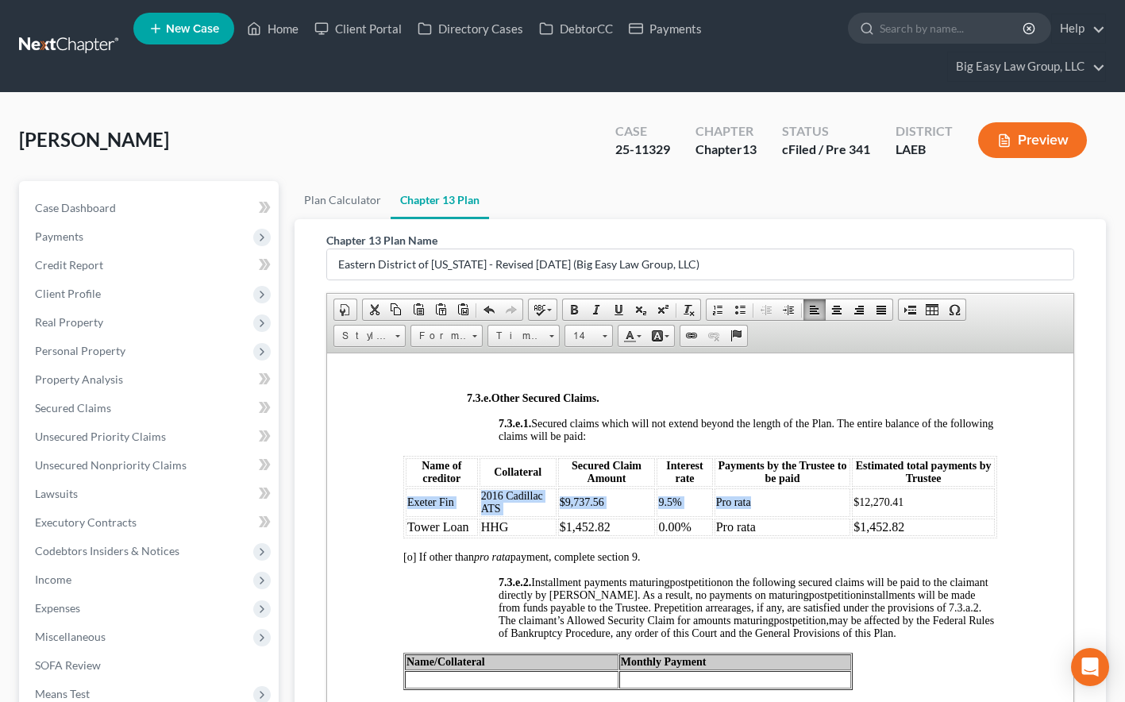
click at [673, 507] on span "9.5%" at bounding box center [669, 501] width 23 height 12
drag, startPoint x: 460, startPoint y: 576, endPoint x: 406, endPoint y: 576, distance: 54.0
click at [406, 516] on td "Exeter Fin" at bounding box center [442, 501] width 72 height 29
copy span "Exeter Fin"
drag, startPoint x: 468, startPoint y: 600, endPoint x: 409, endPoint y: 597, distance: 59.6
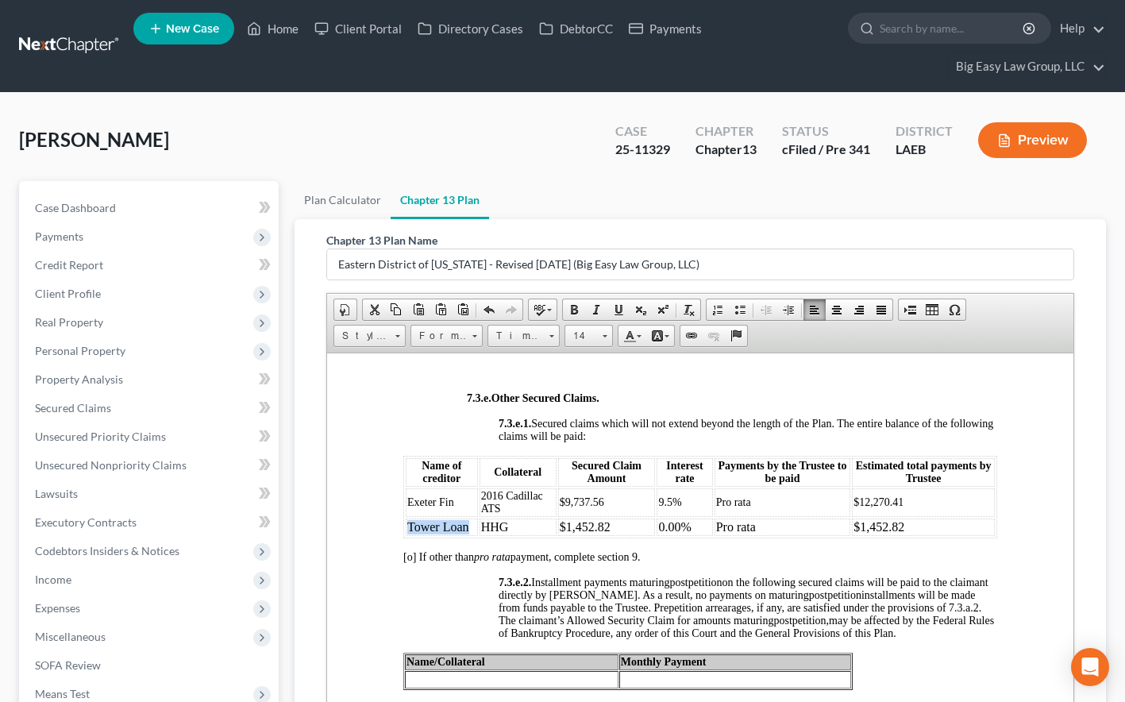
click at [409, 533] on span "Tower Loan" at bounding box center [438, 525] width 62 height 13
drag, startPoint x: 451, startPoint y: 601, endPoint x: 429, endPoint y: 605, distance: 22.6
click at [426, 533] on span "Exeter Fin" at bounding box center [430, 527] width 47 height 12
drag, startPoint x: 445, startPoint y: 604, endPoint x: 455, endPoint y: 605, distance: 10.4
click at [445, 533] on span "Exeter Fin" at bounding box center [430, 527] width 47 height 12
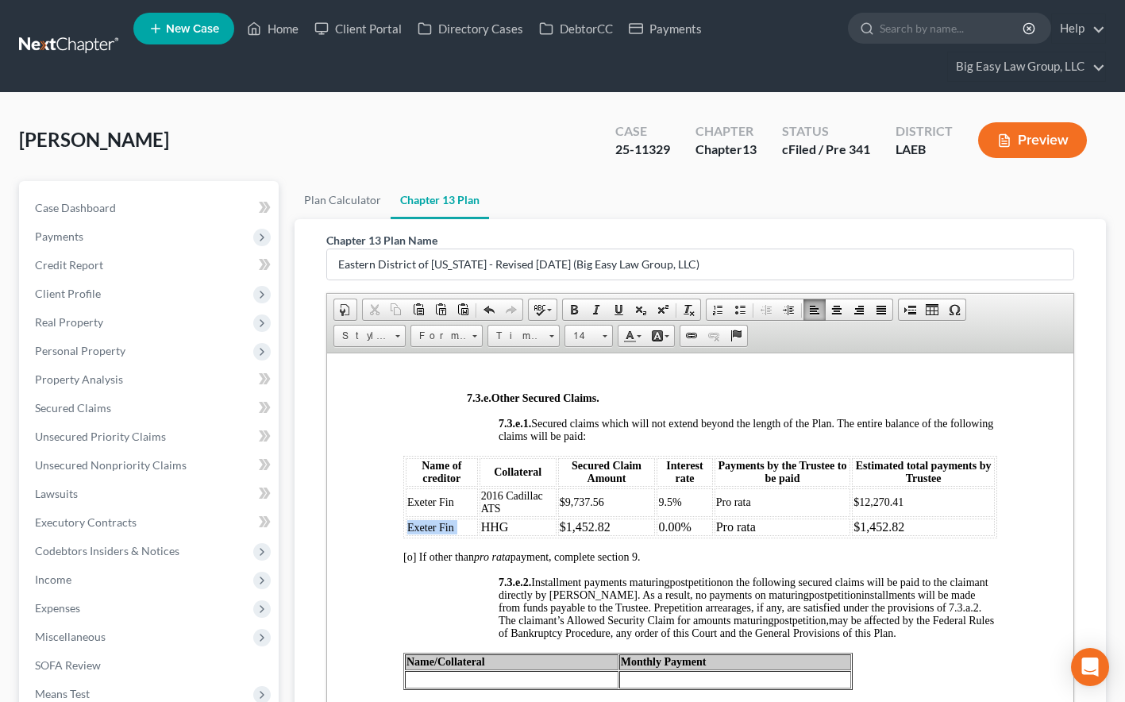
drag, startPoint x: 454, startPoint y: 604, endPoint x: 407, endPoint y: 603, distance: 46.9
click at [407, 535] on td "Exeter Fin" at bounding box center [442, 526] width 72 height 17
drag, startPoint x: 499, startPoint y: 588, endPoint x: 482, endPoint y: 587, distance: 16.7
click at [482, 516] on td "2016 Cadillac ATS" at bounding box center [517, 501] width 77 height 29
copy span "ATS"
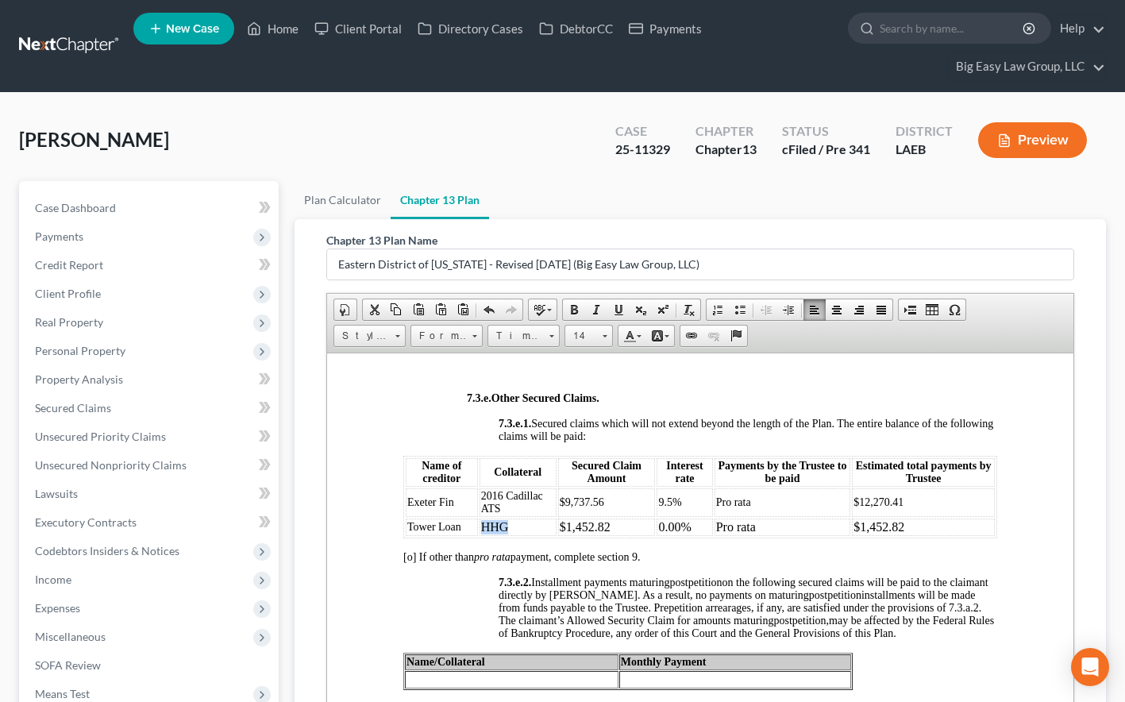
drag, startPoint x: 513, startPoint y: 606, endPoint x: 482, endPoint y: 602, distance: 31.2
click at [482, 535] on td "HHG" at bounding box center [517, 526] width 77 height 17
drag, startPoint x: 508, startPoint y: 603, endPoint x: 464, endPoint y: 596, distance: 44.9
click at [464, 535] on tr "Tower Loan ATS $1,452.82 0.00% Pro rata $1,452.82" at bounding box center [700, 526] width 589 height 17
drag, startPoint x: 603, startPoint y: 578, endPoint x: 591, endPoint y: 579, distance: 11.1
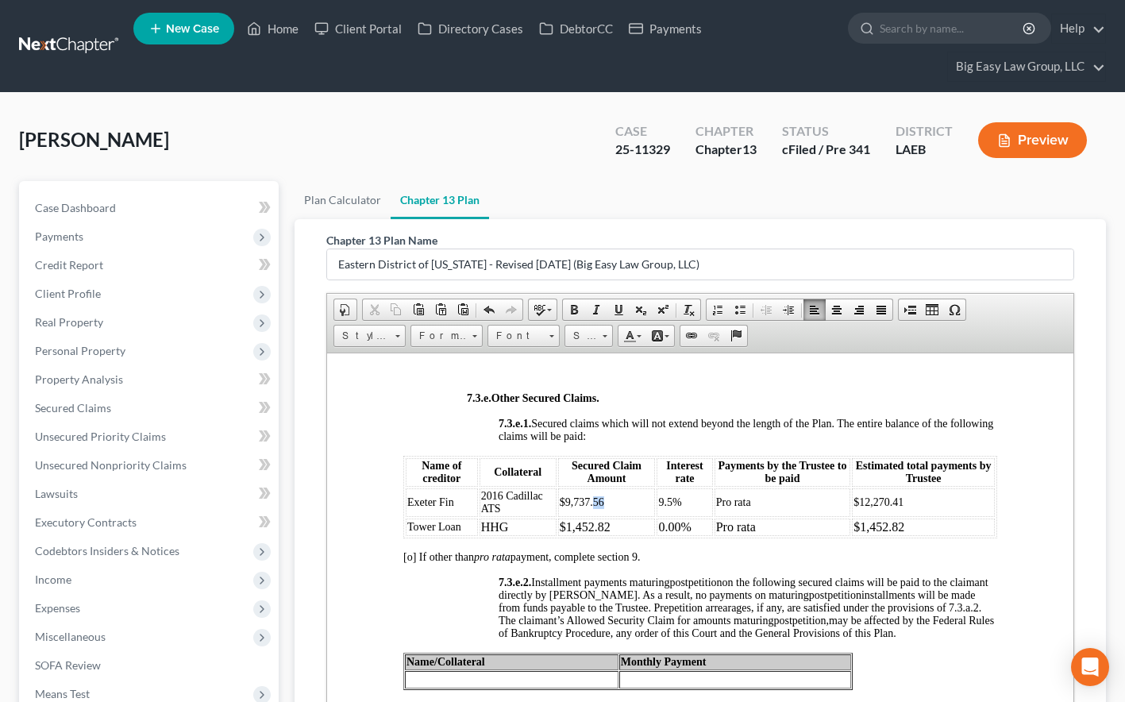
click at [591, 516] on td "$9,737.56" at bounding box center [607, 501] width 98 height 29
copy span "56"
click at [560, 533] on span "$1,452.82" at bounding box center [585, 525] width 51 height 13
click at [567, 532] on span "56$1,452.82" at bounding box center [587, 526] width 56 height 12
drag, startPoint x: 673, startPoint y: 583, endPoint x: 647, endPoint y: 582, distance: 26.2
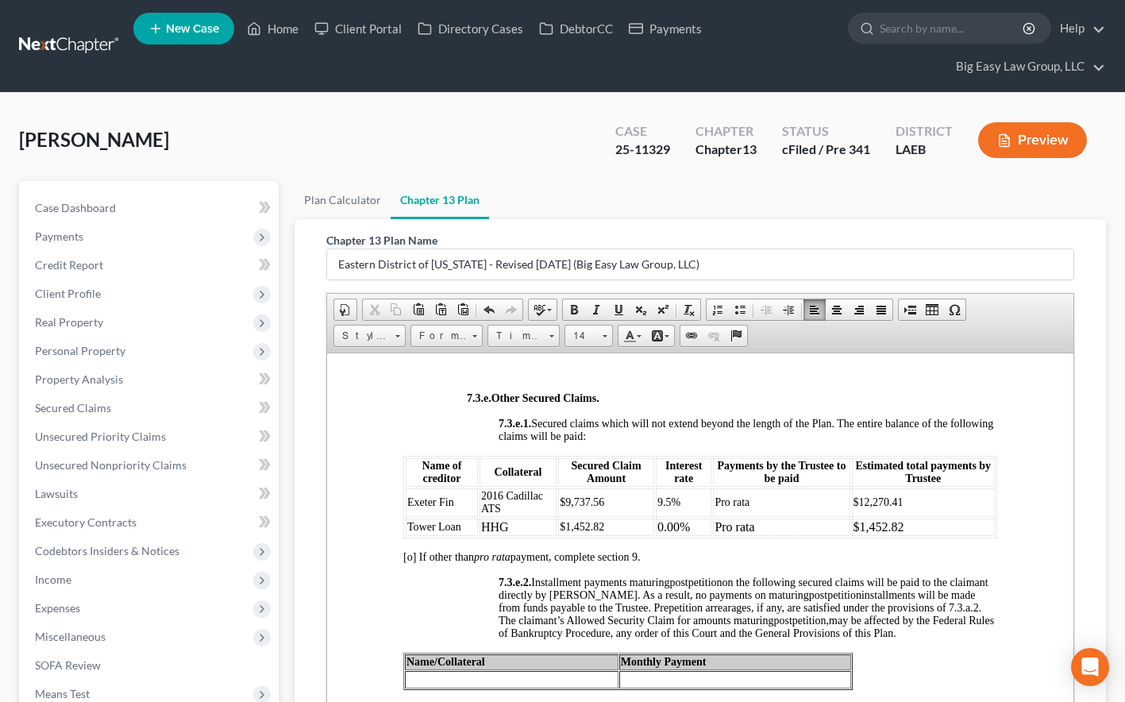
click at [647, 516] on tr "Exeter Fin 2016 Cadillac ATS $9,737.56 9.5% Pro rata $12,270.41" at bounding box center [700, 501] width 589 height 29
click at [770, 516] on td "Pro rata" at bounding box center [781, 501] width 137 height 29
drag, startPoint x: 679, startPoint y: 577, endPoint x: 660, endPoint y: 576, distance: 18.3
click at [660, 507] on span "9.5%" at bounding box center [668, 501] width 23 height 12
copy span ".5%"
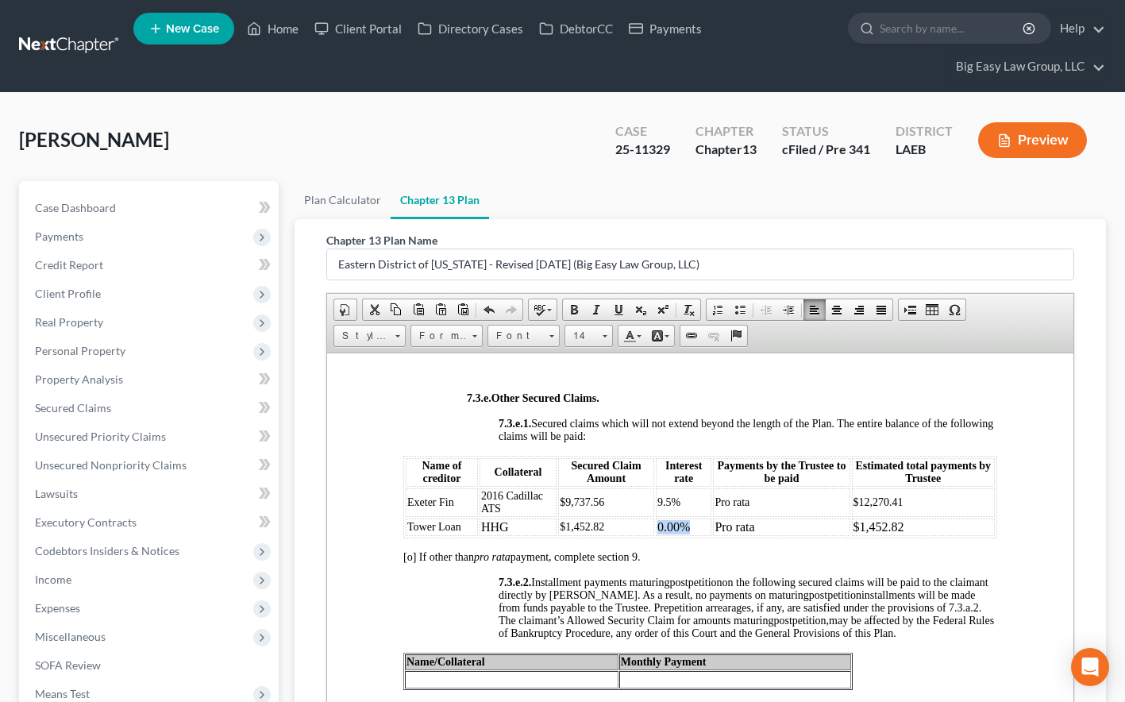
drag, startPoint x: 687, startPoint y: 603, endPoint x: 655, endPoint y: 599, distance: 32.8
click at [656, 535] on td "0.00%" at bounding box center [684, 526] width 56 height 17
drag, startPoint x: 660, startPoint y: 601, endPoint x: 682, endPoint y: 614, distance: 25.3
click at [662, 532] on span ".5%" at bounding box center [665, 526] width 17 height 12
drag, startPoint x: 742, startPoint y: 583, endPoint x: 710, endPoint y: 581, distance: 32.6
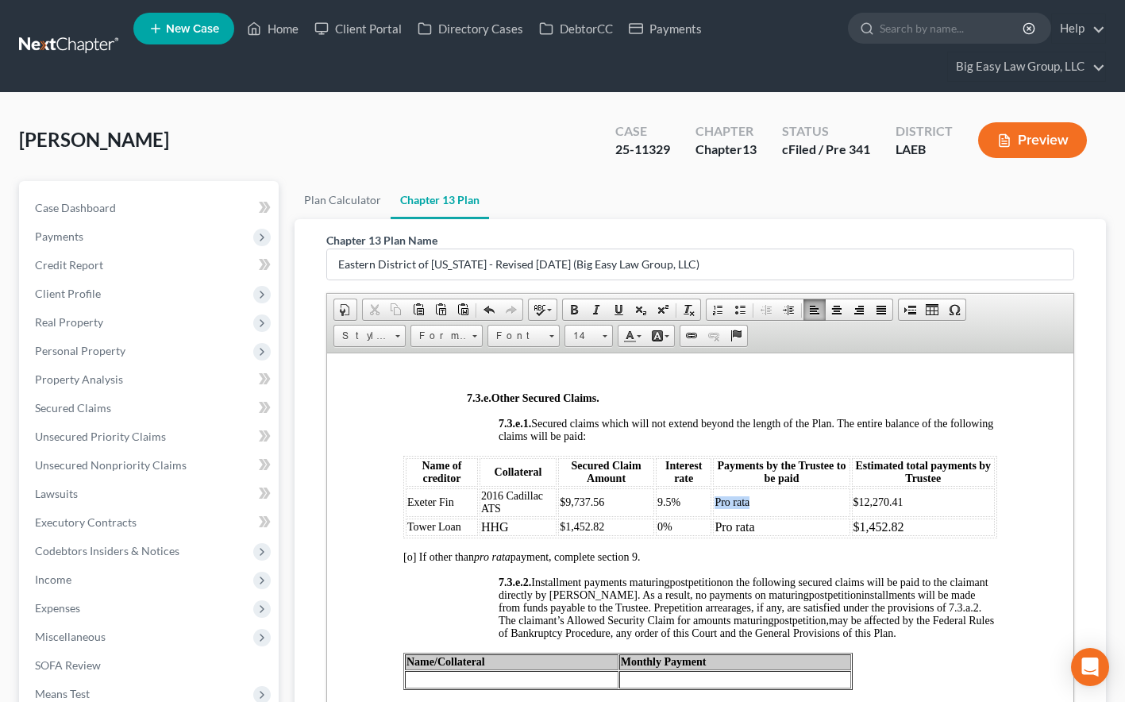
click at [713, 516] on td "Pro rata" at bounding box center [781, 501] width 137 height 29
copy span "Pro rata"
drag, startPoint x: 753, startPoint y: 603, endPoint x: 712, endPoint y: 603, distance: 41.3
click at [713, 535] on td "Pro rata" at bounding box center [781, 526] width 137 height 17
click at [884, 507] on span "$12,270.41" at bounding box center [878, 501] width 50 height 12
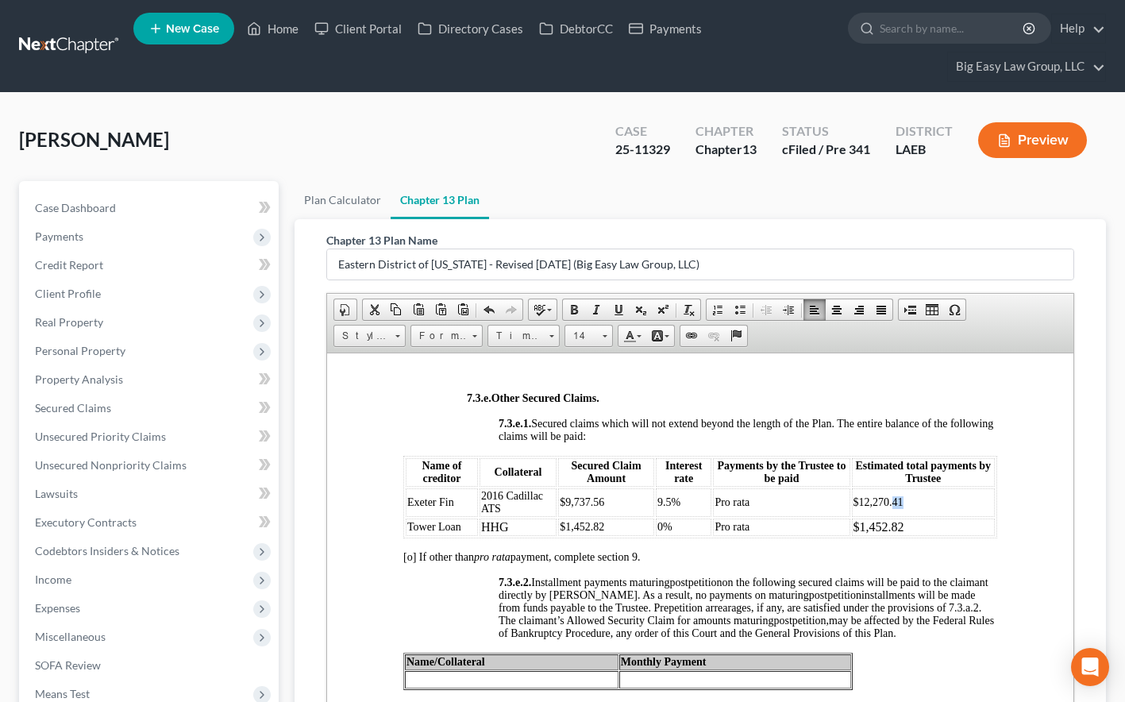
click at [883, 516] on td "$12,270.41" at bounding box center [923, 501] width 143 height 29
copy span "41"
click at [853, 533] on span "$1,452.82" at bounding box center [878, 525] width 51 height 13
drag, startPoint x: 623, startPoint y: 598, endPoint x: 556, endPoint y: 599, distance: 67.5
click at [558, 535] on td "$1,452.82" at bounding box center [605, 526] width 95 height 17
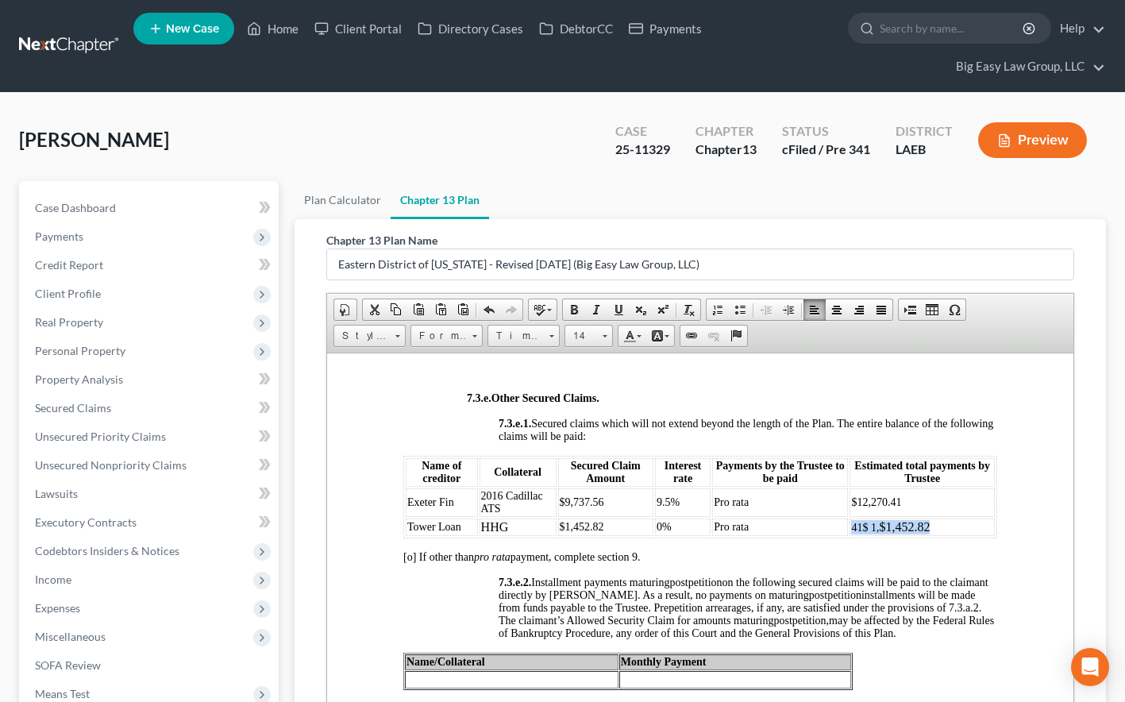
drag, startPoint x: 936, startPoint y: 602, endPoint x: 845, endPoint y: 602, distance: 90.5
click at [849, 535] on td "41$ 1, $1,452.82" at bounding box center [921, 526] width 145 height 17
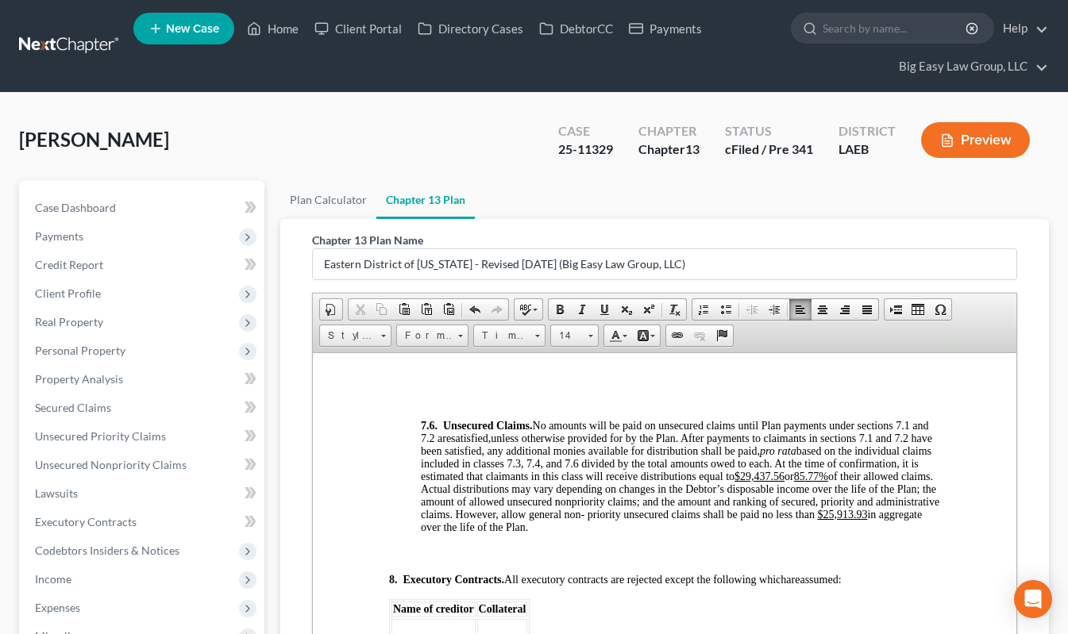
scroll to position [6124, 0]
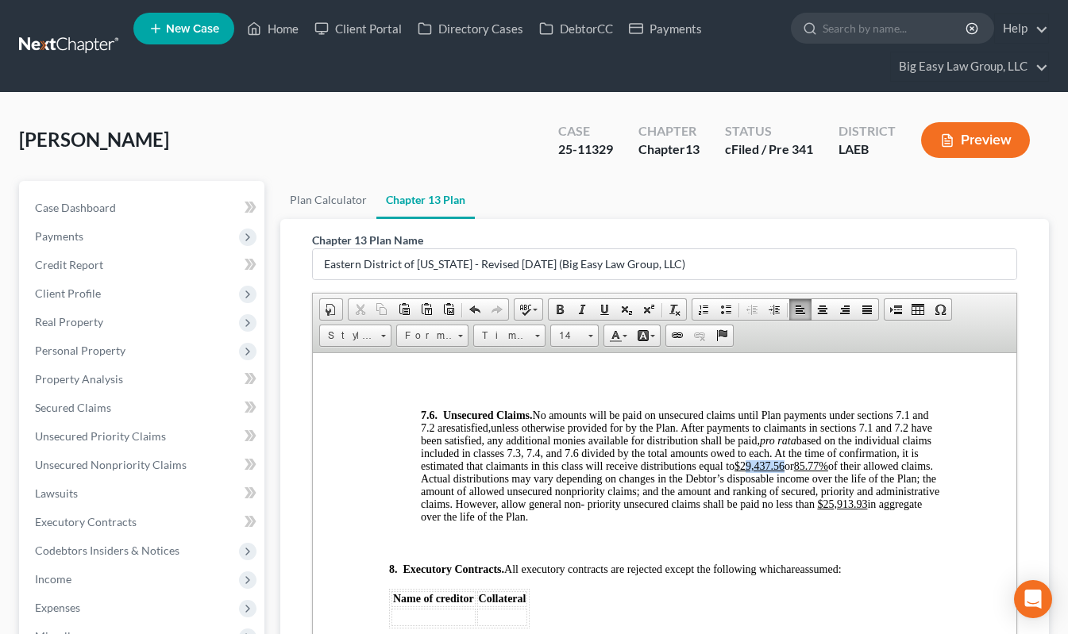
drag, startPoint x: 482, startPoint y: 506, endPoint x: 445, endPoint y: 504, distance: 36.6
click at [445, 504] on span "unless otherwise provided for by the Plan. After payments to claimants in secti…" at bounding box center [680, 466] width 518 height 88
drag, startPoint x: 522, startPoint y: 505, endPoint x: 499, endPoint y: 502, distance: 23.2
click at [794, 472] on u "85.77%" at bounding box center [811, 466] width 34 height 12
drag, startPoint x: 493, startPoint y: 542, endPoint x: 452, endPoint y: 540, distance: 40.6
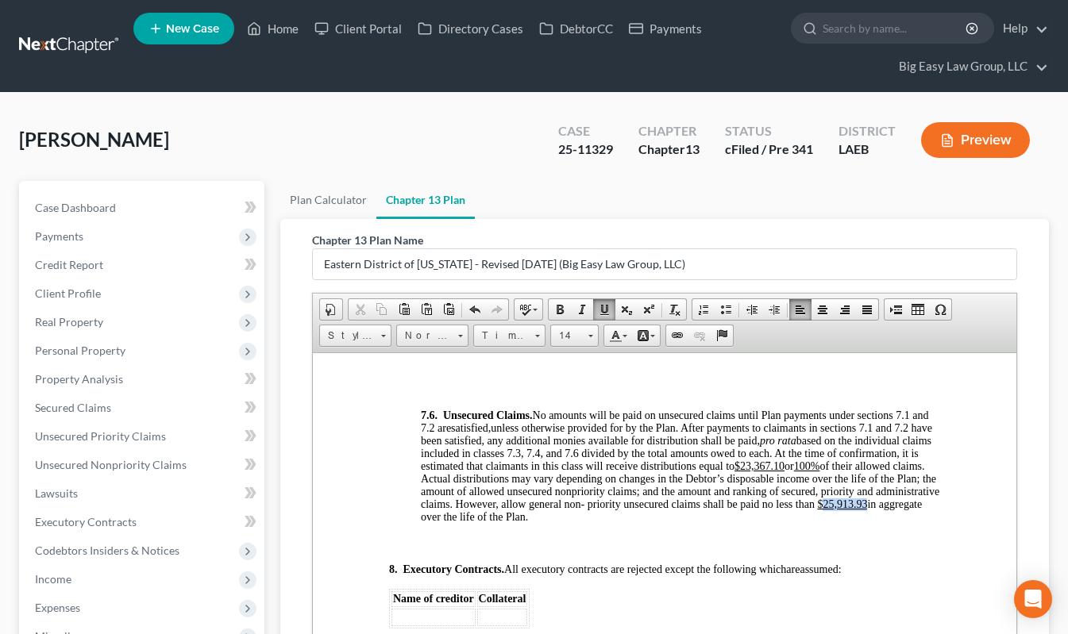
click at [817, 510] on u "$25,913.93" at bounding box center [842, 504] width 50 height 12
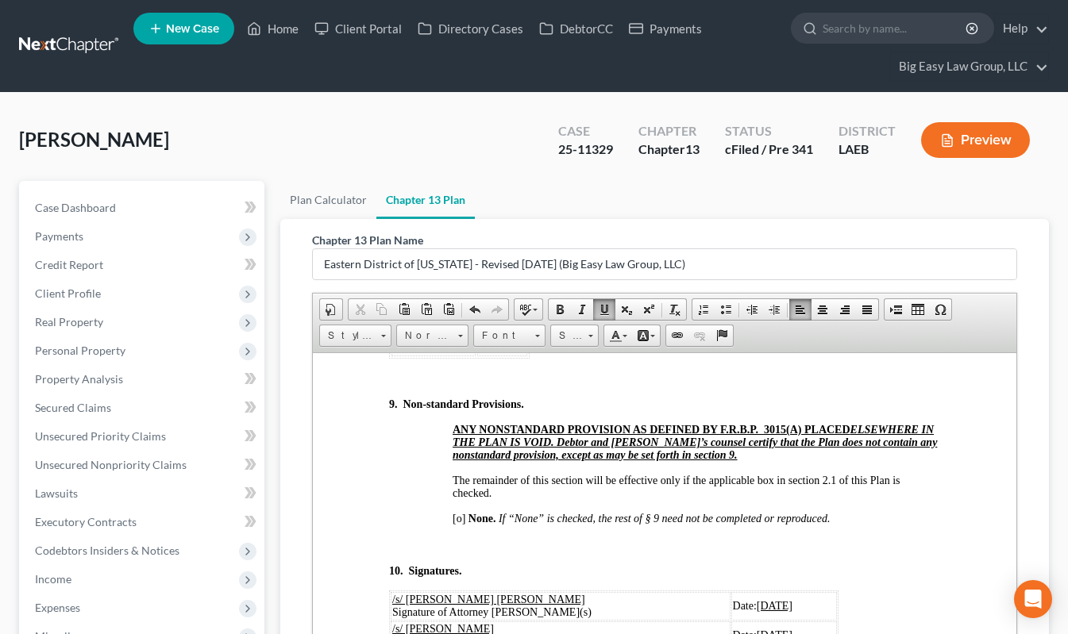
scroll to position [6419, 0]
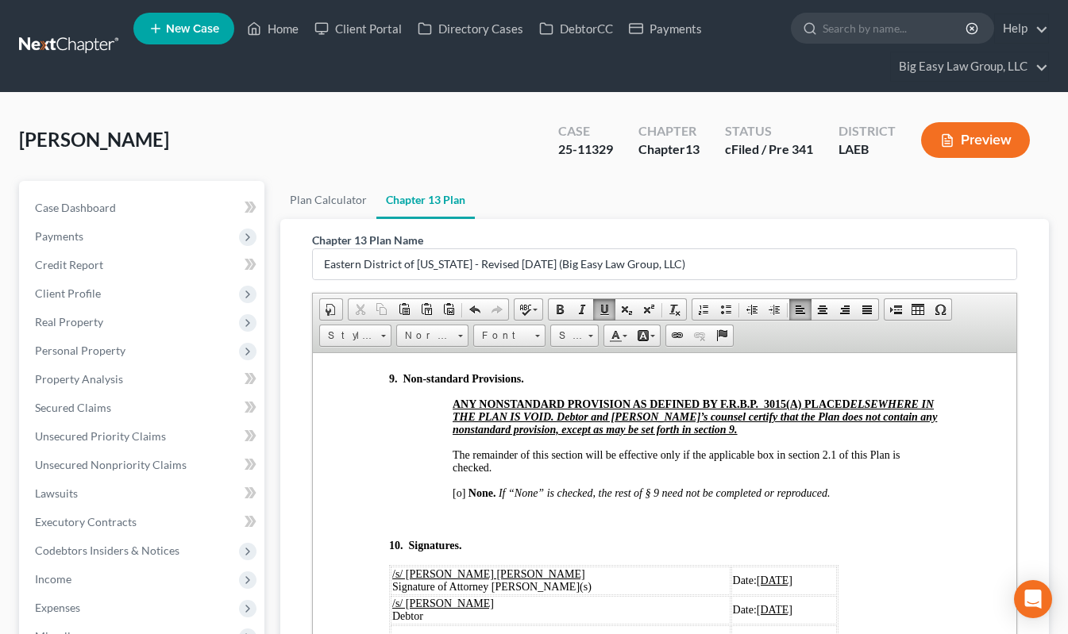
click at [458, 499] on span "[o]" at bounding box center [458, 493] width 13 height 12
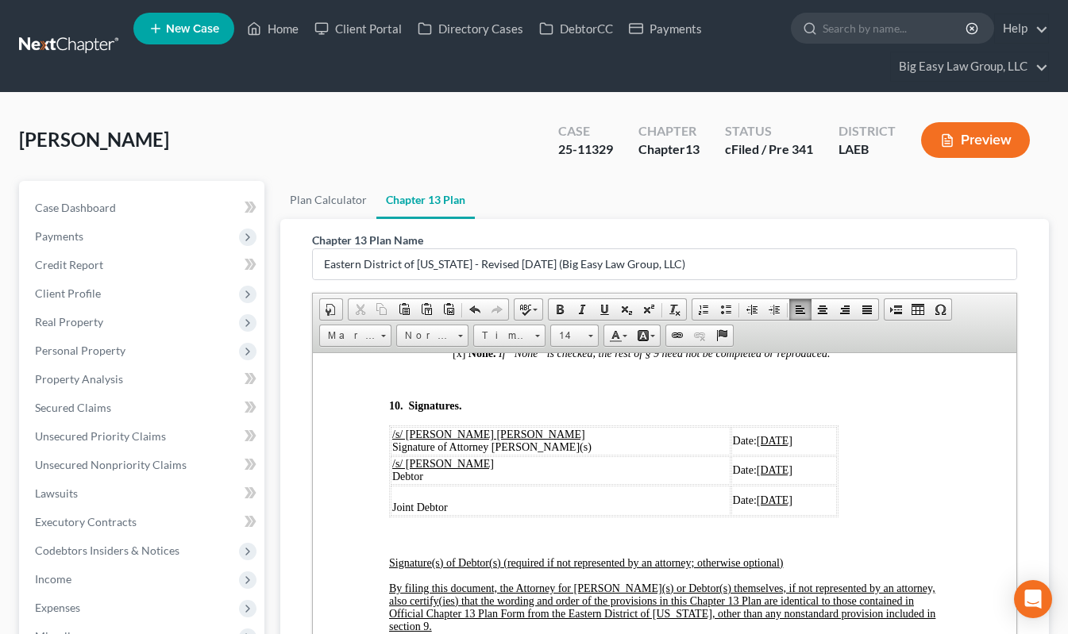
scroll to position [6587, 0]
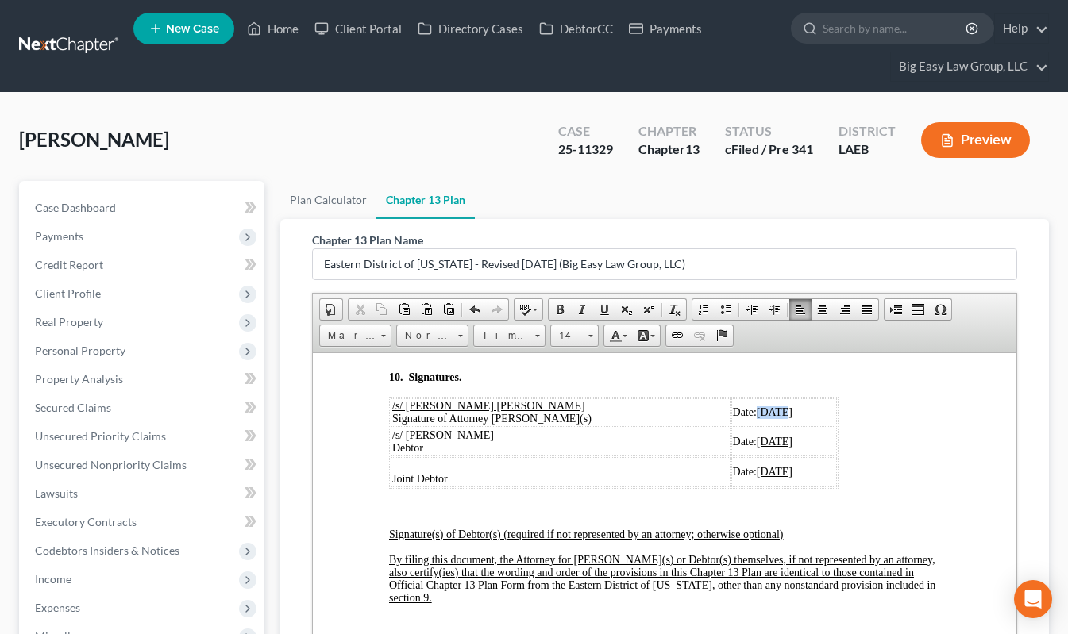
drag, startPoint x: 730, startPoint y: 436, endPoint x: 709, endPoint y: 434, distance: 20.7
click at [757, 418] on u "[DATE]" at bounding box center [775, 412] width 36 height 12
drag, startPoint x: 755, startPoint y: 438, endPoint x: 707, endPoint y: 434, distance: 47.8
click at [757, 418] on u "[DATE]" at bounding box center [775, 412] width 36 height 12
drag, startPoint x: 732, startPoint y: 464, endPoint x: 707, endPoint y: 463, distance: 24.7
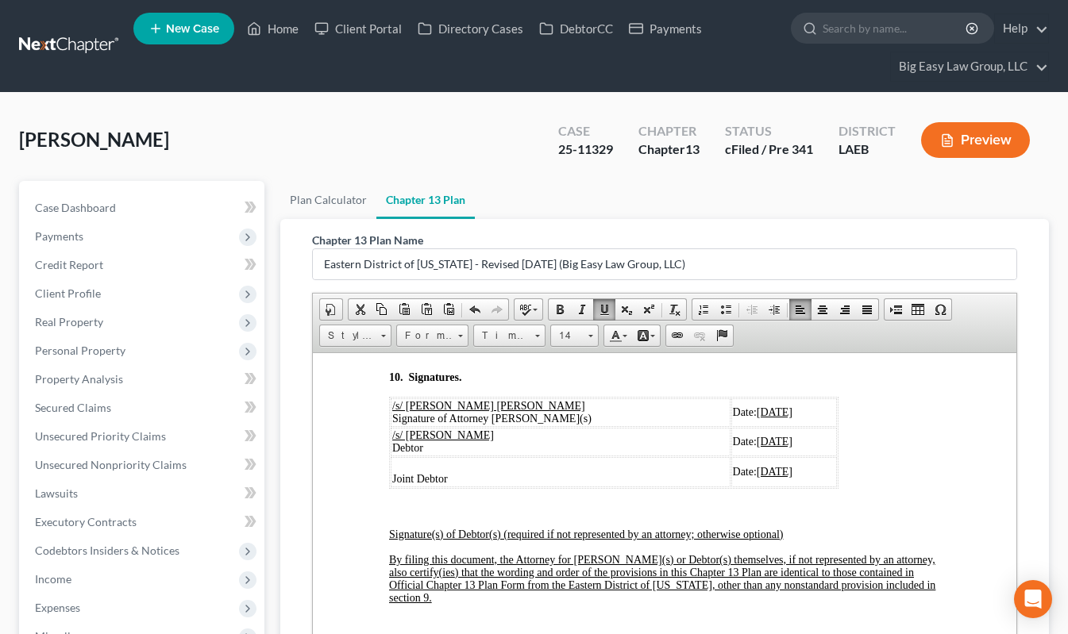
click at [757, 447] on span "[DATE]" at bounding box center [775, 441] width 36 height 12
drag, startPoint x: 755, startPoint y: 496, endPoint x: 708, endPoint y: 493, distance: 46.9
click at [757, 477] on u "[DATE]" at bounding box center [775, 471] width 36 height 12
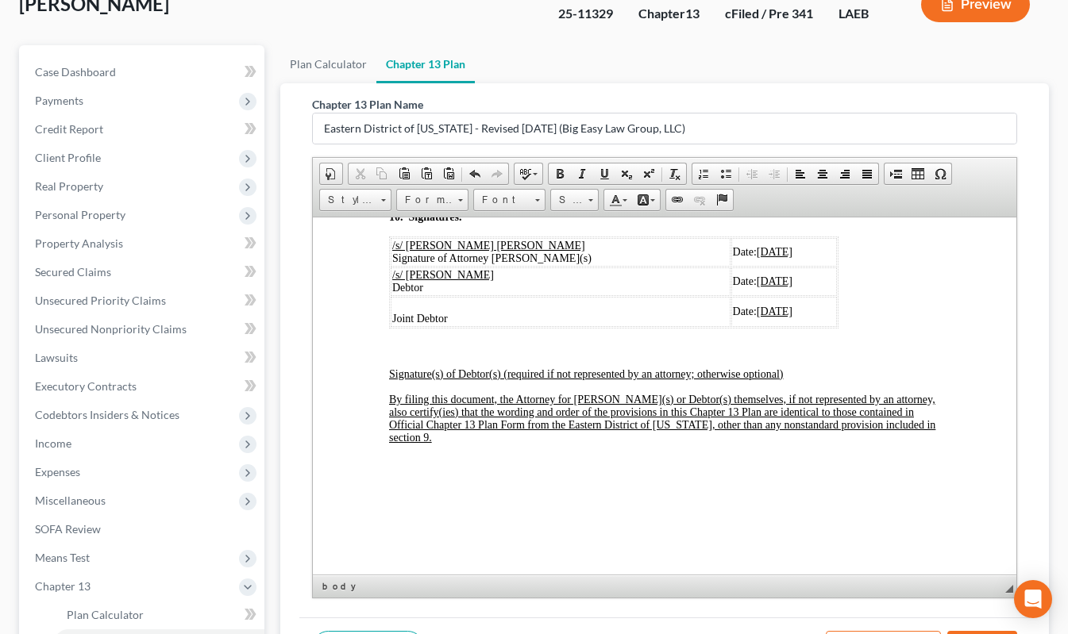
scroll to position [325, 0]
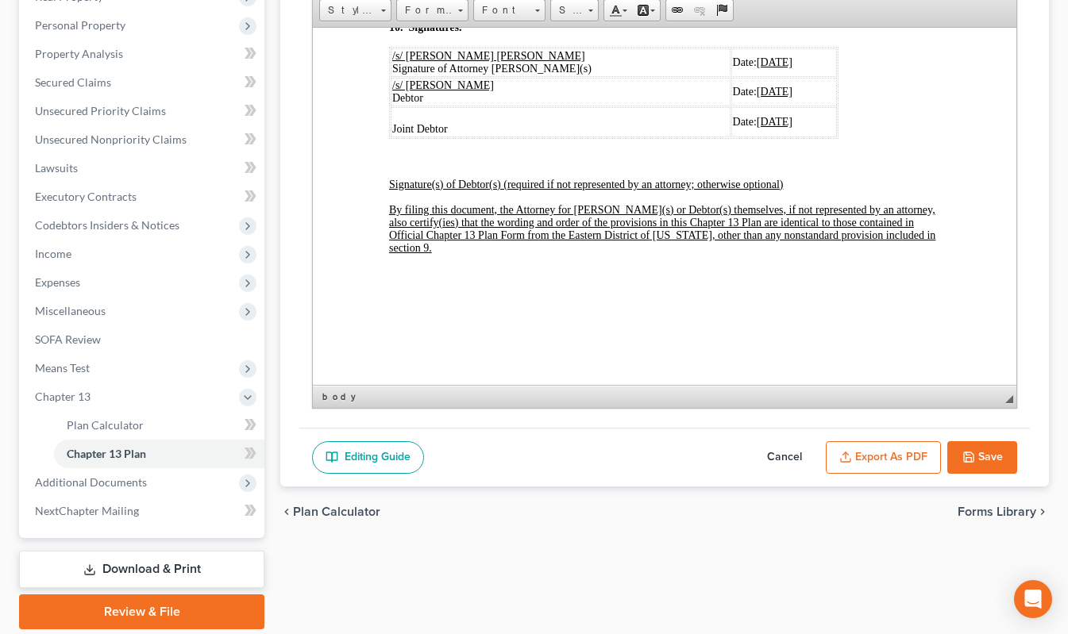
click at [897, 453] on button "Export as PDF" at bounding box center [883, 457] width 115 height 33
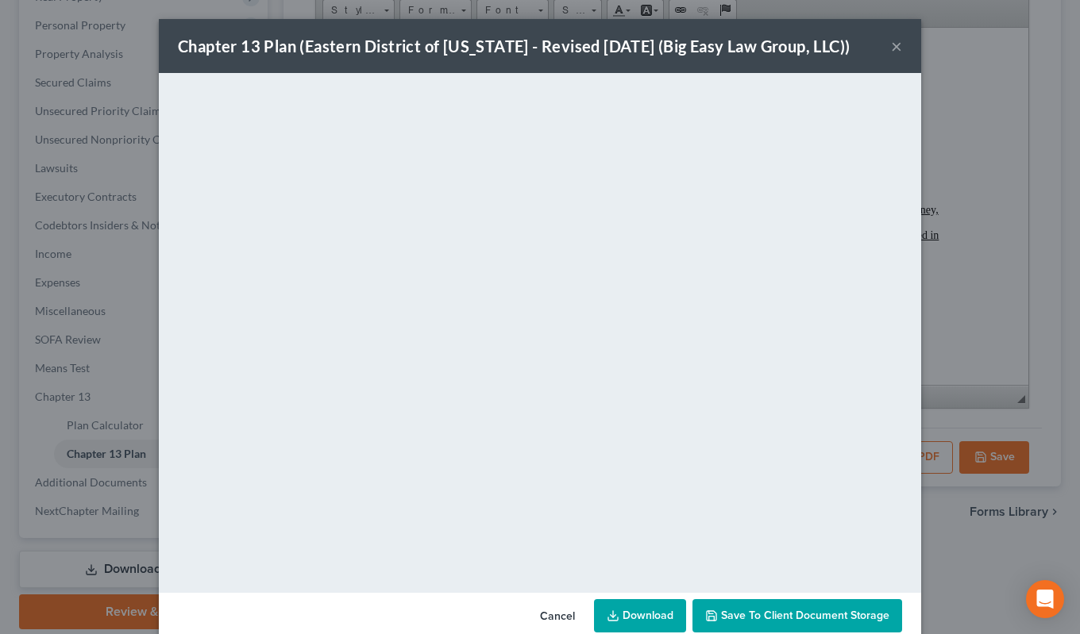
click at [891, 49] on button "×" at bounding box center [896, 46] width 11 height 19
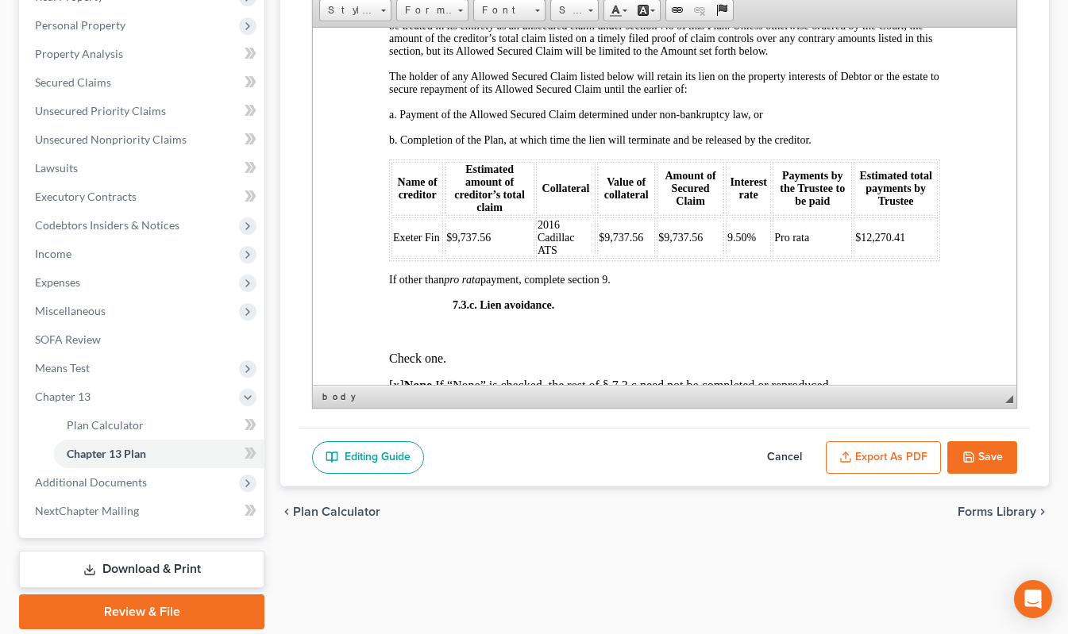
scroll to position [4531, 0]
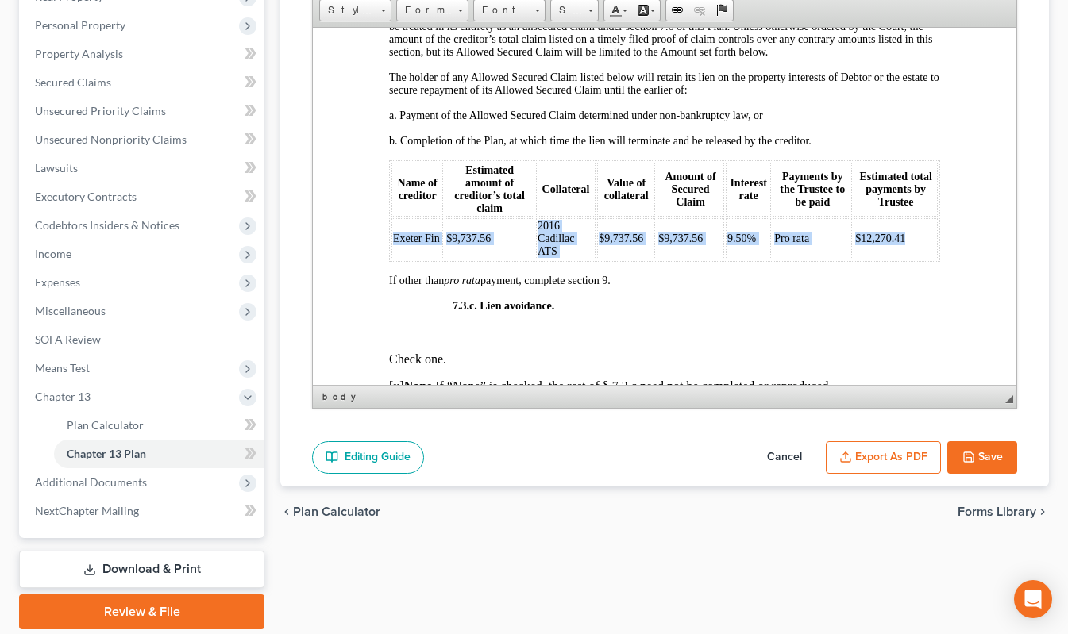
drag, startPoint x: 903, startPoint y: 264, endPoint x: 392, endPoint y: 267, distance: 510.5
click at [392, 259] on tr "Exeter Fin $9,737.56 2016 Cadillac ATS $9,737.56 $9,737.56 9.50% Pro rata $12,2…" at bounding box center [664, 238] width 546 height 41
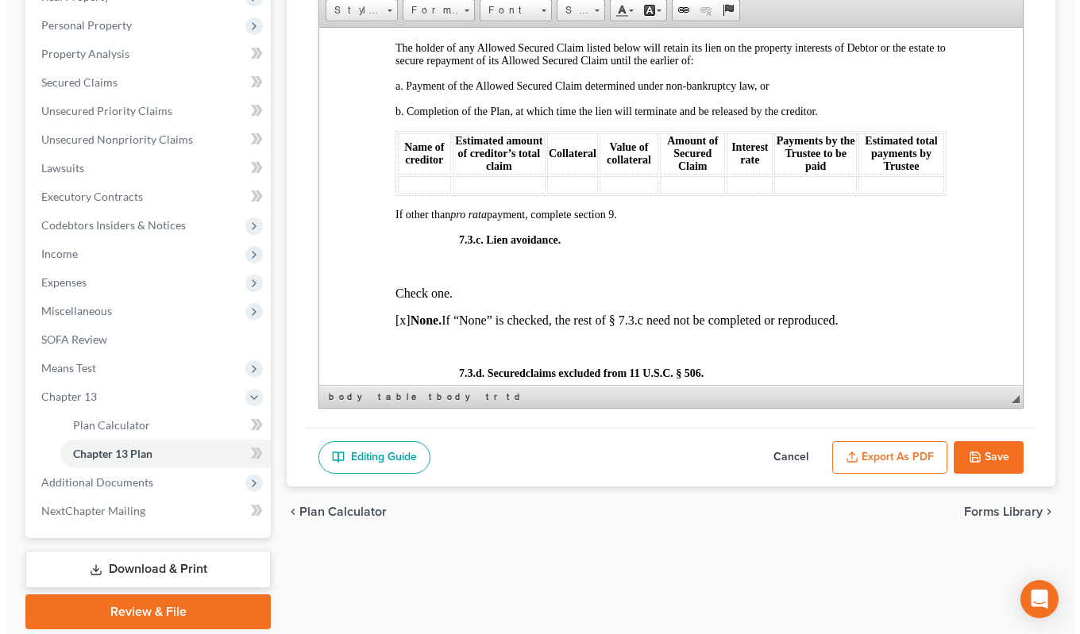
scroll to position [4561, 0]
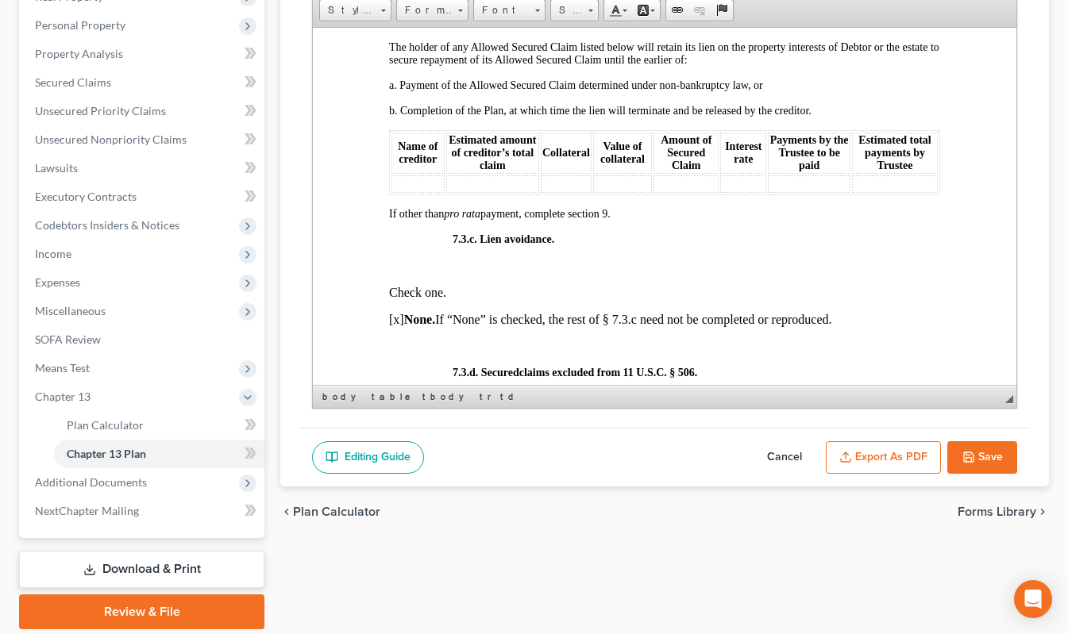
click at [889, 451] on button "Export as PDF" at bounding box center [883, 457] width 115 height 33
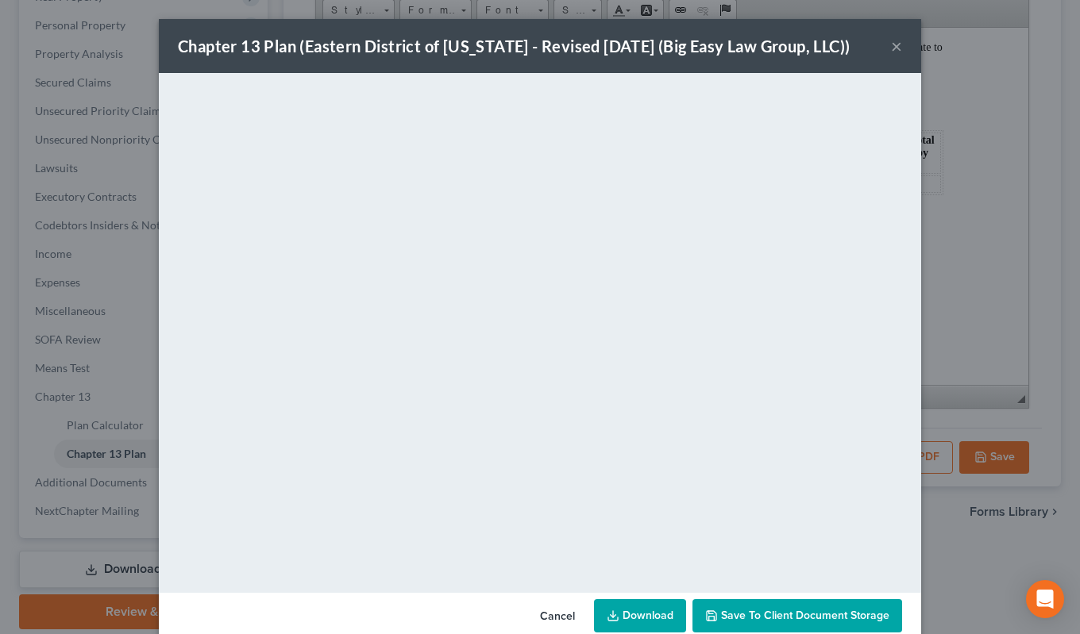
click at [670, 612] on link "Download" at bounding box center [640, 615] width 92 height 33
